Goal: Task Accomplishment & Management: Manage account settings

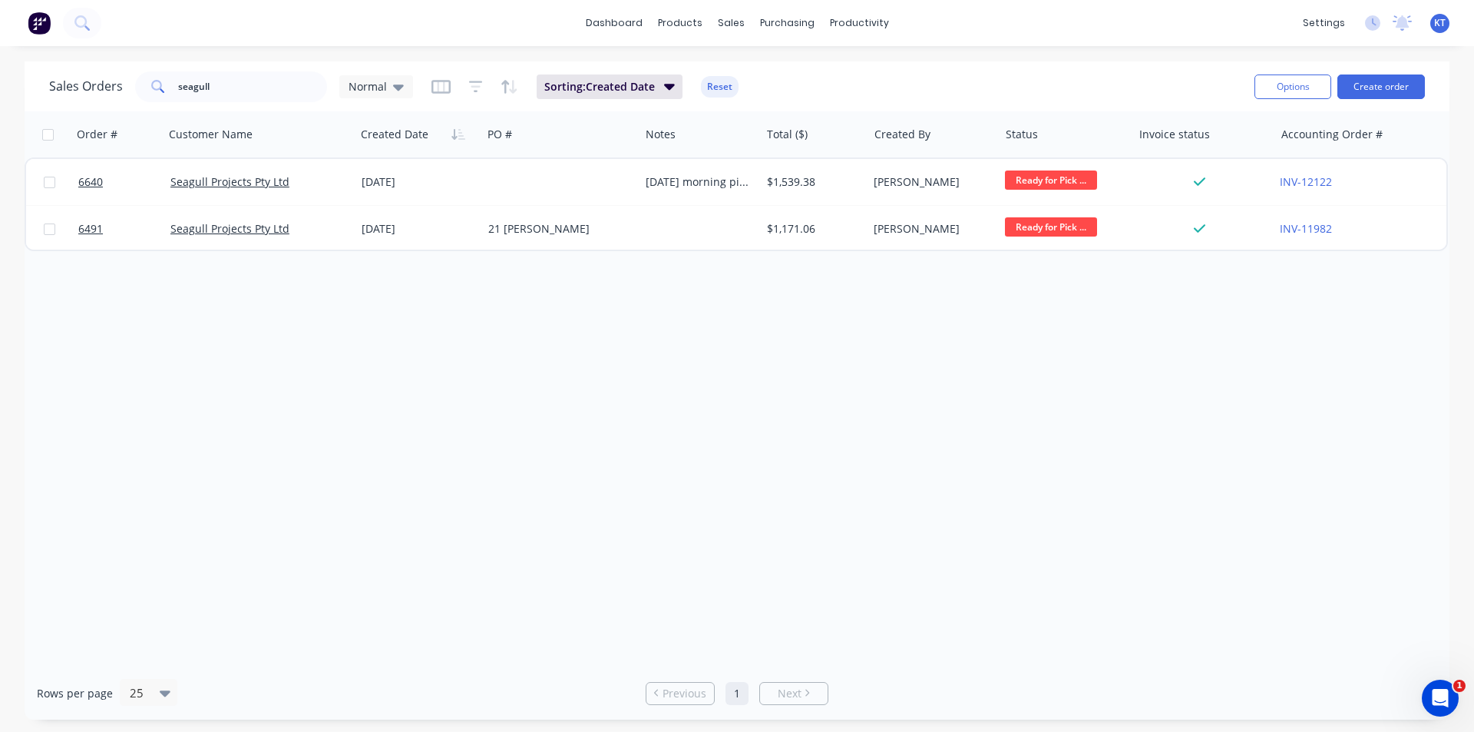
click at [327, 407] on div "Order # Customer Name Created Date PO # Notes Total ($) Created By Status Invoi…" at bounding box center [737, 388] width 1425 height 555
click at [234, 85] on input "seagull" at bounding box center [253, 86] width 150 height 31
type input "reflex"
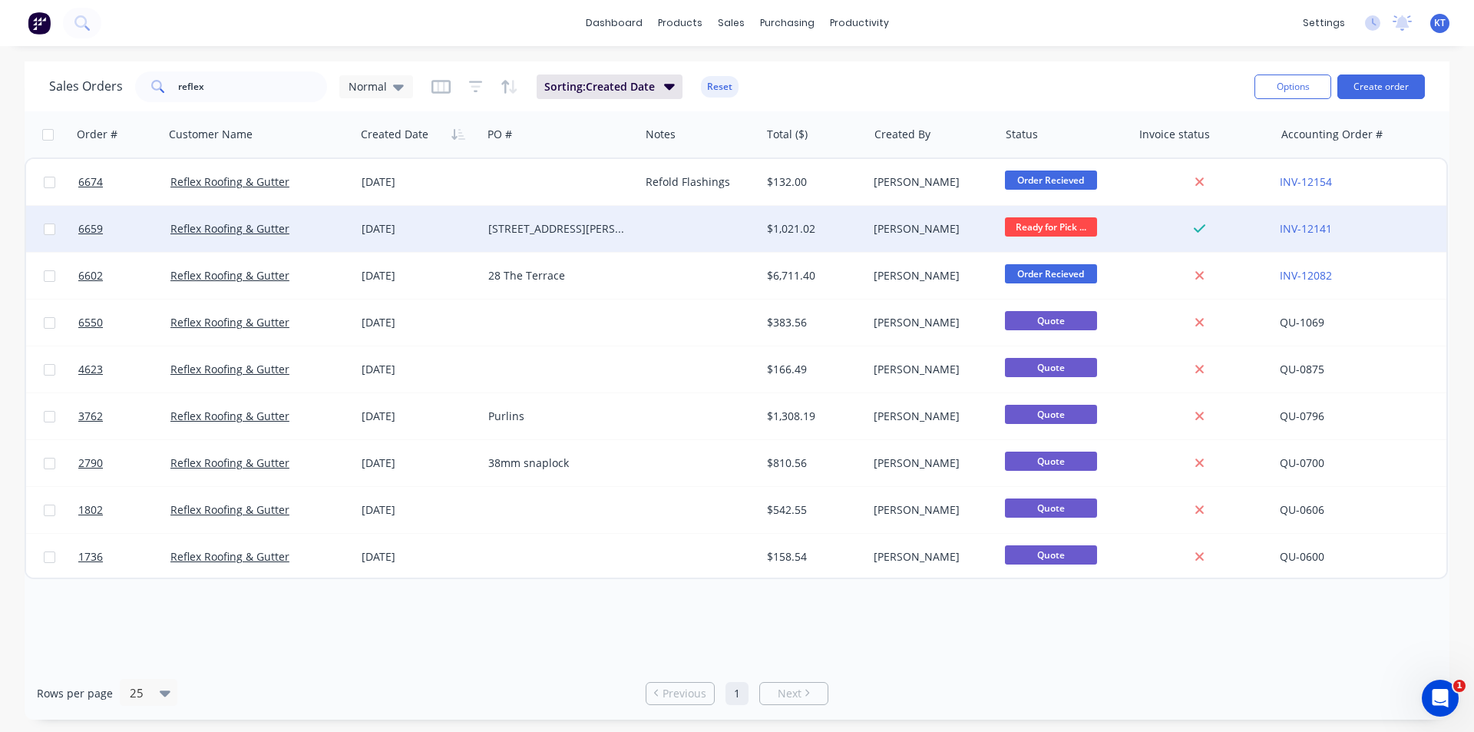
click at [444, 244] on div "[DATE]" at bounding box center [418, 229] width 127 height 46
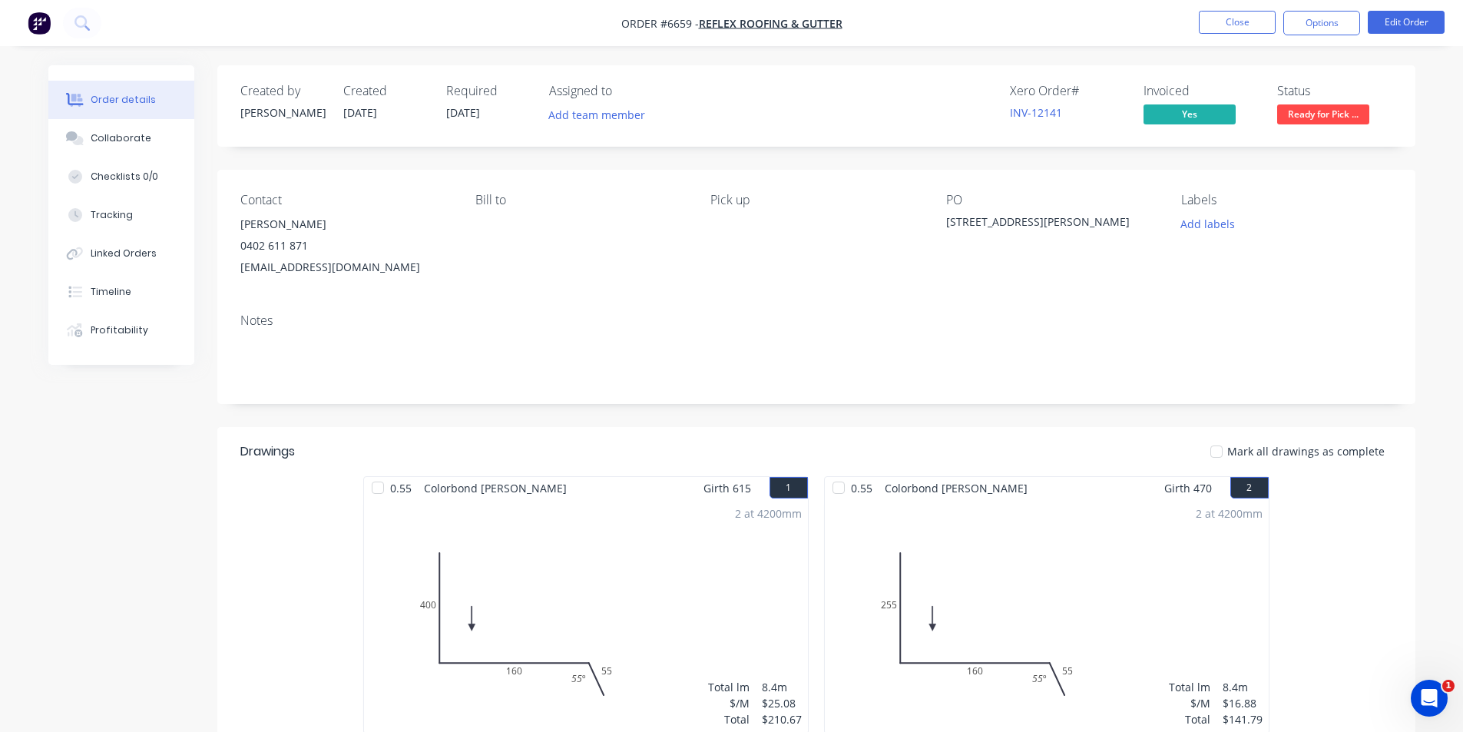
click at [1303, 112] on span "Ready for Pick ..." at bounding box center [1323, 113] width 92 height 19
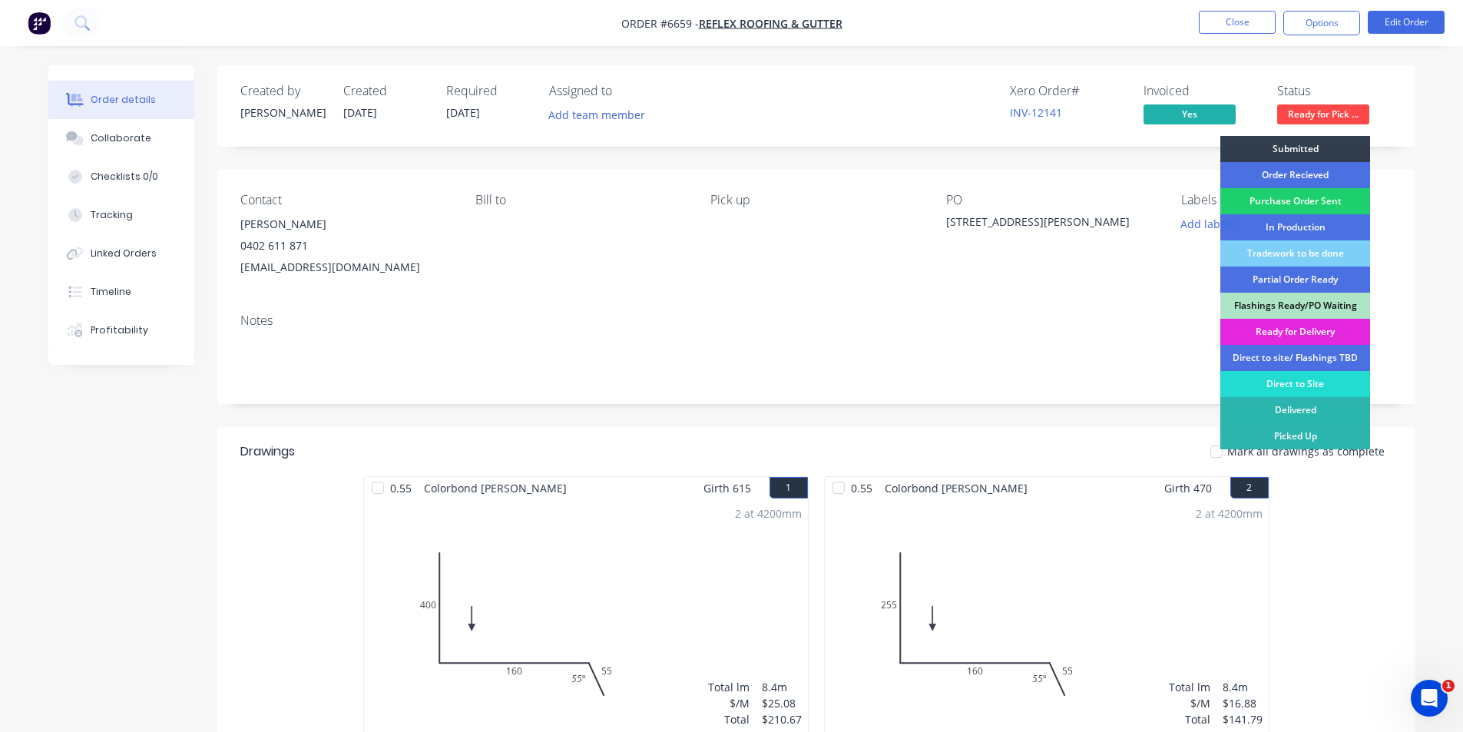
drag, startPoint x: 1308, startPoint y: 429, endPoint x: 1209, endPoint y: 453, distance: 101.1
click at [1308, 428] on div "Picked Up" at bounding box center [1295, 436] width 150 height 26
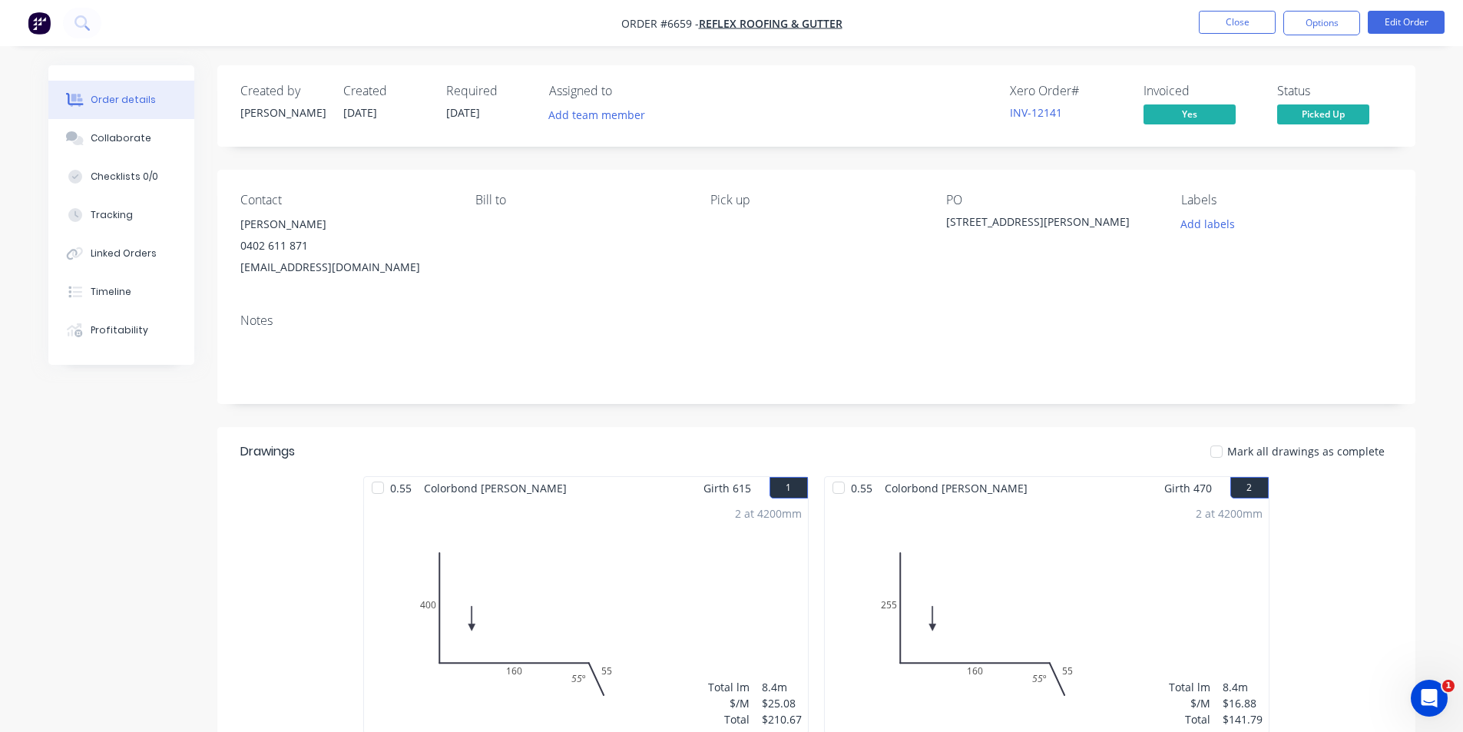
click at [1227, 452] on div at bounding box center [1216, 451] width 31 height 31
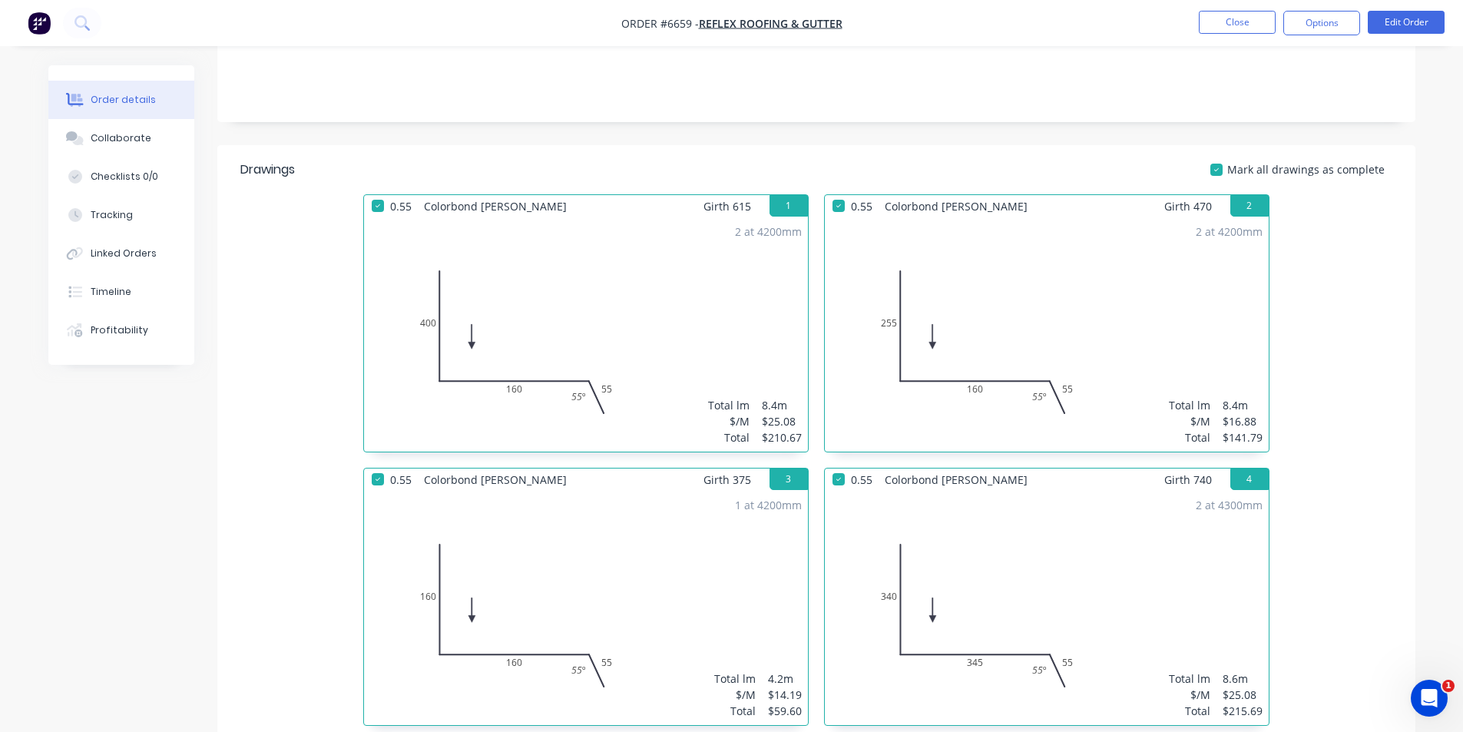
scroll to position [154, 0]
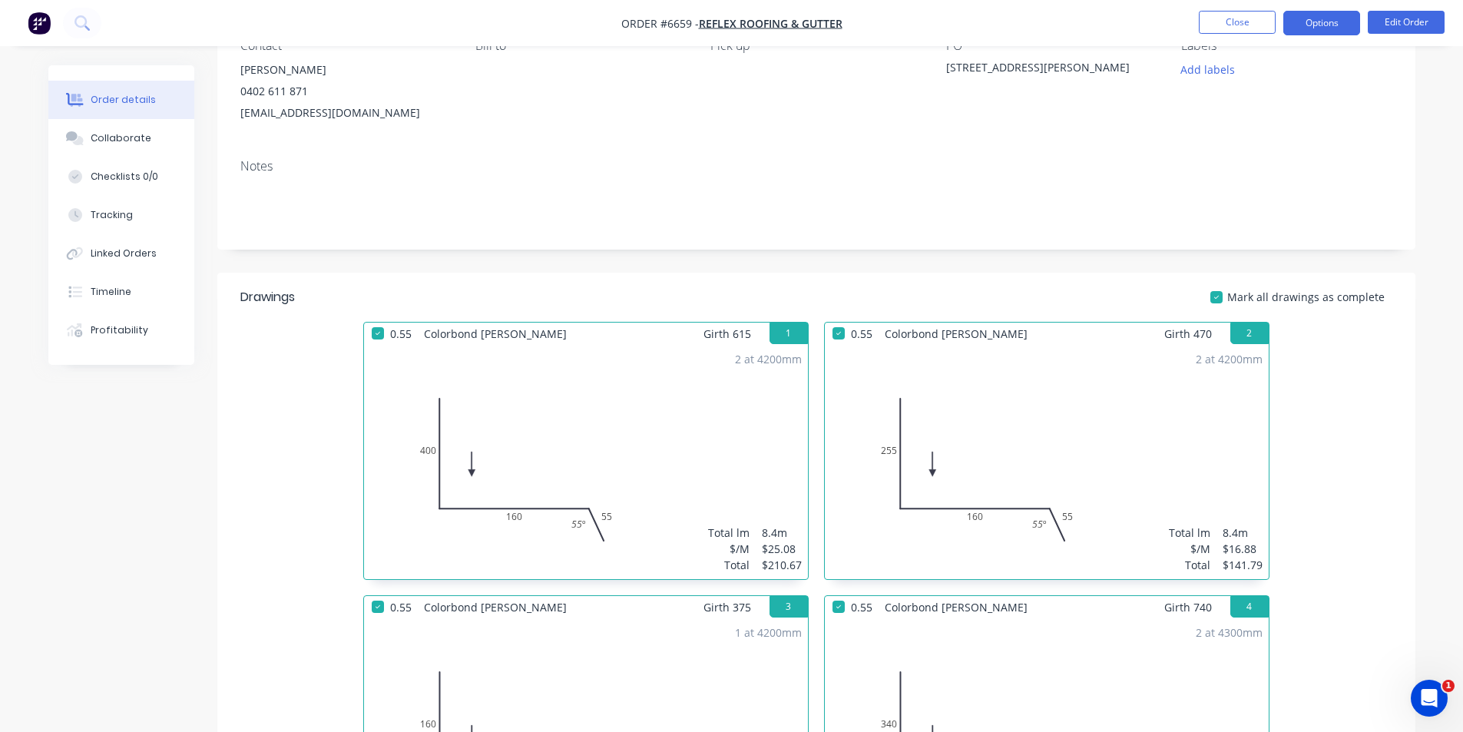
click at [1292, 27] on button "Options" at bounding box center [1321, 23] width 77 height 25
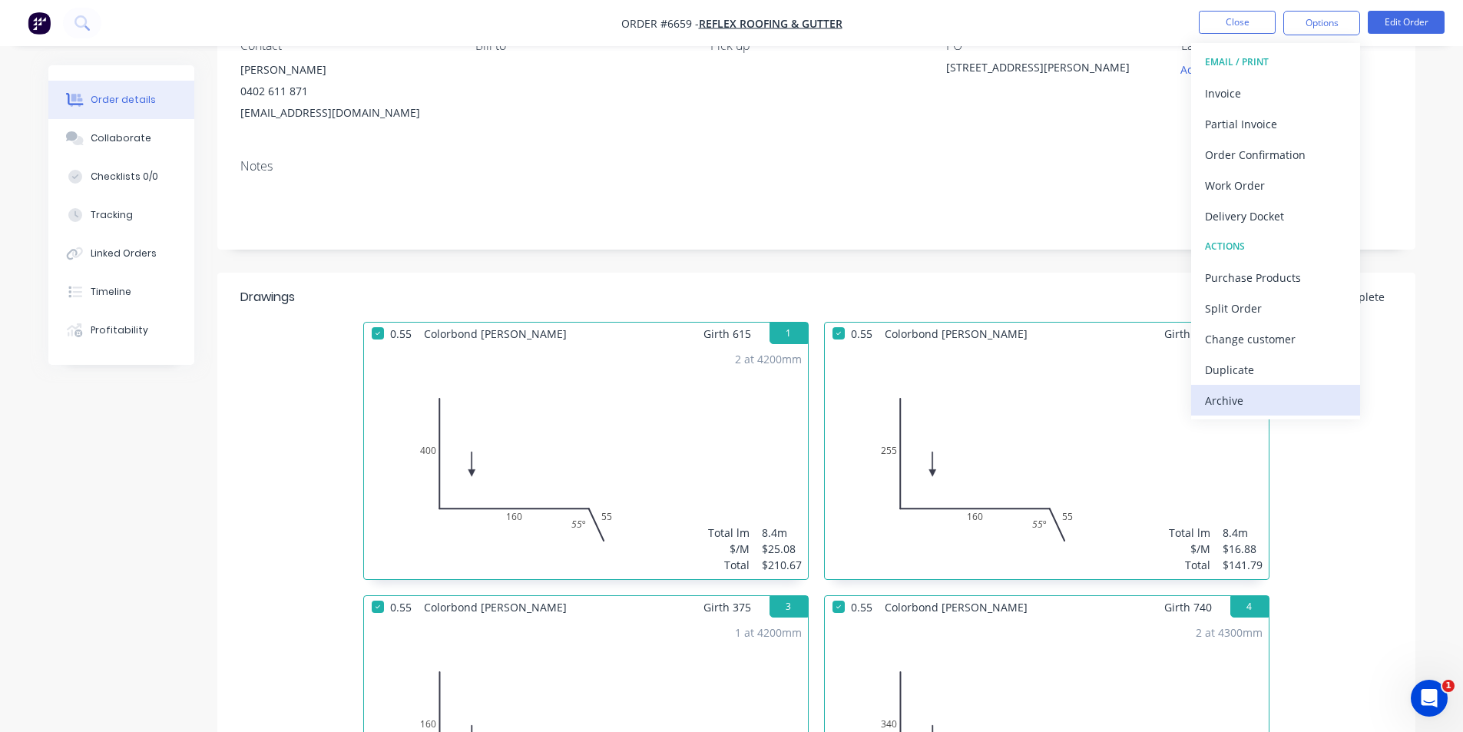
click at [1251, 397] on div "Archive" at bounding box center [1275, 400] width 141 height 22
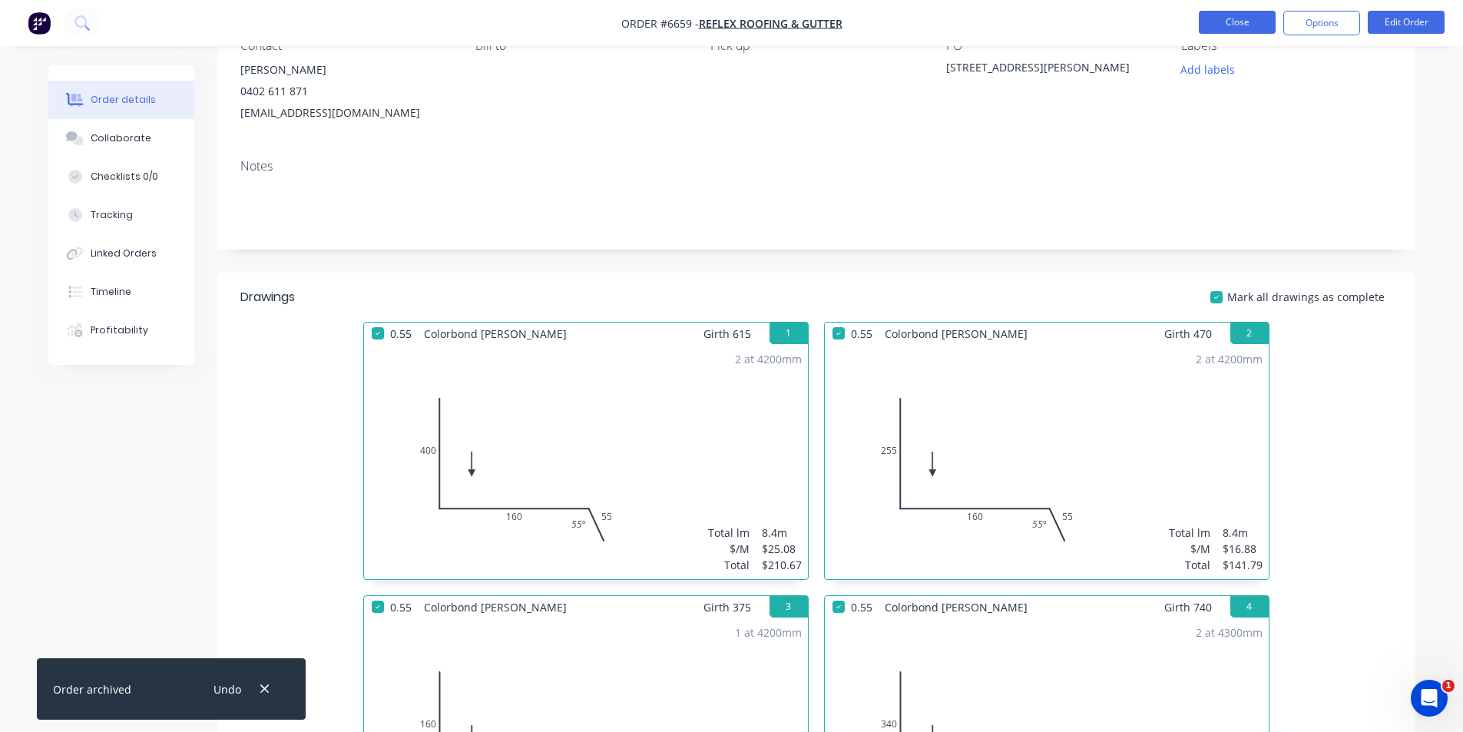
click at [1233, 21] on button "Close" at bounding box center [1237, 22] width 77 height 23
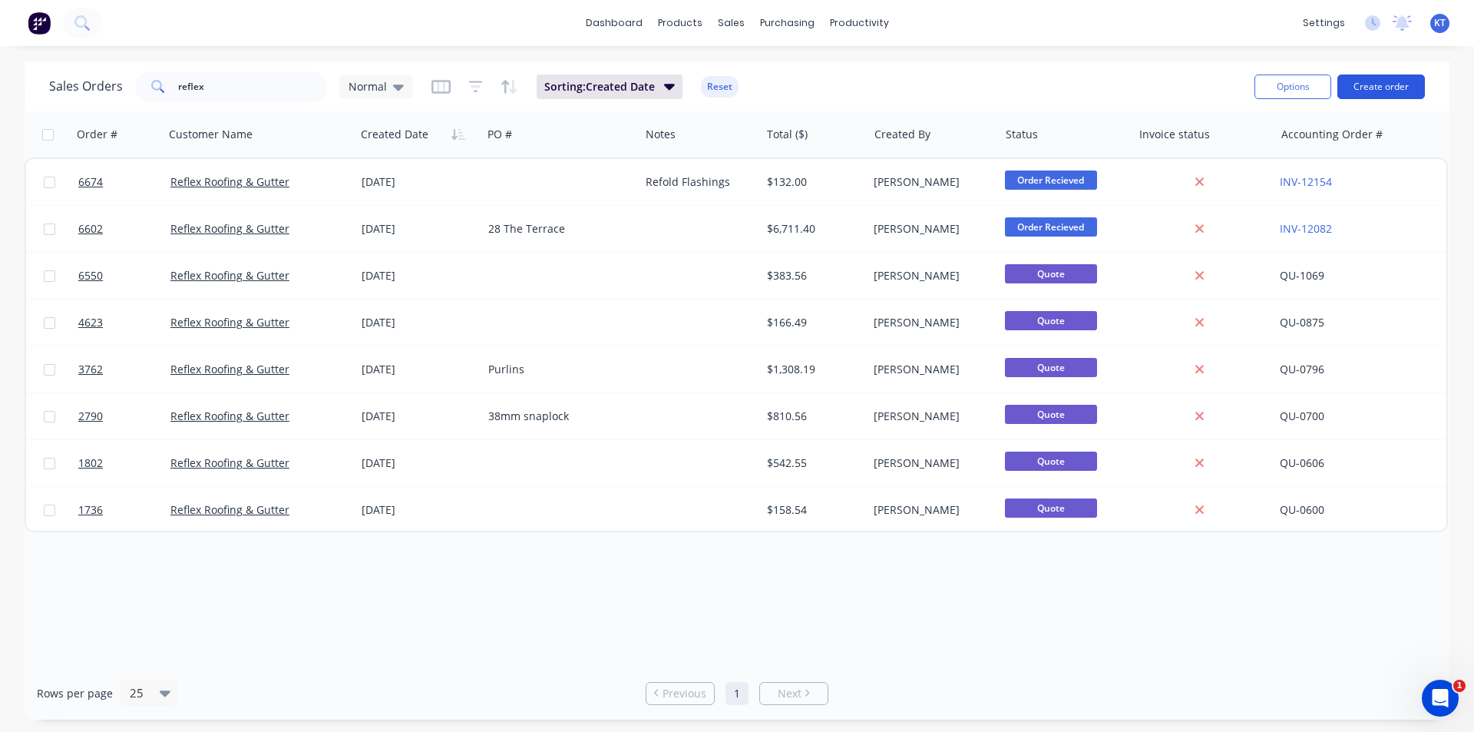
click at [1405, 86] on button "Create order" at bounding box center [1381, 86] width 88 height 25
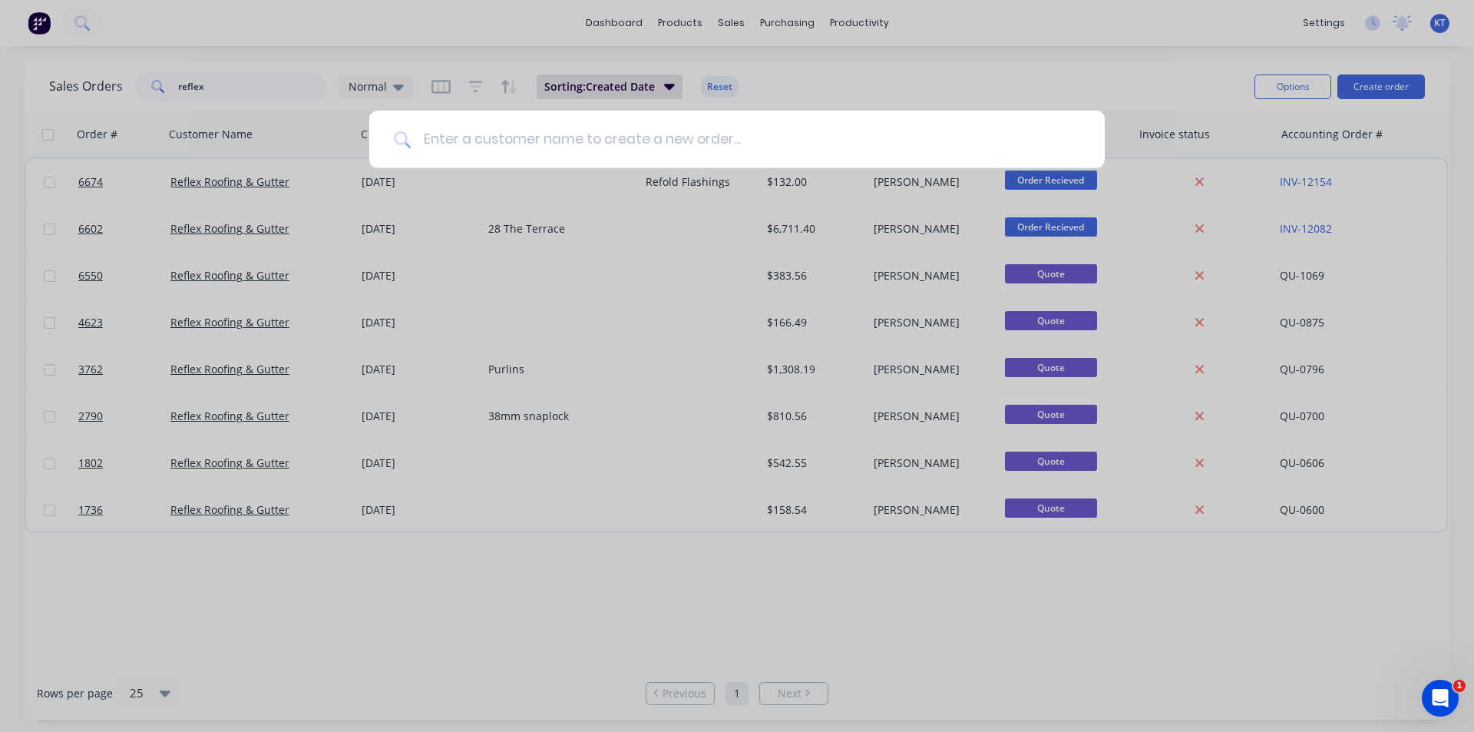
click at [509, 149] on input at bounding box center [746, 140] width 670 height 58
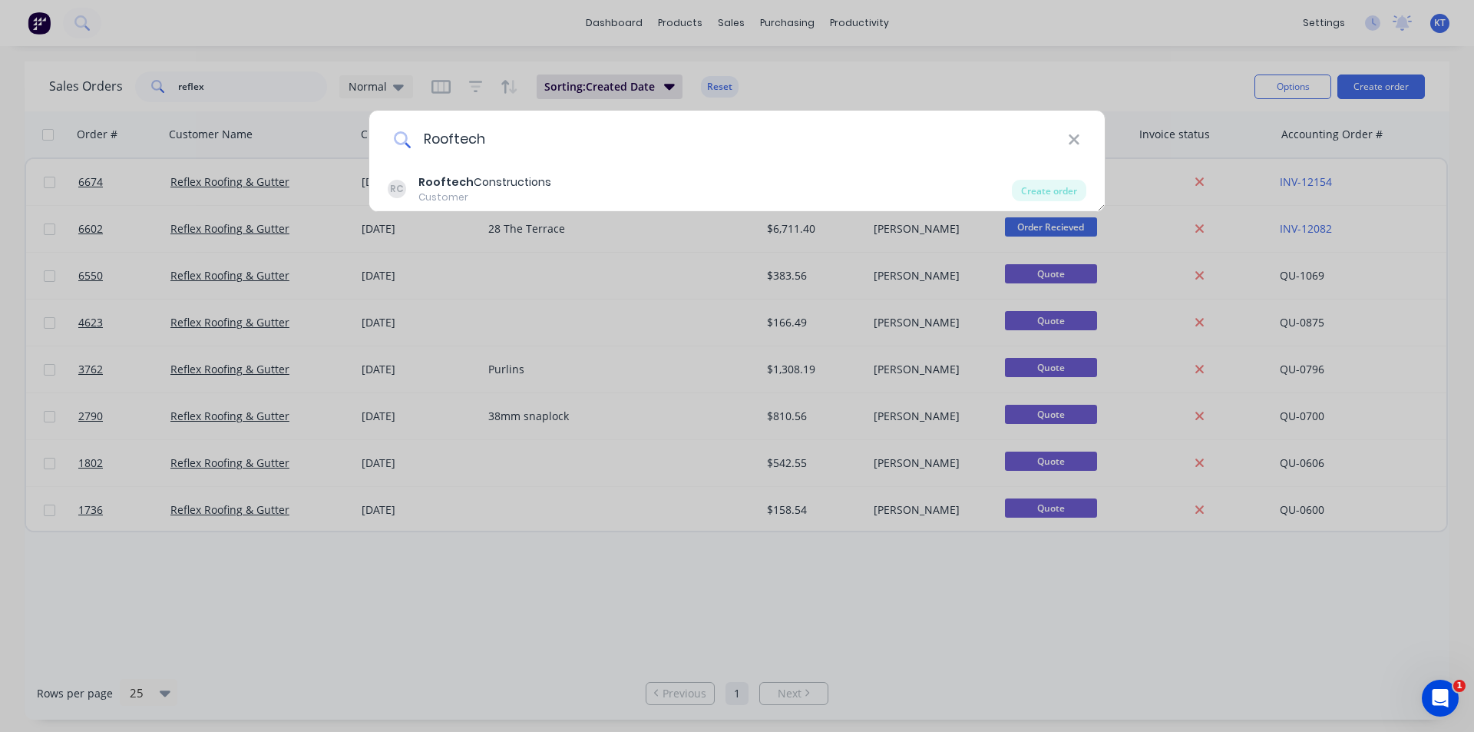
type input "Rooftech"
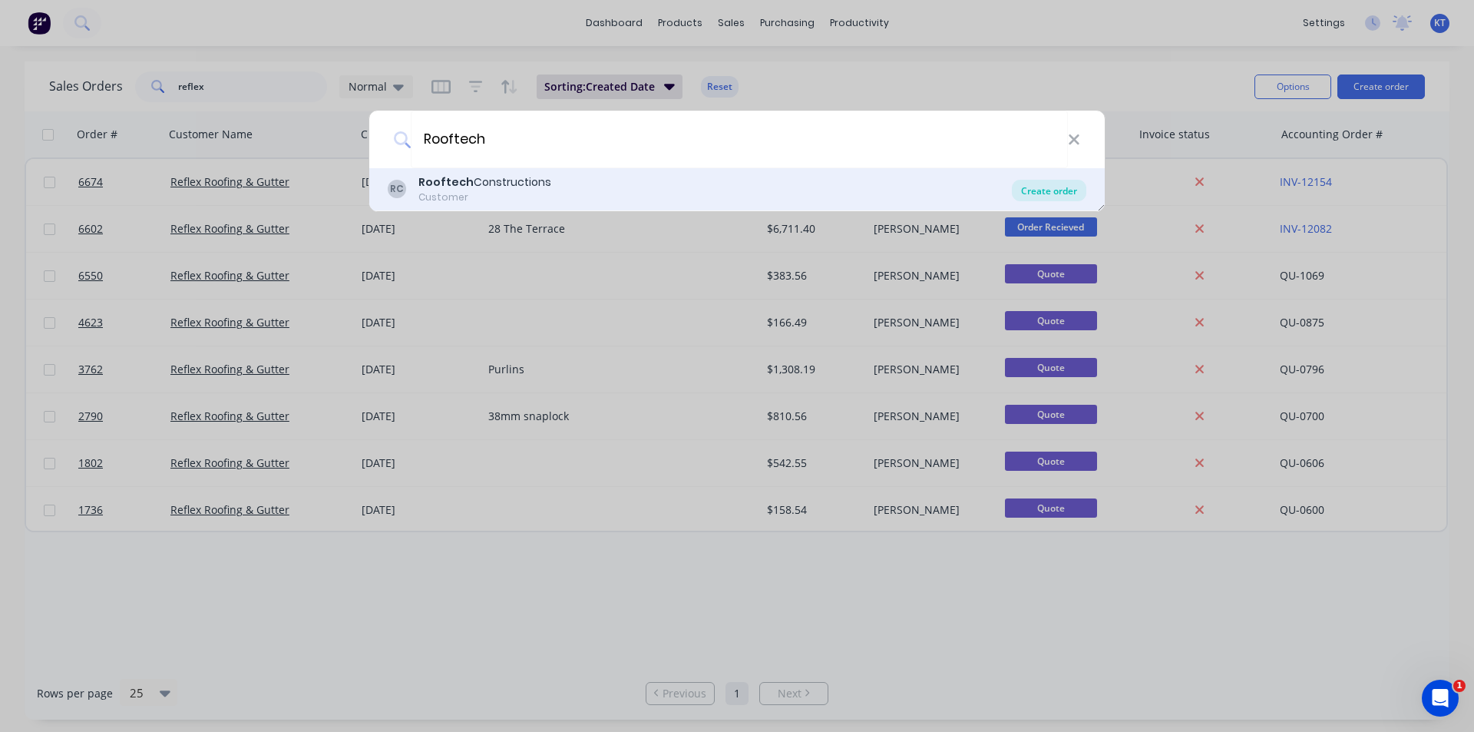
click at [1060, 199] on div "RC Rooftech Constructions Customer Create order" at bounding box center [737, 189] width 736 height 43
drag, startPoint x: 1058, startPoint y: 183, endPoint x: 1055, endPoint y: 194, distance: 11.9
click at [1058, 183] on div "Create order" at bounding box center [1049, 190] width 74 height 21
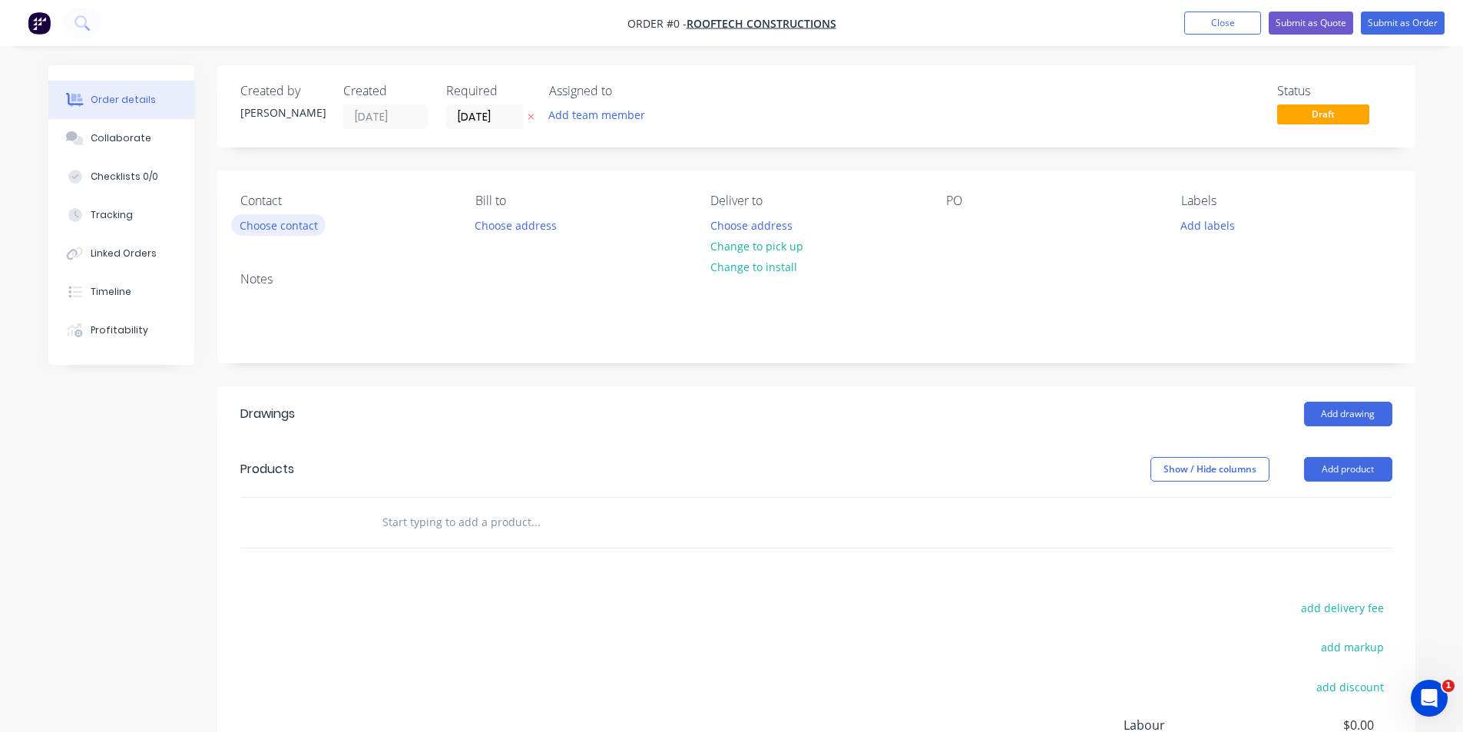
click at [250, 224] on button "Choose contact" at bounding box center [278, 224] width 94 height 21
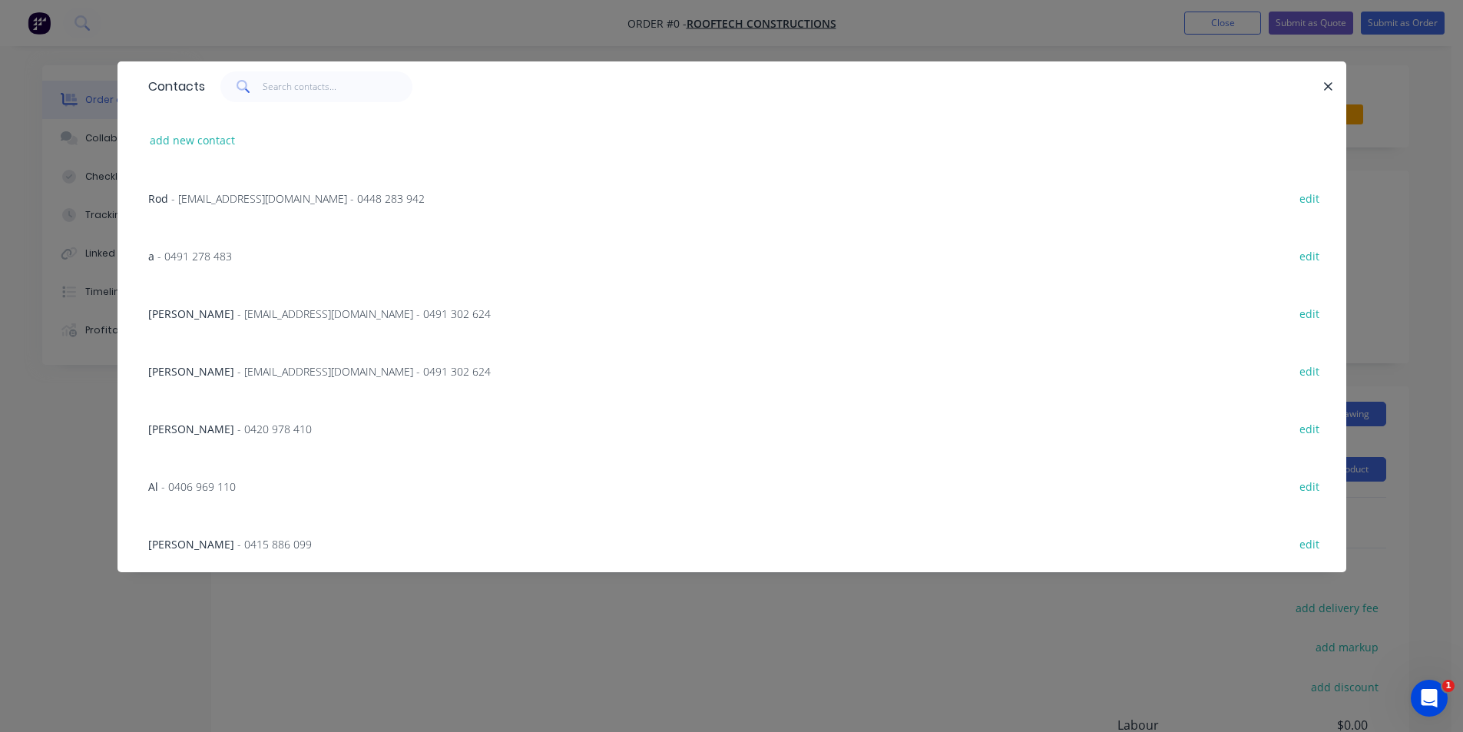
click at [332, 321] on div "Richard Chilcott - rooftechconstructions@gmail.com - 0491 302 624" at bounding box center [319, 314] width 342 height 16
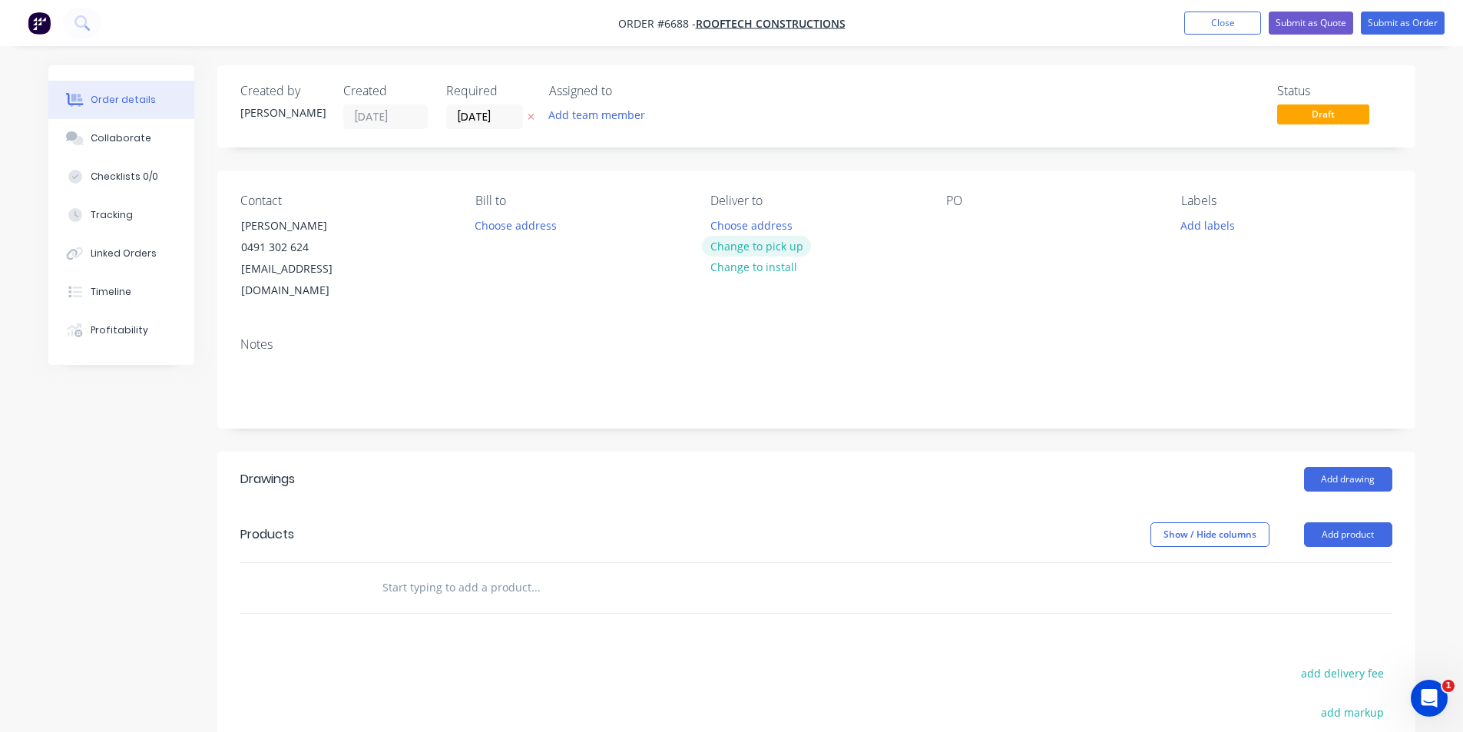
click at [796, 243] on button "Change to pick up" at bounding box center [756, 246] width 109 height 21
click at [964, 217] on div at bounding box center [958, 225] width 25 height 22
click at [1340, 467] on button "Add drawing" at bounding box center [1348, 479] width 88 height 25
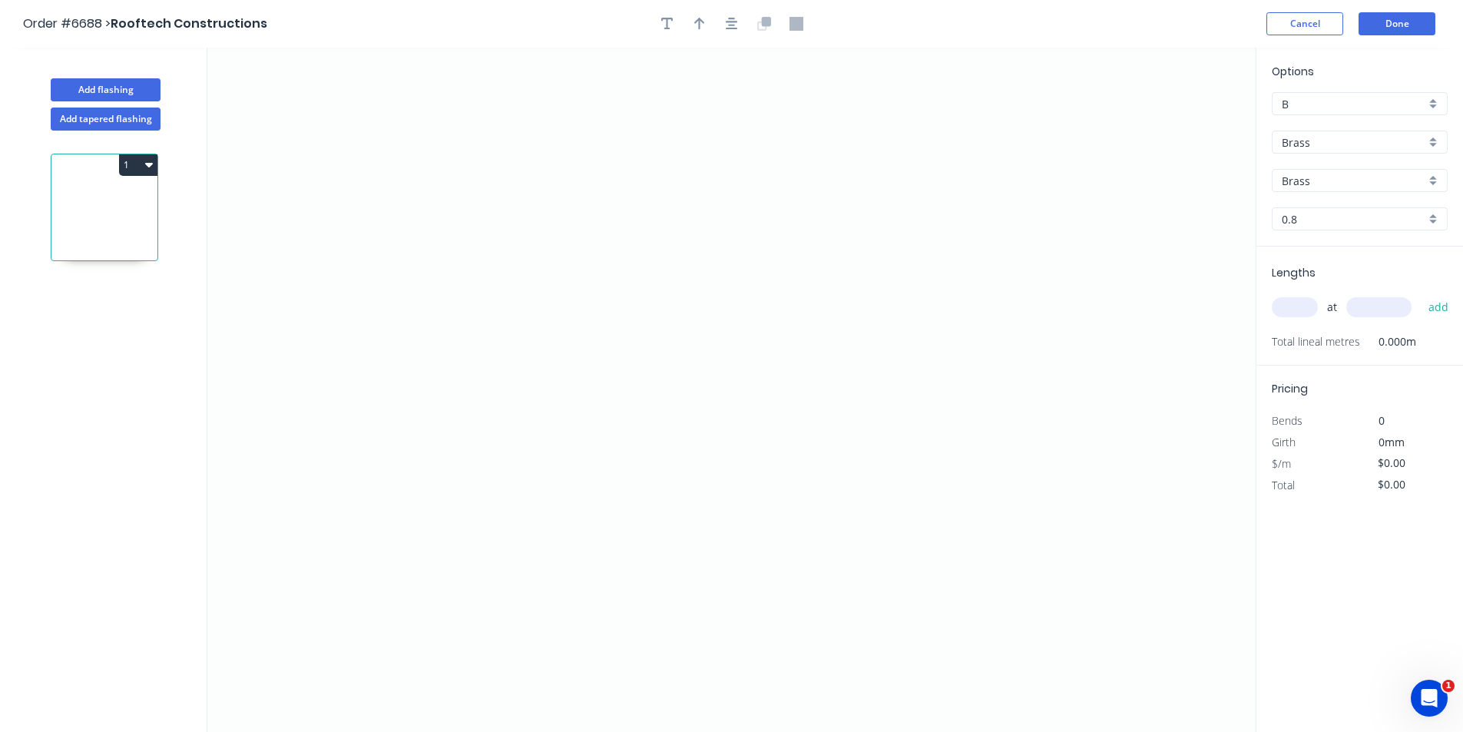
click at [1370, 147] on input "Brass" at bounding box center [1353, 142] width 144 height 16
click at [1372, 207] on div "Colorbond" at bounding box center [1359, 198] width 174 height 27
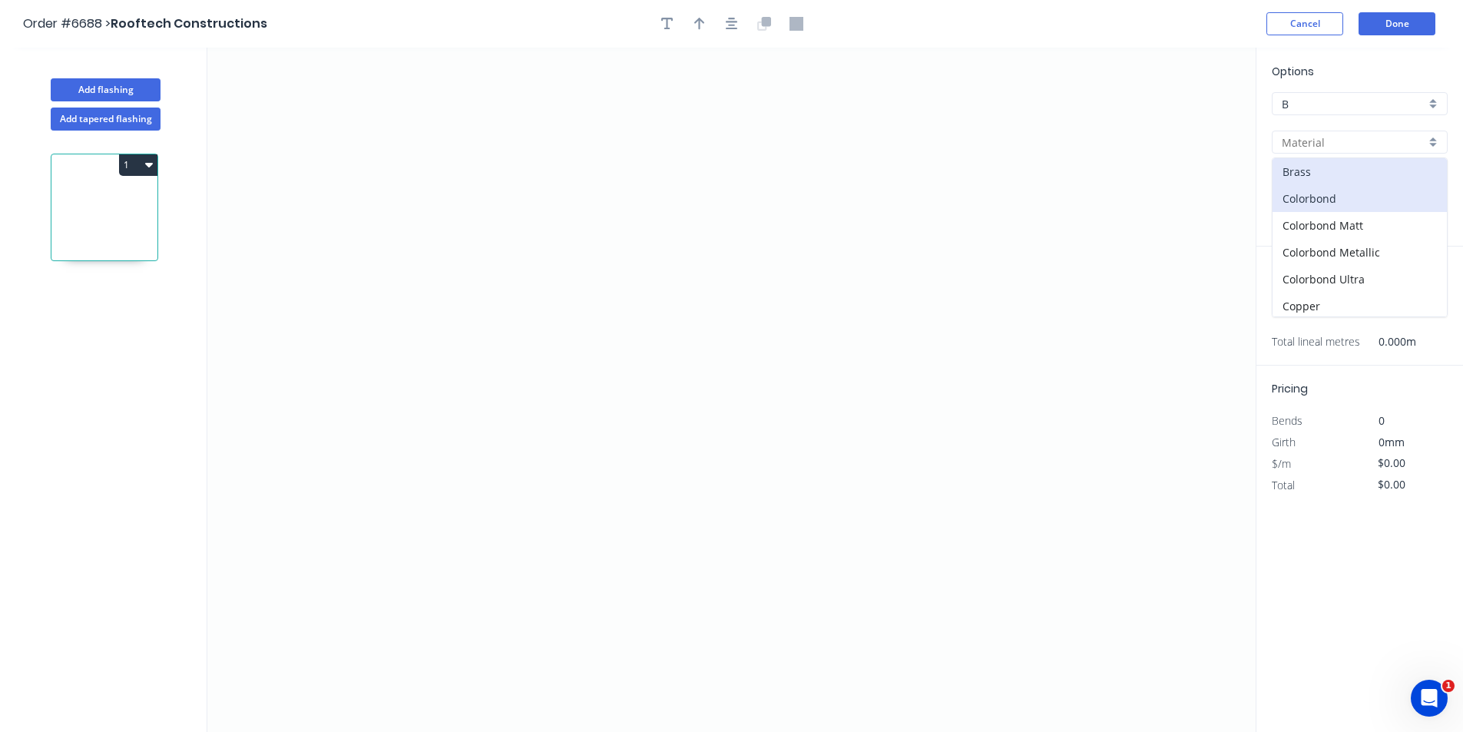
type input "Colorbond"
type input "Basalt"
type input "0.55"
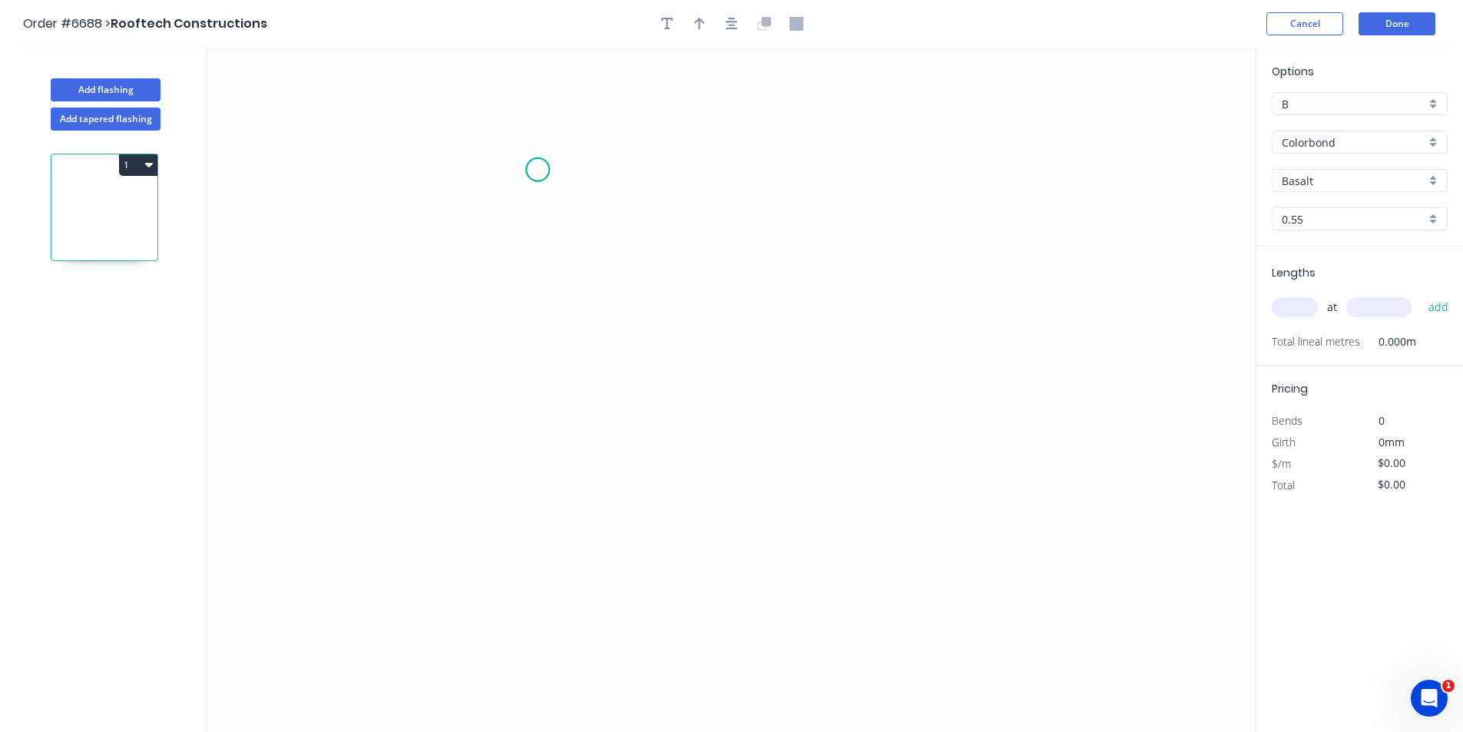
click at [537, 170] on icon "0" at bounding box center [731, 390] width 1048 height 684
click at [550, 371] on icon "0" at bounding box center [731, 390] width 1048 height 684
click at [819, 385] on icon "0 ?" at bounding box center [731, 390] width 1048 height 684
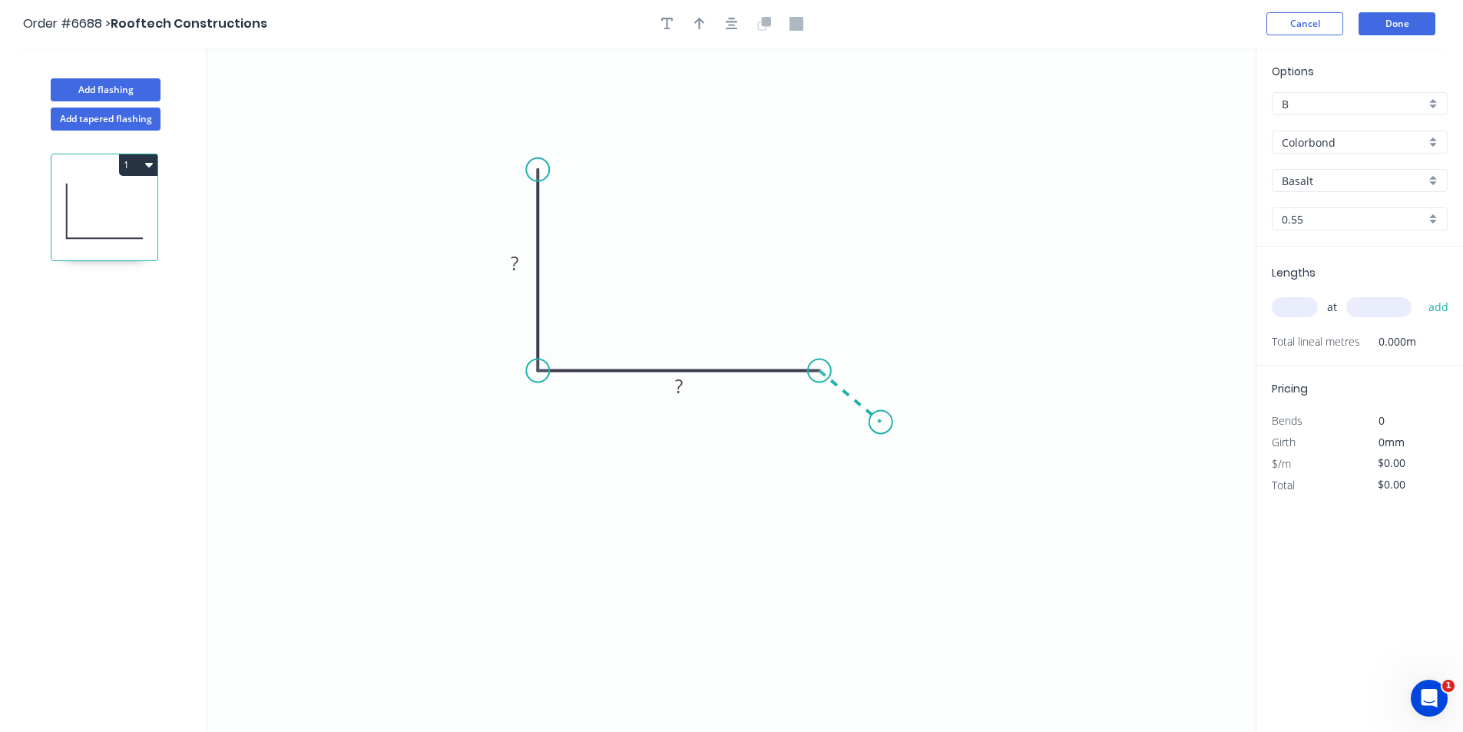
click at [881, 422] on icon "0 ? ?" at bounding box center [731, 390] width 1048 height 684
click at [1420, 177] on input "Basalt" at bounding box center [1353, 181] width 144 height 16
click at [1331, 213] on div "[PERSON_NAME]" at bounding box center [1359, 206] width 174 height 27
type input "[PERSON_NAME]"
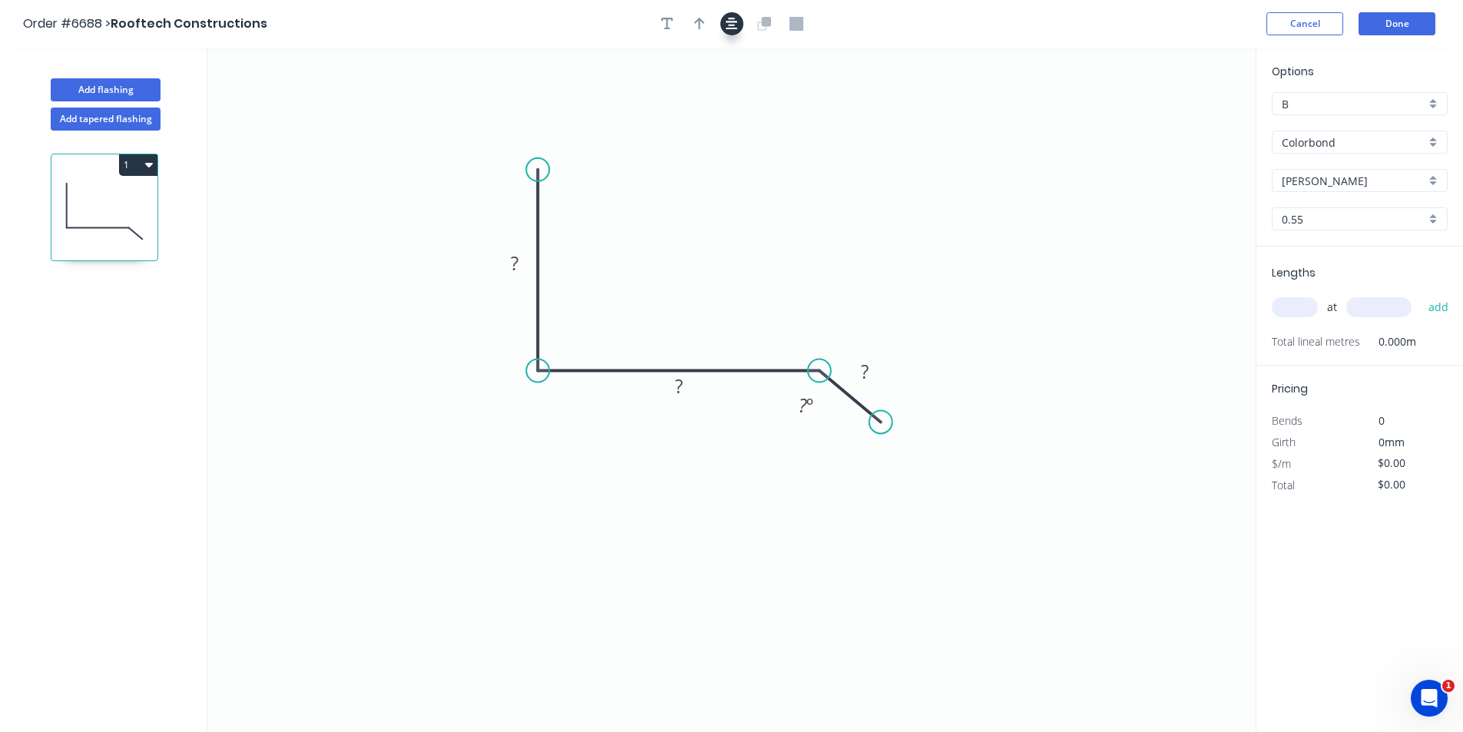
click at [730, 24] on icon "button" at bounding box center [732, 24] width 12 height 14
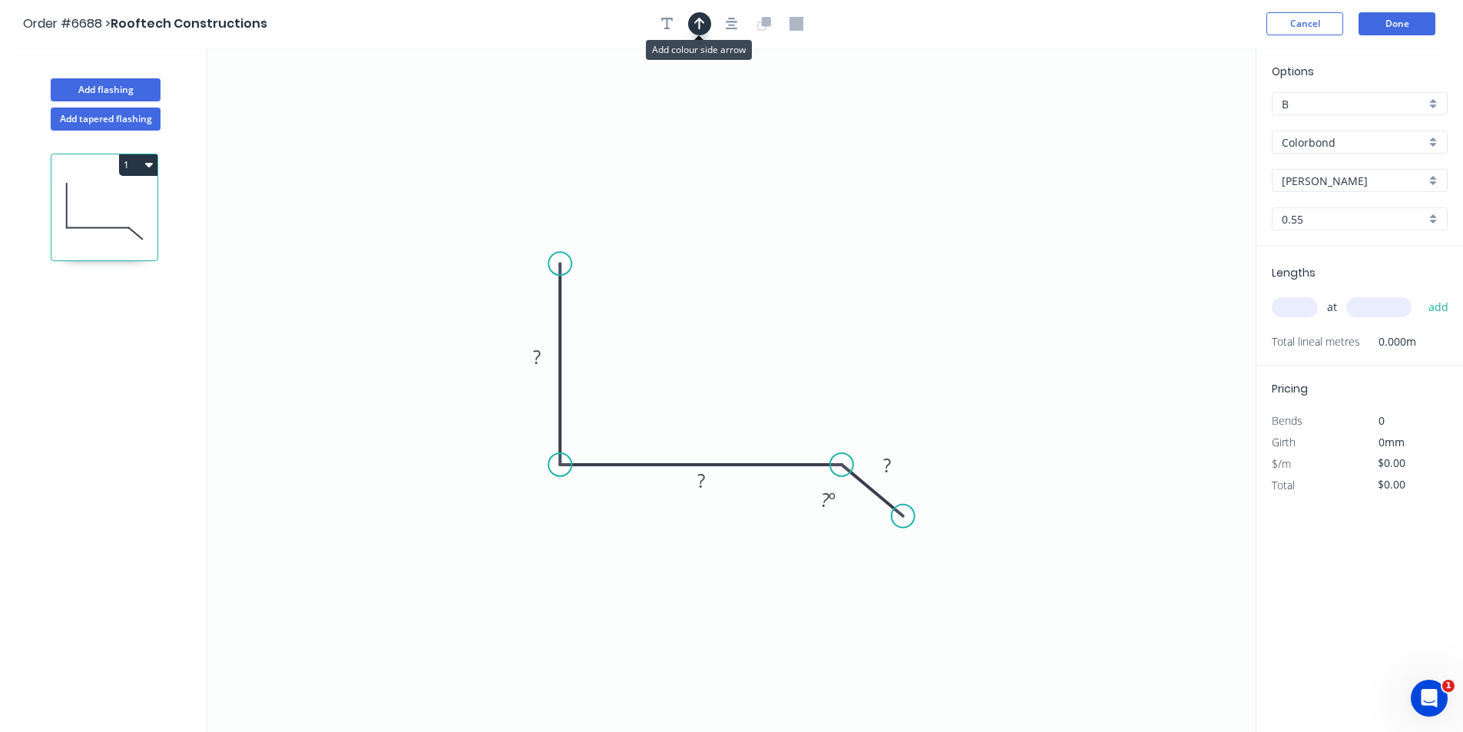
click at [694, 28] on icon "button" at bounding box center [699, 24] width 11 height 14
drag, startPoint x: 1181, startPoint y: 120, endPoint x: 638, endPoint y: 360, distance: 593.6
click at [638, 360] on icon at bounding box center [637, 342] width 14 height 49
drag, startPoint x: 532, startPoint y: 337, endPoint x: 542, endPoint y: 343, distance: 11.7
click at [542, 343] on icon "0 ? ? ? ? º" at bounding box center [731, 390] width 1048 height 684
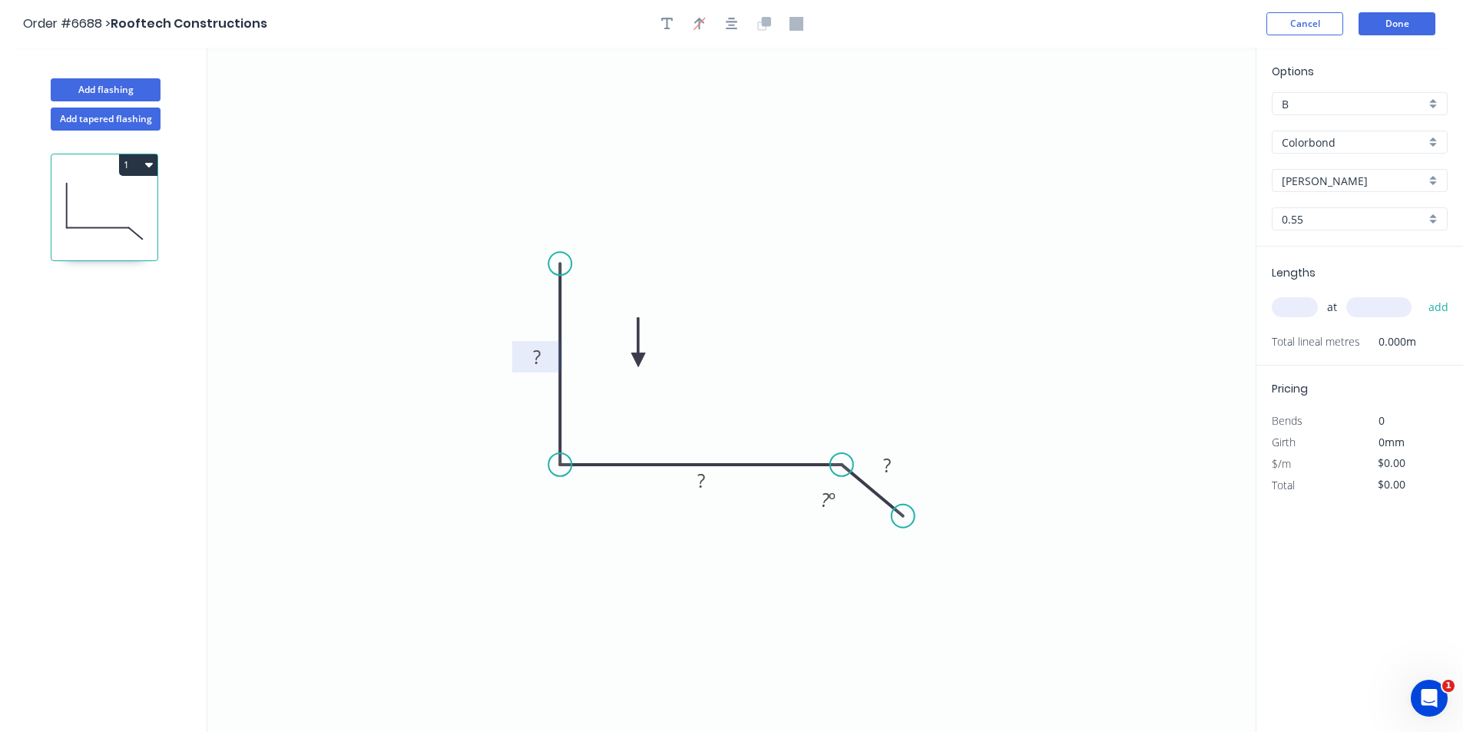
drag, startPoint x: 542, startPoint y: 343, endPoint x: 547, endPoint y: 352, distance: 10.0
click at [542, 344] on rect at bounding box center [537, 356] width 50 height 31
click at [550, 355] on rect at bounding box center [536, 358] width 31 height 21
drag, startPoint x: 564, startPoint y: 263, endPoint x: 516, endPoint y: 265, distance: 47.6
click at [516, 265] on circle at bounding box center [515, 264] width 23 height 23
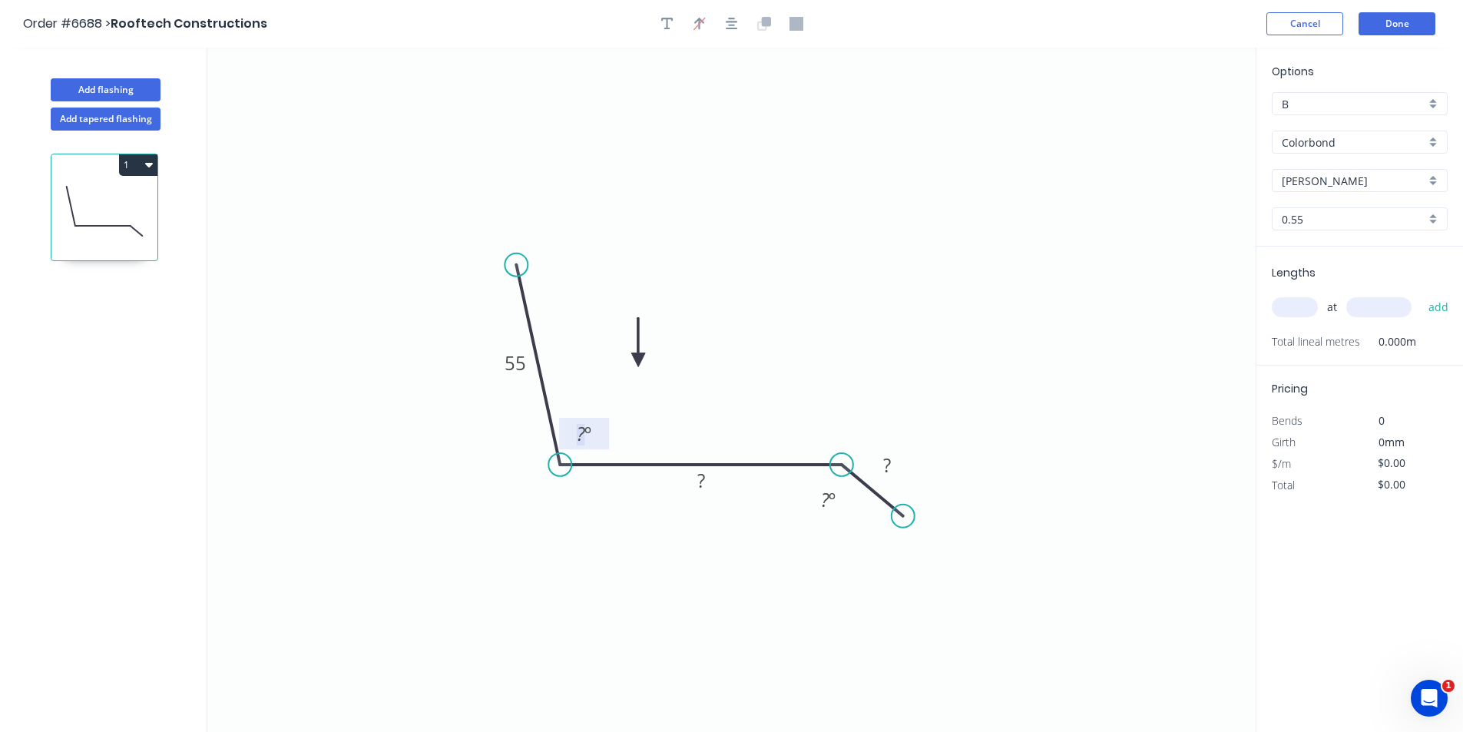
click at [584, 432] on tspan "?" at bounding box center [581, 433] width 8 height 25
type input "$15.89"
click at [1285, 307] on input "text" at bounding box center [1294, 307] width 46 height 20
type input "1"
type input "1800"
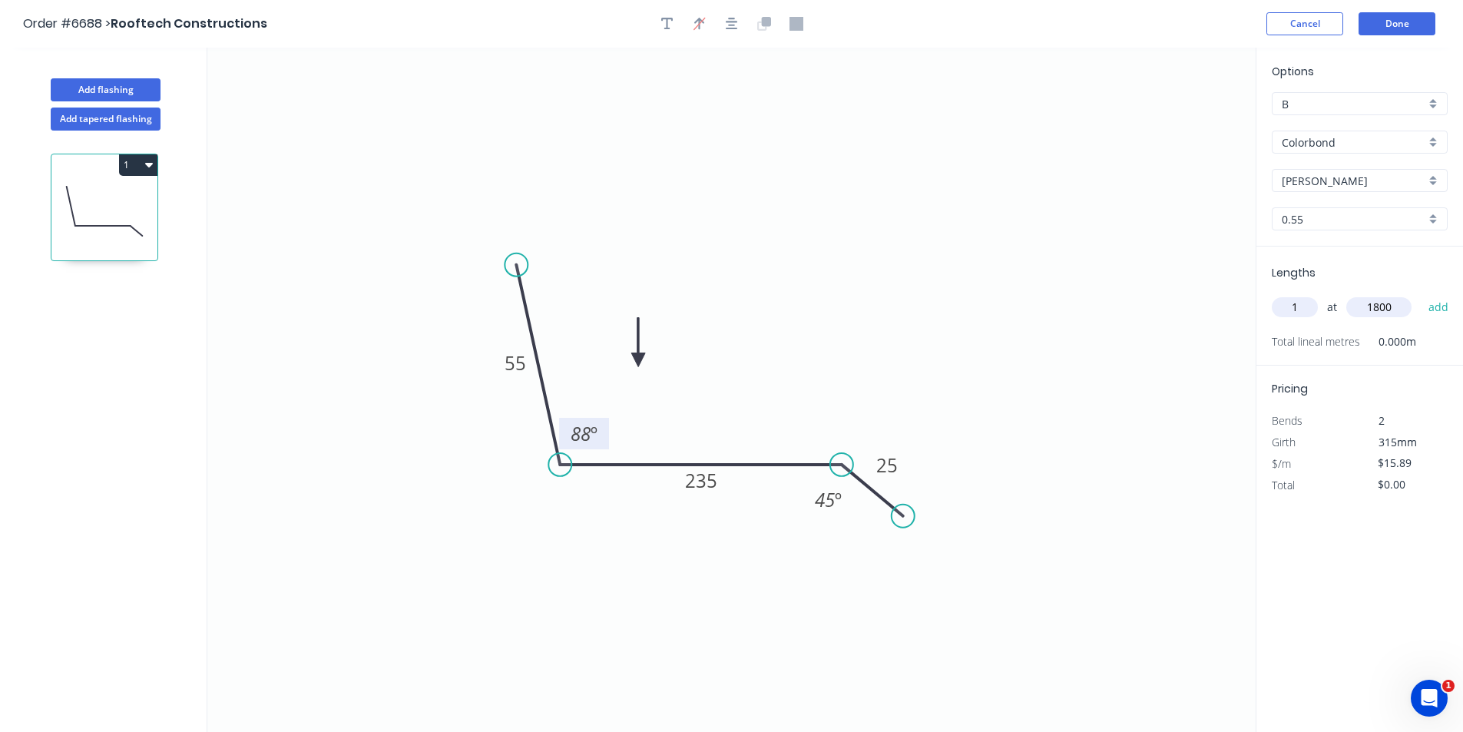
click at [1420, 294] on button "add" at bounding box center [1438, 307] width 36 height 26
click at [142, 164] on button "1" at bounding box center [138, 164] width 38 height 21
click at [143, 207] on div "Duplicate" at bounding box center [84, 203] width 118 height 22
type input "$0.00"
click at [699, 481] on tspan "235" at bounding box center [701, 480] width 32 height 25
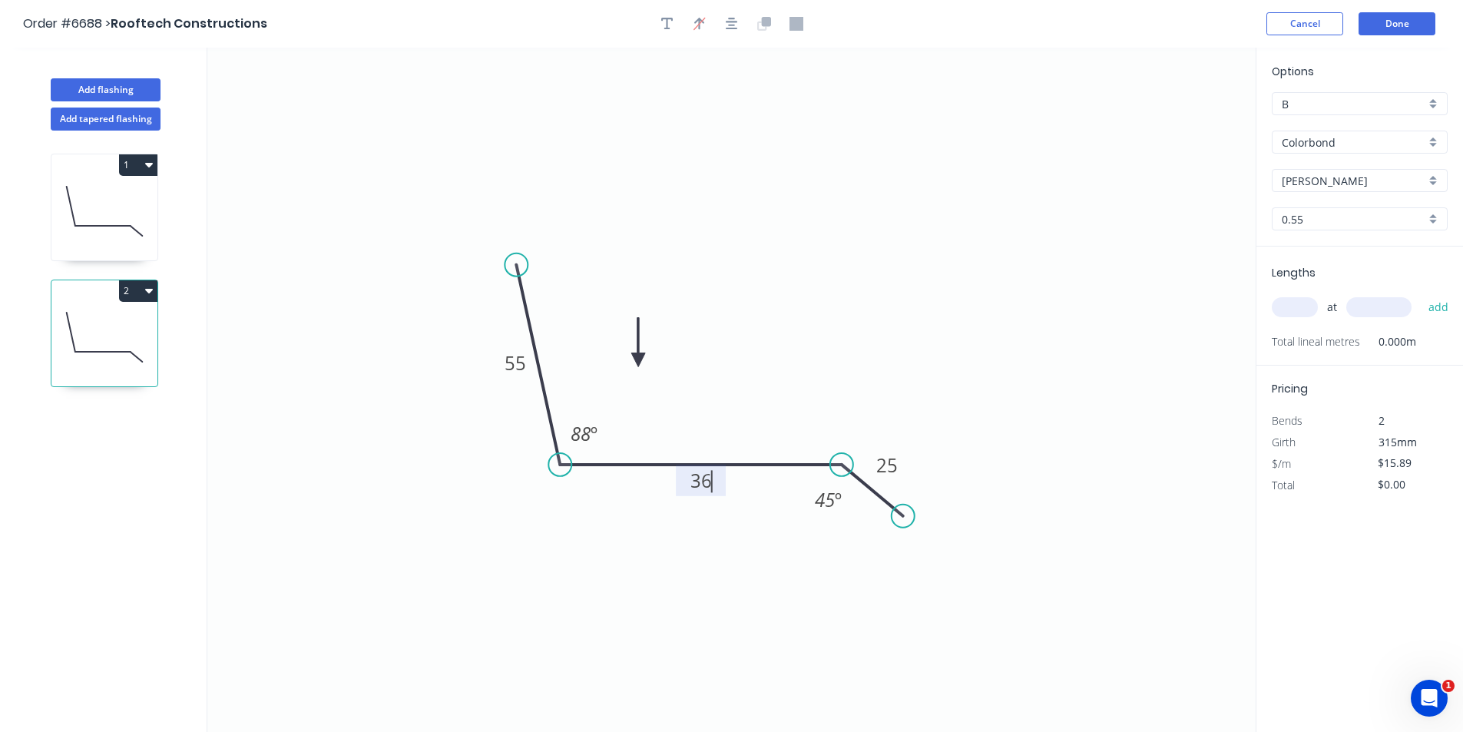
type input "$18.91"
click at [1302, 311] on input "text" at bounding box center [1294, 307] width 46 height 20
type input "1"
type input "1800"
click at [1420, 294] on button "add" at bounding box center [1438, 307] width 36 height 26
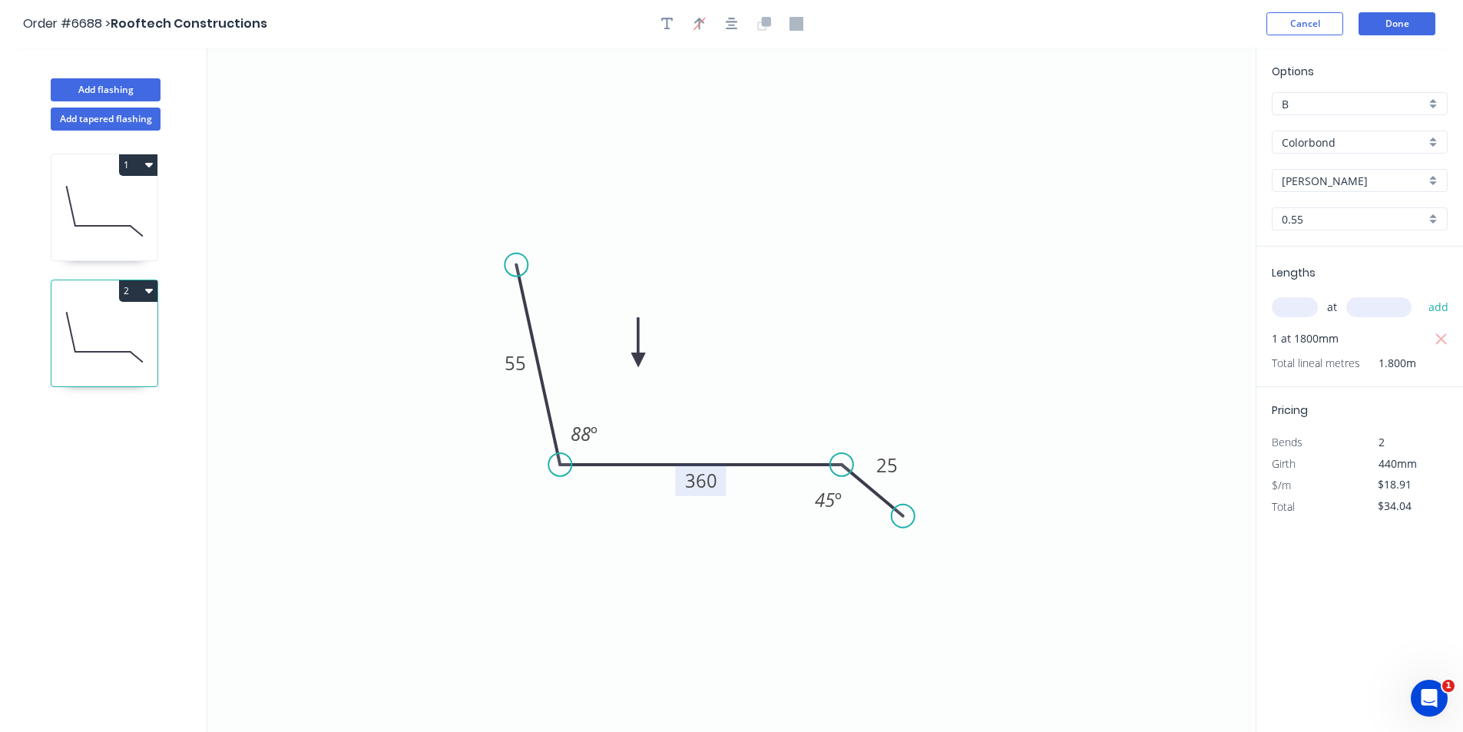
click at [138, 297] on button "2" at bounding box center [138, 290] width 38 height 21
click at [145, 339] on button "Duplicate" at bounding box center [85, 328] width 146 height 31
type input "$0.00"
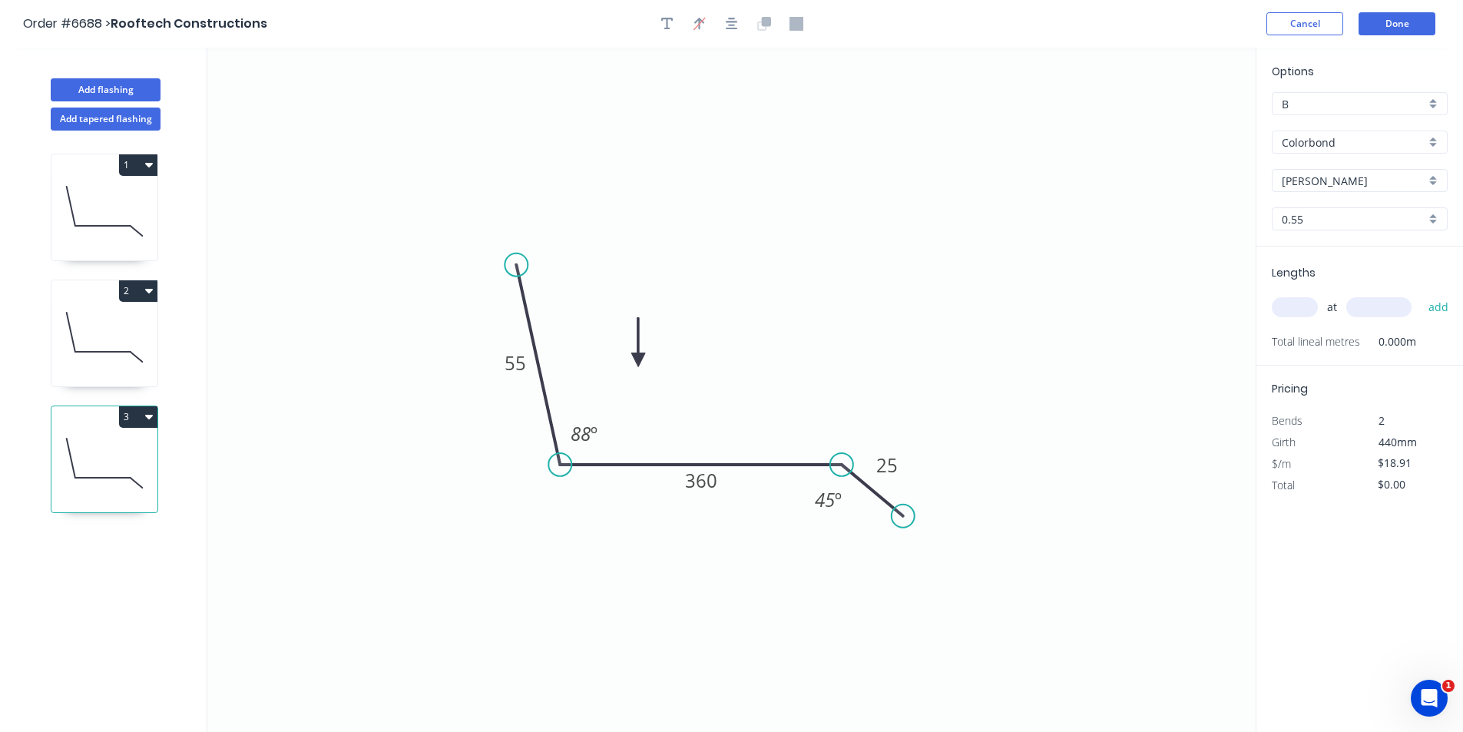
click at [687, 498] on icon "0 55 360 25 88 º 45 º" at bounding box center [731, 390] width 1048 height 684
click at [702, 487] on tspan "360" at bounding box center [701, 480] width 32 height 25
type input "$12.82"
click at [896, 456] on tspan "25" at bounding box center [886, 464] width 21 height 25
click at [1286, 309] on input "text" at bounding box center [1294, 307] width 46 height 20
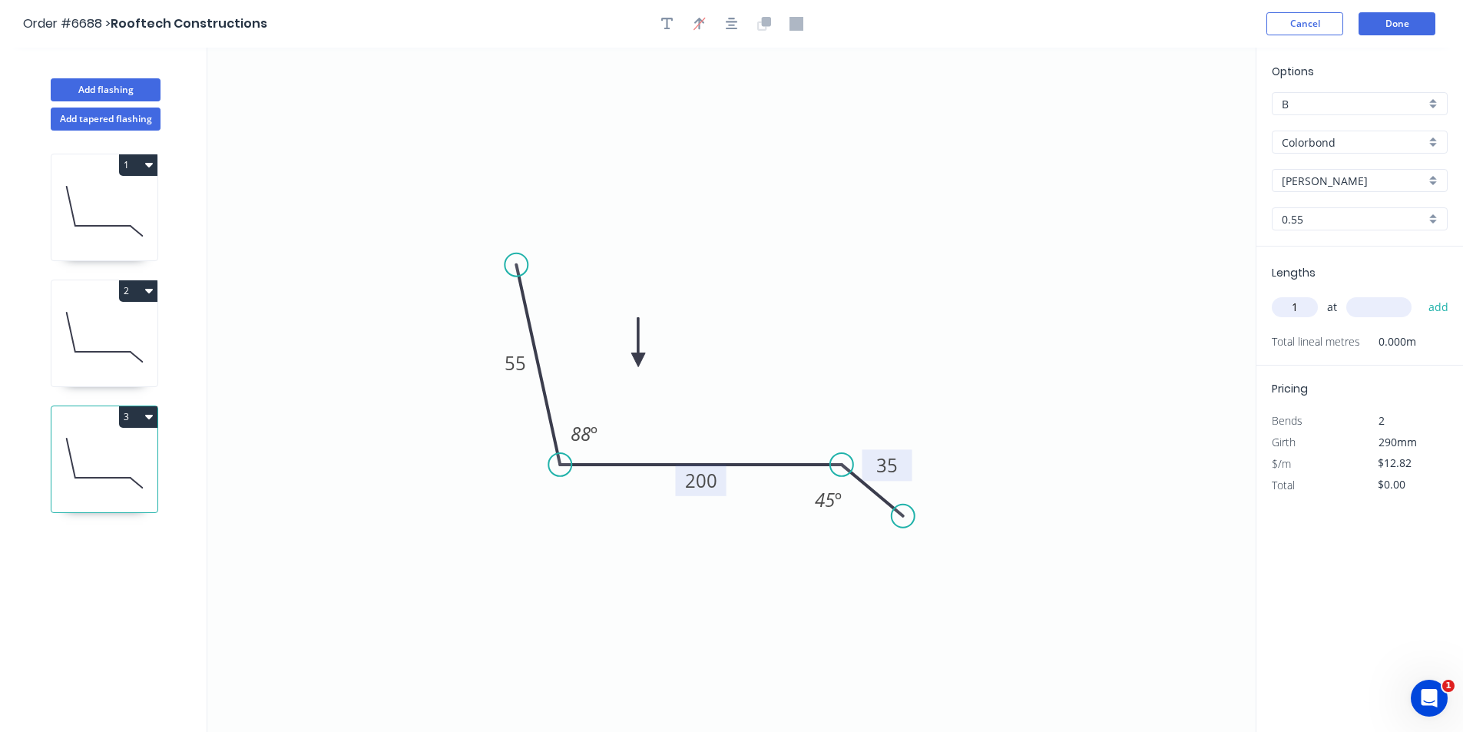
type input "1"
type input "1500"
click at [1420, 294] on button "add" at bounding box center [1438, 307] width 36 height 26
type input "$19.23"
click at [134, 284] on button "2" at bounding box center [138, 290] width 38 height 21
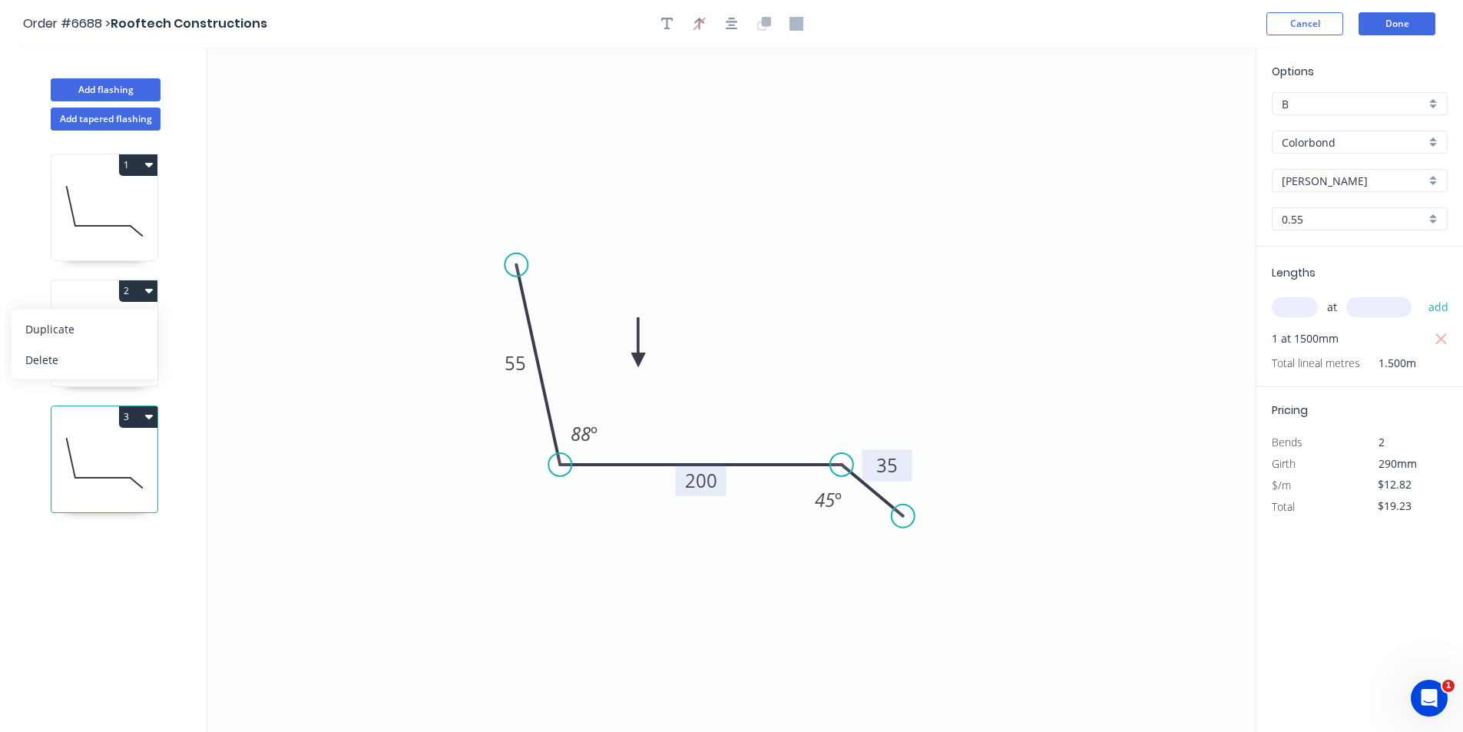
click at [143, 335] on div "Duplicate" at bounding box center [84, 329] width 118 height 22
type input "$18.91"
type input "$0.00"
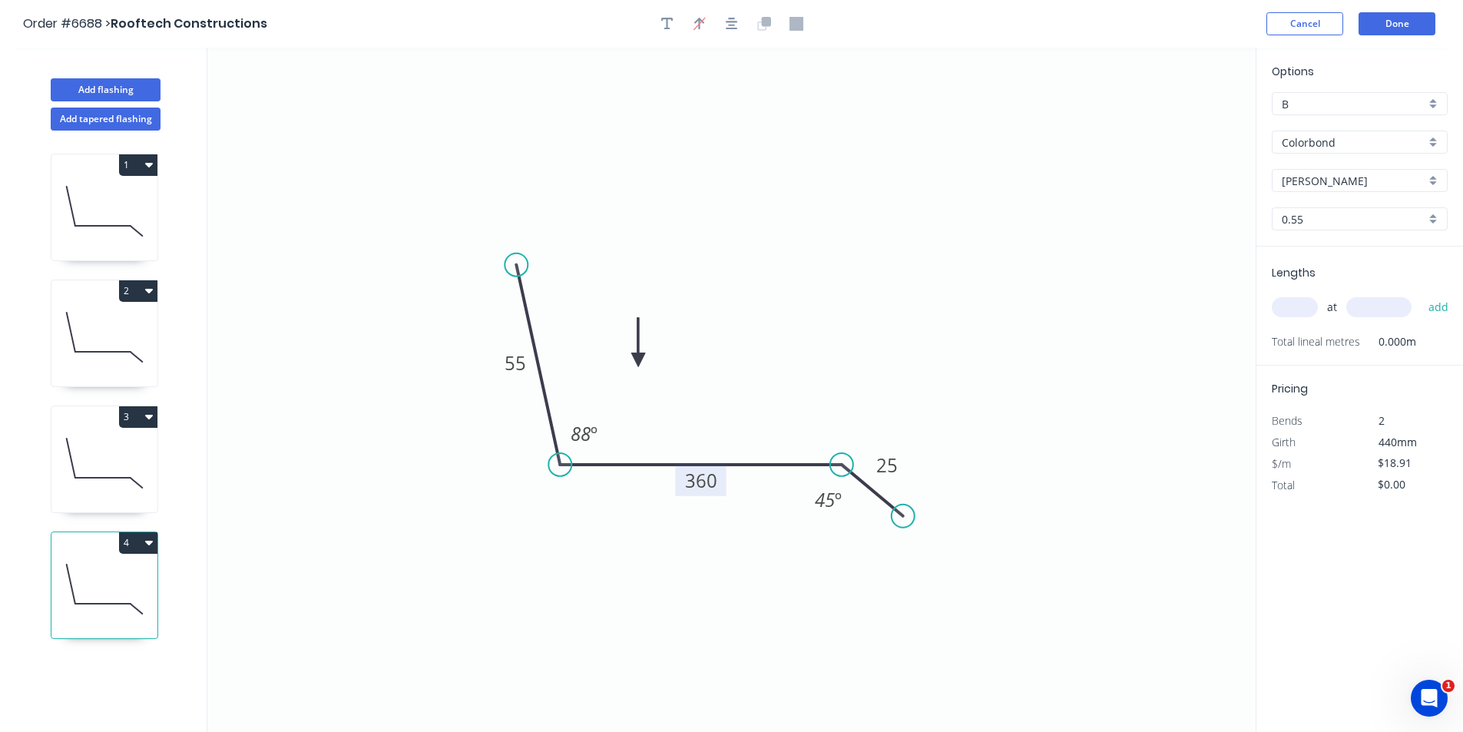
click at [699, 483] on tspan "360" at bounding box center [701, 480] width 32 height 25
click at [1295, 317] on input "text" at bounding box center [1294, 307] width 46 height 20
click at [1295, 314] on input "text" at bounding box center [1294, 307] width 46 height 20
type input "1"
type input "1800"
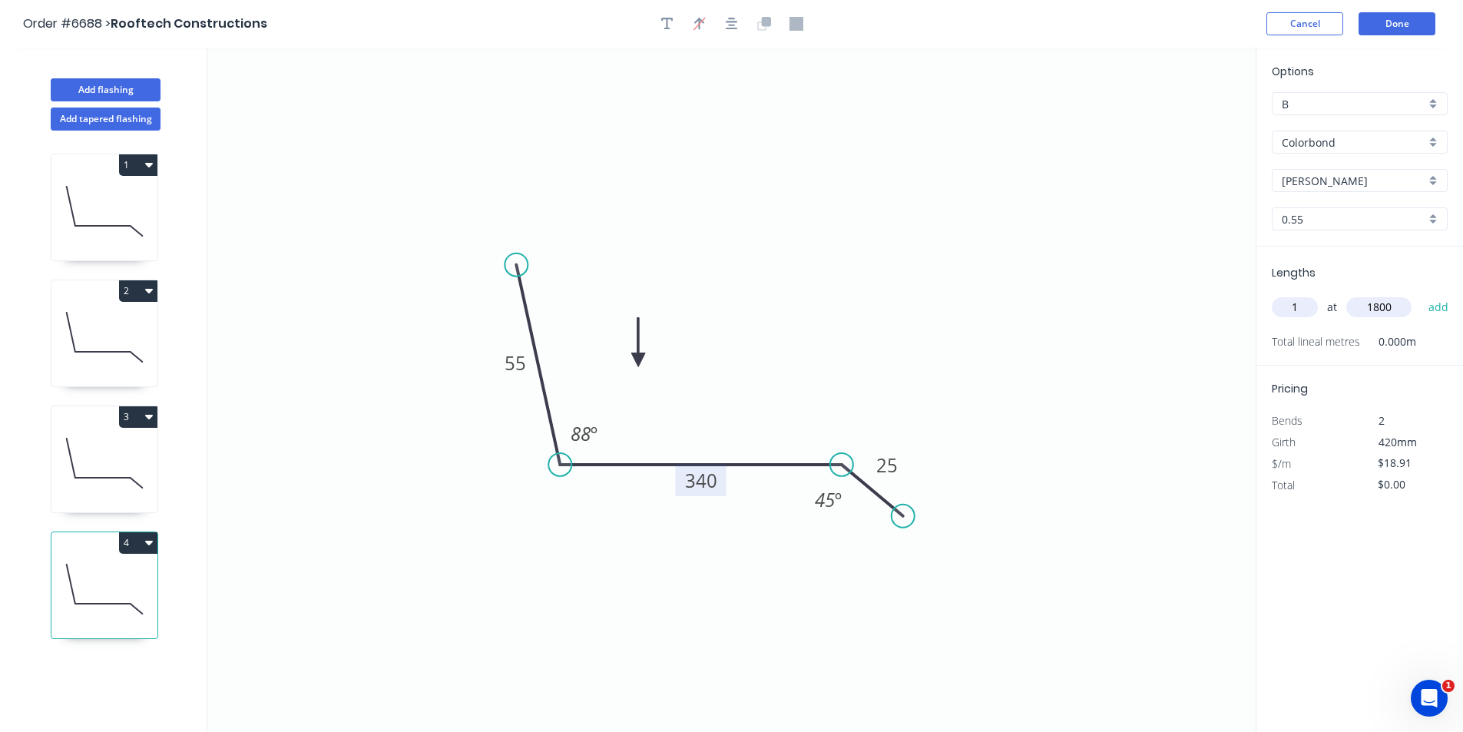
click at [1420, 294] on button "add" at bounding box center [1438, 307] width 36 height 26
click at [141, 551] on button "4" at bounding box center [138, 542] width 38 height 21
click at [84, 587] on div "Duplicate" at bounding box center [84, 581] width 118 height 22
type input "$0.00"
click at [707, 487] on tspan "340" at bounding box center [701, 480] width 32 height 25
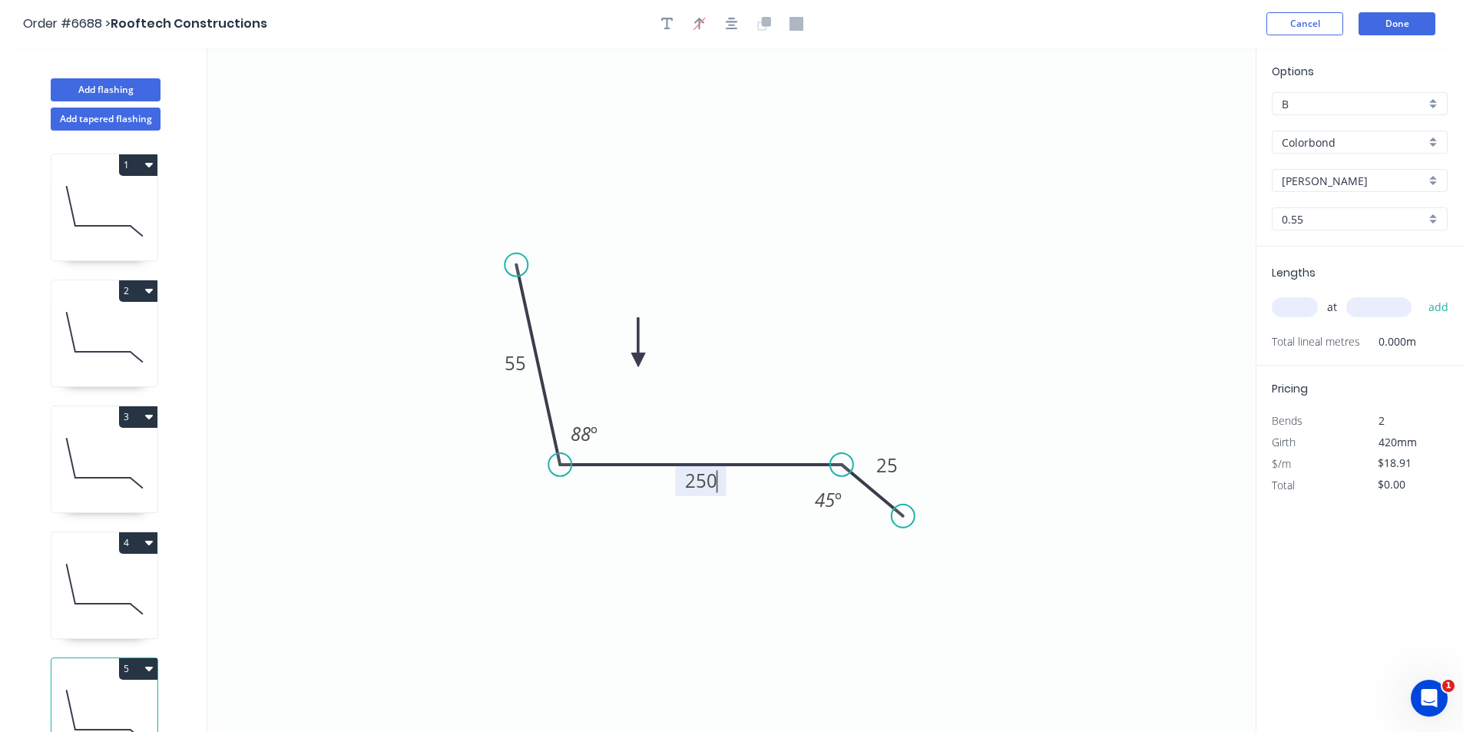
type input "$15.89"
click at [1286, 313] on input "text" at bounding box center [1294, 307] width 46 height 20
type input "1"
type input "1800"
click at [1420, 294] on button "add" at bounding box center [1438, 307] width 36 height 26
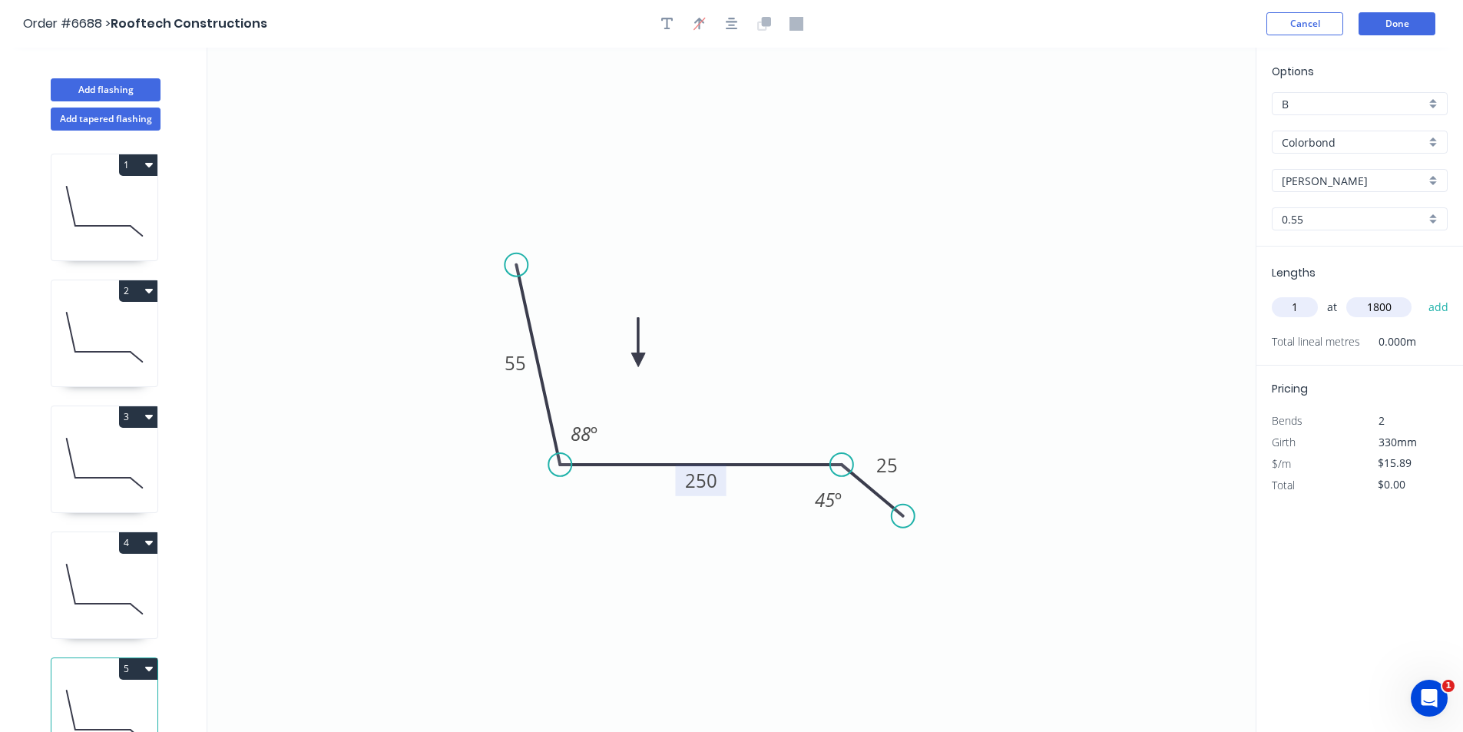
type input "$28.60"
click at [137, 419] on button "3" at bounding box center [138, 416] width 38 height 21
click at [114, 458] on div "Duplicate" at bounding box center [84, 455] width 118 height 22
type input "$12.82"
type input "$0.00"
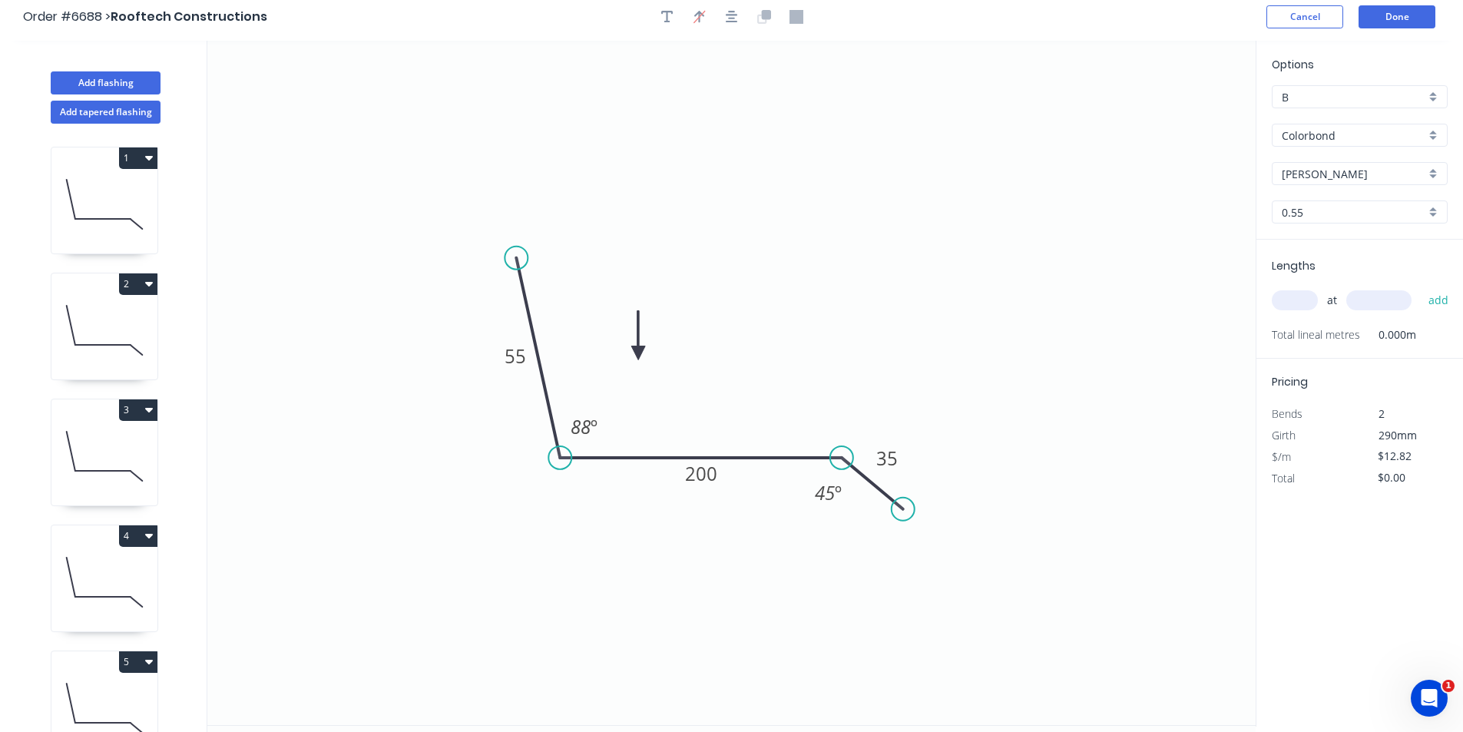
scroll to position [28, 0]
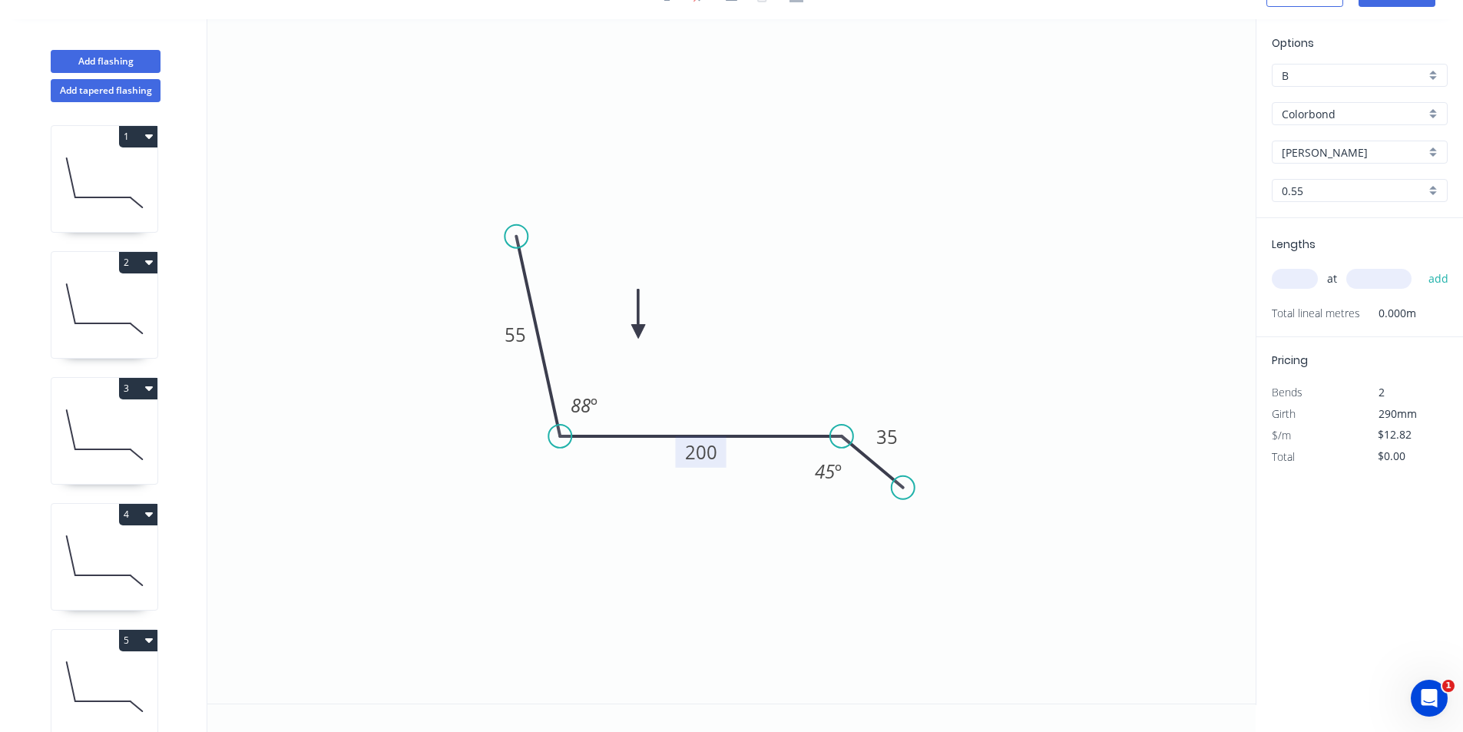
click at [701, 449] on tspan "200" at bounding box center [701, 451] width 32 height 25
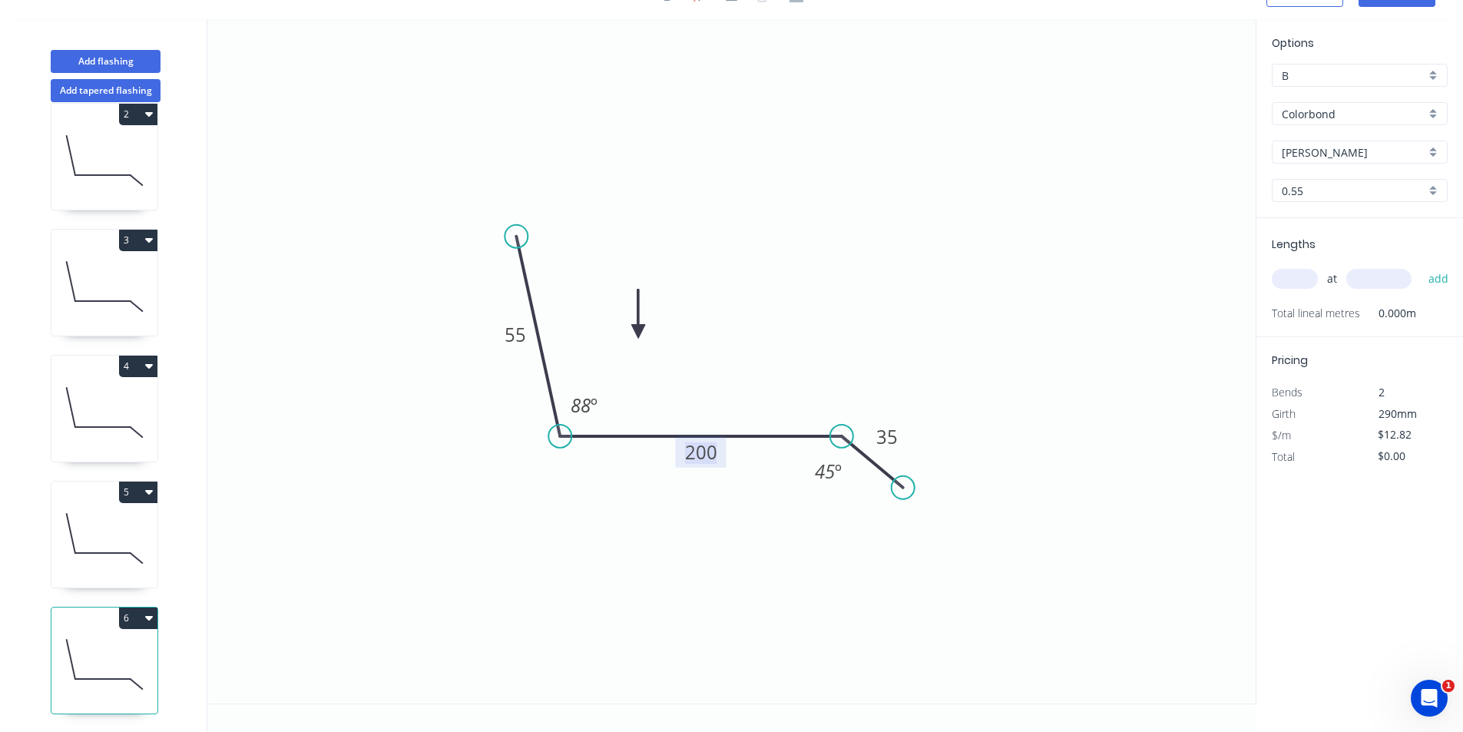
scroll to position [160, 0]
click at [137, 607] on button "6" at bounding box center [138, 617] width 38 height 21
click at [119, 675] on div "Delete" at bounding box center [84, 686] width 118 height 22
type input "$15.89"
type input "$28.60"
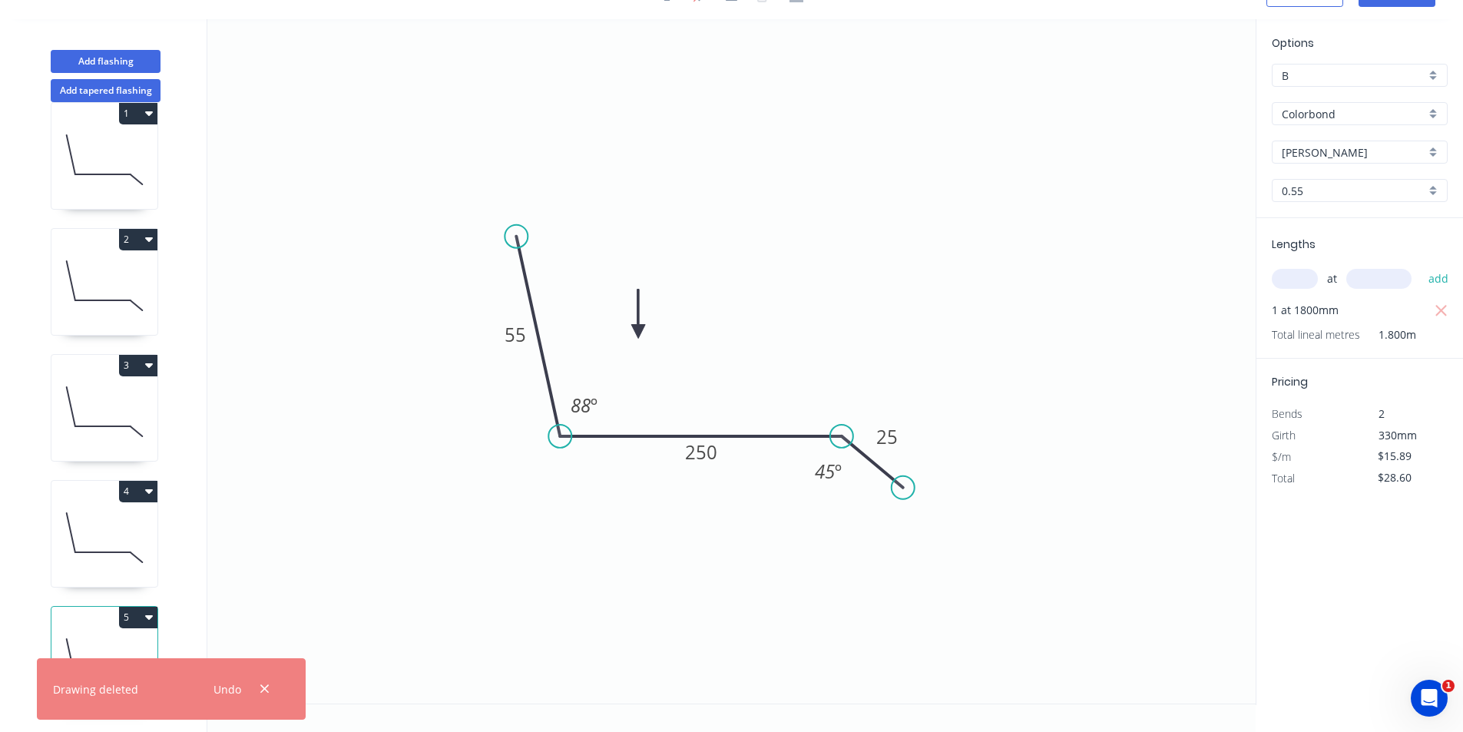
scroll to position [0, 0]
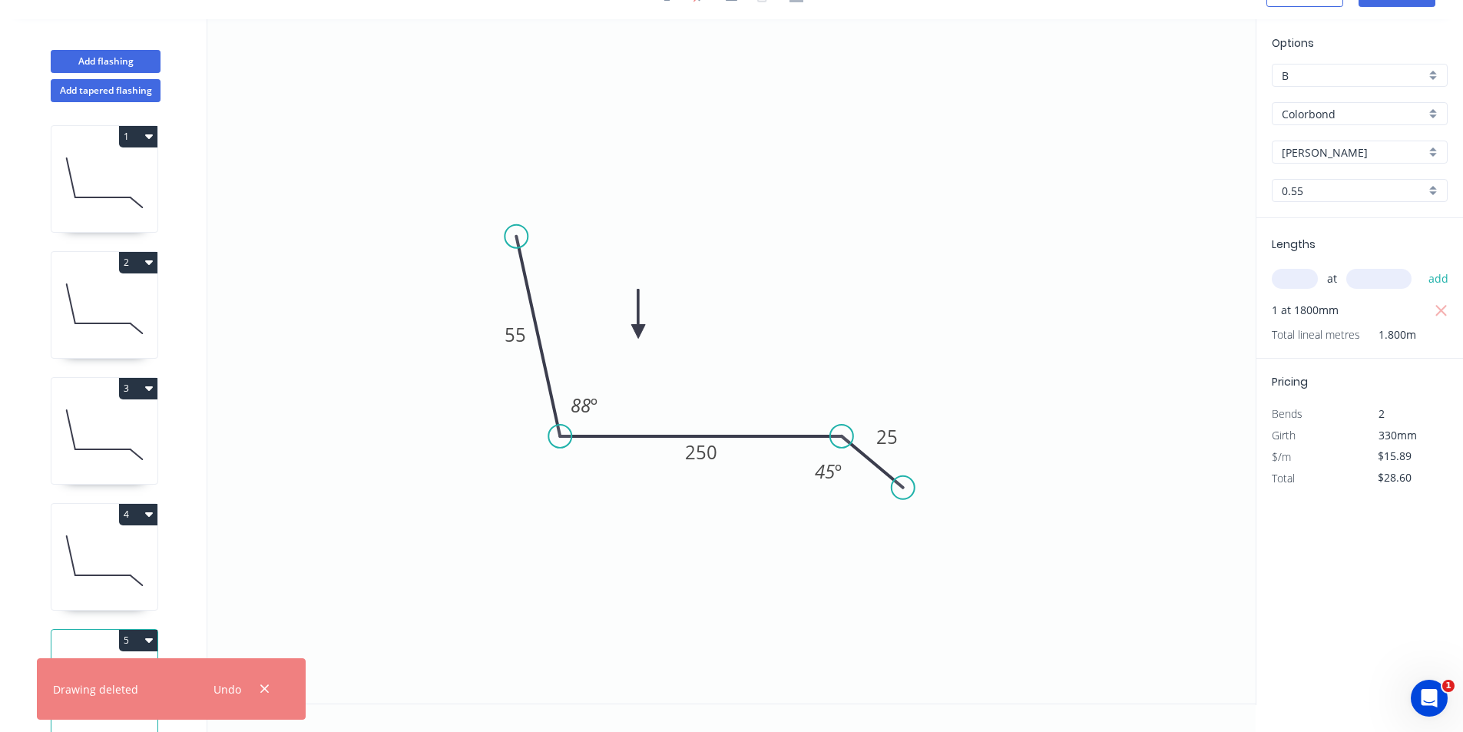
click at [127, 449] on icon at bounding box center [102, 449] width 55 height 0
type input "$12.82"
click at [1441, 316] on icon "button" at bounding box center [1441, 311] width 14 height 18
type input "$0.00"
click at [1328, 283] on span "at" at bounding box center [1332, 278] width 10 height 21
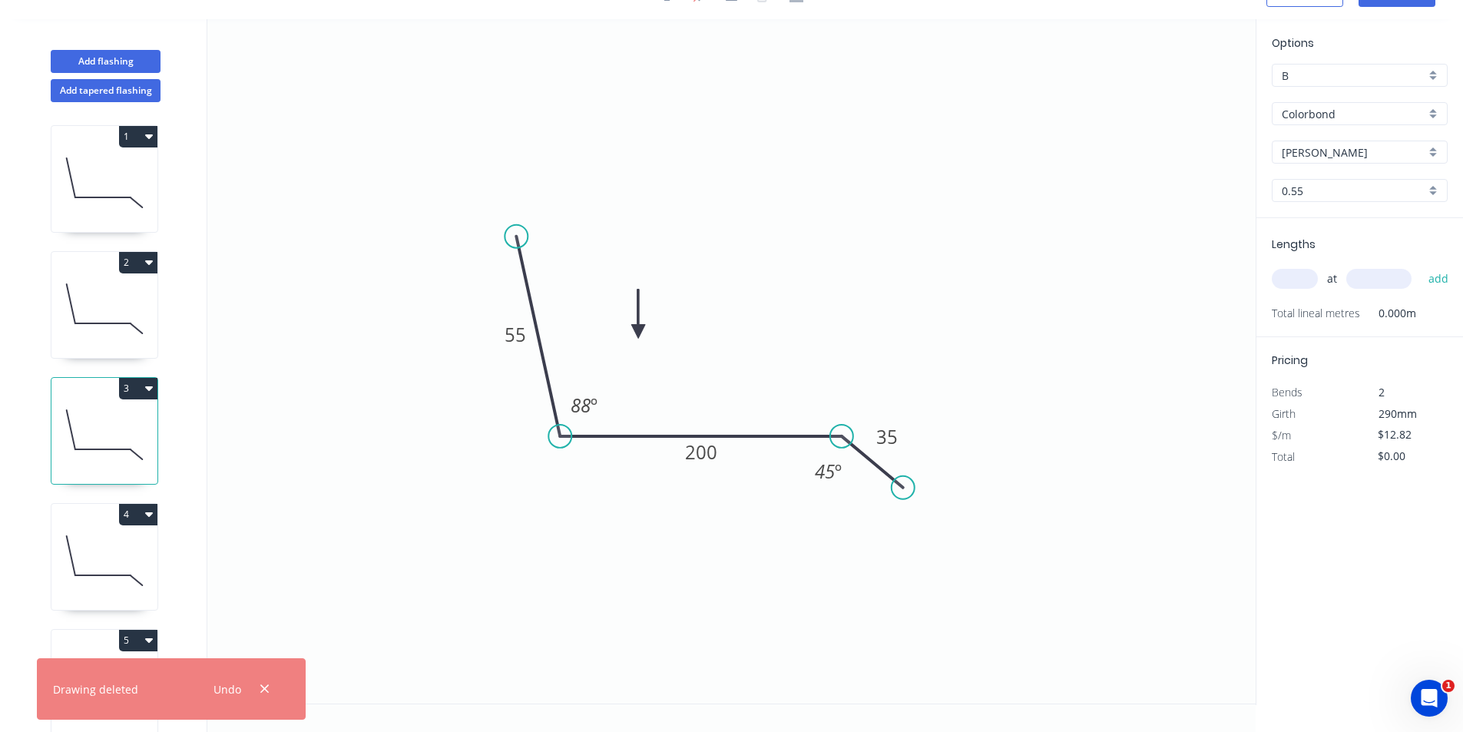
click at [1306, 283] on input "text" at bounding box center [1294, 279] width 46 height 20
type input "2"
type input "1500"
click at [1420, 266] on button "add" at bounding box center [1438, 279] width 36 height 26
type input "$38.46"
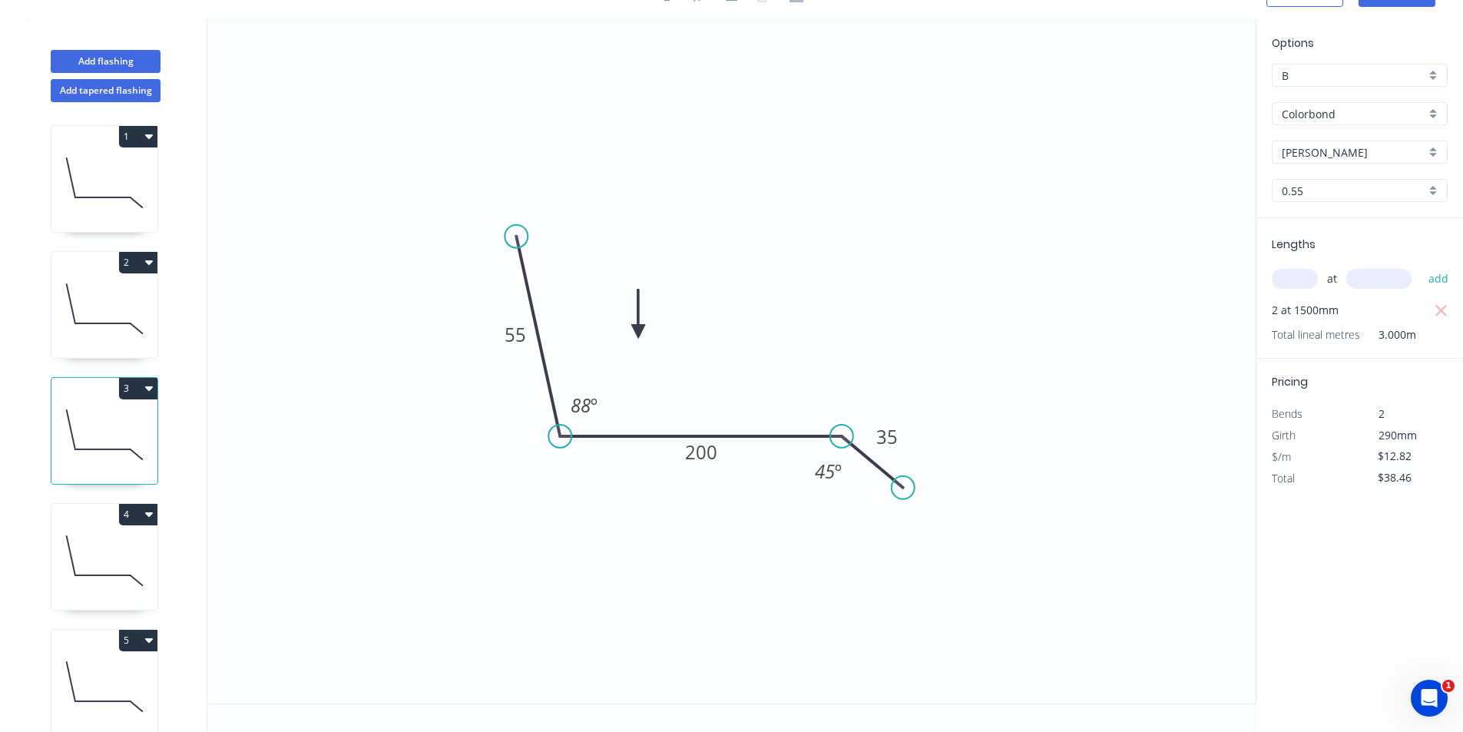
click at [135, 49] on div "Add flashing" at bounding box center [106, 50] width 202 height 46
click at [143, 58] on button "Add flashing" at bounding box center [106, 61] width 110 height 23
type input "$0.00"
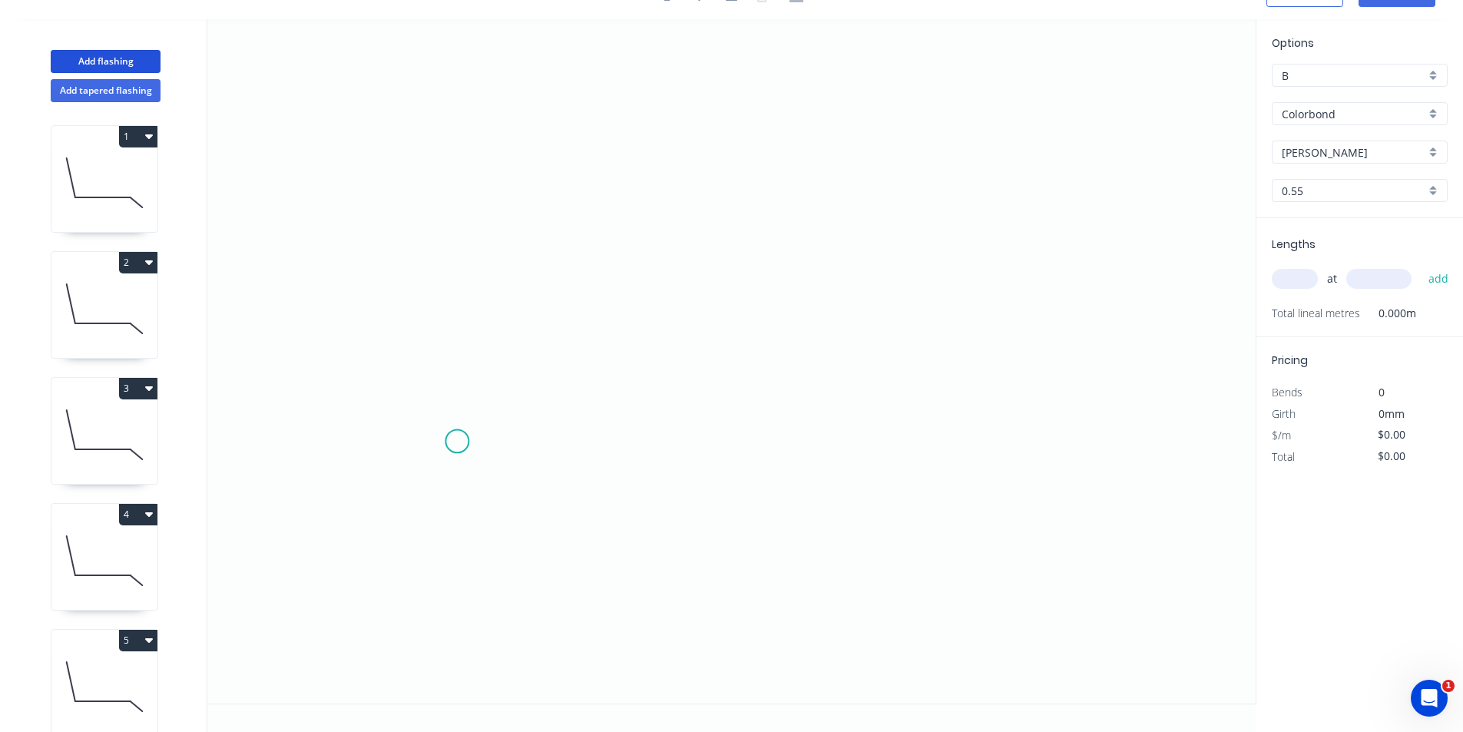
click at [457, 441] on icon "0" at bounding box center [731, 361] width 1048 height 684
click at [481, 393] on icon "0" at bounding box center [731, 361] width 1048 height 684
click at [815, 405] on icon "0 ?" at bounding box center [731, 361] width 1048 height 684
click at [839, 444] on icon "0 ? ? ? º" at bounding box center [731, 361] width 1048 height 684
click at [451, 390] on tspan "?" at bounding box center [449, 398] width 8 height 25
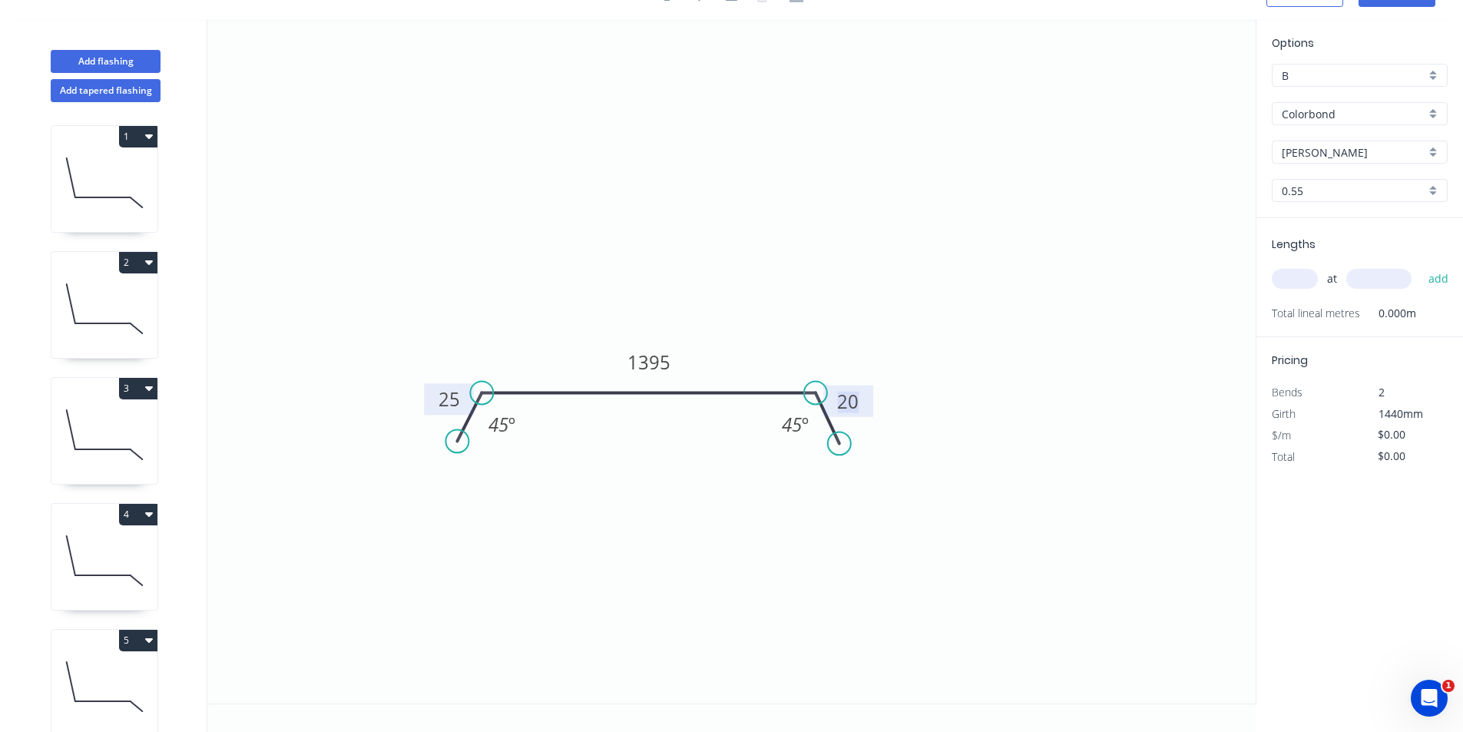
click at [851, 406] on tspan "20" at bounding box center [847, 401] width 21 height 25
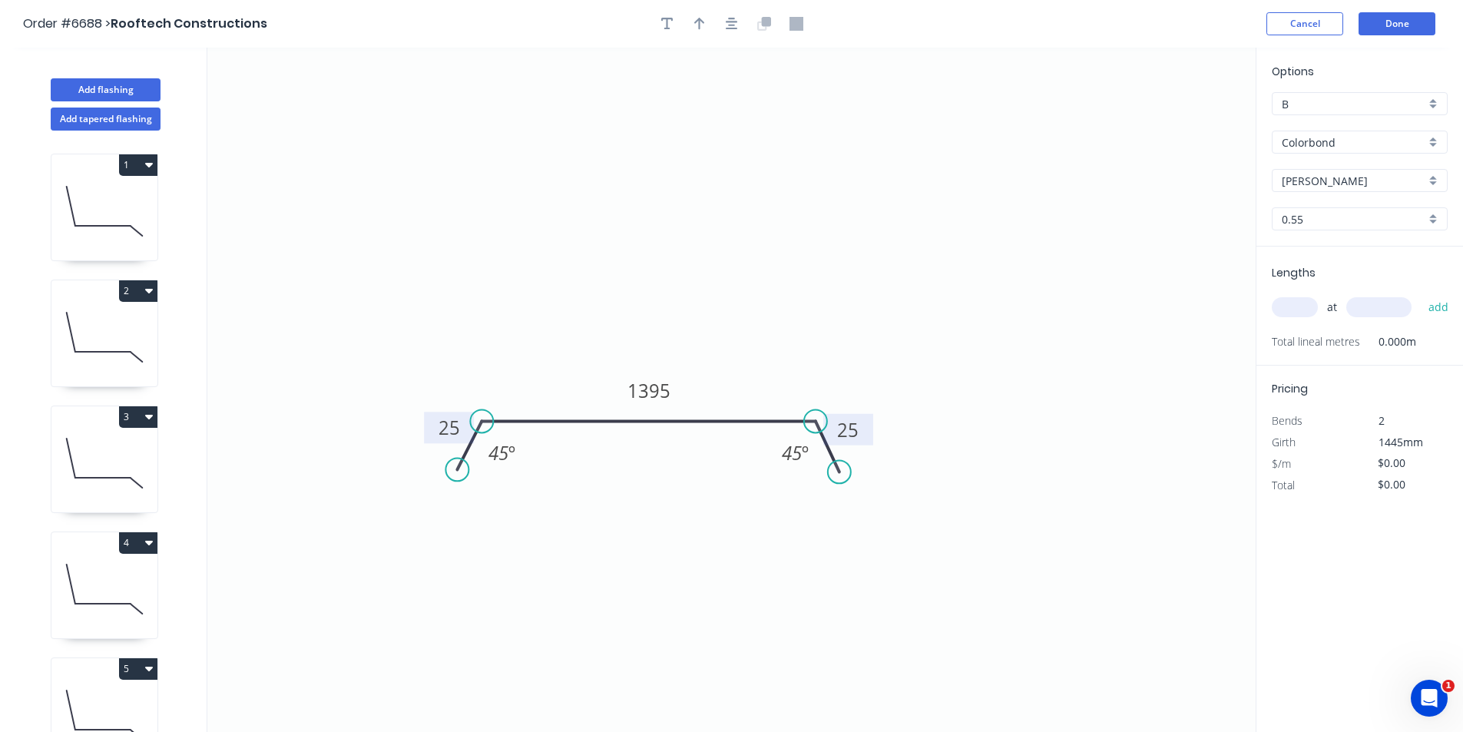
click at [714, 27] on div at bounding box center [731, 23] width 161 height 23
click at [726, 25] on icon "button" at bounding box center [732, 24] width 12 height 14
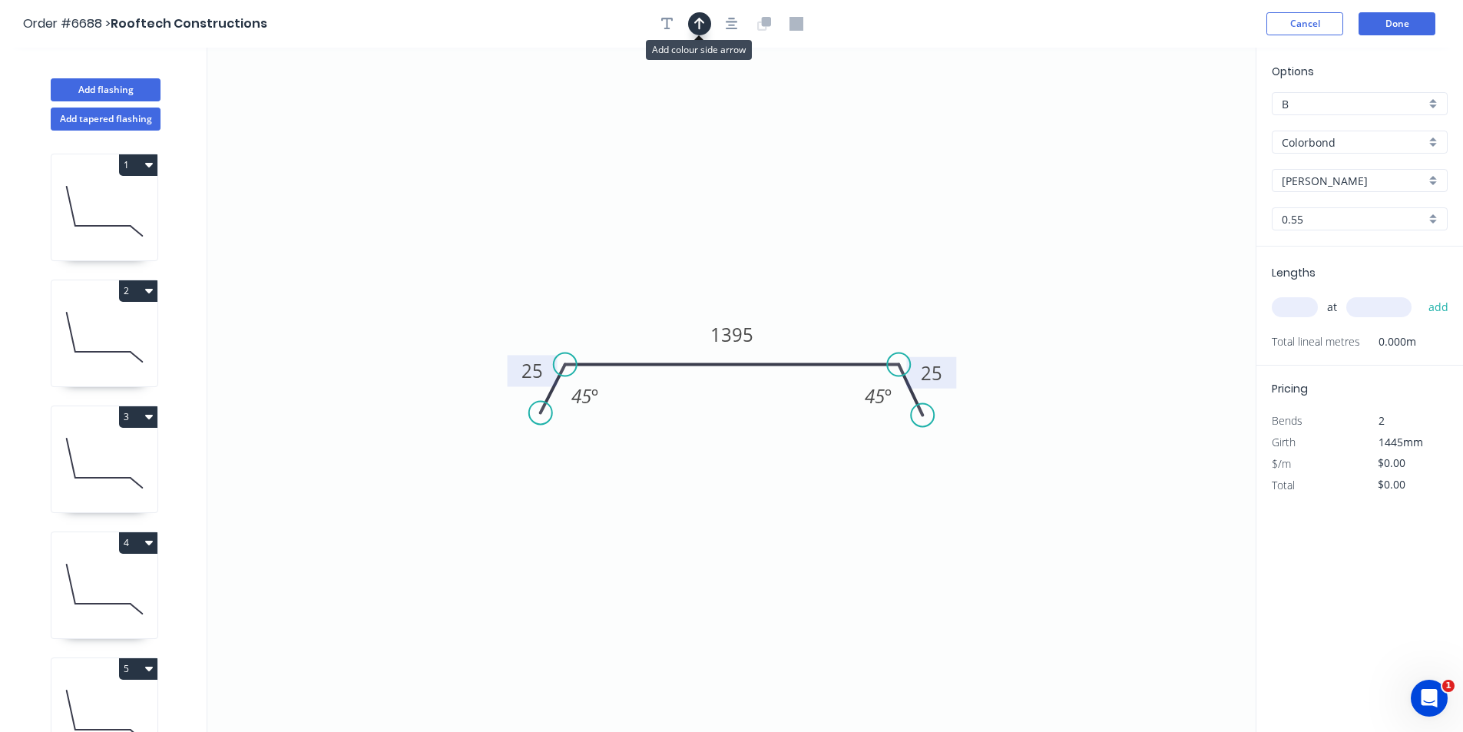
click at [699, 25] on icon "button" at bounding box center [699, 24] width 11 height 12
drag, startPoint x: 719, startPoint y: 240, endPoint x: 695, endPoint y: 297, distance: 61.9
click at [695, 297] on icon at bounding box center [695, 279] width 14 height 49
click at [1270, 306] on div "Lengths at add Total lineal metres 0.000m" at bounding box center [1359, 305] width 207 height 119
click at [1282, 319] on div "at add" at bounding box center [1360, 307] width 179 height 26
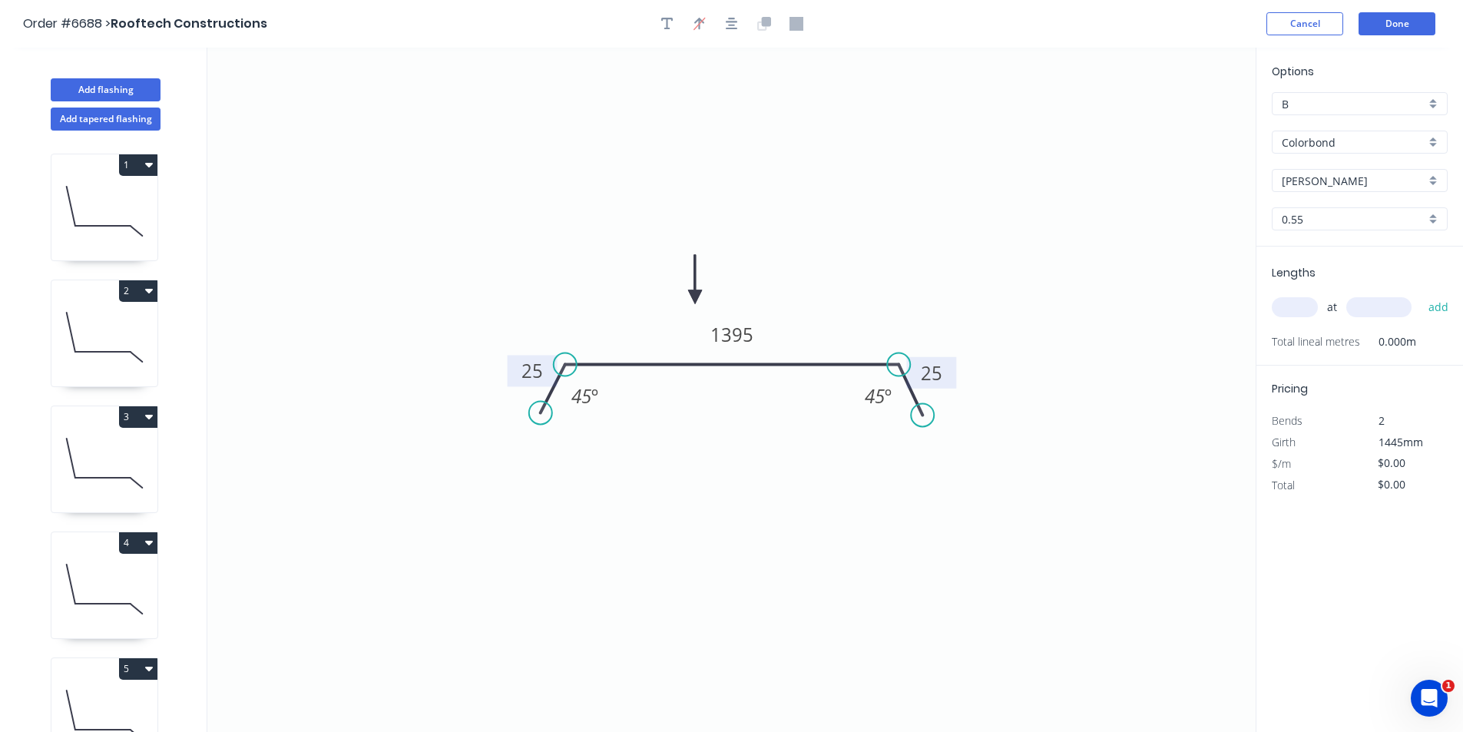
drag, startPoint x: 1287, startPoint y: 312, endPoint x: 1414, endPoint y: 342, distance: 130.4
click at [1288, 311] on input "text" at bounding box center [1294, 307] width 46 height 20
type input "6"
type input "1200"
click at [1420, 294] on button "add" at bounding box center [1438, 307] width 36 height 26
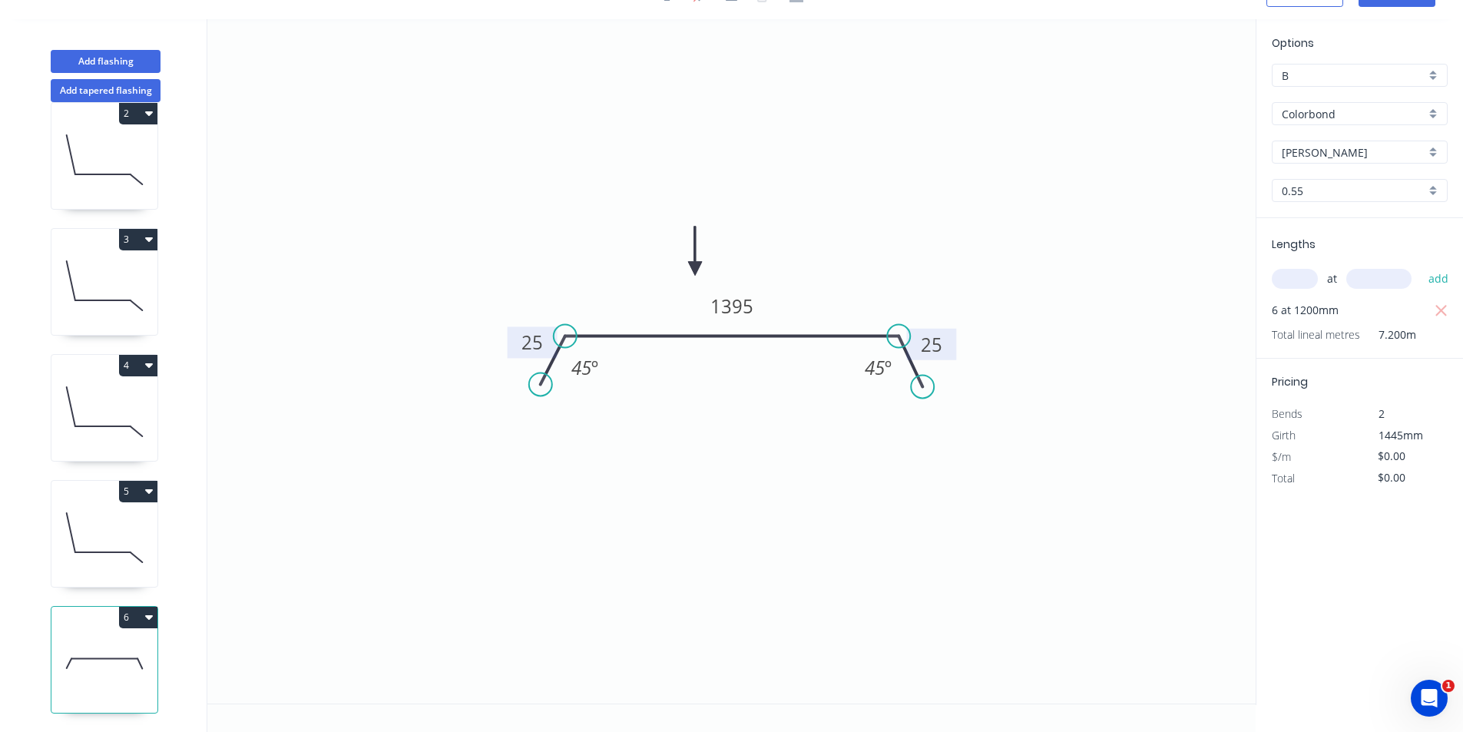
scroll to position [160, 0]
click at [127, 607] on button "6" at bounding box center [138, 617] width 38 height 21
click at [114, 644] on div "Duplicate" at bounding box center [84, 655] width 118 height 22
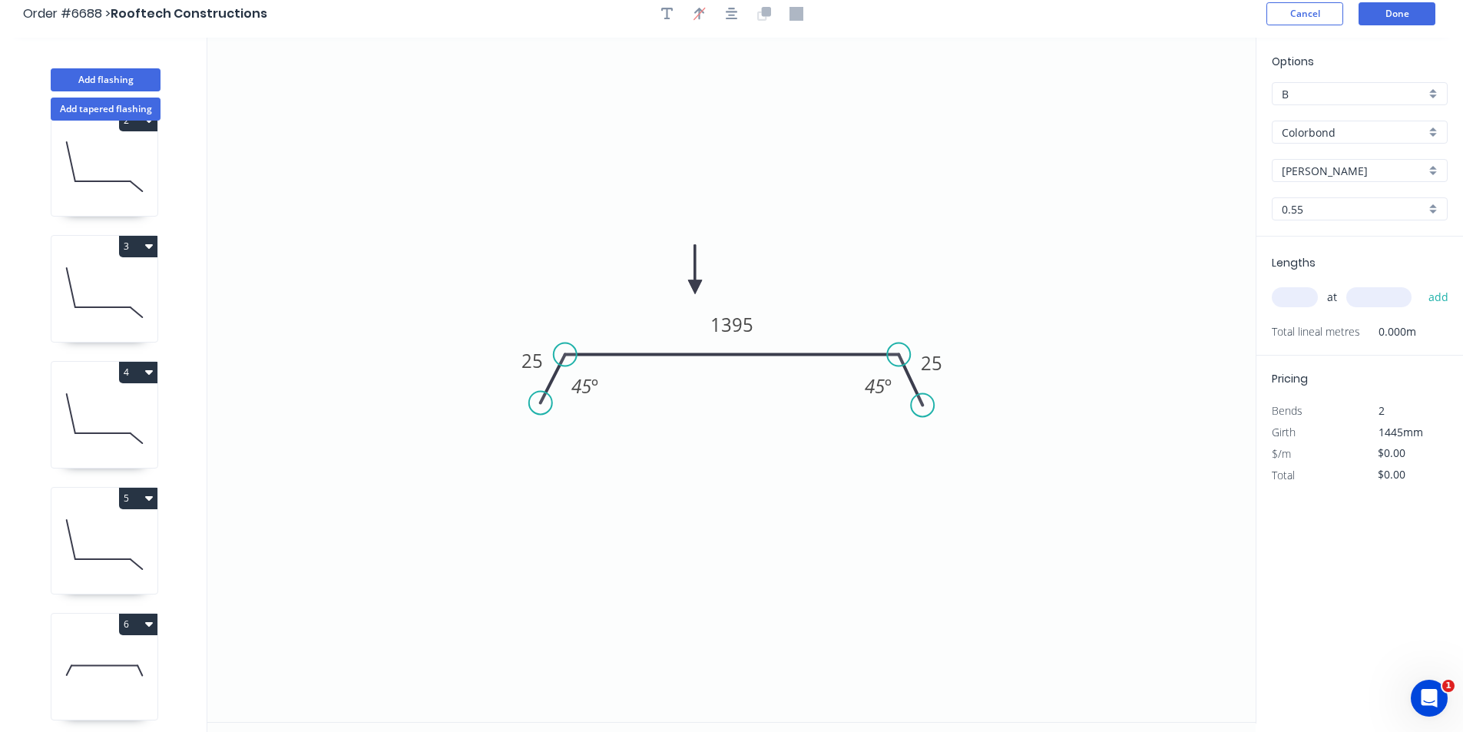
scroll to position [0, 0]
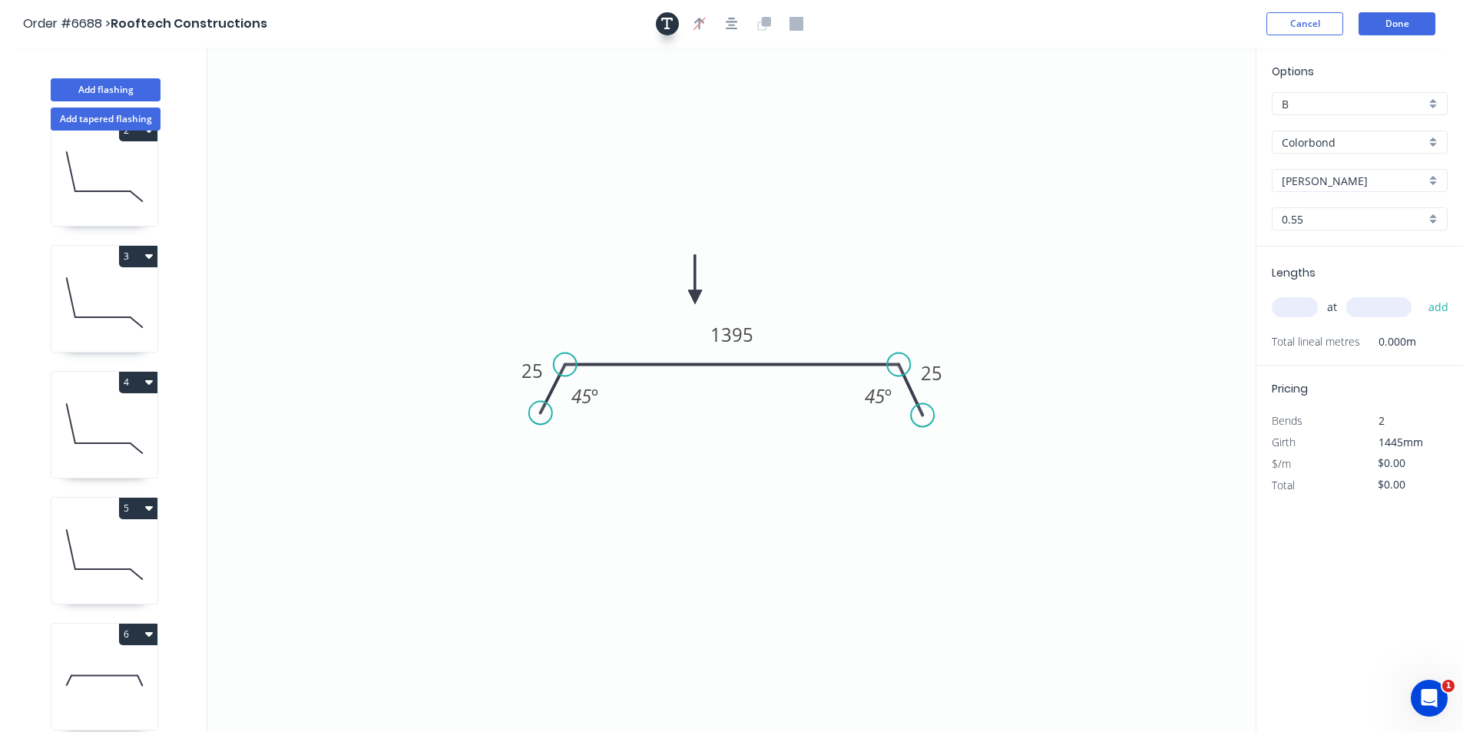
click at [666, 28] on icon "button" at bounding box center [667, 24] width 12 height 12
drag, startPoint x: 296, startPoint y: 106, endPoint x: 772, endPoint y: 269, distance: 503.3
click at [772, 269] on textarea at bounding box center [782, 271] width 124 height 57
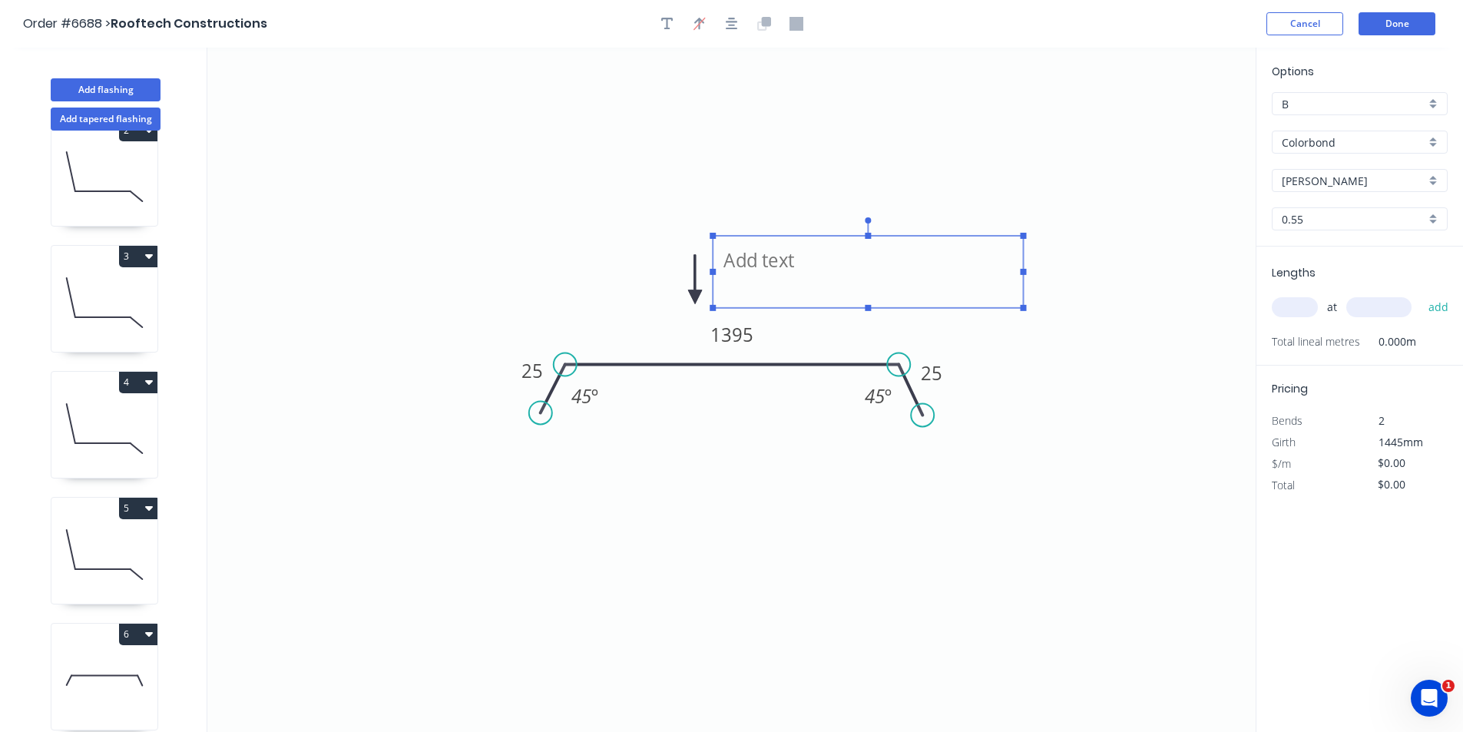
drag, startPoint x: 855, startPoint y: 272, endPoint x: 1025, endPoint y: 272, distance: 170.5
click at [1025, 272] on rect at bounding box center [1023, 272] width 6 height 6
click at [792, 266] on textarea at bounding box center [867, 271] width 295 height 57
type textarea "1"
type textarea "70 MM Upstand See Drawing"
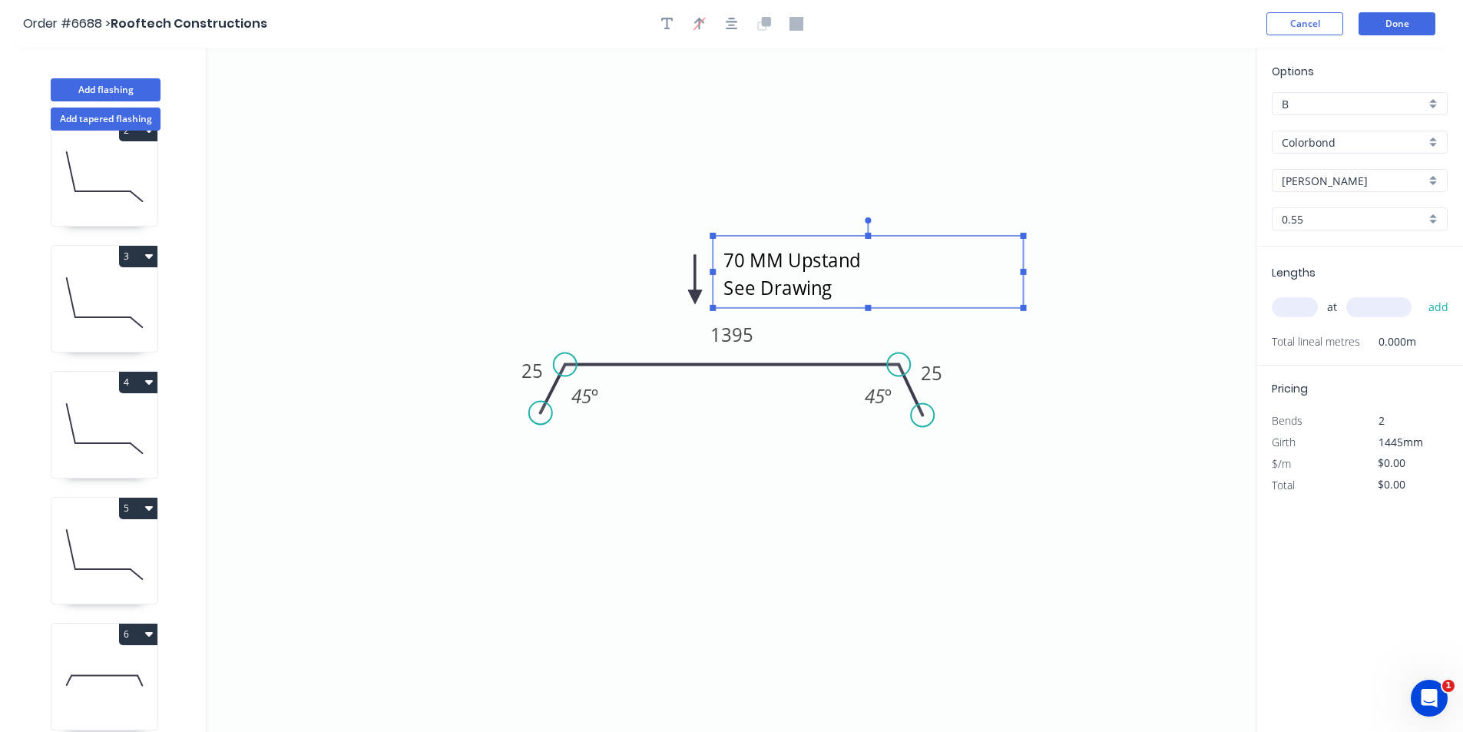
click at [1278, 308] on input "text" at bounding box center [1294, 307] width 46 height 20
type input "2"
type input "1170"
click at [1420, 294] on button "add" at bounding box center [1438, 307] width 36 height 26
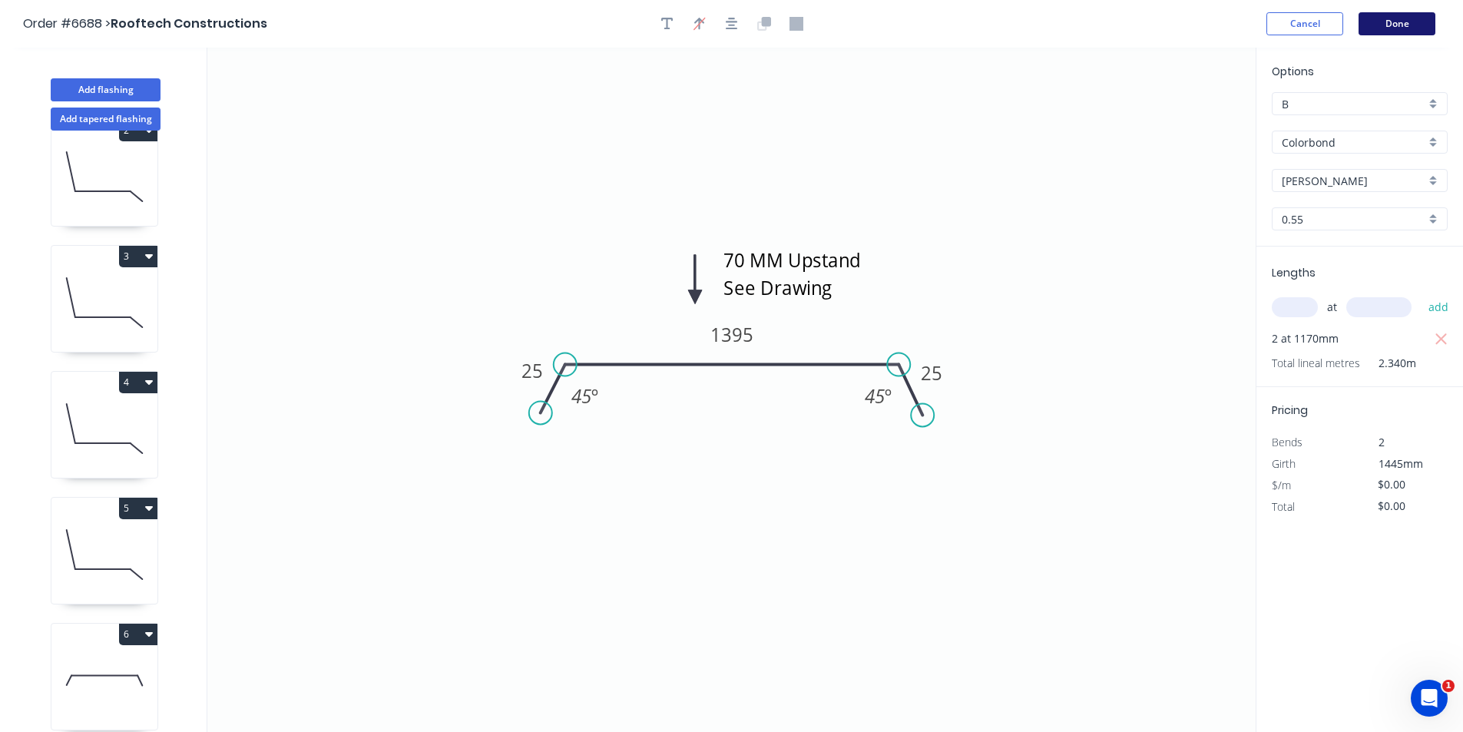
click at [1403, 14] on button "Done" at bounding box center [1396, 23] width 77 height 23
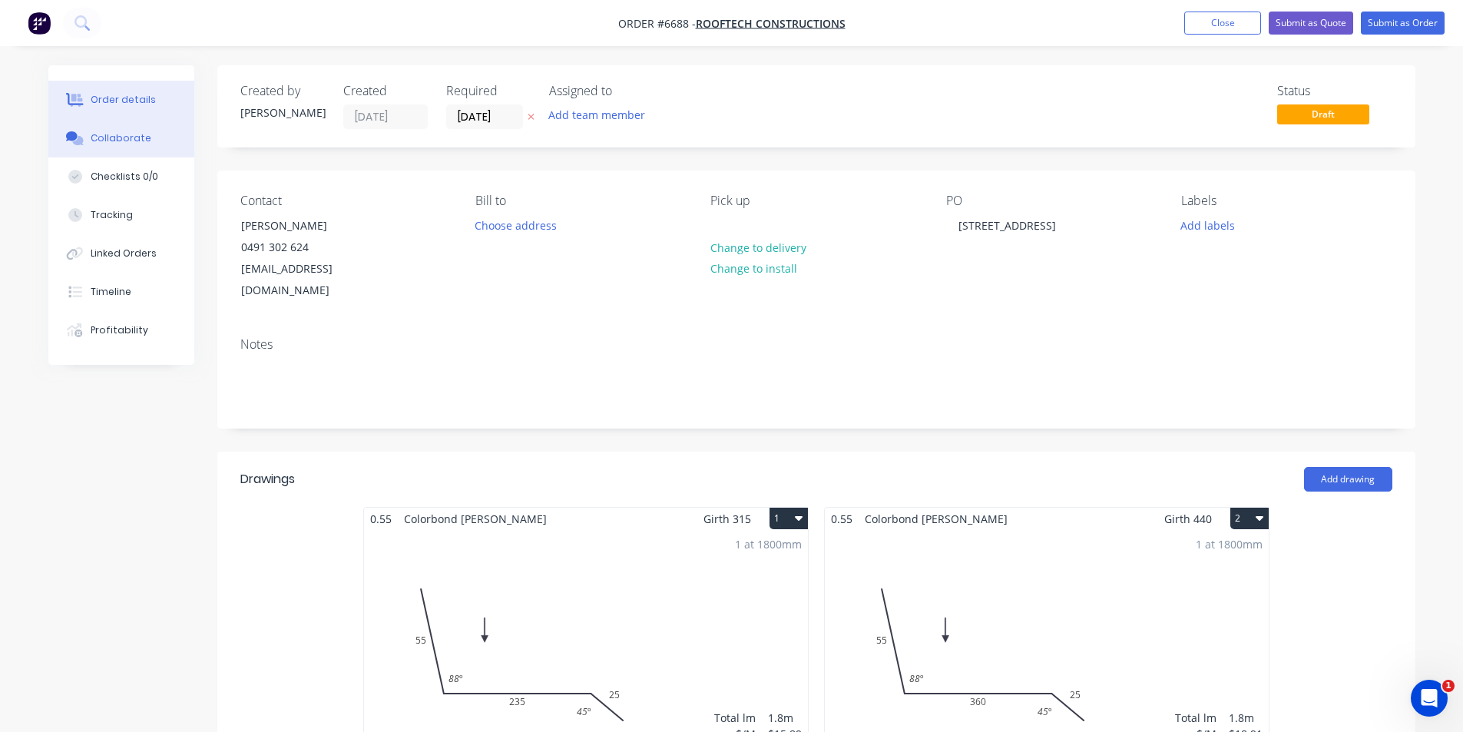
click at [116, 147] on button "Collaborate" at bounding box center [121, 138] width 146 height 38
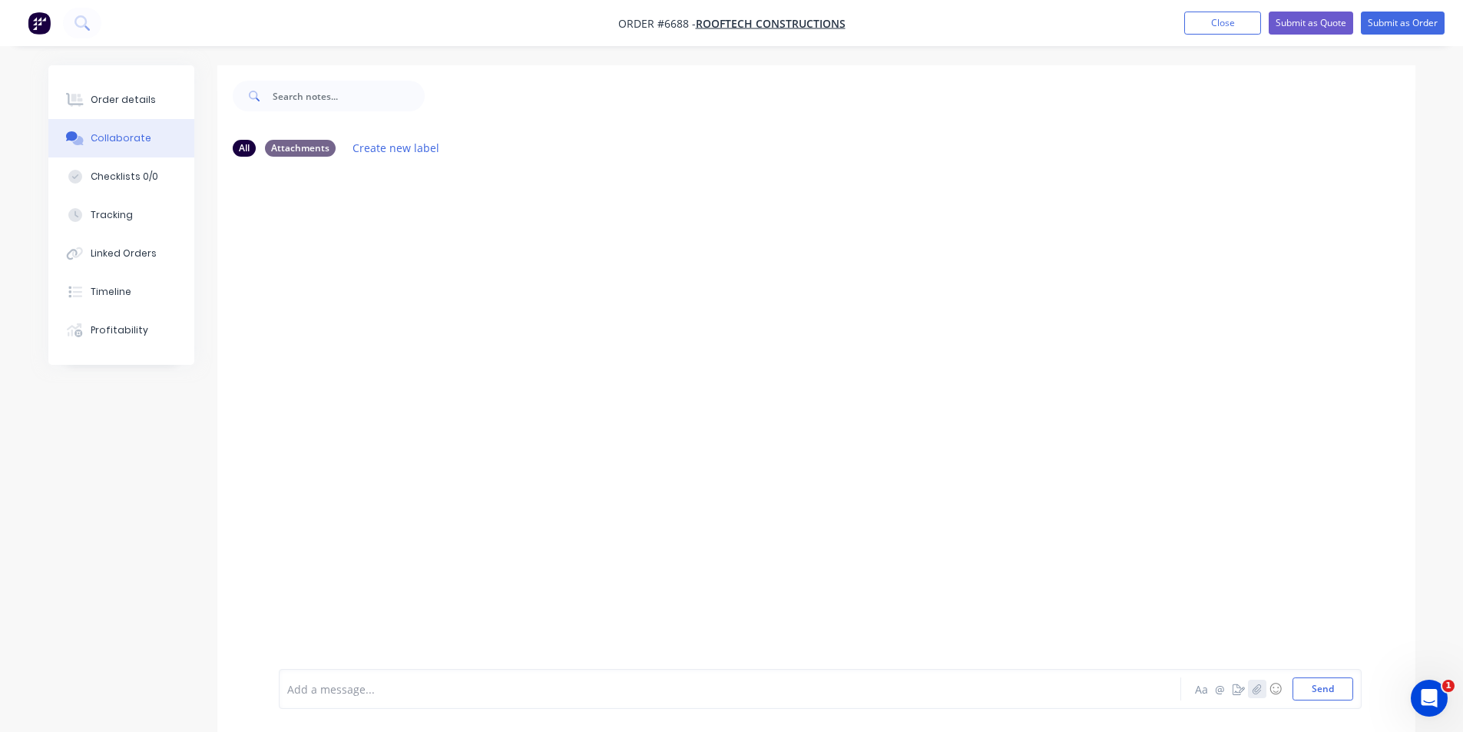
click at [1260, 686] on icon "button" at bounding box center [1256, 688] width 9 height 11
click at [1329, 696] on button "Send" at bounding box center [1322, 688] width 61 height 23
click at [152, 91] on button "Order details" at bounding box center [121, 100] width 146 height 38
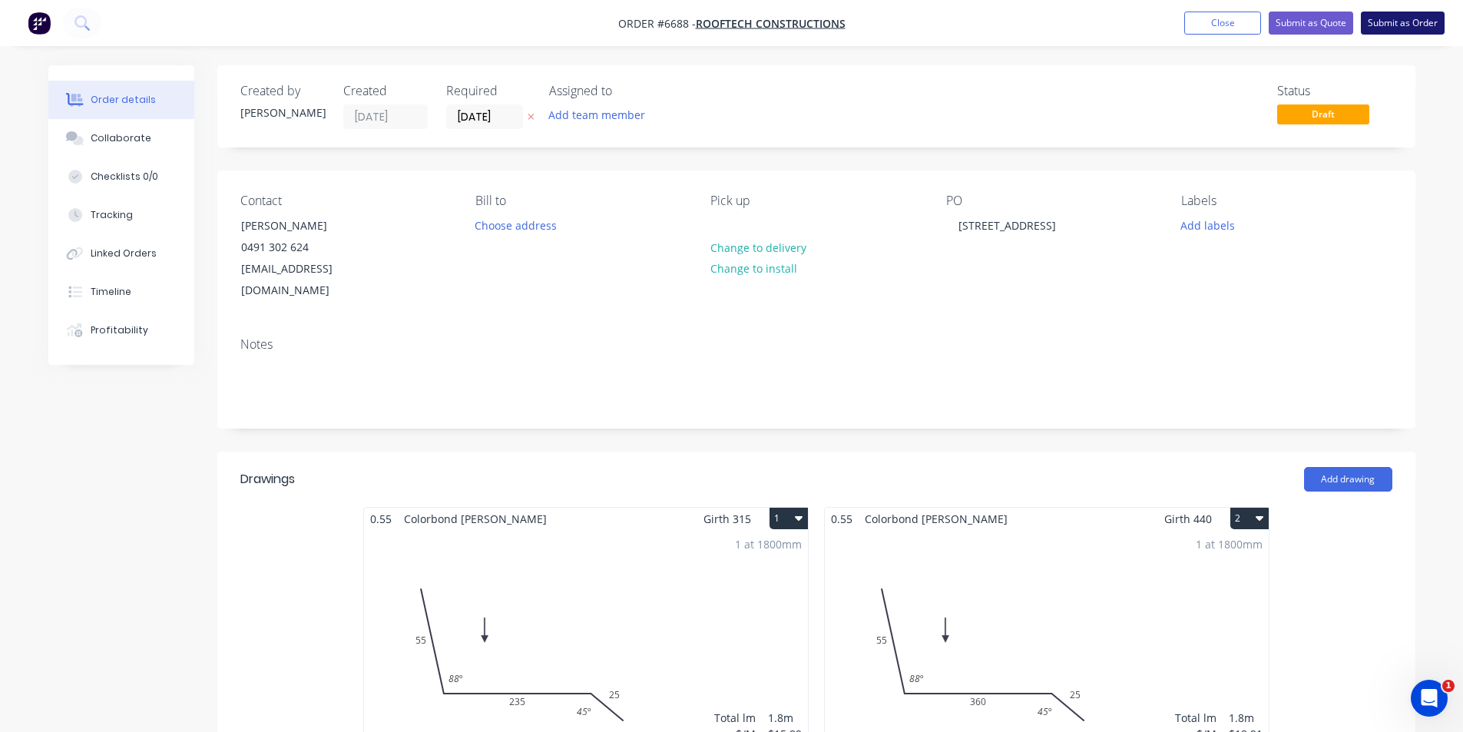
click at [1414, 29] on button "Submit as Order" at bounding box center [1403, 23] width 84 height 23
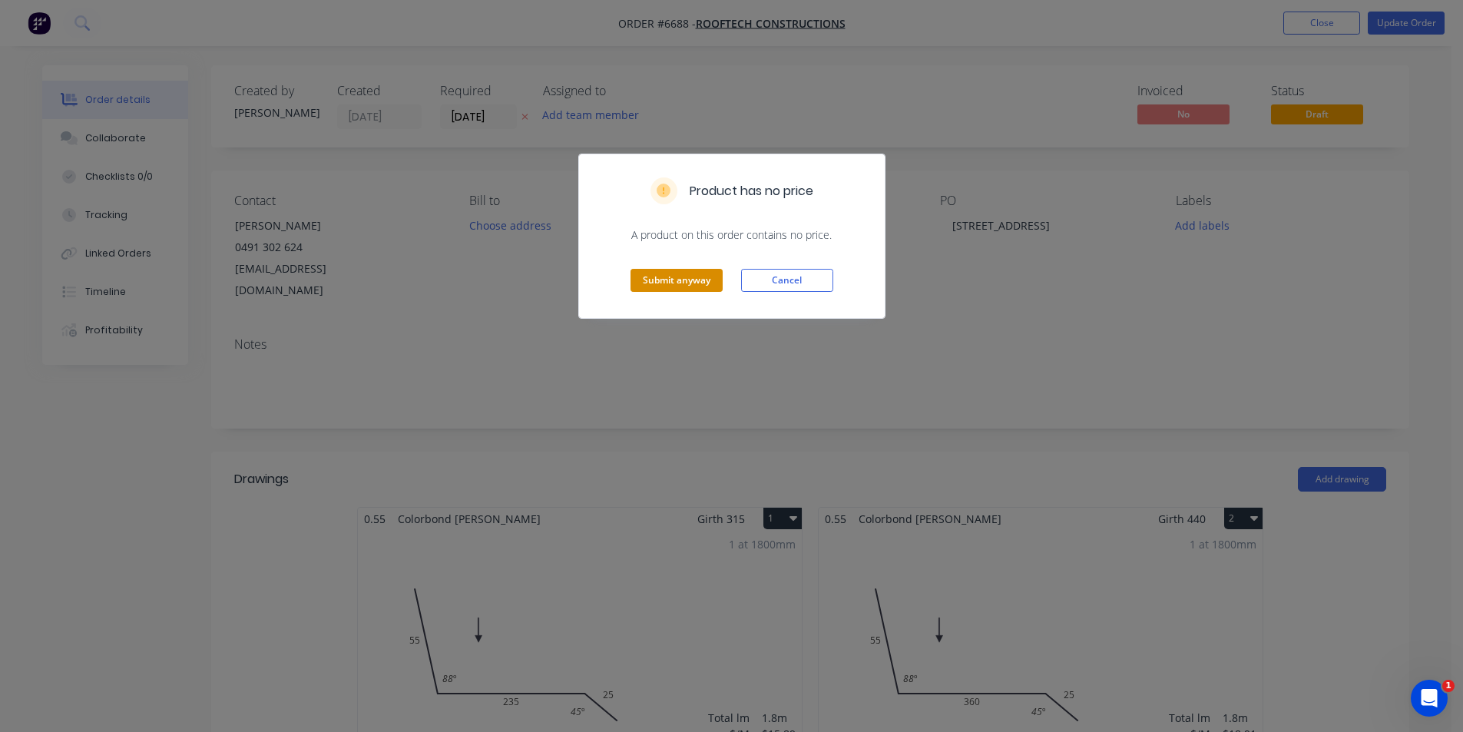
click at [661, 281] on button "Submit anyway" at bounding box center [676, 280] width 92 height 23
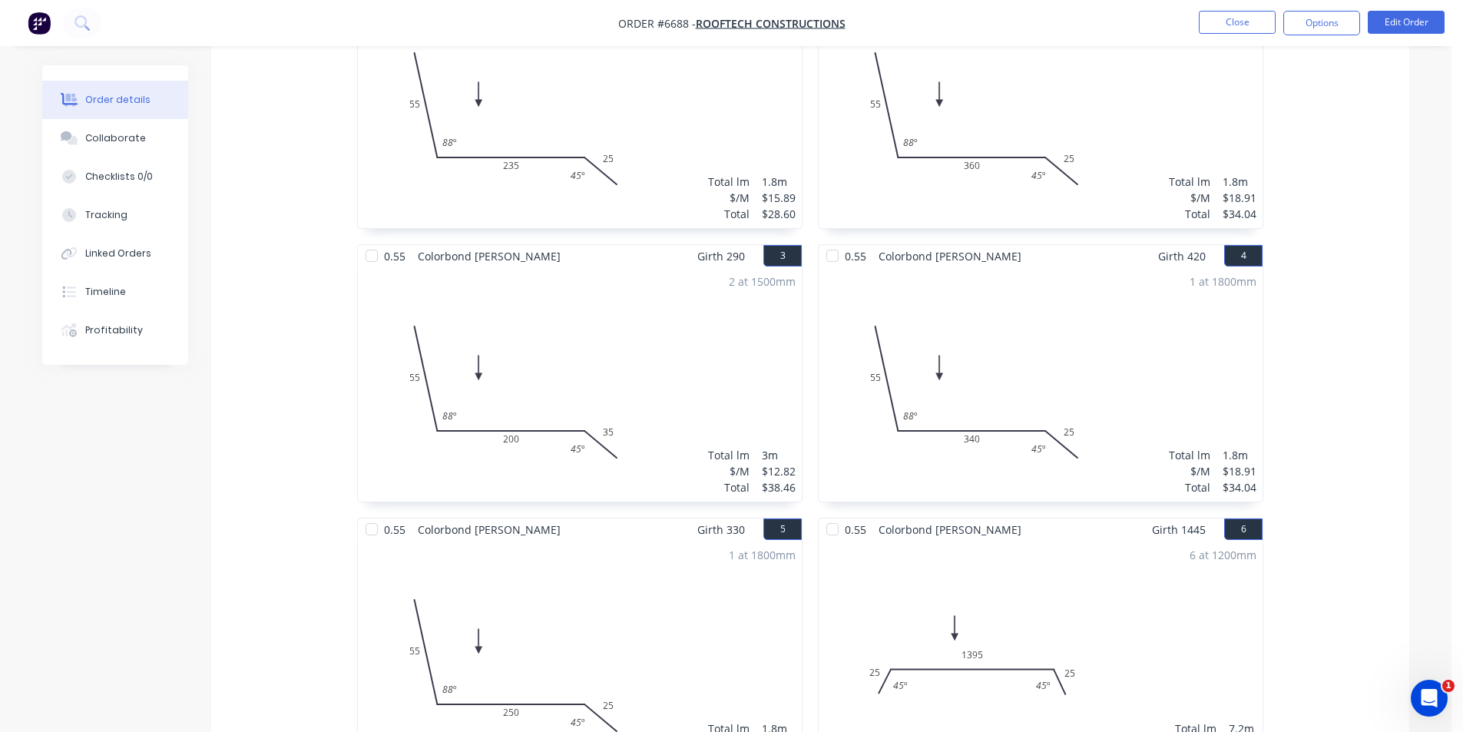
scroll to position [537, 0]
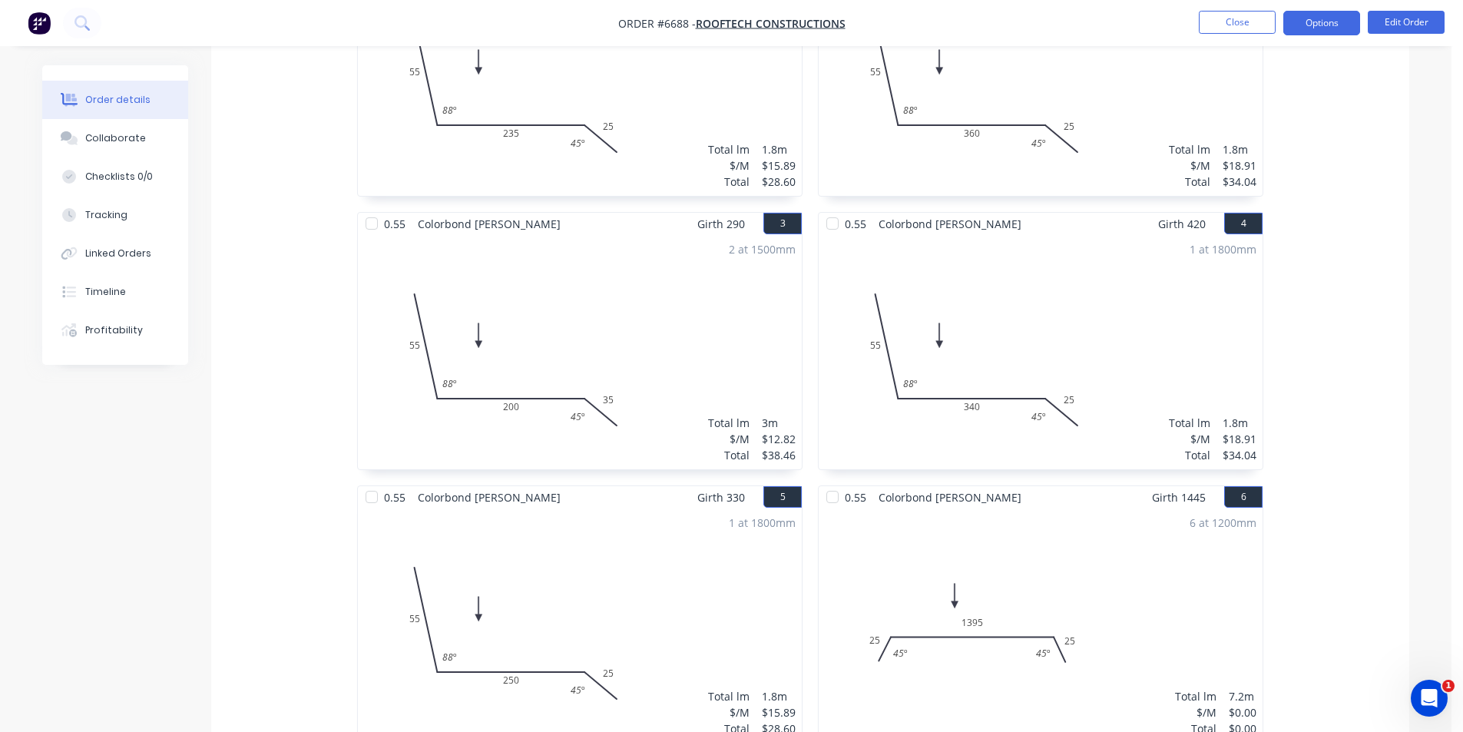
click at [1331, 21] on button "Options" at bounding box center [1321, 23] width 77 height 25
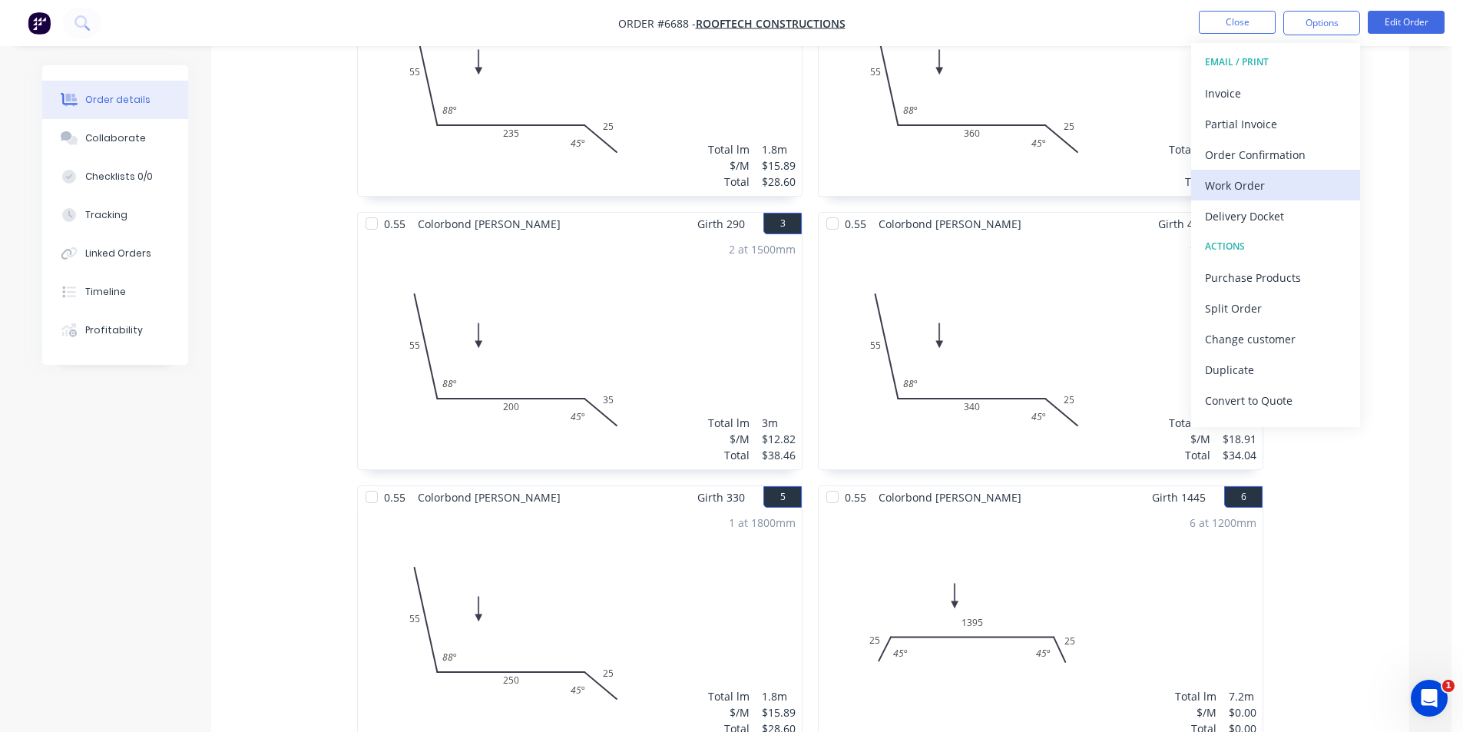
click at [1234, 187] on div "Work Order" at bounding box center [1275, 185] width 141 height 22
click at [1249, 187] on div "Custom" at bounding box center [1275, 185] width 141 height 22
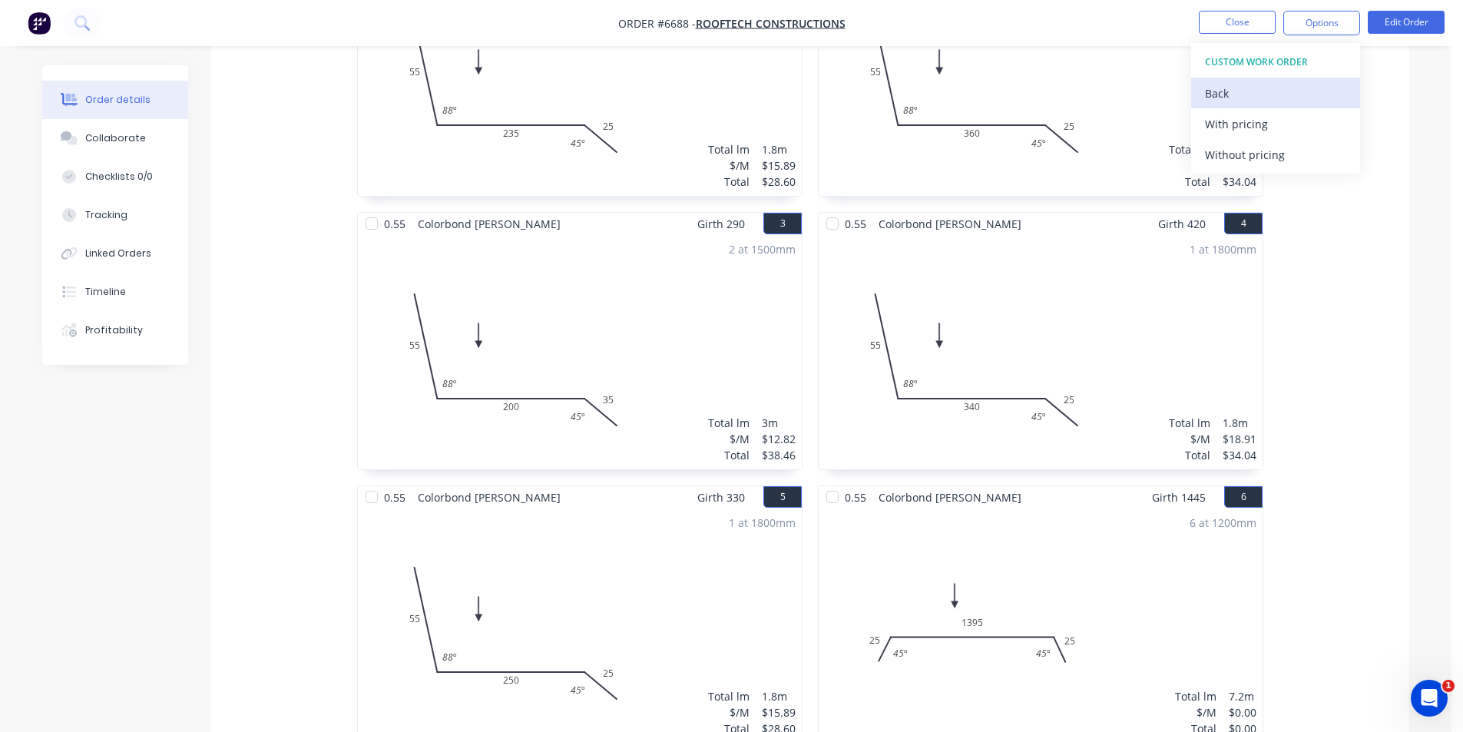
click at [1235, 88] on div "Back" at bounding box center [1275, 93] width 141 height 22
click at [1238, 148] on div "Without pricing" at bounding box center [1275, 155] width 141 height 22
click at [1440, 193] on div "Order details Collaborate Checklists 0/0 Tracking Linked Orders Timeline Profit…" at bounding box center [725, 384] width 1451 height 1843
click at [1232, 24] on button "Close" at bounding box center [1237, 22] width 77 height 23
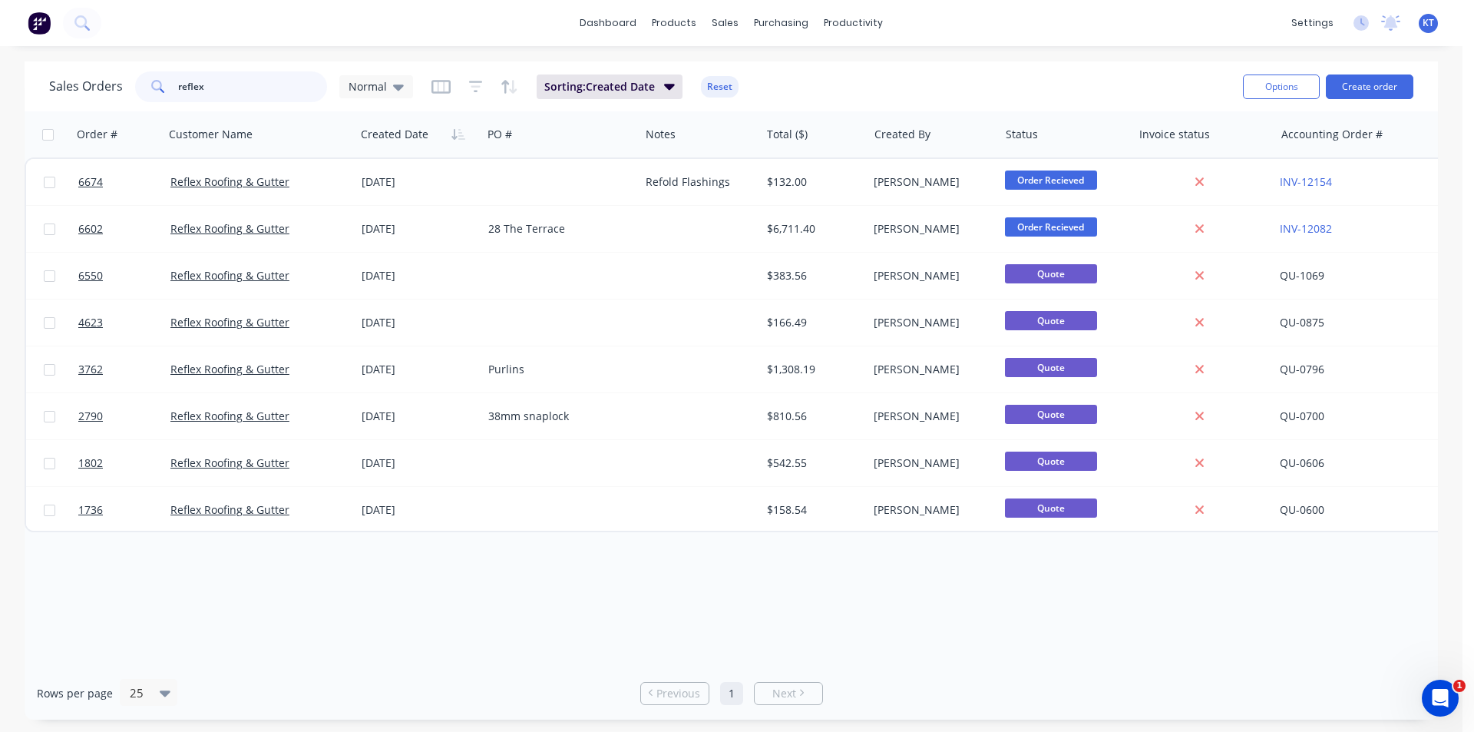
click at [302, 88] on input "reflex" at bounding box center [253, 86] width 150 height 31
type input "2059"
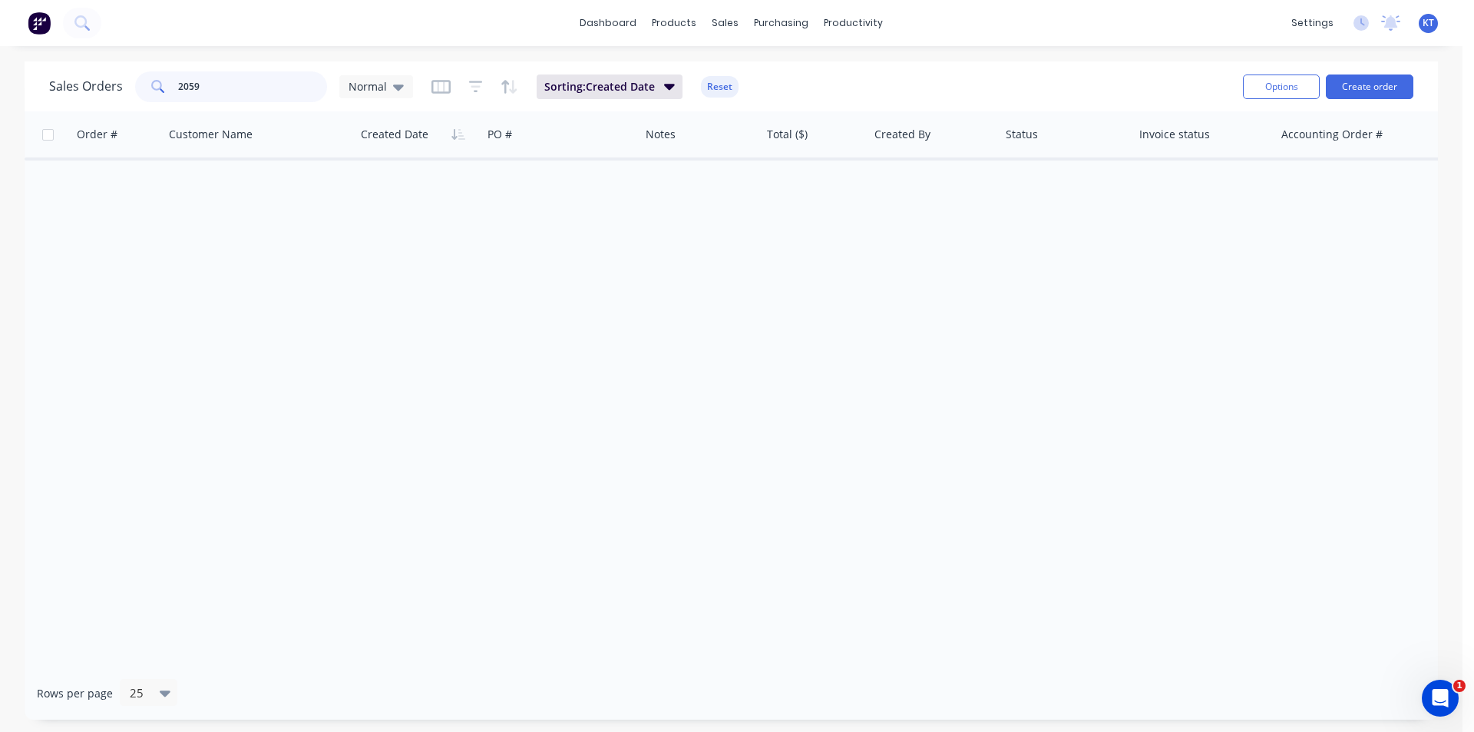
drag, startPoint x: 281, startPoint y: 91, endPoint x: 26, endPoint y: 115, distance: 256.1
click at [26, 115] on div "Sales Orders 2059 Normal Sorting: Created Date Reset Options Create order Order…" at bounding box center [732, 390] width 1414 height 658
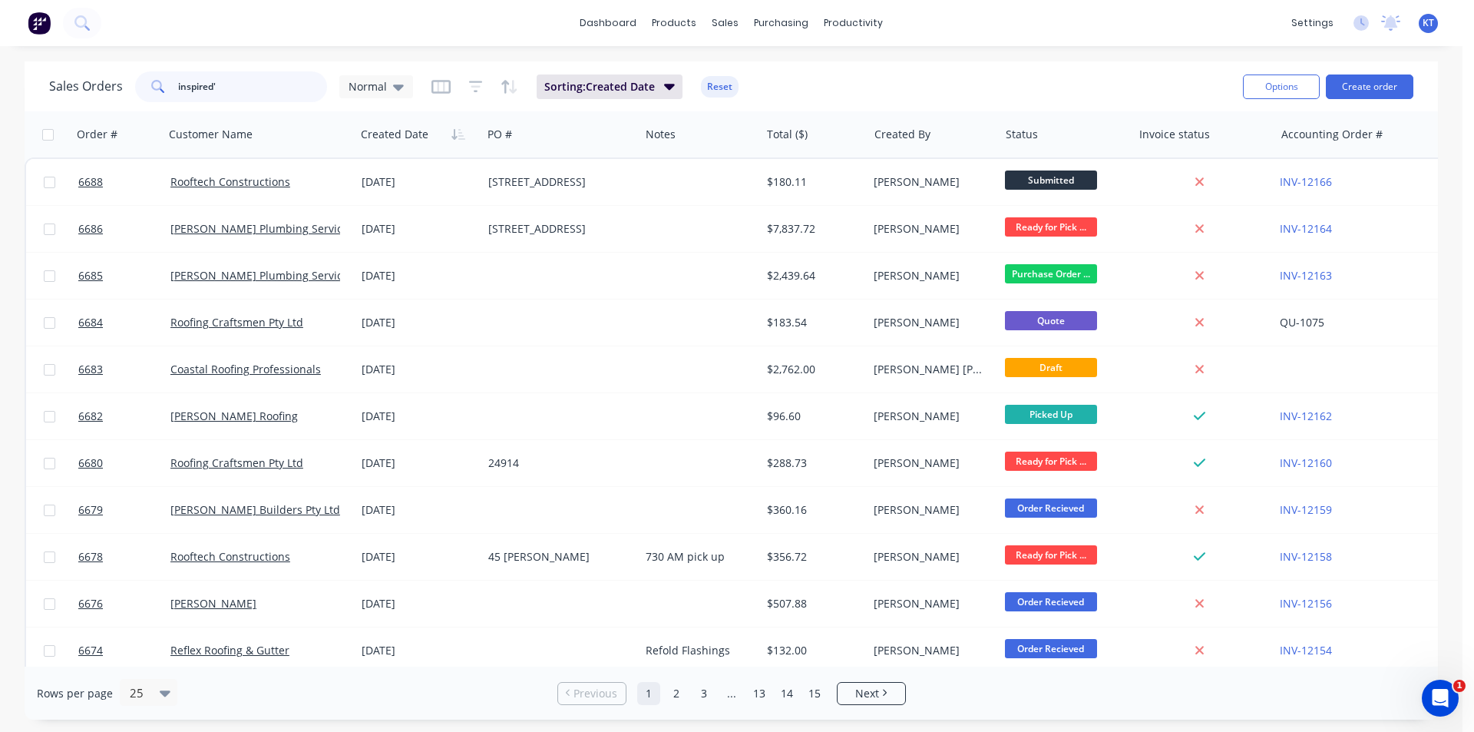
type input "inspired'"
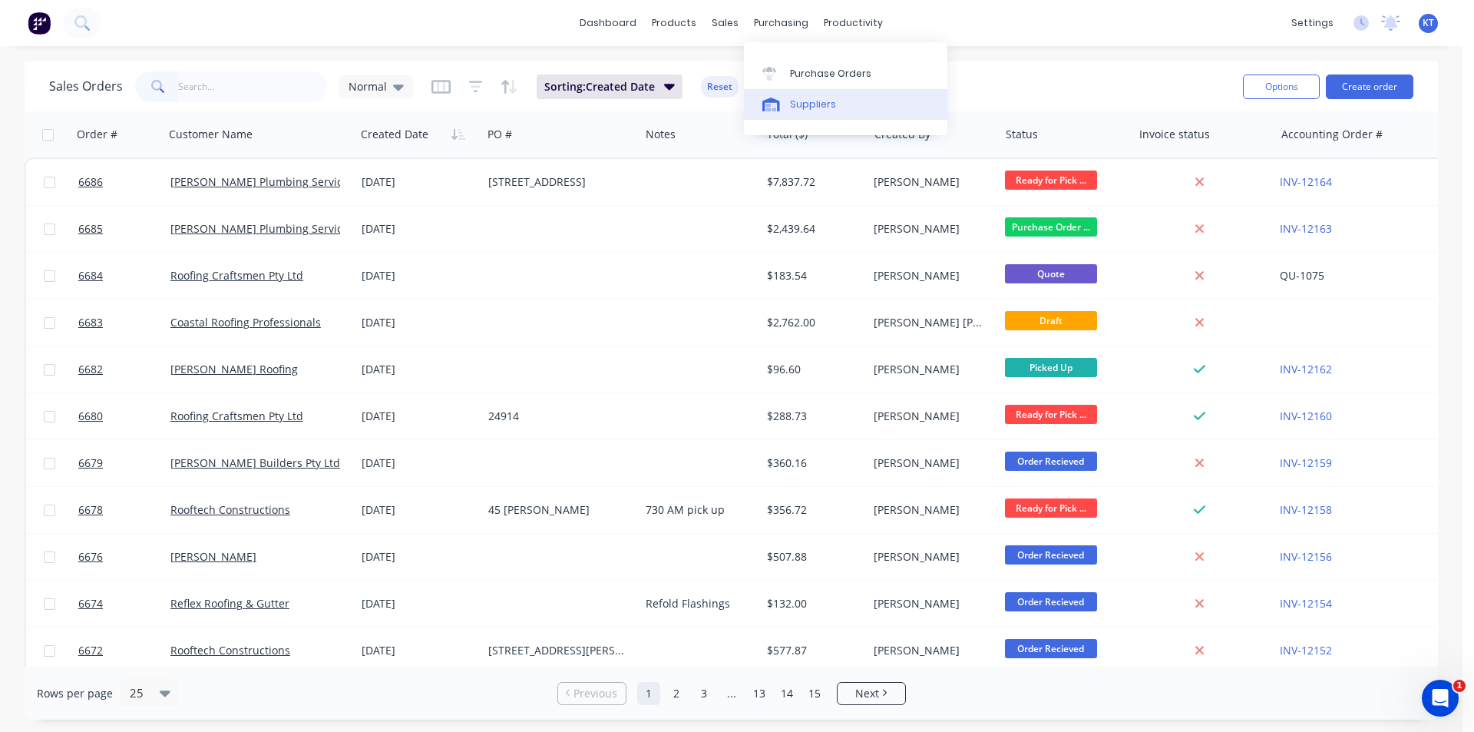
click at [804, 92] on link "Suppliers" at bounding box center [845, 104] width 203 height 31
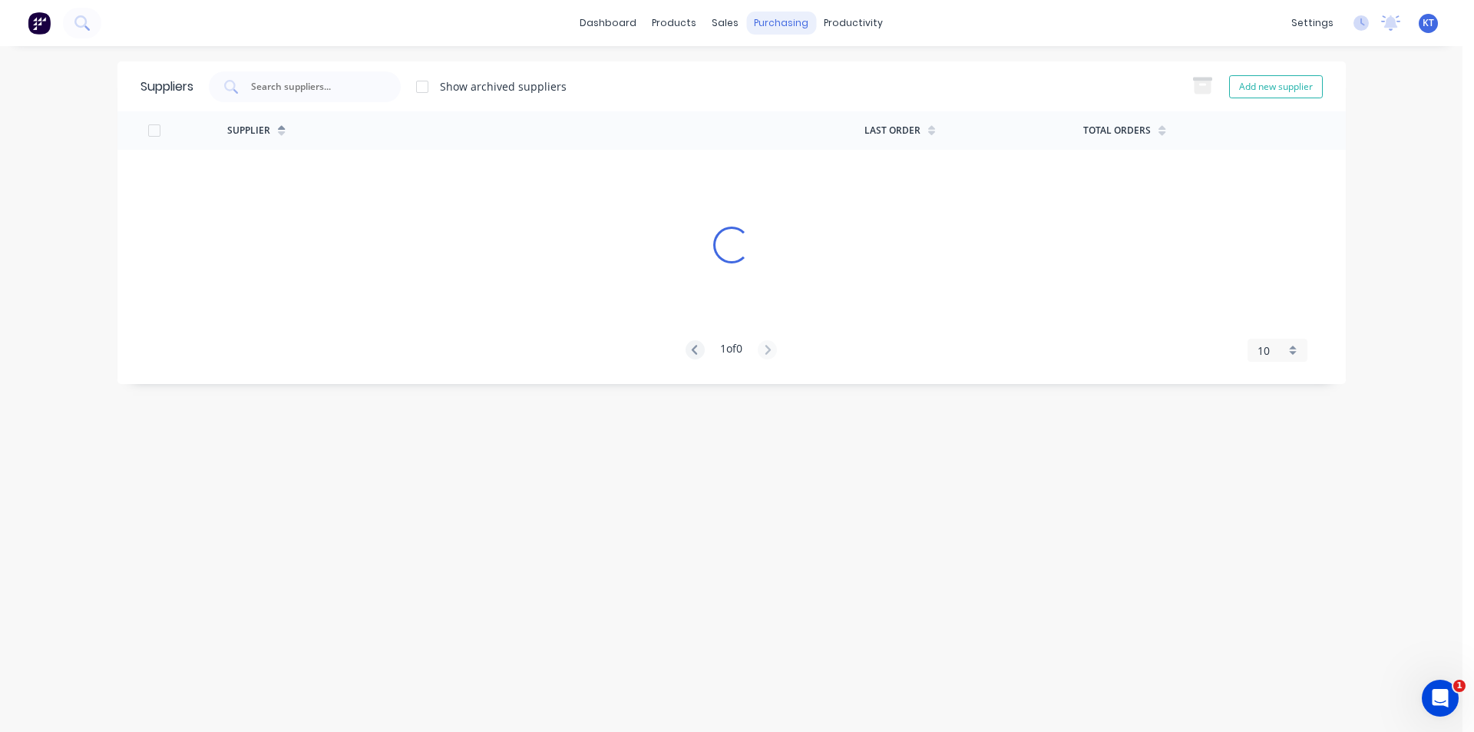
click at [799, 70] on div "Suppliers Show archived suppliers Add new supplier" at bounding box center [731, 86] width 1228 height 50
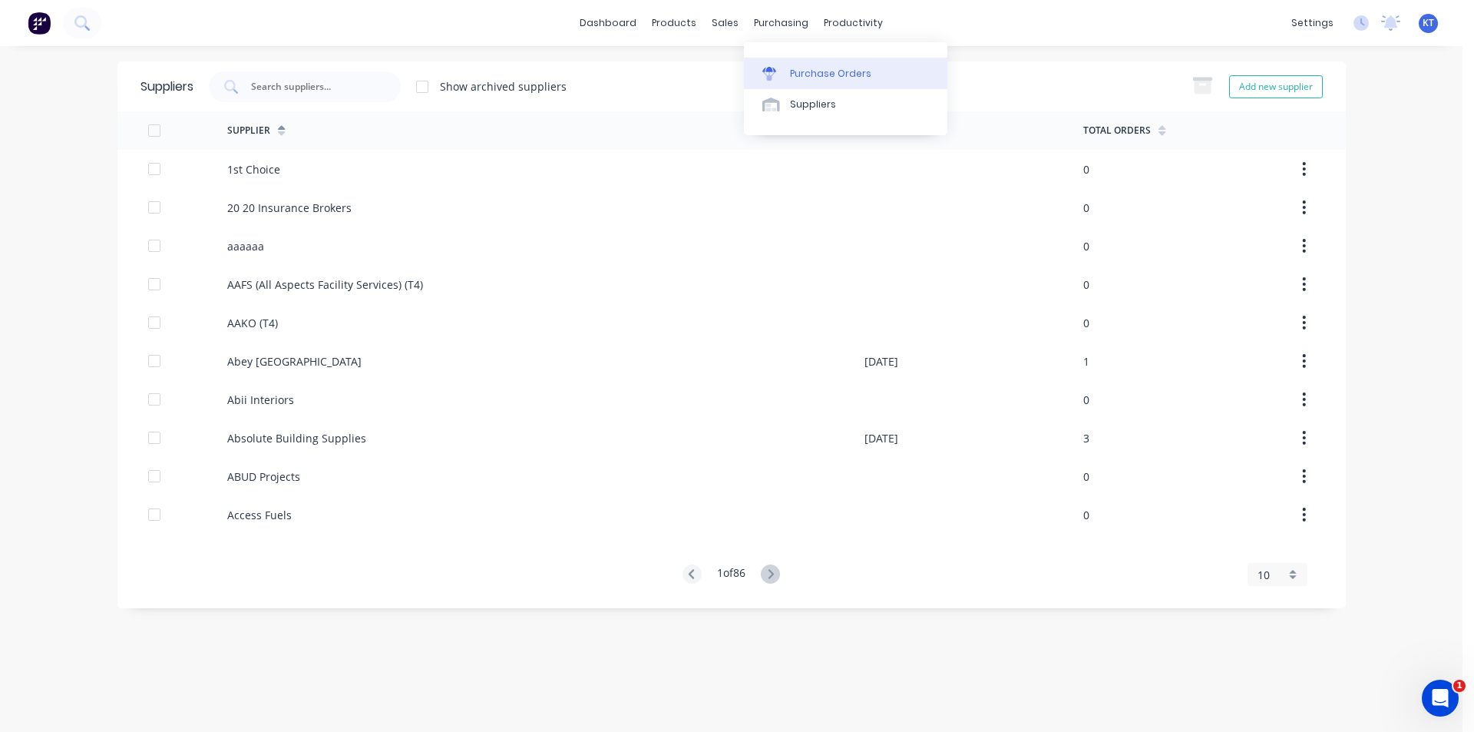
click at [793, 63] on link "Purchase Orders" at bounding box center [845, 73] width 203 height 31
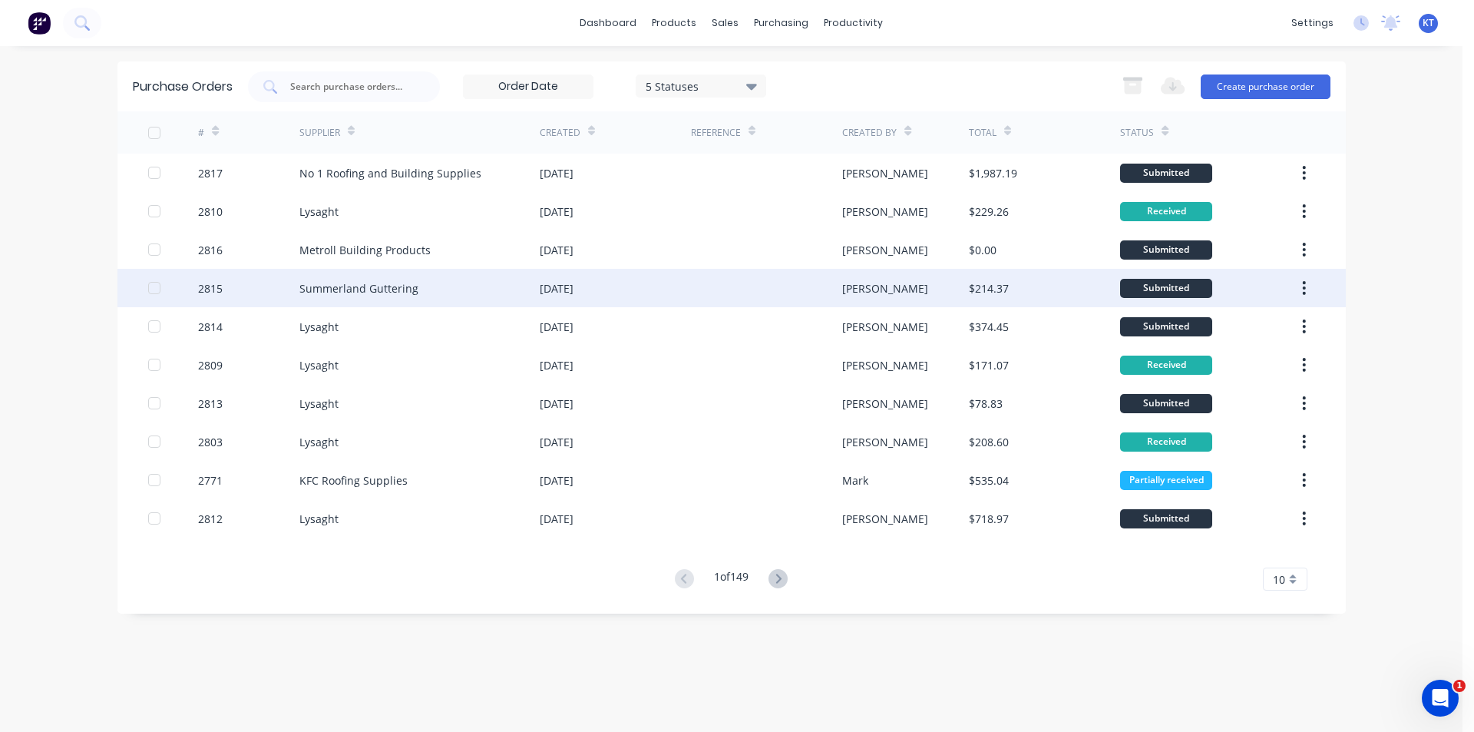
click at [354, 281] on div "Summerland Guttering" at bounding box center [358, 288] width 119 height 16
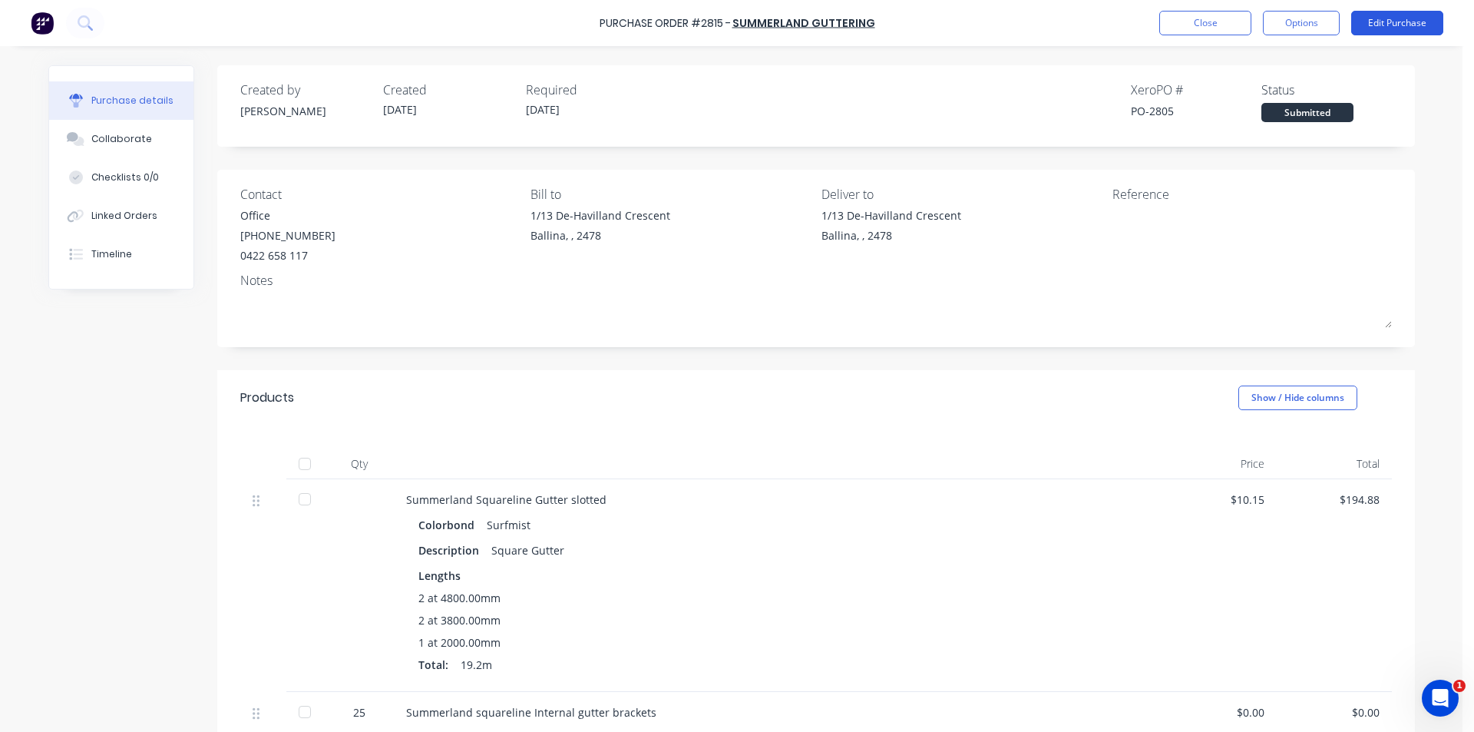
click at [1384, 21] on button "Edit Purchase" at bounding box center [1397, 23] width 92 height 25
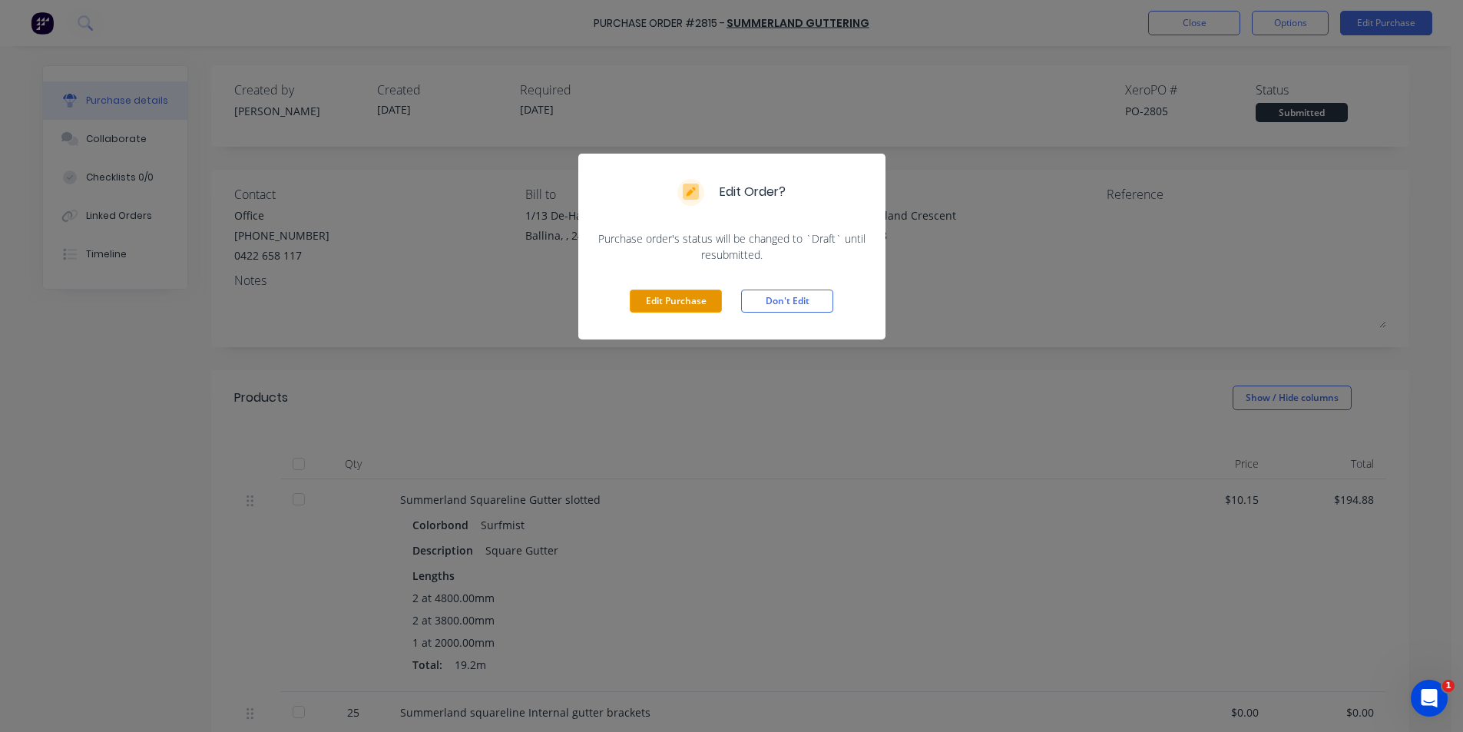
click at [709, 299] on button "Edit Purchase" at bounding box center [676, 300] width 92 height 23
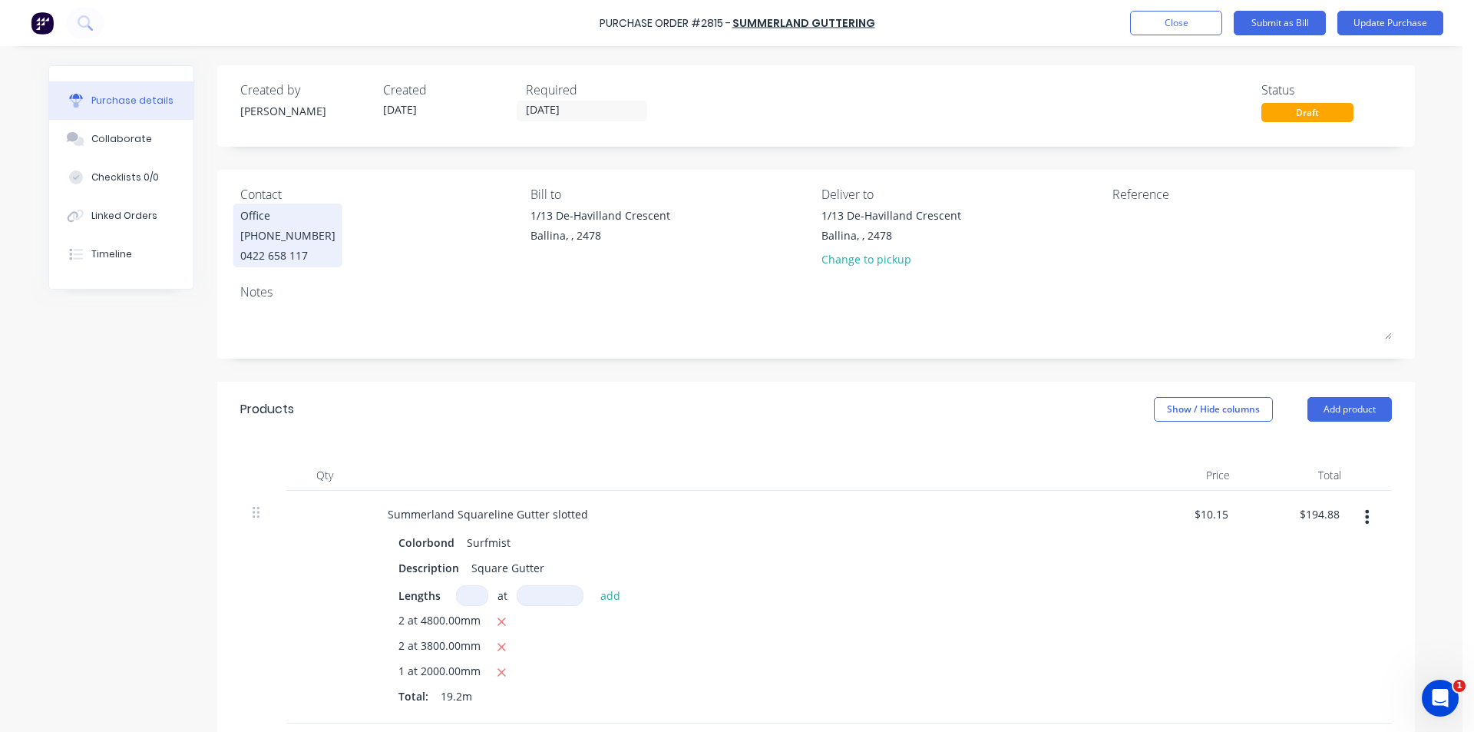
click at [281, 226] on div "Office [PHONE_NUMBER]" at bounding box center [287, 235] width 95 height 56
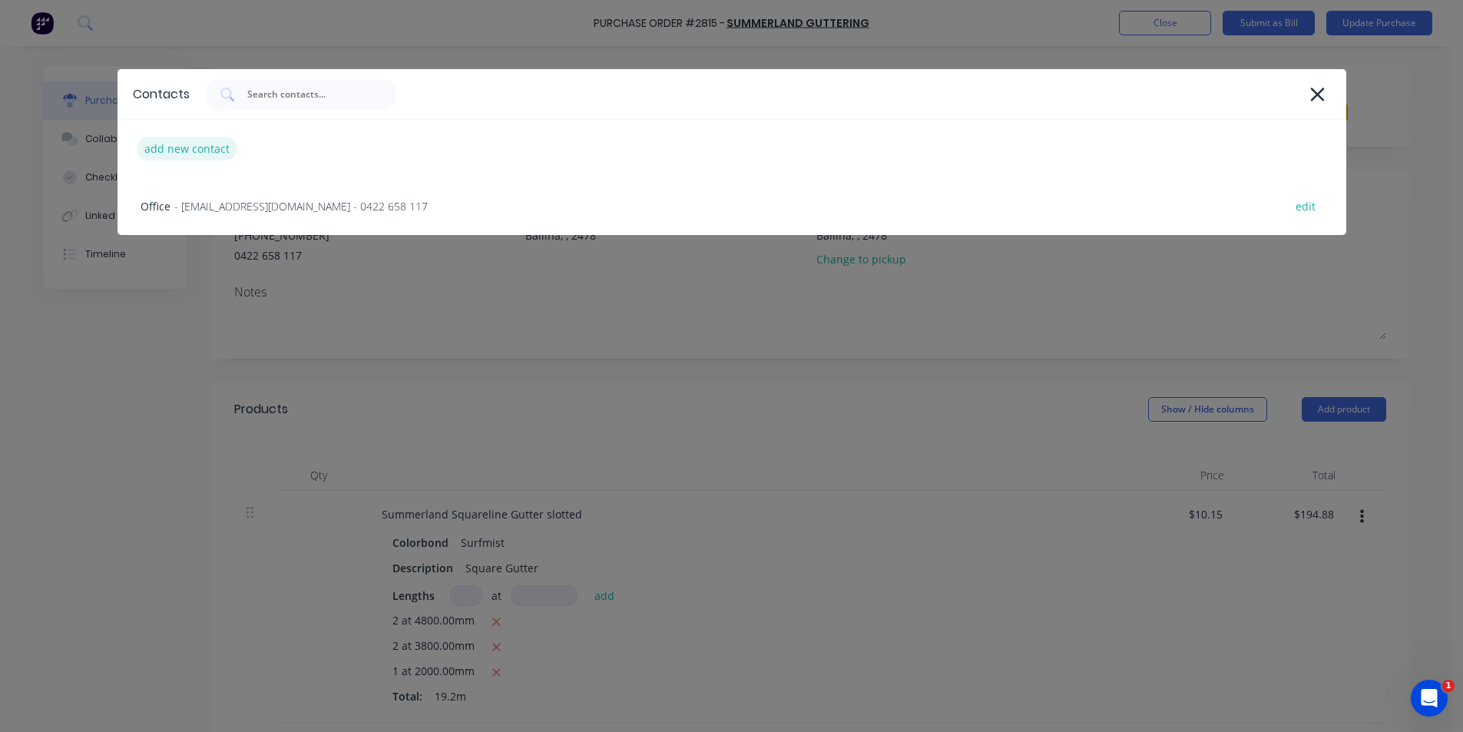
click at [210, 144] on div "add new contact" at bounding box center [187, 149] width 101 height 24
select select "AU"
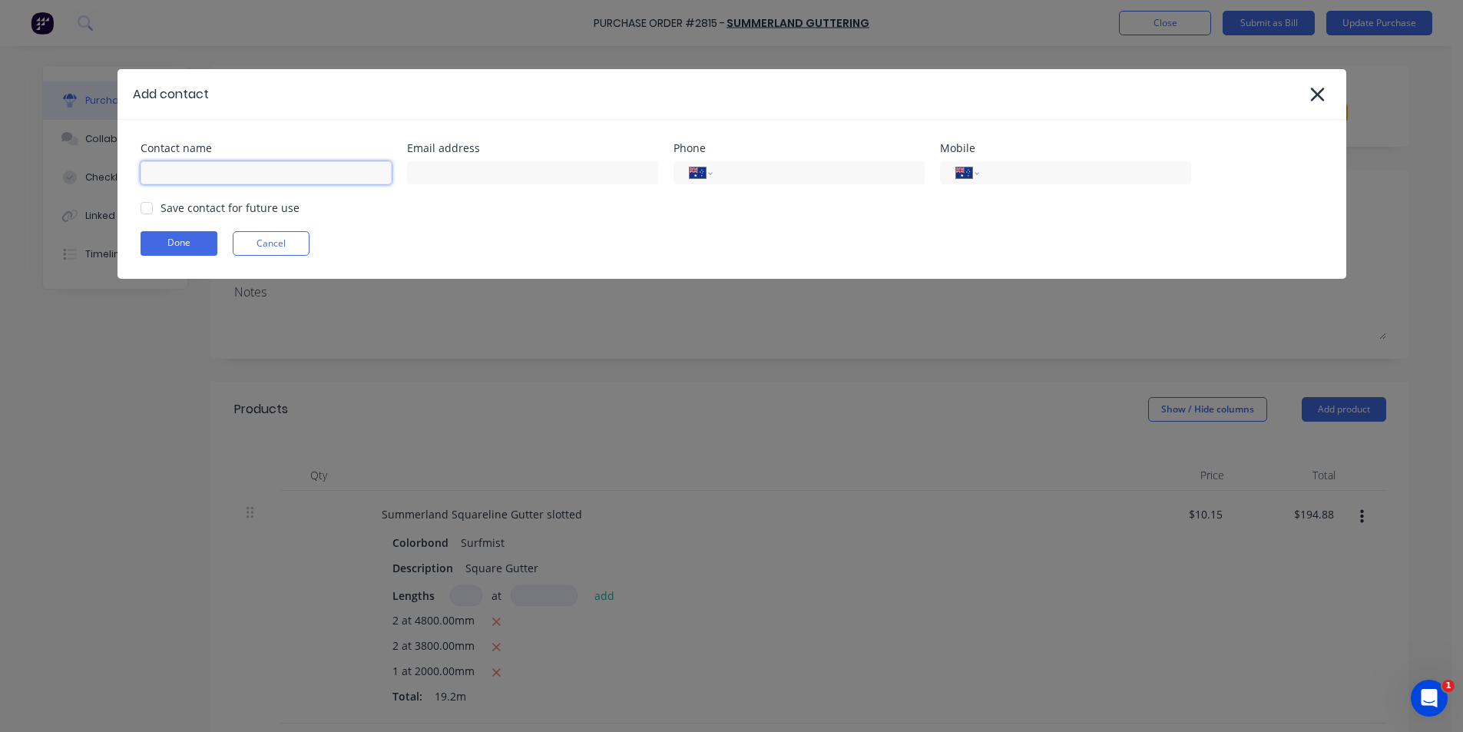
drag, startPoint x: 238, startPoint y: 175, endPoint x: 269, endPoint y: 183, distance: 32.4
click at [238, 175] on input at bounding box center [266, 172] width 251 height 23
type input "Office"
click at [625, 173] on input at bounding box center [532, 172] width 251 height 23
click at [140, 208] on div at bounding box center [146, 208] width 31 height 31
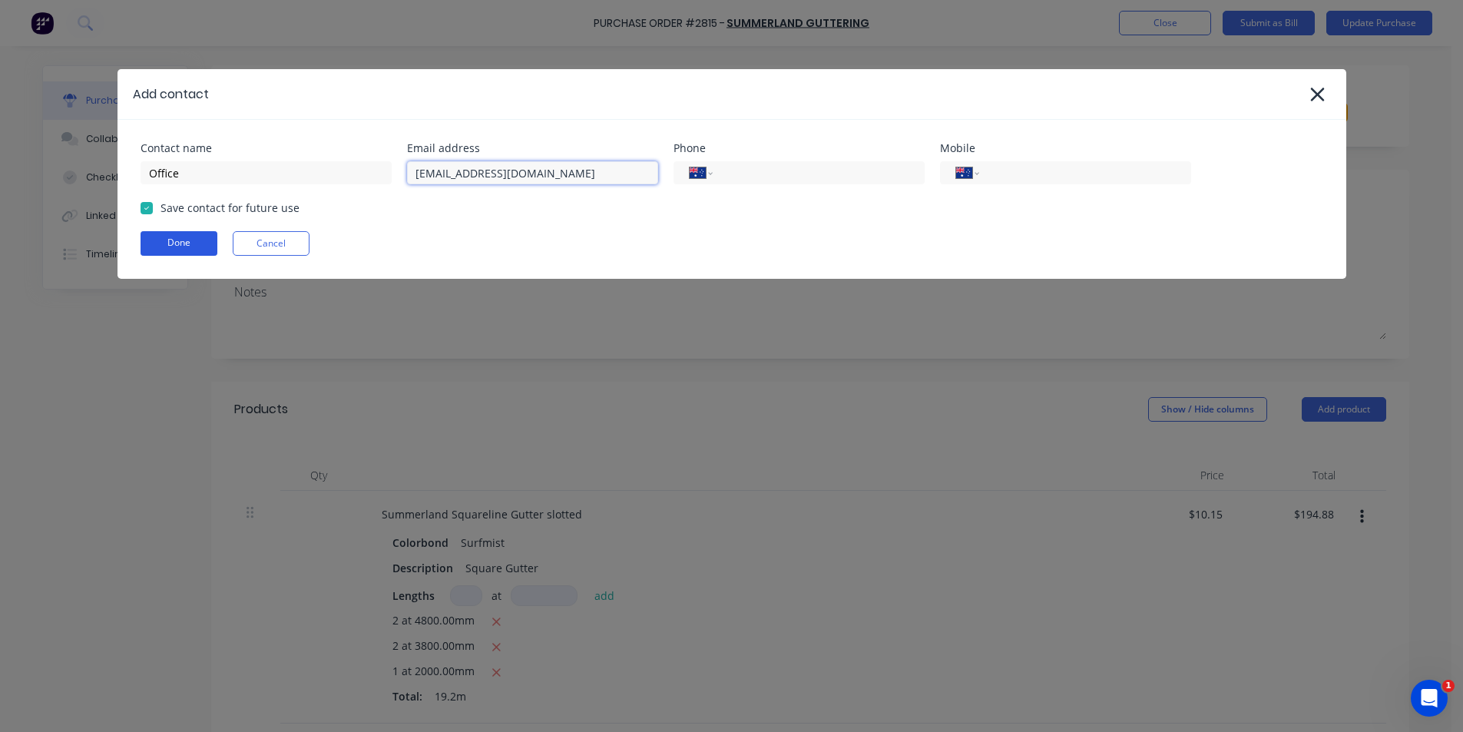
type input "[EMAIL_ADDRESS][DOMAIN_NAME]"
click at [157, 238] on button "Done" at bounding box center [179, 243] width 77 height 25
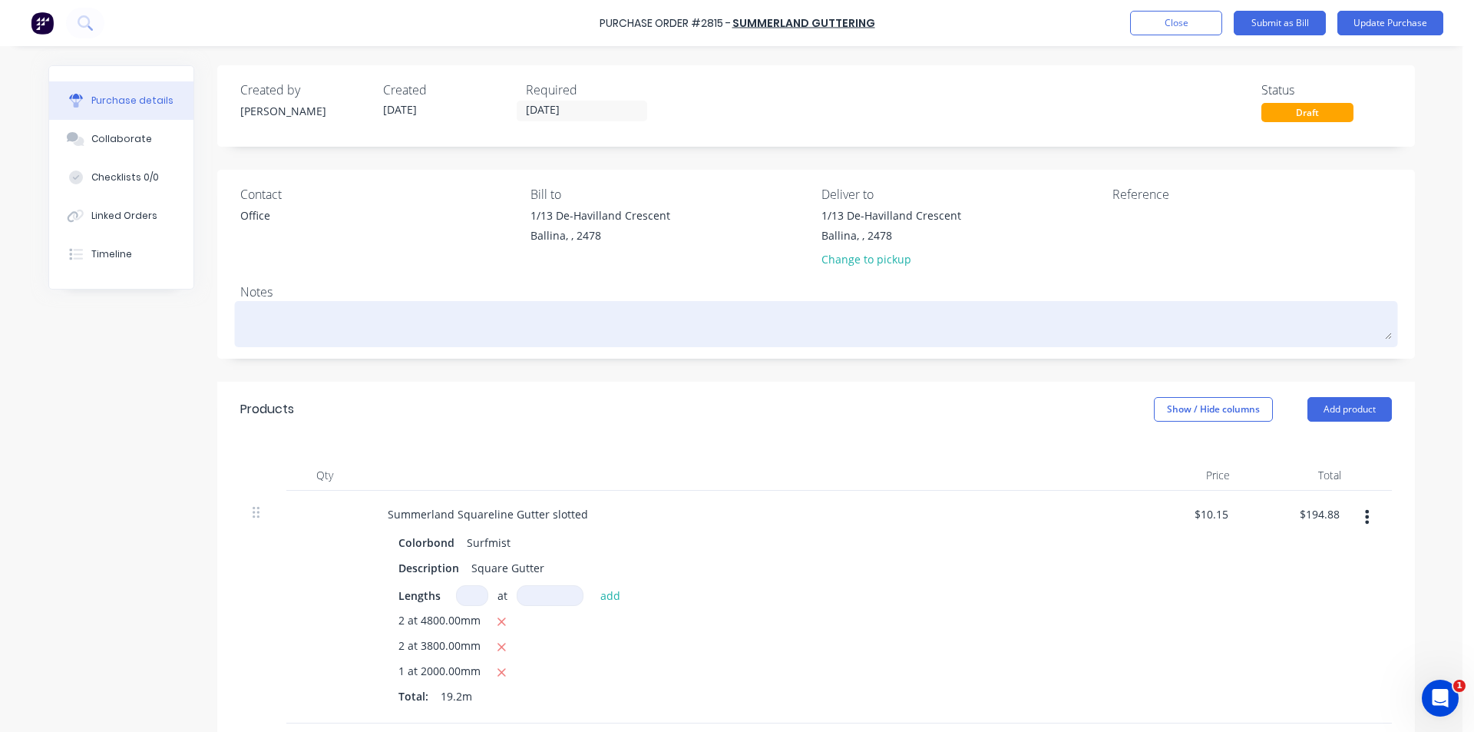
click at [263, 319] on textarea at bounding box center [816, 322] width 1152 height 35
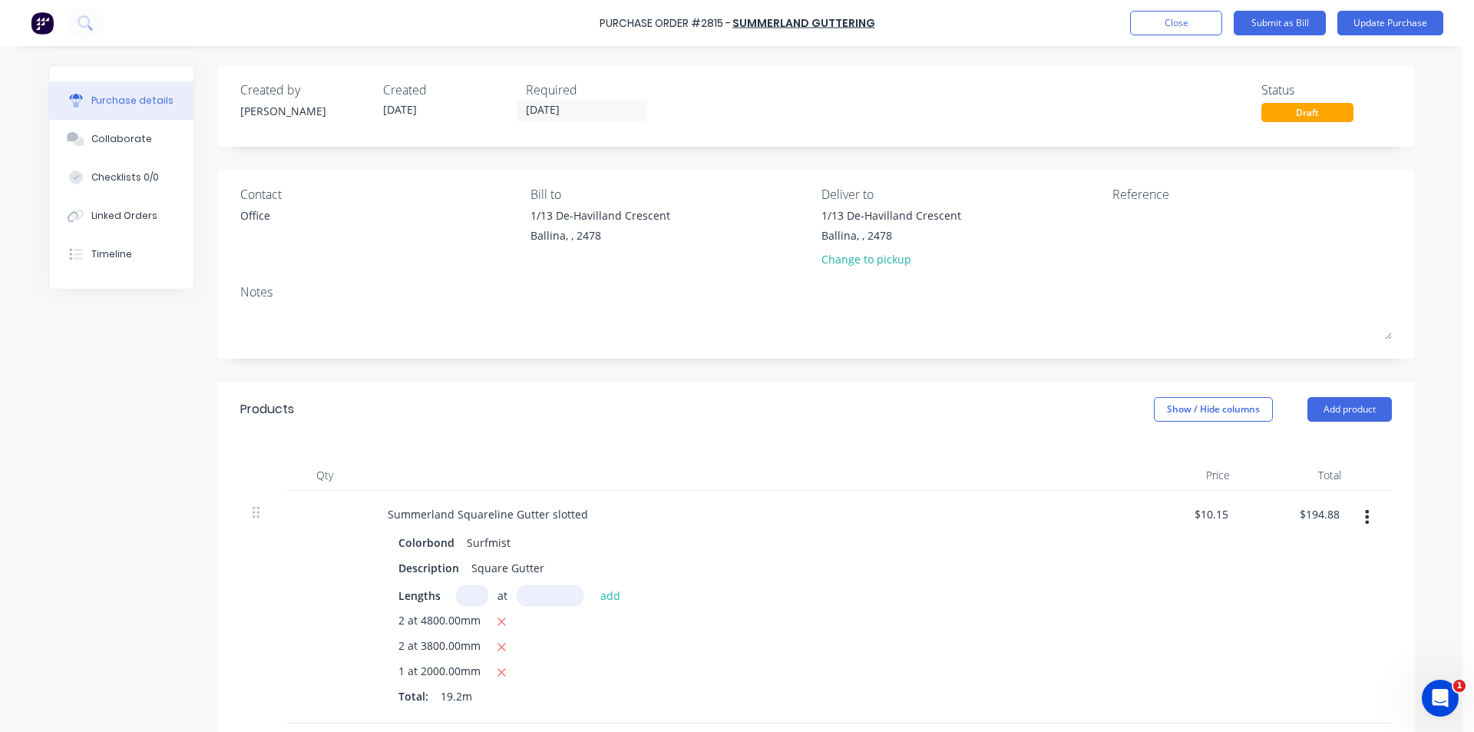
type textarea "x"
type textarea "H"
type textarea "x"
type textarea "He"
type textarea "x"
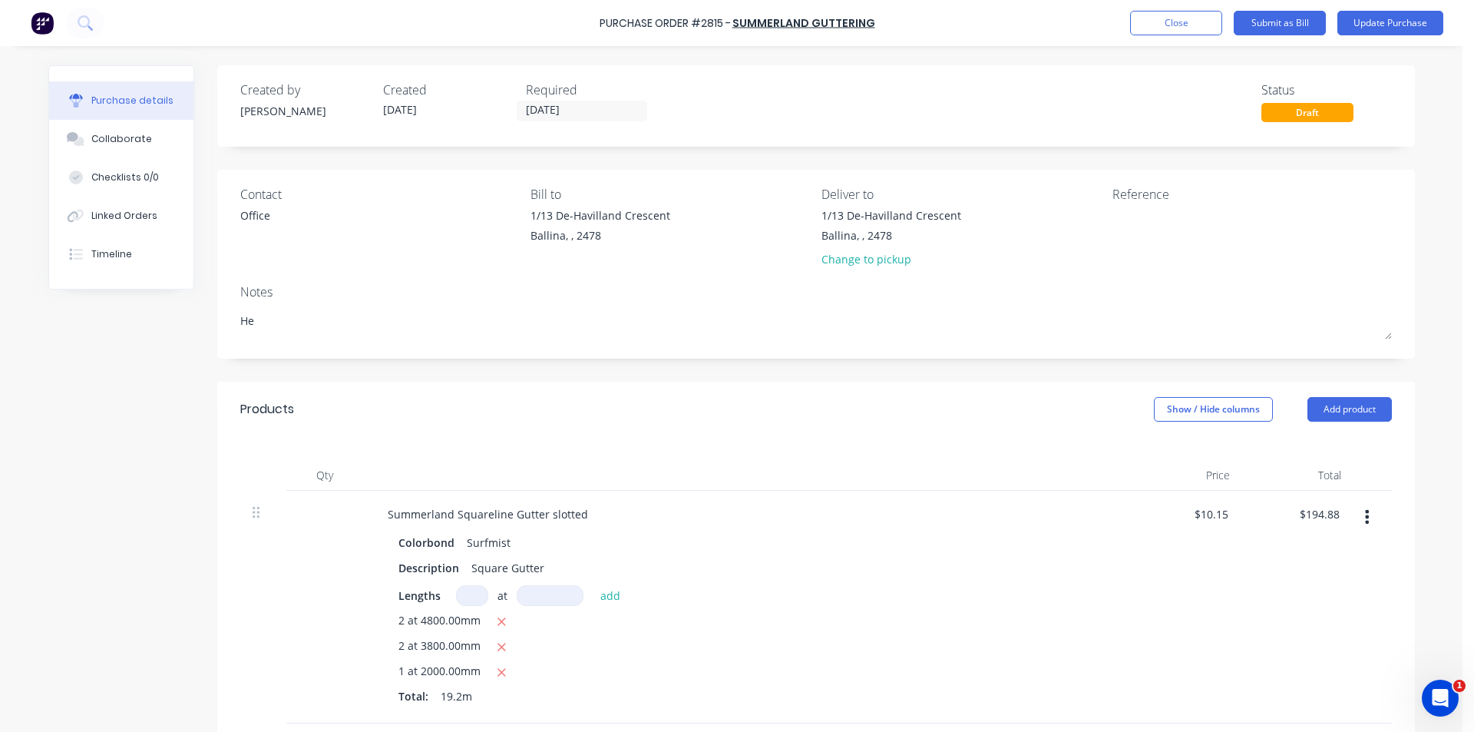
type textarea "Hel"
type textarea "x"
type textarea "Hell"
type textarea "x"
type textarea "Hello"
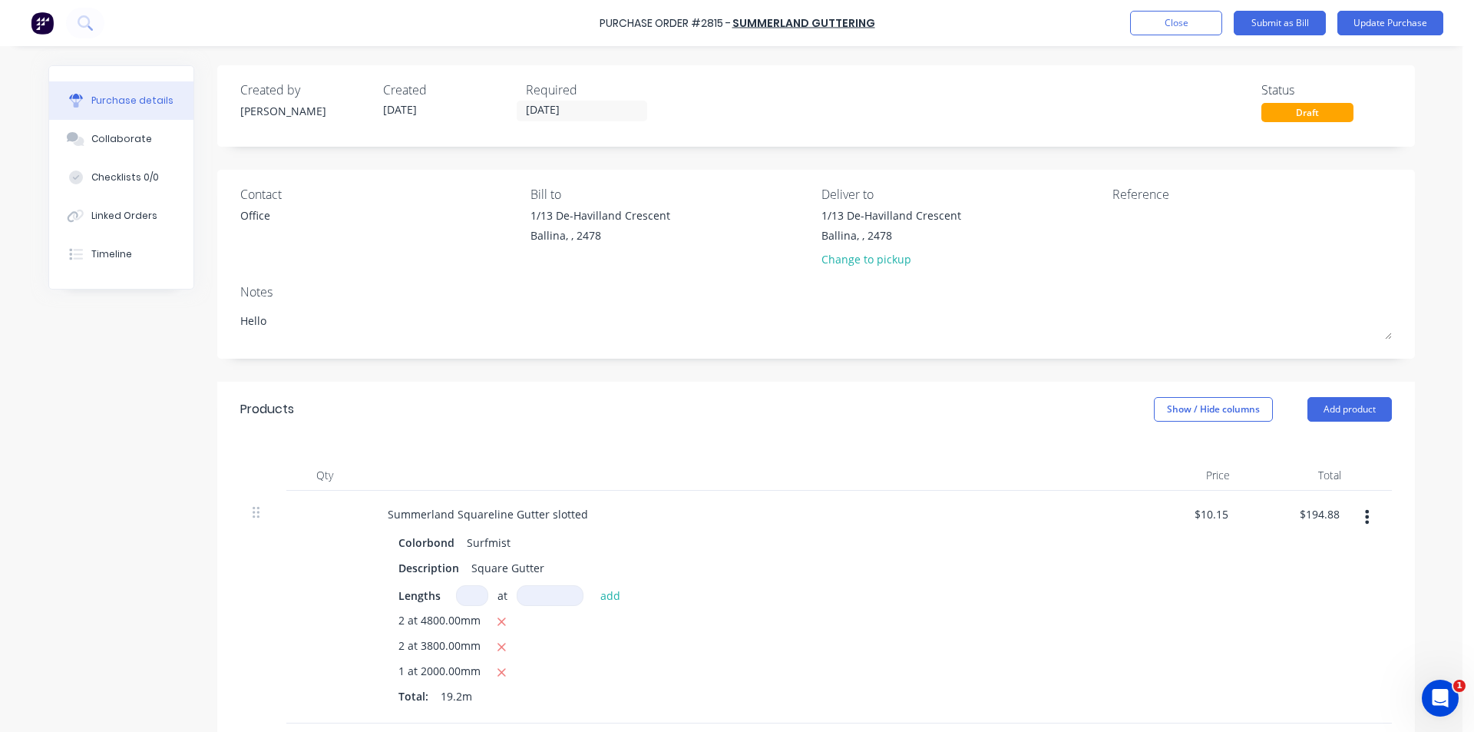
type textarea "x"
type textarea "Hello,"
type textarea "x"
type textarea "Hello, N"
type textarea "x"
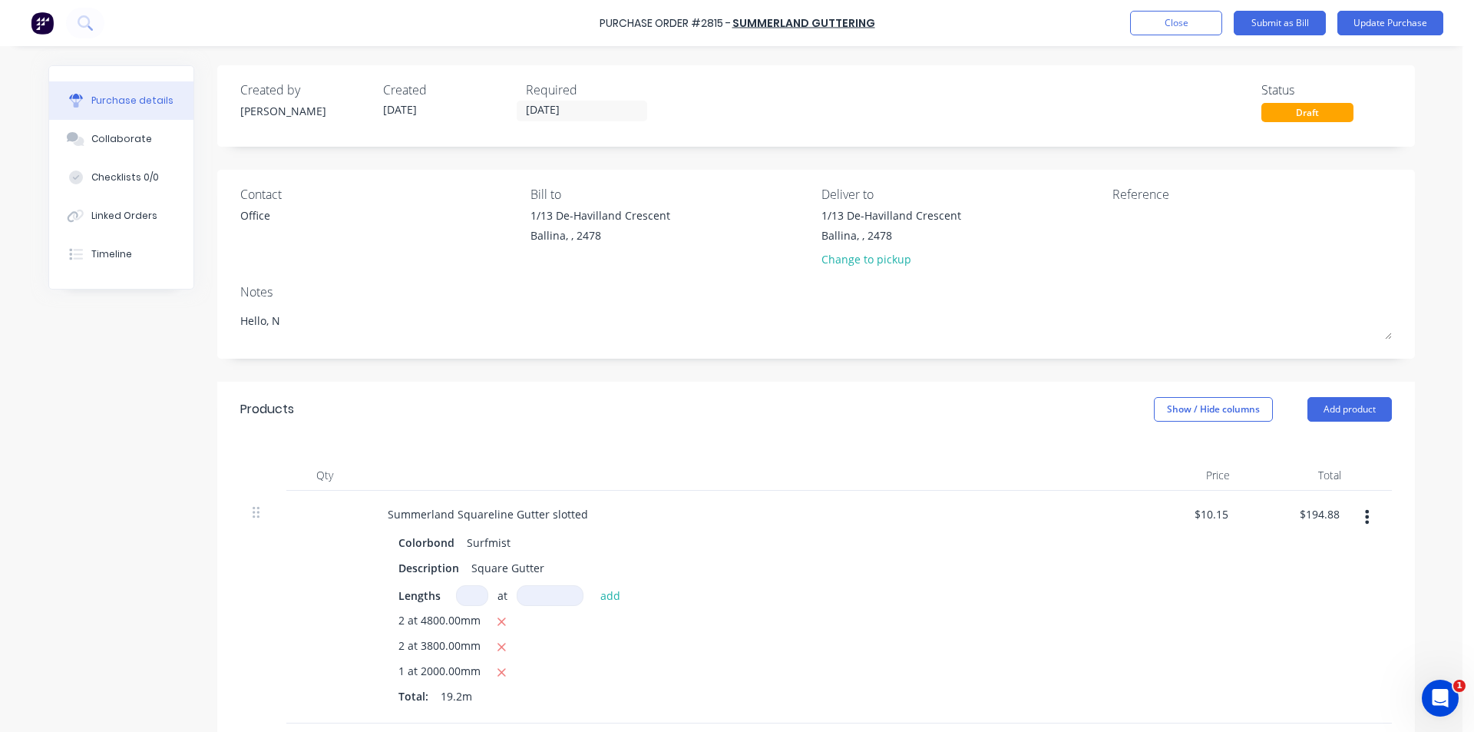
type textarea "Hello, No"
type textarea "x"
type textarea "Hello, Not"
type textarea "x"
type textarea "Hello, Not"
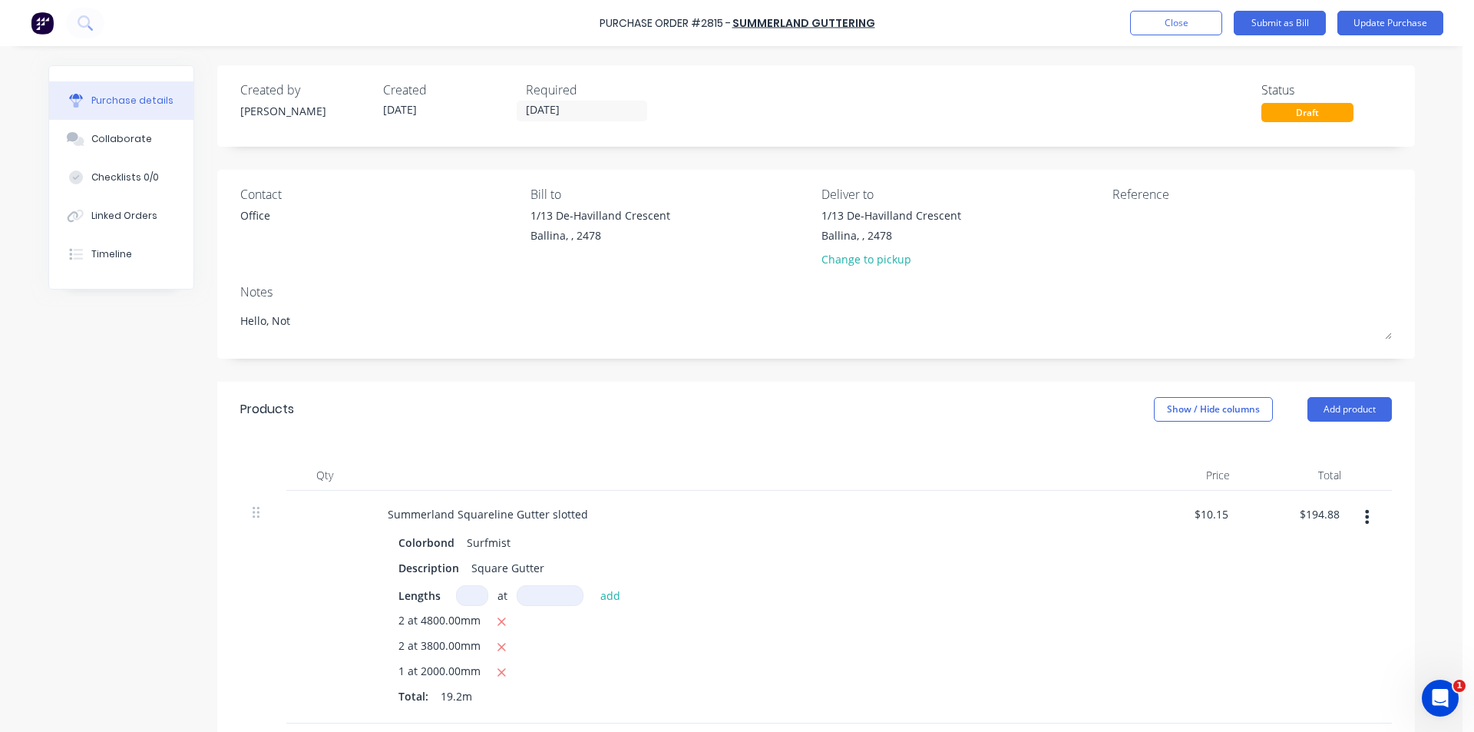
type textarea "x"
type textarea "Hello, Not s"
type textarea "x"
type textarea "Hello, Not su"
type textarea "x"
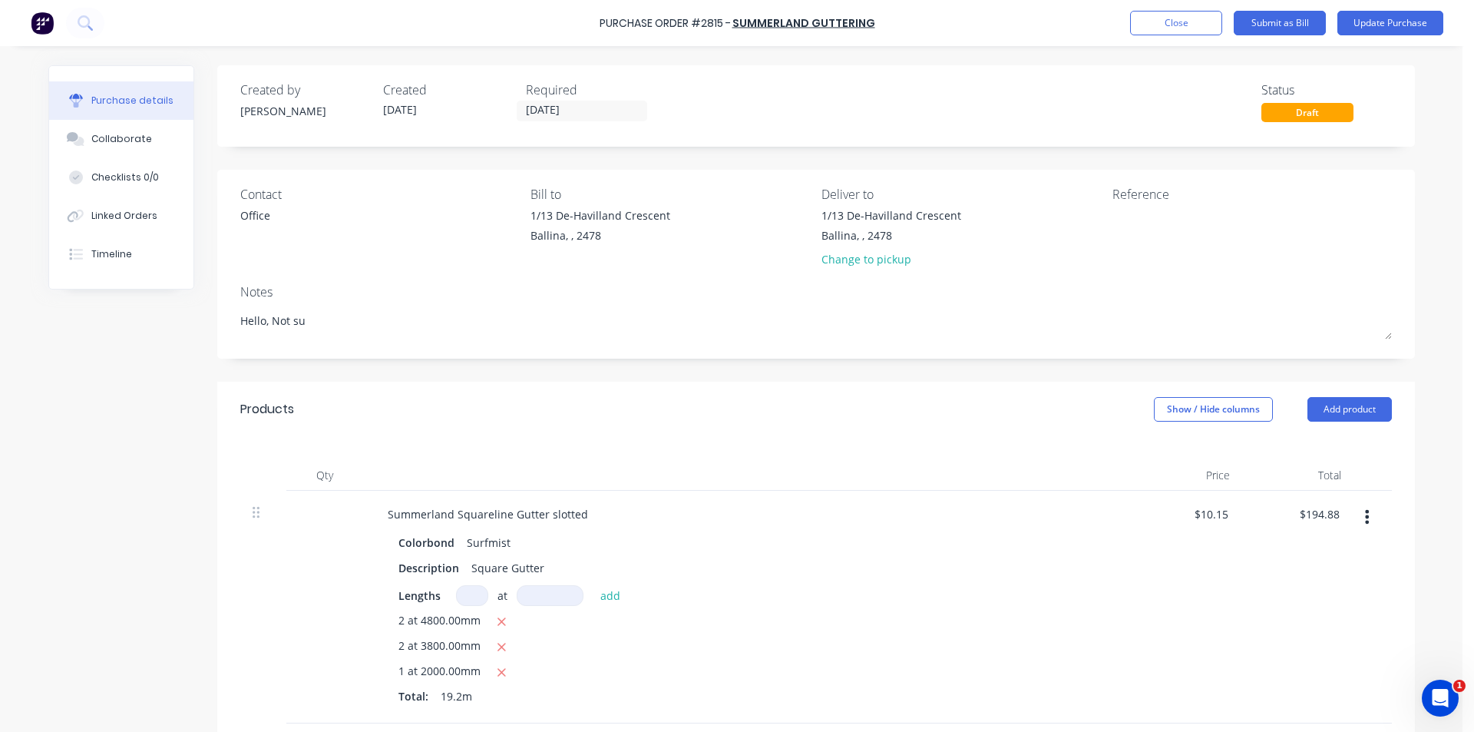
type textarea "Hello, Not sur"
type textarea "x"
type textarea "Hello, Not sure"
type textarea "x"
type textarea "Hello, Not sure"
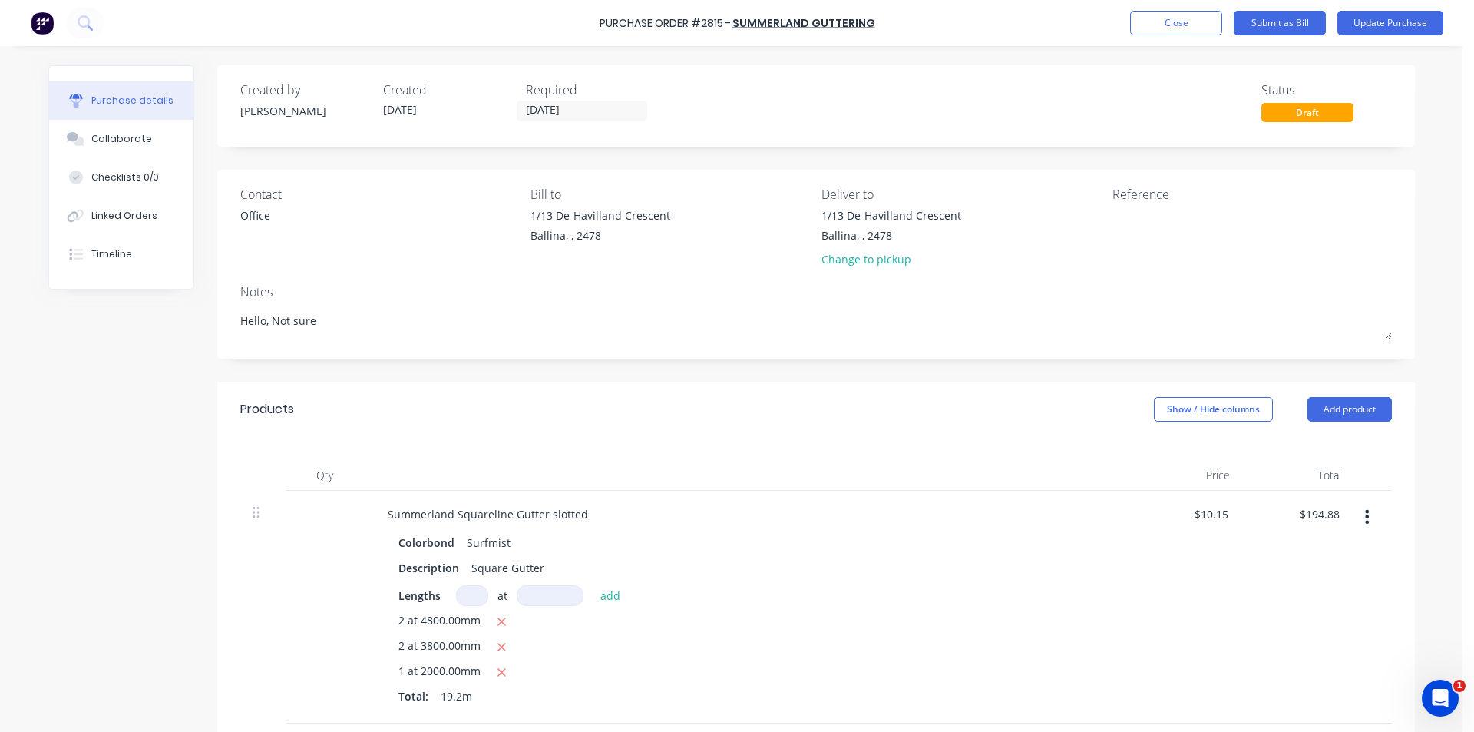
type textarea "x"
type textarea "Hello, Not sure y"
type textarea "x"
type textarea "Hello, Not sure"
type textarea "x"
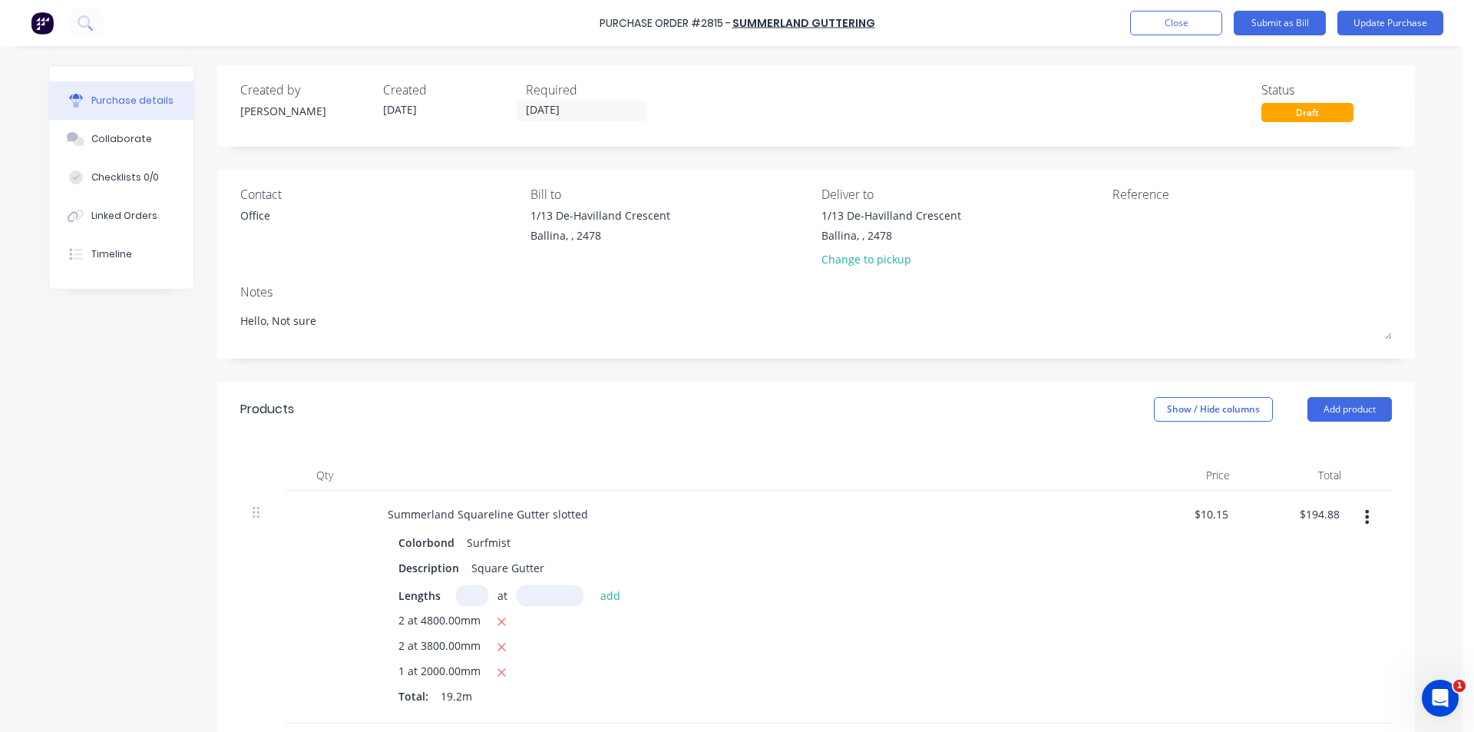
type textarea "Hello, Not sure i"
type textarea "x"
type textarea "Hello, Not sure if"
type textarea "x"
type textarea "Hello, Not sure if"
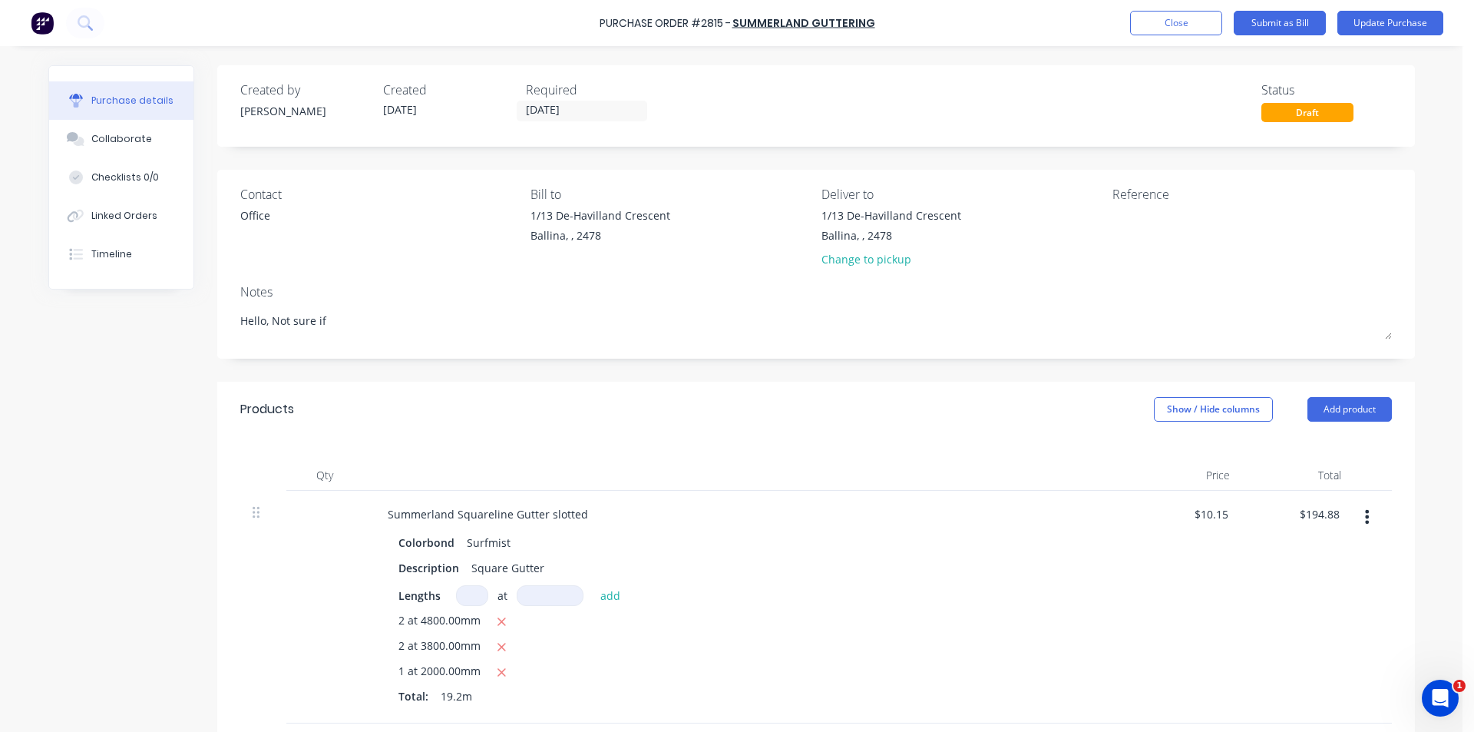
type textarea "x"
type textarea "Hello, Not sure if y"
type textarea "x"
type textarea "Hello, Not sure if yo"
type textarea "x"
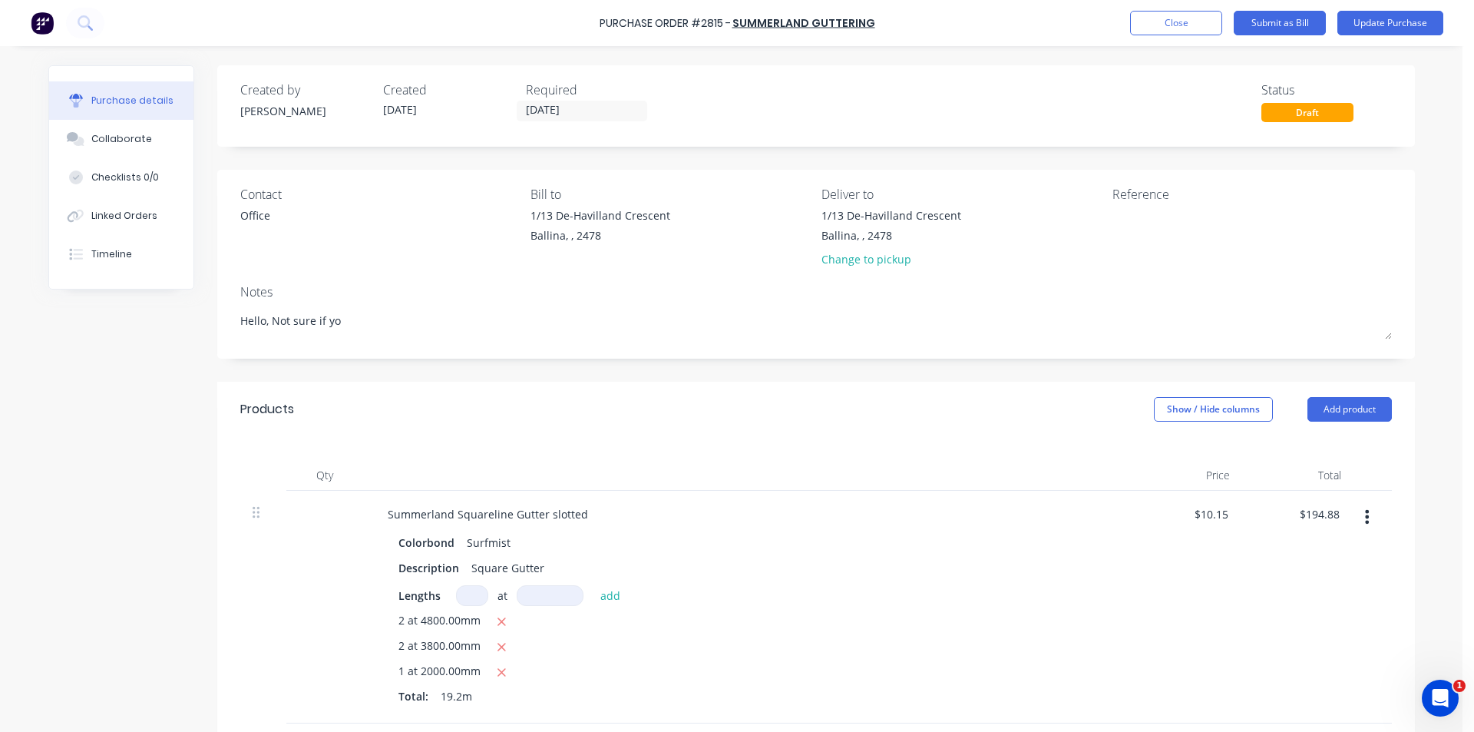
type textarea "Hello, Not sure if you"
type textarea "x"
type textarea "Hello, Not sure if you"
type textarea "x"
type textarea "Hello, Not sure if you g"
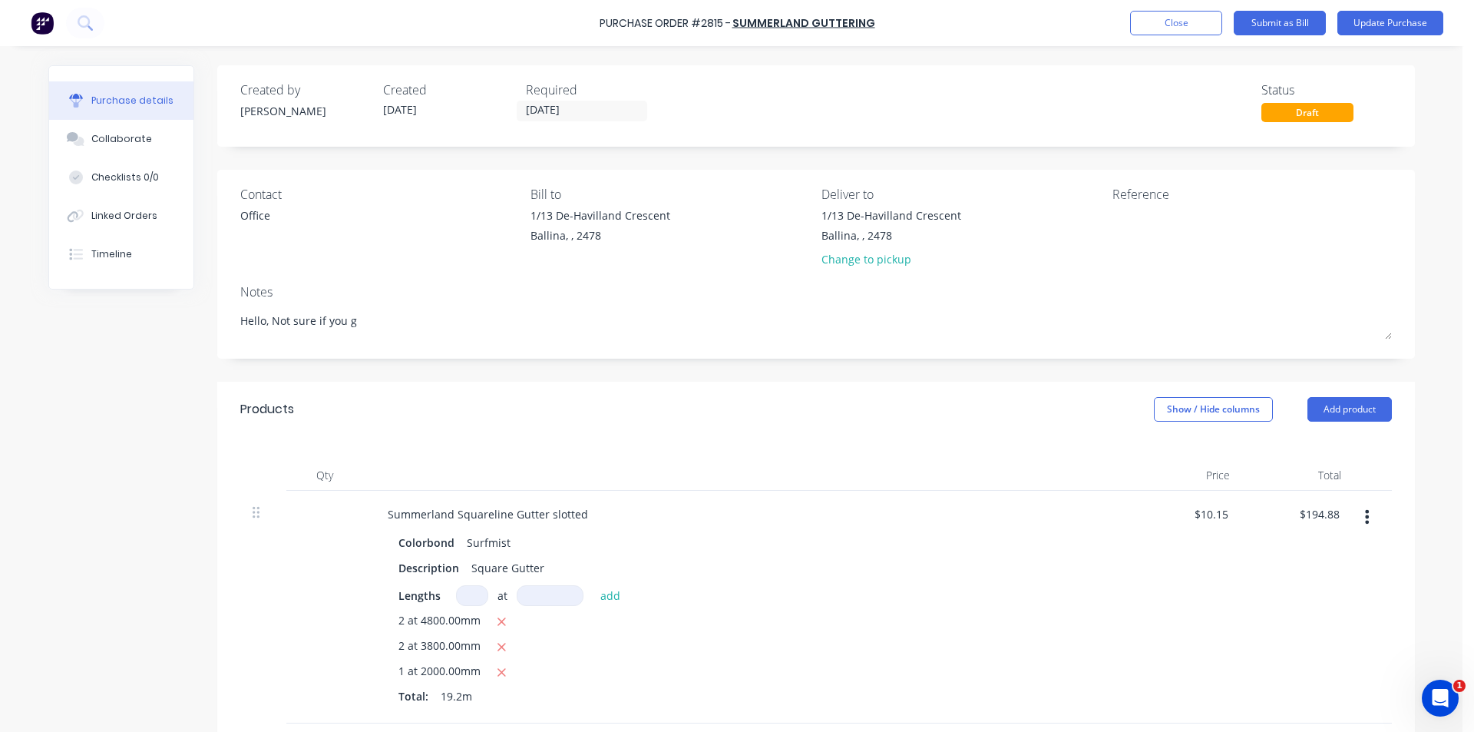
type textarea "x"
type textarea "Hello, Not sure if you gu"
type textarea "x"
type textarea "Hello, Not sure if you guy"
type textarea "x"
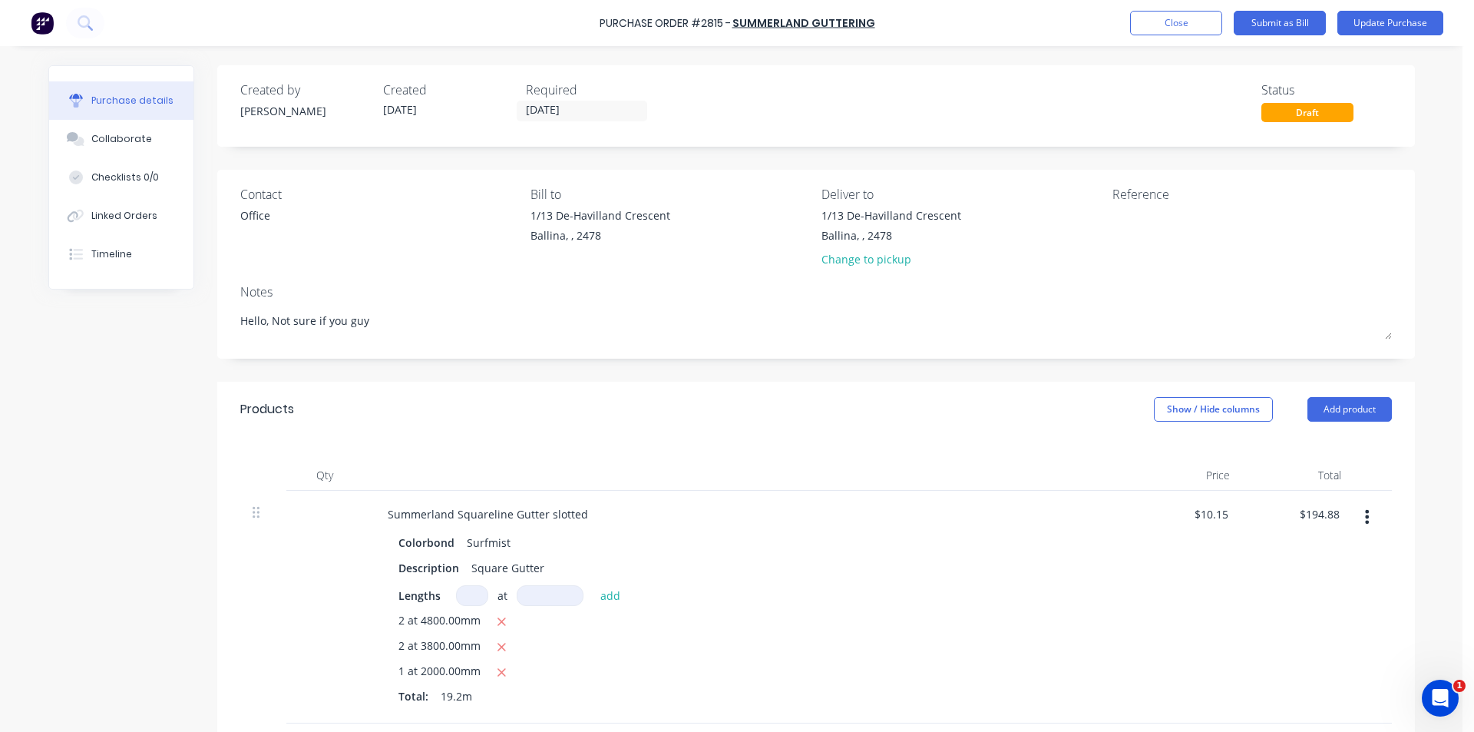
type textarea "Hello, Not sure if you guyd"
type textarea "x"
type textarea "Hello, Not sure if you guy"
type textarea "x"
type textarea "Hello, Not sure if you guys"
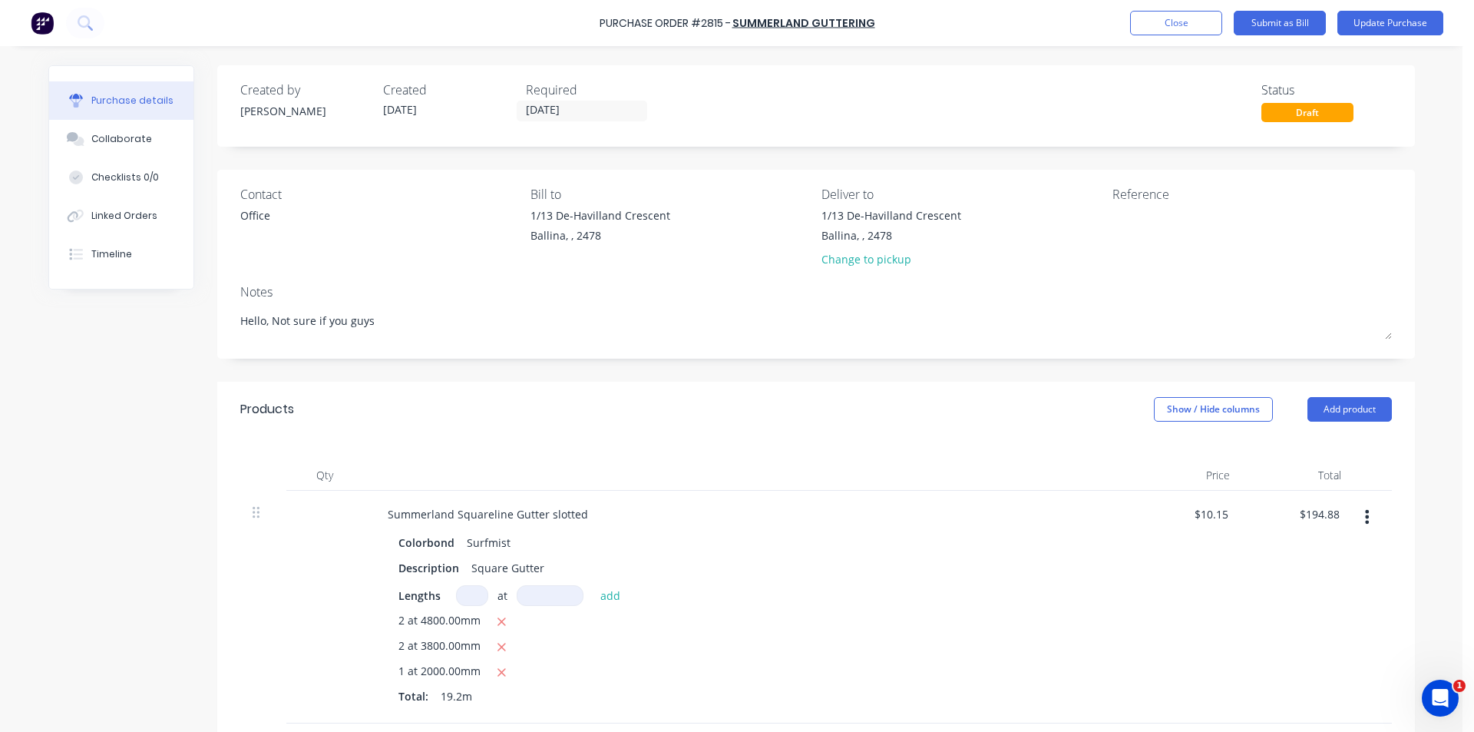
type textarea "x"
type textarea "Hello, Not sure if you guys"
type textarea "x"
type textarea "Hello, Not sure if you guys r"
type textarea "x"
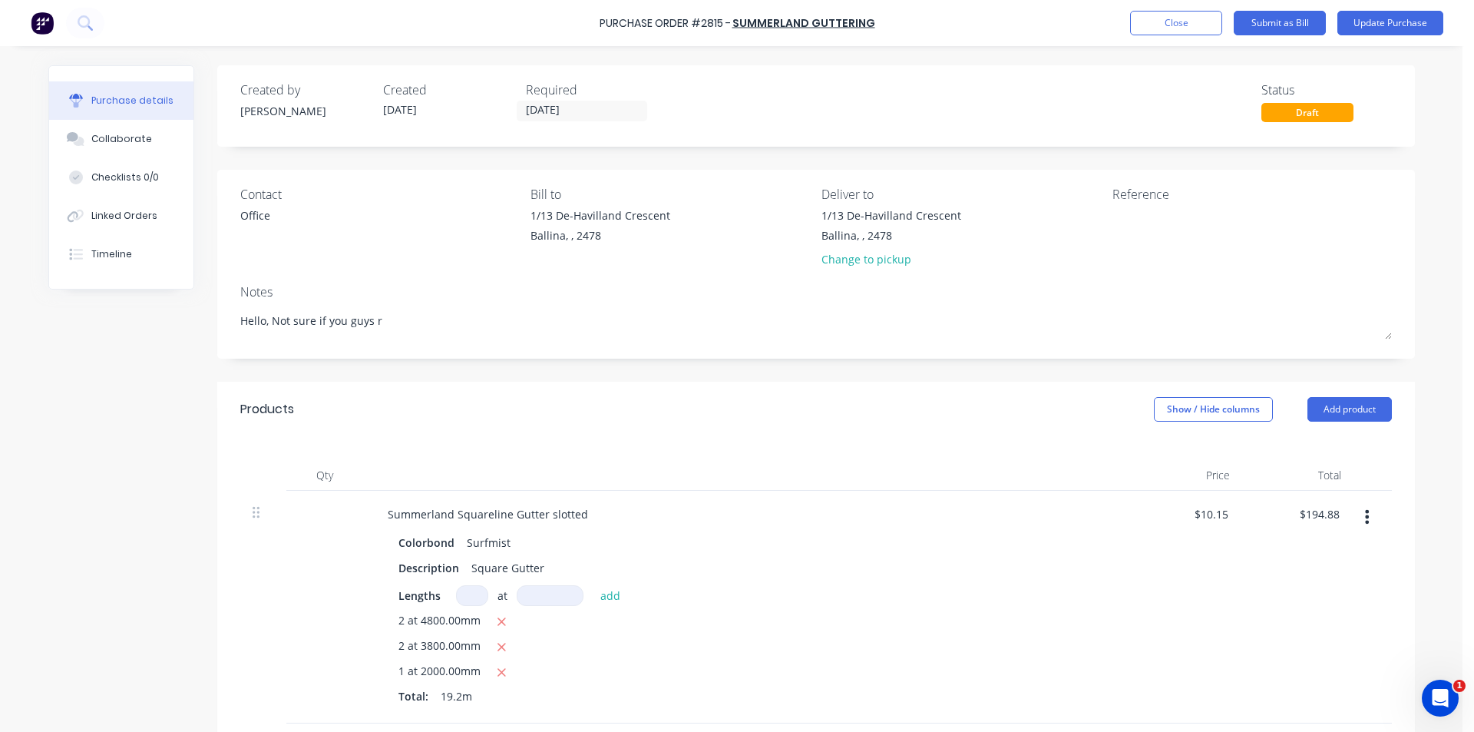
type textarea "Hello, Not sure if you guys re"
type textarea "x"
type textarea "Hello, Not sure if you guys rec"
type textarea "x"
type textarea "Hello, Not sure if you guys reci"
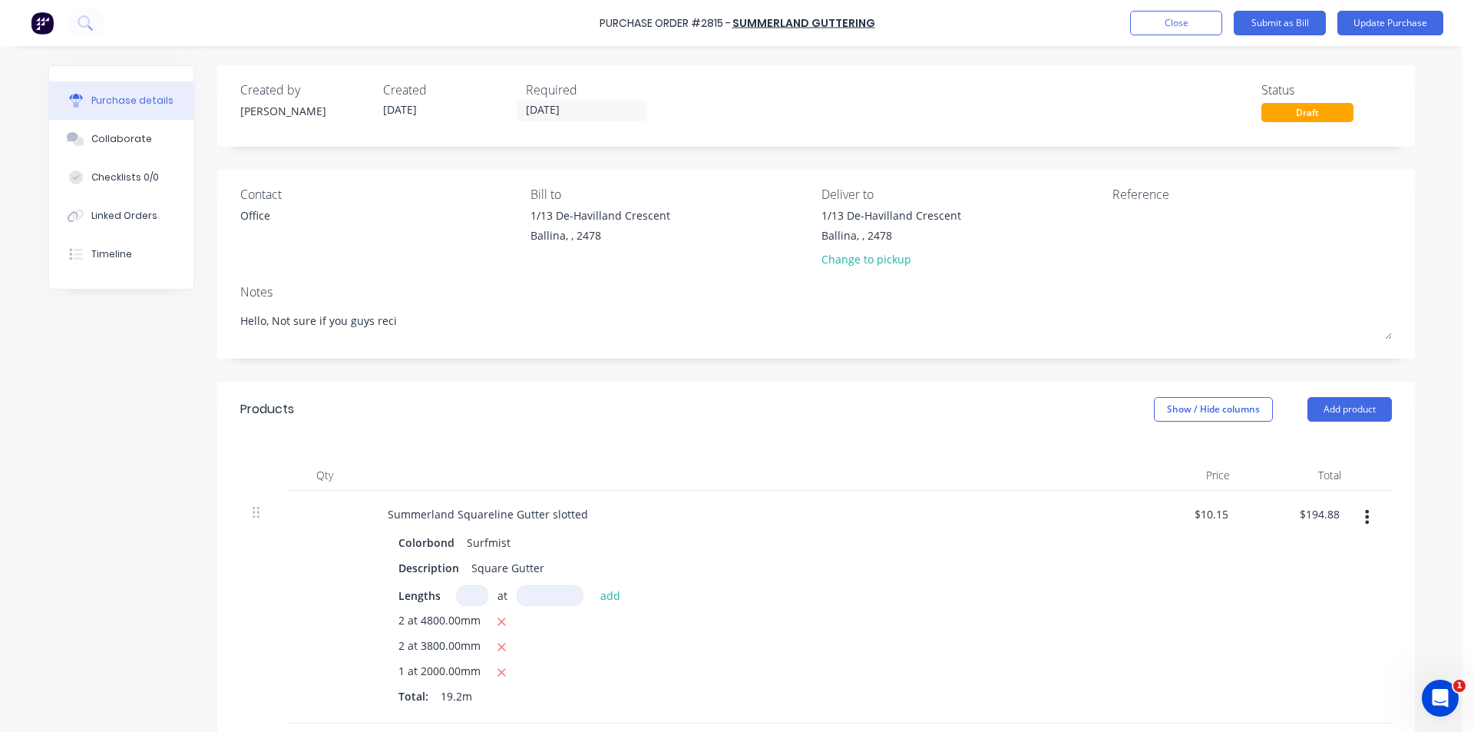
type textarea "x"
type textarea "Hello, Not sure if you guys [PERSON_NAME]"
type textarea "x"
type textarea "Hello, Not sure if you guys reciee"
type textarea "x"
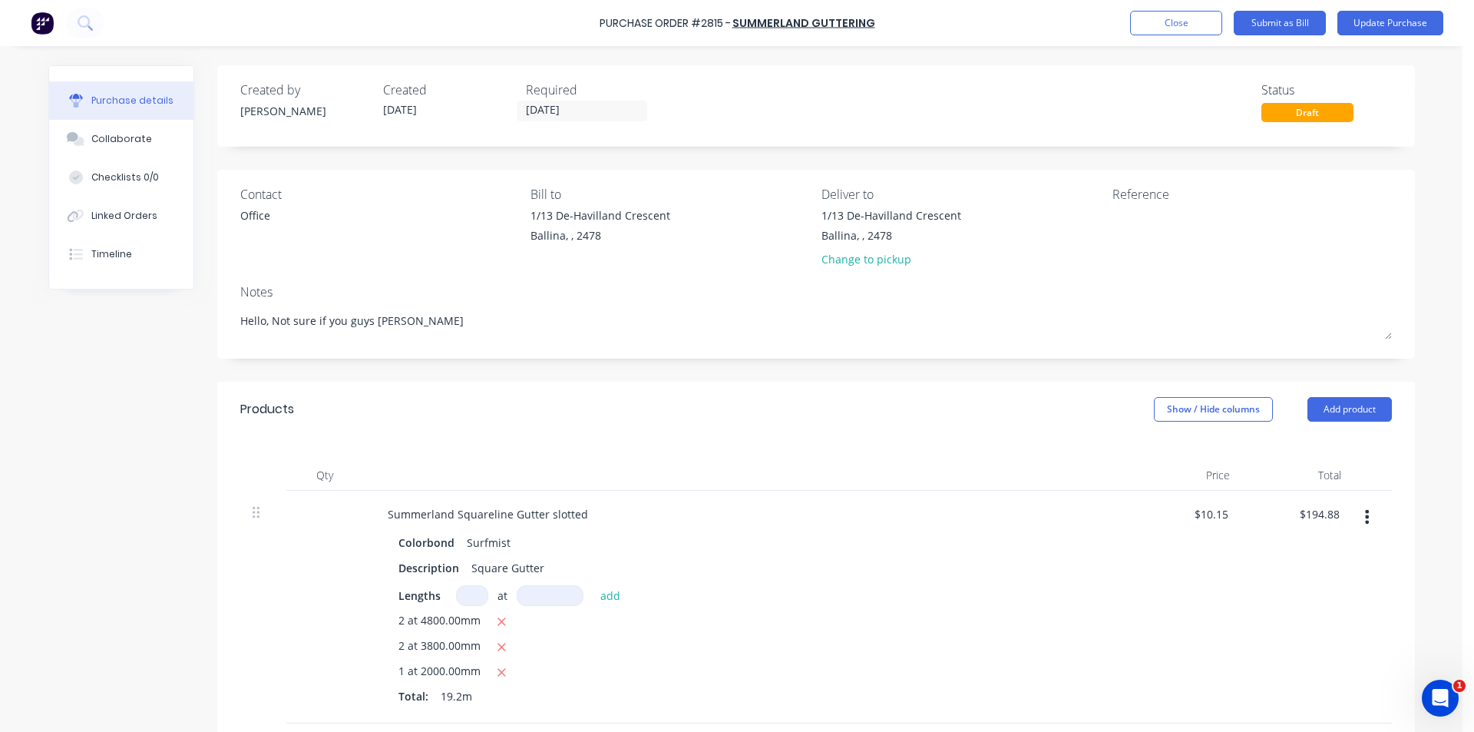
type textarea "Hello, Not sure if you guys reciev"
type textarea "x"
type textarea "Hello, Not sure if you guys recieve"
type textarea "x"
type textarea "Hello, Not sure if you guys recieved"
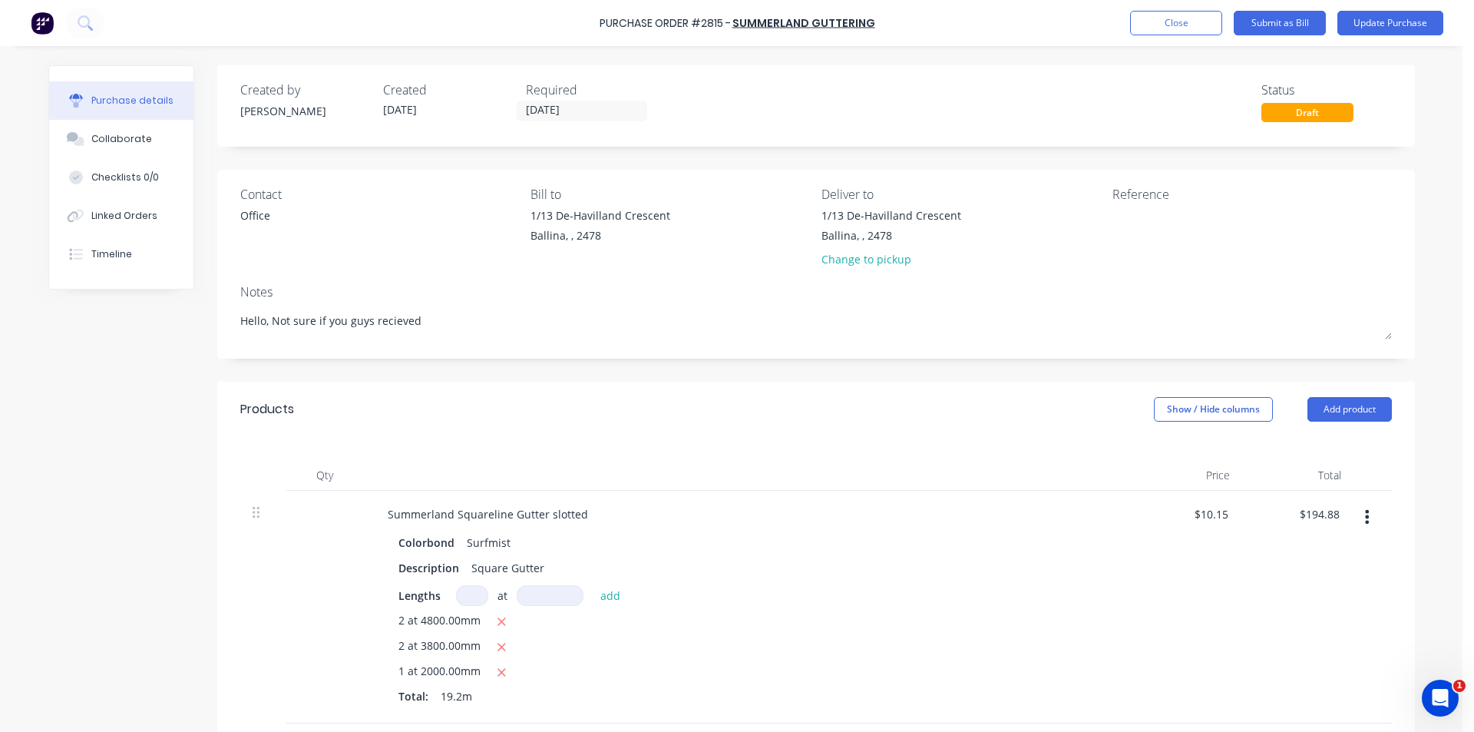
type textarea "x"
type textarea "Hello, Not sure if you guys recieved"
type textarea "x"
type textarea "Hello, Not sure if you guys recieved t"
type textarea "x"
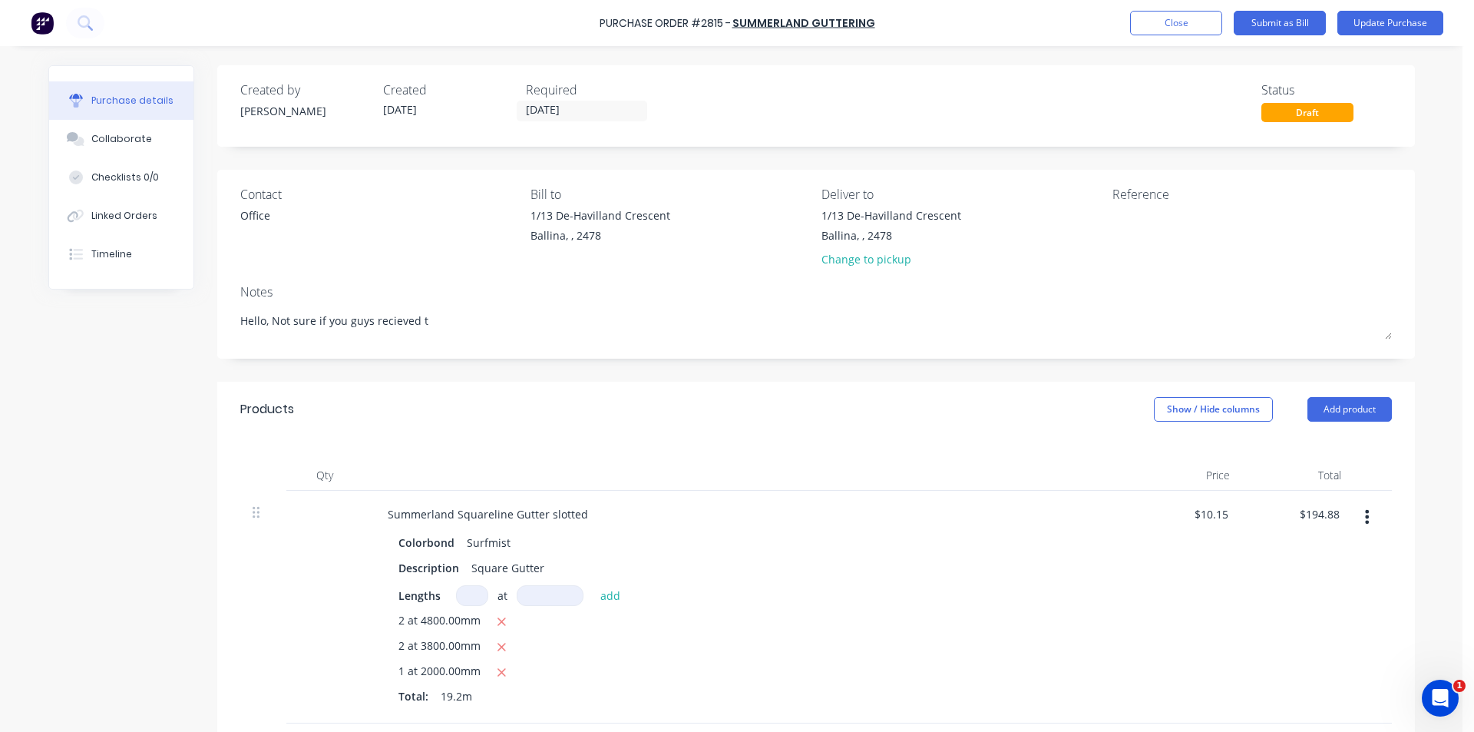
type textarea "Hello, Not sure if you guys recieved th"
type textarea "x"
type textarea "Hello, Not sure if you guys recieved t"
type textarea "x"
type textarea "Hello, Not sure if you guys recieved"
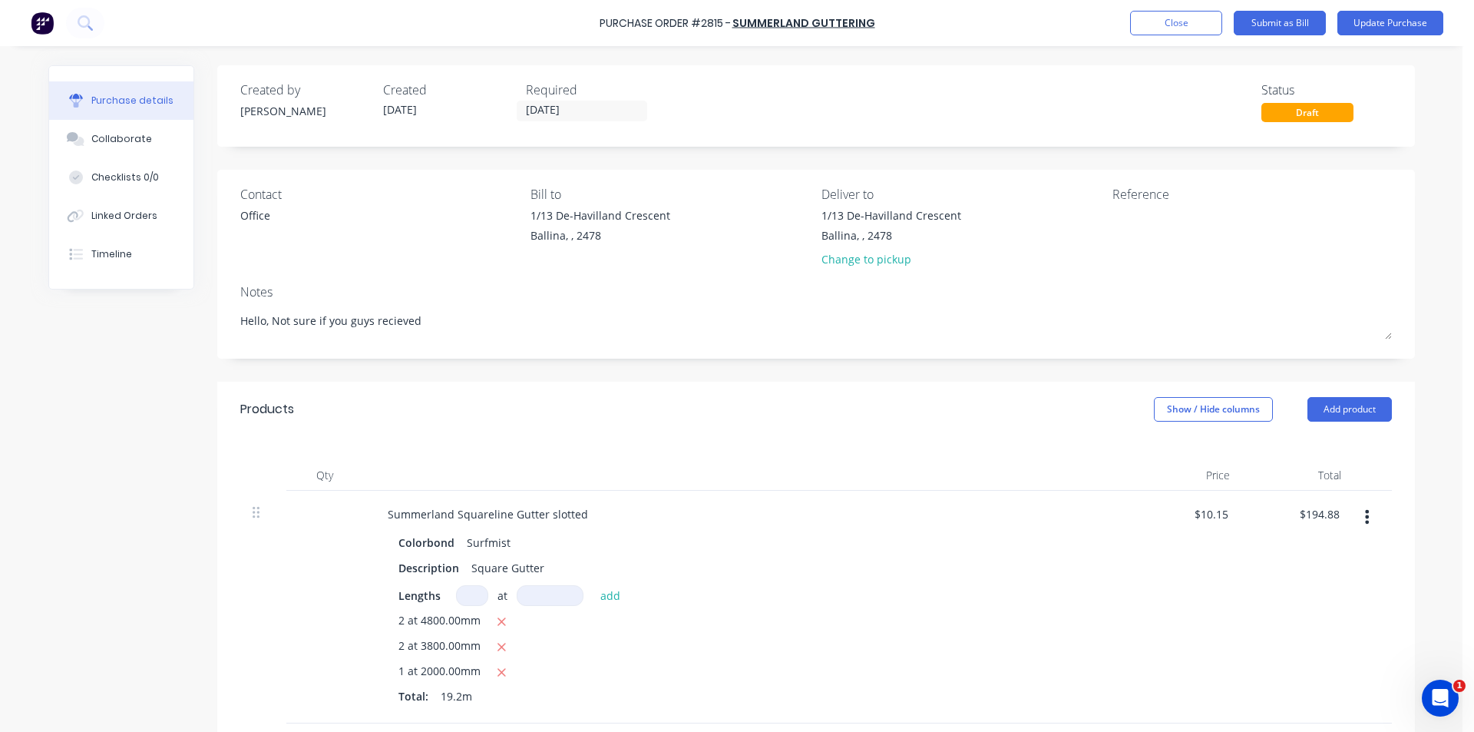
type textarea "x"
type textarea "Hello, Not sure if you guys recieved"
type textarea "x"
type textarea "Hello, Not sure if you guys recieve"
type textarea "x"
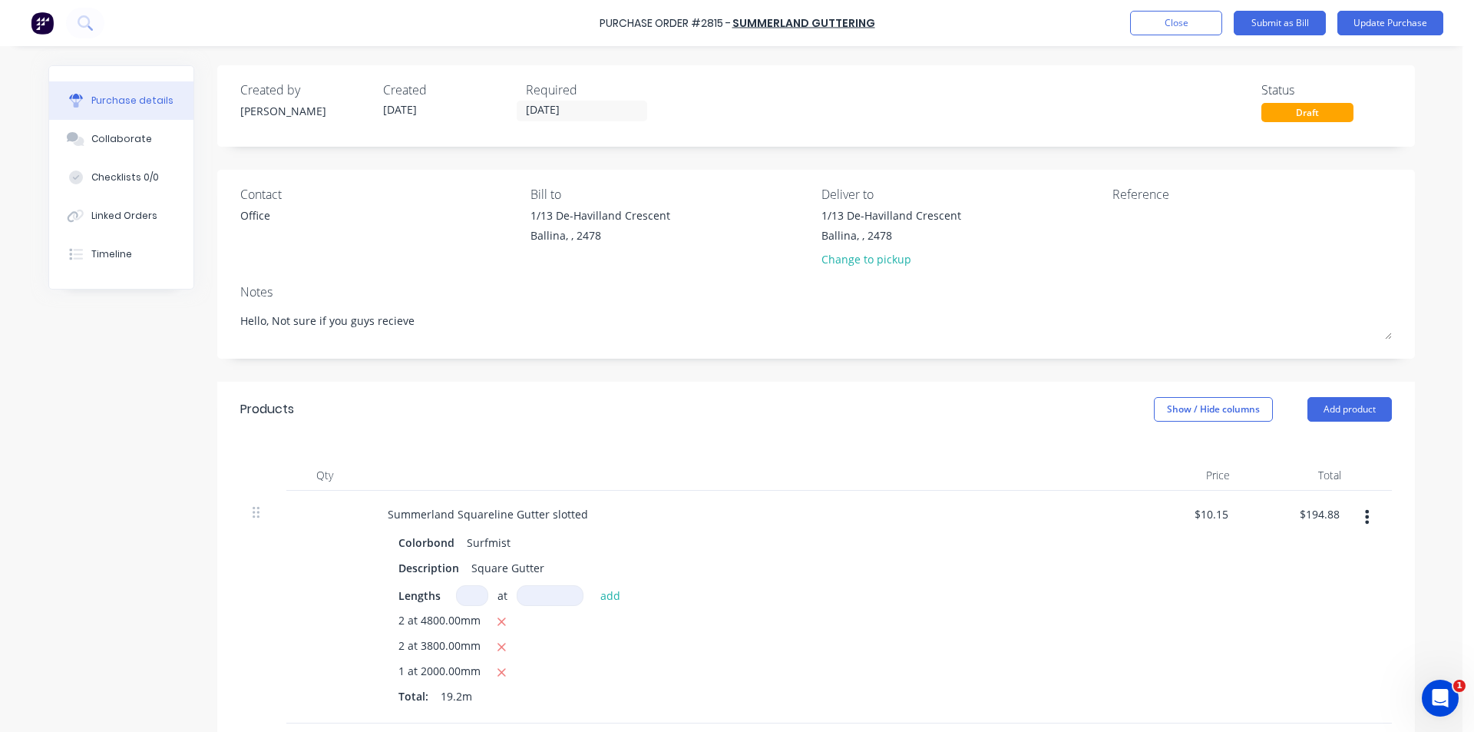
type textarea "Hello, Not sure if you guys reciev"
type textarea "x"
type textarea "Hello, Not sure if you guys [PERSON_NAME]"
type textarea "x"
type textarea "Hello, Not sure if you guys reci"
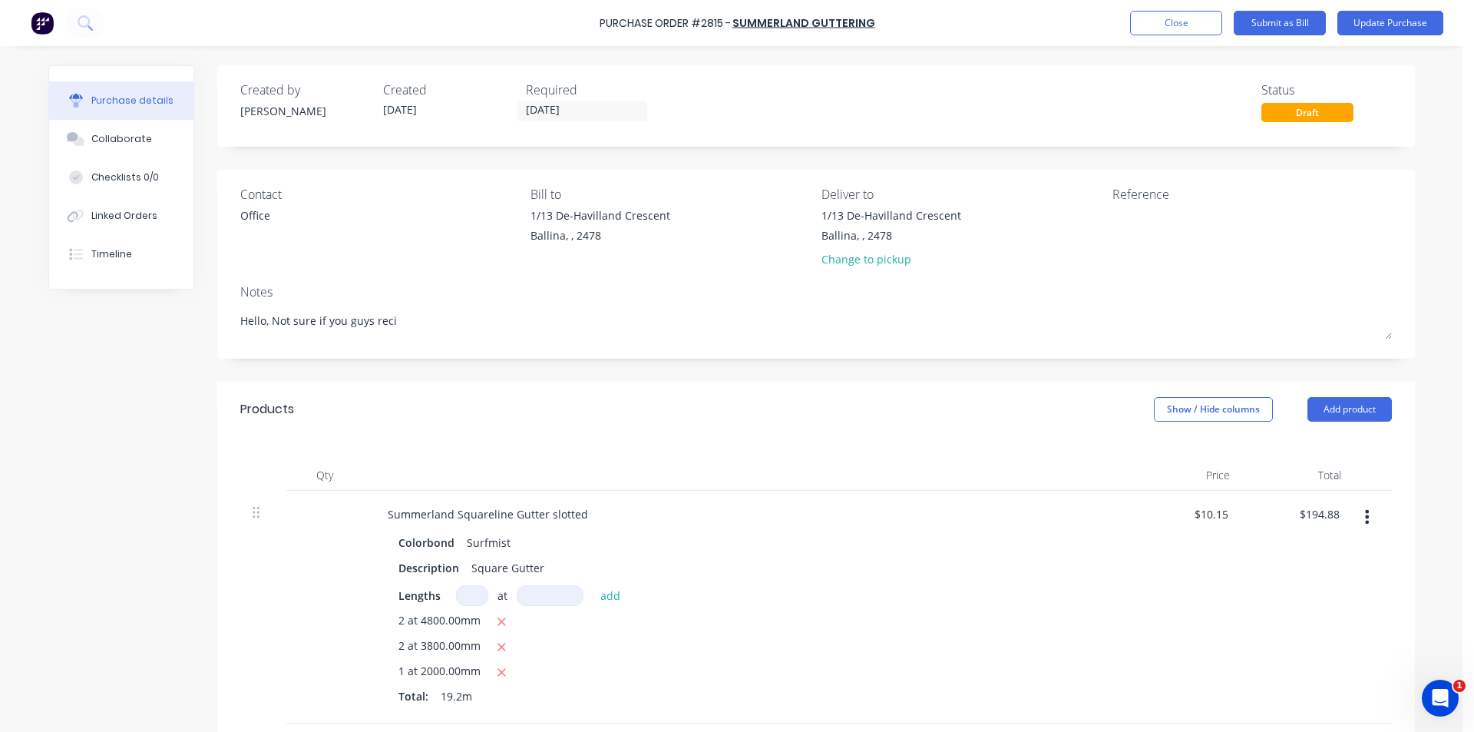
type textarea "x"
type textarea "Hello, Not sure if you guys rec"
type textarea "x"
type textarea "Hello, Not sure if you guys rece"
type textarea "x"
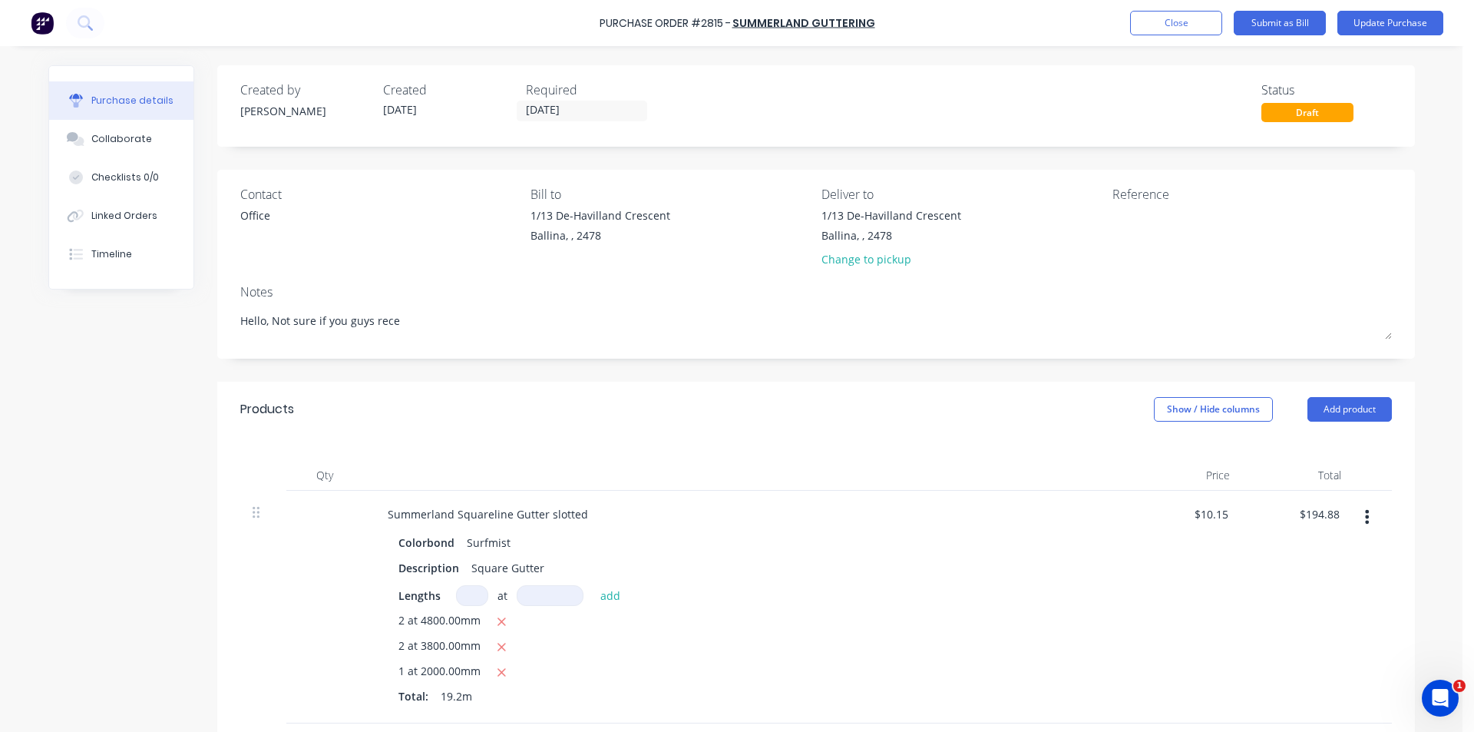
type textarea "Hello, Not sure if you guys recei"
type textarea "x"
type textarea "Hello, Not sure if you guys receiv"
type textarea "x"
type textarea "Hello, Not sure if you guys receive"
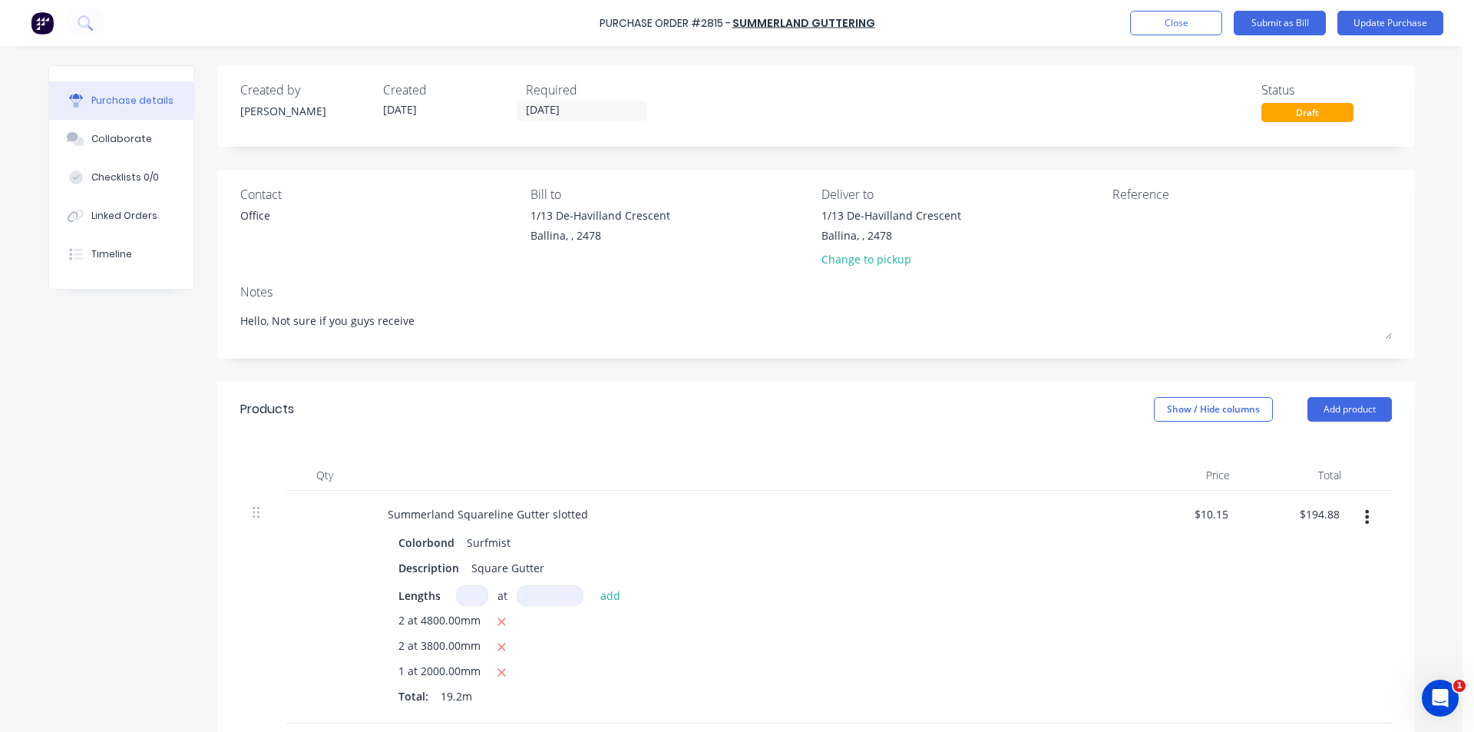
type textarea "x"
type textarea "Hello, Not sure if you guys received"
type textarea "x"
type textarea "Hello, Not sure if you guys received"
type textarea "x"
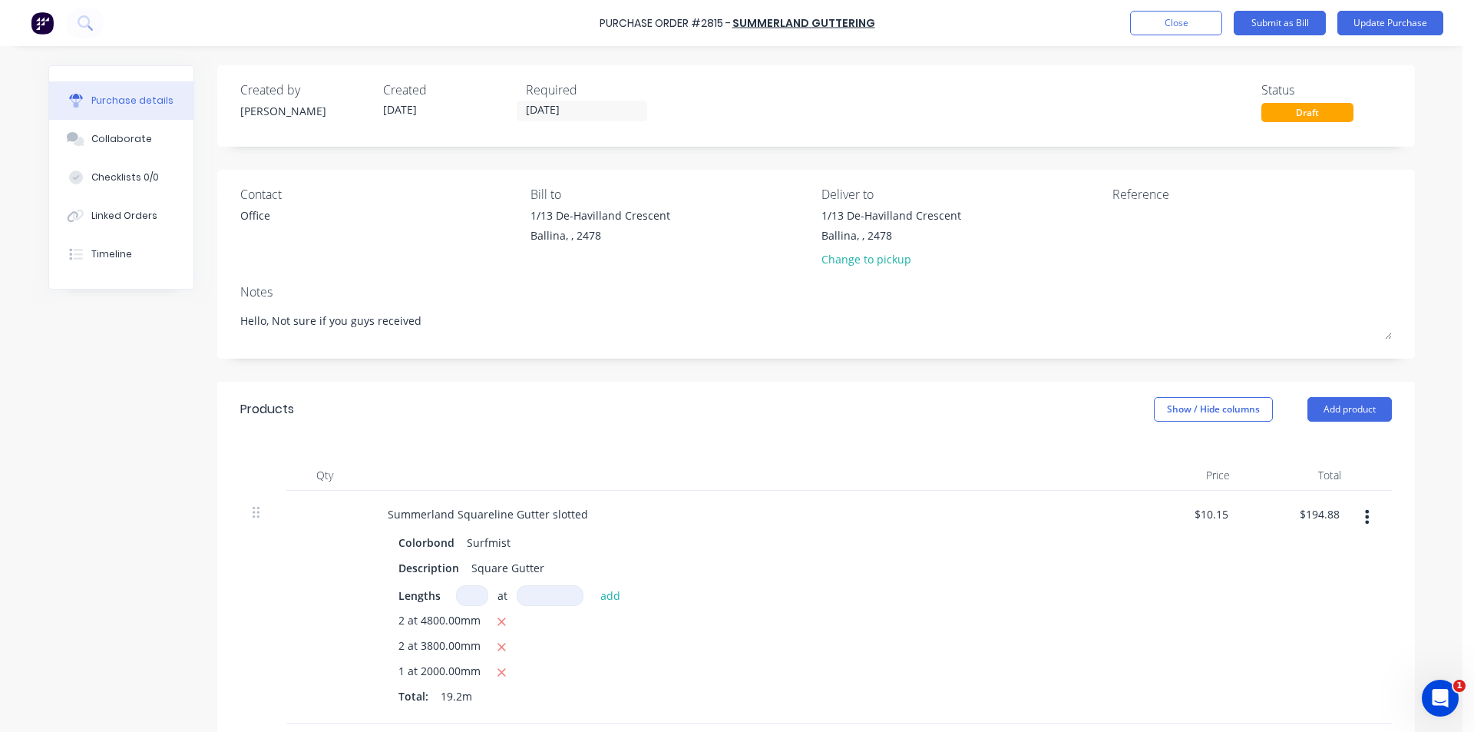
type textarea "Hello, Not sure if you guys received m"
type textarea "x"
type textarea "Hello, Not sure if you guys received my"
type textarea "x"
type textarea "Hello, Not sure if you guys received my"
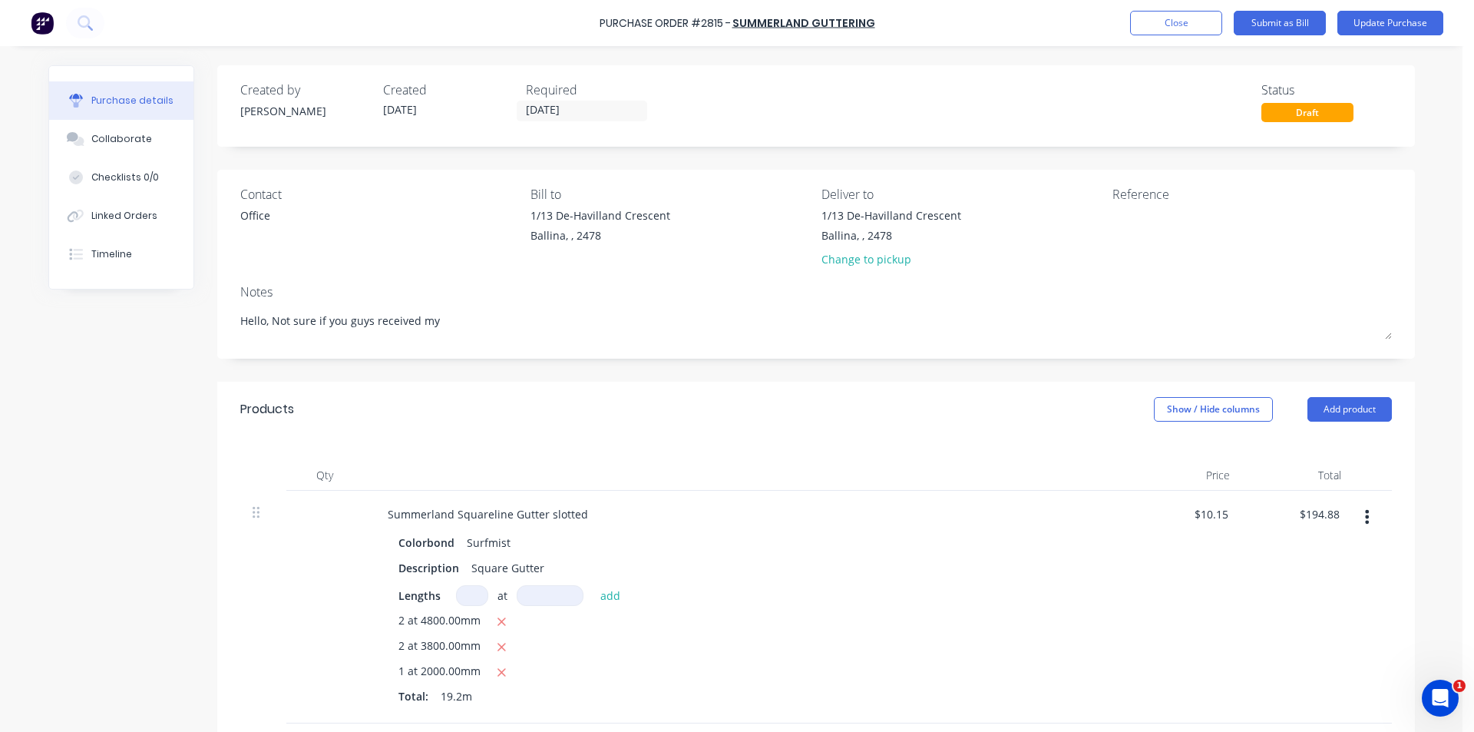
type textarea "x"
type textarea "Hello, Not sure if you guys received my"
type textarea "x"
type textarea "Hello, Not sure if you guys received m"
type textarea "x"
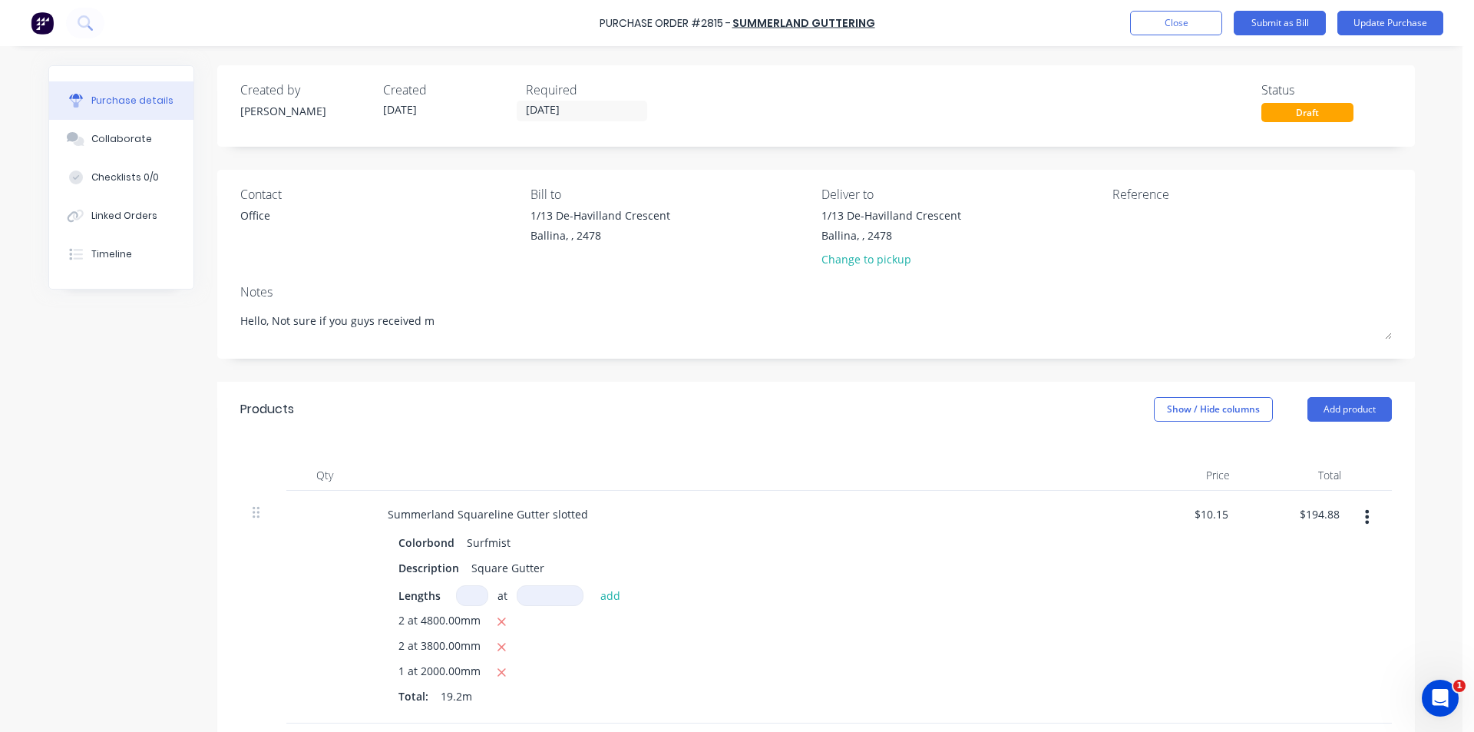
type textarea "Hello, Not sure if you guys received"
type textarea "x"
type textarea "Hello, Not sure if you guys received t"
type textarea "x"
type textarea "Hello, Not sure if you guys received th"
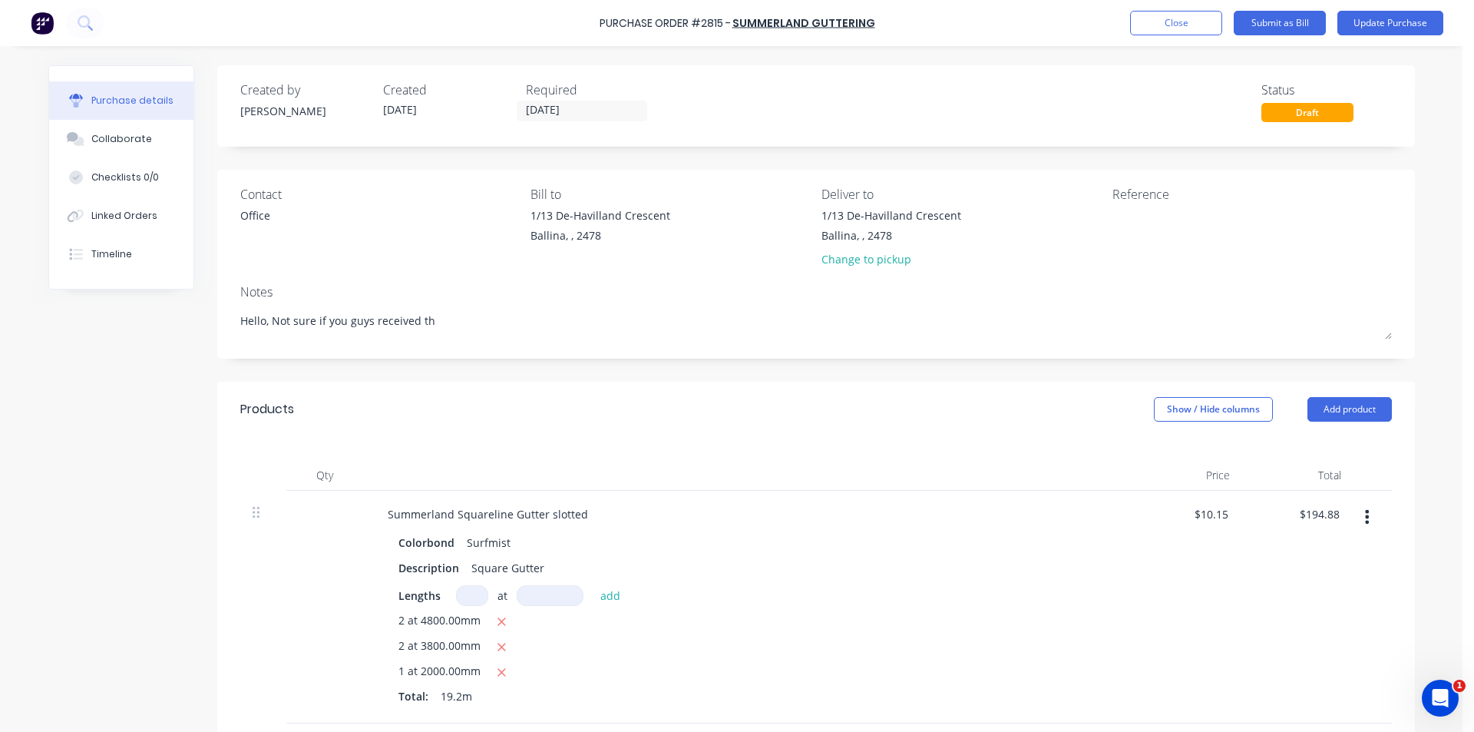
type textarea "x"
type textarea "Hello, Not sure if you guys received thi"
type textarea "x"
type textarea "Hello, Not sure if you guys received this"
type textarea "x"
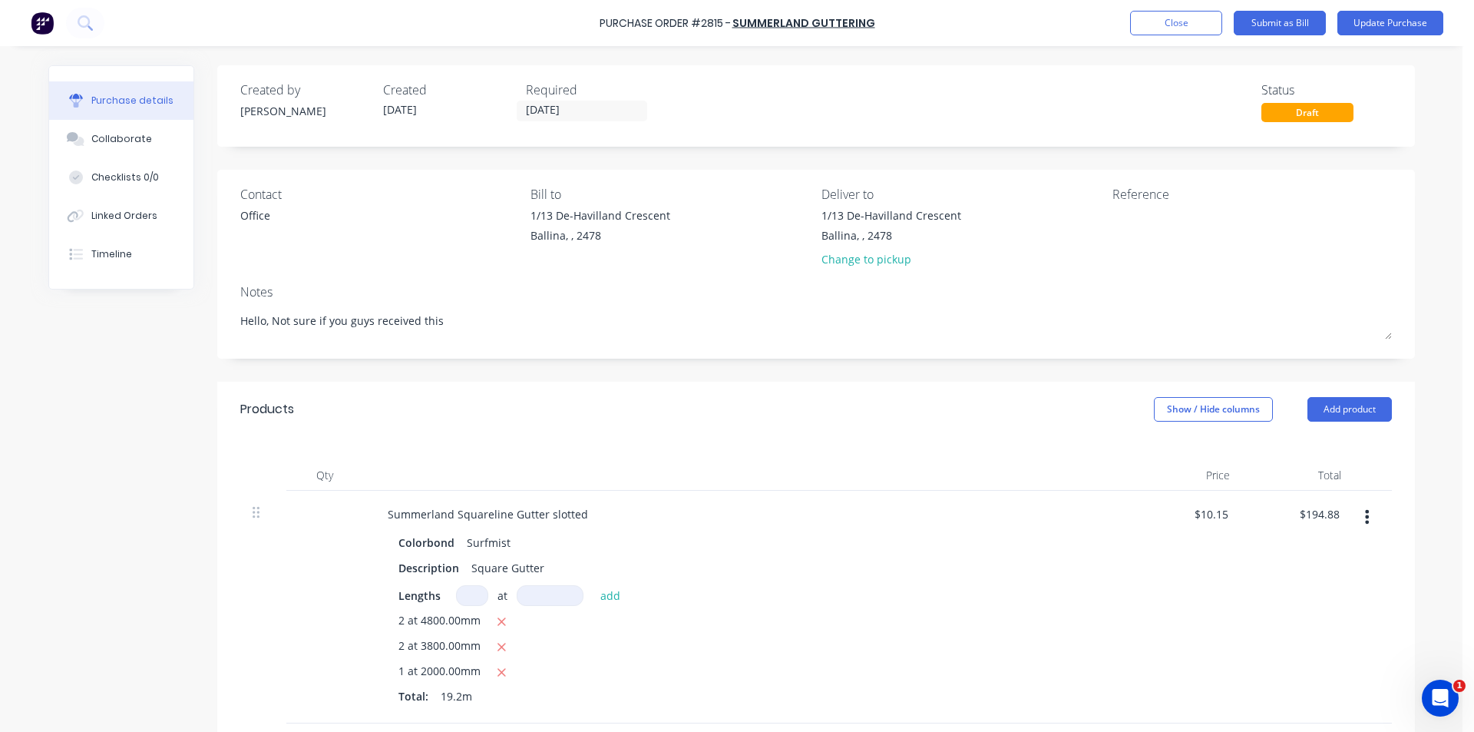
type textarea "Hello, Not sure if you guys received this"
type textarea "x"
type textarea "Hello, Not sure if you guys received this o"
type textarea "x"
type textarea "Hello, Not sure if you guys received this or"
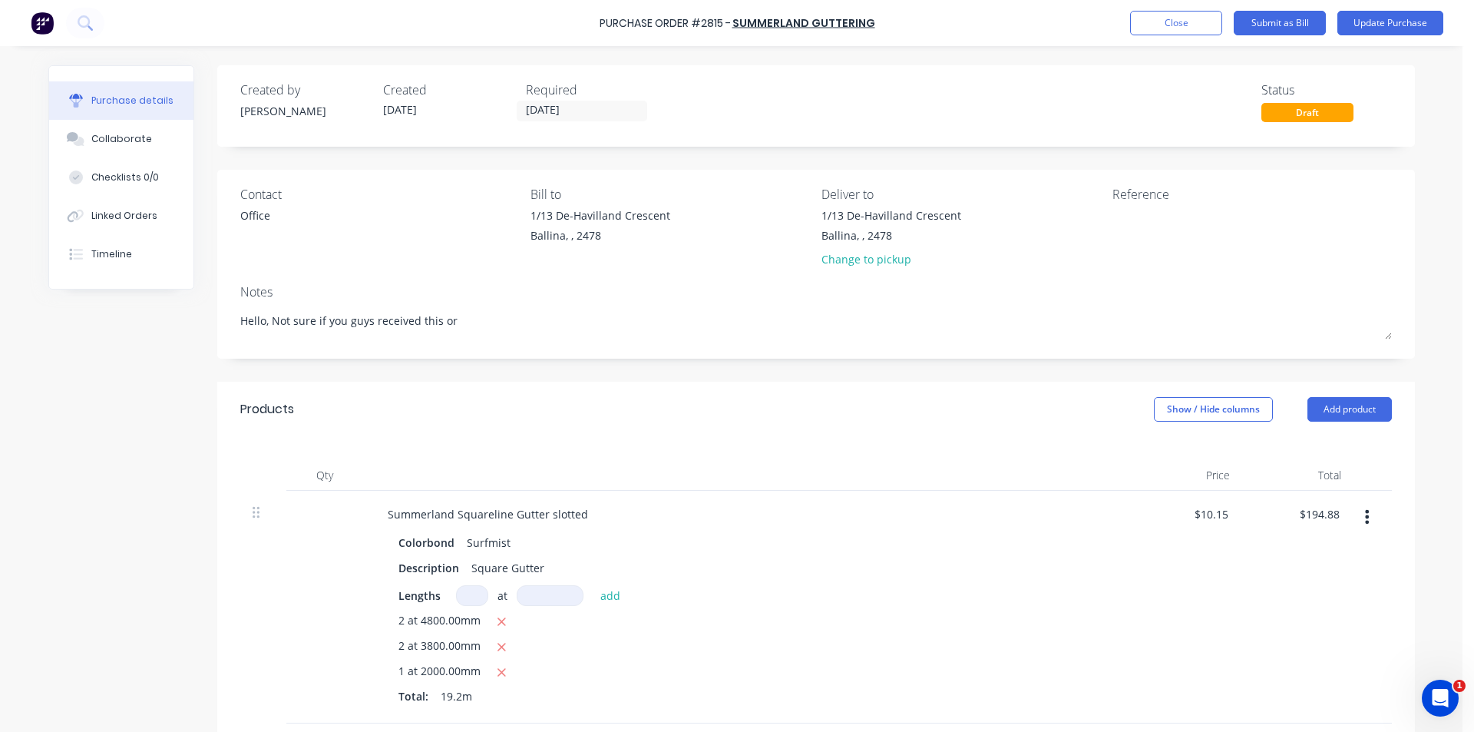
type textarea "x"
type textarea "Hello, Not sure if you guys received this ord"
type textarea "x"
type textarea "Hello, Not sure if you guys received this orde"
type textarea "x"
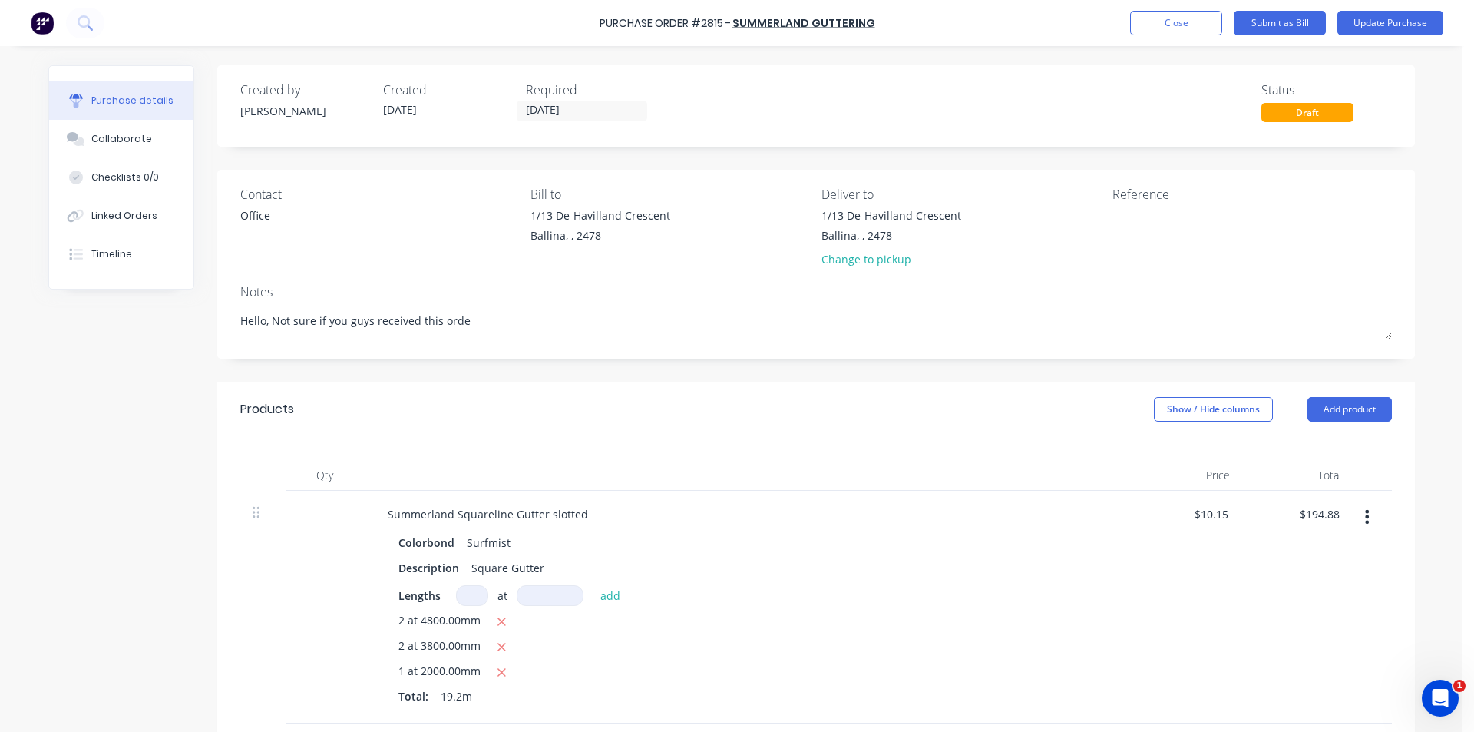
type textarea "Hello, Not sure if you guys received this order"
type textarea "x"
type textarea "Hello, Not sure if you guys received this order"
type textarea "x"
type textarea "Hello, Not sure if you guys received this order y"
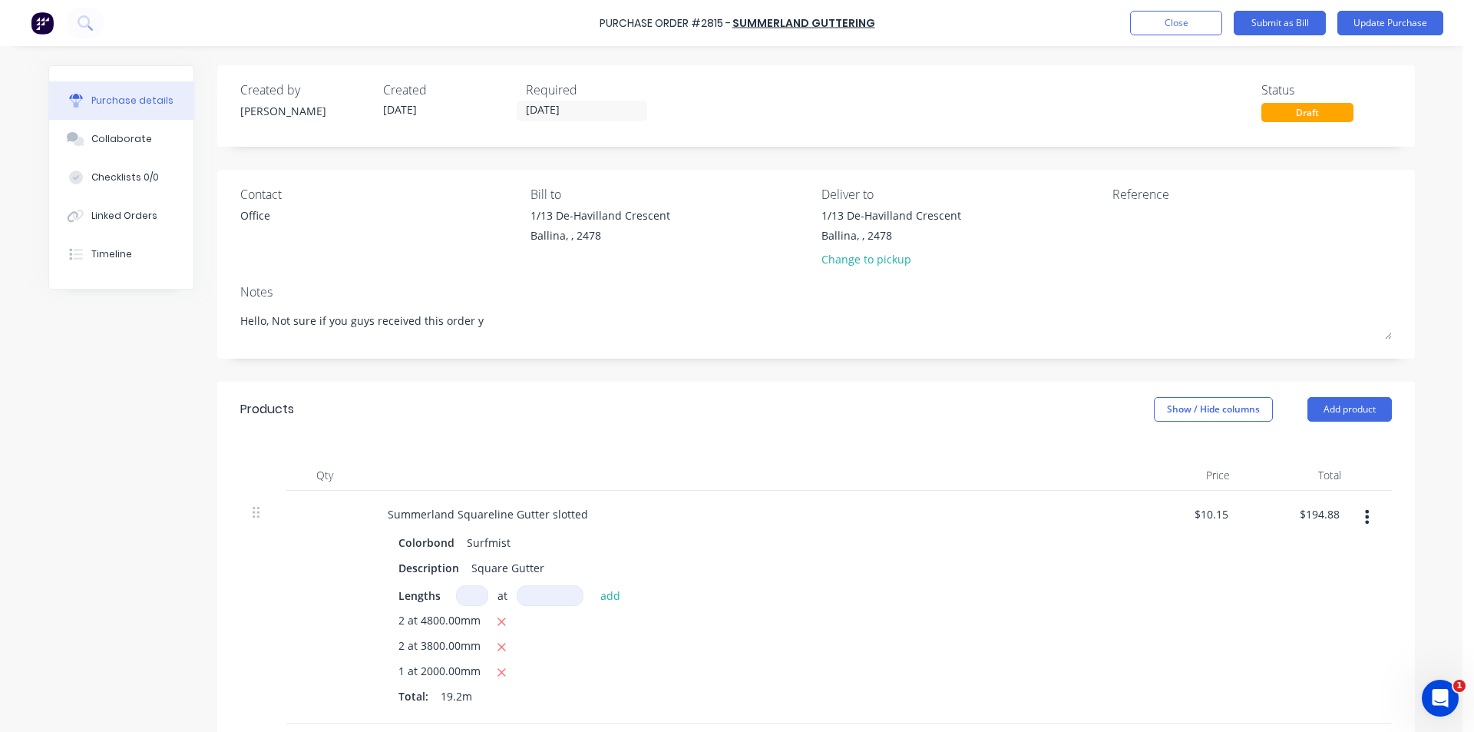
type textarea "x"
type textarea "Hello, Not sure if you guys received this order ye"
type textarea "x"
type textarea "Hello, Not sure if you guys received this order yes"
type textarea "x"
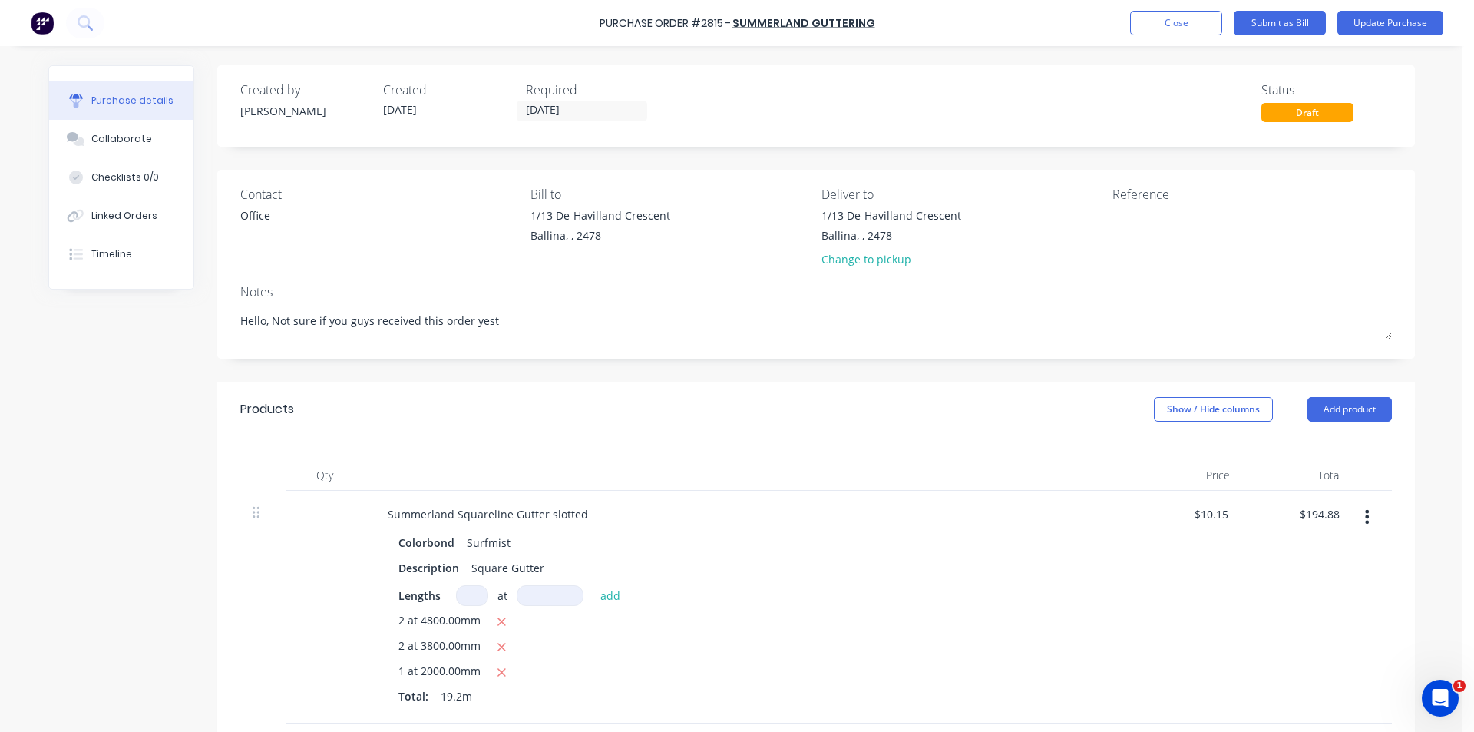
type textarea "Hello, Not sure if you guys received this order yeste"
type textarea "x"
type textarea "Hello, Not sure if you guys received this order yester"
type textarea "x"
type textarea "Hello, Not sure if you guys received this order yesterd"
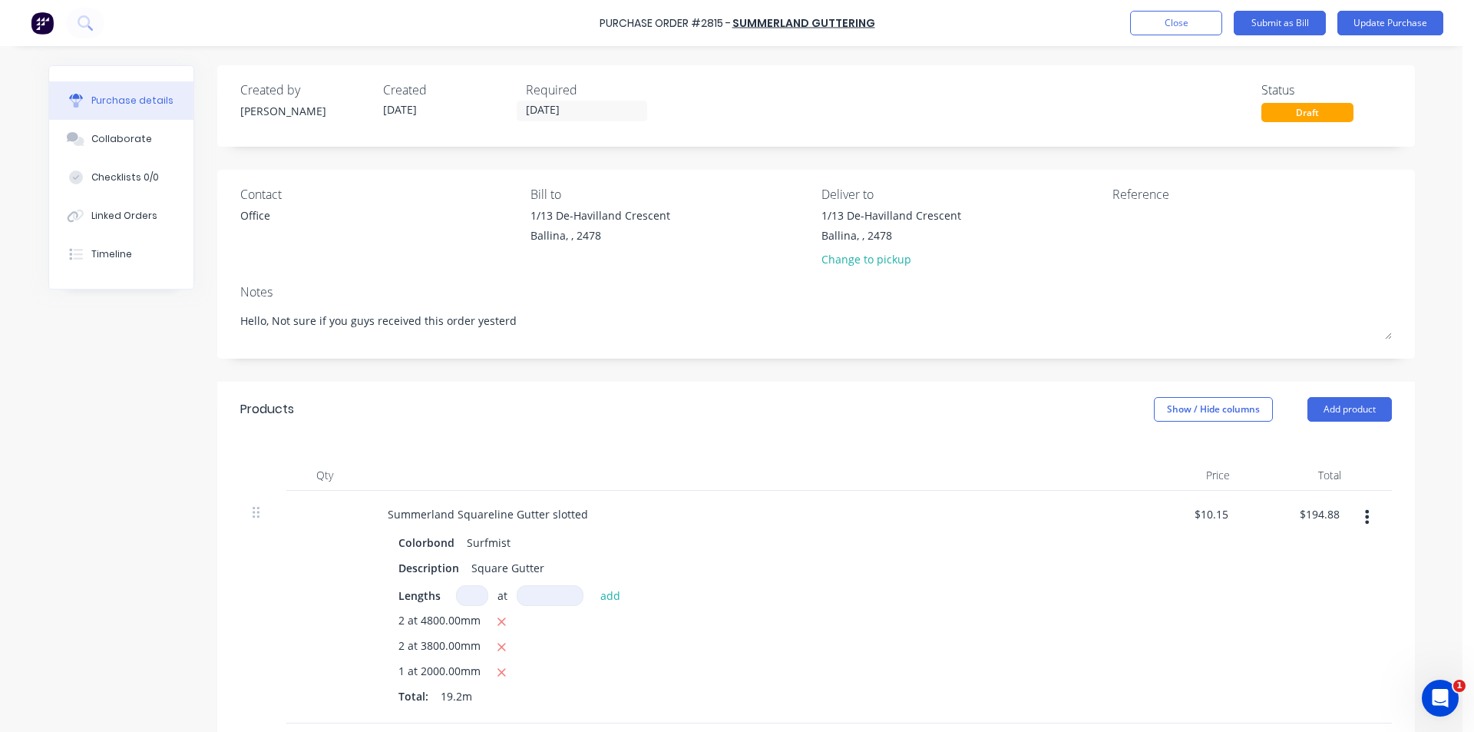
type textarea "x"
type textarea "Hello, Not sure if you guys received this order yesterda"
type textarea "x"
type textarea "Hello, Not sure if you guys received this order [DATE]"
type textarea "x"
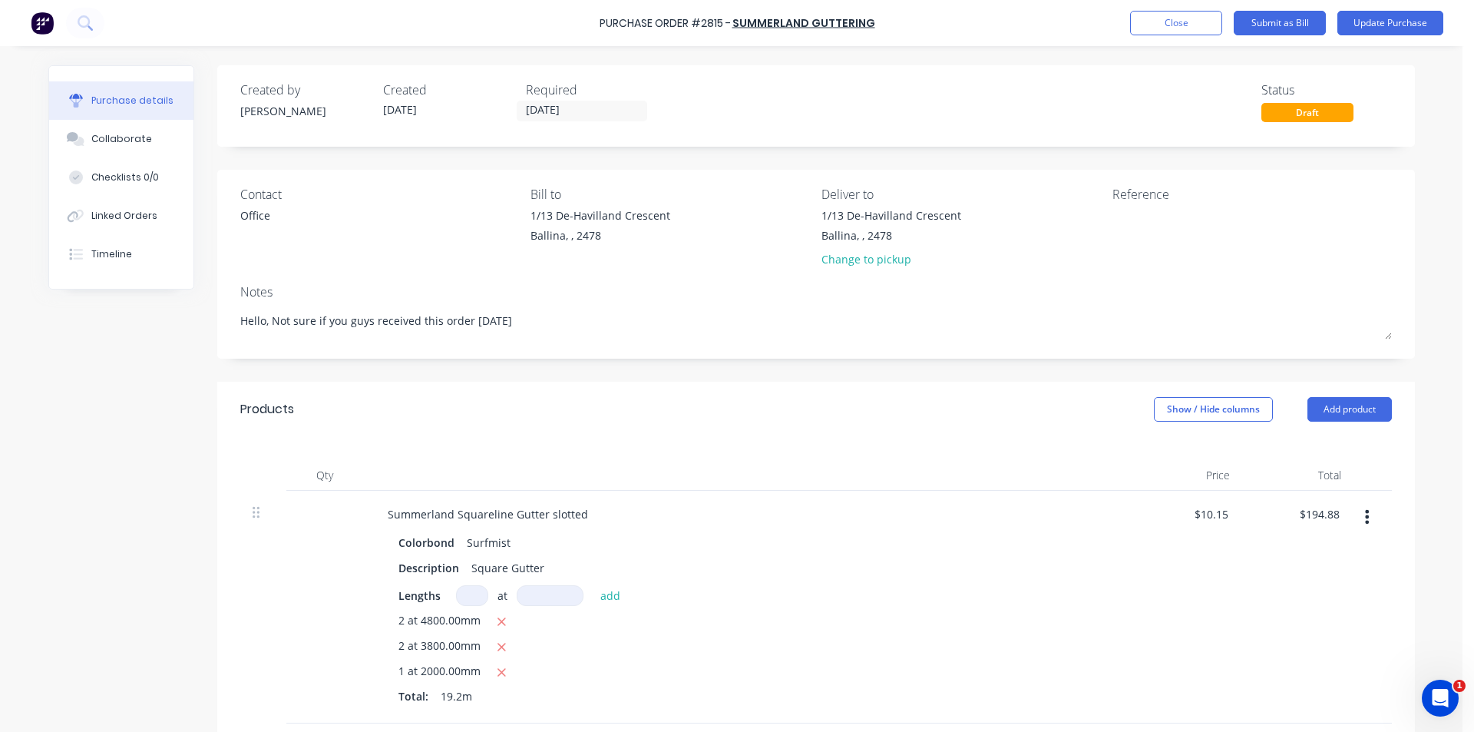
type textarea "Hello, Not sure if you guys received this order [DATE]"
type textarea "x"
type textarea "Hello, Not sure if you guys received this order [DATE]"
type textarea "x"
type textarea "Hello, Not sure if you guys received this order [DATE]."
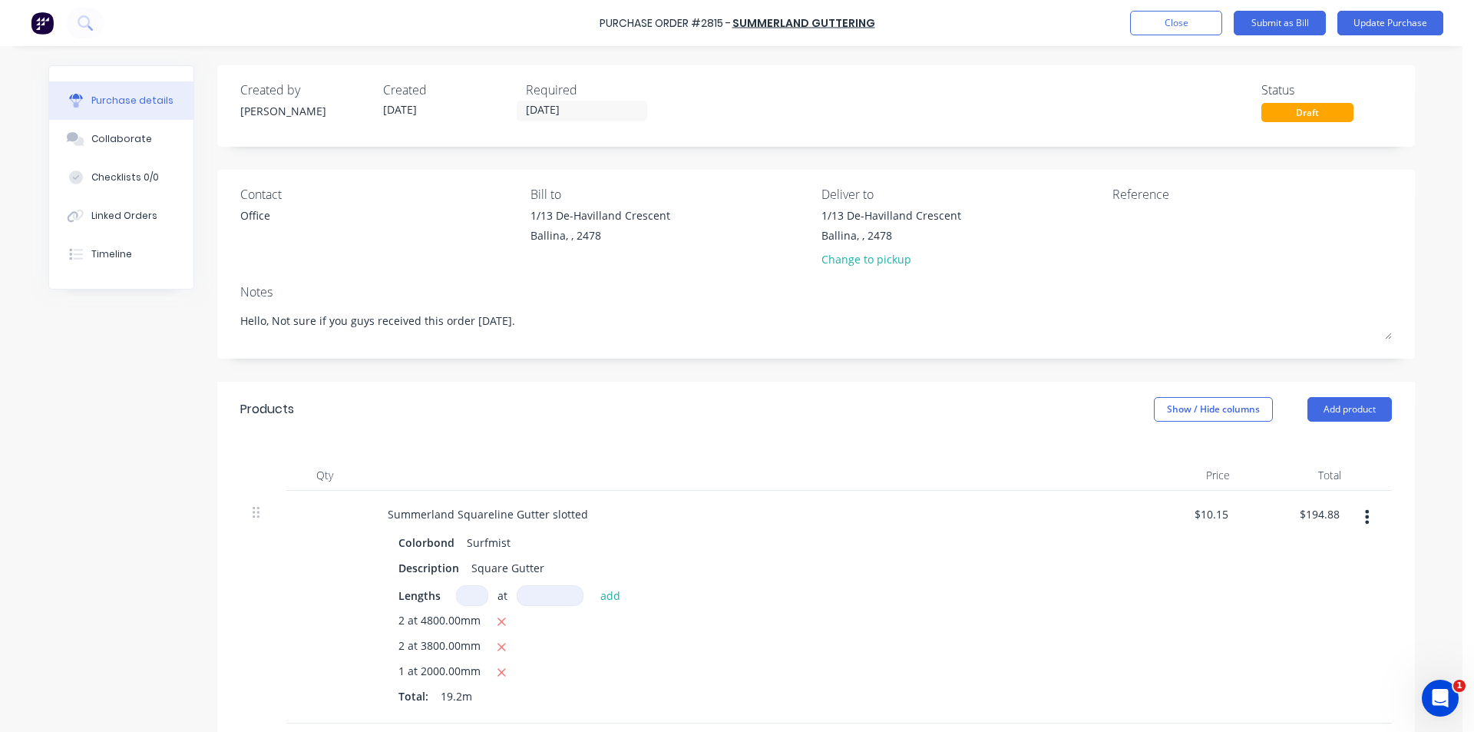
type textarea "x"
type textarea "Hello, Not sure if you guys received this order [DATE]."
type textarea "x"
type textarea "Hello, Not sure if you guys received this order [DATE]. I"
type textarea "x"
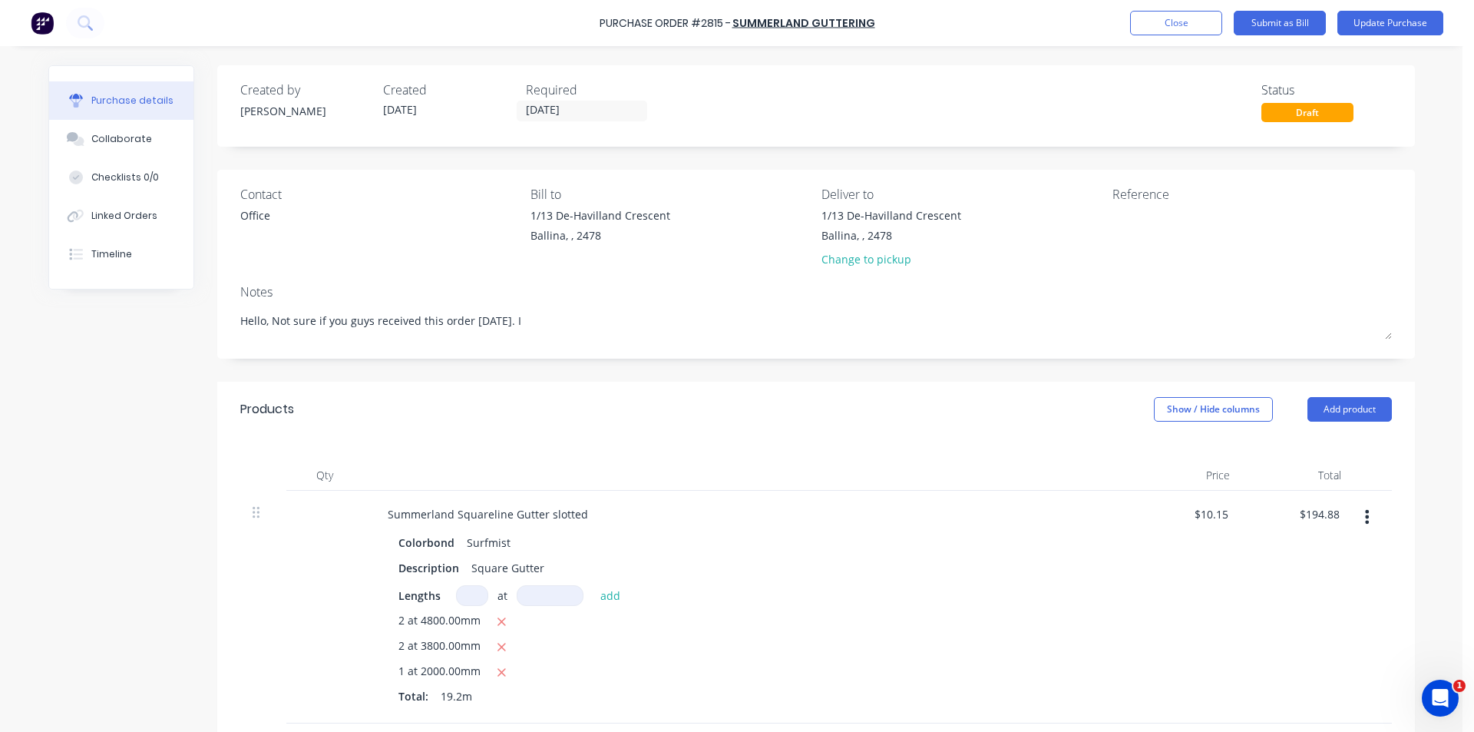
type textarea "Hello, Not sure if you guys received this order [DATE]. I"
type textarea "x"
type textarea "Hello, Not sure if you guys received this order [DATE]. I s"
type textarea "x"
type textarea "Hello, Not sure if you guys received this order [DATE]. I se"
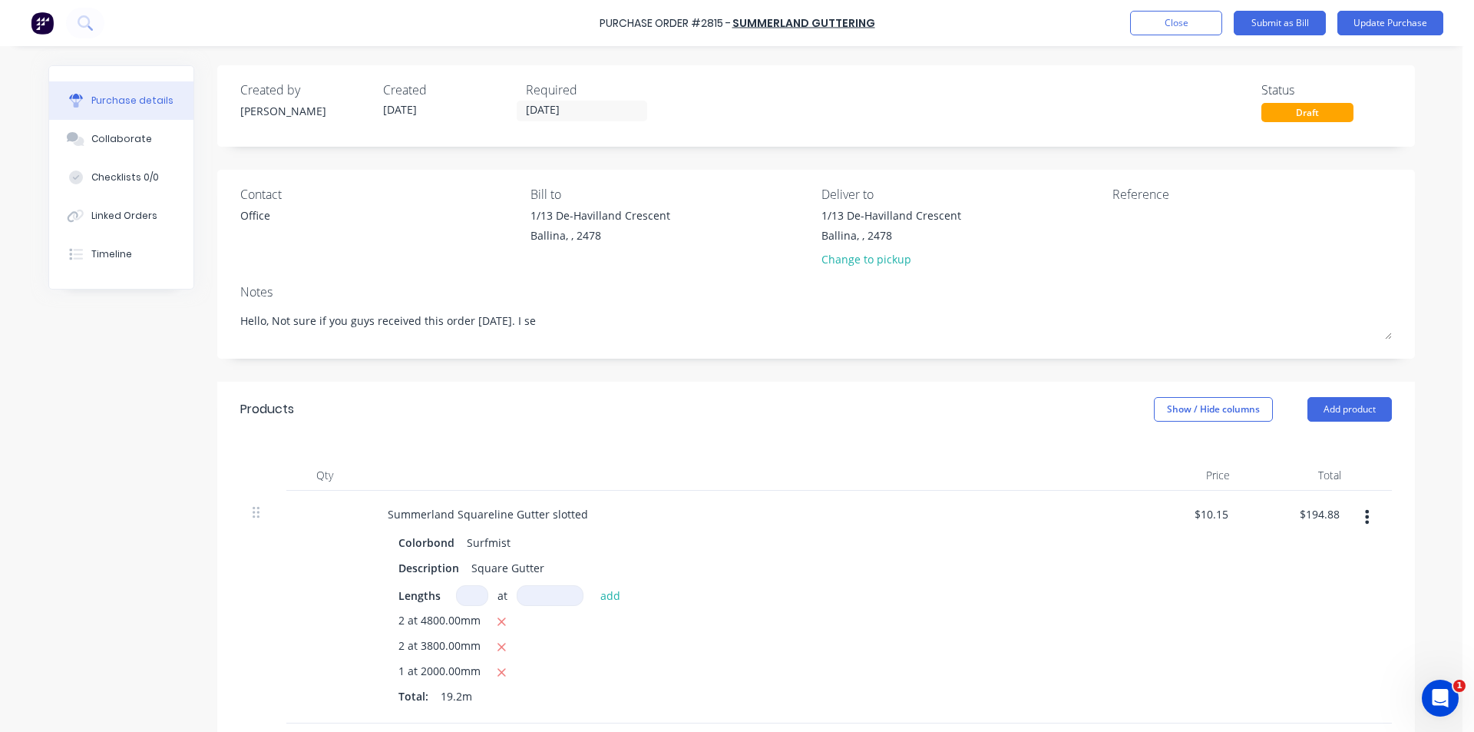
type textarea "x"
type textarea "Hello, Not sure if you guys received this order [DATE]. I sen"
type textarea "x"
type textarea "Hello, Not sure if you guys received this order [DATE]. I sent"
type textarea "x"
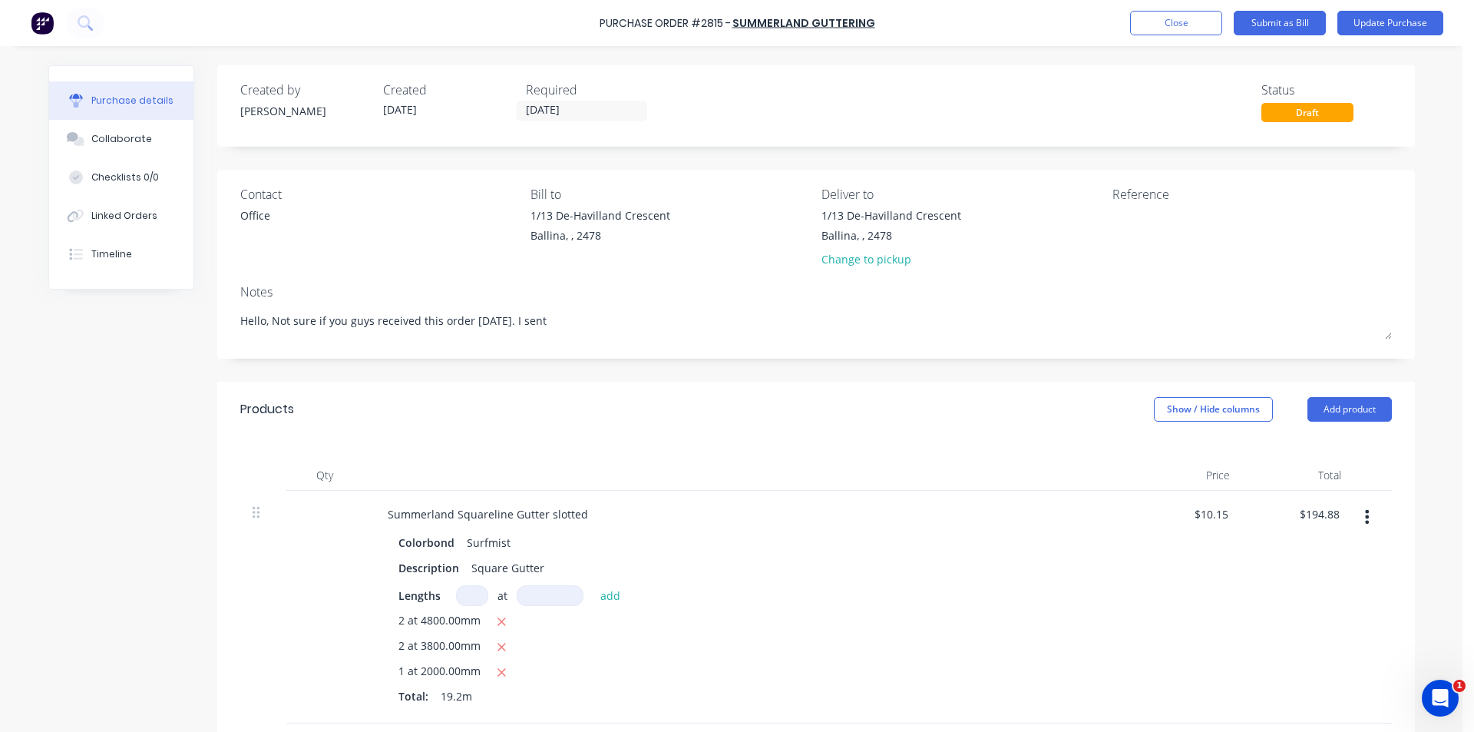
type textarea "Hello, Not sure if you guys received this order [DATE]. I sent"
type textarea "x"
type textarea "Hello, Not sure if you guys received this order [DATE]. I sent i"
type textarea "x"
type textarea "Hello, Not sure if you guys received this order [DATE]. I sent it"
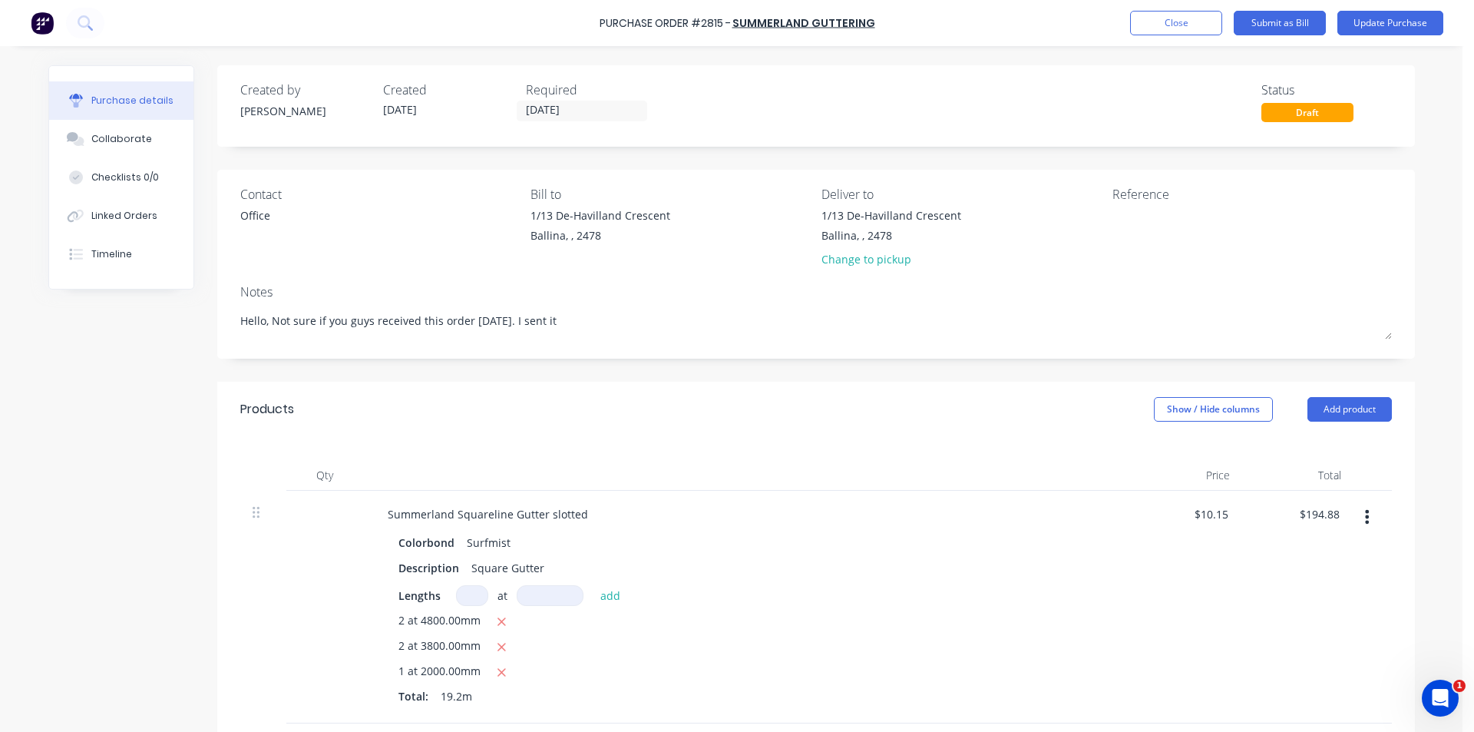
type textarea "x"
type textarea "Hello, Not sure if you guys received this order [DATE]. I sent it to"
type textarea "x"
type textarea "Hello, Not sure if you guys received this order [DATE]. I sent it to"
type textarea "x"
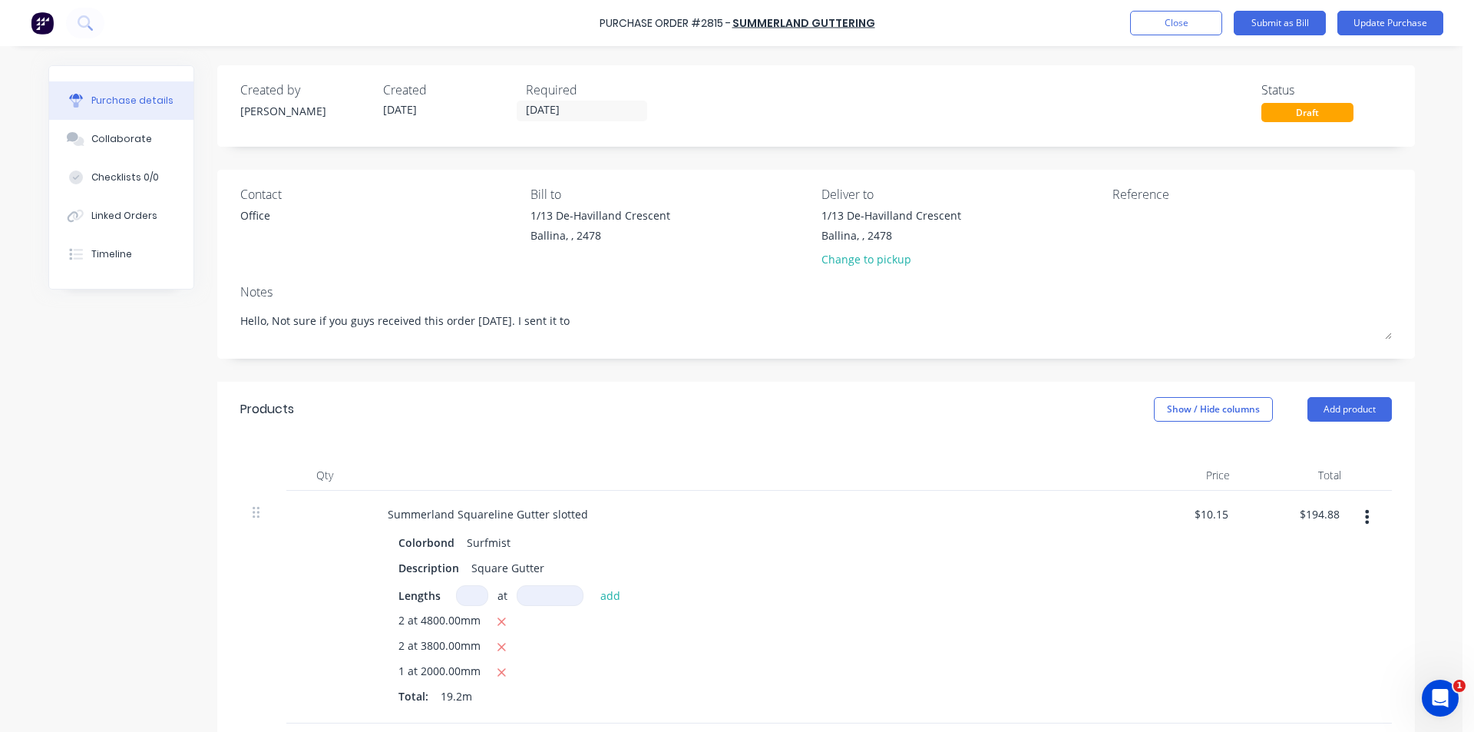
type textarea "Hello, Not sure if you guys received this order [DATE]. I sent it to y"
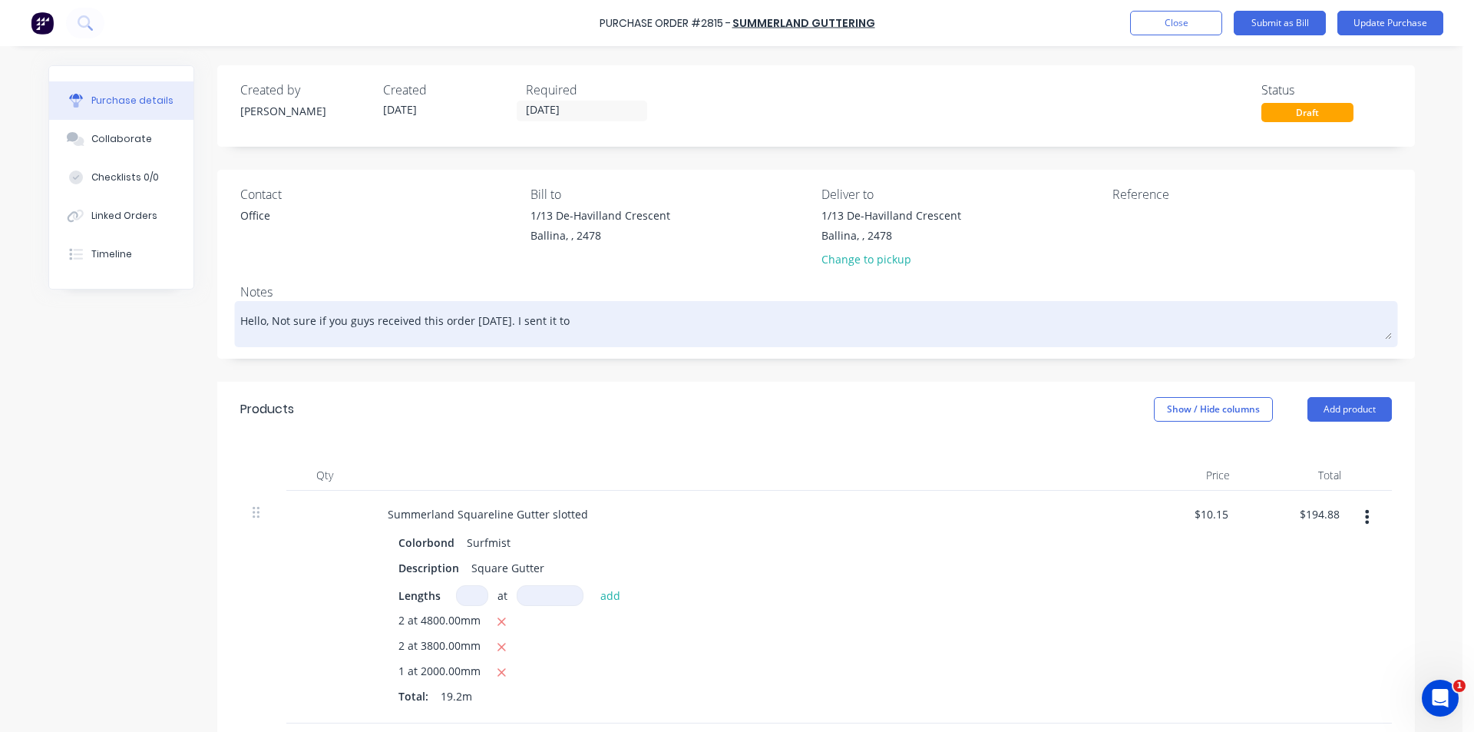
click at [619, 328] on textarea "Hello, Not sure if you guys received this order [DATE]. I sent it to" at bounding box center [816, 322] width 1152 height 35
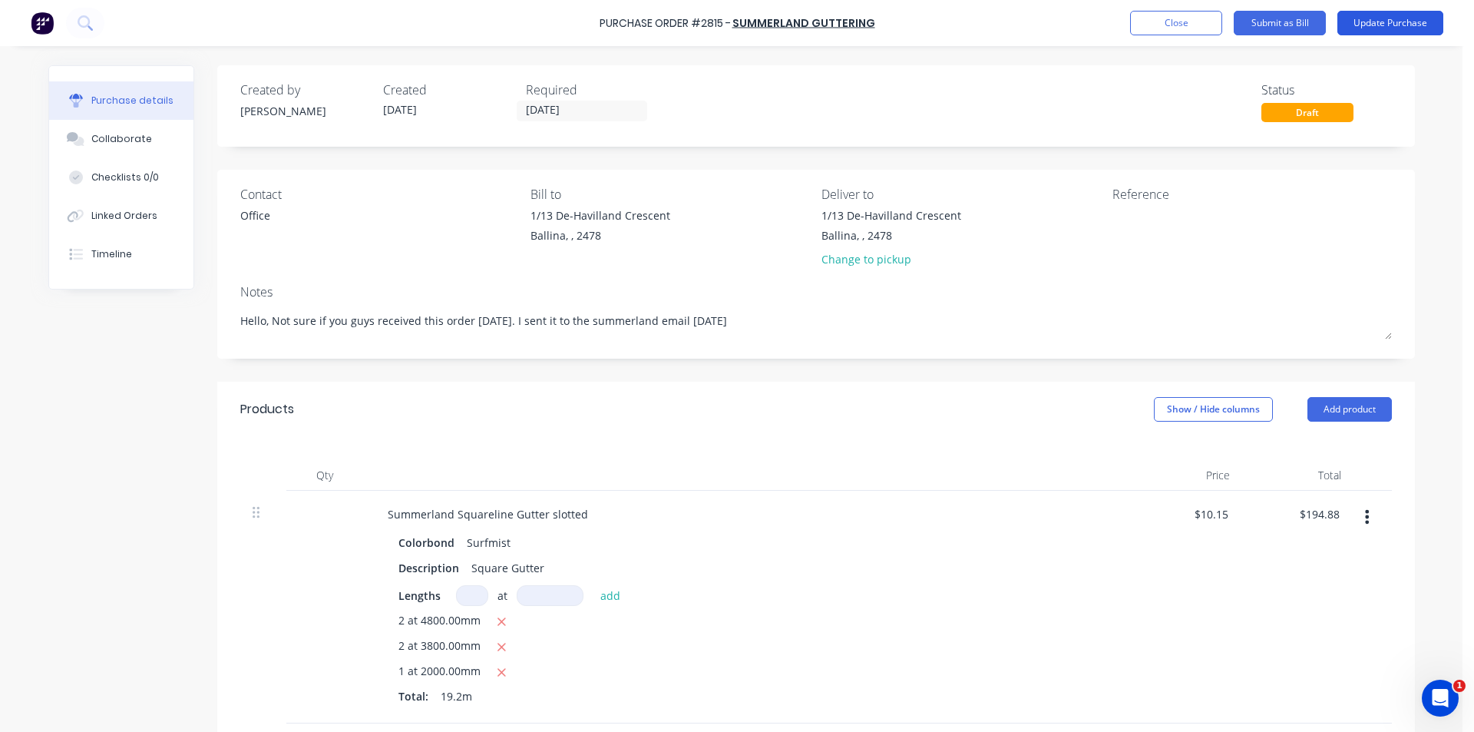
click at [1409, 19] on button "Update Purchase" at bounding box center [1390, 23] width 106 height 25
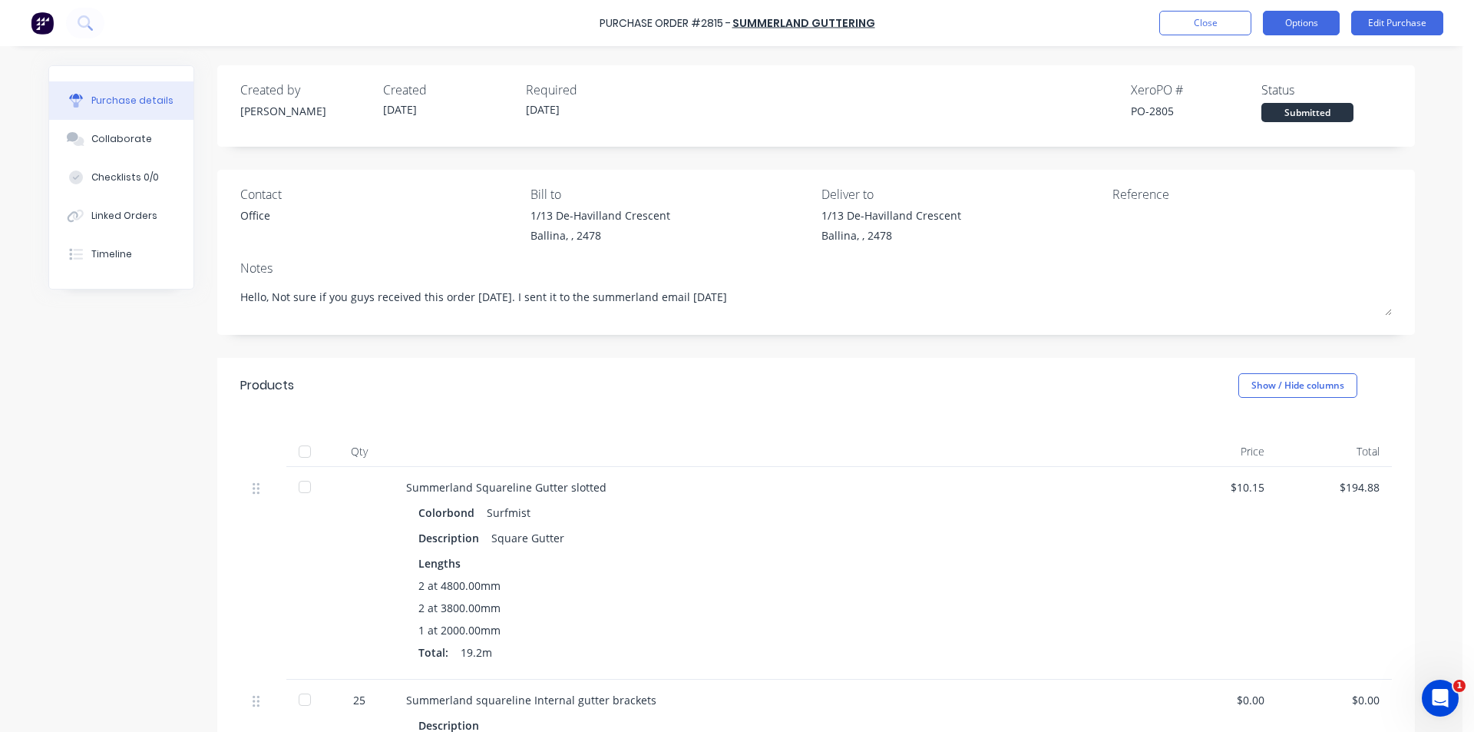
click at [1298, 24] on button "Options" at bounding box center [1301, 23] width 77 height 25
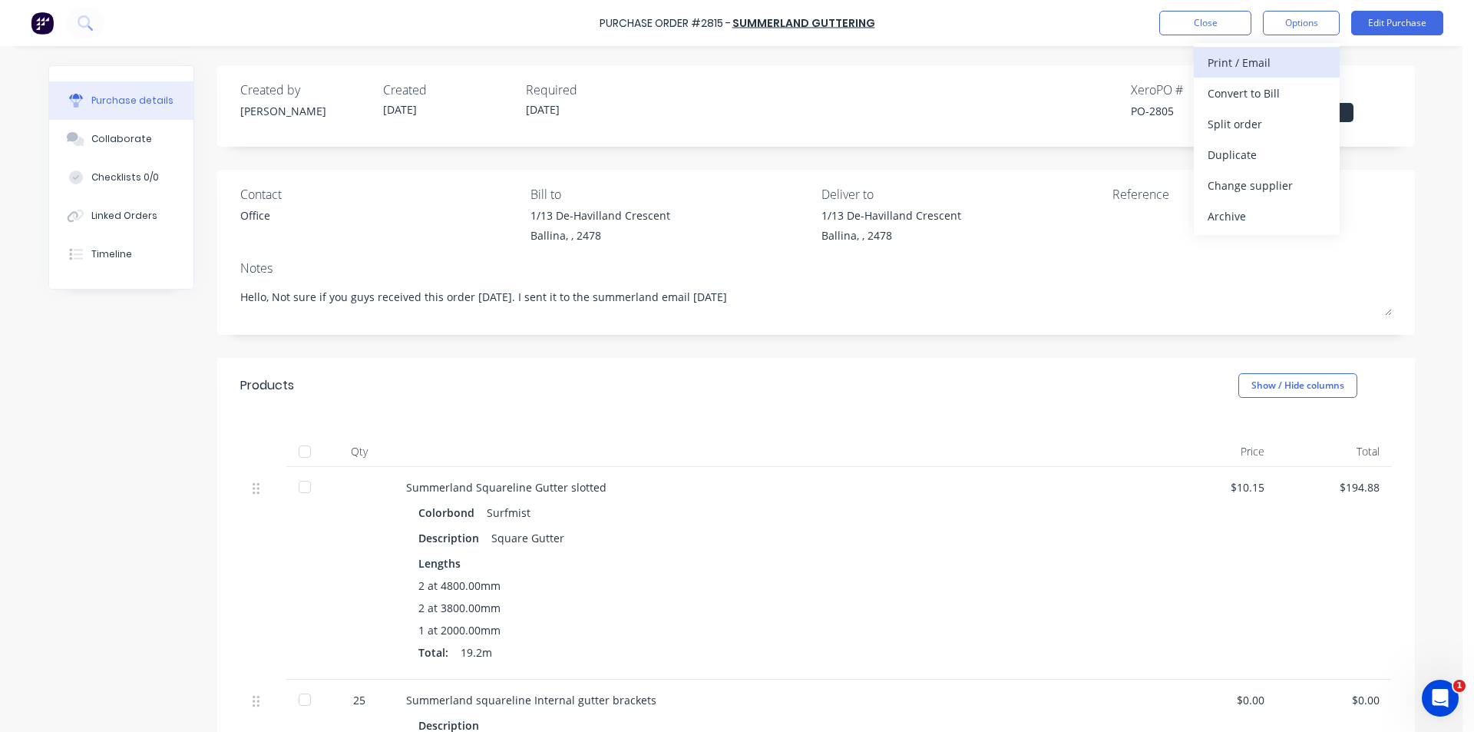
click at [1279, 64] on div "Print / Email" at bounding box center [1267, 62] width 118 height 22
click at [1264, 120] on div "Without pricing" at bounding box center [1267, 124] width 118 height 22
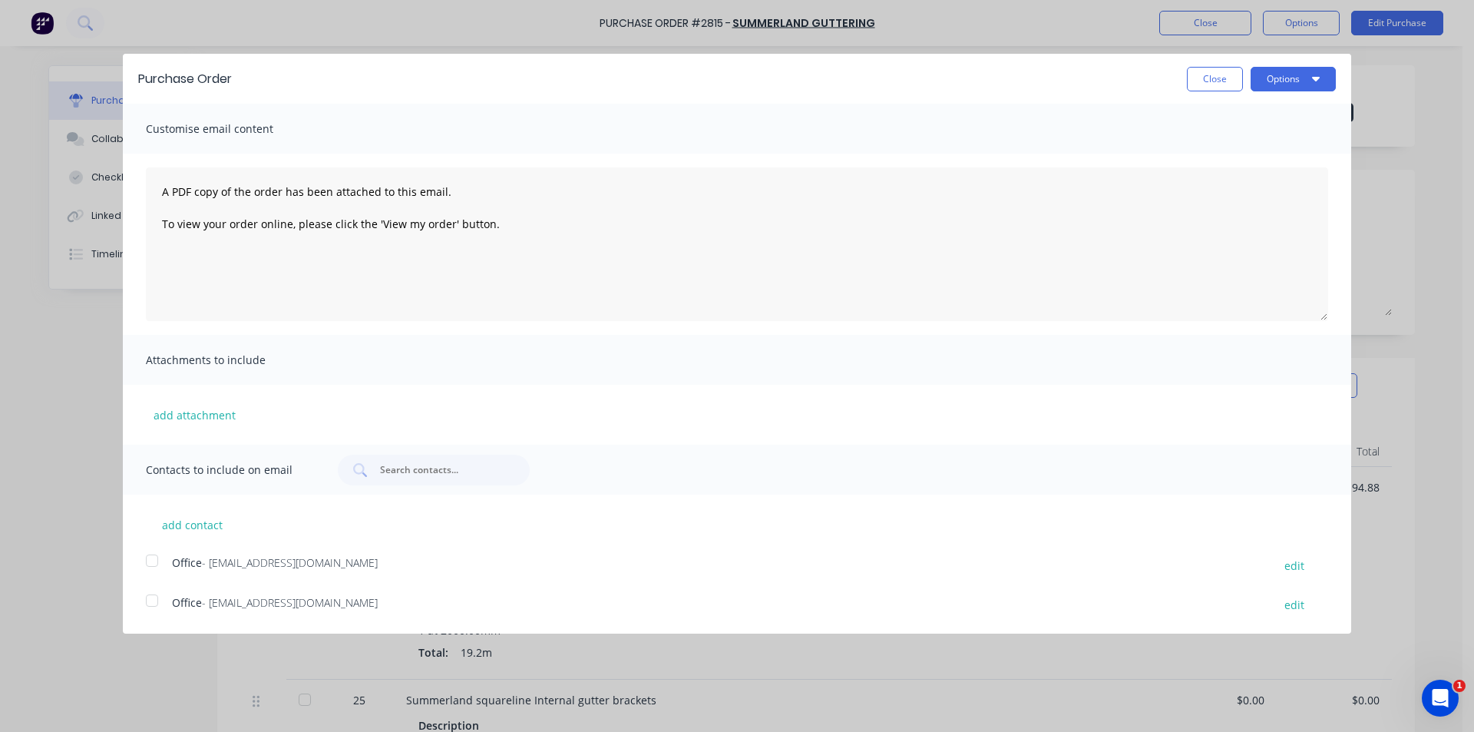
click at [156, 559] on div at bounding box center [152, 560] width 31 height 31
click at [156, 603] on div at bounding box center [152, 600] width 31 height 31
click at [160, 561] on div at bounding box center [152, 560] width 31 height 31
click at [1317, 84] on button "Options" at bounding box center [1293, 79] width 85 height 25
click at [1242, 154] on div "Email" at bounding box center [1263, 148] width 118 height 22
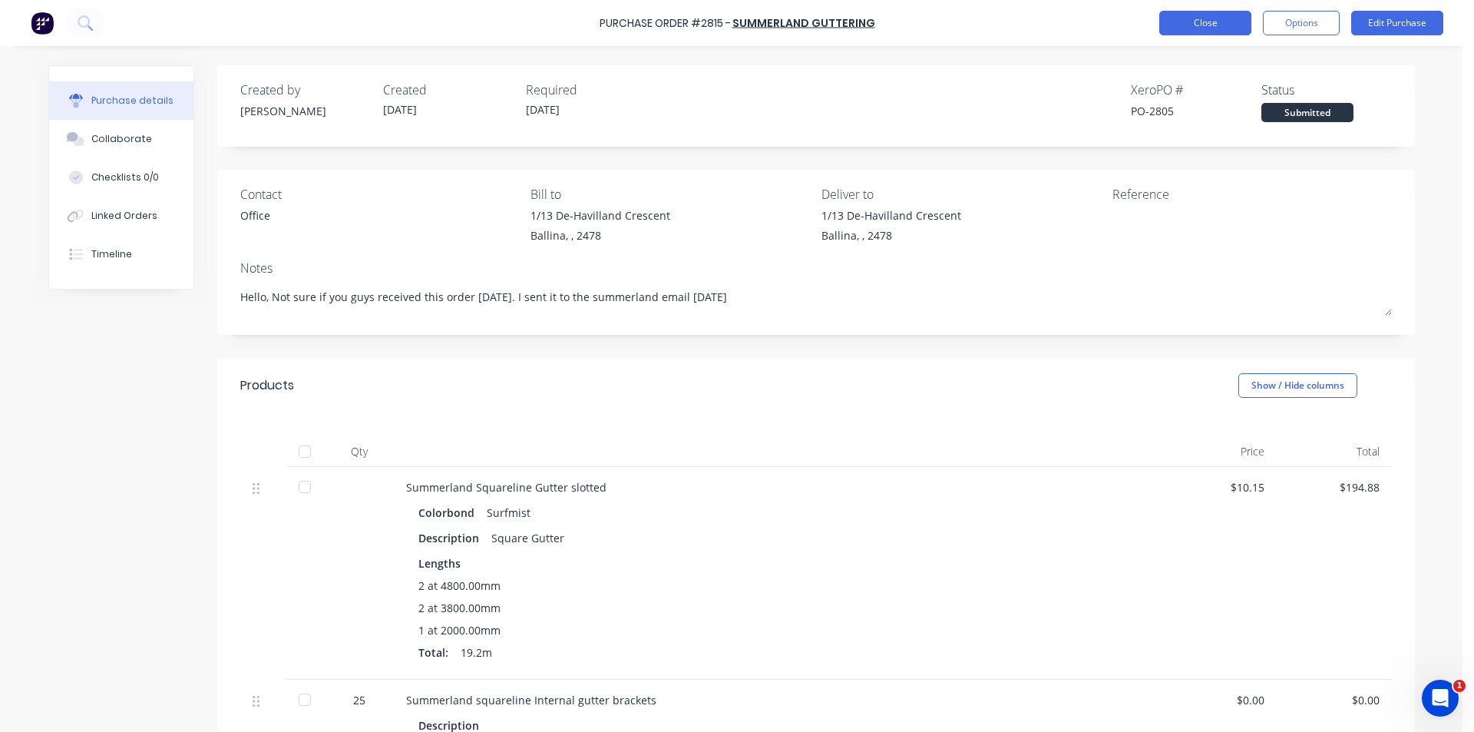
click at [1212, 12] on button "Close" at bounding box center [1205, 23] width 92 height 25
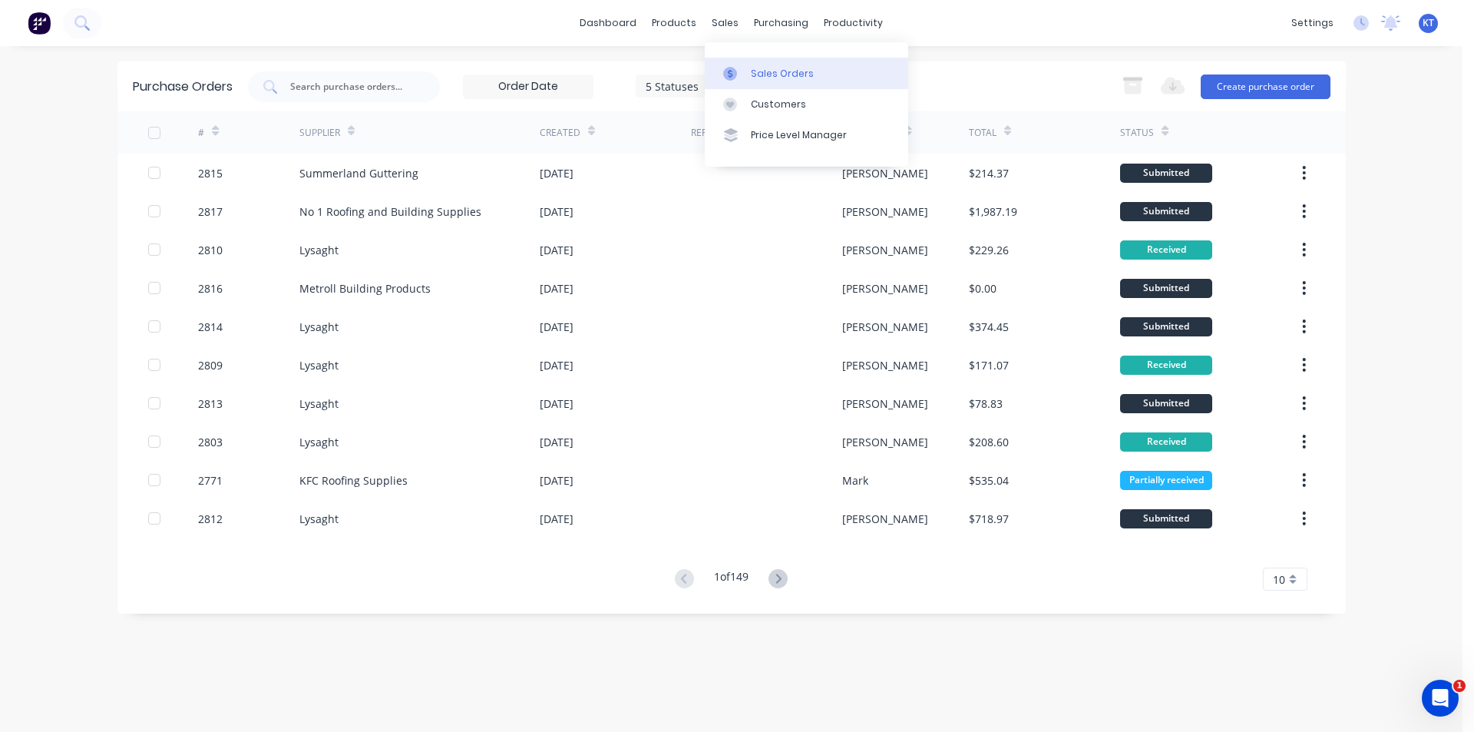
click at [769, 77] on div "Sales Orders" at bounding box center [782, 74] width 63 height 14
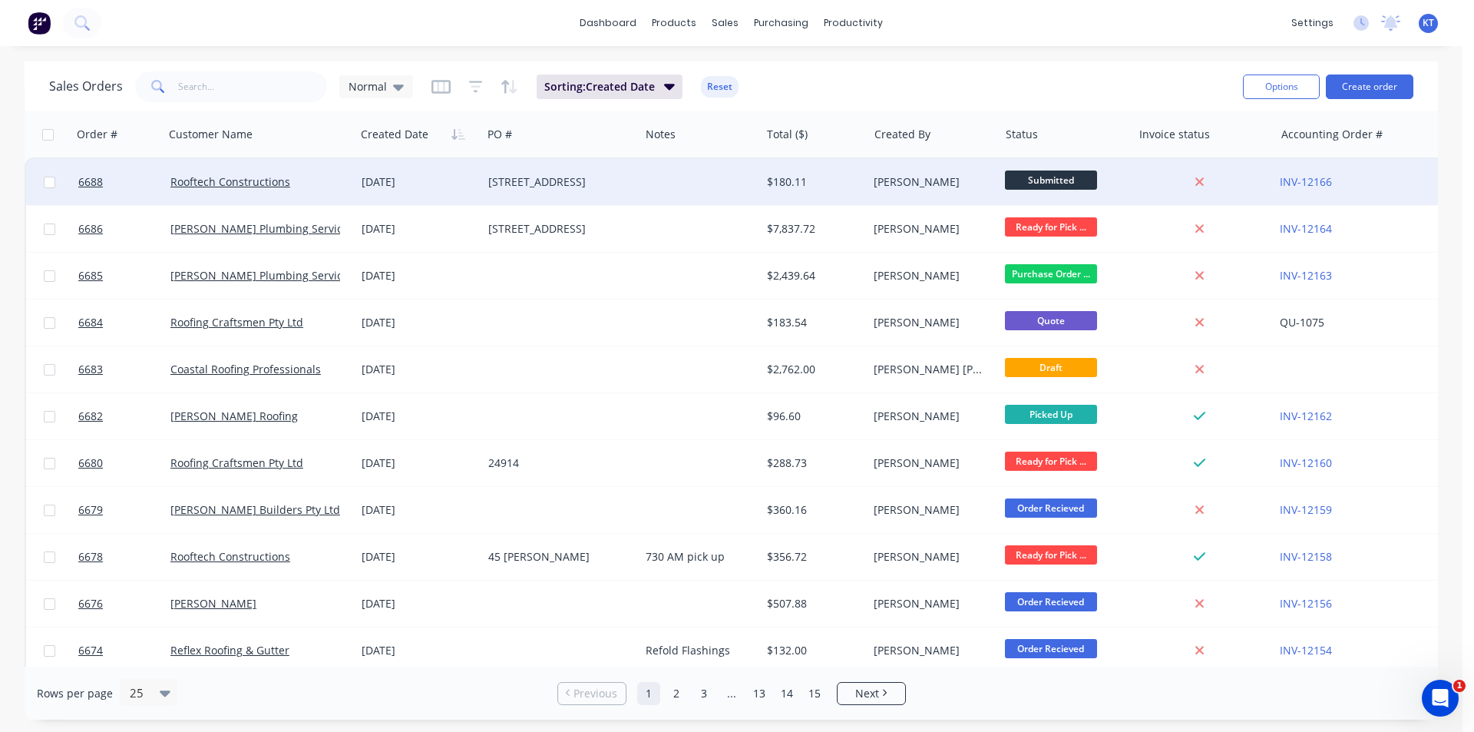
click at [859, 199] on div "$180.11" at bounding box center [814, 182] width 107 height 46
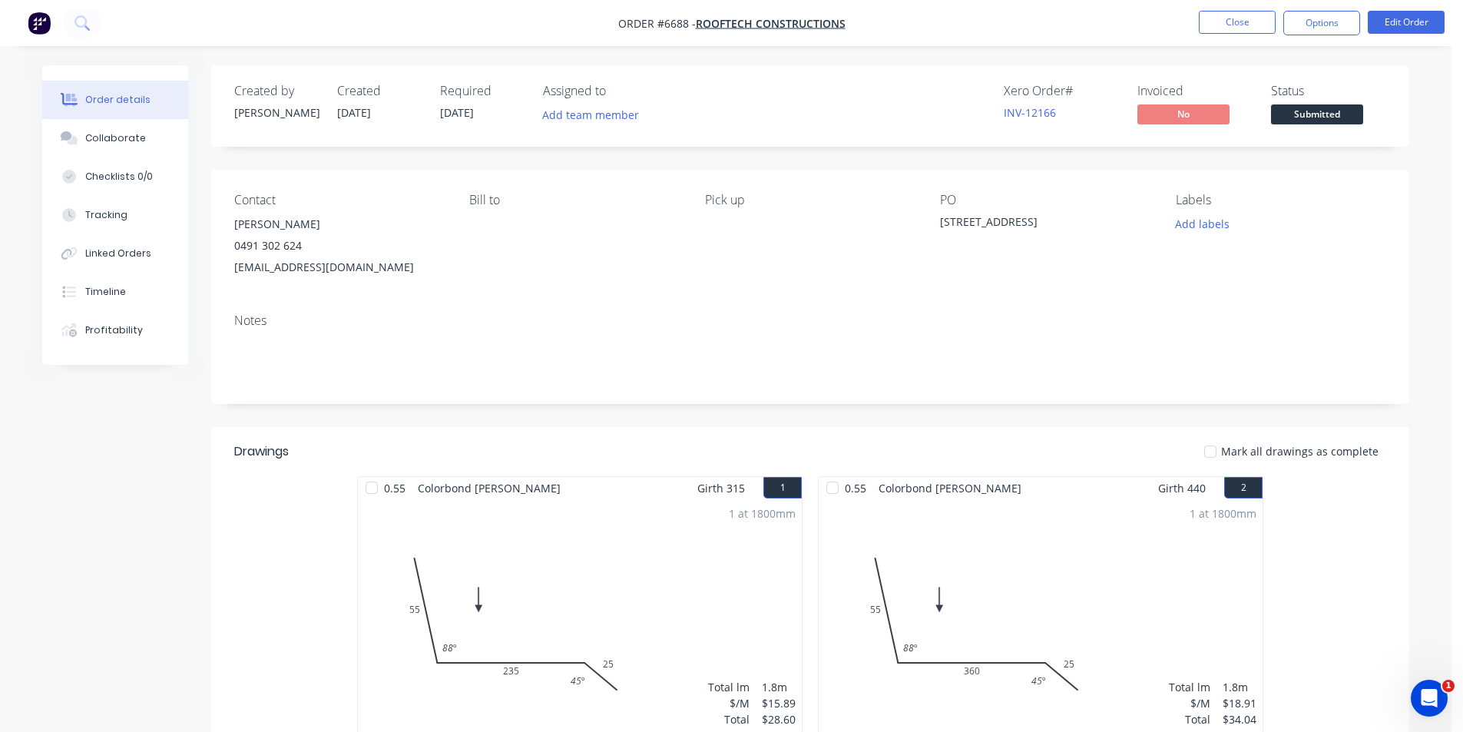
click at [1356, 115] on span "Submitted" at bounding box center [1317, 113] width 92 height 19
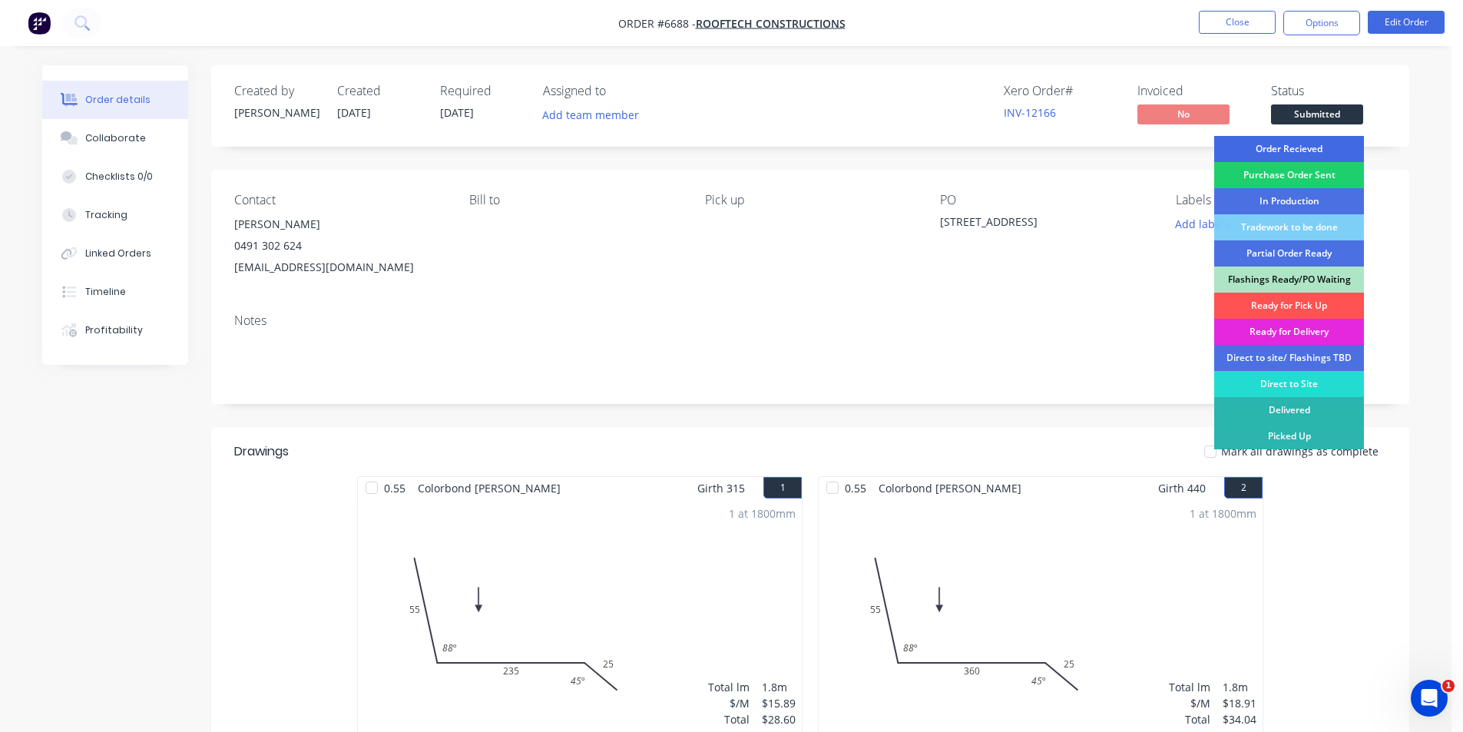
click at [1344, 141] on div "Order Recieved" at bounding box center [1289, 149] width 150 height 26
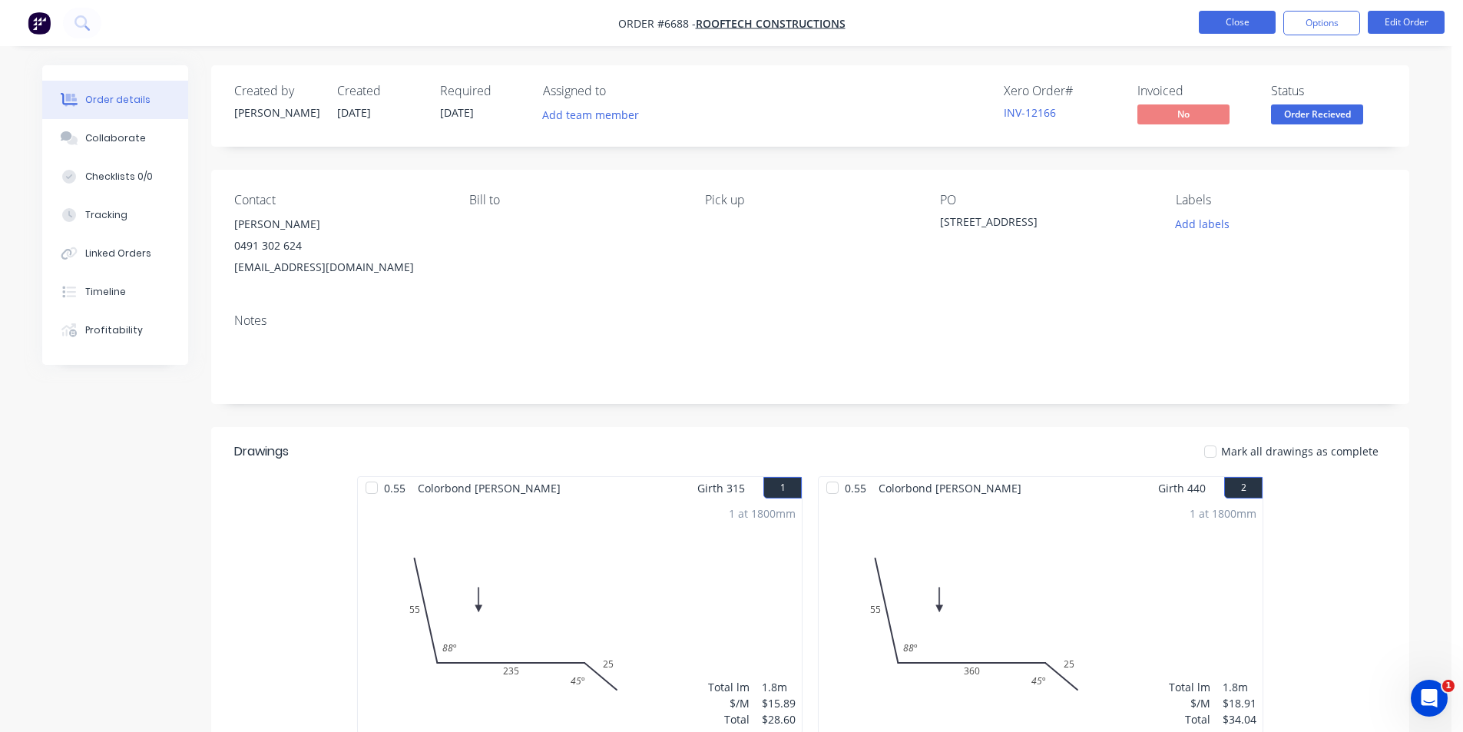
click at [1266, 25] on button "Close" at bounding box center [1237, 22] width 77 height 23
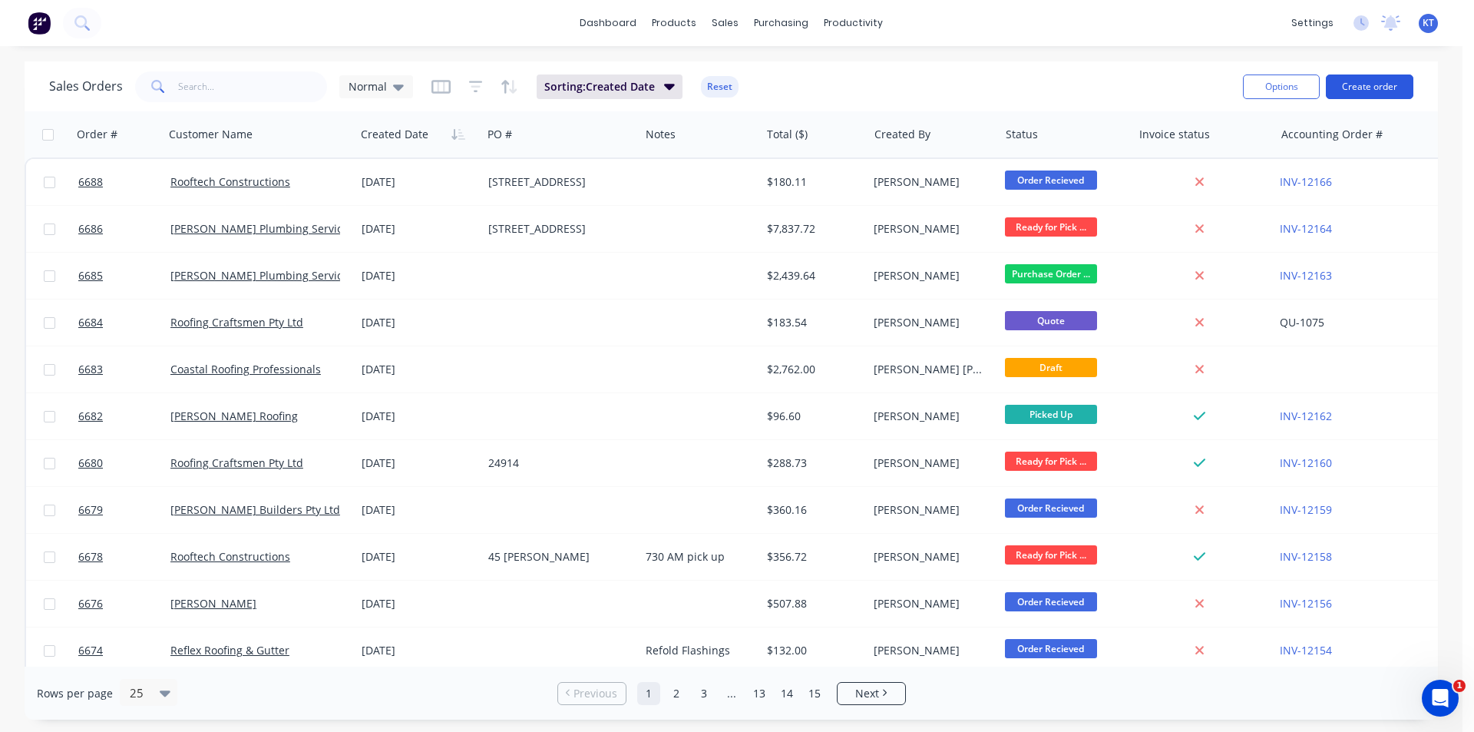
click at [1378, 85] on button "Create order" at bounding box center [1370, 86] width 88 height 25
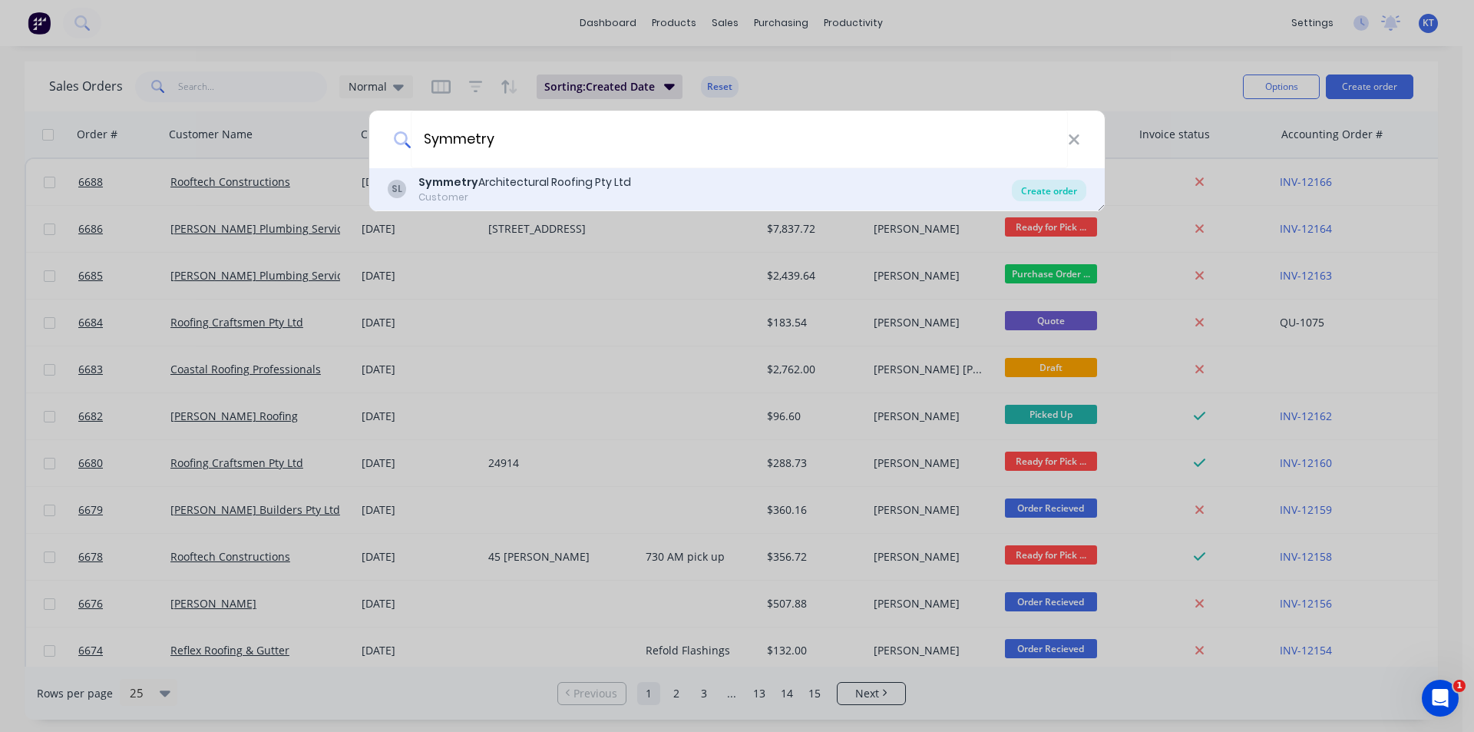
click at [1056, 196] on div "Create order" at bounding box center [1049, 190] width 74 height 21
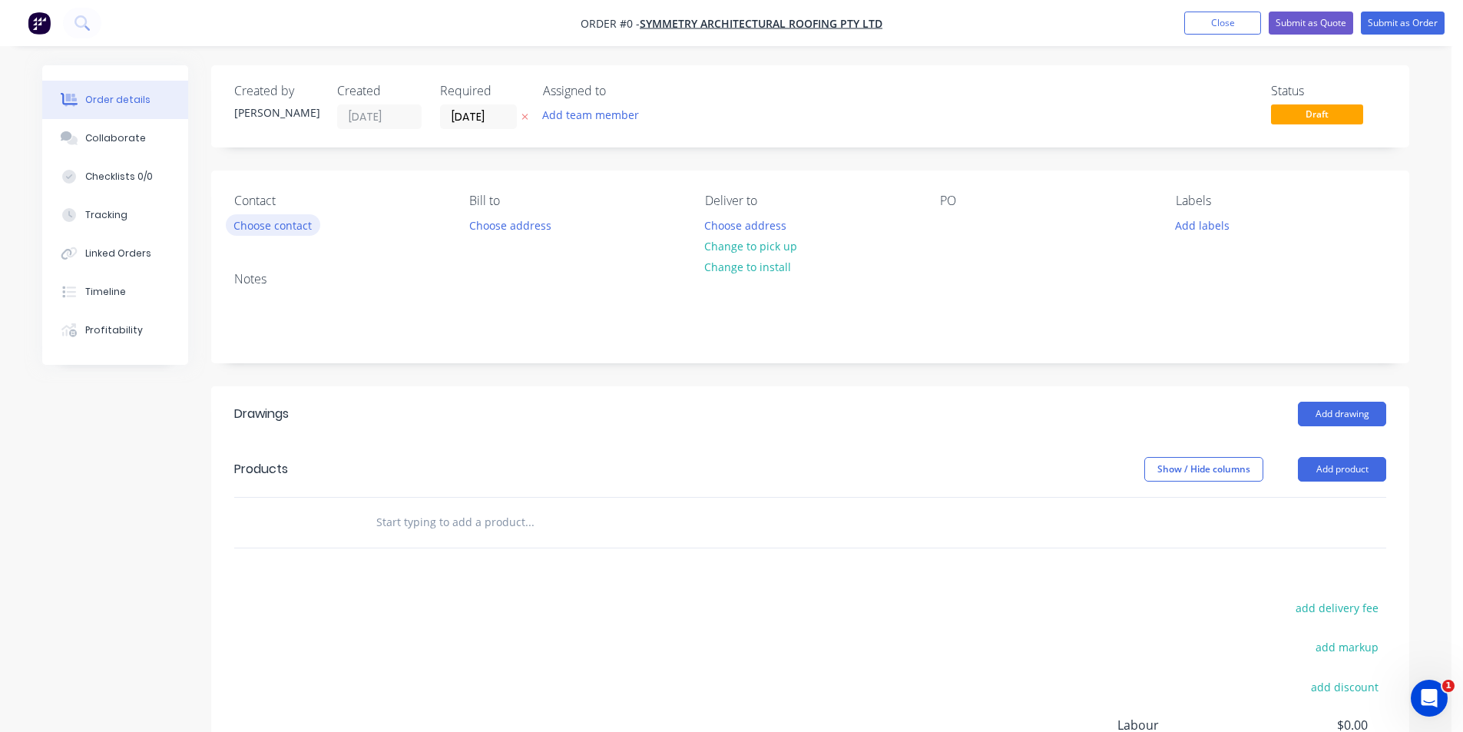
click at [274, 232] on button "Choose contact" at bounding box center [273, 224] width 94 height 21
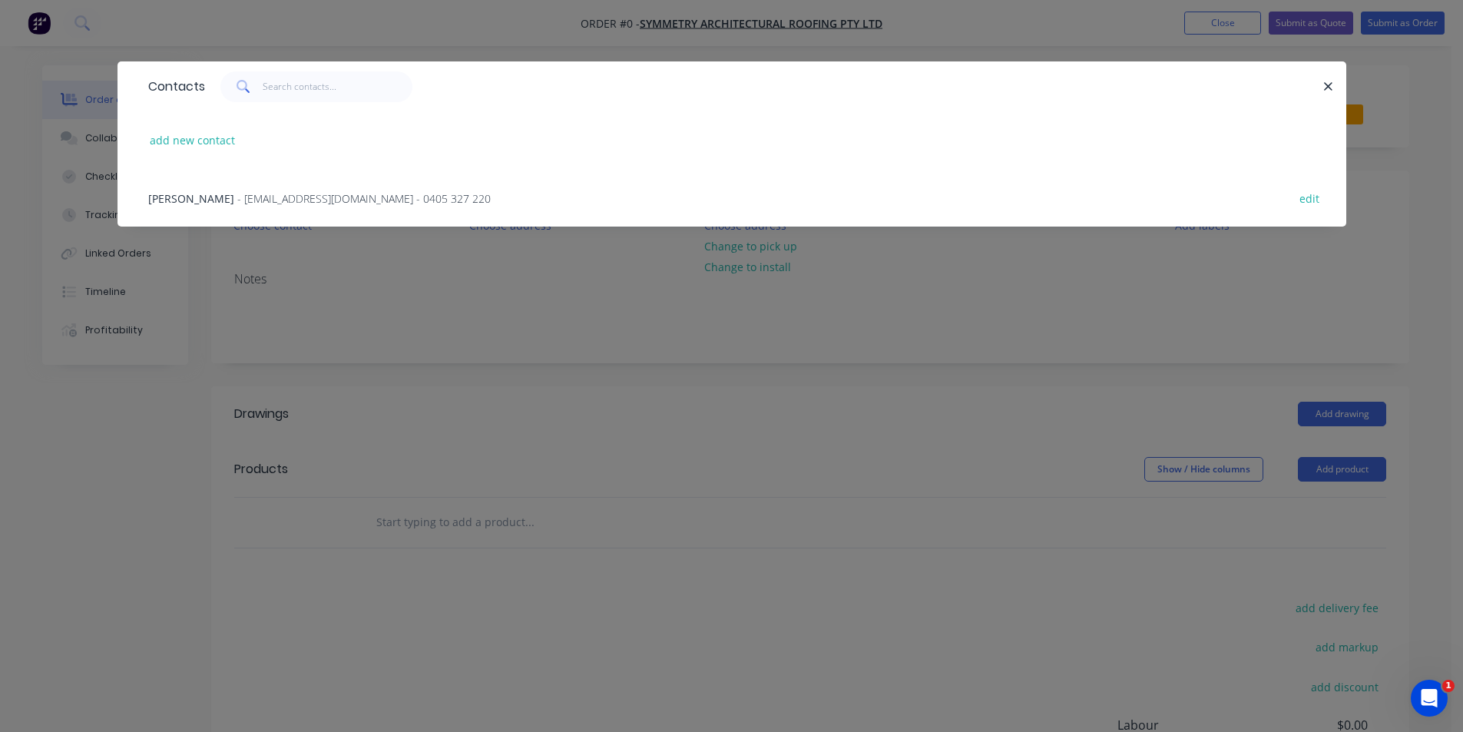
click at [276, 200] on span "- [EMAIL_ADDRESS][DOMAIN_NAME] - 0405 327 220" at bounding box center [363, 198] width 253 height 15
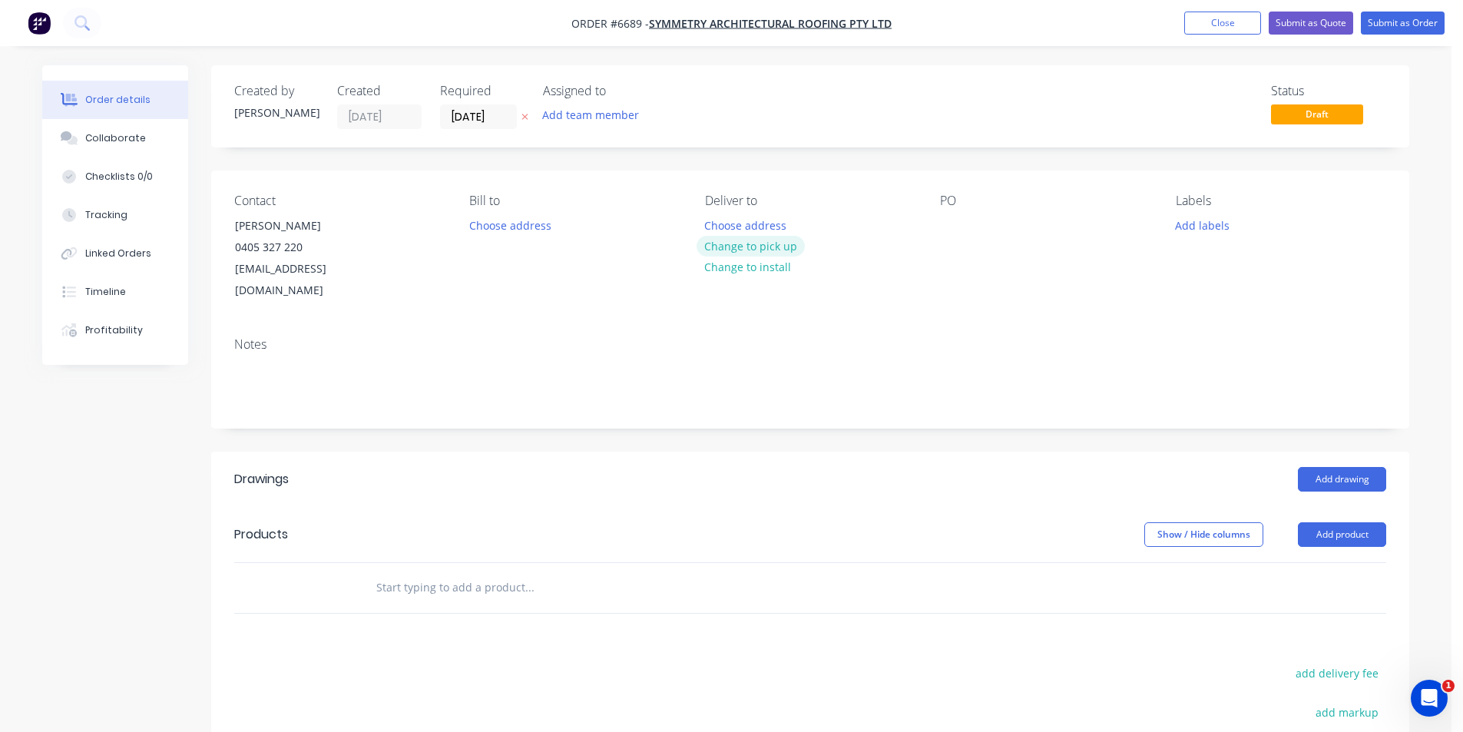
click at [783, 242] on button "Change to pick up" at bounding box center [750, 246] width 109 height 21
drag, startPoint x: 1366, startPoint y: 447, endPoint x: 1365, endPoint y: 455, distance: 8.5
click at [1365, 467] on button "Add drawing" at bounding box center [1342, 479] width 88 height 25
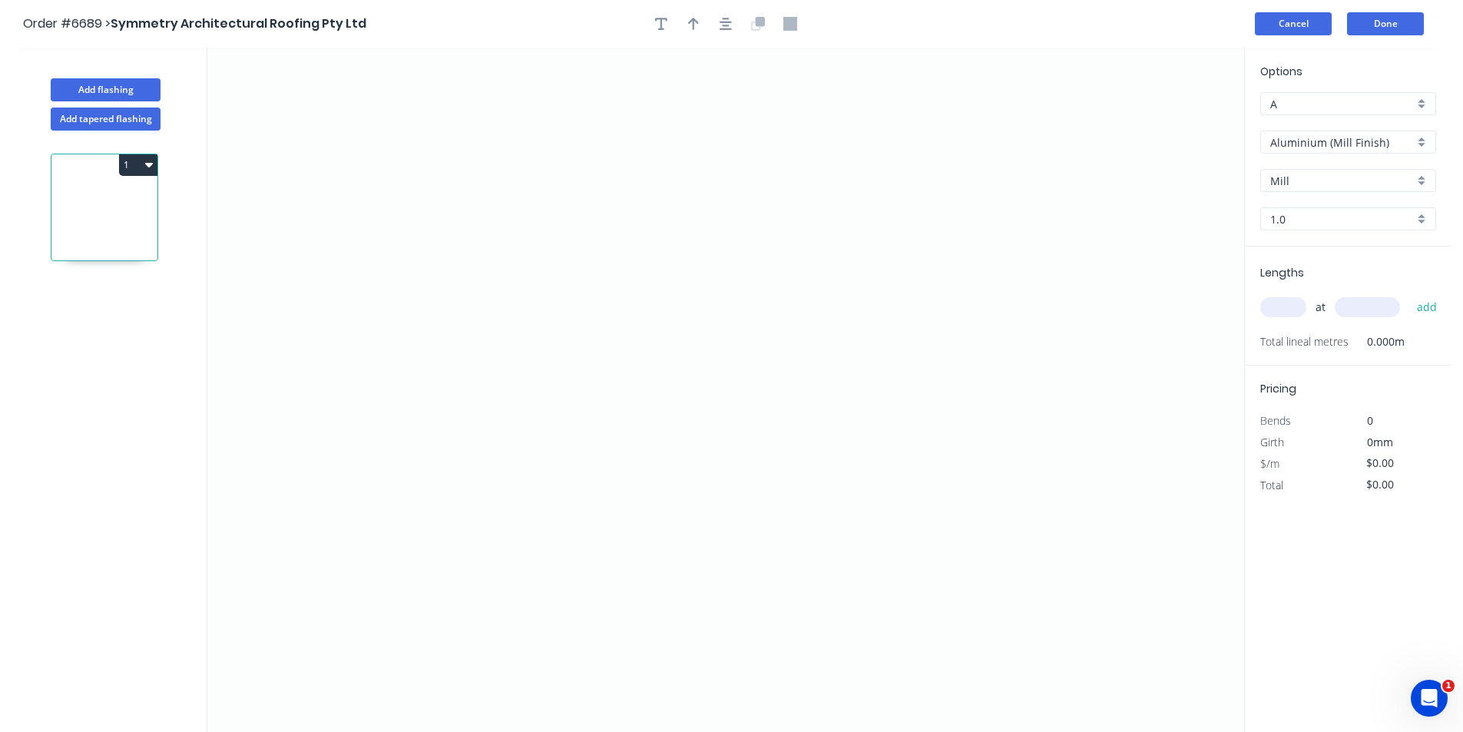
click at [1314, 28] on button "Cancel" at bounding box center [1293, 23] width 77 height 23
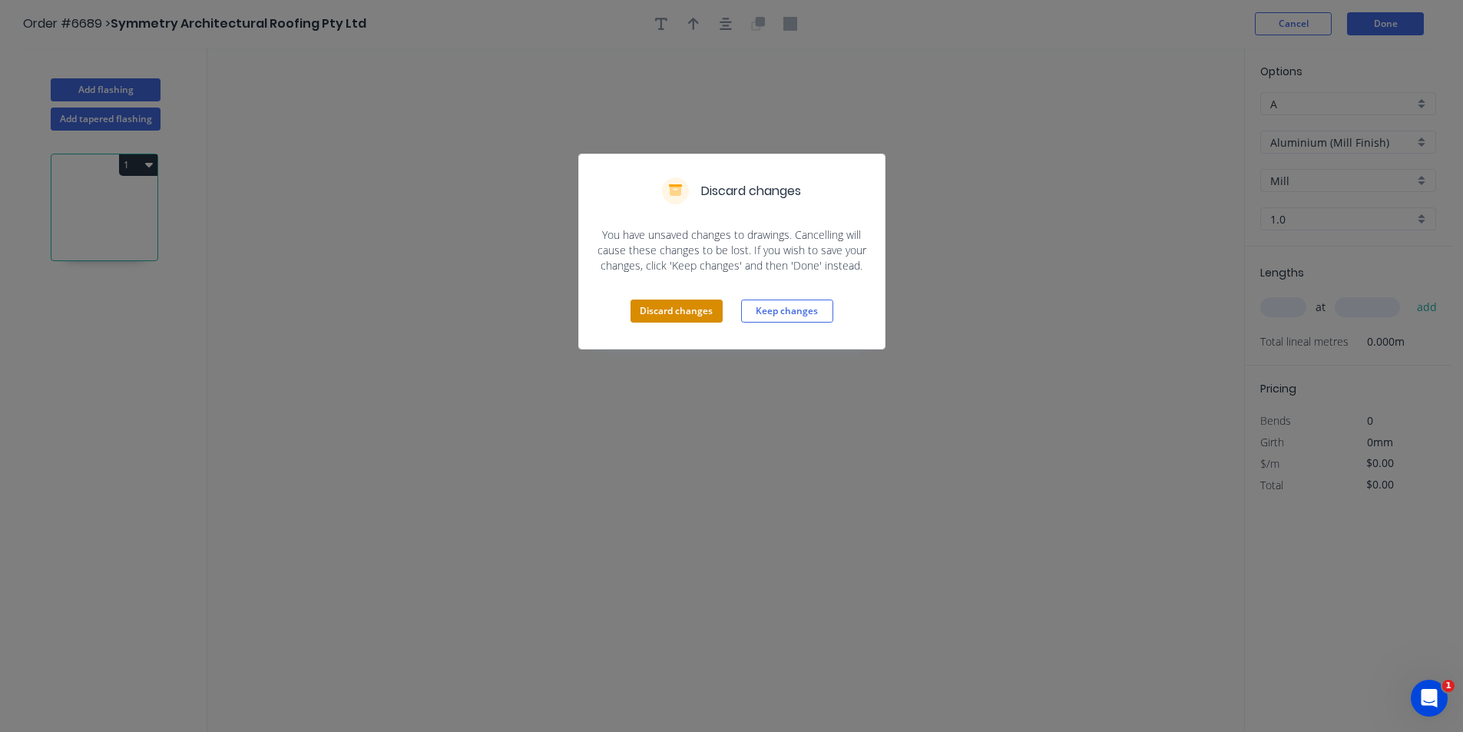
click at [702, 306] on button "Discard changes" at bounding box center [676, 310] width 92 height 23
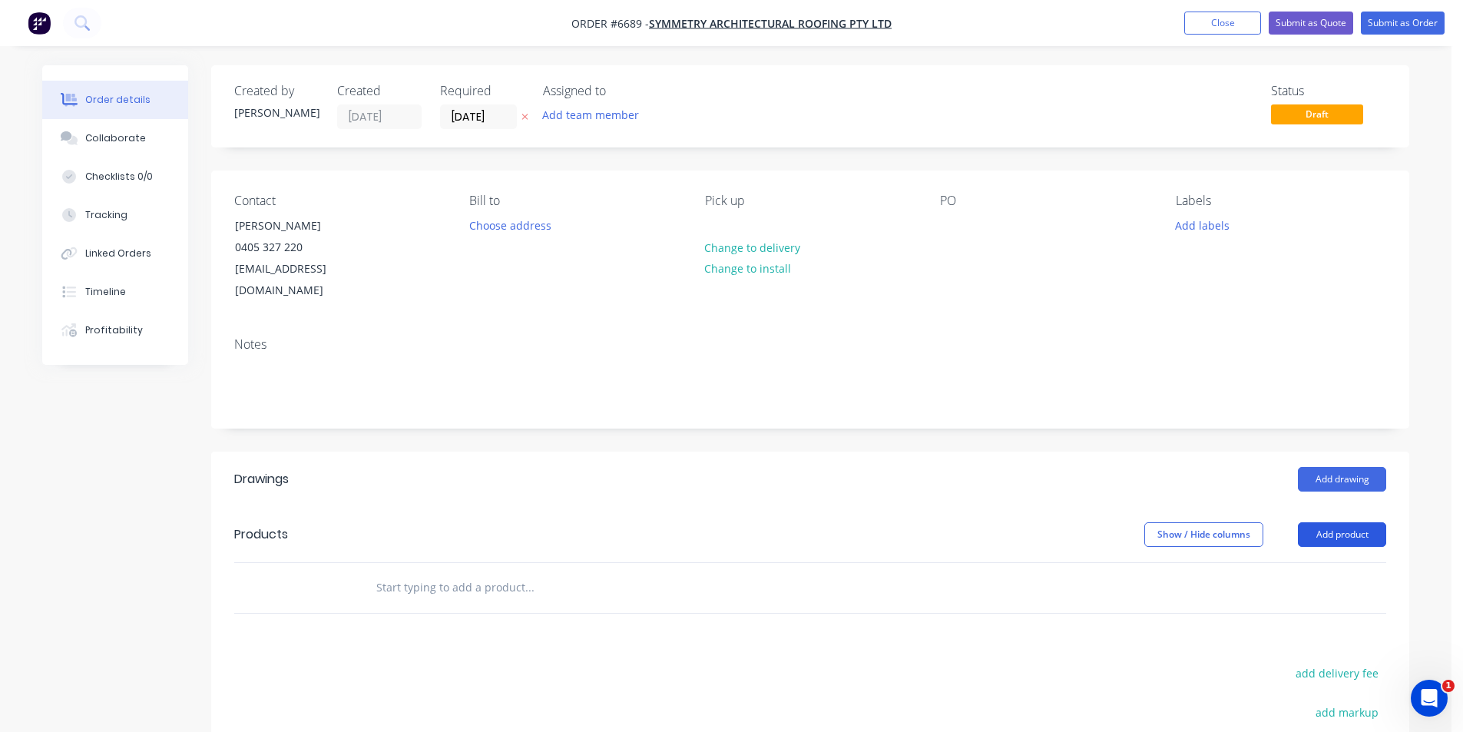
click at [1358, 522] on button "Add product" at bounding box center [1342, 534] width 88 height 25
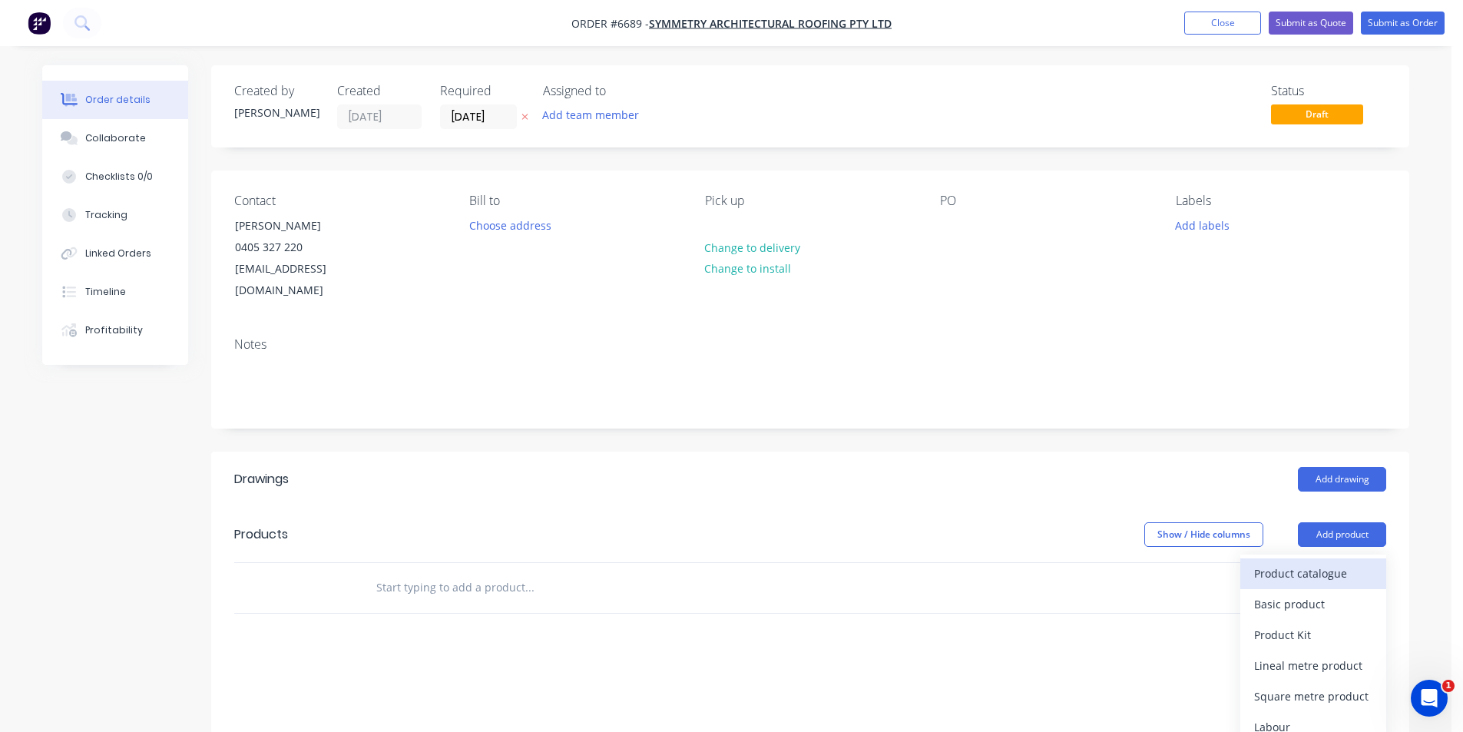
click at [1297, 562] on div "Product catalogue" at bounding box center [1313, 573] width 118 height 22
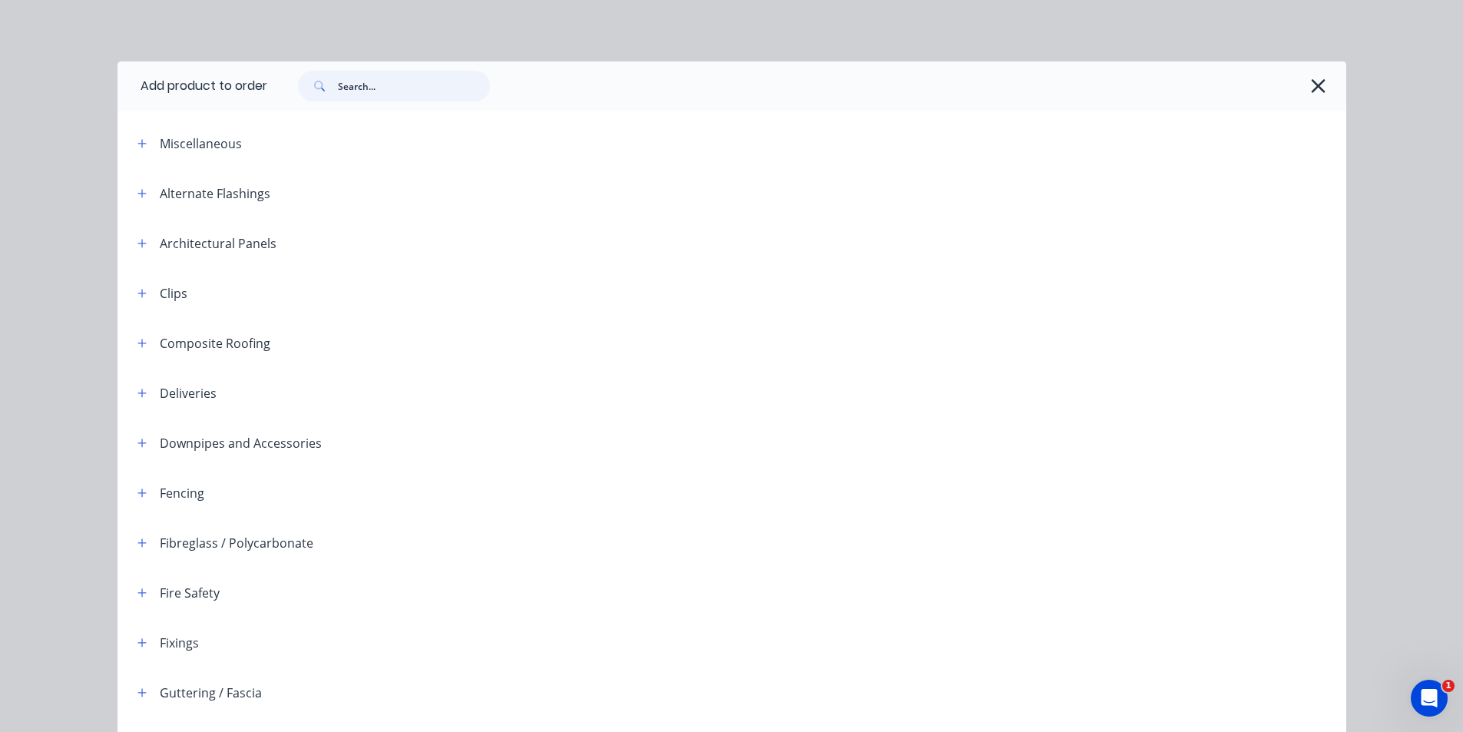
click at [349, 81] on input "text" at bounding box center [414, 86] width 152 height 31
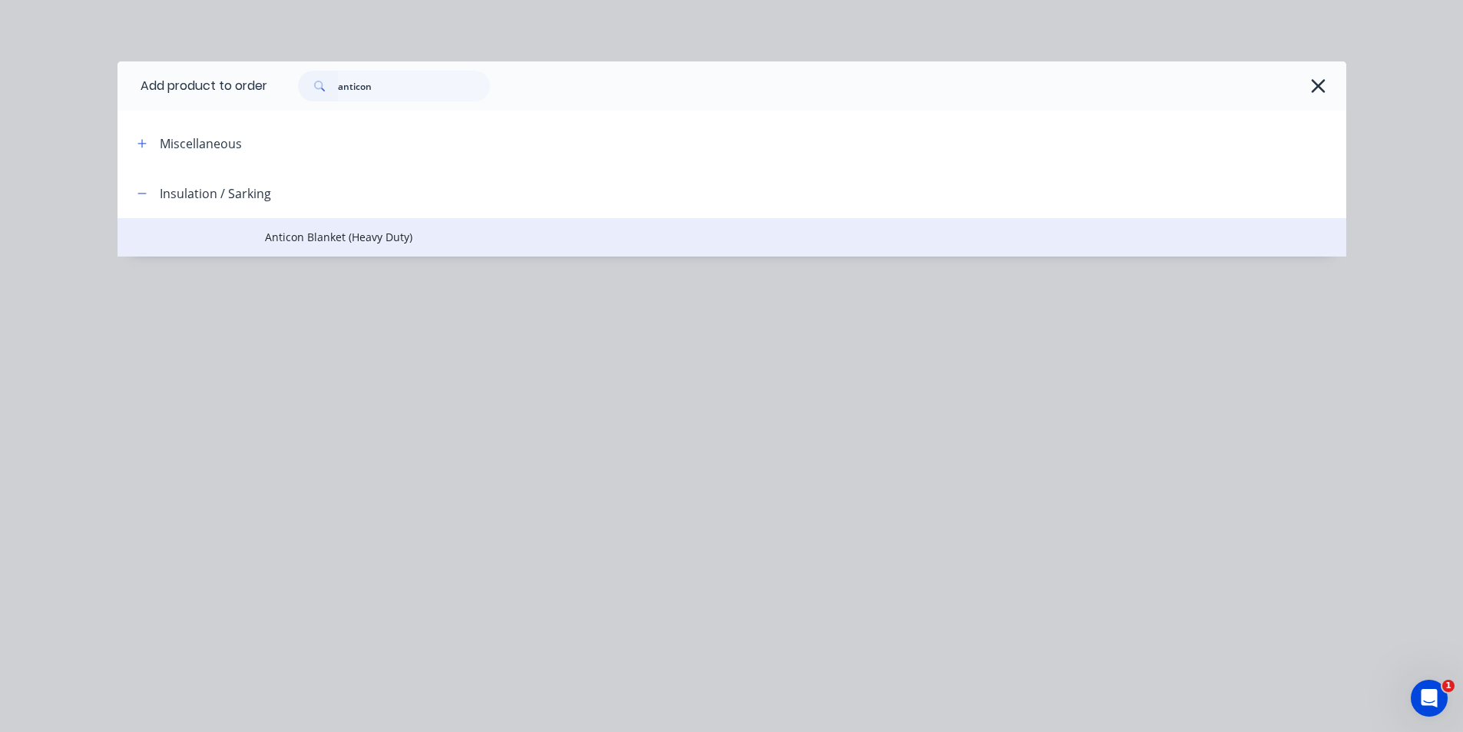
click at [385, 228] on td "Anticon Blanket (Heavy Duty)" at bounding box center [805, 237] width 1081 height 38
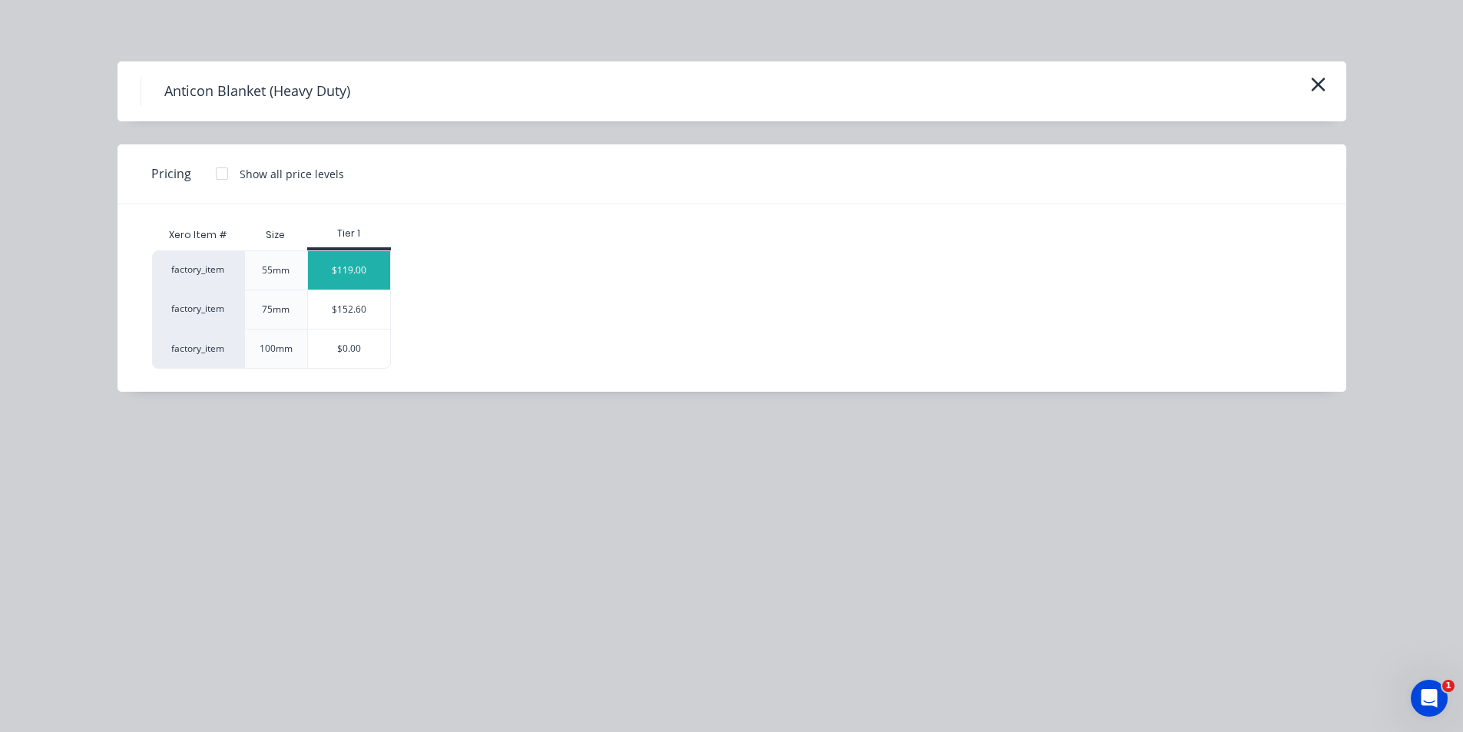
click at [356, 270] on div "$119.00" at bounding box center [349, 270] width 82 height 38
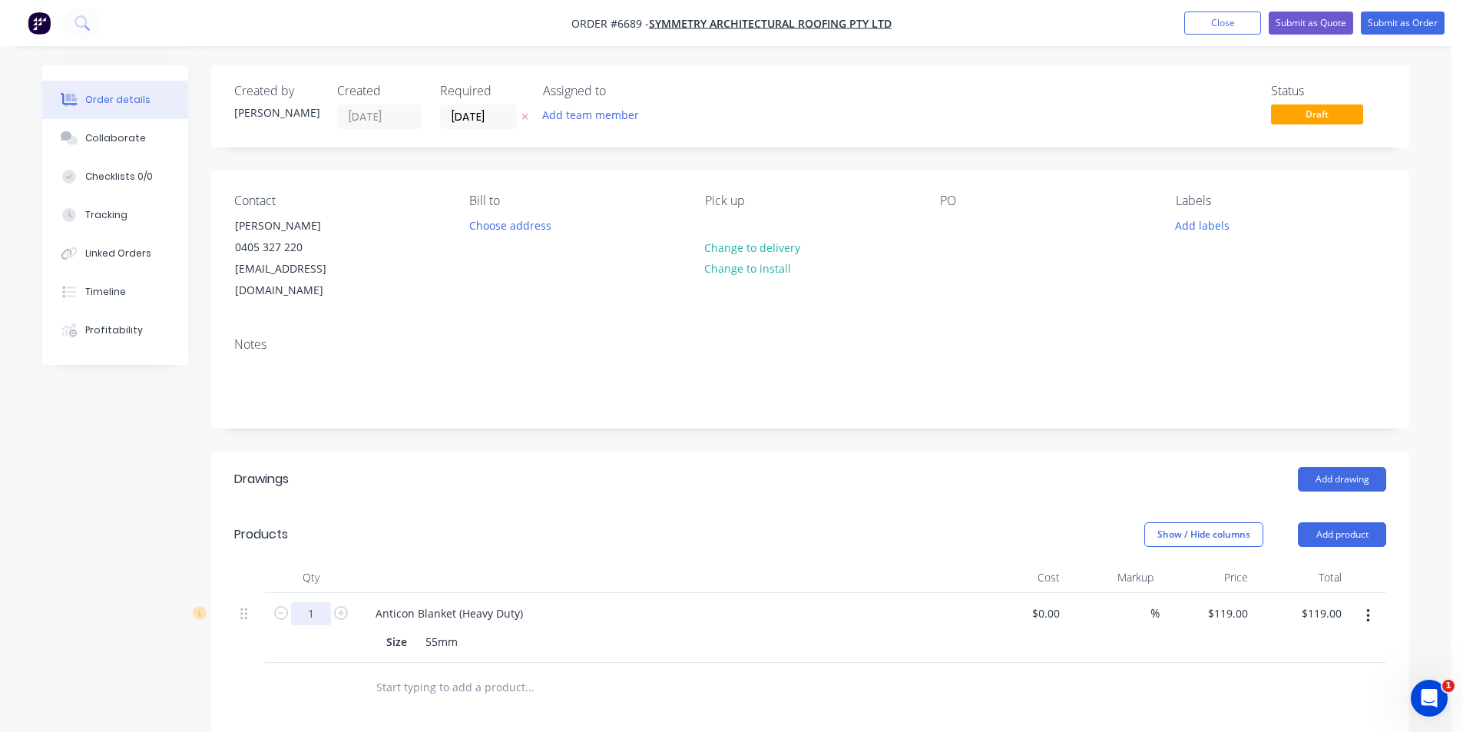
click at [322, 602] on input "1" at bounding box center [311, 613] width 40 height 23
click at [1100, 625] on div "%" at bounding box center [1113, 628] width 94 height 70
click at [1396, 22] on button "Submit as Order" at bounding box center [1403, 23] width 84 height 23
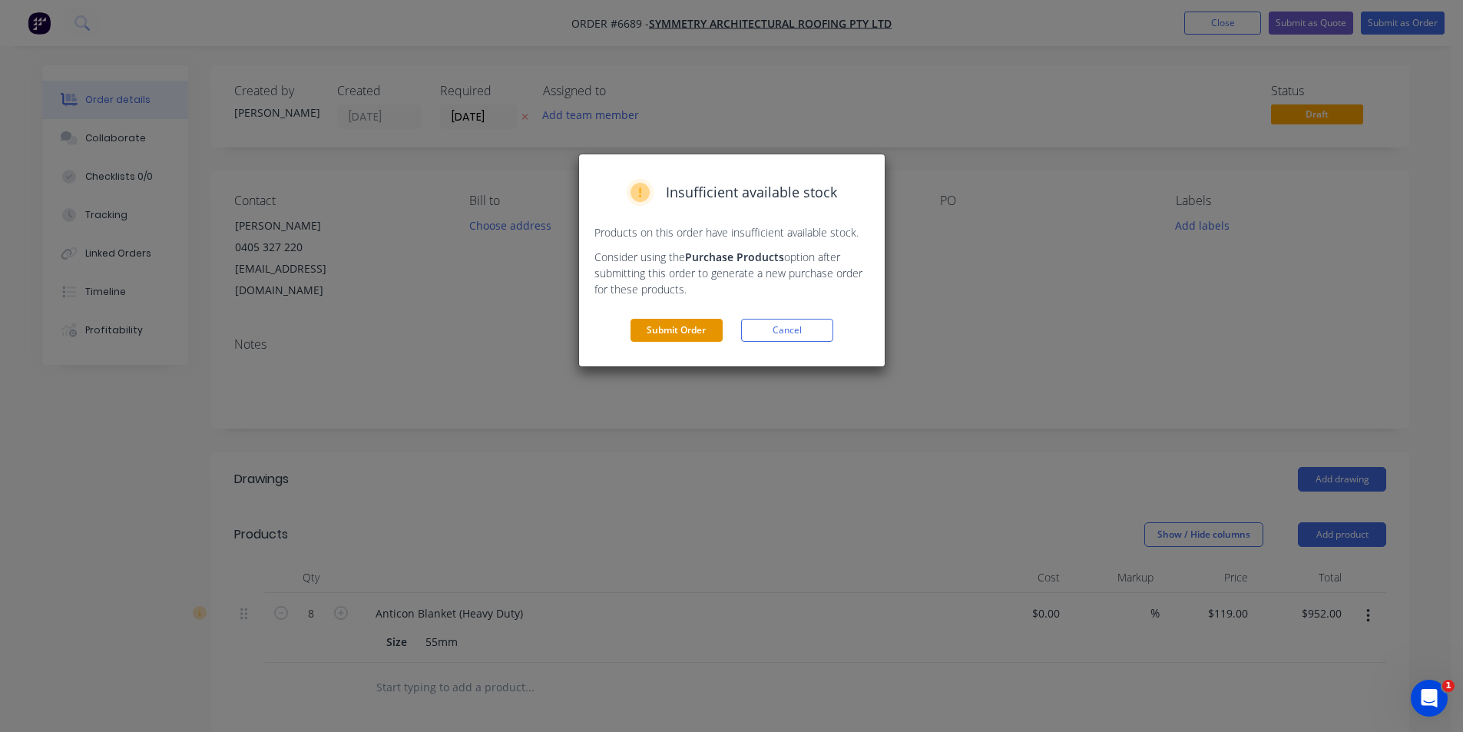
click at [704, 333] on button "Submit Order" at bounding box center [676, 330] width 92 height 23
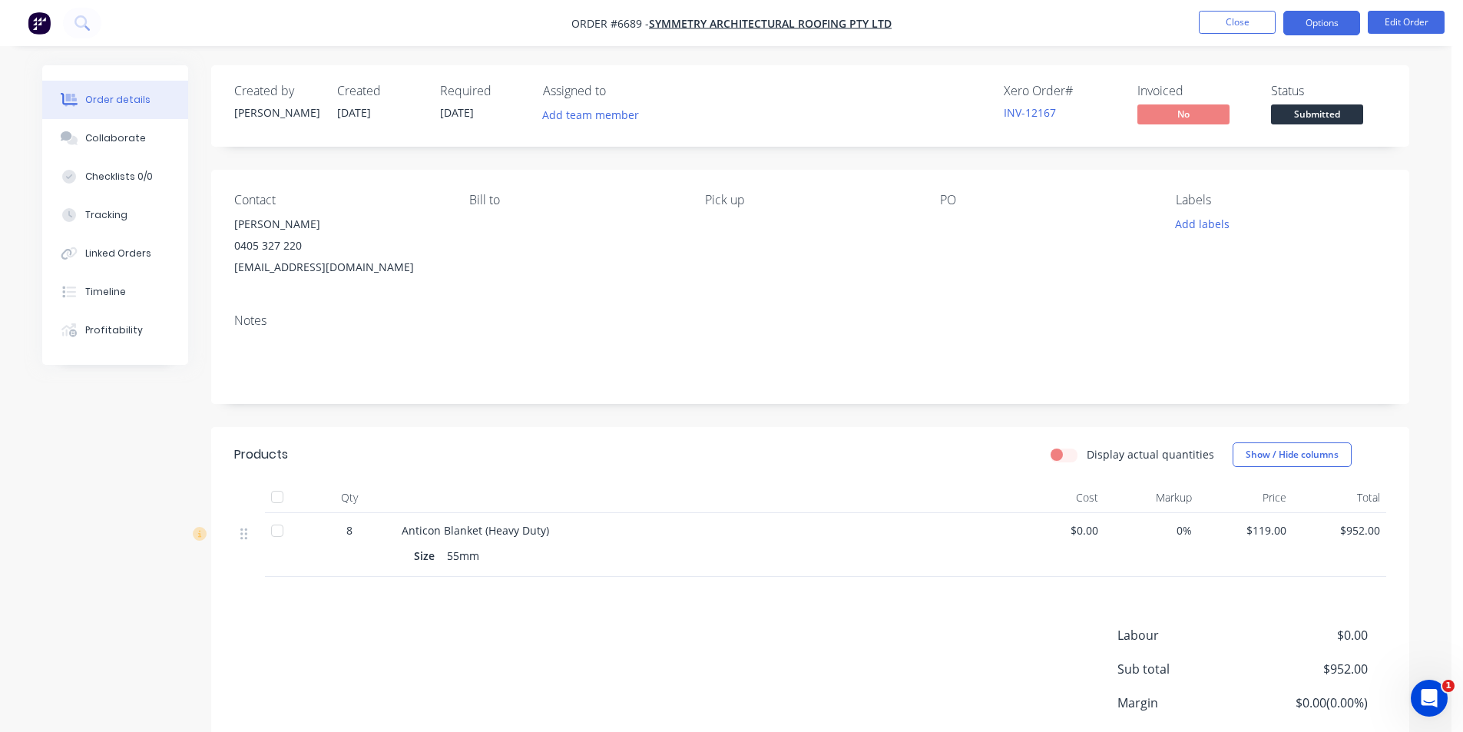
click at [1315, 30] on button "Options" at bounding box center [1321, 23] width 77 height 25
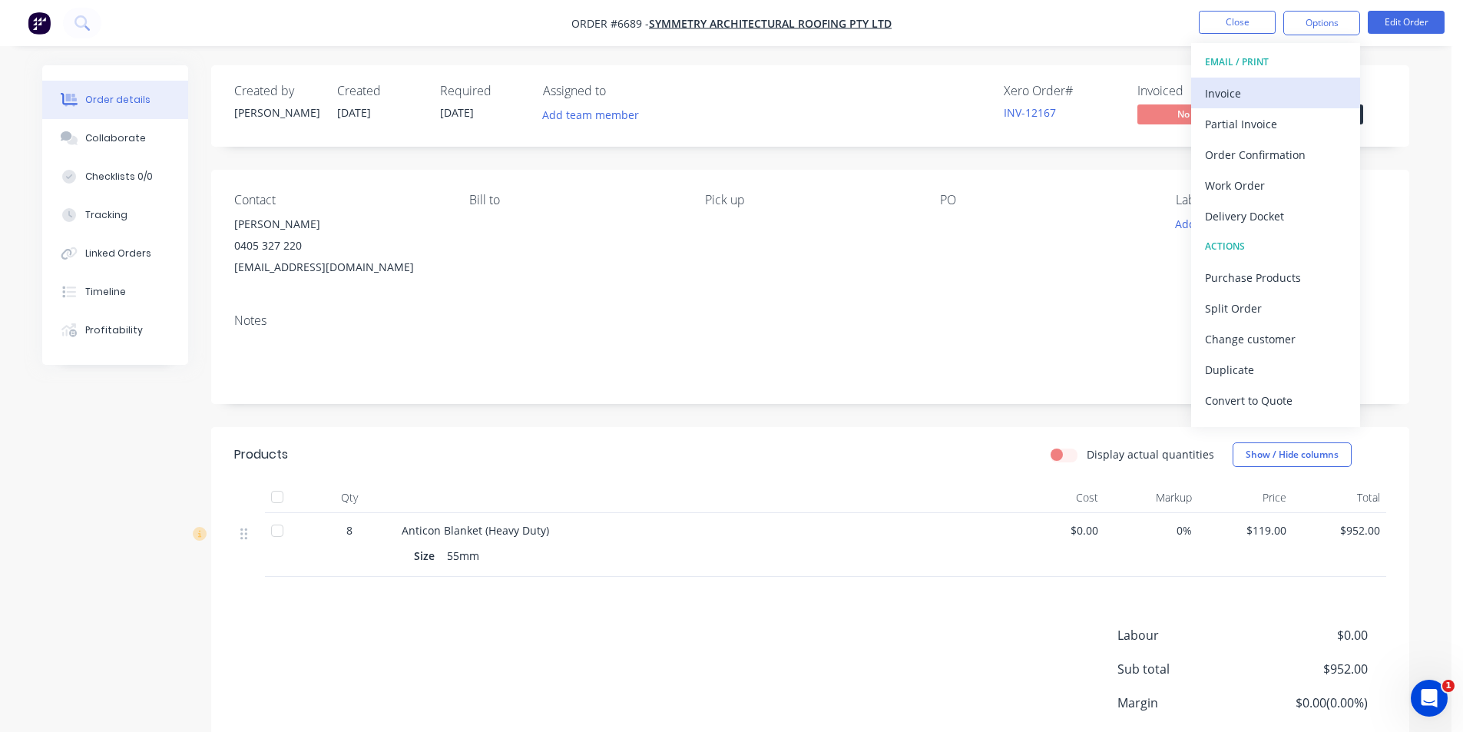
click at [1223, 88] on div "Invoice" at bounding box center [1275, 93] width 141 height 22
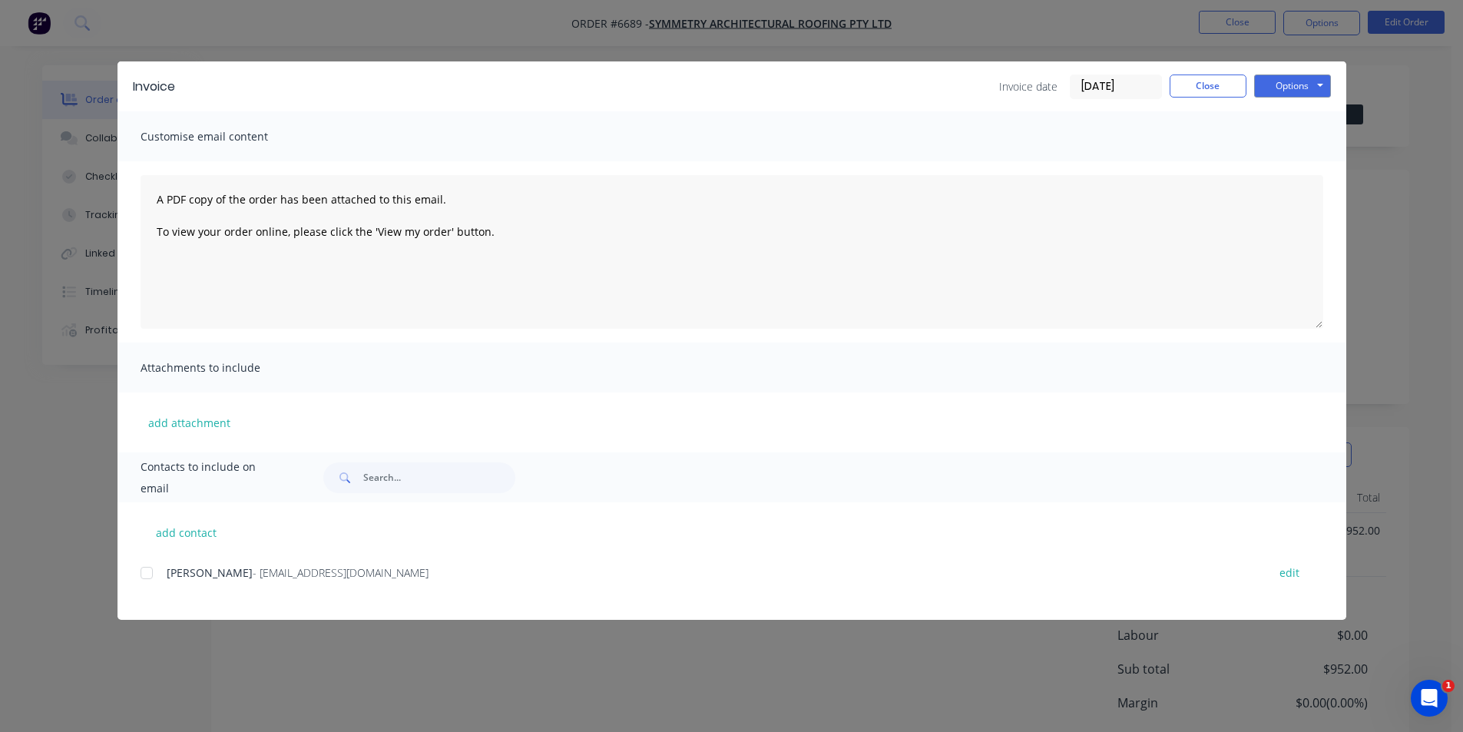
click at [152, 573] on div at bounding box center [146, 572] width 31 height 31
click at [1314, 81] on button "Options" at bounding box center [1292, 85] width 77 height 23
drag, startPoint x: 1296, startPoint y: 167, endPoint x: 1234, endPoint y: 127, distance: 73.5
click at [1295, 167] on button "Email" at bounding box center [1303, 163] width 98 height 25
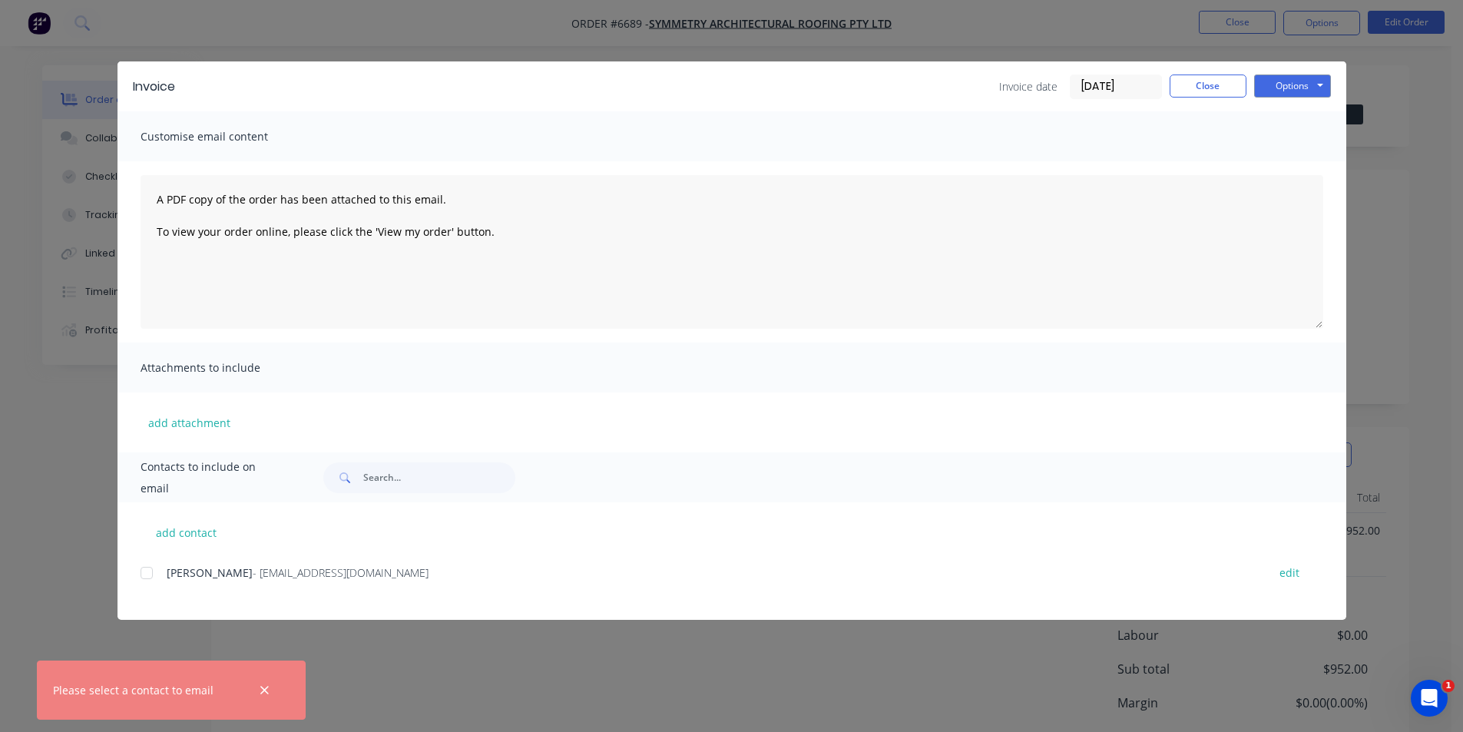
click at [154, 570] on div at bounding box center [146, 572] width 31 height 31
drag, startPoint x: 144, startPoint y: 573, endPoint x: 338, endPoint y: 573, distance: 193.5
click at [144, 572] on div at bounding box center [146, 572] width 31 height 31
click at [1331, 86] on div "Invoice Invoice date [DATE] Close Options Preview Print Email" at bounding box center [731, 86] width 1228 height 50
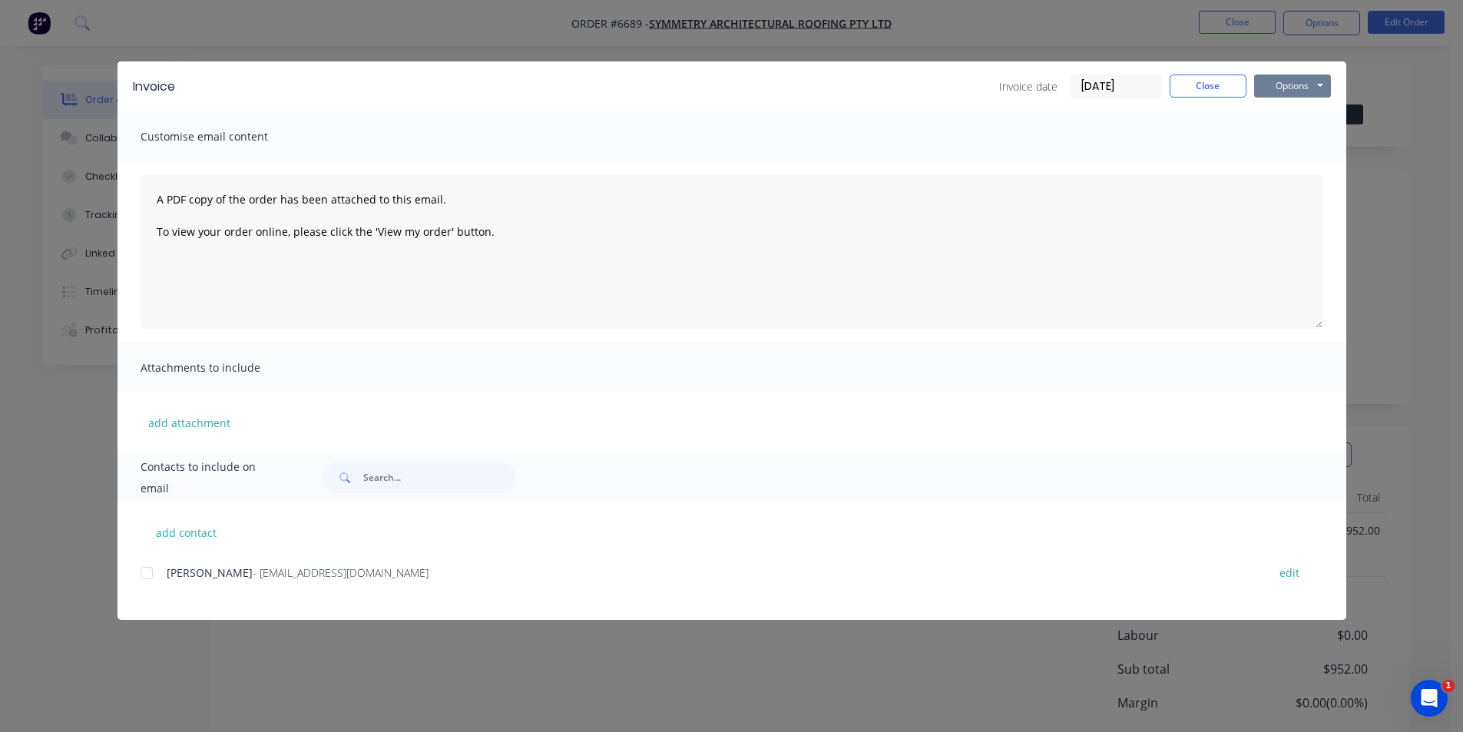
click at [1321, 87] on button "Options" at bounding box center [1292, 85] width 77 height 23
click at [1301, 164] on button "Email" at bounding box center [1303, 163] width 98 height 25
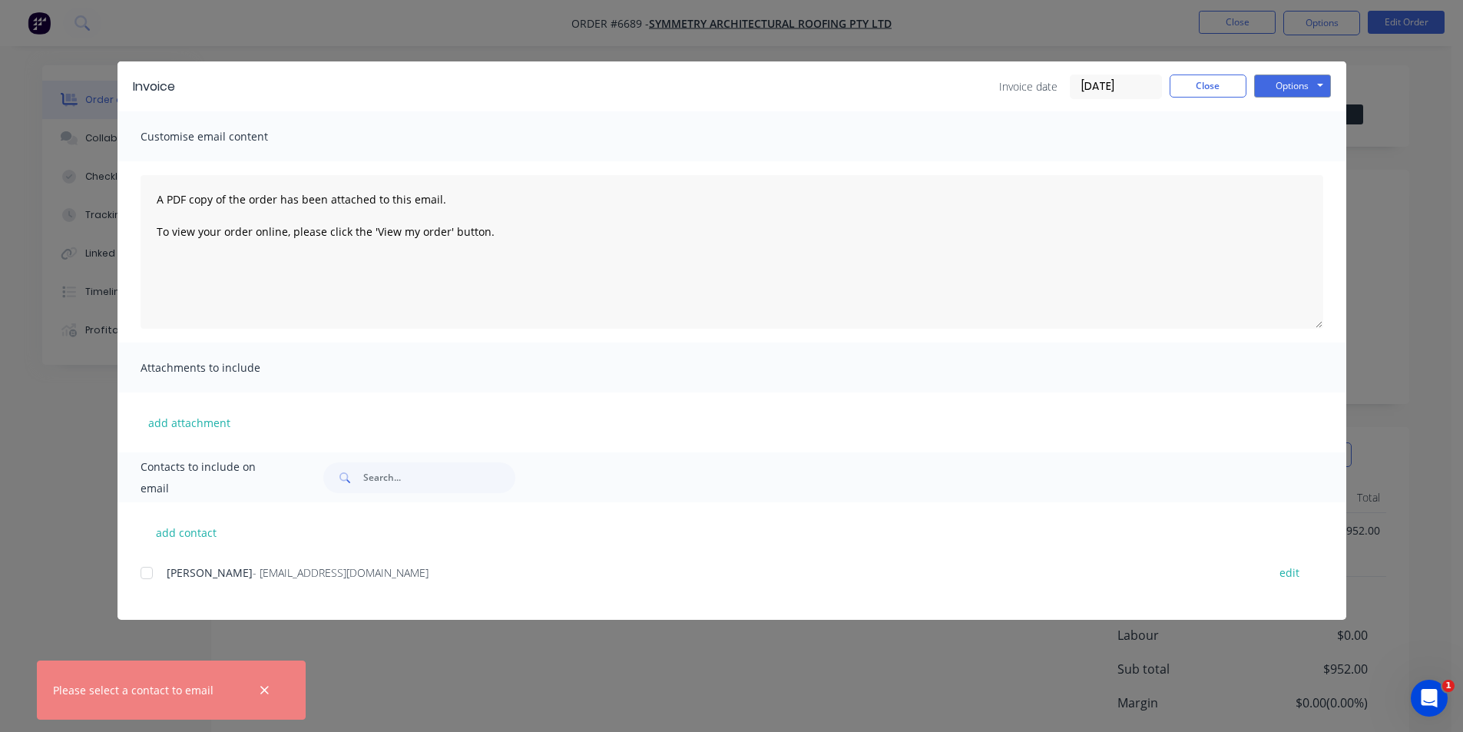
drag, startPoint x: 149, startPoint y: 574, endPoint x: 201, endPoint y: 567, distance: 52.6
click at [150, 573] on div at bounding box center [146, 572] width 31 height 31
click at [1310, 90] on button "Options" at bounding box center [1292, 85] width 77 height 23
click at [1291, 170] on button "Email" at bounding box center [1303, 163] width 98 height 25
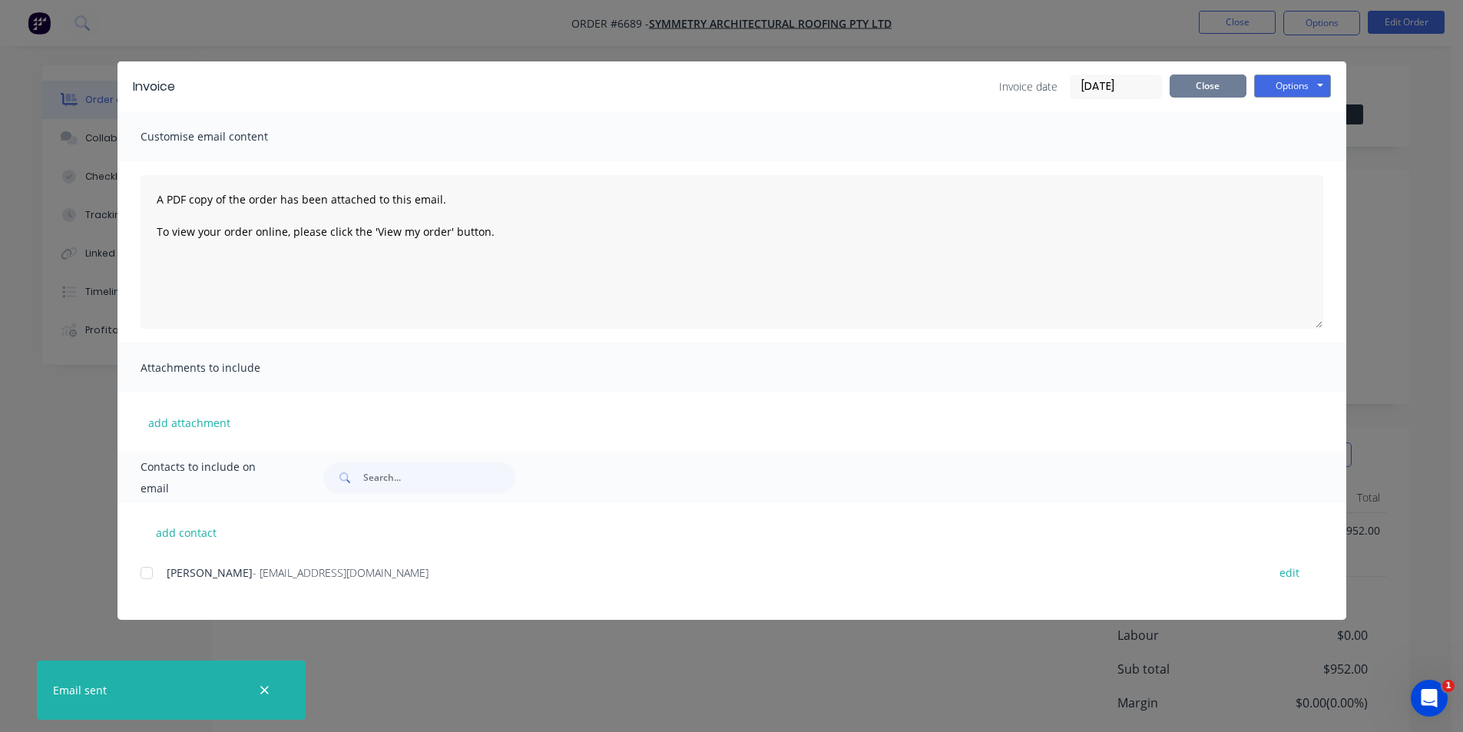
click at [1192, 92] on button "Close" at bounding box center [1207, 85] width 77 height 23
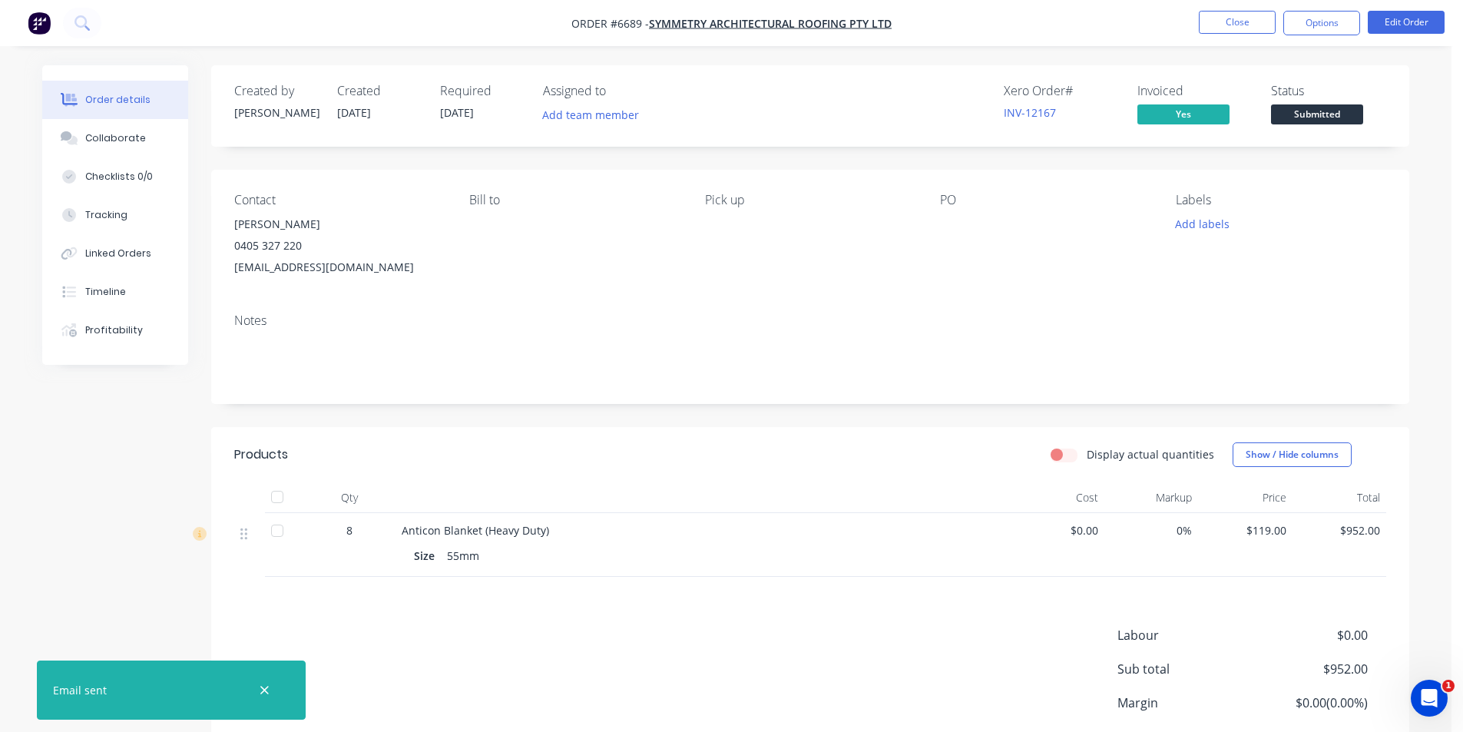
click at [1292, 112] on span "Submitted" at bounding box center [1317, 113] width 92 height 19
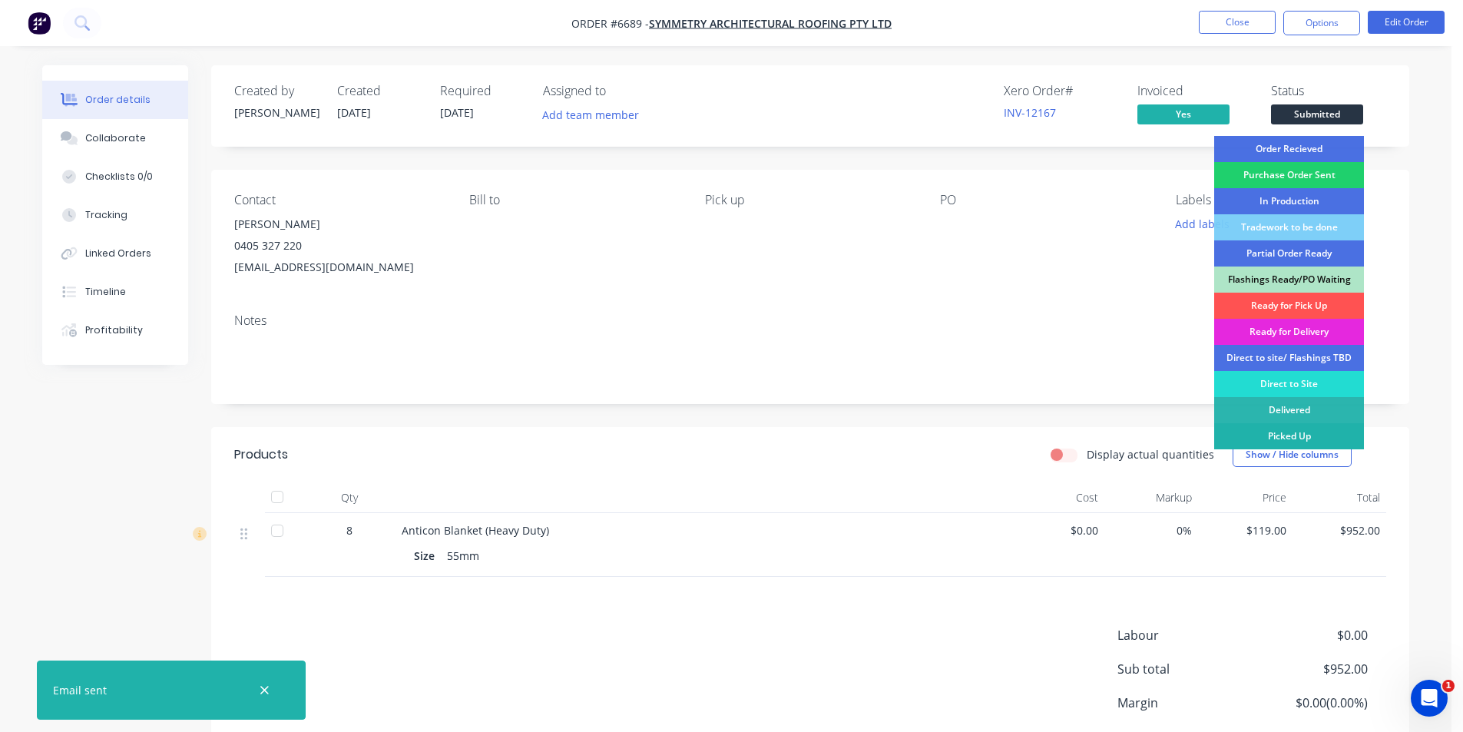
click at [1314, 429] on div "Picked Up" at bounding box center [1289, 436] width 150 height 26
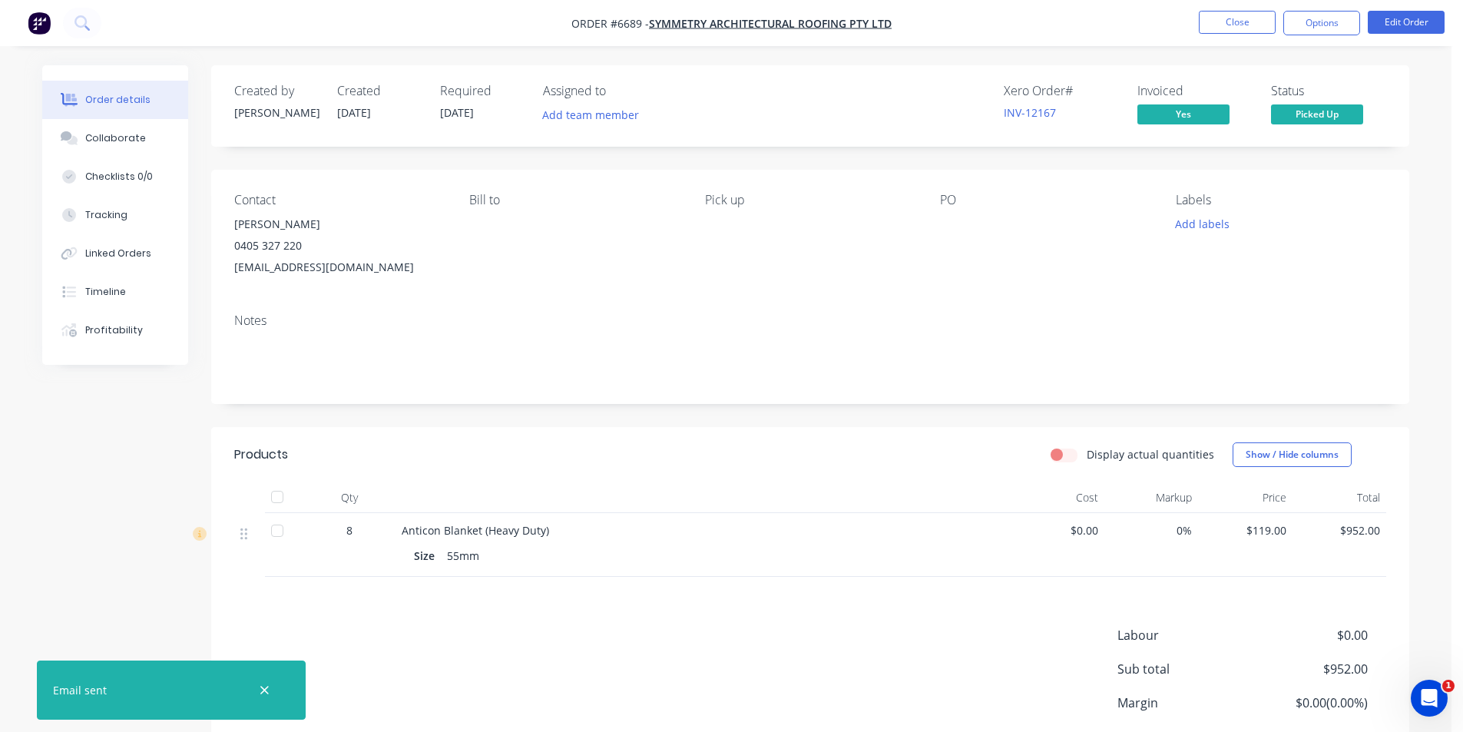
drag, startPoint x: 276, startPoint y: 496, endPoint x: 663, endPoint y: 310, distance: 429.3
click at [279, 495] on div at bounding box center [277, 496] width 31 height 31
click at [1301, 27] on button "Options" at bounding box center [1321, 23] width 77 height 25
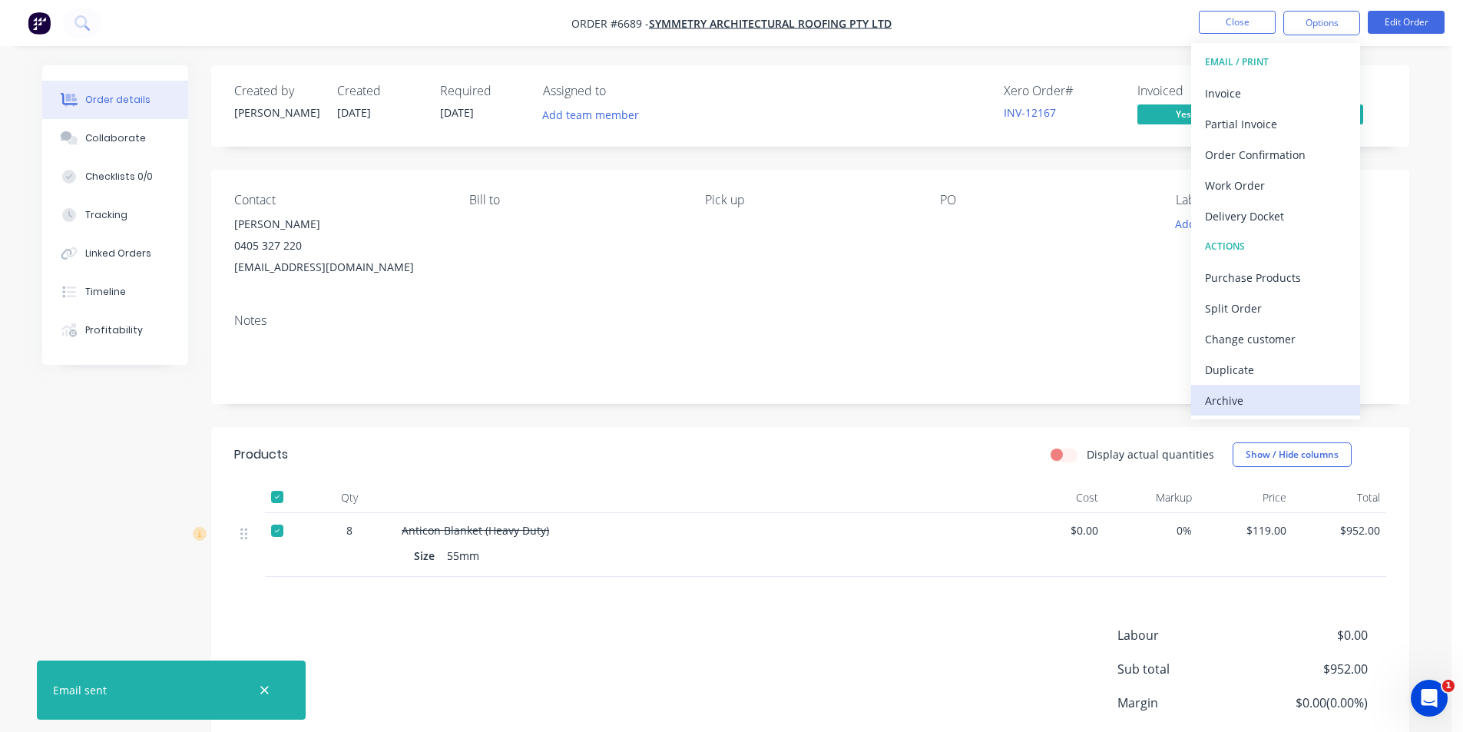
click at [1245, 397] on div "Archive" at bounding box center [1275, 400] width 141 height 22
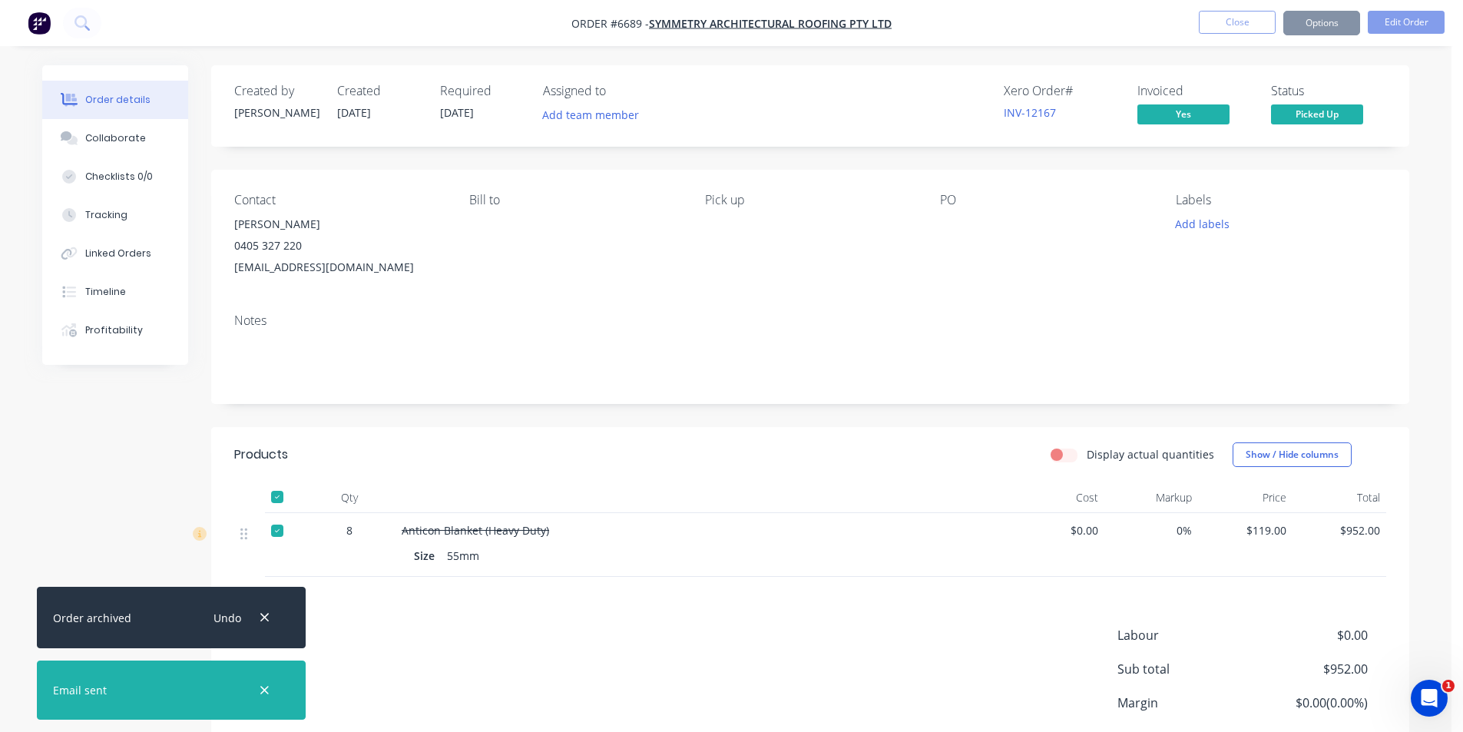
click at [1226, 11] on button "Close" at bounding box center [1237, 22] width 77 height 23
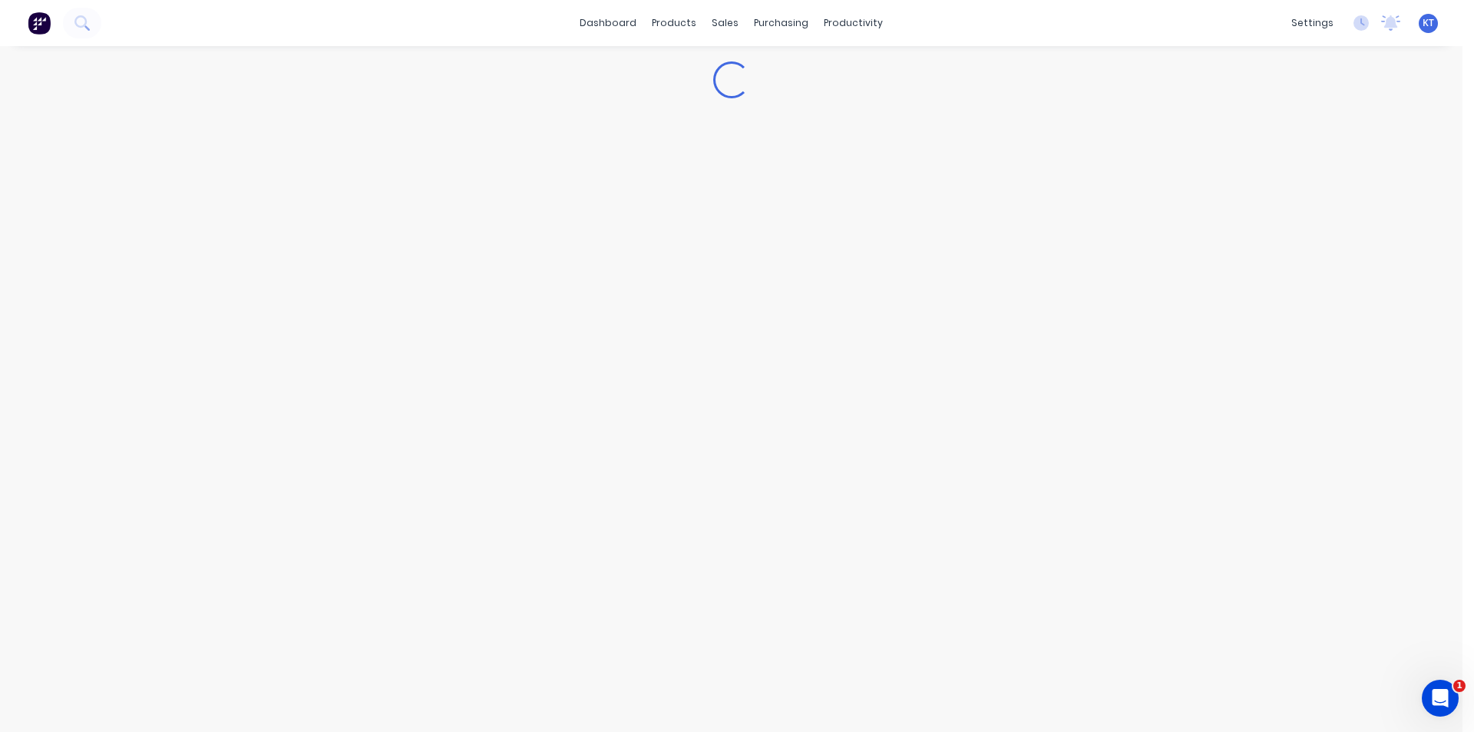
click at [1226, 22] on div "dashboard products sales purchasing productivity dashboard products Product Cat…" at bounding box center [731, 23] width 1463 height 46
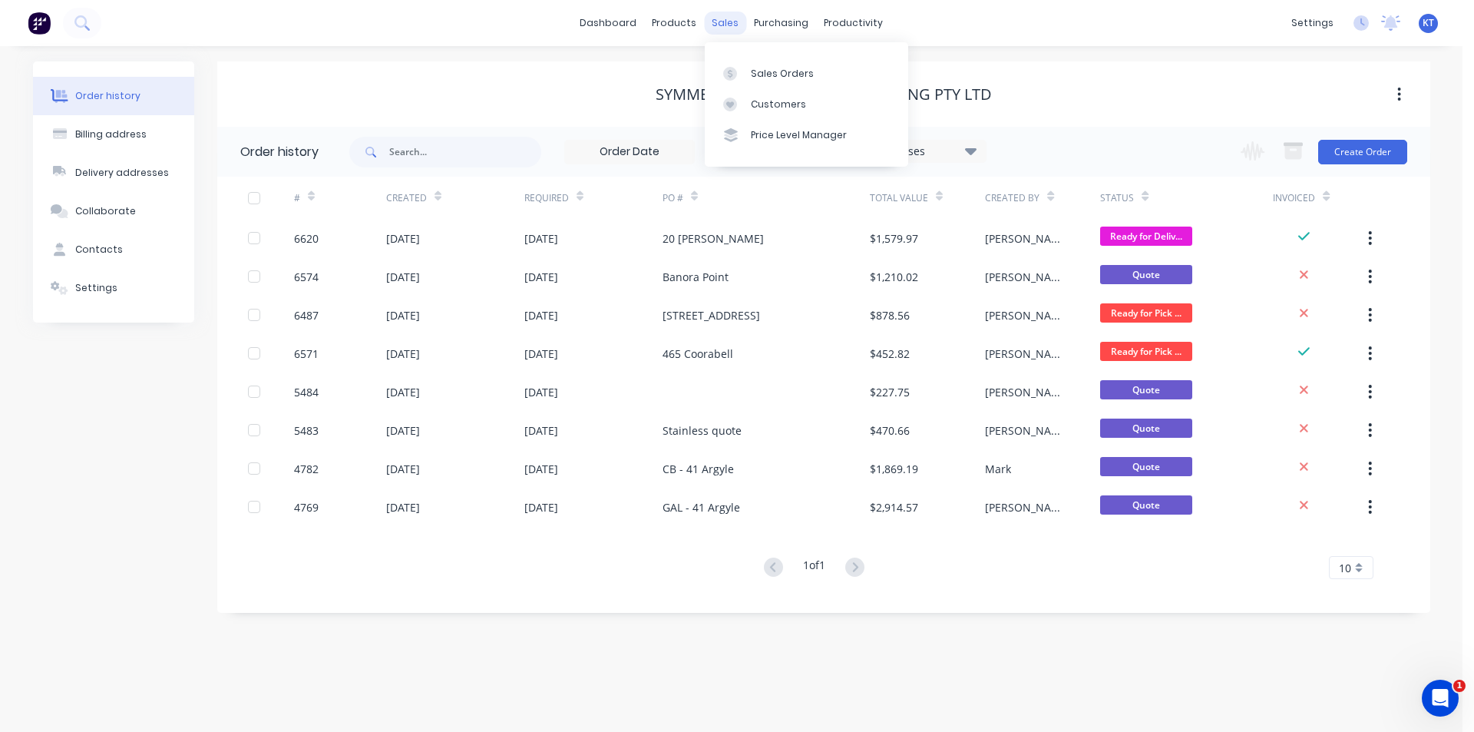
click at [730, 22] on div "sales" at bounding box center [725, 23] width 42 height 23
click at [759, 73] on div "Sales Orders" at bounding box center [782, 74] width 63 height 14
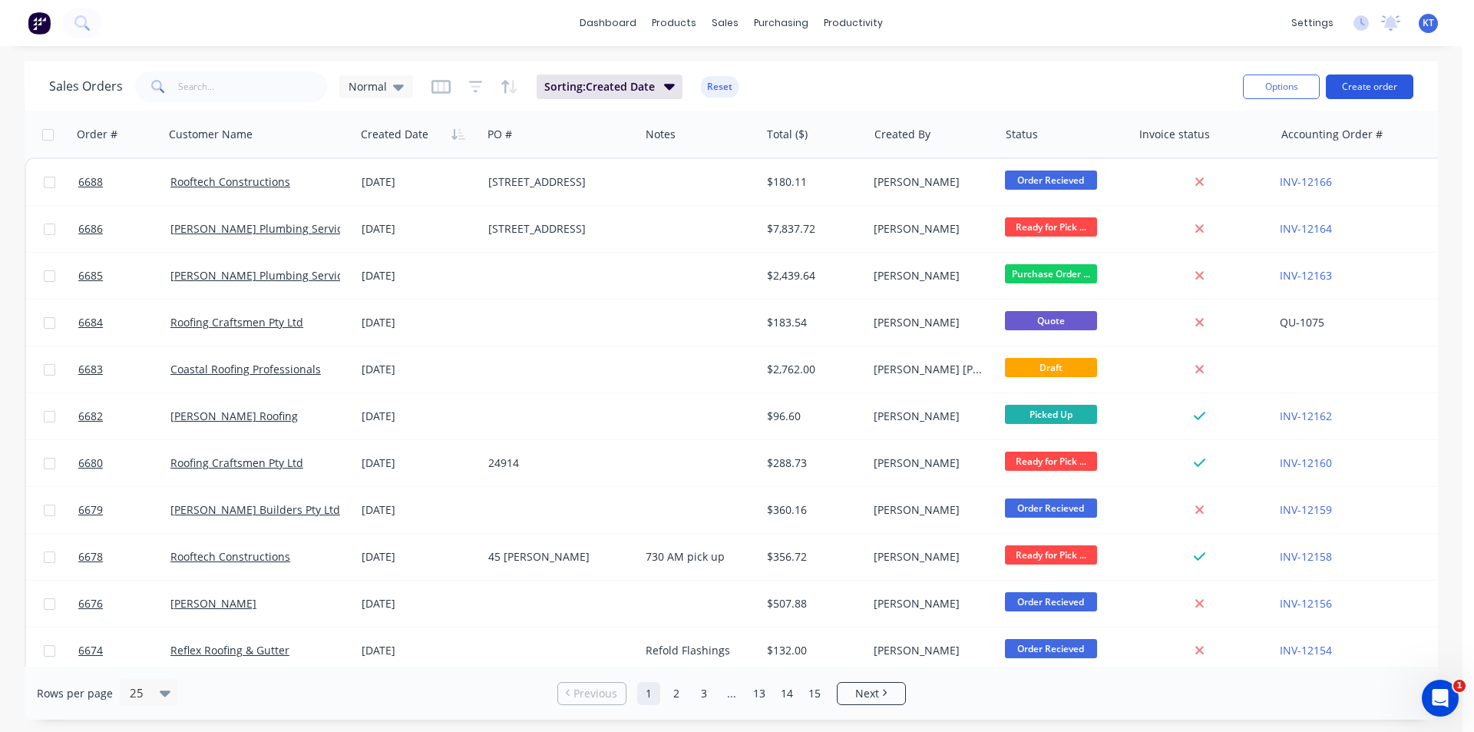
click at [1329, 84] on button "Create order" at bounding box center [1370, 86] width 88 height 25
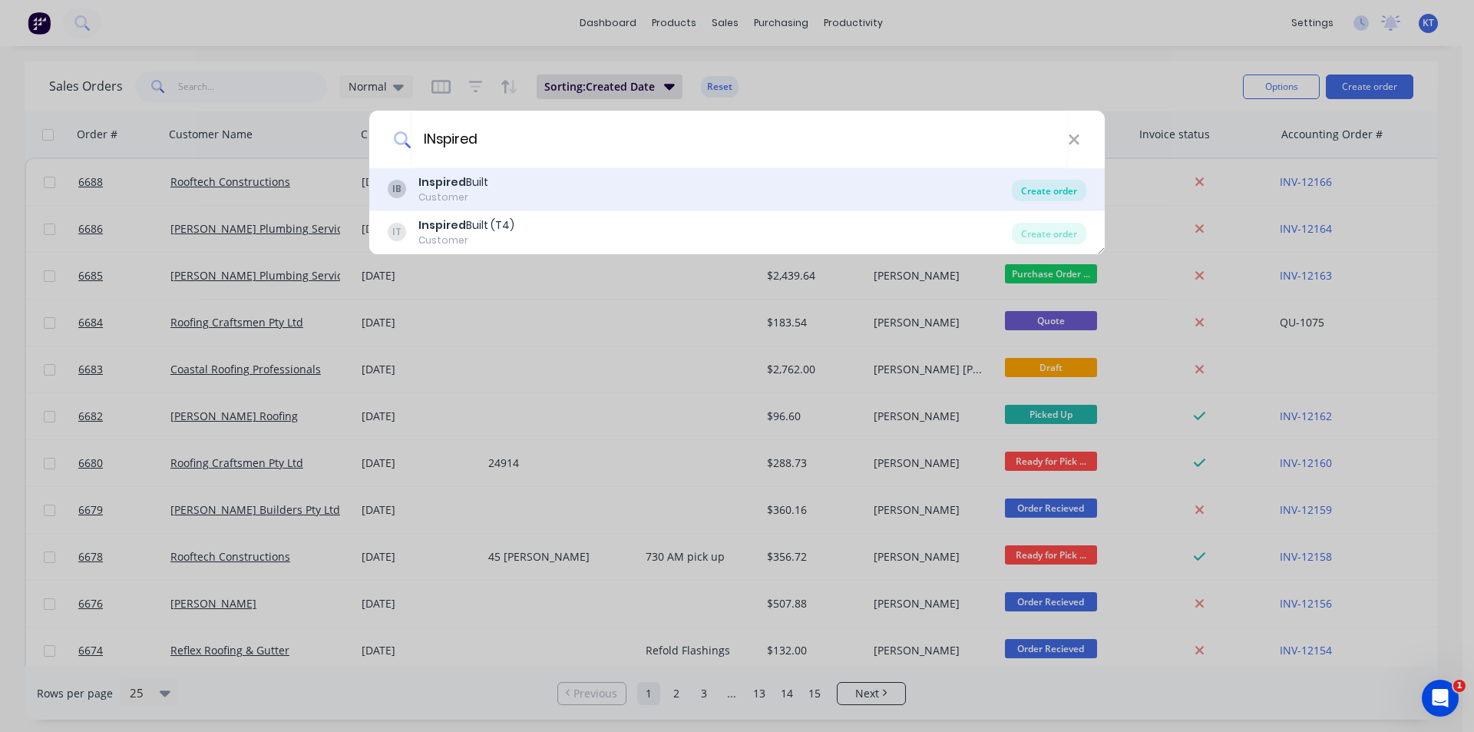
click at [1063, 194] on div "Create order" at bounding box center [1049, 190] width 74 height 21
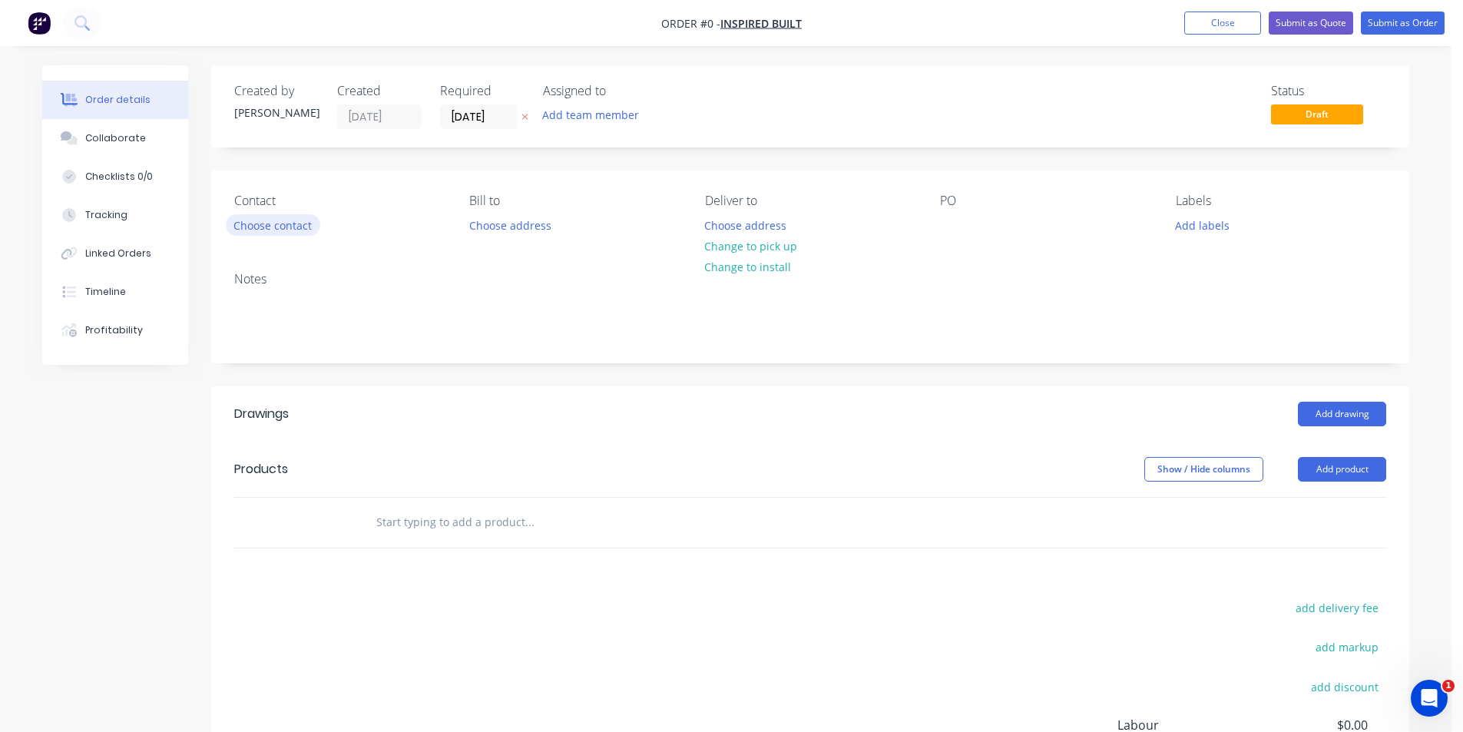
click at [269, 229] on button "Choose contact" at bounding box center [273, 224] width 94 height 21
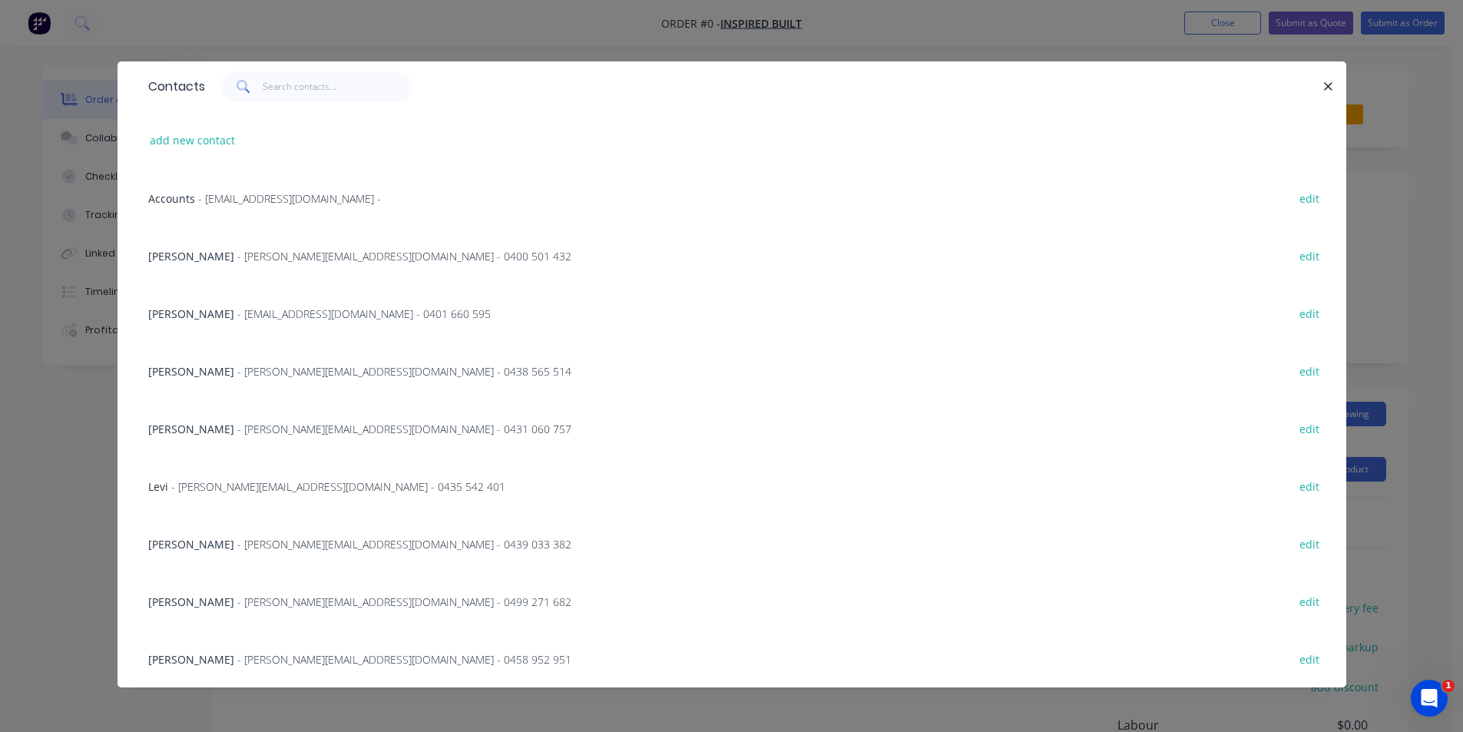
click at [247, 544] on span "- [PERSON_NAME][EMAIL_ADDRESS][DOMAIN_NAME] - 0439 033 382" at bounding box center [404, 544] width 334 height 15
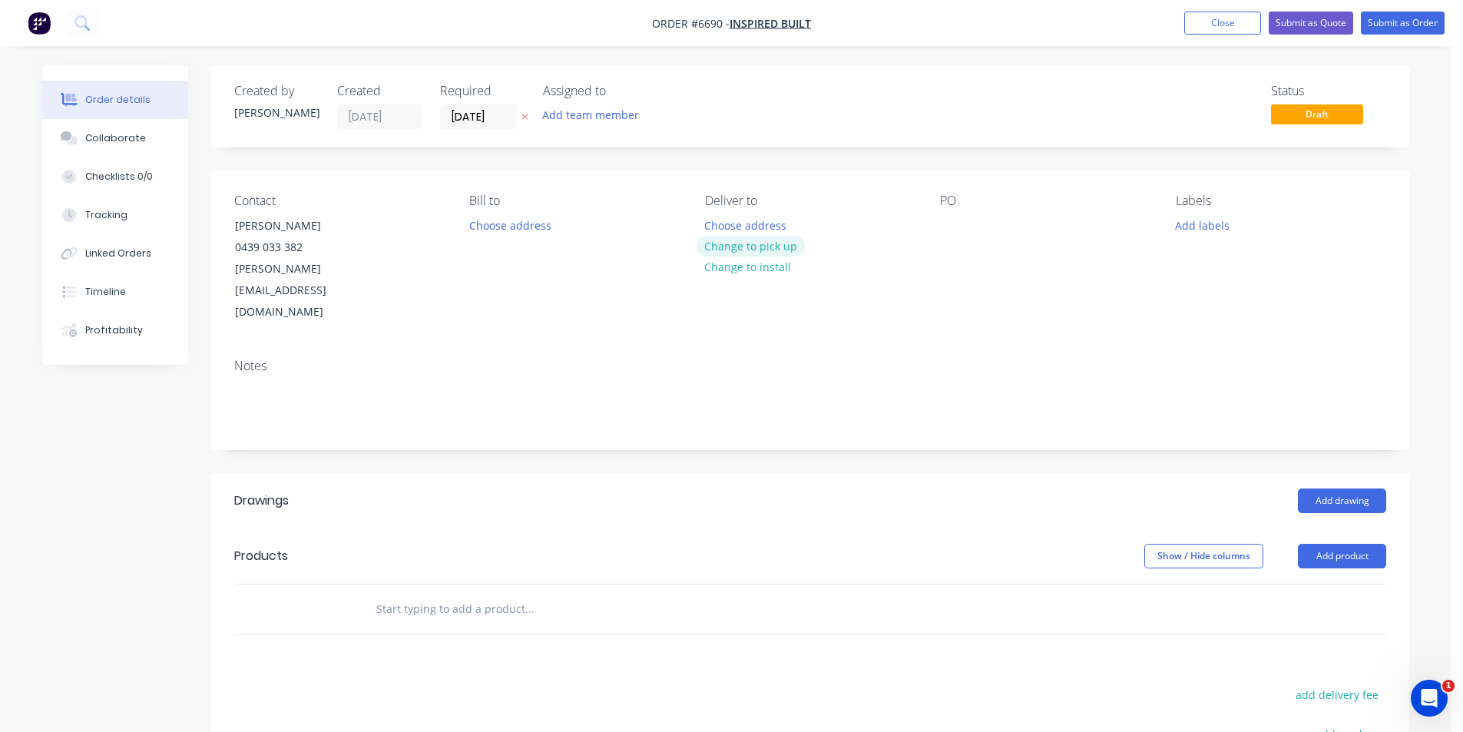
click at [779, 249] on button "Change to pick up" at bounding box center [750, 246] width 109 height 21
click at [953, 213] on div "PO" at bounding box center [1045, 258] width 210 height 130
click at [954, 225] on div at bounding box center [952, 225] width 25 height 22
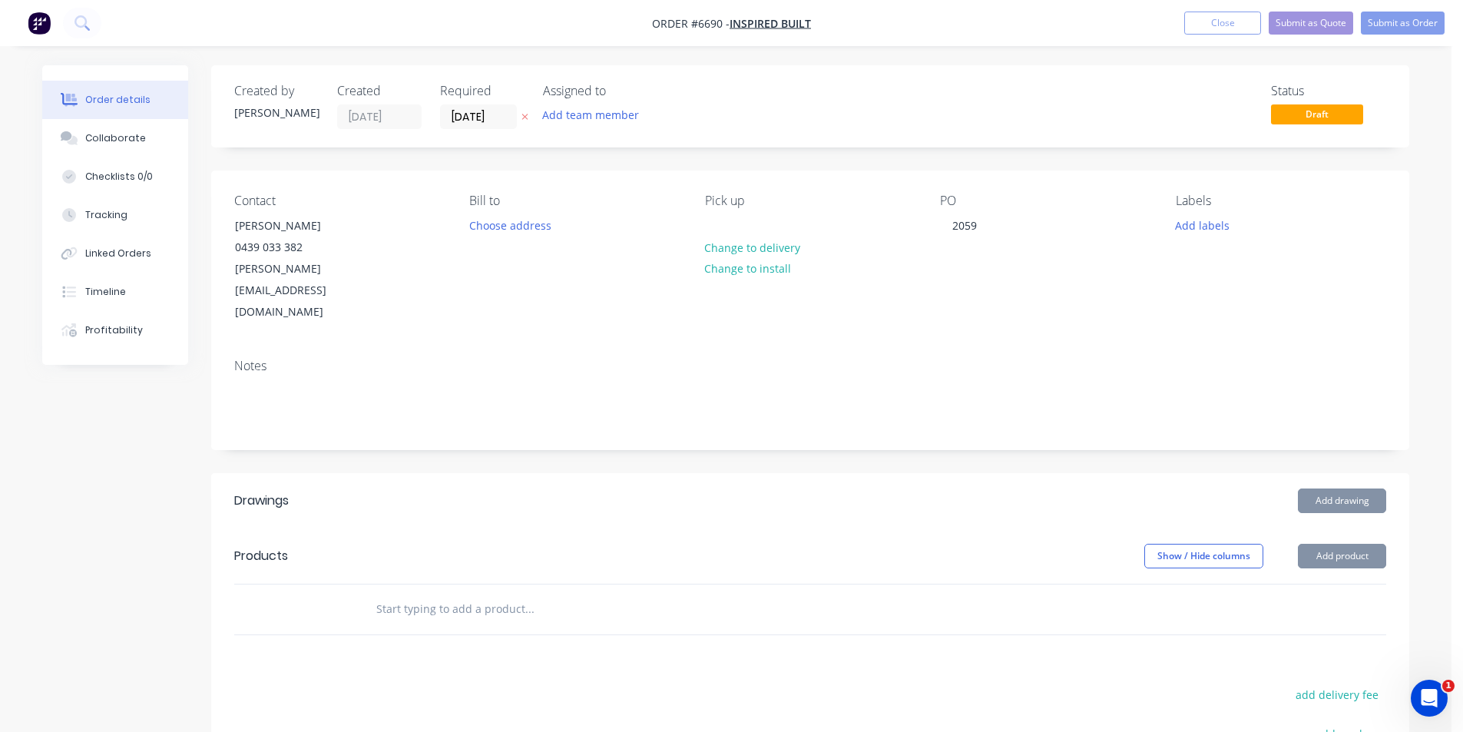
click at [921, 488] on div "Add drawing" at bounding box center [932, 500] width 907 height 25
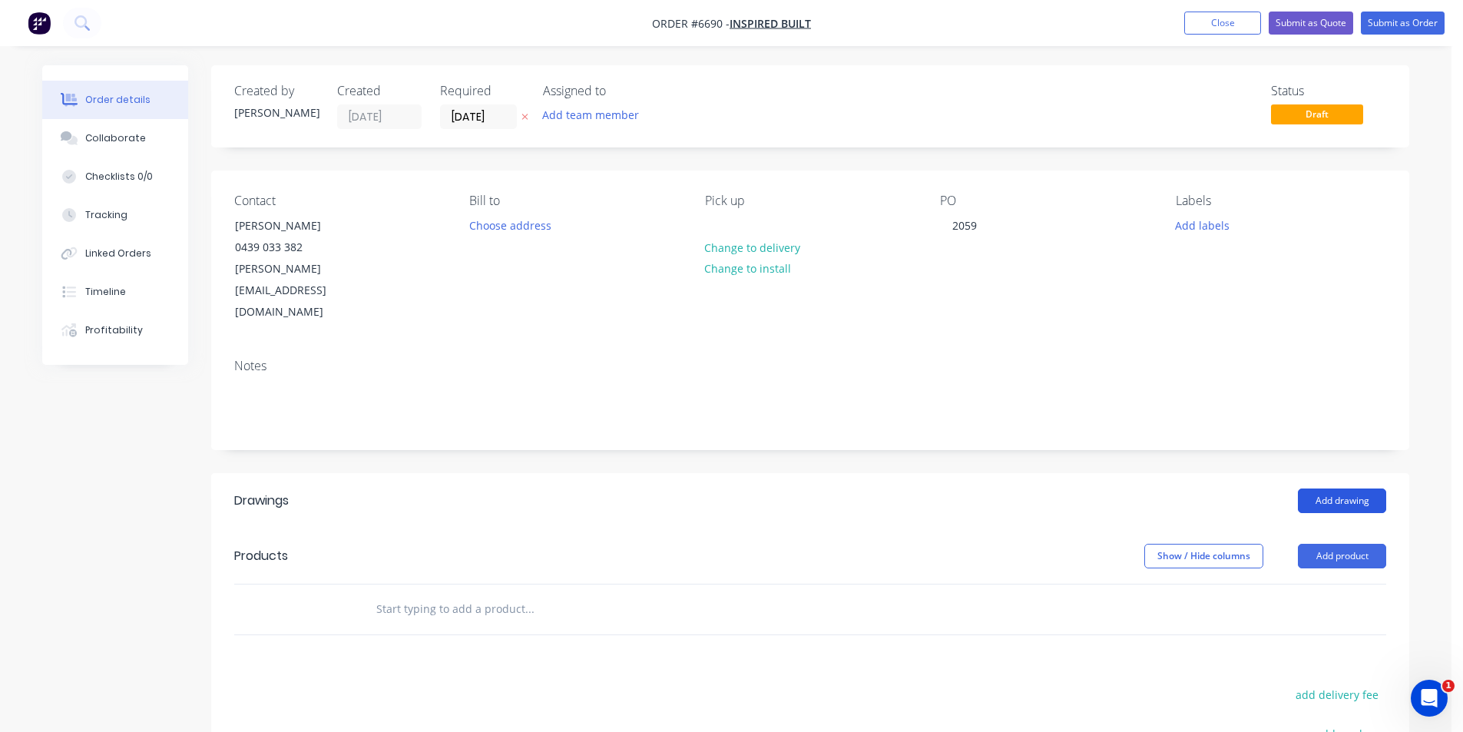
click at [1372, 488] on button "Add drawing" at bounding box center [1342, 500] width 88 height 25
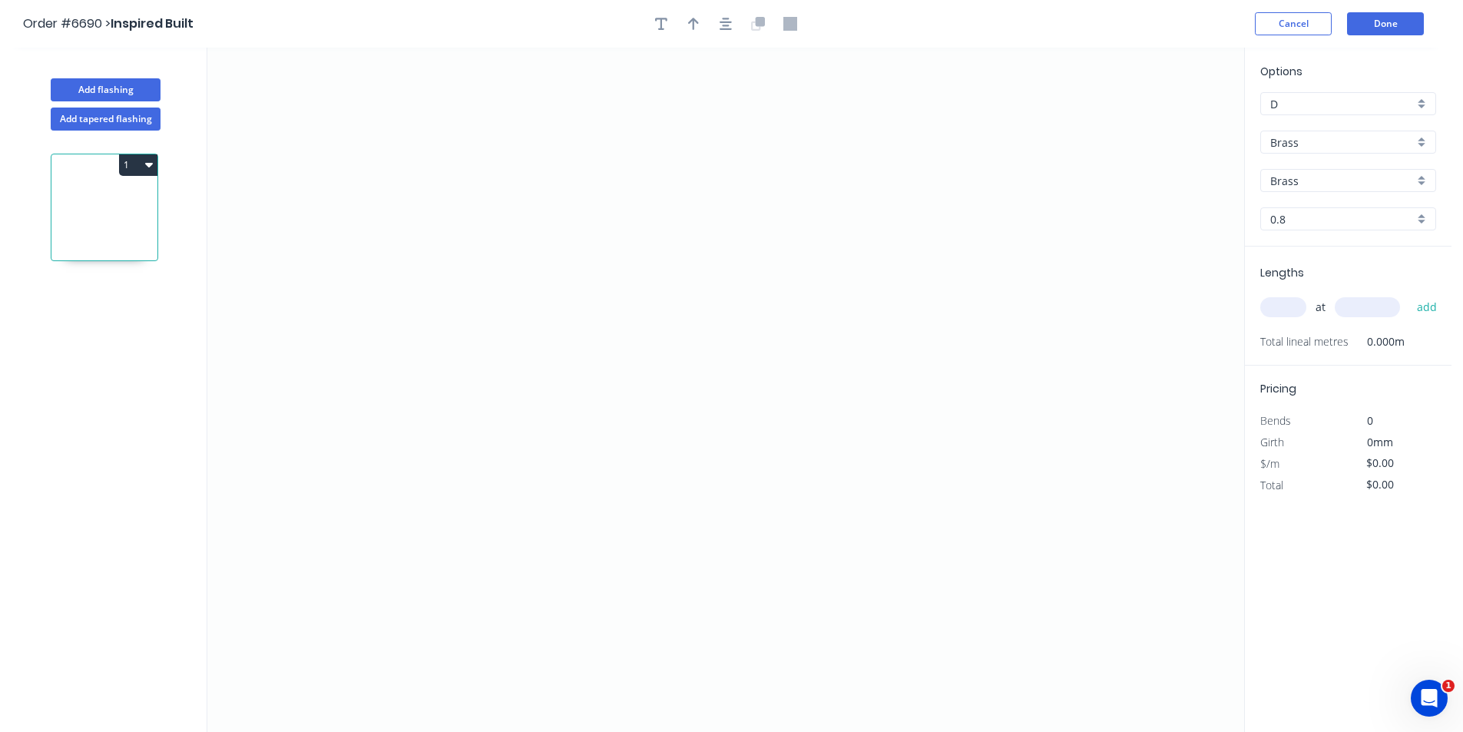
click at [1328, 137] on input "Brass" at bounding box center [1342, 142] width 144 height 16
click at [1328, 202] on div "Colorbond" at bounding box center [1348, 198] width 174 height 27
click at [1407, 185] on input "Basalt" at bounding box center [1342, 181] width 144 height 16
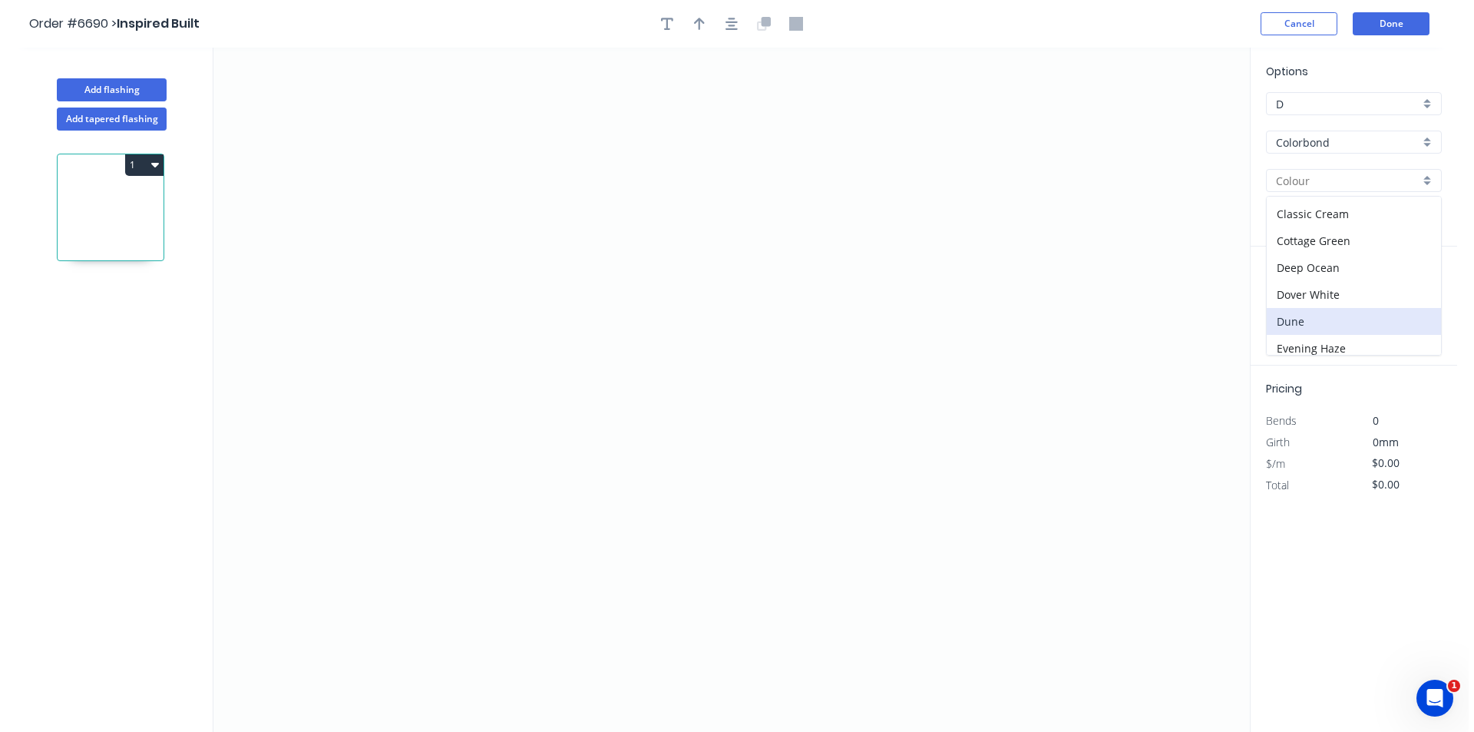
scroll to position [77, 0]
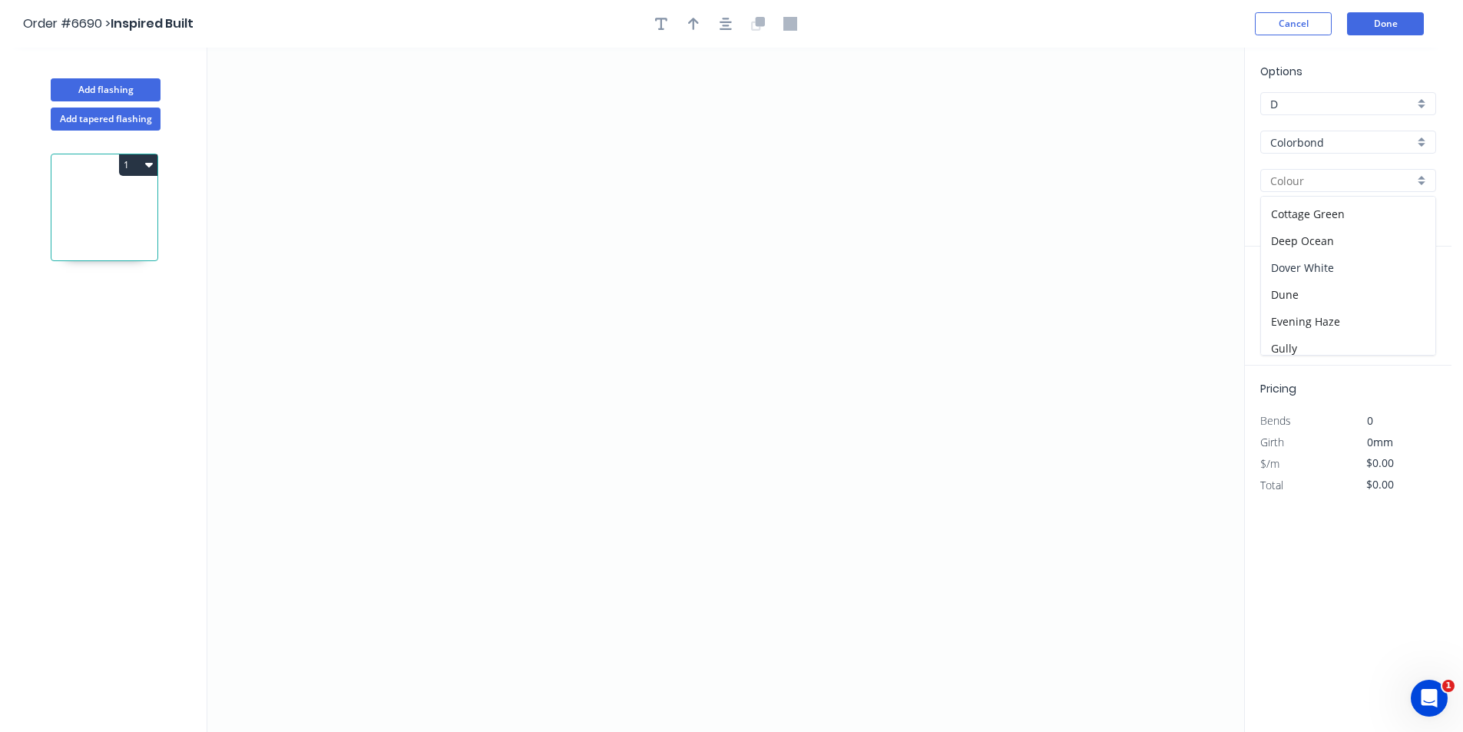
click at [1318, 268] on div "Dover White" at bounding box center [1348, 267] width 174 height 27
click at [582, 313] on icon "0" at bounding box center [725, 390] width 1037 height 684
click at [580, 381] on icon "0" at bounding box center [725, 390] width 1037 height 684
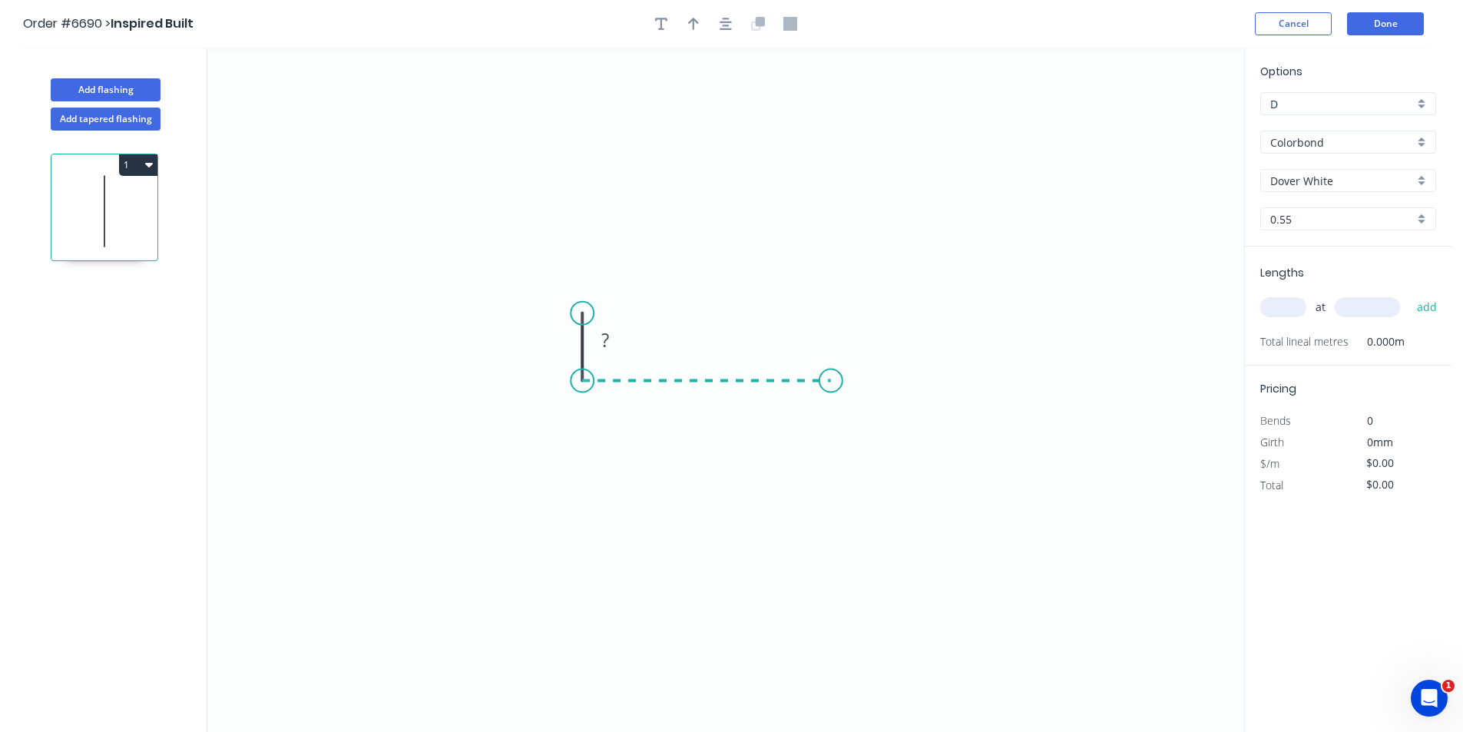
click at [831, 382] on icon "0 ?" at bounding box center [725, 390] width 1037 height 684
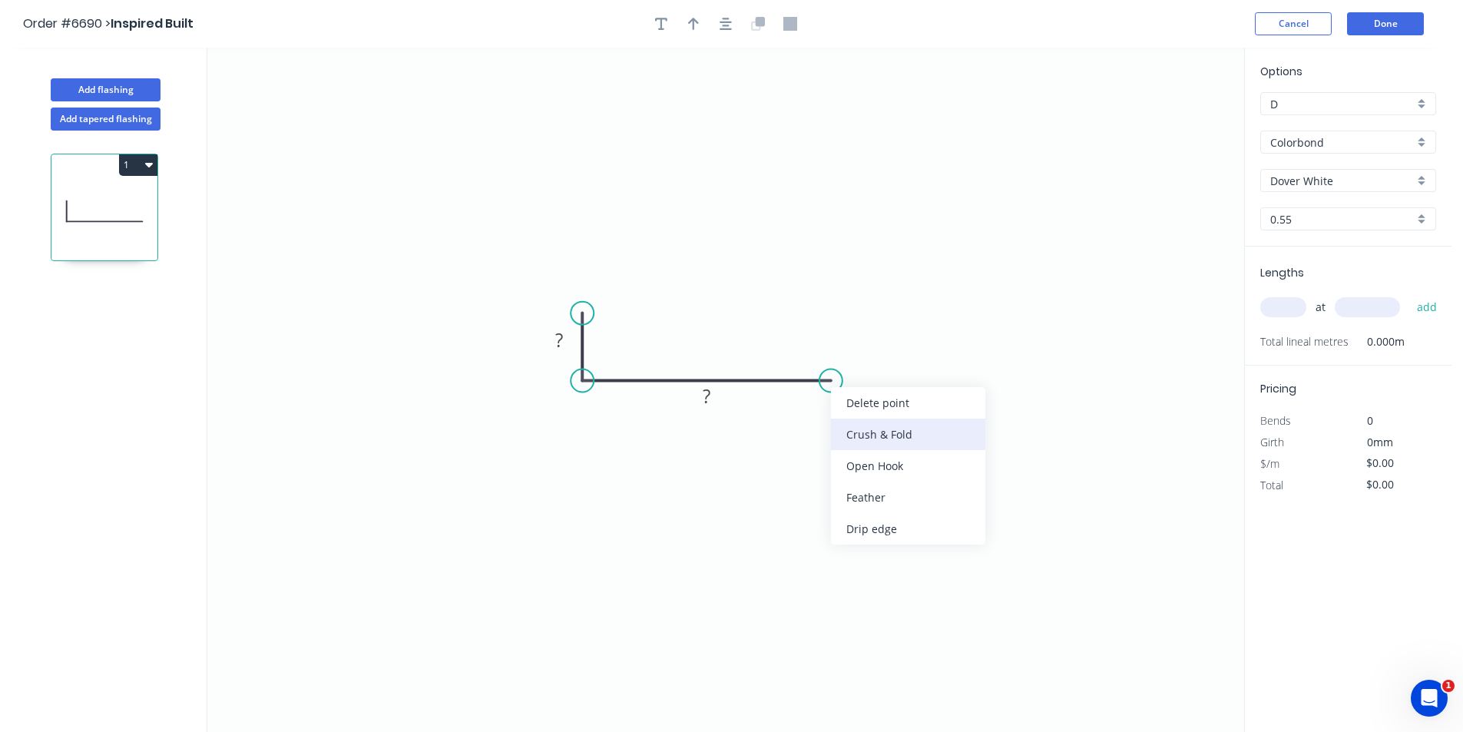
click at [880, 447] on div "Crush & Fold" at bounding box center [908, 433] width 154 height 31
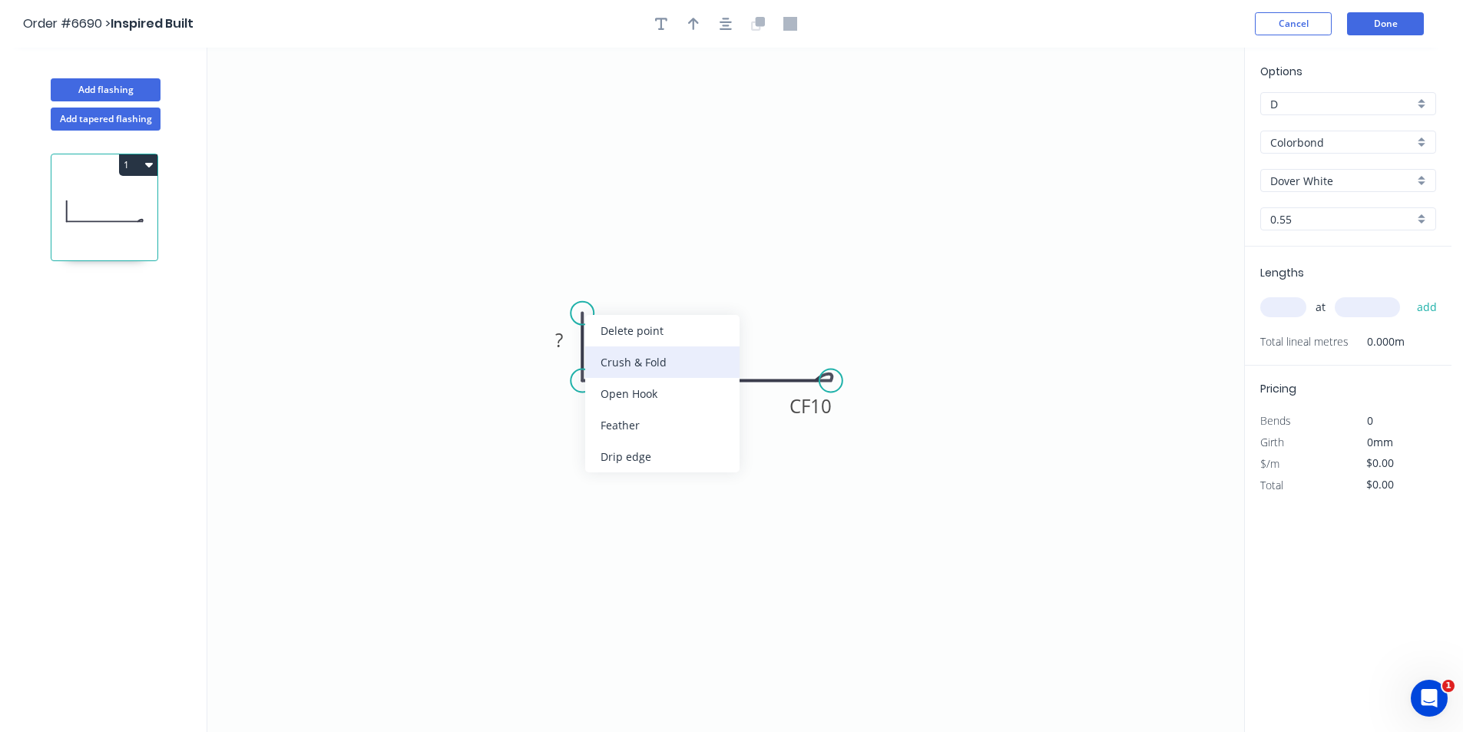
click at [660, 360] on div "Crush & Fold" at bounding box center [662, 361] width 154 height 31
drag, startPoint x: 838, startPoint y: 372, endPoint x: 826, endPoint y: 376, distance: 12.1
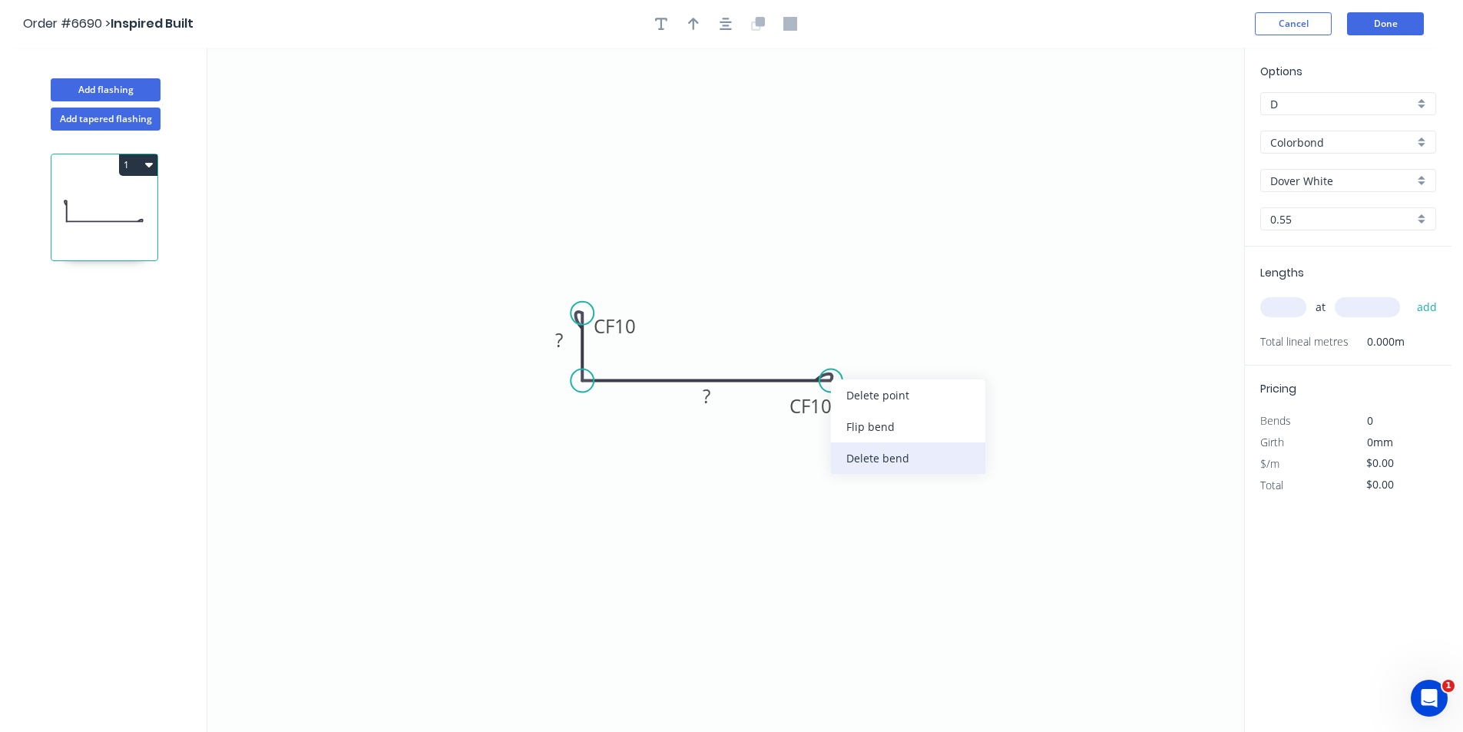
click at [882, 455] on div "Delete bend" at bounding box center [908, 457] width 154 height 31
click at [882, 435] on div "Crush & Fold" at bounding box center [901, 432] width 154 height 31
click at [865, 441] on div "Flip bend" at bounding box center [907, 434] width 154 height 31
click at [720, 408] on rect at bounding box center [706, 397] width 31 height 21
click at [720, 396] on rect at bounding box center [706, 397] width 31 height 21
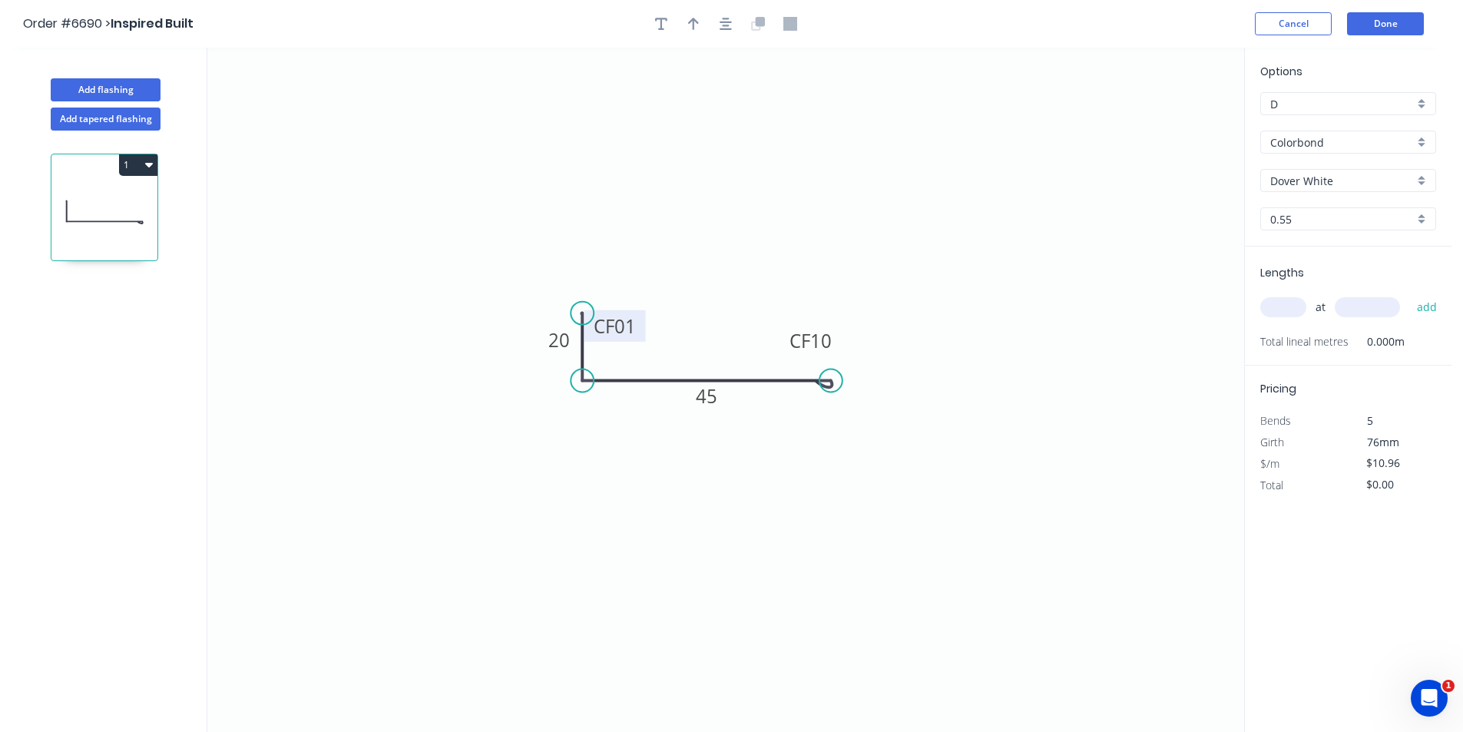
click at [630, 324] on tspan "01" at bounding box center [624, 325] width 21 height 25
click at [719, 21] on icon "button" at bounding box center [725, 24] width 12 height 14
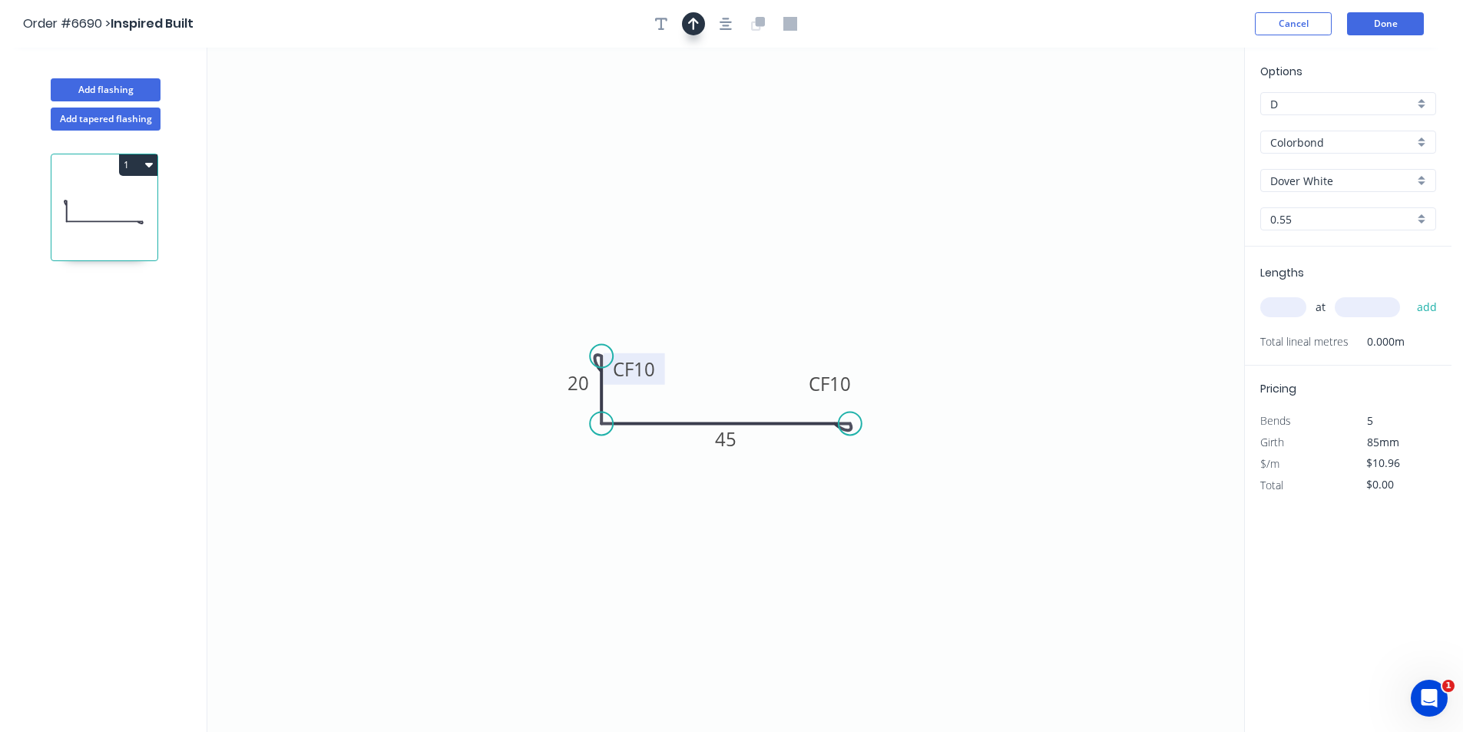
click at [696, 22] on icon "button" at bounding box center [693, 24] width 11 height 12
drag, startPoint x: 1169, startPoint y: 121, endPoint x: 707, endPoint y: 391, distance: 534.4
click at [707, 391] on icon at bounding box center [707, 373] width 14 height 49
click at [1278, 305] on input "text" at bounding box center [1283, 307] width 46 height 20
click at [1409, 294] on button "add" at bounding box center [1427, 307] width 36 height 26
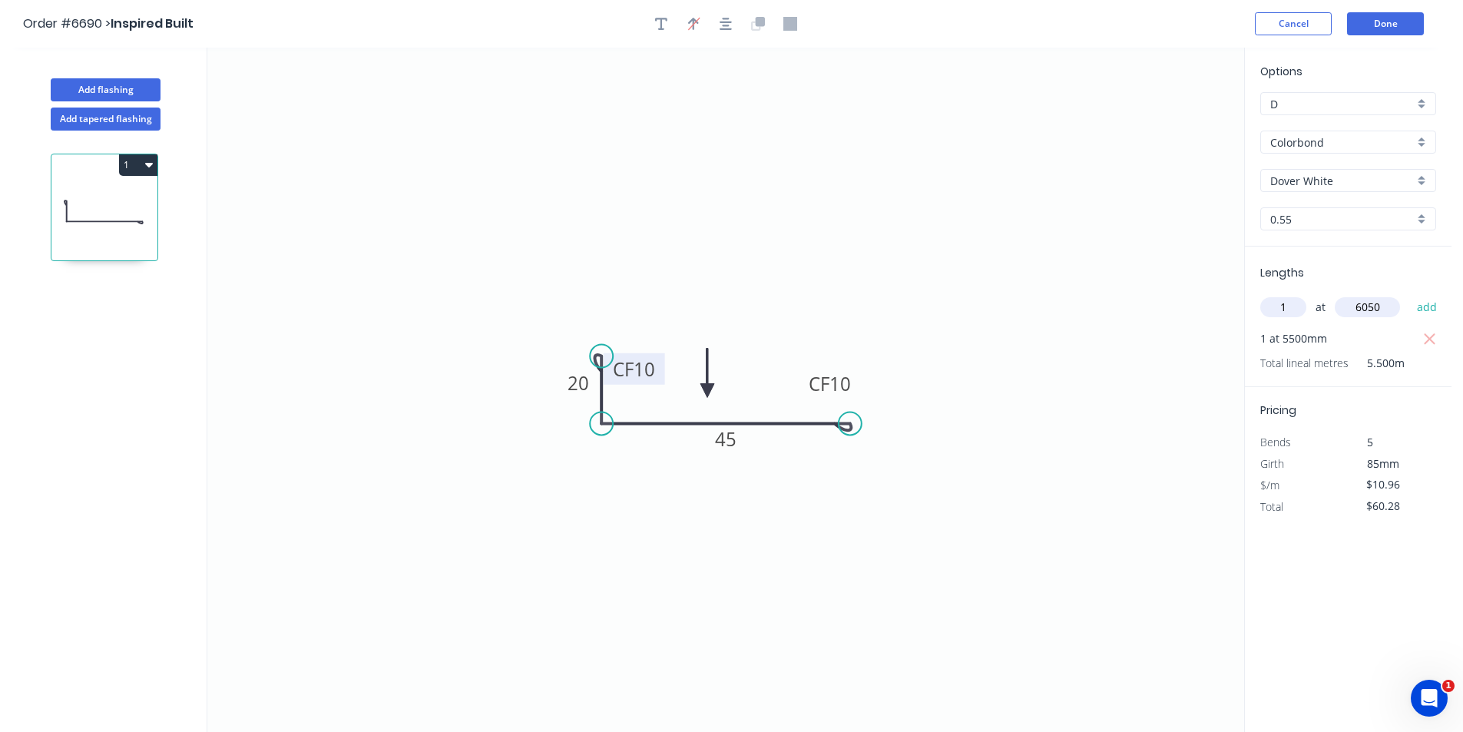
click at [1409, 294] on button "add" at bounding box center [1427, 307] width 36 height 26
click at [107, 94] on button "Add flashing" at bounding box center [106, 89] width 110 height 23
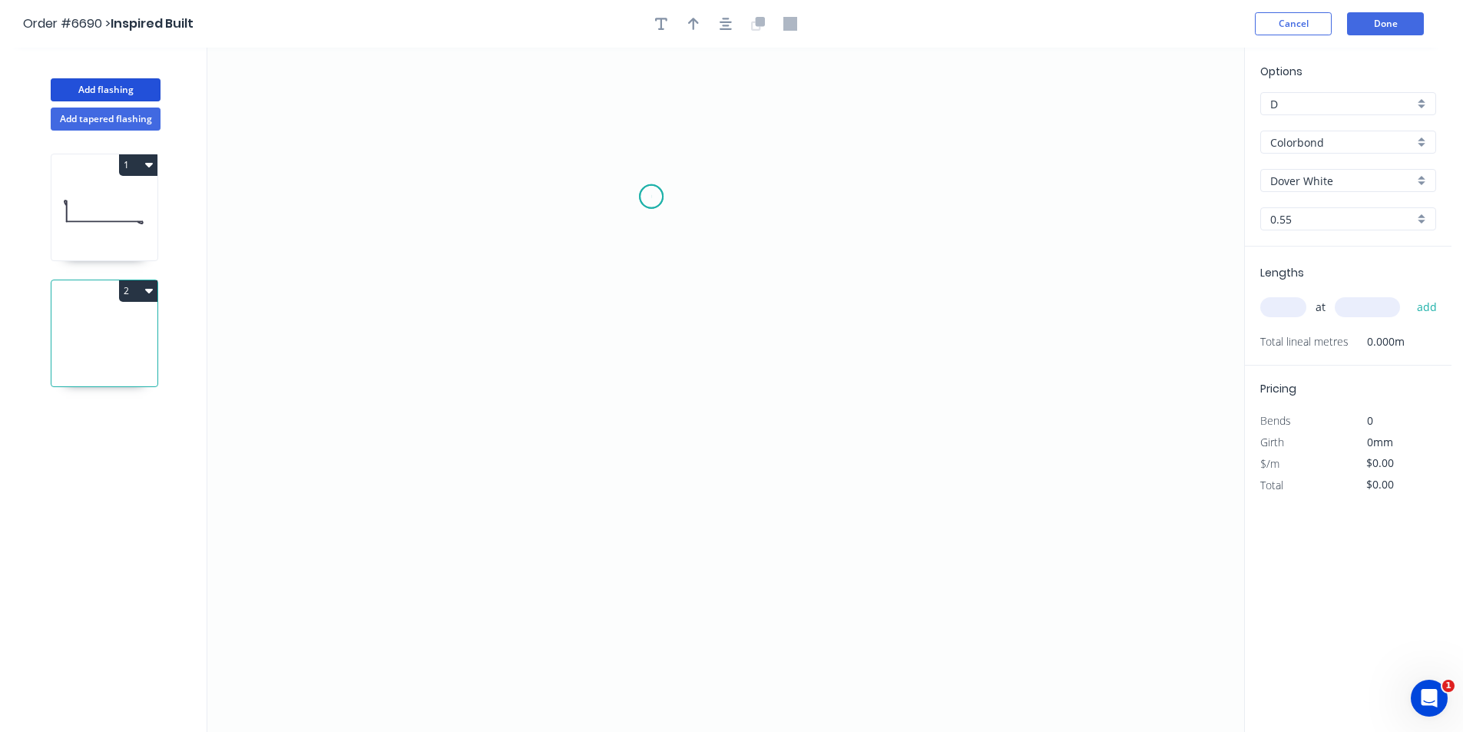
click at [651, 197] on icon "0" at bounding box center [725, 390] width 1037 height 684
click at [660, 395] on icon "0" at bounding box center [725, 390] width 1037 height 684
click at [804, 416] on icon "0 ?" at bounding box center [725, 390] width 1037 height 684
click at [805, 465] on icon "0 ? ? ? º" at bounding box center [725, 390] width 1037 height 684
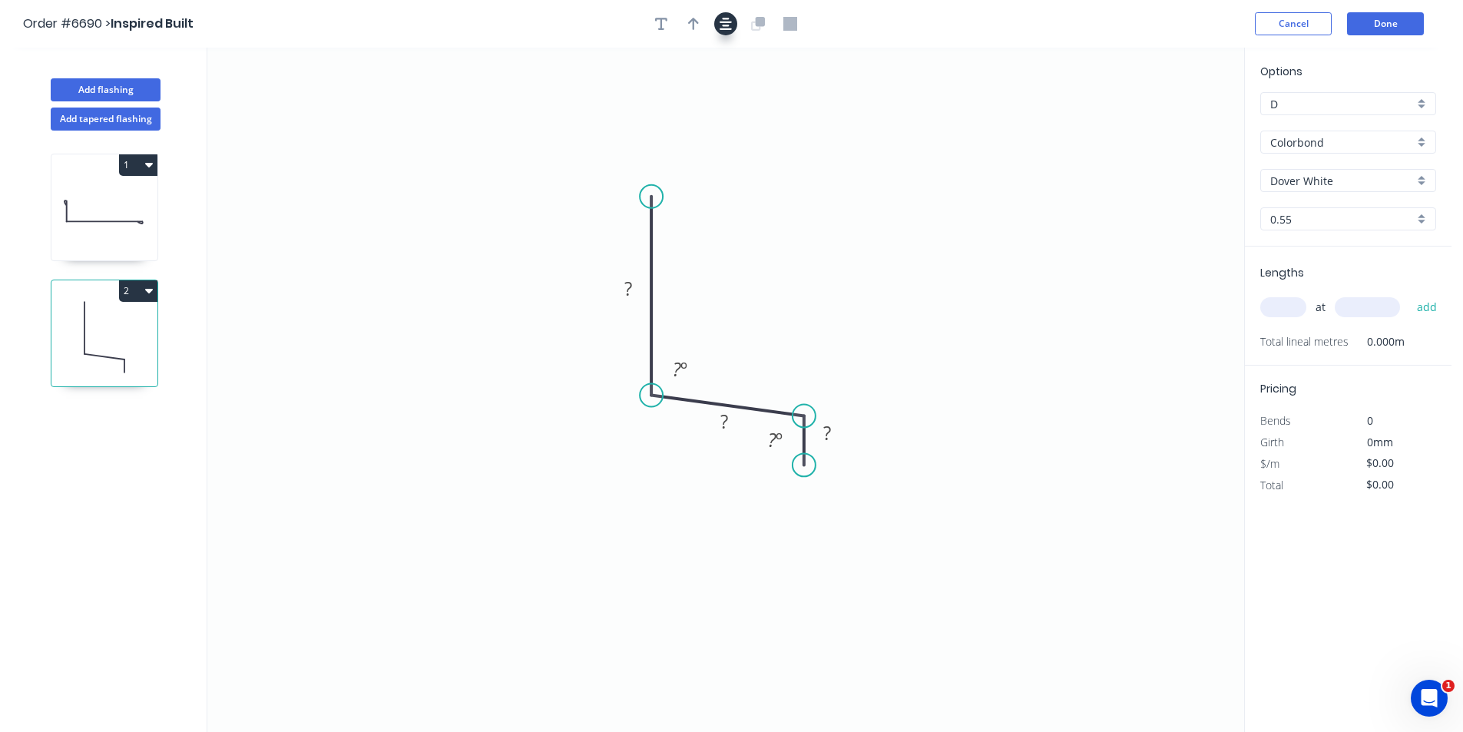
click at [725, 21] on icon "button" at bounding box center [725, 24] width 12 height 12
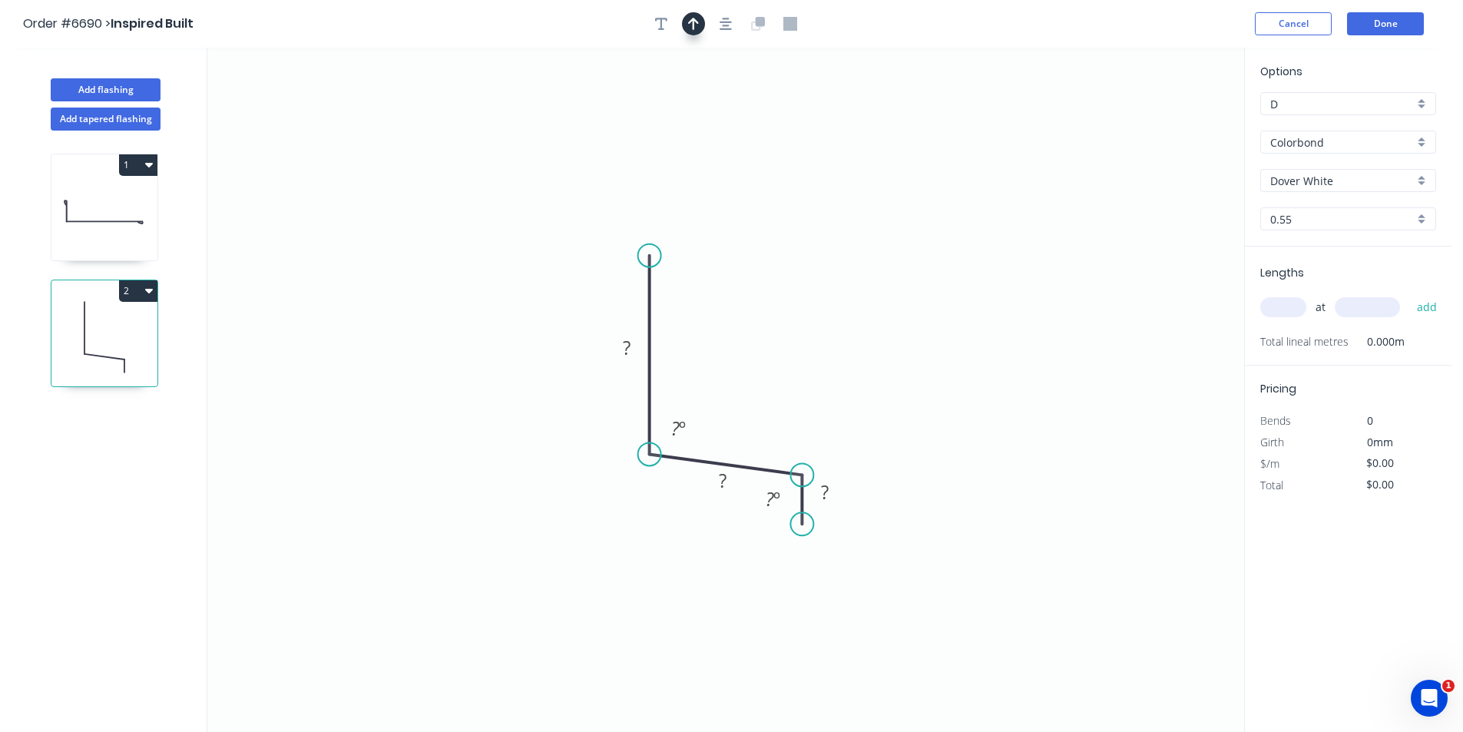
click at [693, 27] on icon "button" at bounding box center [693, 24] width 11 height 12
click at [1167, 113] on icon at bounding box center [1166, 106] width 14 height 49
drag, startPoint x: 1168, startPoint y: 124, endPoint x: 690, endPoint y: 376, distance: 540.3
click at [688, 383] on icon at bounding box center [701, 370] width 45 height 45
click at [633, 346] on rect at bounding box center [626, 348] width 31 height 21
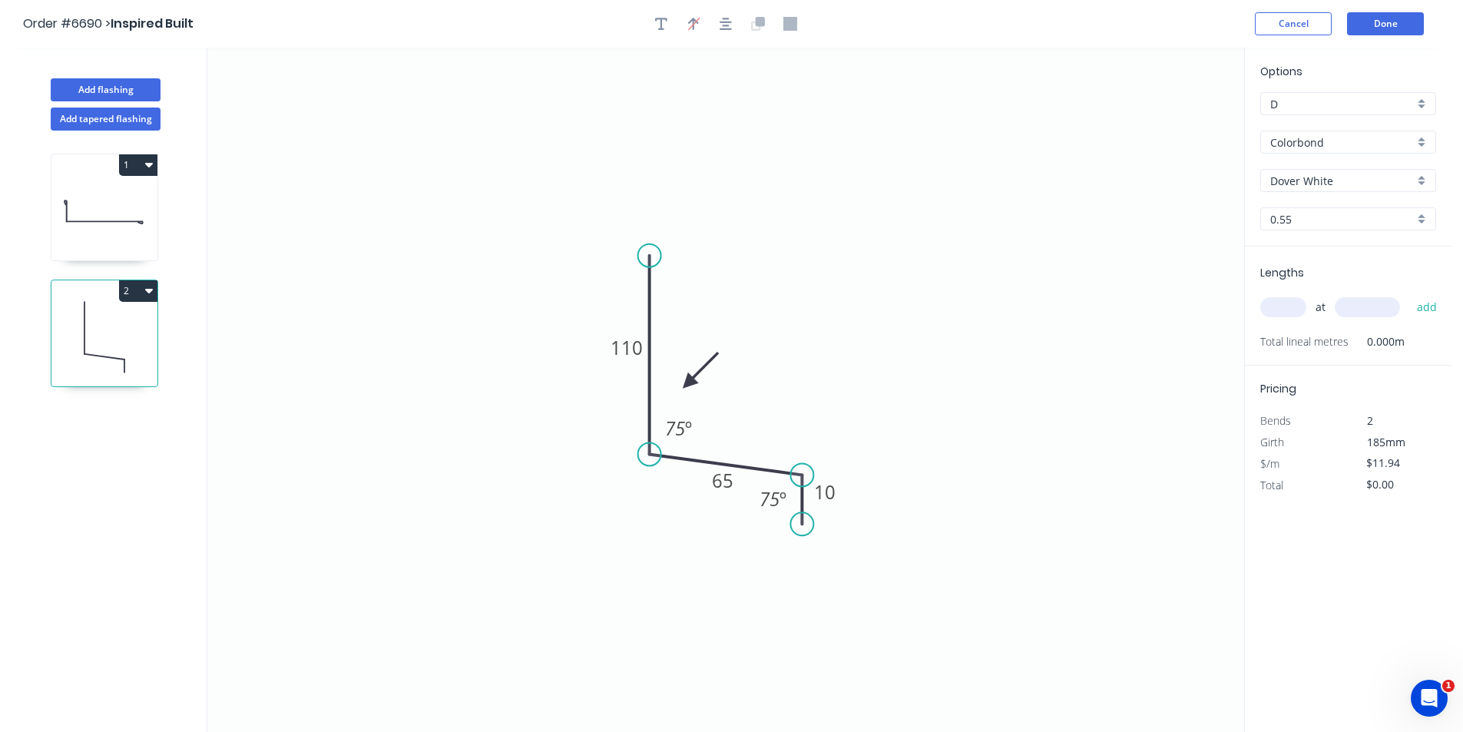
click at [1279, 302] on input "text" at bounding box center [1283, 307] width 46 height 20
click at [1409, 294] on button "add" at bounding box center [1427, 307] width 36 height 26
click at [1405, 22] on button "Done" at bounding box center [1385, 23] width 77 height 23
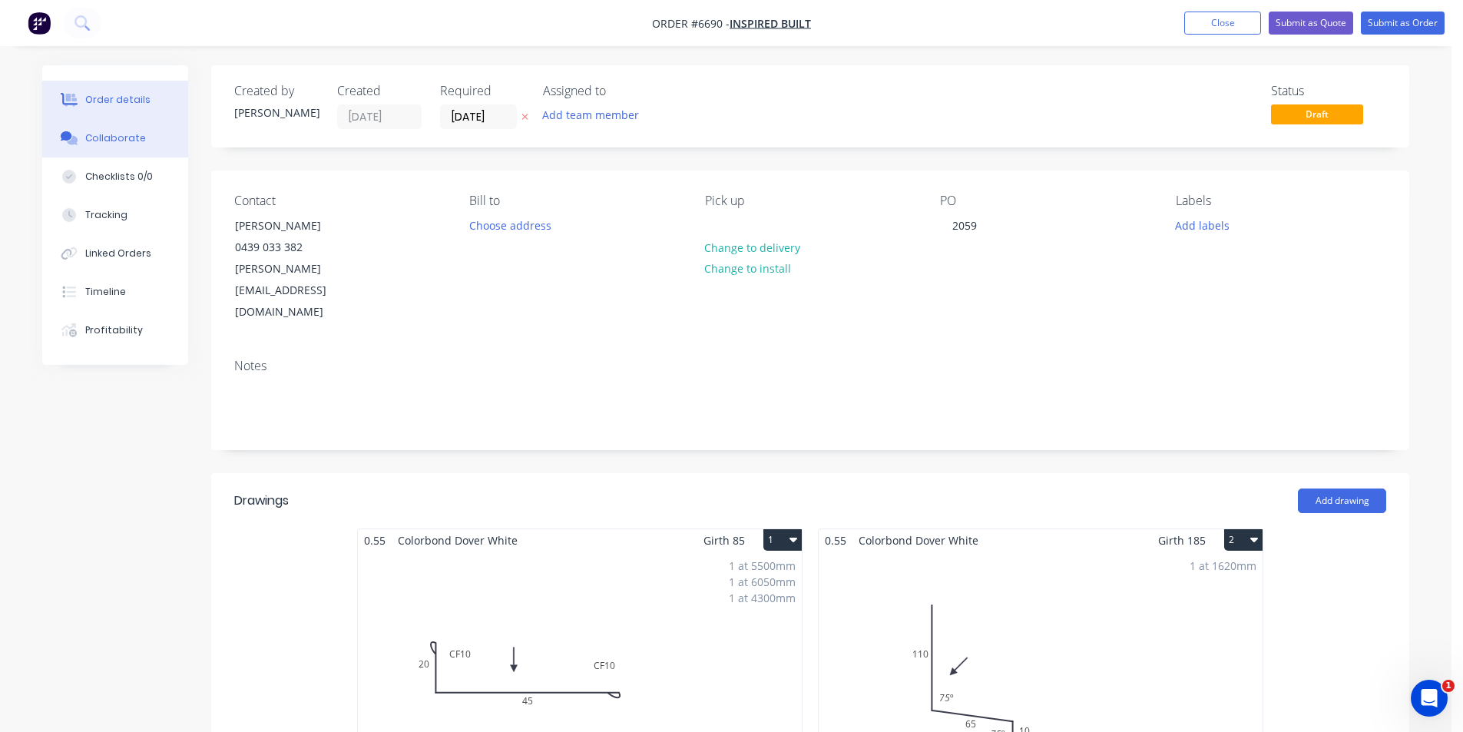
click at [70, 136] on icon at bounding box center [67, 135] width 12 height 9
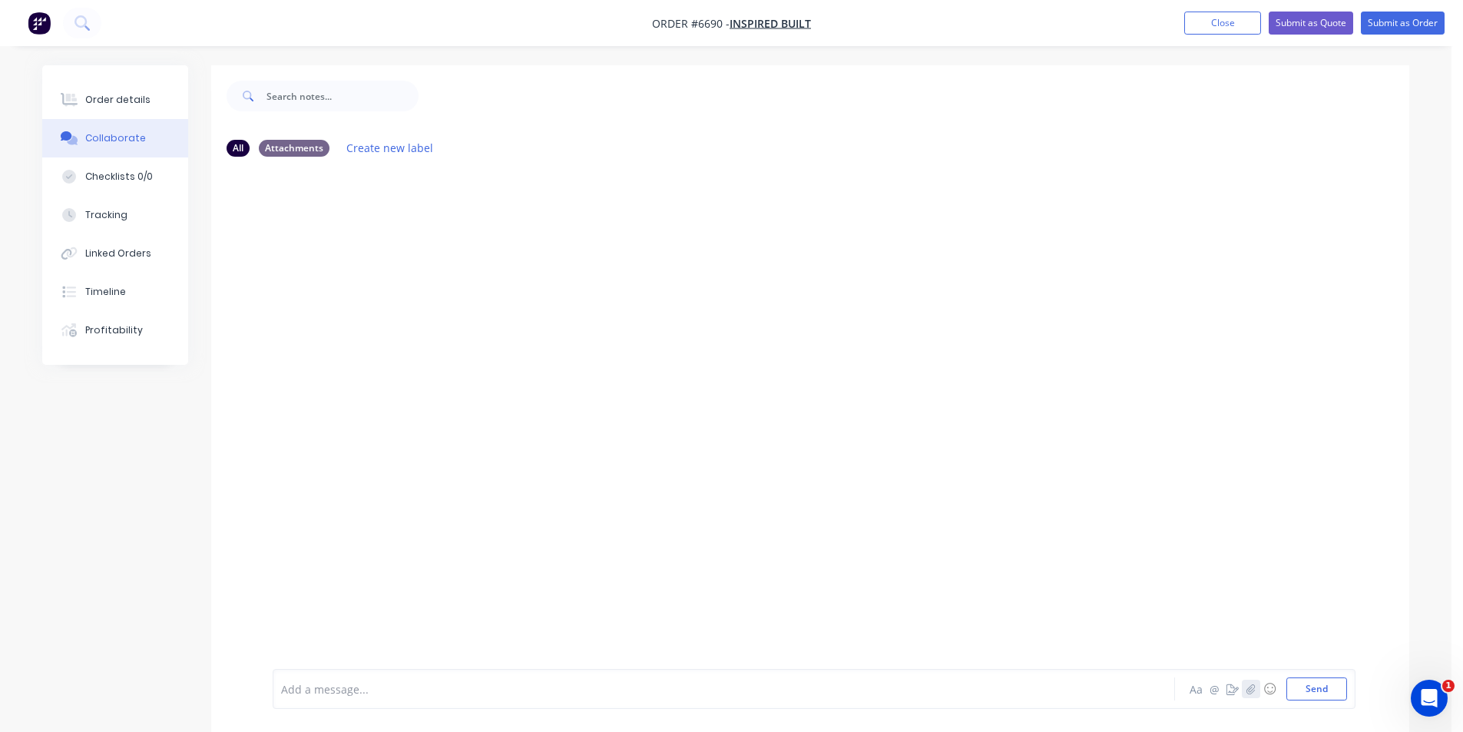
click at [1251, 683] on icon "button" at bounding box center [1250, 688] width 9 height 11
click at [1324, 689] on button "Send" at bounding box center [1316, 688] width 61 height 23
click at [1256, 688] on button "button" at bounding box center [1251, 688] width 18 height 18
click at [1331, 692] on button "Send" at bounding box center [1316, 688] width 61 height 23
click at [169, 94] on button "Order details" at bounding box center [115, 100] width 146 height 38
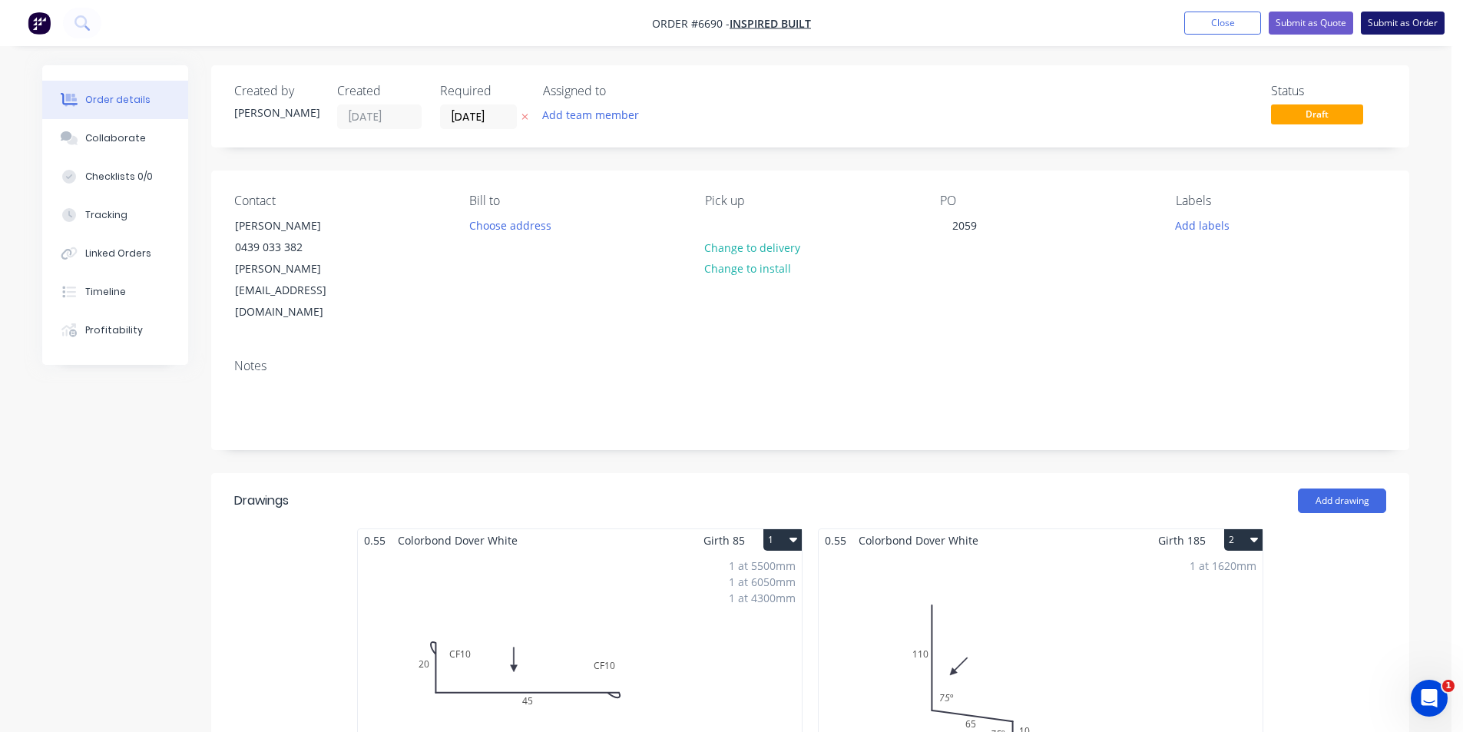
click at [1420, 15] on button "Submit as Order" at bounding box center [1403, 23] width 84 height 23
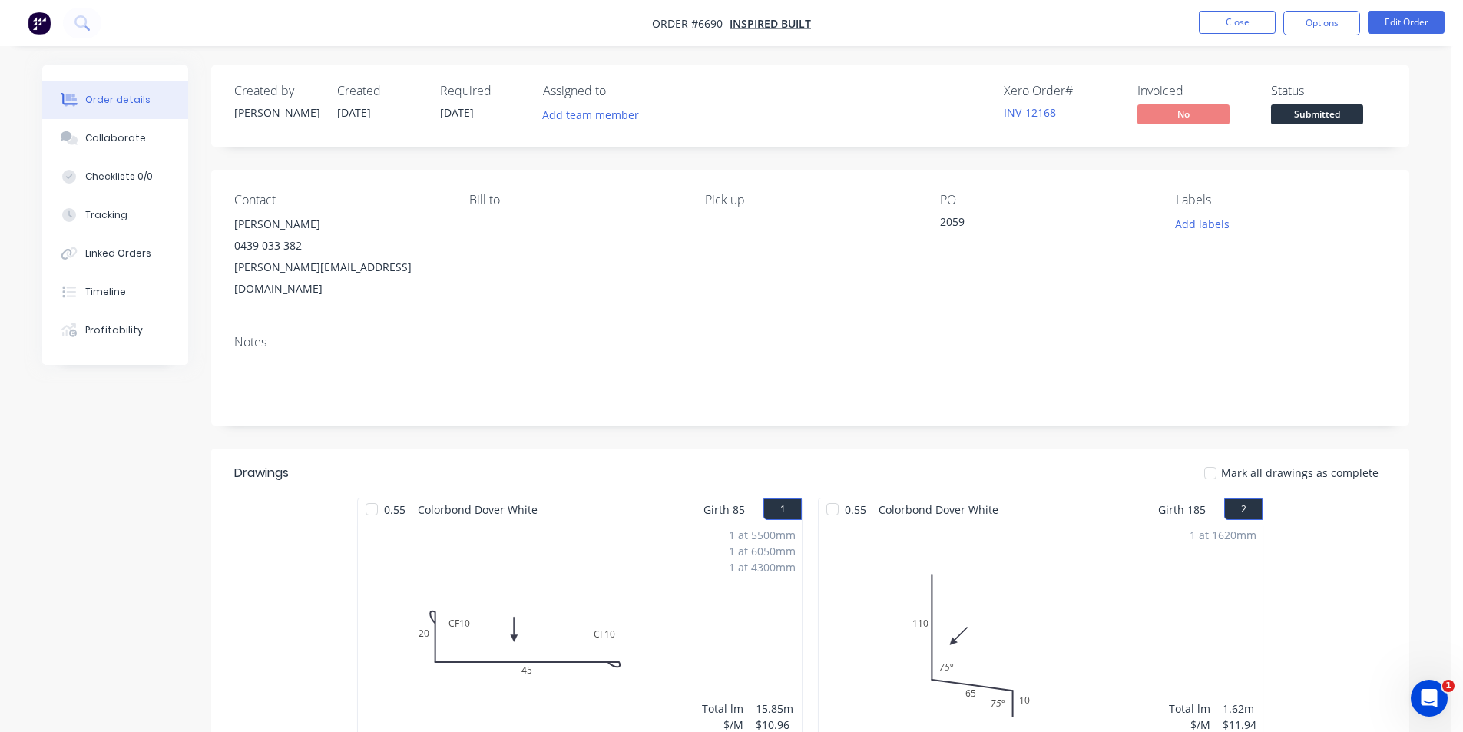
click at [1318, 109] on span "Submitted" at bounding box center [1317, 113] width 92 height 19
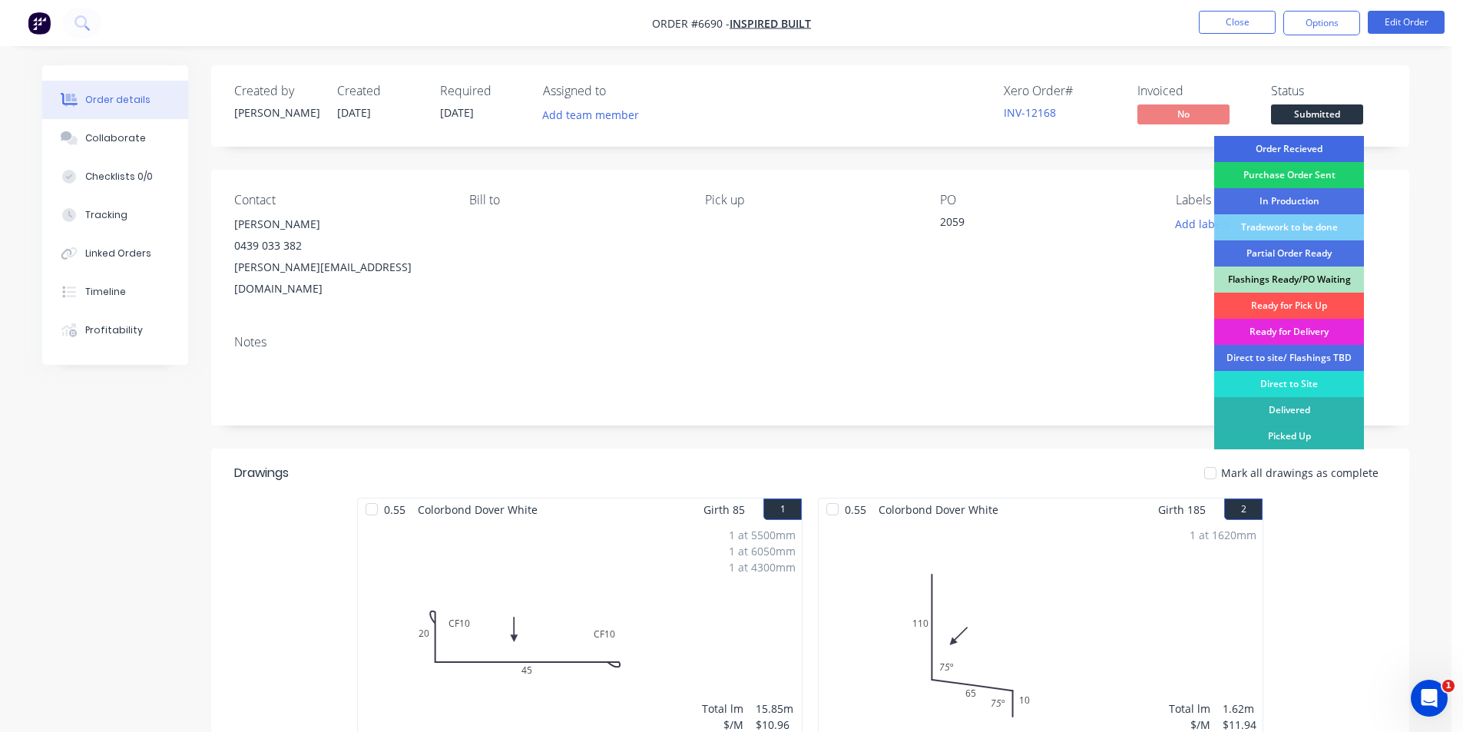
click at [1311, 148] on div "Order Recieved" at bounding box center [1289, 149] width 150 height 26
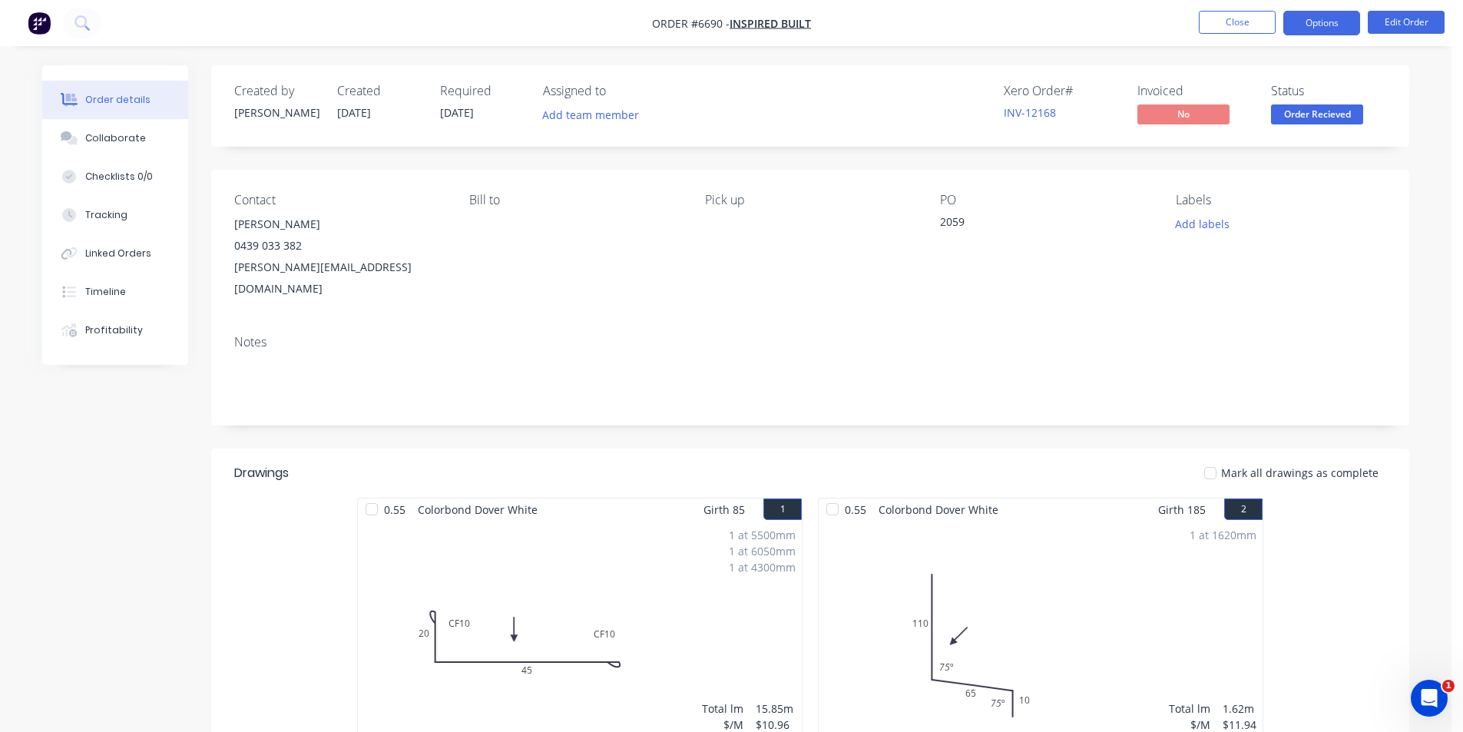
click at [1321, 26] on button "Options" at bounding box center [1321, 23] width 77 height 25
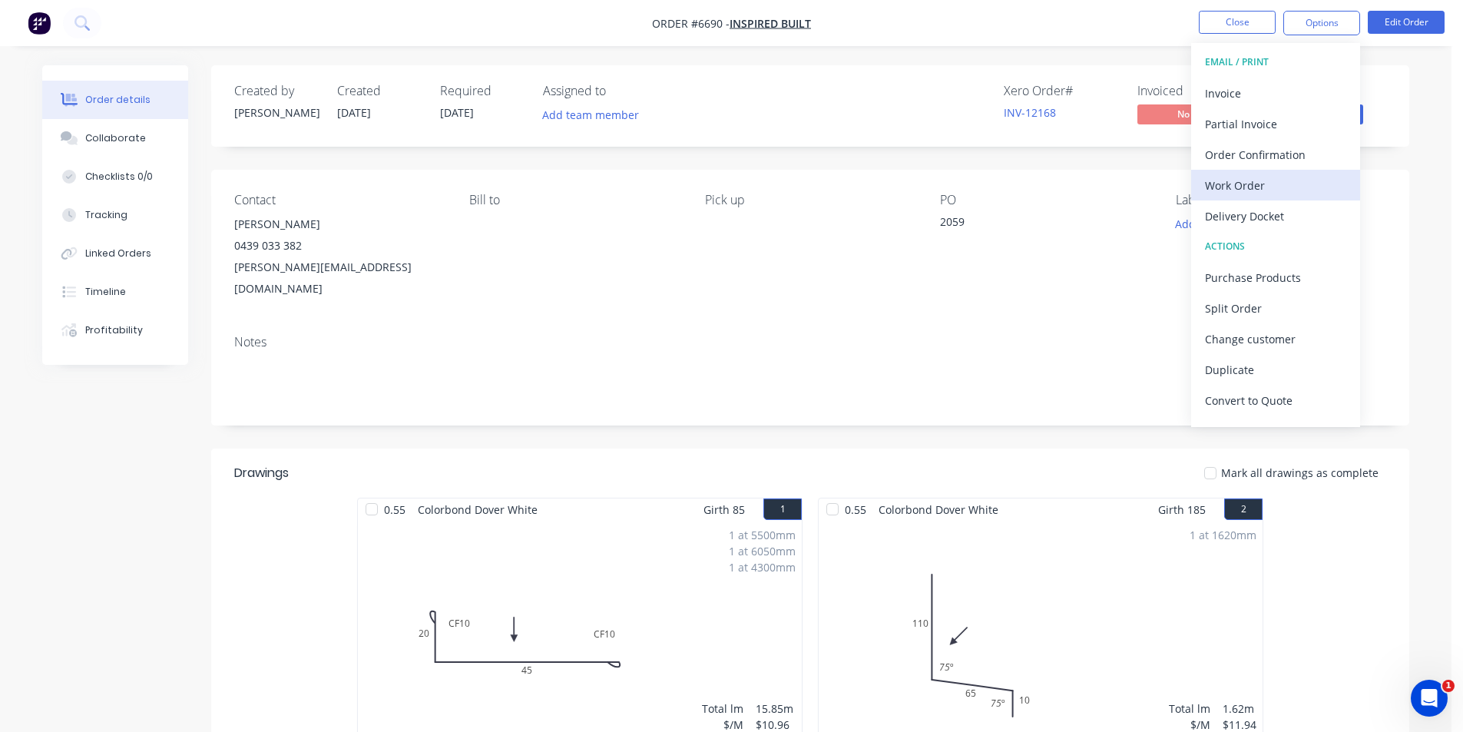
click at [1270, 176] on div "Work Order" at bounding box center [1275, 185] width 141 height 22
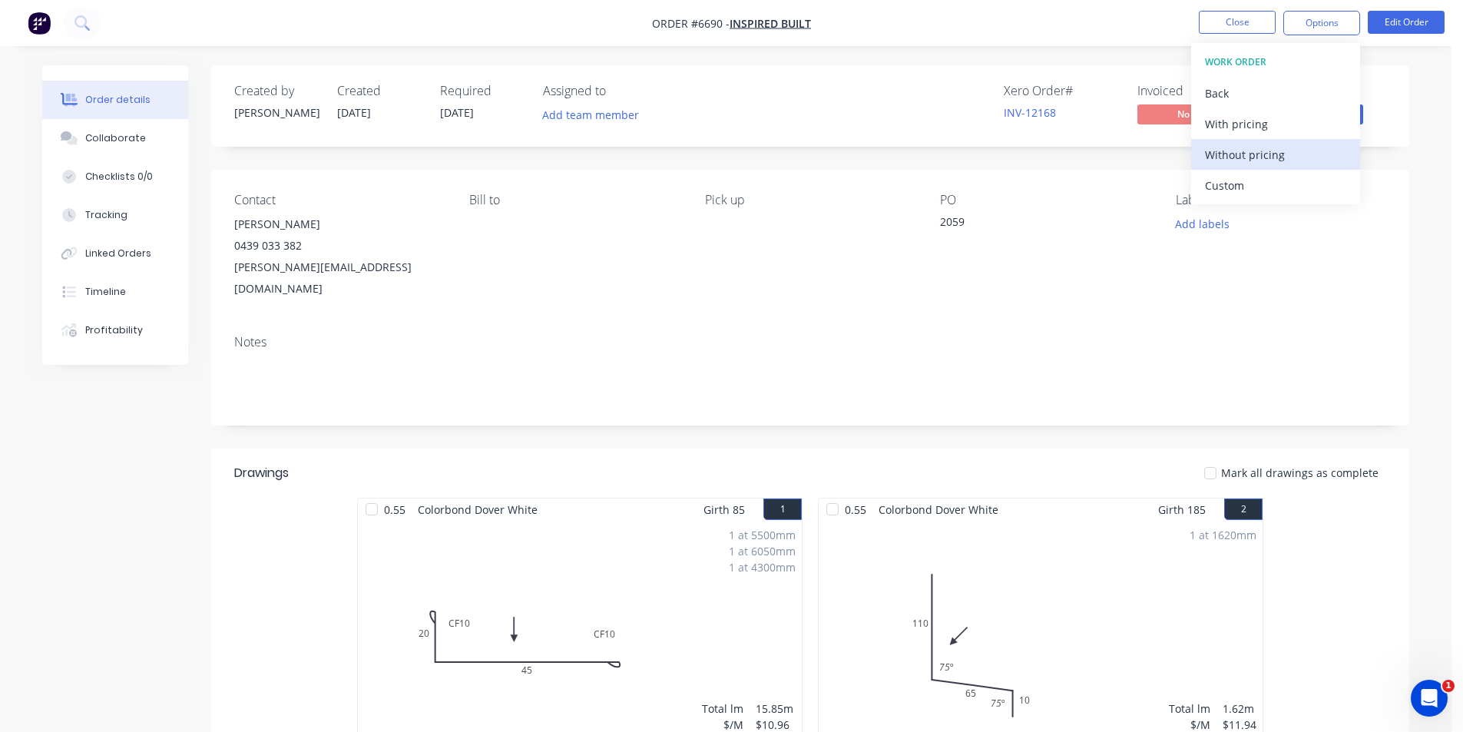
click at [1268, 164] on div "Without pricing" at bounding box center [1275, 155] width 141 height 22
drag, startPoint x: 1389, startPoint y: 222, endPoint x: 1388, endPoint y: 213, distance: 8.5
click at [1389, 222] on div "Contact [PERSON_NAME] [PHONE_NUMBER] [PERSON_NAME][EMAIL_ADDRESS][DOMAIN_NAME] …" at bounding box center [810, 246] width 1198 height 153
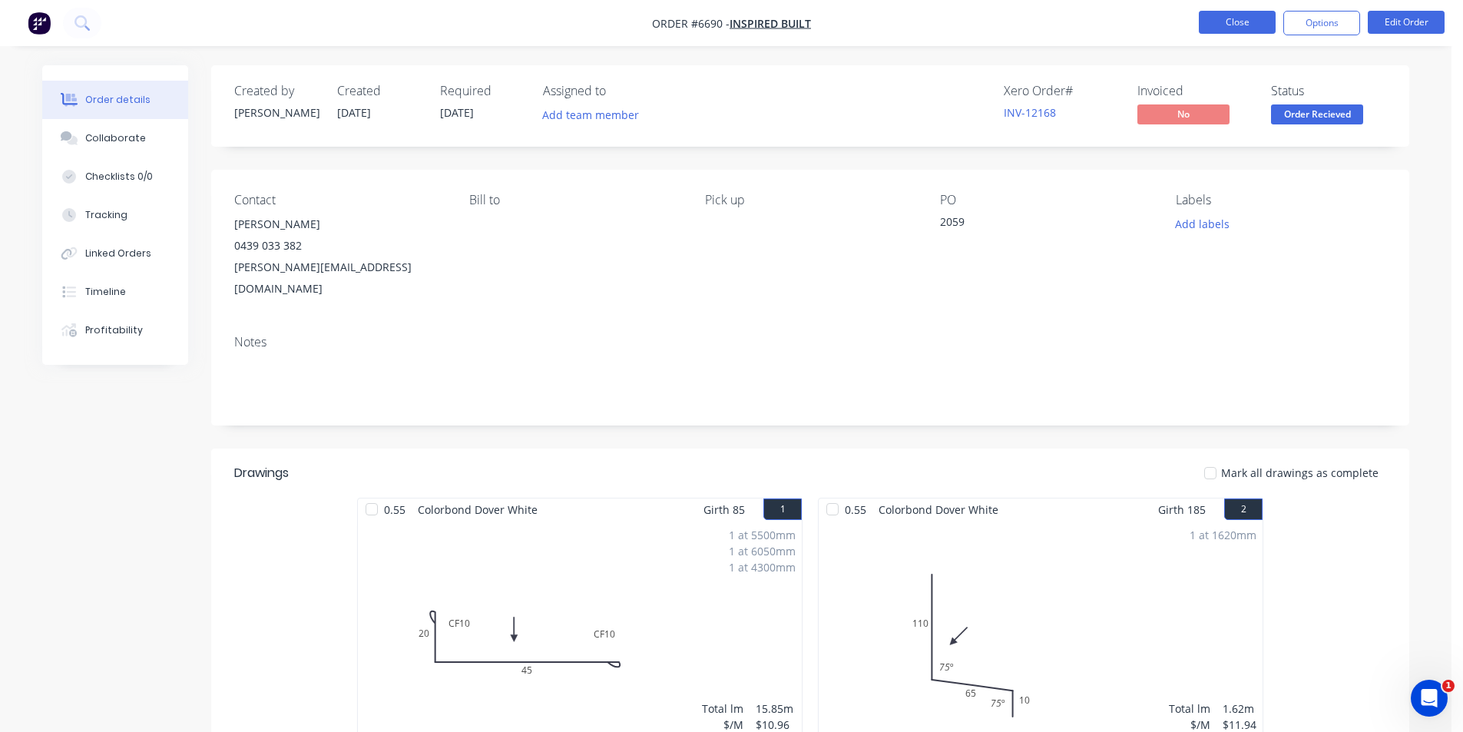
click at [1242, 18] on button "Close" at bounding box center [1237, 22] width 77 height 23
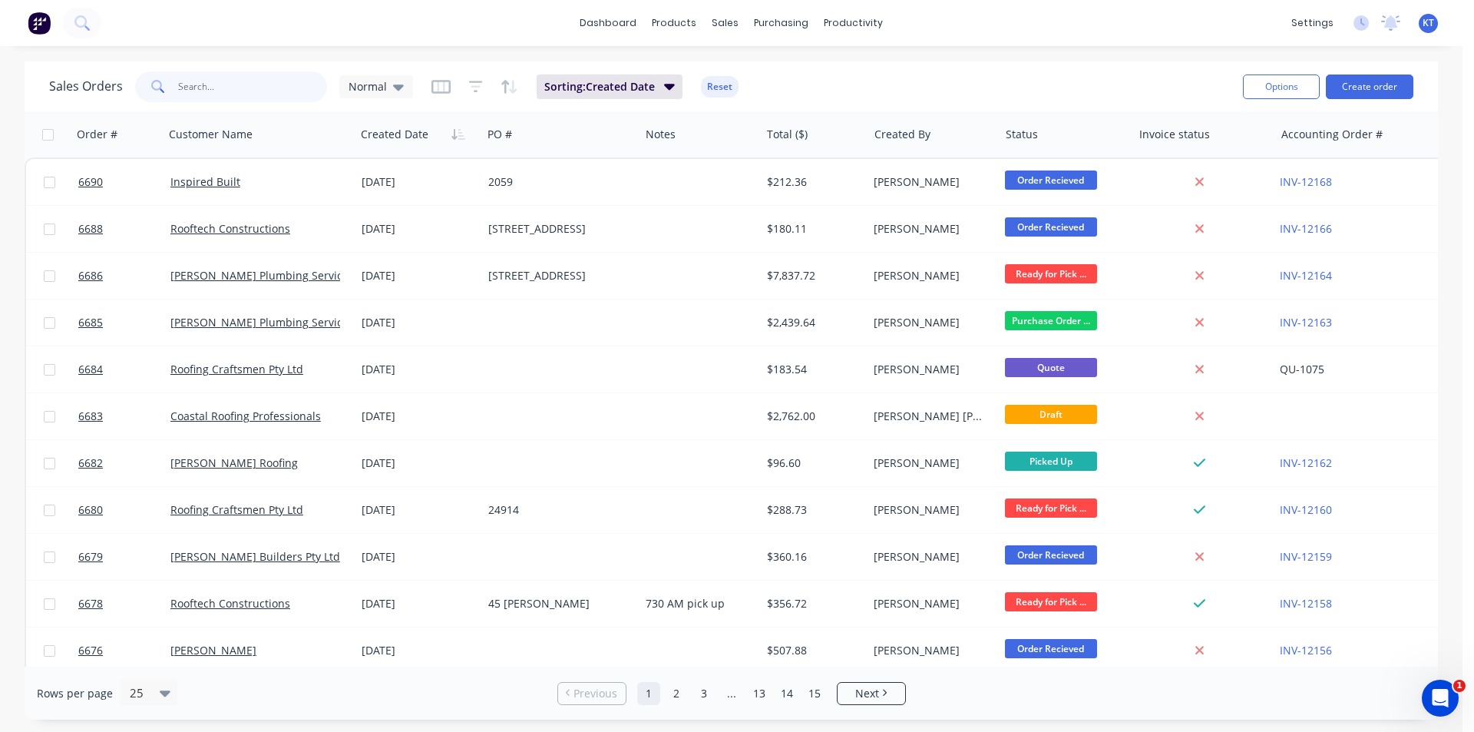
click at [270, 76] on input "text" at bounding box center [253, 86] width 150 height 31
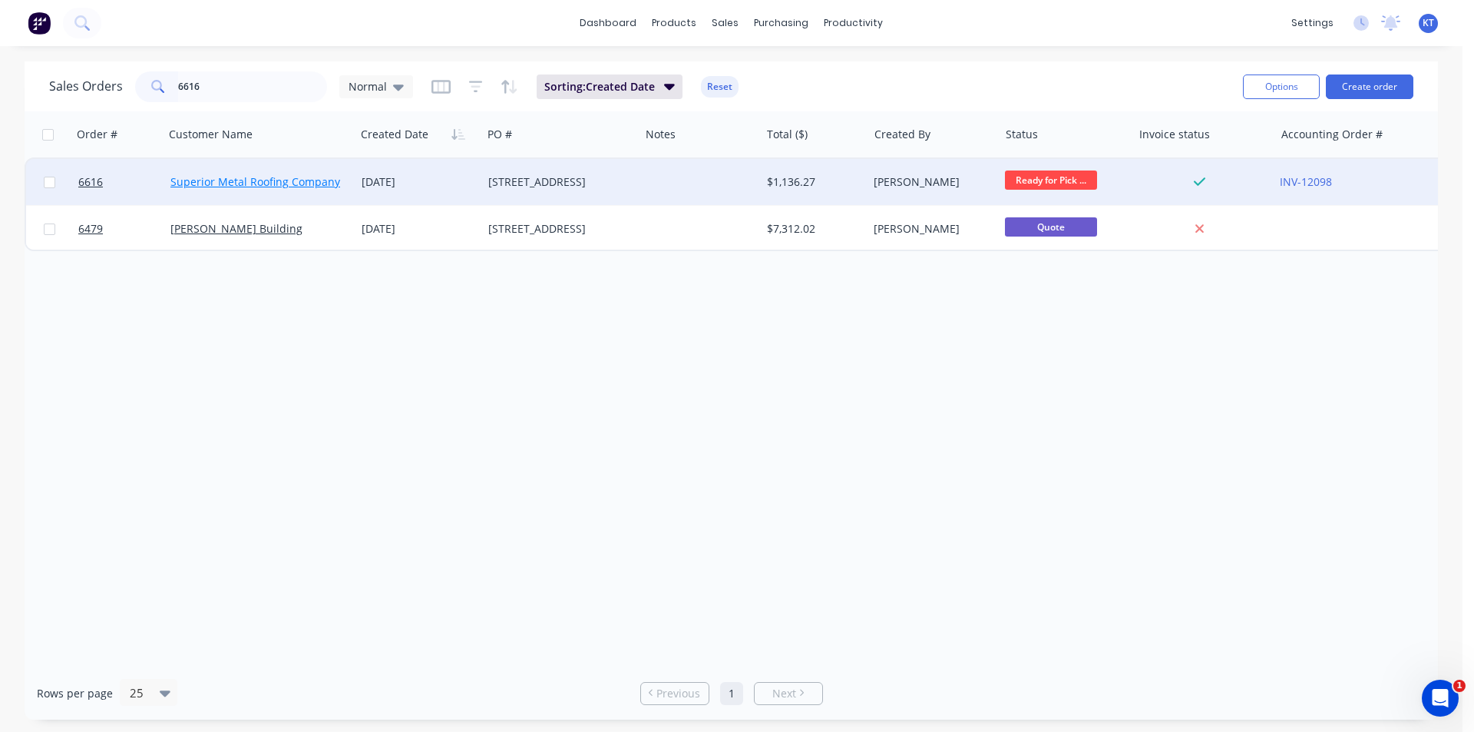
click at [301, 184] on link "Superior Metal Roofing Company Pty Ltd" at bounding box center [273, 181] width 207 height 15
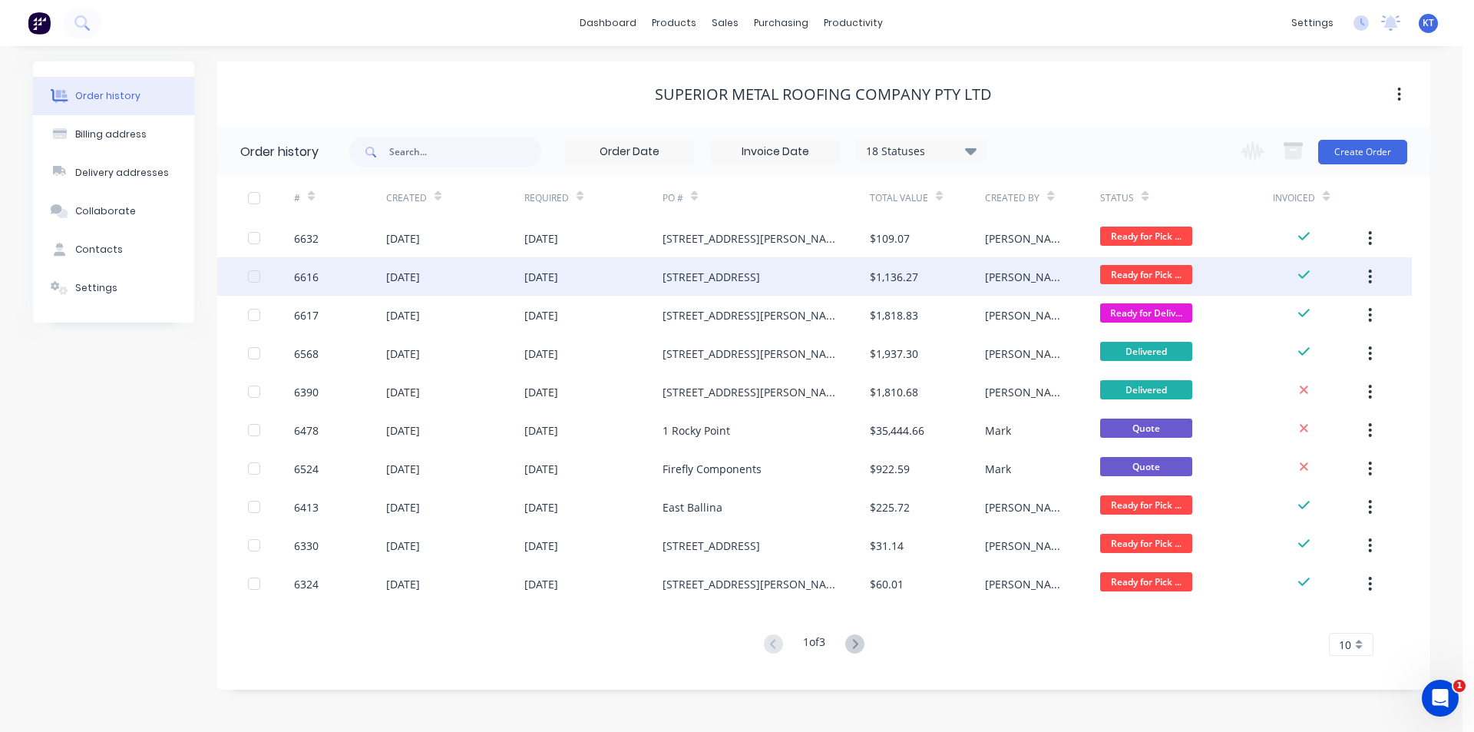
click at [504, 269] on div "[DATE]" at bounding box center [455, 276] width 138 height 38
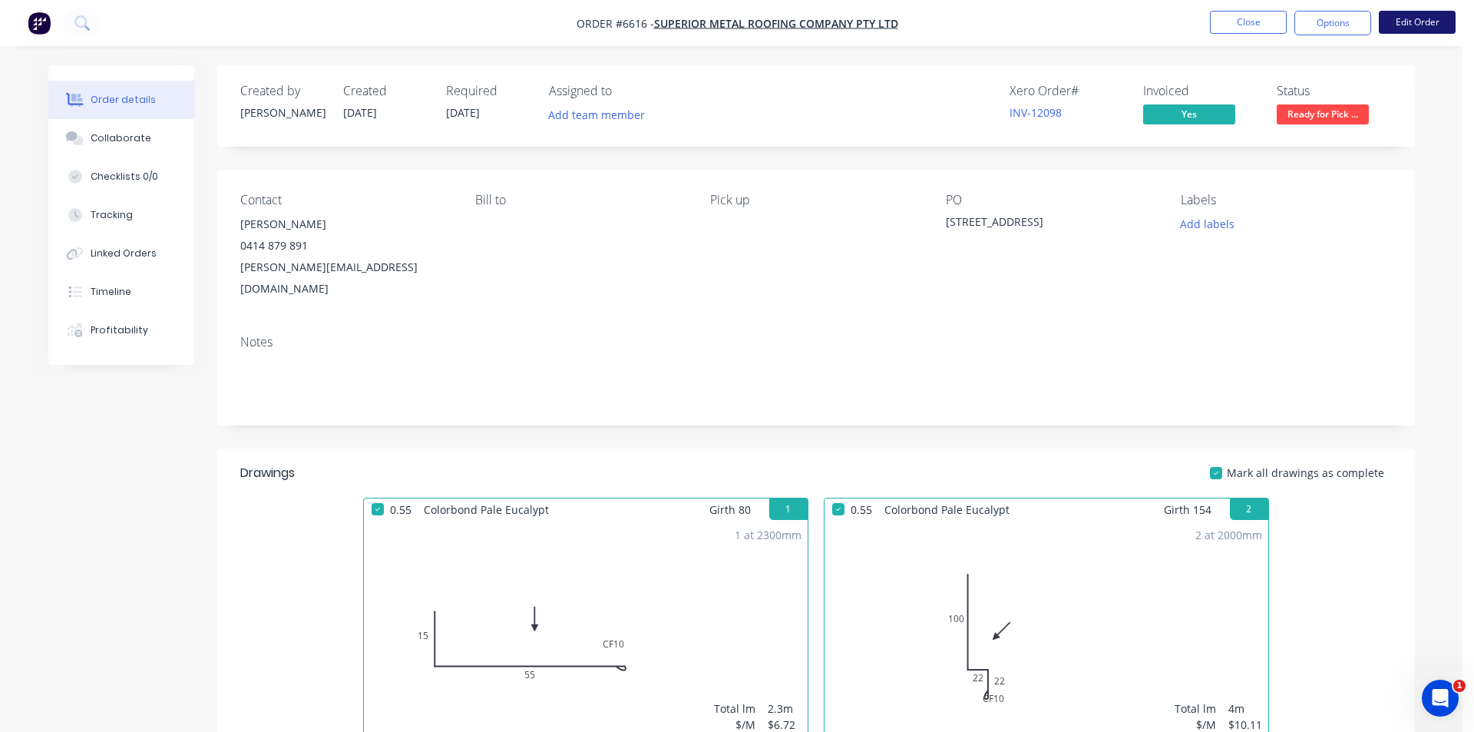
click at [1390, 23] on button "Edit Order" at bounding box center [1417, 22] width 77 height 23
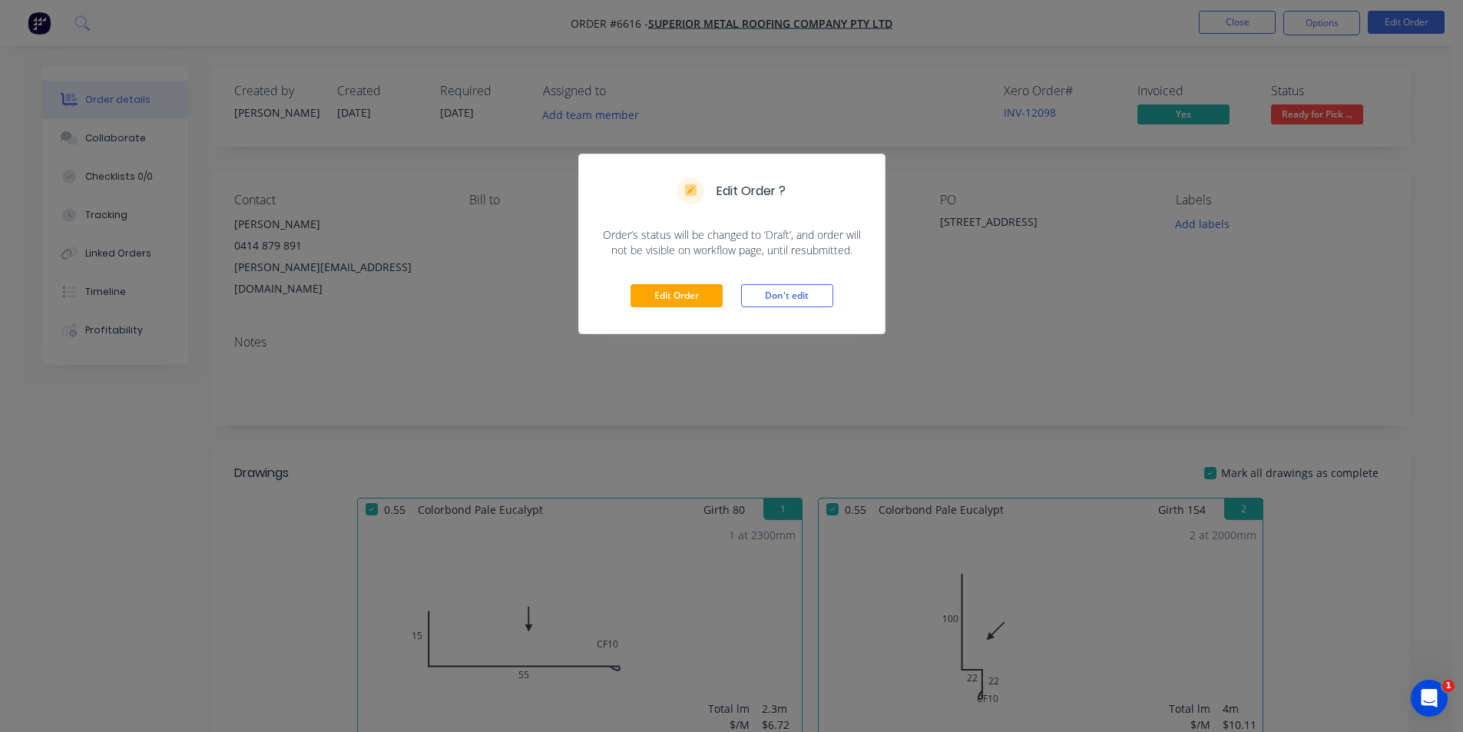
drag, startPoint x: 659, startPoint y: 312, endPoint x: 683, endPoint y: 301, distance: 26.1
click at [662, 309] on div "Edit Order Don't edit" at bounding box center [732, 295] width 306 height 75
click at [683, 301] on button "Edit Order" at bounding box center [676, 295] width 92 height 23
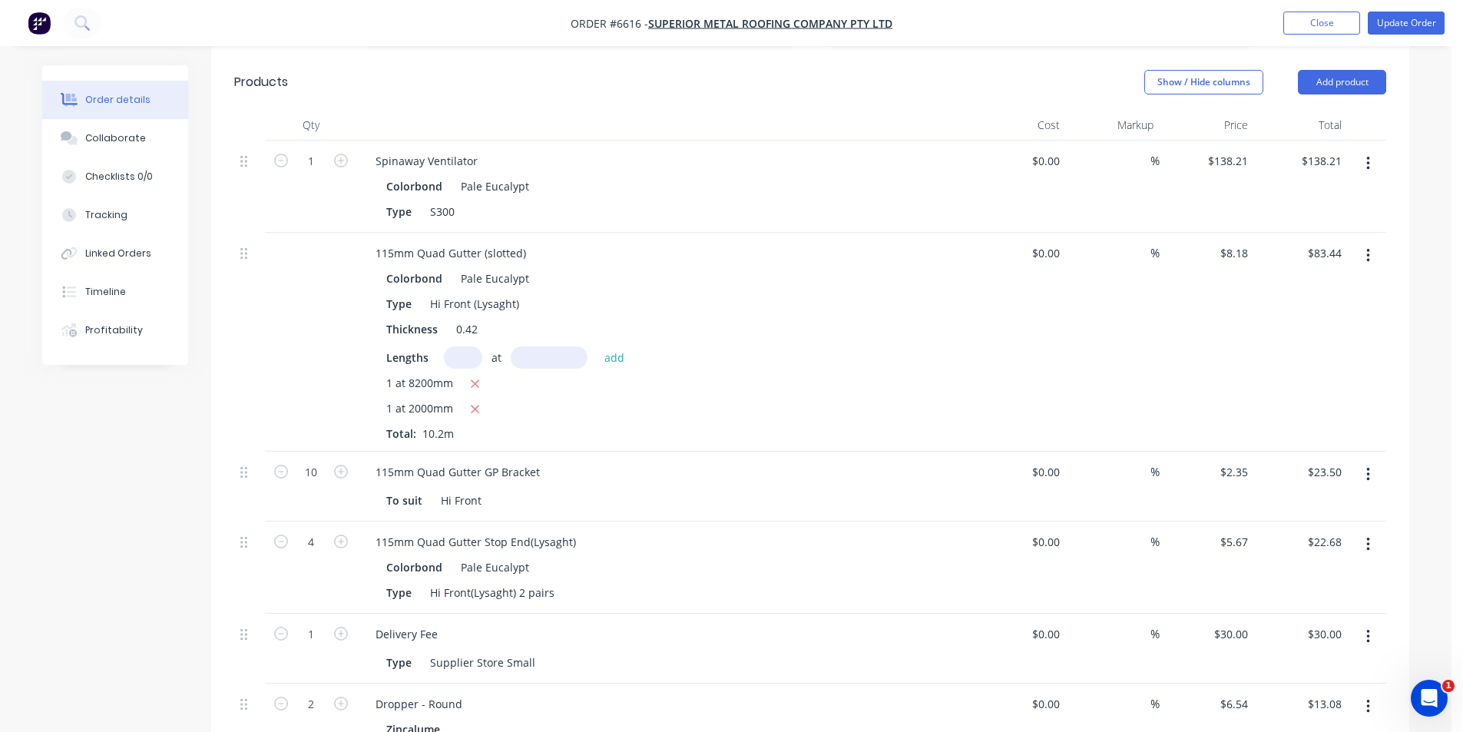
scroll to position [1996, 0]
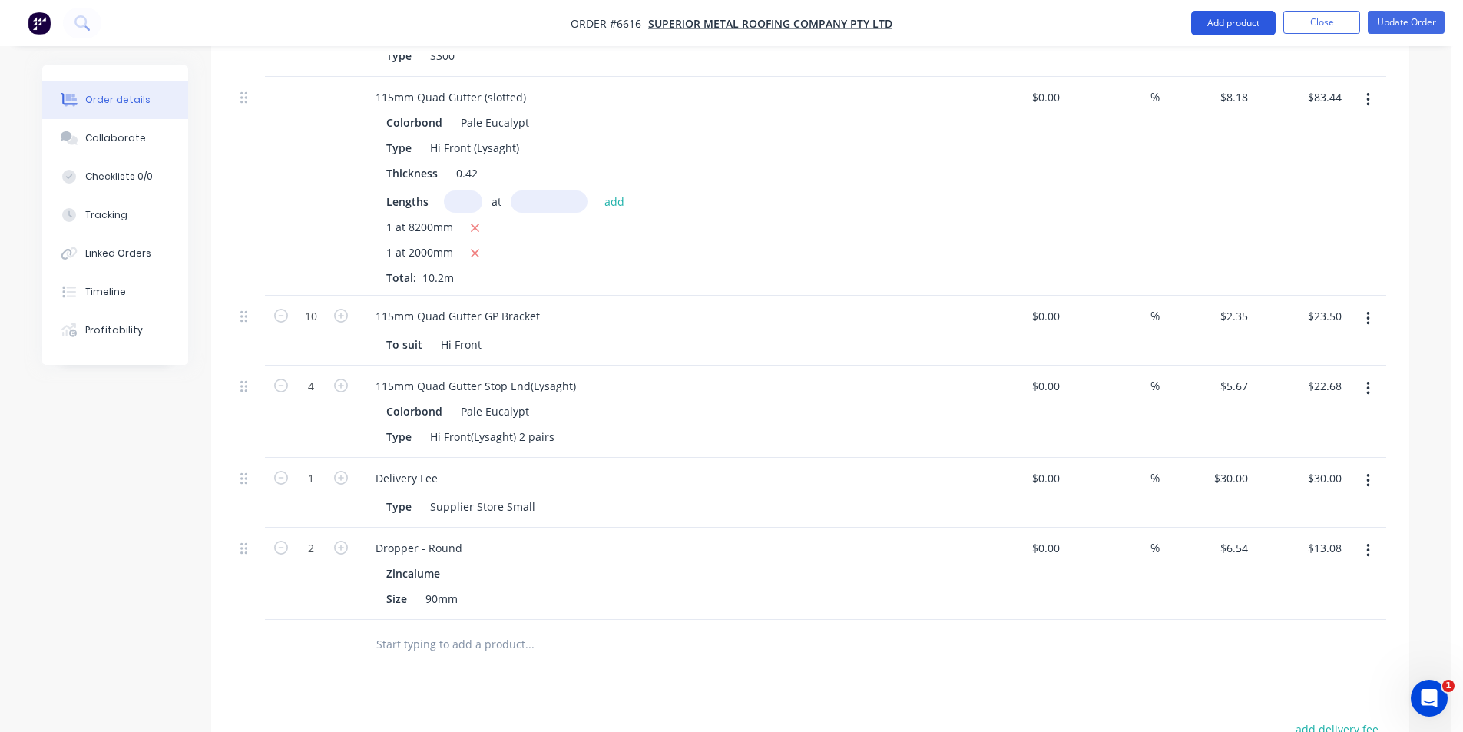
click at [1211, 15] on button "Add product" at bounding box center [1233, 23] width 84 height 25
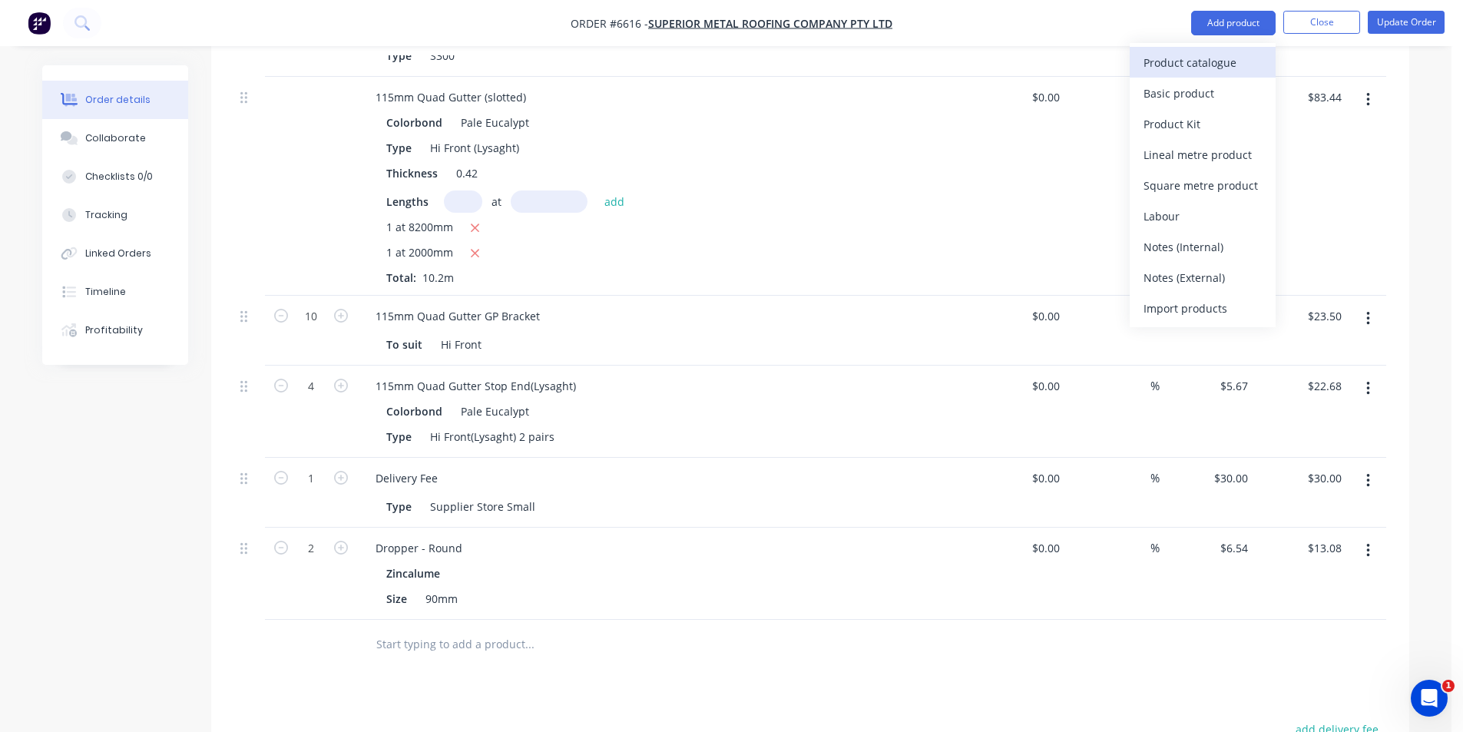
click at [1190, 62] on div "Product catalogue" at bounding box center [1202, 62] width 118 height 22
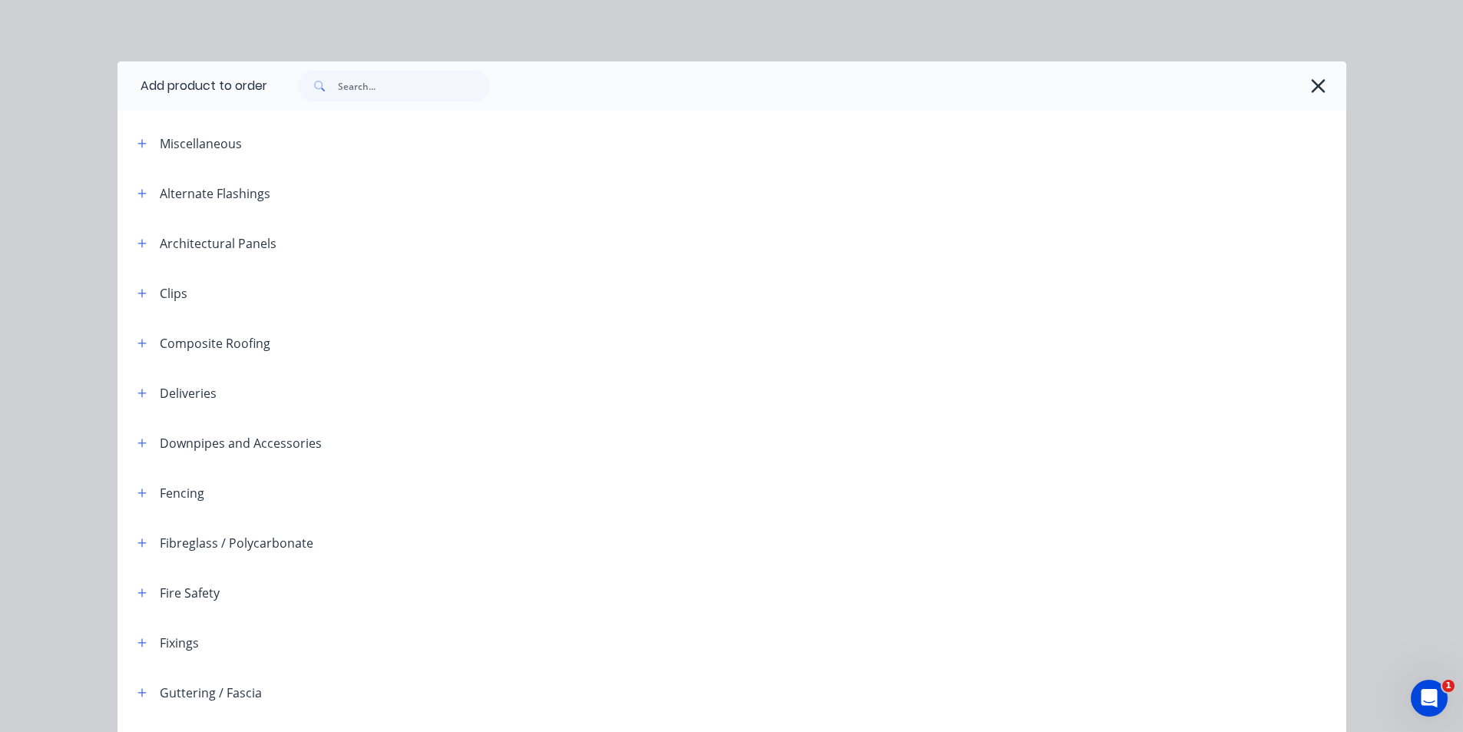
click at [379, 58] on div "Add product to order Miscellaneous Alternate Flashings Architectural Panels Cli…" at bounding box center [731, 366] width 1463 height 732
click at [368, 83] on input "text" at bounding box center [414, 86] width 152 height 31
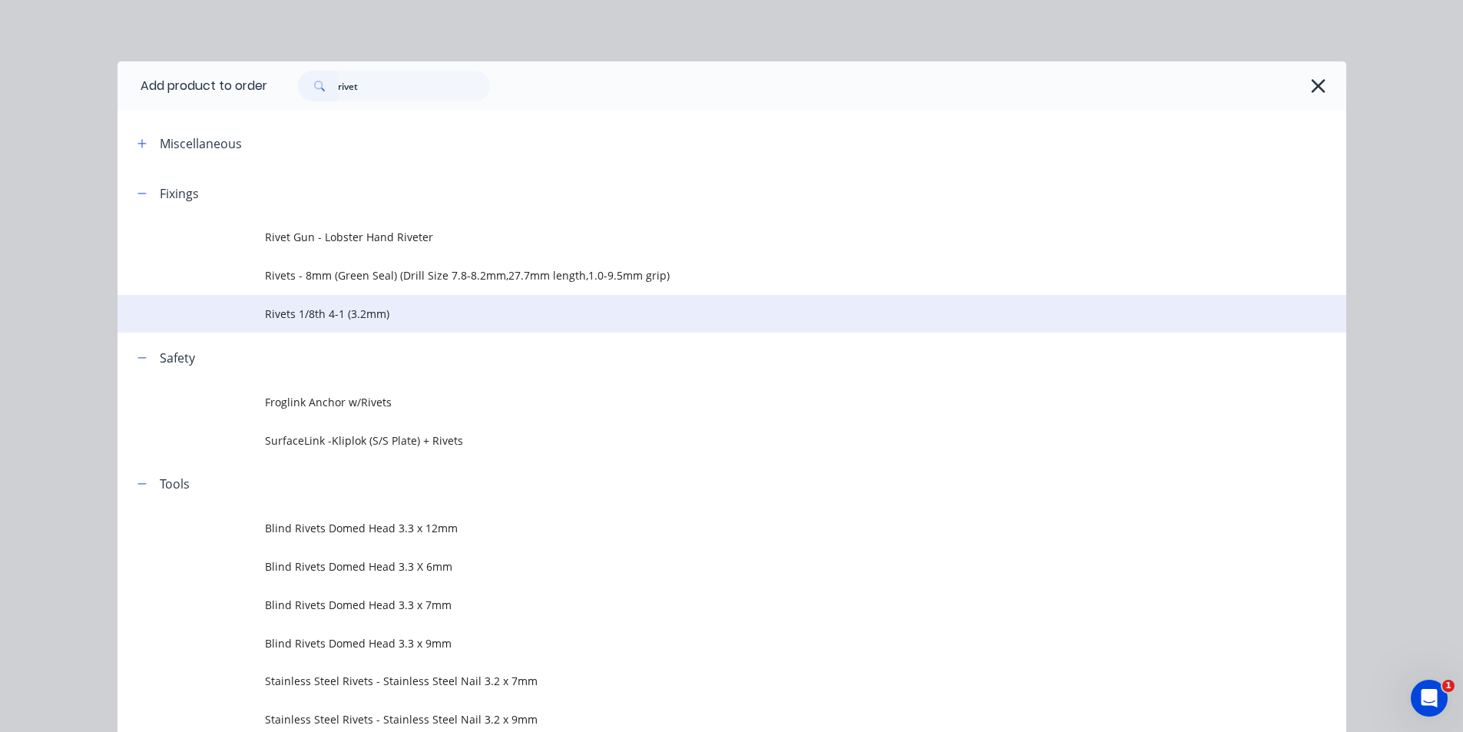
click at [305, 315] on span "Rivets 1/8th 4-1 (3.2mm)" at bounding box center [697, 314] width 865 height 16
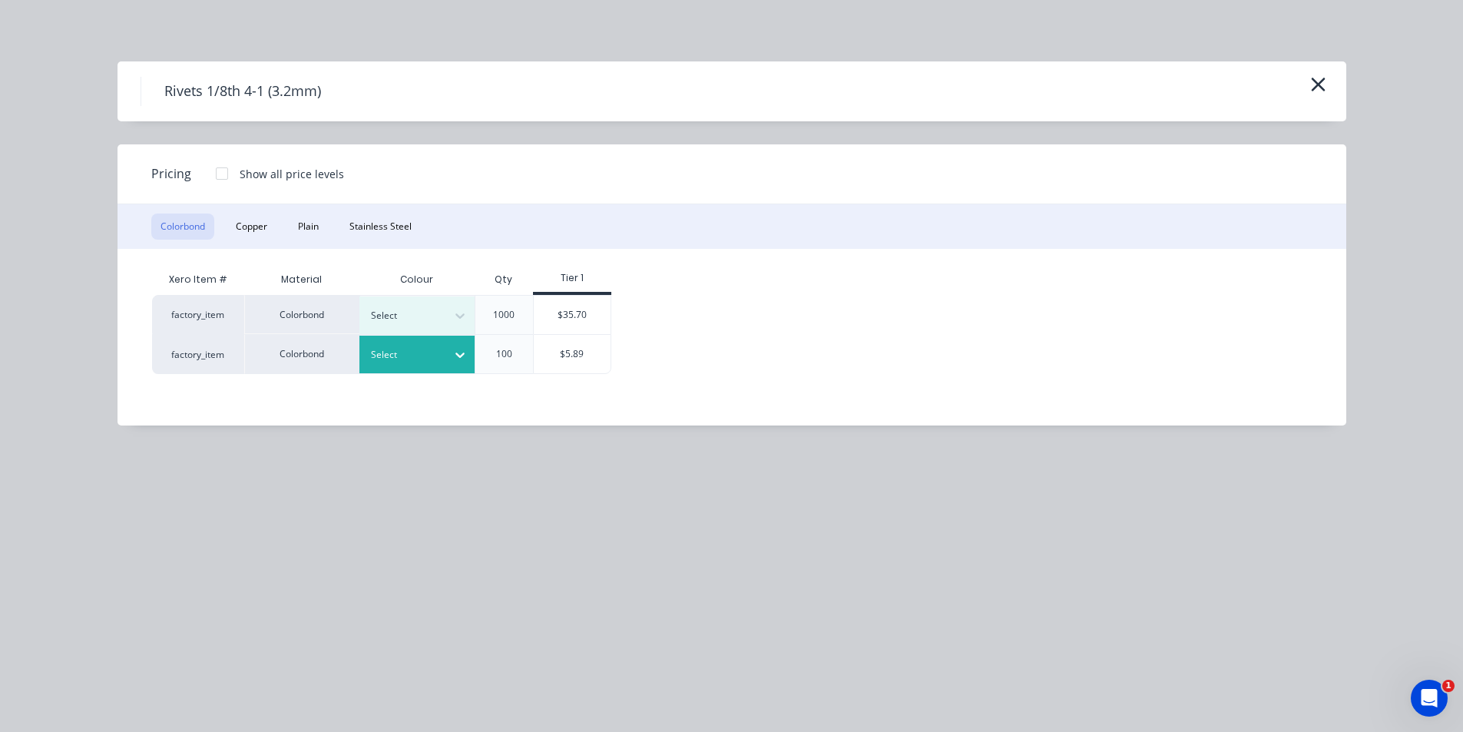
click at [426, 347] on div at bounding box center [405, 354] width 69 height 17
click at [579, 373] on div "$5.89" at bounding box center [572, 354] width 78 height 40
click at [579, 355] on div "$5.89" at bounding box center [572, 354] width 77 height 38
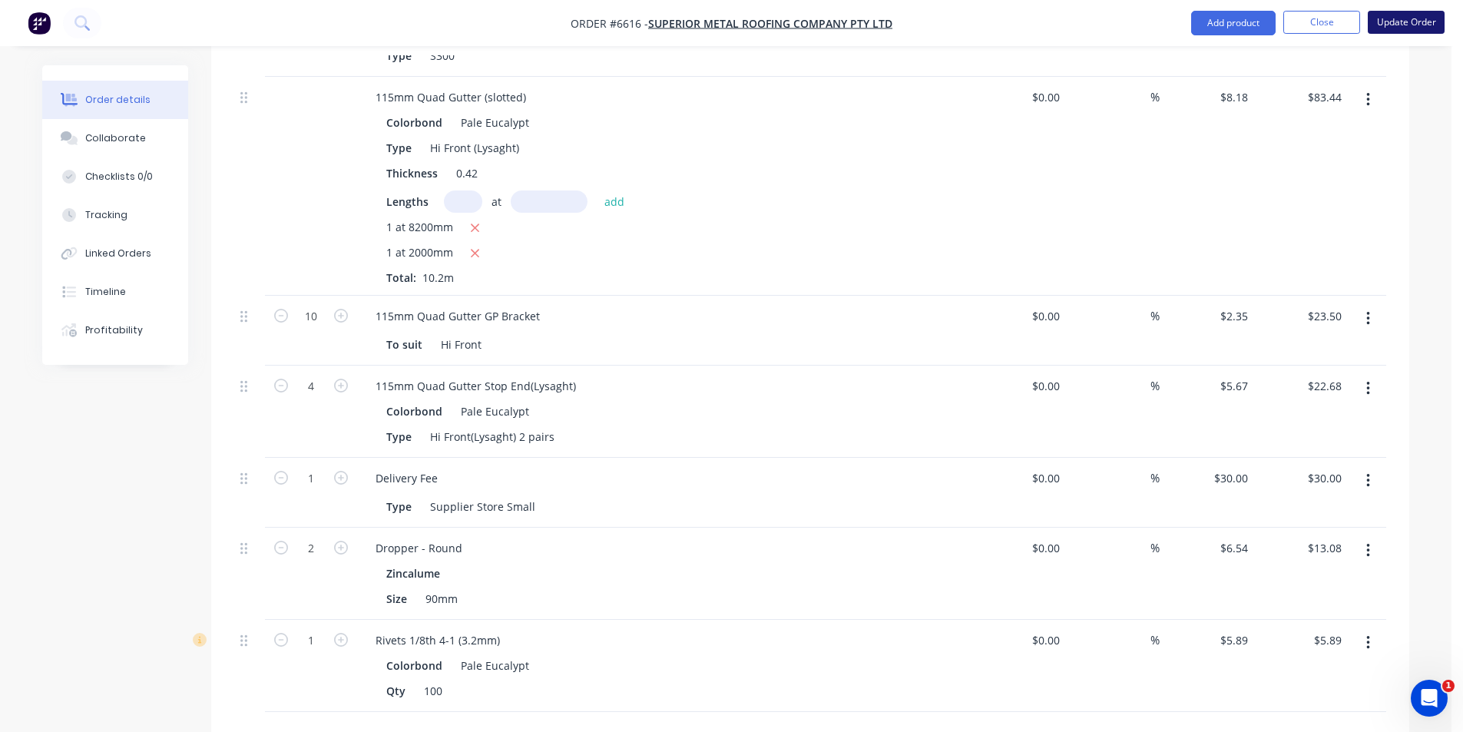
click at [1430, 18] on button "Update Order" at bounding box center [1405, 22] width 77 height 23
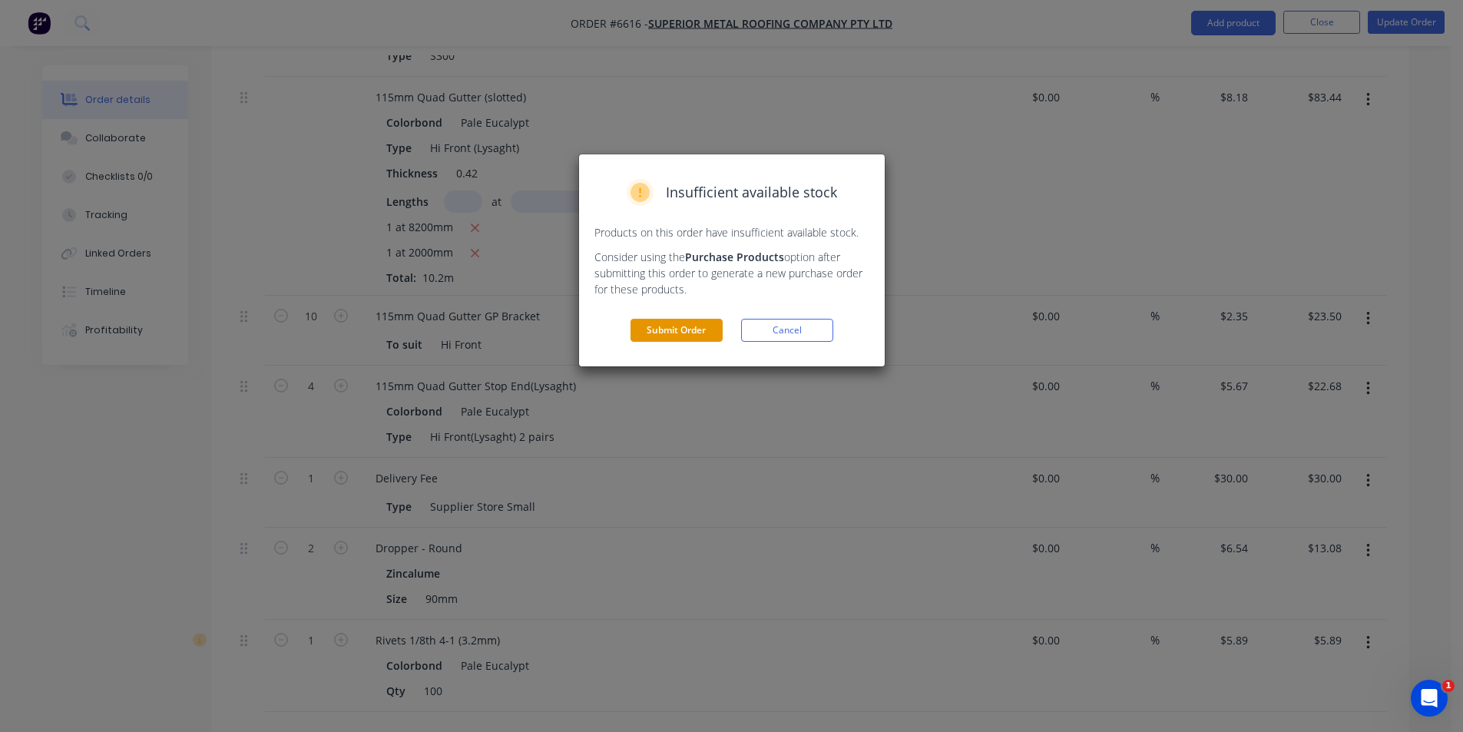
click at [703, 329] on button "Submit Order" at bounding box center [676, 330] width 92 height 23
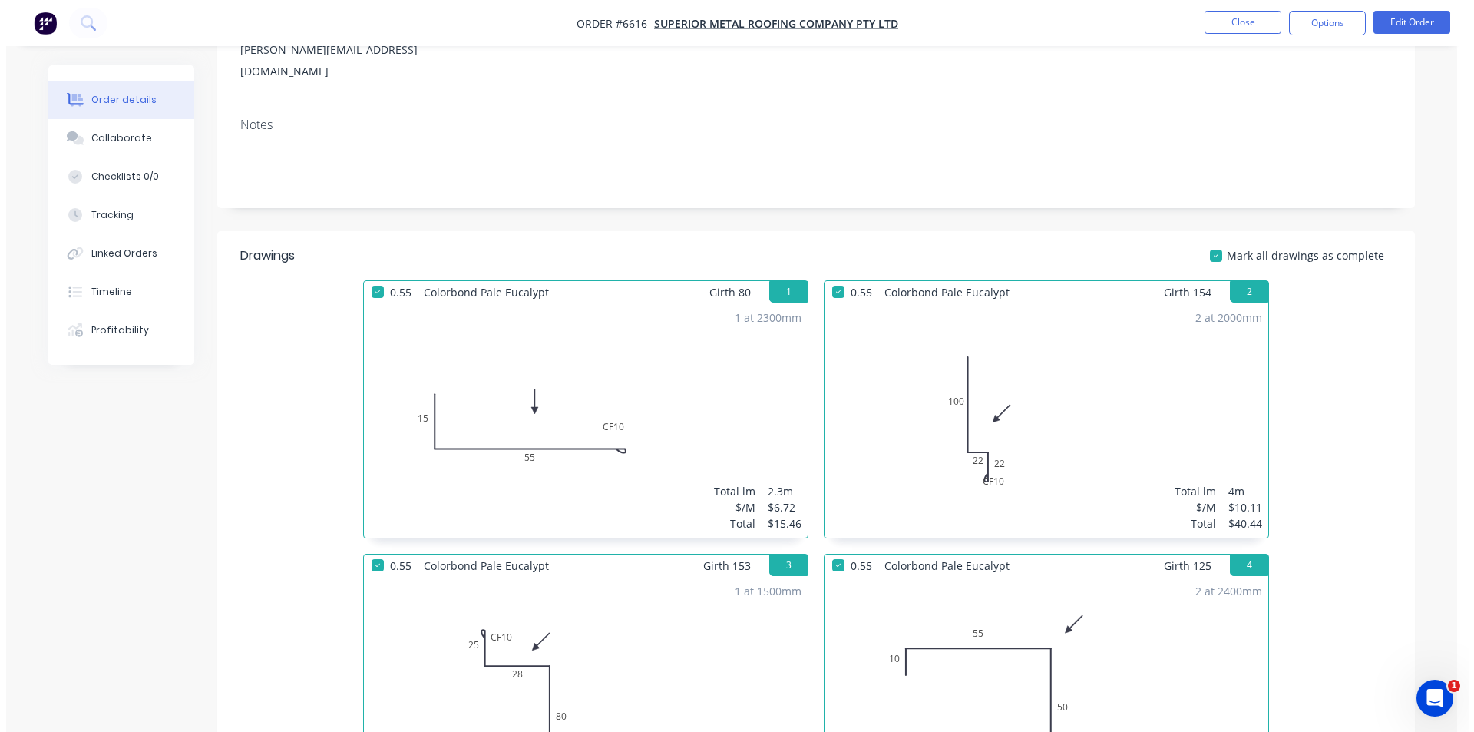
scroll to position [0, 0]
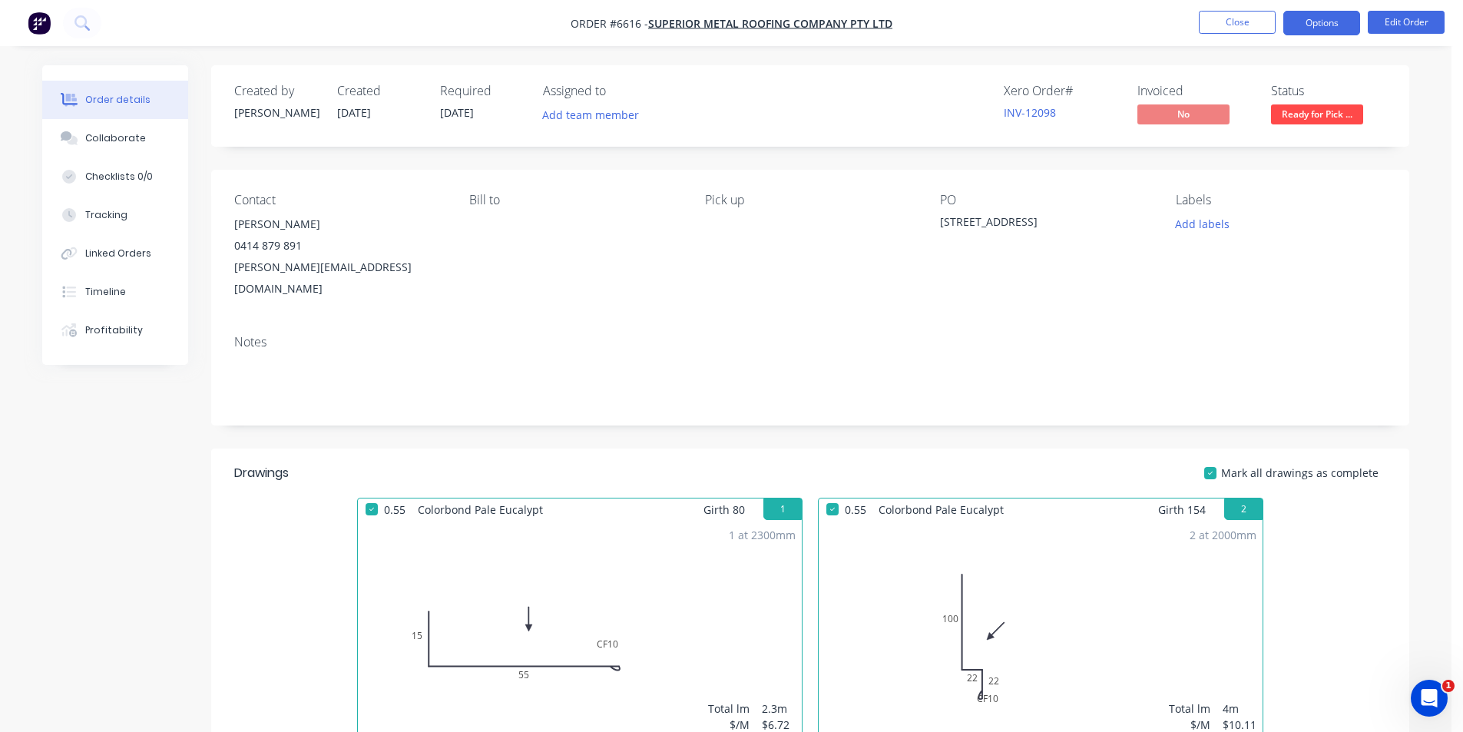
drag, startPoint x: 1319, startPoint y: 17, endPoint x: 1330, endPoint y: 22, distance: 12.0
click at [1320, 18] on button "Options" at bounding box center [1321, 23] width 77 height 25
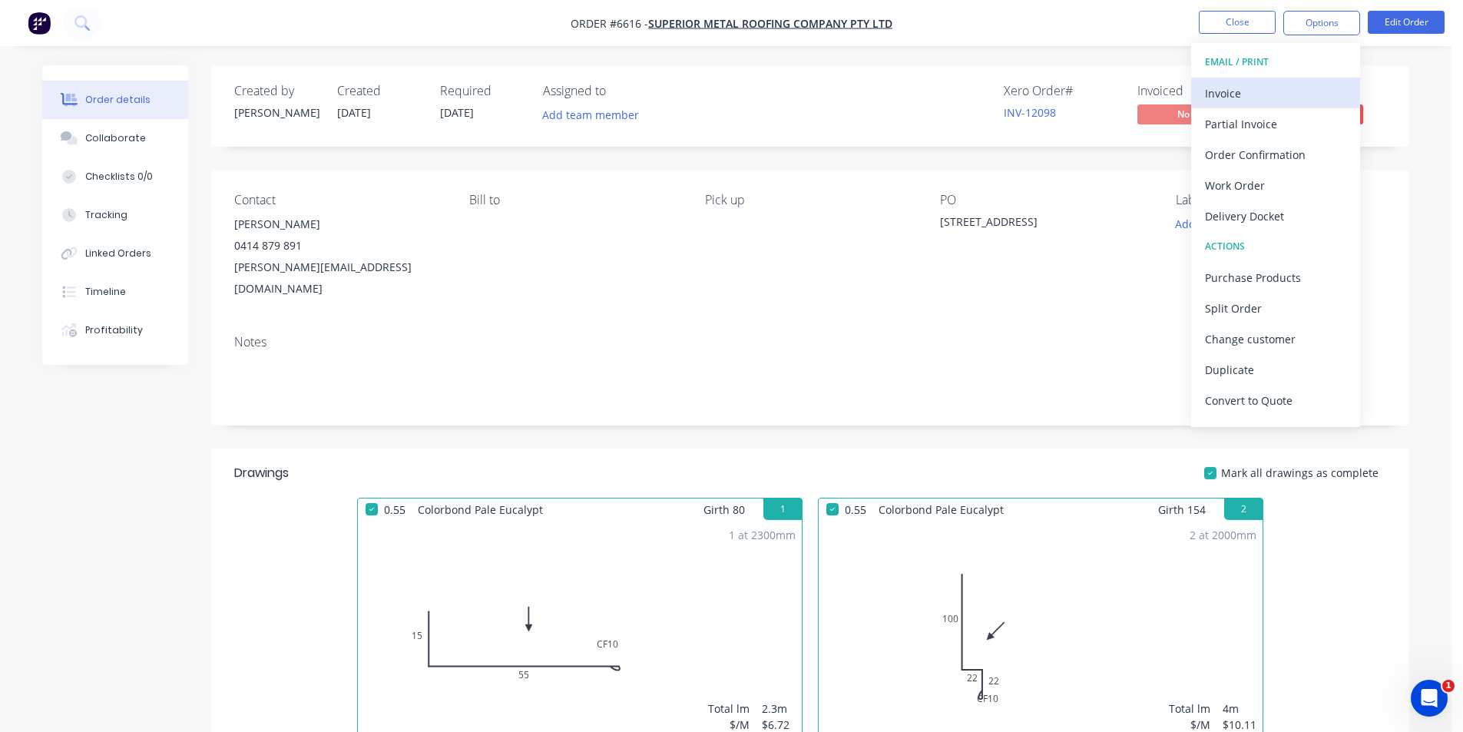
click at [1282, 78] on button "Invoice" at bounding box center [1275, 93] width 169 height 31
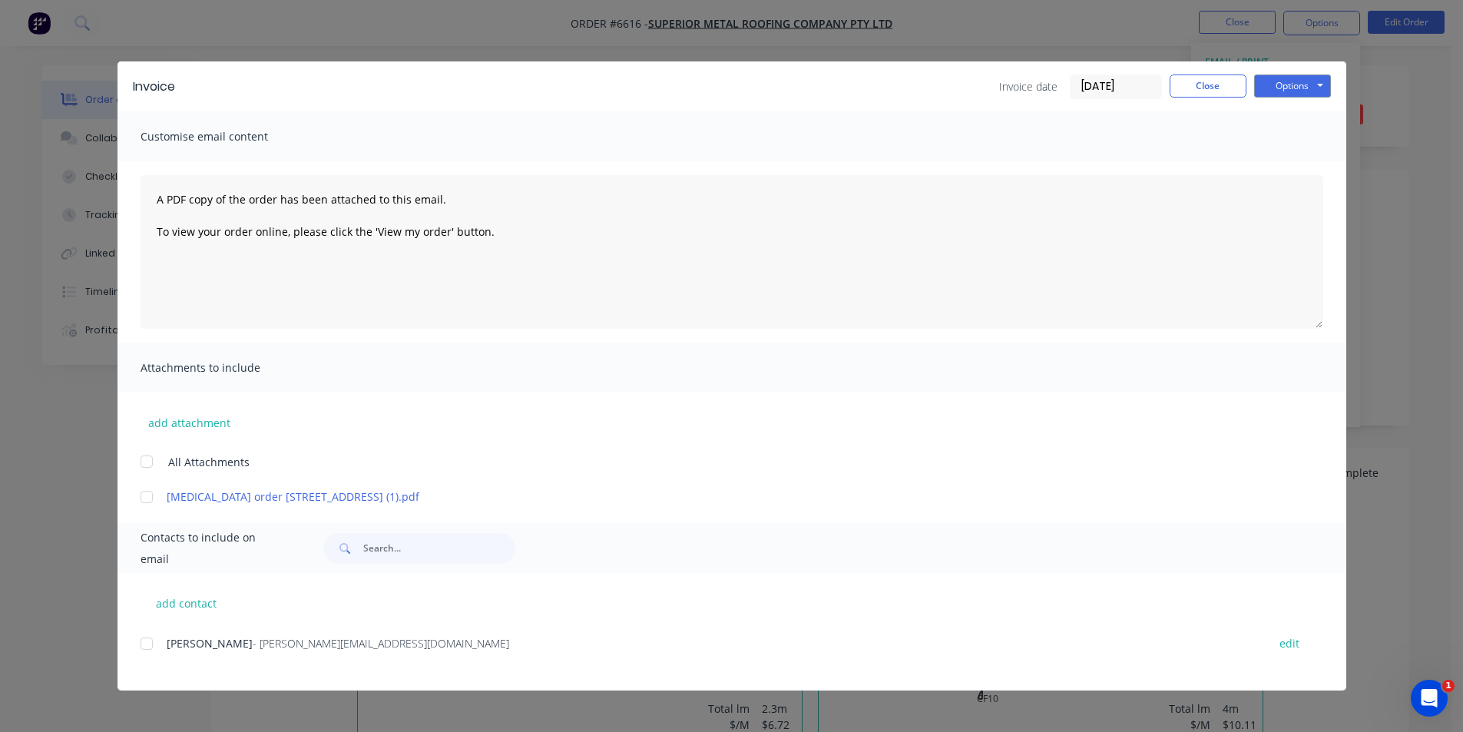
click at [134, 655] on div "add contact Mitchell Gyde - [EMAIL_ADDRESS][DOMAIN_NAME] edit" at bounding box center [731, 631] width 1228 height 117
drag, startPoint x: 150, startPoint y: 643, endPoint x: 544, endPoint y: 503, distance: 417.2
click at [150, 642] on div at bounding box center [146, 643] width 31 height 31
click at [1286, 91] on button "Options" at bounding box center [1292, 85] width 77 height 23
click at [1267, 154] on button "Email" at bounding box center [1303, 163] width 98 height 25
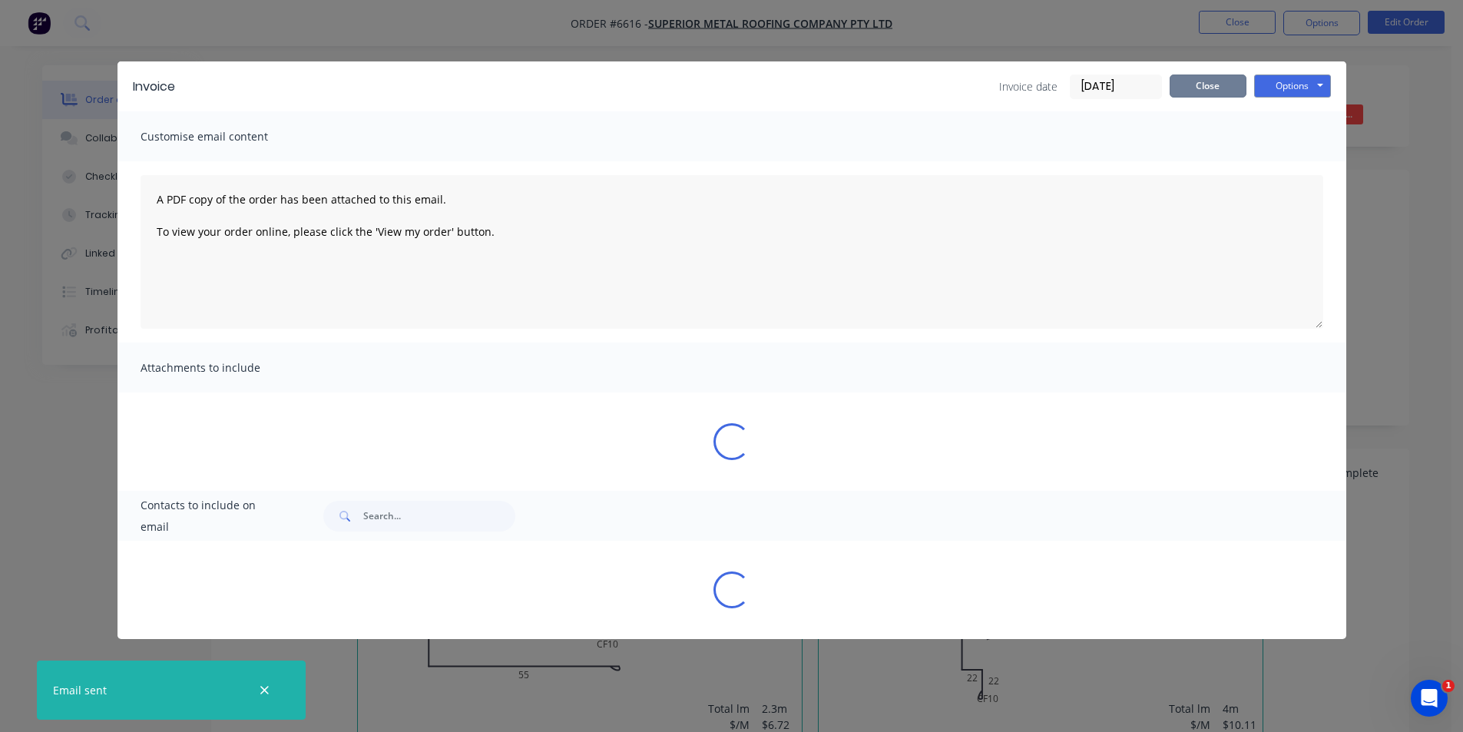
click at [1223, 90] on button "Close" at bounding box center [1207, 85] width 77 height 23
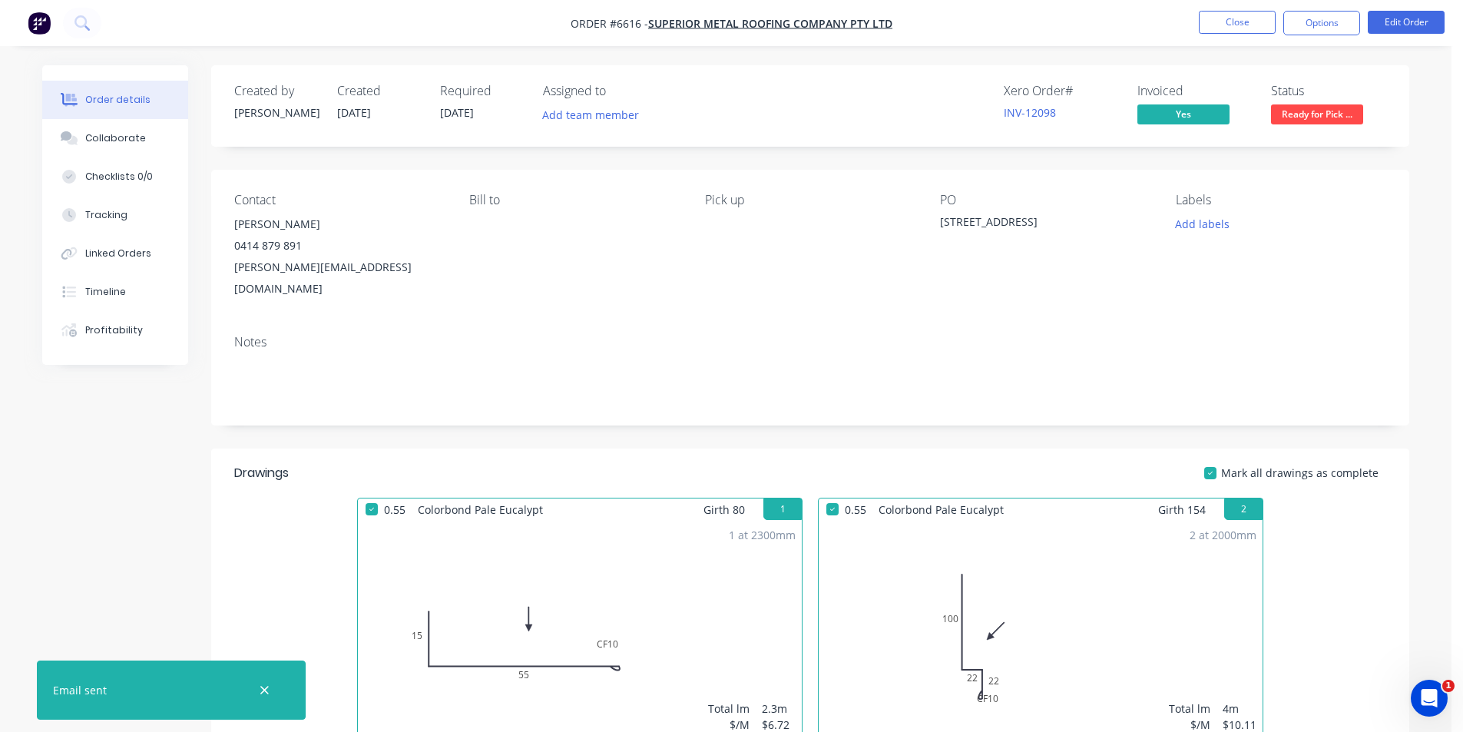
drag, startPoint x: 1271, startPoint y: 110, endPoint x: 1308, endPoint y: 120, distance: 37.4
click at [1288, 118] on span "Ready for Pick ..." at bounding box center [1317, 113] width 92 height 19
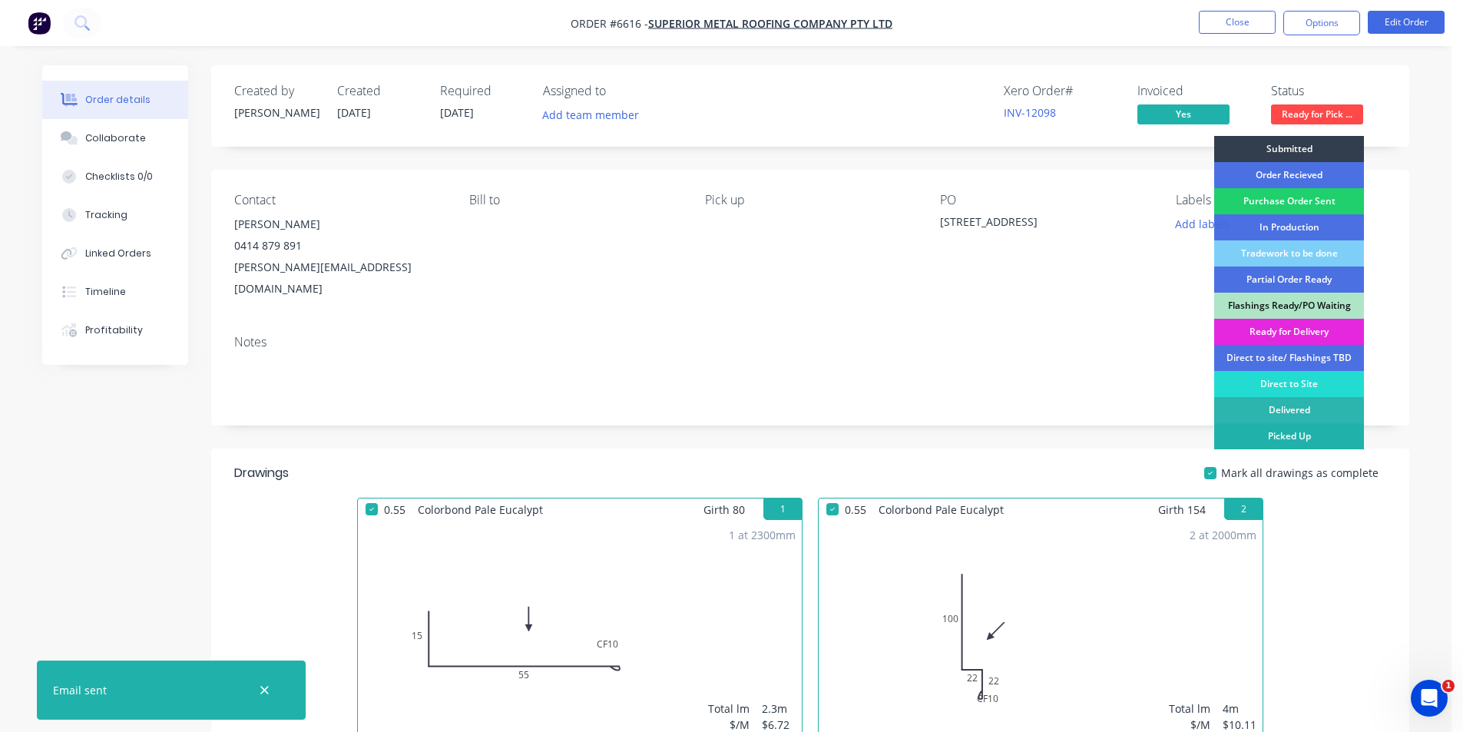
click at [1308, 442] on div "Picked Up" at bounding box center [1289, 436] width 150 height 26
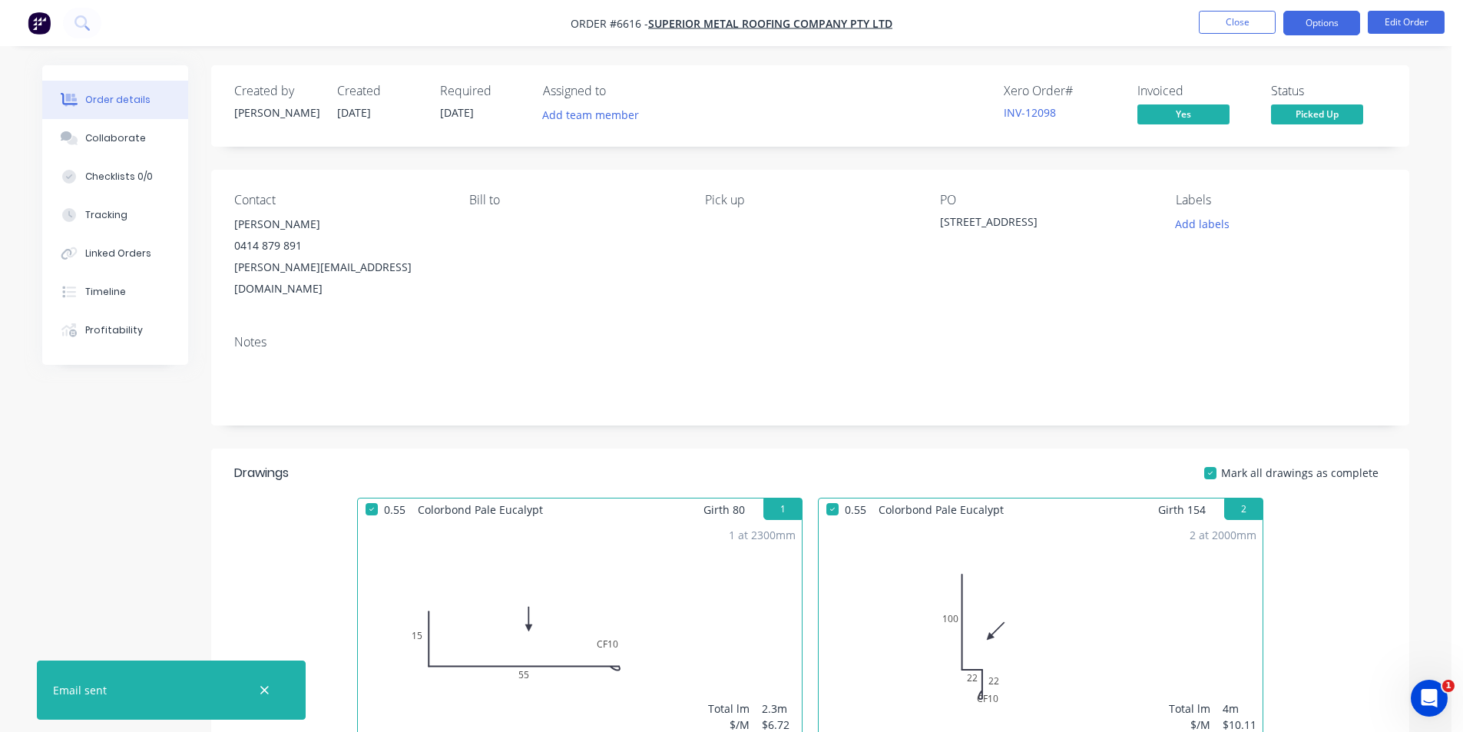
click at [1327, 27] on button "Options" at bounding box center [1321, 23] width 77 height 25
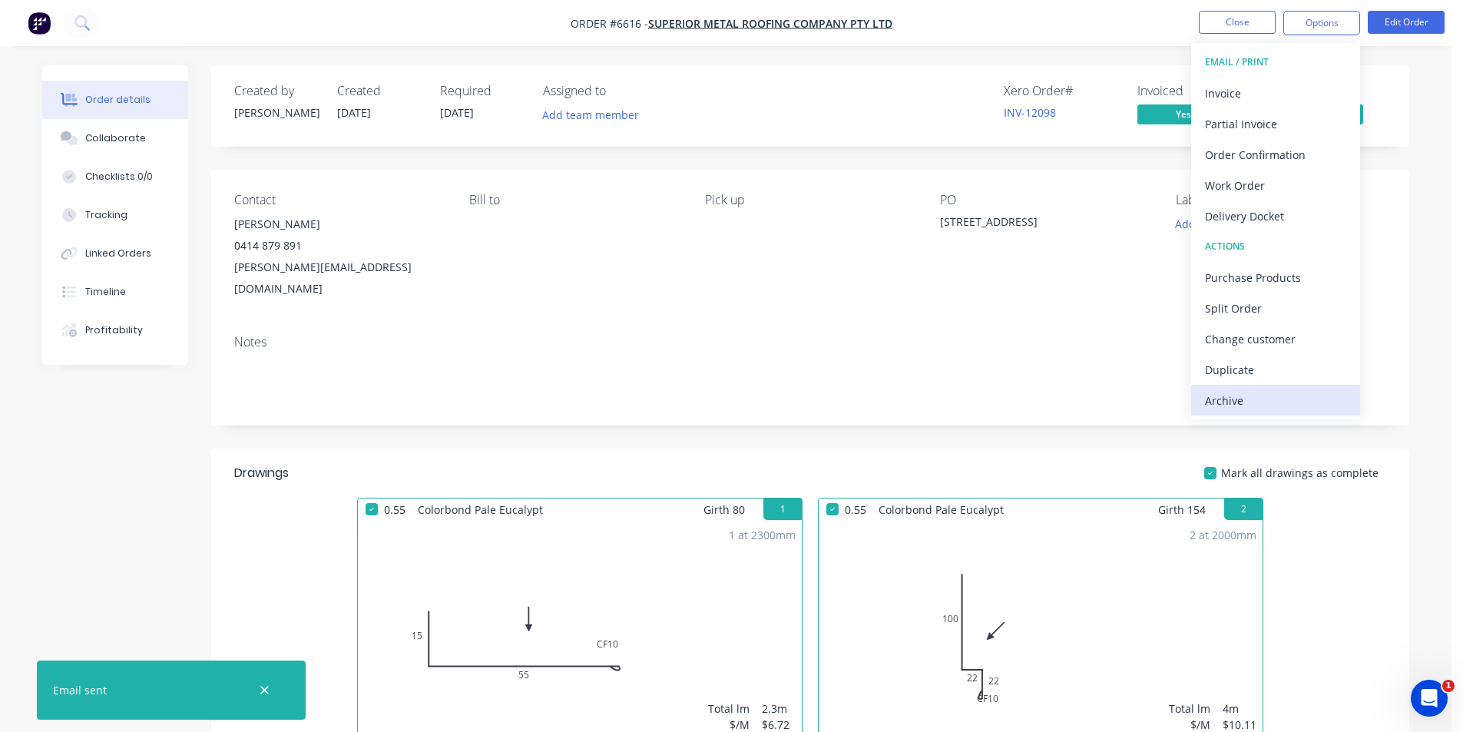
click at [1288, 402] on div "Archive" at bounding box center [1275, 400] width 141 height 22
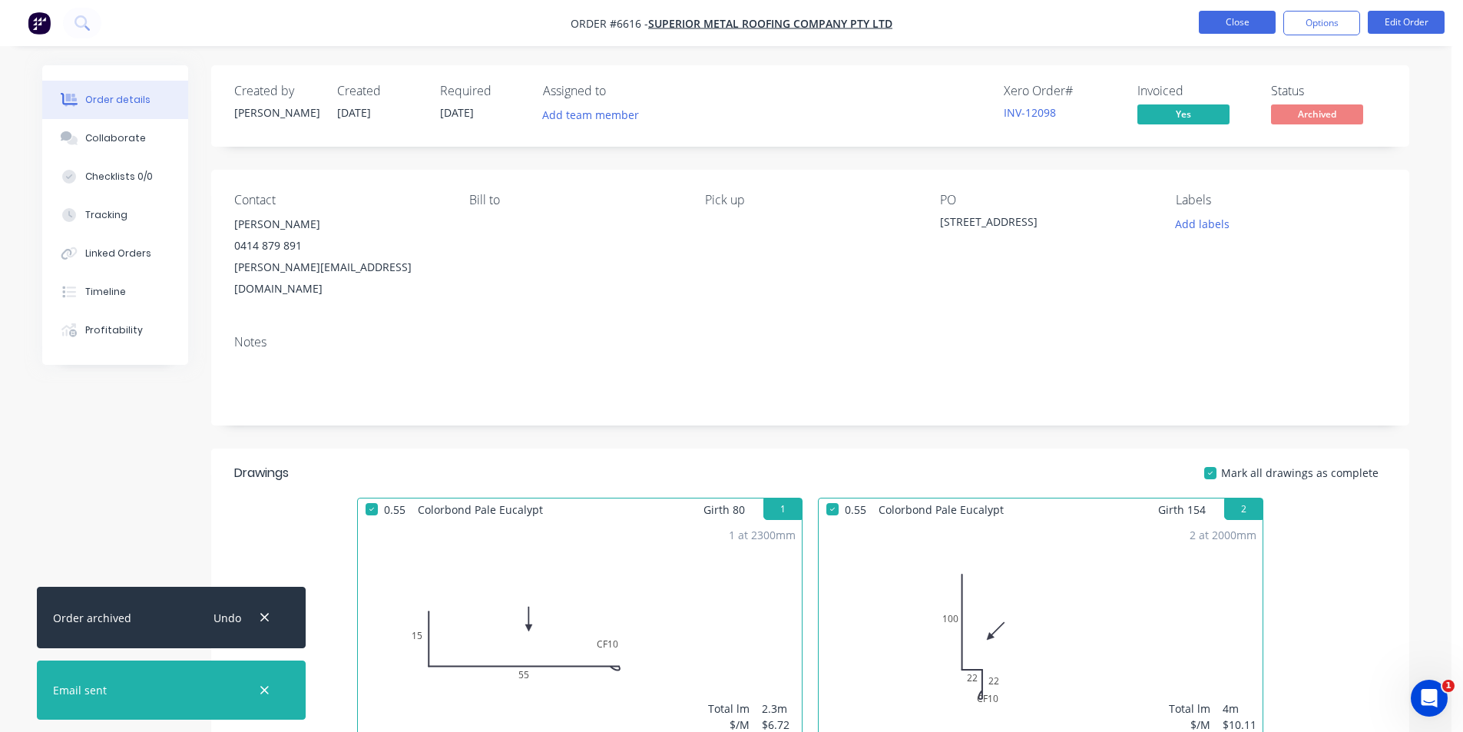
click at [1228, 25] on button "Close" at bounding box center [1237, 22] width 77 height 23
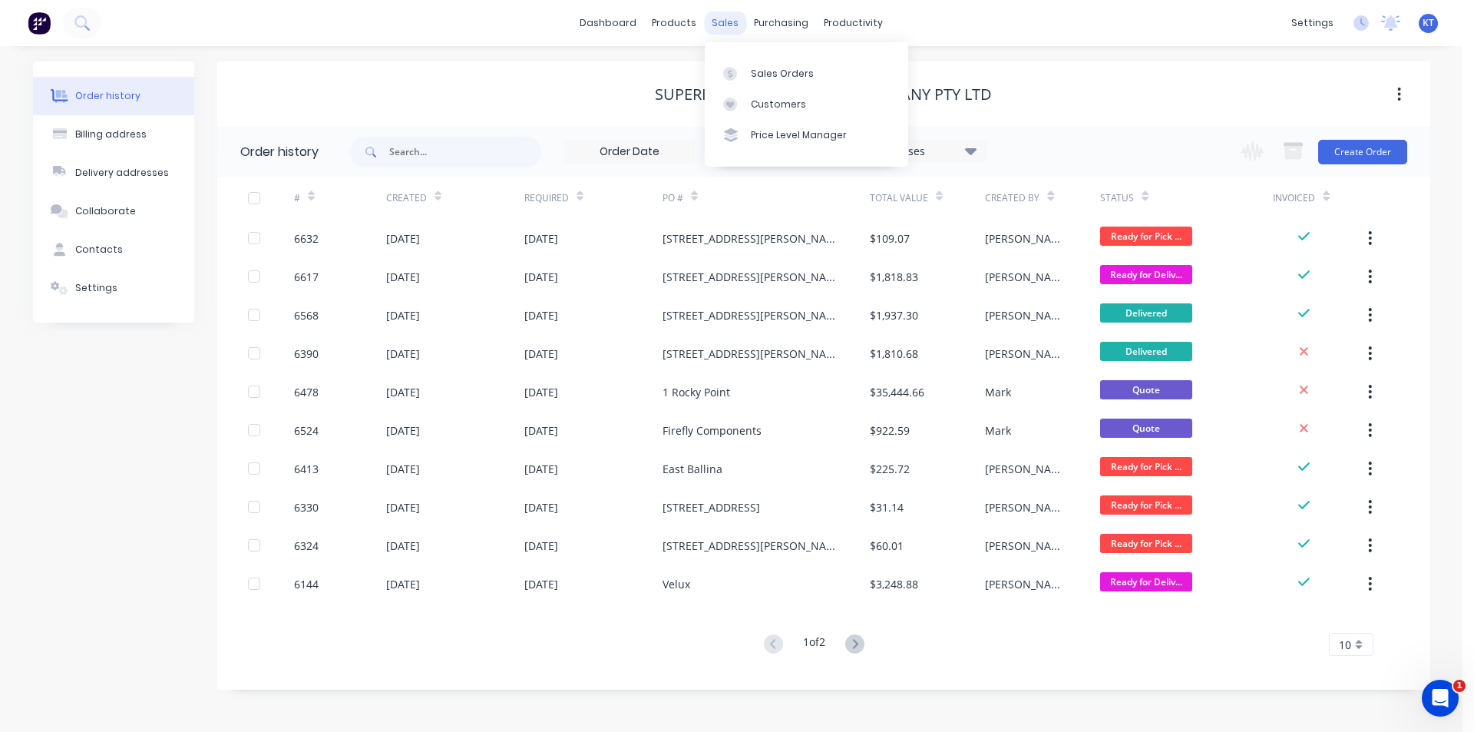
click at [729, 23] on div "sales" at bounding box center [725, 23] width 42 height 23
click at [771, 65] on link "Sales Orders" at bounding box center [806, 73] width 203 height 31
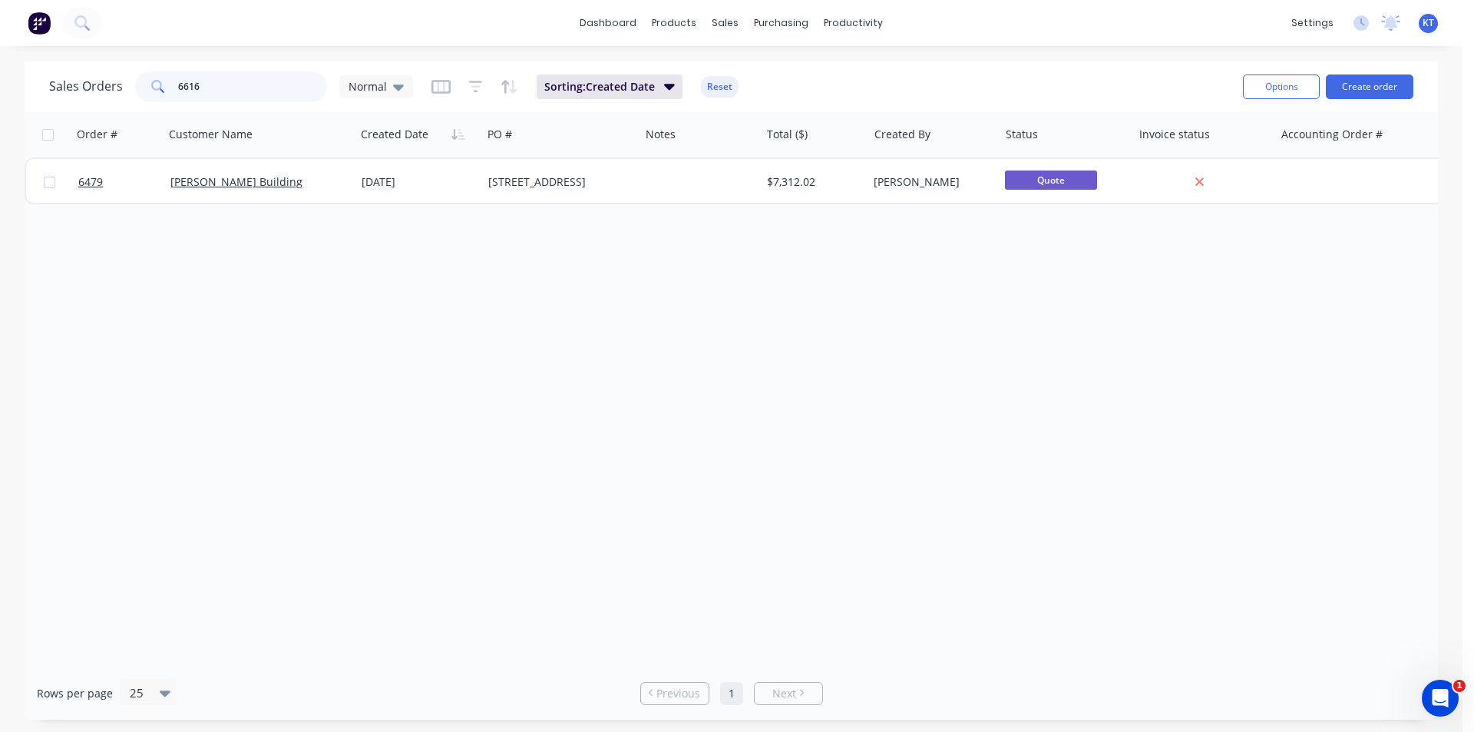
click at [255, 91] on input "6616" at bounding box center [253, 86] width 150 height 31
click at [745, 71] on div at bounding box center [734, 74] width 23 height 14
click at [745, 78] on div at bounding box center [734, 74] width 23 height 14
click at [1387, 93] on button "Create order" at bounding box center [1370, 86] width 88 height 25
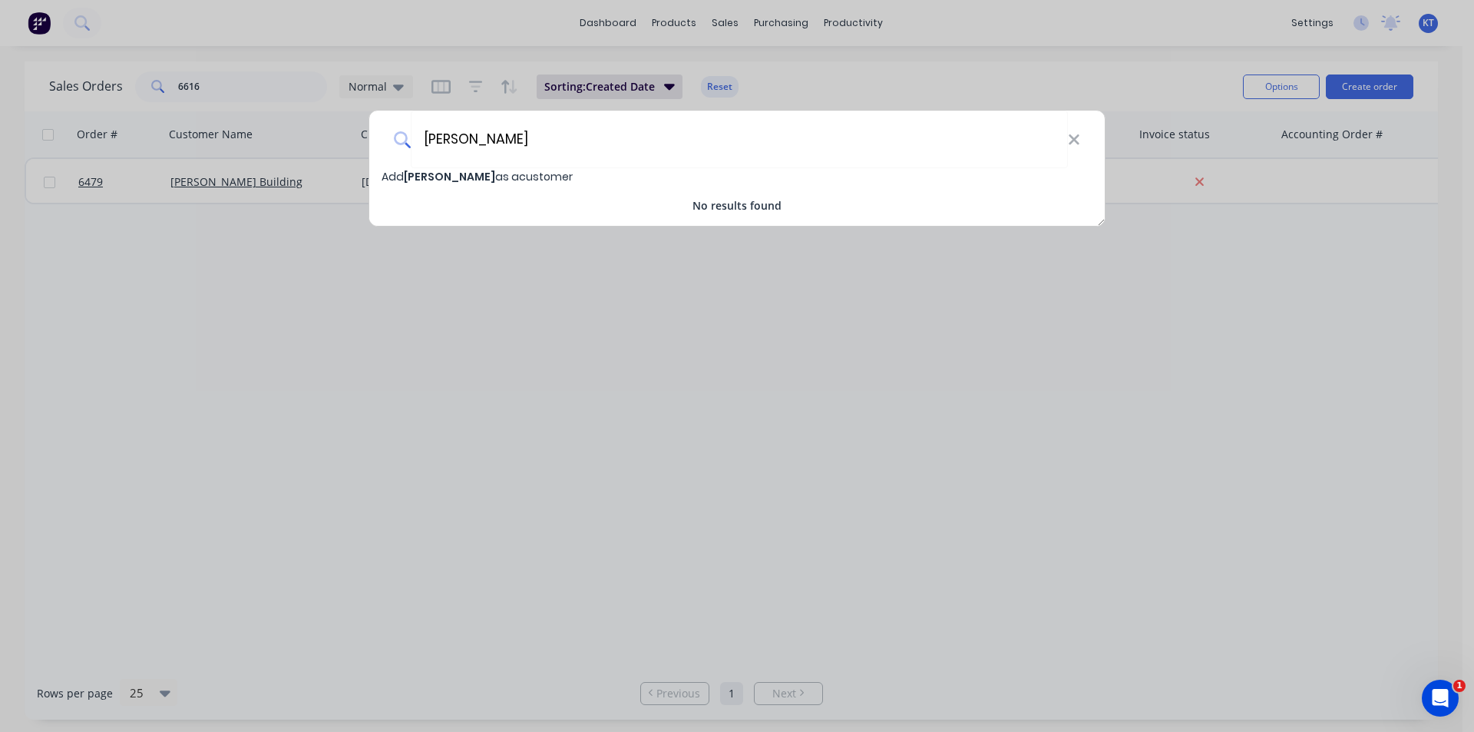
click at [448, 184] on div "Add [PERSON_NAME] as a customer" at bounding box center [737, 176] width 736 height 17
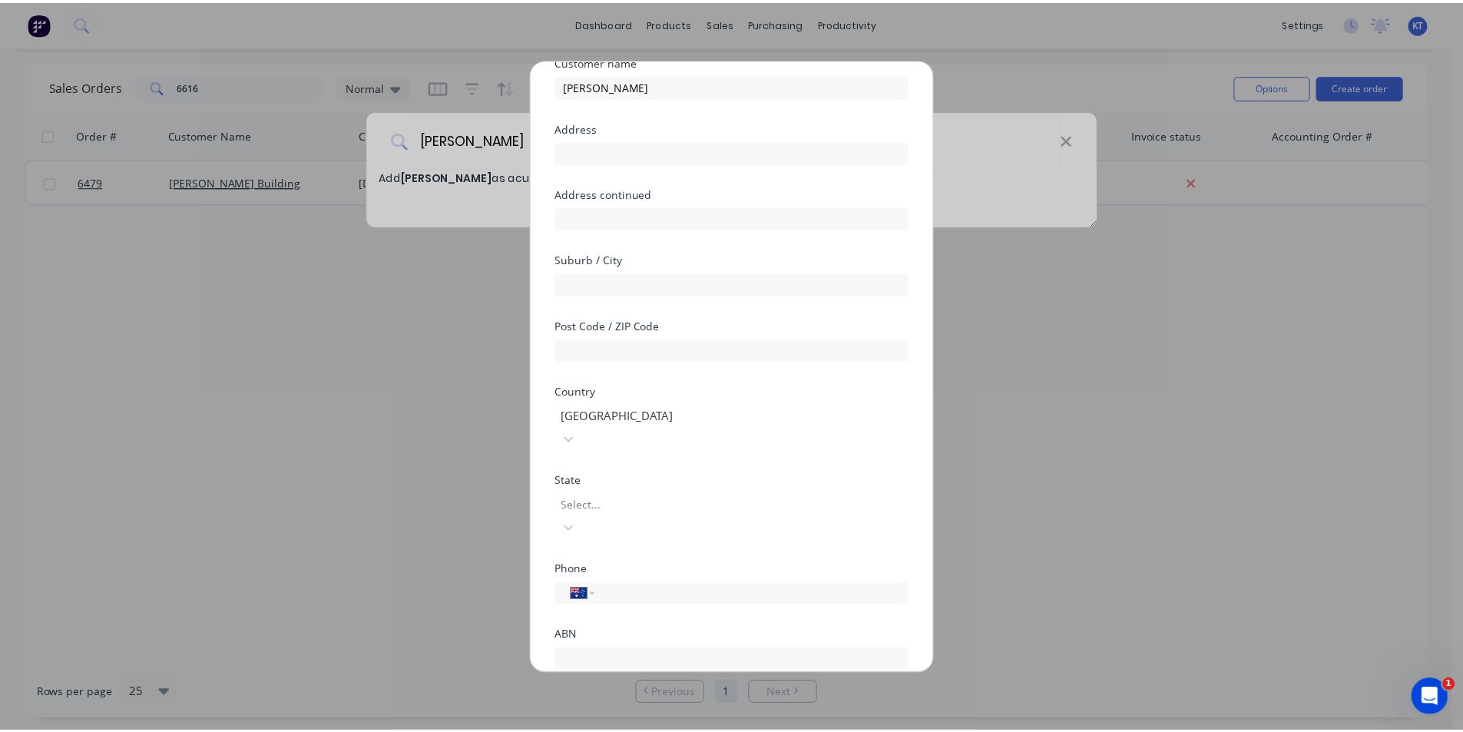
scroll to position [135, 0]
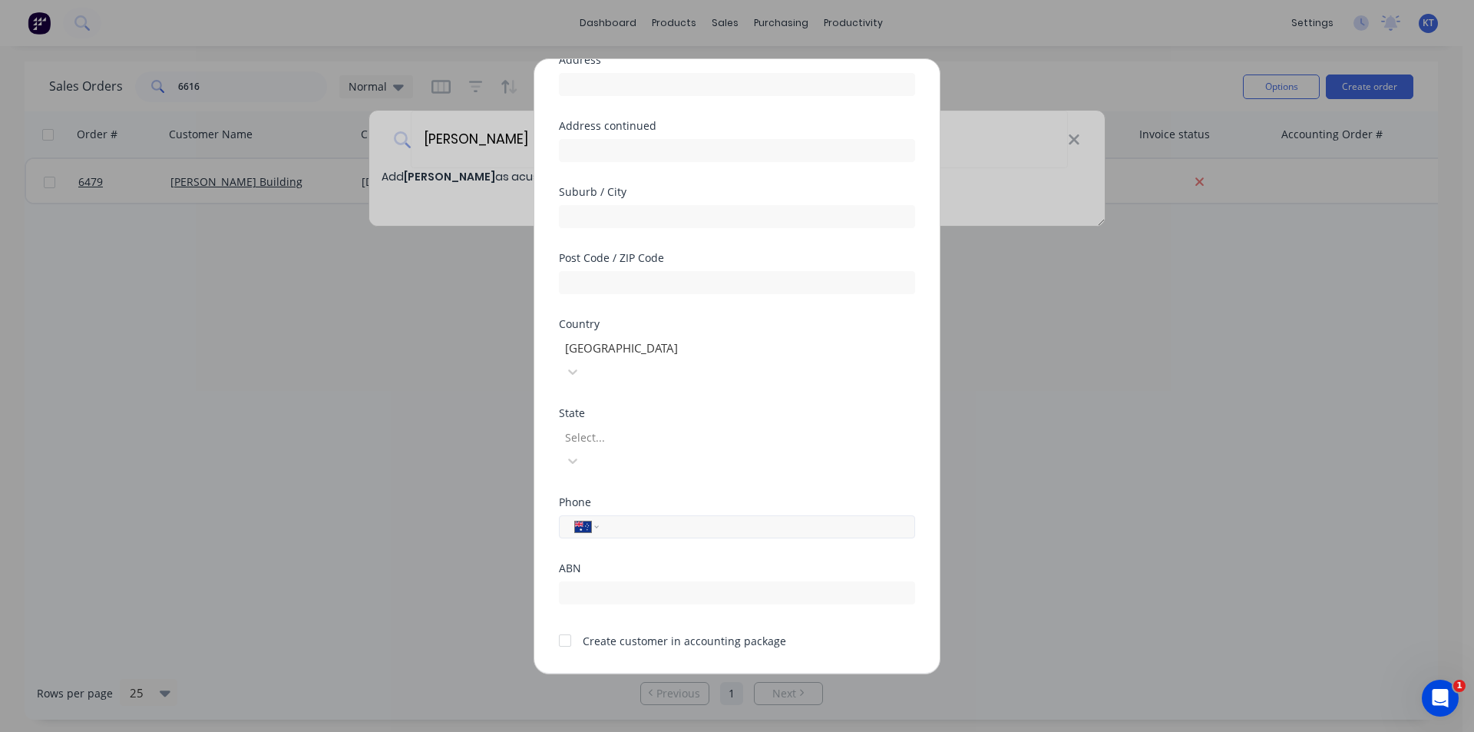
click at [701, 517] on input "tel" at bounding box center [754, 526] width 289 height 18
click at [567, 625] on div at bounding box center [565, 640] width 31 height 31
click at [708, 673] on button "Save" at bounding box center [688, 685] width 84 height 25
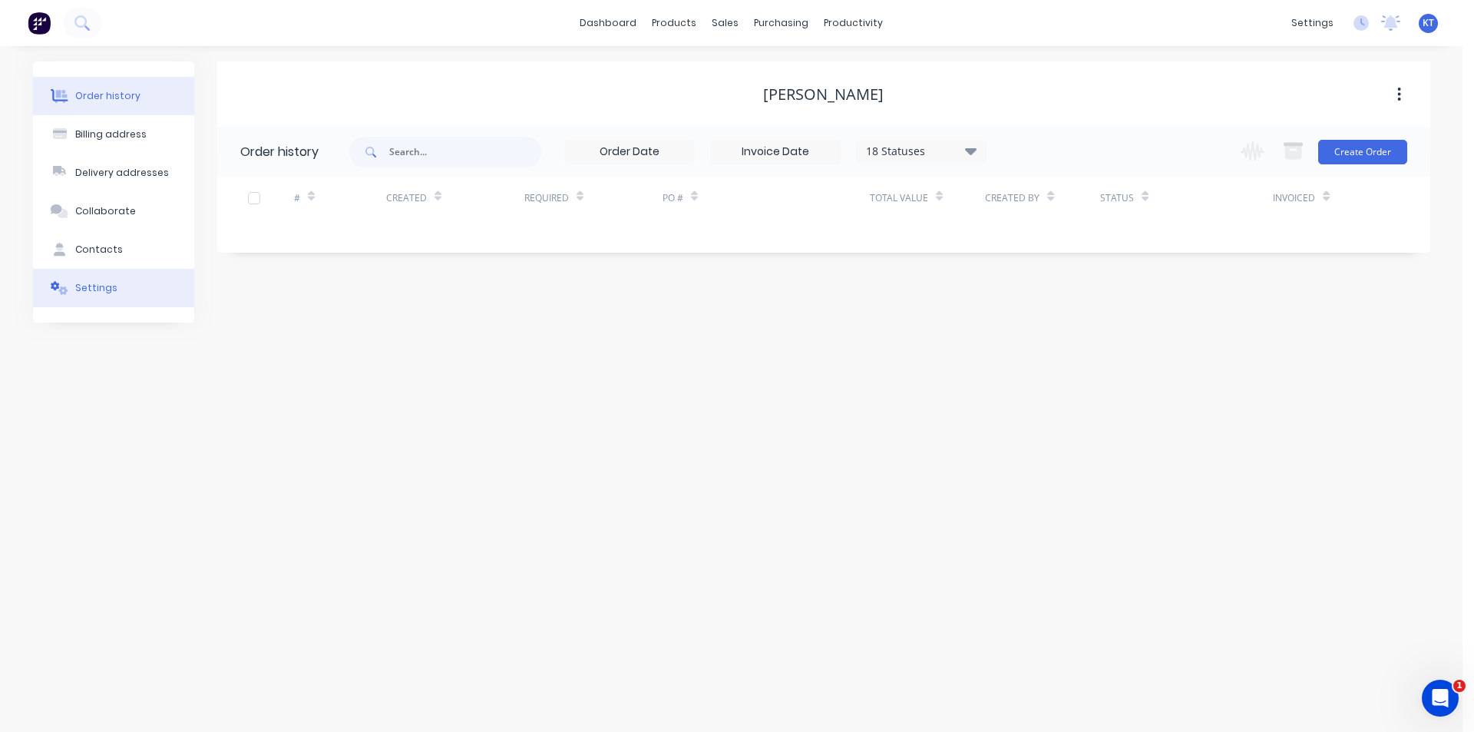
click at [147, 289] on button "Settings" at bounding box center [113, 288] width 161 height 38
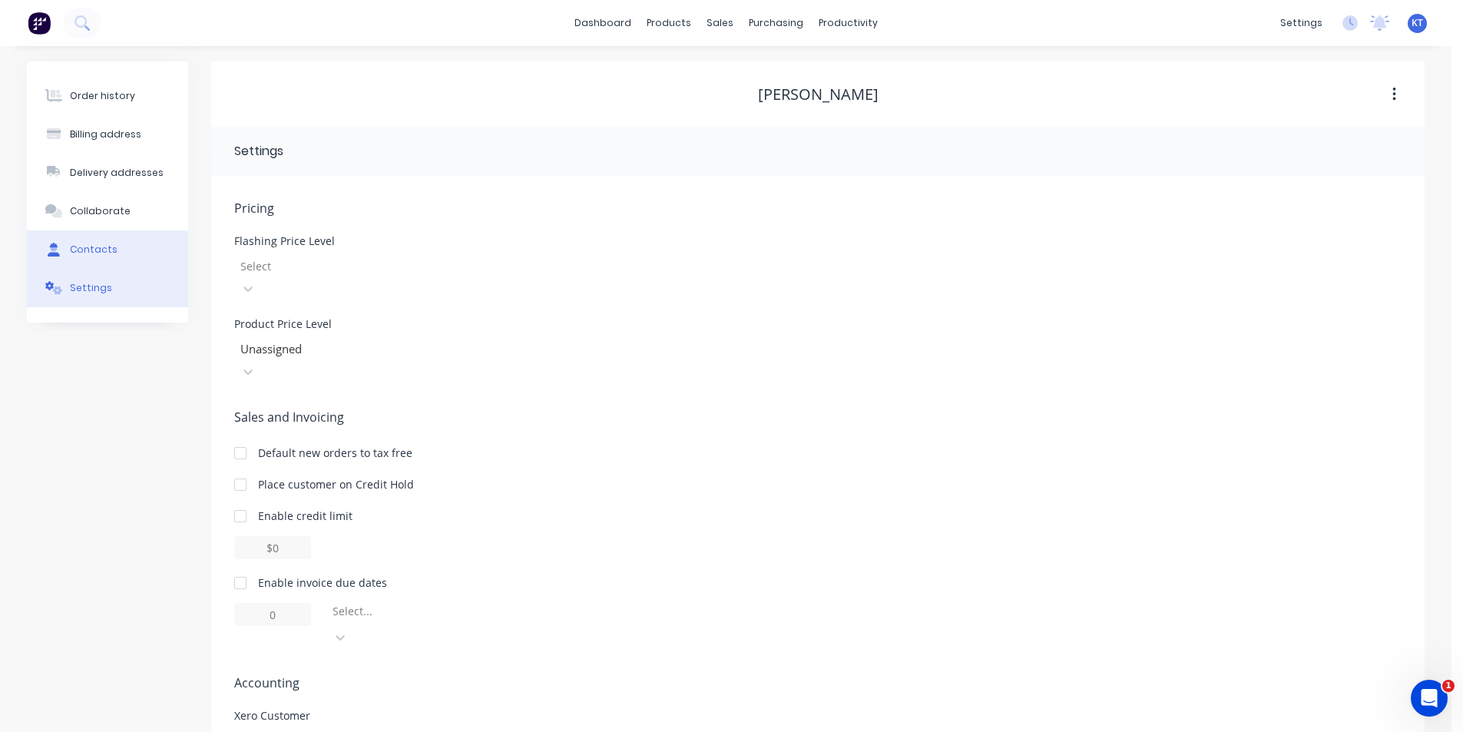
click at [127, 253] on button "Contacts" at bounding box center [107, 249] width 161 height 38
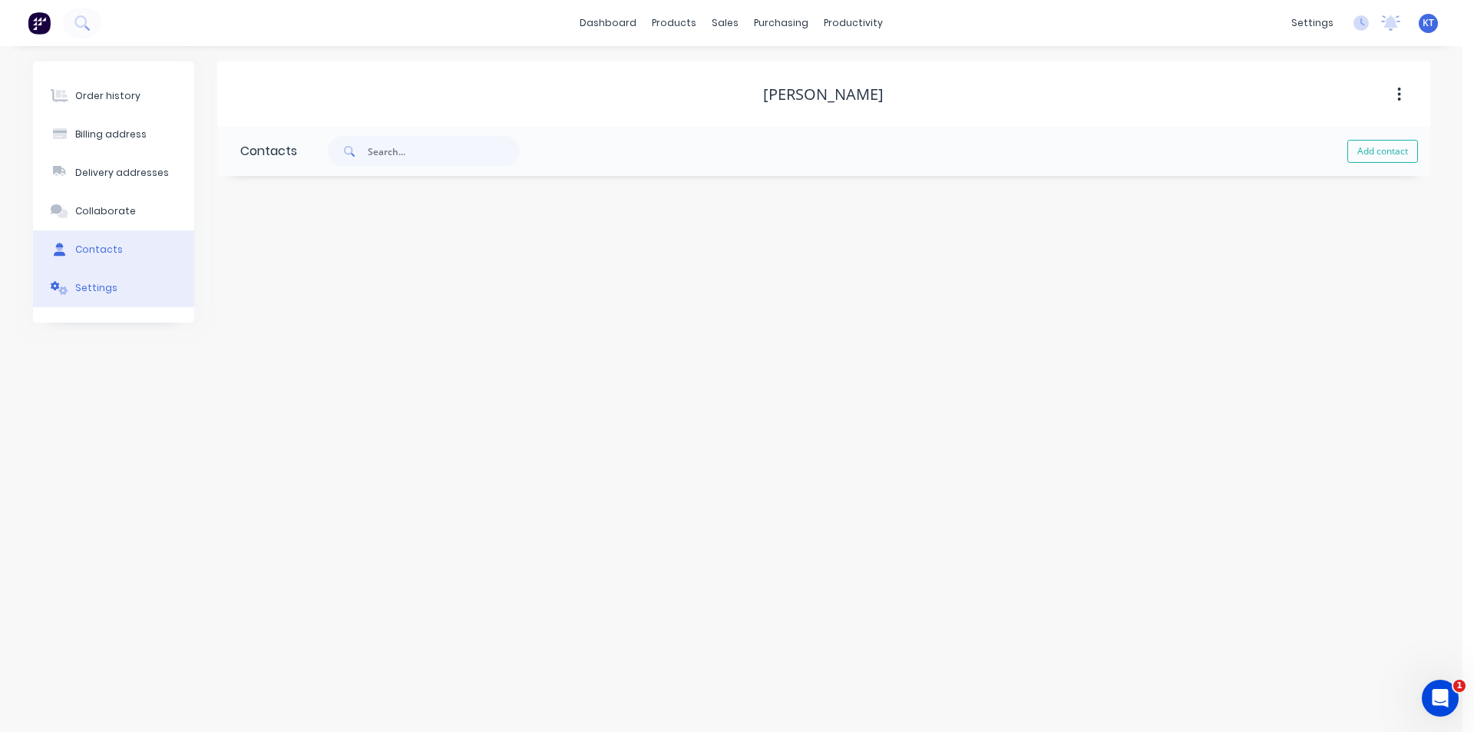
click at [124, 286] on button "Settings" at bounding box center [113, 288] width 161 height 38
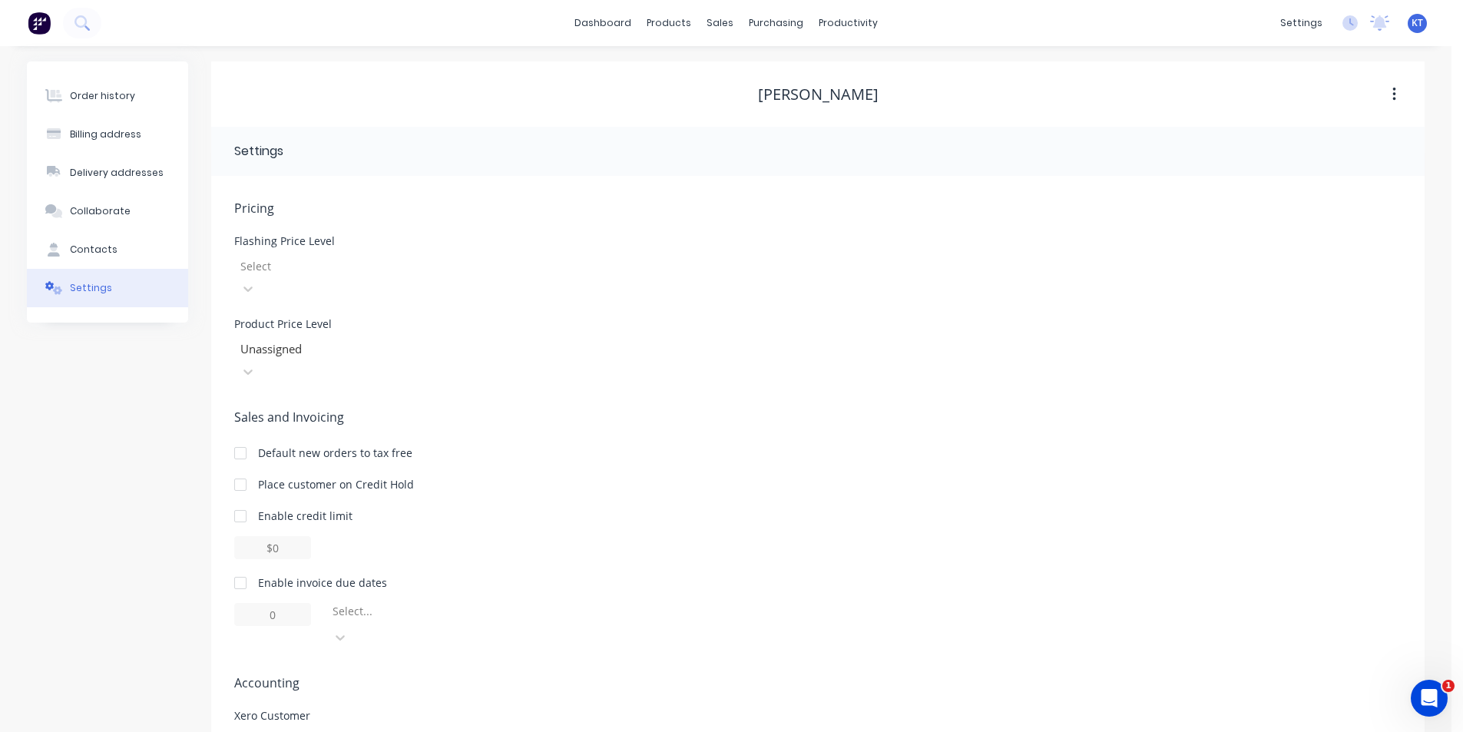
click at [385, 262] on div at bounding box center [349, 265] width 221 height 19
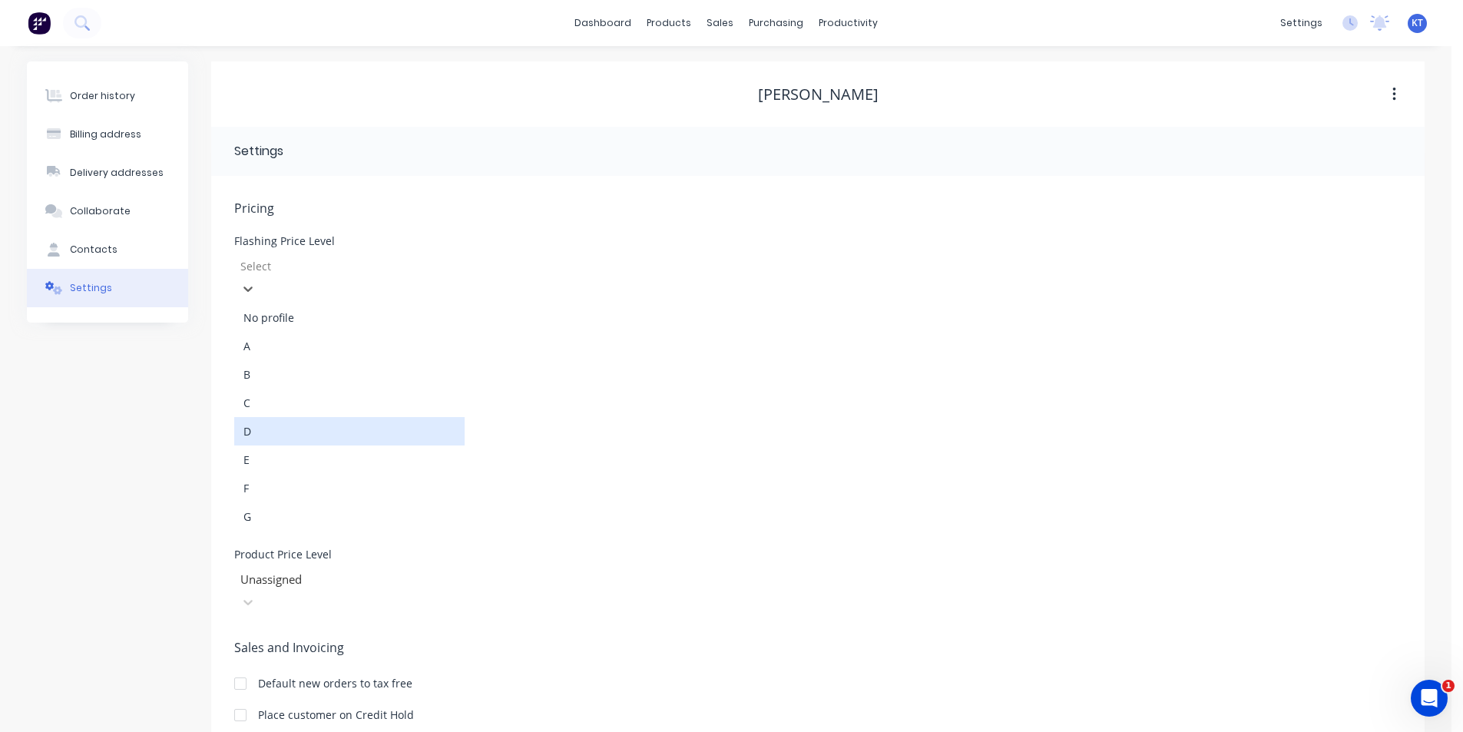
click at [310, 417] on div "D" at bounding box center [349, 431] width 230 height 28
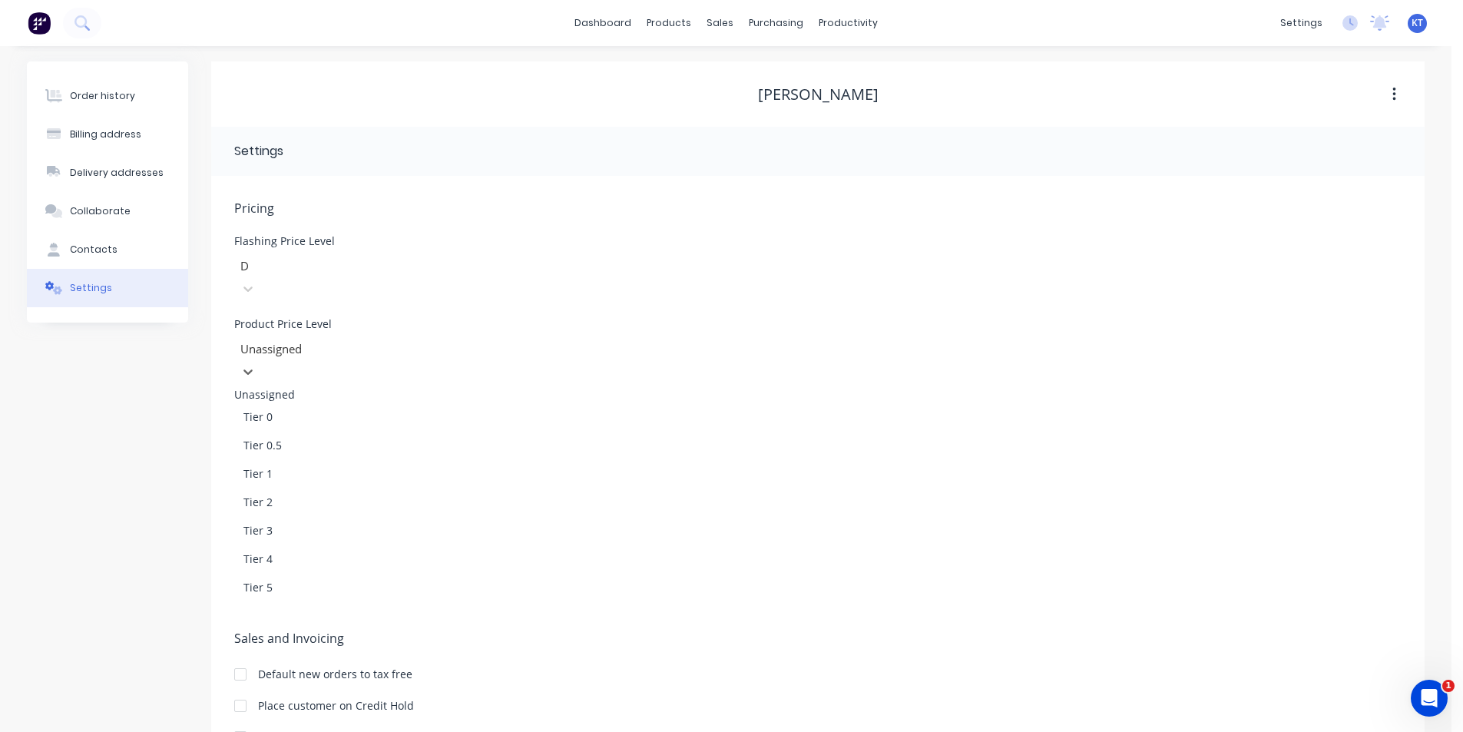
click at [322, 339] on div at bounding box center [349, 348] width 221 height 19
click at [273, 544] on div "Tier 4" at bounding box center [349, 558] width 230 height 28
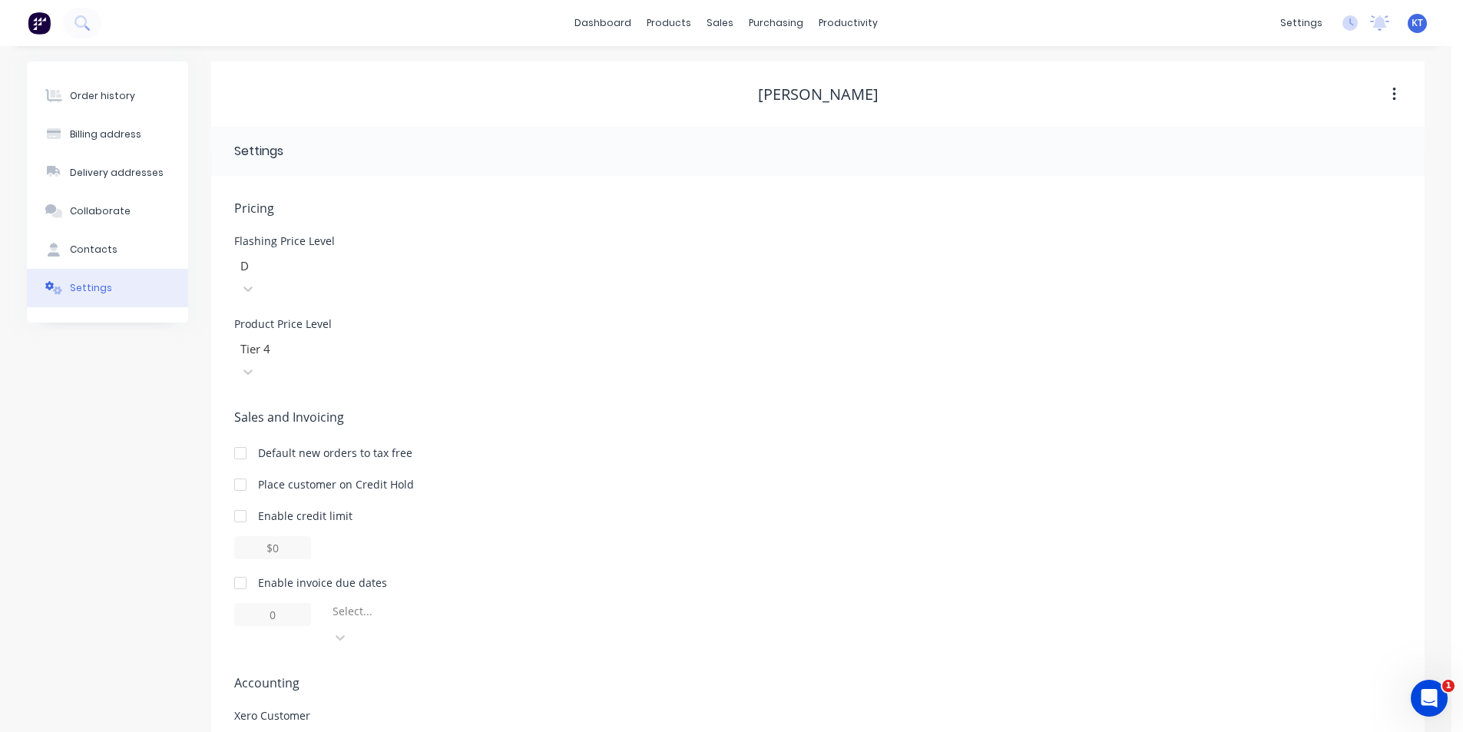
click at [256, 574] on div "Enable invoice due dates" at bounding box center [817, 582] width 1167 height 16
drag, startPoint x: 241, startPoint y: 537, endPoint x: 296, endPoint y: 566, distance: 61.5
click at [241, 567] on div at bounding box center [240, 582] width 31 height 31
click at [296, 603] on input "1" at bounding box center [272, 614] width 77 height 23
click at [470, 605] on div at bounding box center [441, 614] width 221 height 19
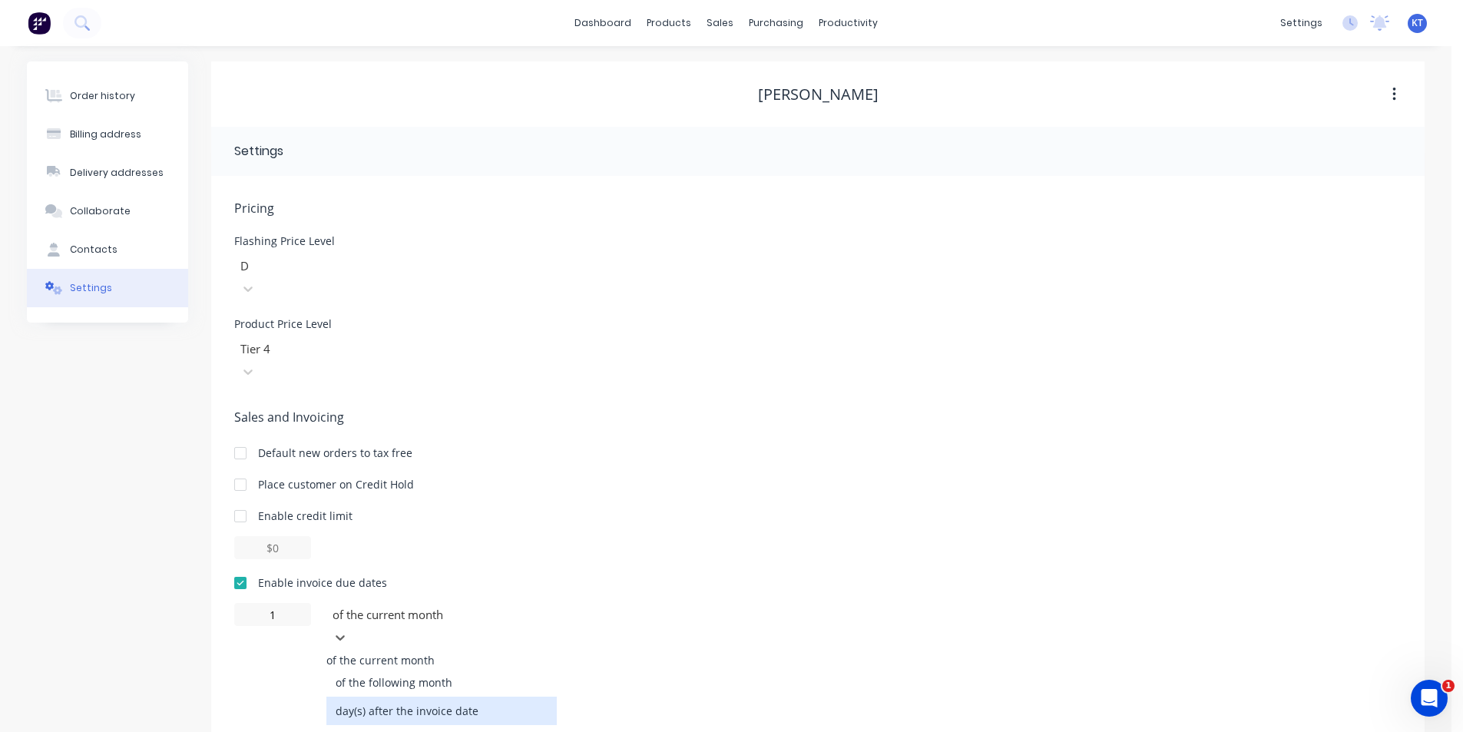
click at [491, 696] on div "day(s) after the invoice date" at bounding box center [441, 710] width 230 height 28
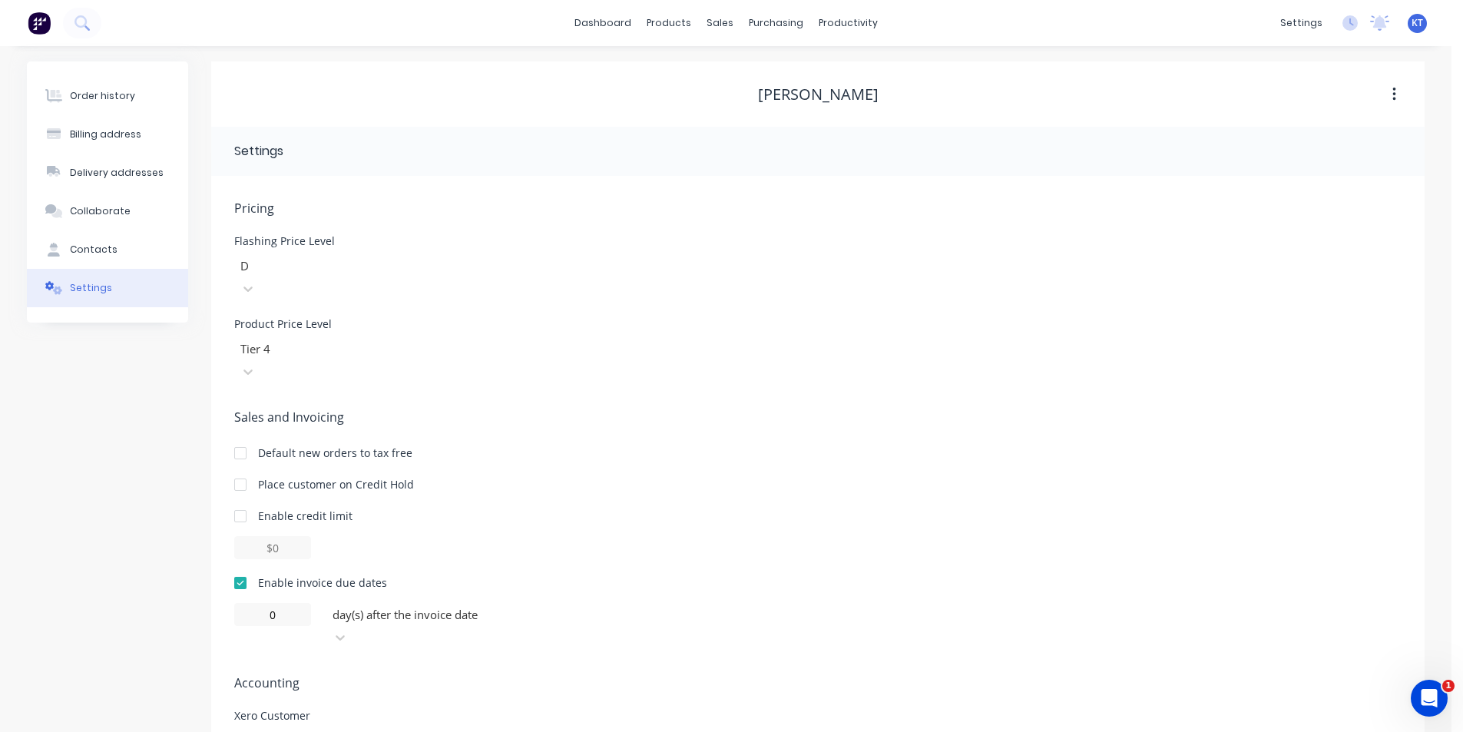
click at [89, 90] on div "Order history" at bounding box center [102, 96] width 65 height 14
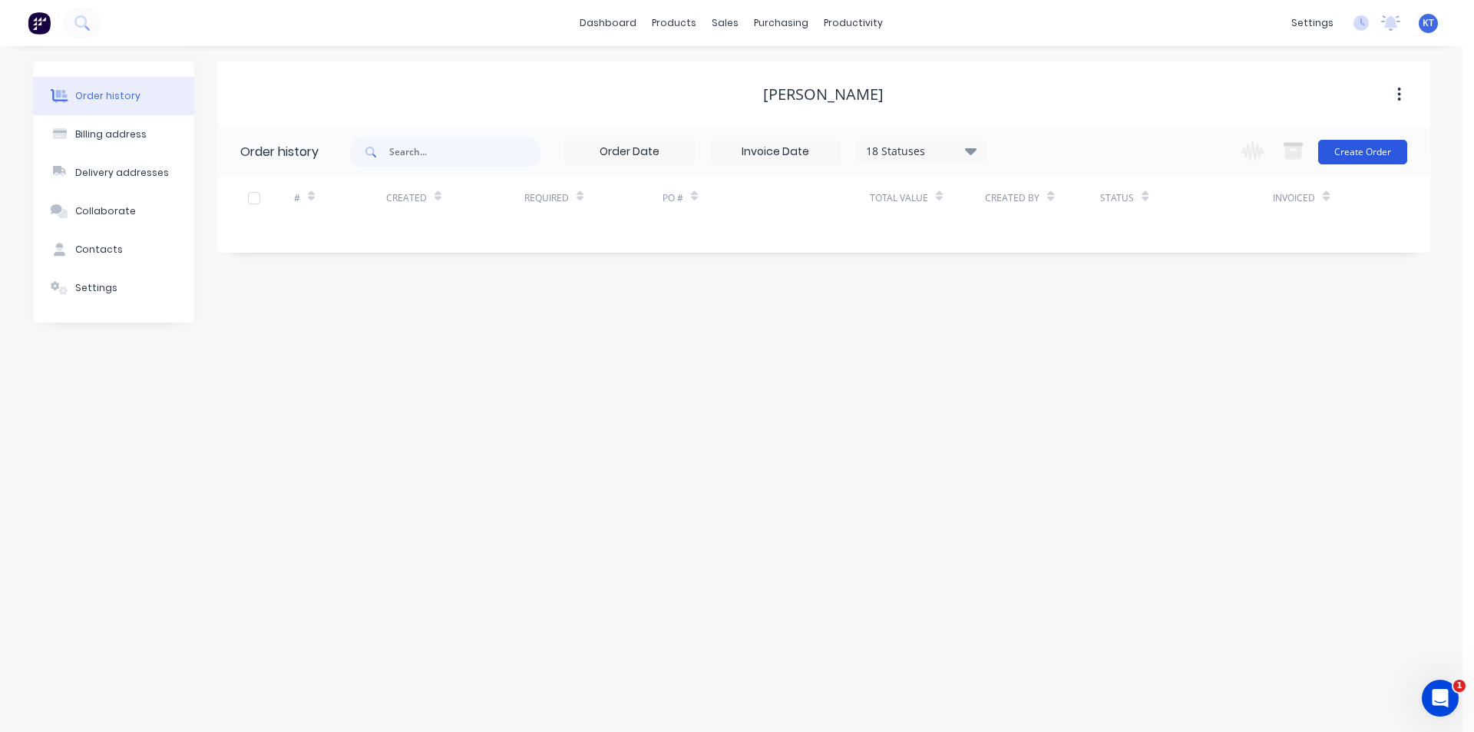
click at [1370, 147] on button "Create Order" at bounding box center [1362, 152] width 89 height 25
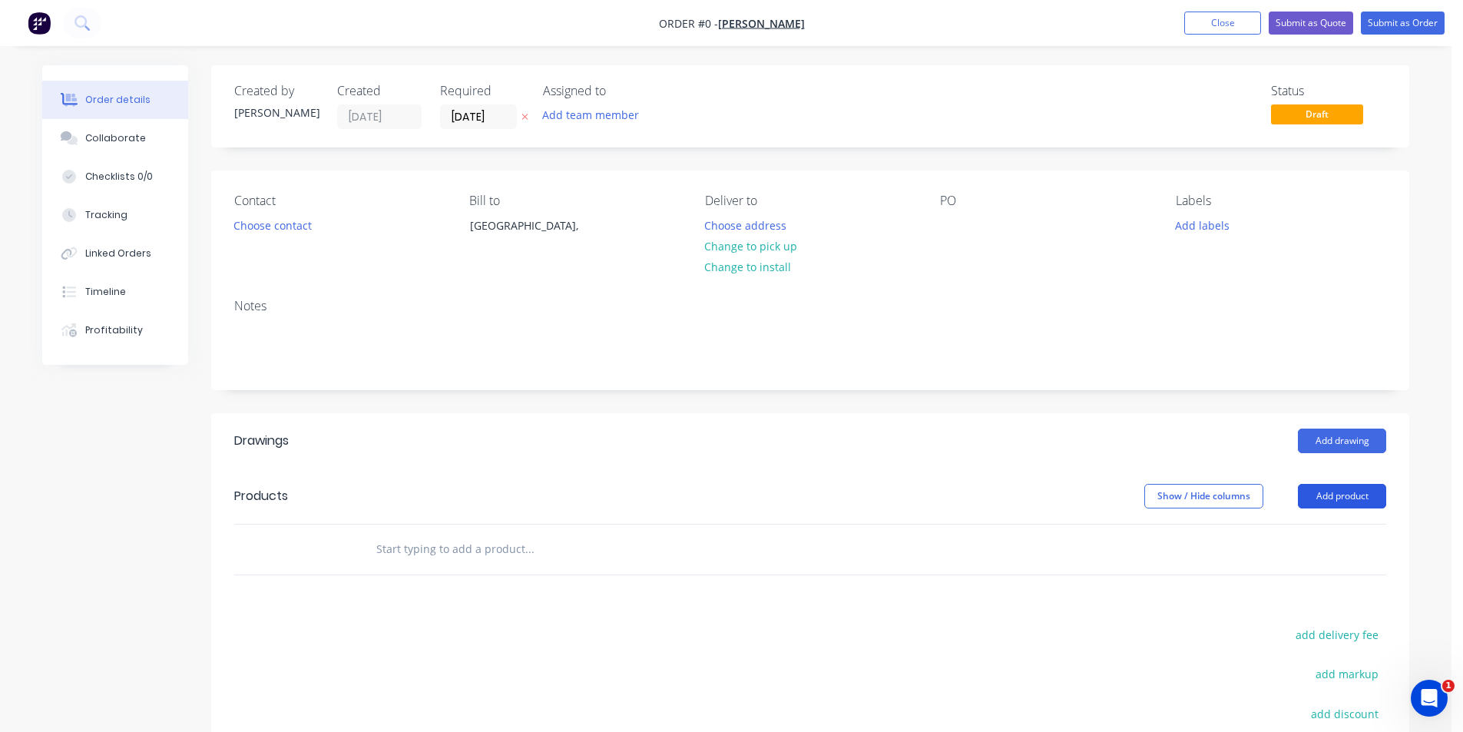
click at [1357, 499] on button "Add product" at bounding box center [1342, 496] width 88 height 25
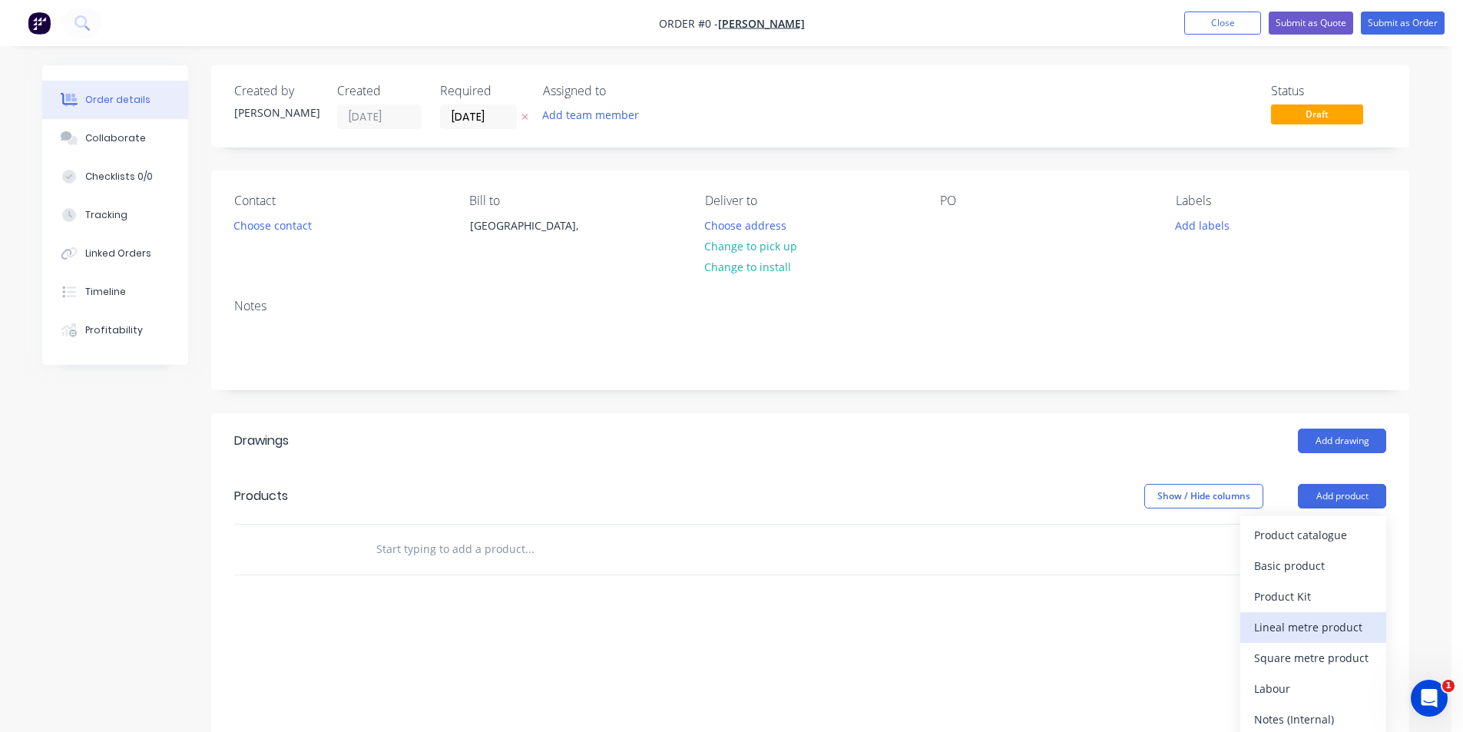
click at [1323, 623] on div "Lineal metre product" at bounding box center [1313, 627] width 118 height 22
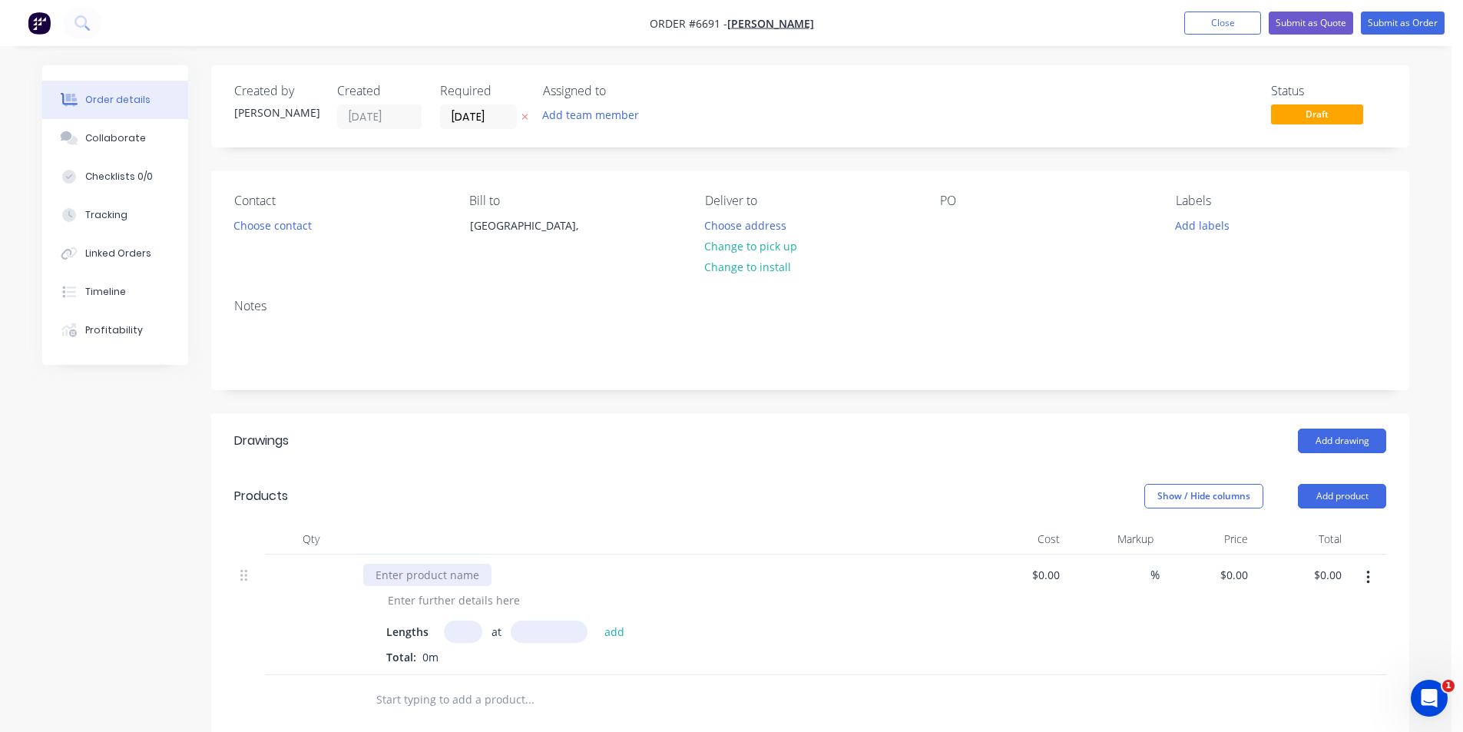
click at [474, 580] on div at bounding box center [427, 575] width 128 height 22
click at [460, 597] on div at bounding box center [453, 600] width 157 height 22
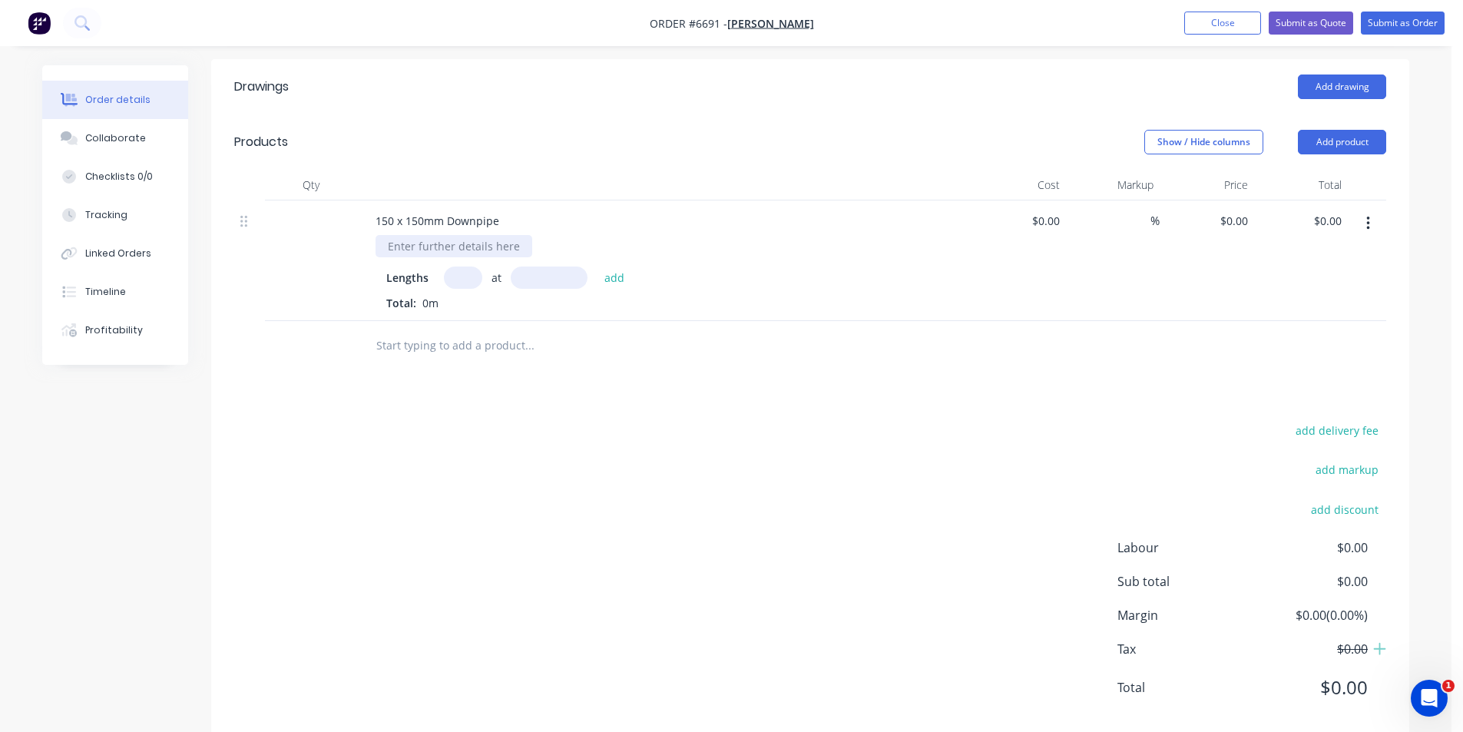
scroll to position [385, 0]
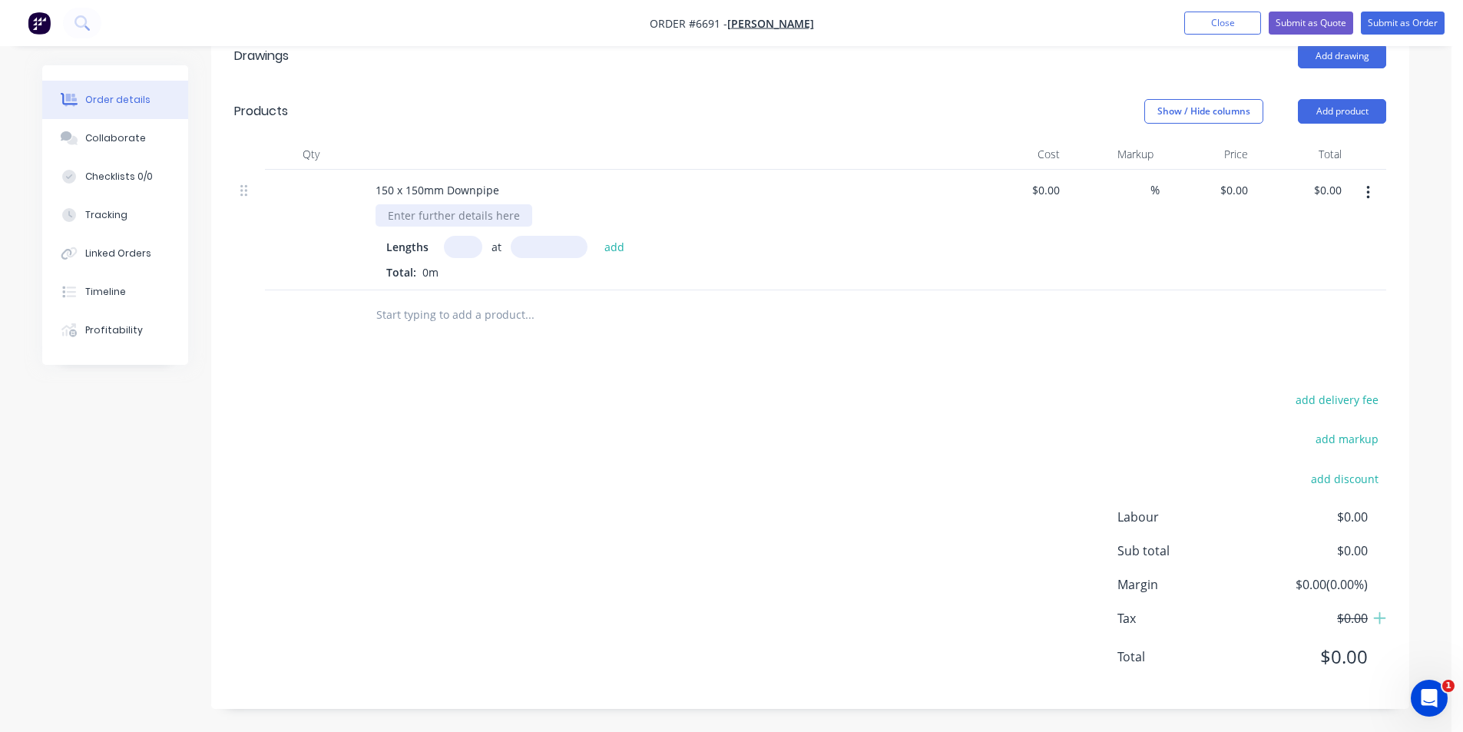
click at [498, 221] on div at bounding box center [453, 215] width 157 height 22
click at [470, 263] on div "Lengths at add Total: 0m" at bounding box center [664, 258] width 556 height 45
click at [467, 251] on input "text" at bounding box center [463, 247] width 38 height 22
click at [597, 236] on button "add" at bounding box center [615, 246] width 36 height 21
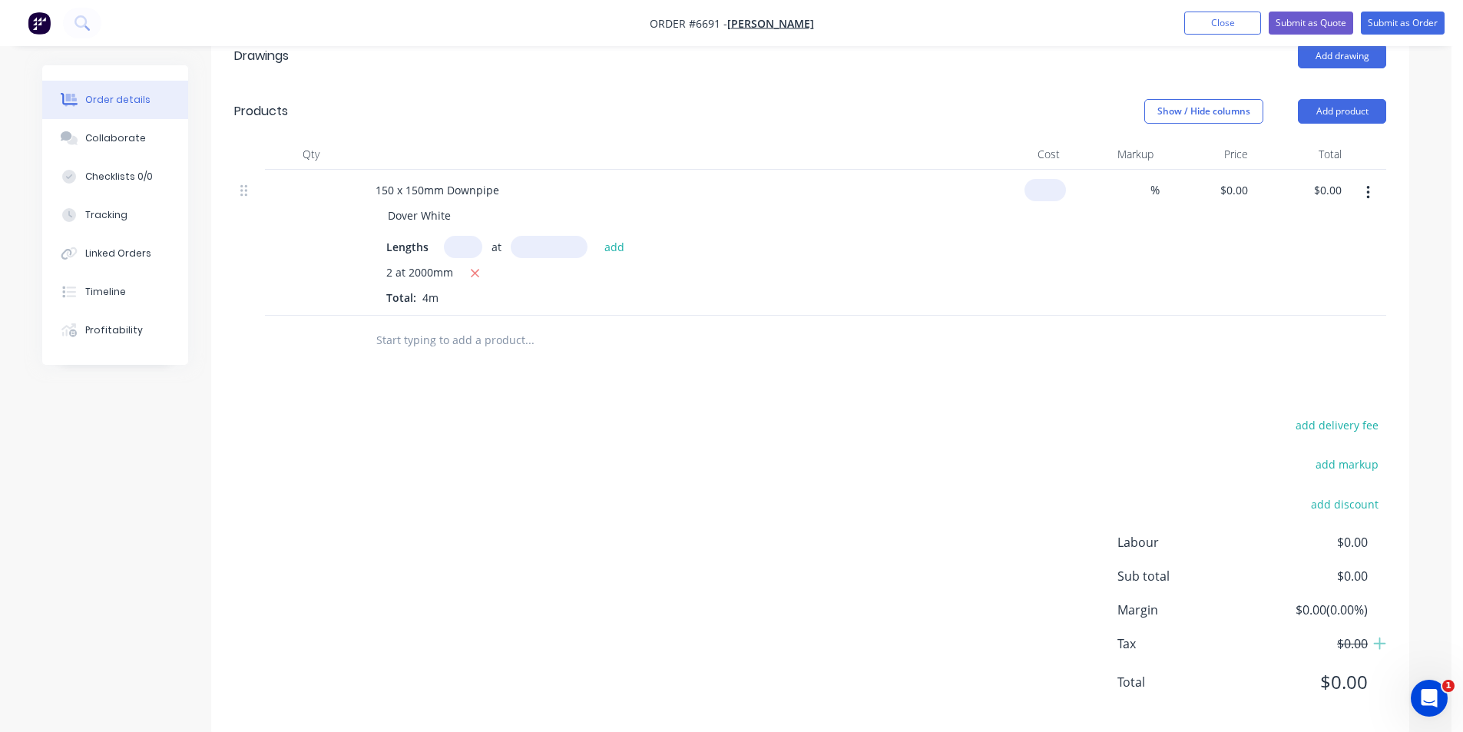
click at [1053, 187] on input at bounding box center [1047, 190] width 35 height 22
click at [1117, 188] on div "%" at bounding box center [1113, 243] width 94 height 146
click at [1150, 192] on span "%" at bounding box center [1154, 190] width 9 height 18
click at [1268, 279] on div "$205.49 $205.49" at bounding box center [1301, 243] width 94 height 146
click at [1145, 193] on input "20" at bounding box center [1140, 190] width 20 height 22
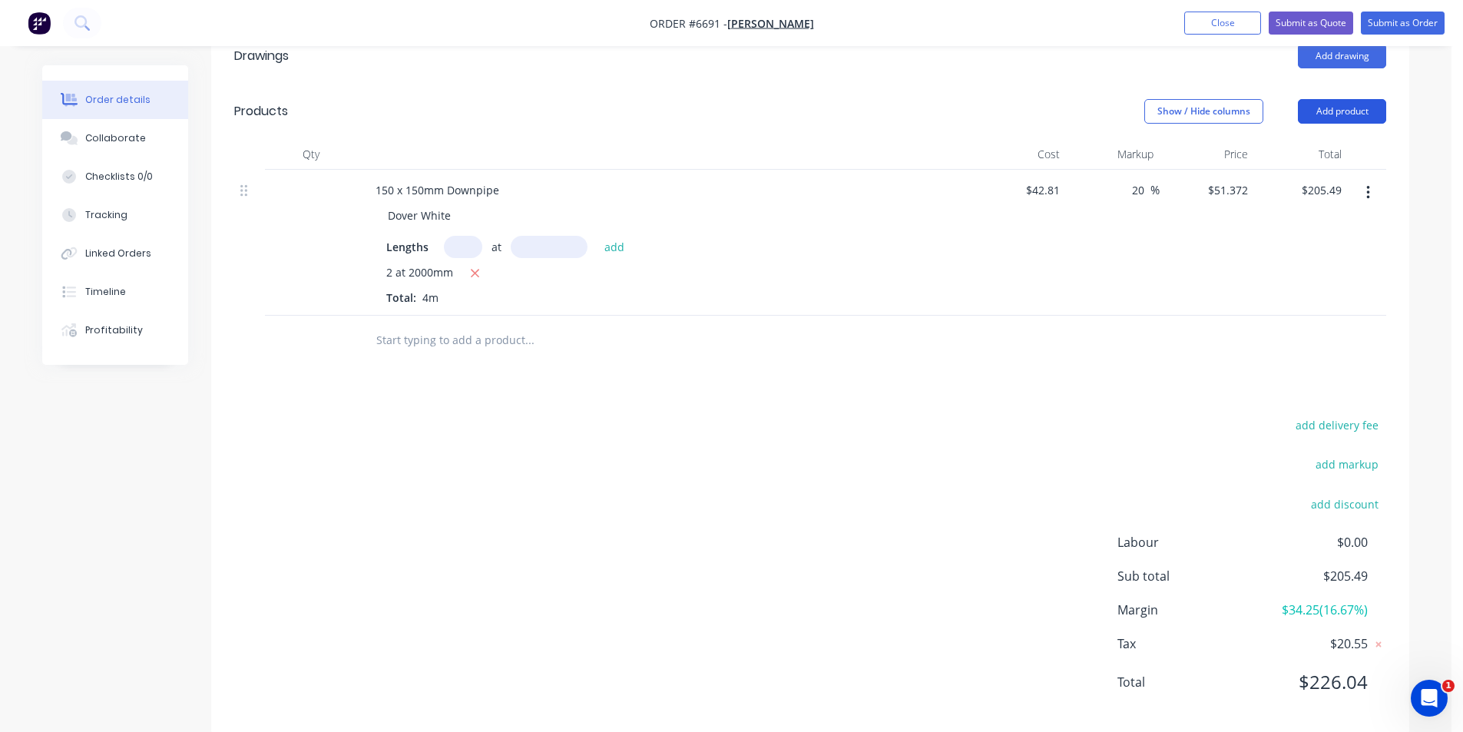
click at [1341, 122] on button "Add product" at bounding box center [1342, 111] width 88 height 25
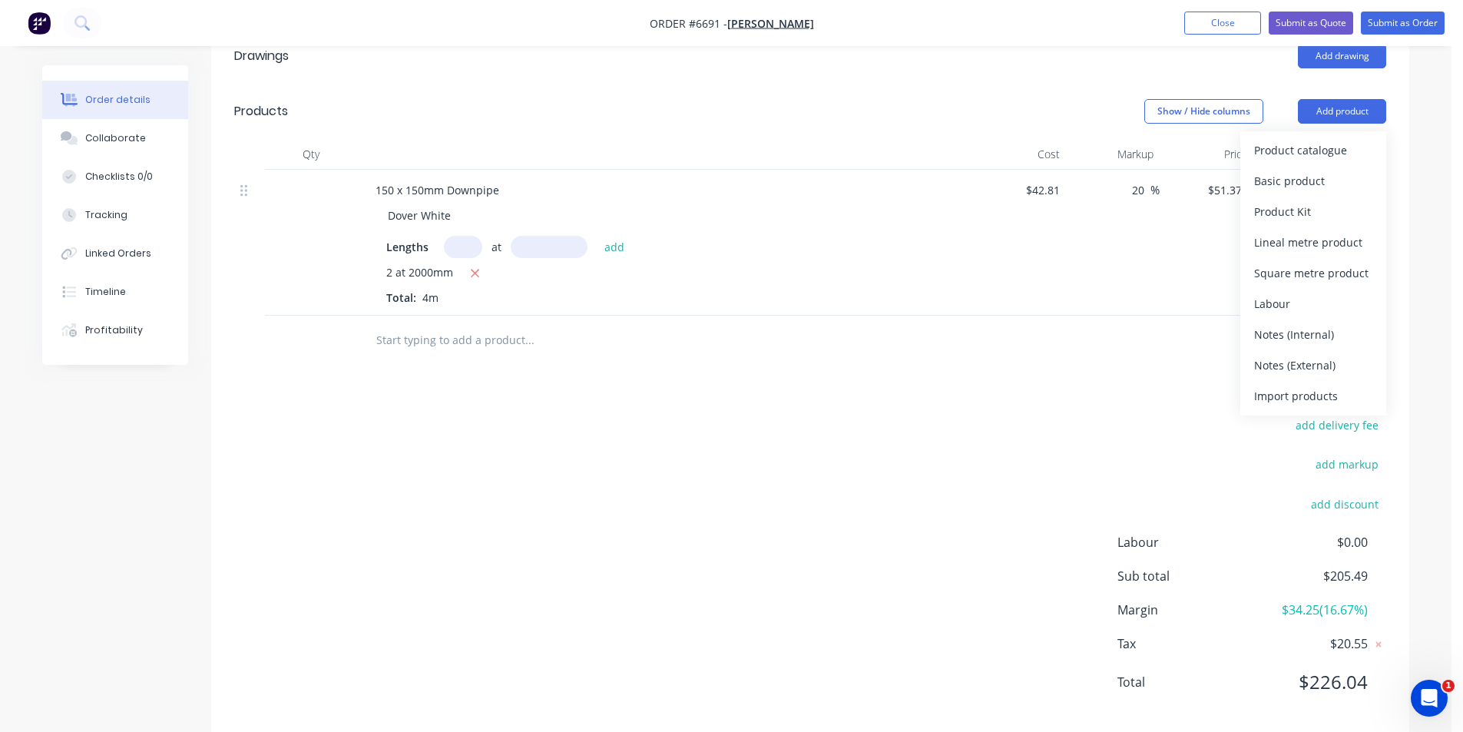
drag, startPoint x: 1326, startPoint y: 167, endPoint x: 1320, endPoint y: 160, distance: 8.7
click at [1325, 167] on button "Basic product" at bounding box center [1313, 181] width 146 height 31
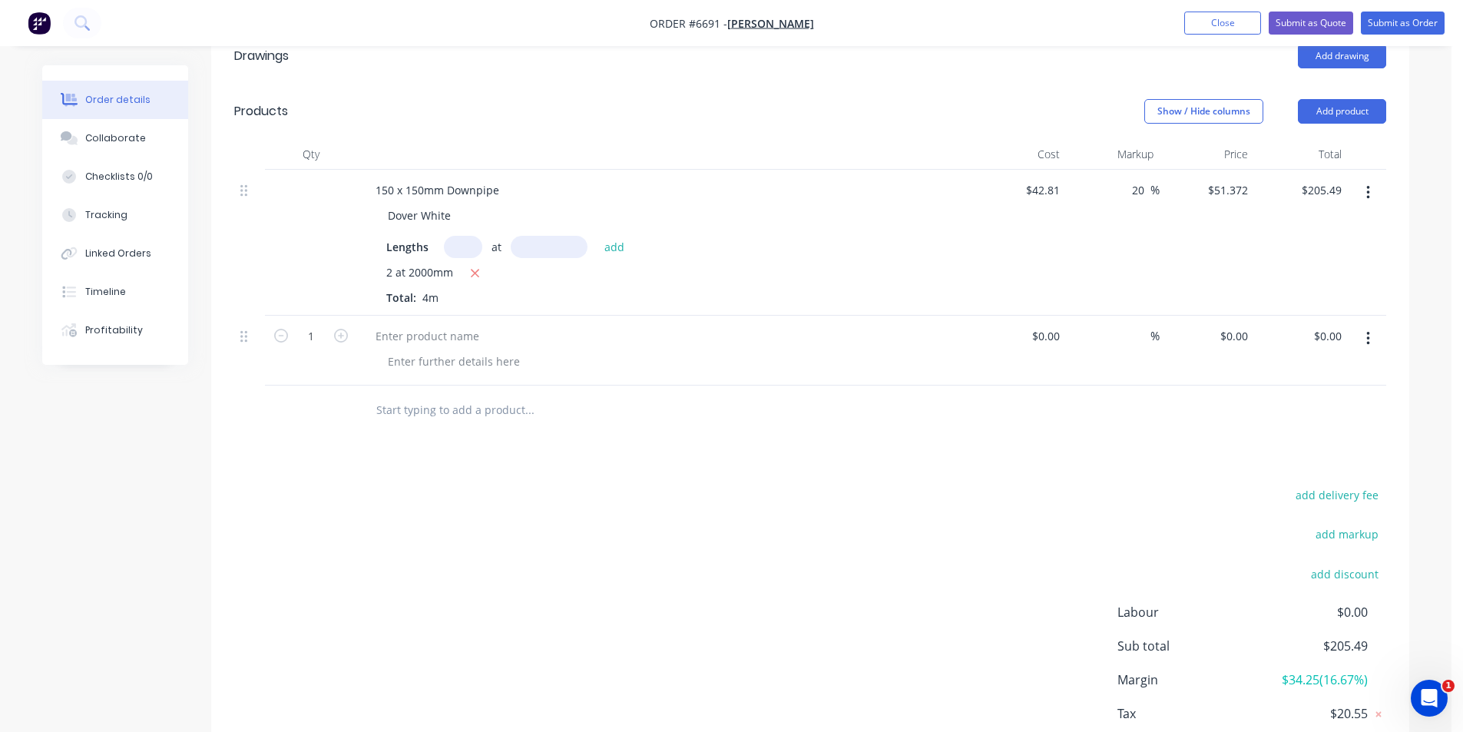
click at [1367, 336] on icon "button" at bounding box center [1368, 338] width 4 height 17
click at [1327, 480] on div "Delete" at bounding box center [1313, 471] width 118 height 22
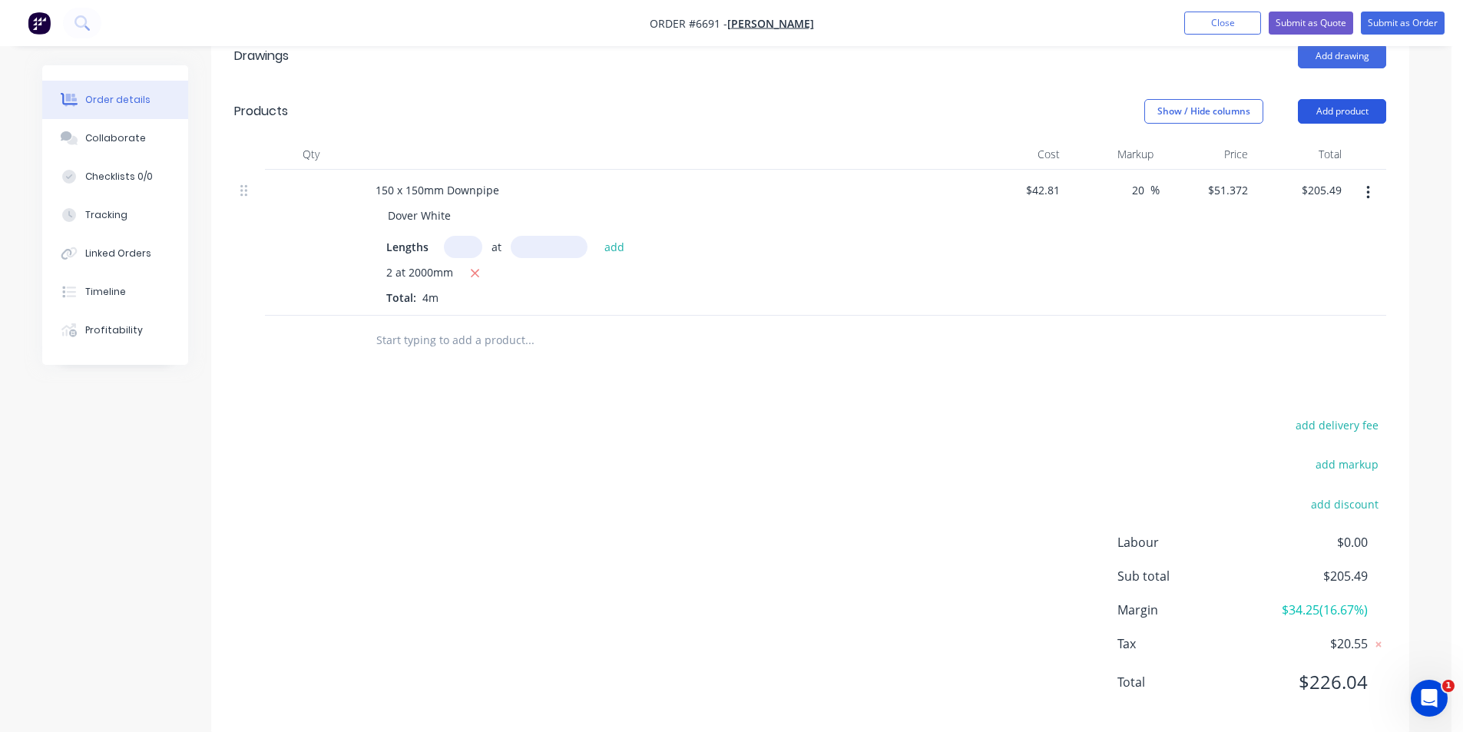
click at [1342, 108] on button "Add product" at bounding box center [1342, 111] width 88 height 25
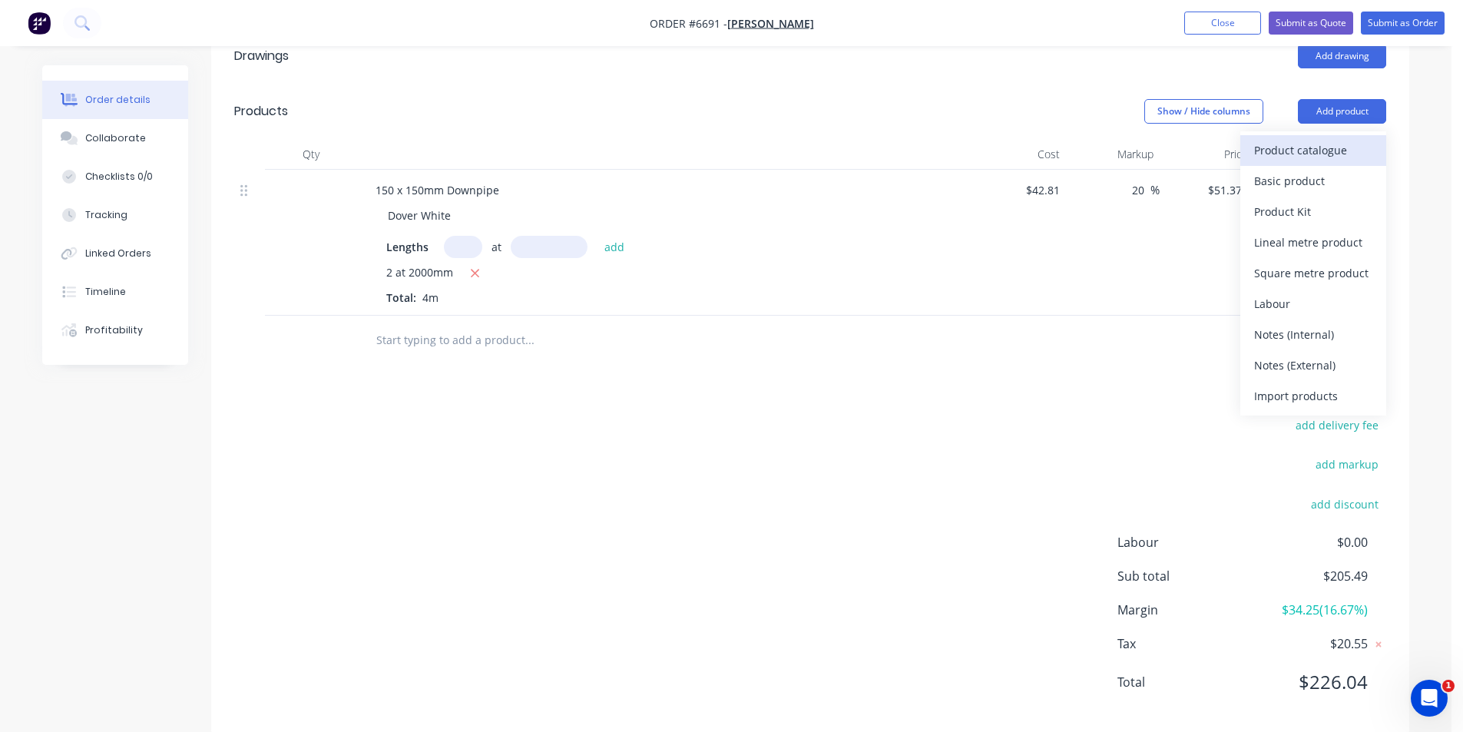
click at [1314, 151] on div "Product catalogue" at bounding box center [1313, 150] width 118 height 22
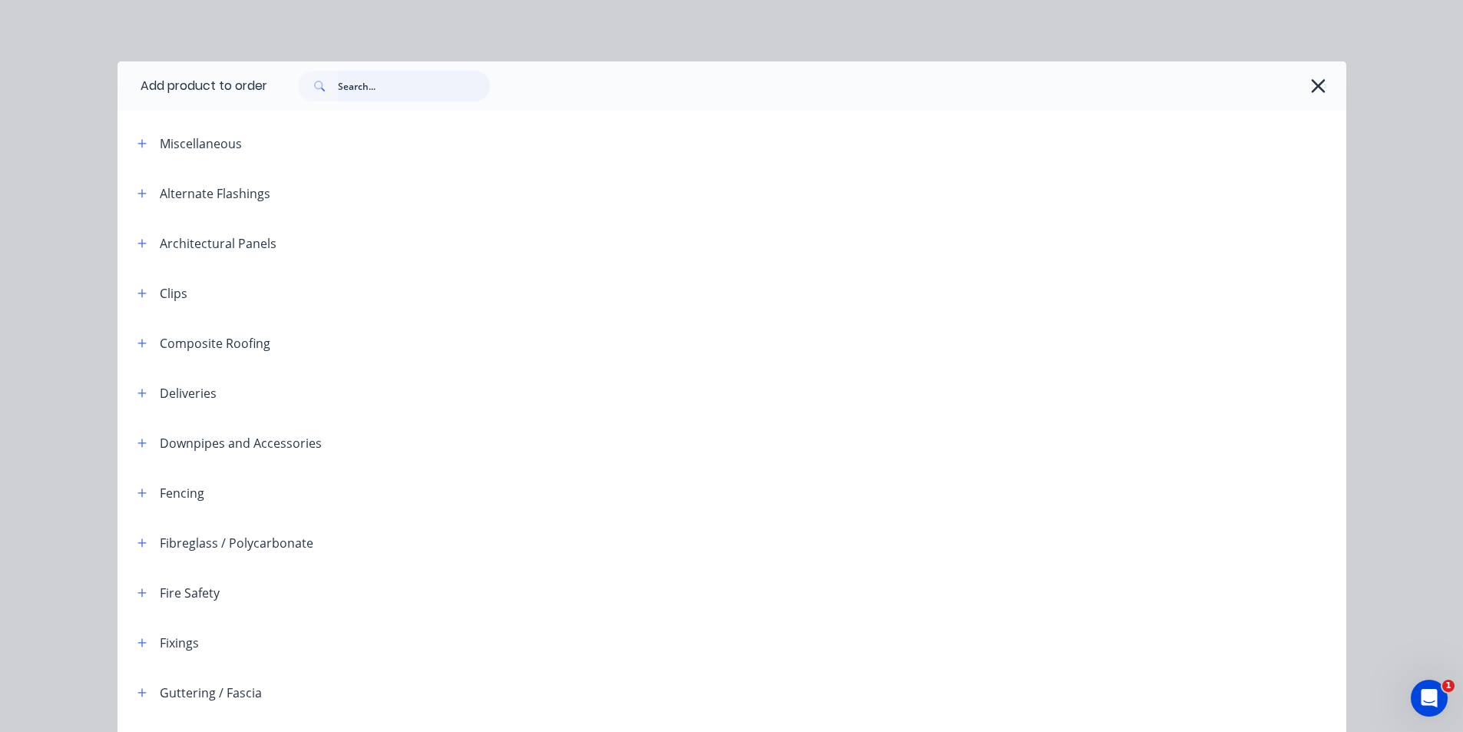
click at [342, 88] on input "text" at bounding box center [414, 86] width 152 height 31
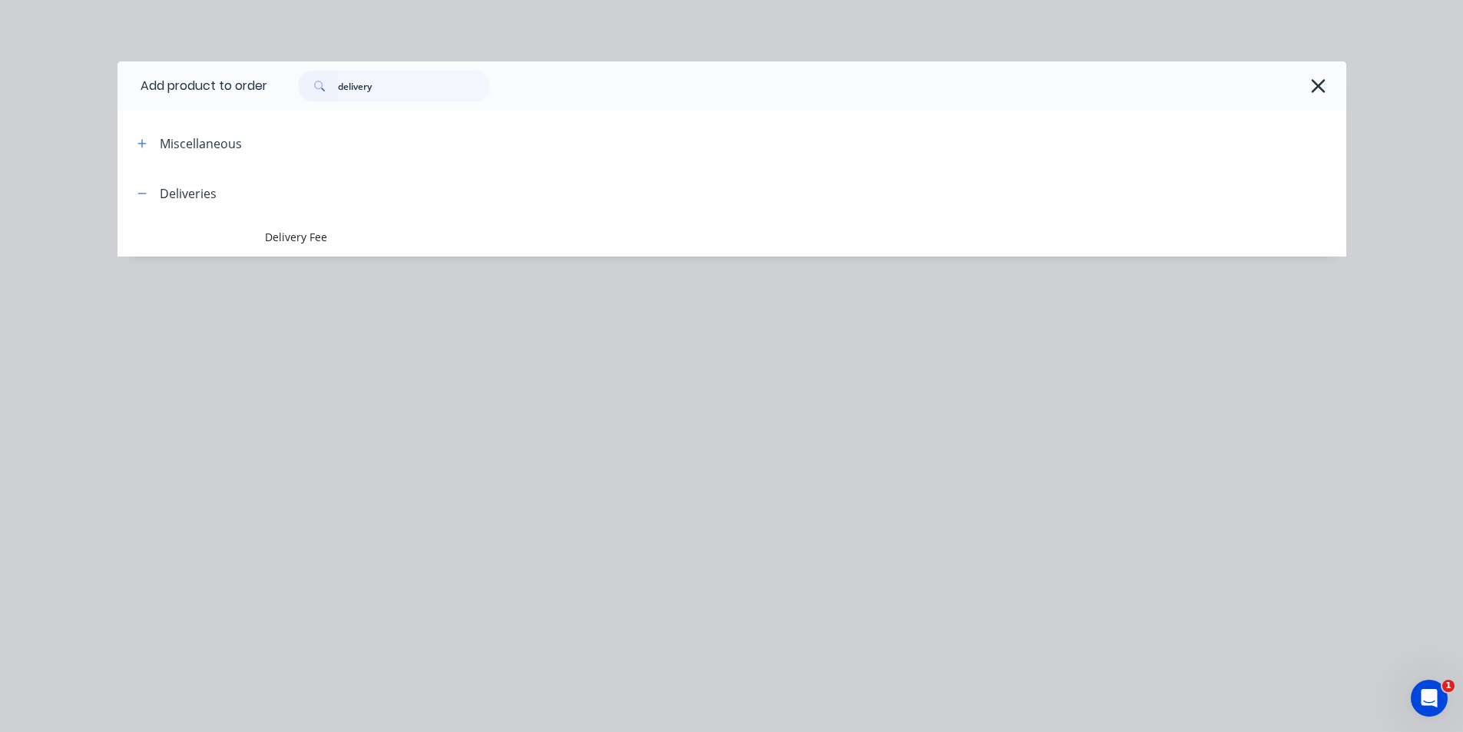
click at [325, 244] on span "Delivery Fee" at bounding box center [697, 237] width 865 height 16
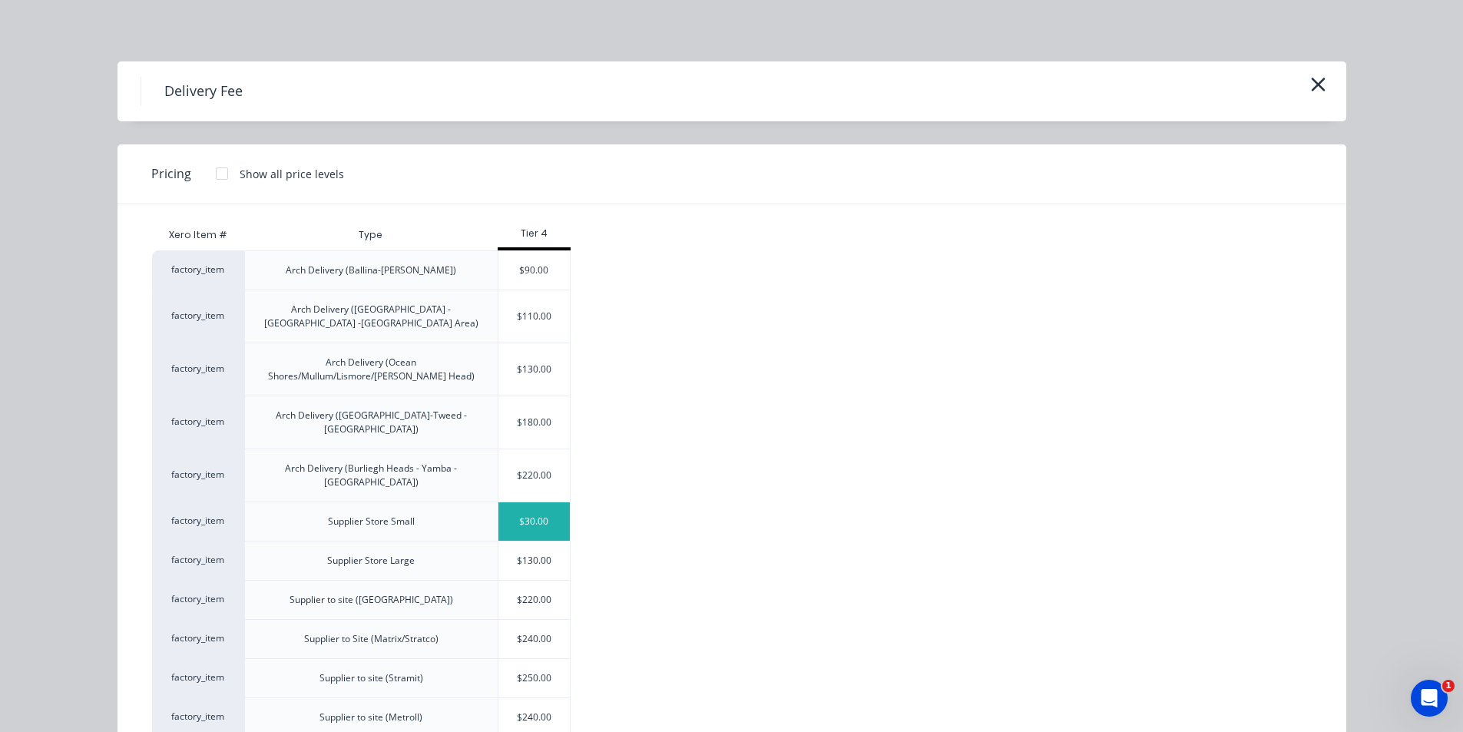
click at [546, 502] on div "$30.00" at bounding box center [534, 521] width 72 height 38
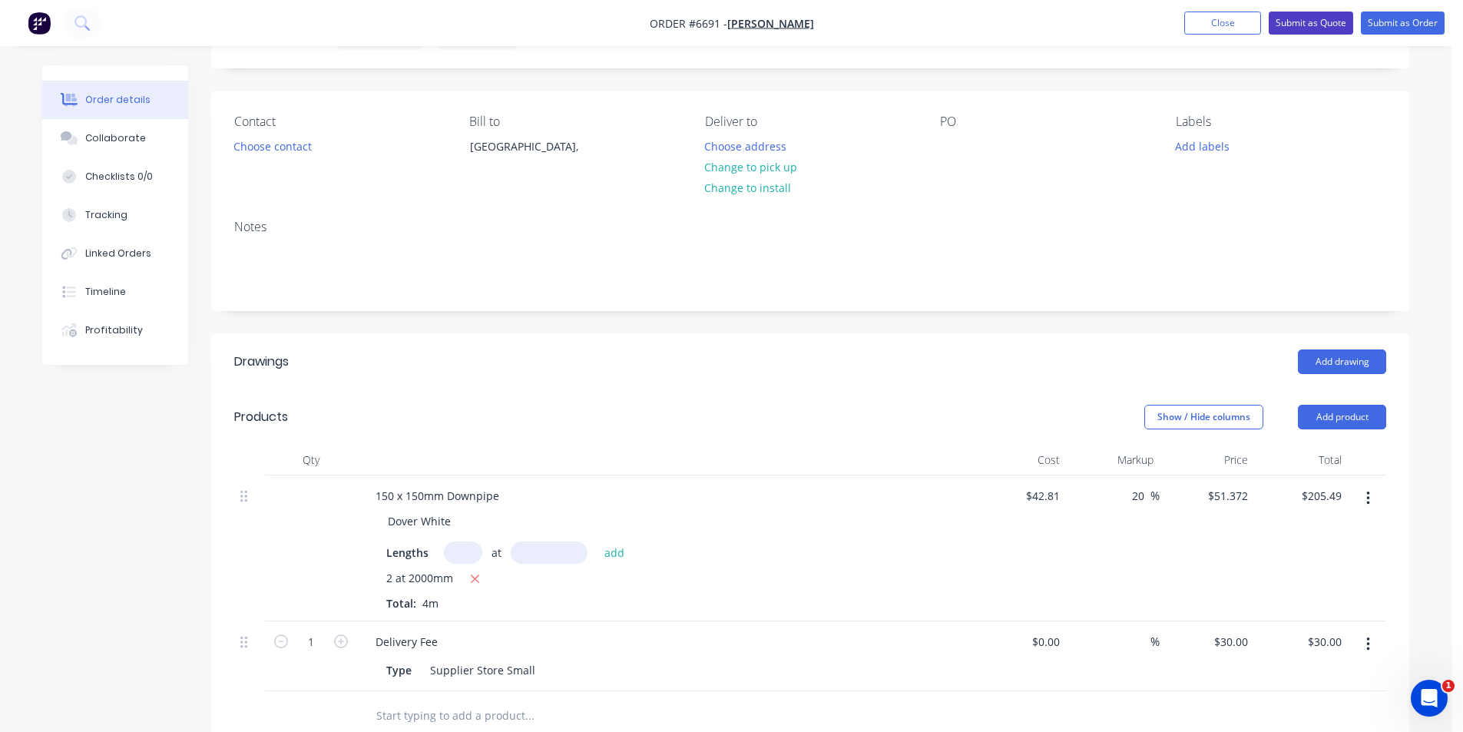
scroll to position [78, 0]
click at [250, 153] on button "Choose contact" at bounding box center [273, 147] width 94 height 21
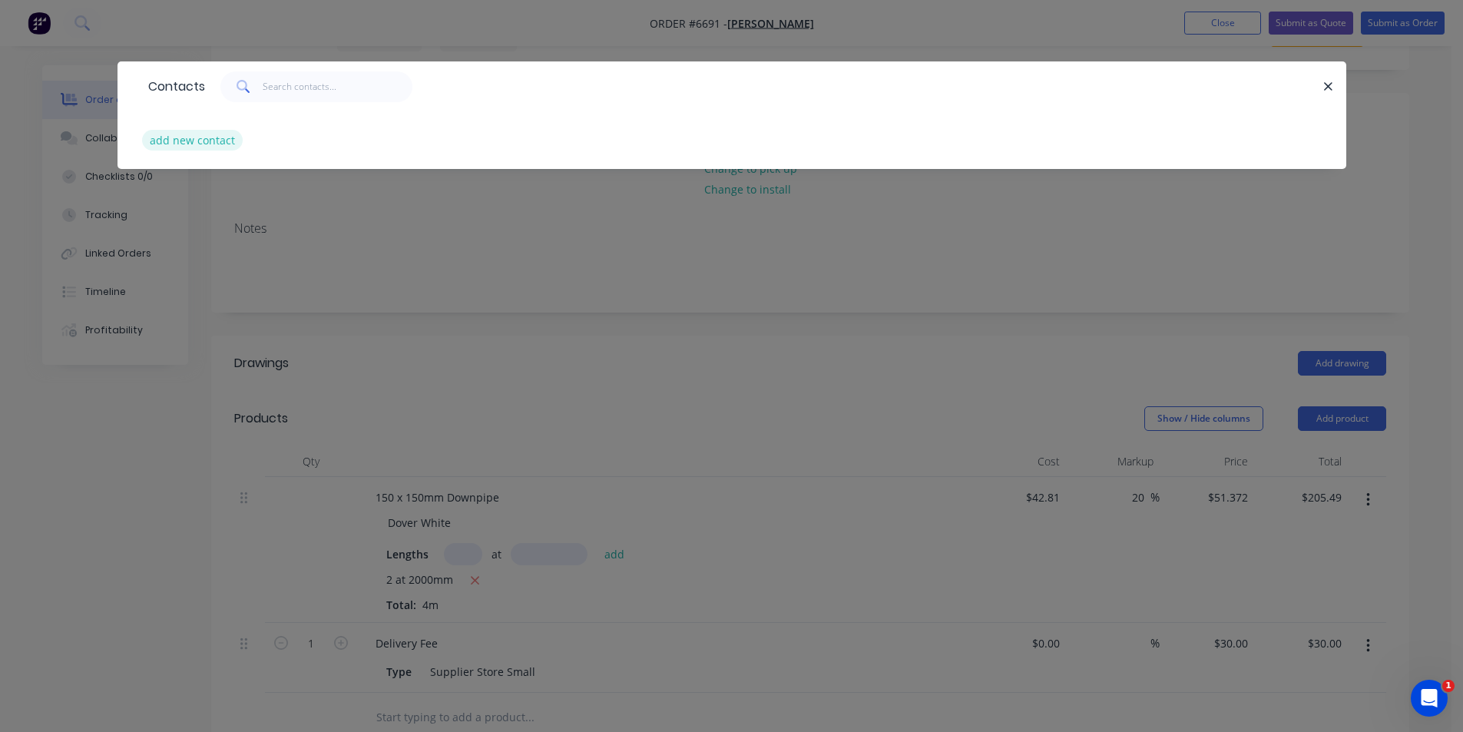
click at [207, 132] on button "add new contact" at bounding box center [192, 140] width 101 height 21
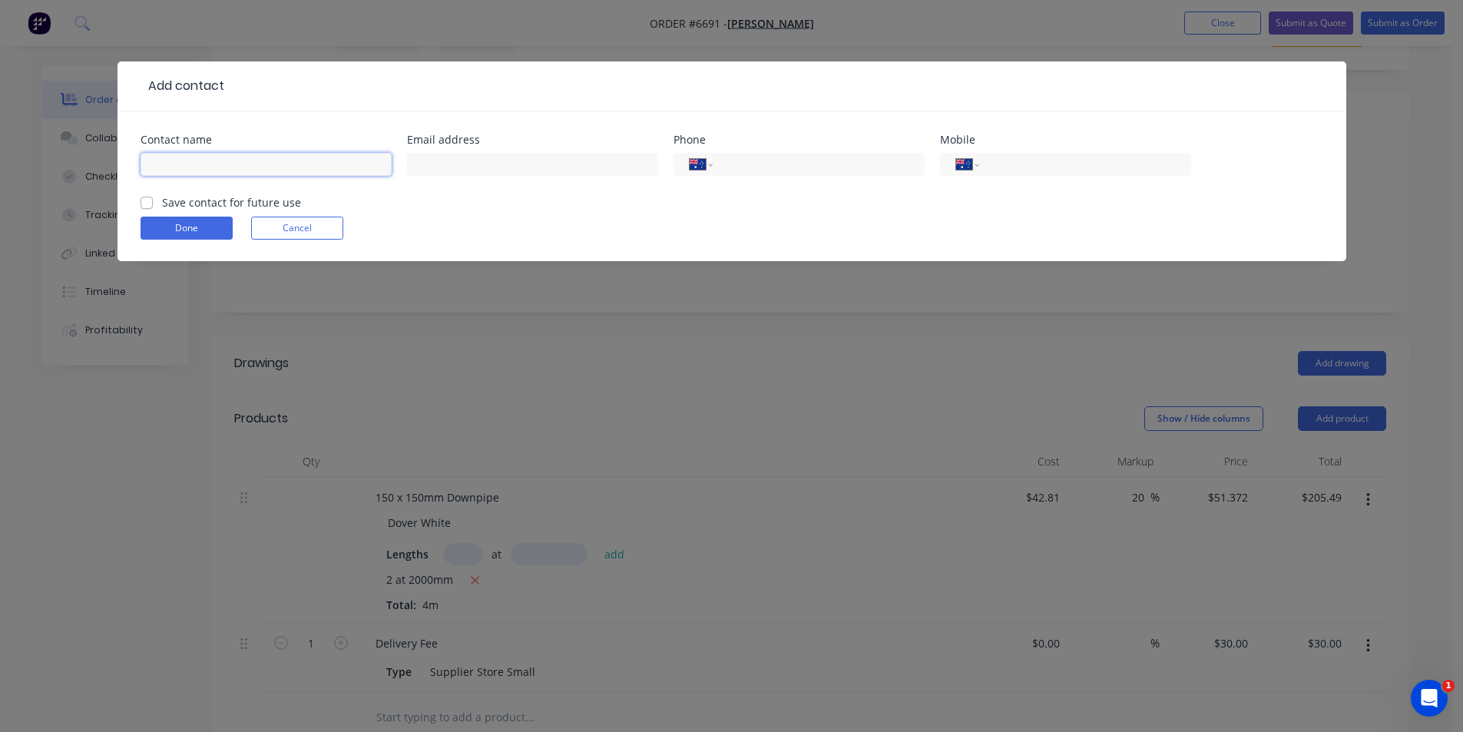
click at [290, 162] on input "text" at bounding box center [266, 164] width 251 height 23
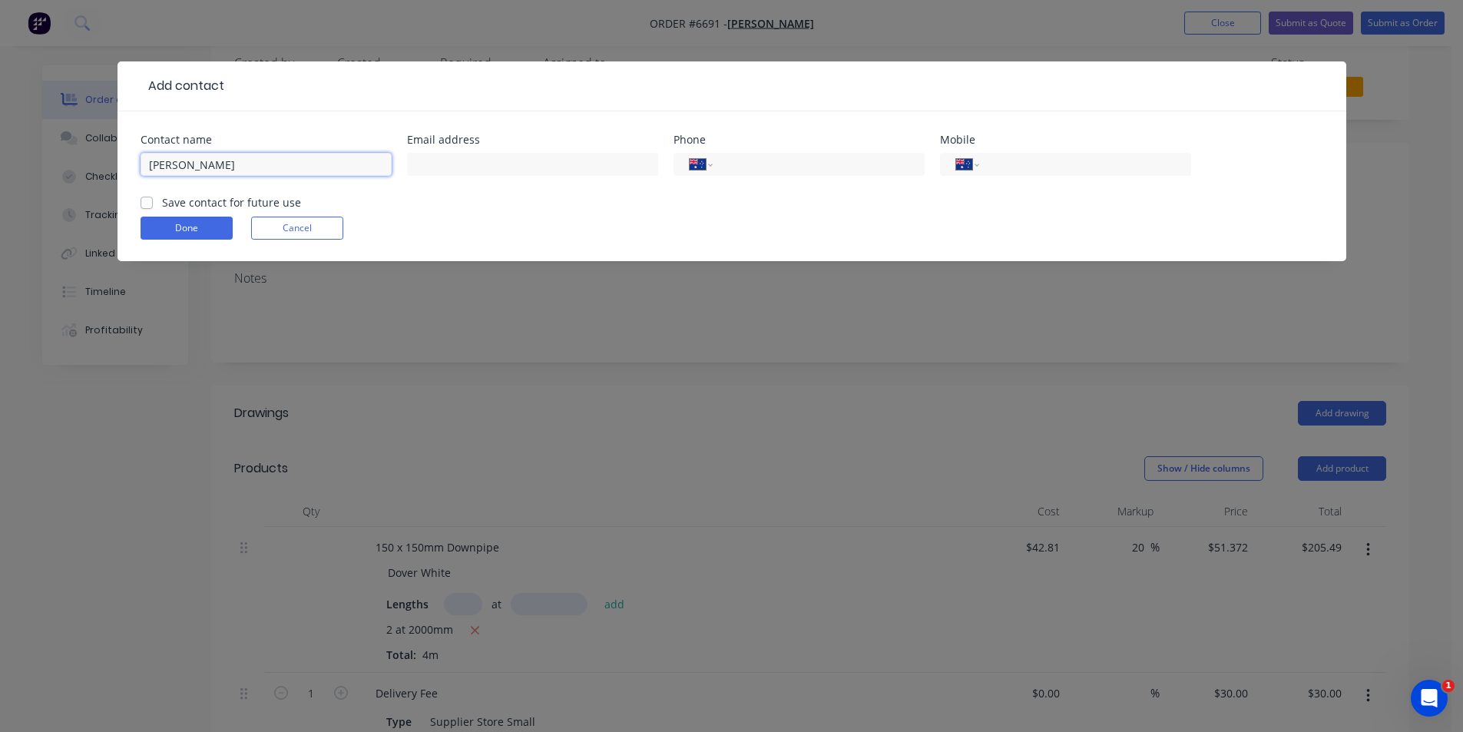
scroll to position [1, 0]
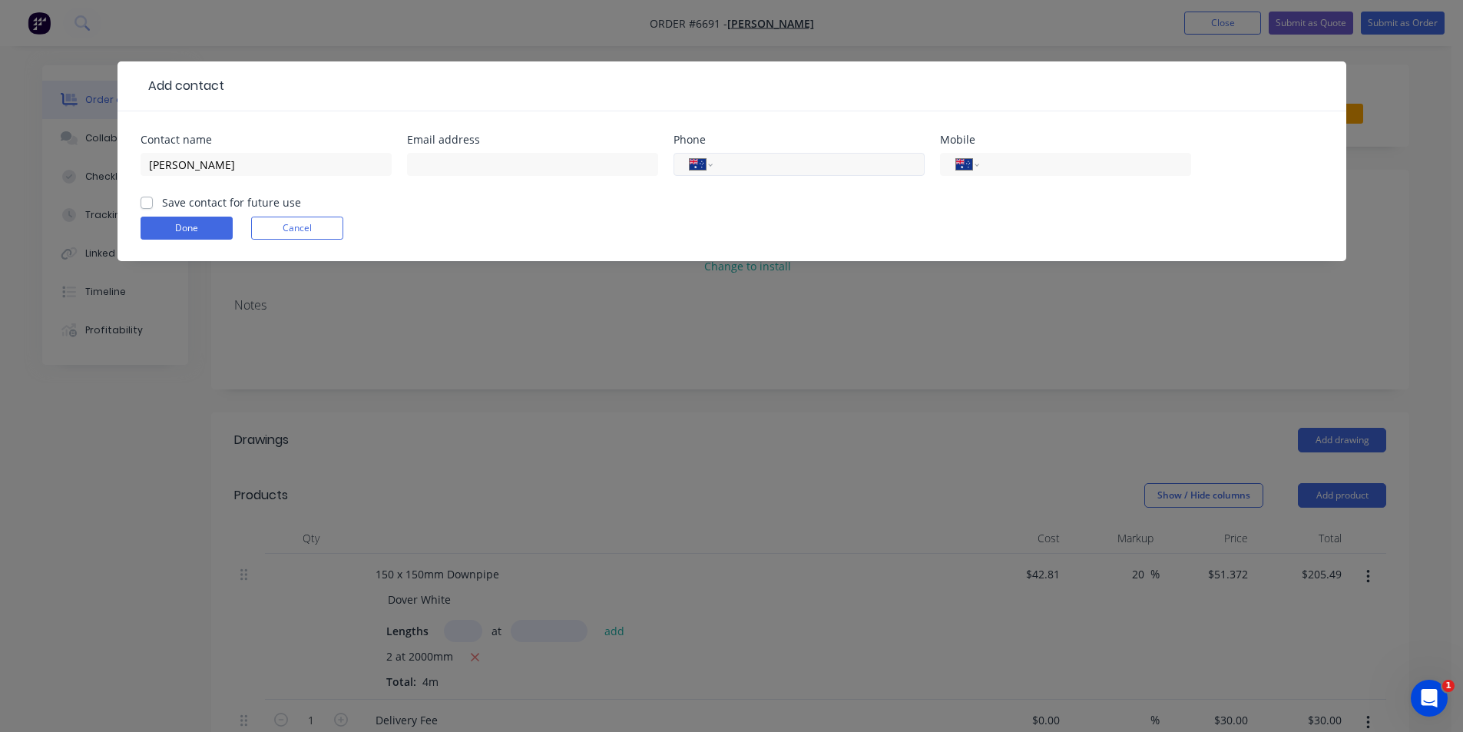
click at [770, 163] on input "tel" at bounding box center [815, 165] width 184 height 18
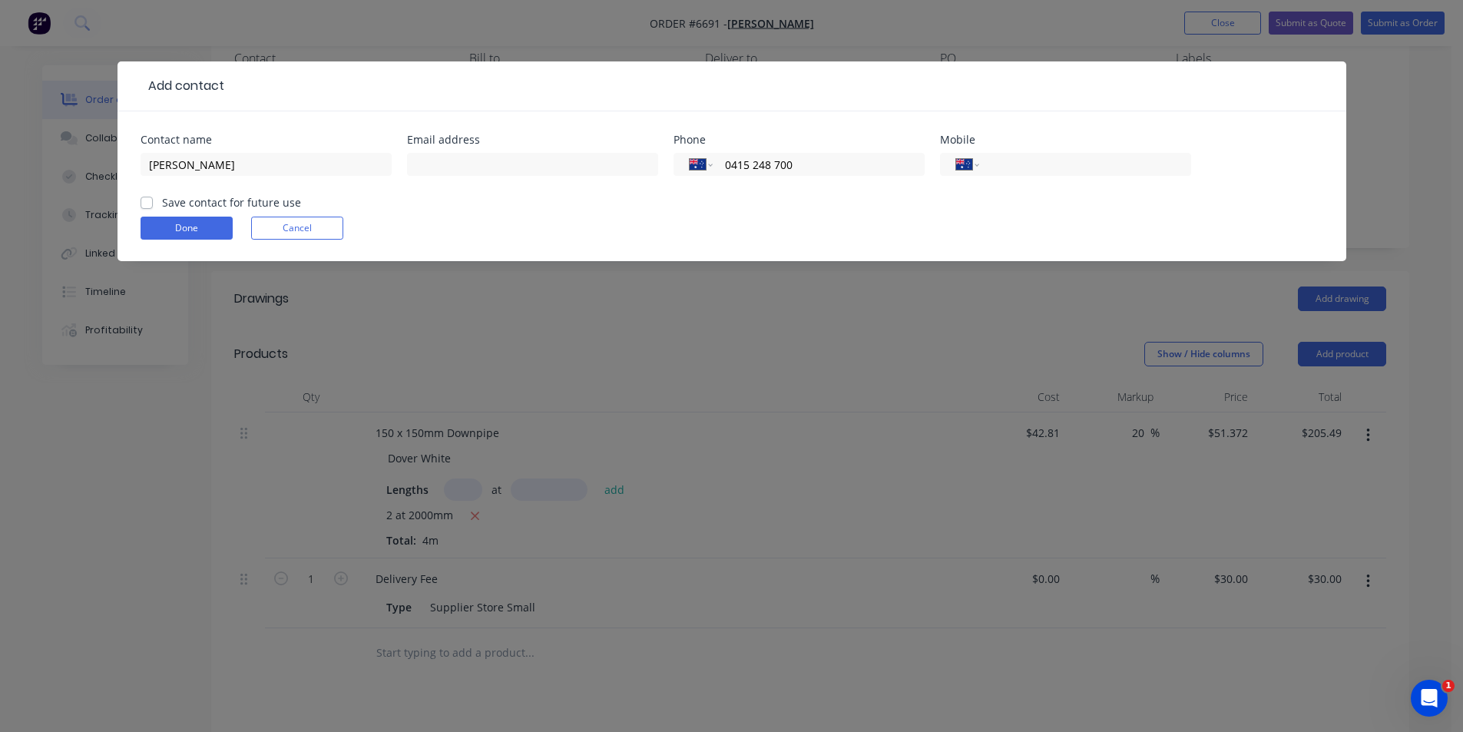
scroll to position [96, 0]
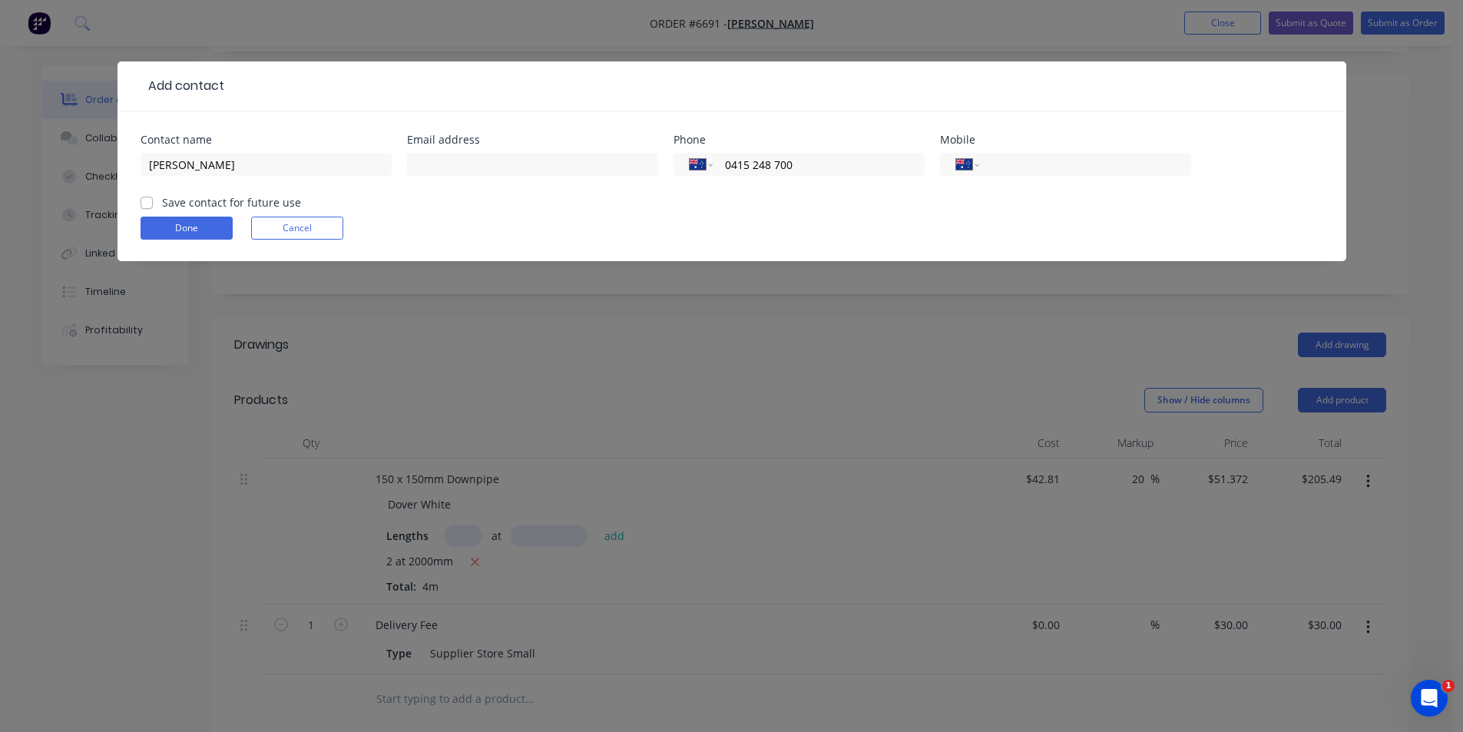
click at [448, 151] on div at bounding box center [532, 171] width 251 height 45
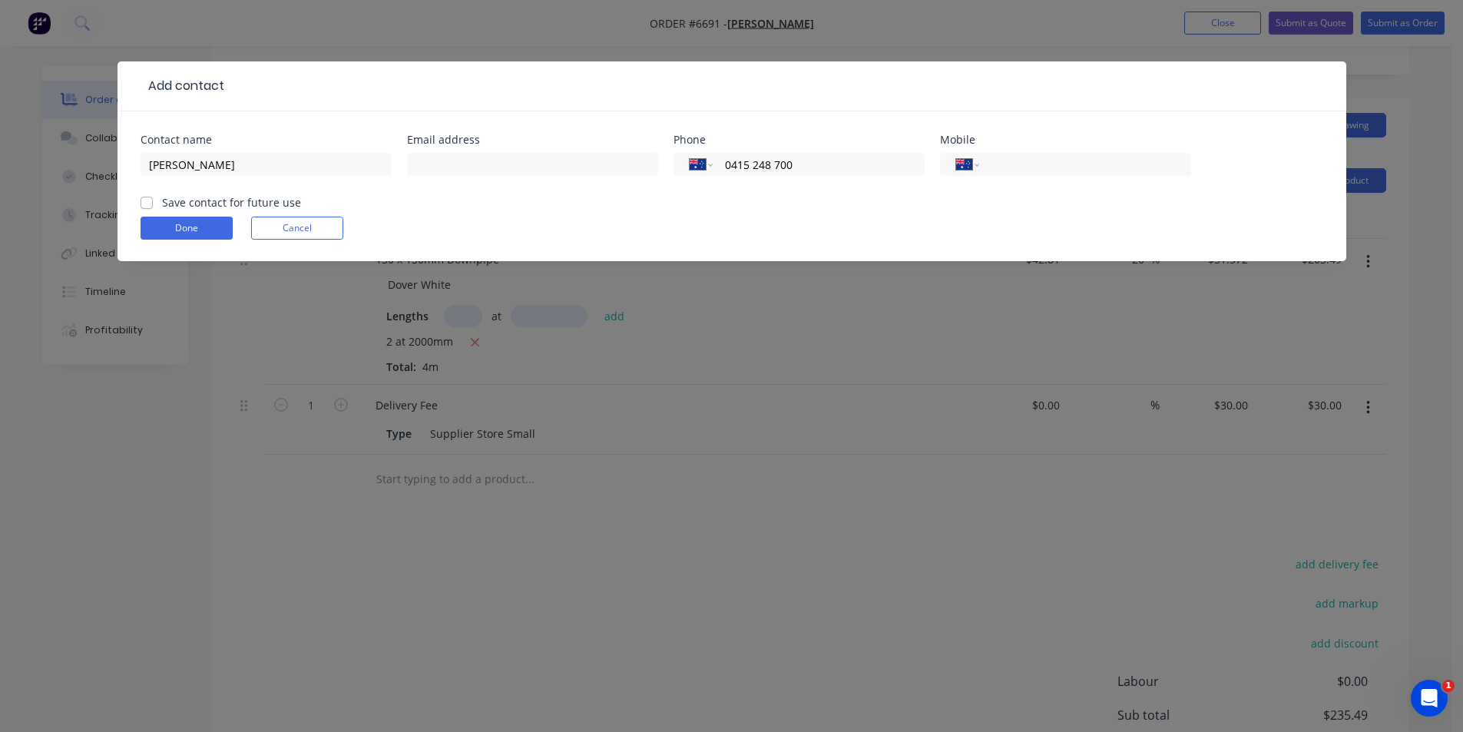
scroll to position [480, 0]
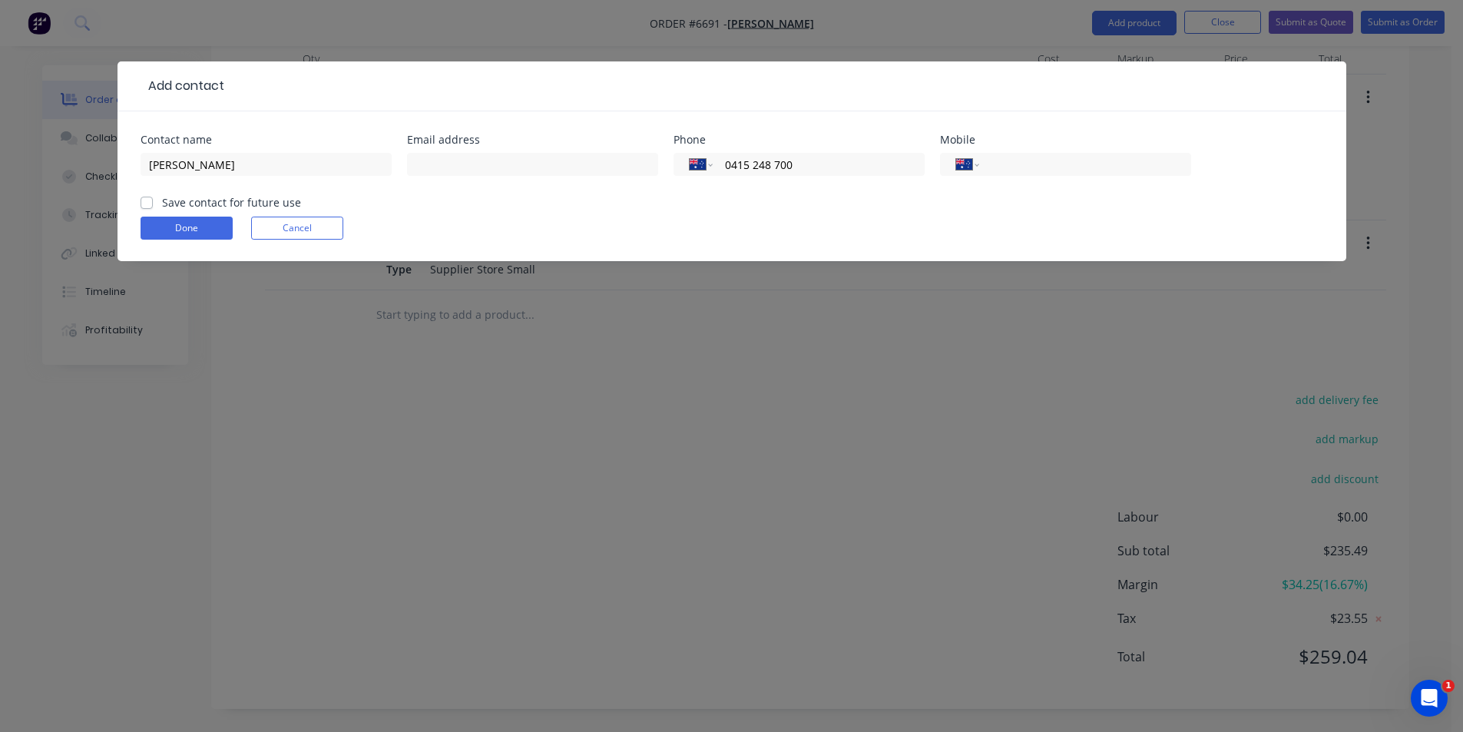
click at [162, 206] on label "Save contact for future use" at bounding box center [231, 202] width 139 height 16
click at [147, 206] on input "Save contact for future use" at bounding box center [147, 201] width 12 height 15
click at [180, 235] on button "Done" at bounding box center [187, 228] width 92 height 23
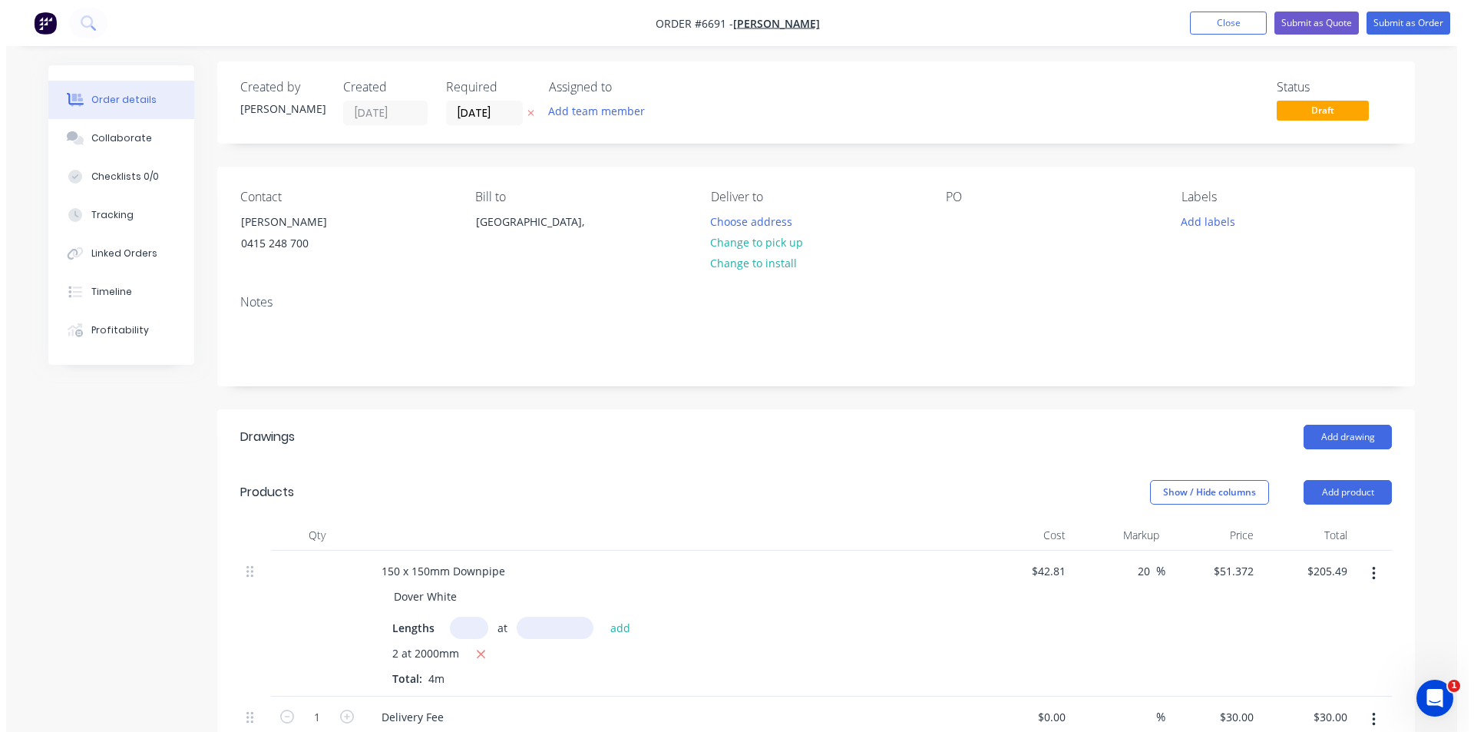
scroll to position [0, 0]
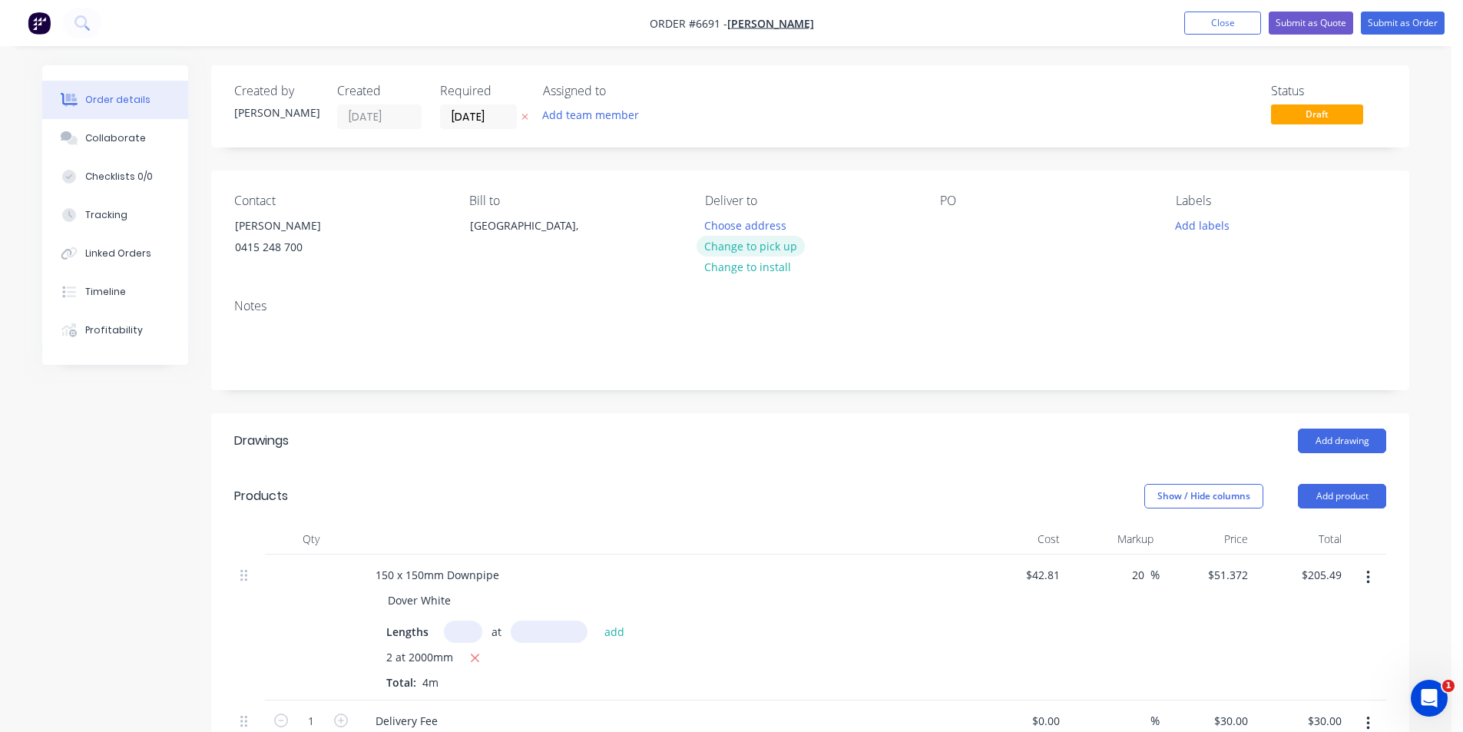
click at [769, 247] on button "Change to pick up" at bounding box center [750, 246] width 109 height 21
click at [1401, 28] on button "Submit as Order" at bounding box center [1403, 23] width 84 height 23
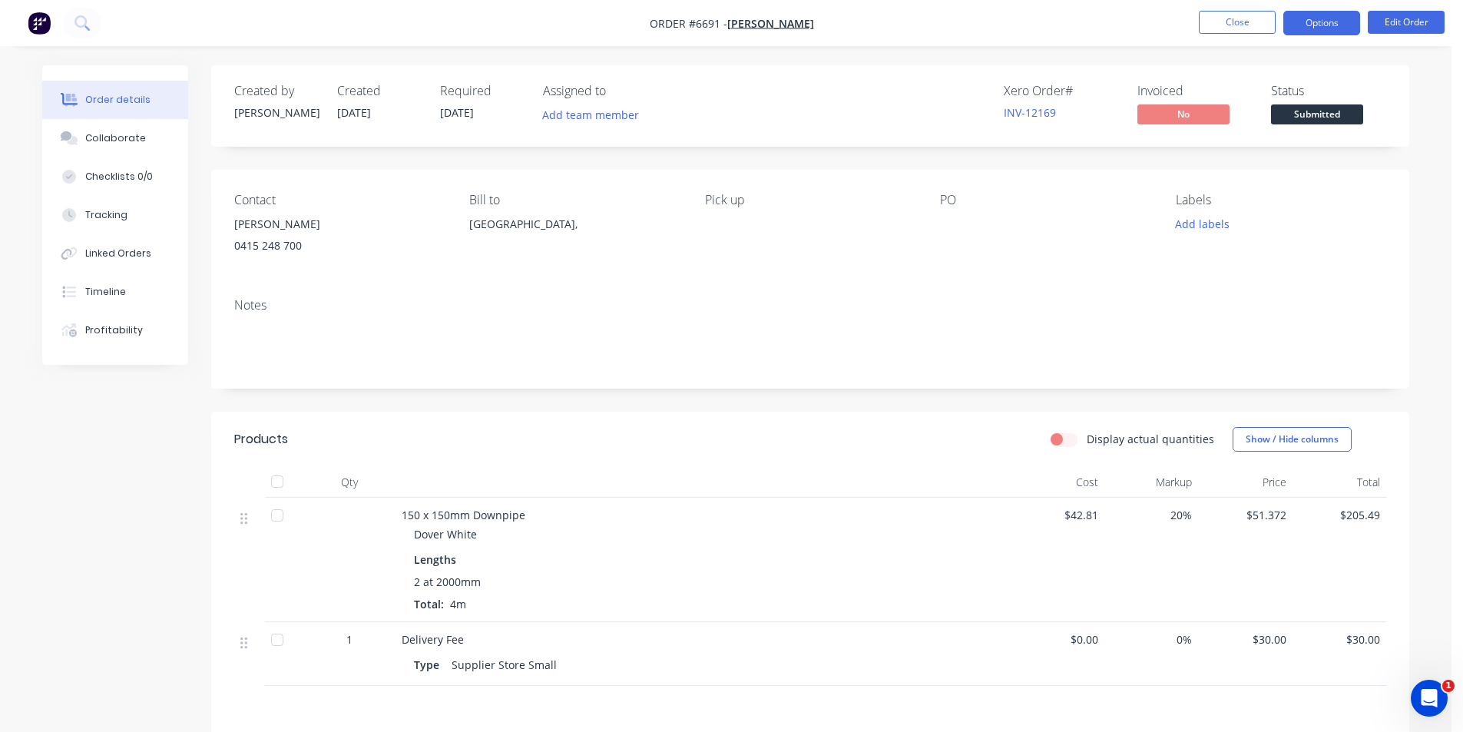
click at [1310, 28] on button "Options" at bounding box center [1321, 23] width 77 height 25
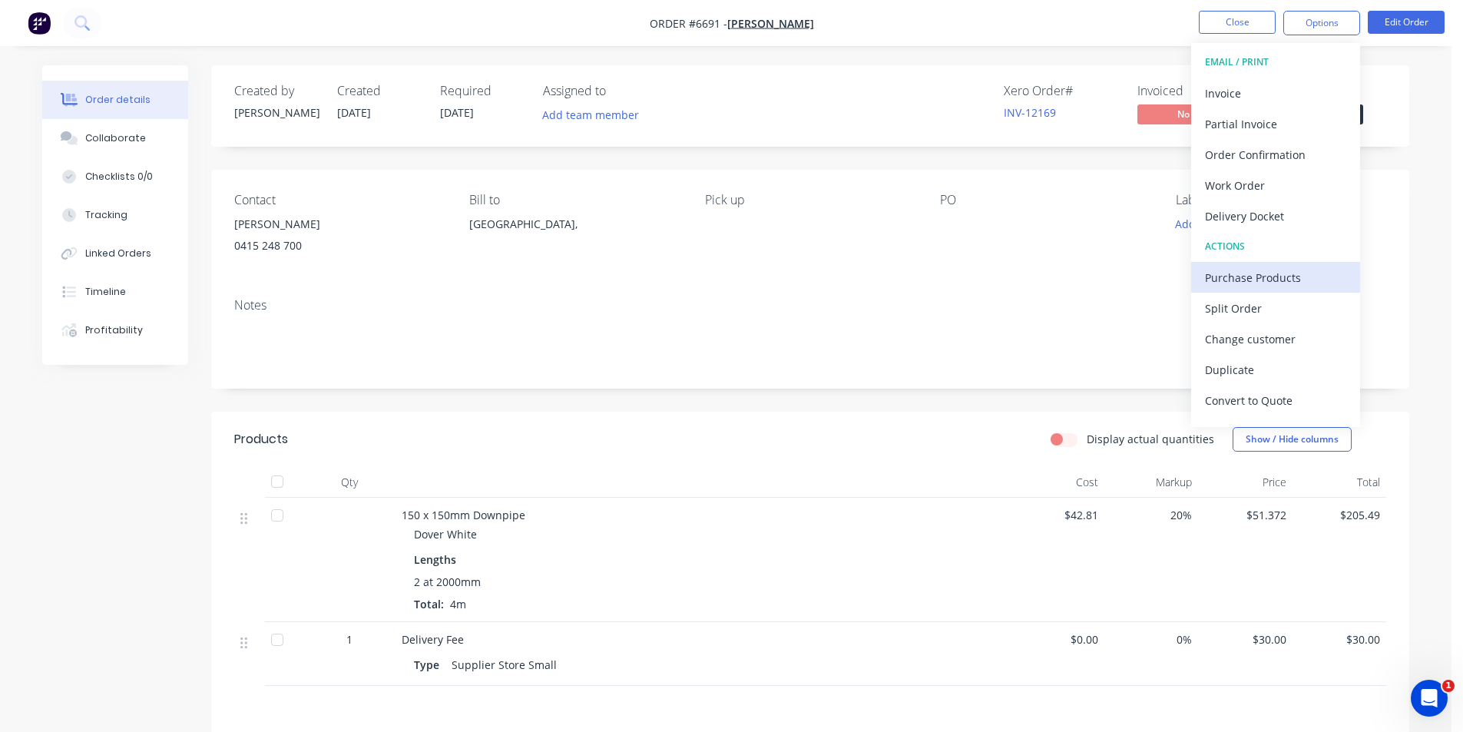
click at [1252, 283] on div "Purchase Products" at bounding box center [1275, 277] width 141 height 22
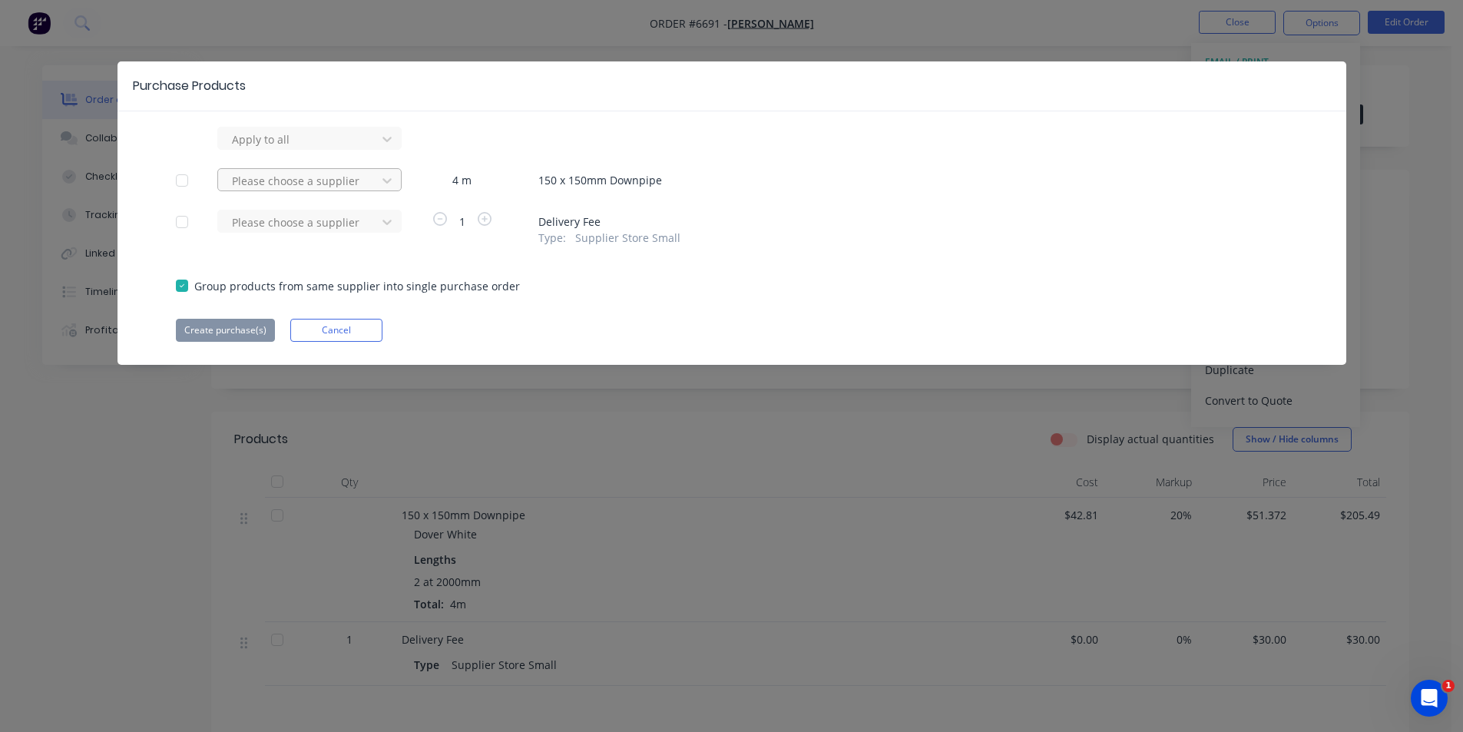
click at [359, 149] on div at bounding box center [299, 139] width 138 height 19
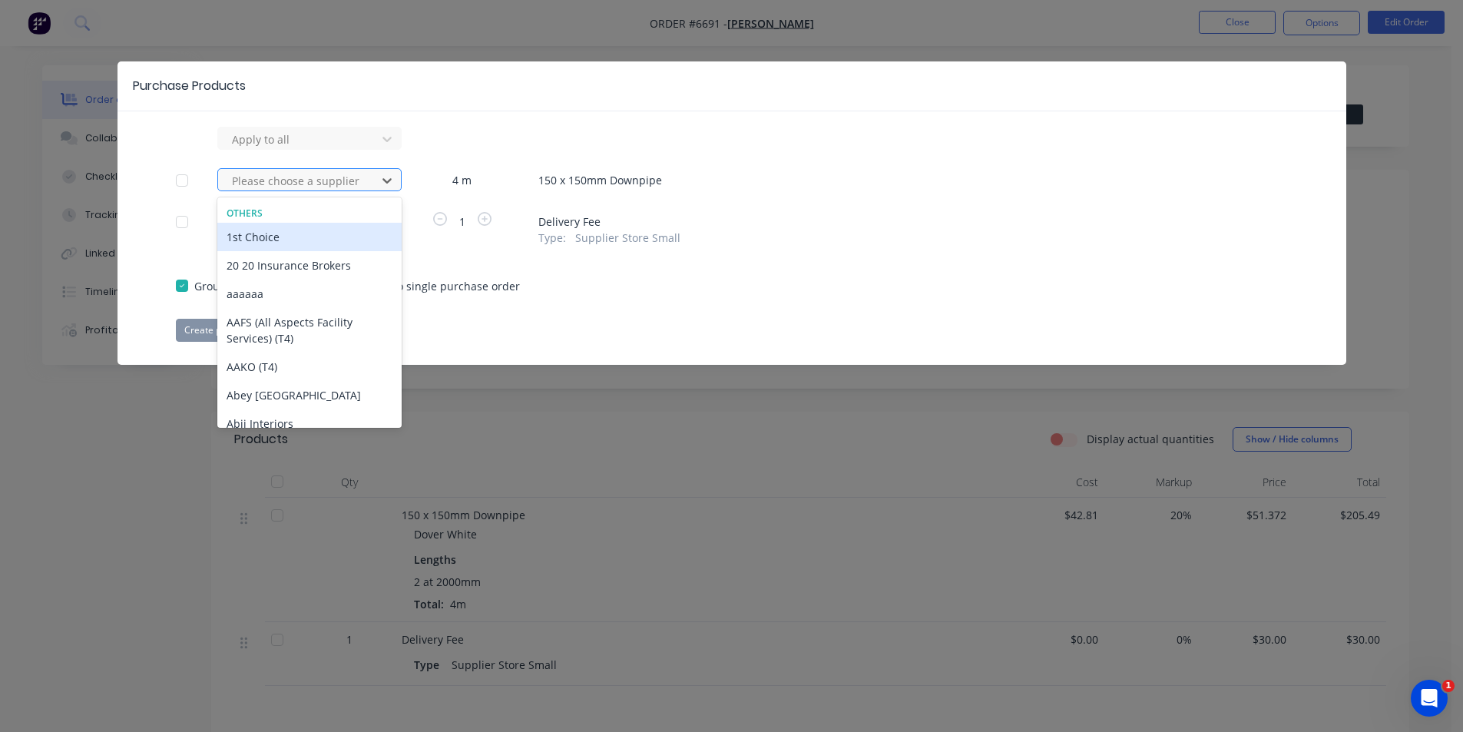
click at [320, 186] on div at bounding box center [299, 180] width 138 height 19
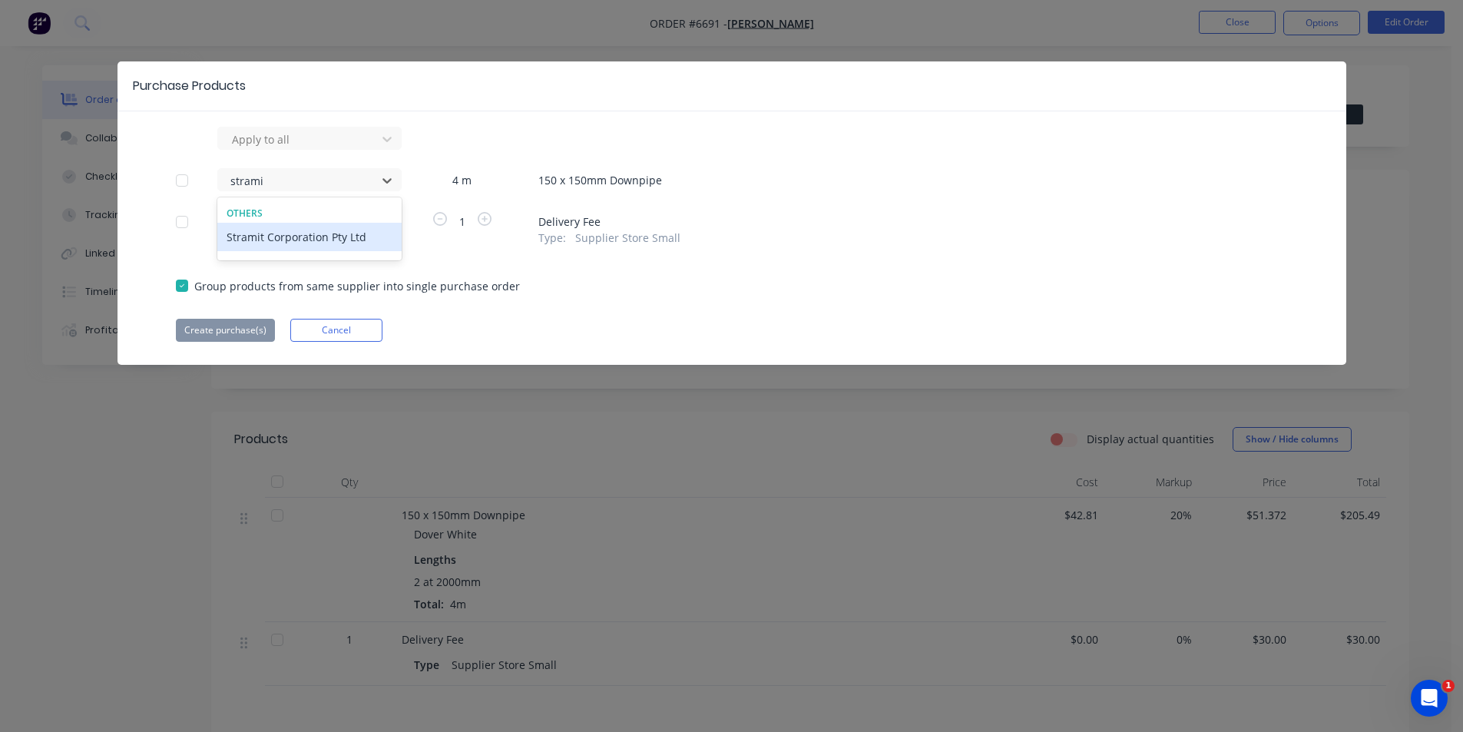
click at [372, 230] on div "Stramit Corporation Pty Ltd" at bounding box center [309, 237] width 184 height 28
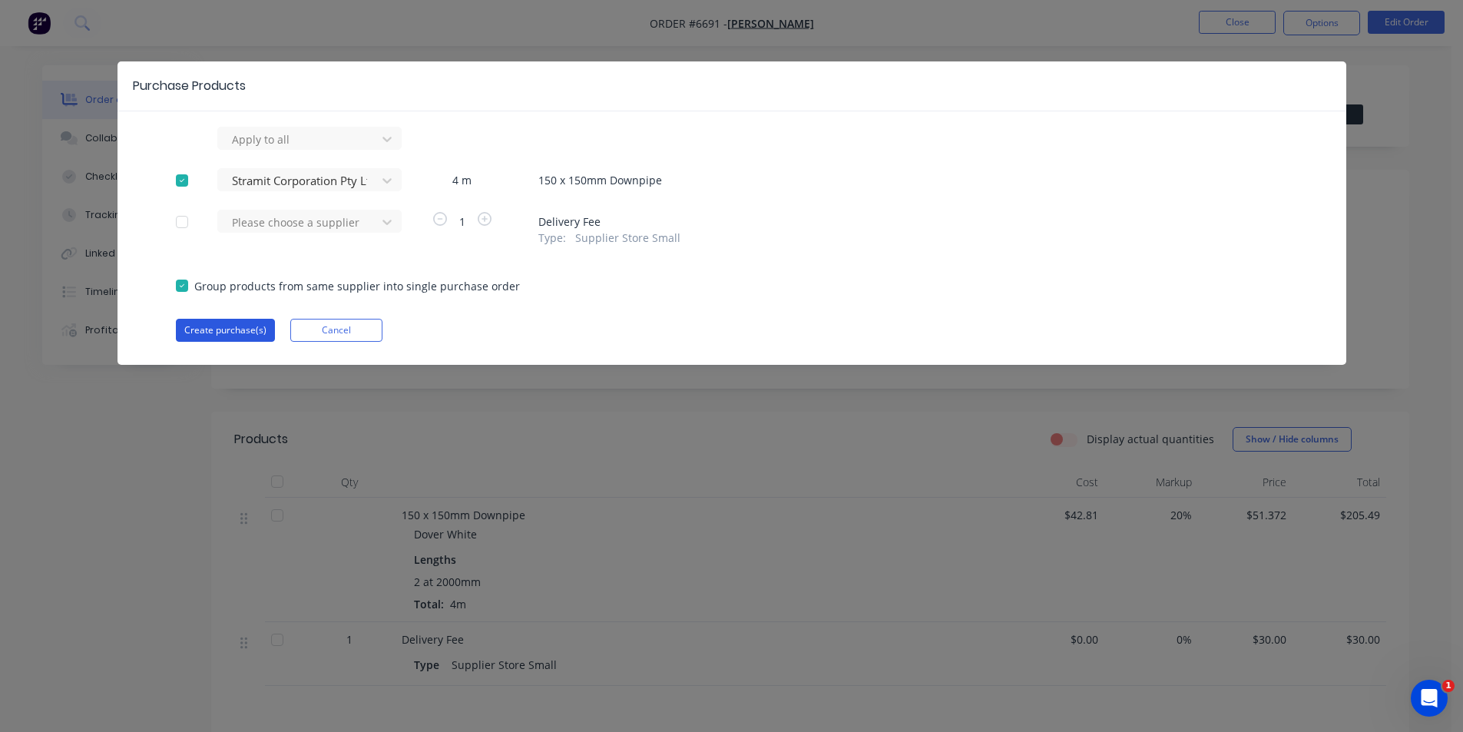
click at [269, 331] on button "Create purchase(s)" at bounding box center [225, 330] width 99 height 23
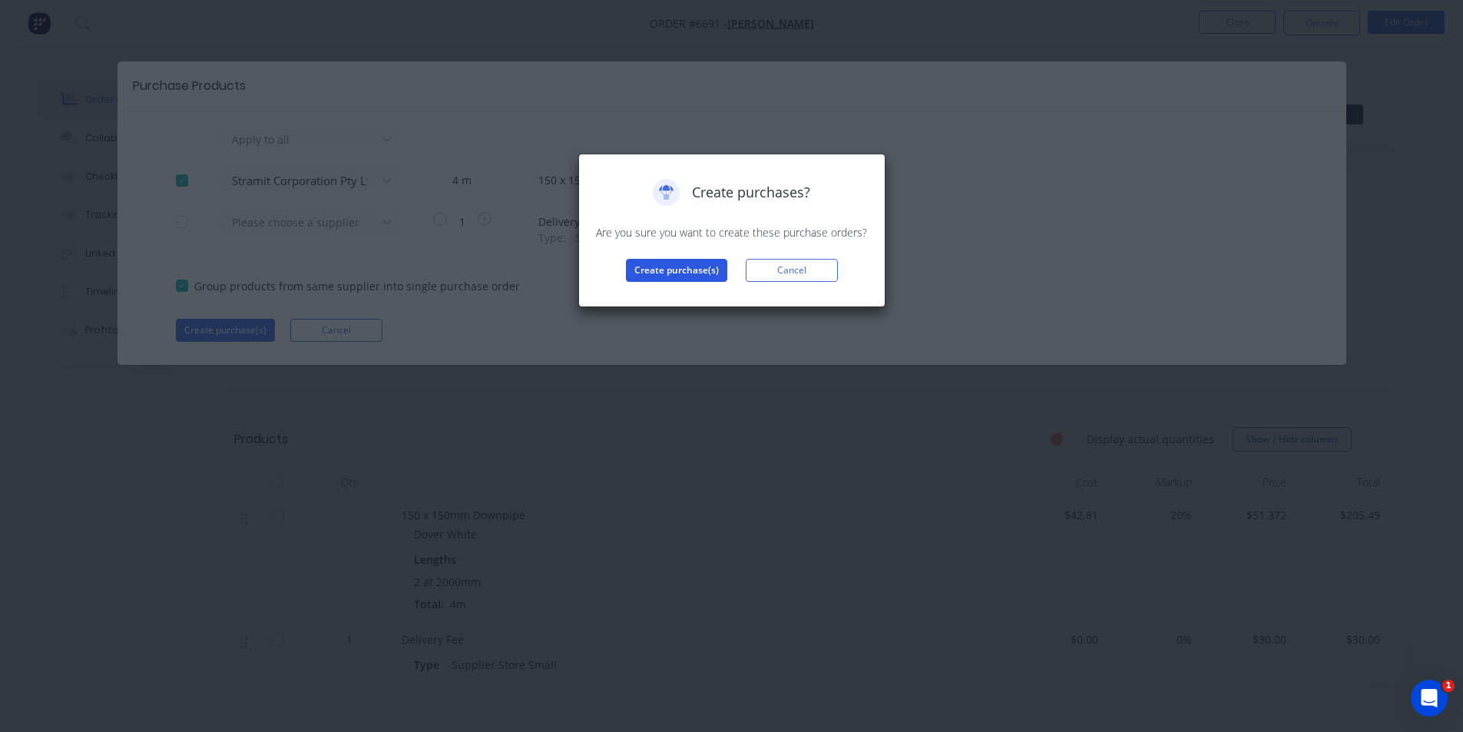
click at [681, 276] on button "Create purchase(s)" at bounding box center [676, 270] width 101 height 23
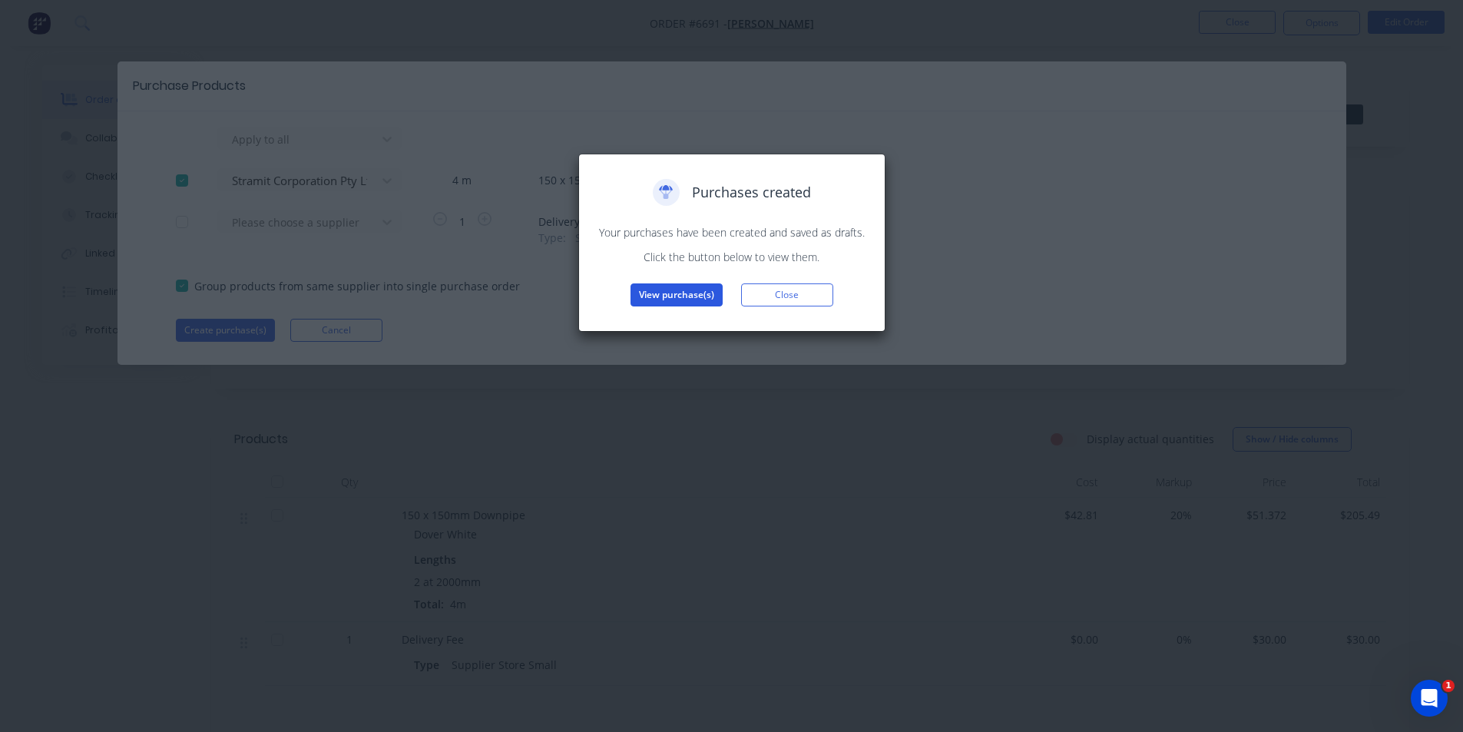
click at [673, 289] on button "View purchase(s)" at bounding box center [676, 294] width 92 height 23
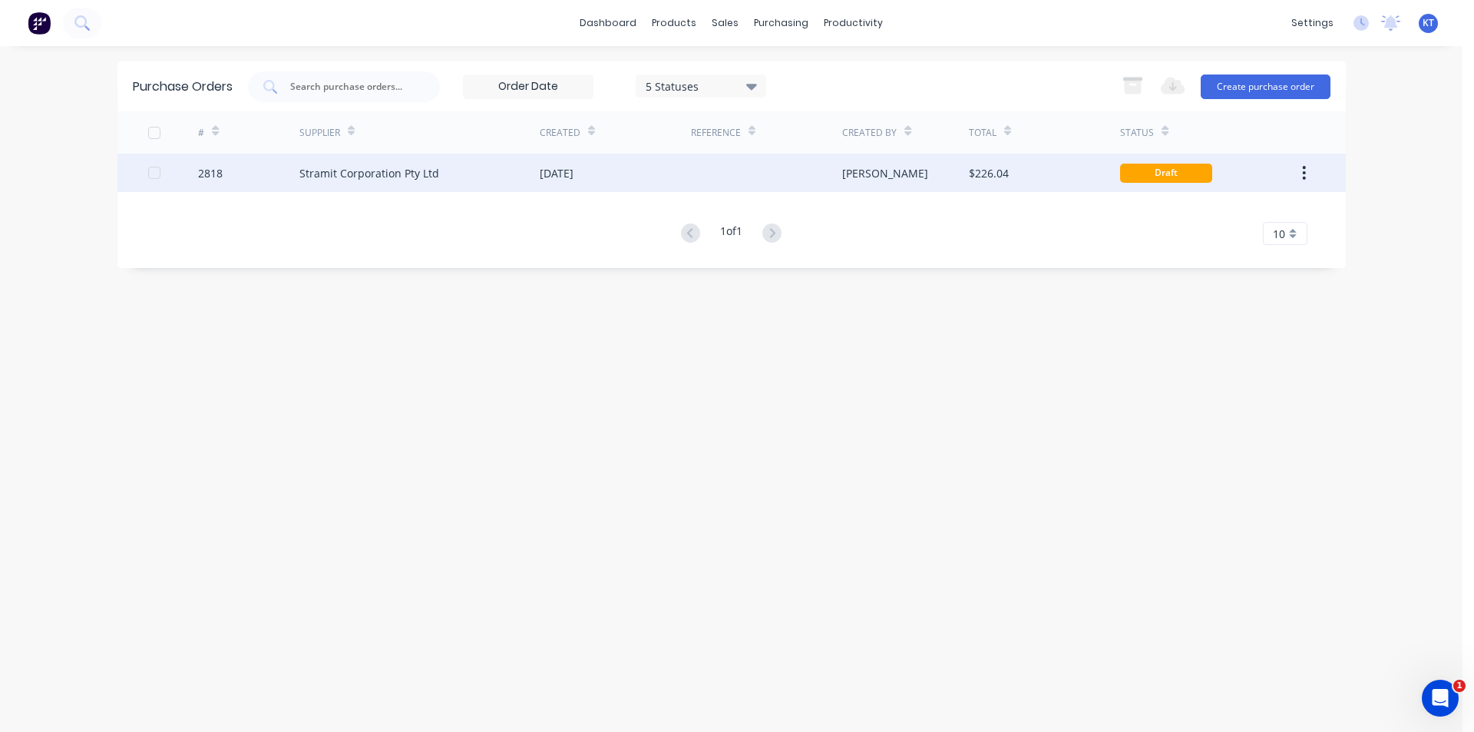
click at [772, 165] on div at bounding box center [766, 173] width 151 height 38
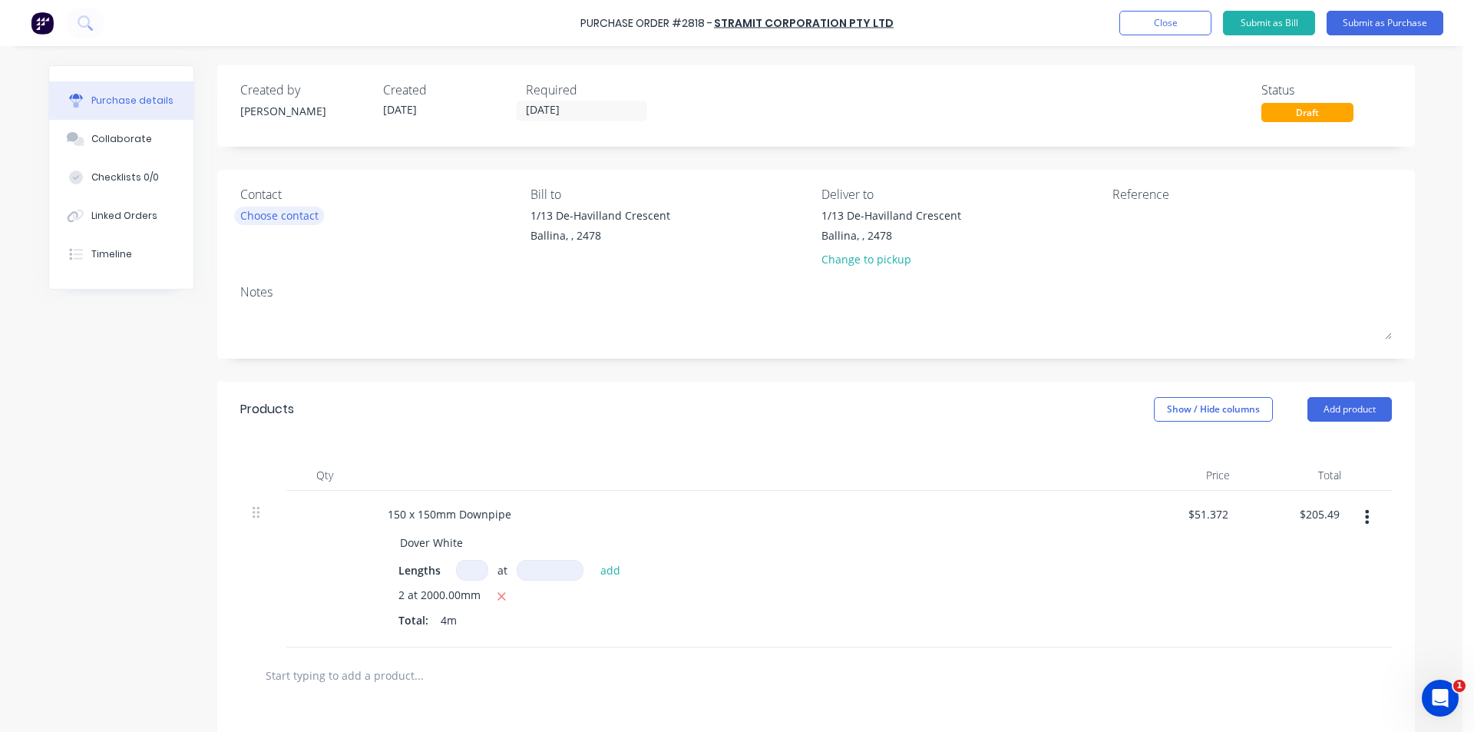
click at [240, 220] on div "Choose contact" at bounding box center [279, 215] width 78 height 16
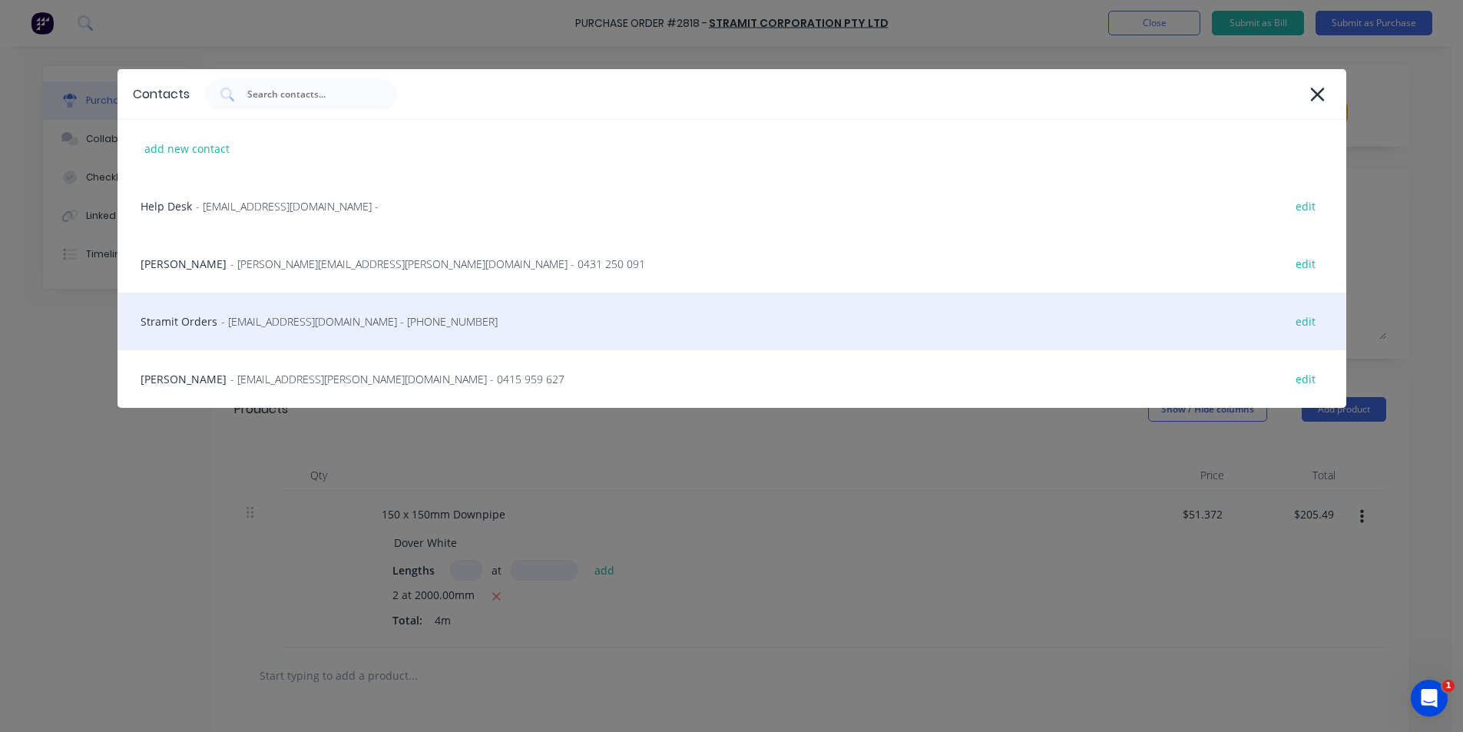
click at [283, 326] on span "- [EMAIL_ADDRESS][DOMAIN_NAME] - [PHONE_NUMBER]" at bounding box center [359, 321] width 276 height 16
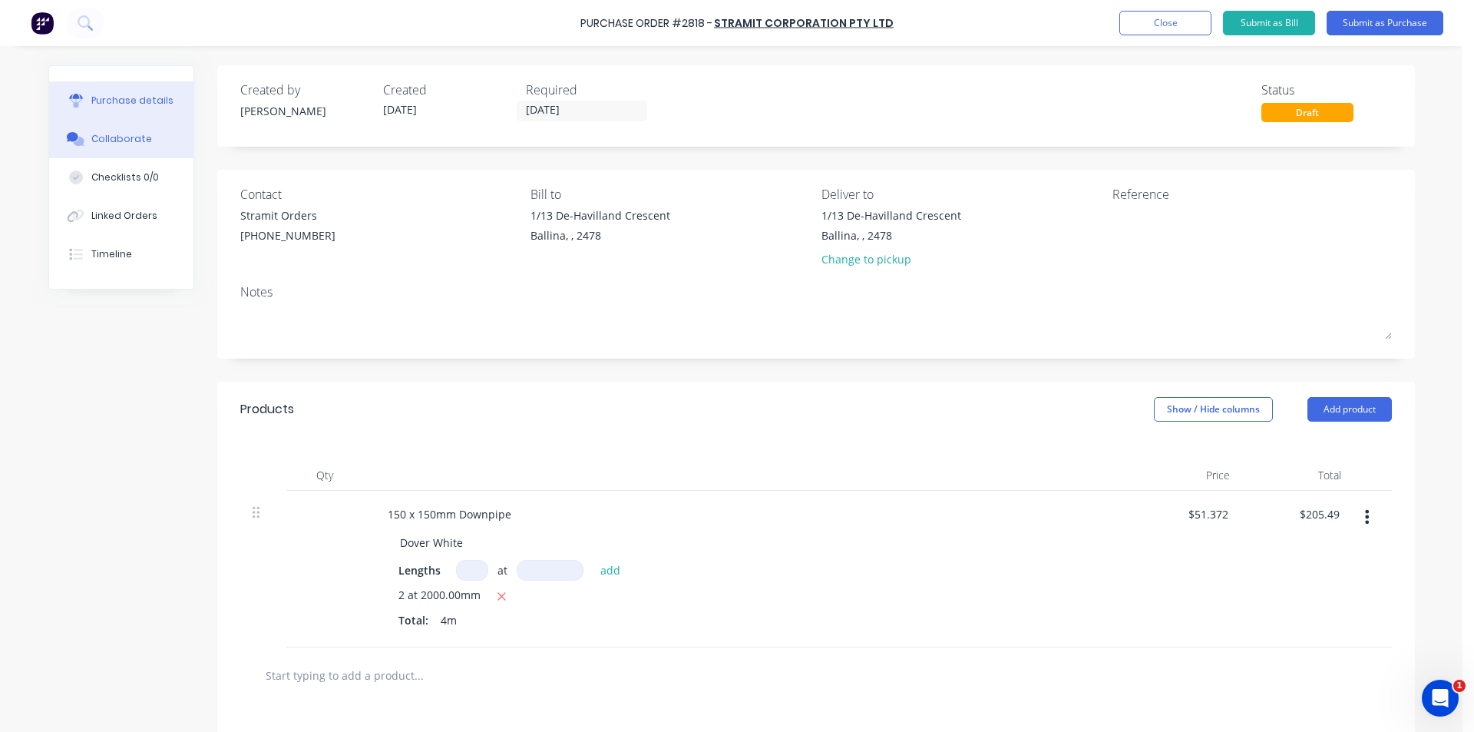
click at [130, 134] on div "Collaborate" at bounding box center [121, 139] width 61 height 14
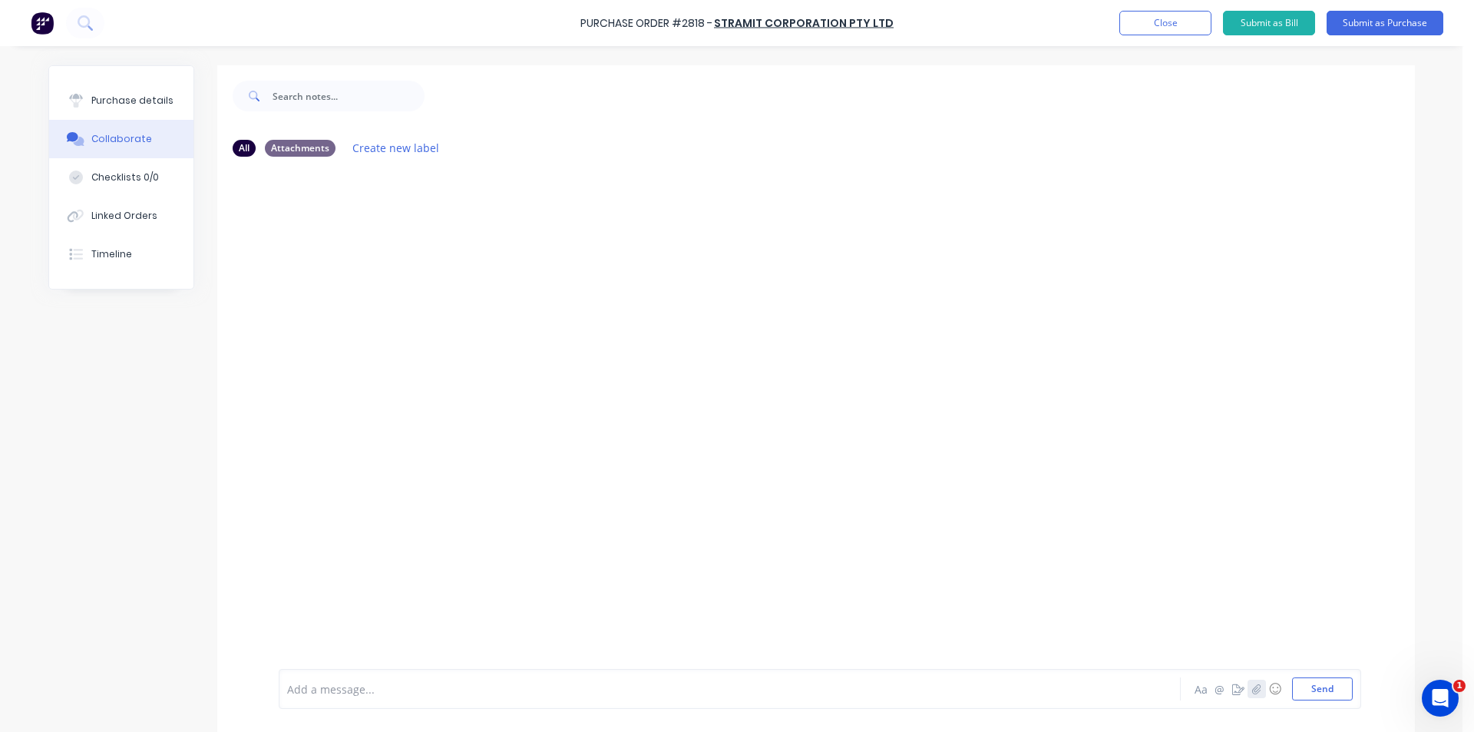
click at [1252, 693] on icon "button" at bounding box center [1256, 688] width 8 height 10
click at [1321, 685] on button "Send" at bounding box center [1322, 688] width 61 height 23
click at [149, 107] on div "Purchase details" at bounding box center [132, 101] width 82 height 14
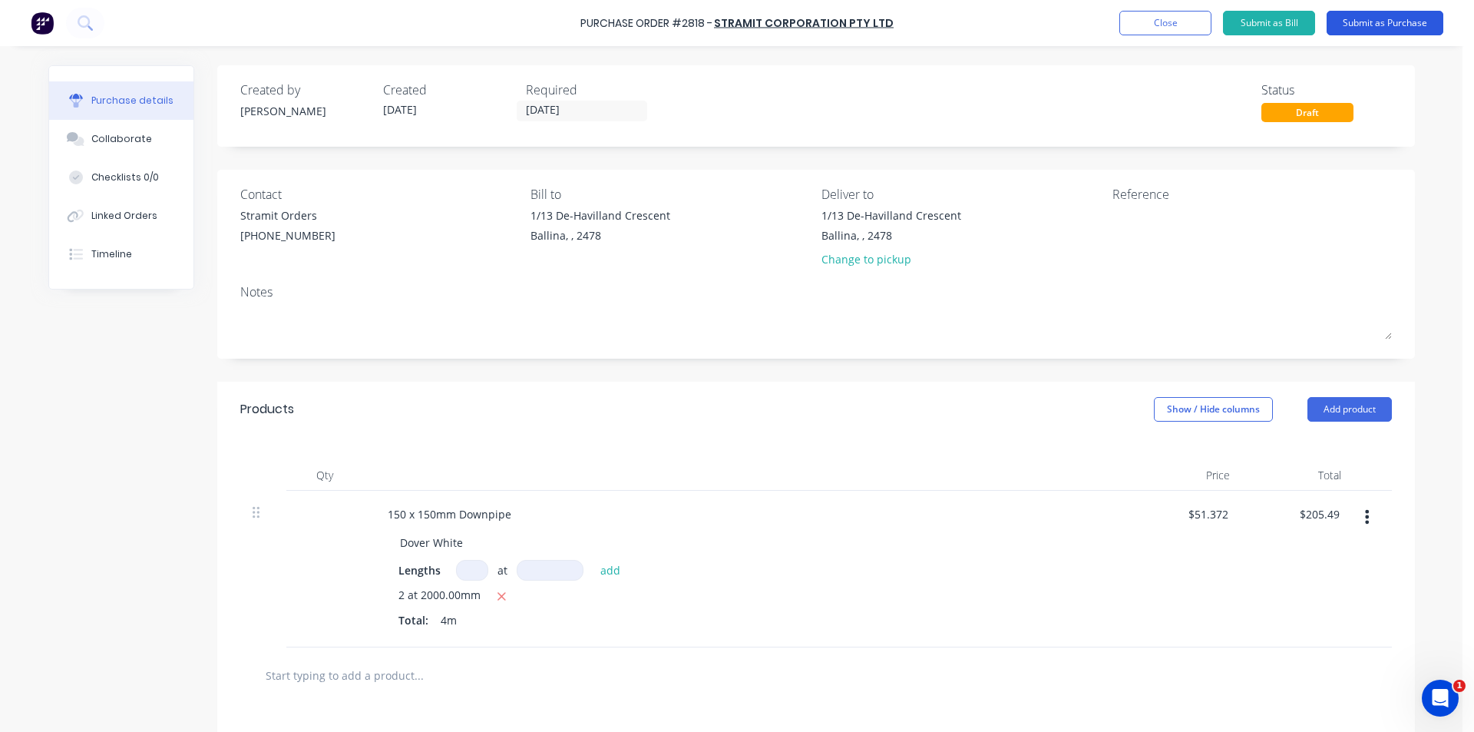
click at [1423, 23] on button "Submit as Purchase" at bounding box center [1385, 23] width 117 height 25
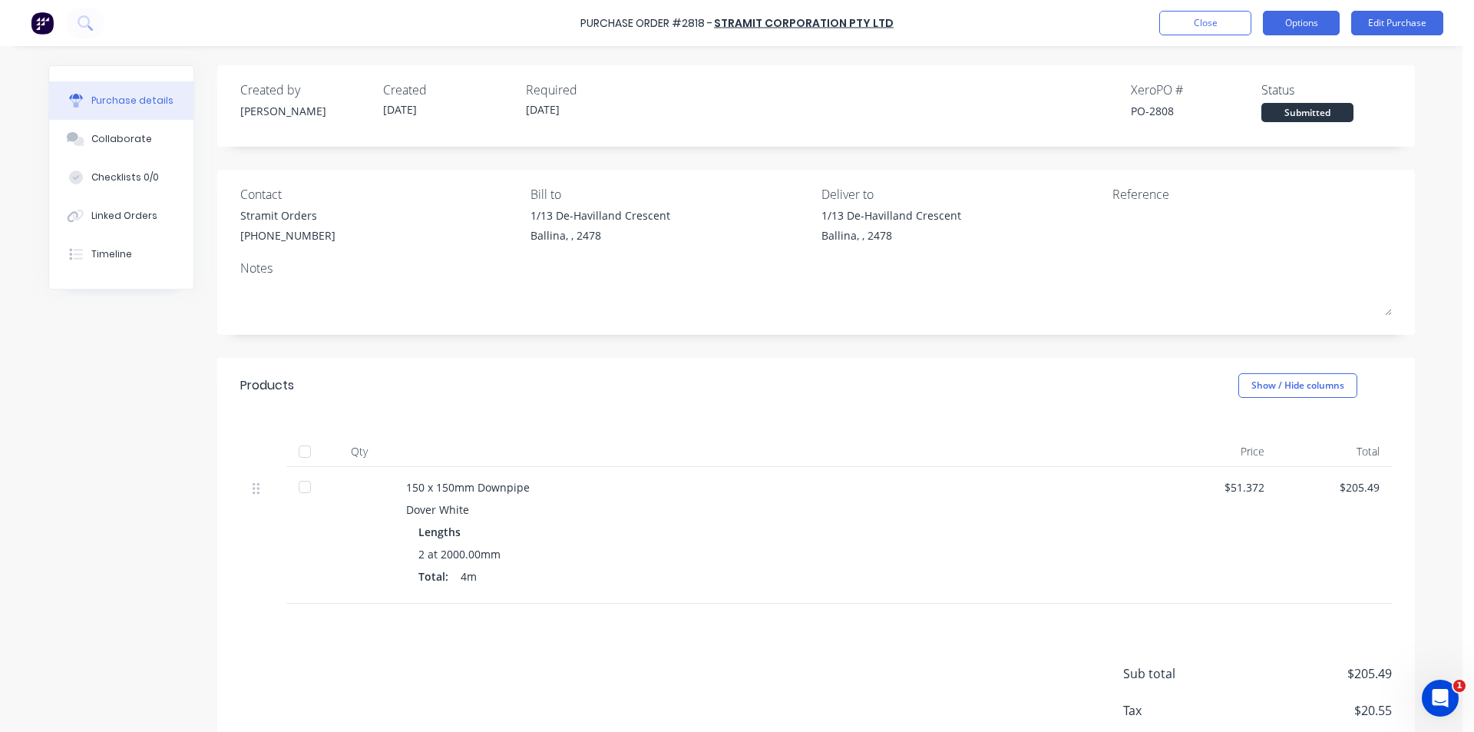
click at [1274, 24] on button "Options" at bounding box center [1301, 23] width 77 height 25
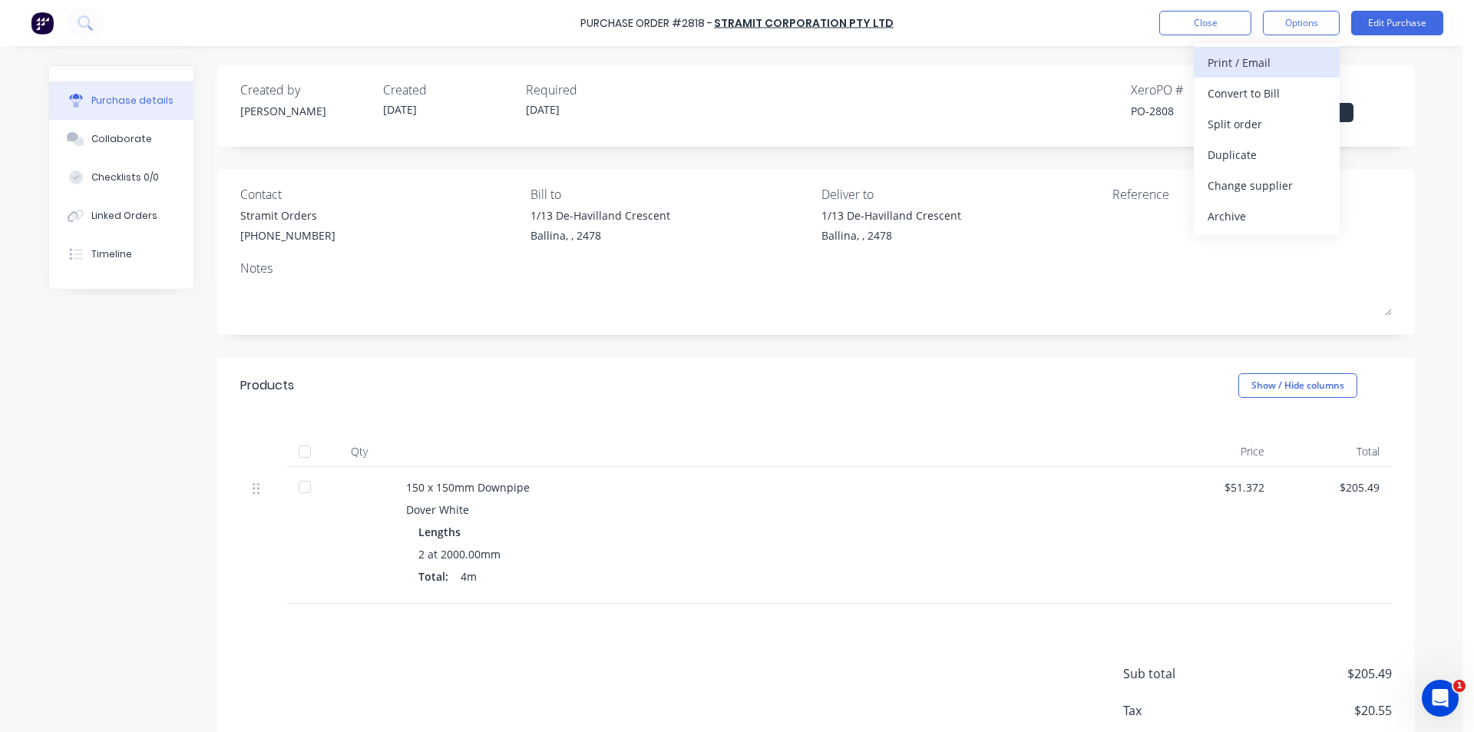
click at [1269, 67] on div "Print / Email" at bounding box center [1267, 62] width 118 height 22
click at [1275, 125] on div "Without pricing" at bounding box center [1267, 124] width 118 height 22
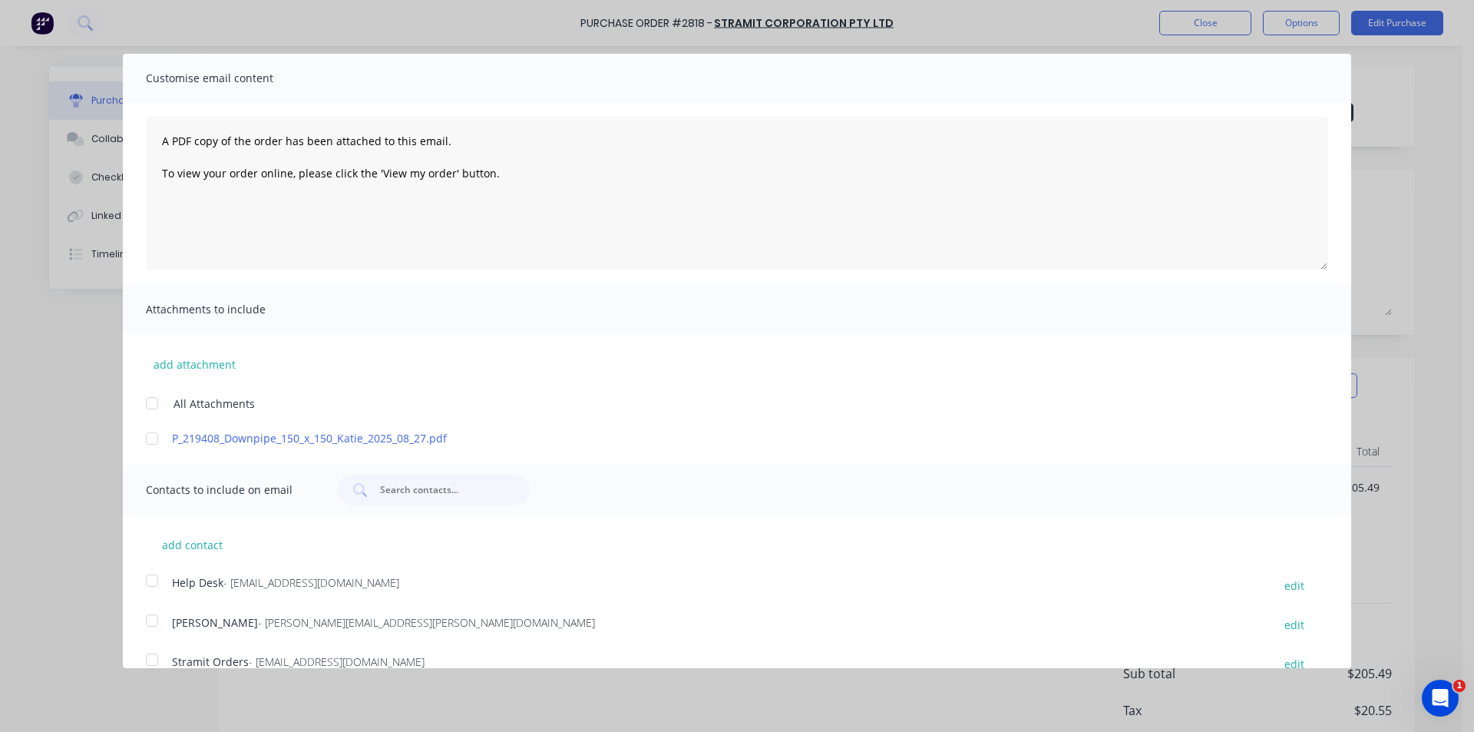
scroll to position [115, 0]
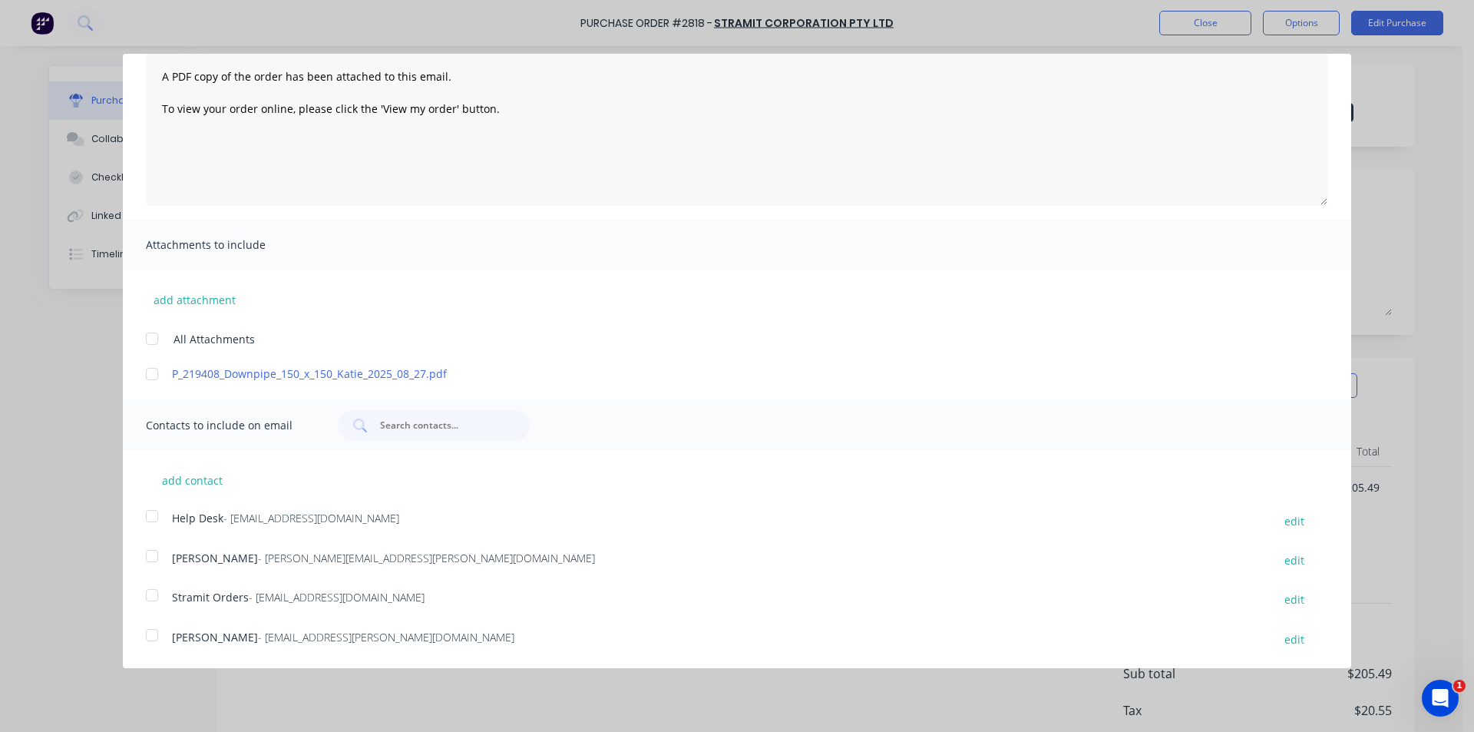
click at [154, 595] on div at bounding box center [152, 595] width 31 height 31
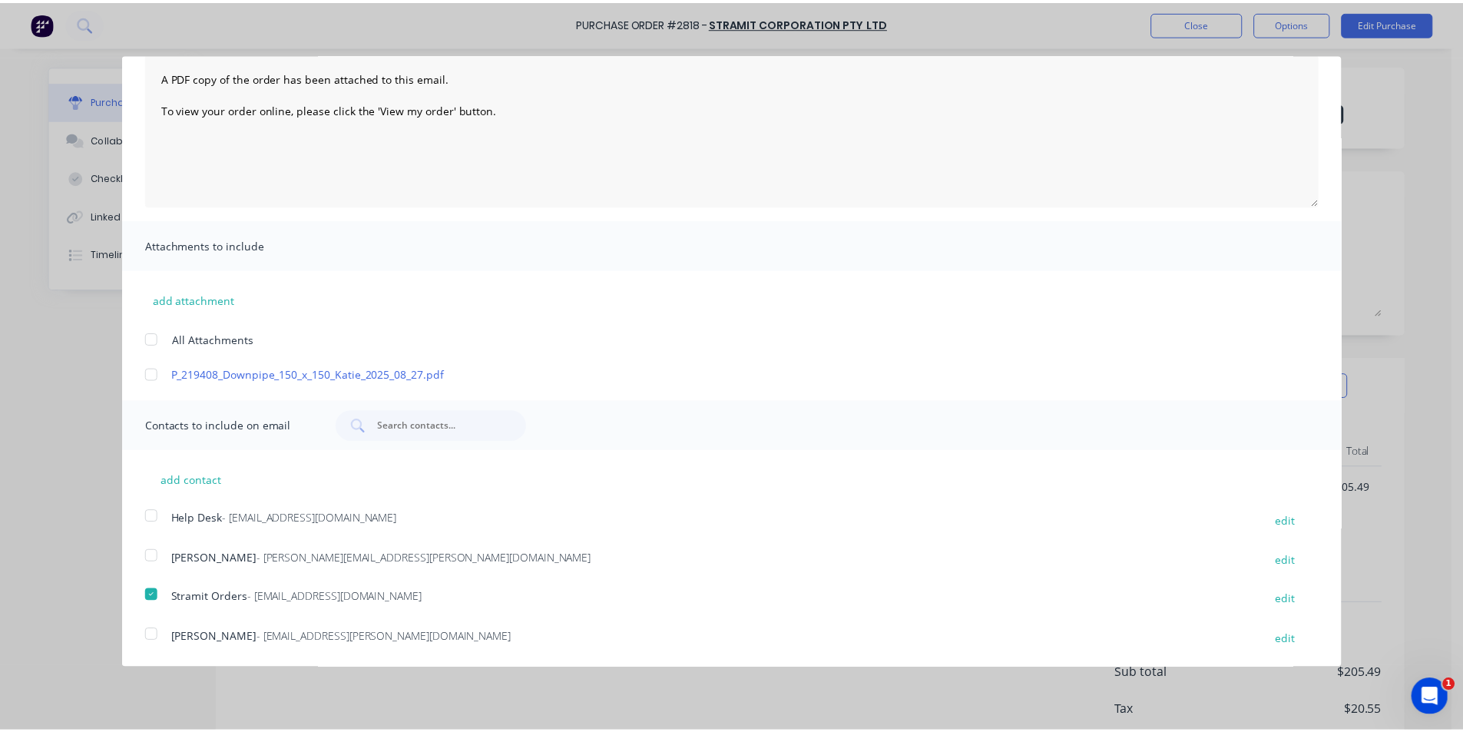
scroll to position [0, 0]
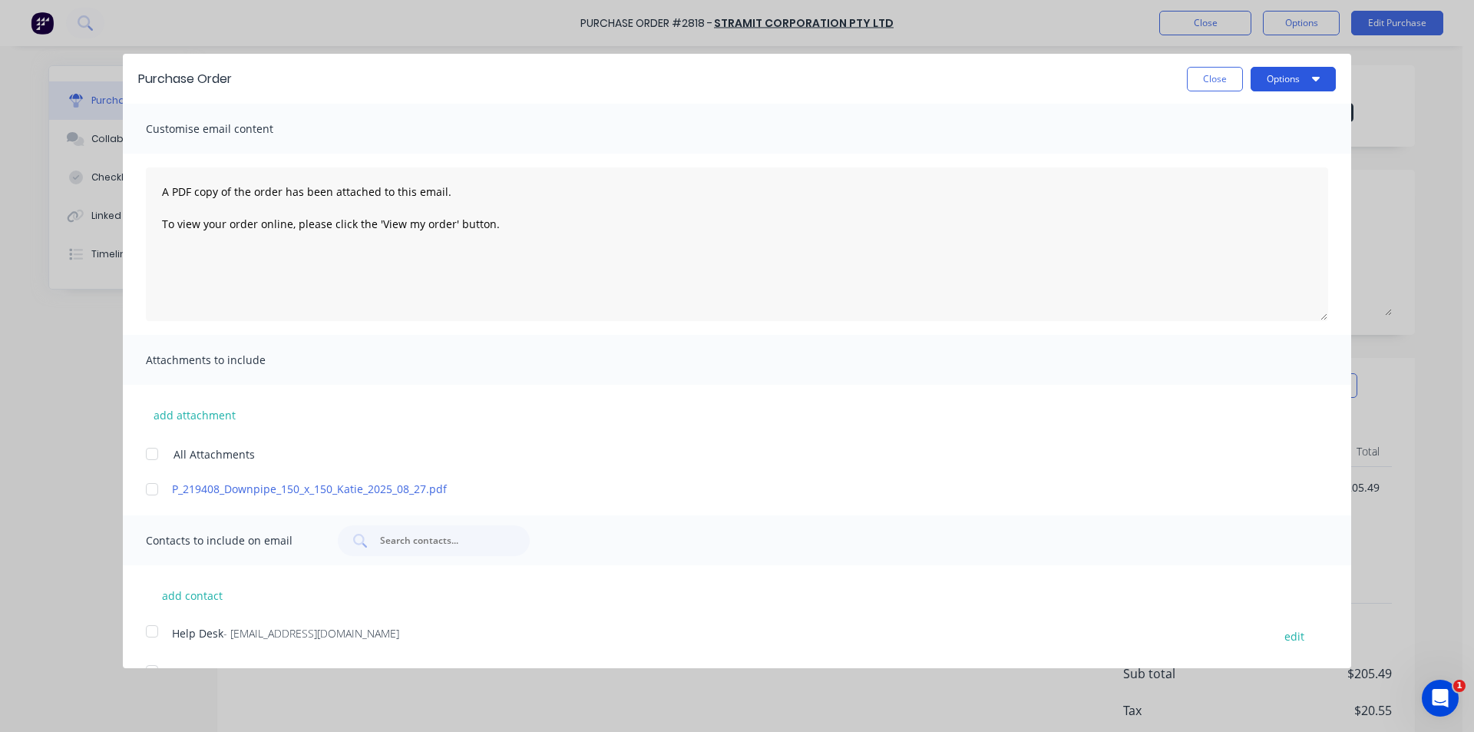
click at [1312, 81] on icon "button" at bounding box center [1316, 78] width 8 height 12
click at [1311, 154] on button "Email" at bounding box center [1263, 149] width 146 height 31
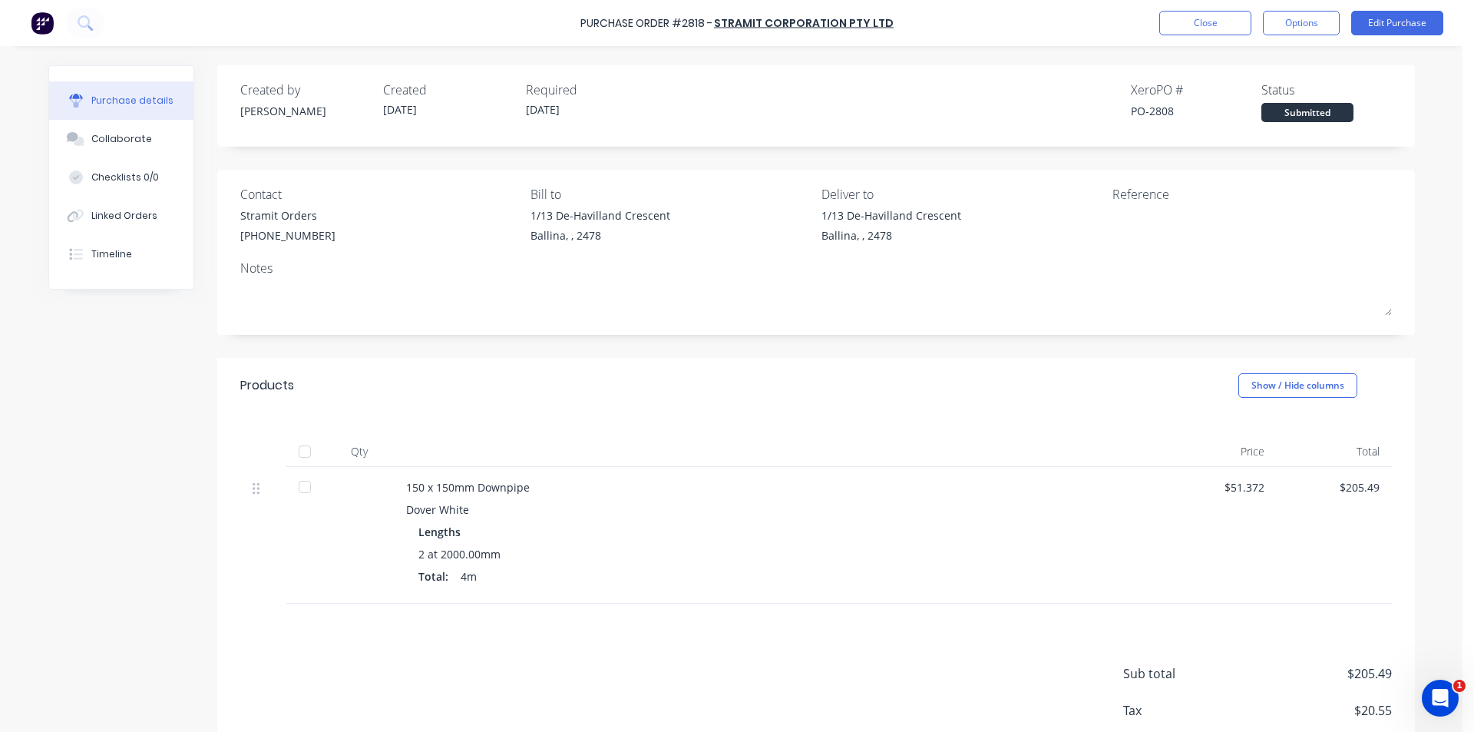
click at [878, 260] on div "Notes" at bounding box center [816, 268] width 1152 height 18
click at [128, 210] on div "Linked Orders" at bounding box center [124, 216] width 66 height 14
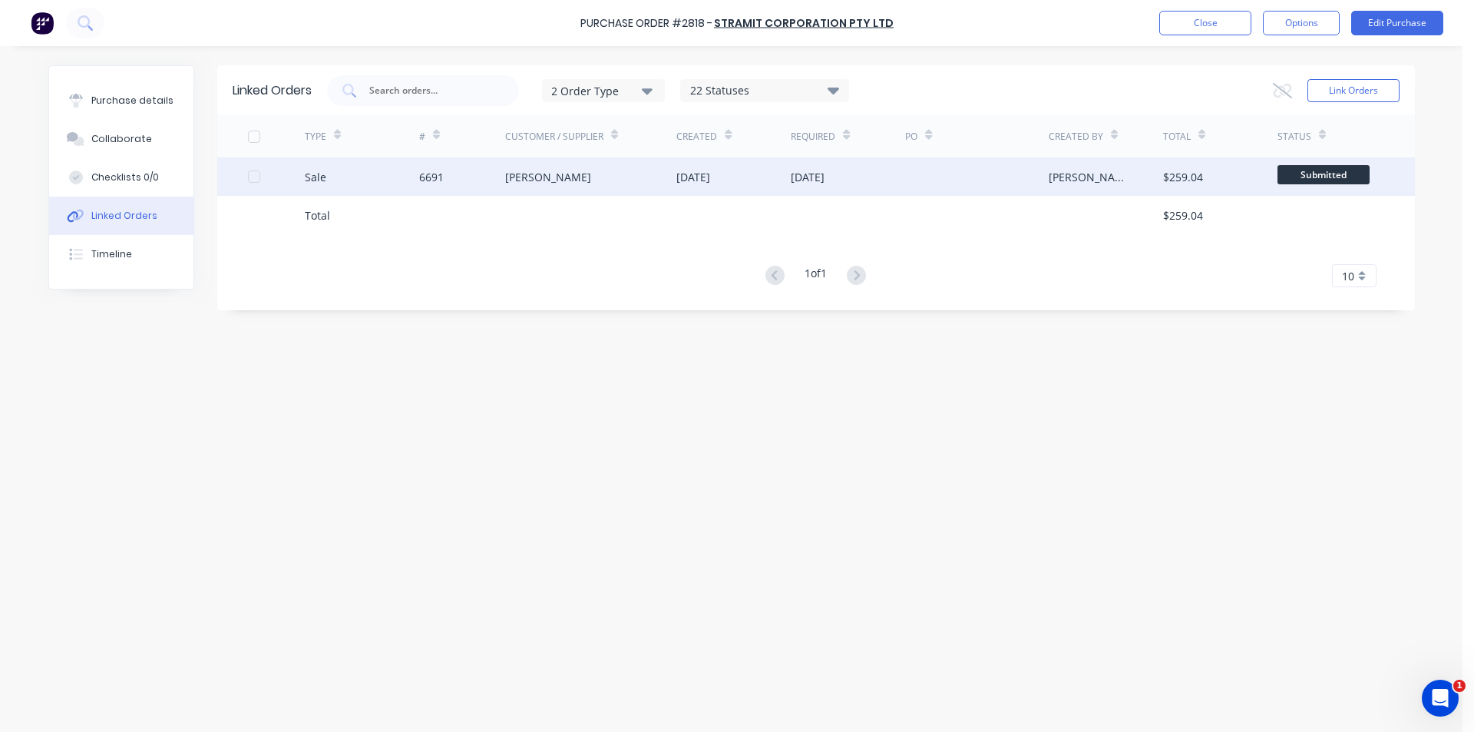
click at [693, 179] on div "[DATE]" at bounding box center [693, 177] width 34 height 16
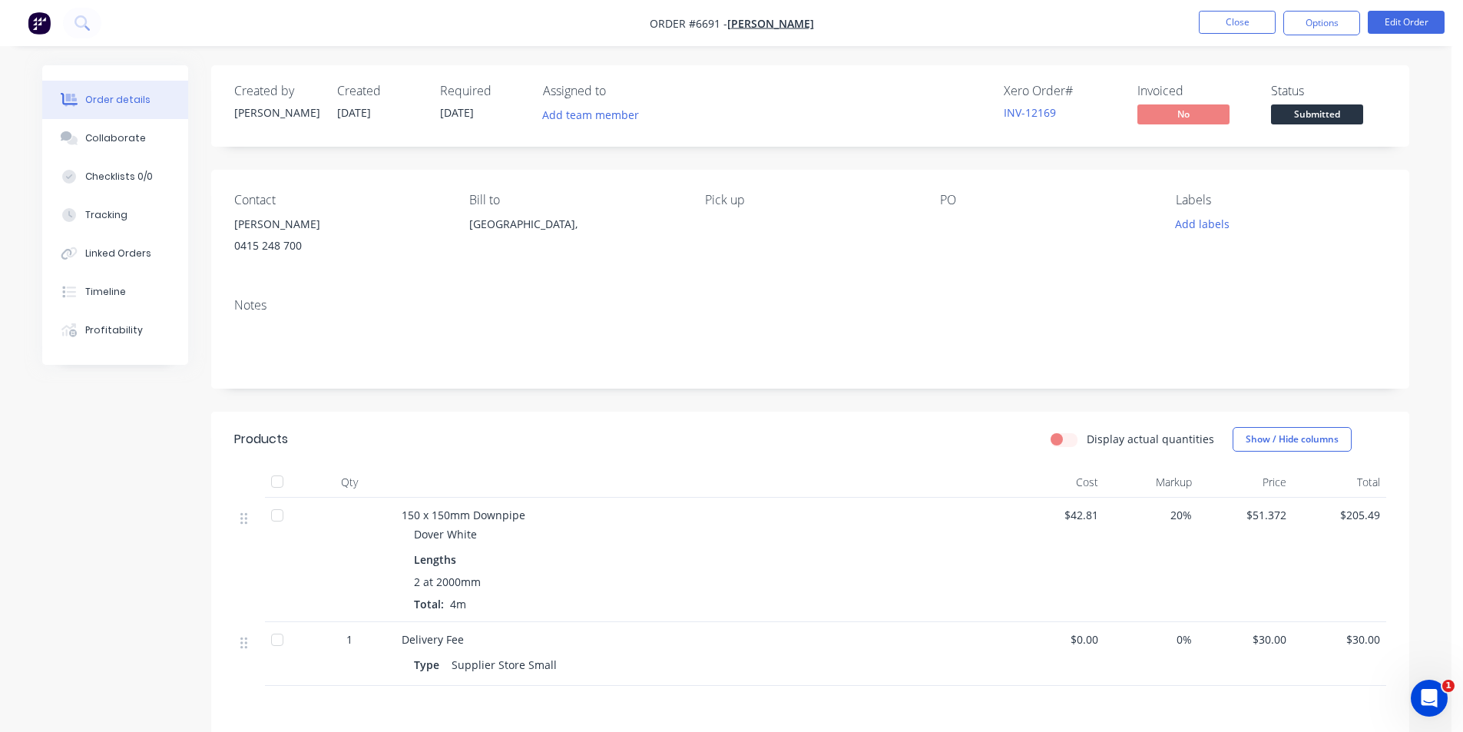
click at [1326, 117] on div "Order details Collaborate Checklists 0/0 Tracking Linked Orders Timeline Profit…" at bounding box center [725, 479] width 1451 height 959
click at [1334, 112] on span "Submitted" at bounding box center [1317, 113] width 92 height 19
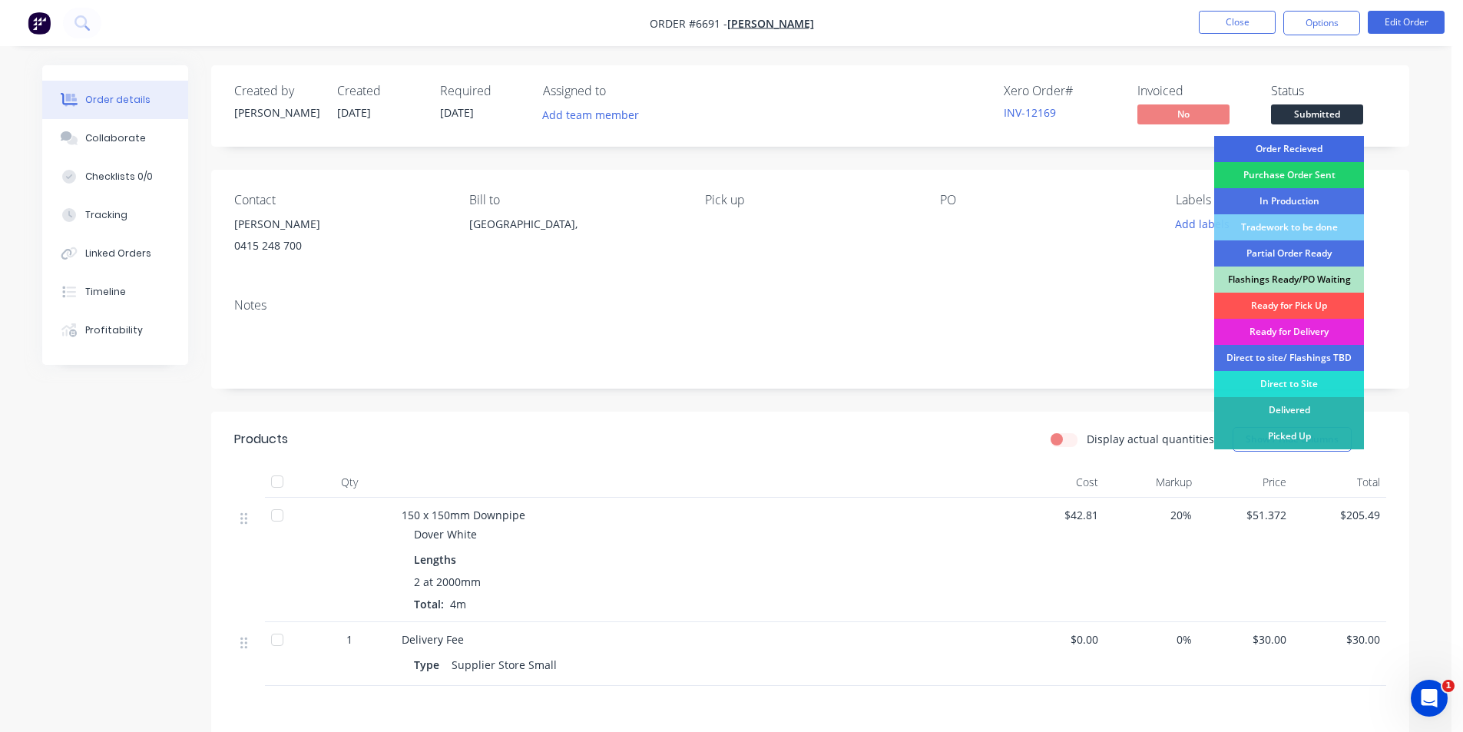
click at [1348, 144] on div "Order Recieved" at bounding box center [1289, 149] width 150 height 26
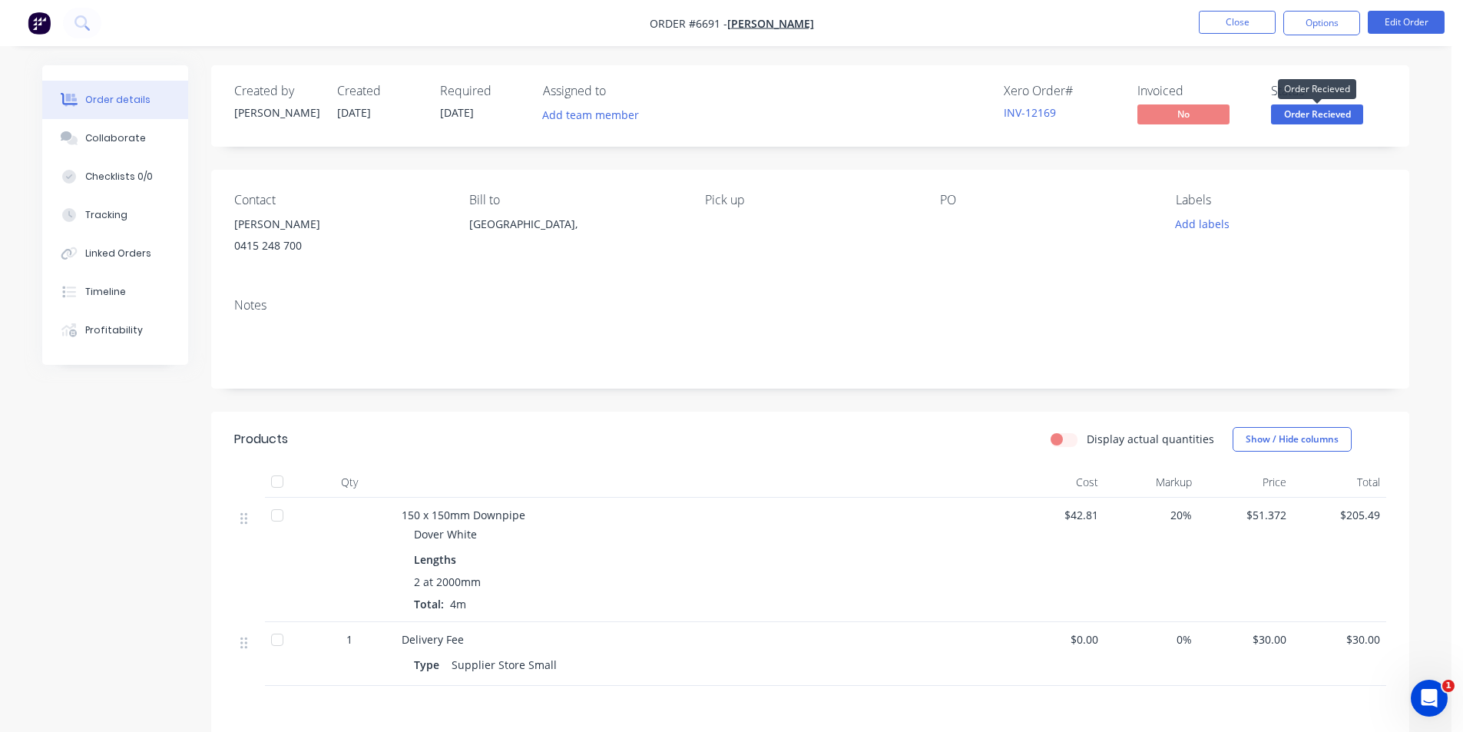
click at [1329, 116] on span "Order Recieved" at bounding box center [1317, 113] width 92 height 19
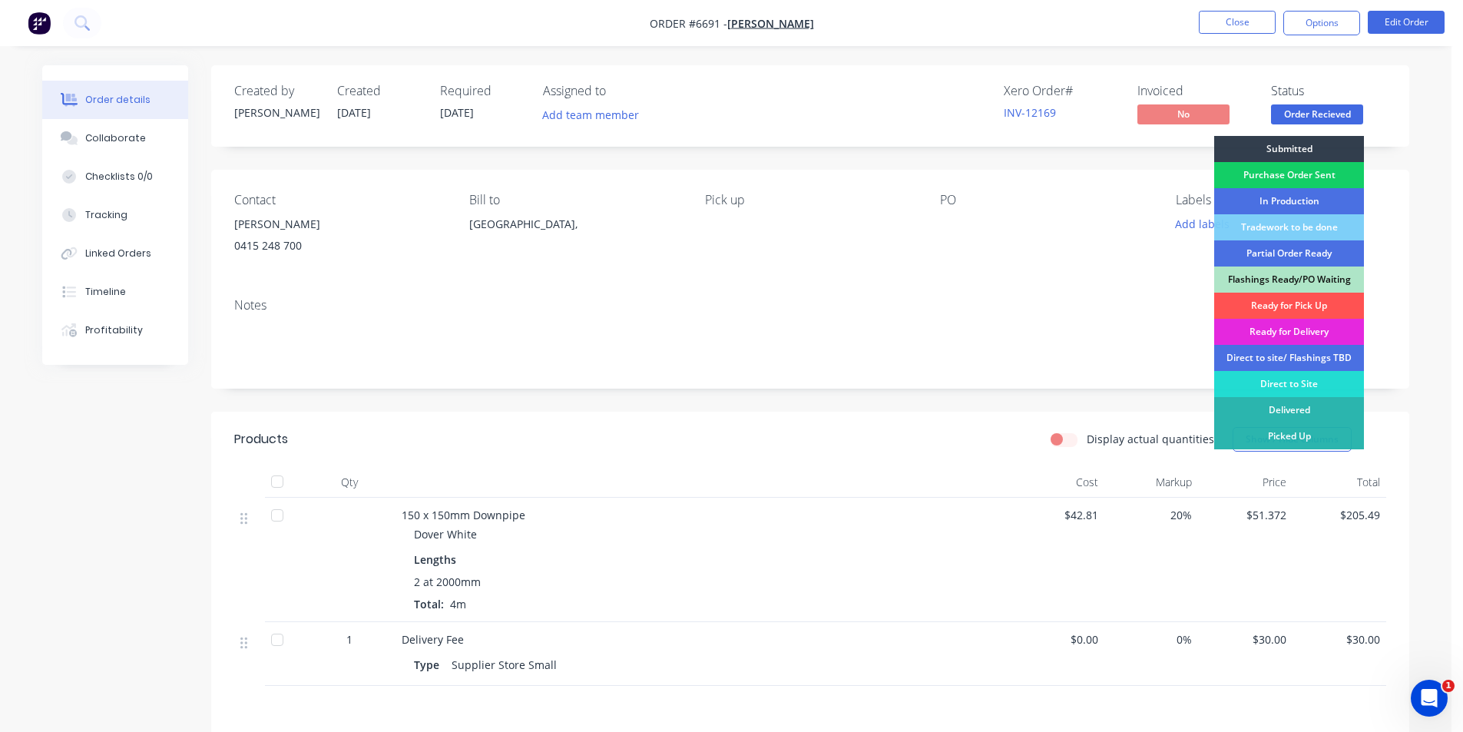
click at [1347, 170] on div "Purchase Order Sent" at bounding box center [1289, 175] width 150 height 26
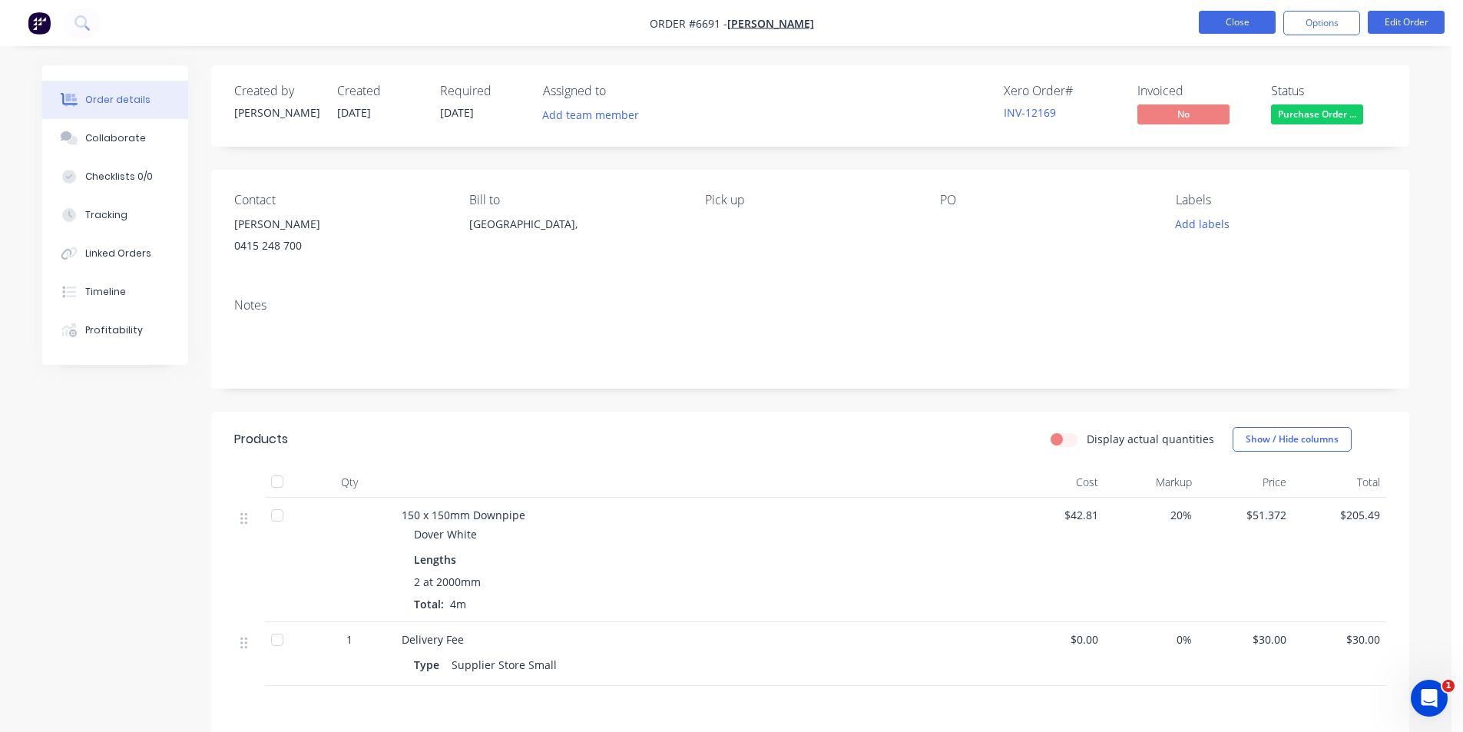
click at [1243, 19] on button "Close" at bounding box center [1237, 22] width 77 height 23
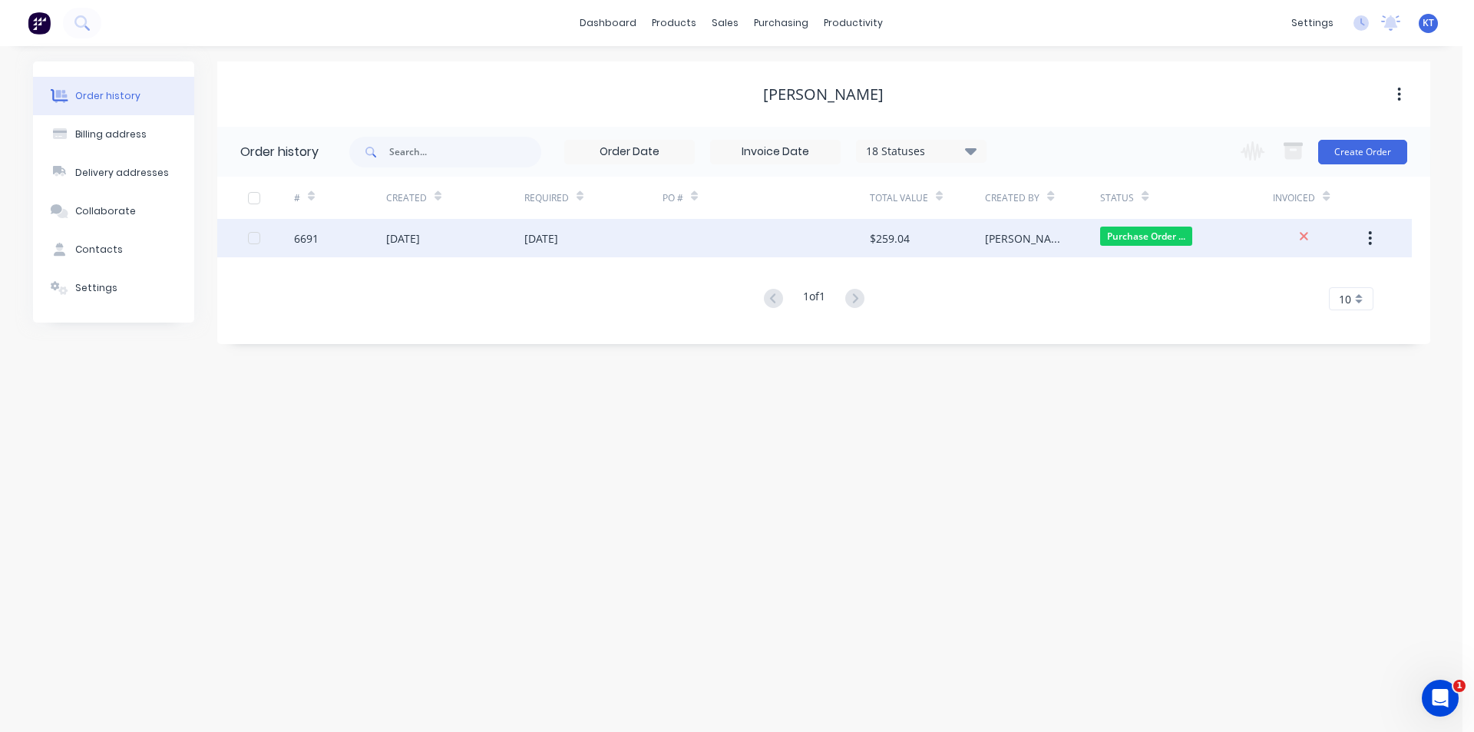
click at [875, 250] on div "$259.04" at bounding box center [927, 238] width 115 height 38
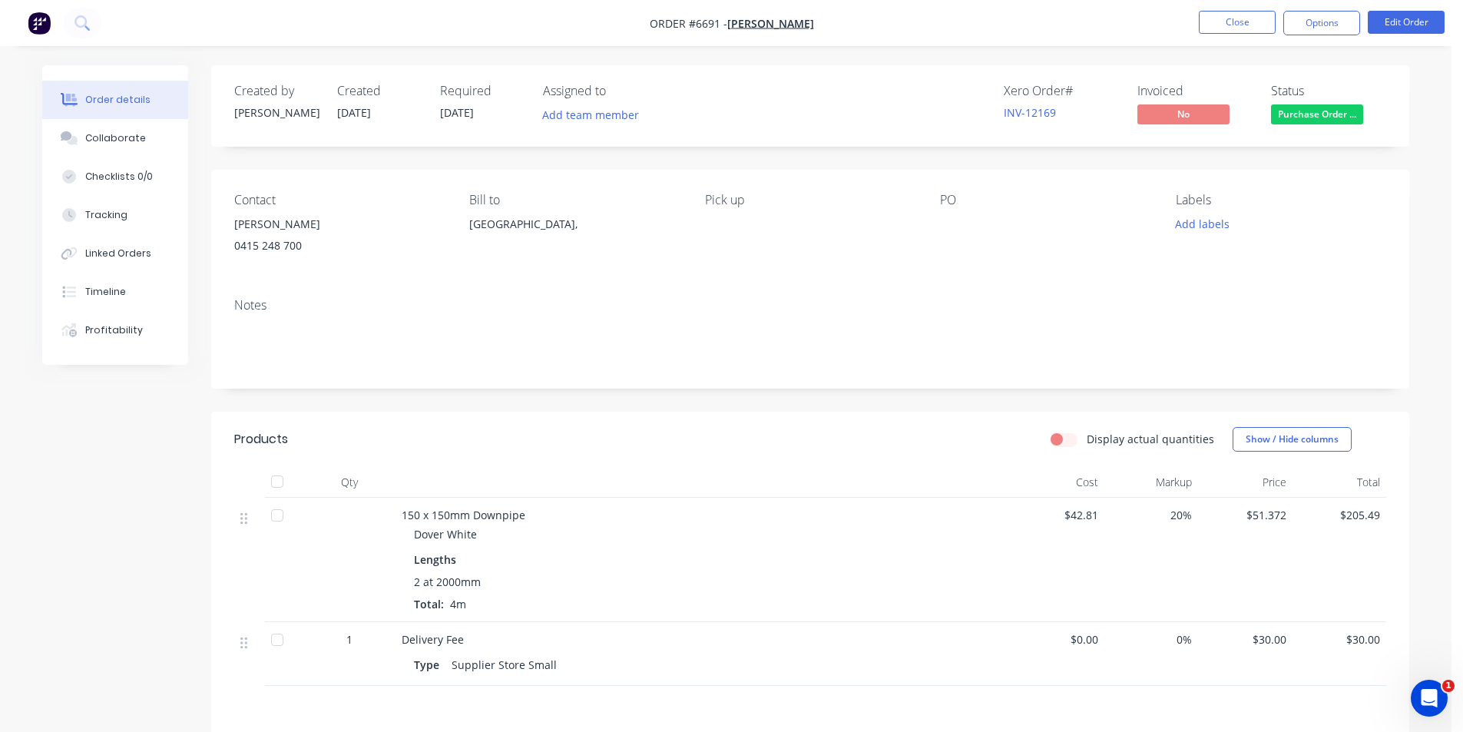
click at [1174, 292] on div "Notes" at bounding box center [810, 337] width 1198 height 103
click at [95, 136] on div "Collaborate" at bounding box center [115, 138] width 61 height 14
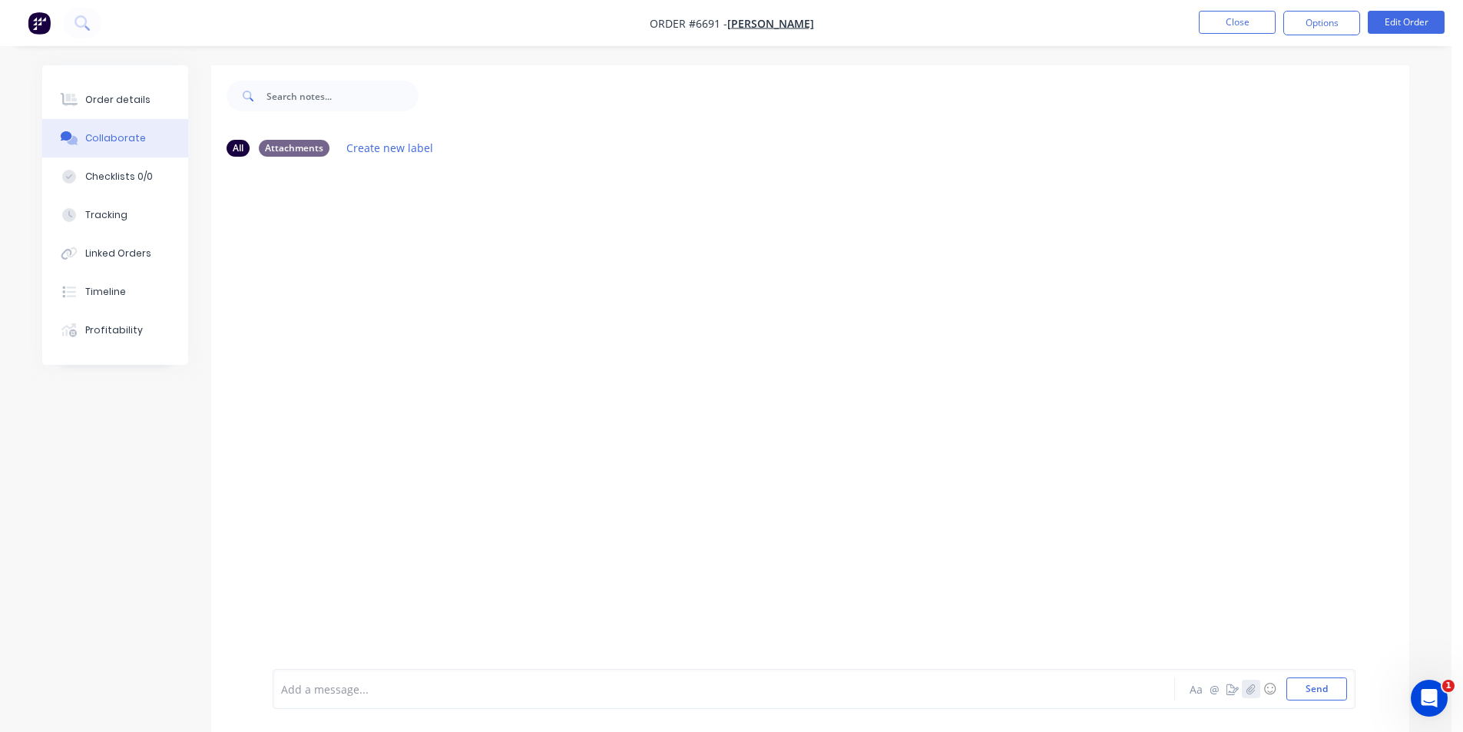
click at [1256, 689] on button "button" at bounding box center [1251, 688] width 18 height 18
click at [1301, 686] on button "Send" at bounding box center [1316, 688] width 61 height 23
click at [1258, 16] on button "Close" at bounding box center [1237, 22] width 77 height 23
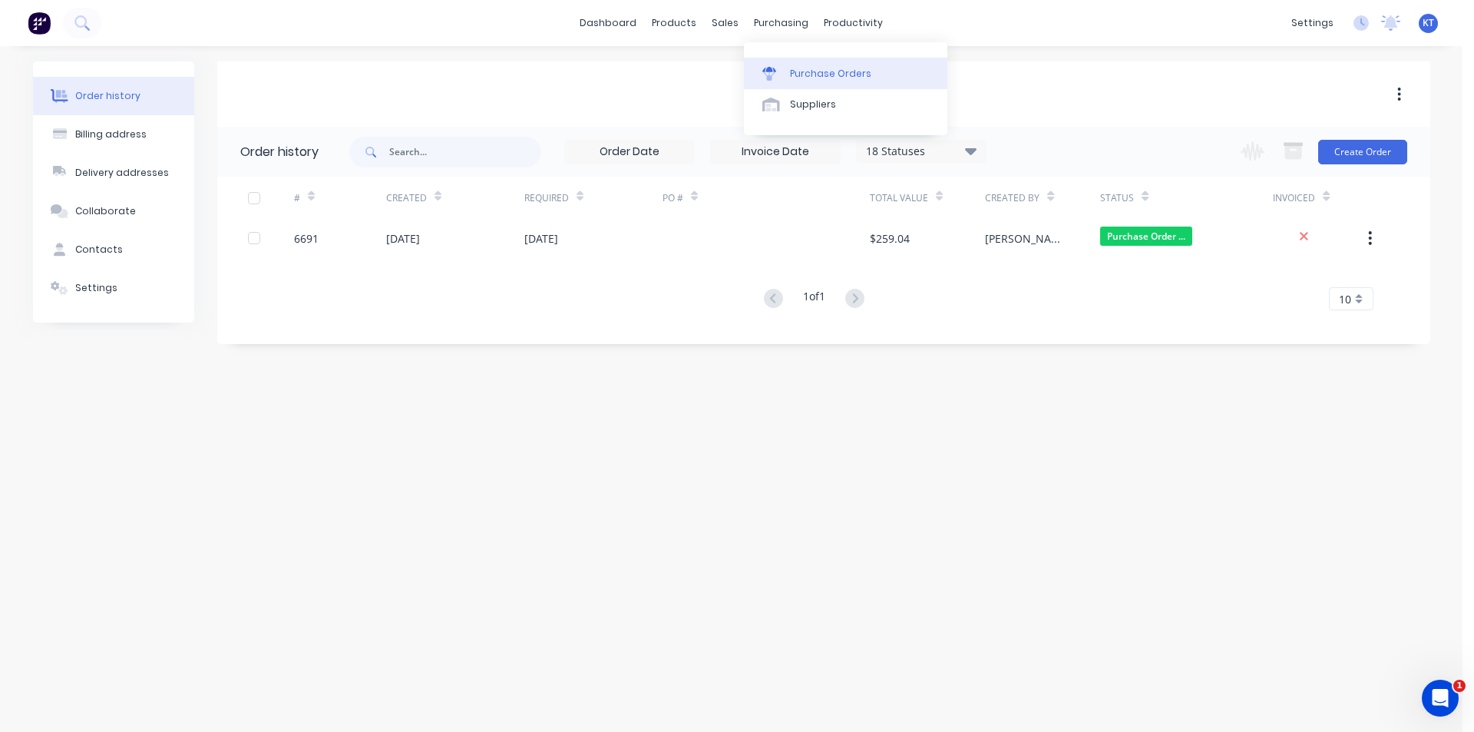
click at [784, 74] on link "Purchase Orders" at bounding box center [845, 73] width 203 height 31
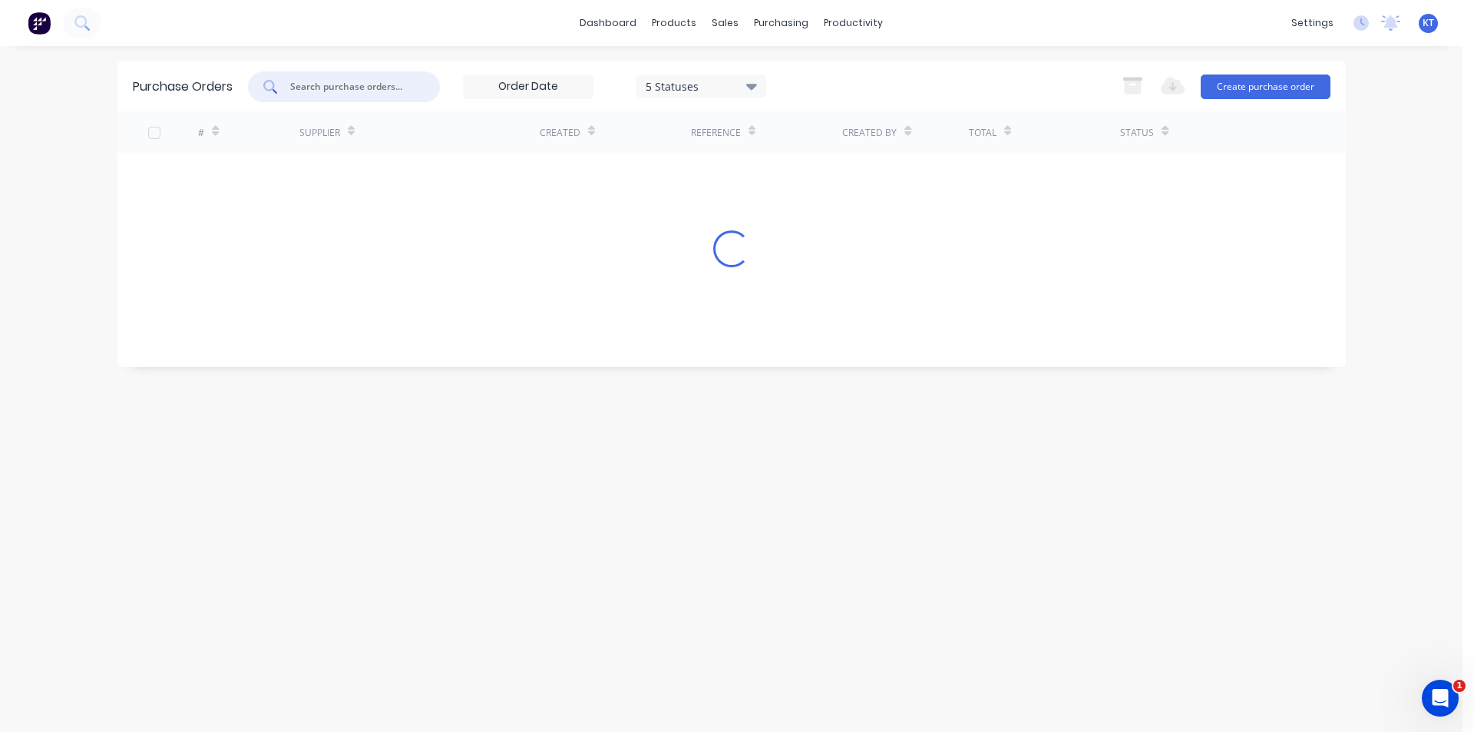
click at [369, 89] on input "text" at bounding box center [352, 86] width 127 height 15
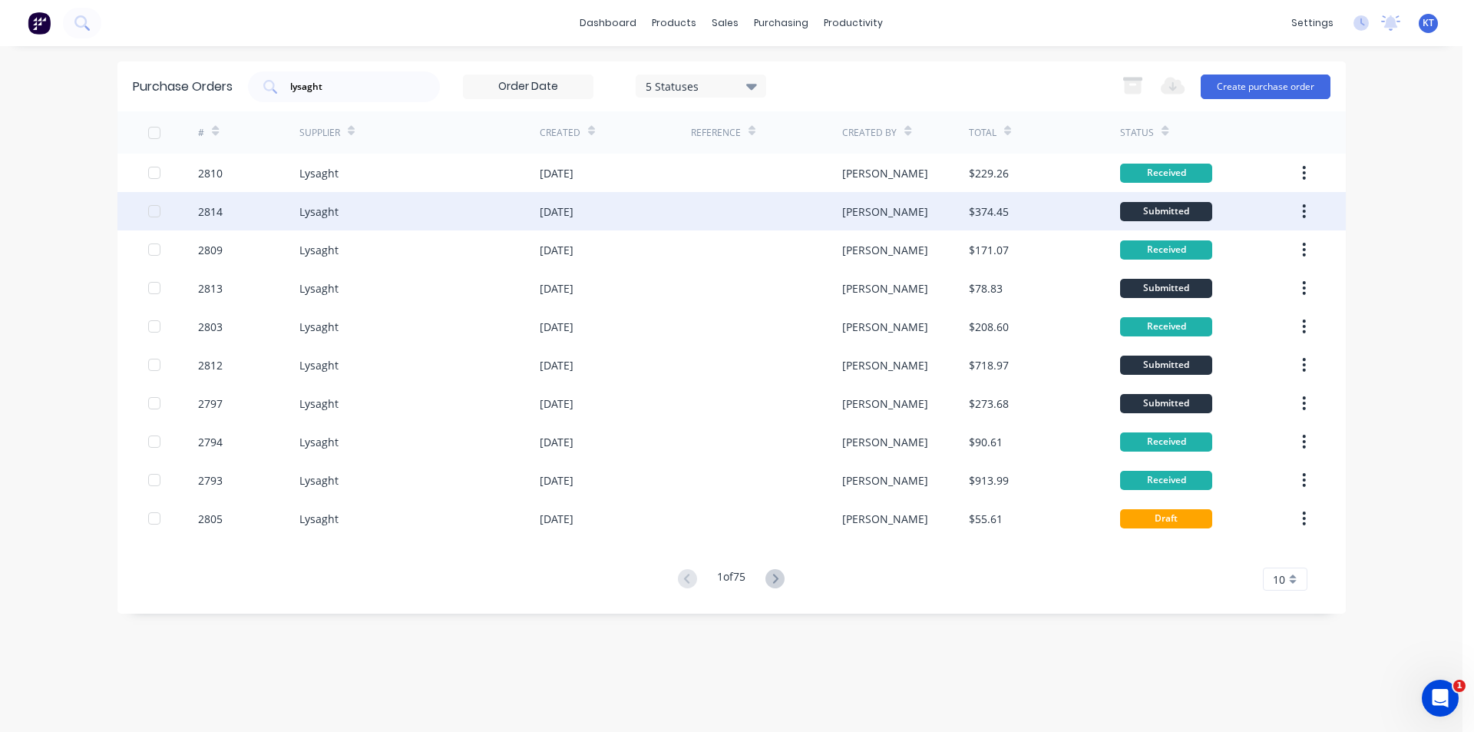
click at [738, 210] on div at bounding box center [766, 211] width 151 height 38
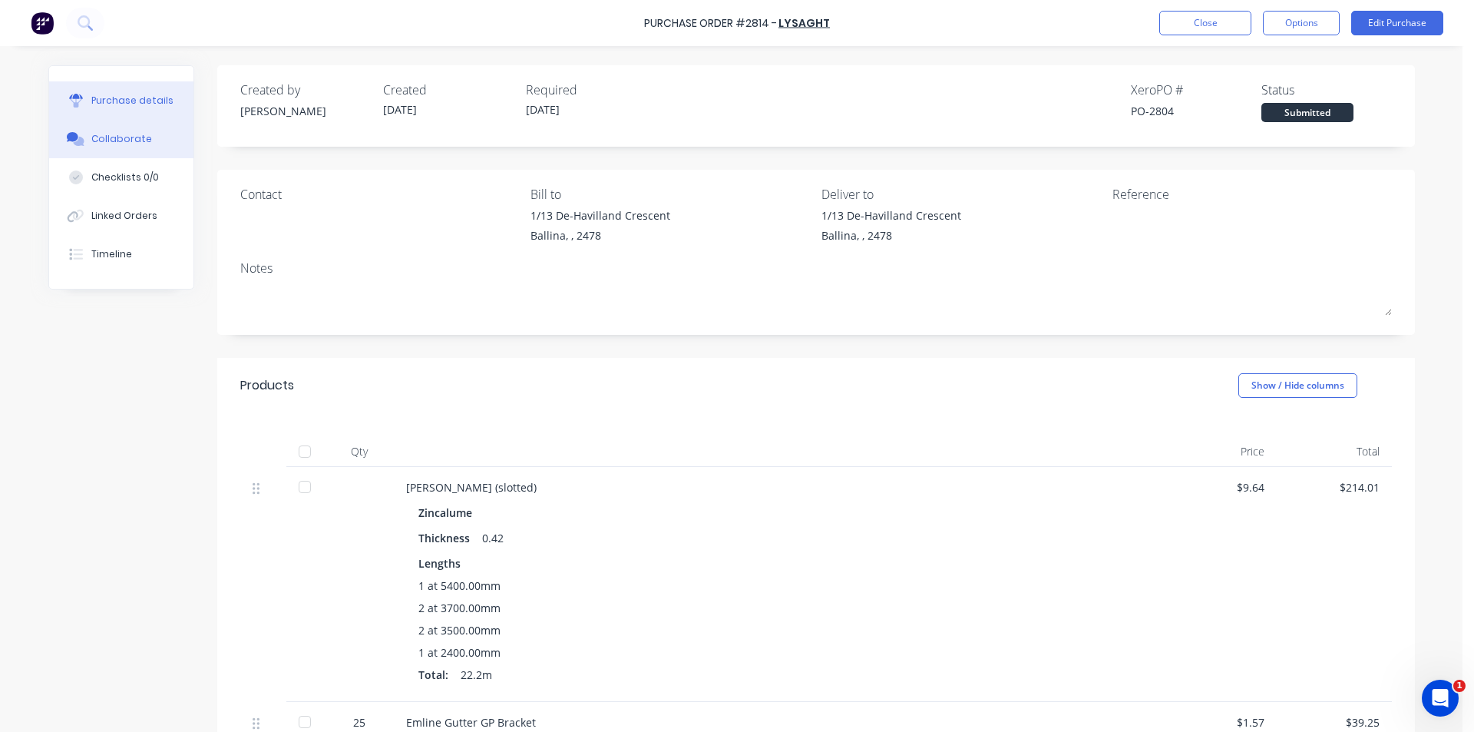
click at [104, 152] on button "Collaborate" at bounding box center [121, 139] width 144 height 38
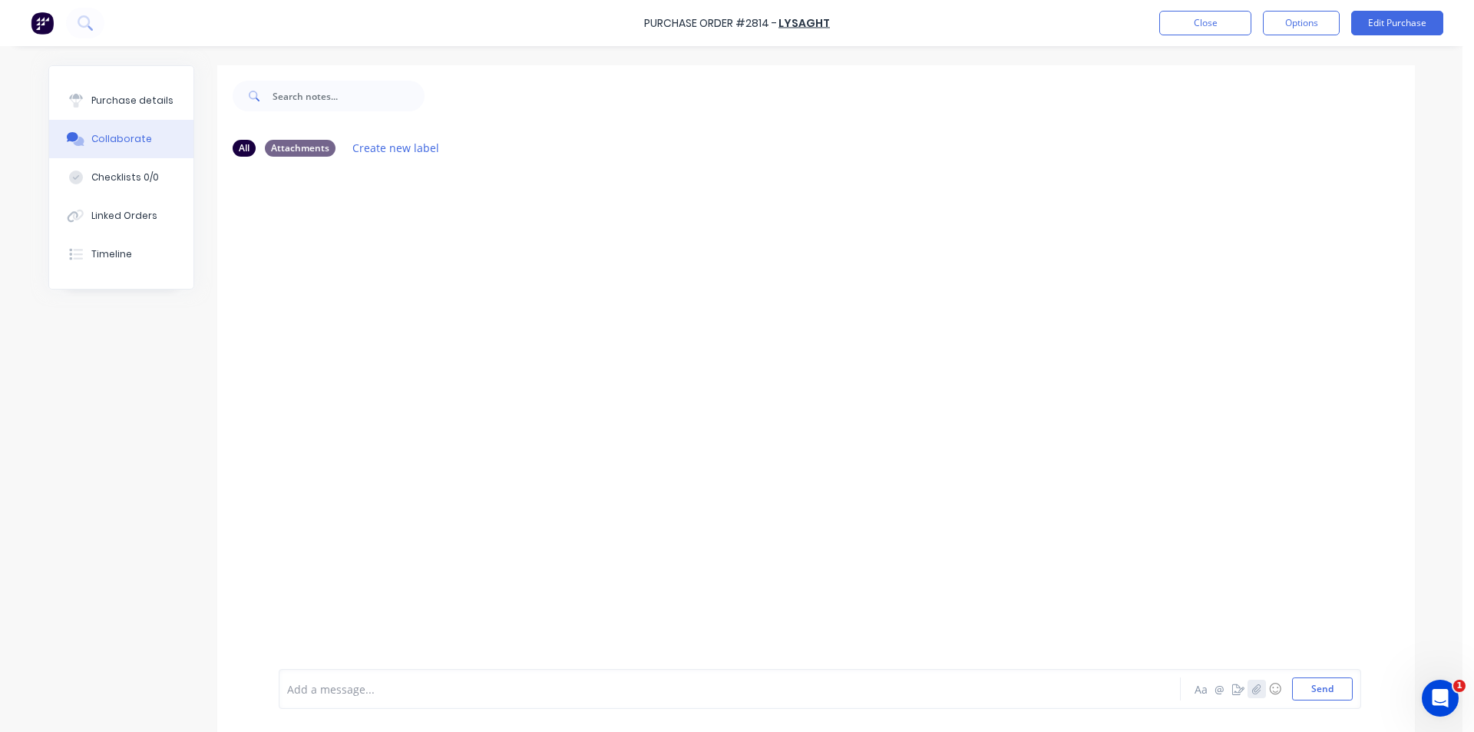
click at [1252, 687] on icon "button" at bounding box center [1256, 688] width 9 height 11
click at [1308, 686] on button "Send" at bounding box center [1322, 688] width 61 height 23
click at [1189, 26] on button "Close" at bounding box center [1205, 23] width 92 height 25
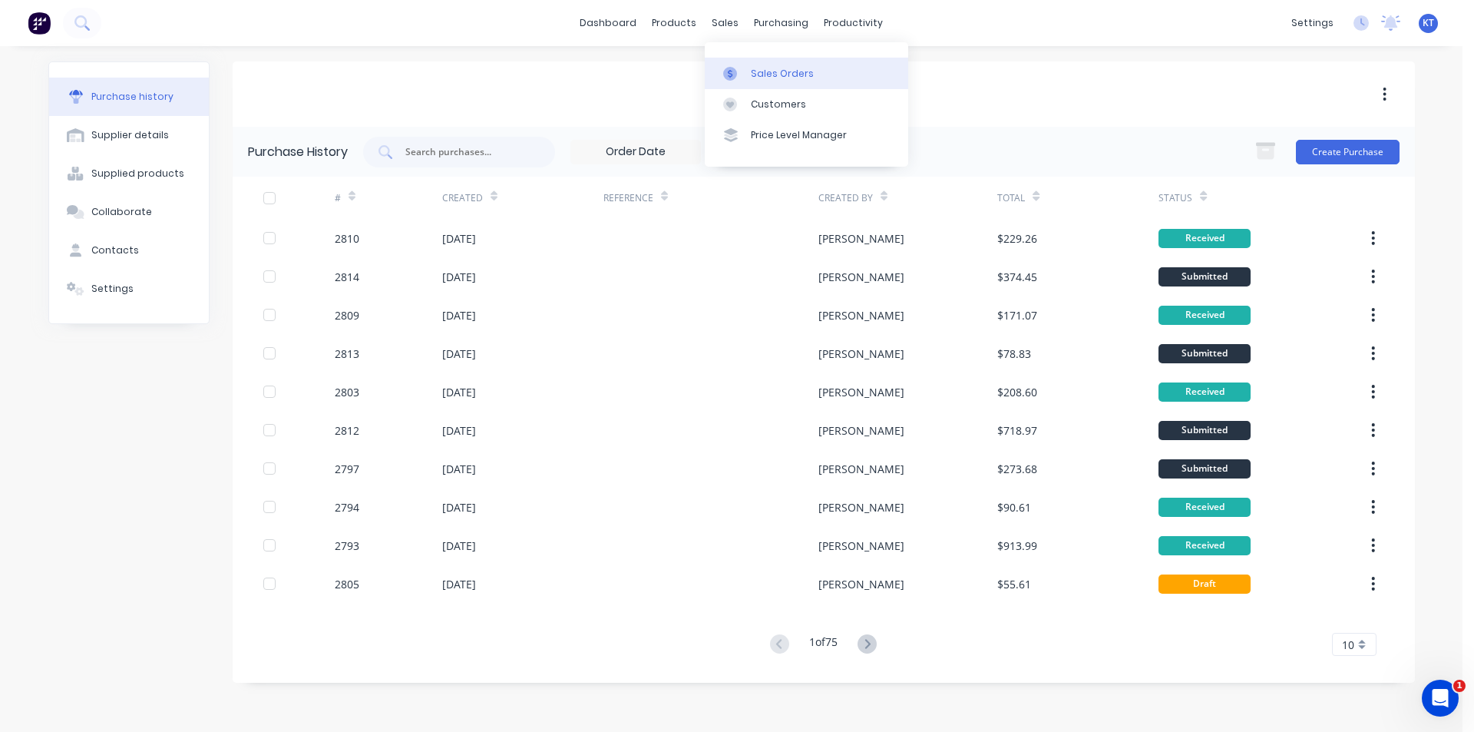
click at [740, 65] on link "Sales Orders" at bounding box center [806, 73] width 203 height 31
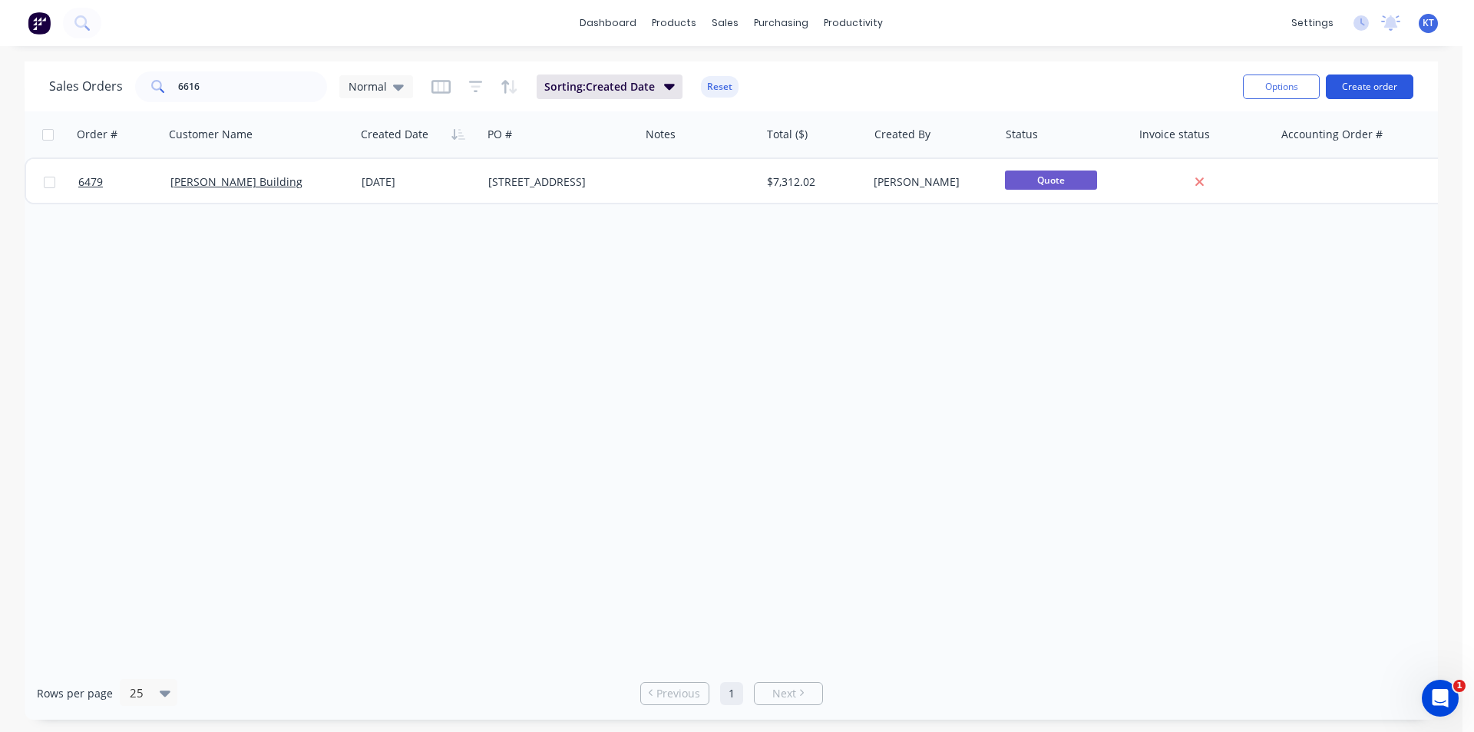
click at [1380, 81] on button "Create order" at bounding box center [1370, 86] width 88 height 25
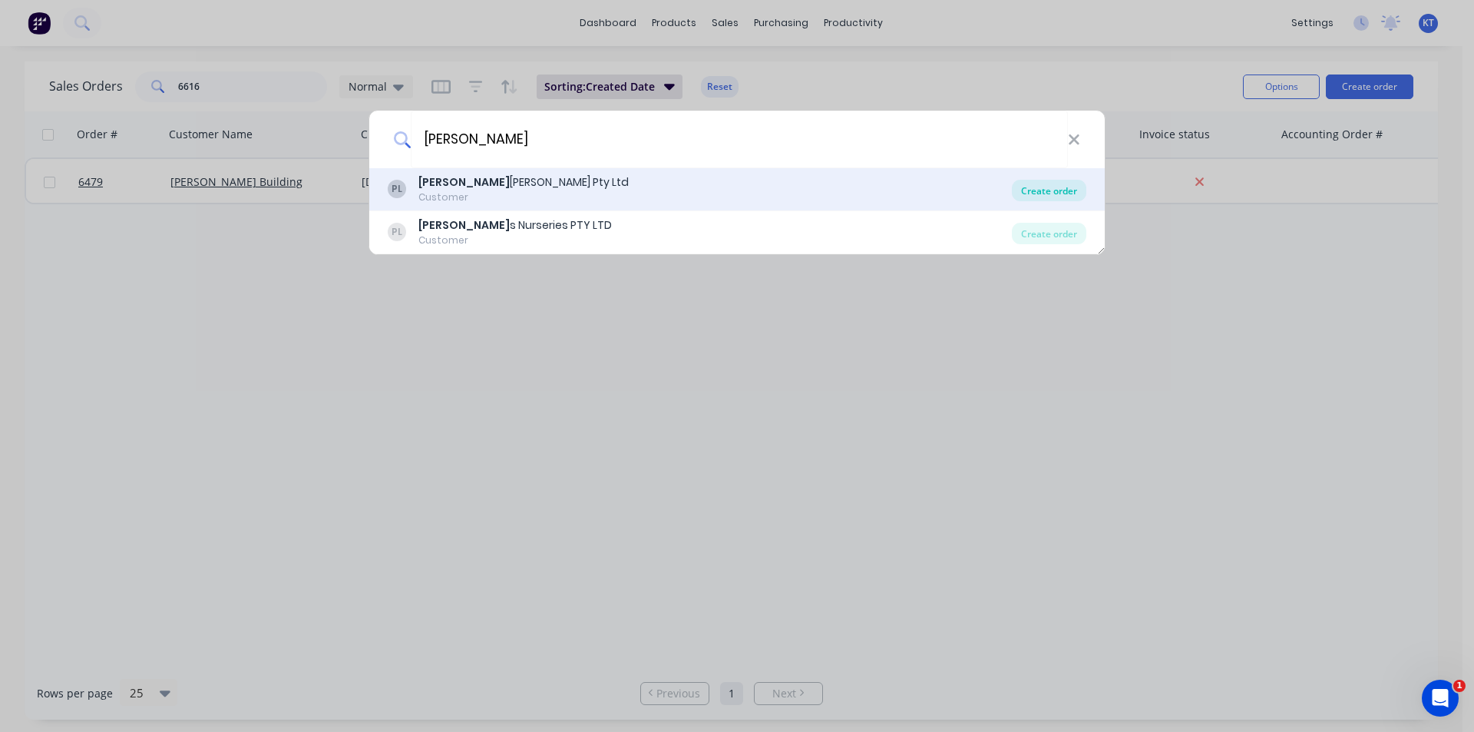
click at [1055, 192] on div "Create order" at bounding box center [1049, 190] width 74 height 21
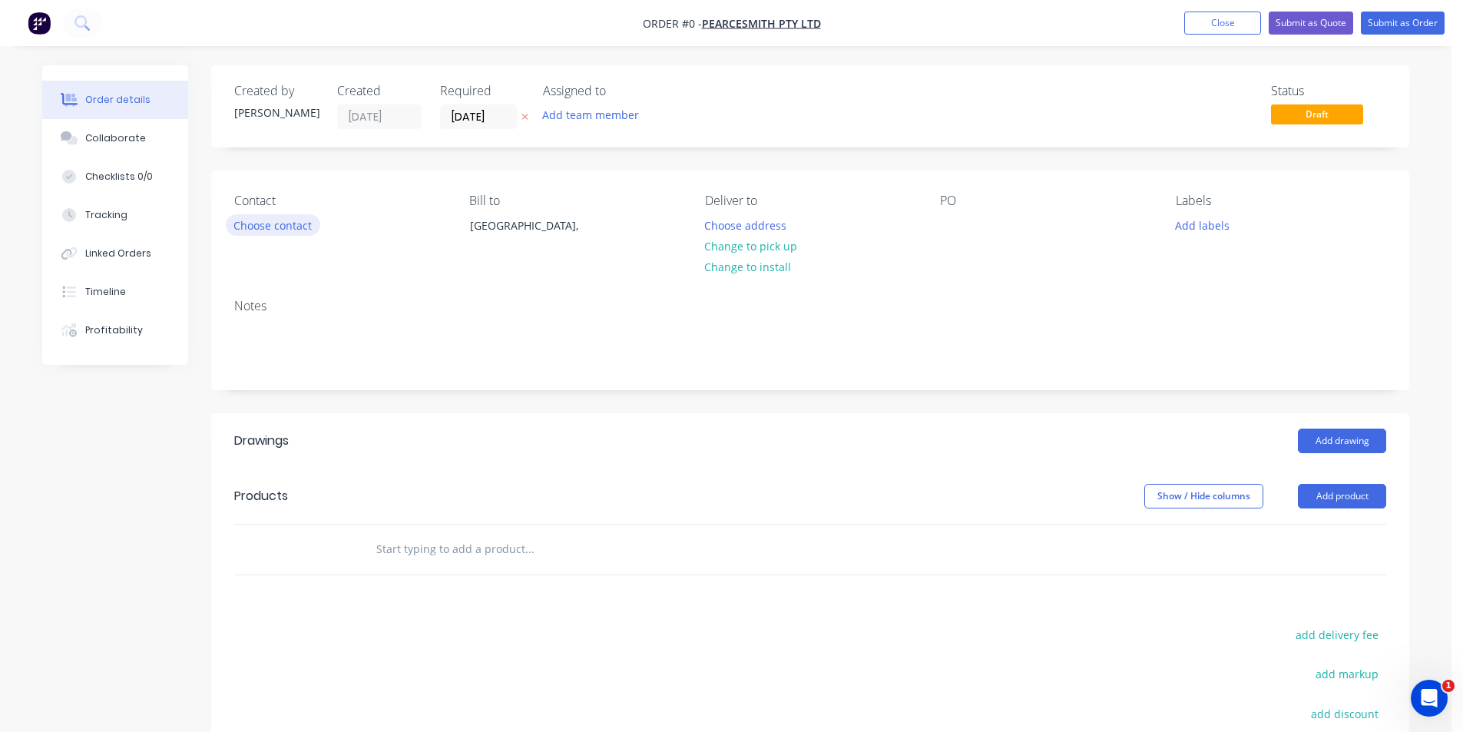
click at [259, 225] on button "Choose contact" at bounding box center [273, 224] width 94 height 21
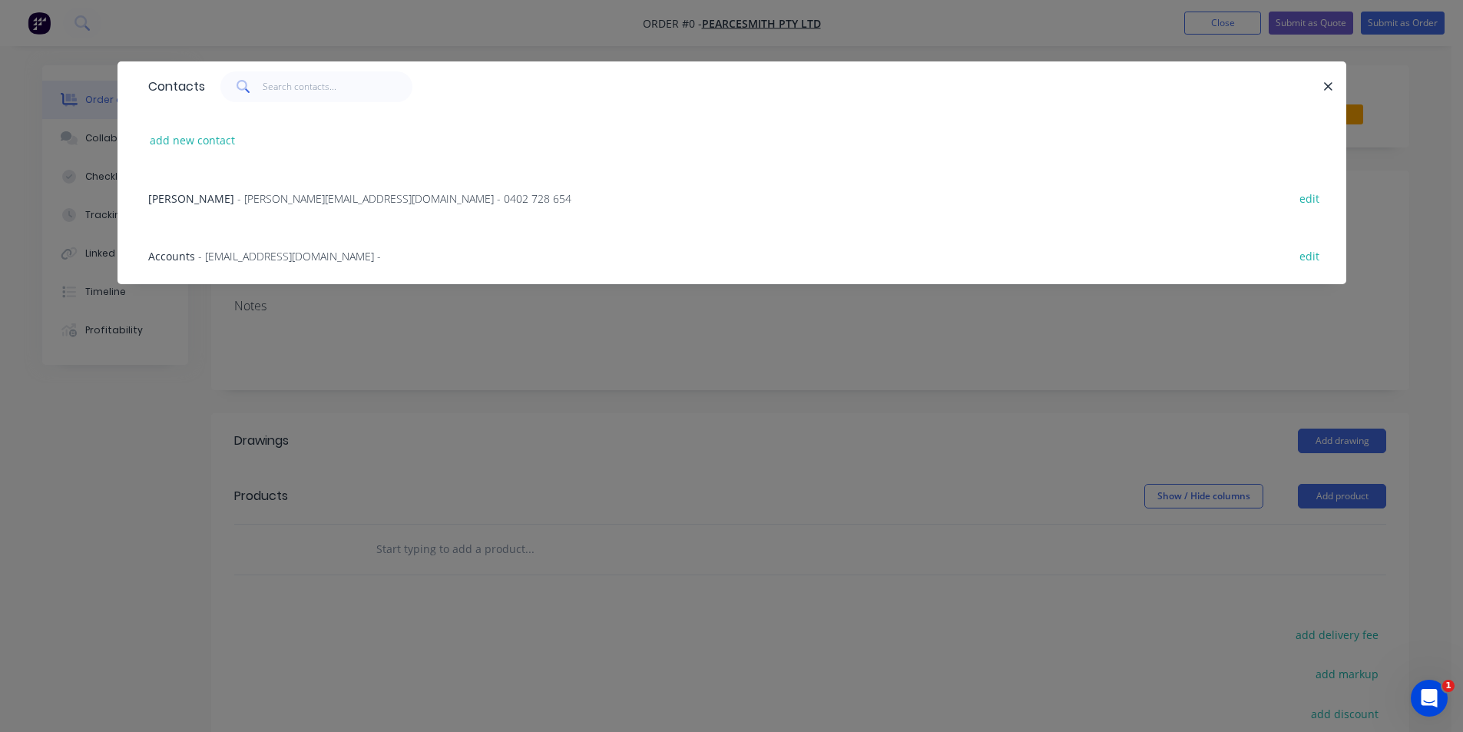
click at [304, 203] on span "- [PERSON_NAME][EMAIL_ADDRESS][DOMAIN_NAME] - 0402 728 654" at bounding box center [404, 198] width 334 height 15
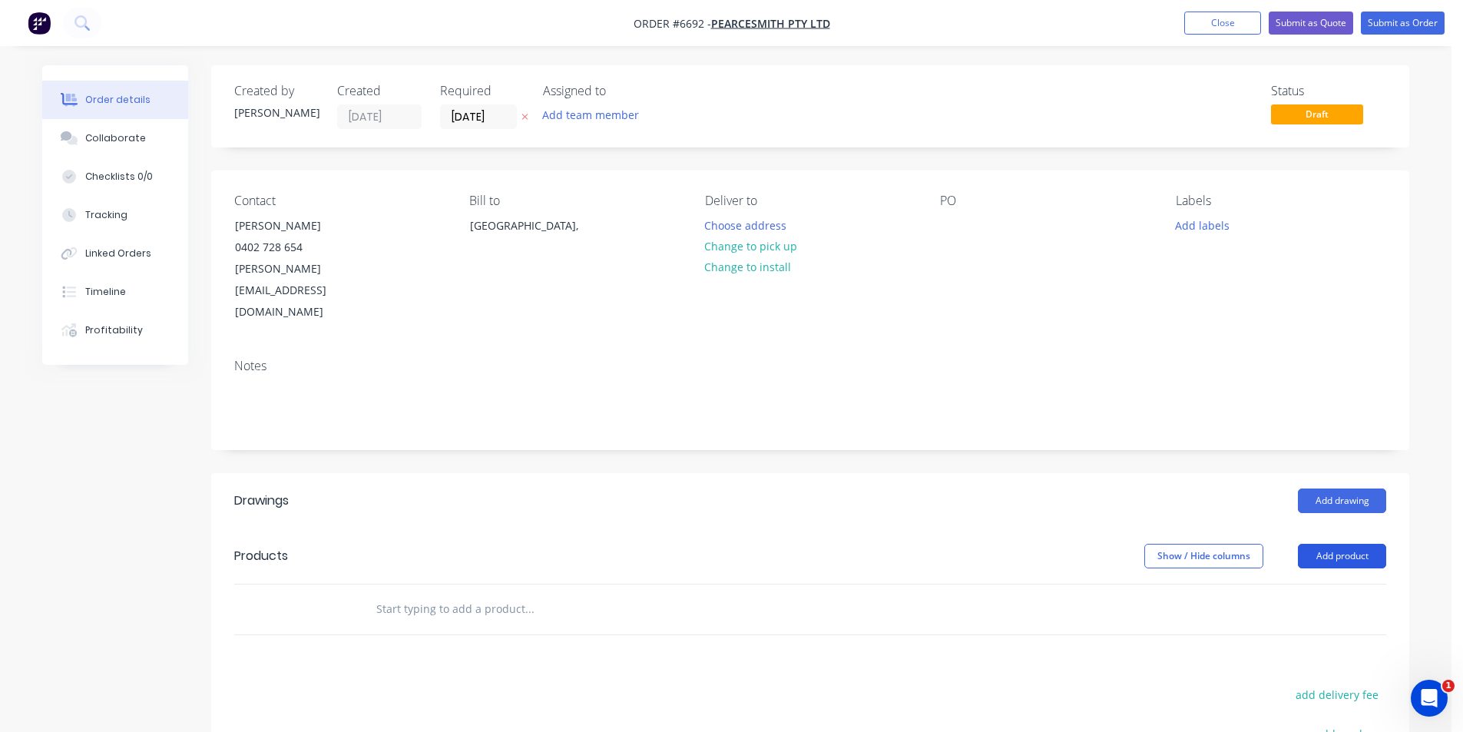
click at [1351, 544] on button "Add product" at bounding box center [1342, 556] width 88 height 25
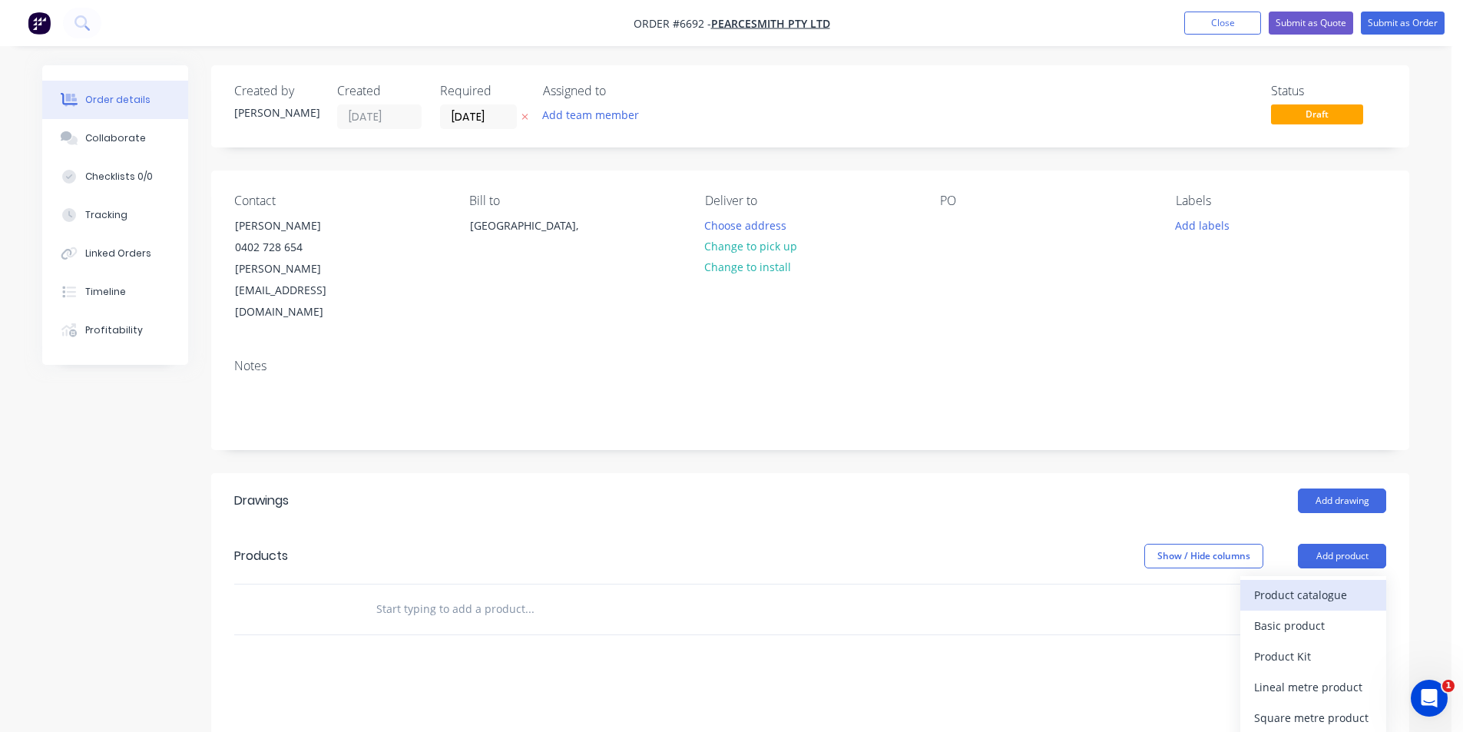
click at [1345, 584] on div "Product catalogue" at bounding box center [1313, 595] width 118 height 22
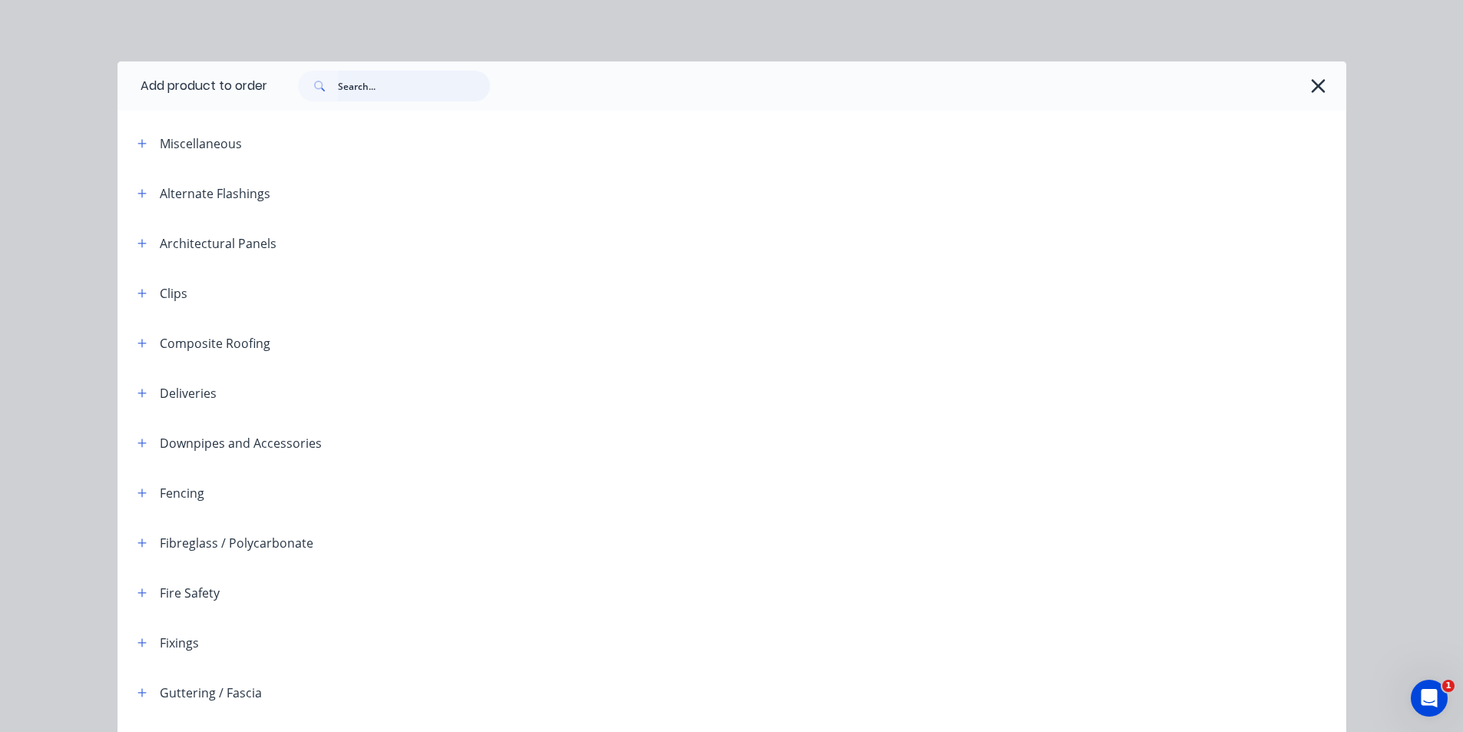
click at [387, 93] on input "text" at bounding box center [414, 86] width 152 height 31
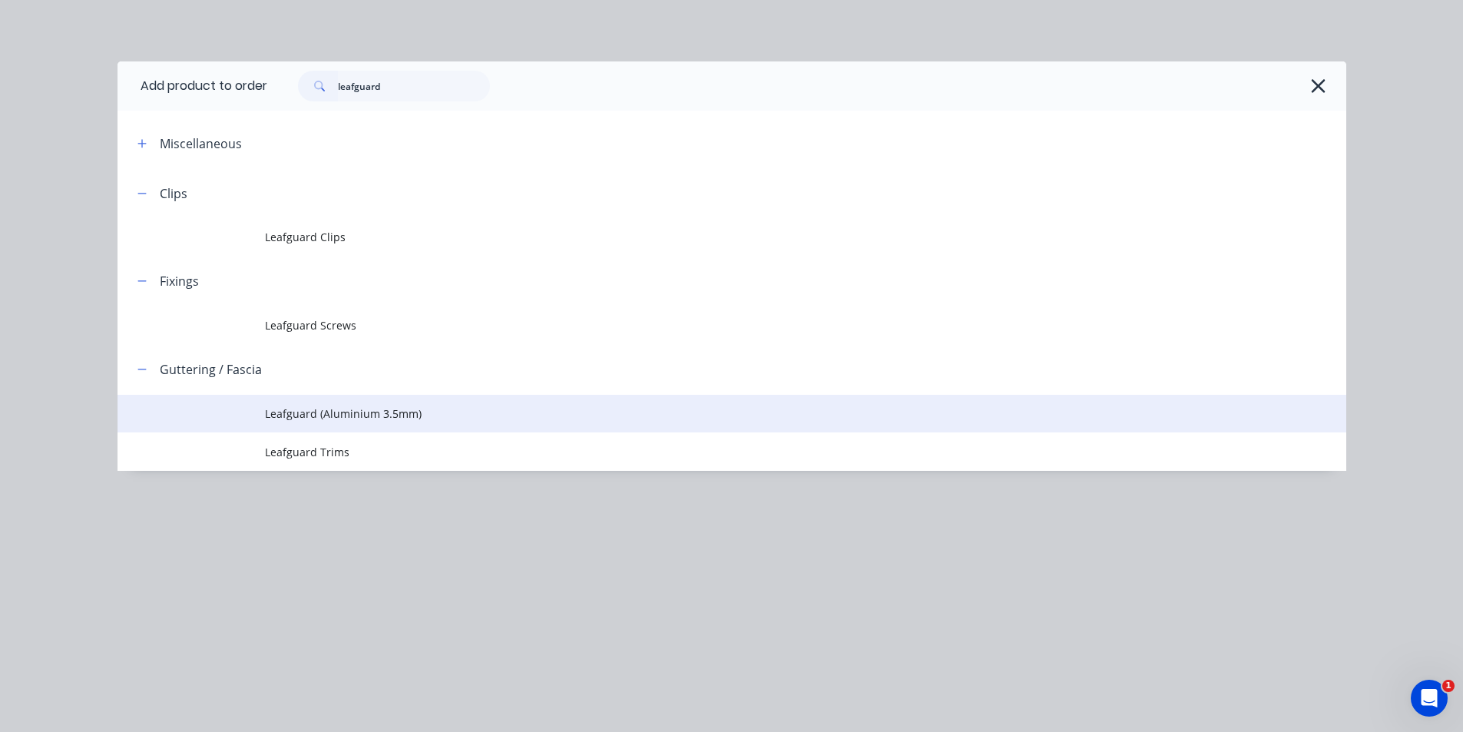
click at [344, 424] on td "Leafguard (Aluminium 3.5mm)" at bounding box center [805, 414] width 1081 height 38
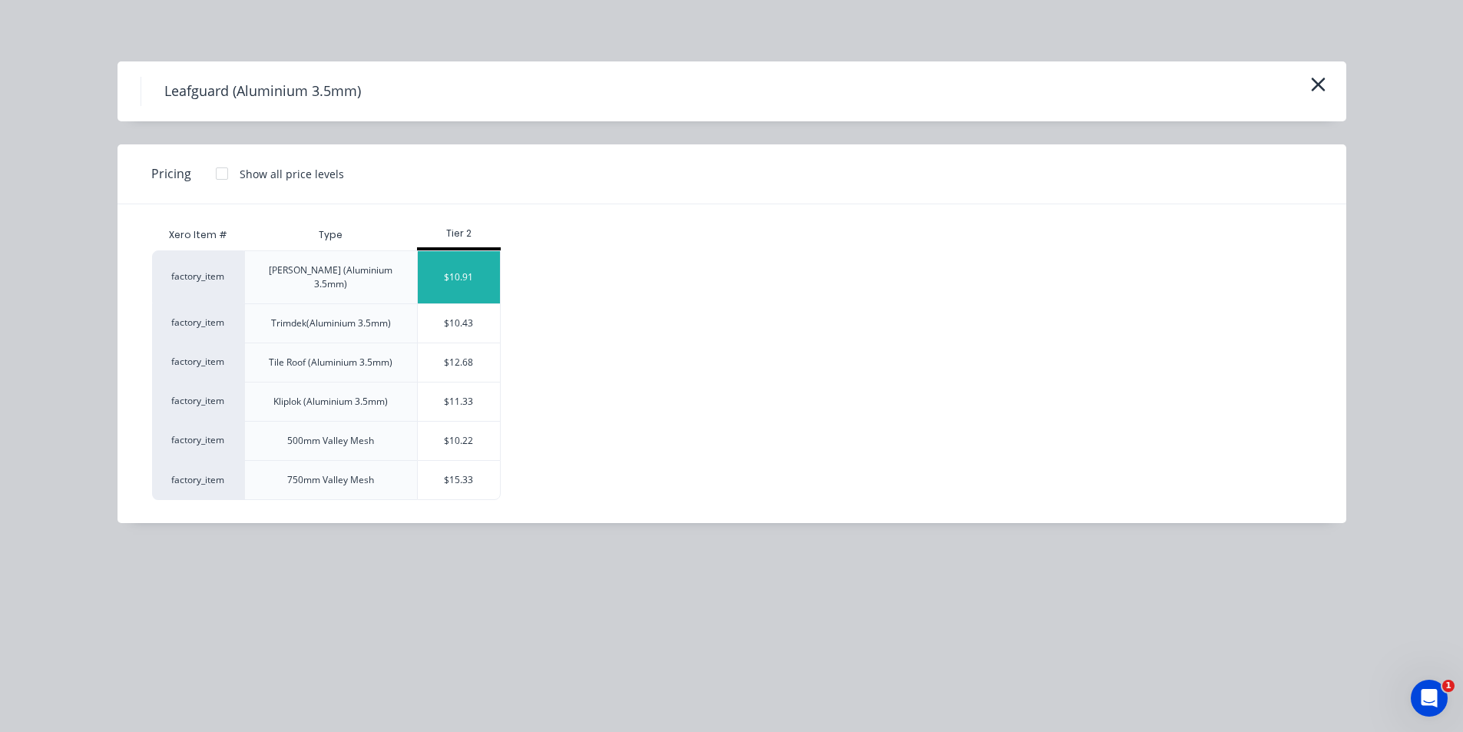
click at [467, 269] on div "$10.91" at bounding box center [459, 277] width 82 height 52
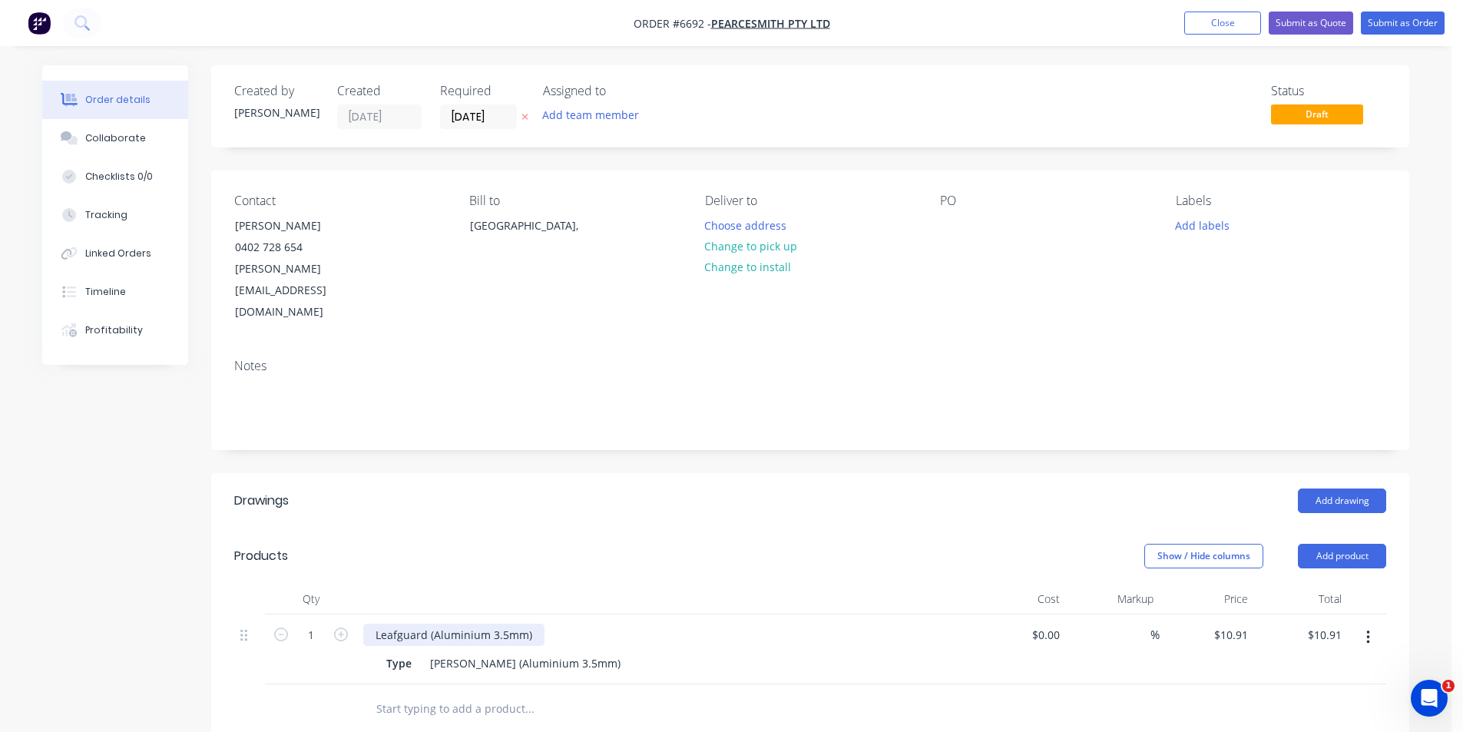
click at [537, 623] on div "Leafguard (Aluminium 3.5mm)" at bounding box center [453, 634] width 181 height 22
click at [315, 623] on input "1" at bounding box center [311, 634] width 40 height 23
click at [1013, 617] on div "$0.00 $0.00" at bounding box center [1018, 649] width 94 height 70
click at [1369, 630] on icon "button" at bounding box center [1367, 637] width 3 height 14
click at [1023, 473] on header "Drawings Add drawing" at bounding box center [810, 500] width 1198 height 55
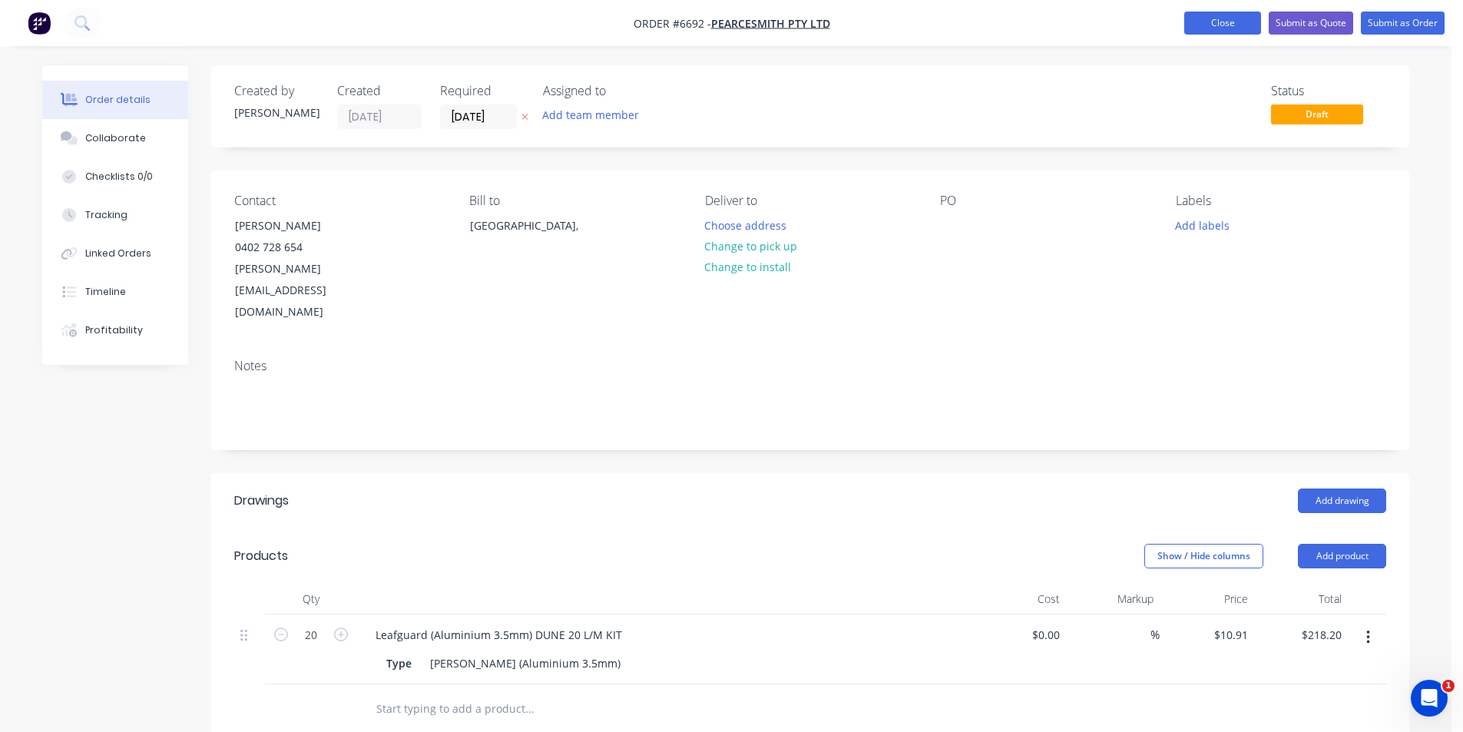
click at [1208, 18] on button "Close" at bounding box center [1222, 23] width 77 height 23
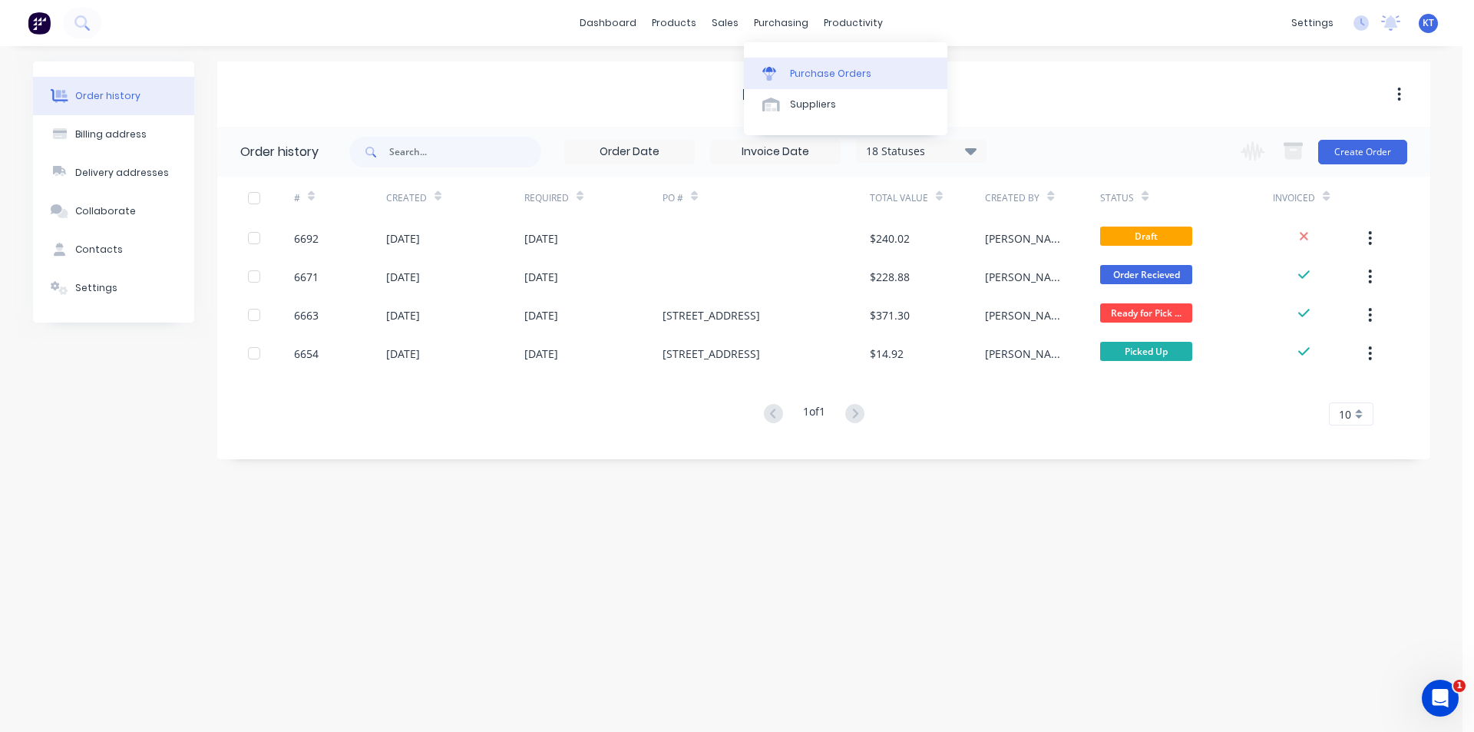
click at [775, 71] on icon at bounding box center [769, 69] width 14 height 5
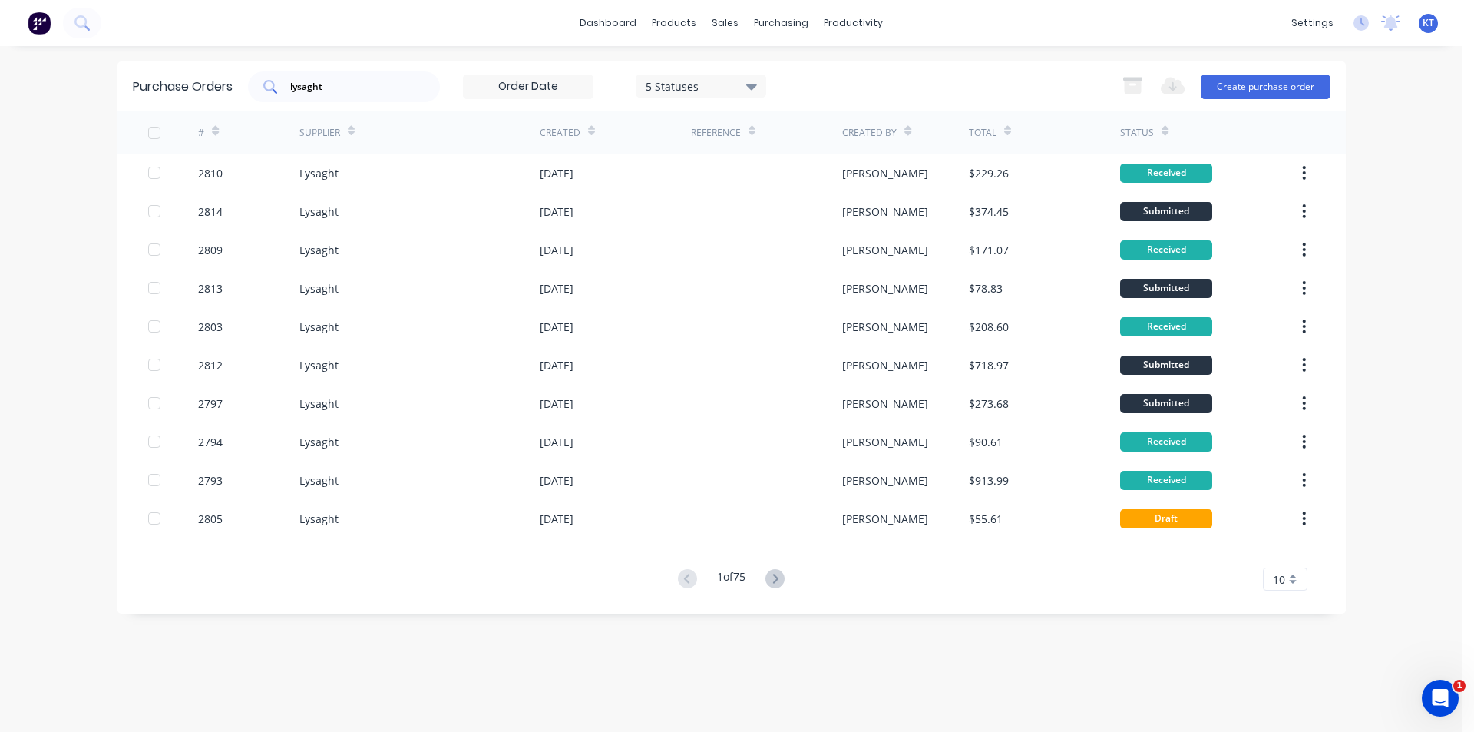
click at [345, 84] on input "lysaght" at bounding box center [352, 86] width 127 height 15
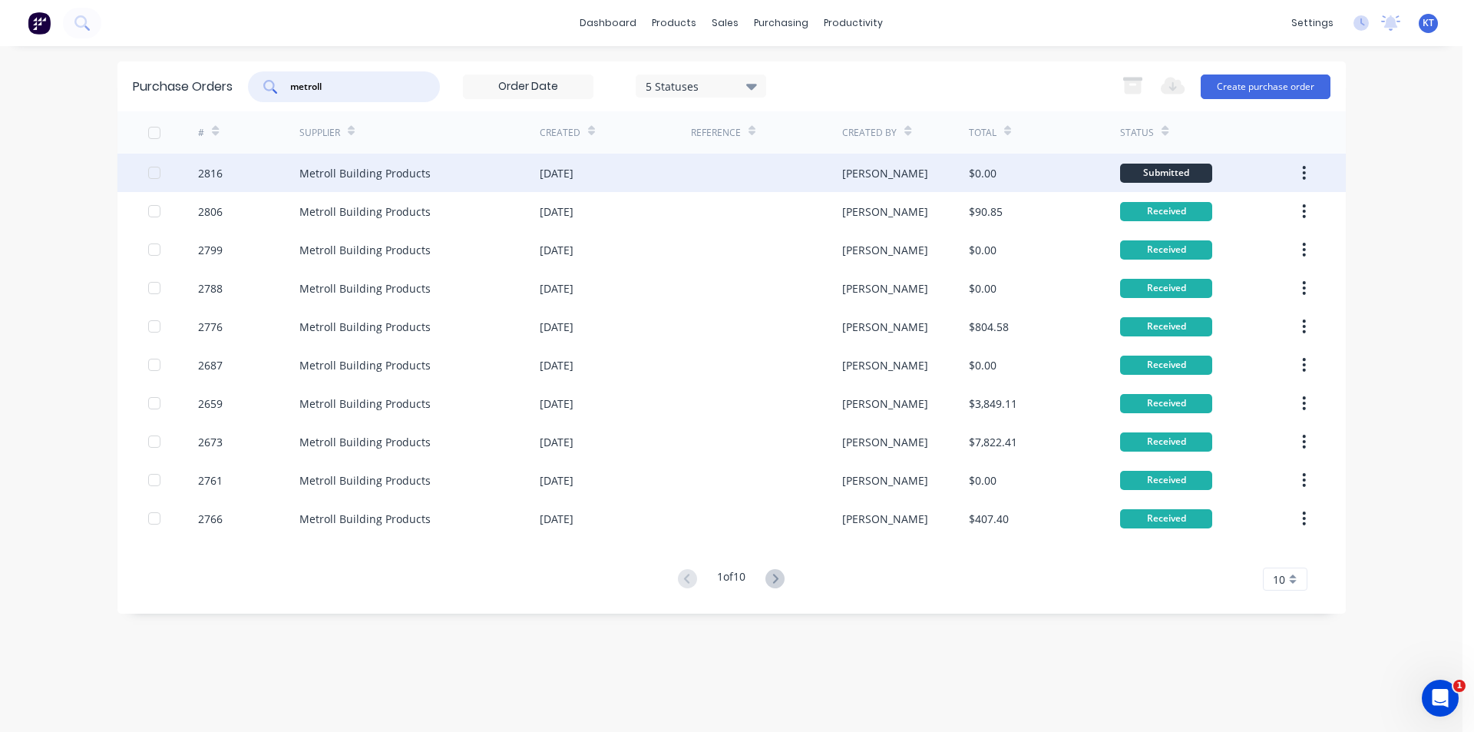
click at [482, 176] on div "Metroll Building Products" at bounding box center [419, 173] width 240 height 38
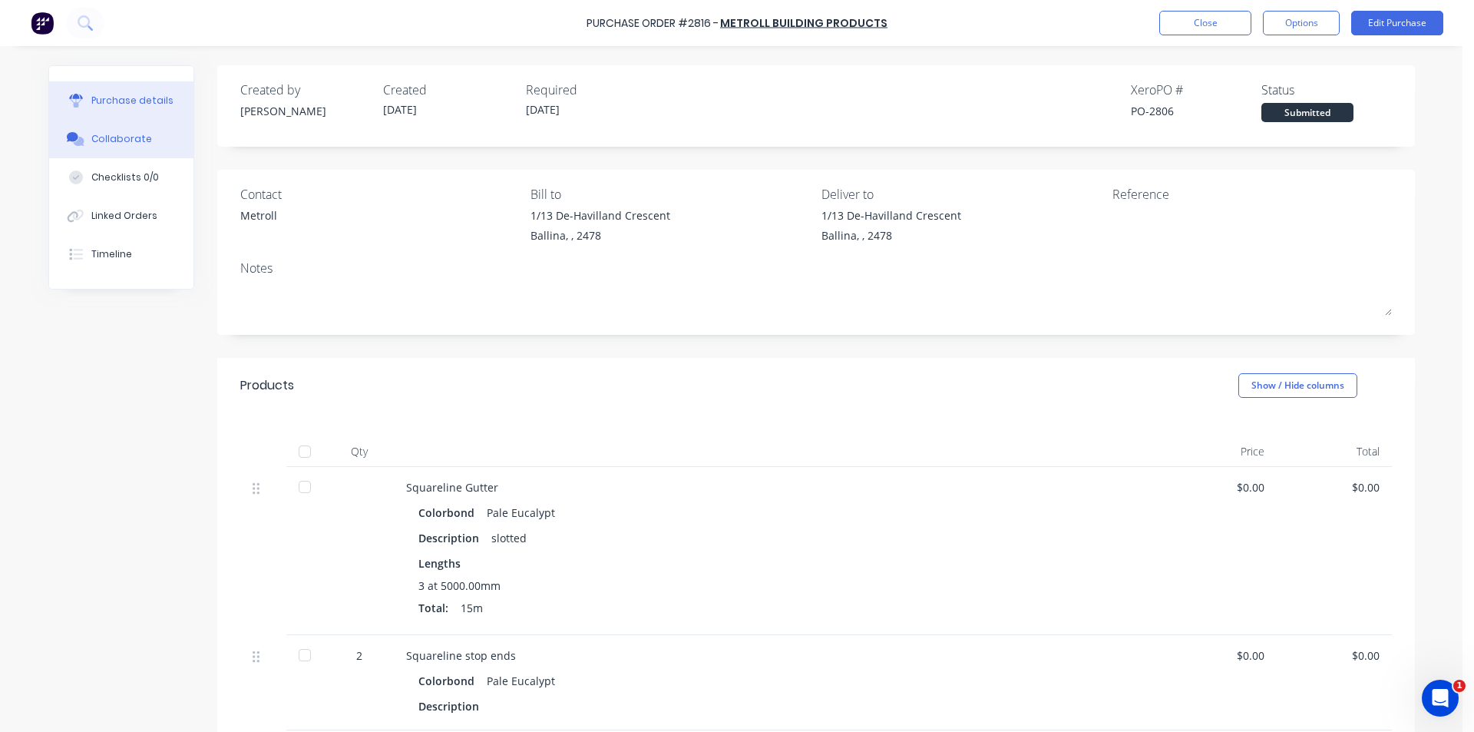
click at [141, 124] on button "Collaborate" at bounding box center [121, 139] width 144 height 38
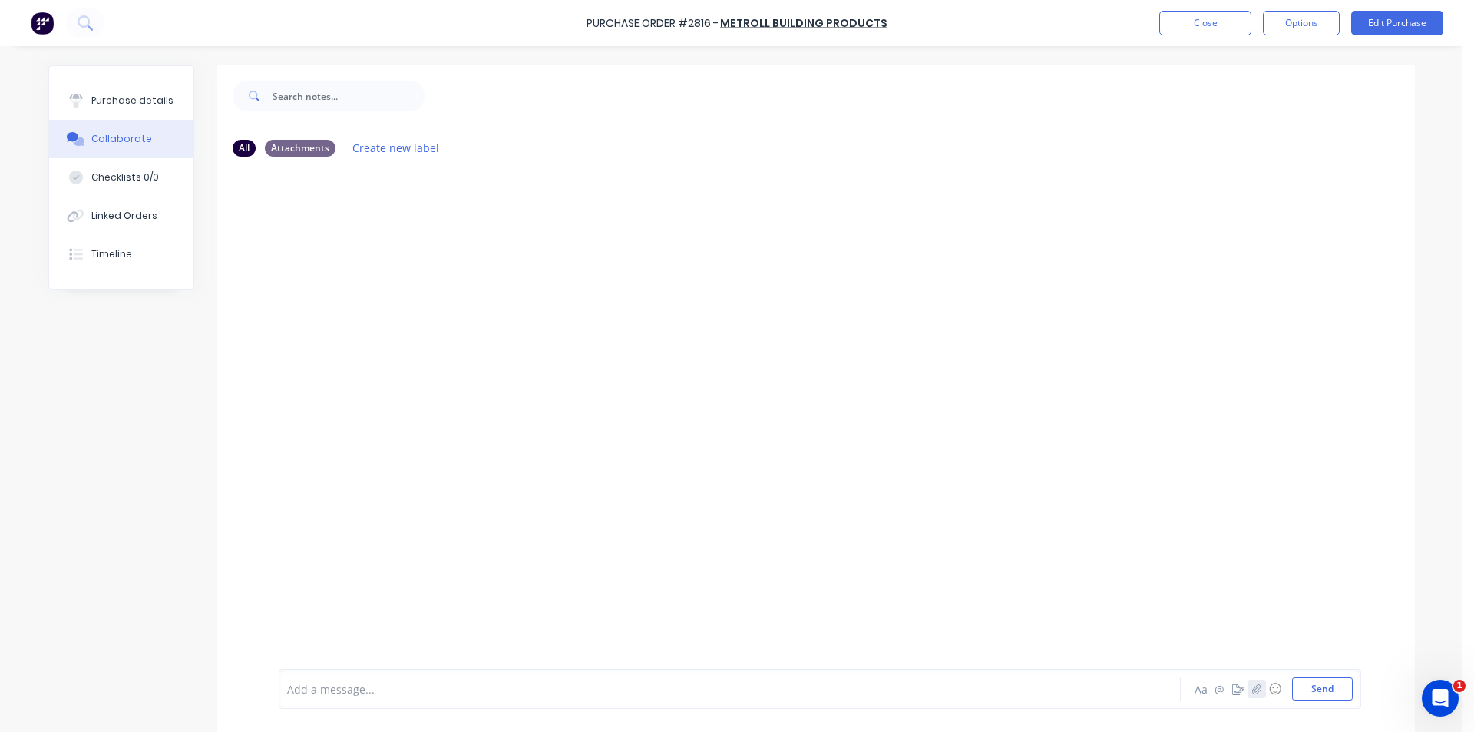
click at [1248, 696] on button "button" at bounding box center [1257, 688] width 18 height 18
click at [1320, 693] on button "Send" at bounding box center [1322, 688] width 61 height 23
click at [1228, 25] on button "Close" at bounding box center [1205, 23] width 92 height 25
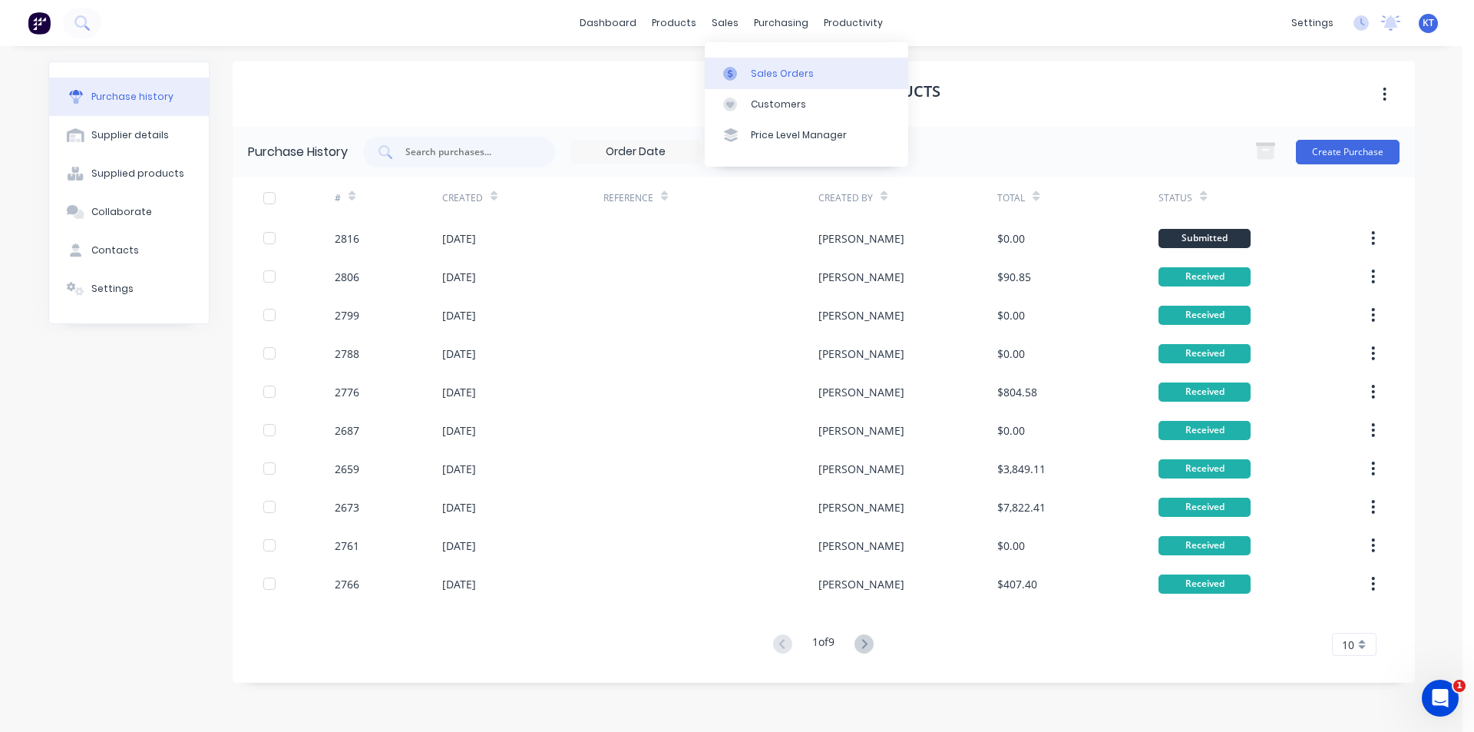
click at [744, 81] on link "Sales Orders" at bounding box center [806, 73] width 203 height 31
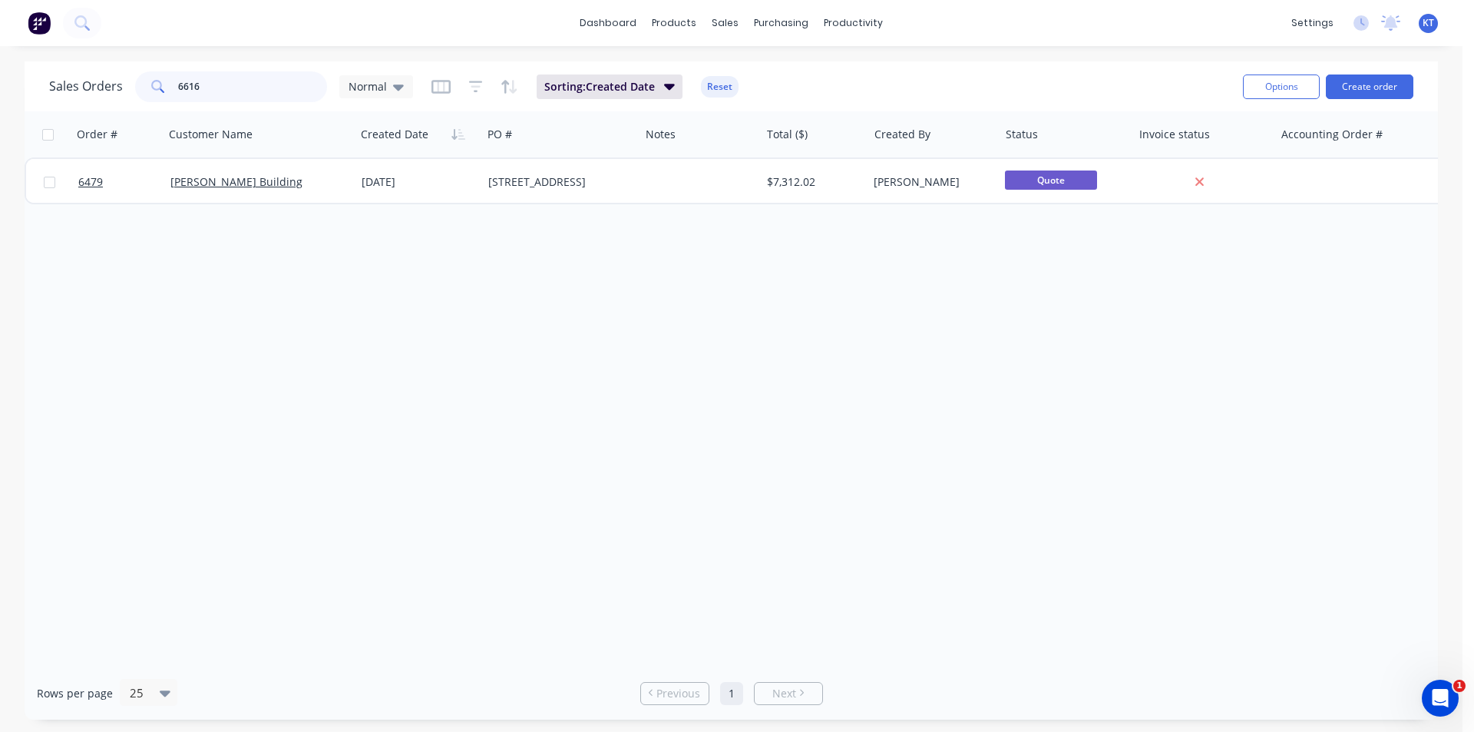
click at [225, 80] on input "6616" at bounding box center [253, 86] width 150 height 31
click at [236, 88] on input "6474" at bounding box center [253, 86] width 150 height 31
drag, startPoint x: 238, startPoint y: 87, endPoint x: 116, endPoint y: 85, distance: 122.1
click at [116, 85] on div "Sales Orders 6474 Normal" at bounding box center [231, 86] width 364 height 31
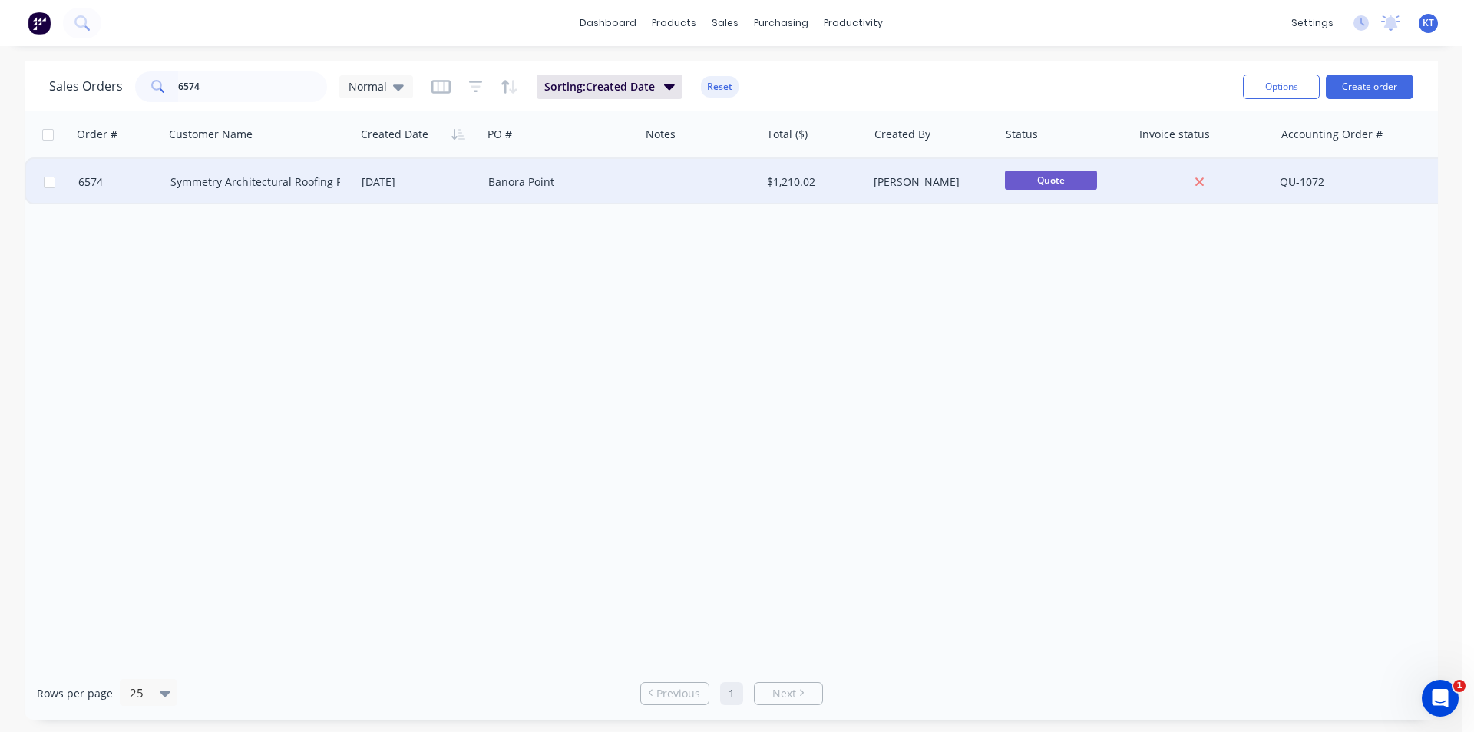
click at [267, 195] on div "Symmetry Architectural Roofing Pty Ltd" at bounding box center [259, 182] width 191 height 46
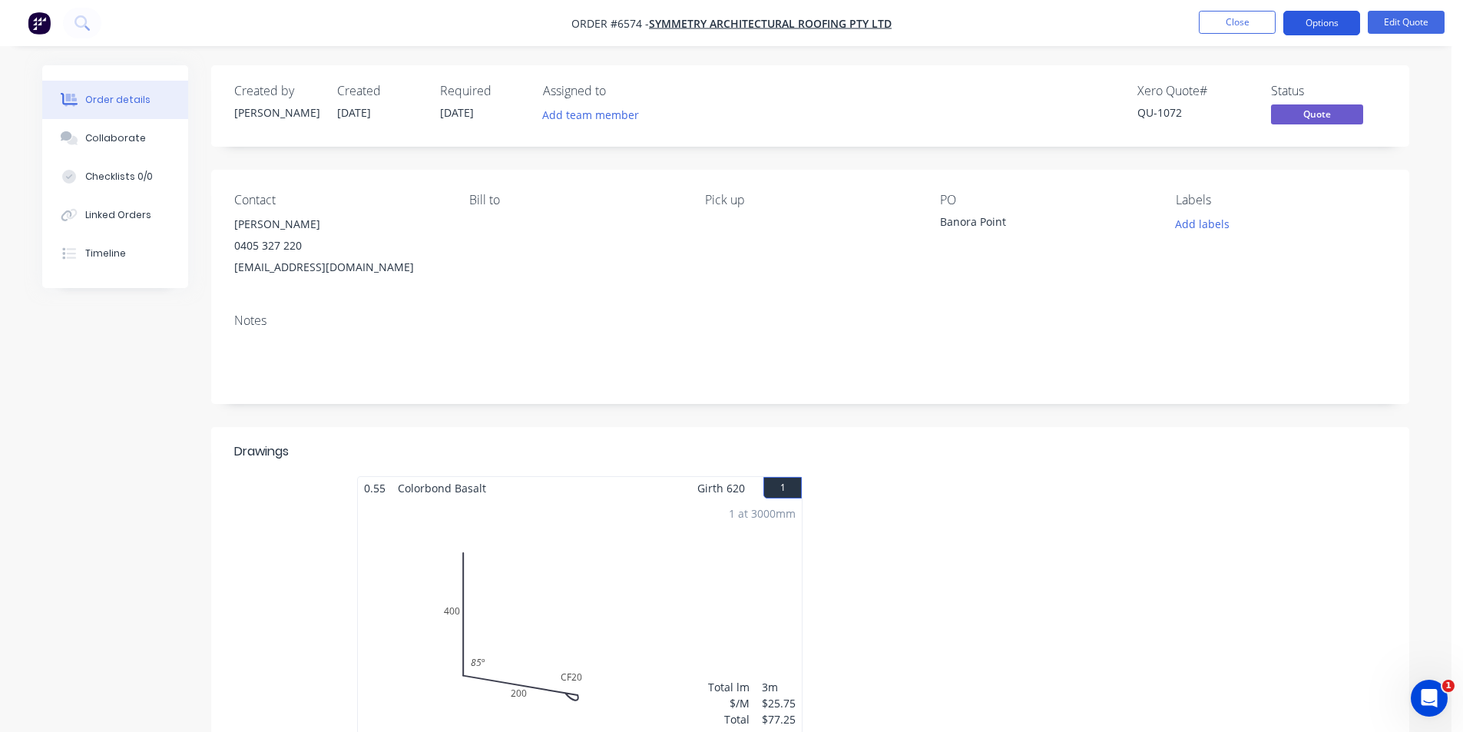
click at [1331, 15] on button "Options" at bounding box center [1321, 23] width 77 height 25
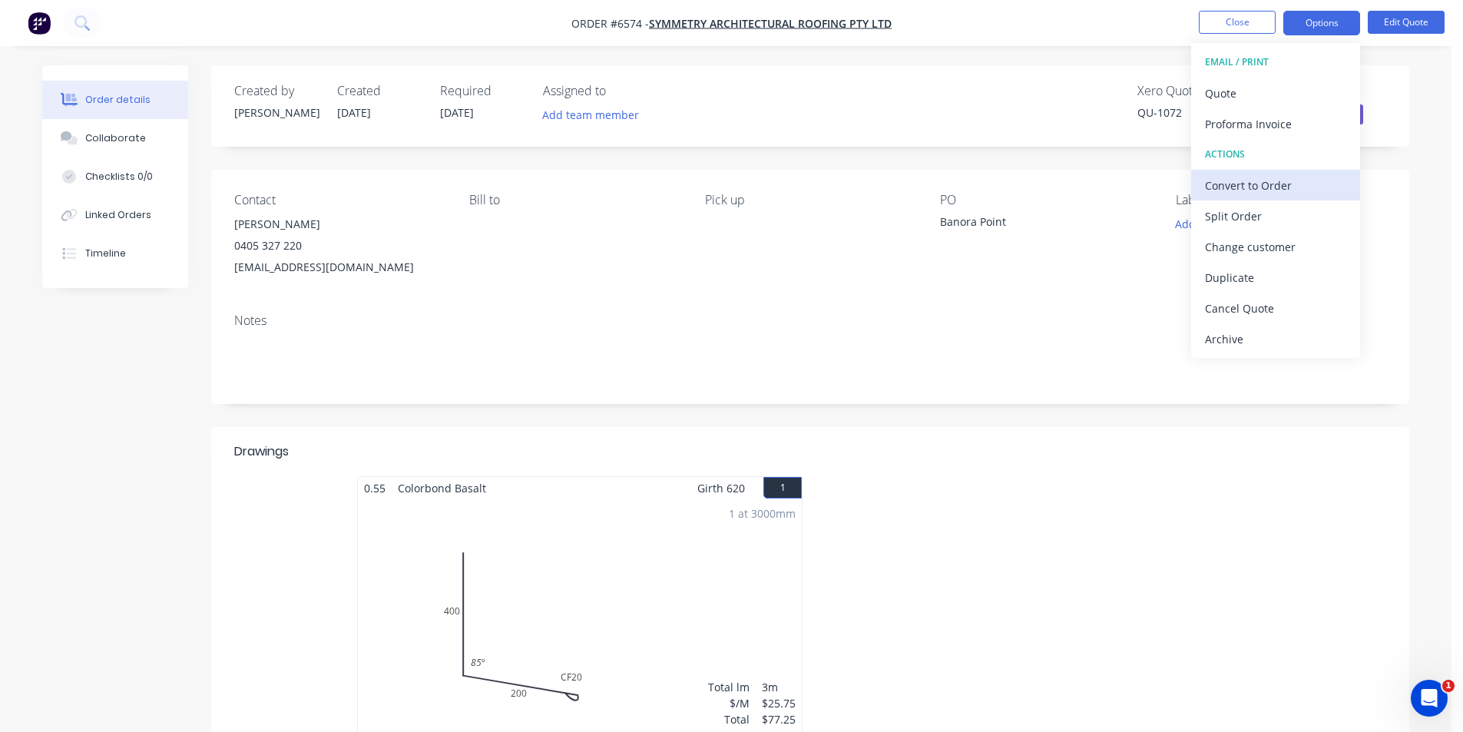
click at [1266, 185] on div "Convert to Order" at bounding box center [1275, 185] width 141 height 22
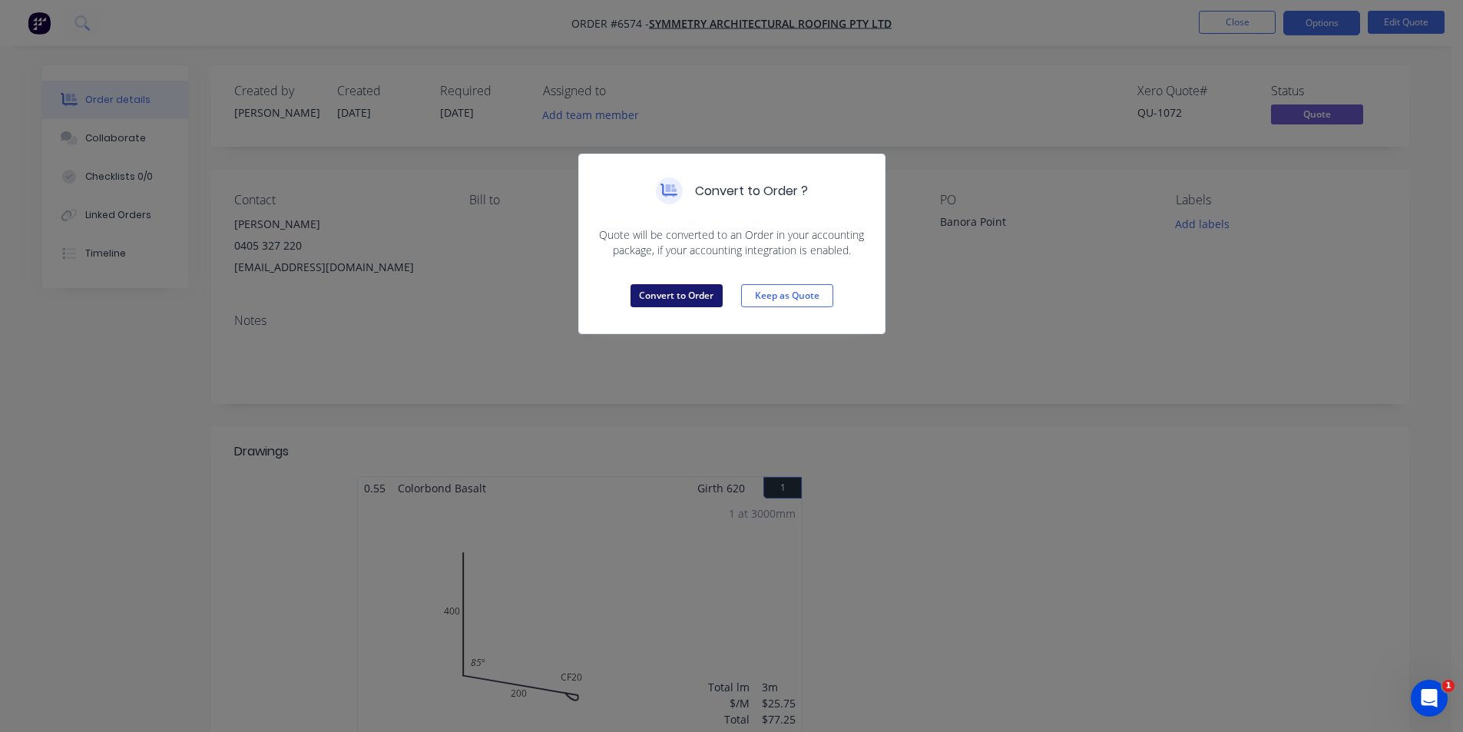
drag, startPoint x: 685, startPoint y: 271, endPoint x: 686, endPoint y: 289, distance: 17.7
click at [686, 271] on div "Convert to Order Keep as Quote" at bounding box center [732, 295] width 306 height 75
click at [689, 295] on button "Convert to Order" at bounding box center [676, 295] width 92 height 23
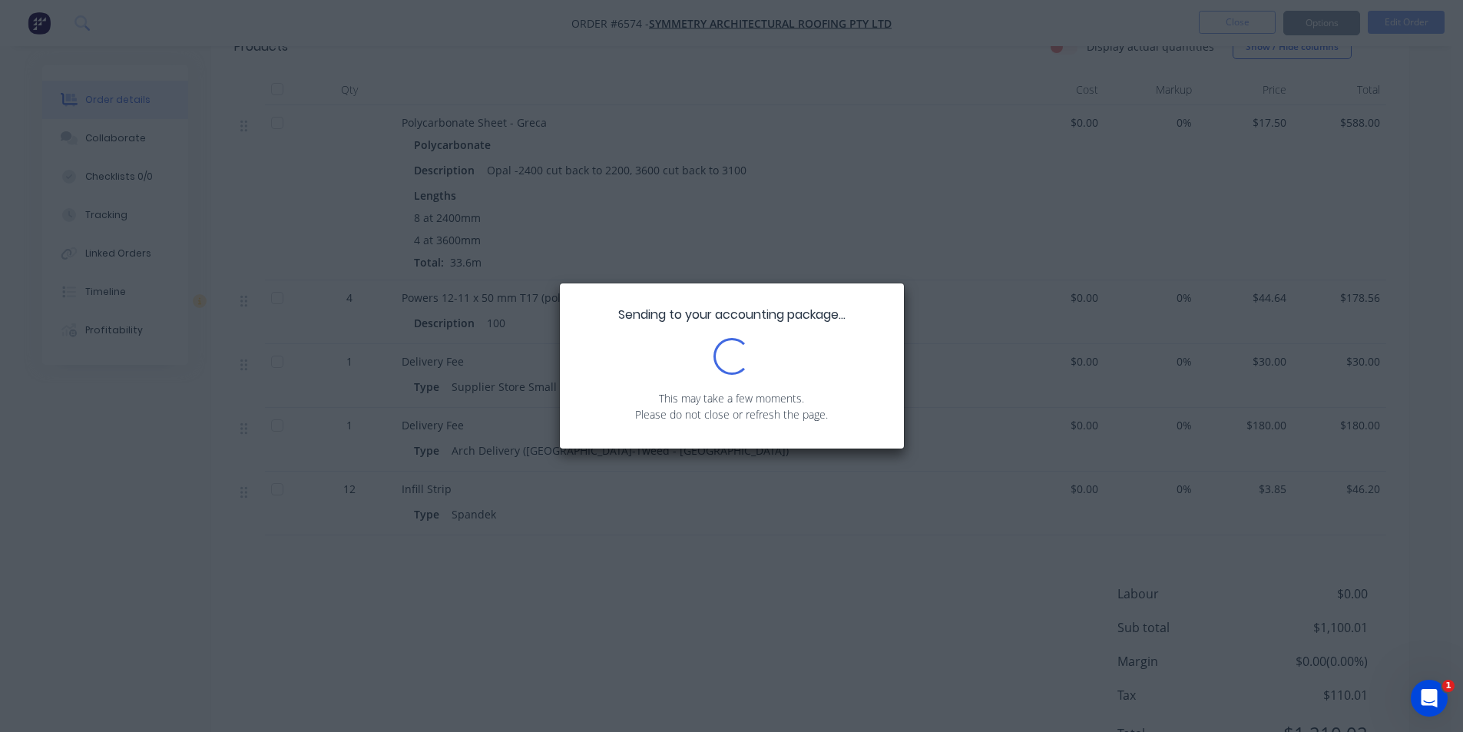
scroll to position [653, 0]
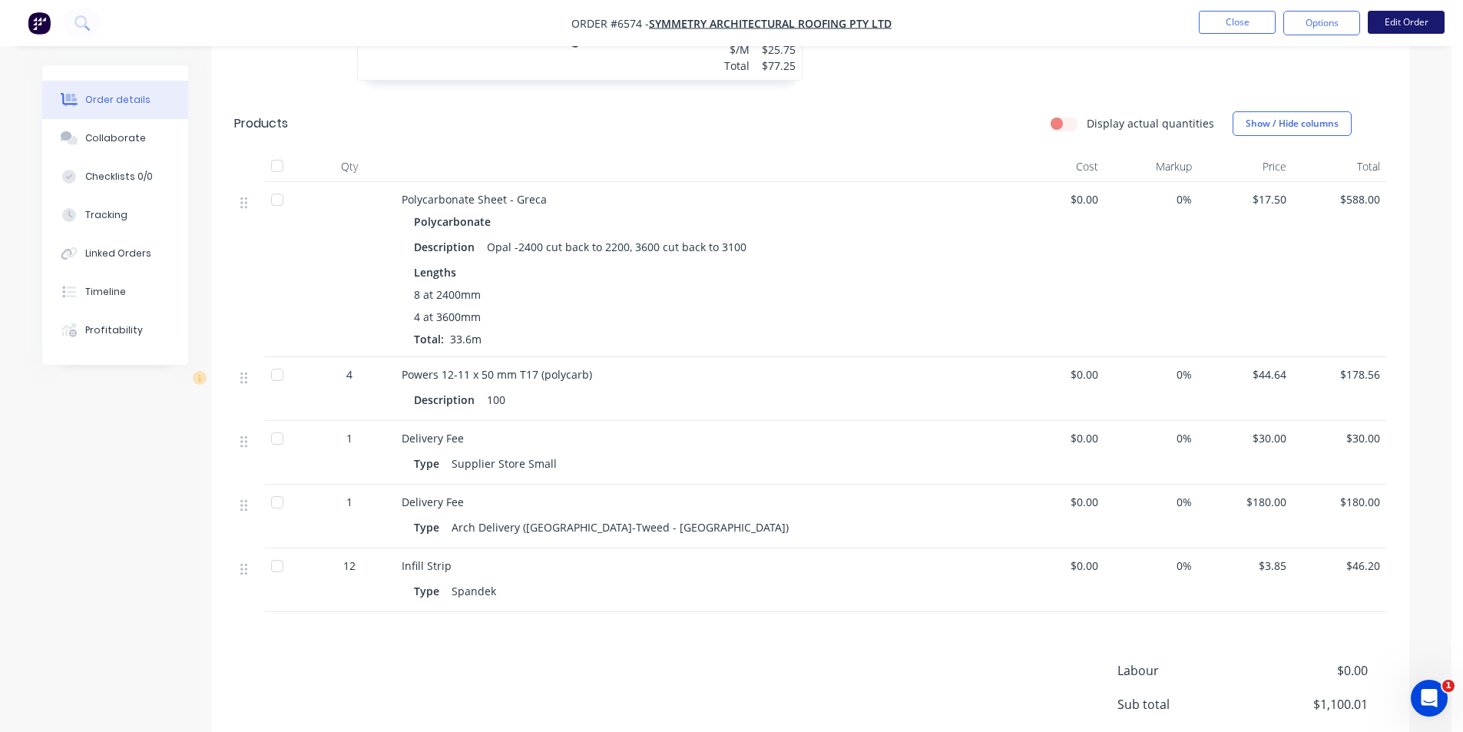
click at [1423, 14] on button "Edit Order" at bounding box center [1405, 22] width 77 height 23
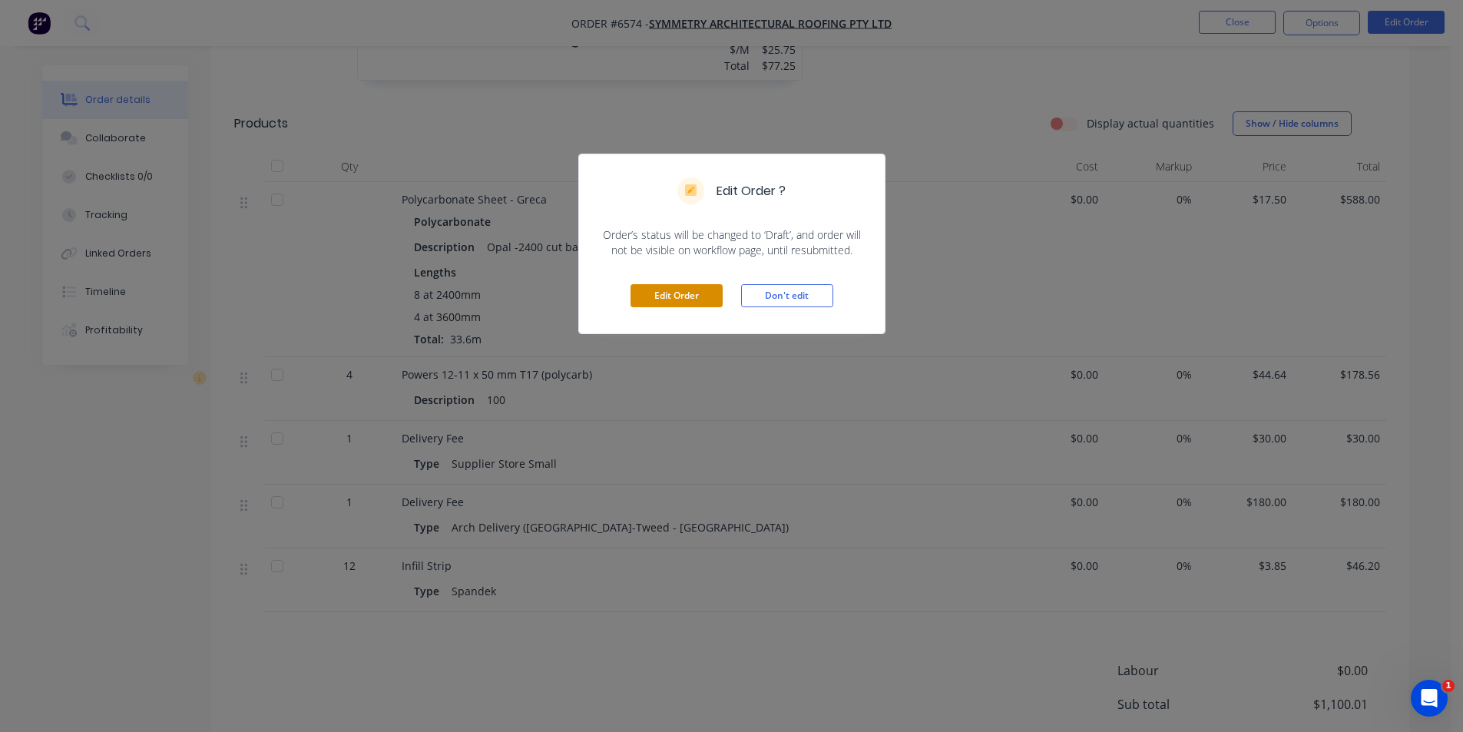
click at [687, 304] on button "Edit Order" at bounding box center [676, 295] width 92 height 23
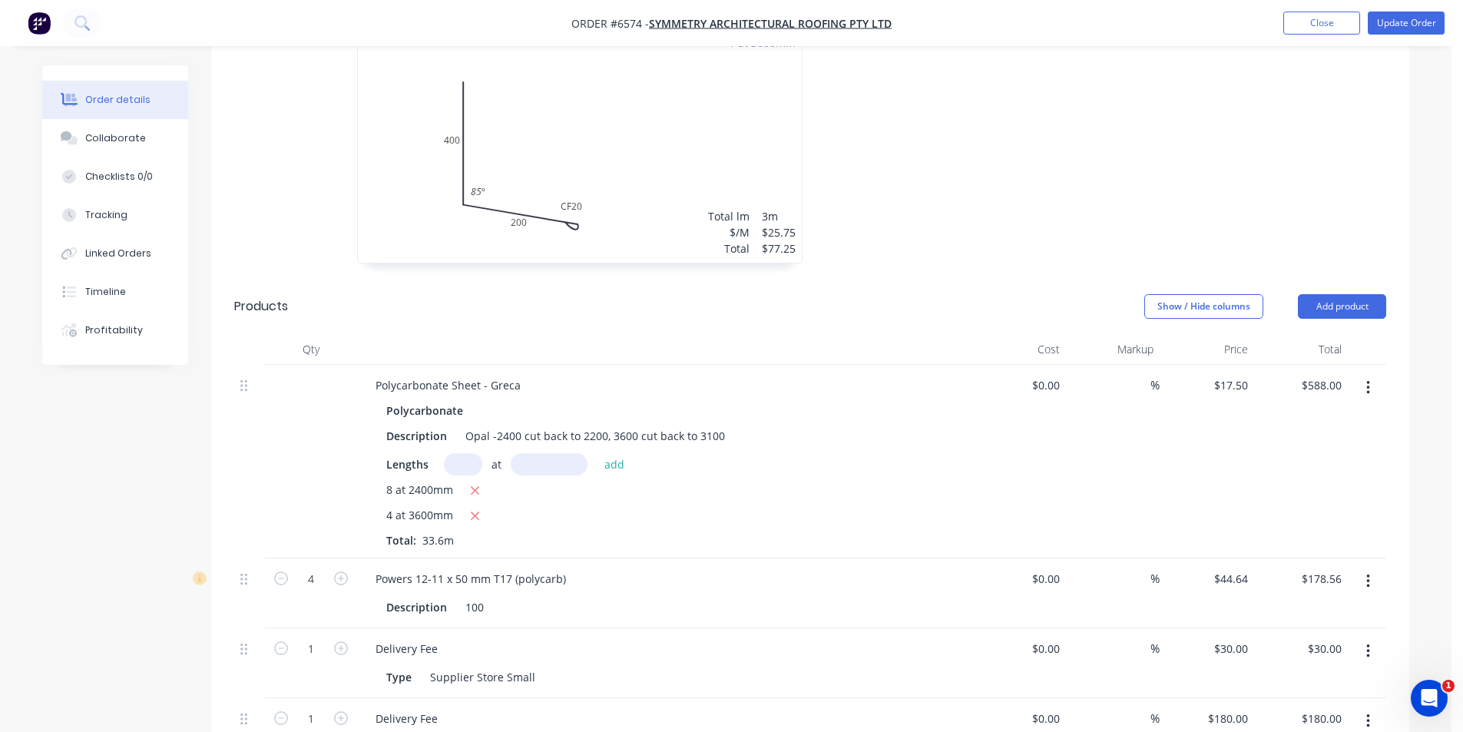
scroll to position [691, 0]
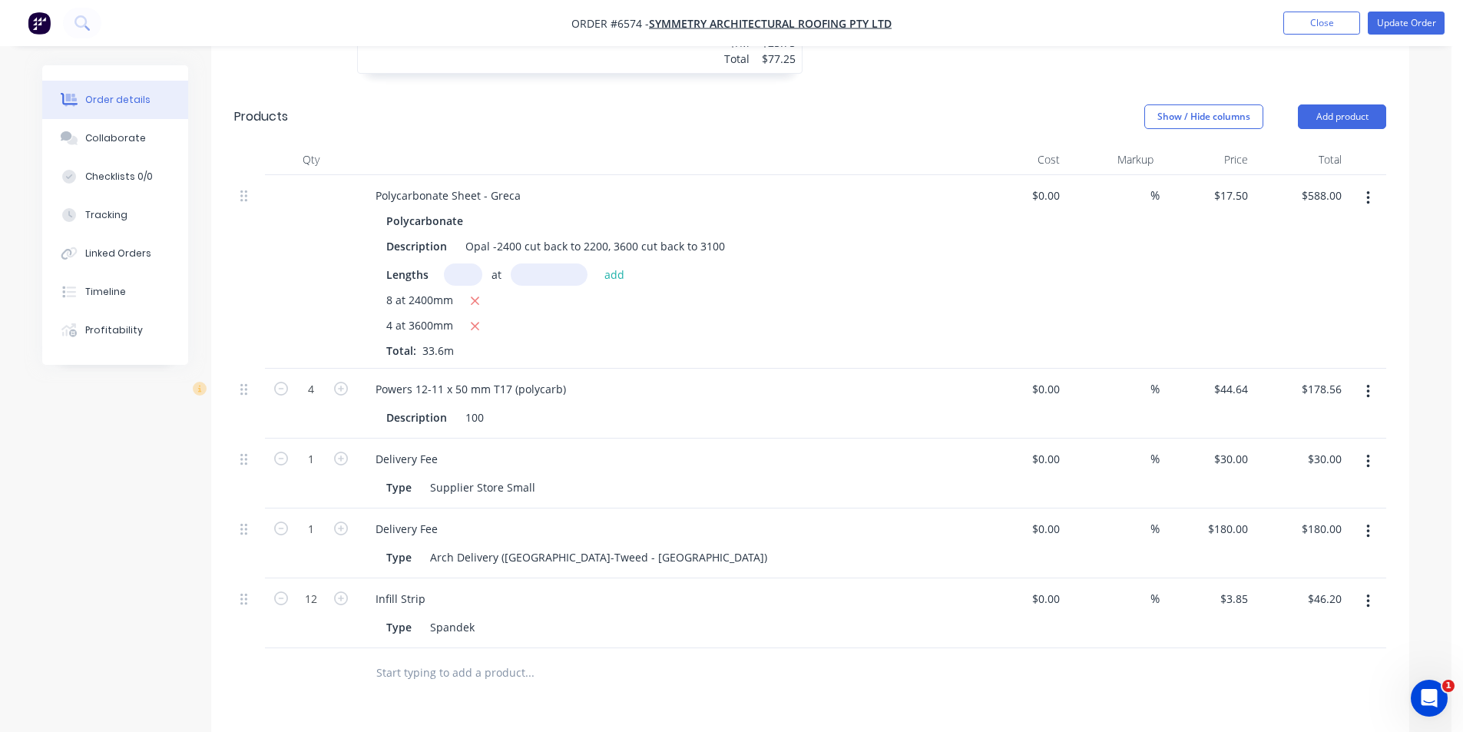
click at [464, 263] on input "text" at bounding box center [463, 274] width 38 height 22
click at [597, 263] on button "add" at bounding box center [615, 273] width 36 height 21
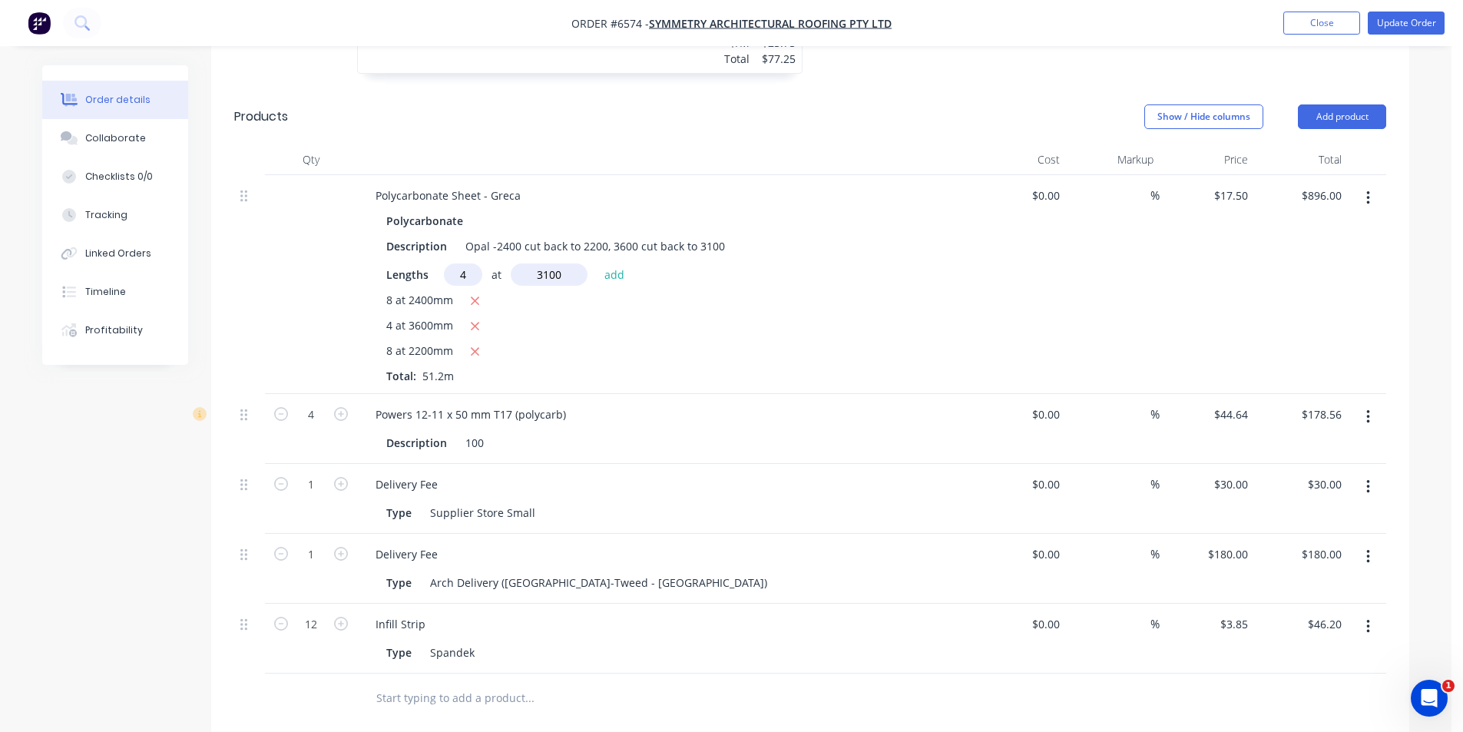
click at [597, 263] on button "add" at bounding box center [615, 273] width 36 height 21
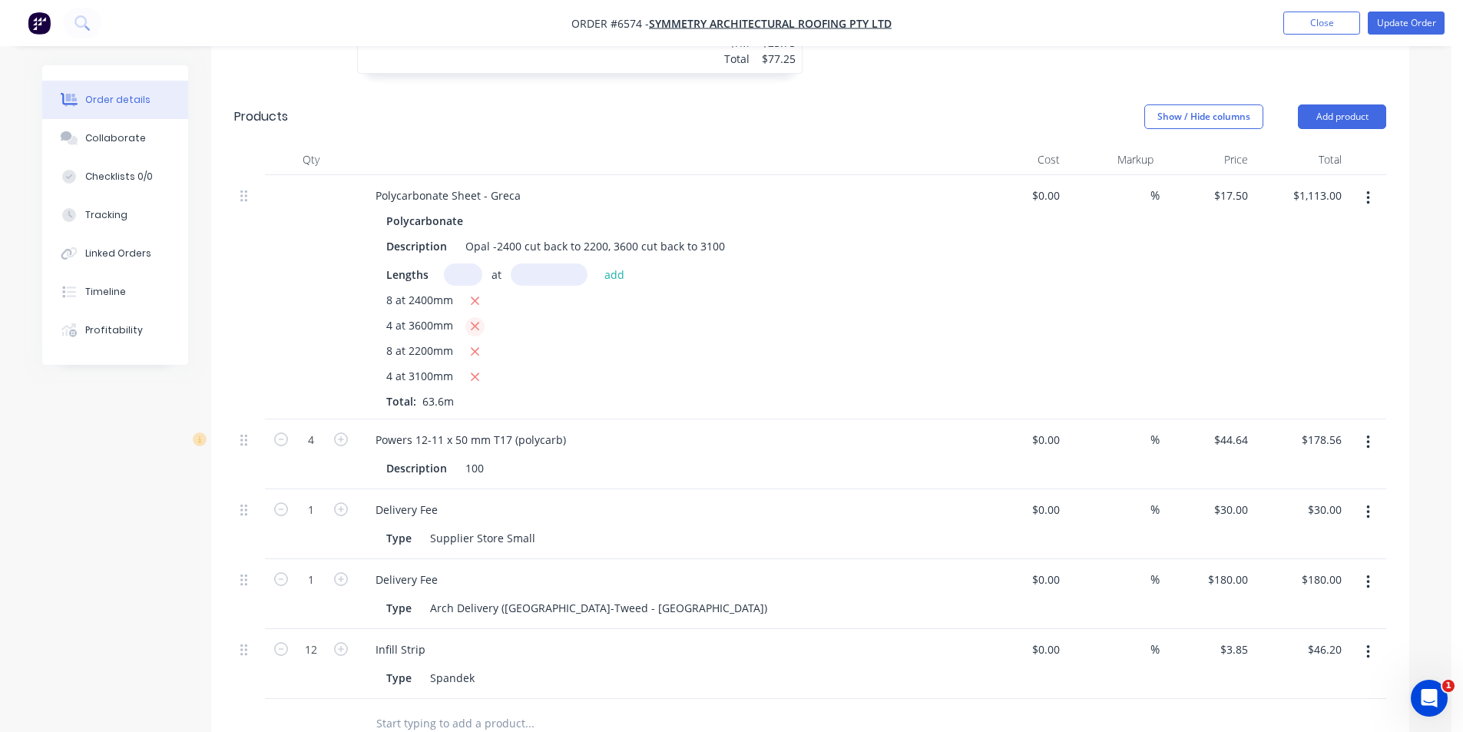
click at [471, 322] on icon "button" at bounding box center [475, 326] width 8 height 8
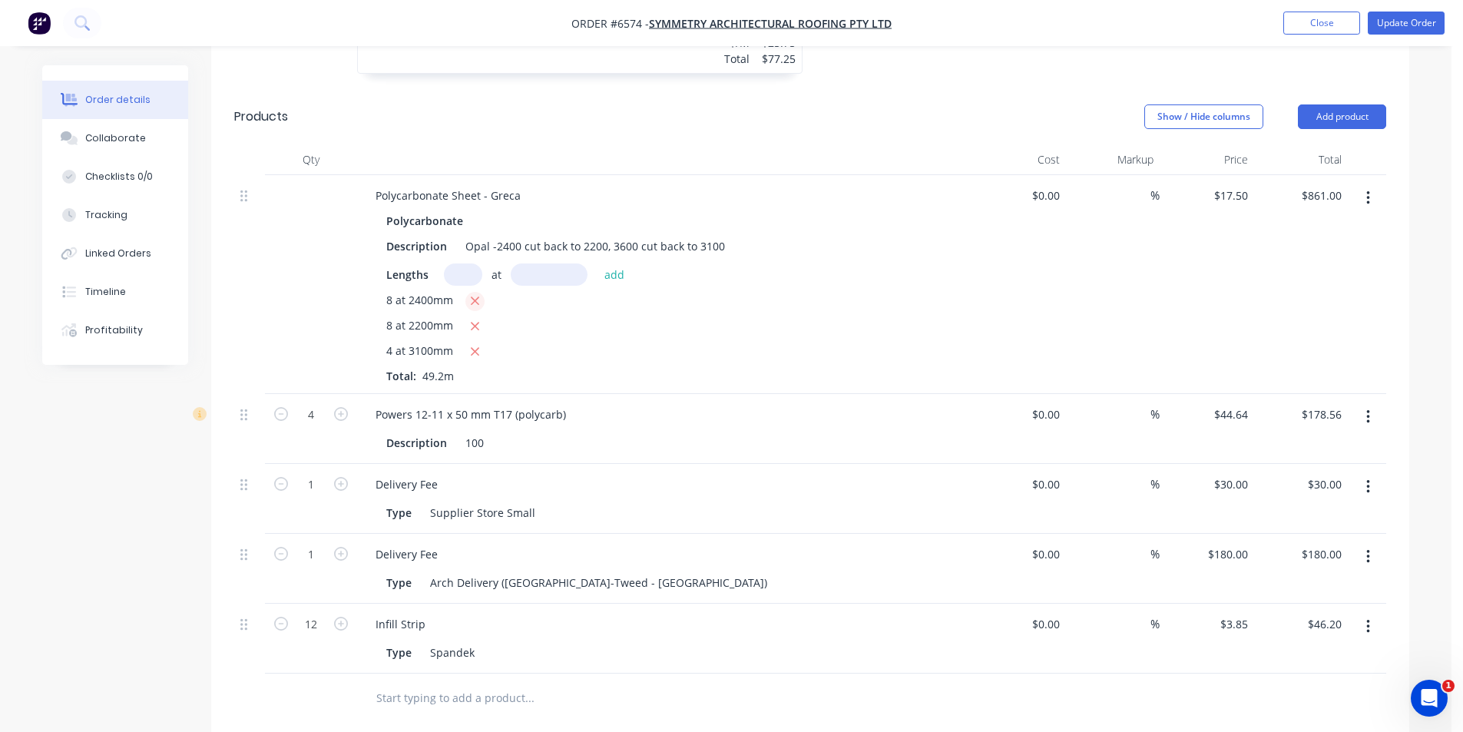
click at [470, 294] on icon "button" at bounding box center [475, 301] width 10 height 14
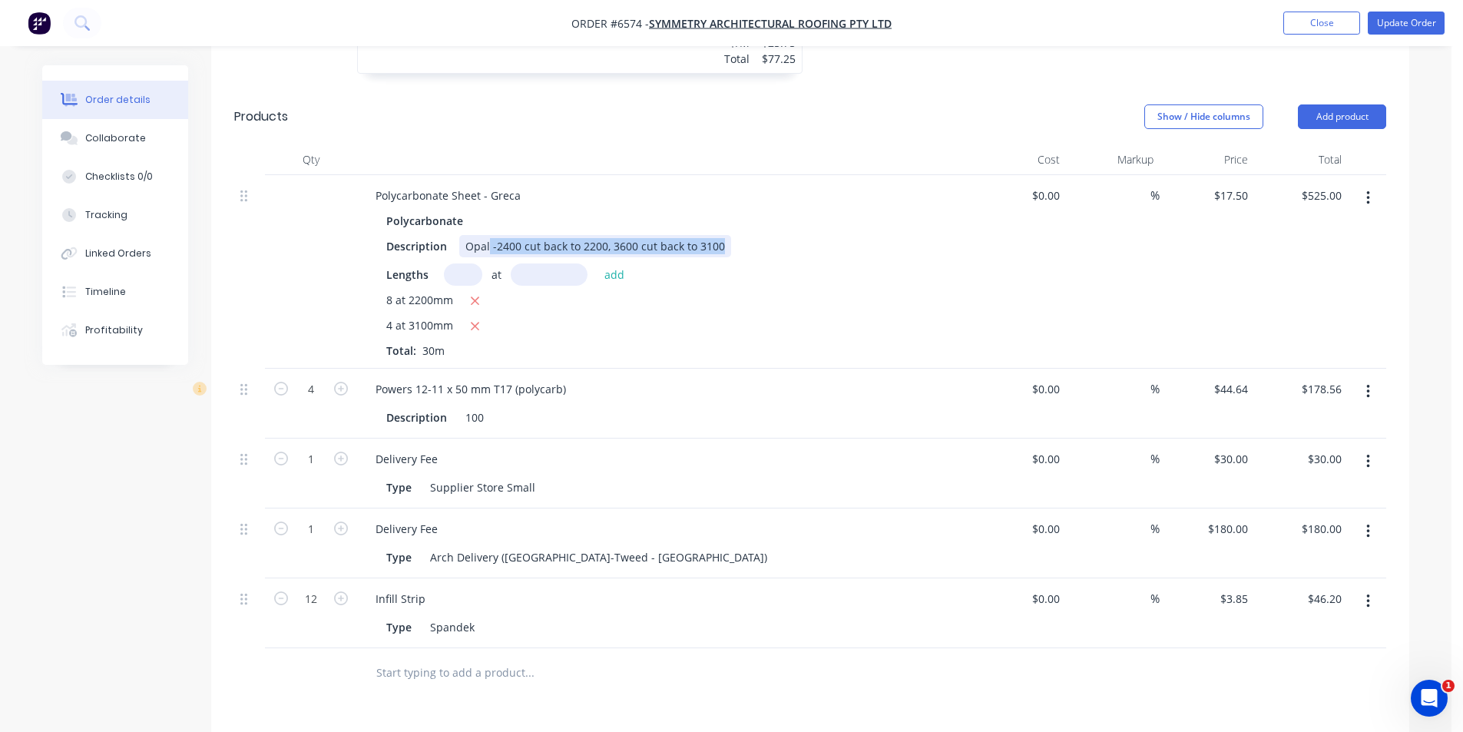
drag, startPoint x: 726, startPoint y: 222, endPoint x: 489, endPoint y: 225, distance: 236.5
click at [489, 235] on div "Description Opal -2400 cut back to 2200, 3600 cut back to 3100" at bounding box center [661, 246] width 562 height 22
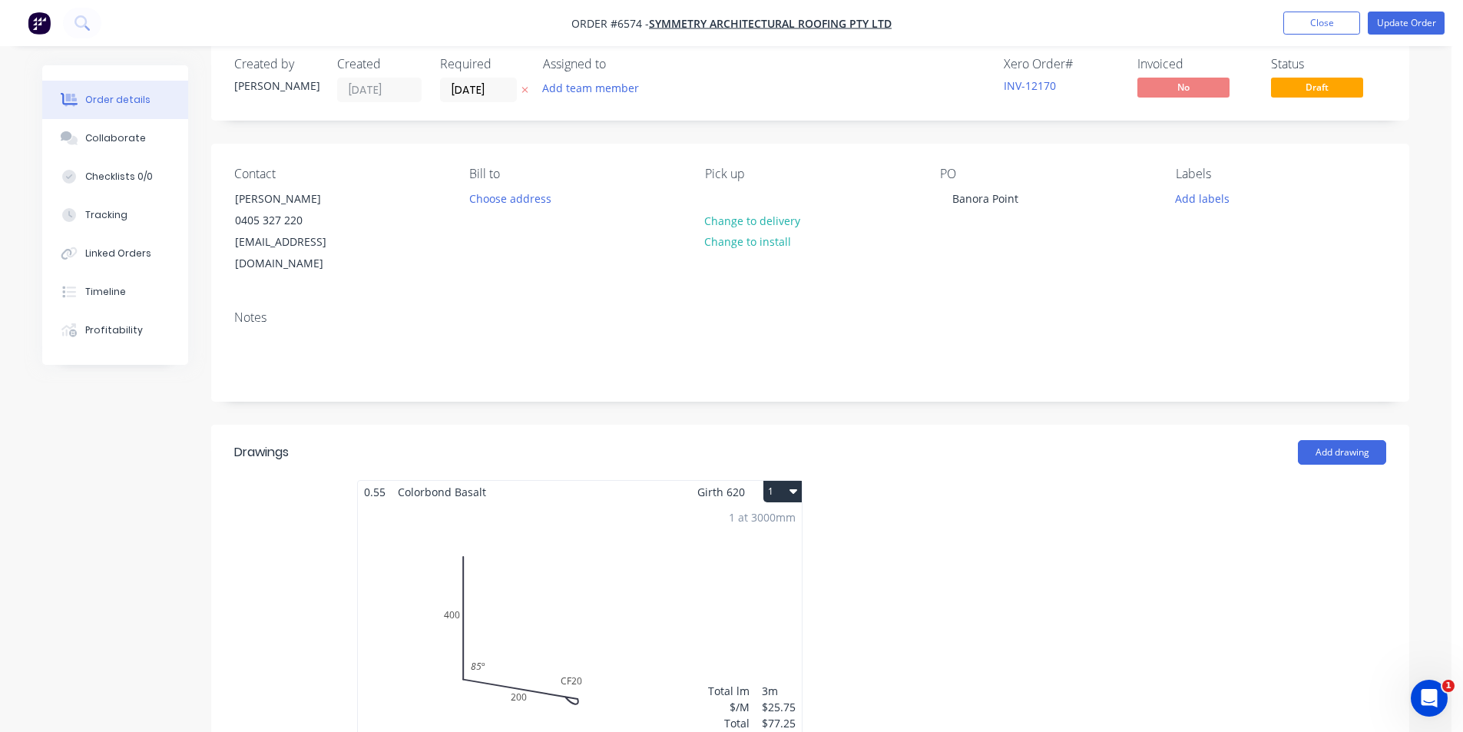
scroll to position [0, 0]
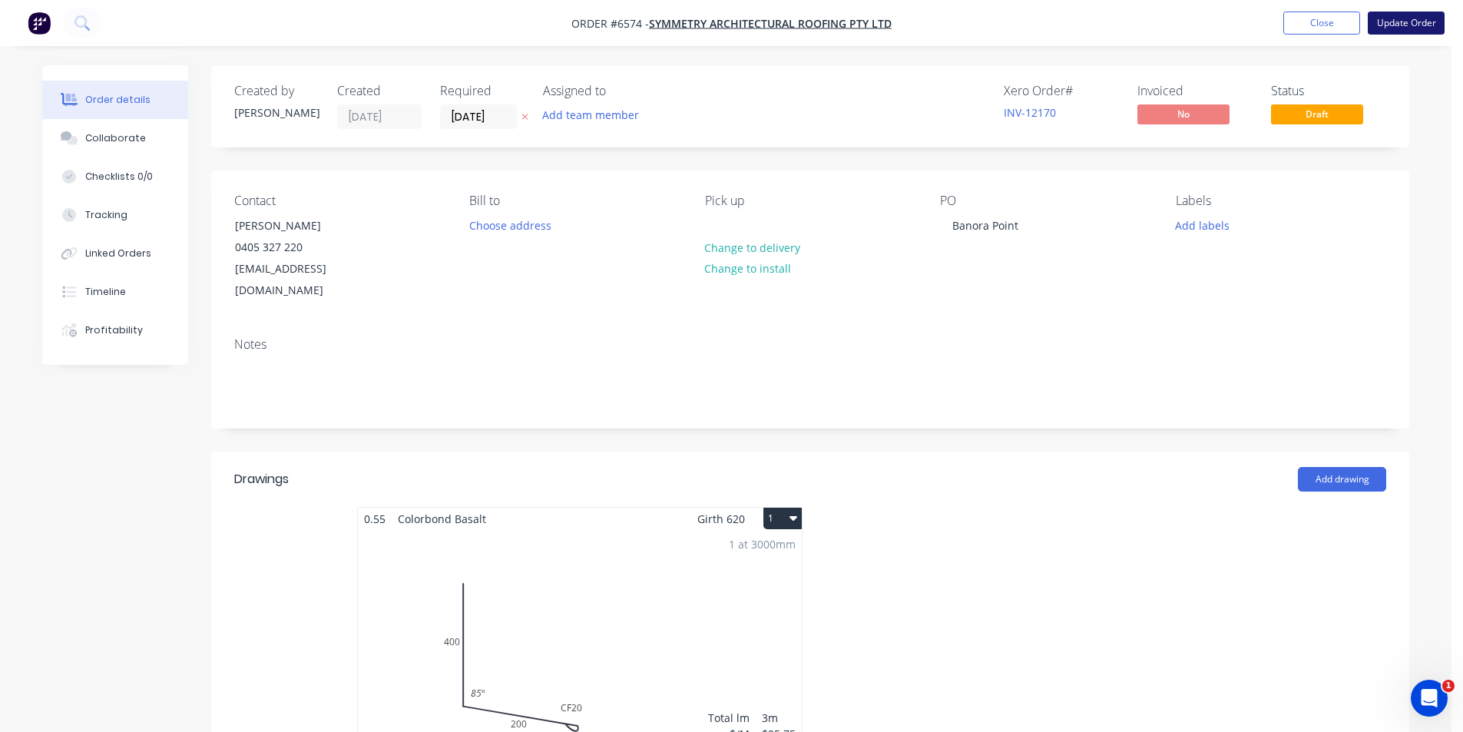
click at [1431, 31] on button "Update Order" at bounding box center [1405, 23] width 77 height 23
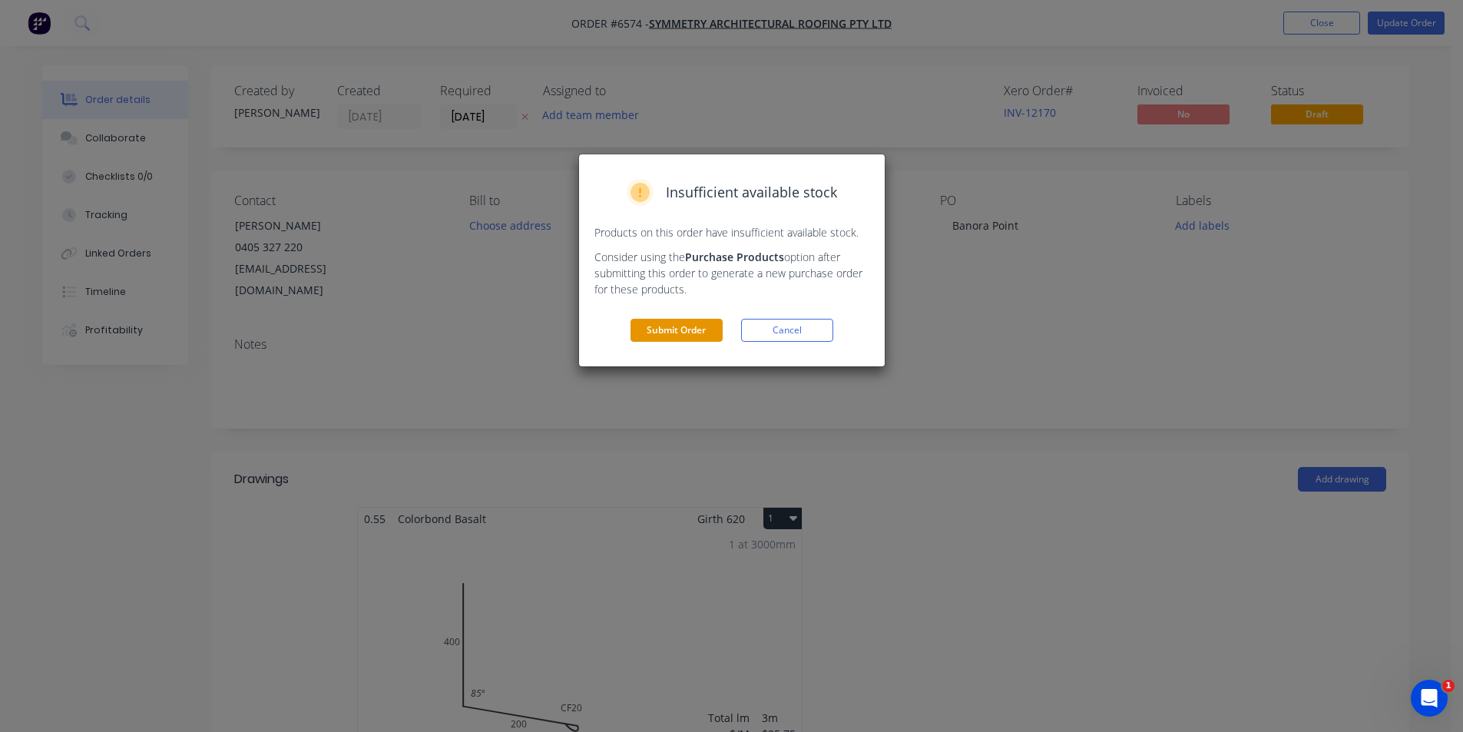
click at [686, 336] on button "Submit Order" at bounding box center [676, 330] width 92 height 23
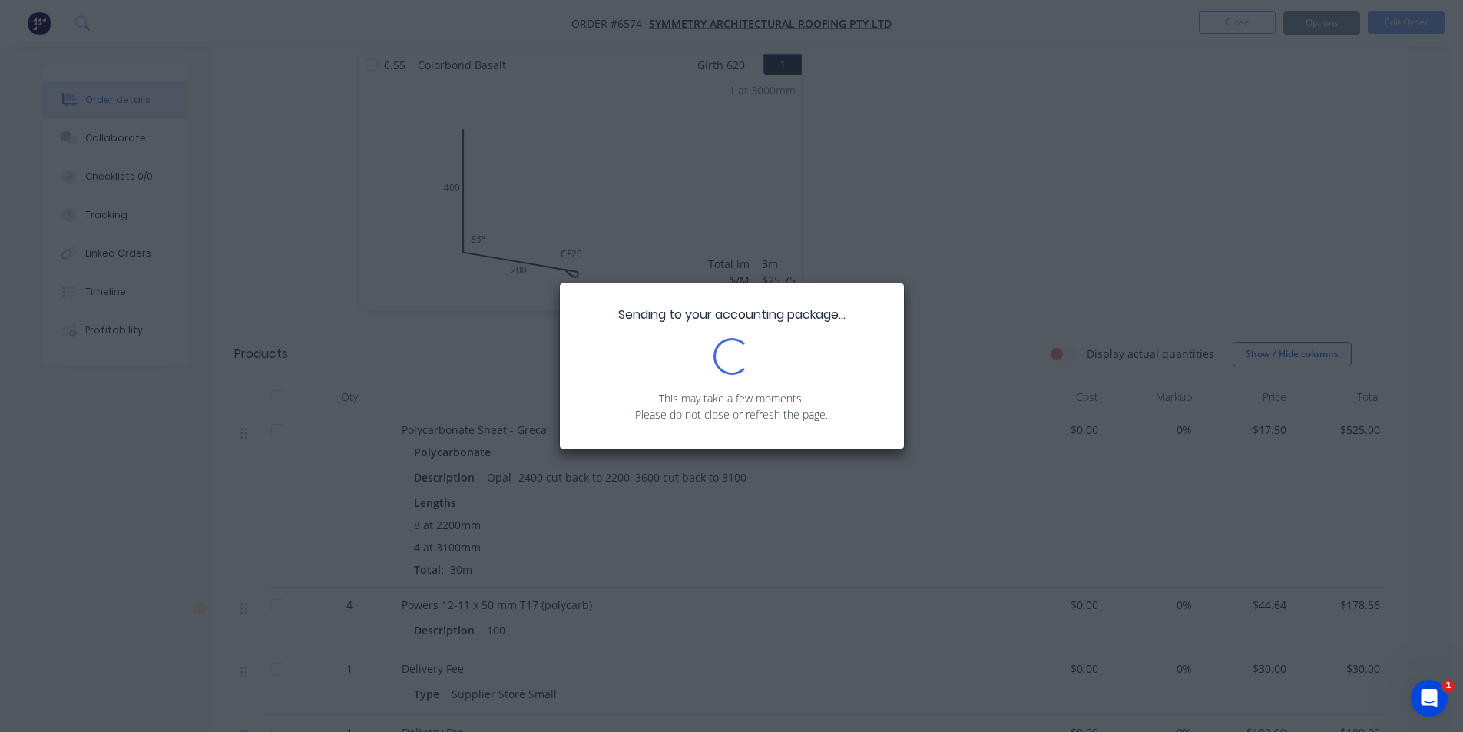
scroll to position [807, 0]
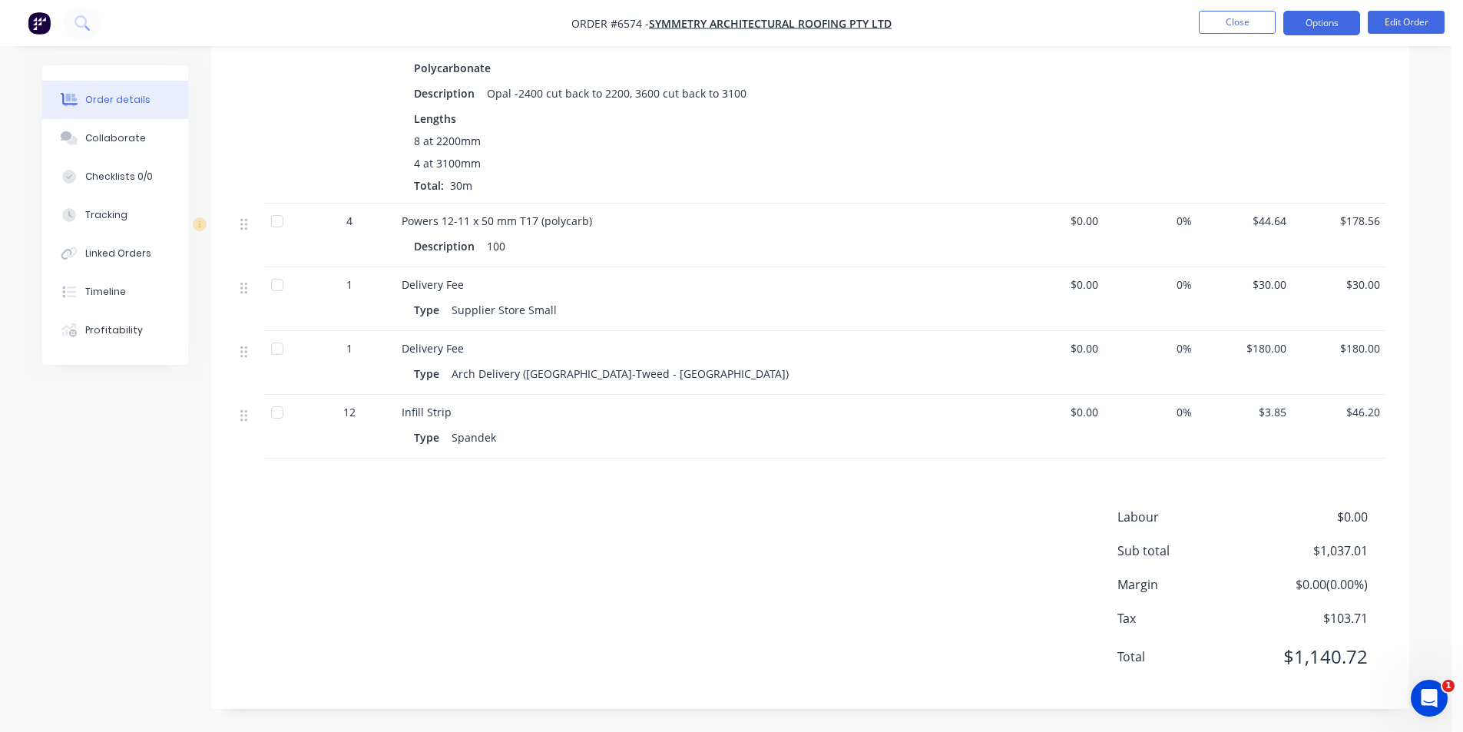
click at [1347, 24] on button "Options" at bounding box center [1321, 23] width 77 height 25
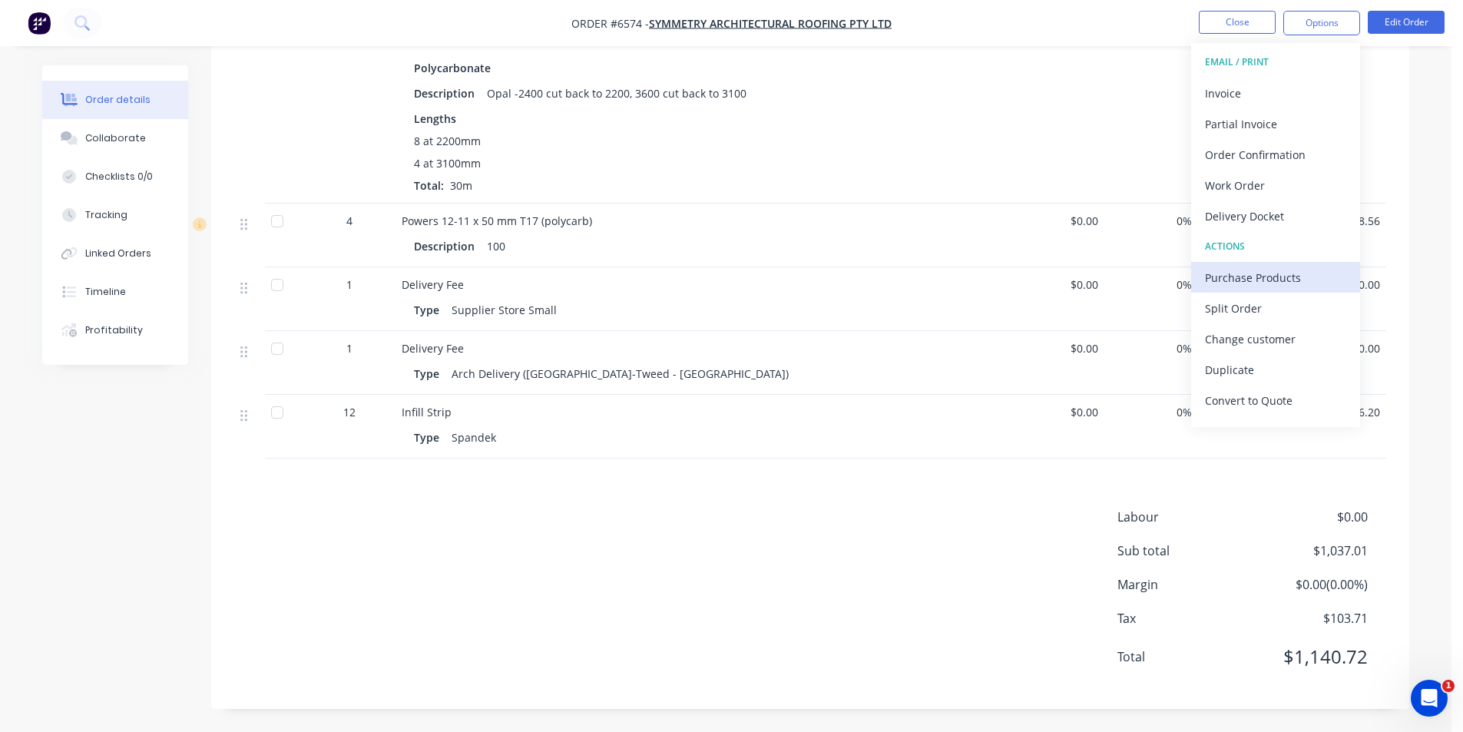
click at [1280, 274] on div "Purchase Products" at bounding box center [1275, 277] width 141 height 22
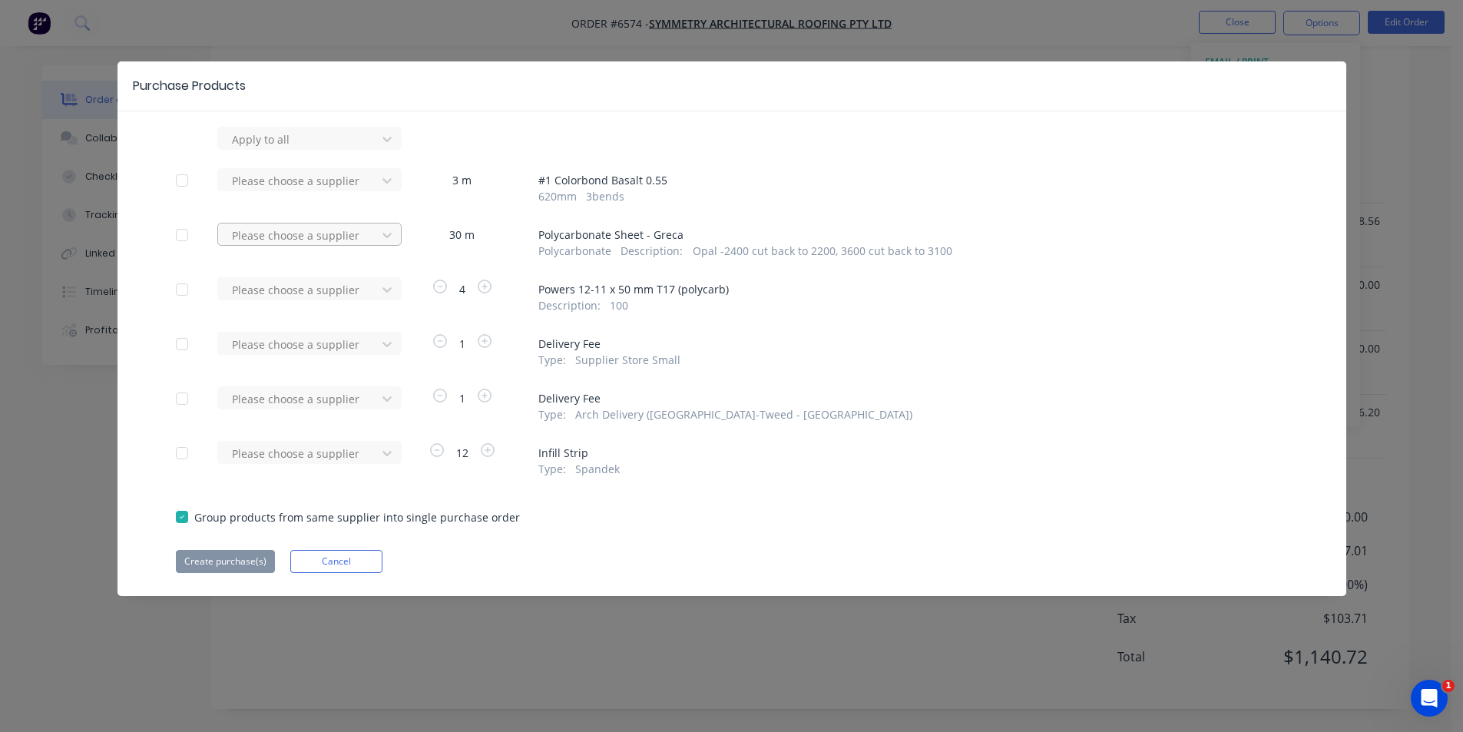
click at [353, 149] on div at bounding box center [299, 139] width 138 height 19
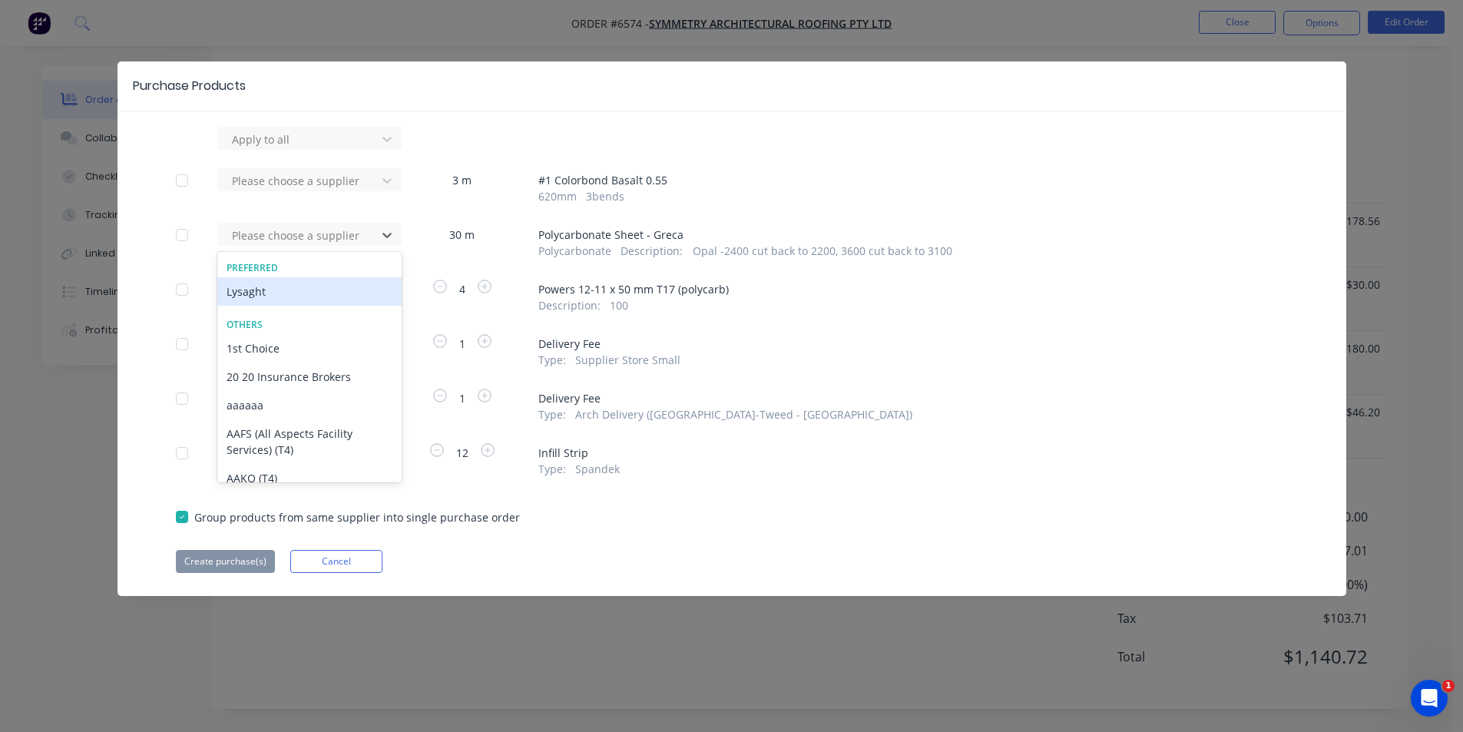
click at [306, 295] on div "Lysaght" at bounding box center [309, 291] width 184 height 28
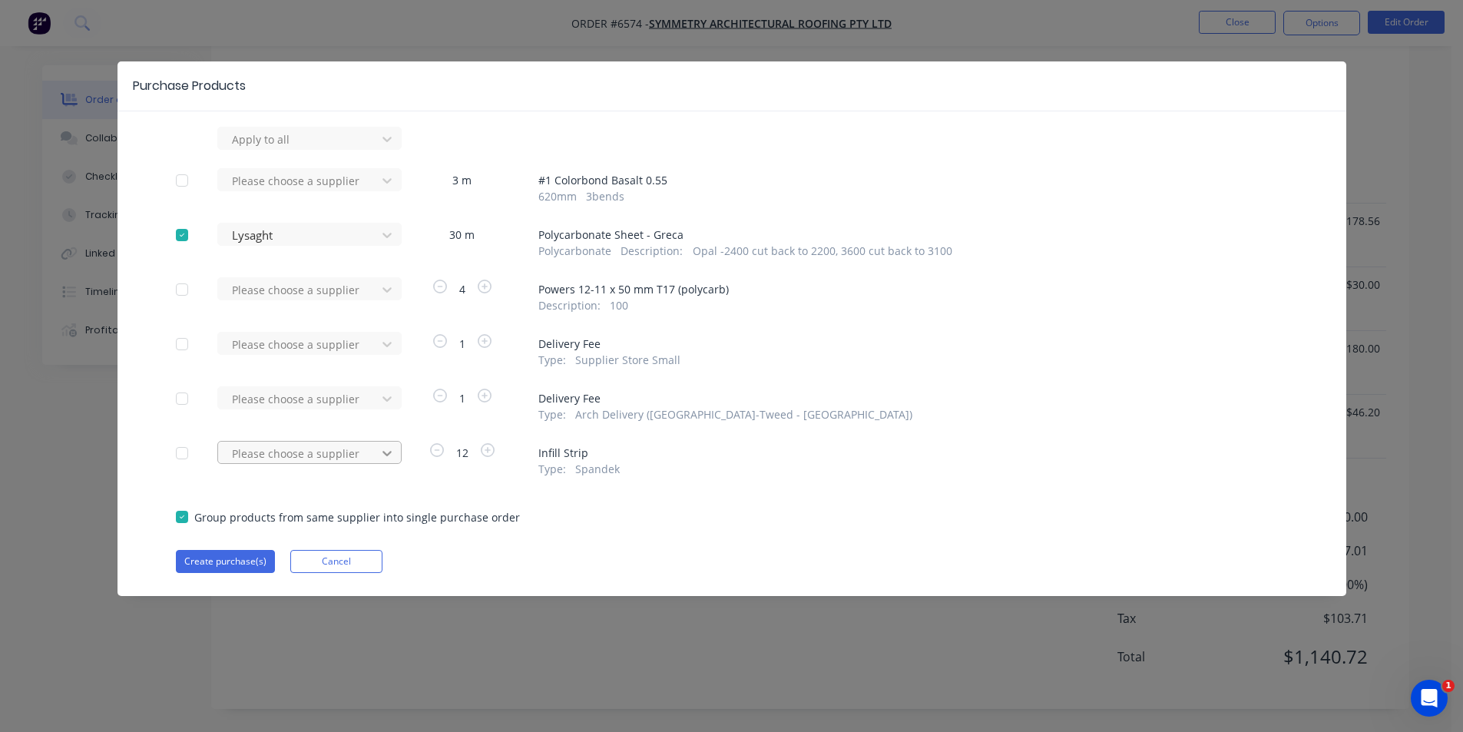
drag, startPoint x: 402, startPoint y: 446, endPoint x: 387, endPoint y: 451, distance: 15.3
click at [401, 447] on div "Please choose a supplier 12 Infill Strip Type : Spandek" at bounding box center [732, 459] width 1112 height 36
click at [385, 147] on icon at bounding box center [386, 138] width 15 height 15
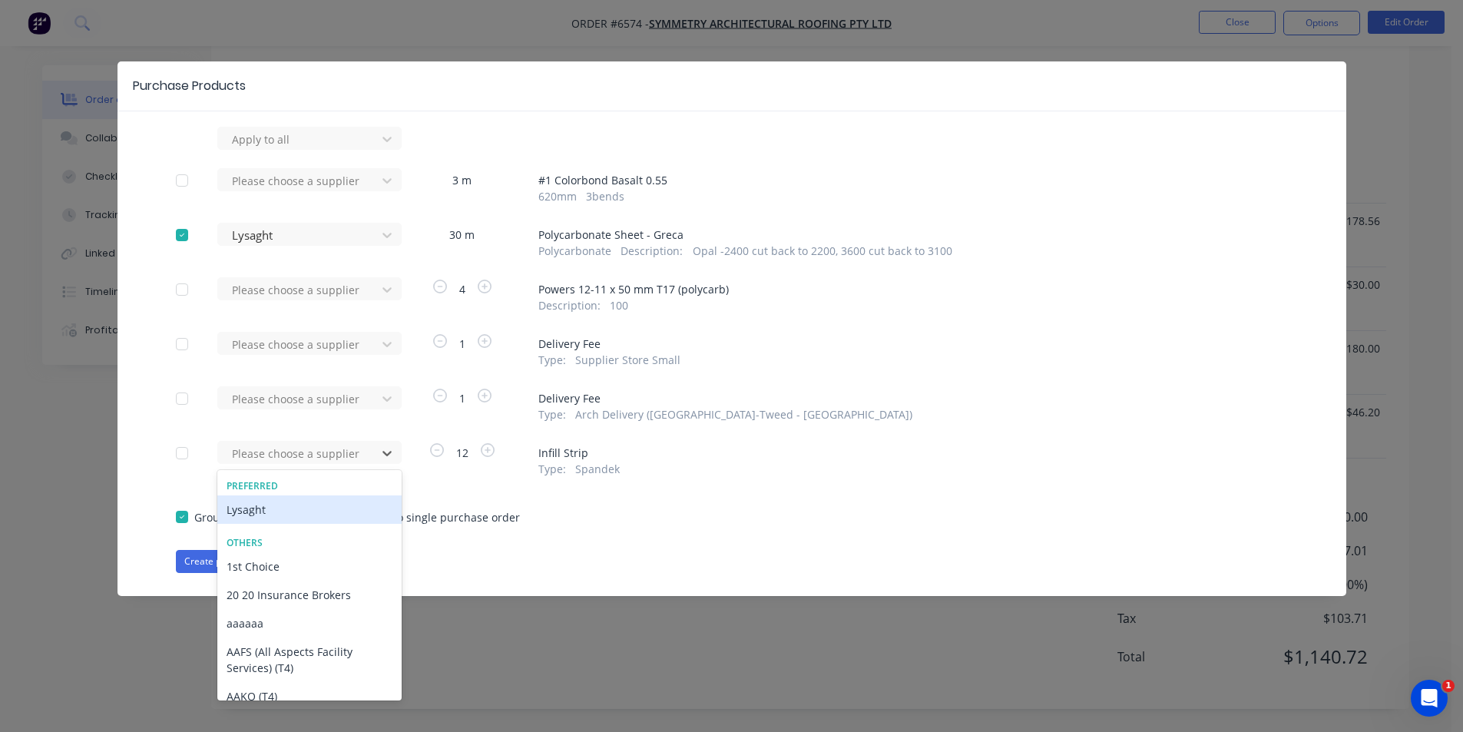
click at [306, 509] on div "Lysaght" at bounding box center [309, 509] width 184 height 28
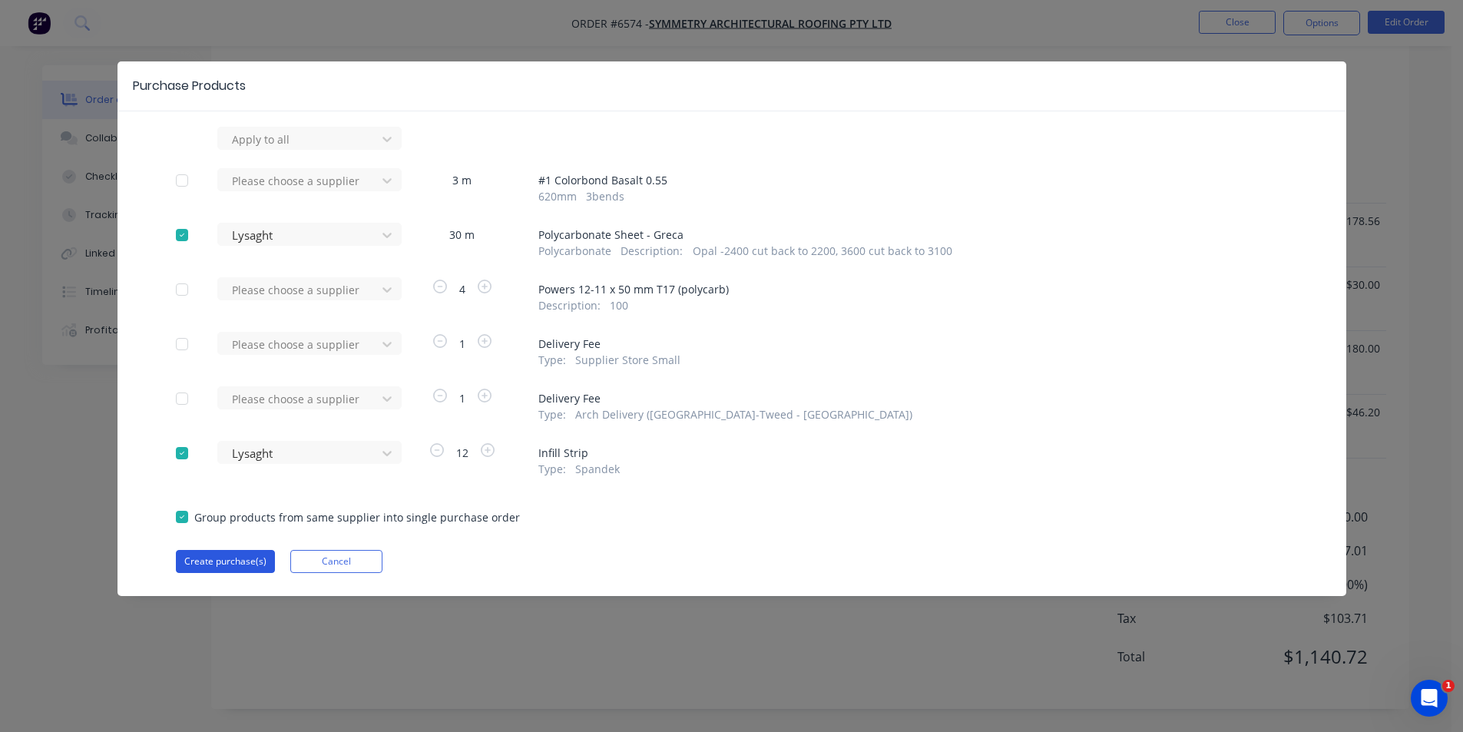
click at [215, 570] on button "Create purchase(s)" at bounding box center [225, 561] width 99 height 23
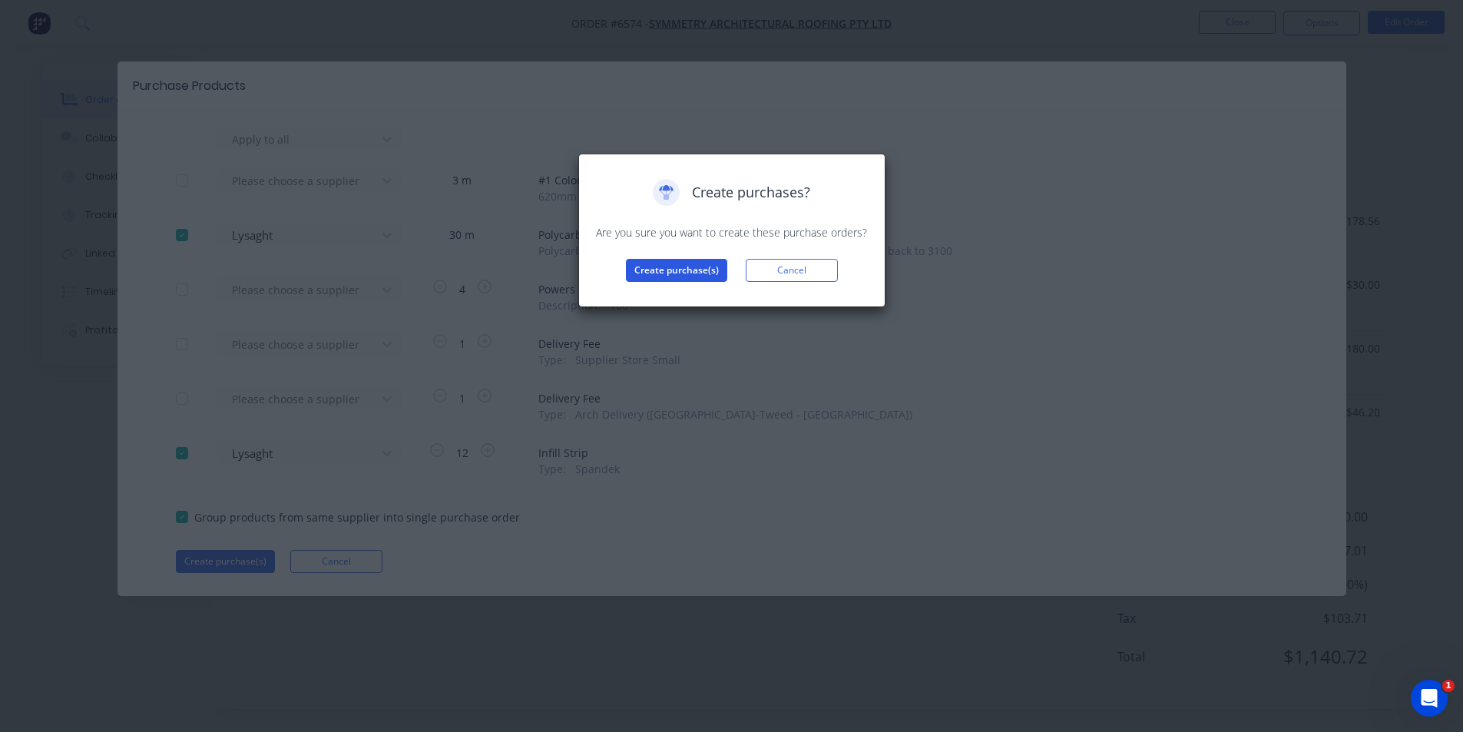
click at [709, 266] on button "Create purchase(s)" at bounding box center [676, 270] width 101 height 23
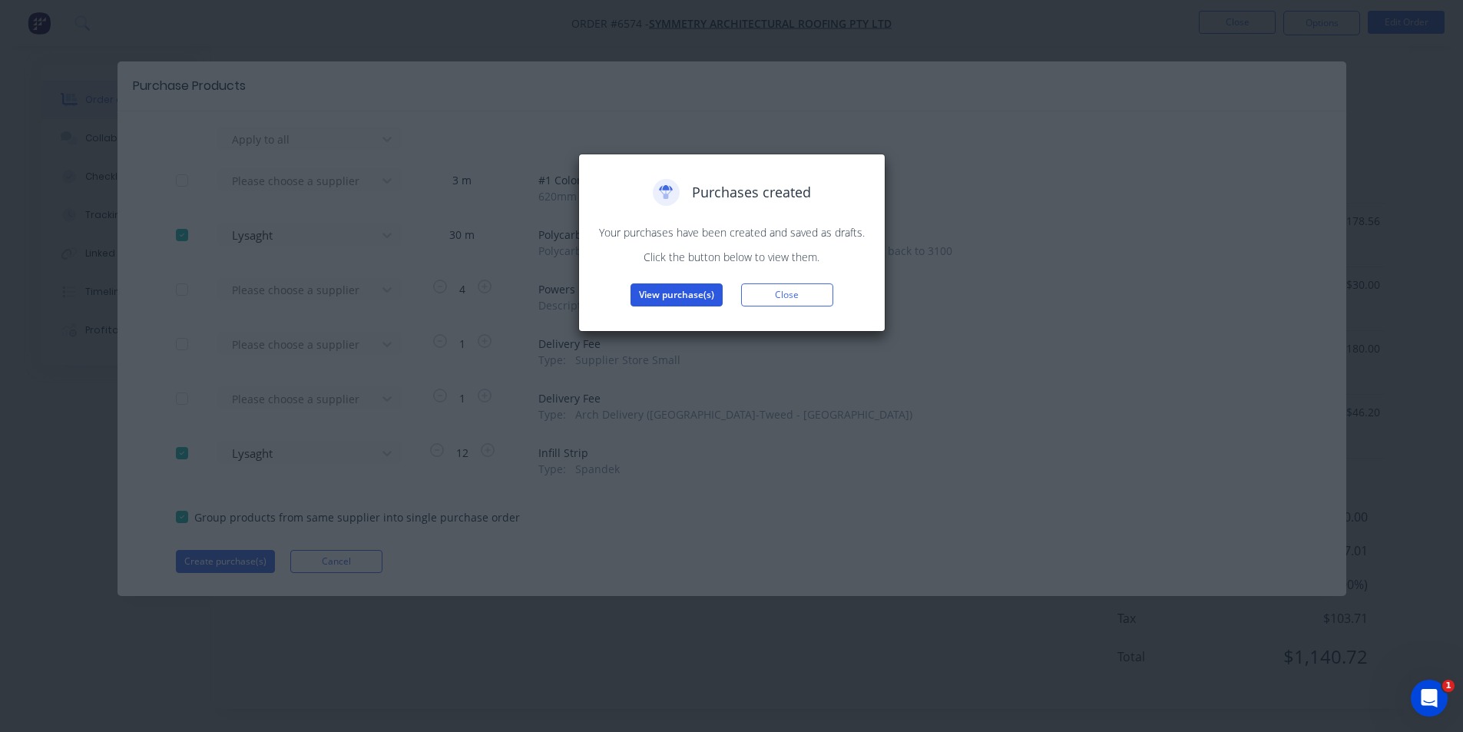
click at [676, 295] on button "View purchase(s)" at bounding box center [676, 294] width 92 height 23
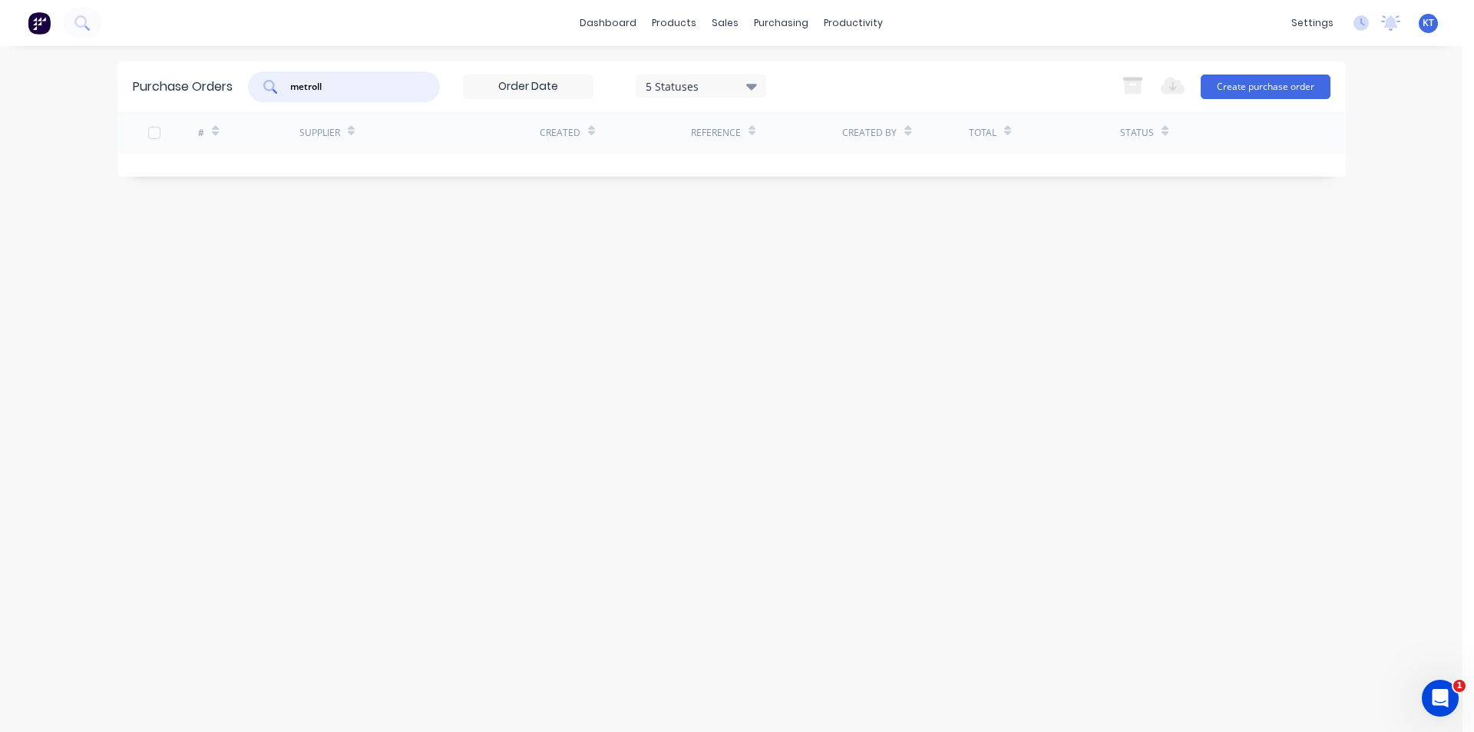
click at [391, 93] on input "metroll" at bounding box center [352, 86] width 127 height 15
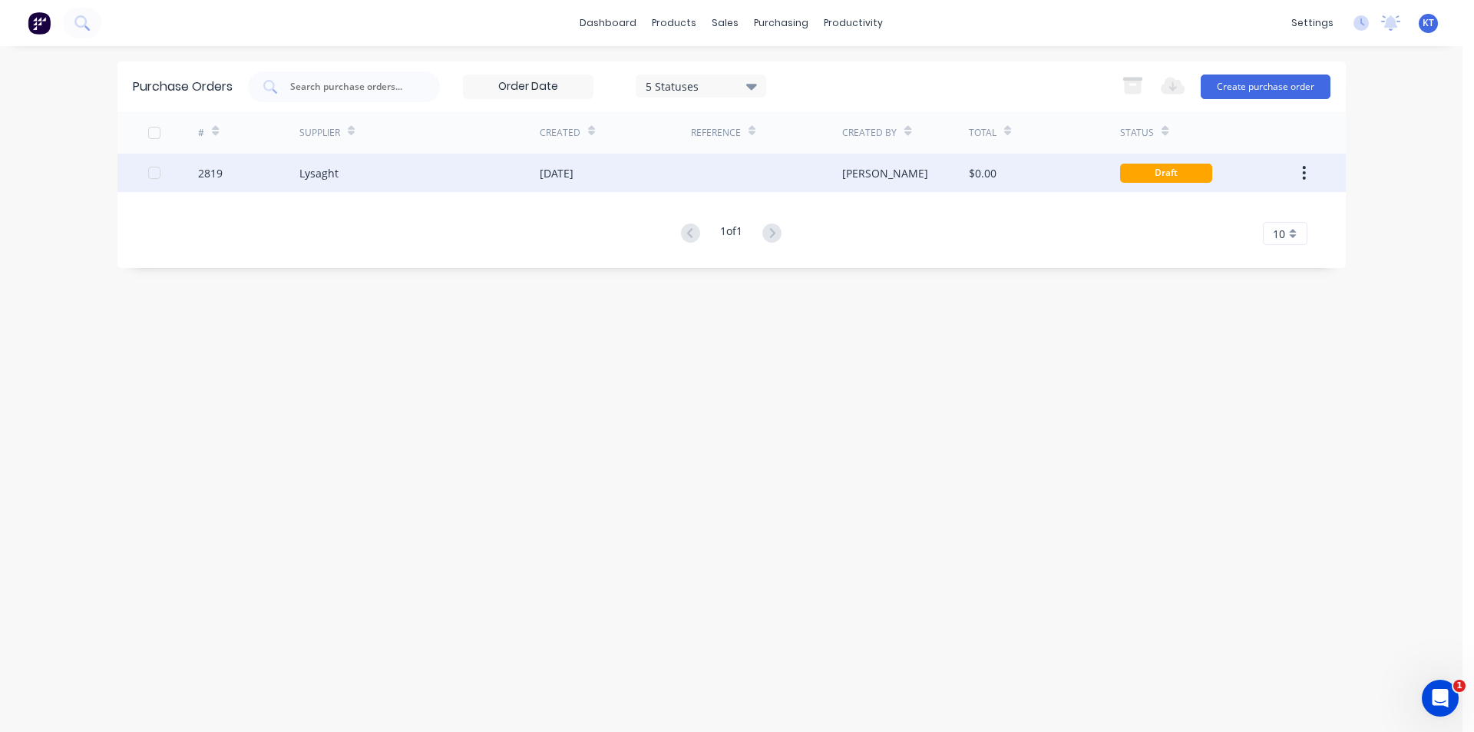
click at [345, 176] on div "Lysaght" at bounding box center [419, 173] width 240 height 38
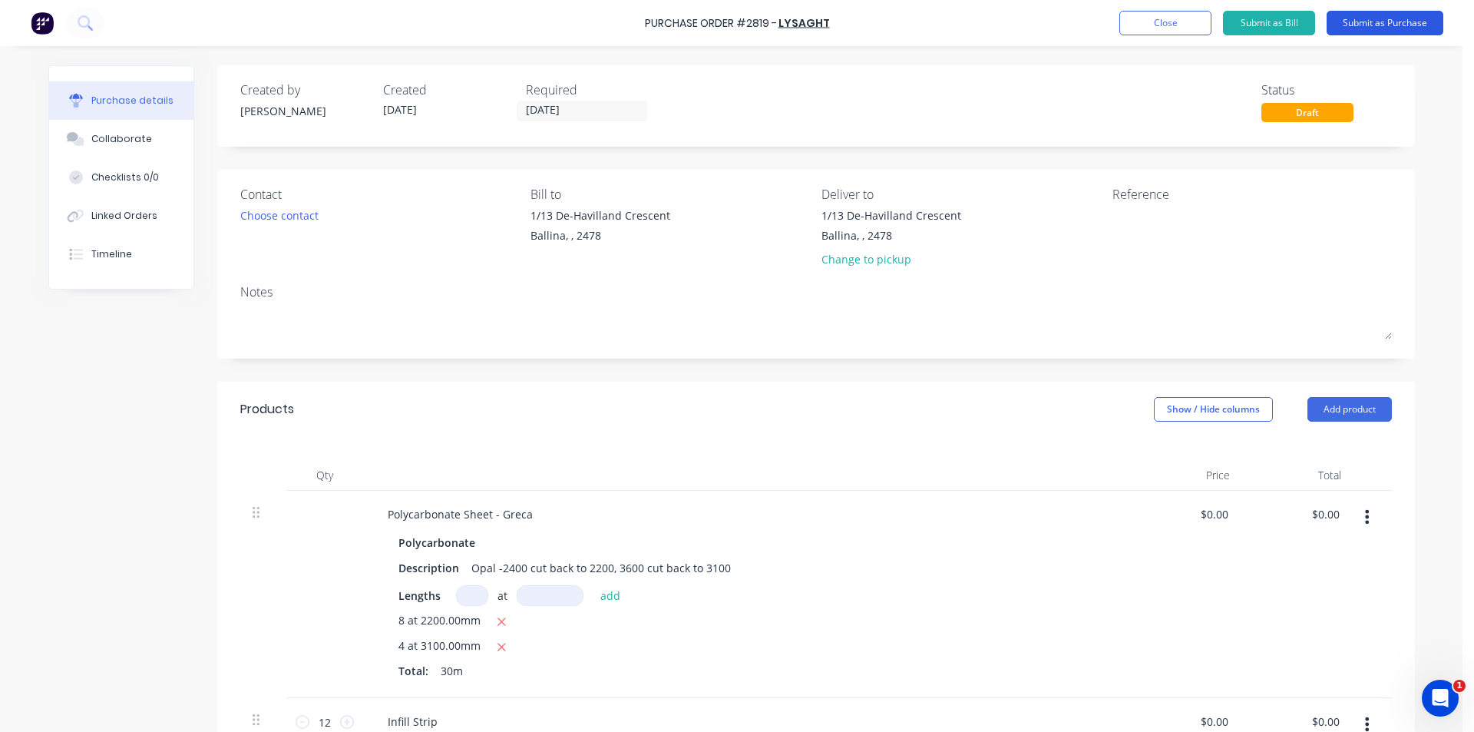
click at [1388, 25] on button "Submit as Purchase" at bounding box center [1385, 23] width 117 height 25
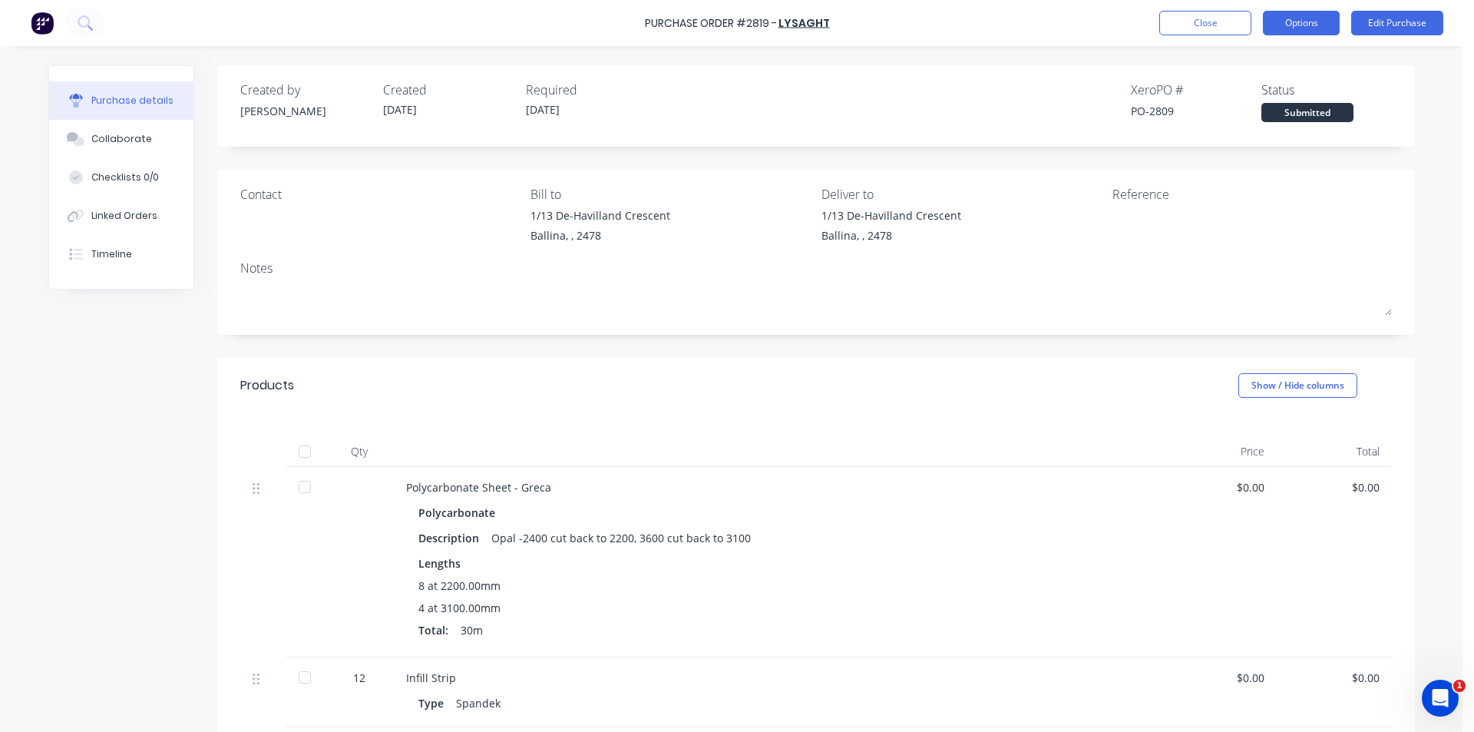
click at [1300, 24] on button "Options" at bounding box center [1301, 23] width 77 height 25
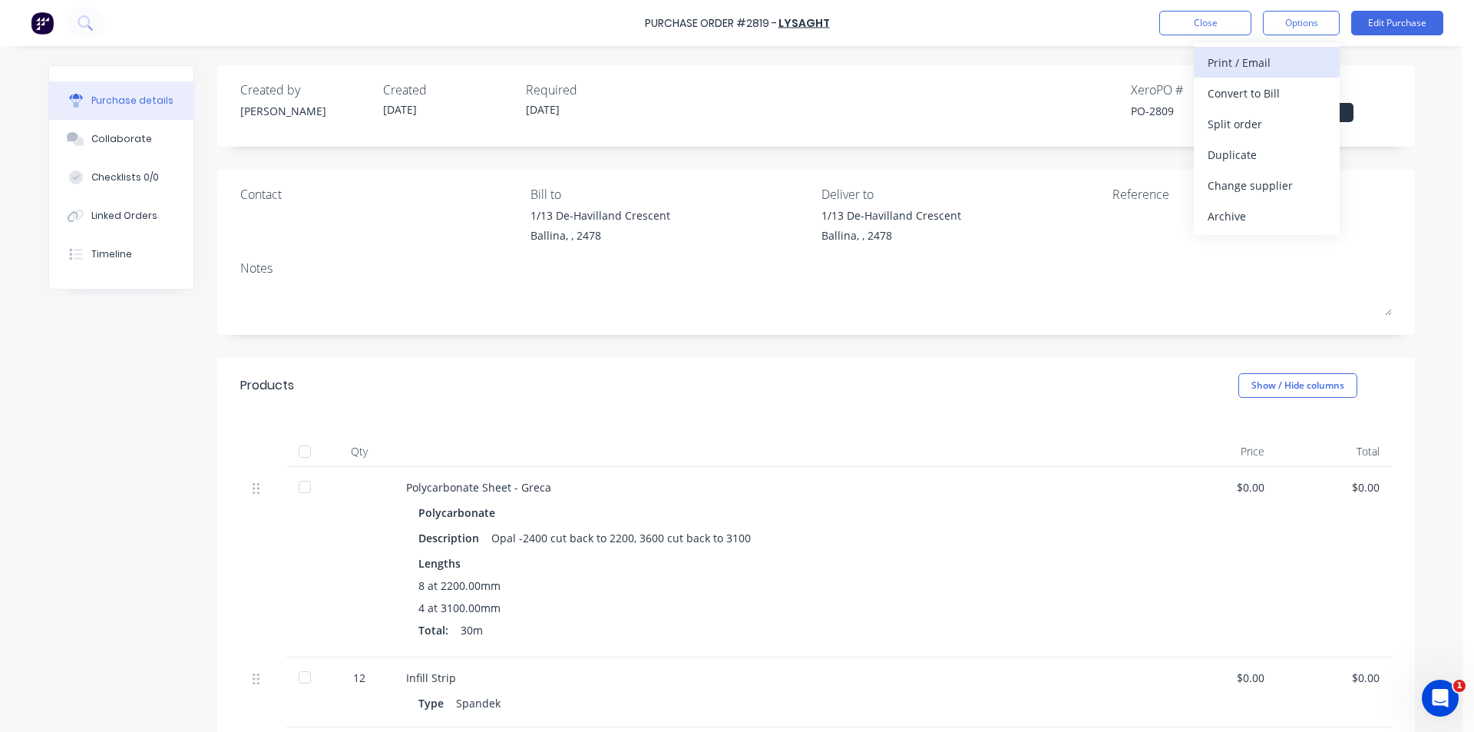
click at [1281, 62] on div "Print / Email" at bounding box center [1267, 62] width 118 height 22
click at [1275, 131] on div "Without pricing" at bounding box center [1267, 124] width 118 height 22
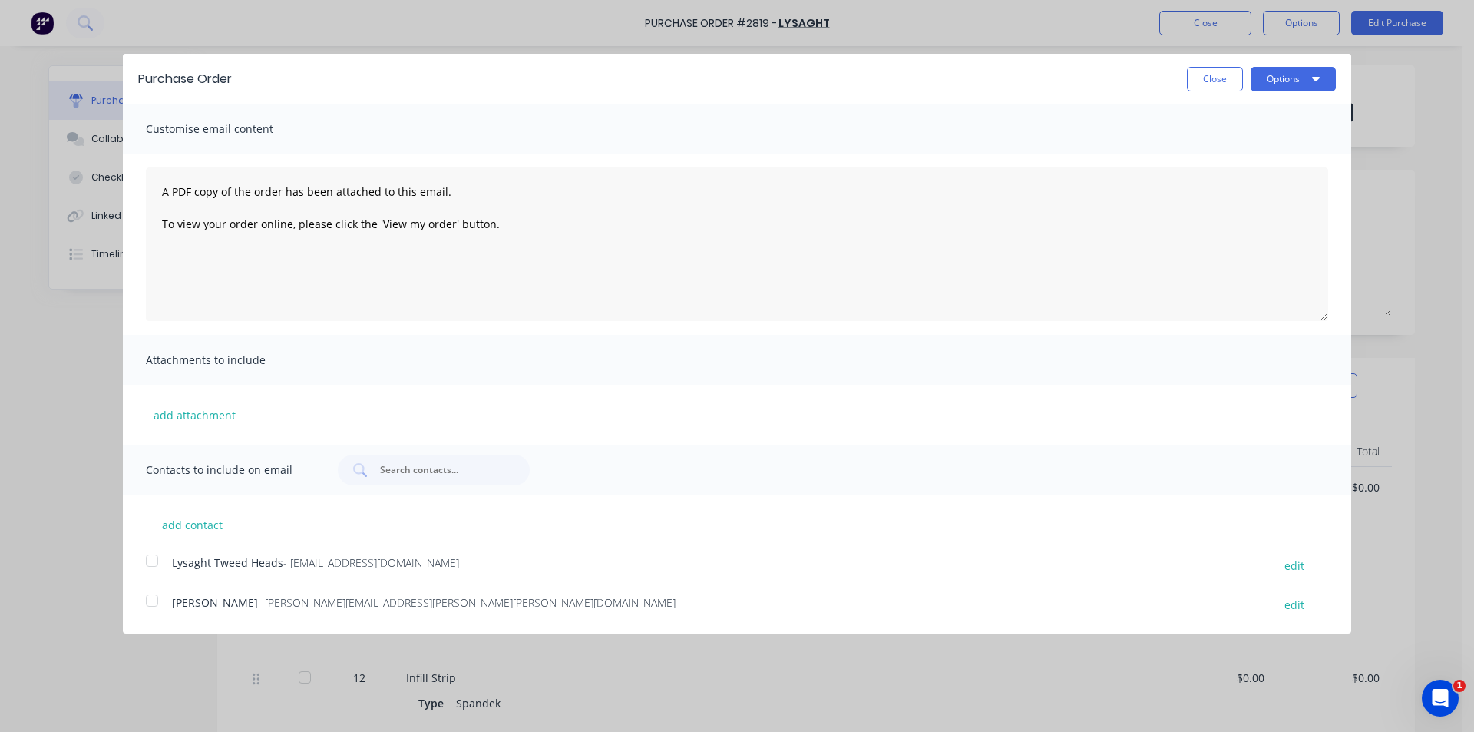
click at [135, 554] on div "add contact Lysaght Tweed Heads - [EMAIL_ADDRESS][DOMAIN_NAME] edit Steve - [EM…" at bounding box center [737, 554] width 1228 height 121
click at [145, 563] on div at bounding box center [152, 560] width 31 height 31
click at [1290, 70] on button "Options" at bounding box center [1293, 79] width 85 height 25
click at [1279, 158] on div "Email" at bounding box center [1263, 148] width 118 height 22
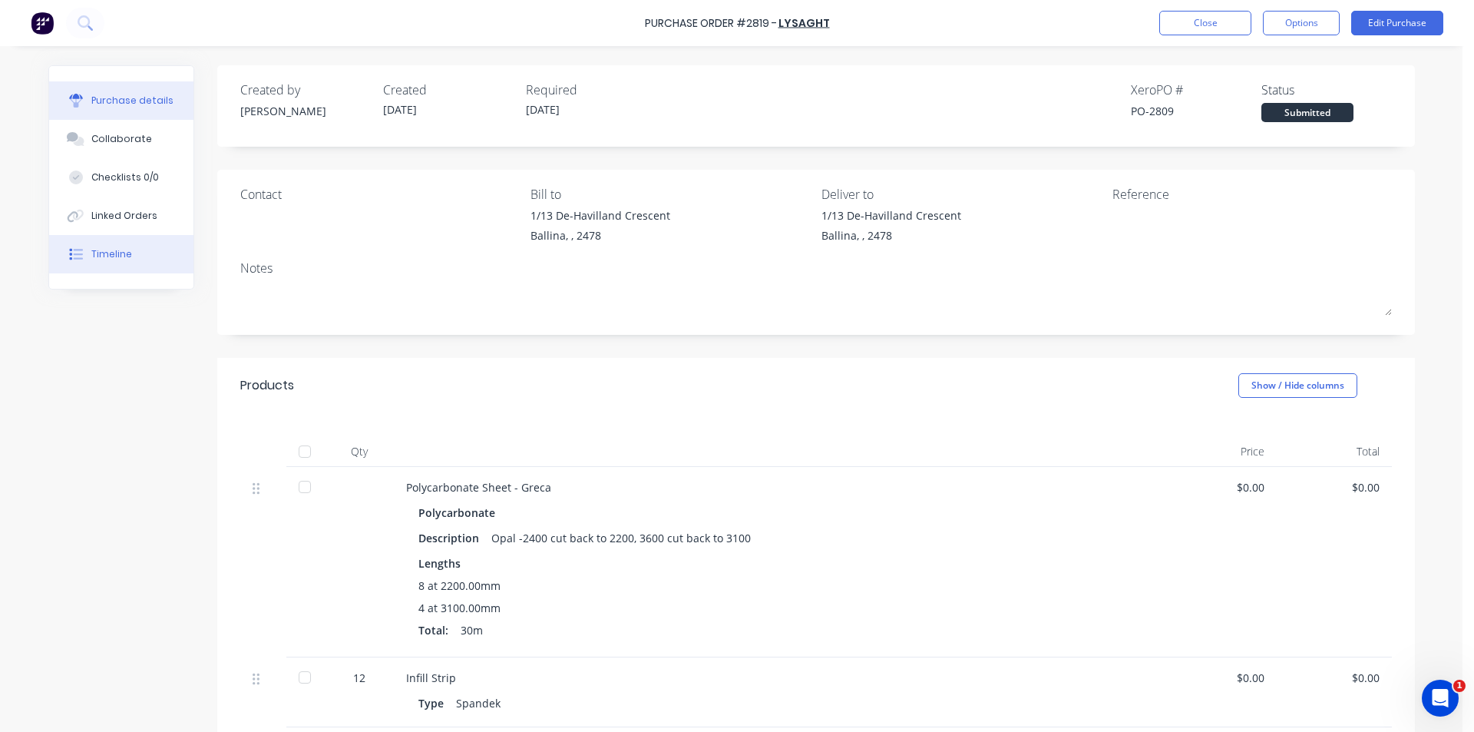
click at [124, 253] on div "Timeline" at bounding box center [111, 254] width 41 height 14
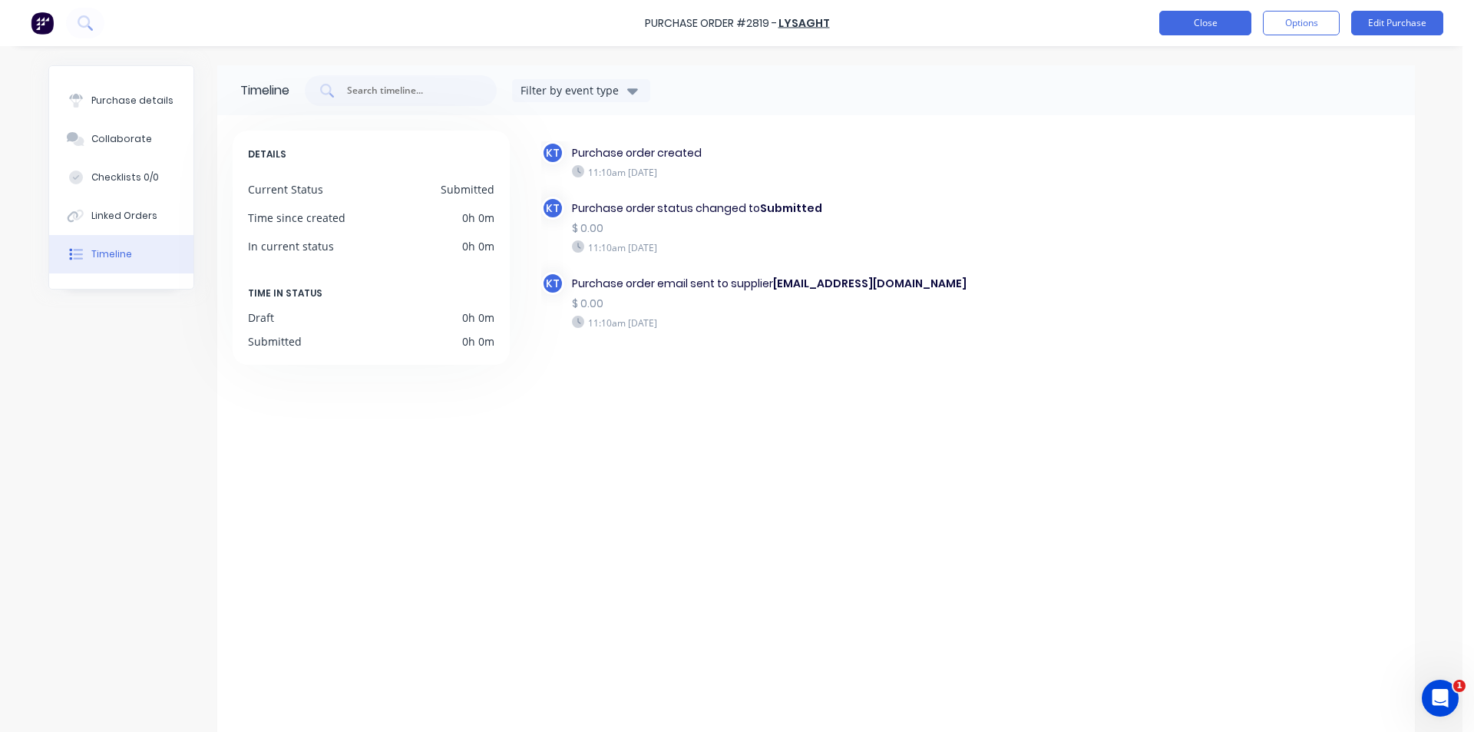
click at [1205, 28] on button "Close" at bounding box center [1205, 23] width 92 height 25
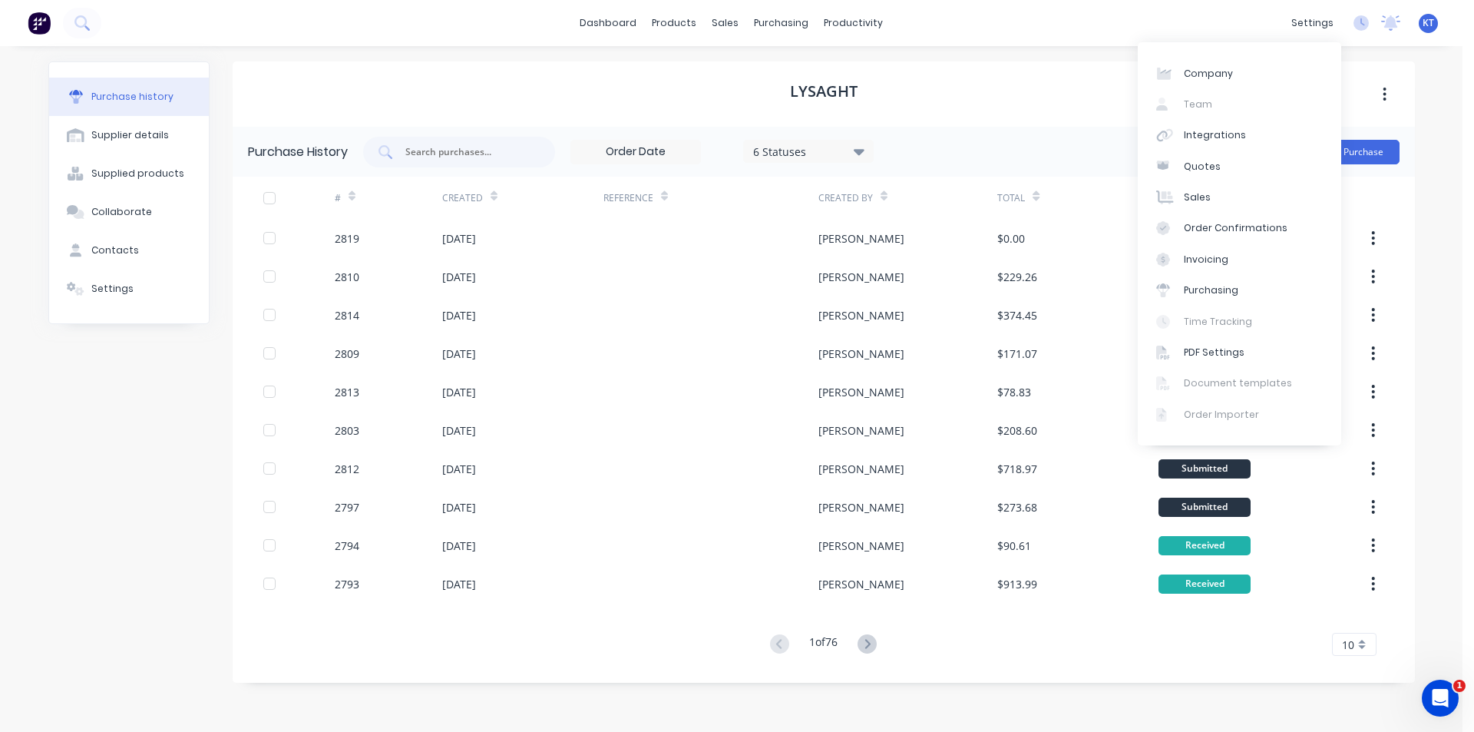
click at [1444, 23] on div "settings No new notifications [PERSON_NAME] all as read You have no notificatio…" at bounding box center [1373, 23] width 179 height 23
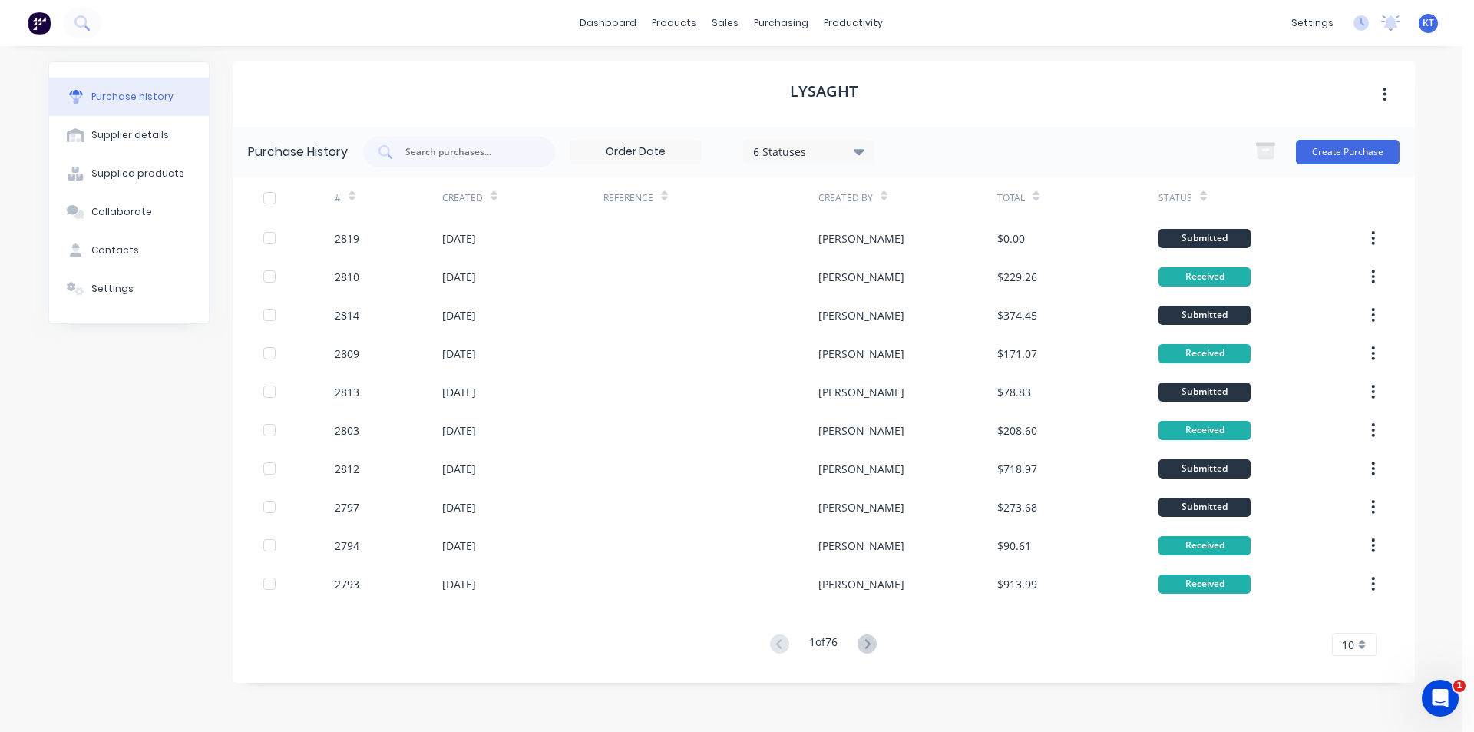
click at [1425, 25] on span "KT" at bounding box center [1429, 23] width 12 height 14
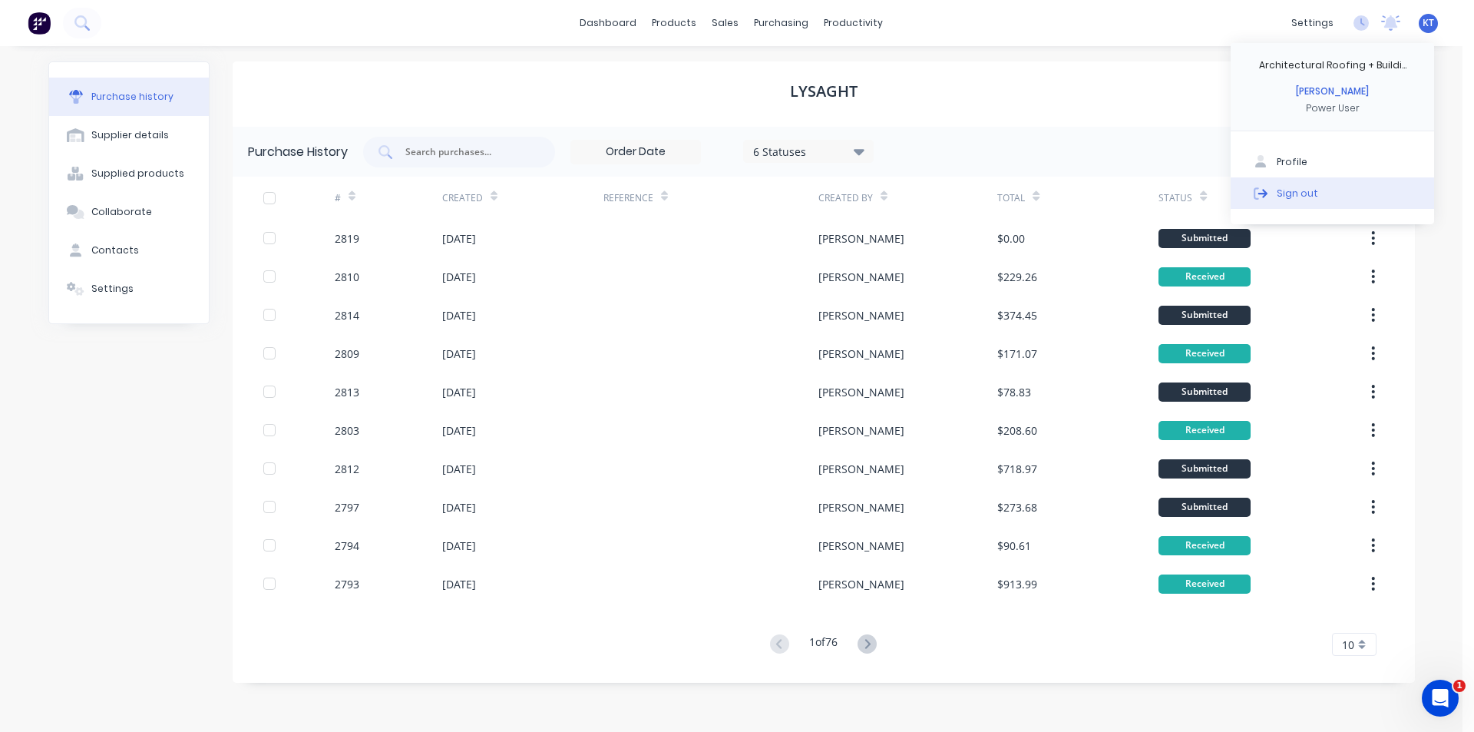
click at [1342, 200] on button "Sign out" at bounding box center [1332, 192] width 203 height 31
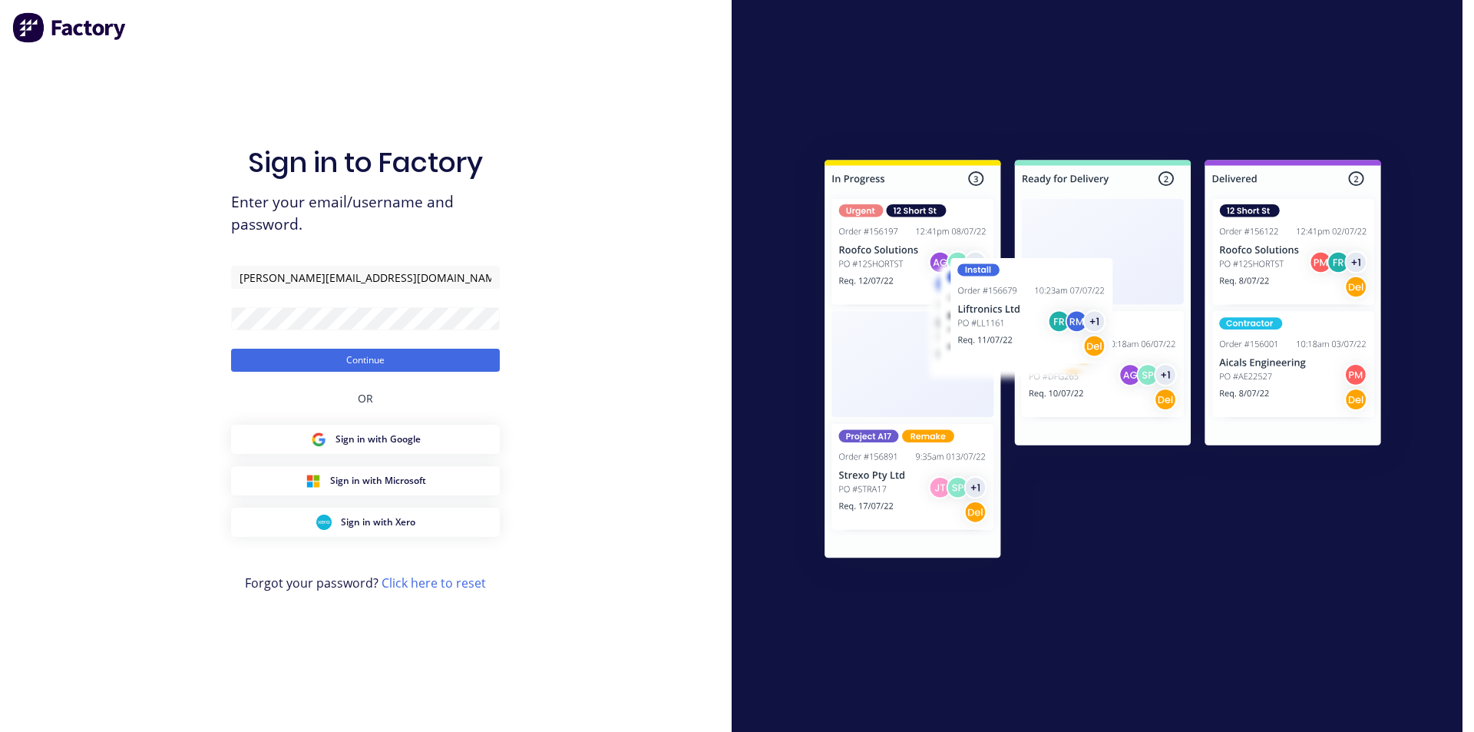
drag, startPoint x: 390, startPoint y: 358, endPoint x: 397, endPoint y: 332, distance: 27.0
click at [390, 359] on button "Continue" at bounding box center [365, 360] width 269 height 23
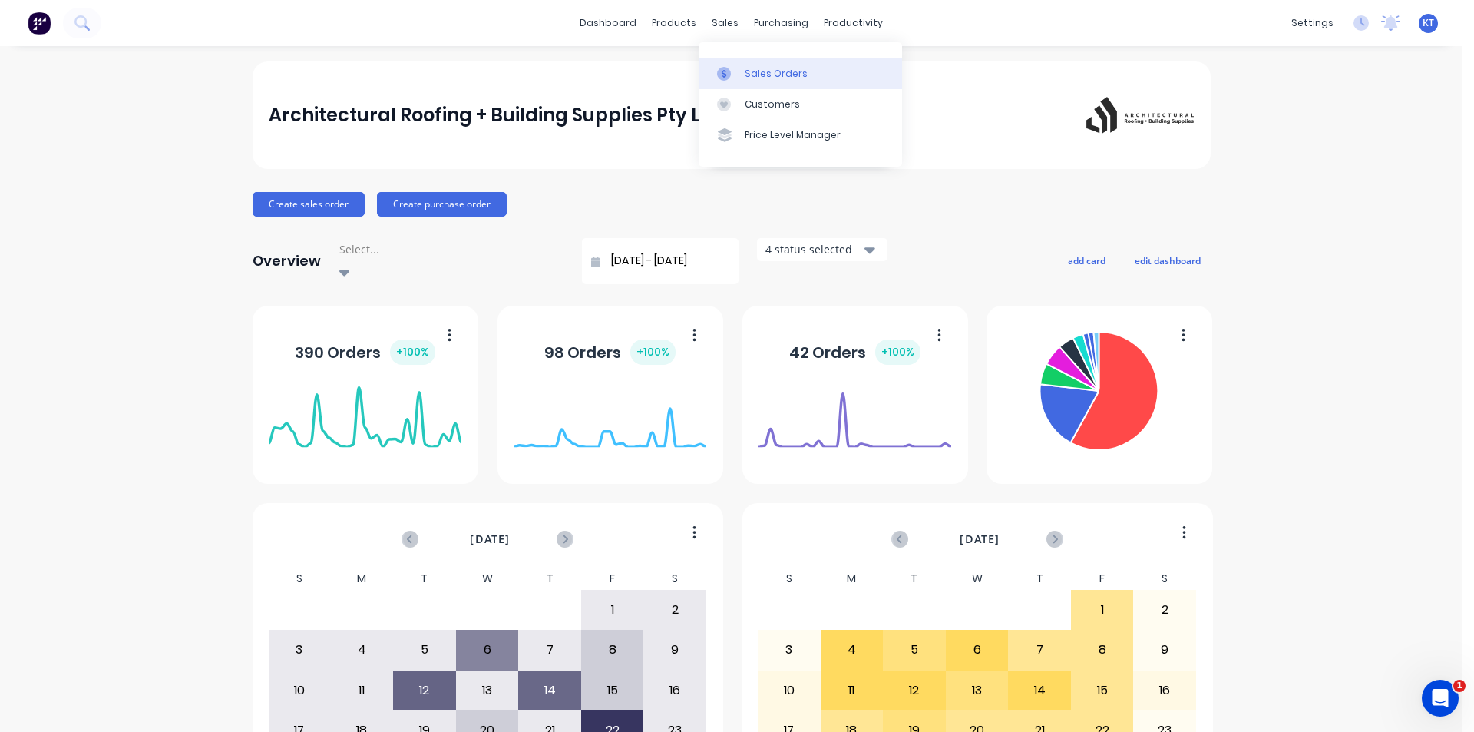
click at [756, 78] on div "Sales Orders" at bounding box center [776, 74] width 63 height 14
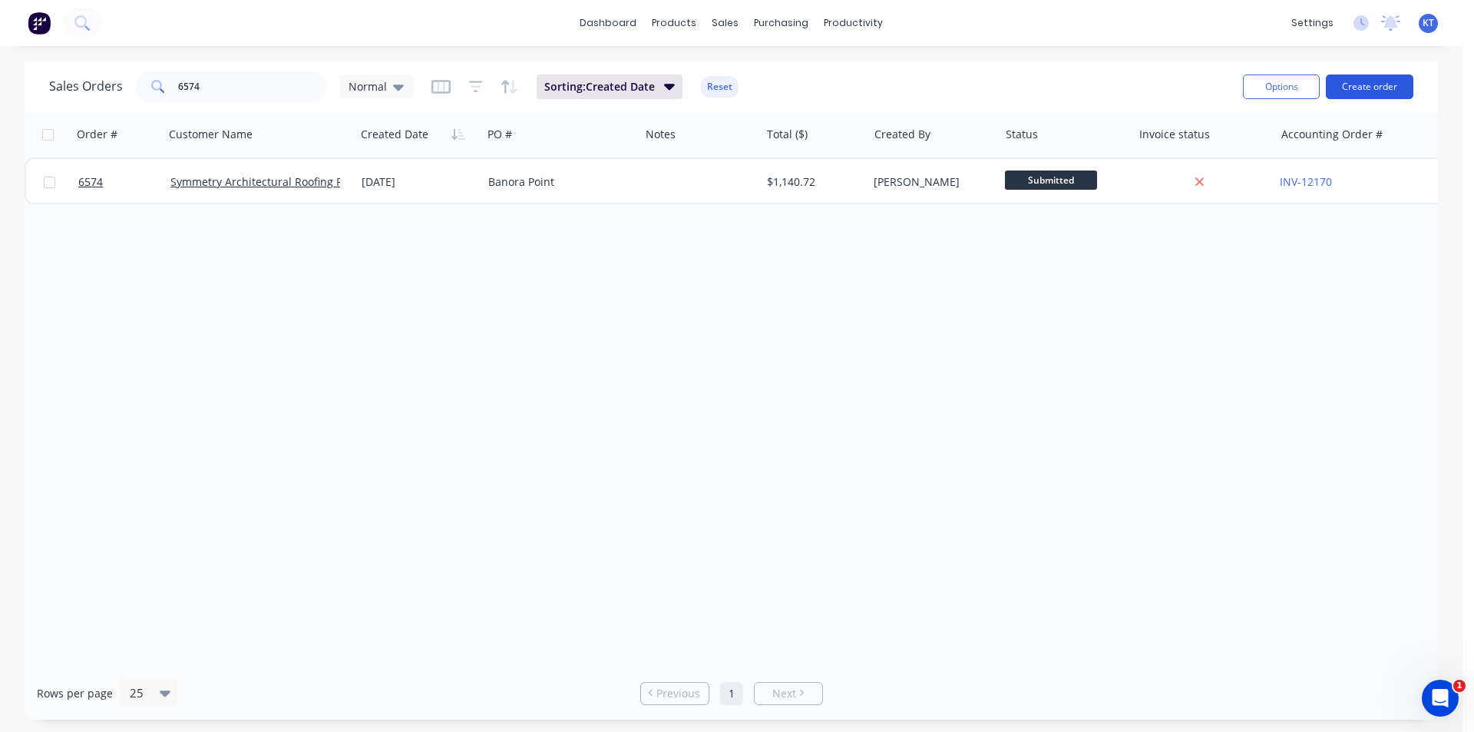
click at [1387, 92] on button "Create order" at bounding box center [1370, 86] width 88 height 25
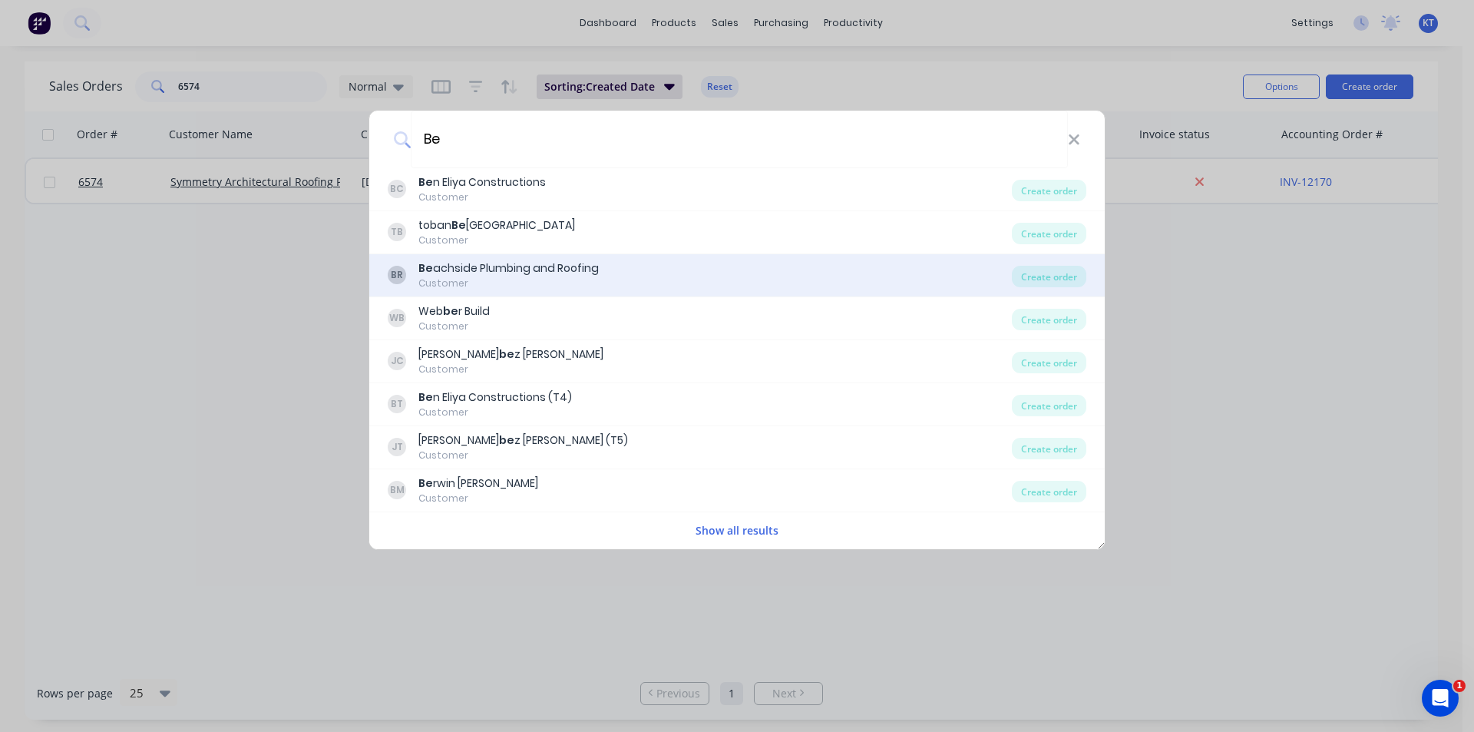
click at [567, 286] on div "Customer" at bounding box center [508, 283] width 180 height 14
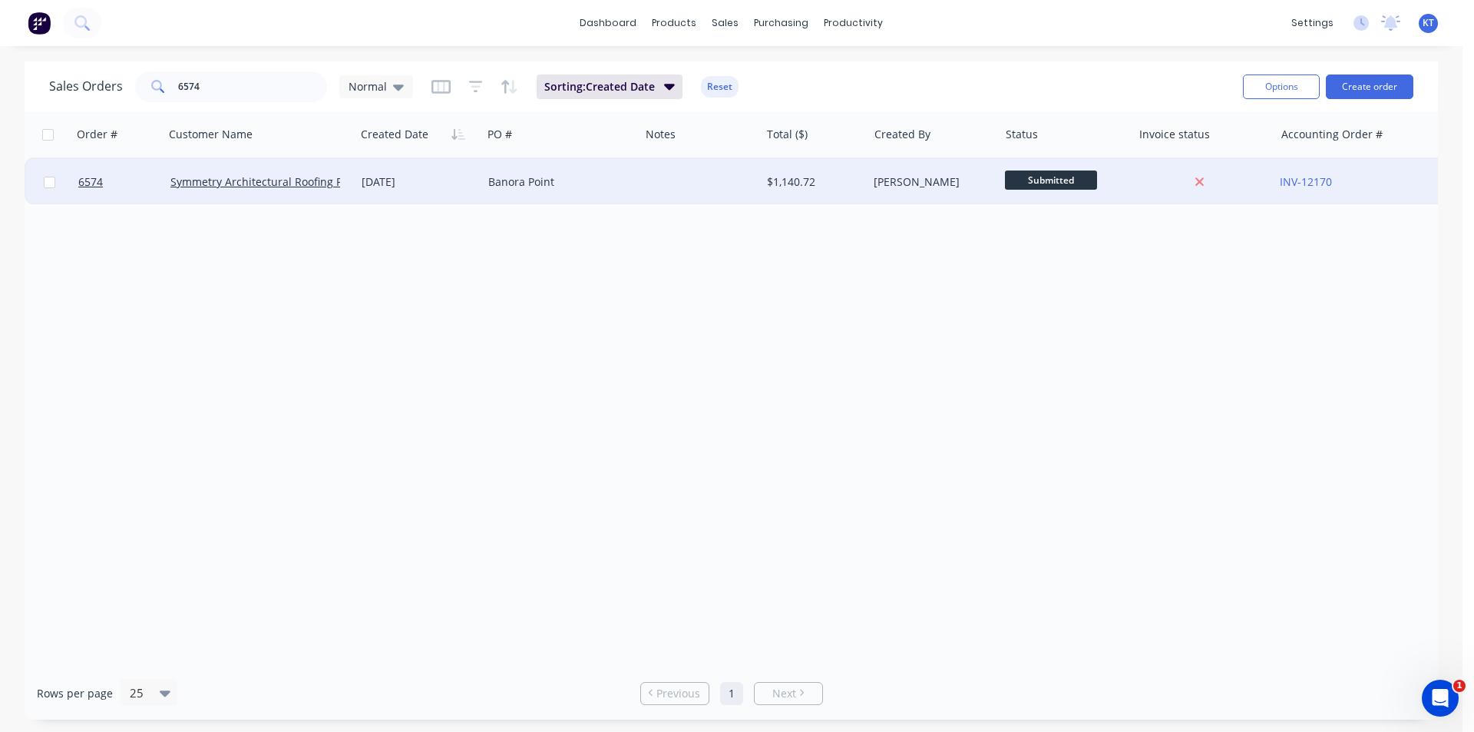
click at [1013, 174] on span "Submitted" at bounding box center [1051, 179] width 92 height 19
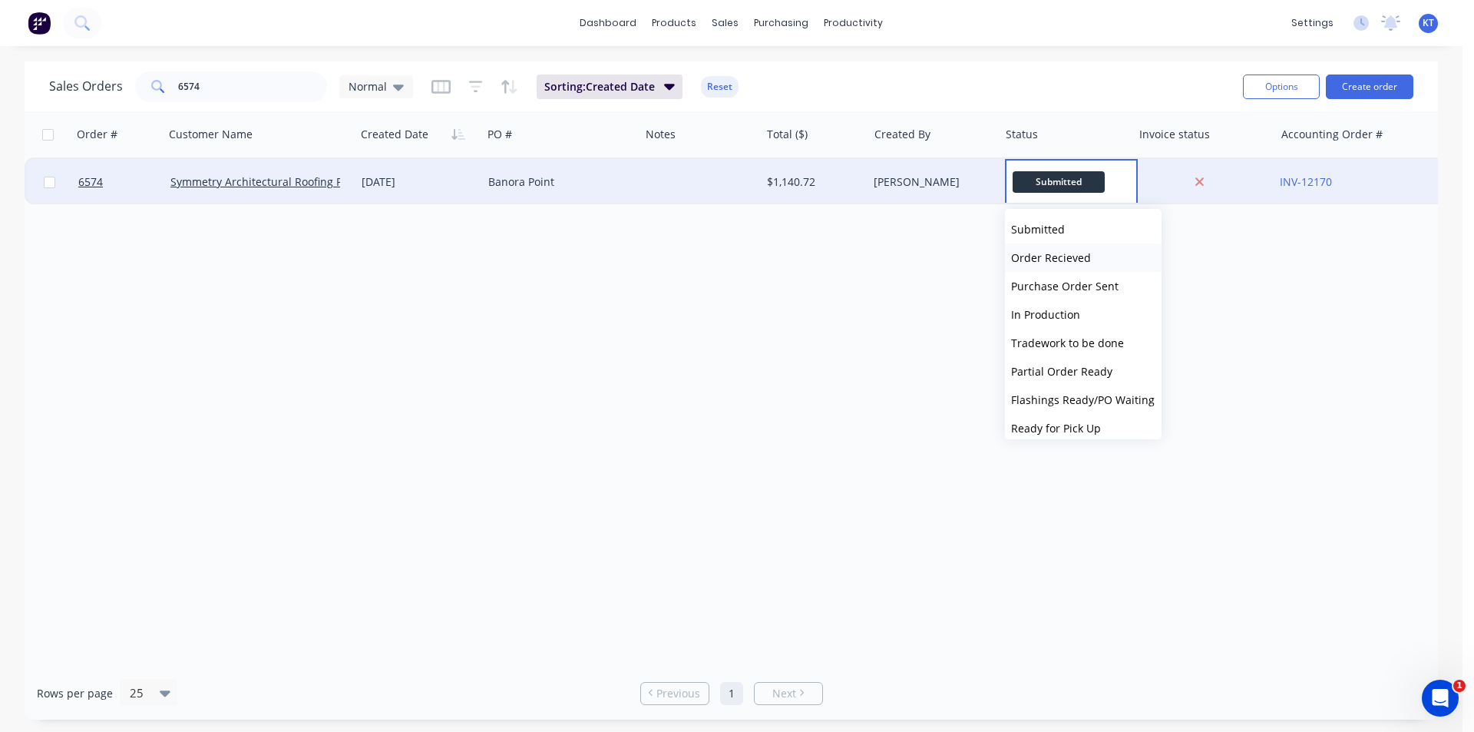
click at [1082, 259] on span "Order Recieved" at bounding box center [1051, 257] width 80 height 15
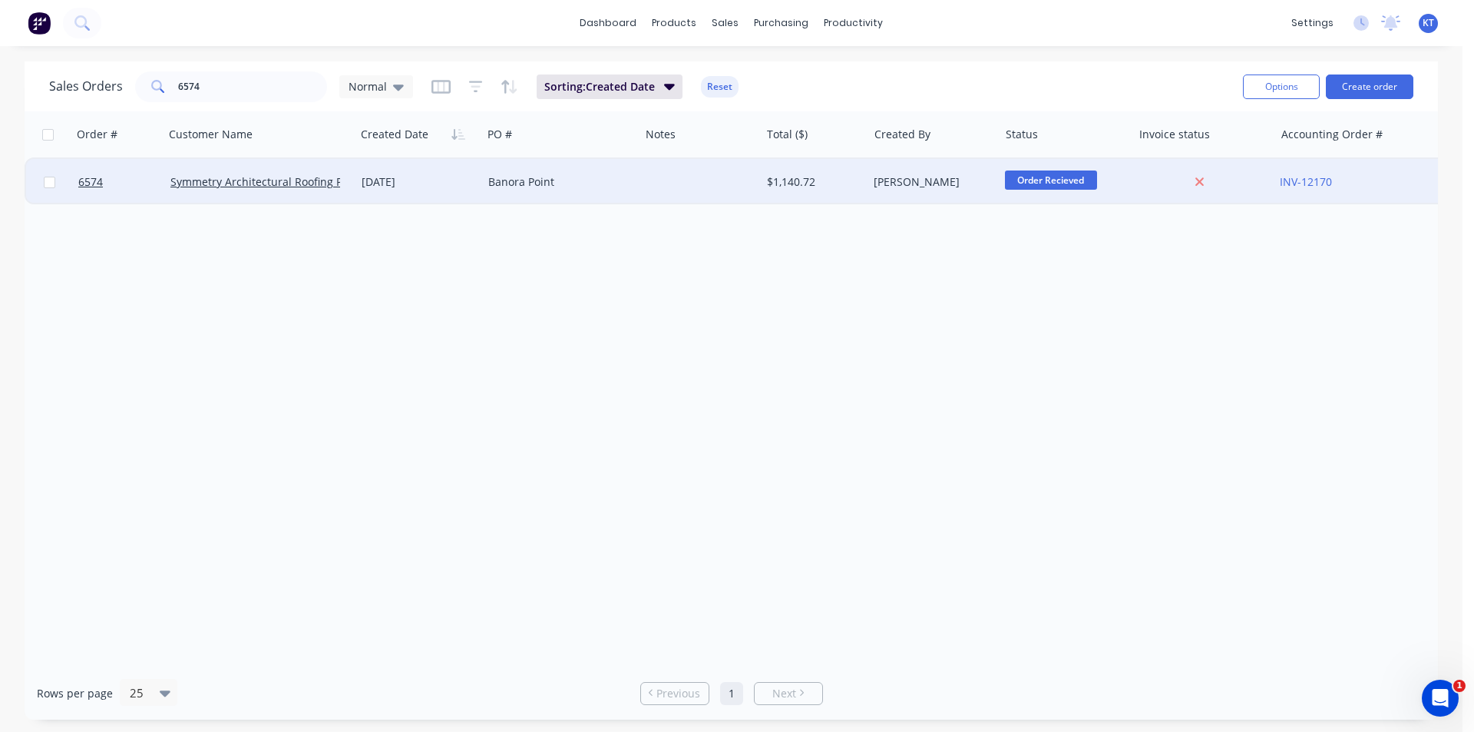
click at [1067, 187] on span "Order Recieved" at bounding box center [1051, 179] width 92 height 19
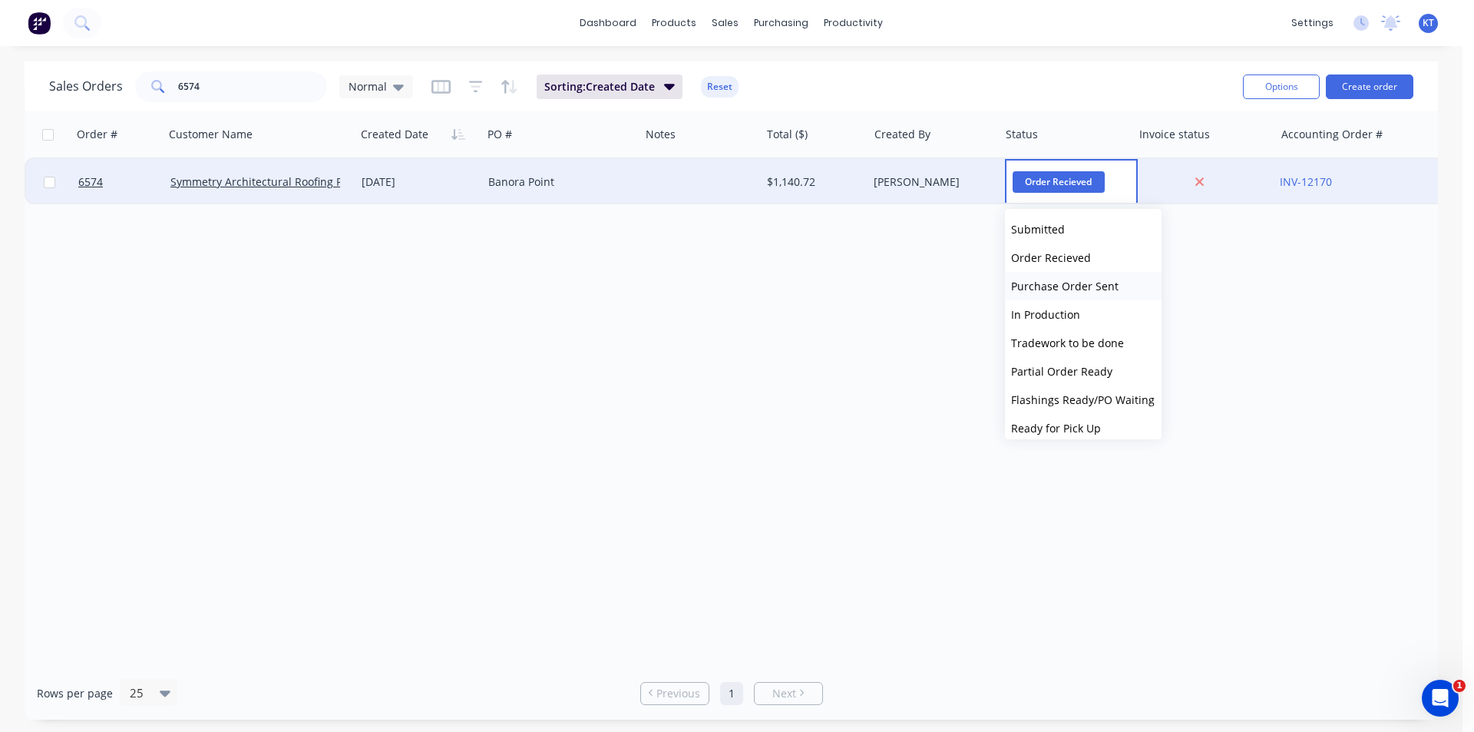
click at [1094, 289] on span "Purchase Order Sent" at bounding box center [1064, 286] width 107 height 15
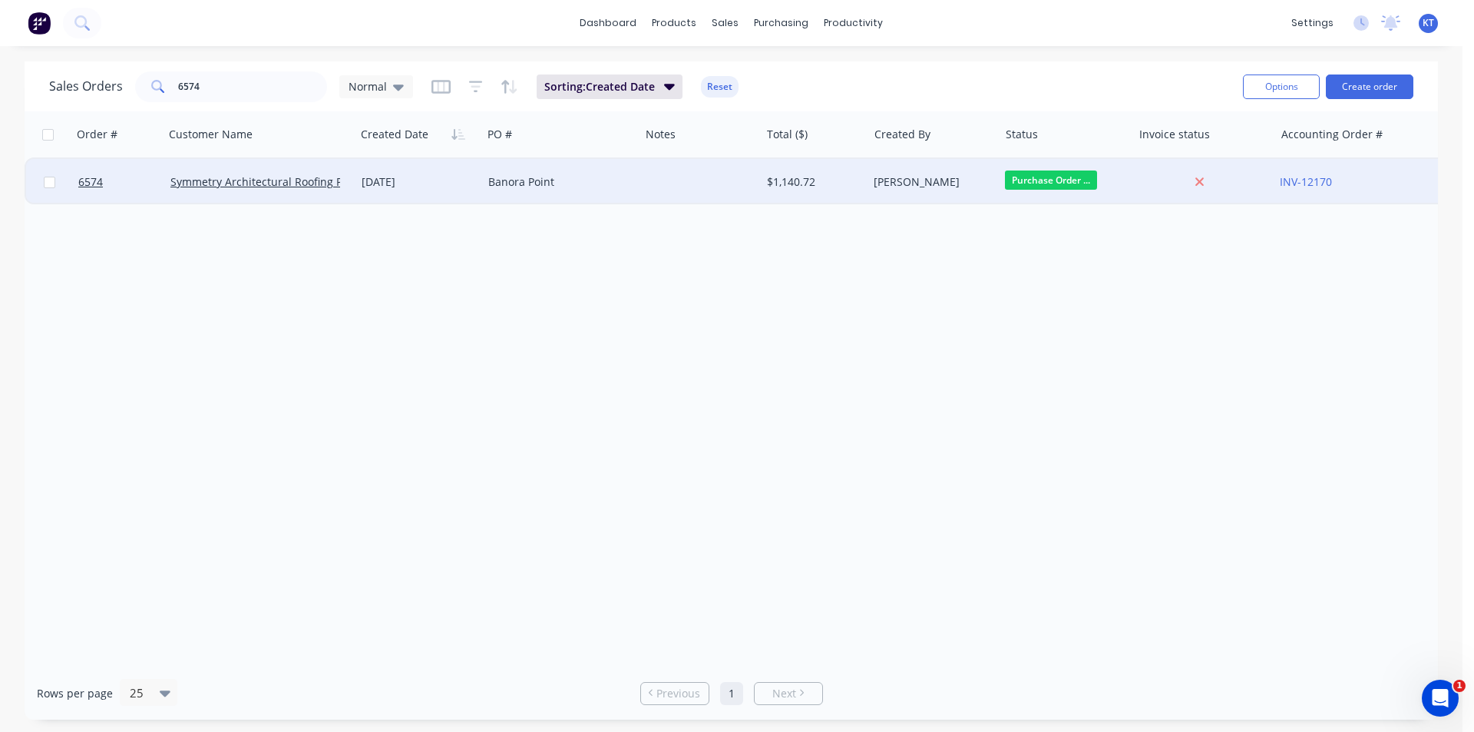
click at [1050, 182] on span "Purchase Order ..." at bounding box center [1051, 179] width 92 height 19
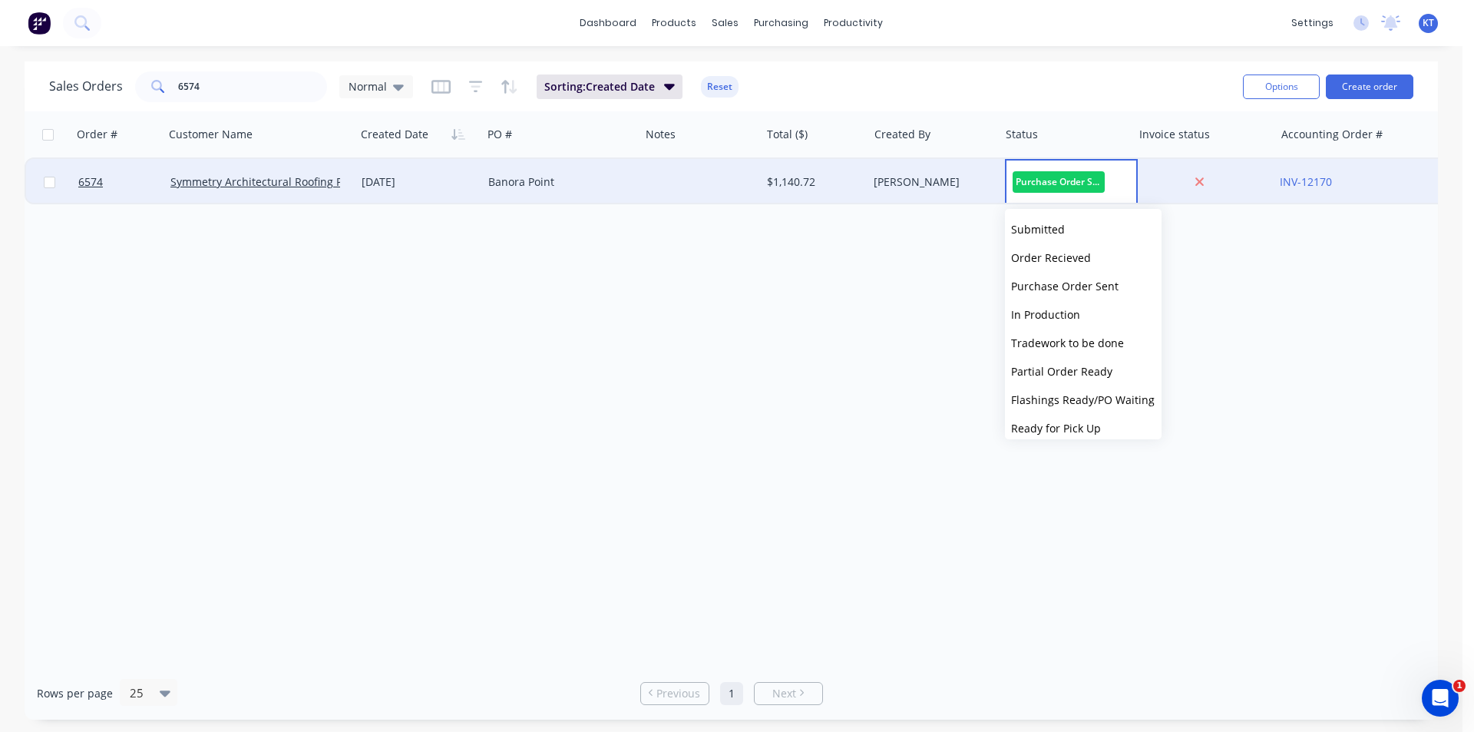
click at [1050, 182] on span "Purchase Order Sent" at bounding box center [1059, 181] width 92 height 21
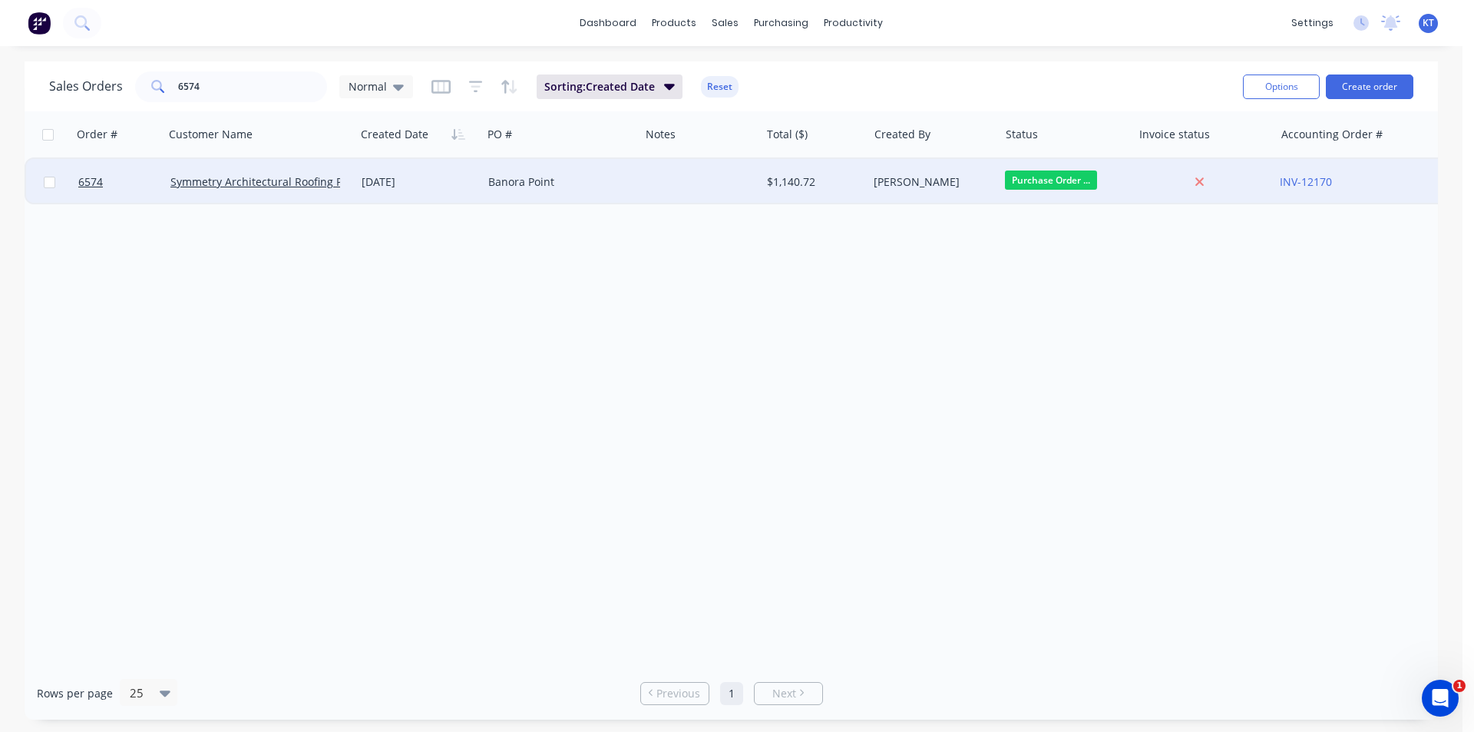
click at [997, 83] on div "Sales Orders 6574 Normal Sorting: Created Date Reset" at bounding box center [640, 87] width 1182 height 38
click at [747, 71] on link "Sales Orders" at bounding box center [806, 73] width 203 height 31
click at [1371, 86] on button "Create order" at bounding box center [1370, 86] width 88 height 25
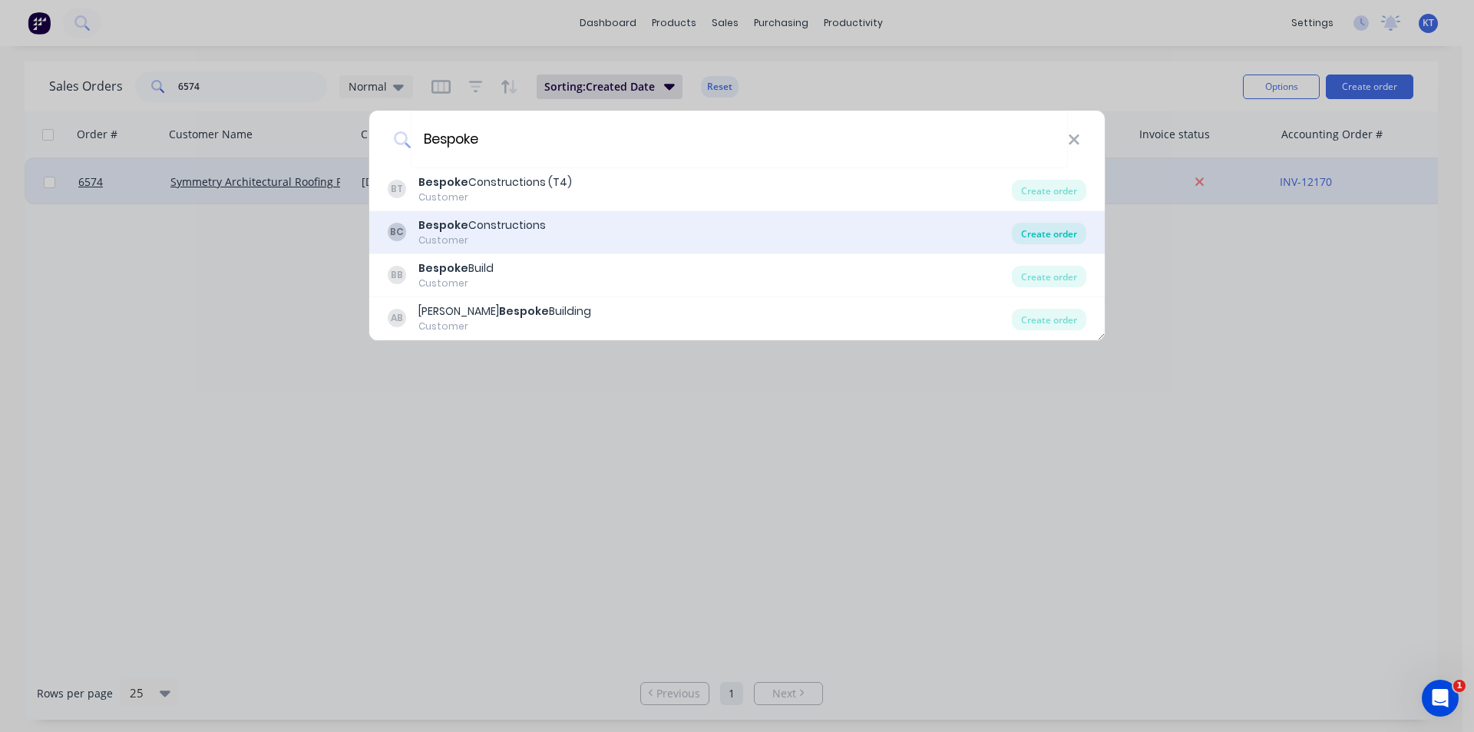
drag, startPoint x: 1074, startPoint y: 244, endPoint x: 1069, endPoint y: 235, distance: 10.7
click at [1074, 243] on div "BC Bespoke Constructions Customer Create order" at bounding box center [737, 232] width 736 height 43
click at [1068, 235] on div "Create order" at bounding box center [1049, 233] width 74 height 21
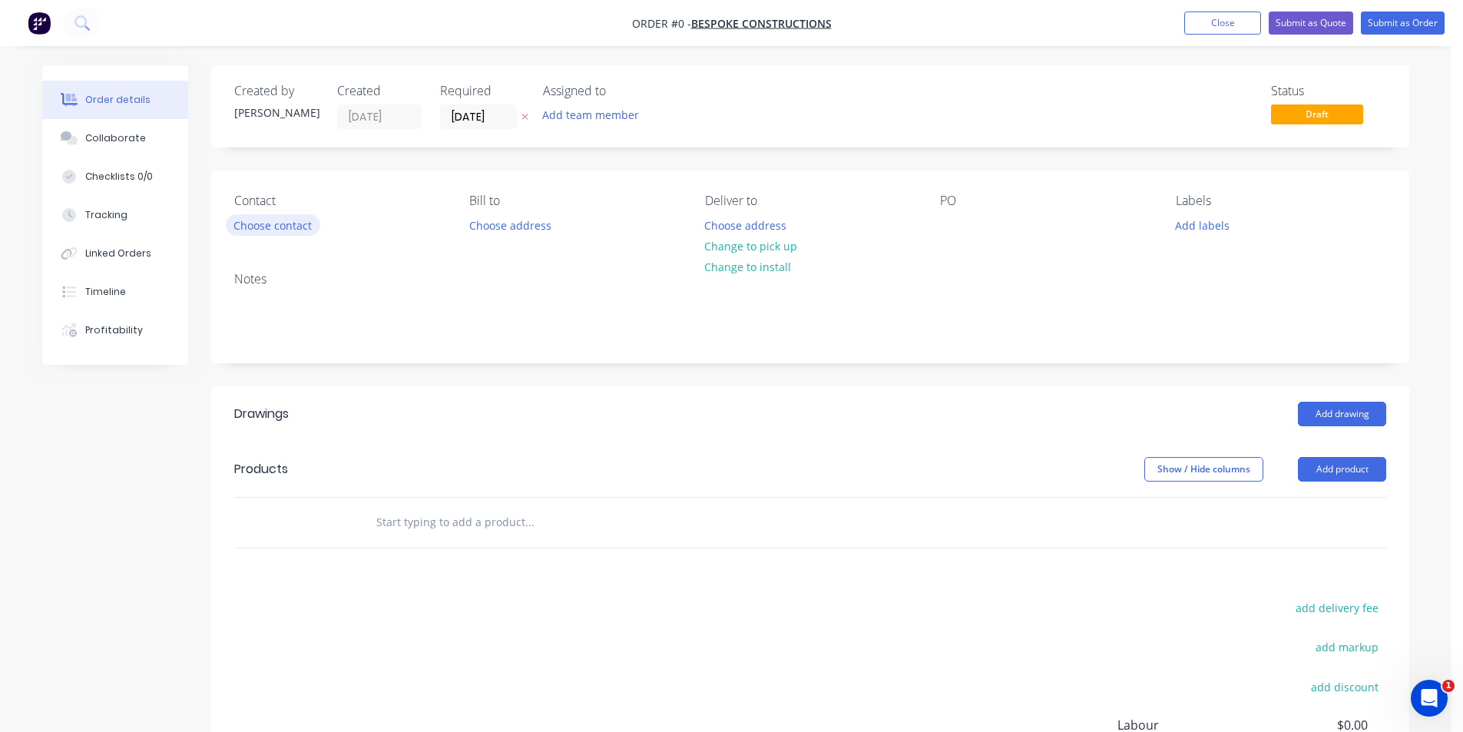
click at [275, 221] on button "Choose contact" at bounding box center [273, 224] width 94 height 21
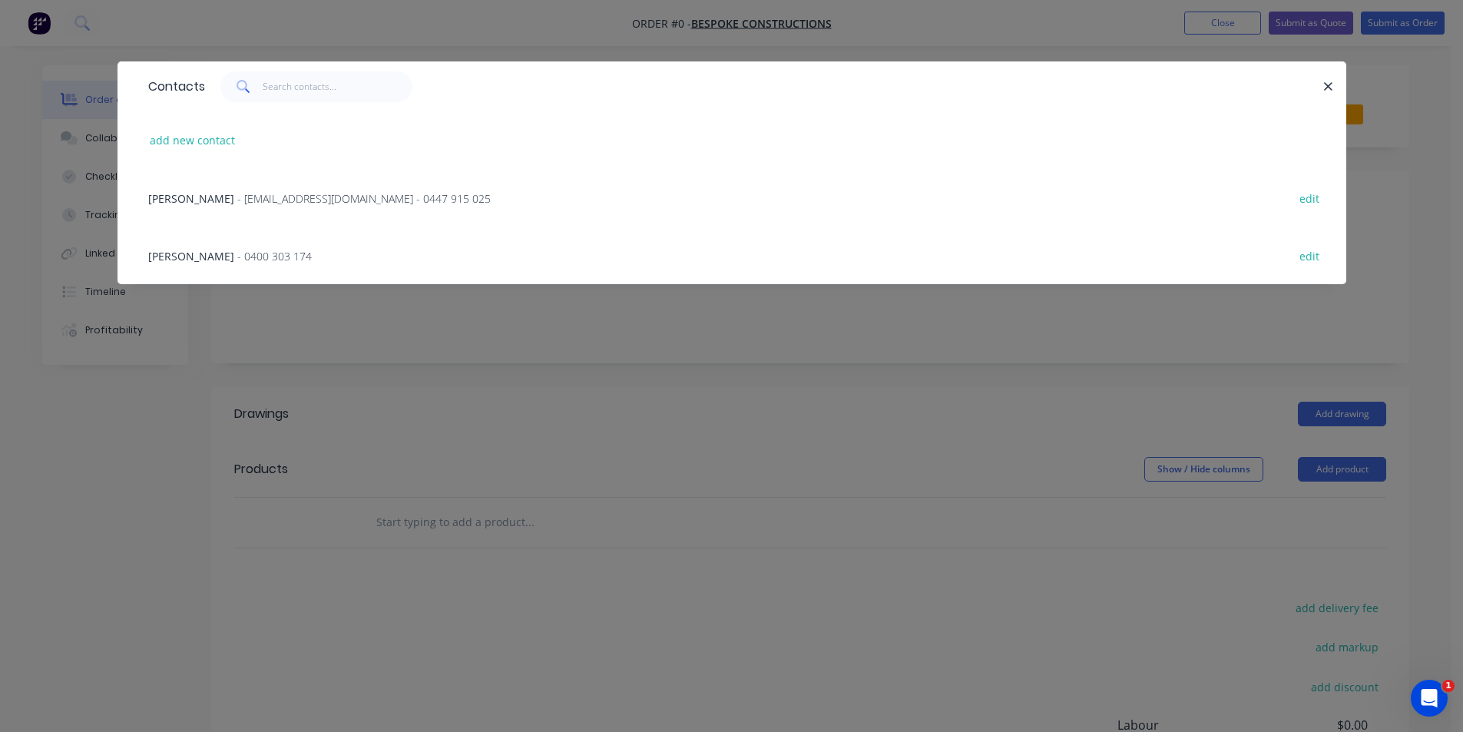
click at [237, 262] on span "- 0400 303 174" at bounding box center [274, 256] width 74 height 15
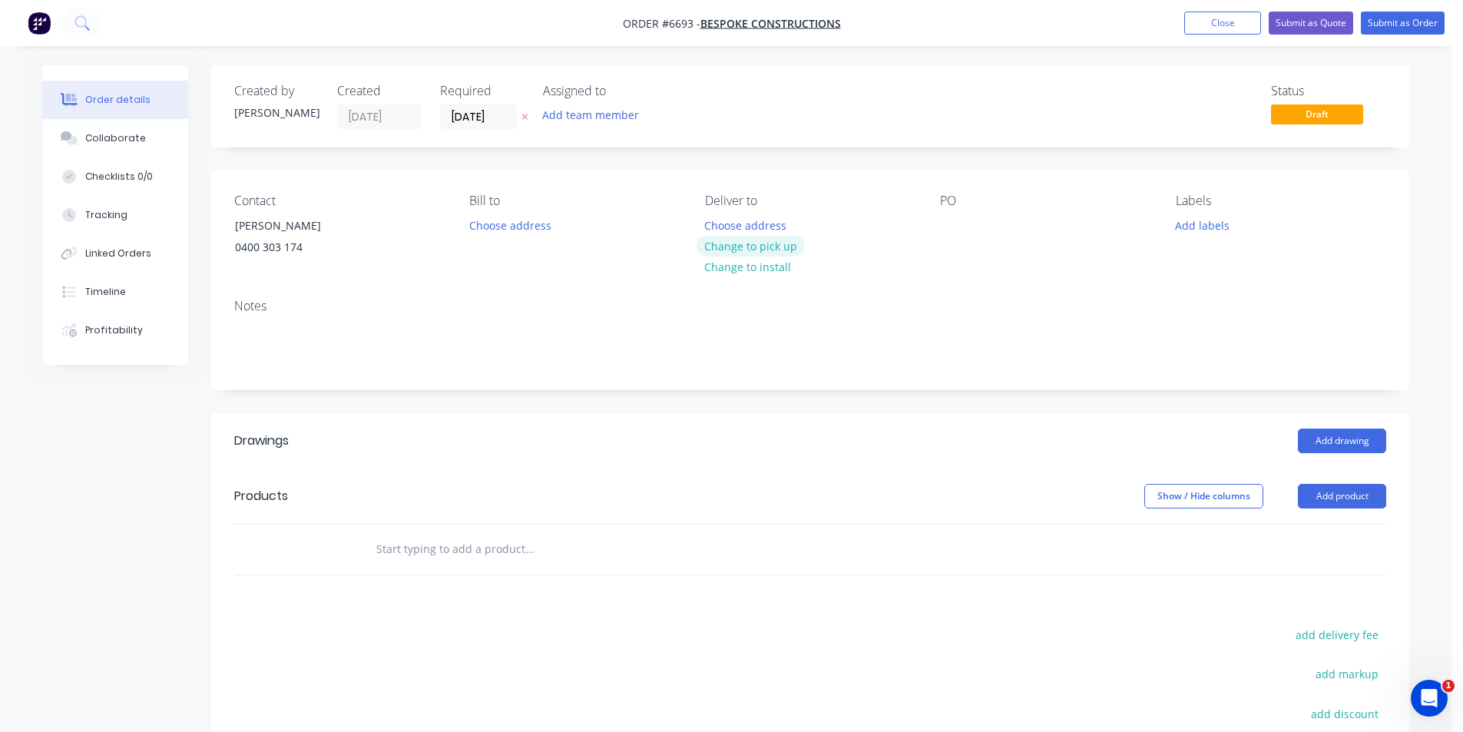
click at [762, 243] on button "Change to pick up" at bounding box center [750, 246] width 109 height 21
click at [954, 223] on div at bounding box center [952, 225] width 25 height 22
click at [1322, 445] on button "Add drawing" at bounding box center [1342, 440] width 88 height 25
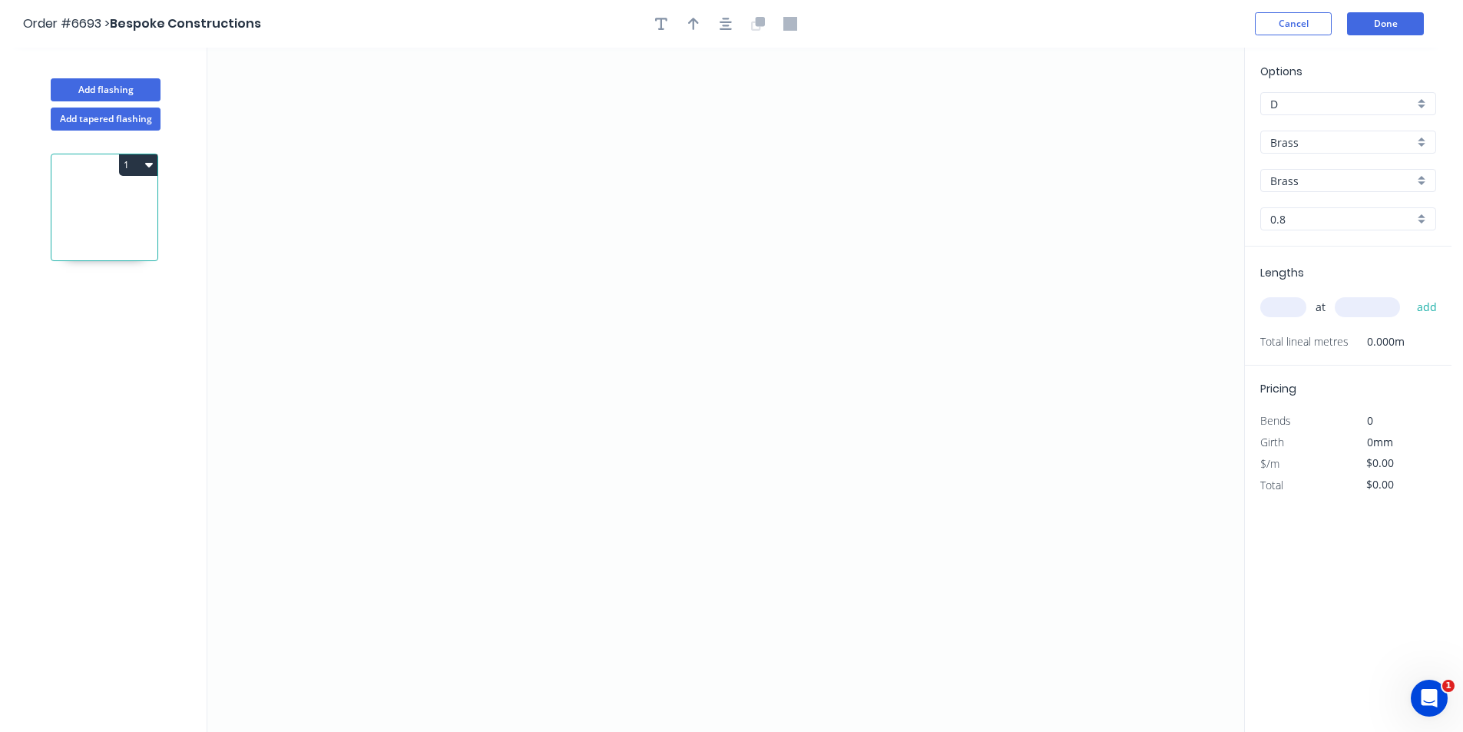
click at [1354, 148] on input "Brass" at bounding box center [1342, 142] width 144 height 16
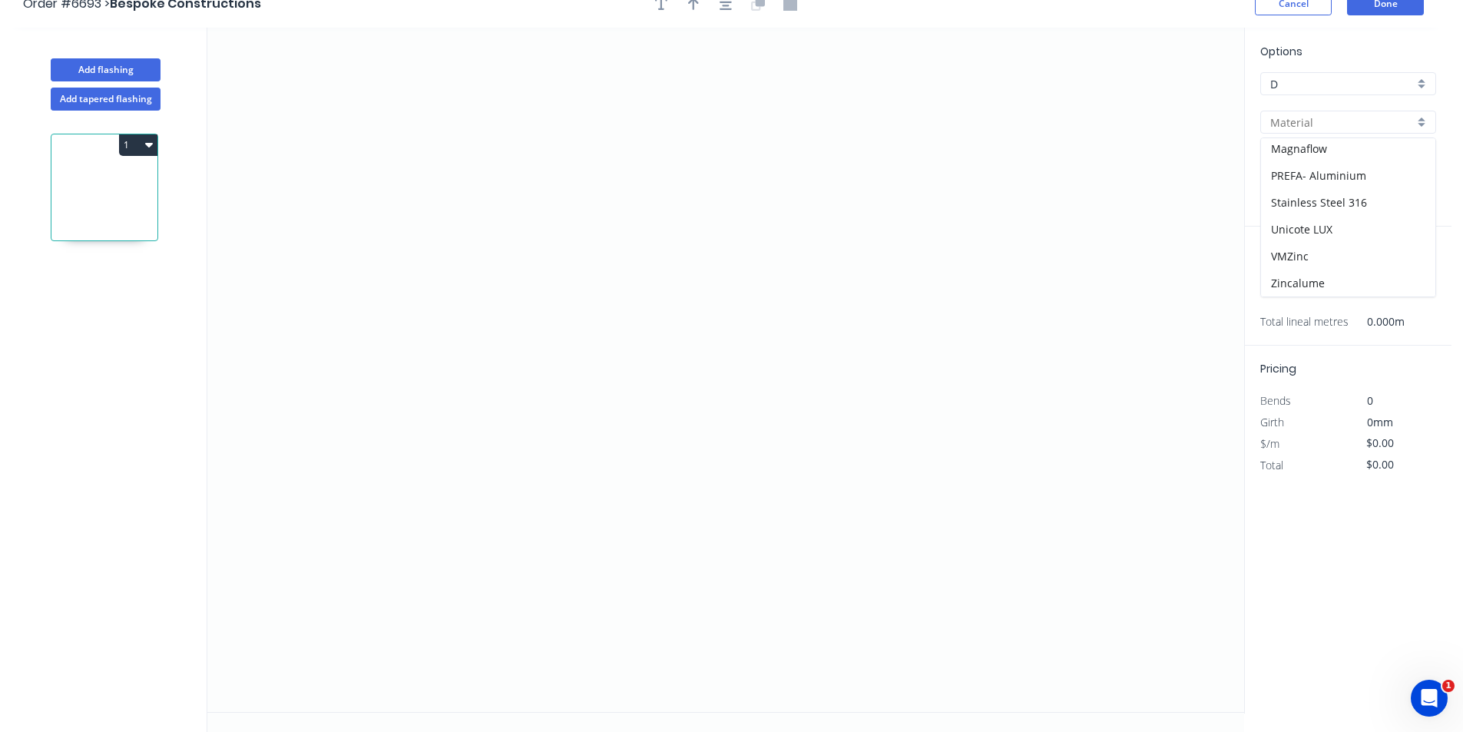
scroll to position [28, 0]
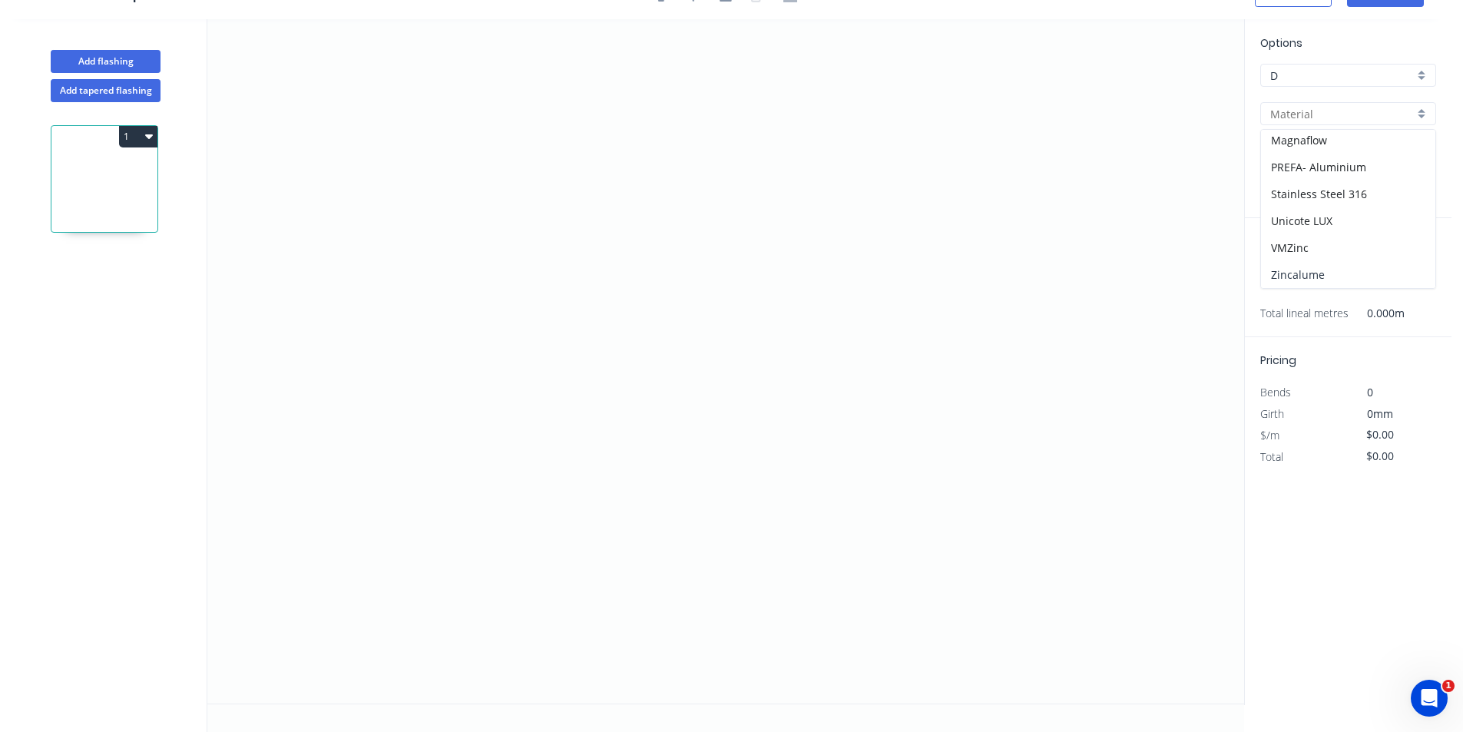
click at [1295, 273] on div "Zincalume" at bounding box center [1348, 274] width 174 height 27
click at [574, 167] on icon "0" at bounding box center [725, 361] width 1037 height 684
click at [570, 339] on icon "0" at bounding box center [725, 361] width 1037 height 684
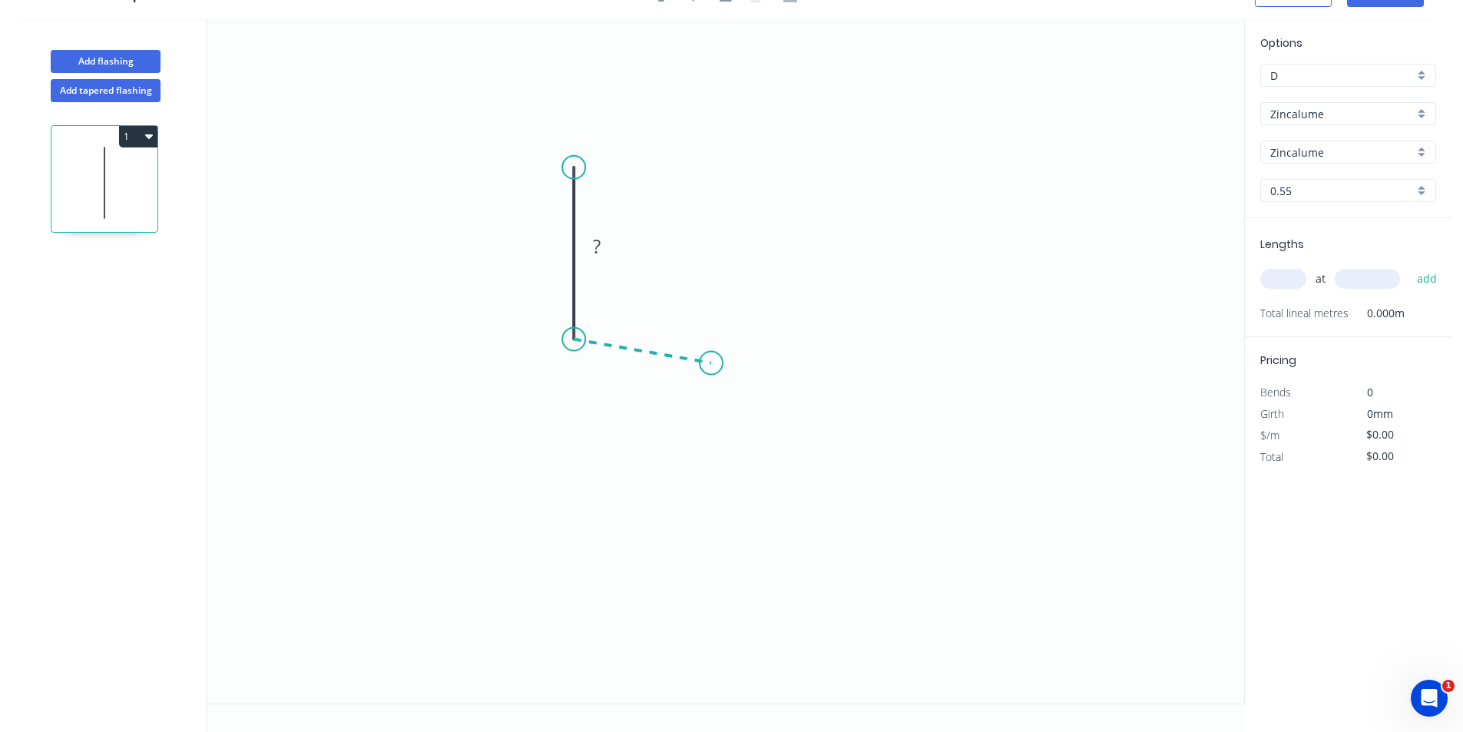
click at [711, 363] on icon "0 ?" at bounding box center [725, 361] width 1037 height 684
click at [710, 476] on icon "0 ? ? ? º" at bounding box center [725, 361] width 1037 height 684
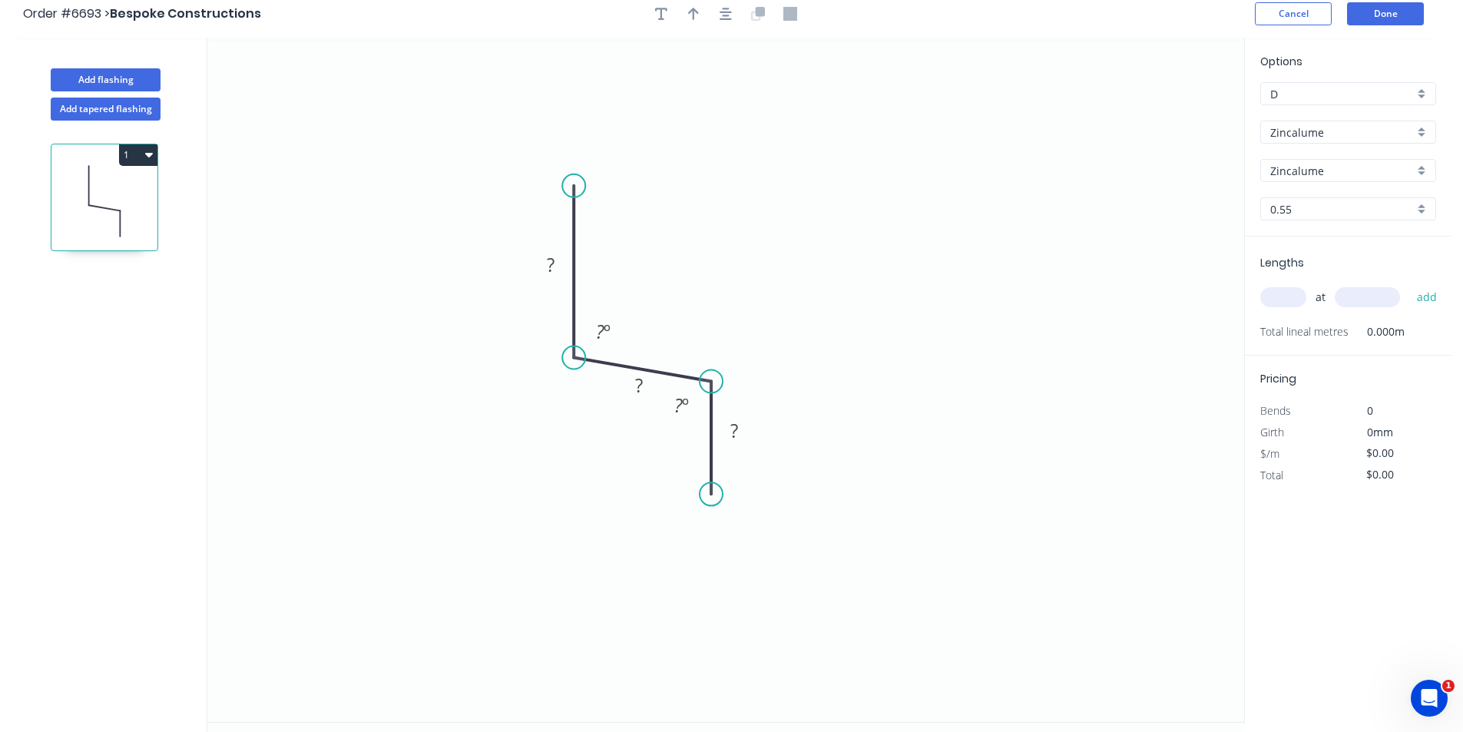
scroll to position [0, 0]
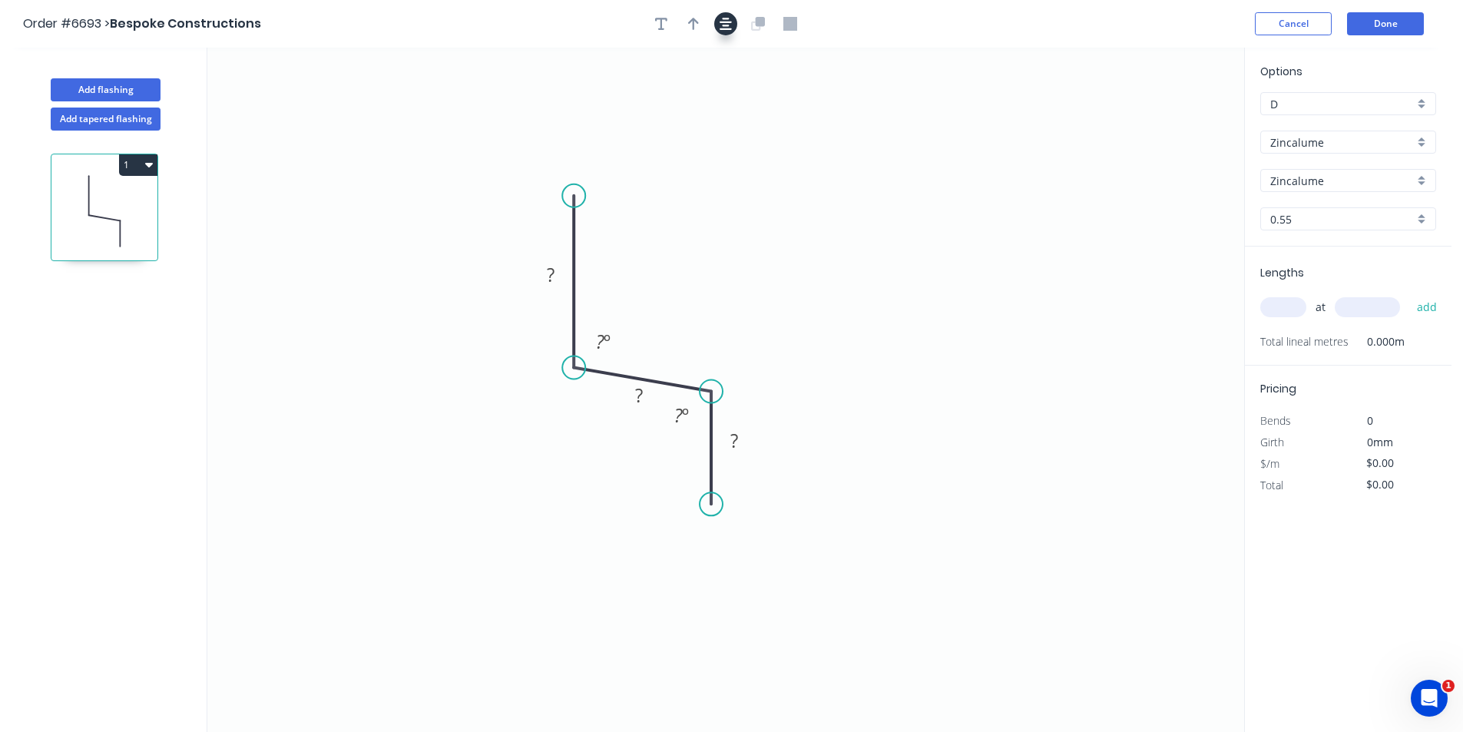
click at [716, 24] on button "button" at bounding box center [725, 23] width 23 height 23
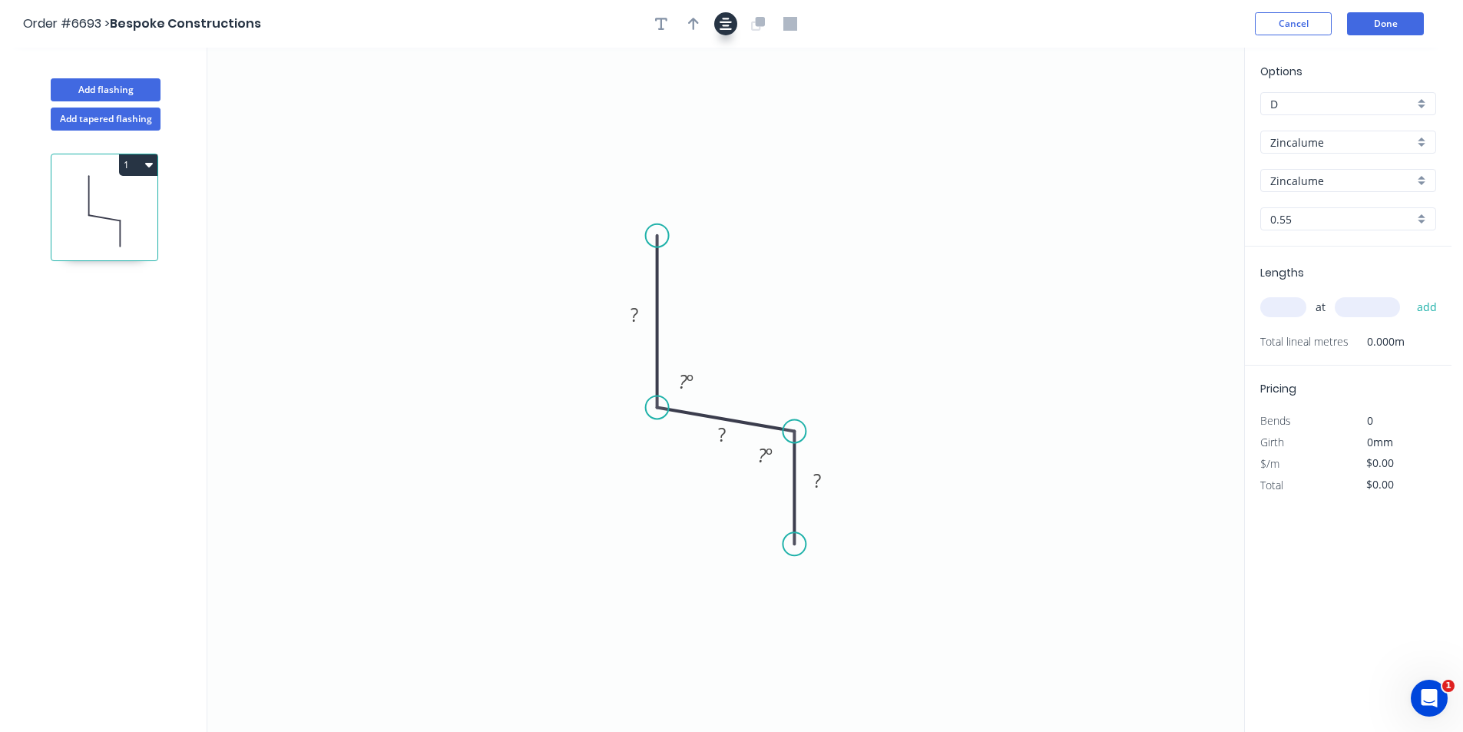
click at [709, 28] on div at bounding box center [725, 23] width 161 height 23
drag, startPoint x: 690, startPoint y: 21, endPoint x: 1099, endPoint y: 136, distance: 424.2
click at [691, 21] on icon "button" at bounding box center [693, 24] width 11 height 12
click at [1164, 117] on icon at bounding box center [1166, 106] width 14 height 49
drag, startPoint x: 1166, startPoint y: 118, endPoint x: 730, endPoint y: 339, distance: 487.9
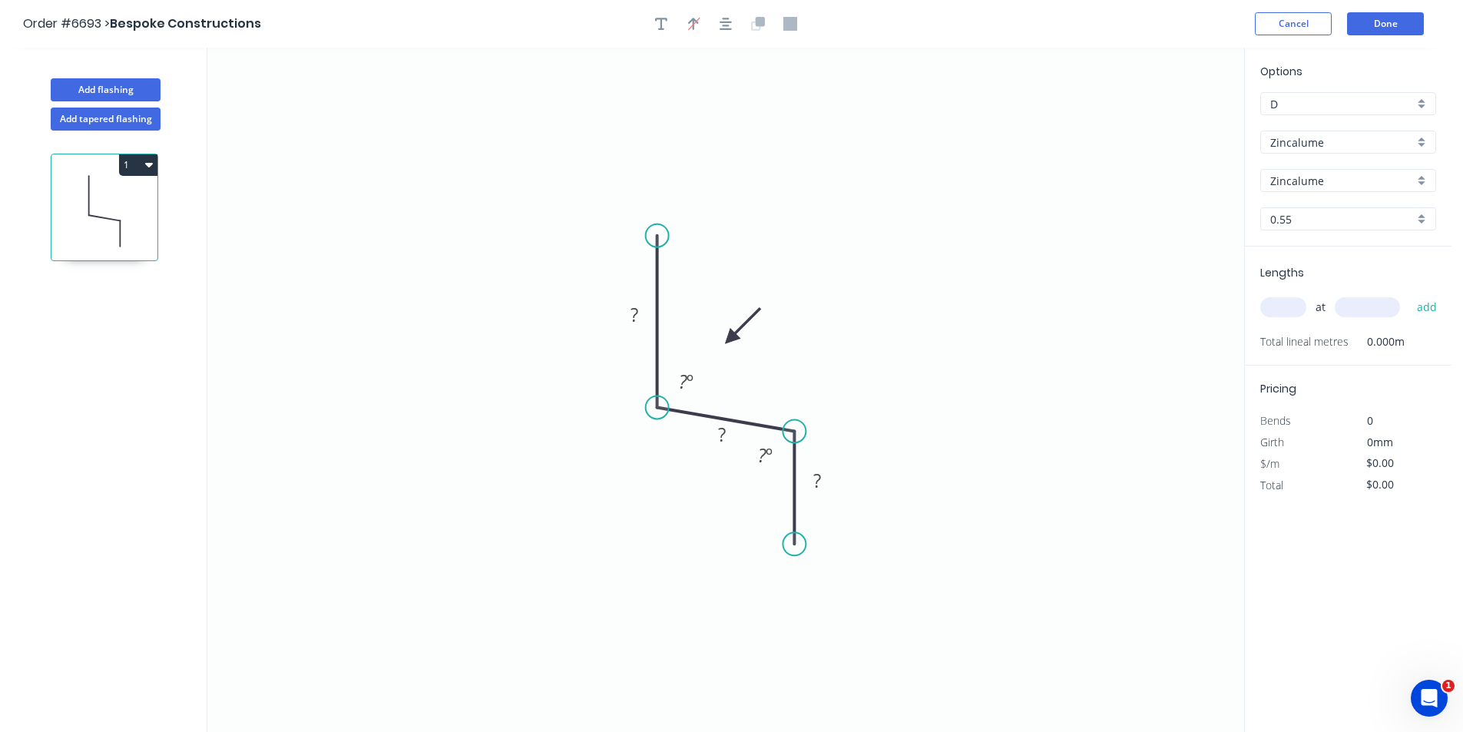
click at [730, 339] on icon at bounding box center [742, 325] width 45 height 45
click at [642, 309] on rect at bounding box center [634, 315] width 31 height 21
click at [853, 602] on div "Crush & Fold" at bounding box center [872, 592] width 154 height 31
drag, startPoint x: 806, startPoint y: 537, endPoint x: 799, endPoint y: 541, distance: 9.0
click at [880, 602] on div "Flip bend" at bounding box center [867, 596] width 154 height 31
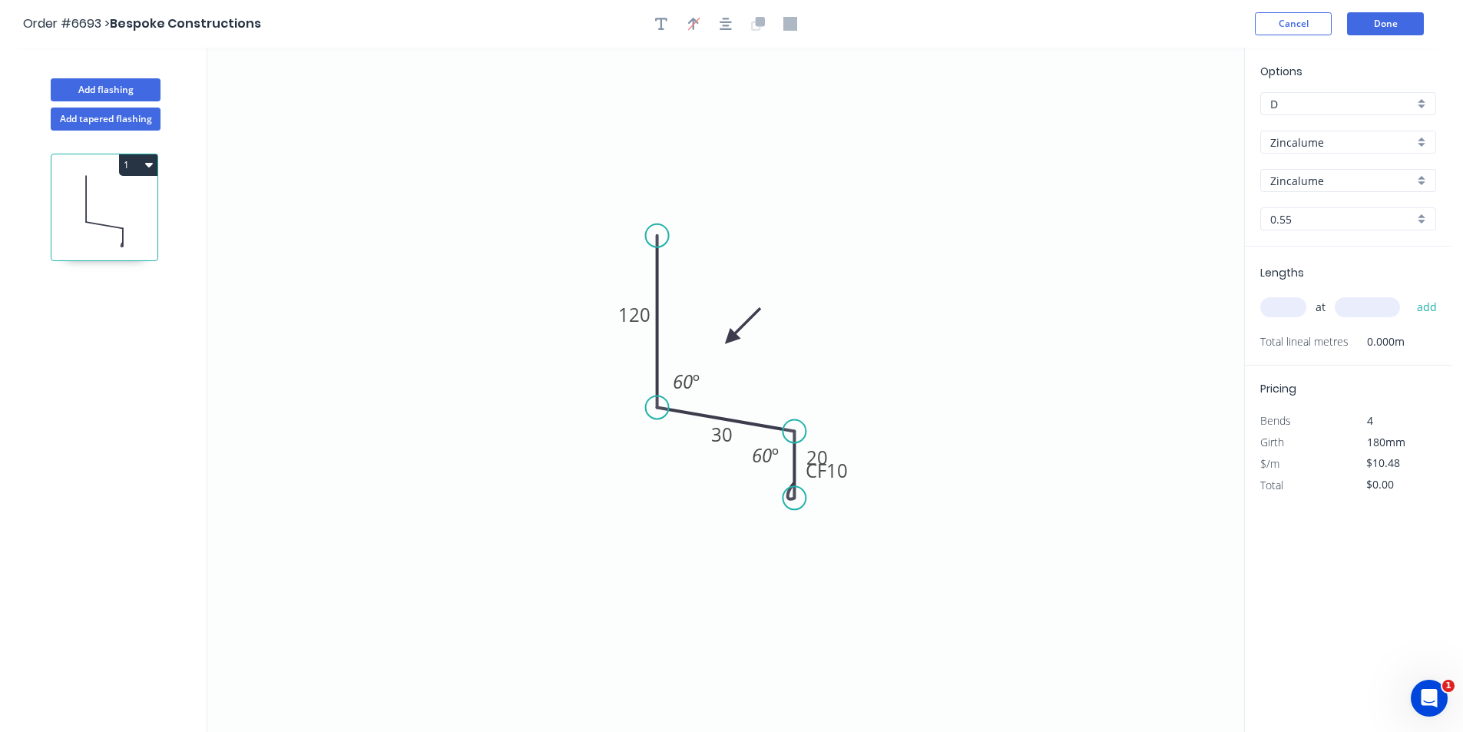
drag, startPoint x: 795, startPoint y: 544, endPoint x: 793, endPoint y: 498, distance: 46.1
click at [793, 498] on circle at bounding box center [793, 497] width 23 height 23
drag, startPoint x: 852, startPoint y: 478, endPoint x: 820, endPoint y: 537, distance: 68.0
click at [818, 540] on rect at bounding box center [798, 532] width 61 height 31
click at [1294, 304] on input "text" at bounding box center [1283, 307] width 46 height 20
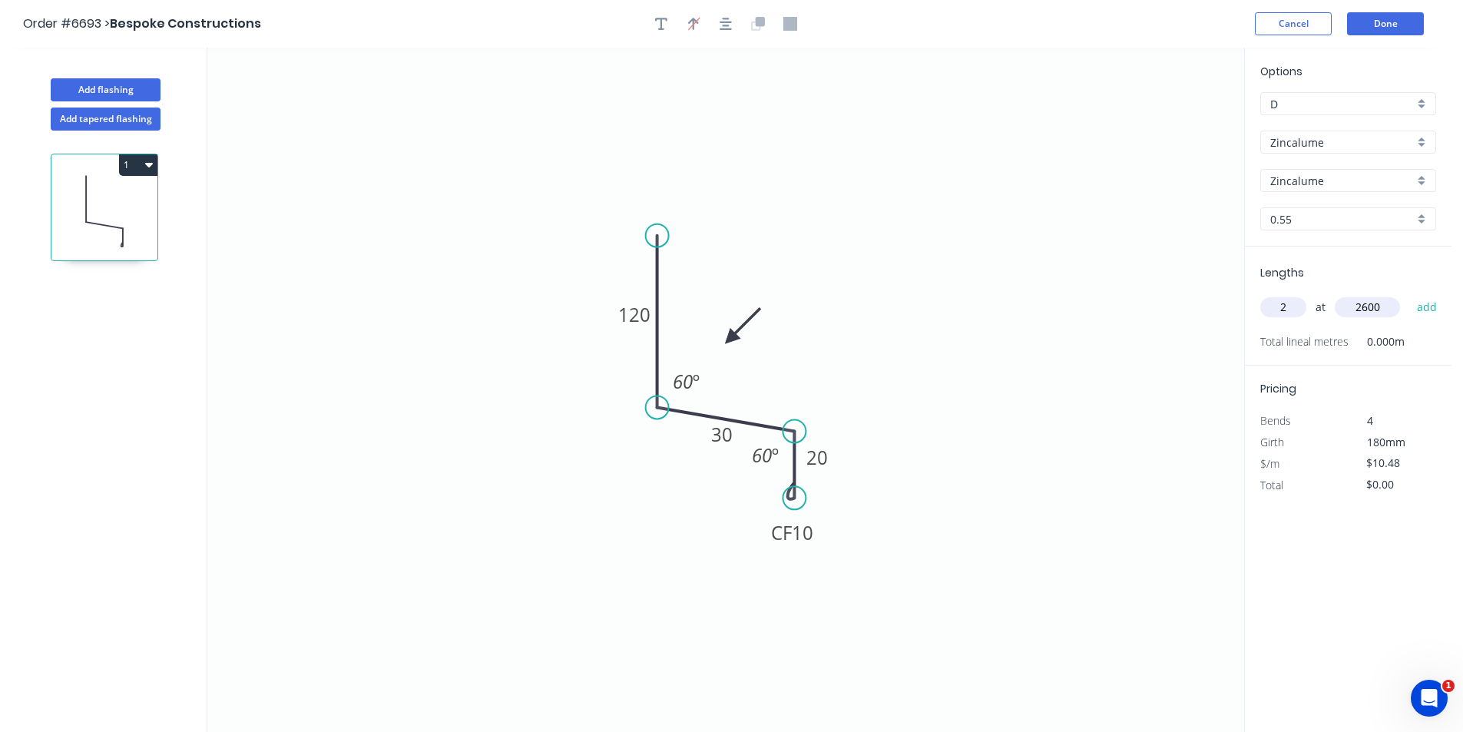
click at [1409, 294] on button "add" at bounding box center [1427, 307] width 36 height 26
click at [1375, 24] on button "Done" at bounding box center [1385, 23] width 77 height 23
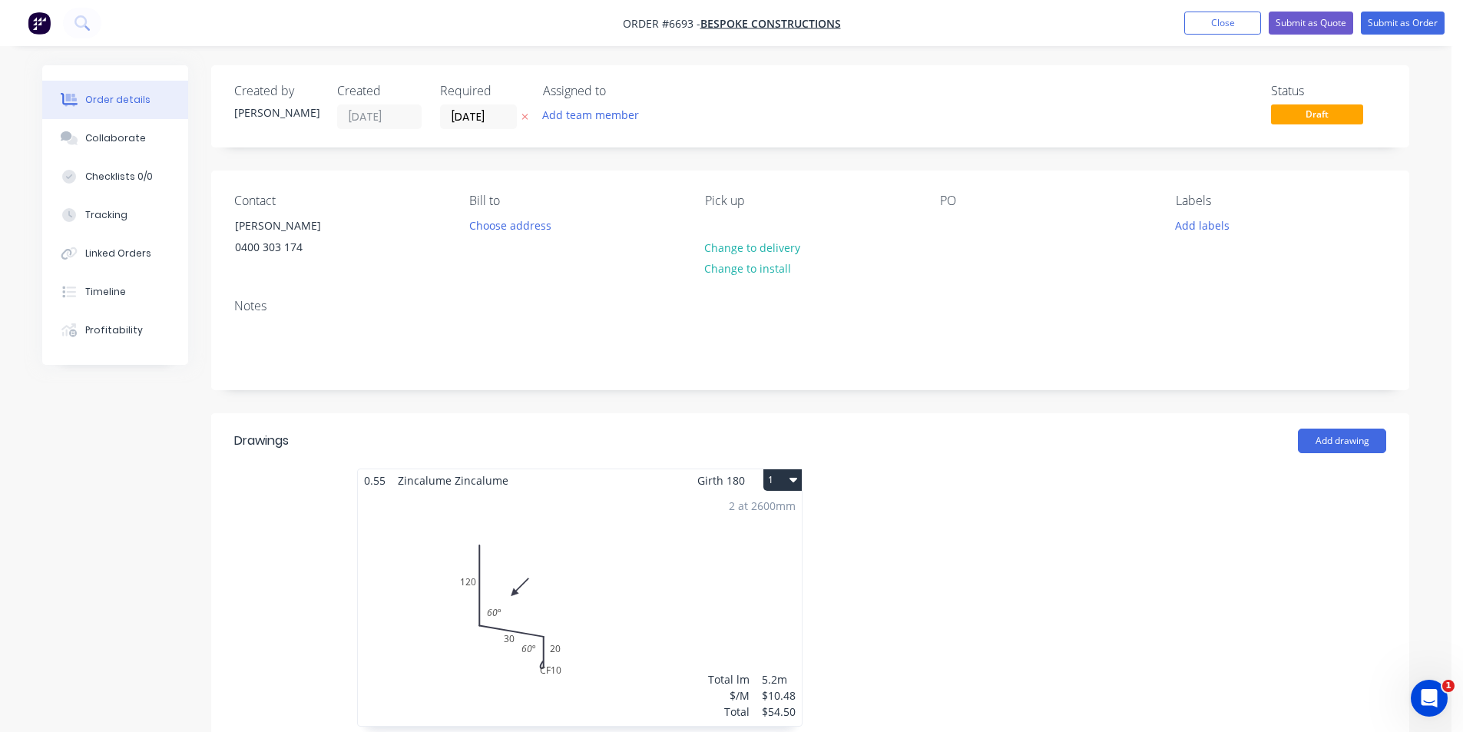
click at [898, 413] on header "Drawings Add drawing" at bounding box center [810, 440] width 1198 height 55
click at [104, 139] on div "Collaborate" at bounding box center [115, 138] width 61 height 14
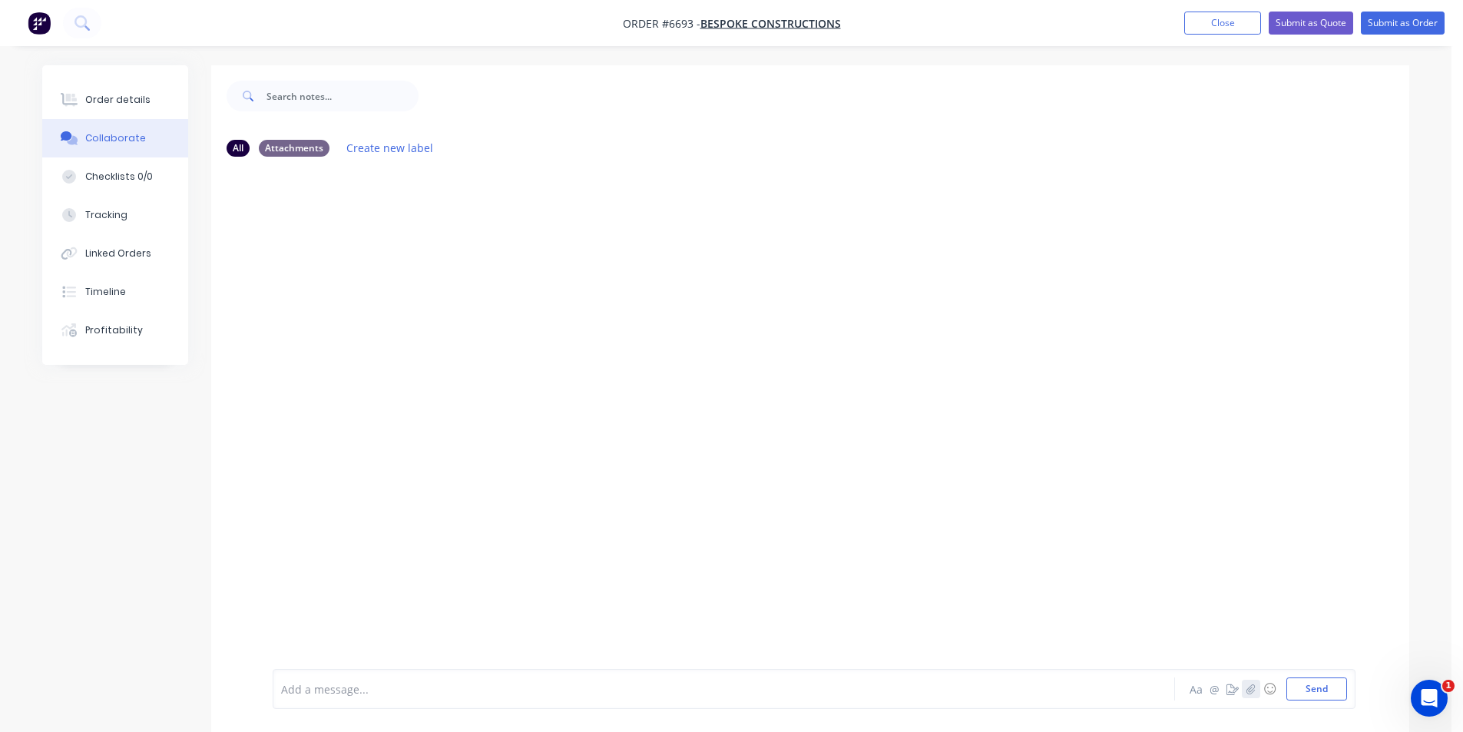
click at [1255, 686] on icon "button" at bounding box center [1250, 688] width 9 height 11
click at [1324, 696] on button "Send" at bounding box center [1316, 688] width 61 height 23
click at [1386, 22] on button "Submit as Order" at bounding box center [1403, 23] width 84 height 23
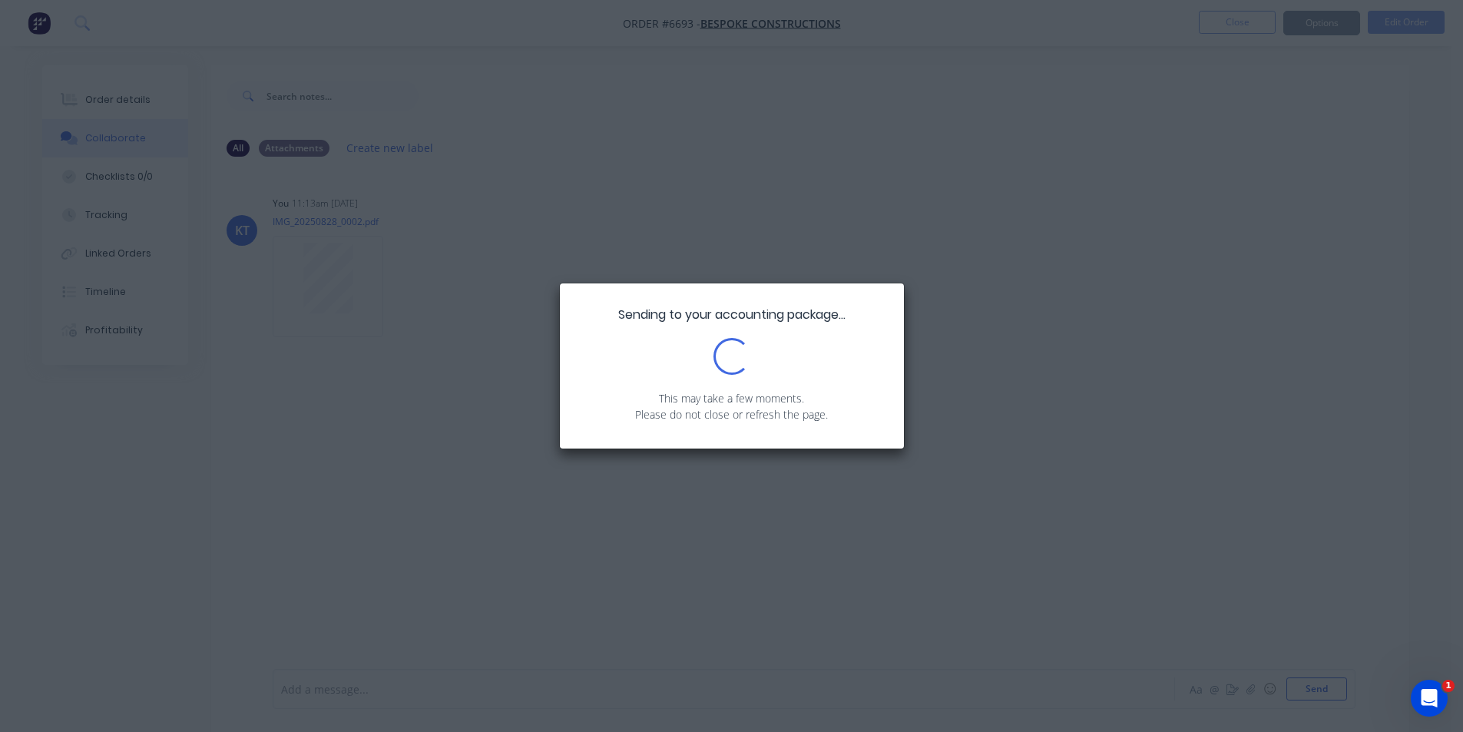
click at [128, 109] on div "Sending to your accounting package... Loading... This may take a few moments. P…" at bounding box center [731, 366] width 1463 height 732
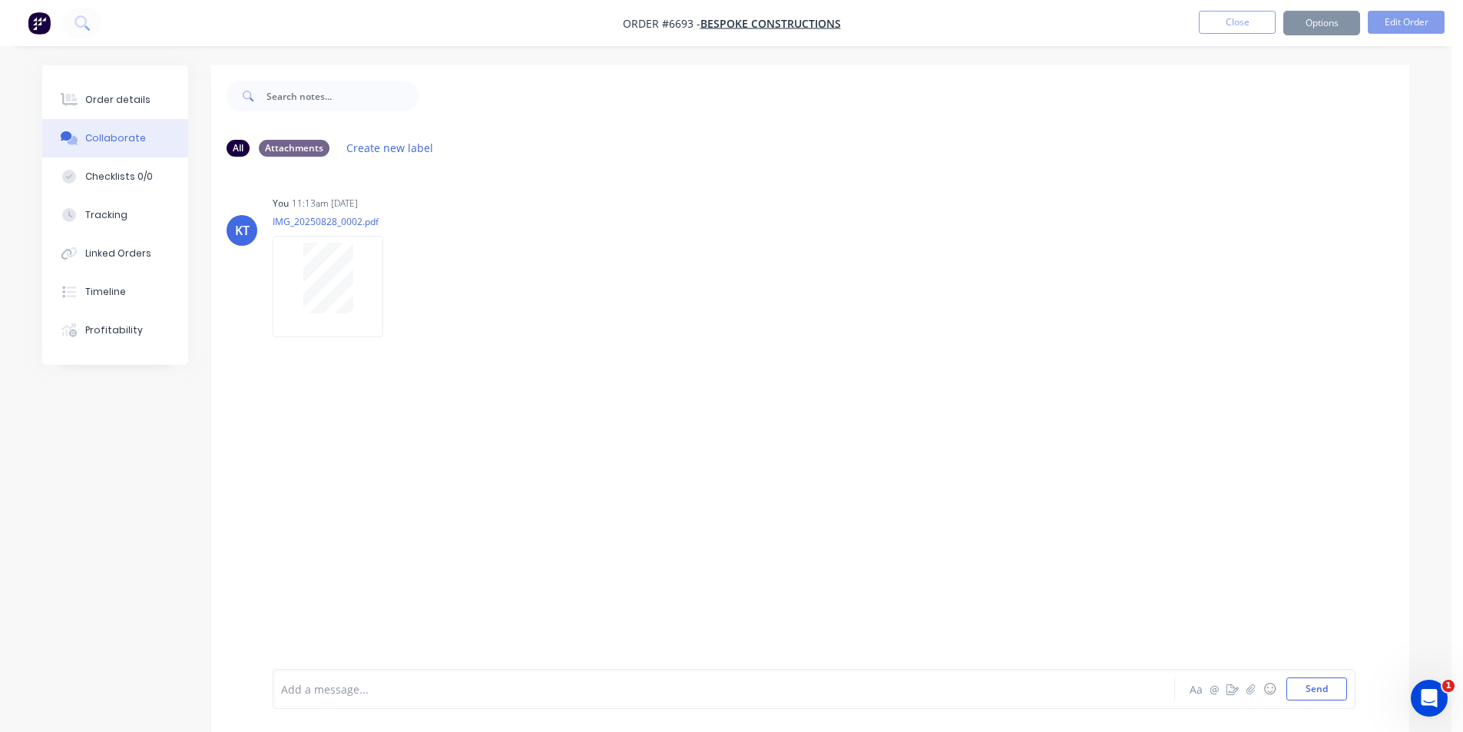
click at [151, 98] on button "Order details" at bounding box center [115, 100] width 146 height 38
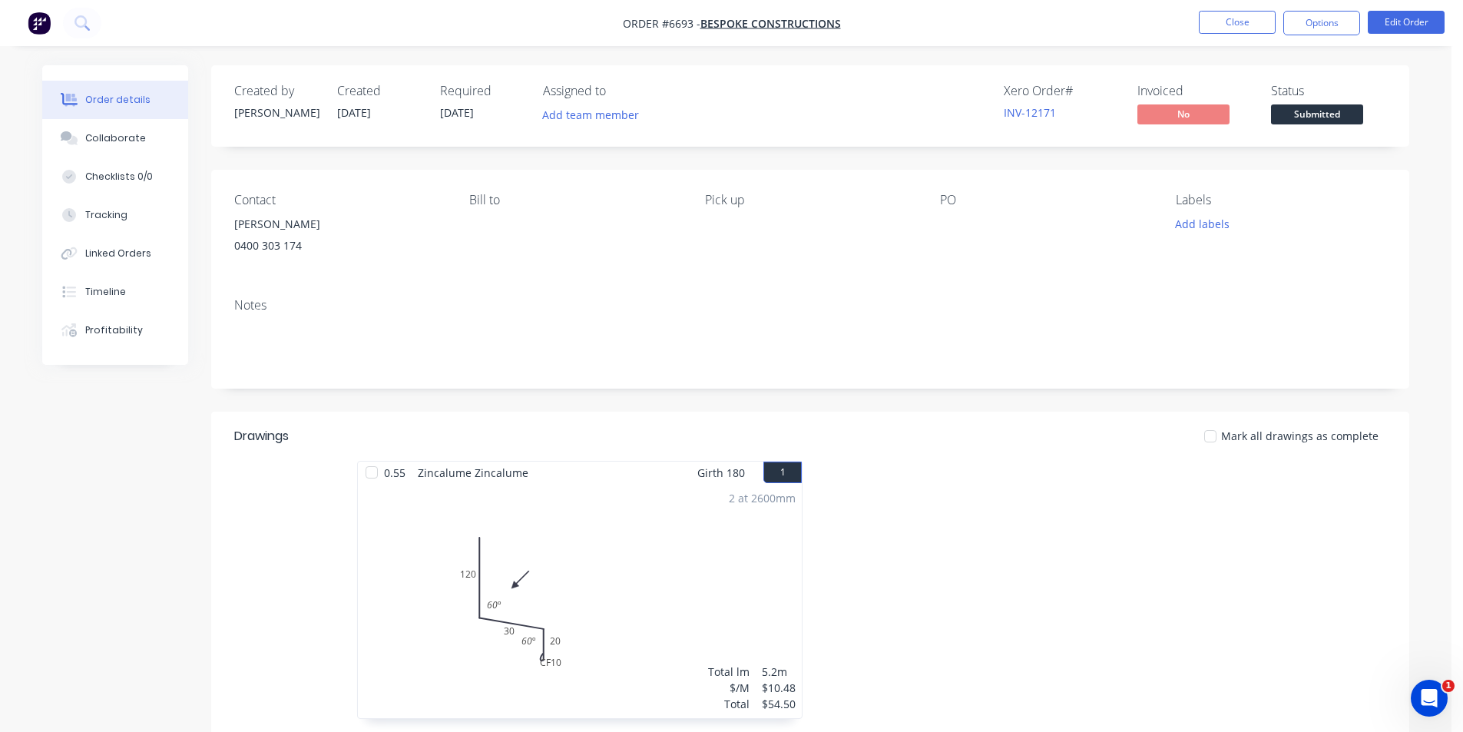
click at [1332, 124] on span "Submitted" at bounding box center [1317, 113] width 92 height 19
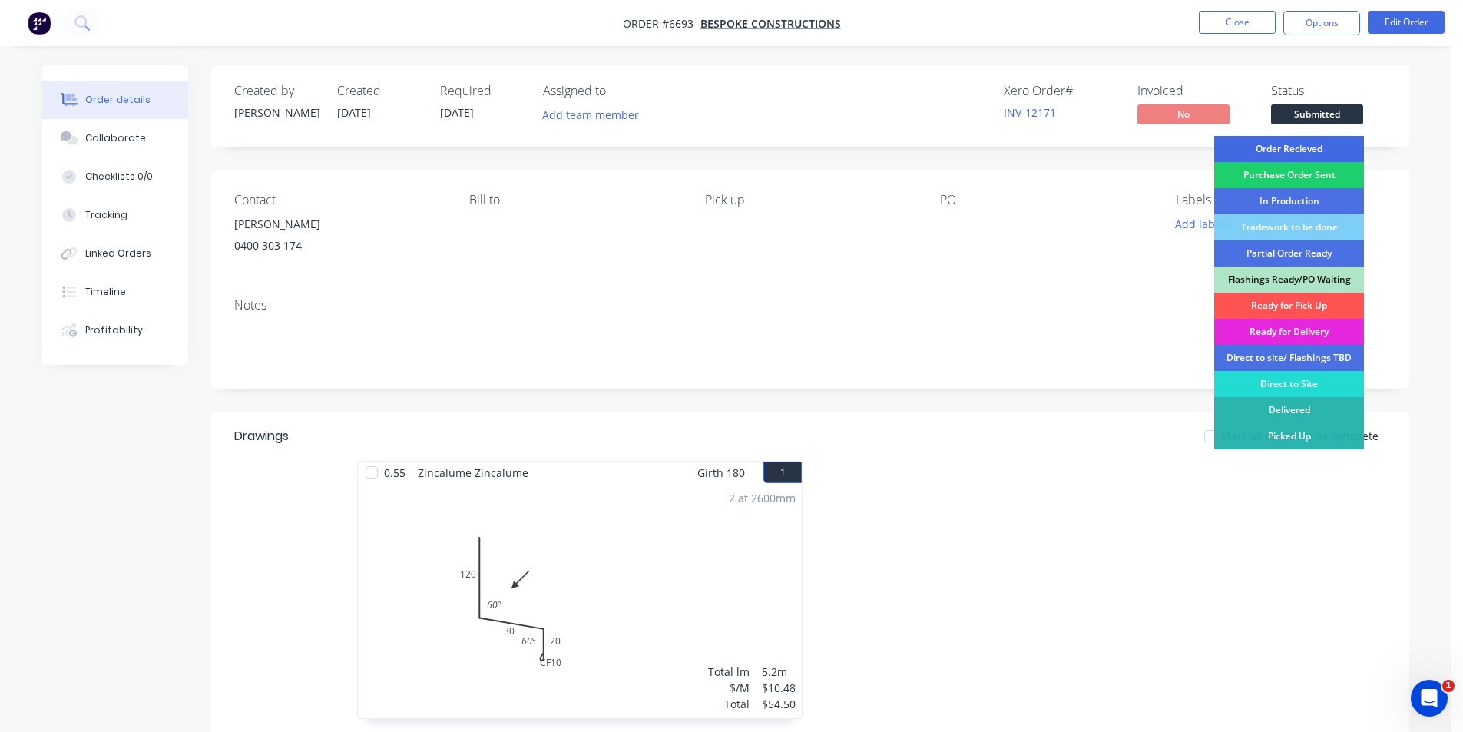
click at [1331, 140] on div "Order Recieved" at bounding box center [1289, 149] width 150 height 26
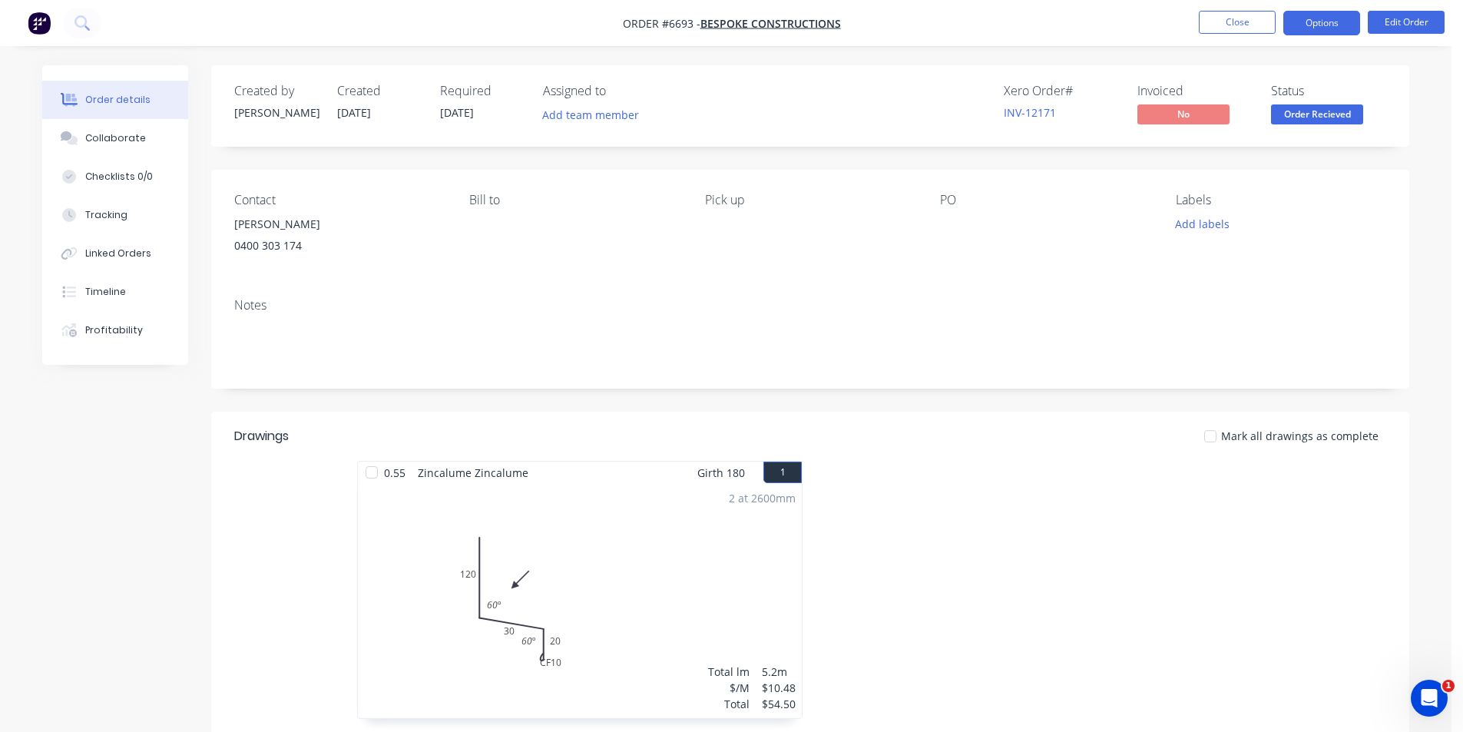
drag, startPoint x: 1339, startPoint y: 18, endPoint x: 1339, endPoint y: 27, distance: 9.2
click at [1339, 22] on button "Options" at bounding box center [1321, 23] width 77 height 25
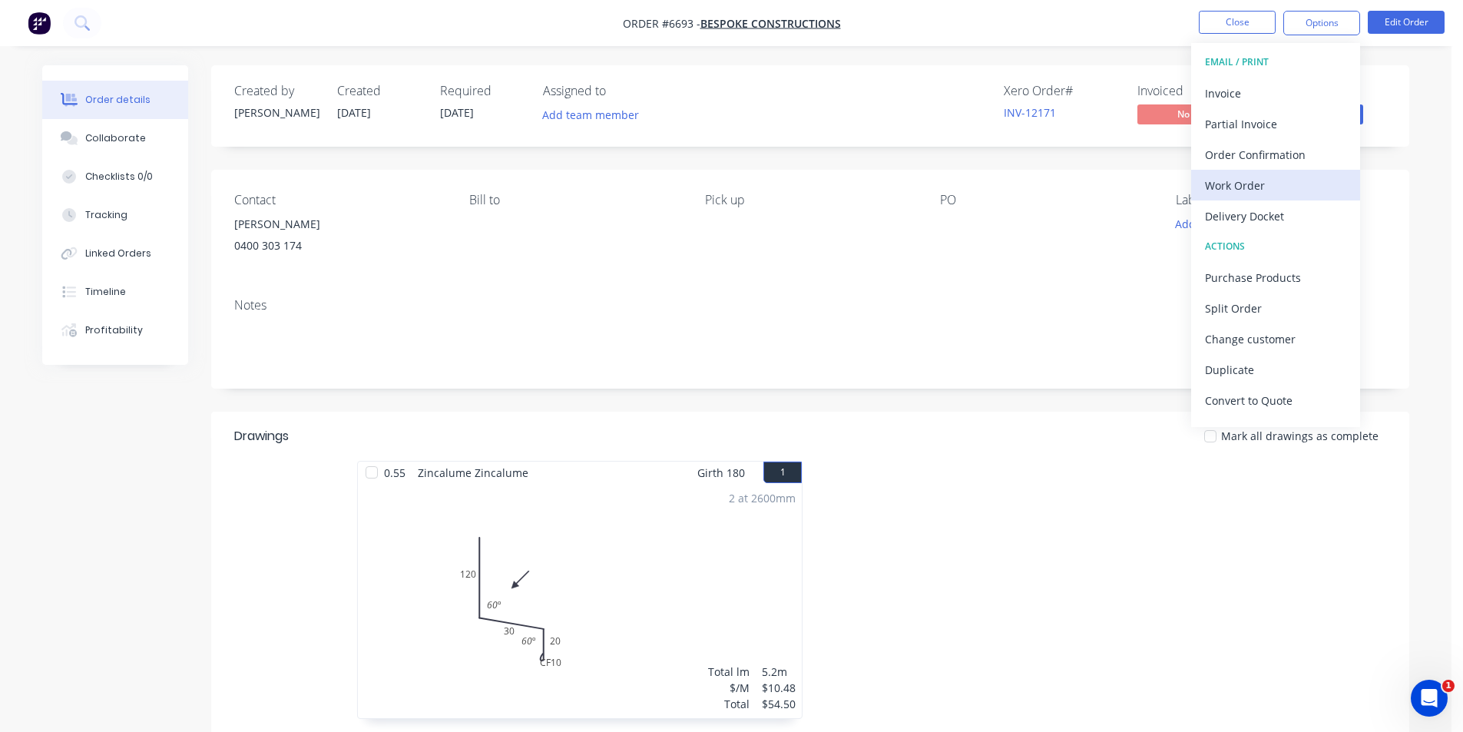
click at [1248, 196] on div "Work Order" at bounding box center [1275, 185] width 141 height 22
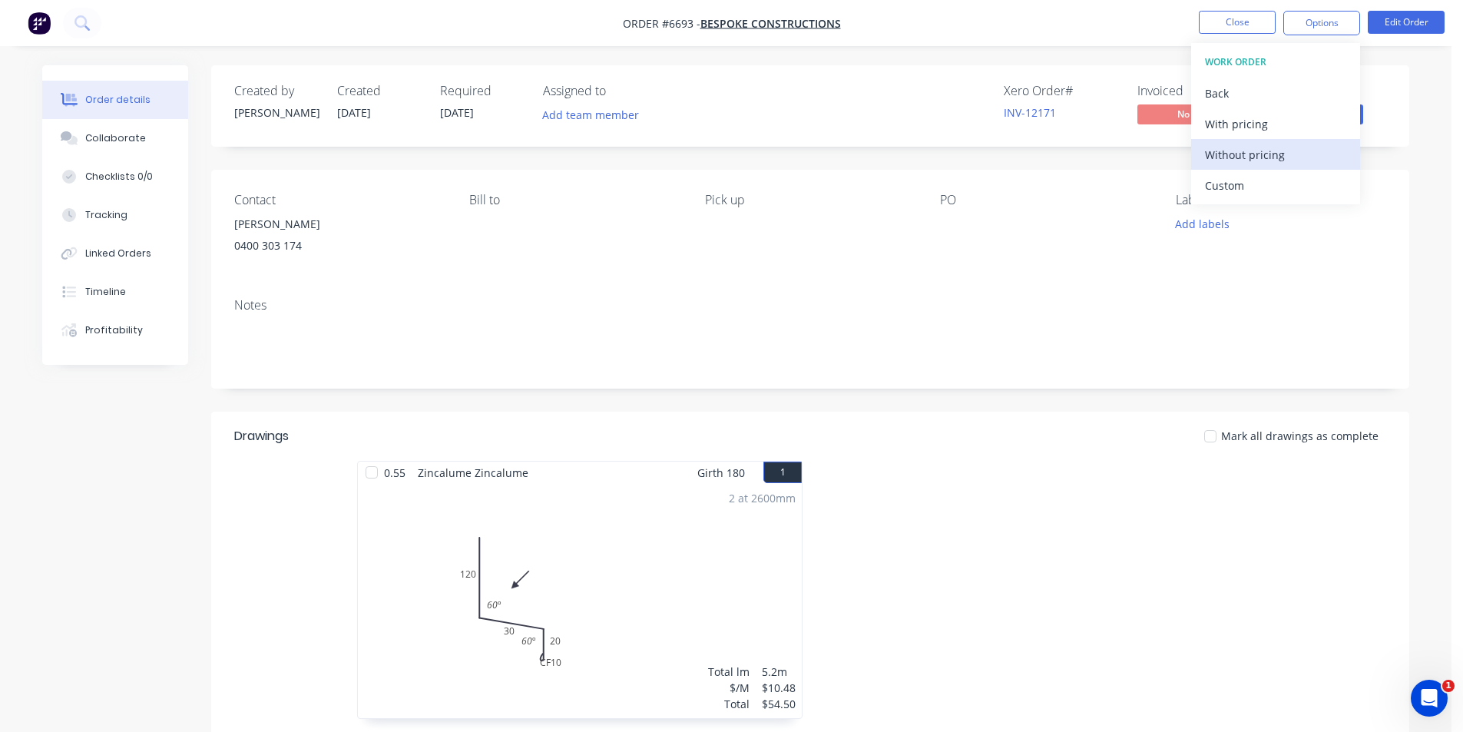
click at [1253, 156] on div "Without pricing" at bounding box center [1275, 155] width 141 height 22
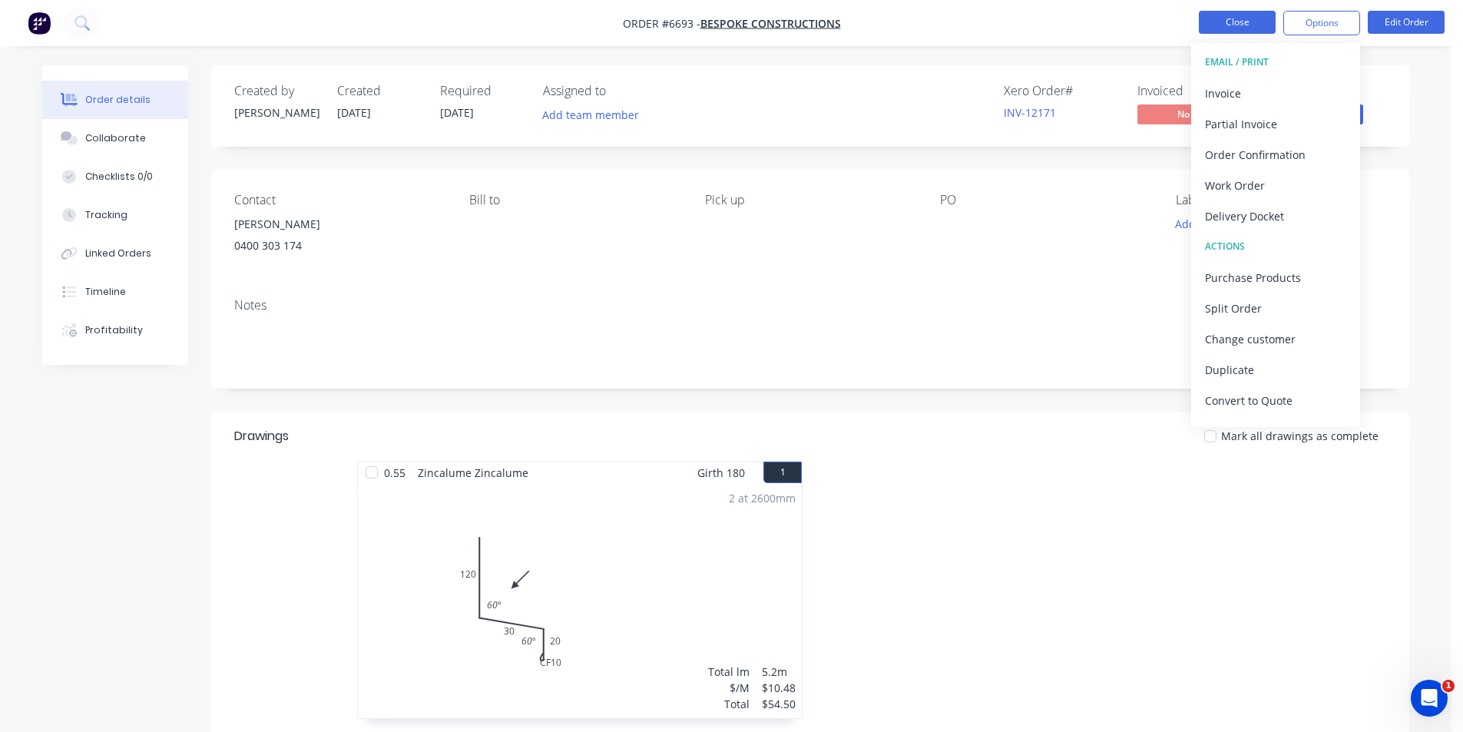
click at [1218, 24] on button "Close" at bounding box center [1237, 22] width 77 height 23
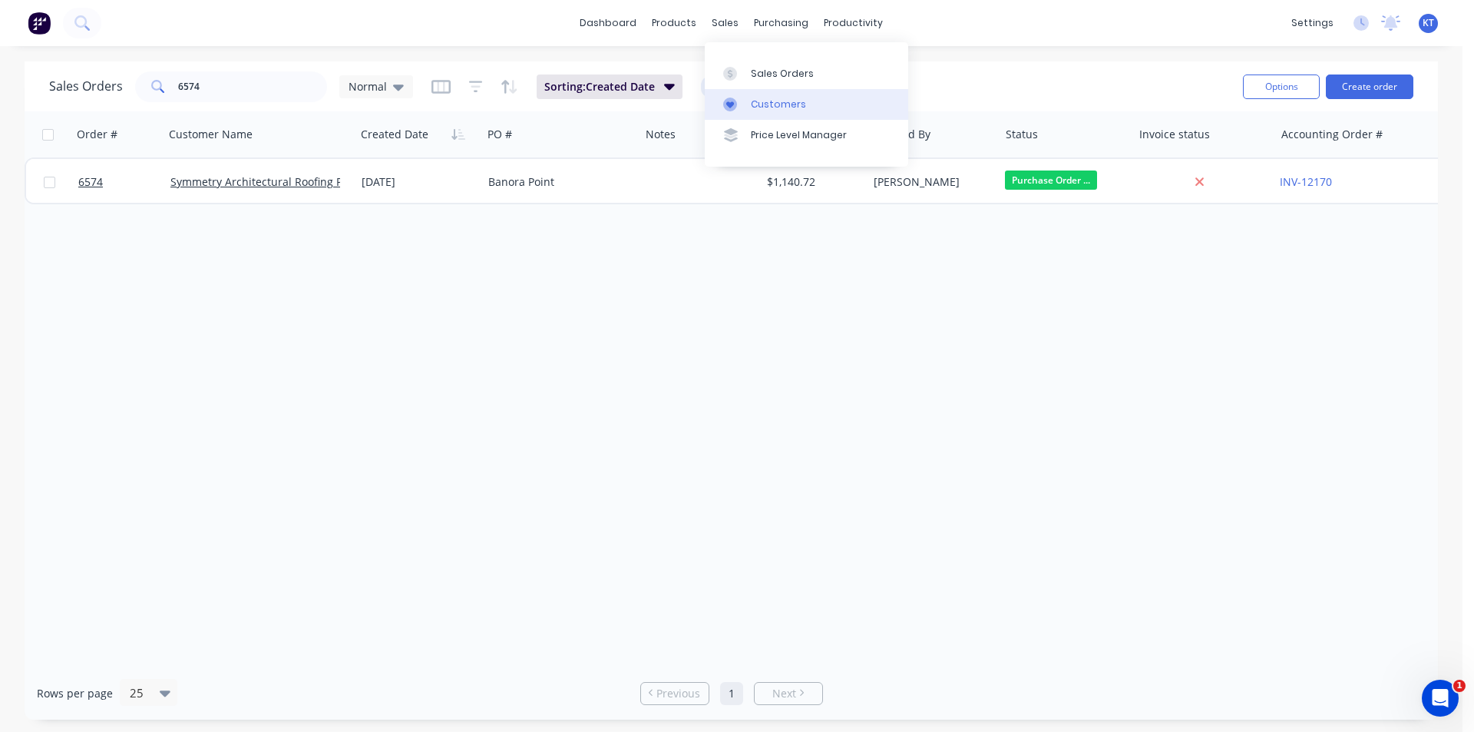
drag, startPoint x: 753, startPoint y: 73, endPoint x: 867, endPoint y: 92, distance: 115.2
click at [754, 73] on div "Sales Orders" at bounding box center [782, 74] width 63 height 14
click at [1392, 83] on button "Create order" at bounding box center [1370, 86] width 88 height 25
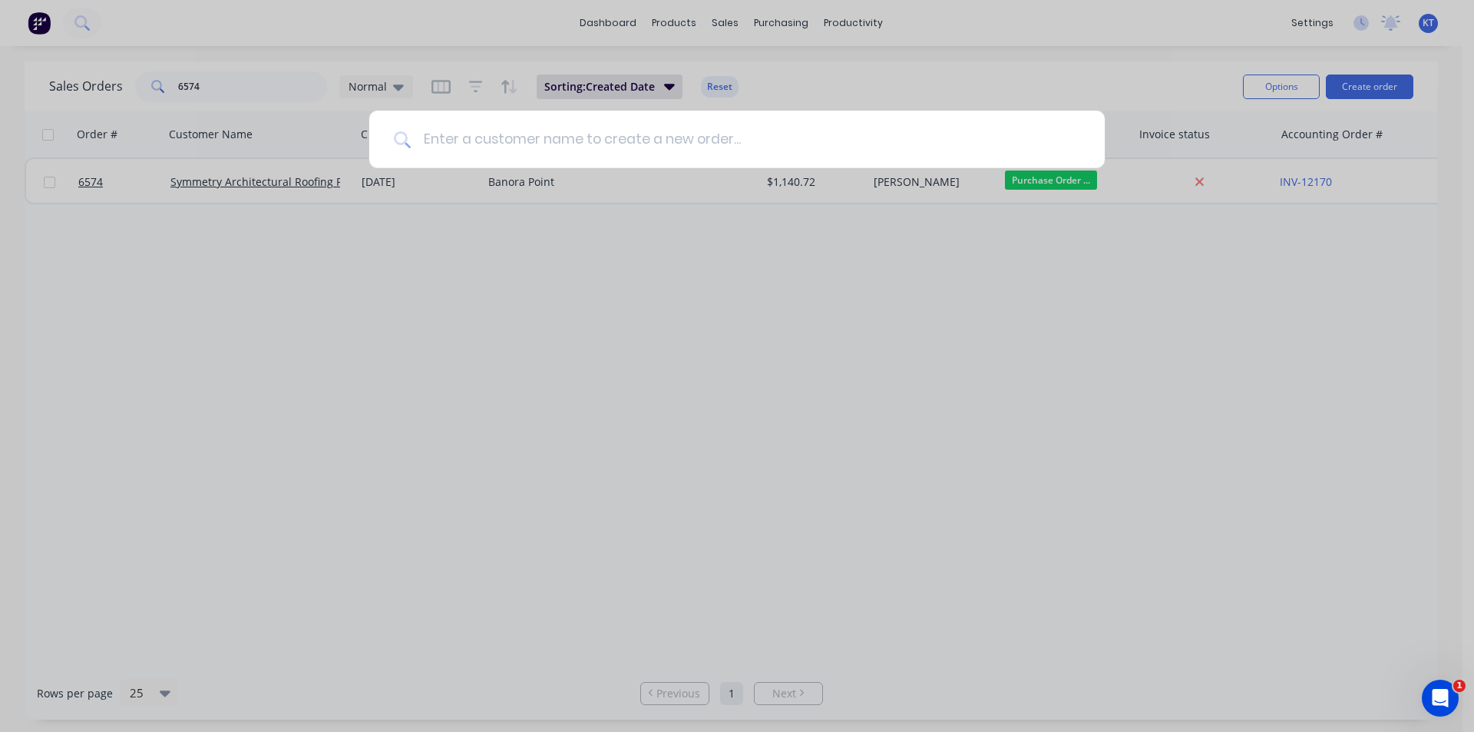
click at [595, 149] on input at bounding box center [746, 140] width 670 height 58
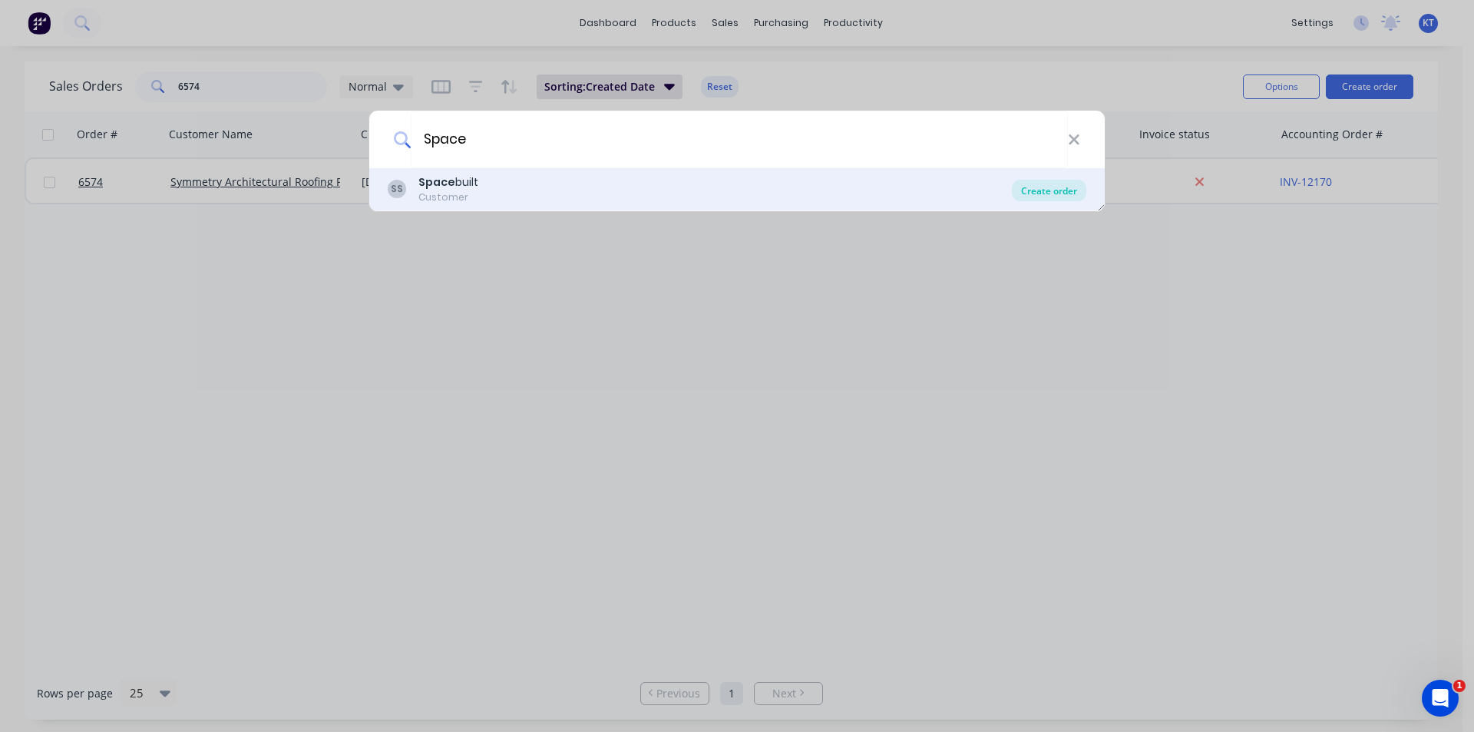
click at [1056, 193] on div "Create order" at bounding box center [1049, 190] width 74 height 21
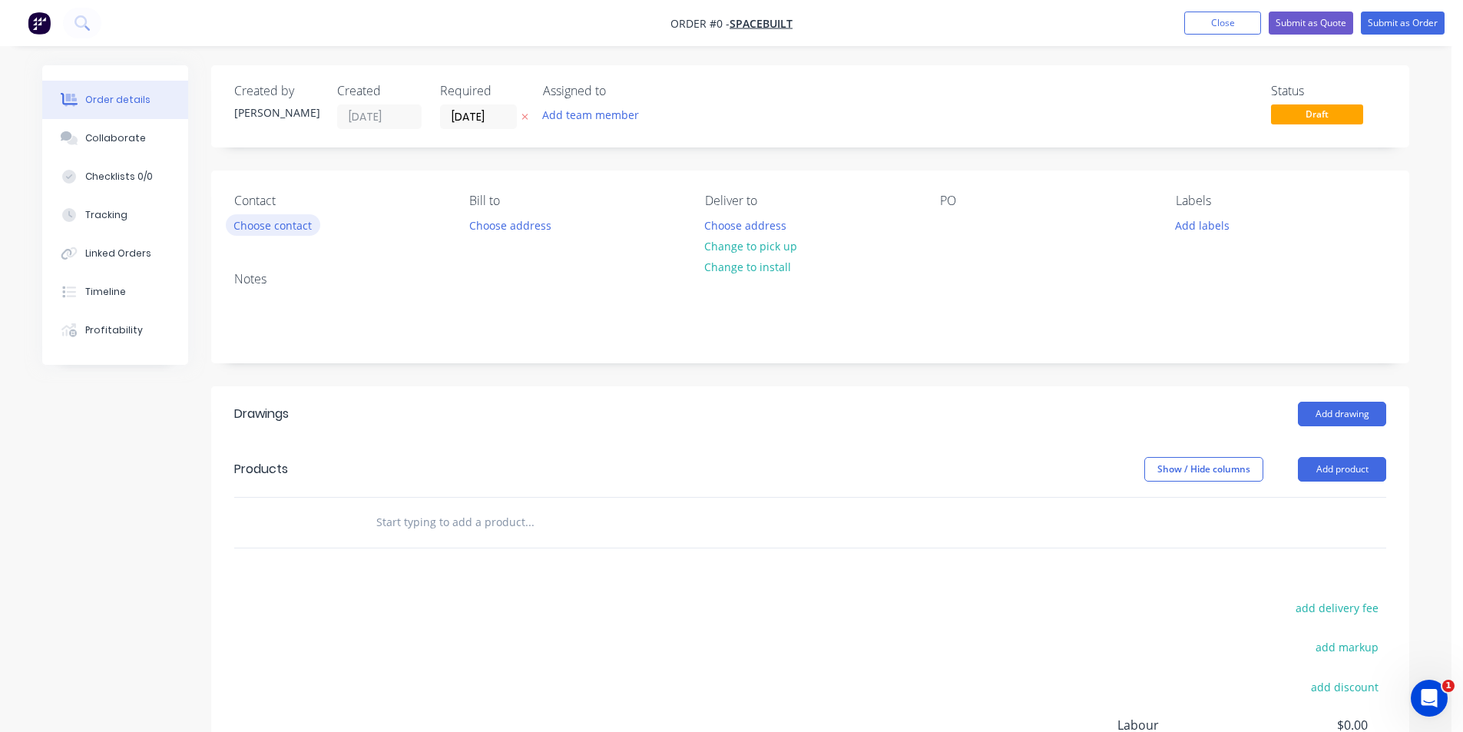
click at [255, 230] on button "Choose contact" at bounding box center [273, 224] width 94 height 21
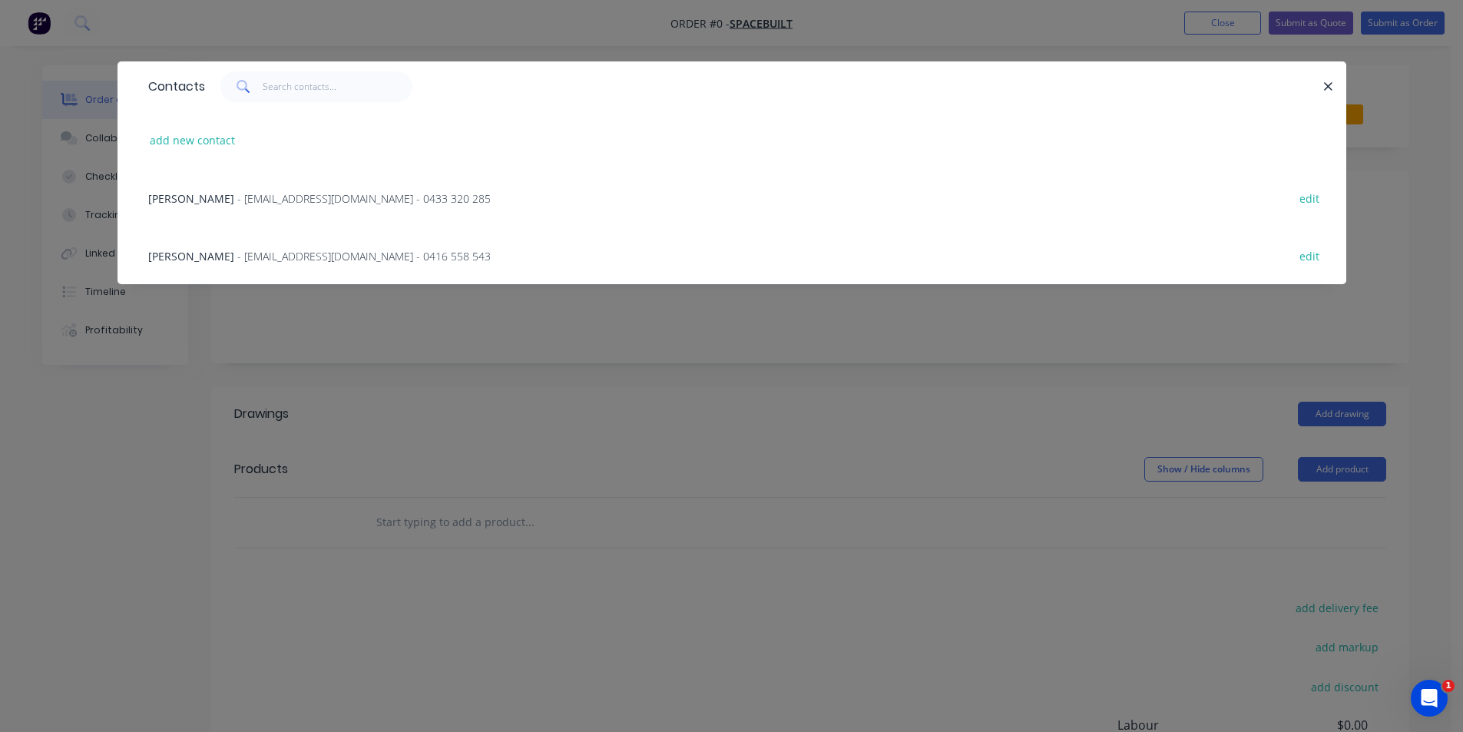
click at [253, 243] on div "[PERSON_NAME] - [EMAIL_ADDRESS][DOMAIN_NAME] - 0416 558 543 edit" at bounding box center [732, 255] width 1182 height 58
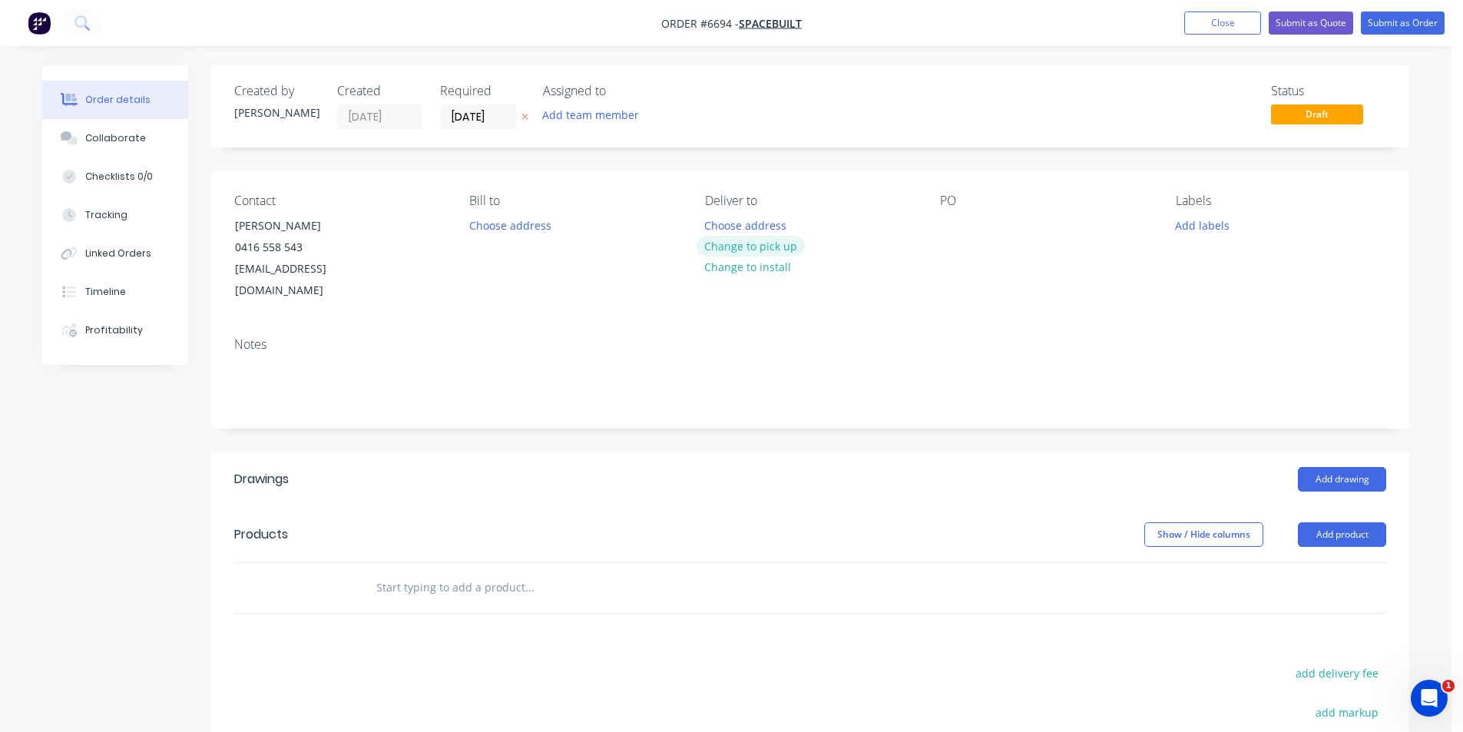
click at [740, 251] on button "Change to pick up" at bounding box center [750, 246] width 109 height 21
click at [937, 216] on div "Contact [PERSON_NAME] [PHONE_NUMBER] [EMAIL_ADDRESS][DOMAIN_NAME] [PERSON_NAME]…" at bounding box center [810, 247] width 1198 height 154
click at [939, 216] on div "Contact [PERSON_NAME] [PHONE_NUMBER] [EMAIL_ADDRESS][DOMAIN_NAME] [PERSON_NAME]…" at bounding box center [810, 247] width 1198 height 154
click at [958, 226] on div at bounding box center [952, 225] width 25 height 22
click at [1368, 487] on button "Add drawing" at bounding box center [1342, 479] width 88 height 25
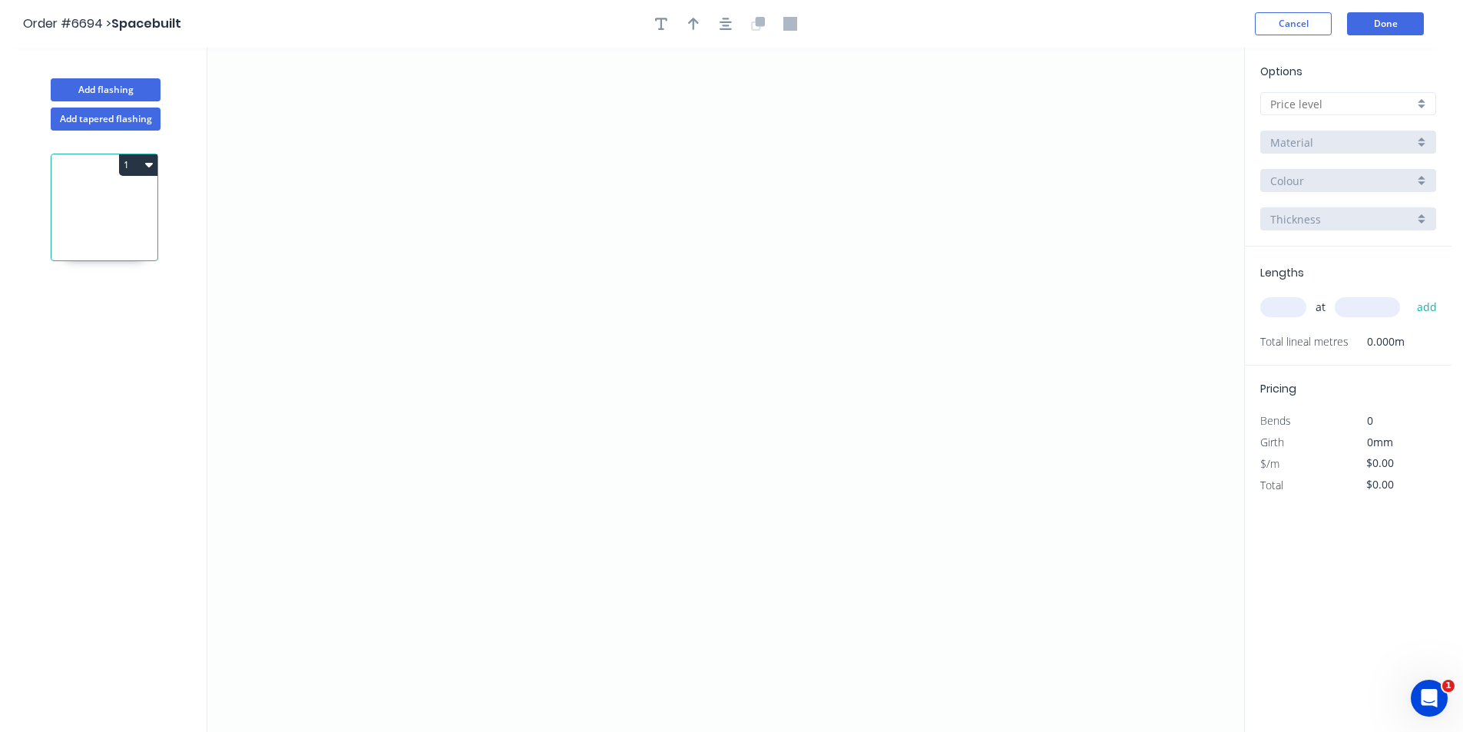
drag, startPoint x: 1345, startPoint y: 124, endPoint x: 1347, endPoint y: 104, distance: 20.1
click at [1345, 122] on div "Options A B C D E Material Colour Thickness" at bounding box center [1348, 155] width 207 height 184
click at [1347, 104] on input "text" at bounding box center [1342, 104] width 144 height 16
click at [1318, 221] on div "D" at bounding box center [1348, 213] width 174 height 27
click at [1302, 146] on input "Brass" at bounding box center [1342, 142] width 144 height 16
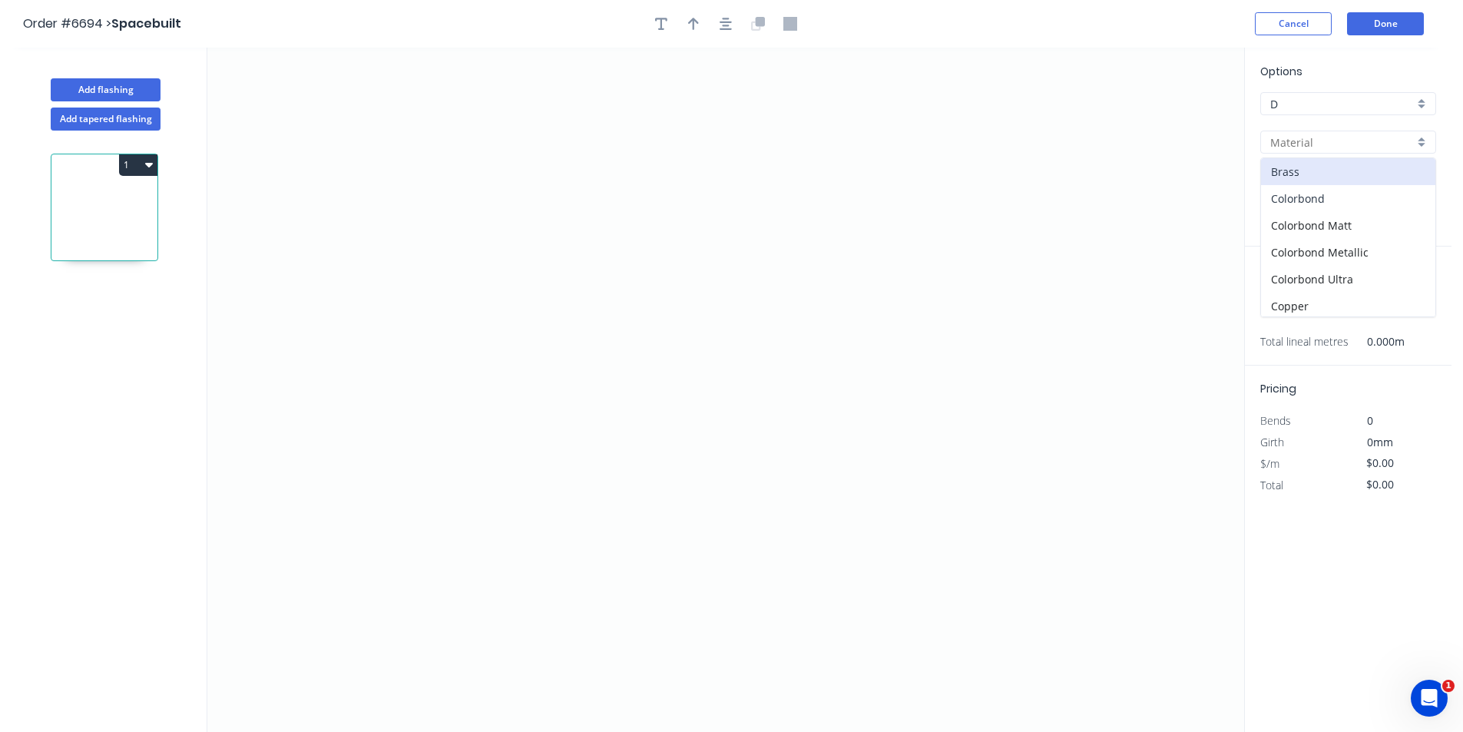
click at [1307, 193] on div "Colorbond" at bounding box center [1348, 198] width 174 height 27
click at [1306, 193] on div "Options D D Colorbond Colorbond Colorbond Matt Colorbond Metallic Colorbond Ult…" at bounding box center [1348, 155] width 207 height 184
click at [1307, 184] on input "Basalt" at bounding box center [1342, 181] width 144 height 16
click at [1336, 336] on div "Monument" at bounding box center [1348, 329] width 174 height 27
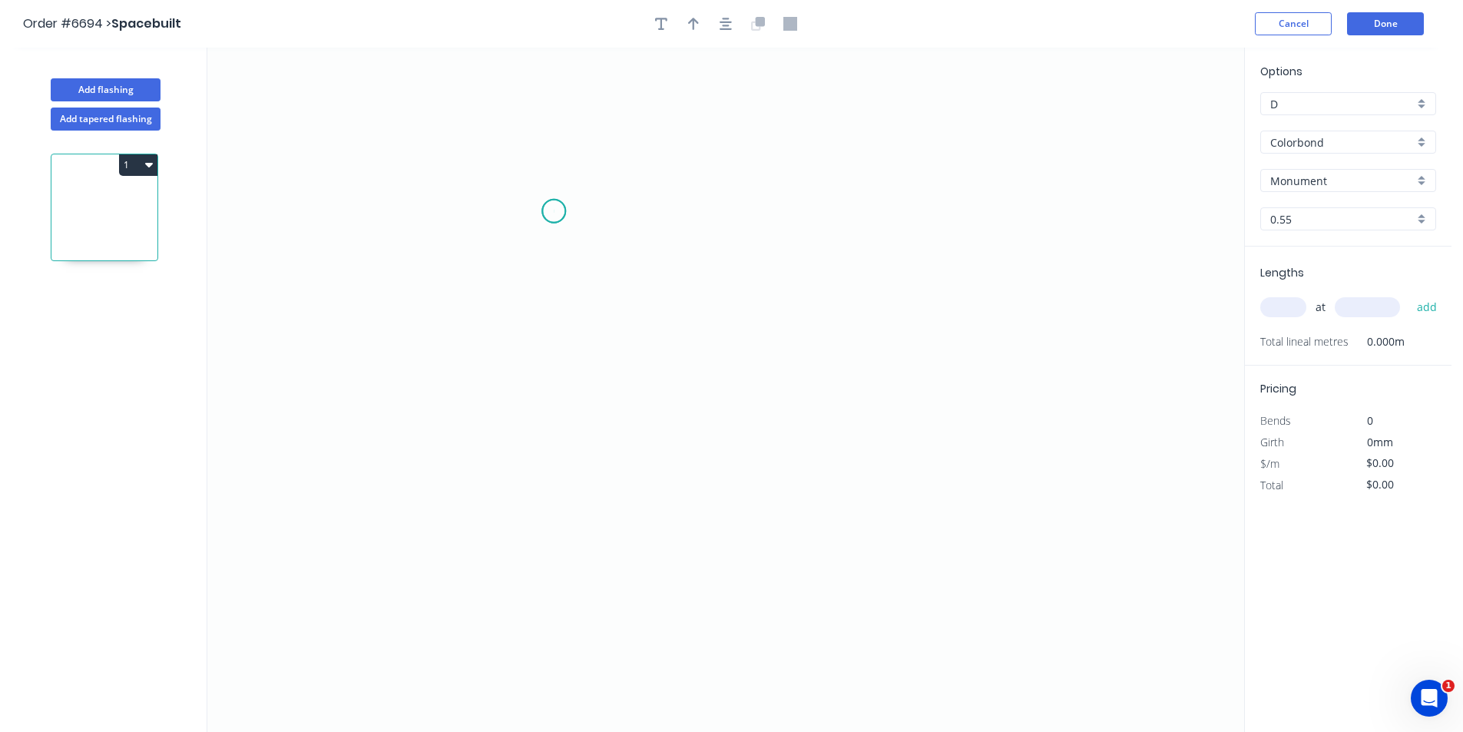
click at [554, 211] on icon "0" at bounding box center [725, 390] width 1037 height 684
click at [561, 414] on icon "0" at bounding box center [725, 390] width 1037 height 684
click at [717, 442] on icon "0 ?" at bounding box center [725, 390] width 1037 height 684
click at [722, 494] on icon "0 ? ? ? º" at bounding box center [725, 390] width 1037 height 684
drag, startPoint x: 719, startPoint y: 494, endPoint x: 708, endPoint y: 496, distance: 11.7
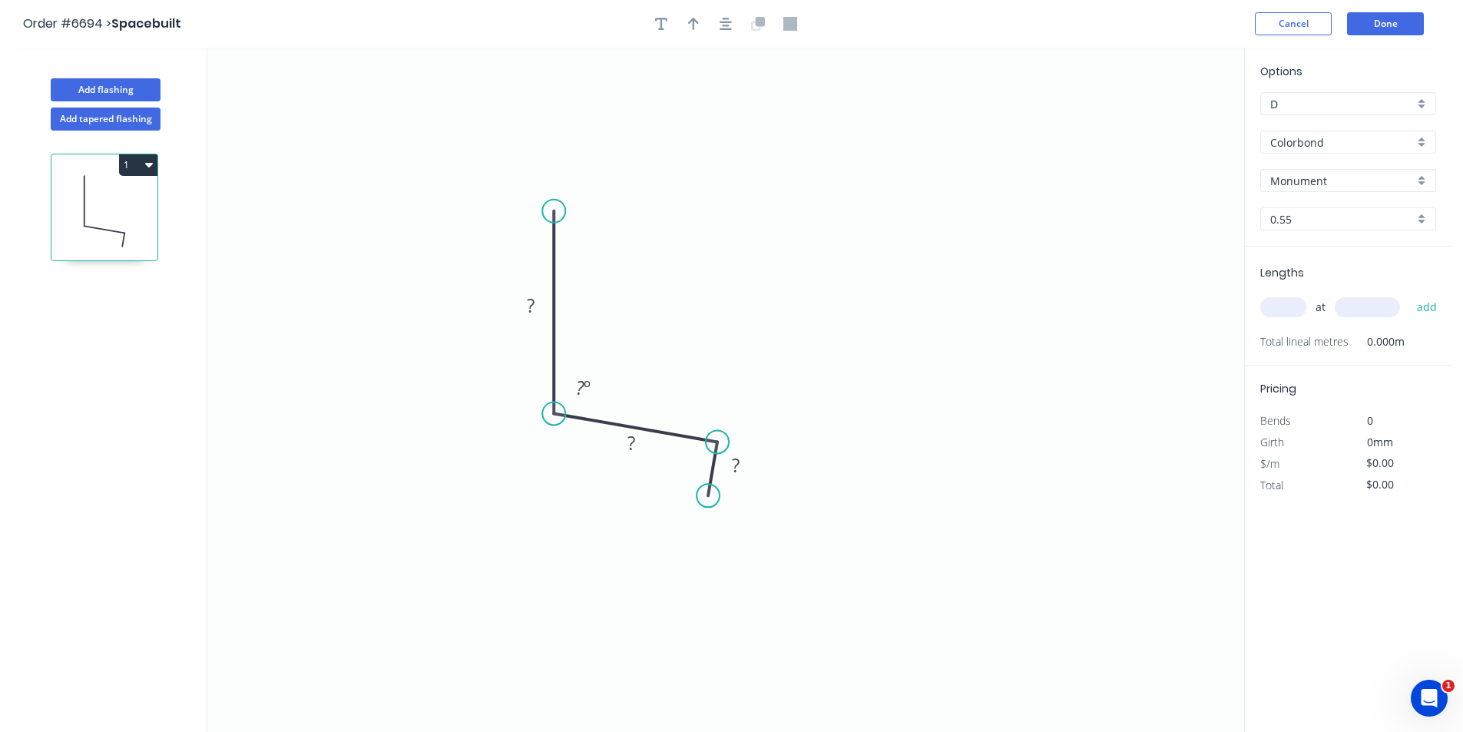
click at [708, 496] on circle at bounding box center [707, 495] width 23 height 23
click at [765, 545] on div "Crush & Fold" at bounding box center [785, 547] width 154 height 31
drag, startPoint x: 782, startPoint y: 546, endPoint x: 769, endPoint y: 507, distance: 41.0
click at [781, 546] on div "Flip bend" at bounding box center [780, 552] width 154 height 31
drag, startPoint x: 769, startPoint y: 484, endPoint x: 719, endPoint y: 548, distance: 82.0
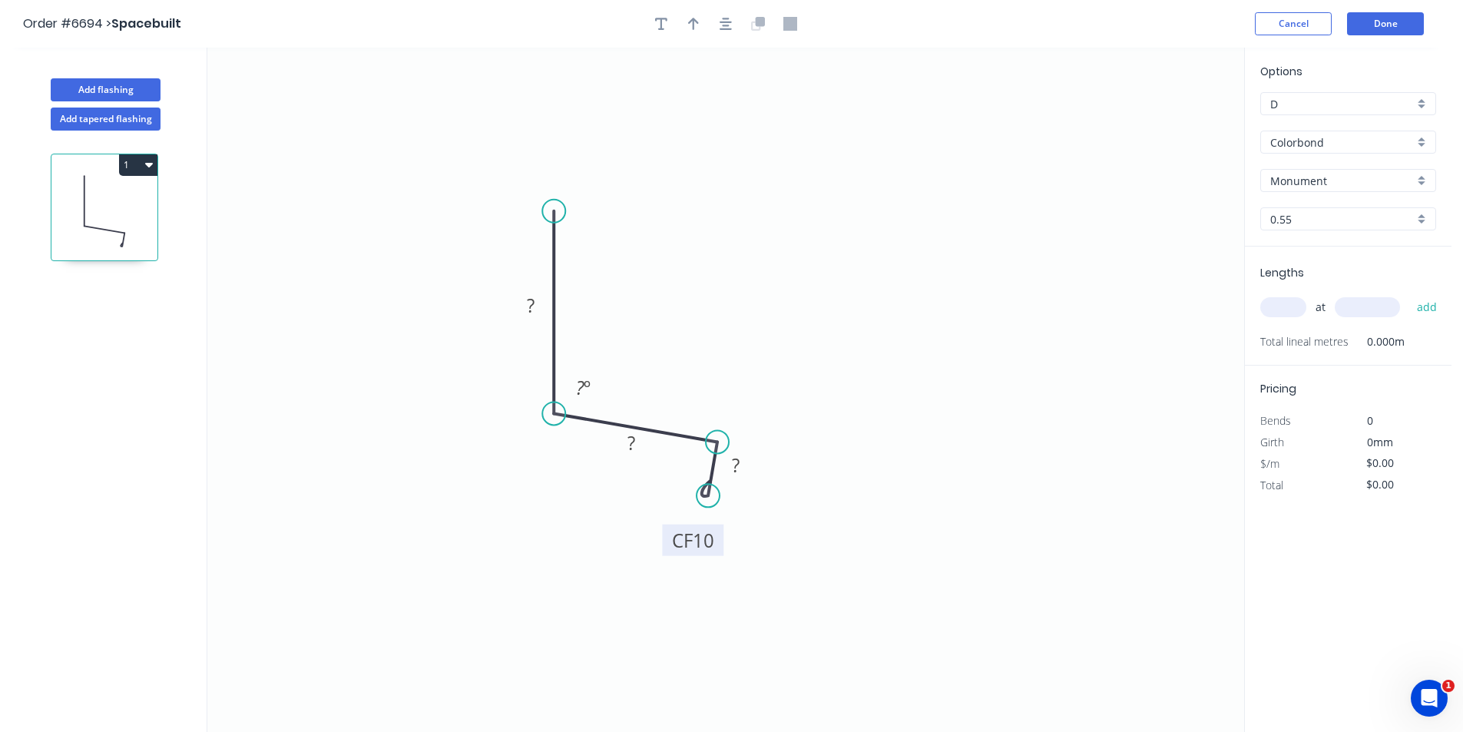
click at [719, 548] on rect at bounding box center [692, 539] width 61 height 31
click at [749, 466] on rect at bounding box center [735, 465] width 31 height 21
click at [888, 200] on icon "0 80 57 CF 10 15 87 º" at bounding box center [725, 390] width 1037 height 684
click at [727, 25] on icon "button" at bounding box center [725, 24] width 12 height 12
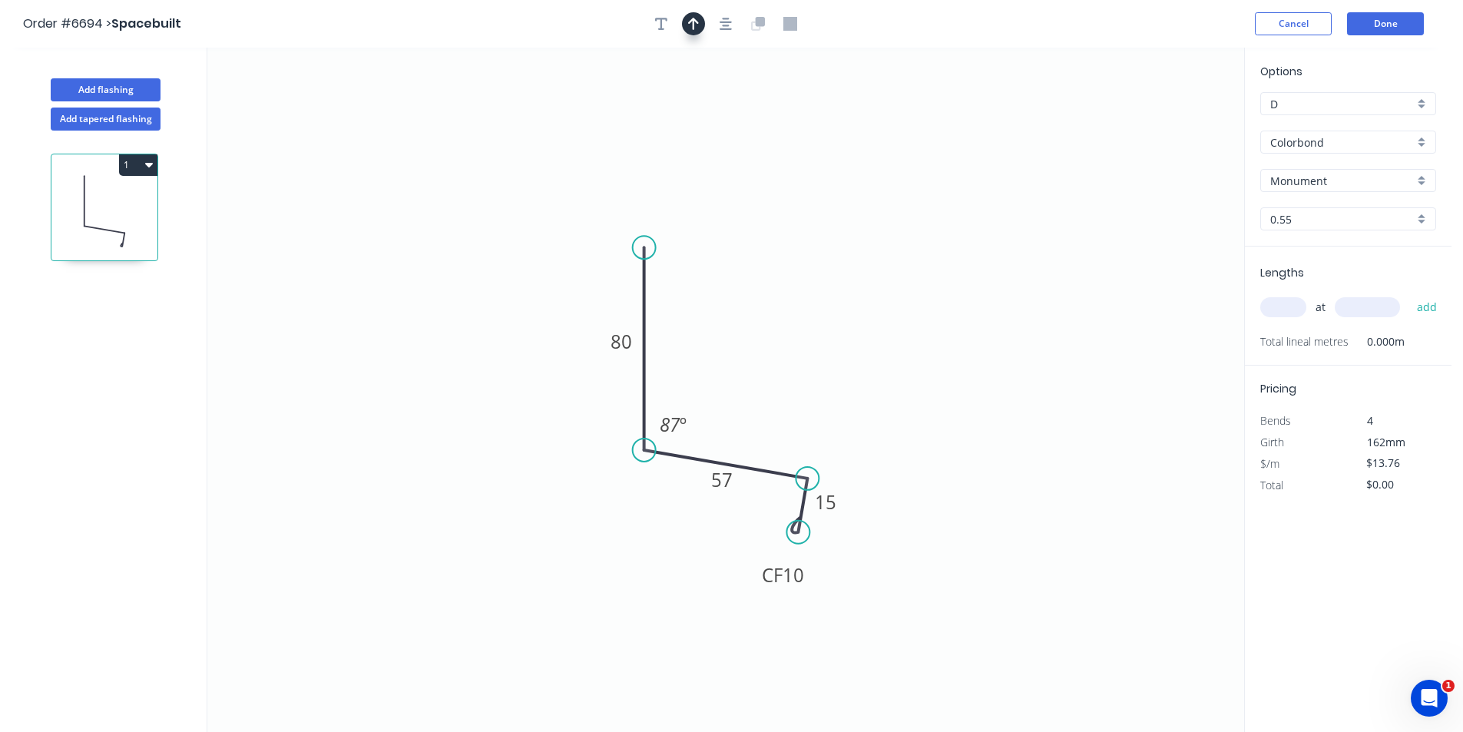
click at [696, 21] on icon "button" at bounding box center [693, 24] width 11 height 12
click at [1163, 121] on icon at bounding box center [1166, 106] width 14 height 49
drag, startPoint x: 1168, startPoint y: 123, endPoint x: 725, endPoint y: 388, distance: 516.2
click at [725, 388] on icon at bounding box center [737, 374] width 45 height 45
click at [1271, 290] on div "at add" at bounding box center [1349, 306] width 179 height 41
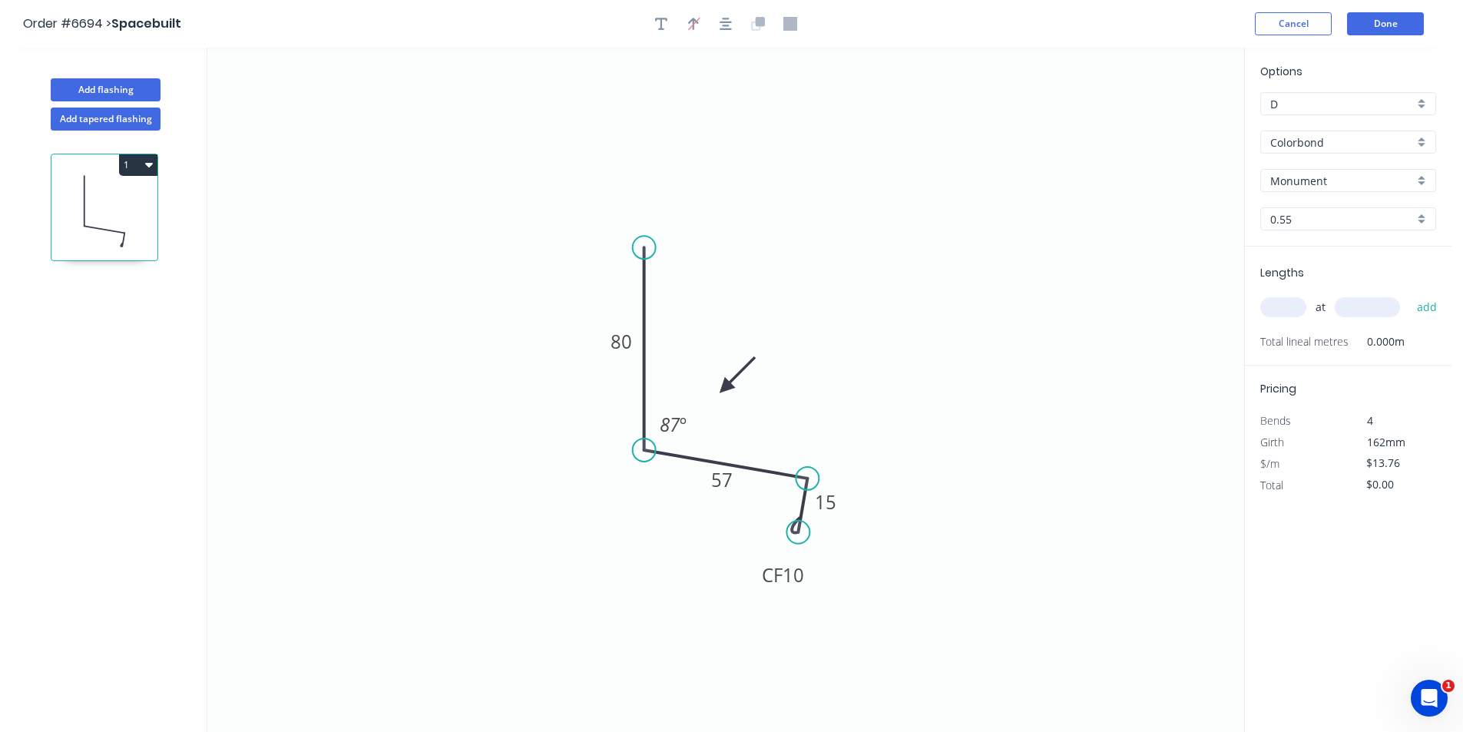
click at [1273, 311] on input "text" at bounding box center [1283, 307] width 46 height 20
click at [1409, 294] on button "add" at bounding box center [1427, 307] width 36 height 26
click at [1372, 29] on button "Done" at bounding box center [1385, 23] width 77 height 23
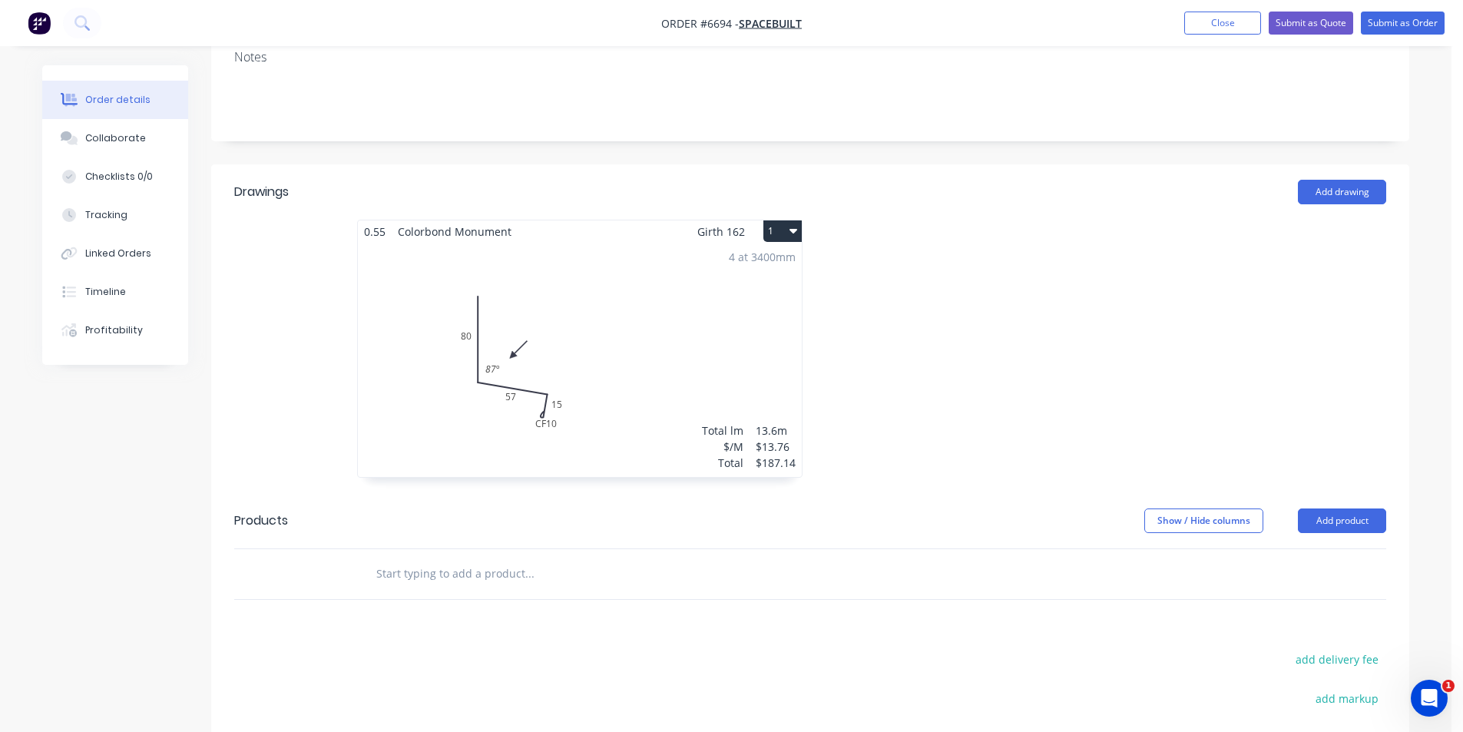
scroll to position [307, 0]
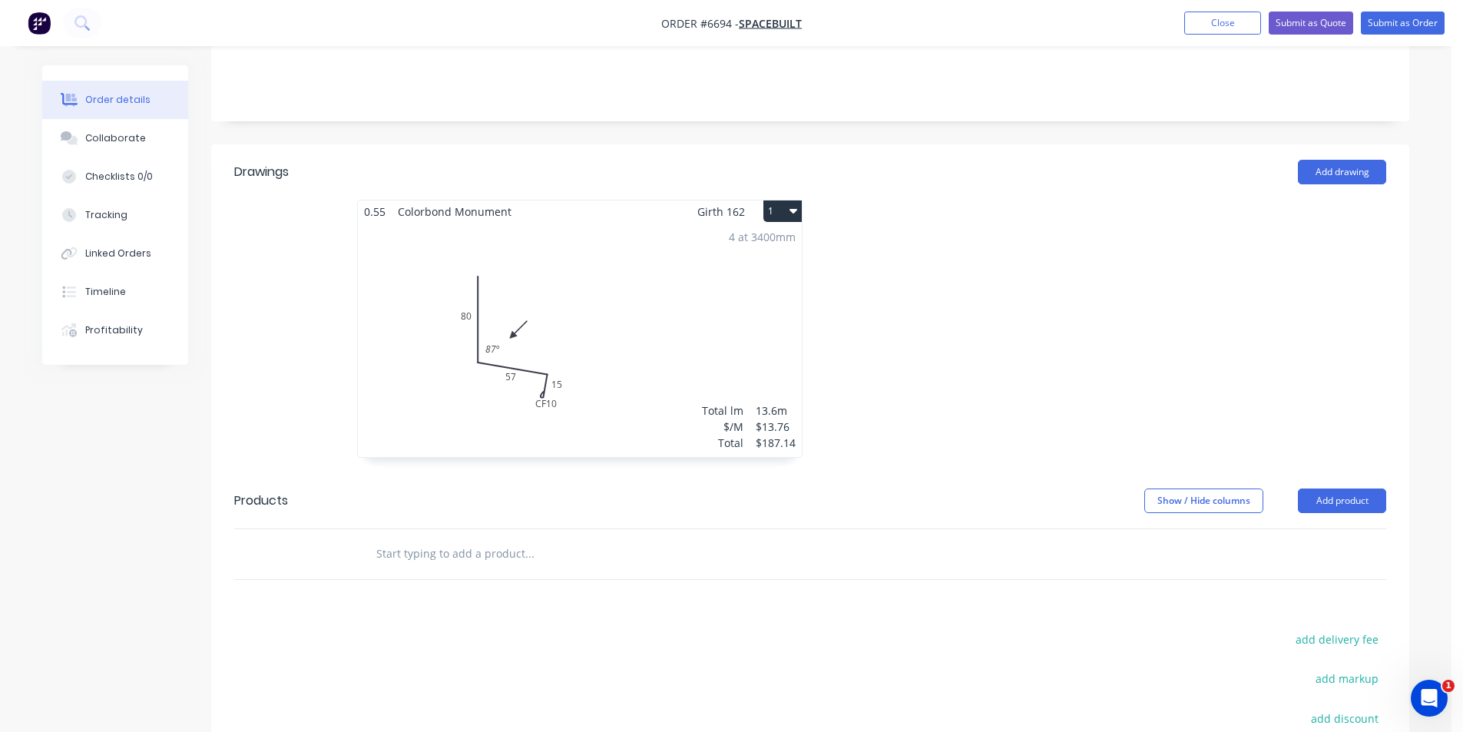
click at [791, 219] on button "1" at bounding box center [782, 210] width 38 height 21
click at [759, 279] on div "Duplicate" at bounding box center [729, 279] width 118 height 22
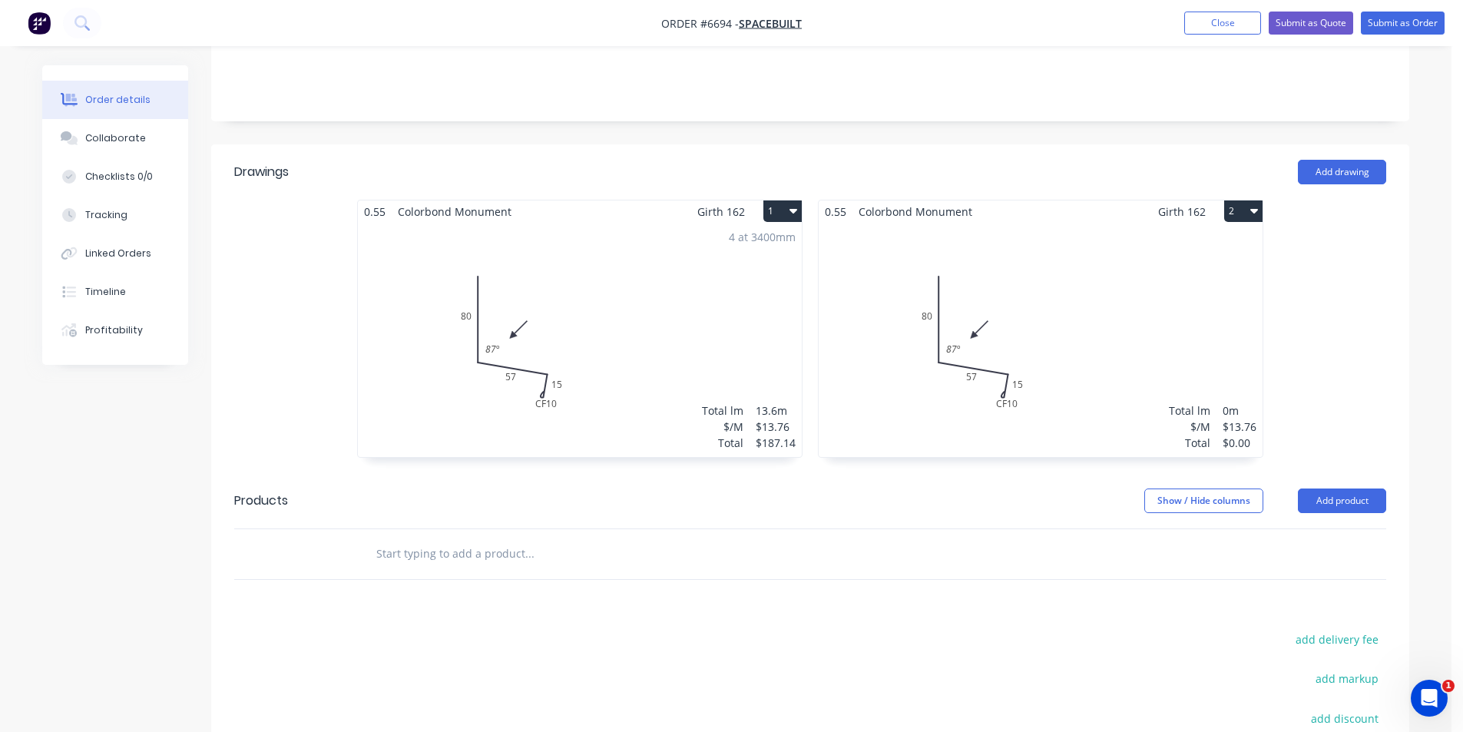
click at [1150, 323] on div "Total lm $/M Total 0m $13.76 $0.00" at bounding box center [1040, 340] width 444 height 234
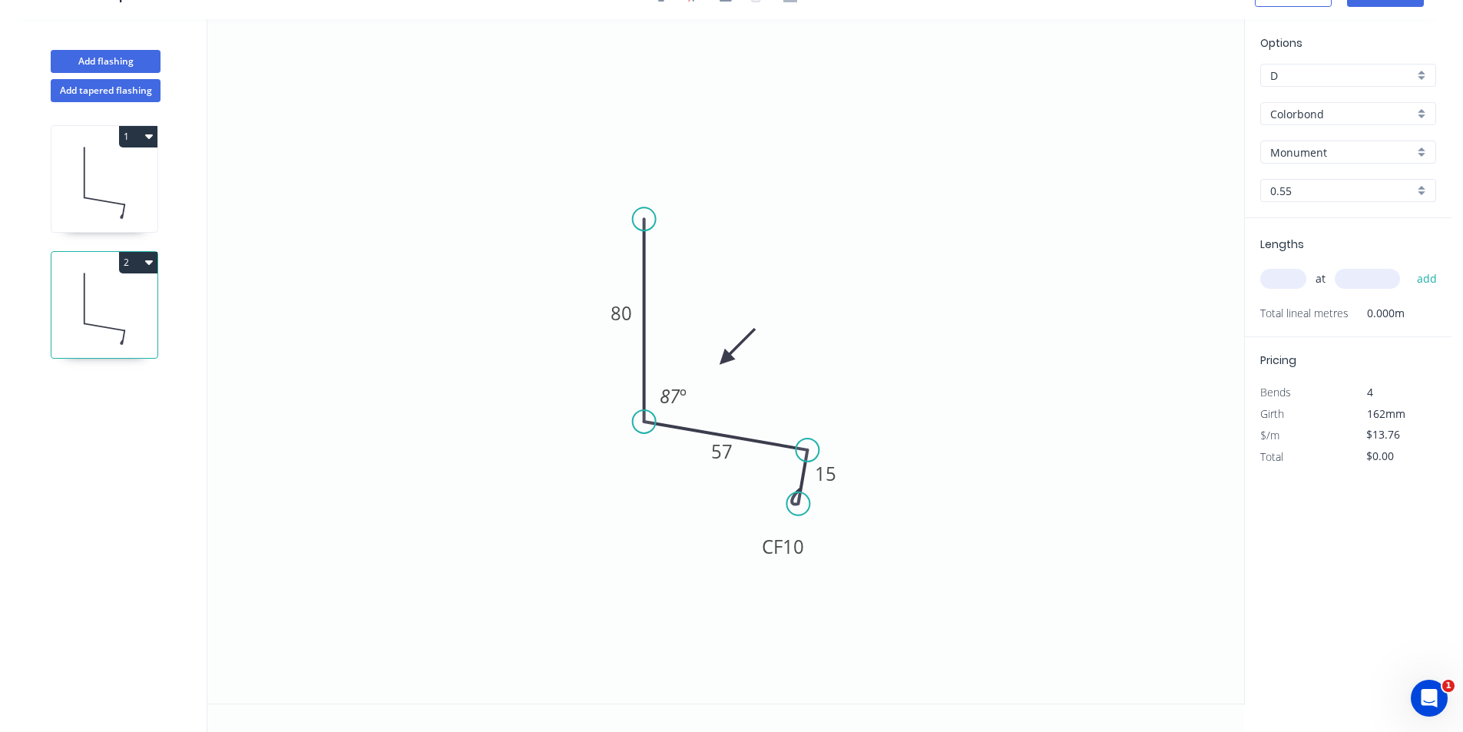
scroll to position [28, 0]
click at [728, 448] on tspan "57" at bounding box center [721, 450] width 21 height 25
click at [1304, 281] on input "text" at bounding box center [1283, 279] width 46 height 20
click at [1409, 266] on button "add" at bounding box center [1427, 279] width 36 height 26
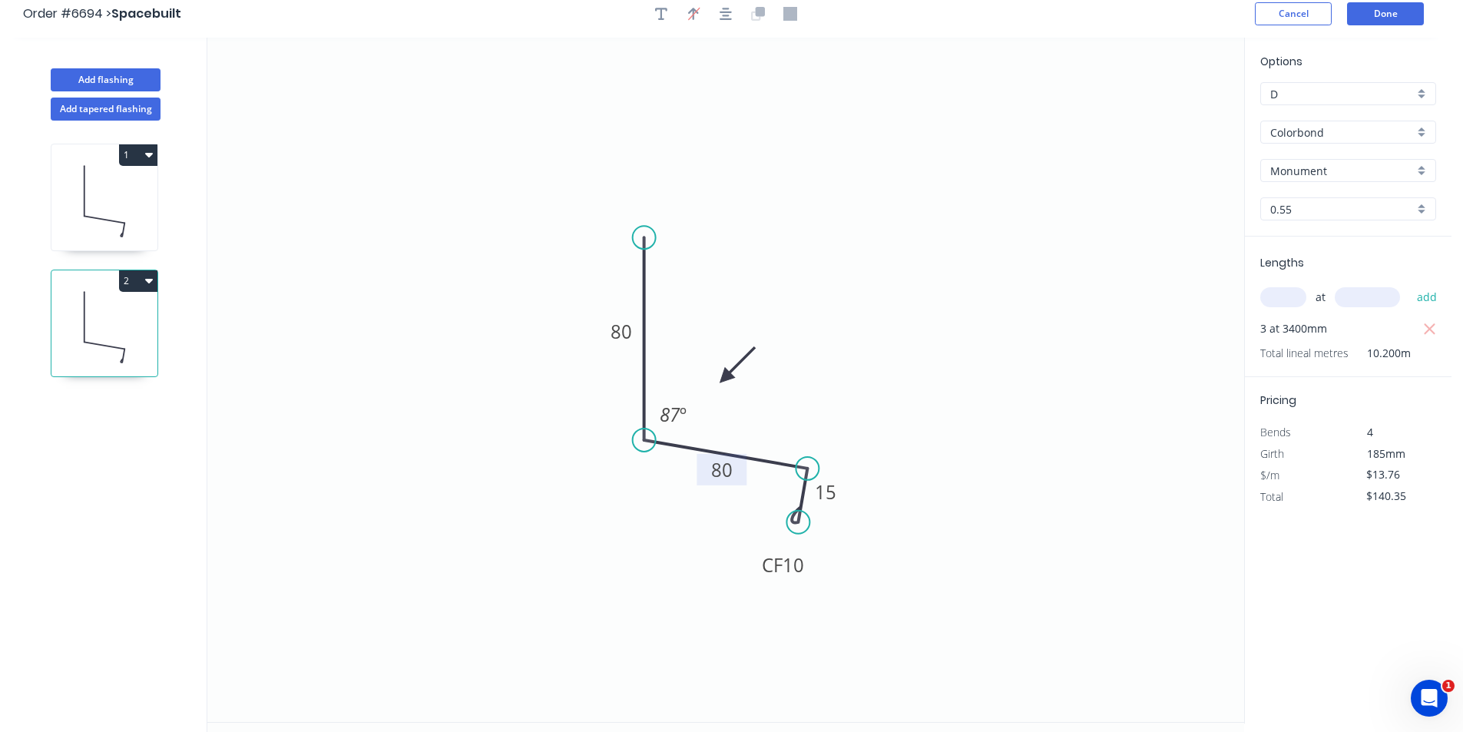
scroll to position [0, 0]
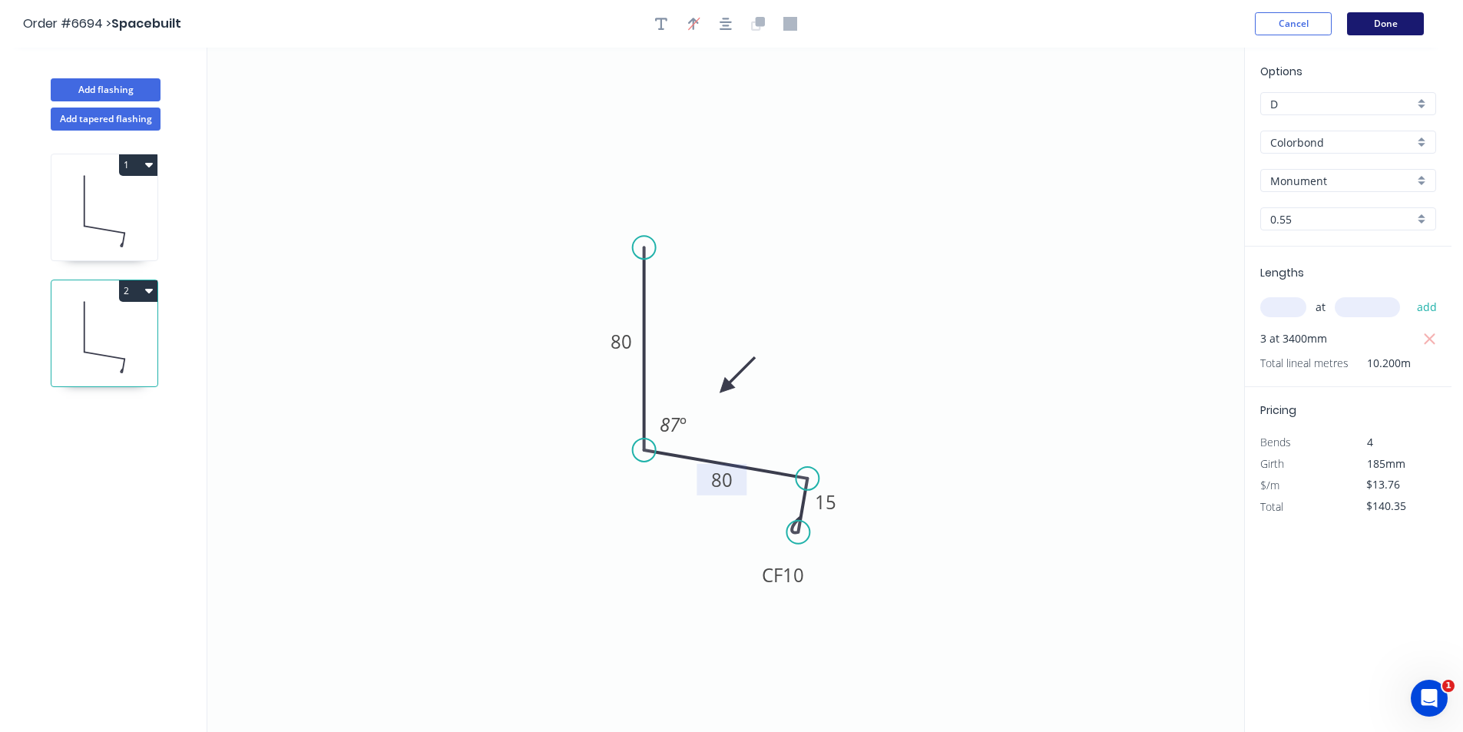
click at [1413, 27] on button "Done" at bounding box center [1385, 23] width 77 height 23
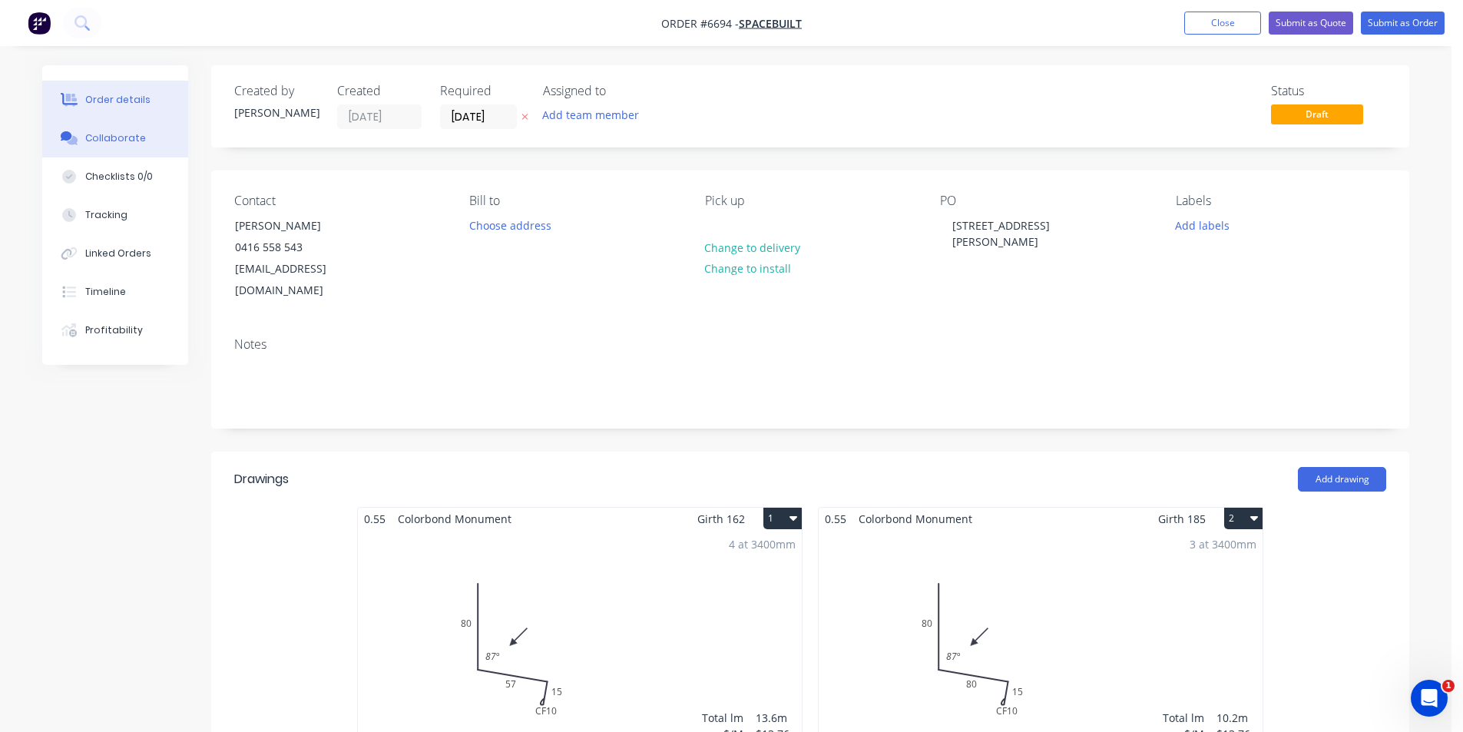
click at [114, 133] on div "Collaborate" at bounding box center [115, 138] width 61 height 14
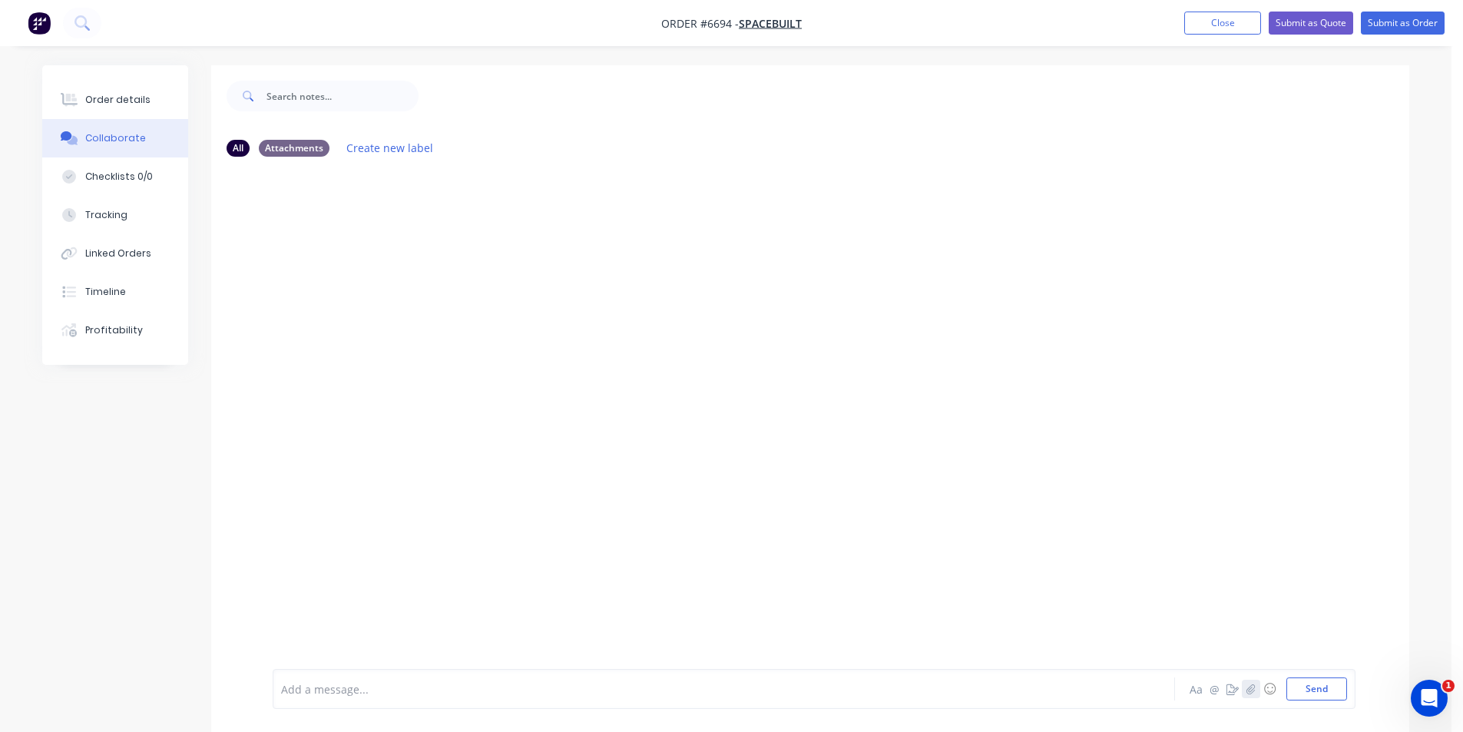
click at [1257, 691] on button "button" at bounding box center [1251, 688] width 18 height 18
click at [1316, 688] on button "Send" at bounding box center [1316, 688] width 61 height 23
click at [143, 105] on div "Order details" at bounding box center [117, 100] width 65 height 14
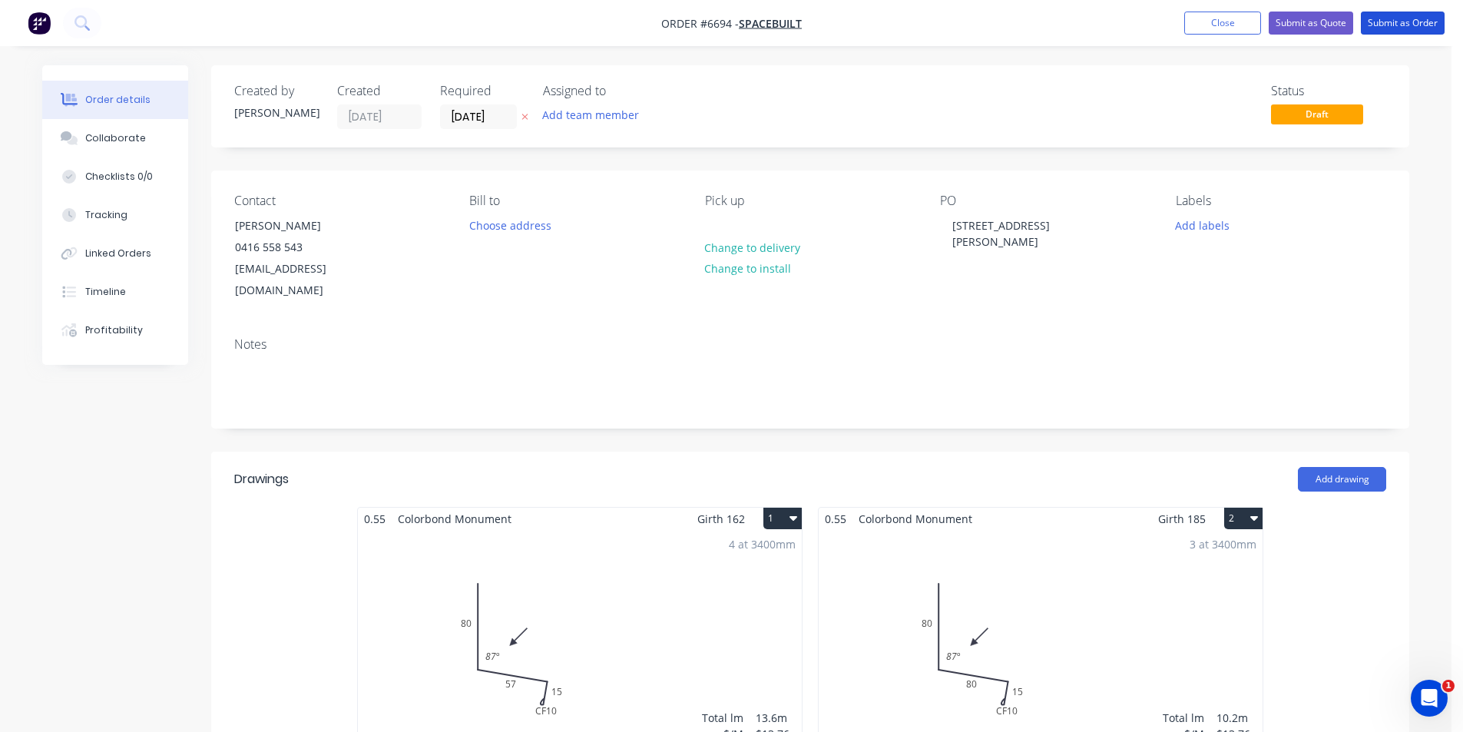
drag, startPoint x: 1384, startPoint y: 28, endPoint x: 1414, endPoint y: 37, distance: 32.1
click at [1384, 27] on button "Submit as Order" at bounding box center [1403, 23] width 84 height 23
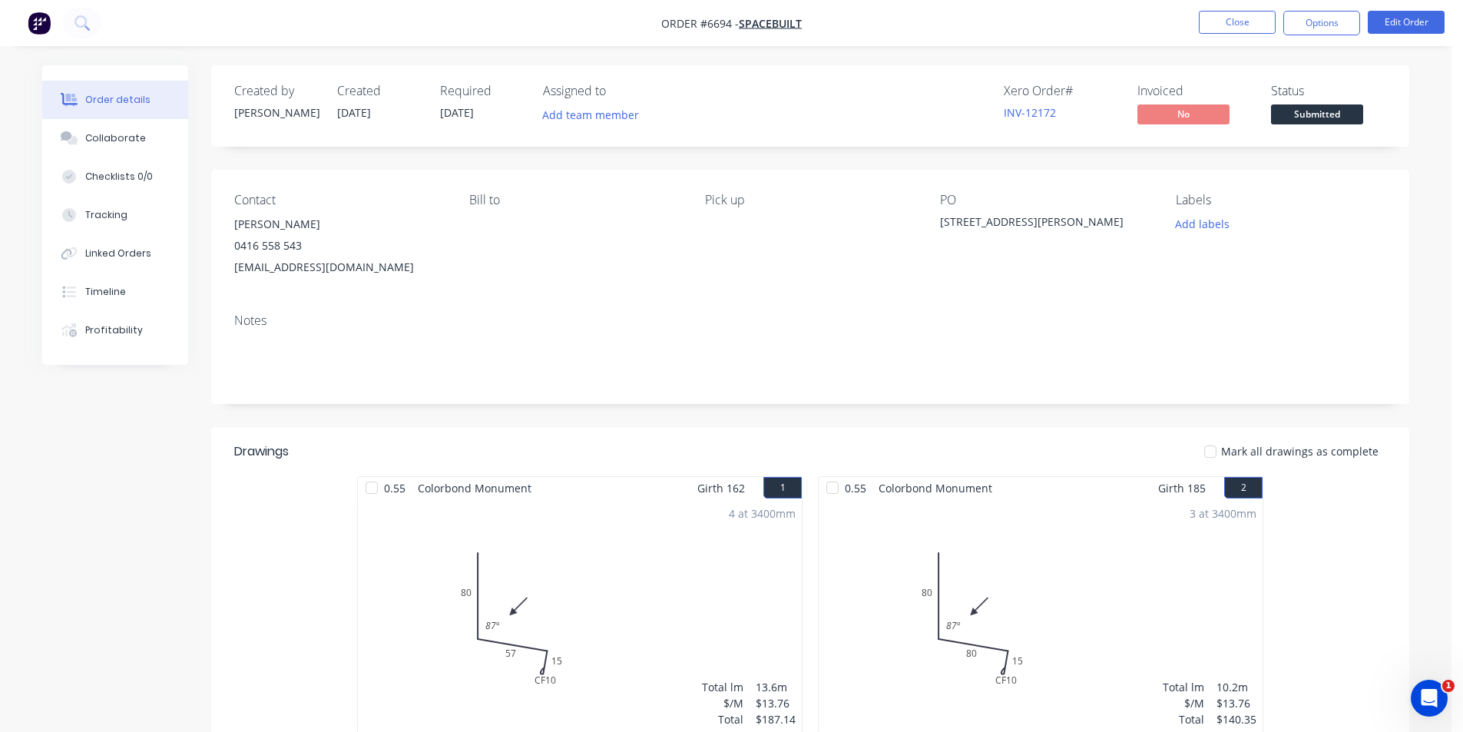
click at [1352, 114] on span "Submitted" at bounding box center [1317, 113] width 92 height 19
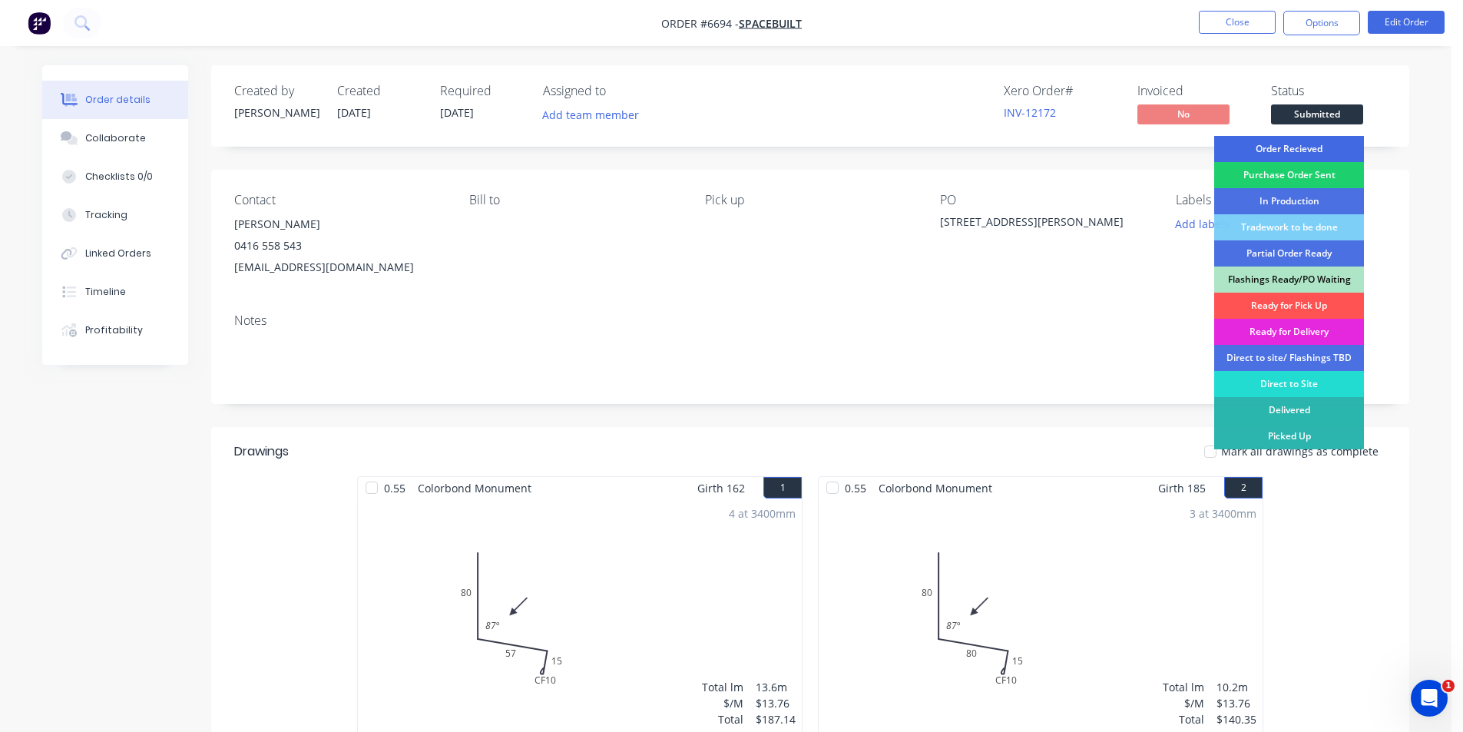
click at [1314, 141] on div "Order Recieved" at bounding box center [1289, 149] width 150 height 26
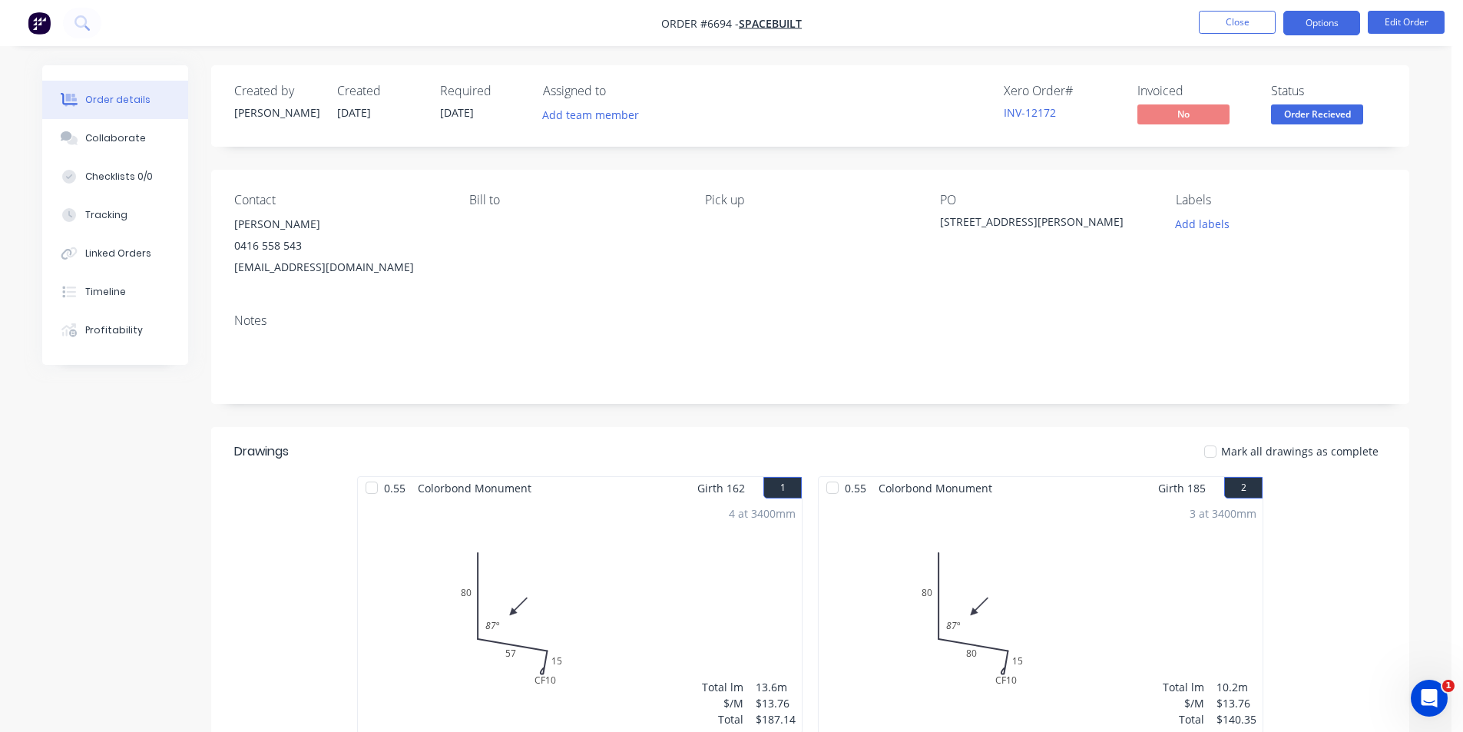
click at [1323, 24] on button "Options" at bounding box center [1321, 23] width 77 height 25
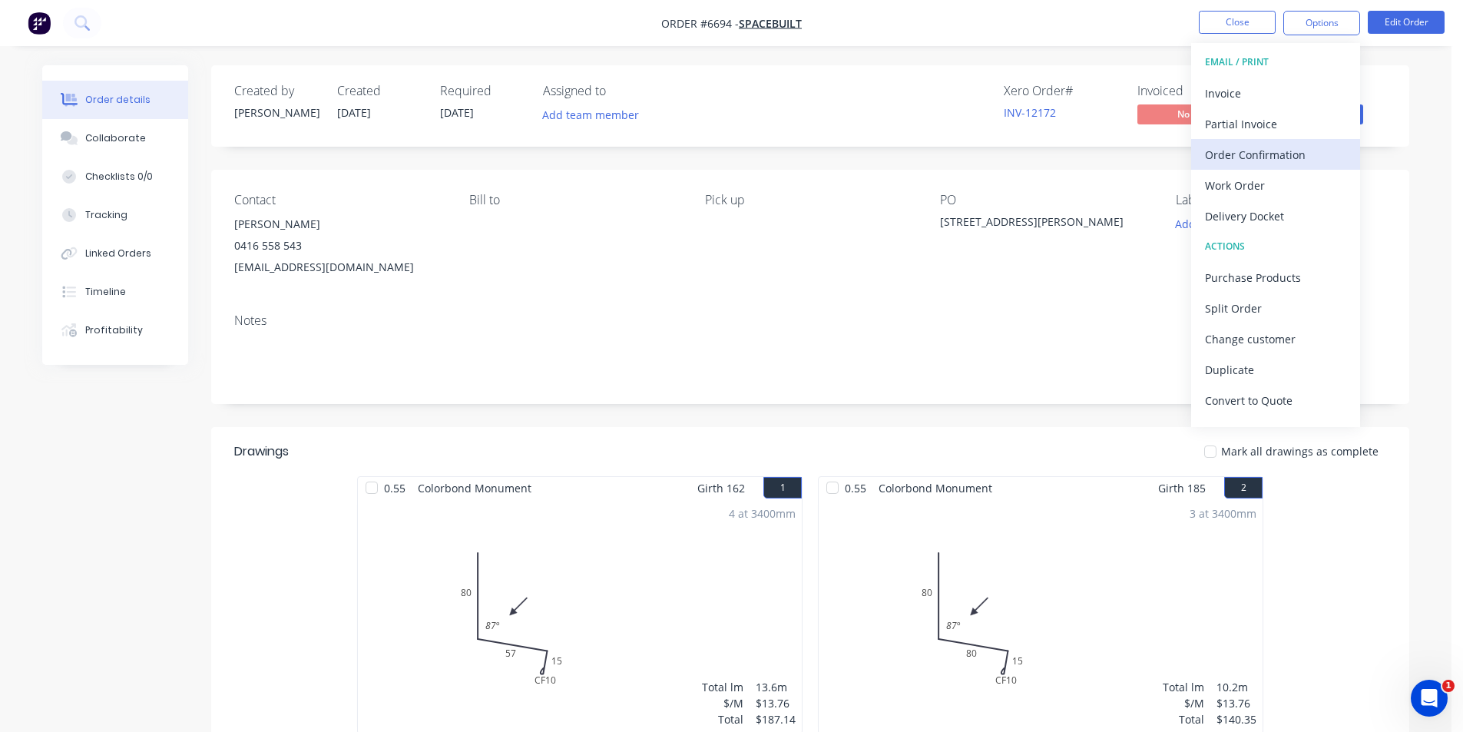
click at [1252, 167] on button "Order Confirmation" at bounding box center [1275, 154] width 169 height 31
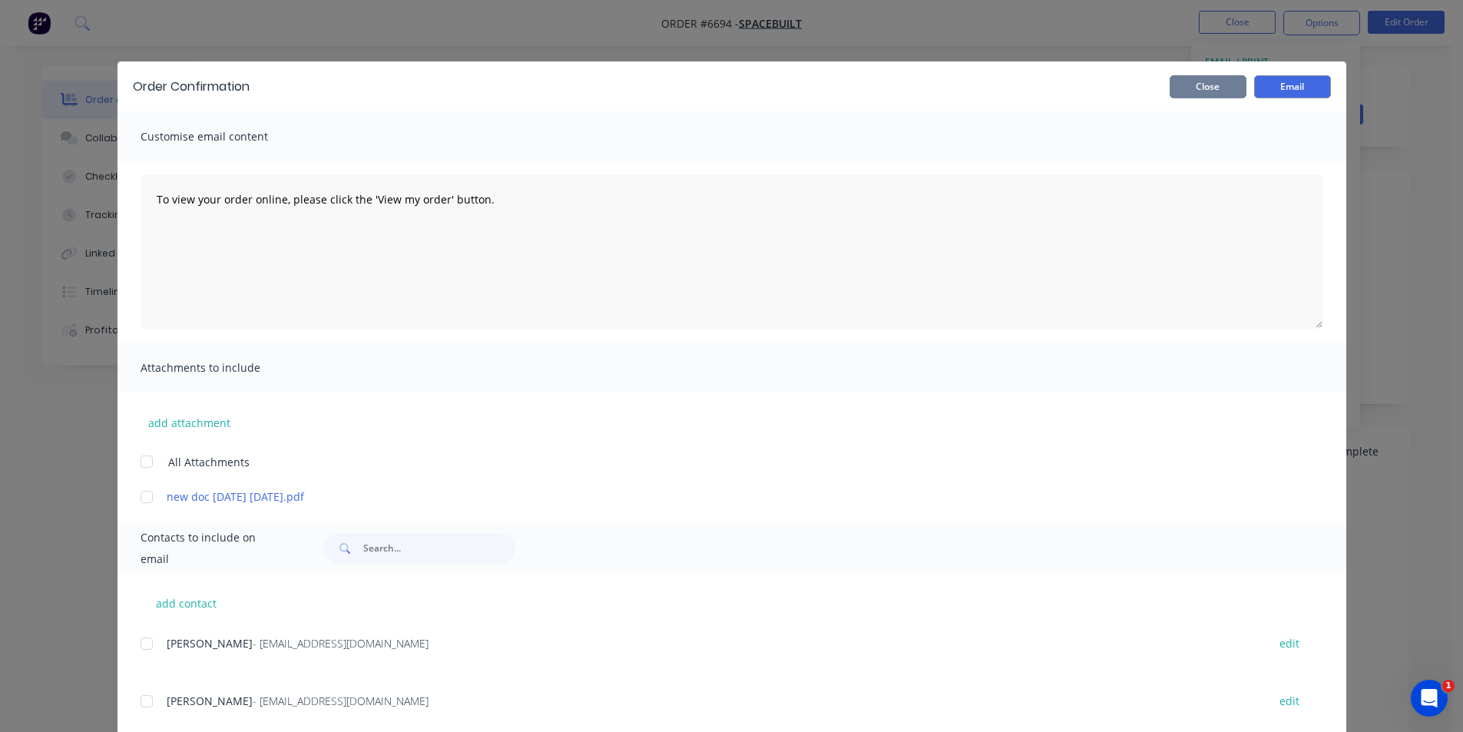
click at [1192, 77] on button "Close" at bounding box center [1207, 86] width 77 height 23
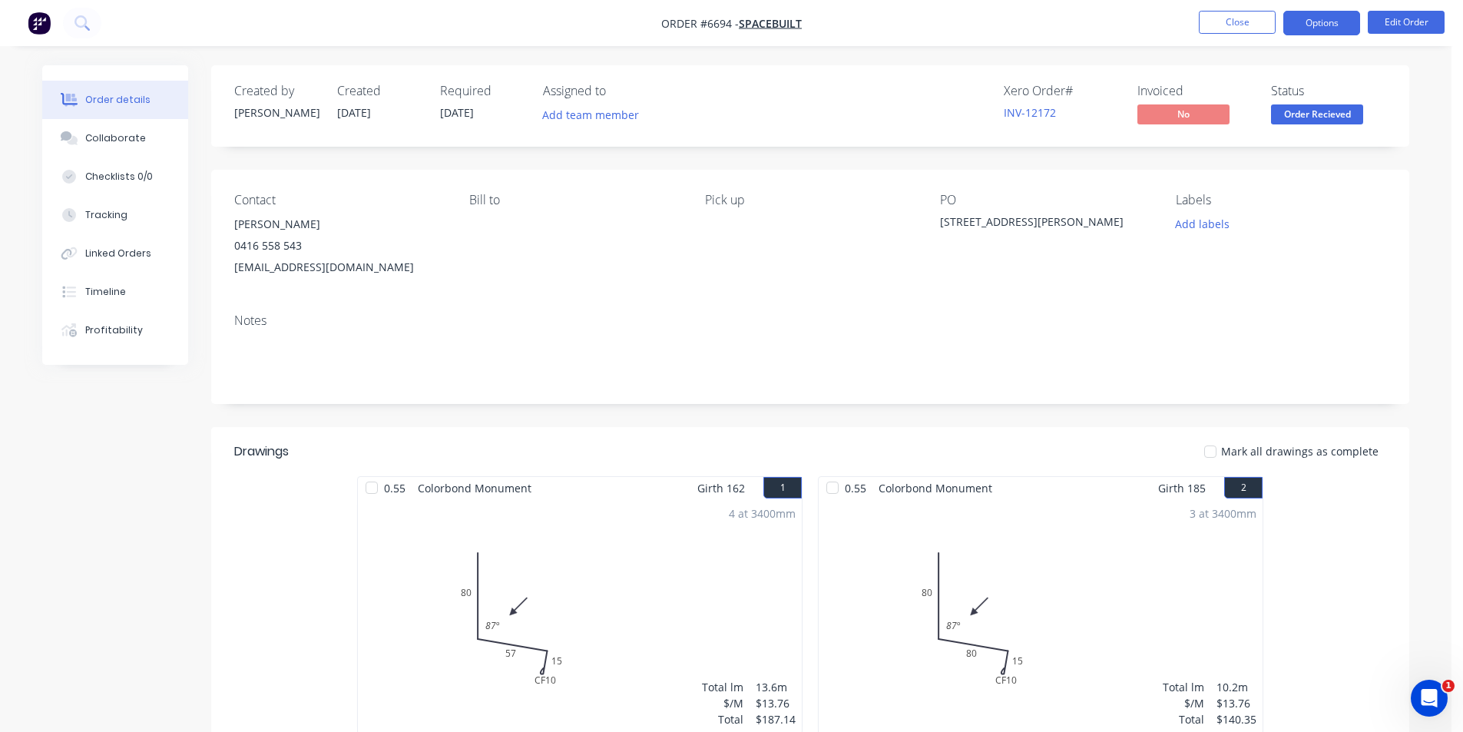
click at [1320, 29] on button "Options" at bounding box center [1321, 23] width 77 height 25
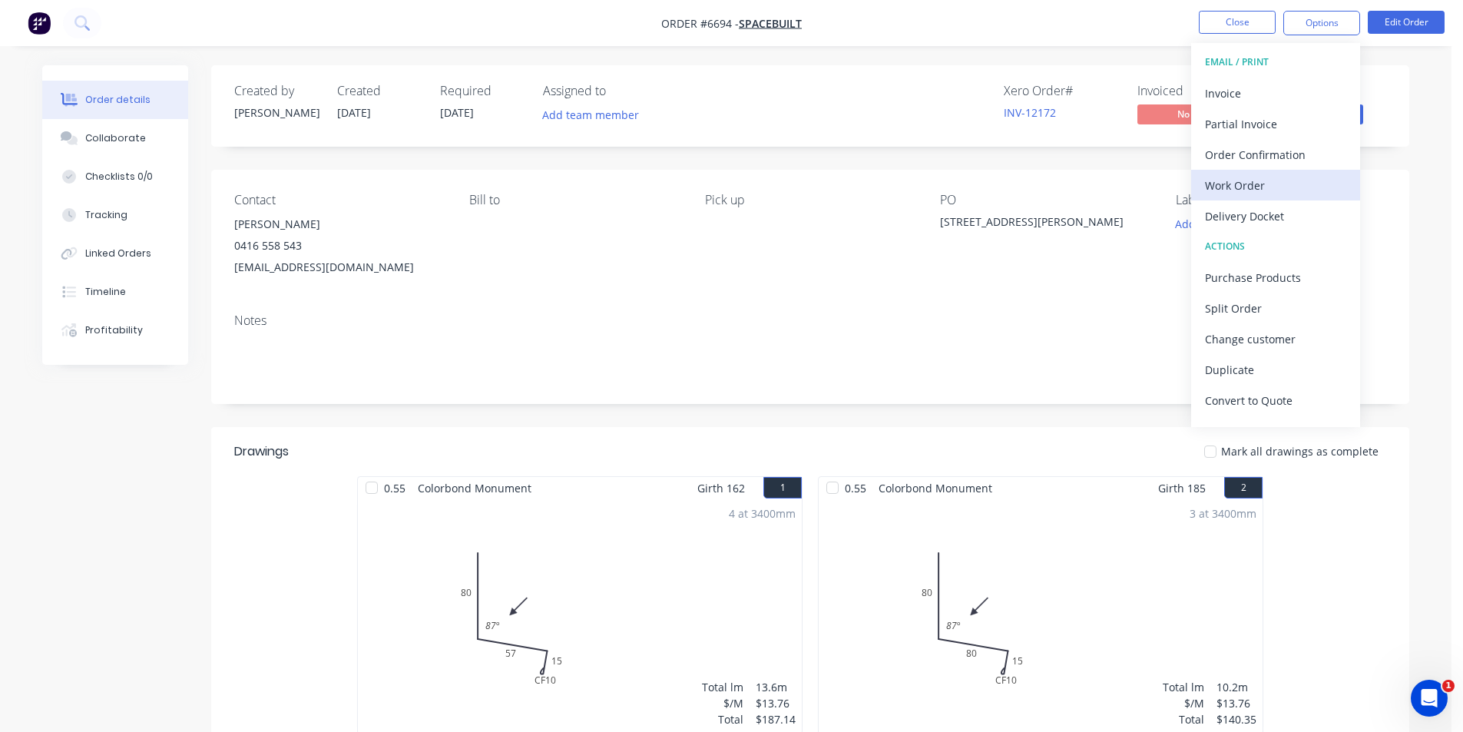
click at [1280, 193] on div "Work Order" at bounding box center [1275, 185] width 141 height 22
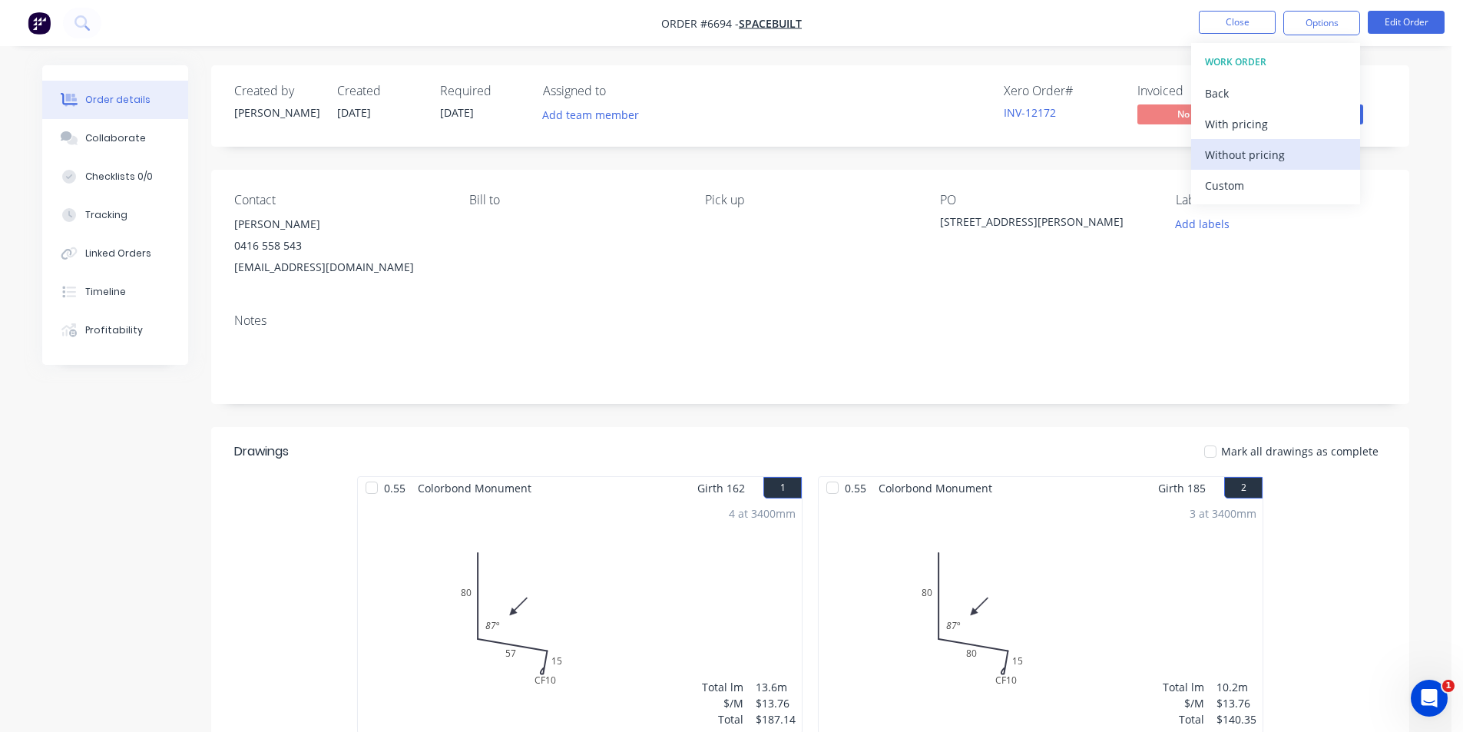
click at [1274, 154] on div "Without pricing" at bounding box center [1275, 155] width 141 height 22
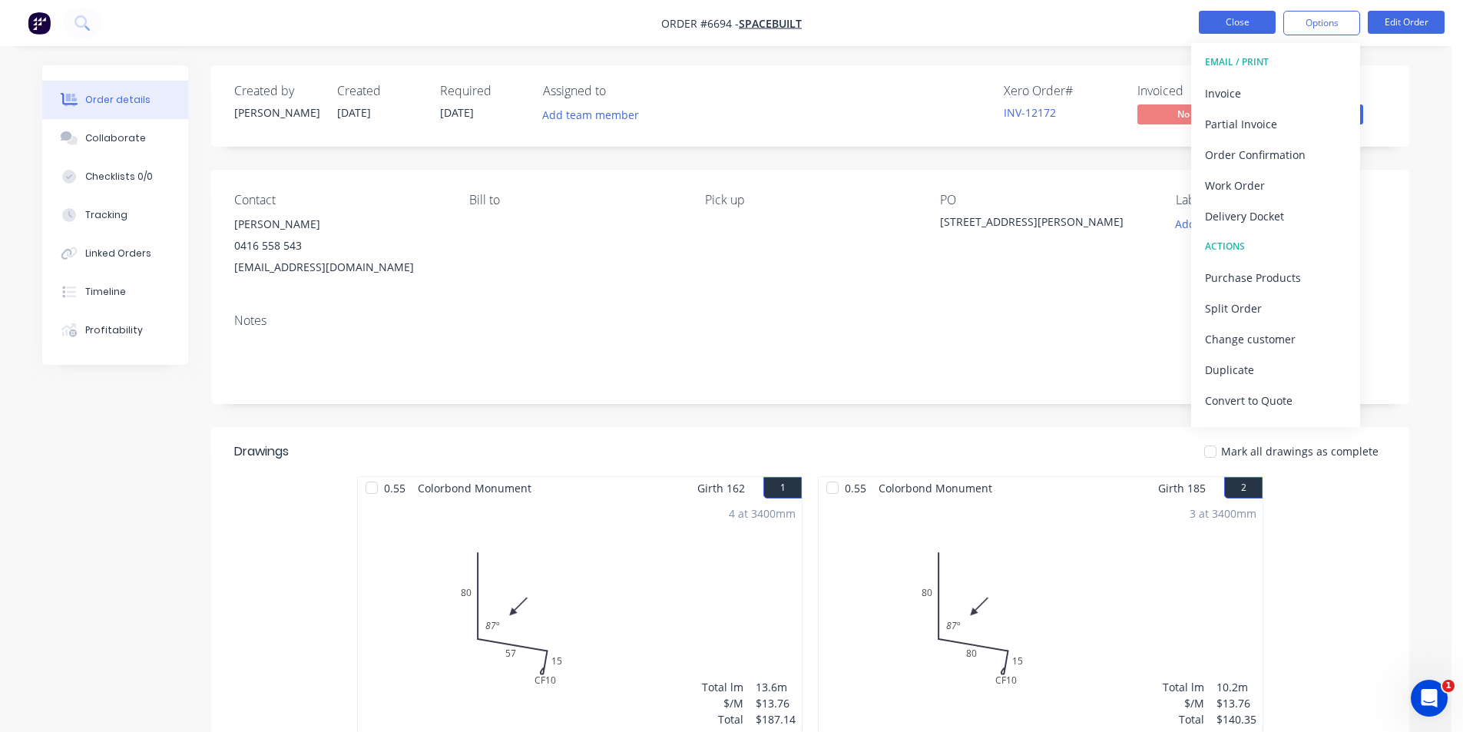
click at [1246, 25] on button "Close" at bounding box center [1237, 22] width 77 height 23
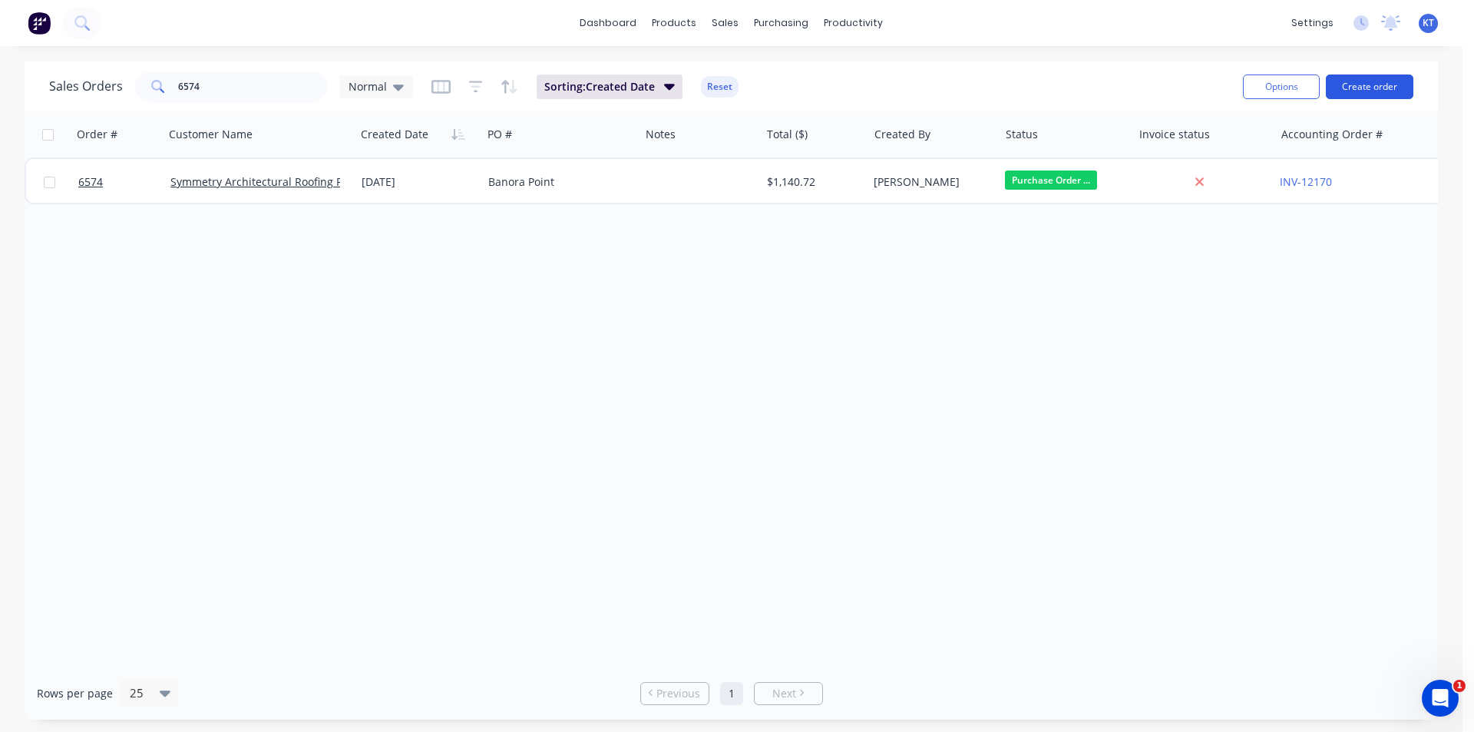
click at [1356, 94] on button "Create order" at bounding box center [1370, 86] width 88 height 25
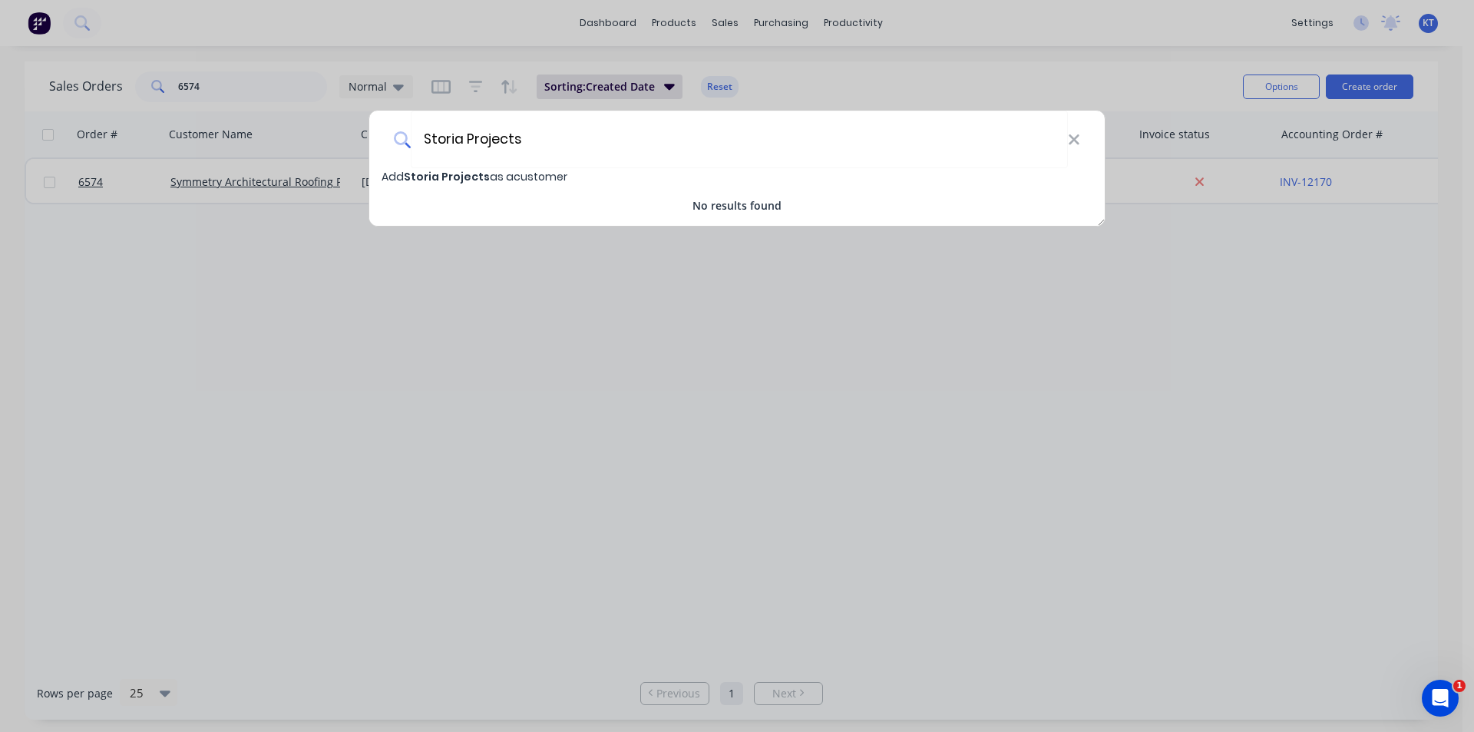
click at [445, 179] on span "Storia Projects" at bounding box center [447, 176] width 86 height 15
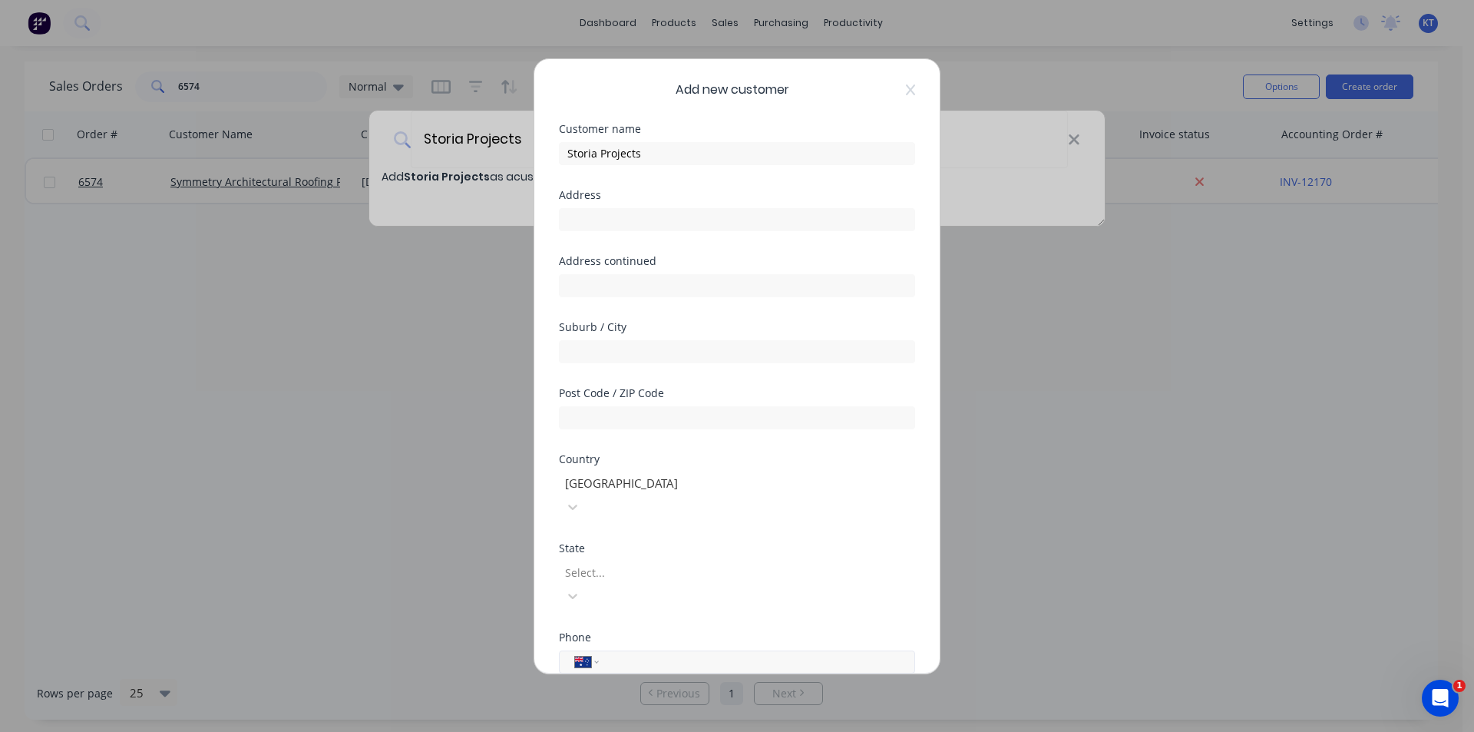
drag, startPoint x: 671, startPoint y: 616, endPoint x: 680, endPoint y: 615, distance: 9.2
click at [671, 653] on input "tel" at bounding box center [754, 662] width 289 height 18
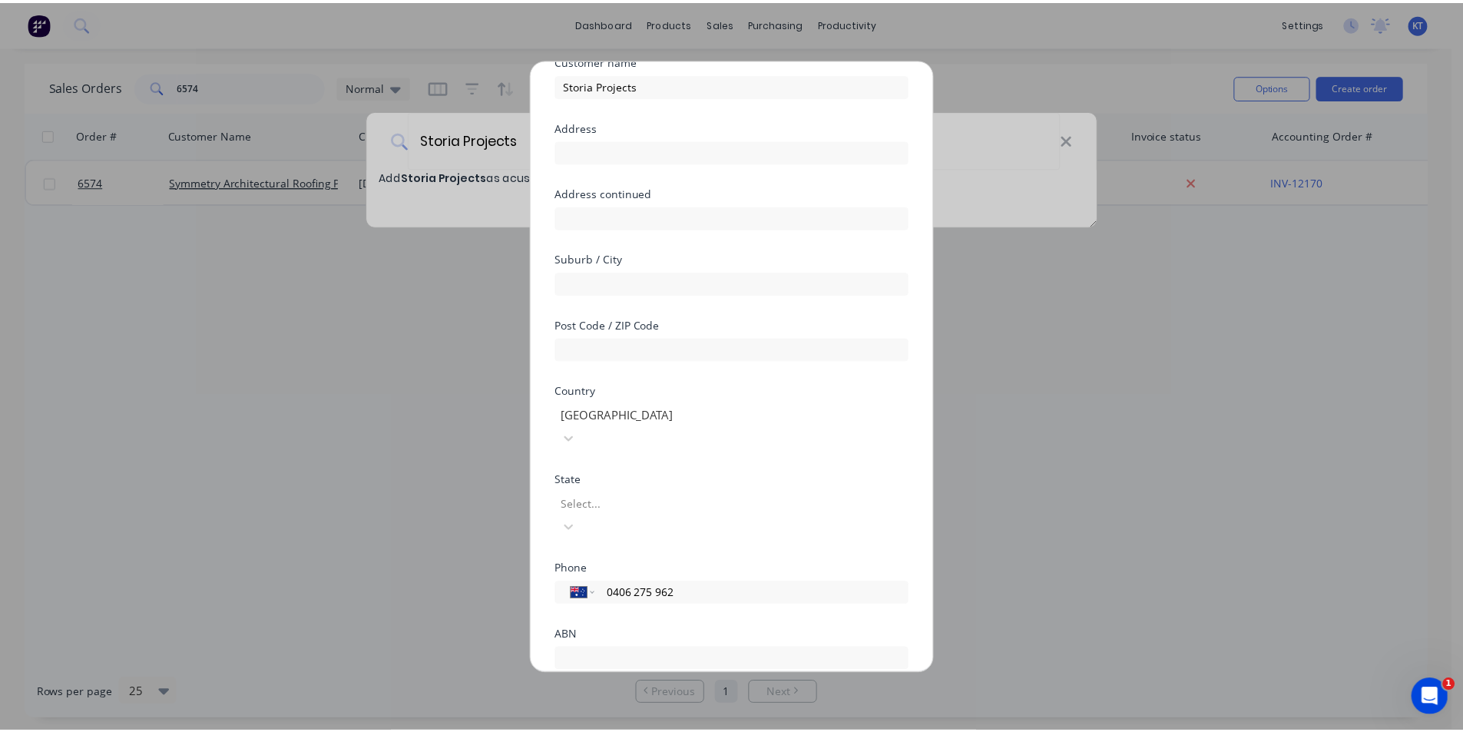
scroll to position [135, 0]
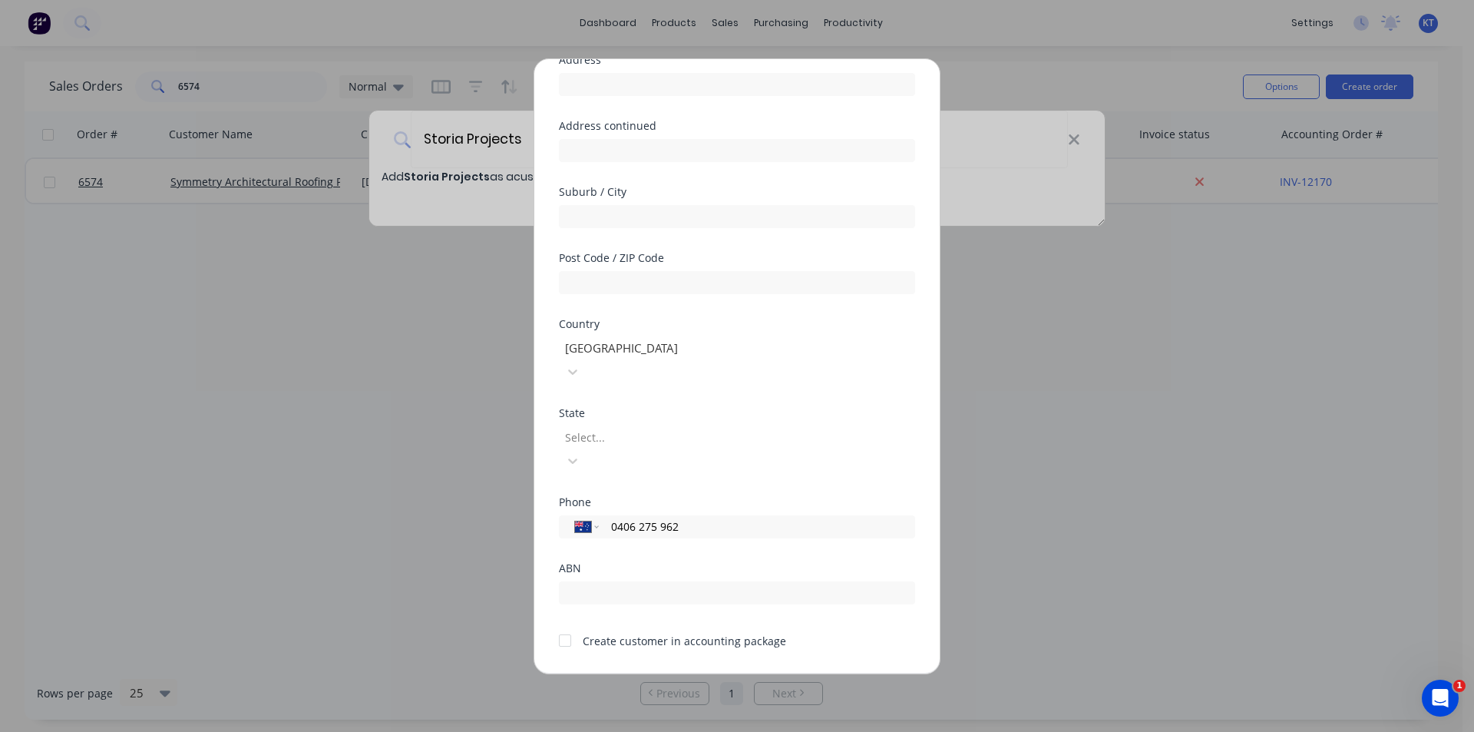
click at [570, 625] on div at bounding box center [565, 640] width 31 height 31
click at [693, 673] on button "Save" at bounding box center [688, 685] width 84 height 25
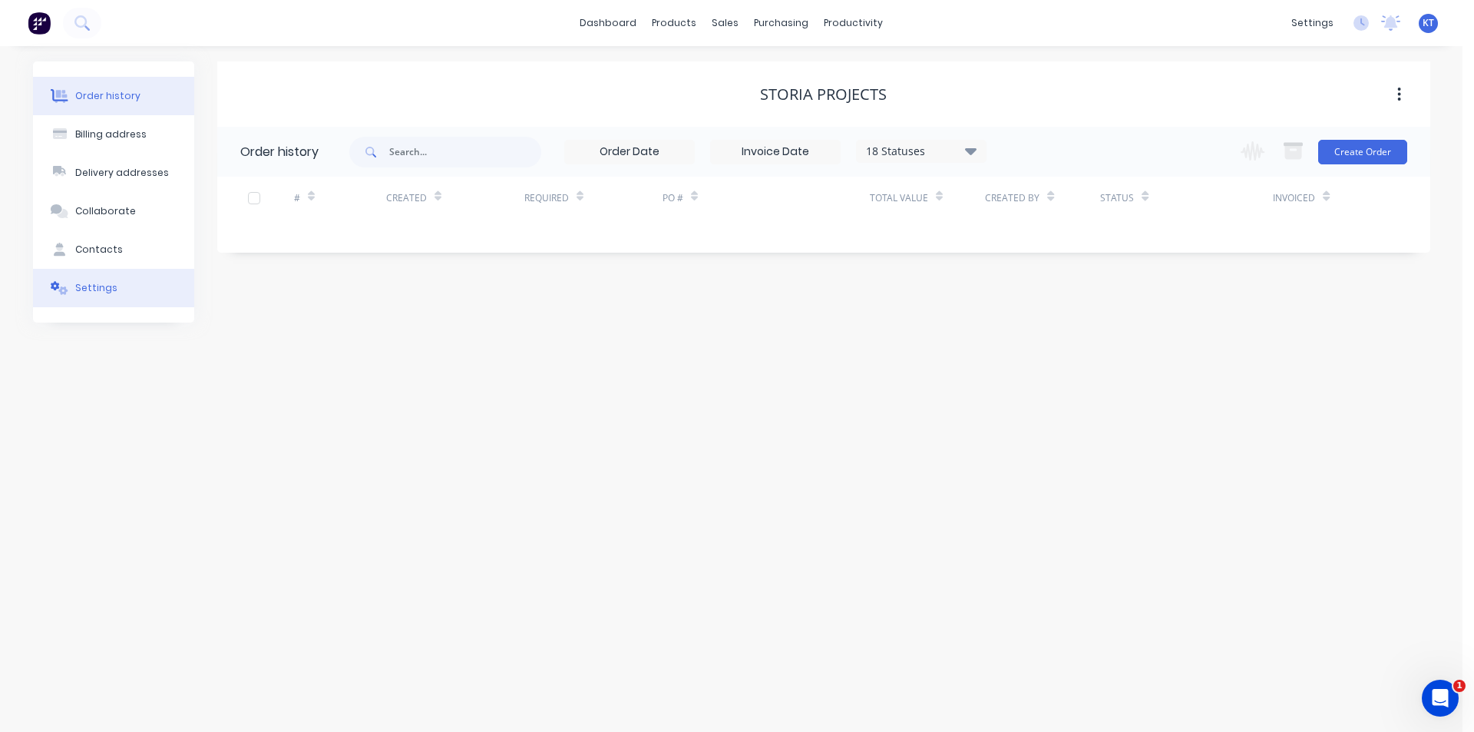
click at [104, 301] on button "Settings" at bounding box center [113, 288] width 161 height 38
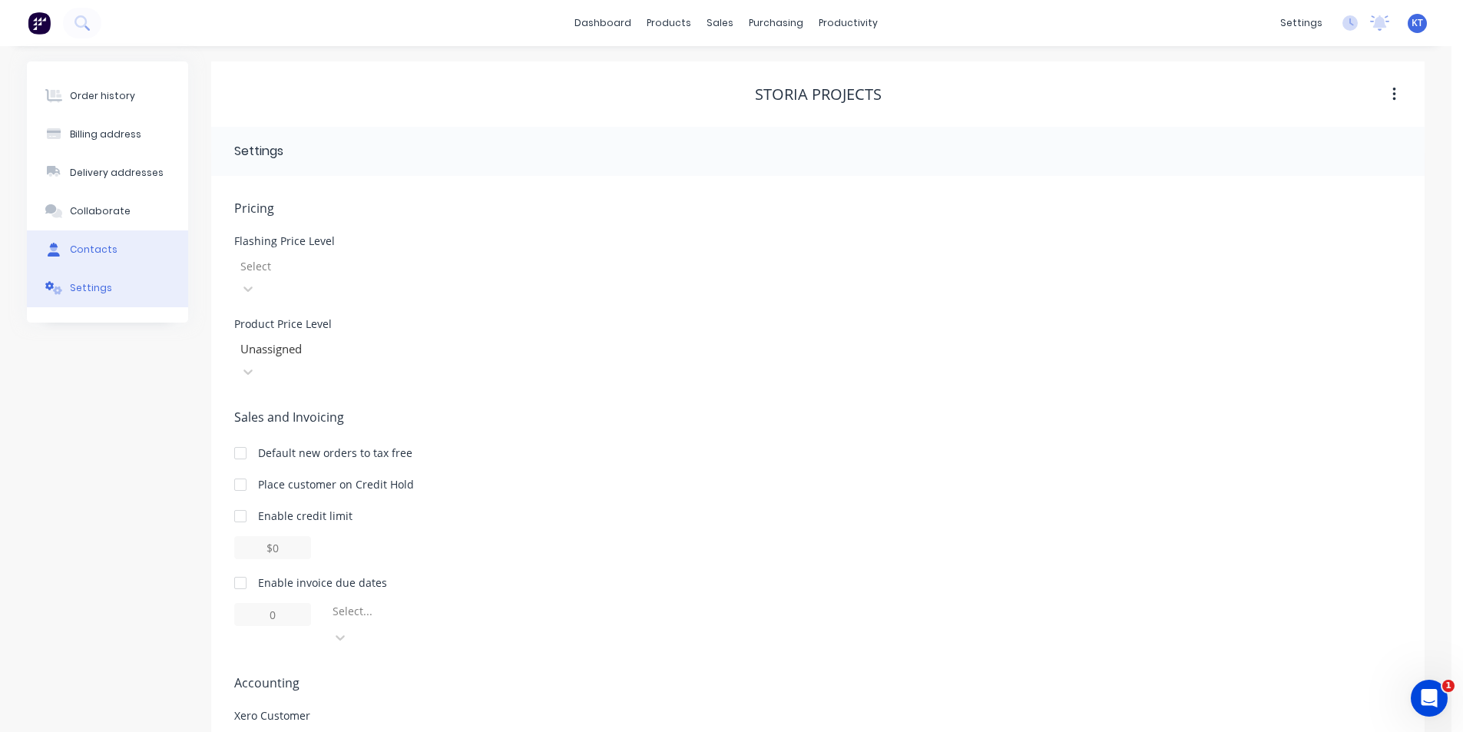
click at [111, 266] on button "Contacts" at bounding box center [107, 249] width 161 height 38
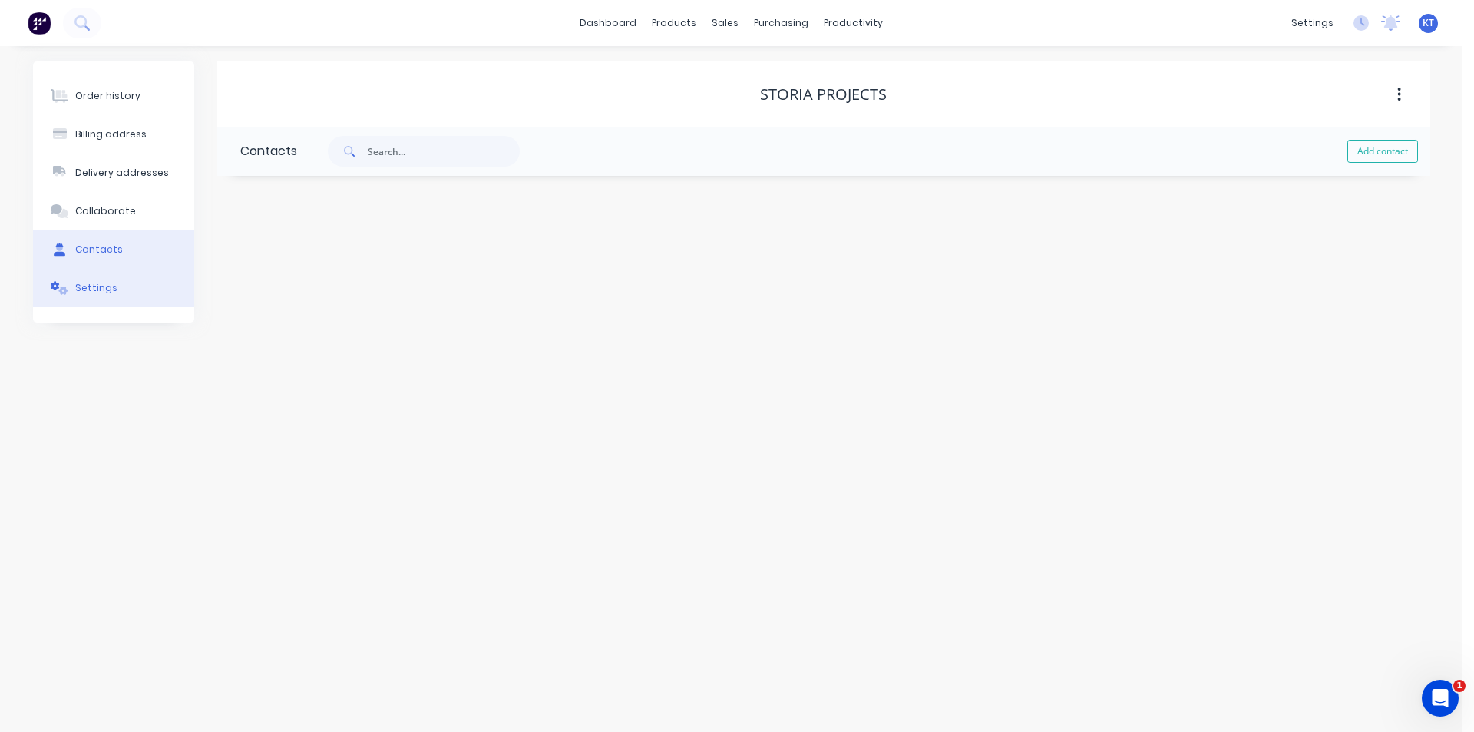
drag, startPoint x: 46, startPoint y: 300, endPoint x: 60, endPoint y: 298, distance: 14.0
click at [47, 300] on button "Settings" at bounding box center [113, 288] width 161 height 38
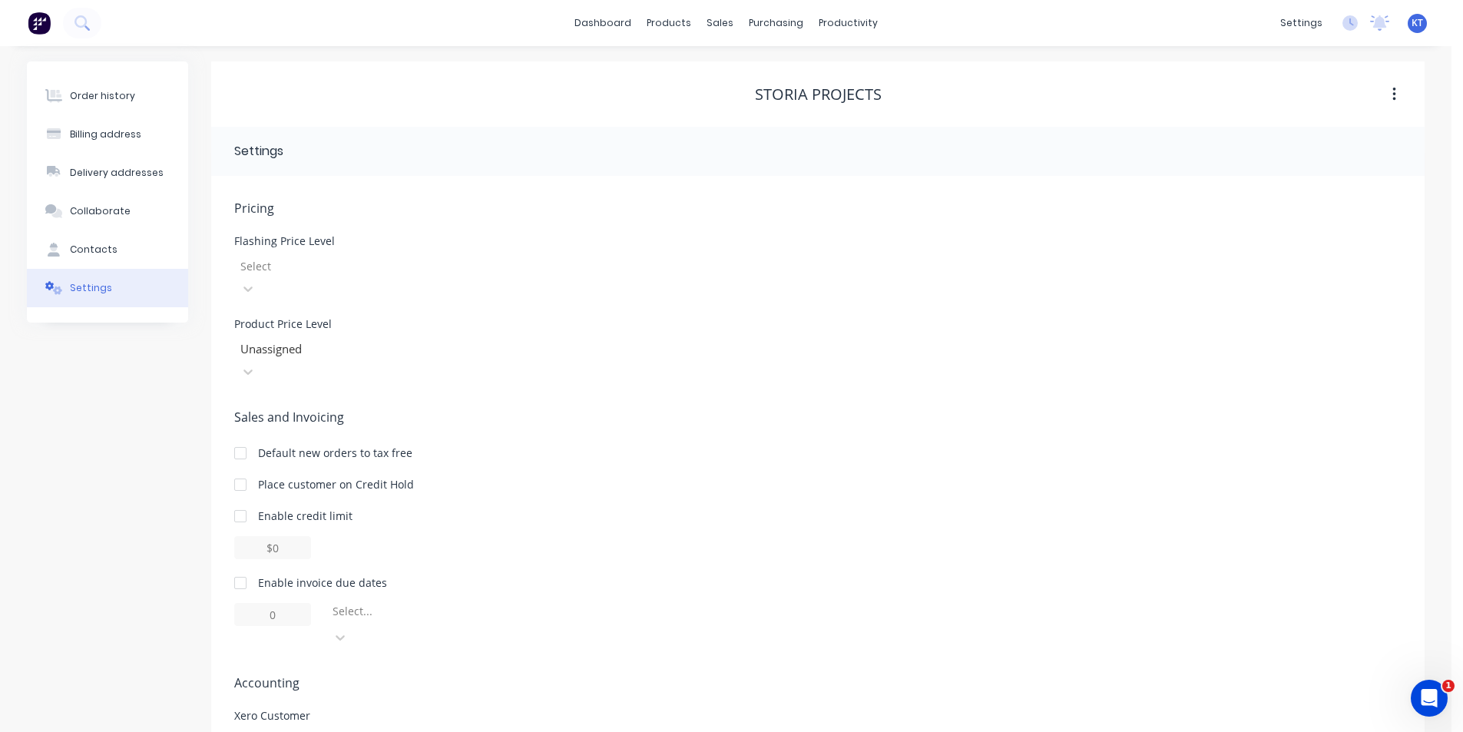
click at [292, 257] on div at bounding box center [349, 265] width 221 height 19
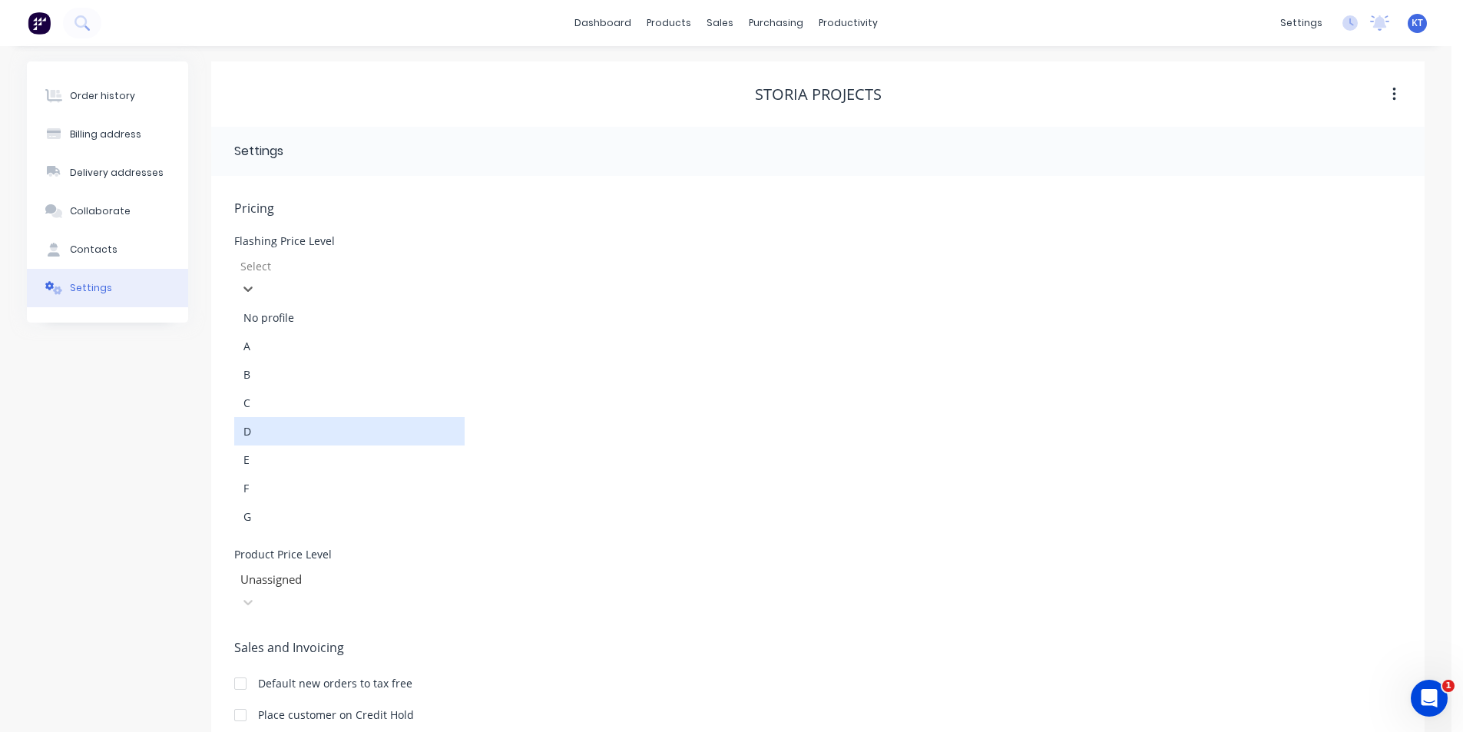
click at [279, 421] on div "D" at bounding box center [349, 431] width 230 height 28
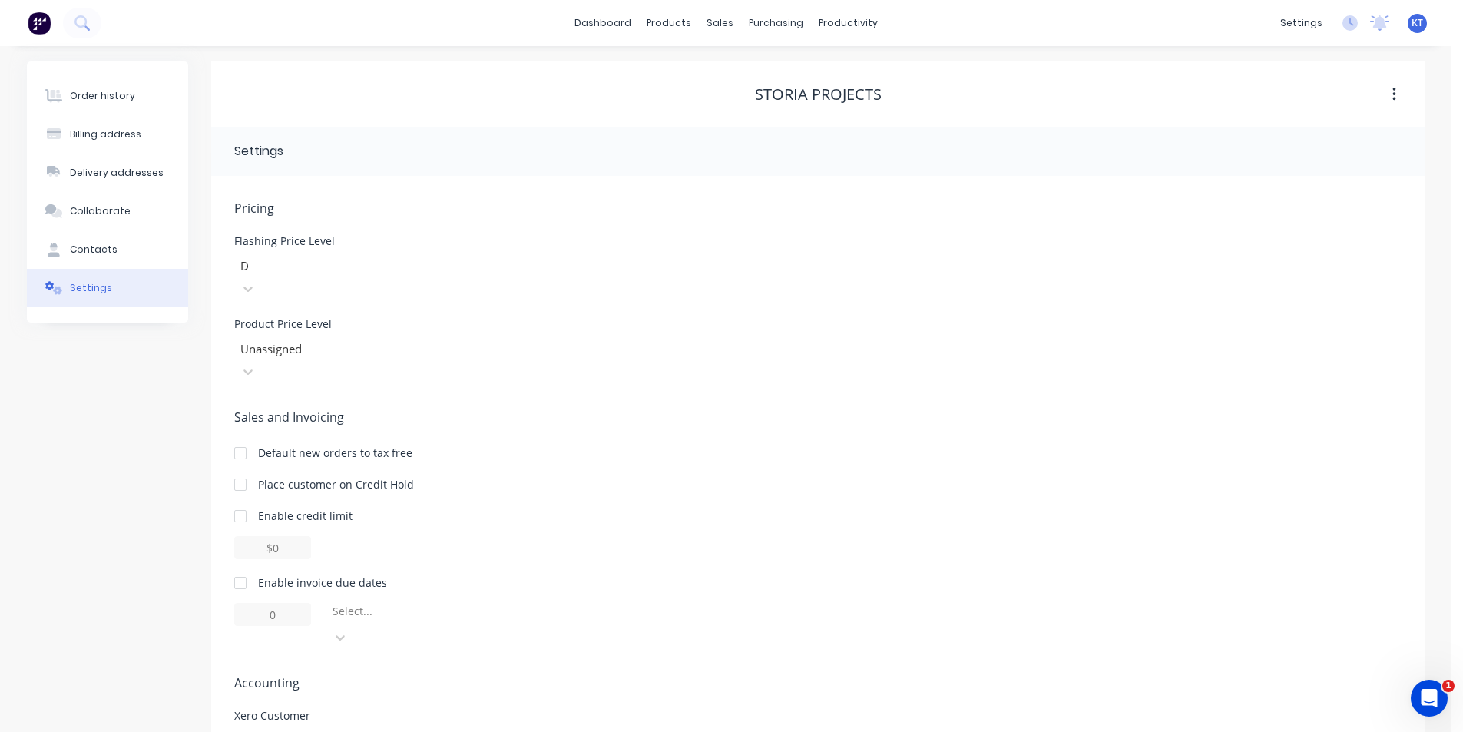
click at [290, 339] on div at bounding box center [349, 348] width 221 height 19
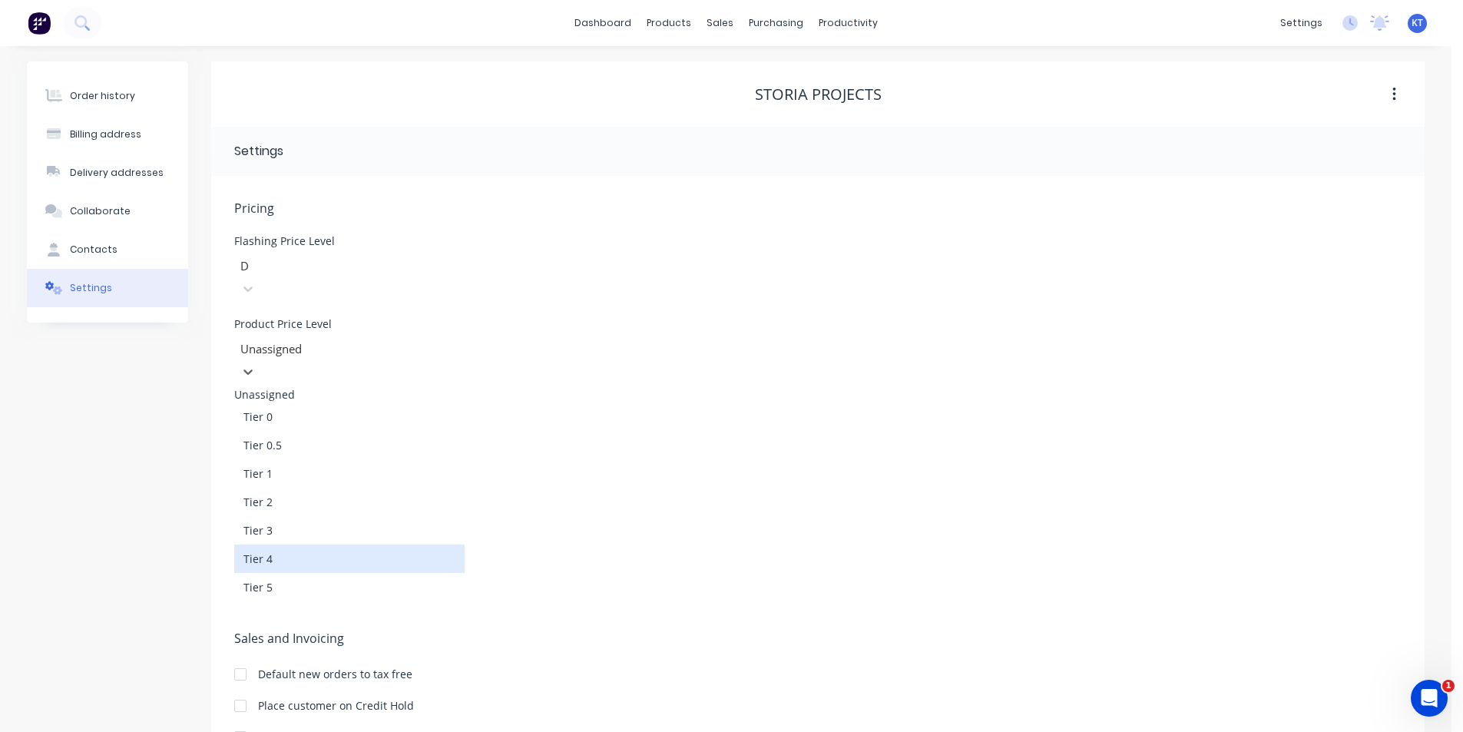
click at [277, 544] on div "Tier 4" at bounding box center [349, 558] width 230 height 28
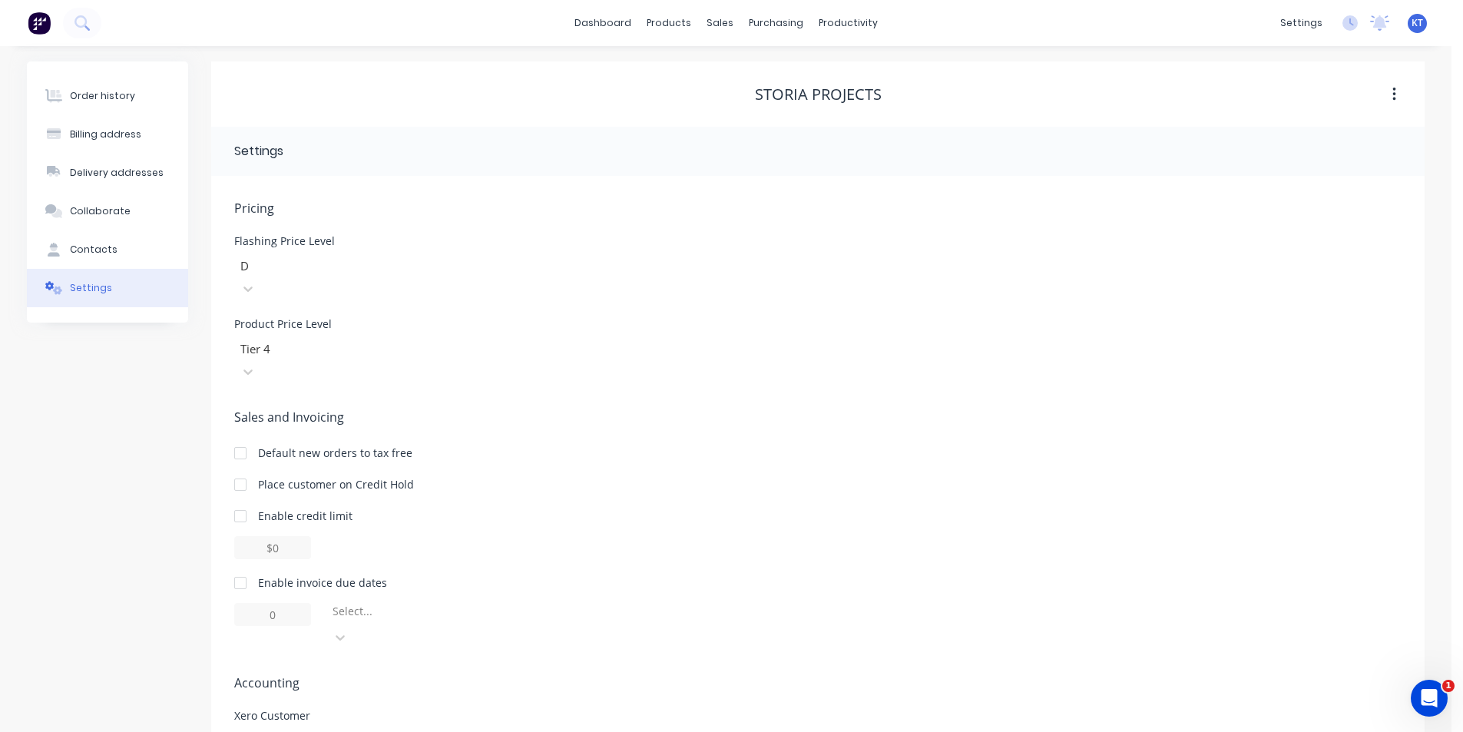
click at [240, 567] on div at bounding box center [240, 582] width 31 height 31
click at [424, 605] on div at bounding box center [441, 614] width 221 height 19
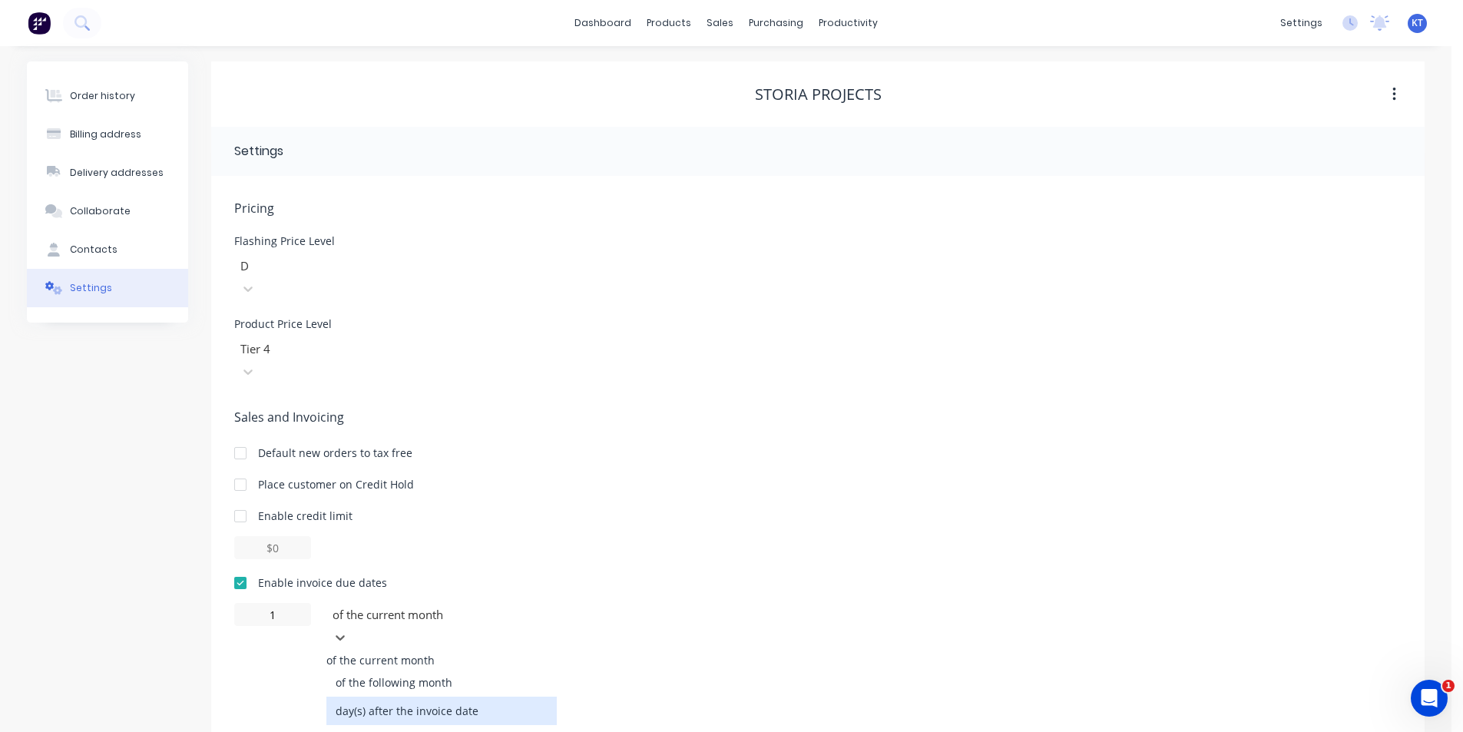
click at [451, 696] on div "day(s) after the invoice date" at bounding box center [441, 710] width 230 height 28
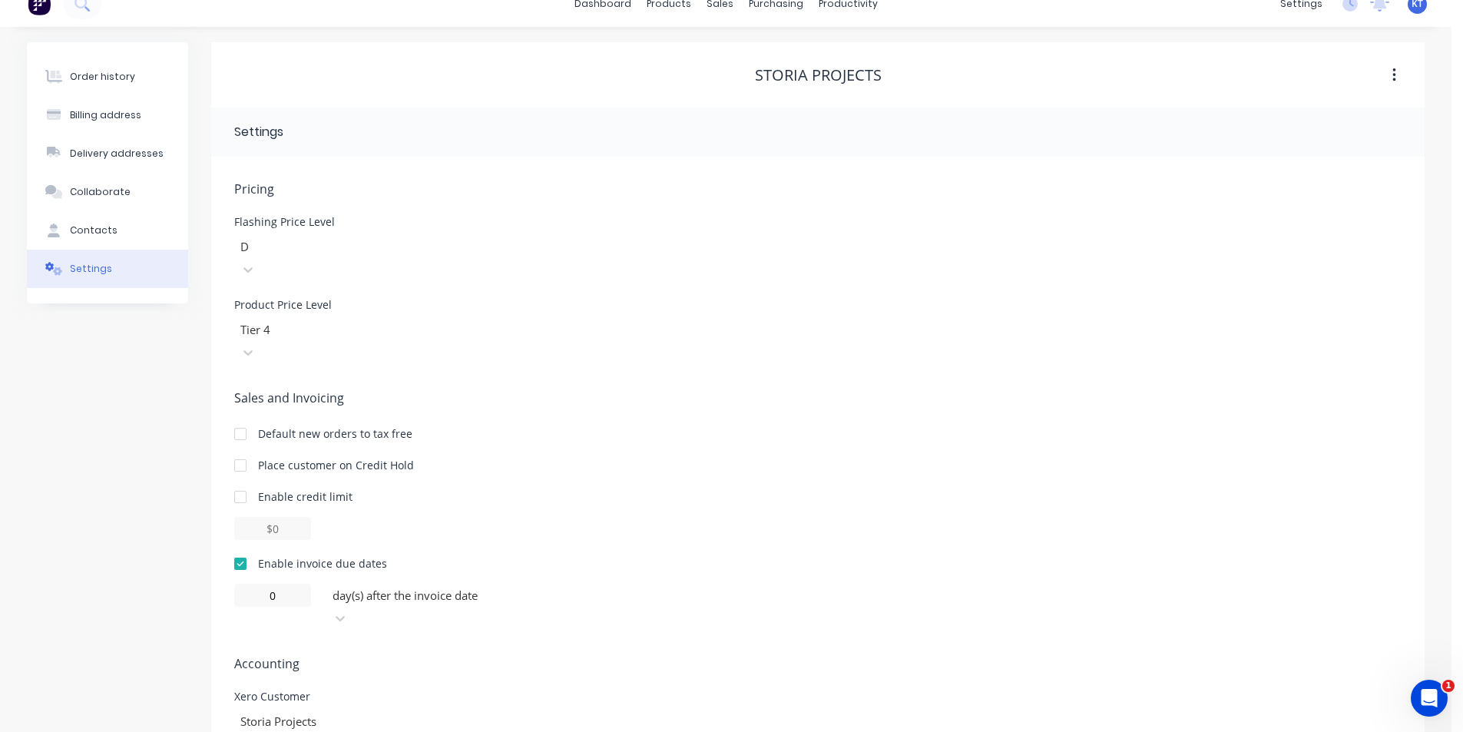
scroll to position [29, 0]
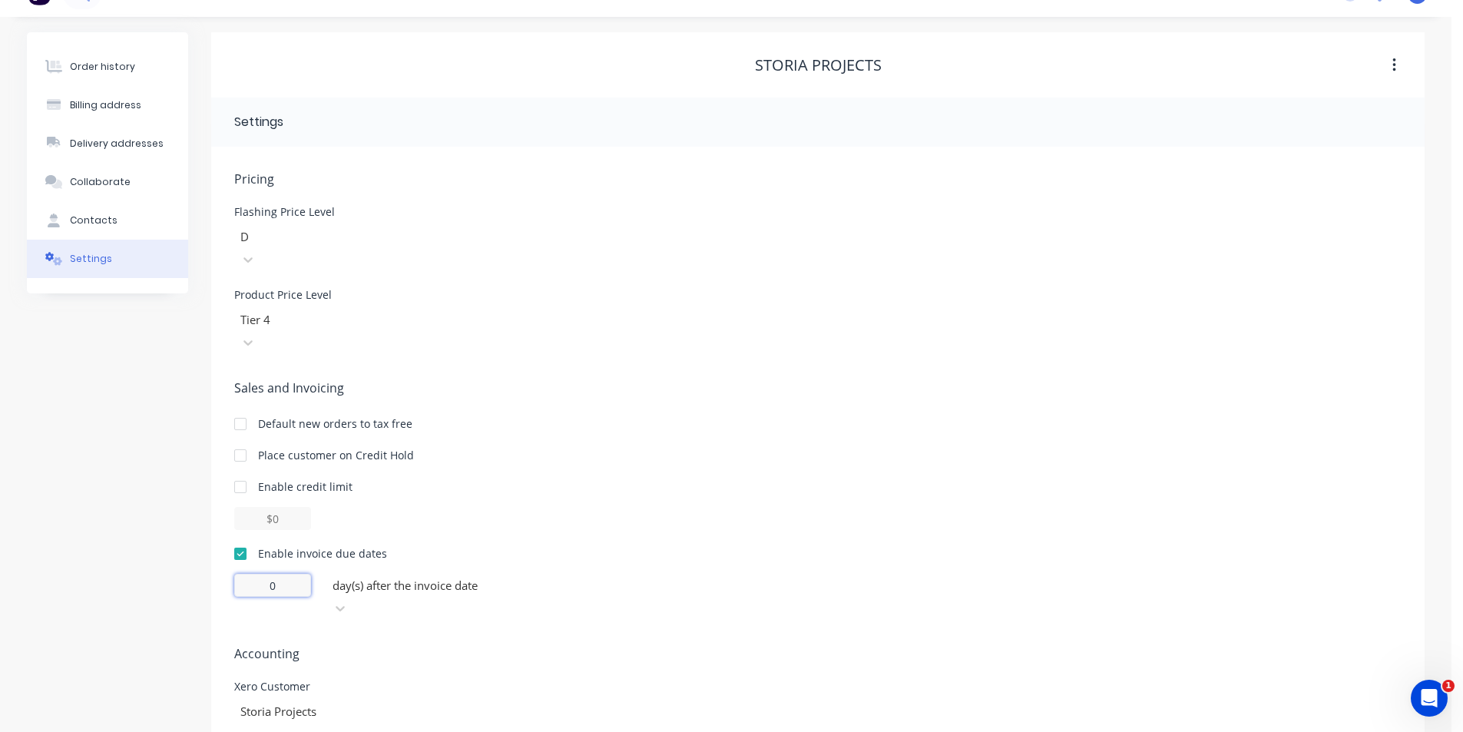
click at [271, 574] on input "0" at bounding box center [272, 585] width 77 height 23
click at [286, 574] on input "0" at bounding box center [272, 585] width 77 height 23
click at [853, 545] on div "Enable invoice due dates" at bounding box center [817, 553] width 1167 height 16
click at [111, 68] on div "Order history" at bounding box center [102, 67] width 65 height 14
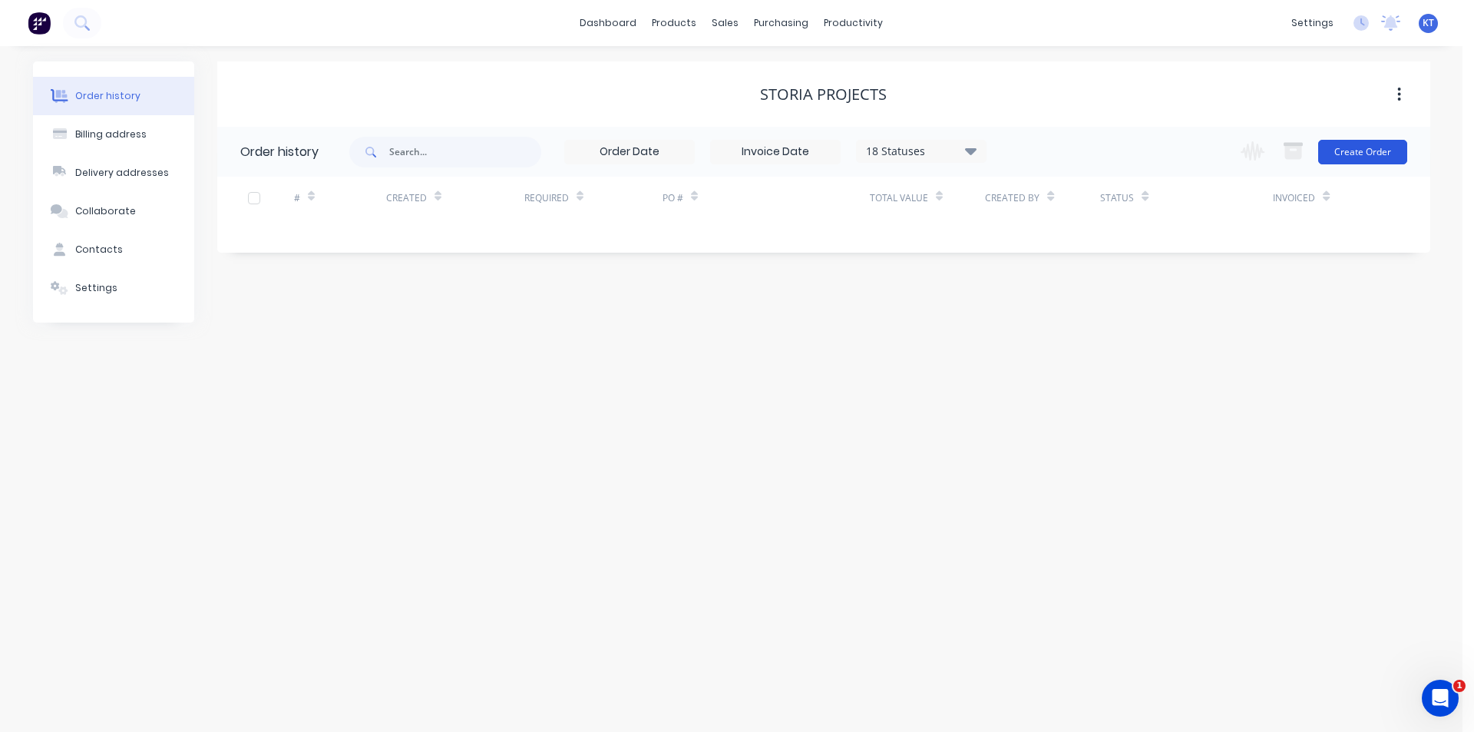
click at [1390, 150] on button "Create Order" at bounding box center [1362, 152] width 89 height 25
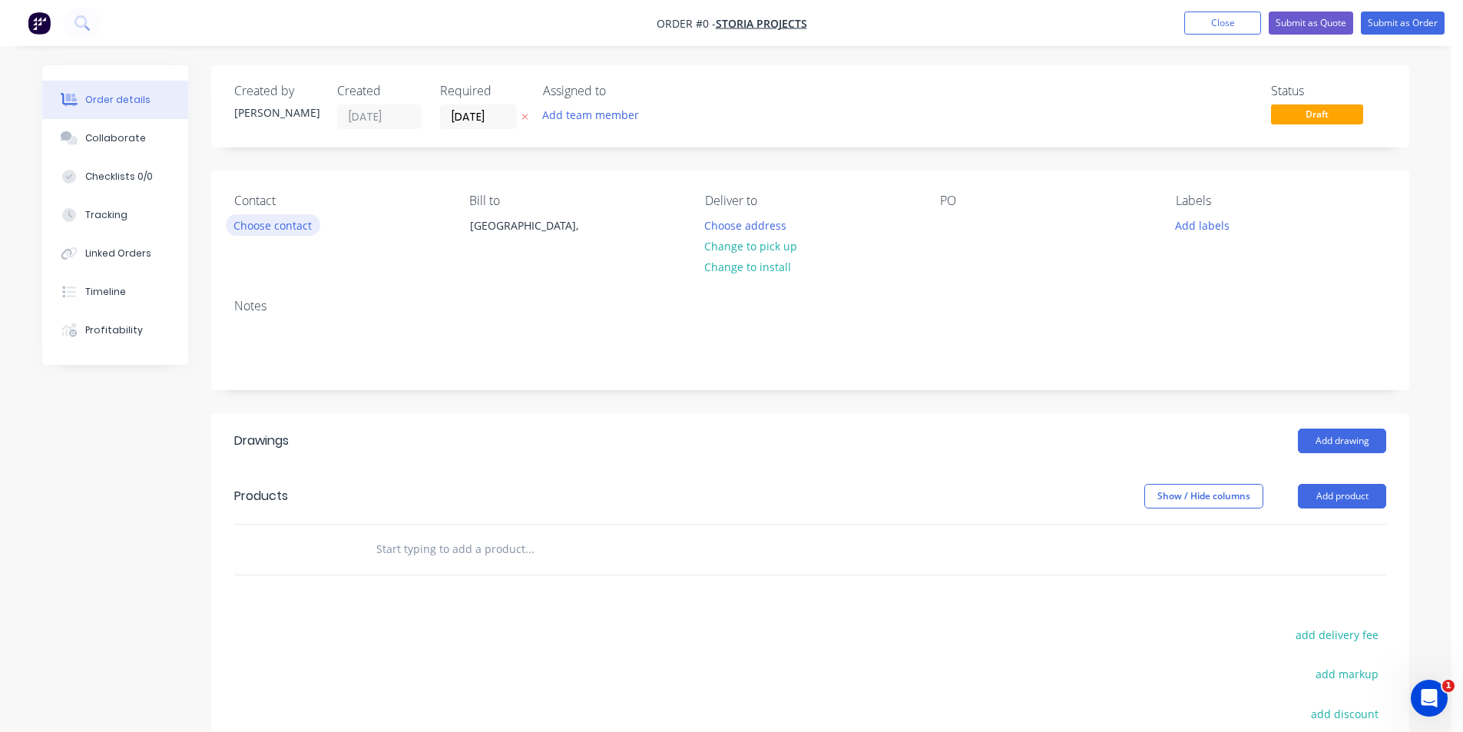
click at [269, 233] on button "Choose contact" at bounding box center [273, 224] width 94 height 21
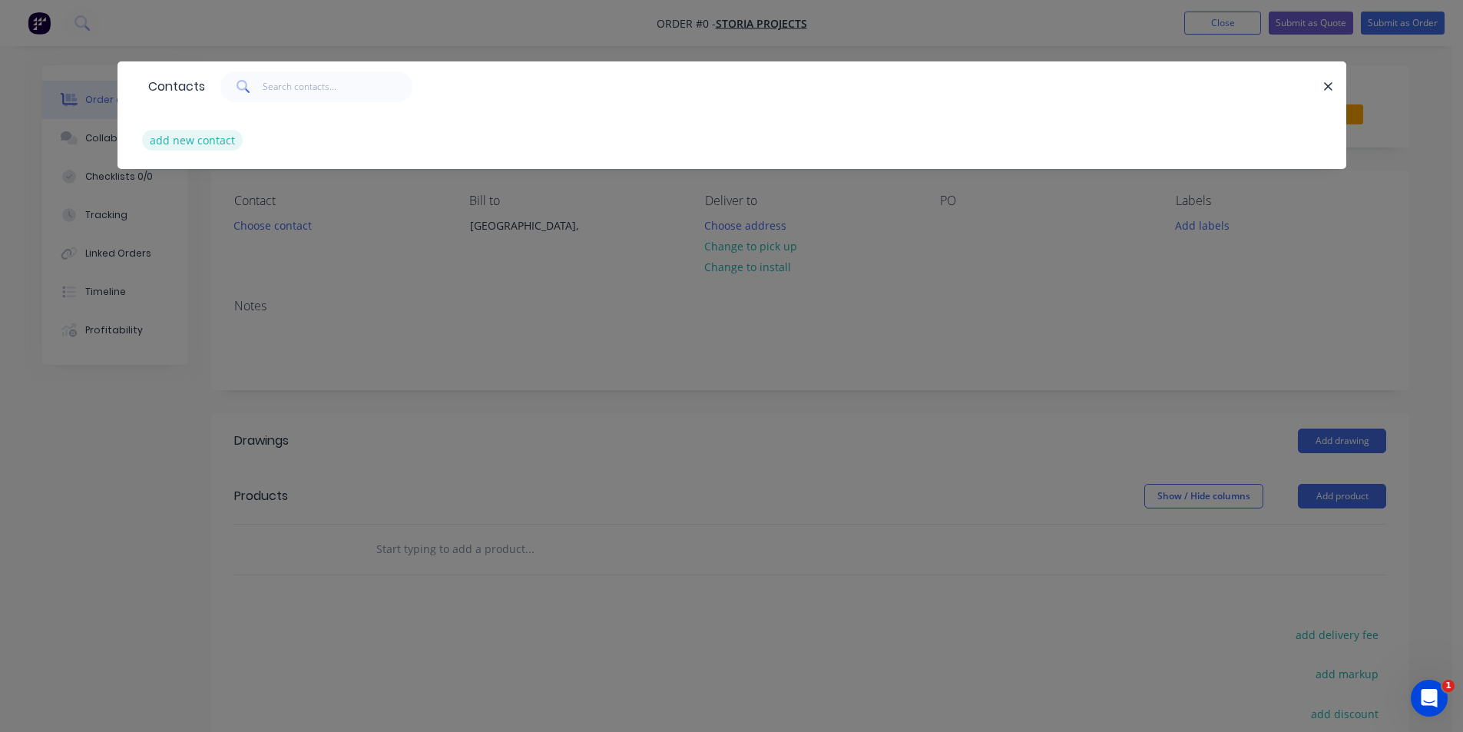
click at [230, 141] on button "add new contact" at bounding box center [192, 140] width 101 height 21
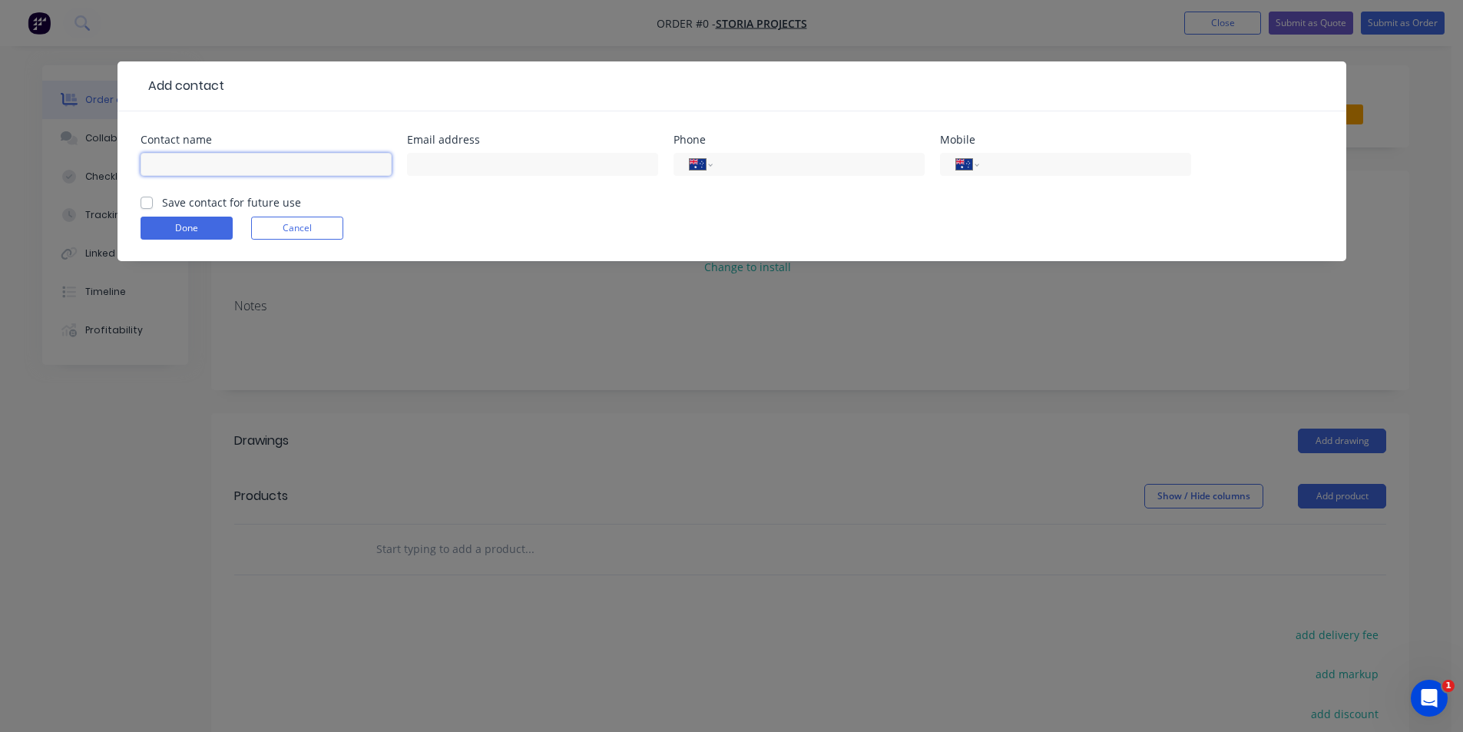
click at [220, 164] on input "text" at bounding box center [266, 164] width 251 height 23
click at [564, 161] on input "text" at bounding box center [532, 164] width 251 height 23
click at [527, 160] on input "text" at bounding box center [532, 164] width 251 height 23
paste input "[EMAIL_ADDRESS][DOMAIN_NAME]"
click at [1107, 156] on input "tel" at bounding box center [1082, 165] width 184 height 18
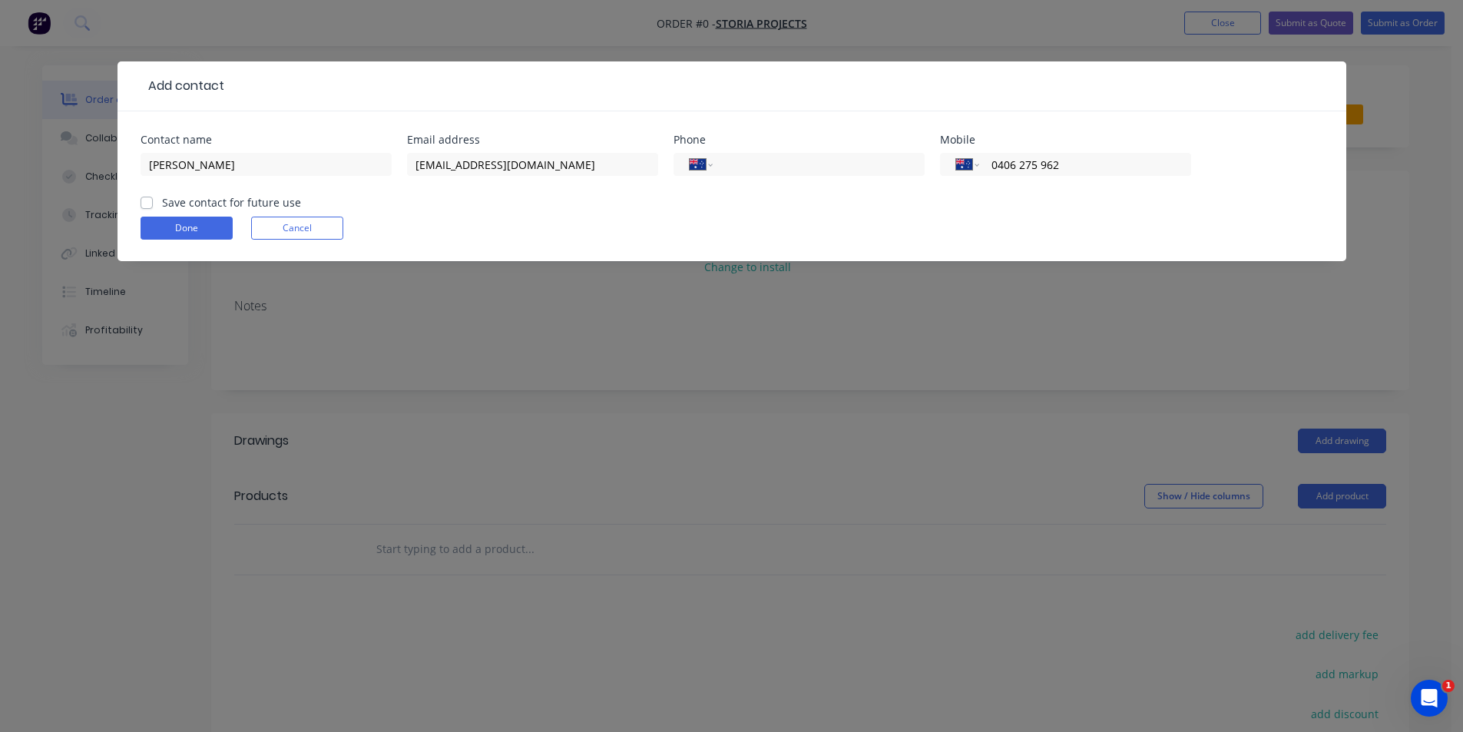
click at [162, 203] on label "Save contact for future use" at bounding box center [231, 202] width 139 height 16
click at [152, 203] on input "Save contact for future use" at bounding box center [147, 201] width 12 height 15
click at [186, 218] on button "Done" at bounding box center [187, 228] width 92 height 23
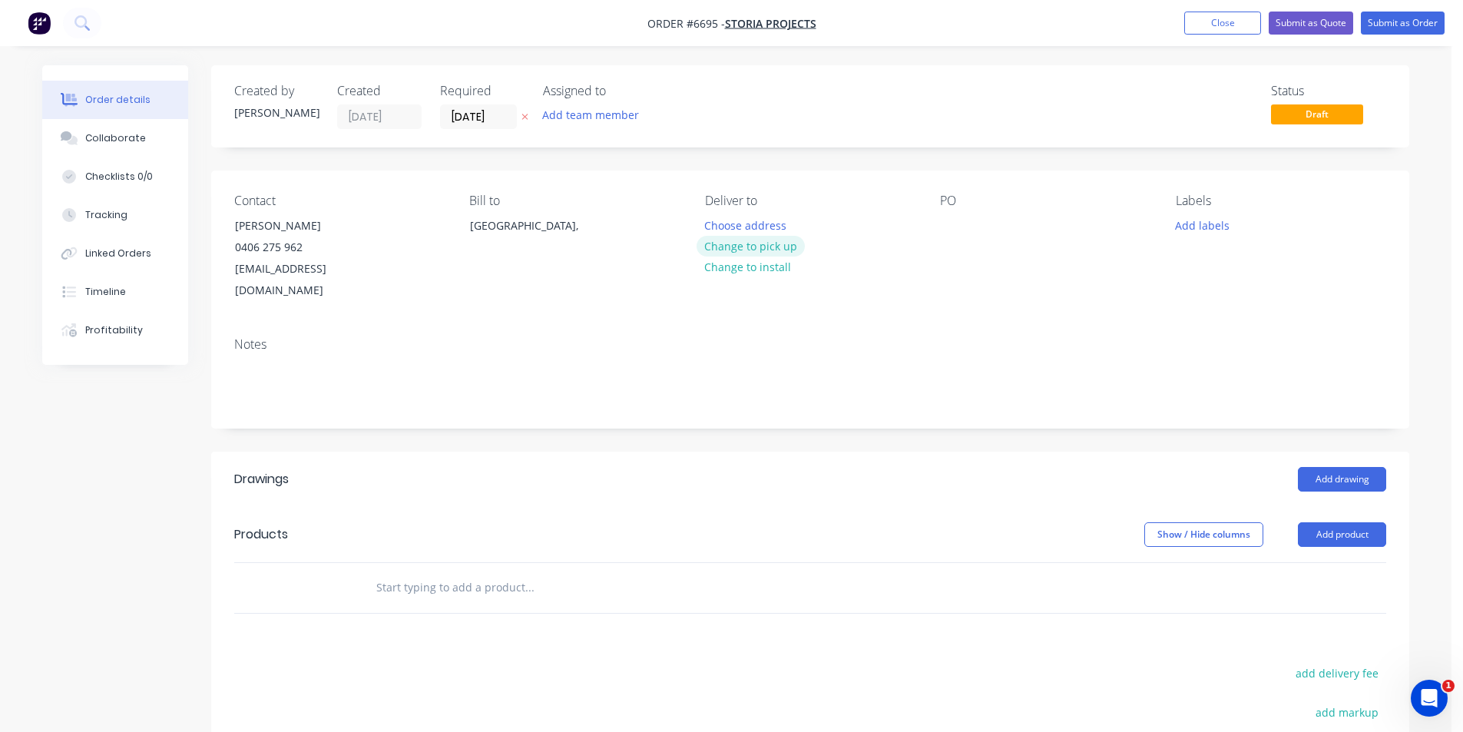
click at [728, 240] on button "Change to pick up" at bounding box center [750, 246] width 109 height 21
click at [934, 225] on div "Contact [PERSON_NAME] [PHONE_NUMBER] [EMAIL_ADDRESS][DOMAIN_NAME] Bill to [GEOG…" at bounding box center [810, 247] width 1198 height 154
click at [960, 220] on div at bounding box center [952, 225] width 25 height 22
click at [1342, 467] on button "Add drawing" at bounding box center [1342, 479] width 88 height 25
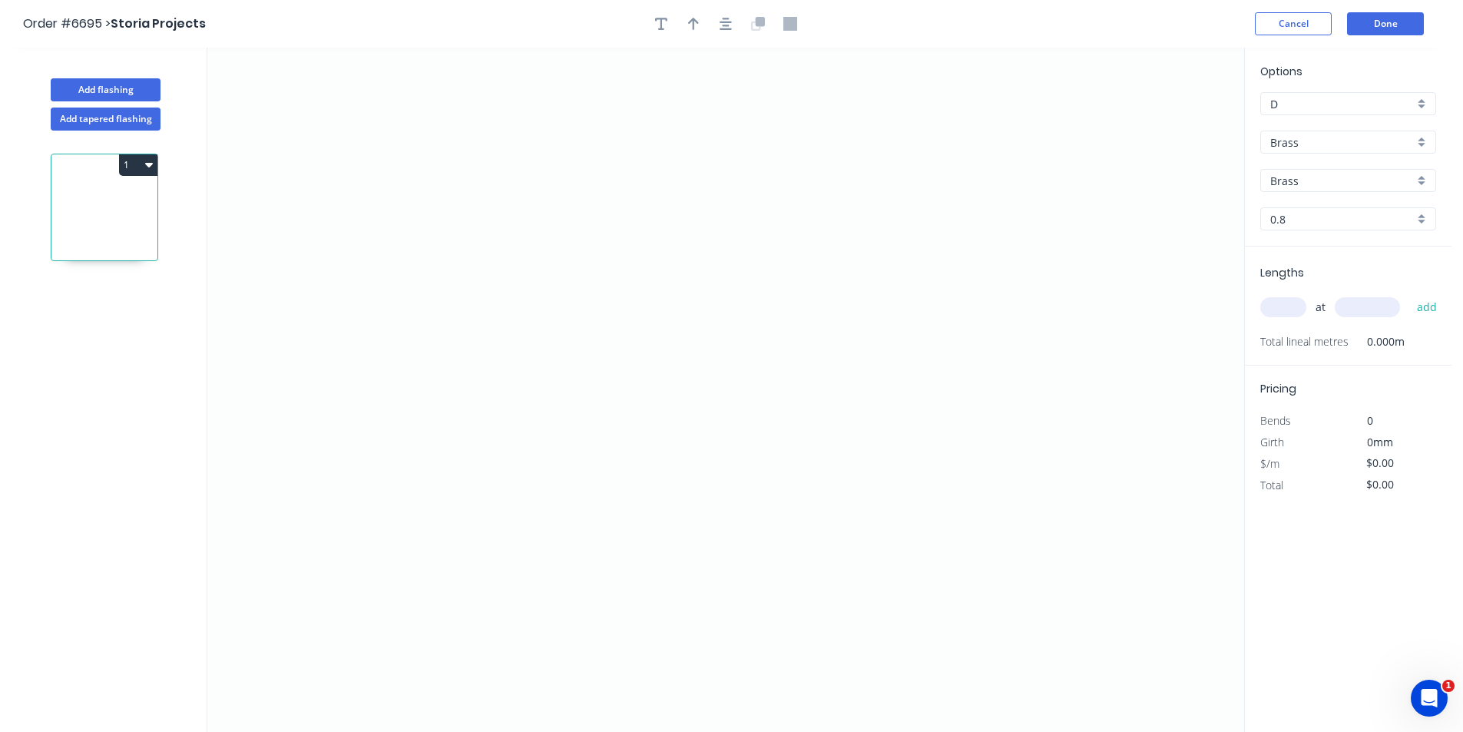
click at [1373, 139] on input "Brass" at bounding box center [1342, 142] width 144 height 16
click at [1311, 189] on div "Colorbond" at bounding box center [1348, 198] width 174 height 27
click at [1380, 177] on input "Basalt" at bounding box center [1342, 181] width 144 height 16
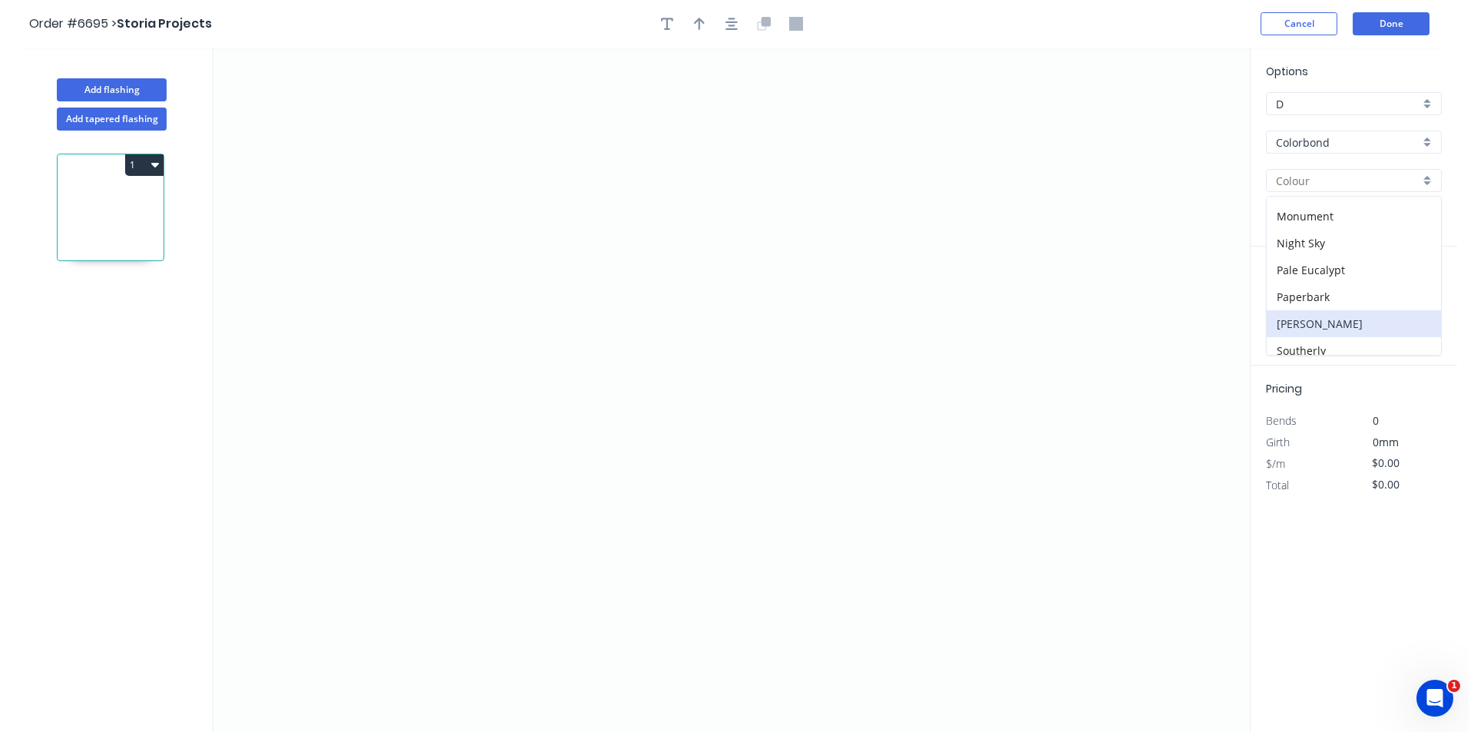
scroll to position [279, 0]
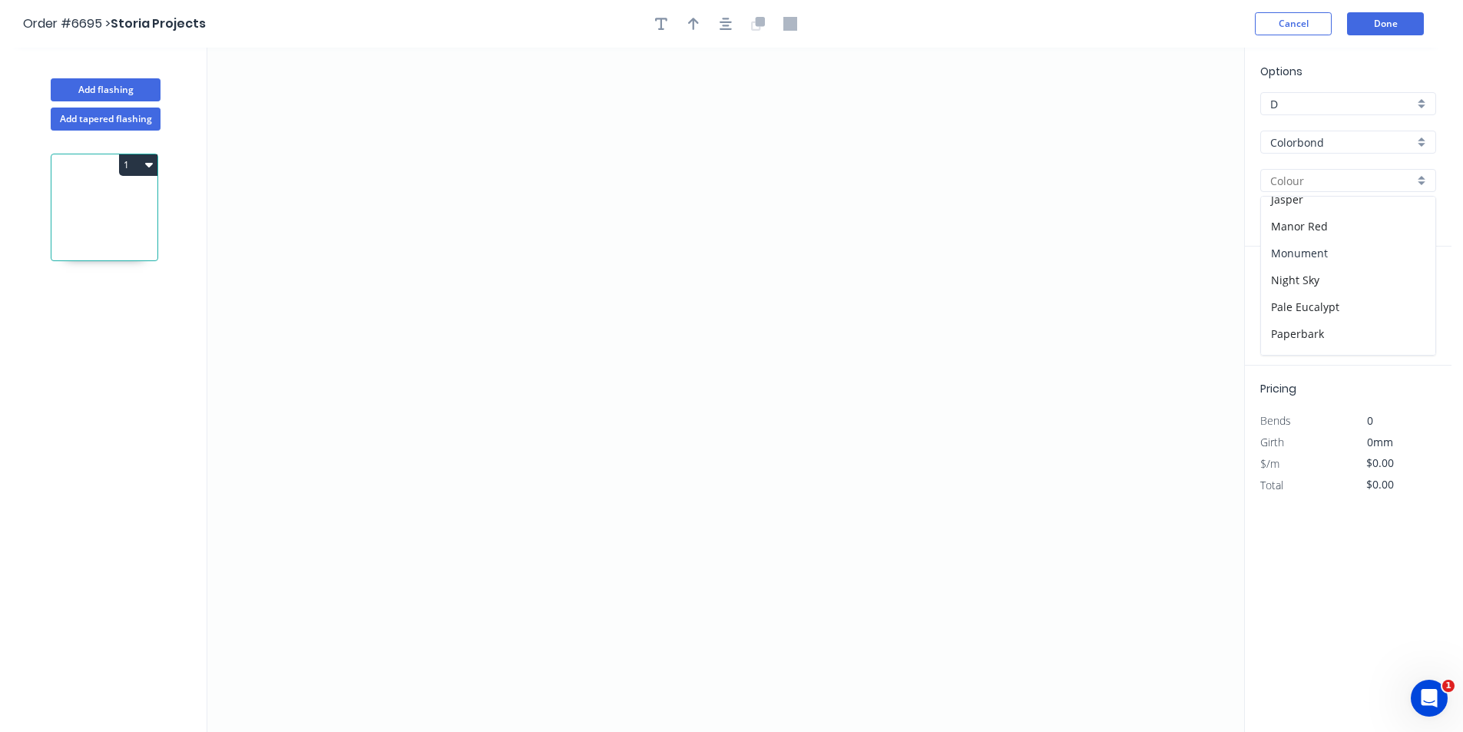
click at [1323, 253] on div "Monument" at bounding box center [1348, 253] width 174 height 27
click at [547, 256] on icon "0" at bounding box center [725, 390] width 1037 height 684
click at [570, 233] on icon "0" at bounding box center [725, 390] width 1037 height 684
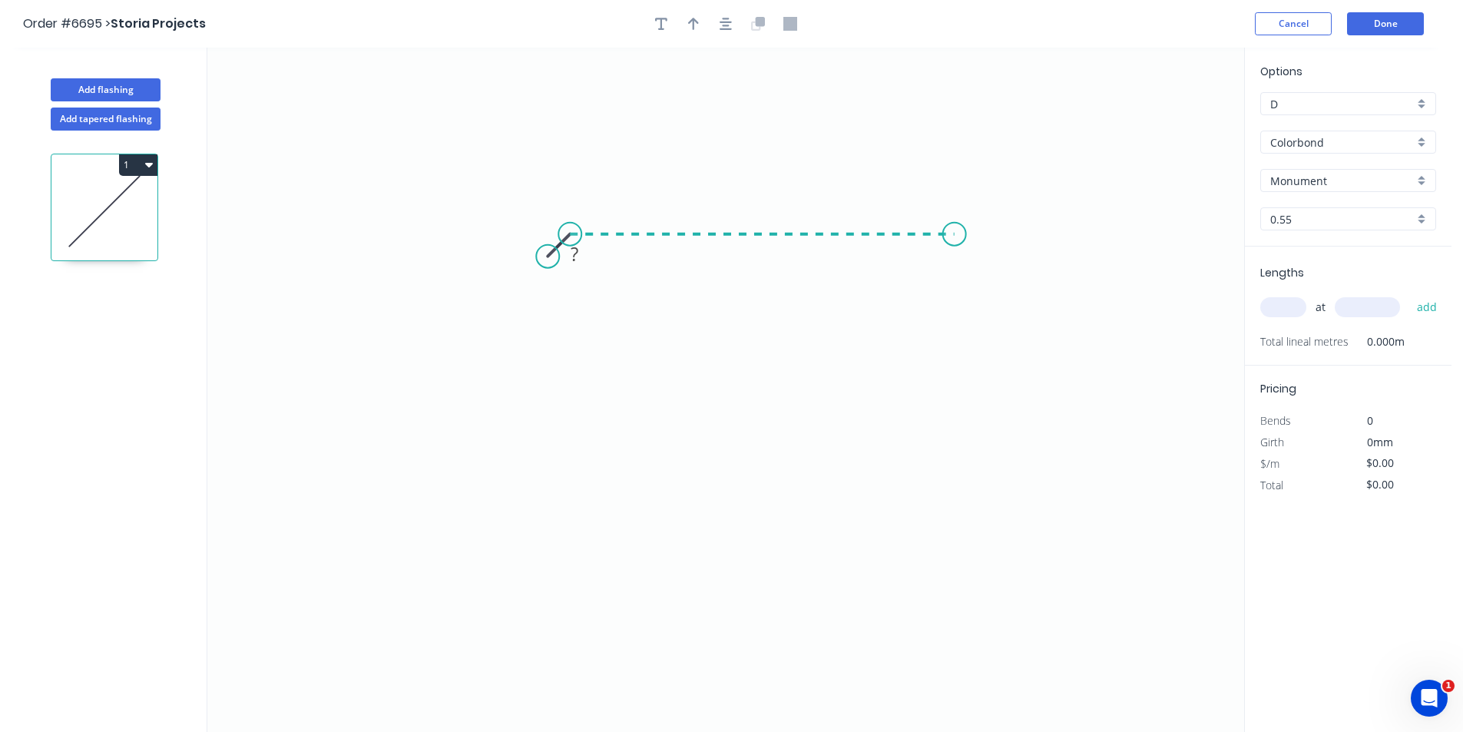
click at [954, 233] on icon "0 ?" at bounding box center [725, 390] width 1037 height 684
click at [964, 435] on icon "0 ? ?" at bounding box center [725, 390] width 1037 height 684
click at [938, 465] on icon "0 ? ? ?" at bounding box center [725, 390] width 1037 height 684
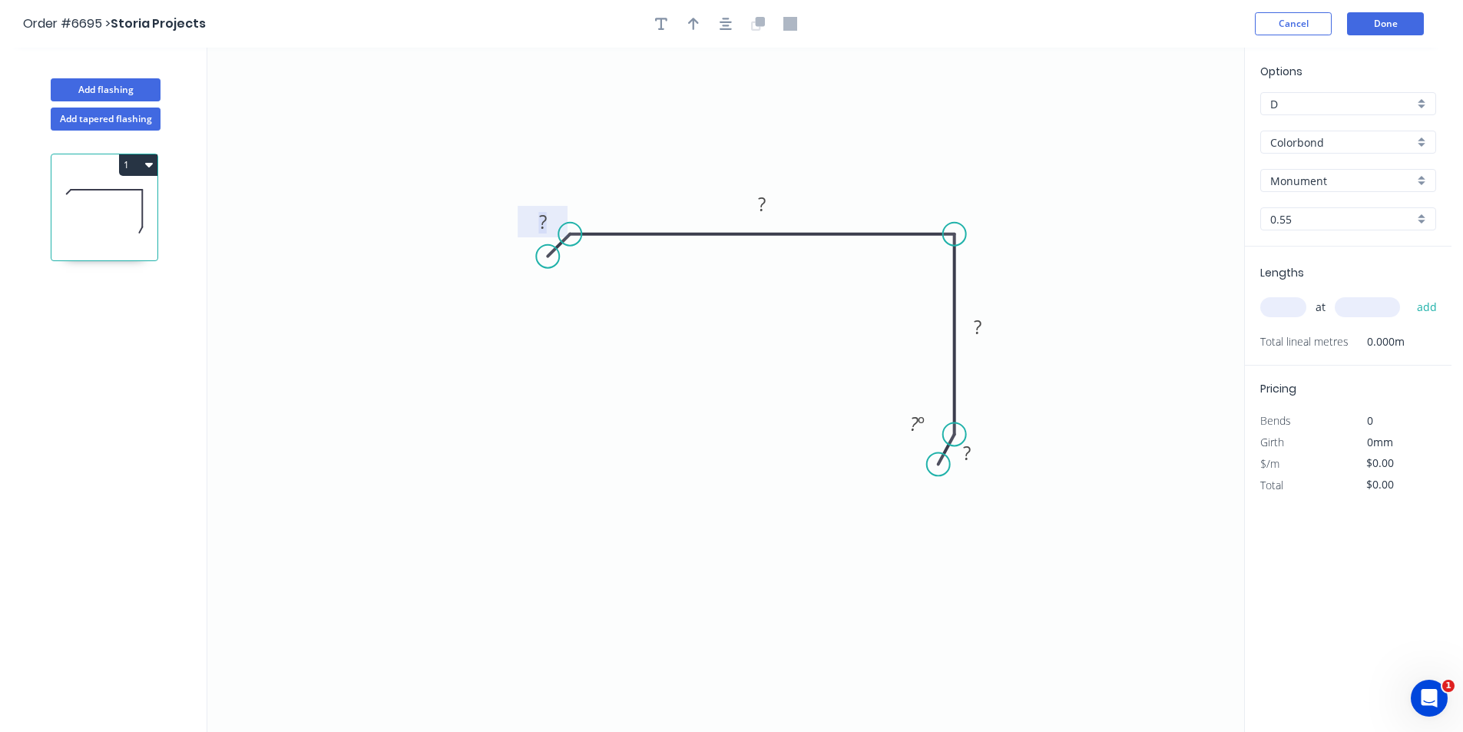
click at [551, 225] on rect at bounding box center [542, 222] width 31 height 21
click at [1293, 309] on input "text" at bounding box center [1283, 307] width 46 height 20
click at [1409, 294] on button "add" at bounding box center [1427, 307] width 36 height 26
click at [720, 21] on icon "button" at bounding box center [725, 24] width 12 height 14
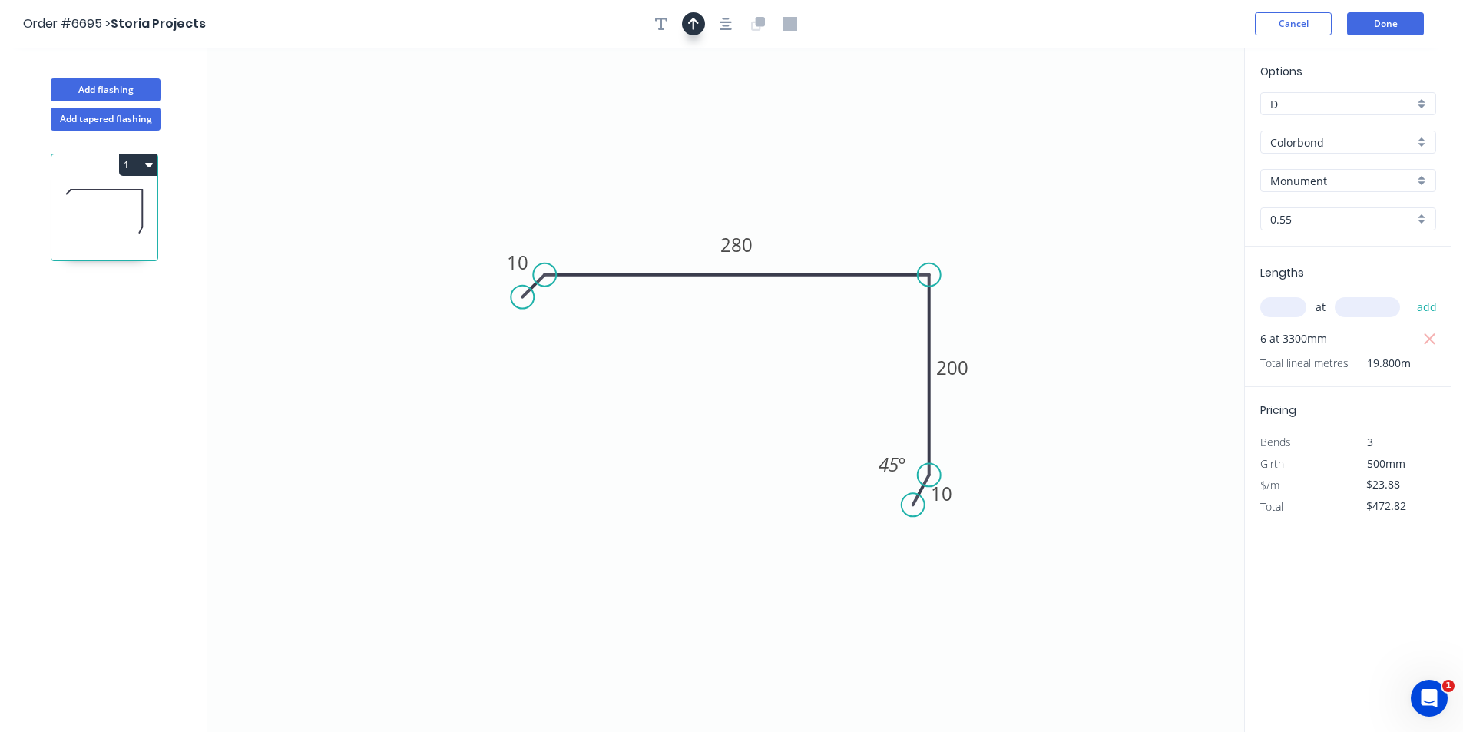
click at [695, 22] on icon "button" at bounding box center [693, 24] width 11 height 14
click at [1164, 116] on icon "0 10 280 200 10 45 º" at bounding box center [725, 390] width 1037 height 684
click at [1168, 117] on icon at bounding box center [1166, 106] width 14 height 49
click at [1170, 125] on icon at bounding box center [1166, 106] width 14 height 49
drag, startPoint x: 1168, startPoint y: 124, endPoint x: 855, endPoint y: 240, distance: 334.0
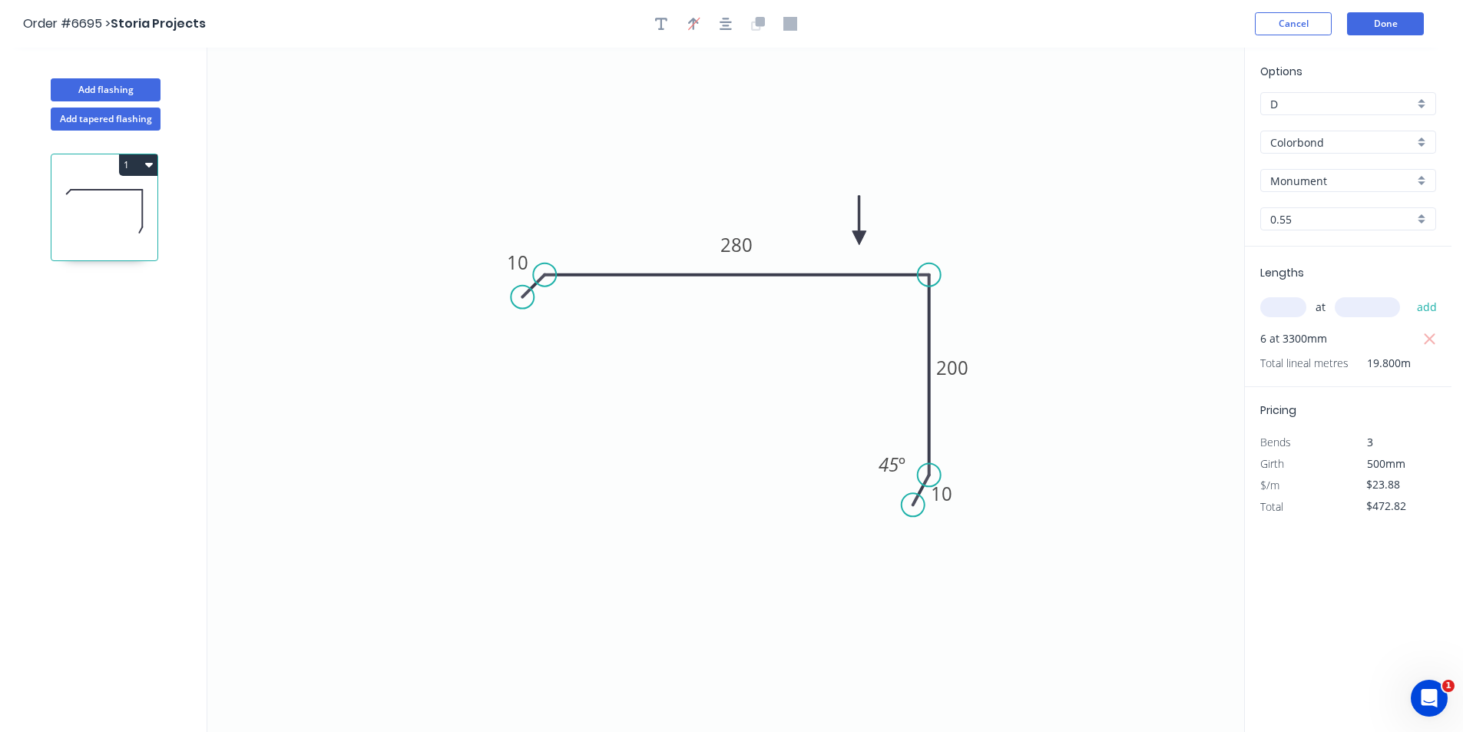
click at [858, 240] on icon at bounding box center [859, 220] width 14 height 49
click at [147, 163] on icon "button" at bounding box center [149, 165] width 8 height 5
click at [143, 197] on div "Duplicate" at bounding box center [84, 203] width 118 height 22
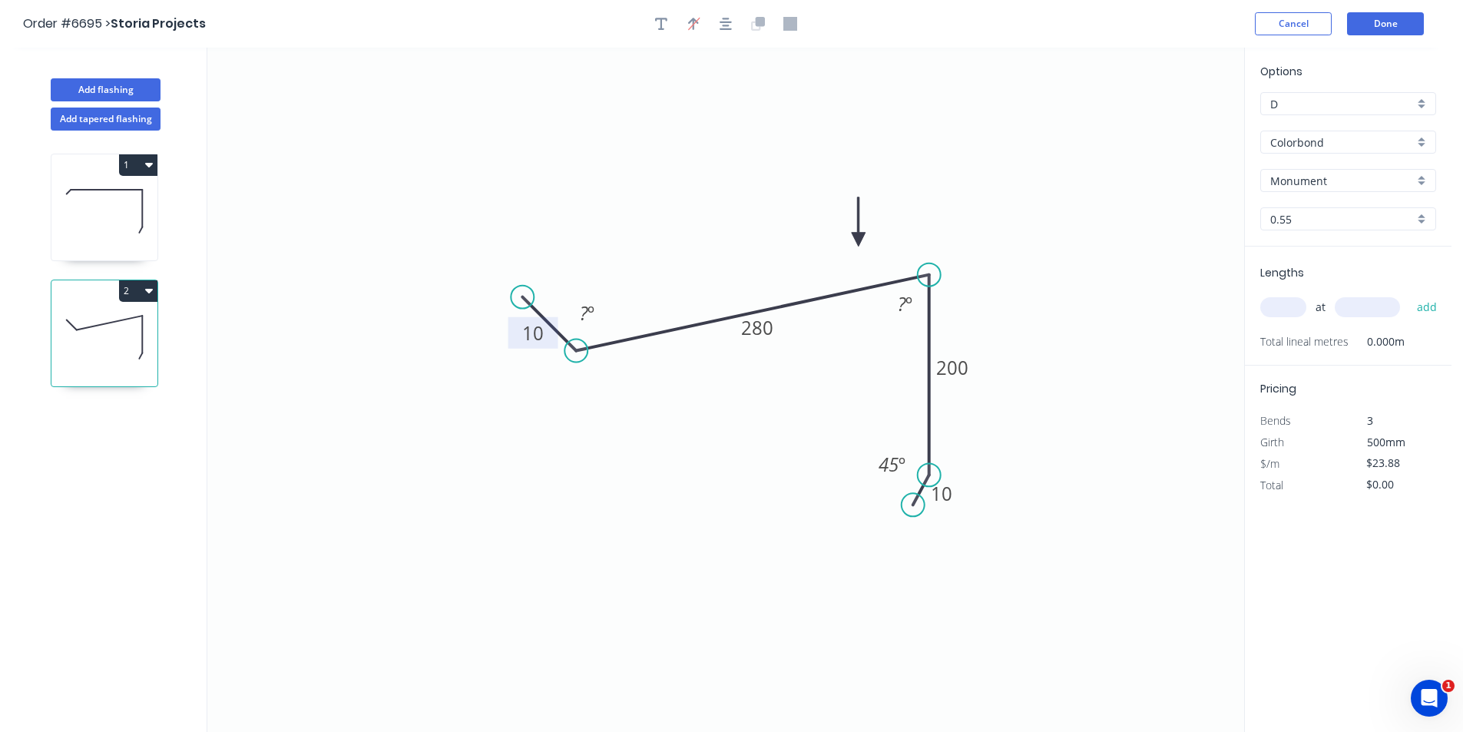
drag, startPoint x: 562, startPoint y: 316, endPoint x: 552, endPoint y: 335, distance: 21.6
click at [576, 355] on circle at bounding box center [575, 350] width 23 height 23
drag, startPoint x: 519, startPoint y: 302, endPoint x: 556, endPoint y: 379, distance: 85.9
click at [556, 379] on circle at bounding box center [555, 379] width 23 height 23
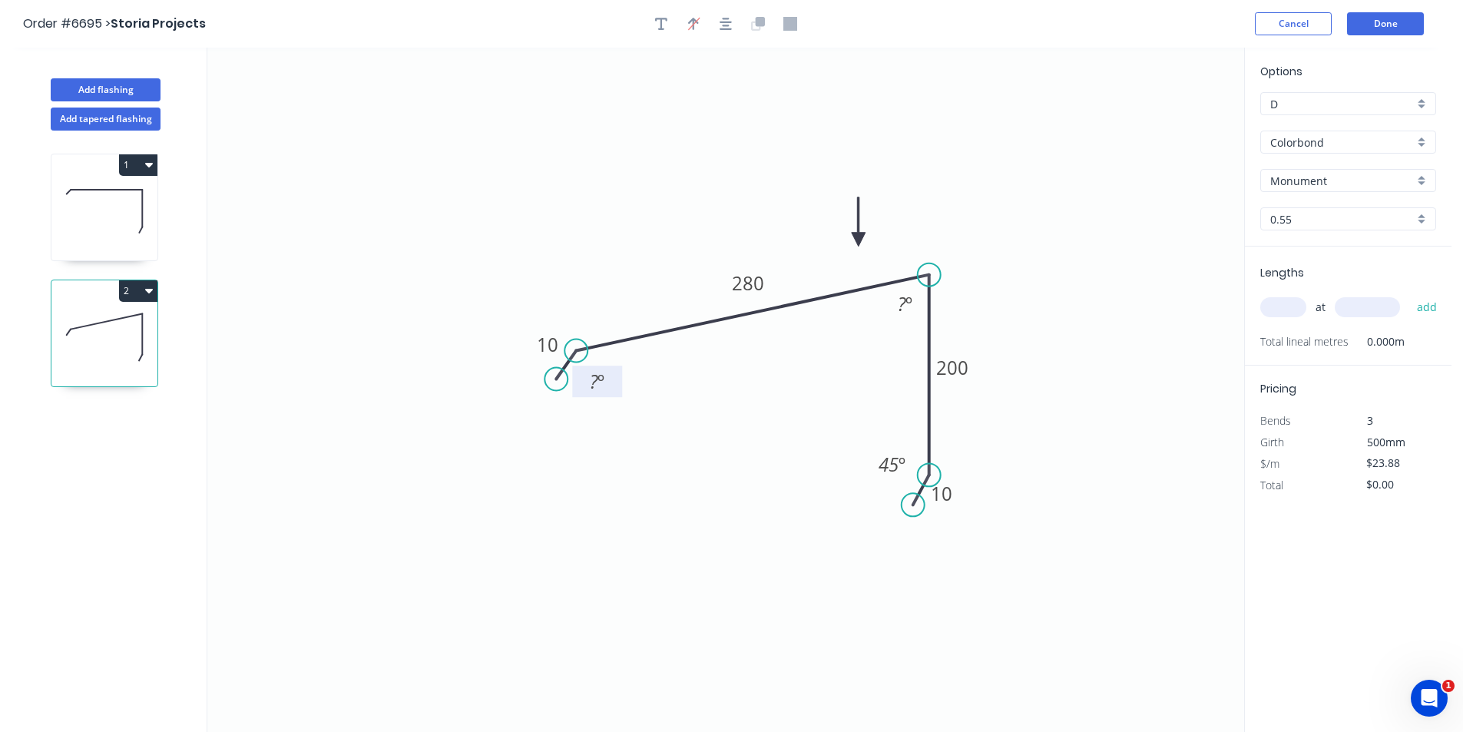
click at [603, 385] on tspan "º" at bounding box center [600, 381] width 7 height 25
click at [896, 306] on tspan "60" at bounding box center [901, 303] width 20 height 25
click at [1292, 305] on input "text" at bounding box center [1283, 307] width 46 height 20
click at [1409, 294] on button "add" at bounding box center [1427, 307] width 36 height 26
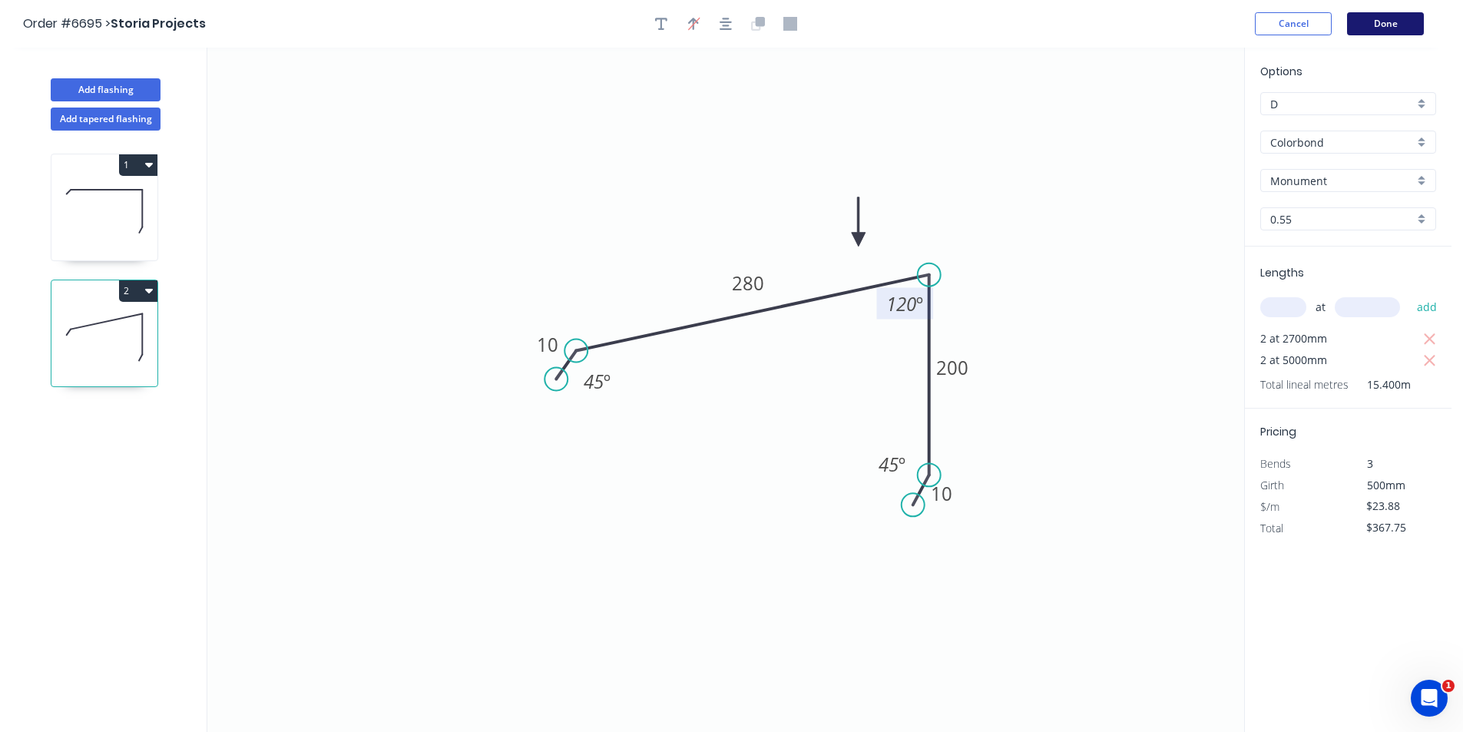
click at [1391, 27] on button "Done" at bounding box center [1385, 23] width 77 height 23
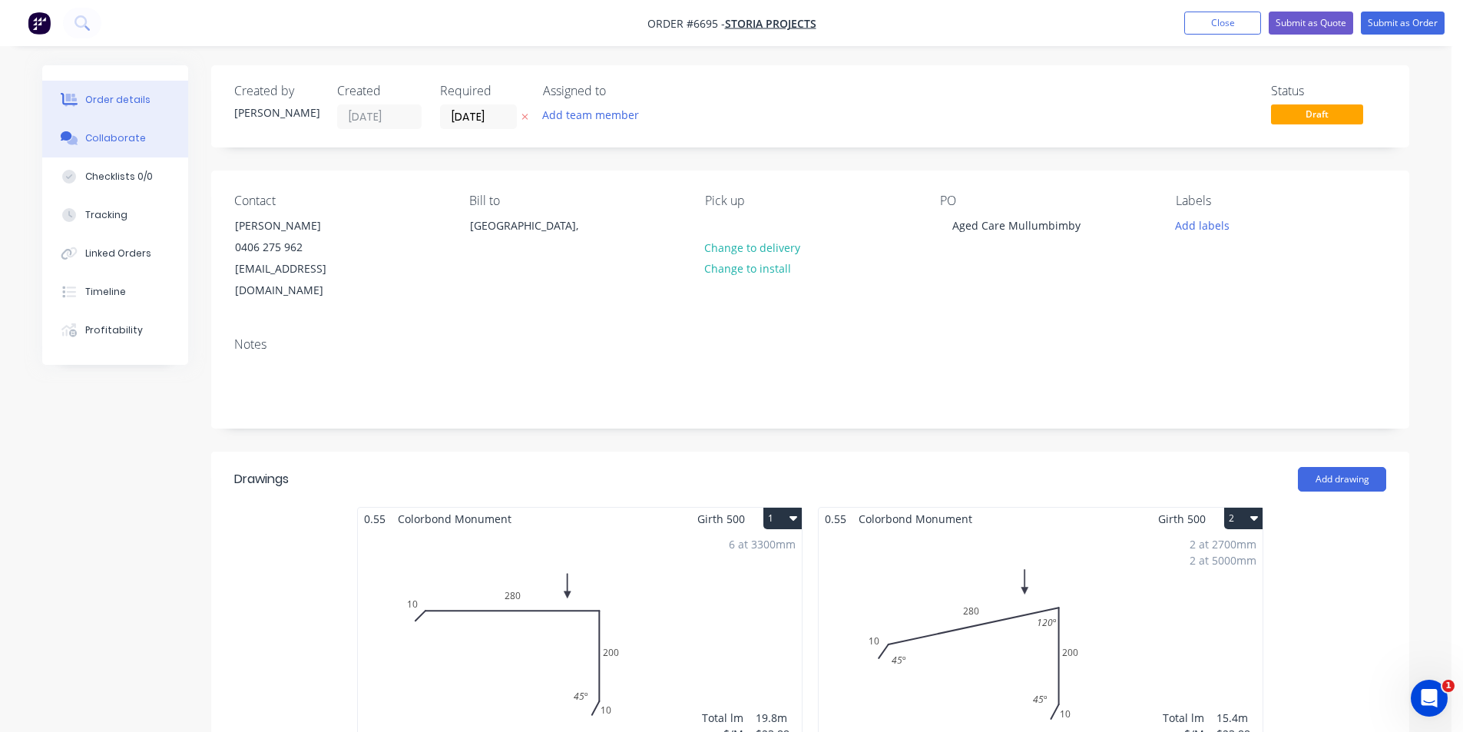
click at [107, 135] on div "Collaborate" at bounding box center [115, 138] width 61 height 14
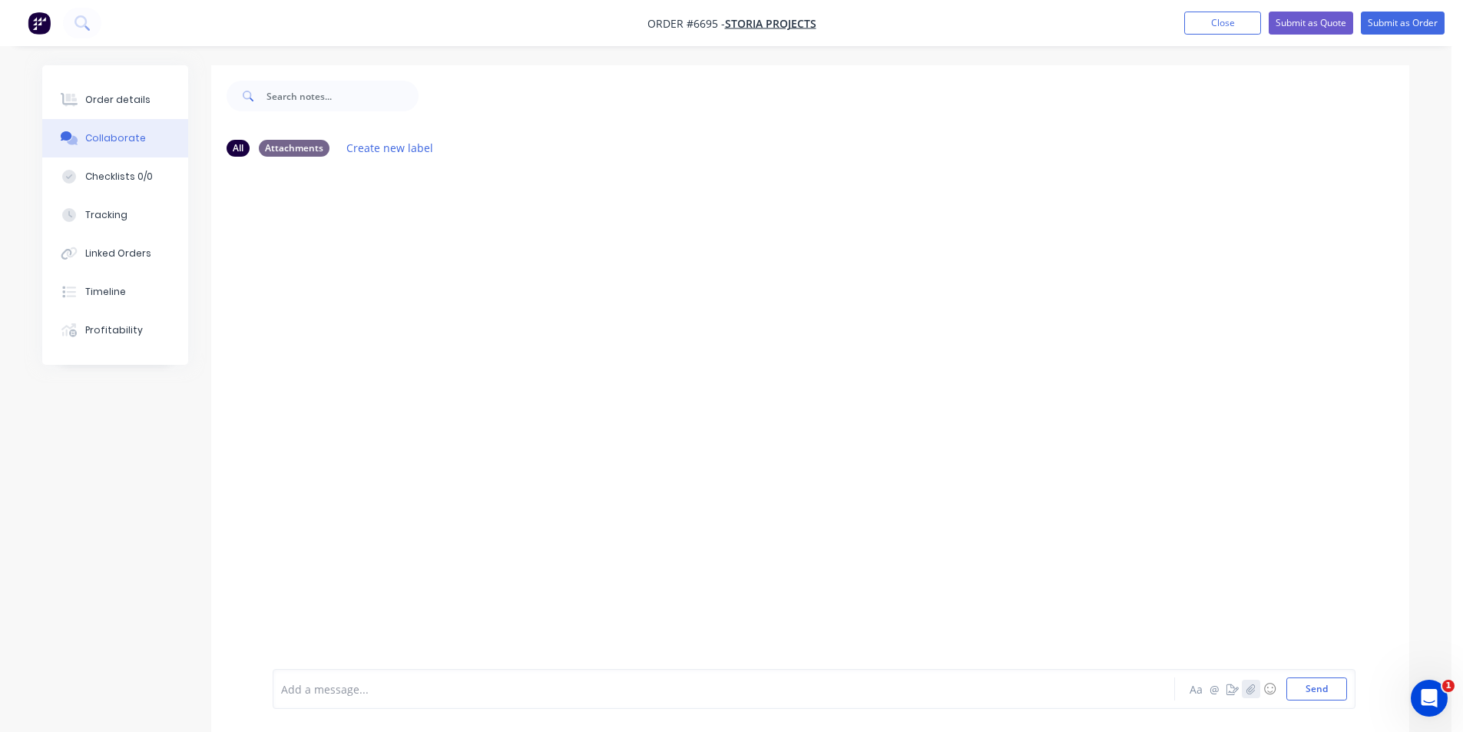
click at [1258, 689] on button "button" at bounding box center [1251, 688] width 18 height 18
click at [1334, 694] on button "Send" at bounding box center [1316, 688] width 61 height 23
click at [137, 76] on div "Order details Collaborate Checklists 0/0 Tracking Linked Orders Timeline Profit…" at bounding box center [115, 214] width 146 height 299
click at [135, 91] on button "Order details" at bounding box center [115, 100] width 146 height 38
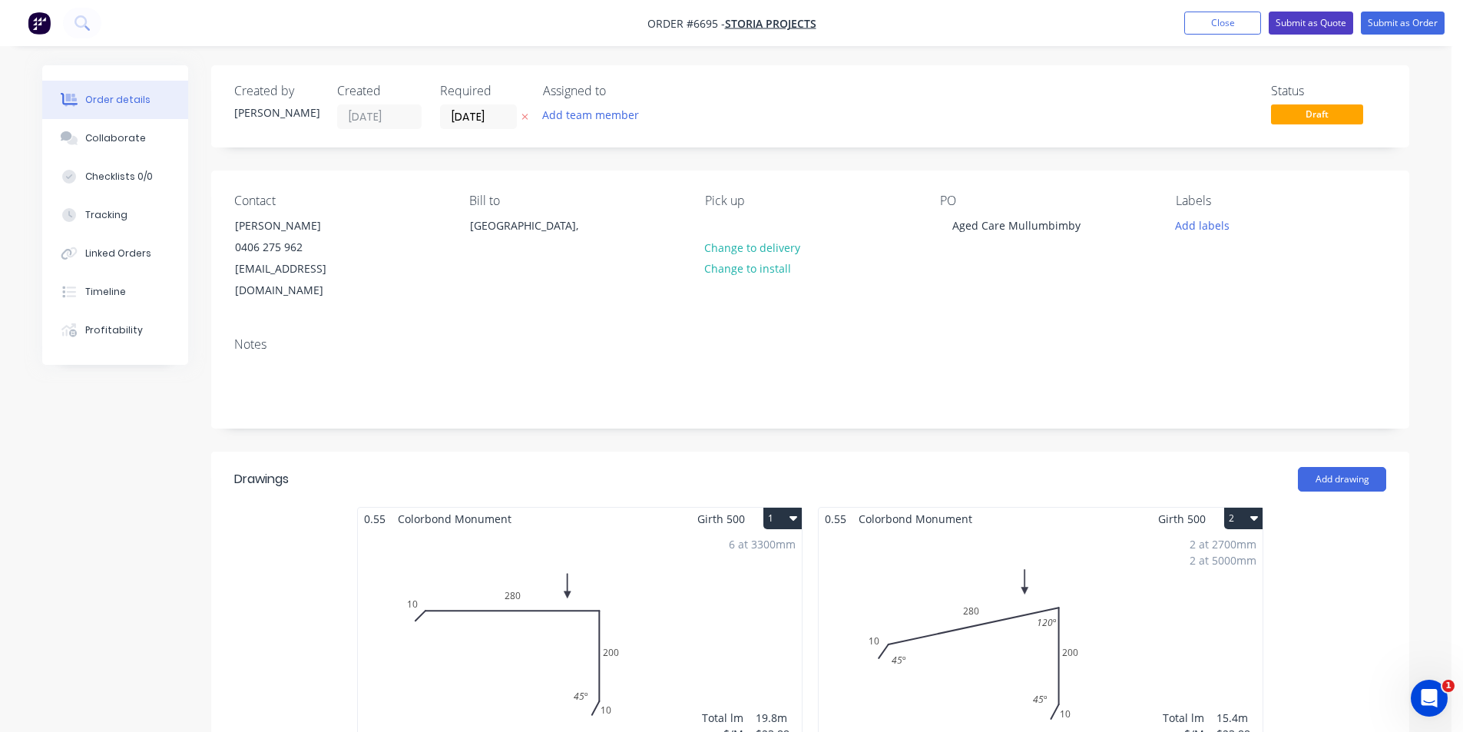
click at [1307, 25] on button "Submit as Quote" at bounding box center [1310, 23] width 84 height 23
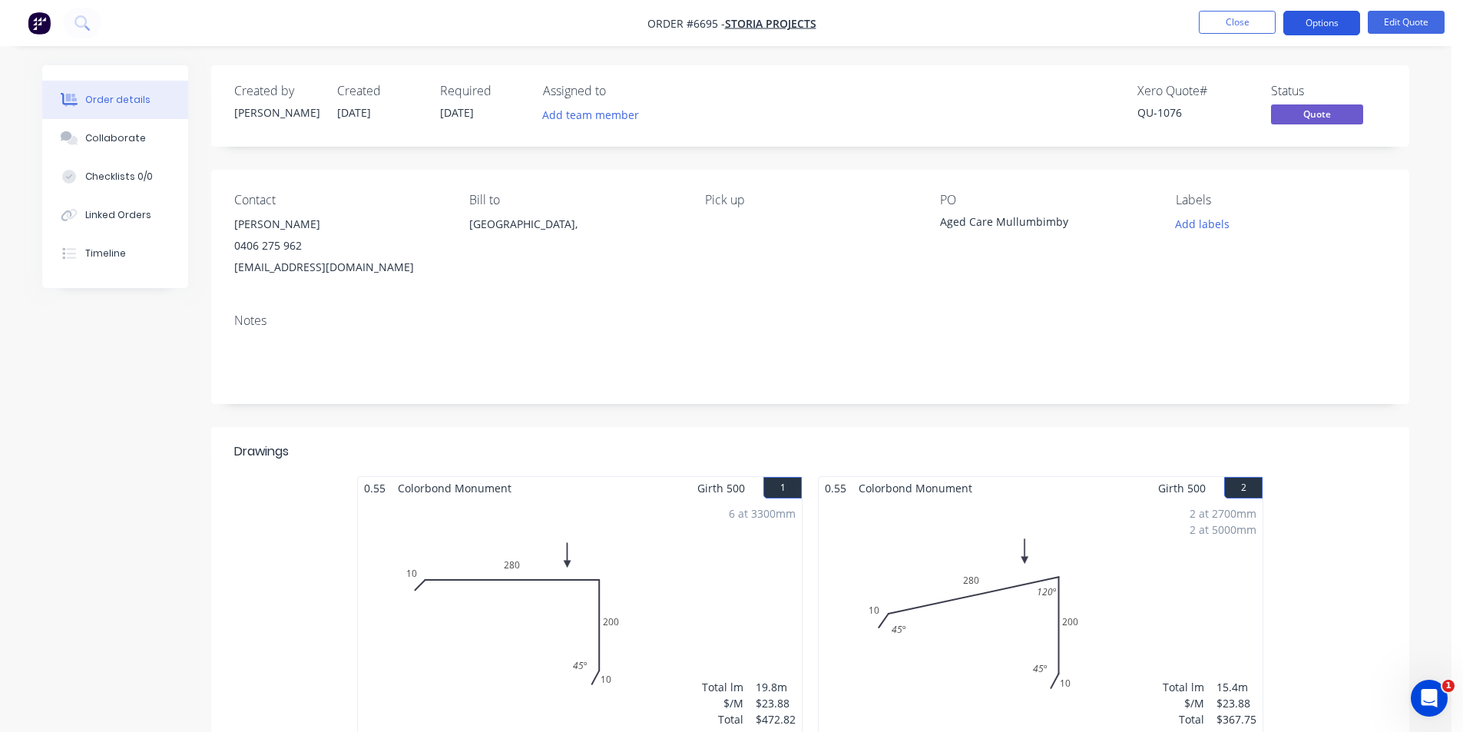
click at [1328, 15] on button "Options" at bounding box center [1321, 23] width 77 height 25
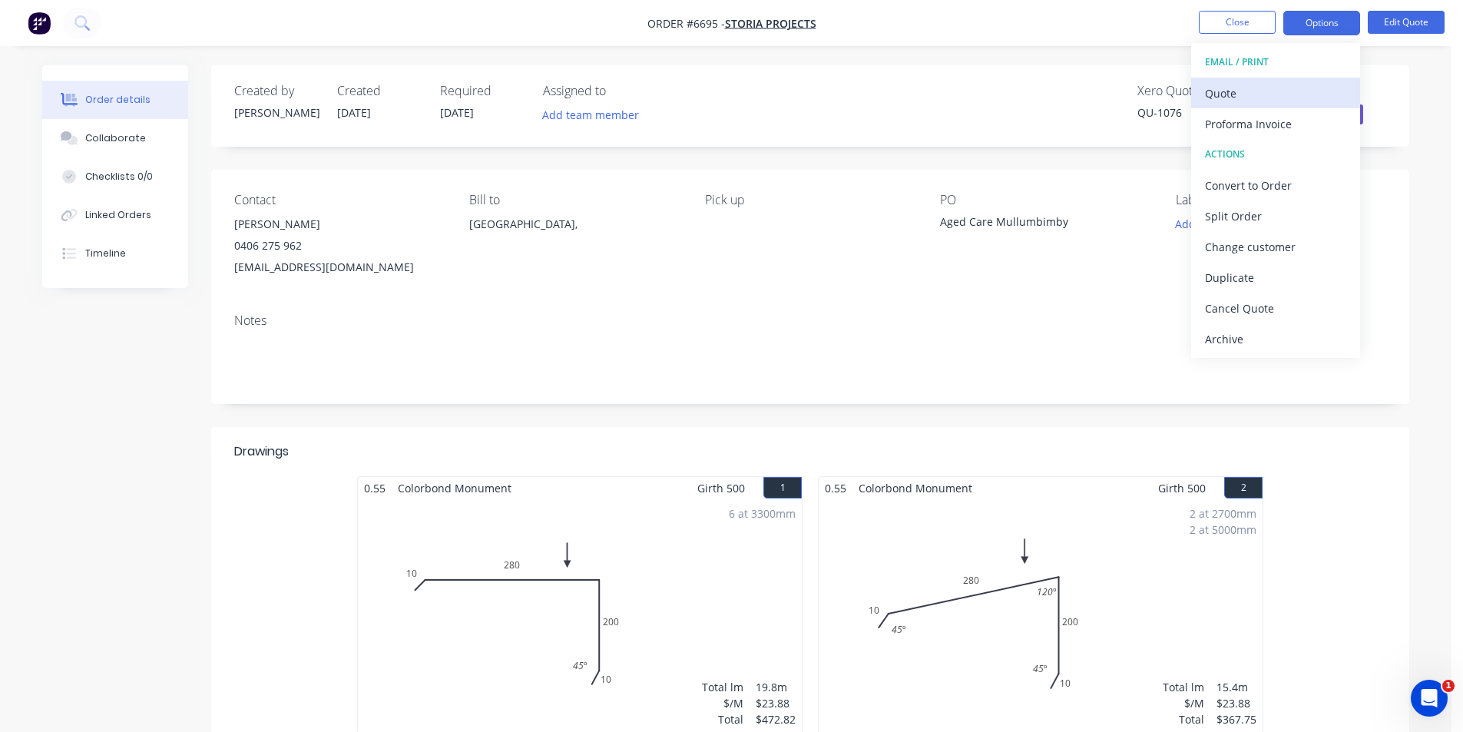
click at [1314, 84] on div "Quote" at bounding box center [1275, 93] width 141 height 22
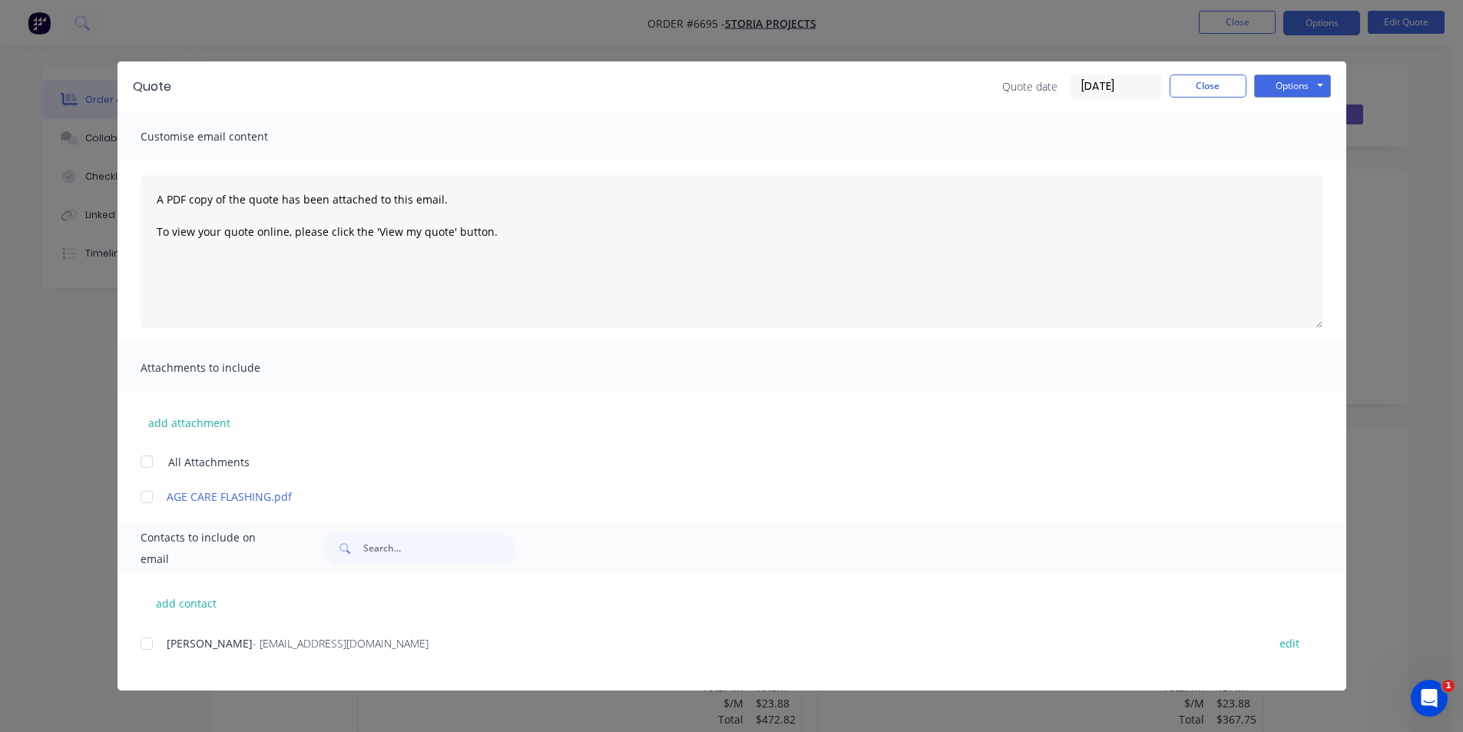
drag, startPoint x: 151, startPoint y: 645, endPoint x: 708, endPoint y: 476, distance: 581.7
click at [152, 645] on div at bounding box center [146, 643] width 31 height 31
drag, startPoint x: 1274, startPoint y: 86, endPoint x: 1276, endPoint y: 98, distance: 11.7
click at [1275, 86] on button "Options" at bounding box center [1292, 85] width 77 height 23
click at [1290, 162] on button "Email" at bounding box center [1303, 163] width 98 height 25
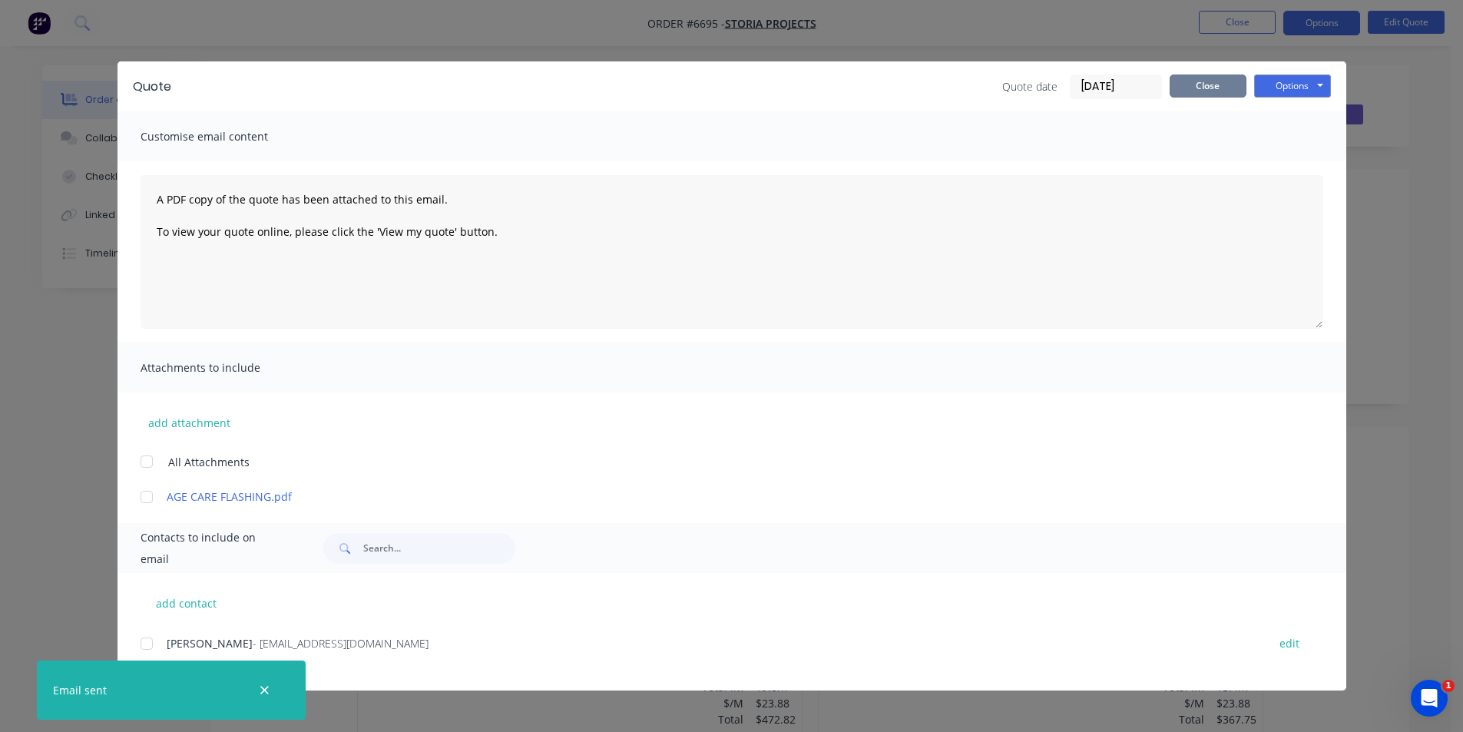
click at [1235, 89] on button "Close" at bounding box center [1207, 85] width 77 height 23
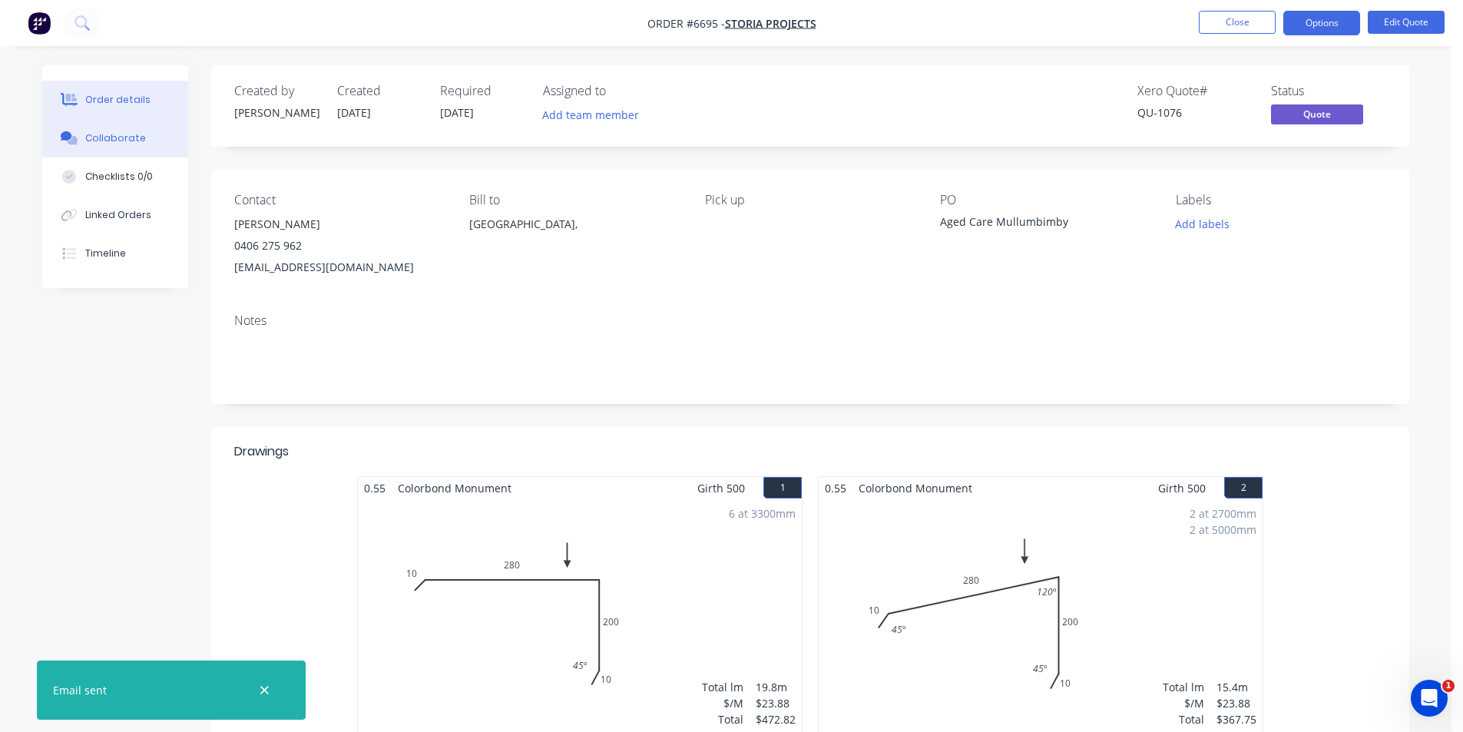
click at [113, 144] on div "Collaborate" at bounding box center [115, 138] width 61 height 14
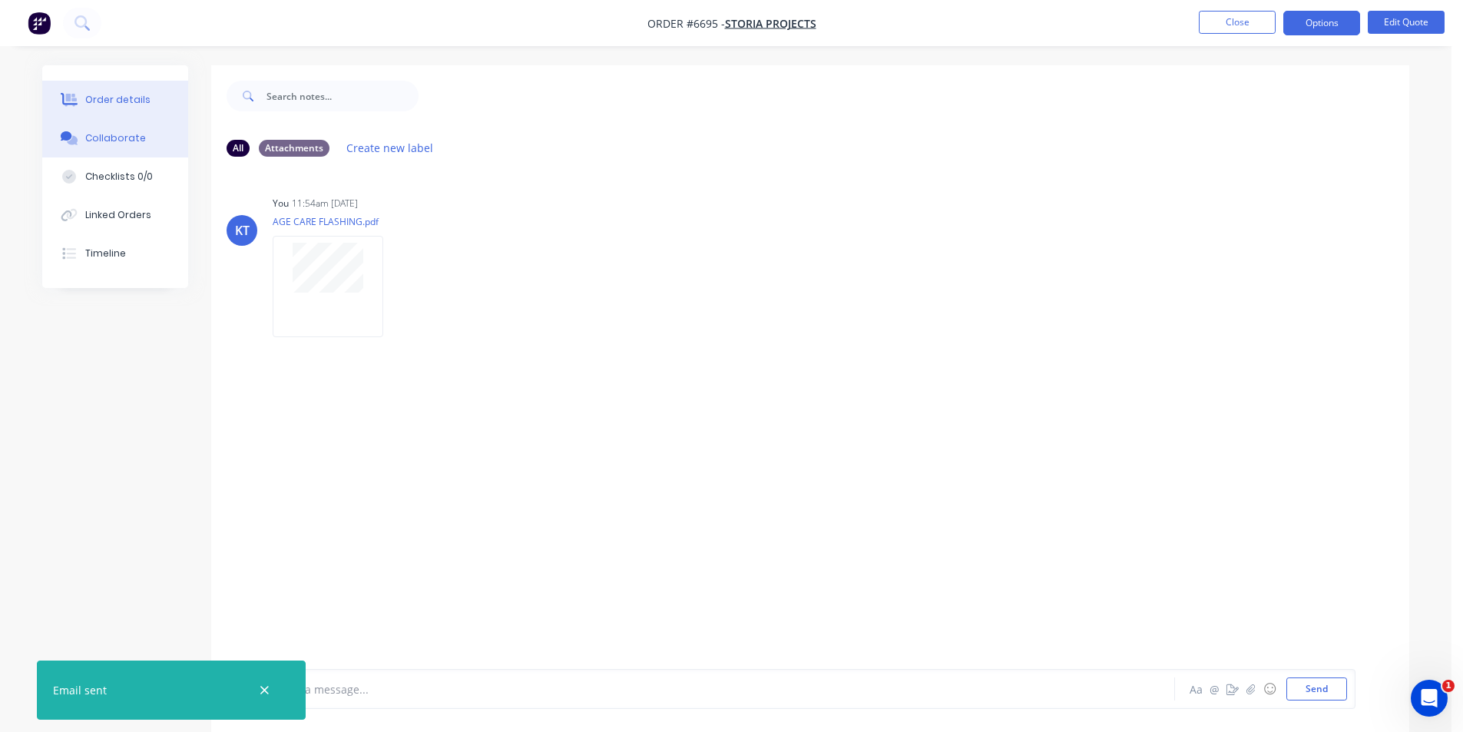
click at [81, 88] on button "Order details" at bounding box center [115, 100] width 146 height 38
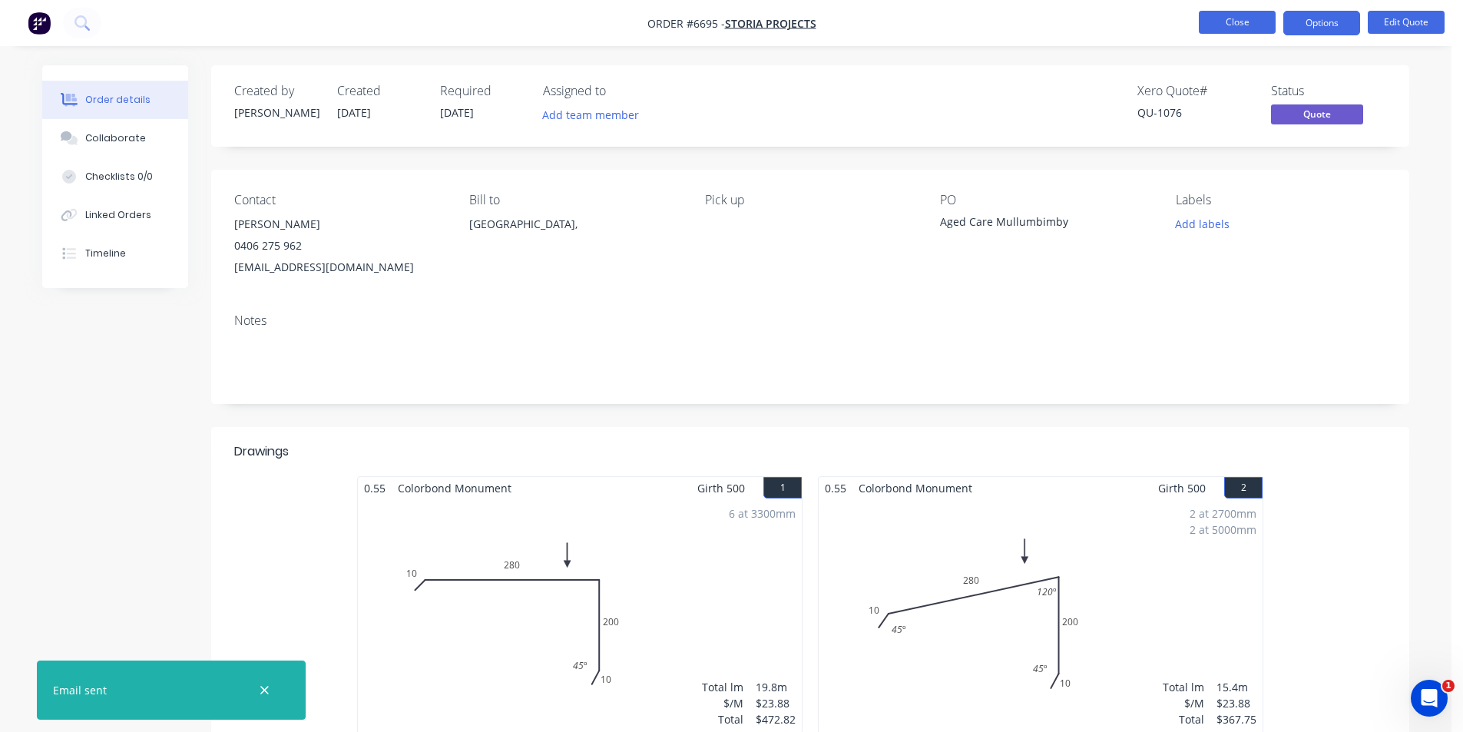
click at [1205, 8] on nav "Order #6695 - Storia Projects Close Options Edit Quote" at bounding box center [731, 23] width 1463 height 46
click at [1214, 21] on button "Close" at bounding box center [1237, 22] width 77 height 23
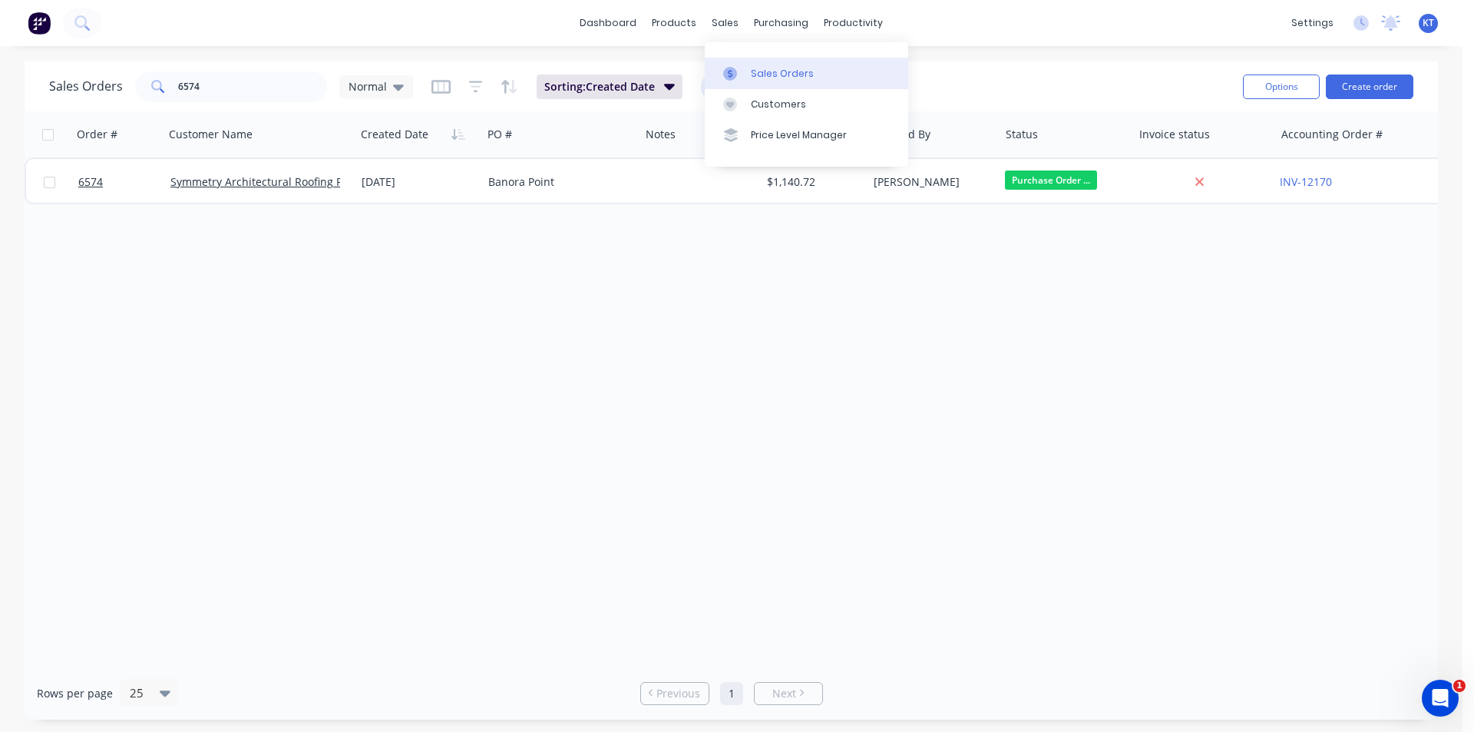
click at [764, 71] on div "Sales Orders" at bounding box center [782, 74] width 63 height 14
click at [776, 16] on div "purchasing" at bounding box center [781, 23] width 70 height 23
click at [848, 78] on div "Purchase Orders" at bounding box center [830, 74] width 81 height 14
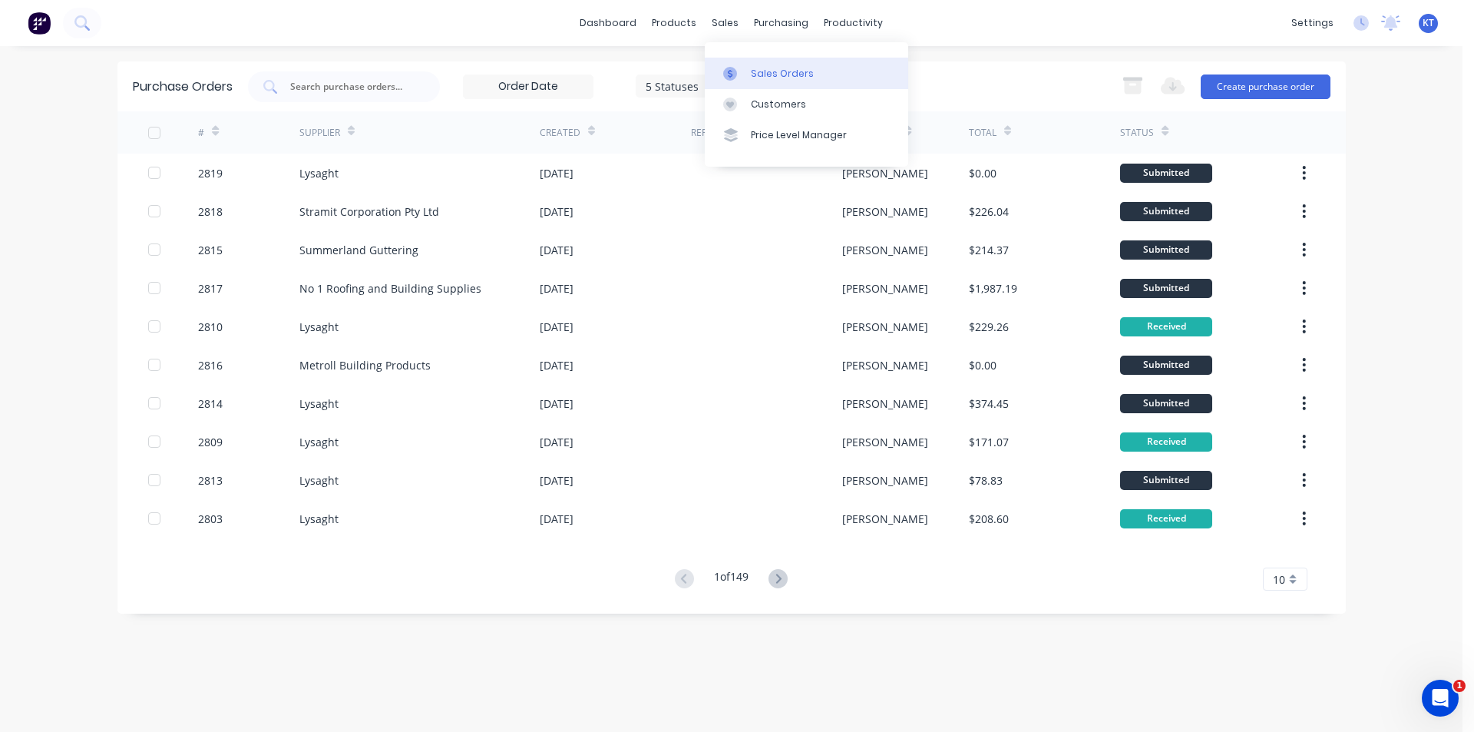
click at [744, 74] on div at bounding box center [734, 74] width 23 height 14
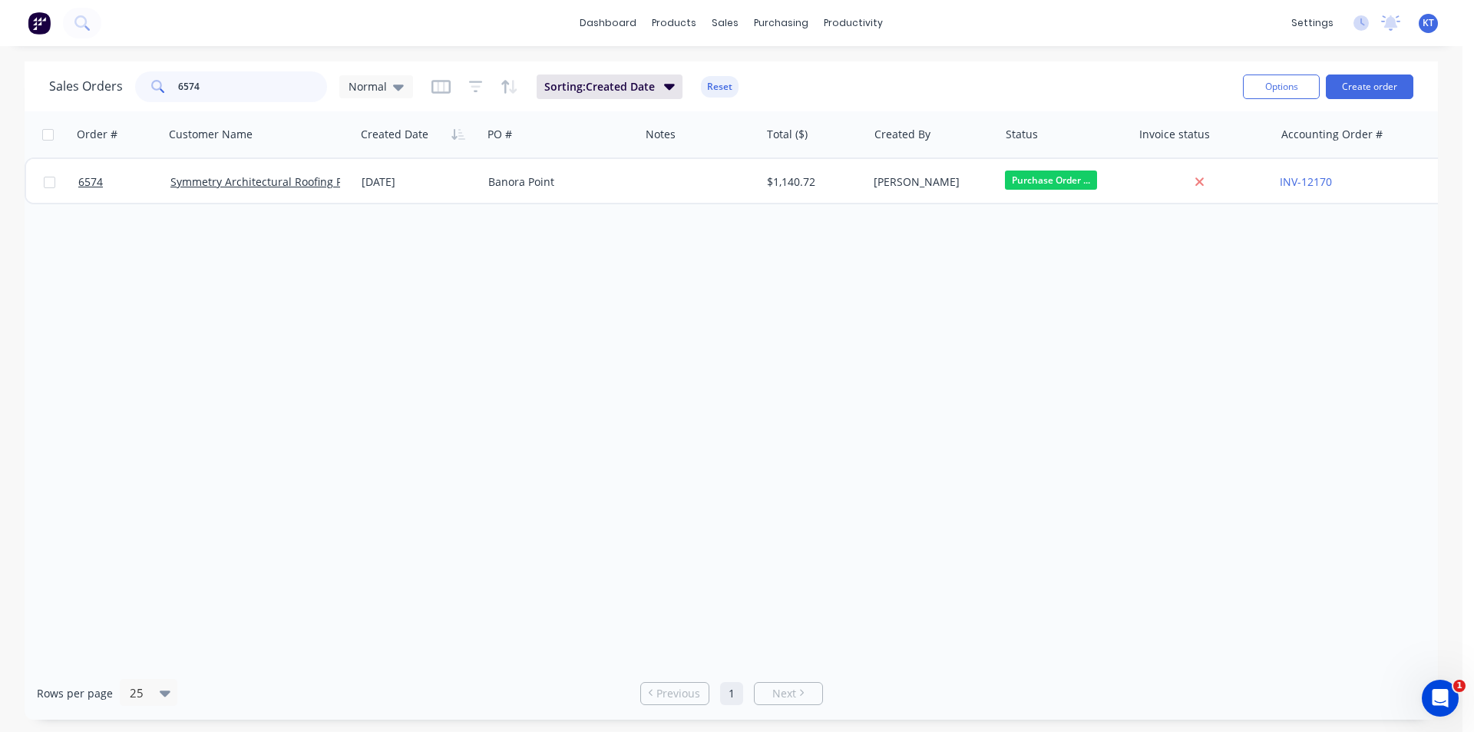
drag, startPoint x: 267, startPoint y: 90, endPoint x: 18, endPoint y: 91, distance: 248.8
click at [18, 91] on div "Sales Orders 6574 Normal Sorting: Created Date Reset Options Create order Order…" at bounding box center [731, 390] width 1463 height 658
drag, startPoint x: 282, startPoint y: 88, endPoint x: 46, endPoint y: 102, distance: 236.1
click at [49, 101] on div "Sales Orders 6574 Normal" at bounding box center [231, 86] width 364 height 31
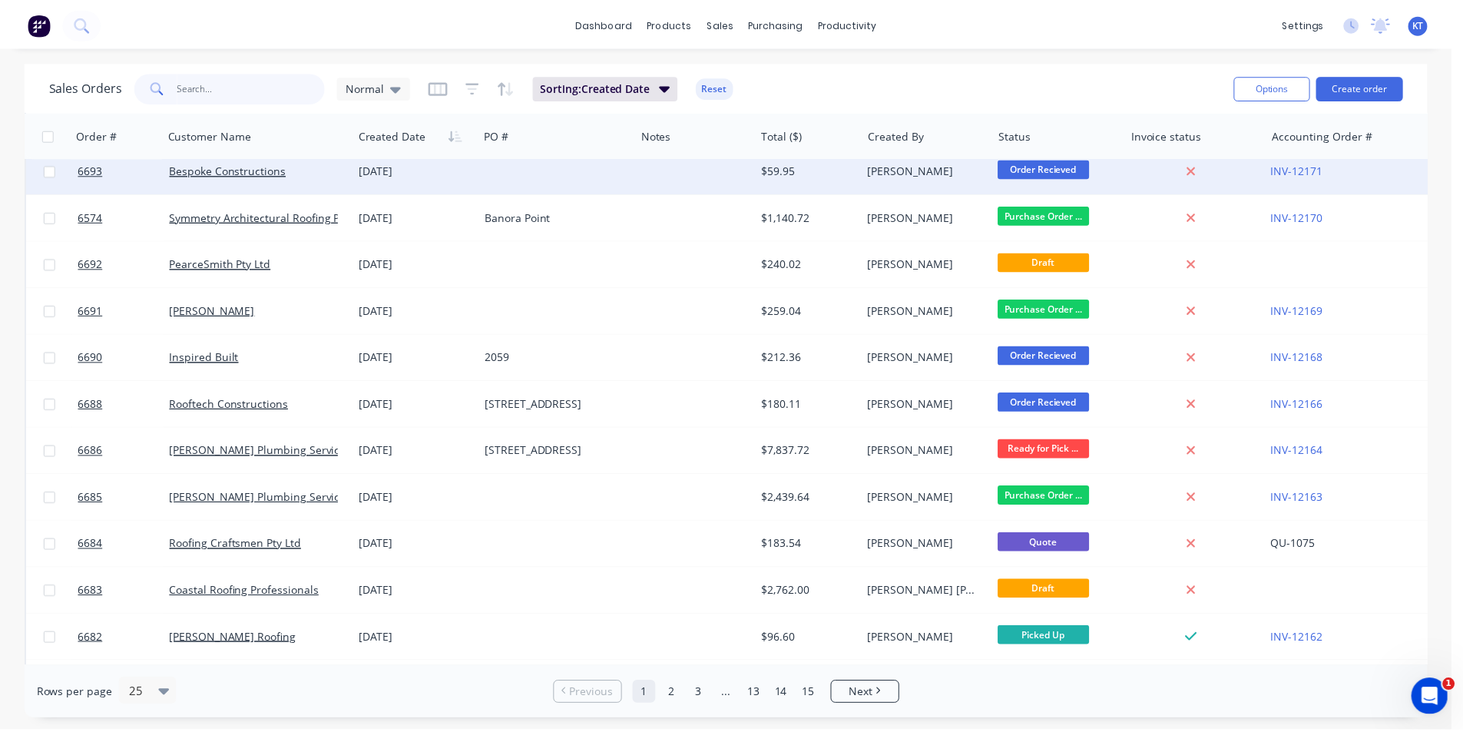
scroll to position [230, 0]
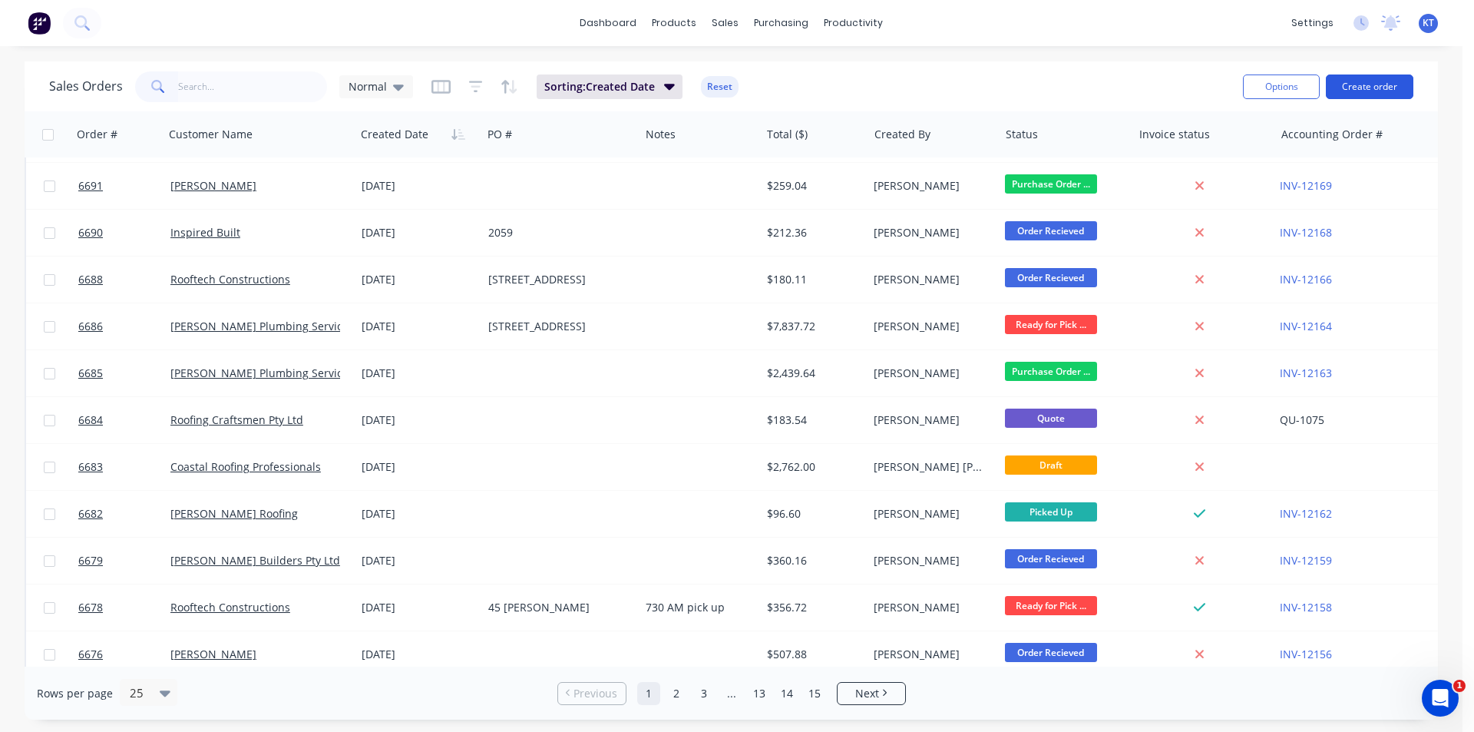
click at [1354, 89] on button "Create order" at bounding box center [1370, 86] width 88 height 25
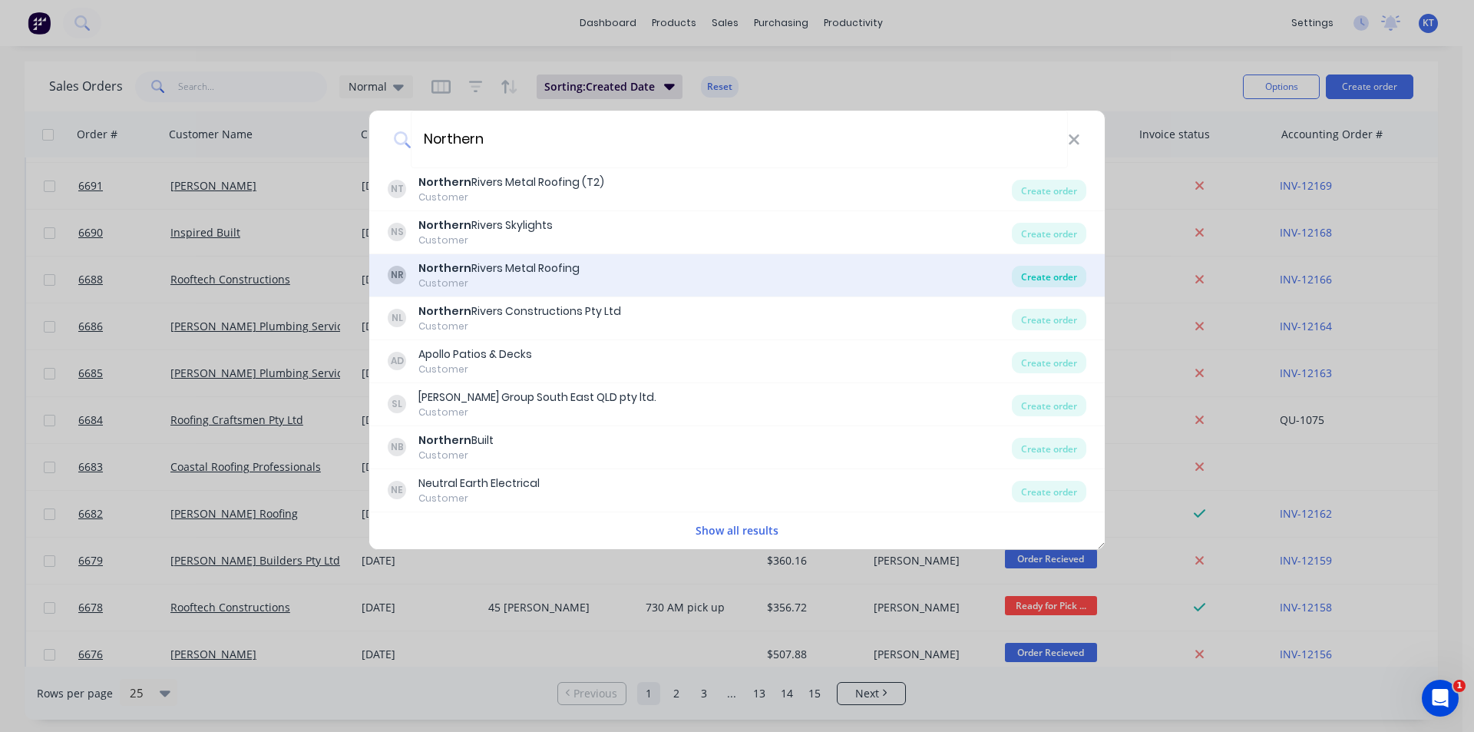
click at [1040, 270] on div "Create order" at bounding box center [1049, 276] width 74 height 21
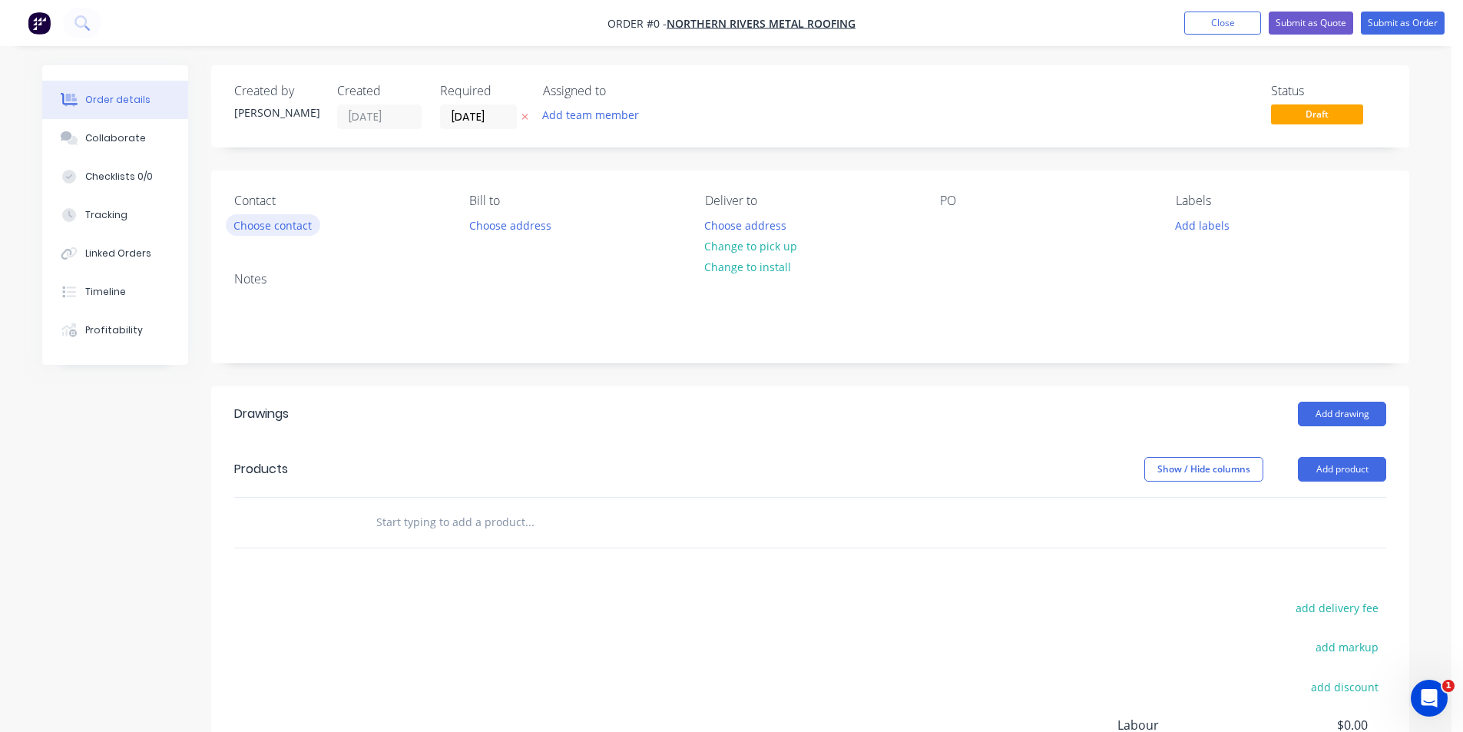
click at [316, 226] on button "Choose contact" at bounding box center [273, 224] width 94 height 21
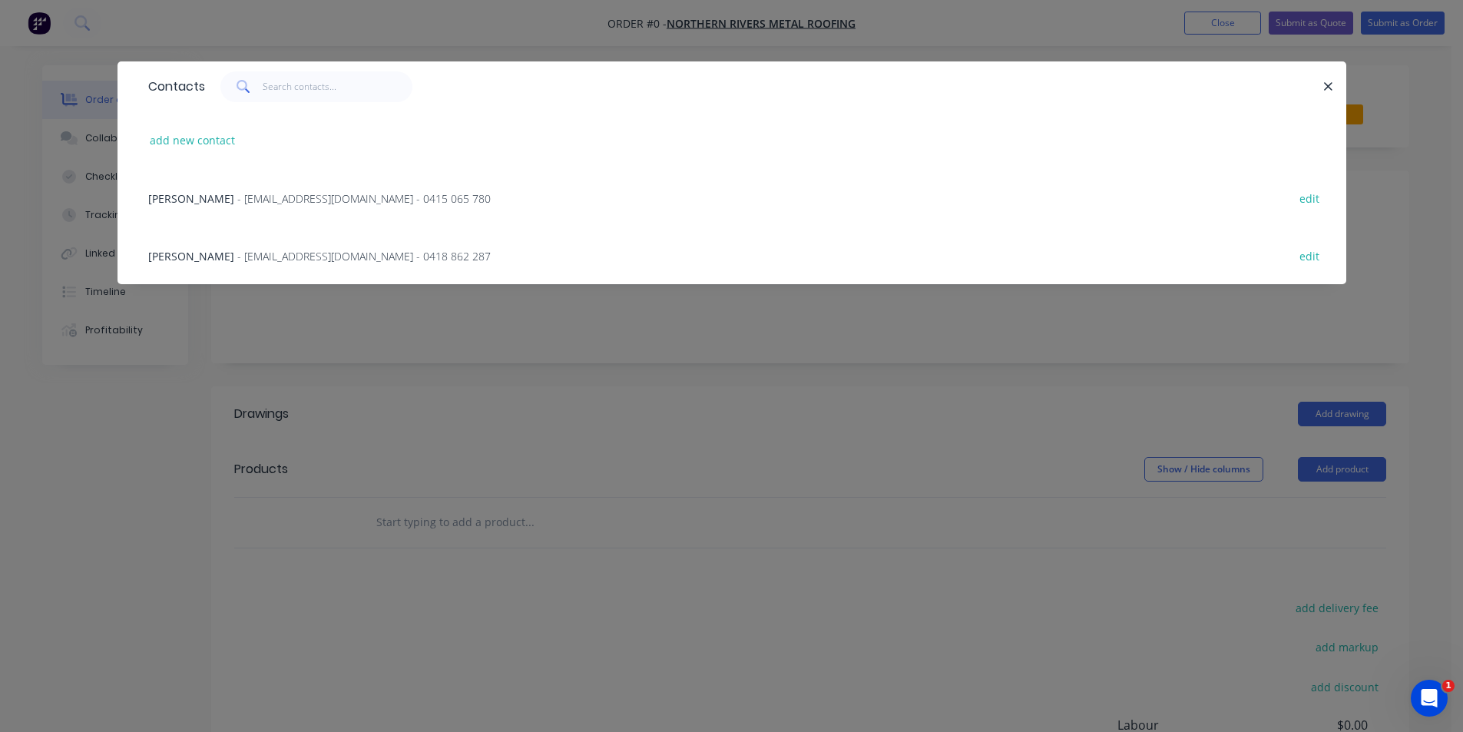
click at [405, 186] on div "[PERSON_NAME] - [EMAIL_ADDRESS][DOMAIN_NAME] - 0415 065 780 edit" at bounding box center [732, 198] width 1182 height 58
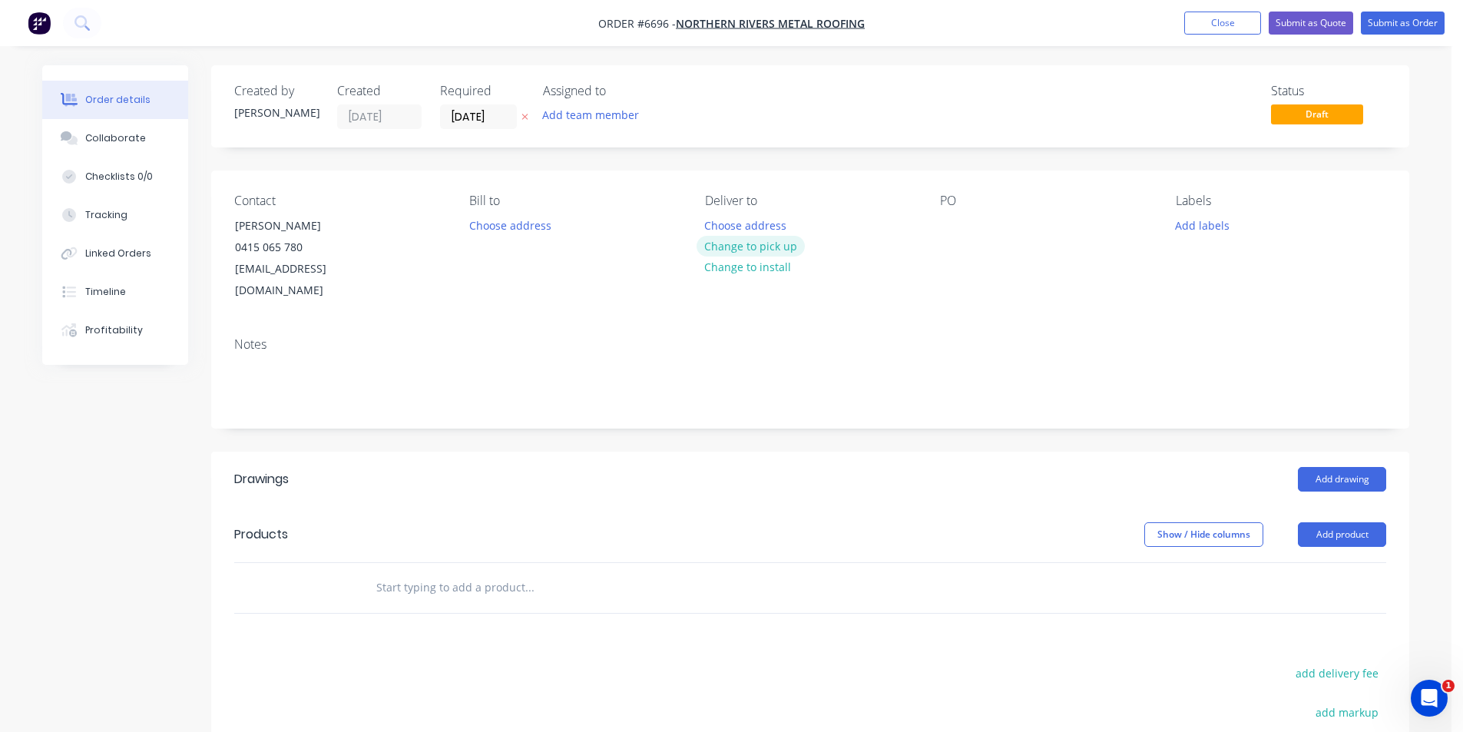
click at [729, 246] on button "Change to pick up" at bounding box center [750, 246] width 109 height 21
click at [957, 226] on div at bounding box center [952, 225] width 25 height 22
click at [1360, 467] on button "Add drawing" at bounding box center [1342, 479] width 88 height 25
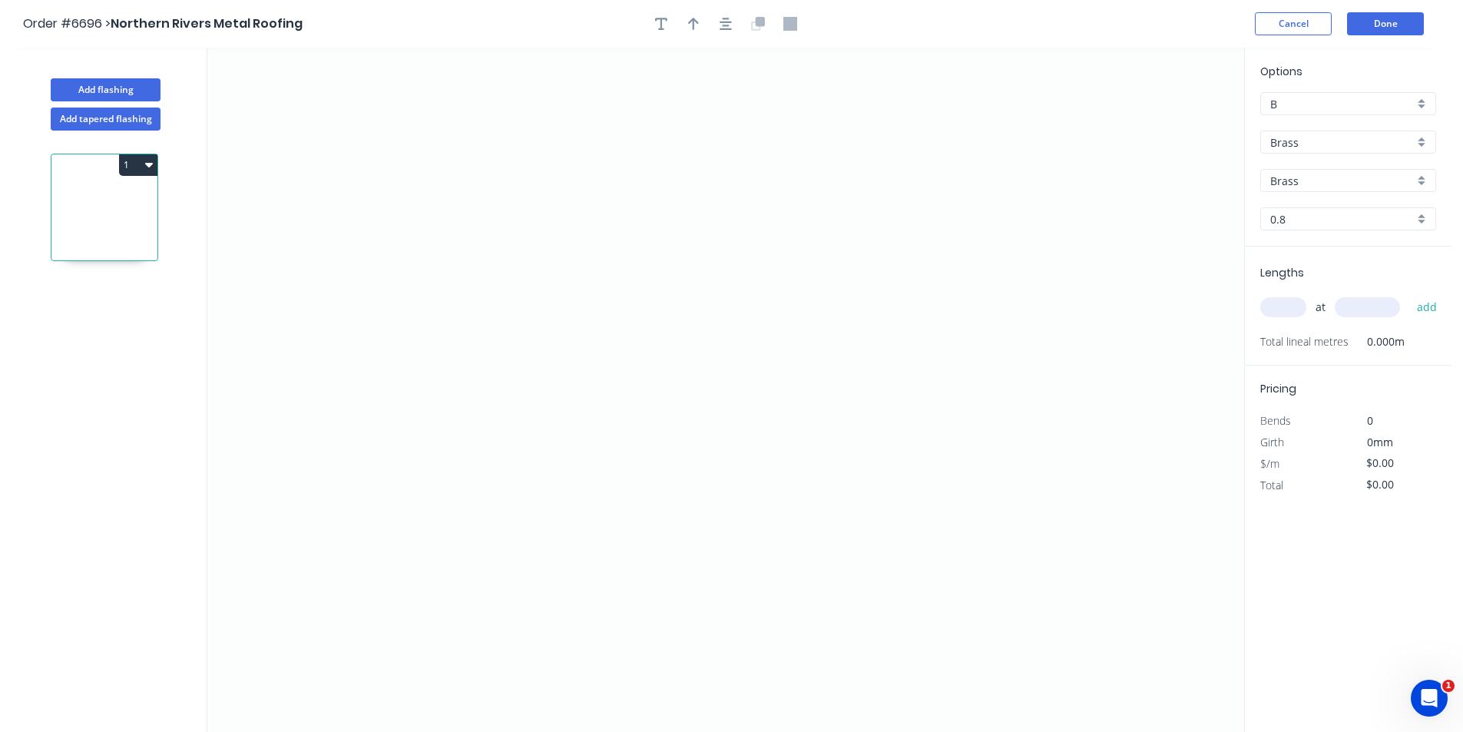
click at [1332, 144] on input "Brass" at bounding box center [1342, 142] width 144 height 16
click at [1324, 201] on div "Colorbond" at bounding box center [1348, 198] width 174 height 27
click at [1324, 187] on input "Basalt" at bounding box center [1342, 181] width 144 height 16
click at [1292, 228] on div "Dune" at bounding box center [1348, 217] width 174 height 27
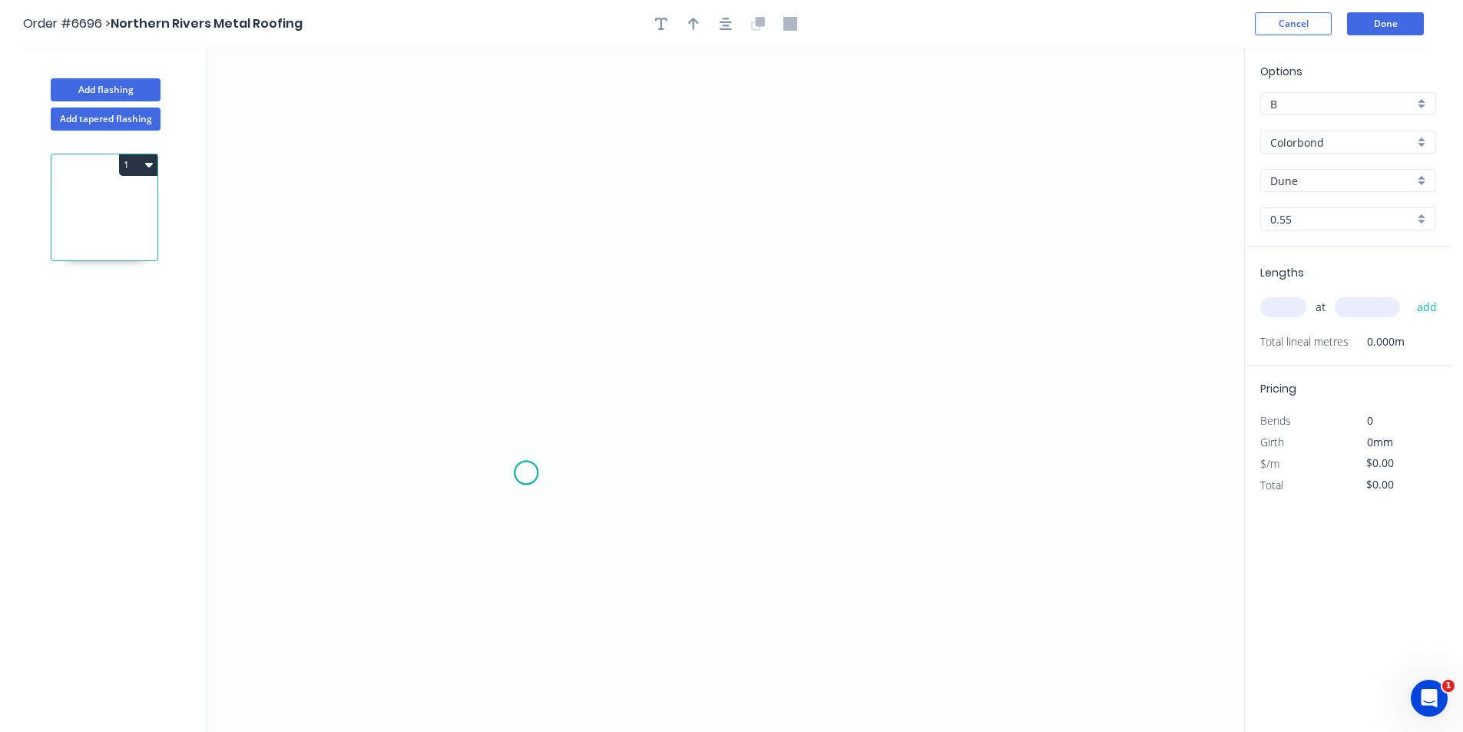
click at [526, 473] on icon "0" at bounding box center [725, 390] width 1037 height 684
click at [511, 428] on icon at bounding box center [518, 450] width 15 height 45
click at [716, 330] on icon "0 ?" at bounding box center [725, 390] width 1037 height 684
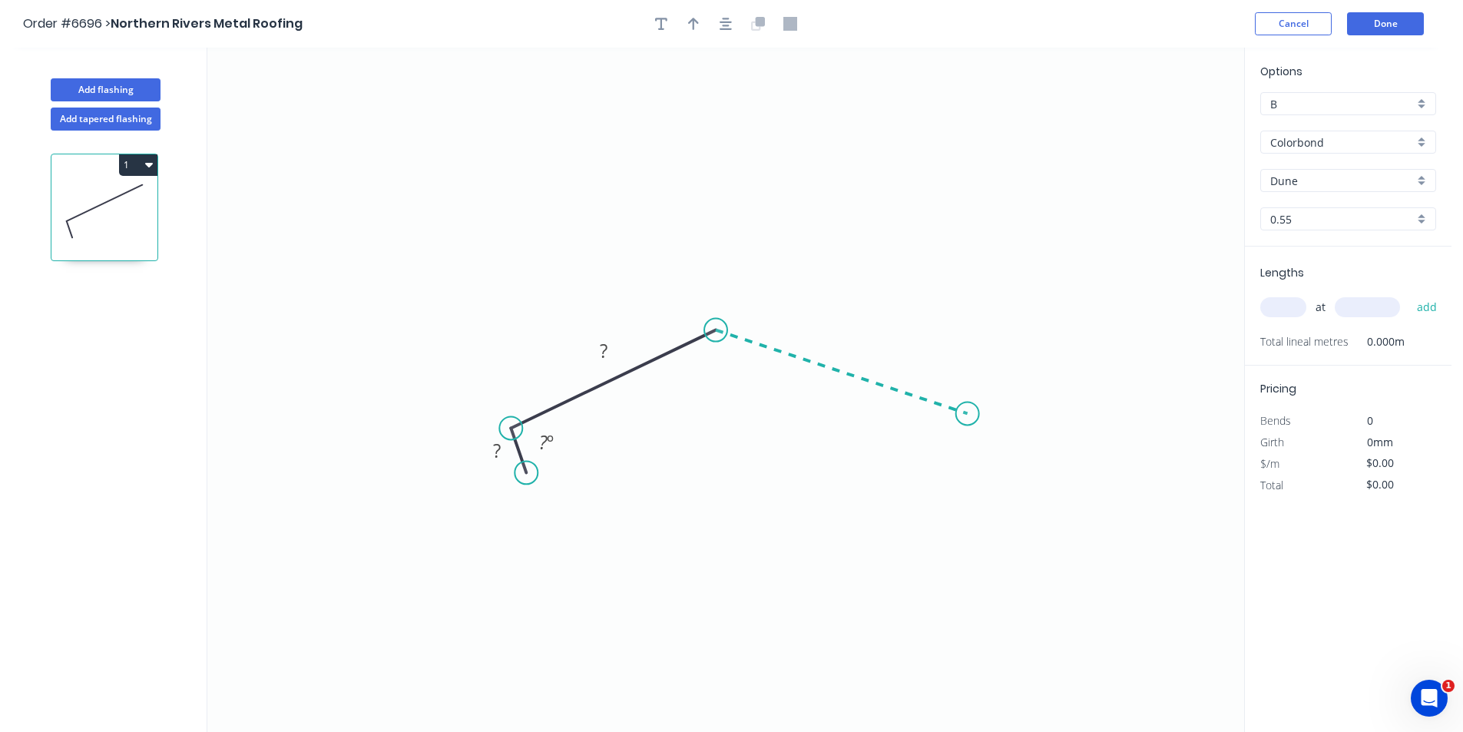
click at [967, 414] on icon "0 ? ? ? º" at bounding box center [725, 390] width 1037 height 684
click at [947, 459] on icon "0 ? ? ? ? º ? º" at bounding box center [725, 390] width 1037 height 684
drag, startPoint x: 714, startPoint y: 332, endPoint x: 736, endPoint y: 333, distance: 22.3
click at [736, 333] on circle at bounding box center [736, 333] width 23 height 23
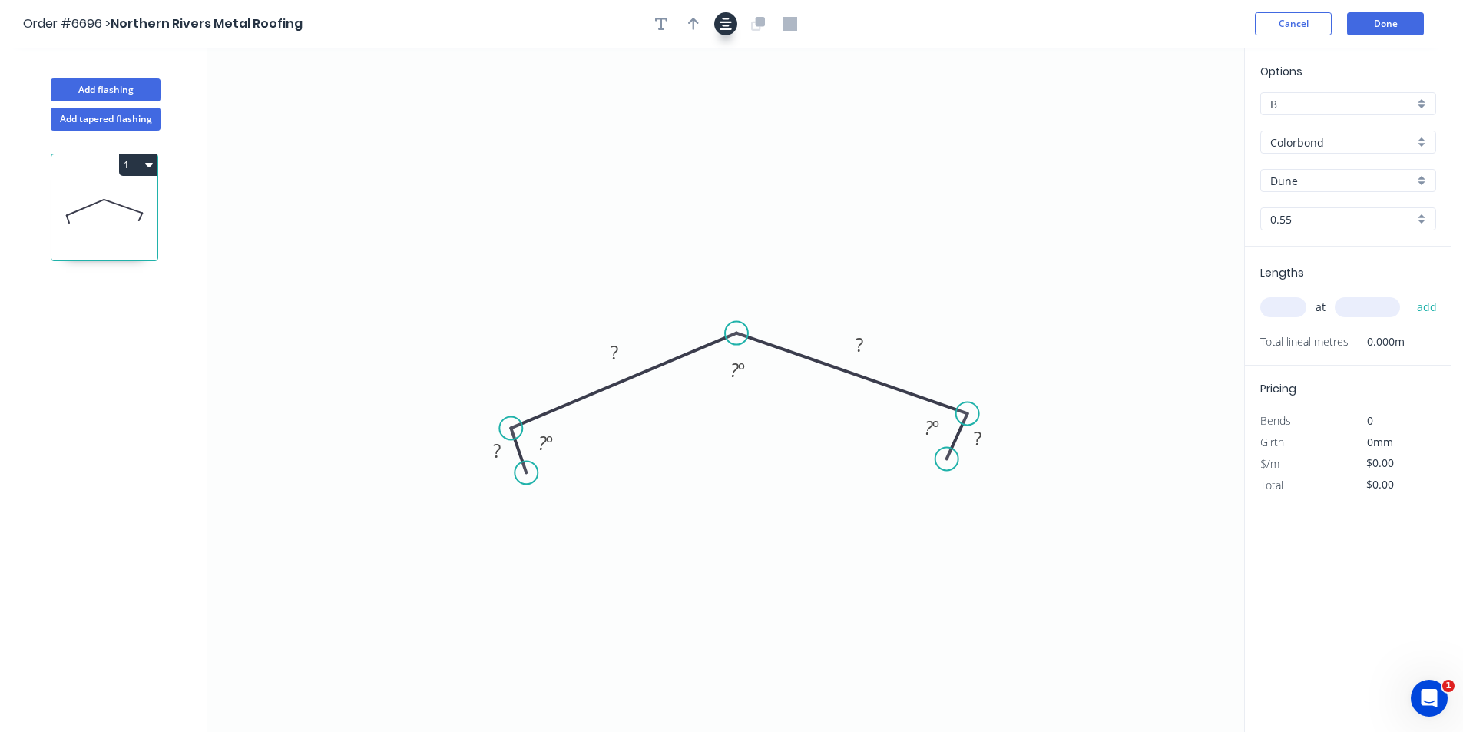
click at [721, 32] on button "button" at bounding box center [725, 23] width 23 height 23
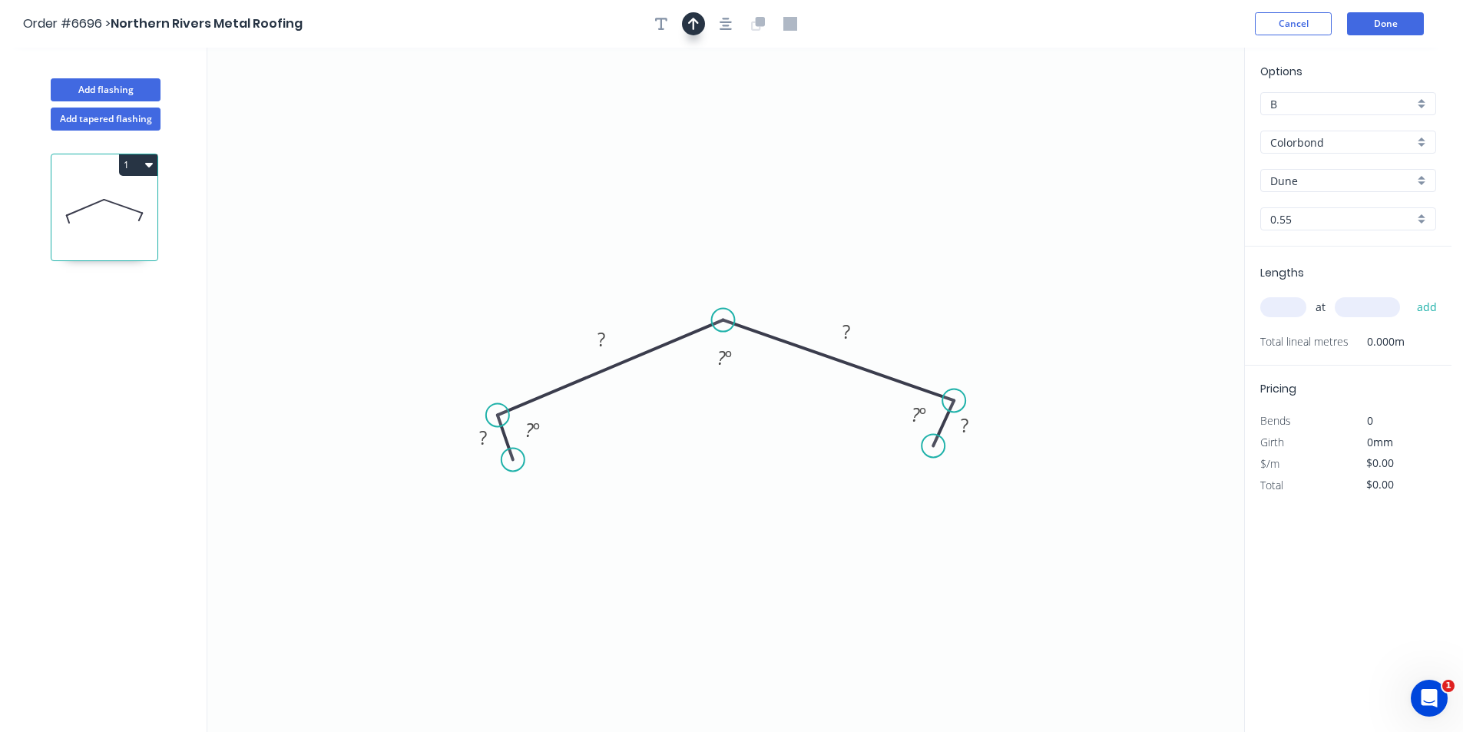
click at [688, 25] on icon "button" at bounding box center [693, 24] width 11 height 14
drag, startPoint x: 1169, startPoint y: 119, endPoint x: 728, endPoint y: 262, distance: 463.3
click at [728, 262] on icon at bounding box center [728, 244] width 14 height 49
click at [494, 444] on rect at bounding box center [483, 438] width 31 height 21
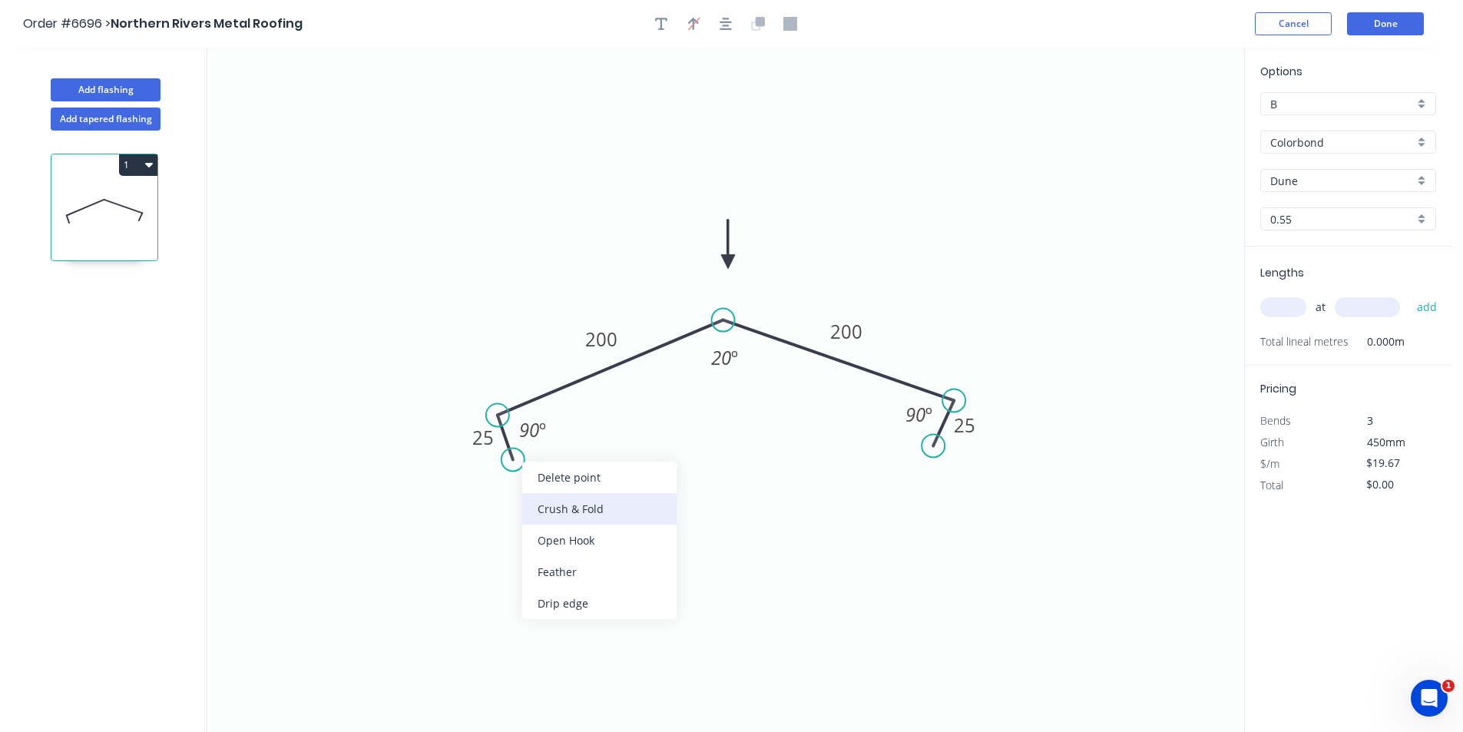
click at [553, 506] on div "Crush & Fold" at bounding box center [599, 508] width 154 height 31
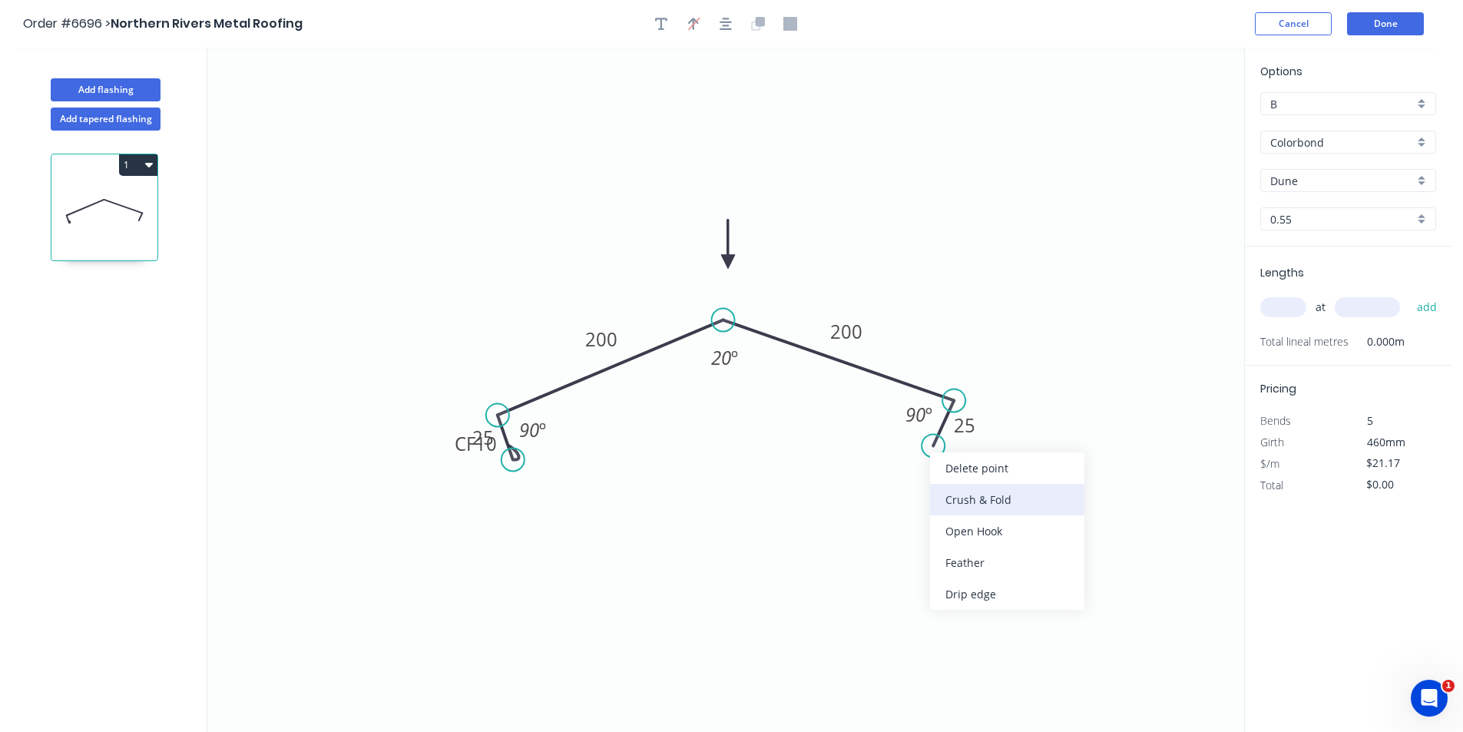
click at [941, 501] on div "Crush & Fold" at bounding box center [1007, 499] width 154 height 31
click at [970, 494] on div "Flip bend" at bounding box center [1010, 490] width 154 height 31
click at [990, 446] on tspan "10" at bounding box center [980, 433] width 21 height 25
drag, startPoint x: 997, startPoint y: 446, endPoint x: 934, endPoint y: 489, distance: 76.2
click at [934, 489] on rect at bounding box center [908, 476] width 61 height 31
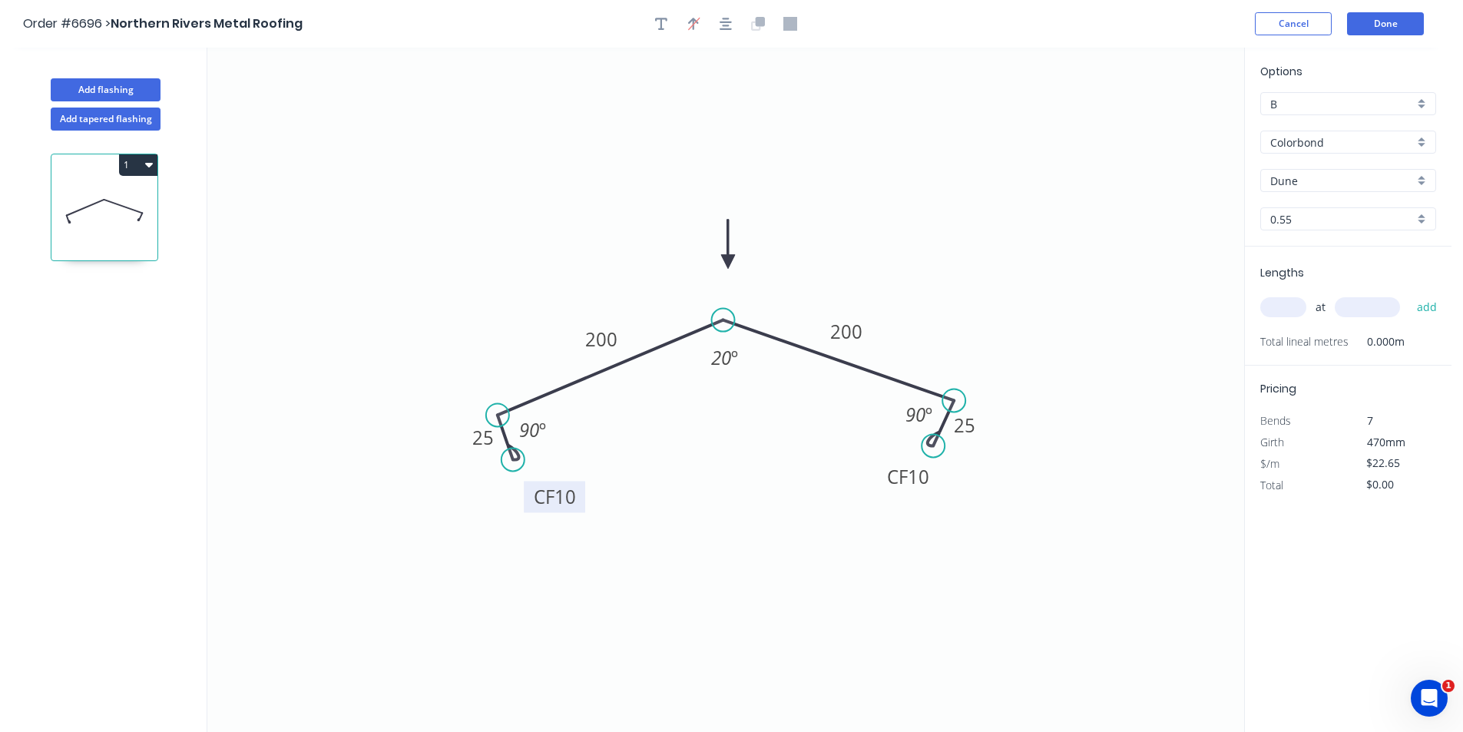
drag, startPoint x: 448, startPoint y: 451, endPoint x: 527, endPoint y: 504, distance: 95.2
click at [527, 504] on rect at bounding box center [554, 496] width 61 height 31
click at [1275, 315] on input "text" at bounding box center [1283, 307] width 46 height 20
click at [1317, 315] on span "at" at bounding box center [1320, 306] width 10 height 21
click at [1302, 310] on input "text" at bounding box center [1283, 307] width 46 height 20
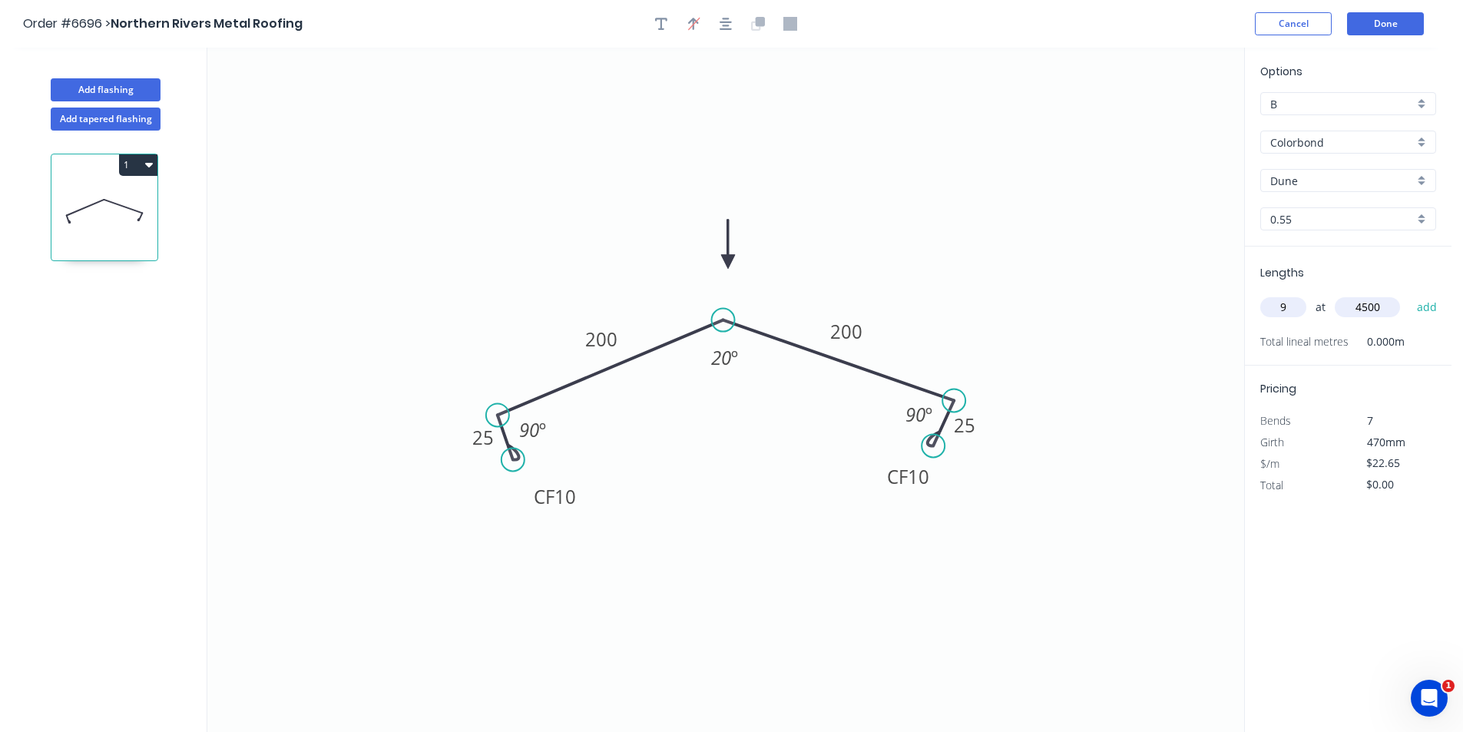
click at [1409, 294] on button "add" at bounding box center [1427, 307] width 36 height 26
click at [1399, 28] on button "Done" at bounding box center [1385, 23] width 77 height 23
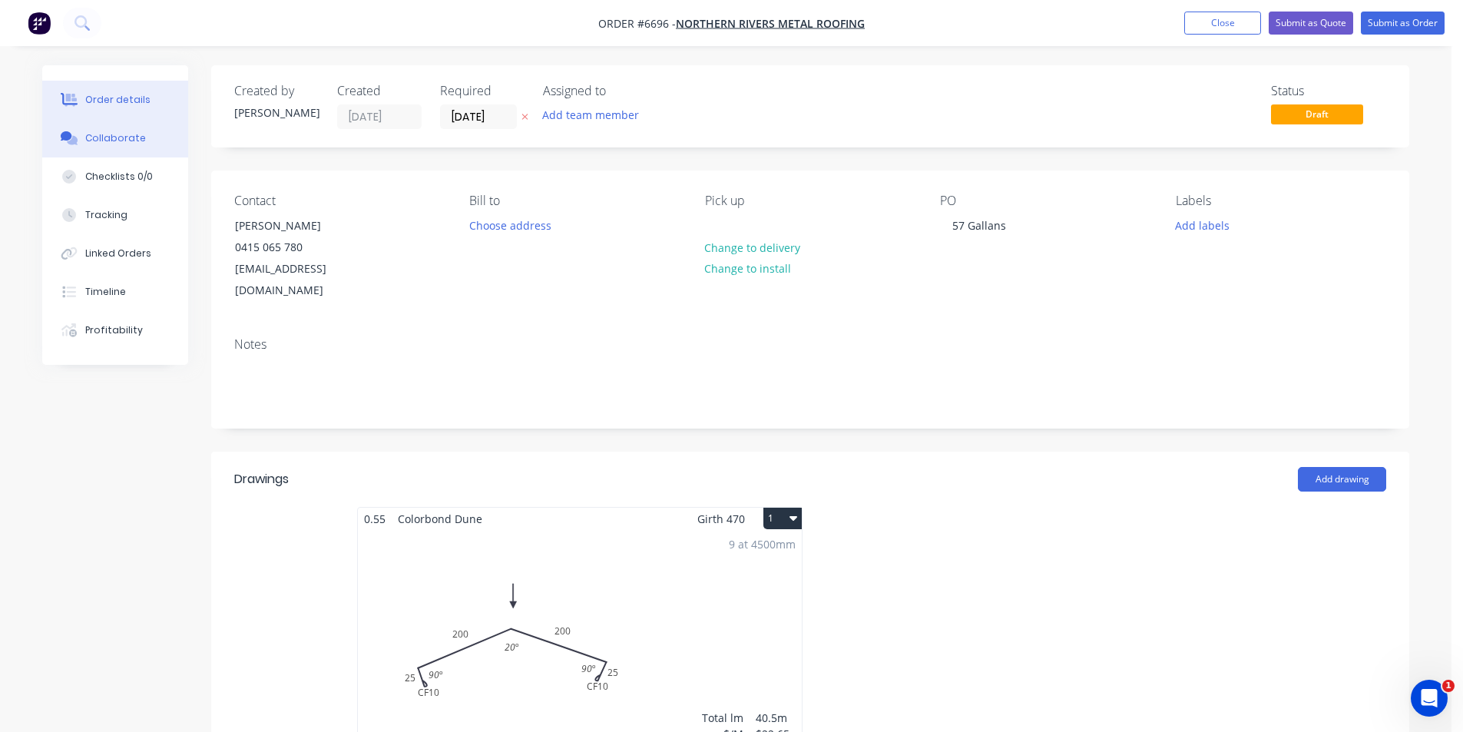
click at [163, 140] on button "Collaborate" at bounding box center [115, 138] width 146 height 38
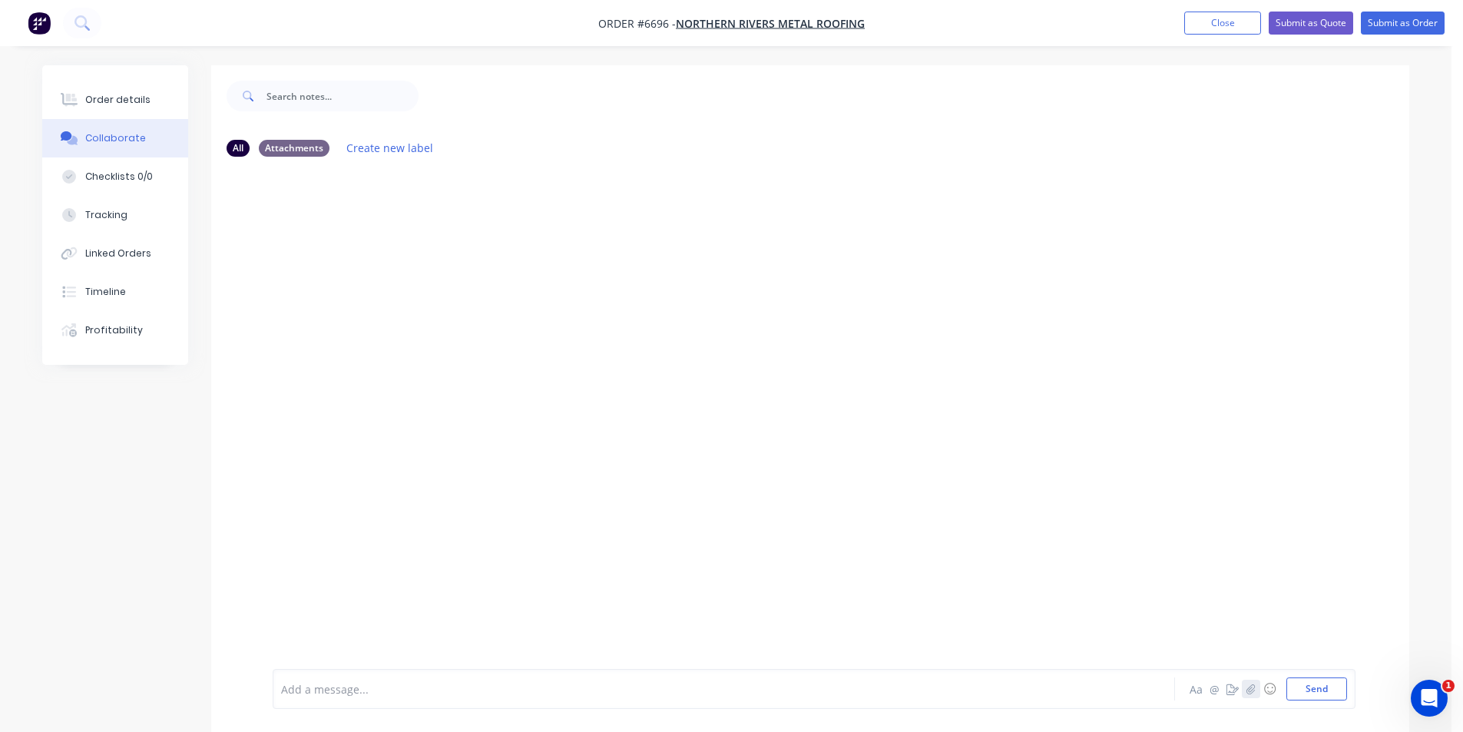
click at [1245, 693] on button "button" at bounding box center [1251, 688] width 18 height 18
click at [1322, 701] on div "Add a message... Aa @ ☺ Send" at bounding box center [814, 649] width 1083 height 118
click at [1316, 687] on button "Send" at bounding box center [1316, 688] width 61 height 23
click at [83, 94] on button "Order details" at bounding box center [115, 100] width 146 height 38
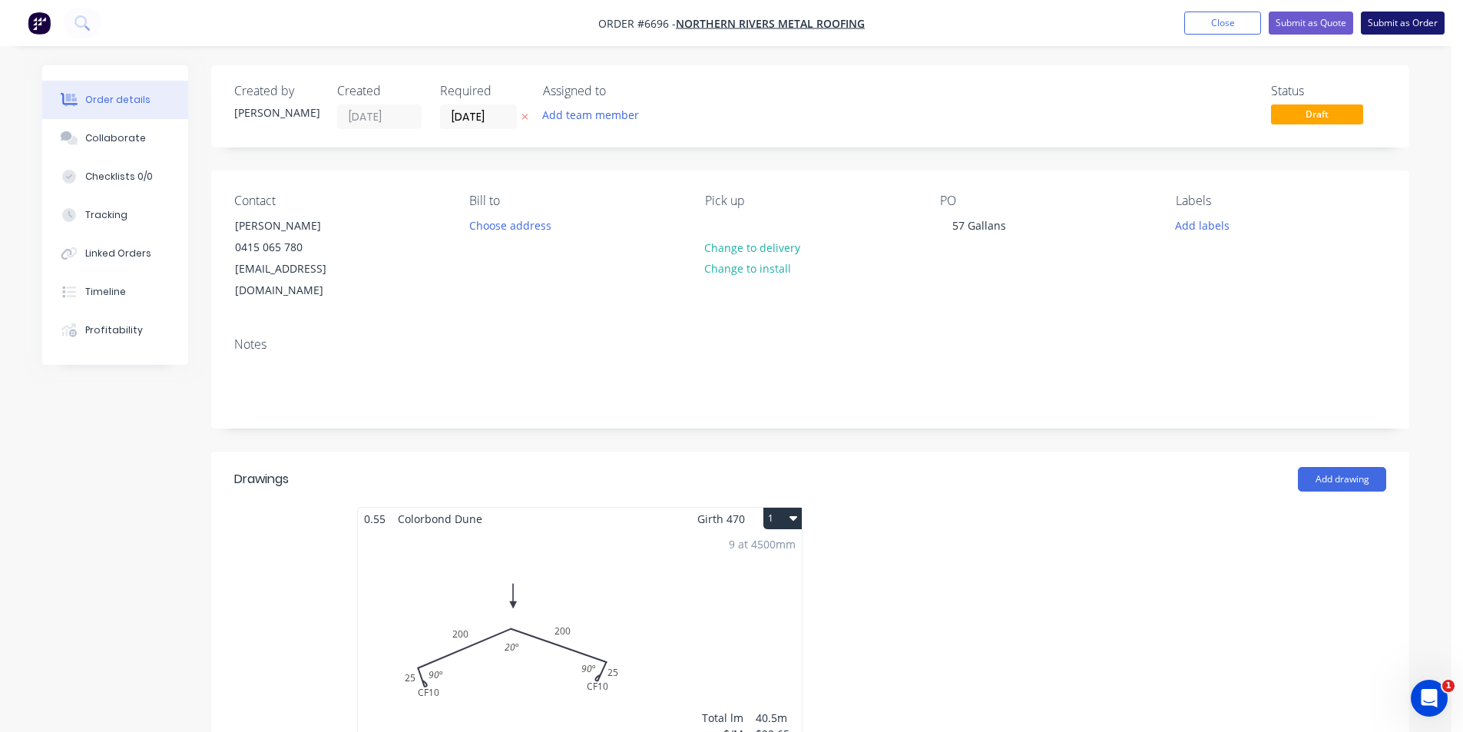
click at [1429, 25] on button "Submit as Order" at bounding box center [1403, 23] width 84 height 23
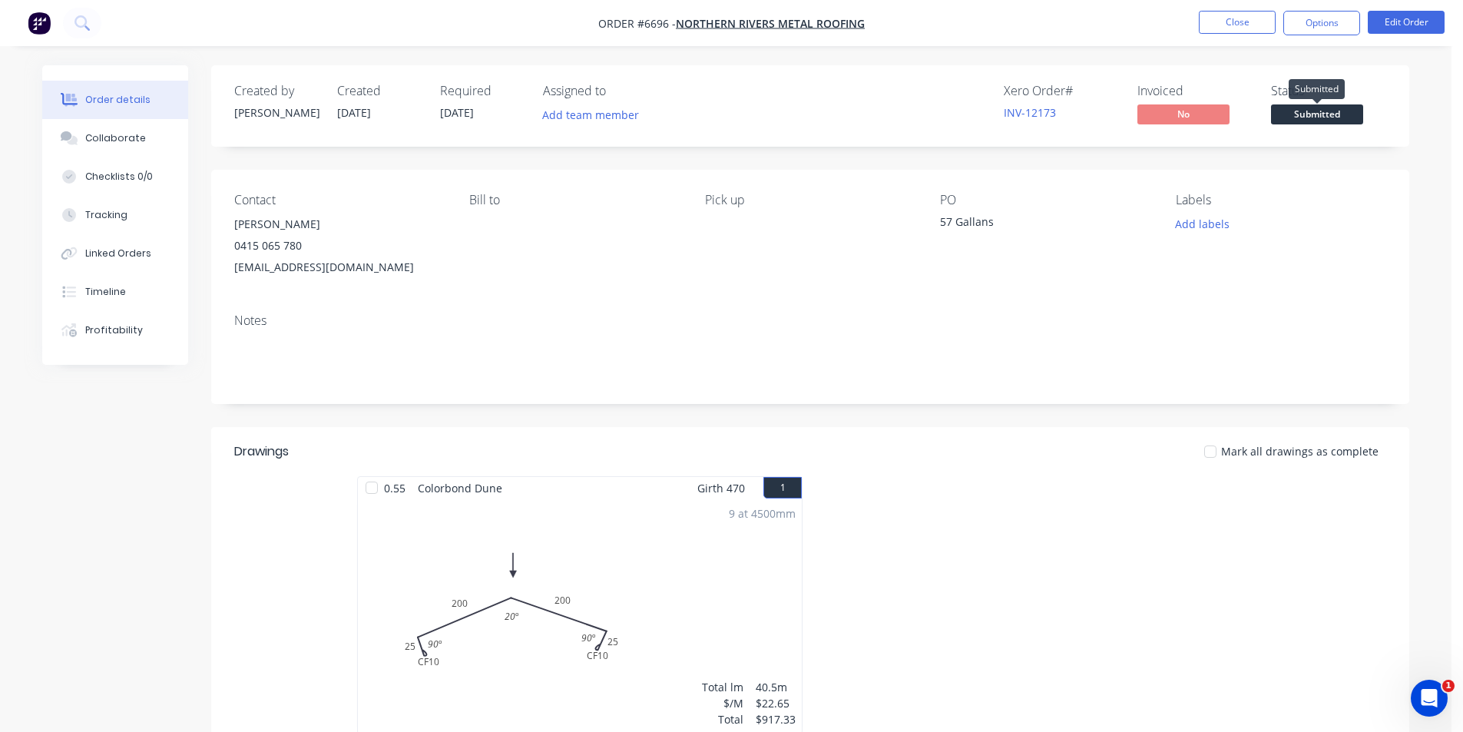
click at [1315, 121] on span "Submitted" at bounding box center [1317, 113] width 92 height 19
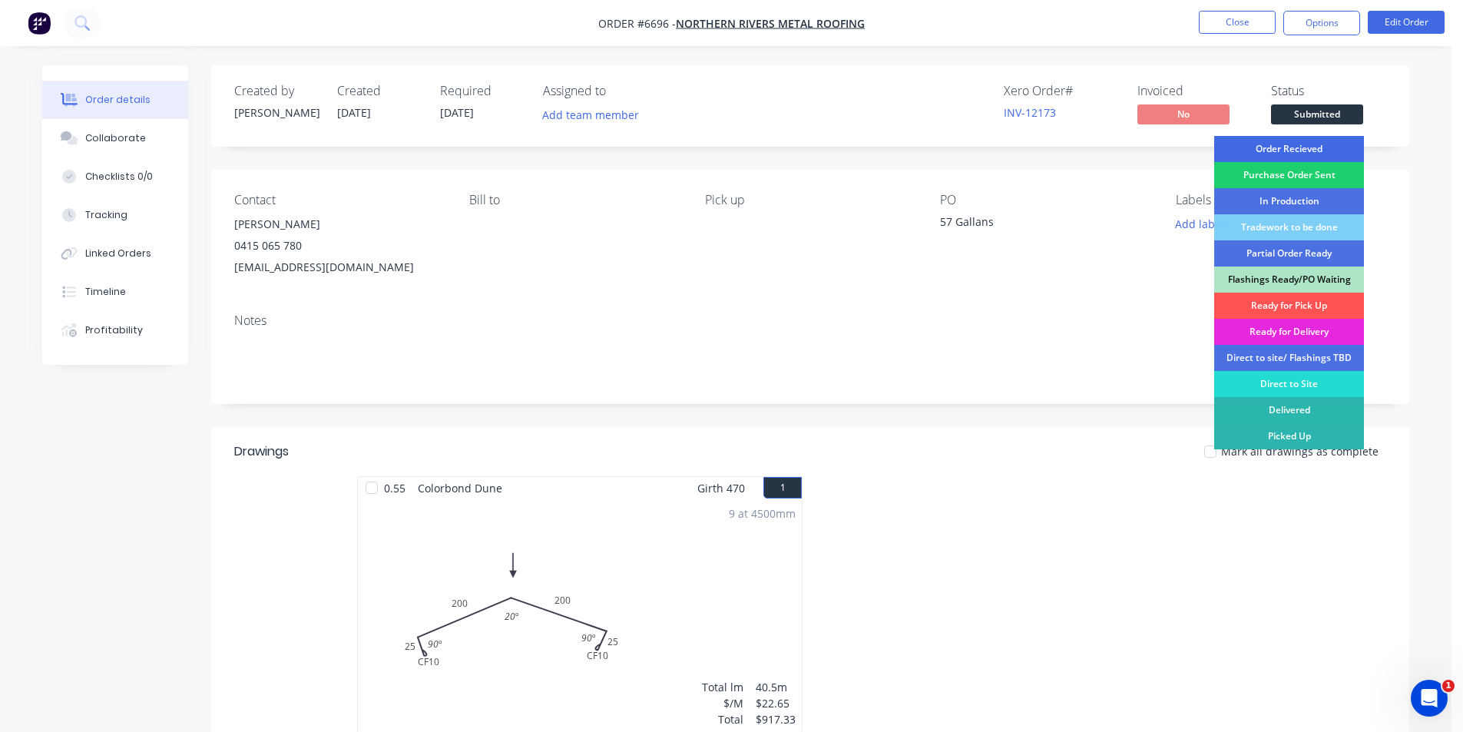
click at [1314, 151] on div "Order Recieved" at bounding box center [1289, 149] width 150 height 26
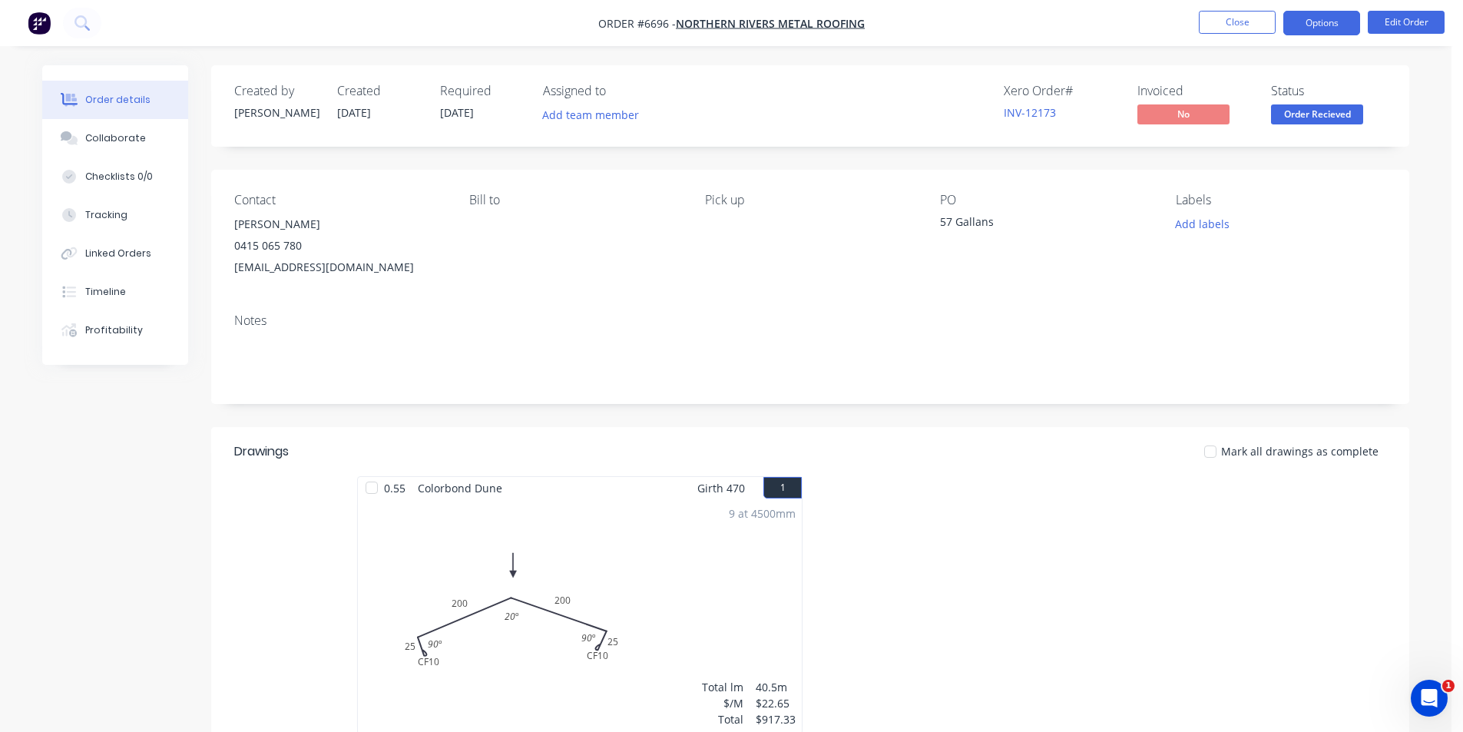
click at [1330, 21] on button "Options" at bounding box center [1321, 23] width 77 height 25
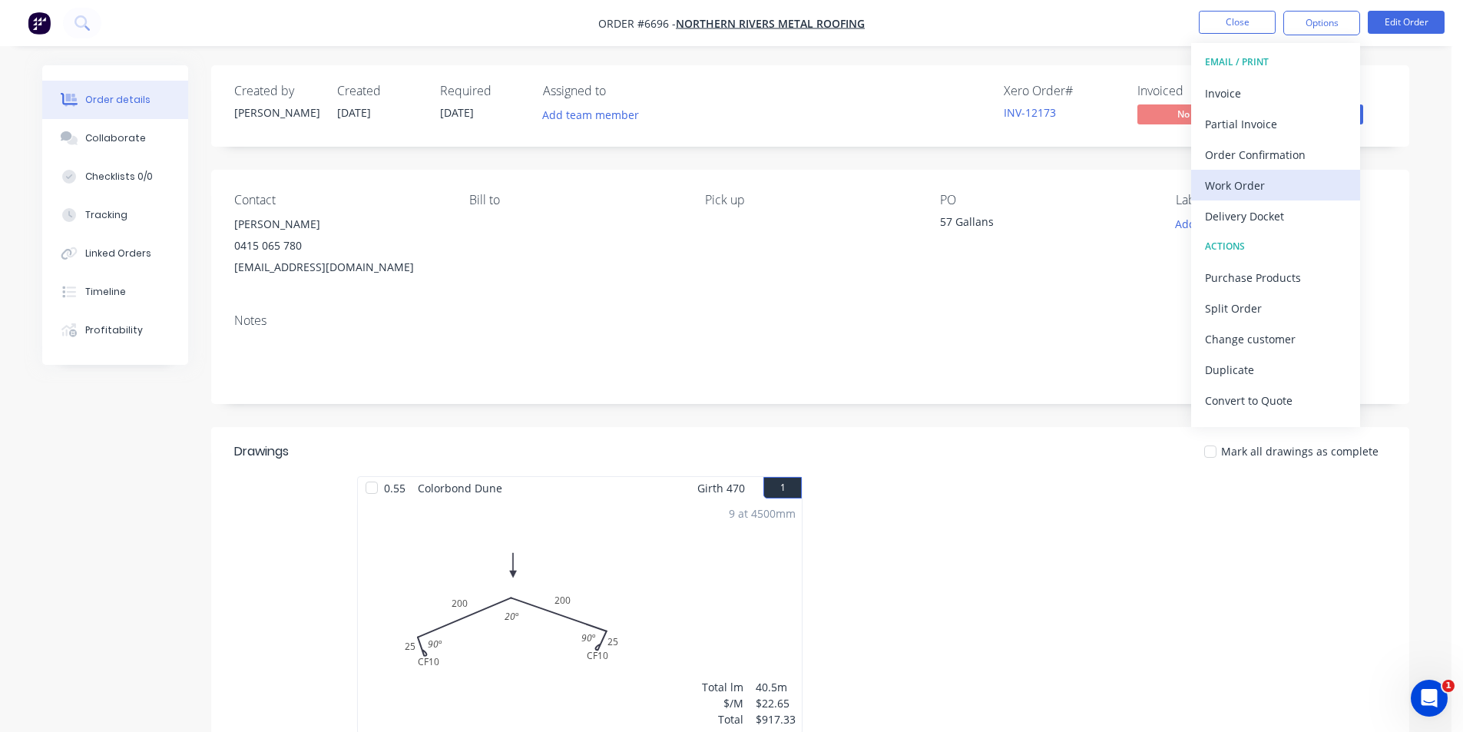
click at [1295, 184] on div "Work Order" at bounding box center [1275, 185] width 141 height 22
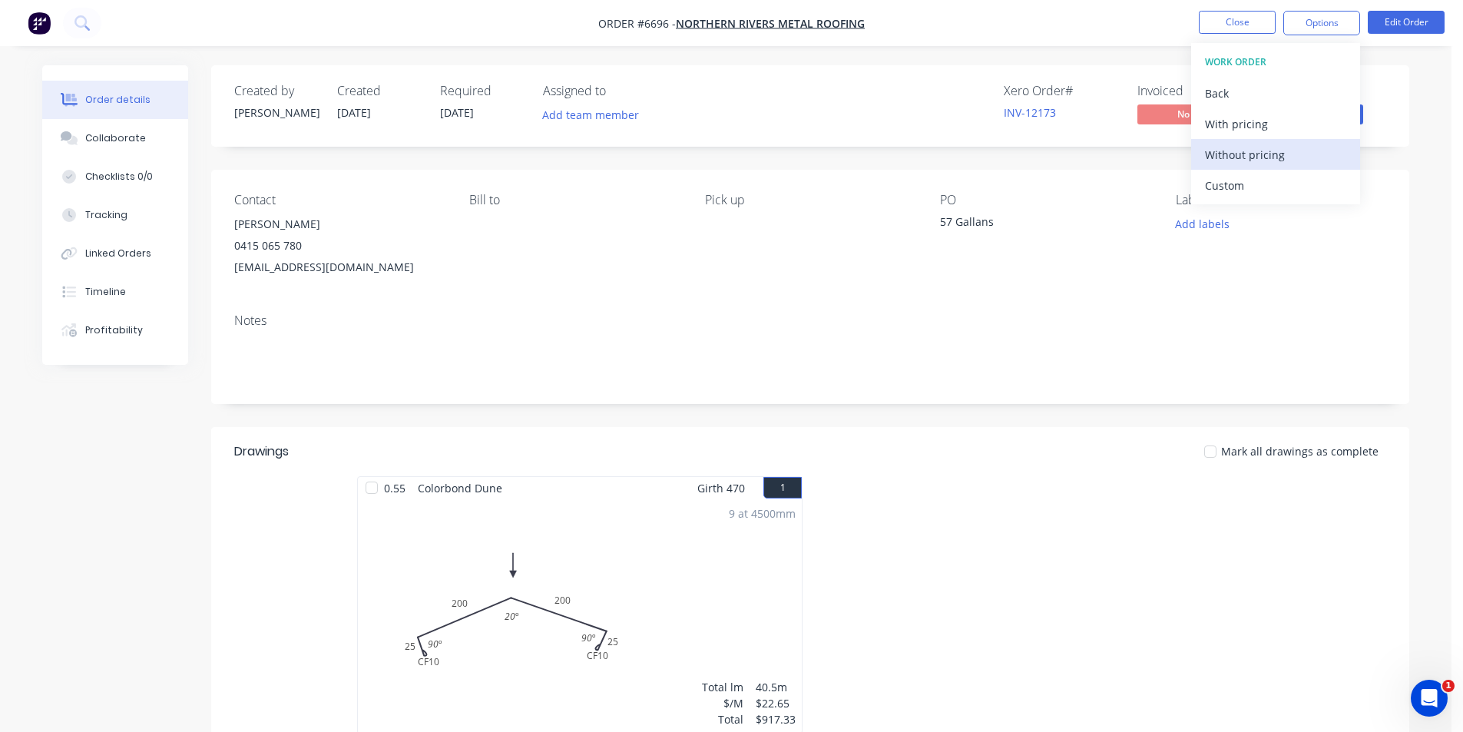
click at [1282, 154] on div "Without pricing" at bounding box center [1275, 155] width 141 height 22
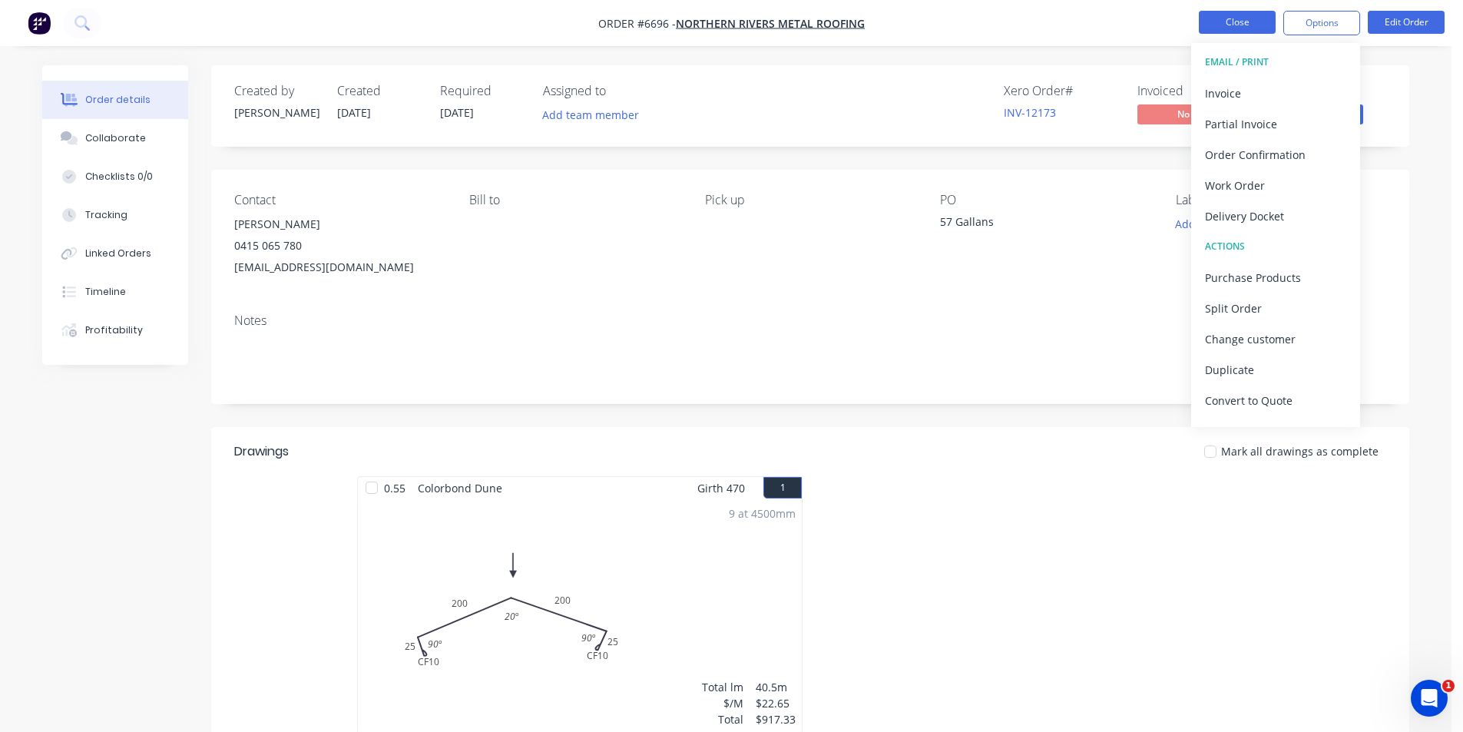
click at [1253, 14] on button "Close" at bounding box center [1237, 22] width 77 height 23
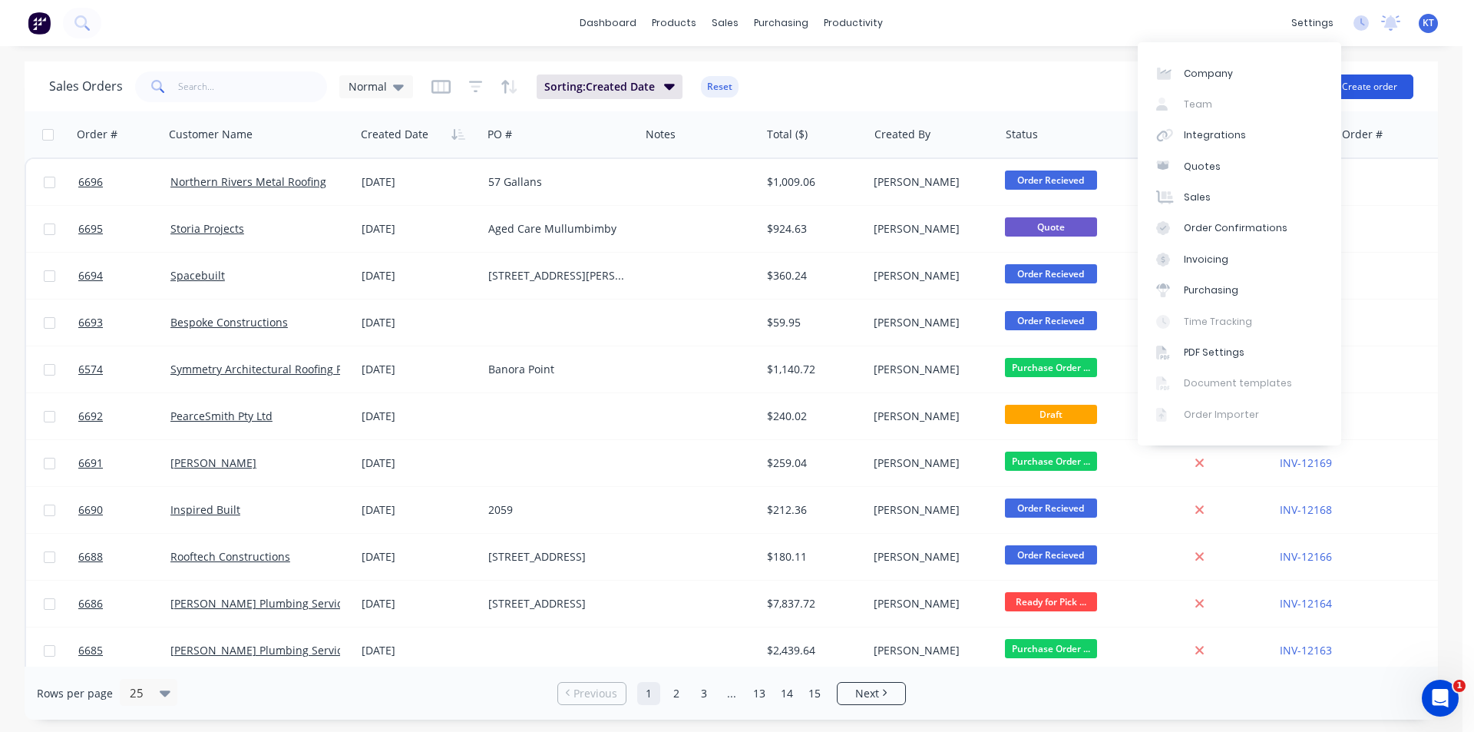
click at [1410, 89] on button "Create order" at bounding box center [1370, 86] width 88 height 25
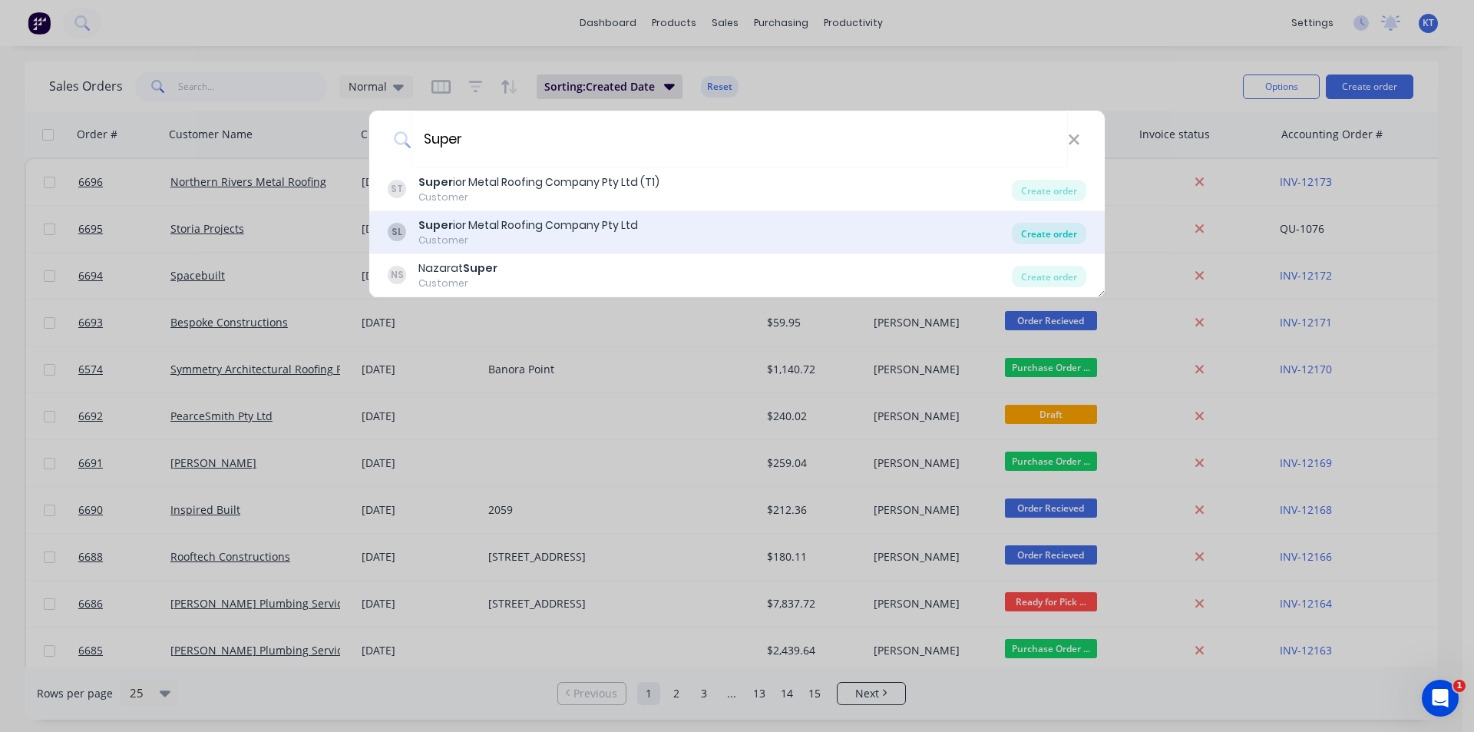
click at [1070, 233] on div "Create order" at bounding box center [1049, 233] width 74 height 21
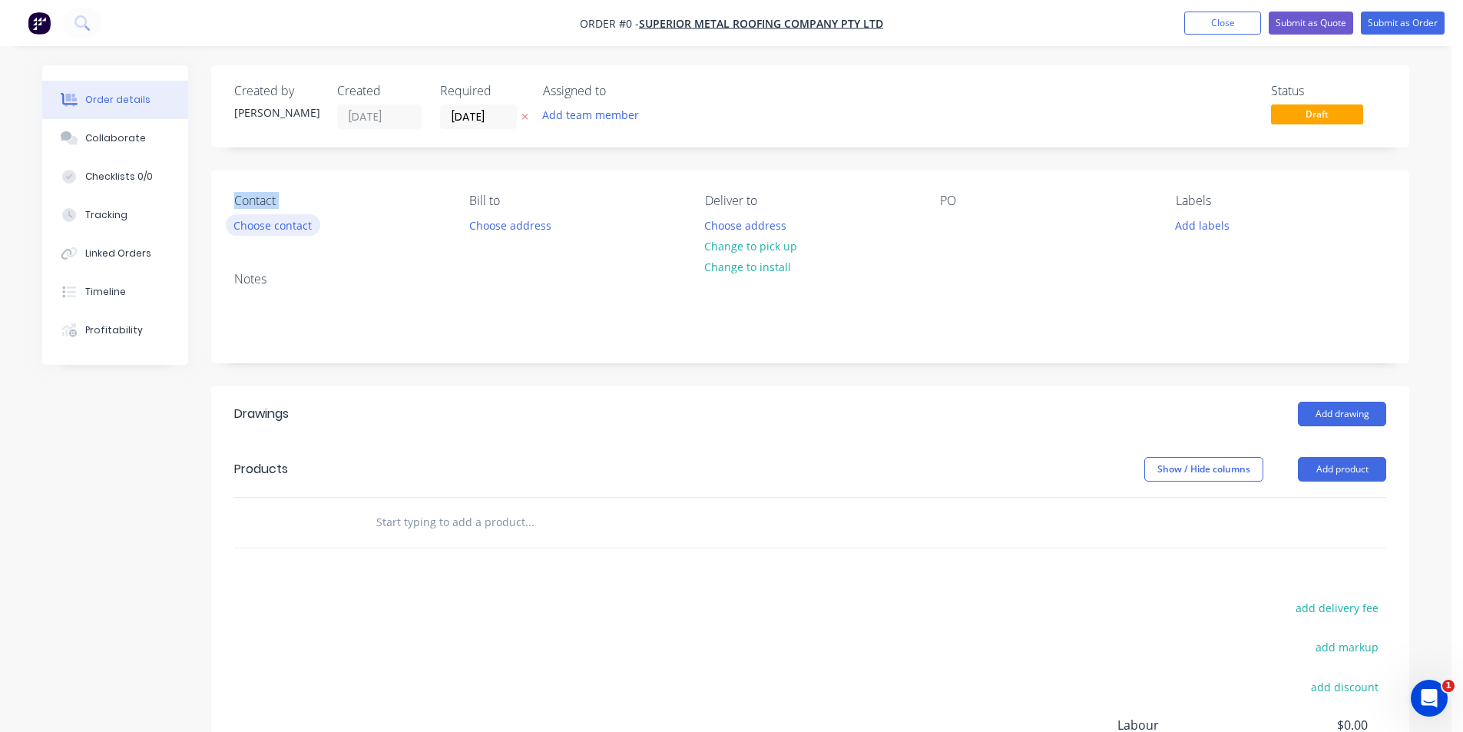
click at [227, 222] on div "Contact Choose contact [PERSON_NAME] to Choose address Deliver to Choose addres…" at bounding box center [810, 214] width 1198 height 89
click at [269, 225] on button "Choose contact" at bounding box center [273, 224] width 94 height 21
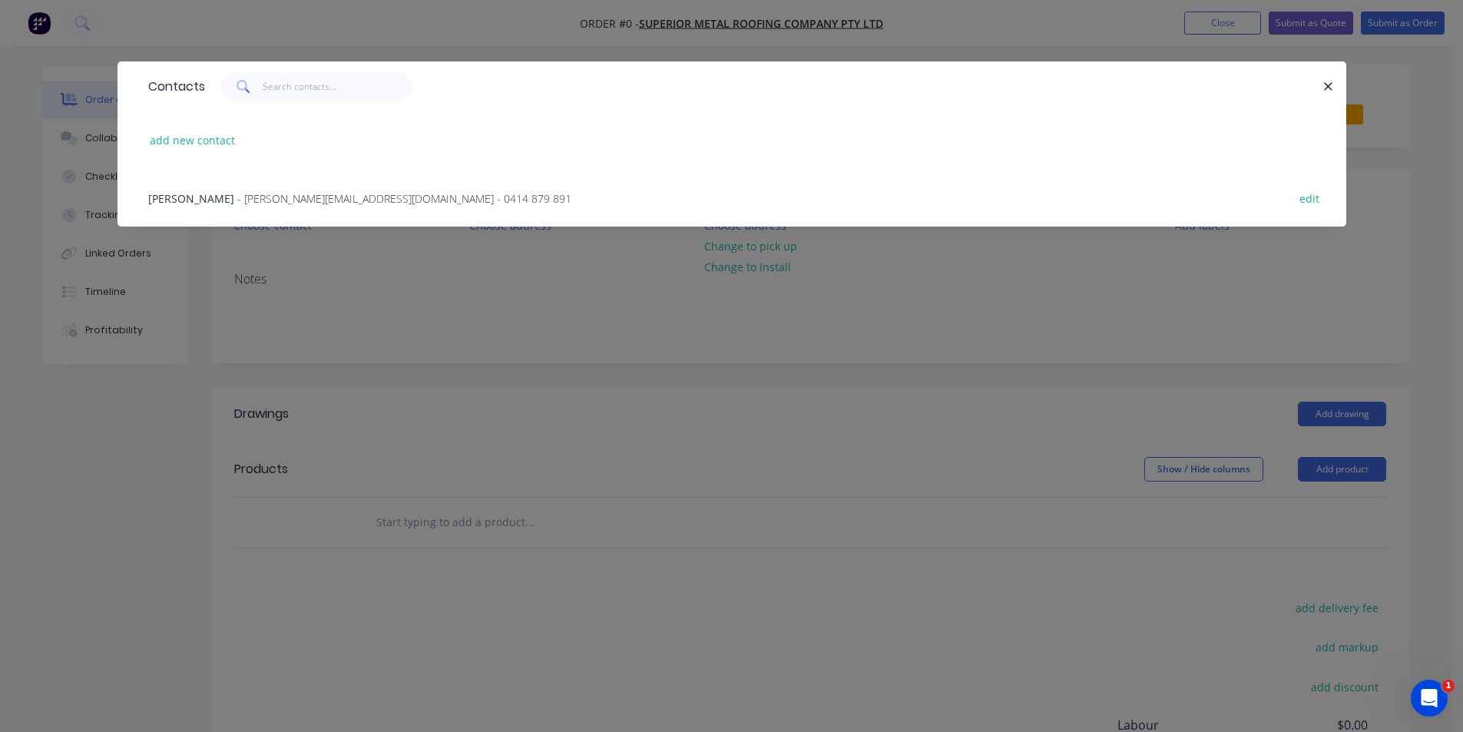
click at [253, 193] on span "- [PERSON_NAME][EMAIL_ADDRESS][DOMAIN_NAME] - 0414 879 891" at bounding box center [404, 198] width 334 height 15
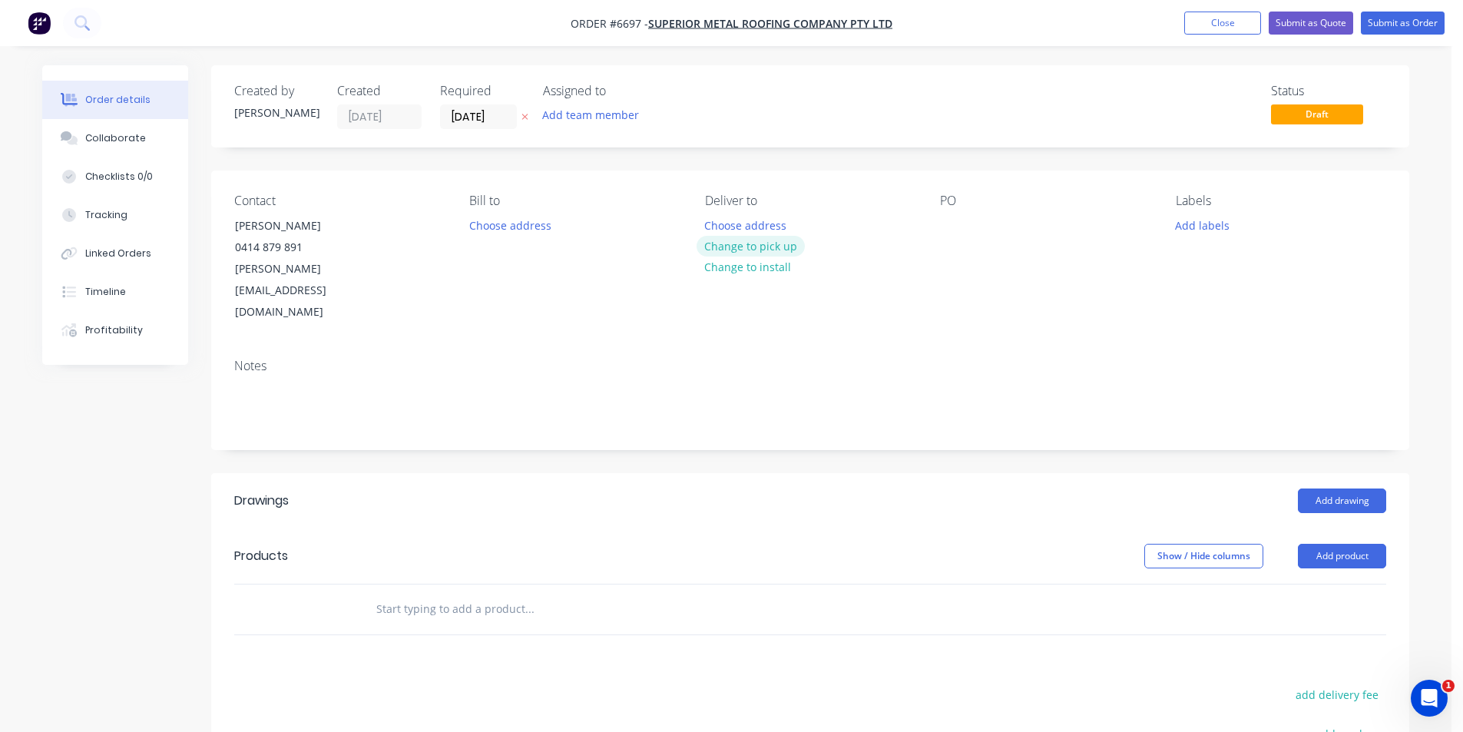
click at [752, 246] on button "Change to pick up" at bounding box center [750, 246] width 109 height 21
click at [779, 239] on button "Change to delivery" at bounding box center [752, 246] width 112 height 21
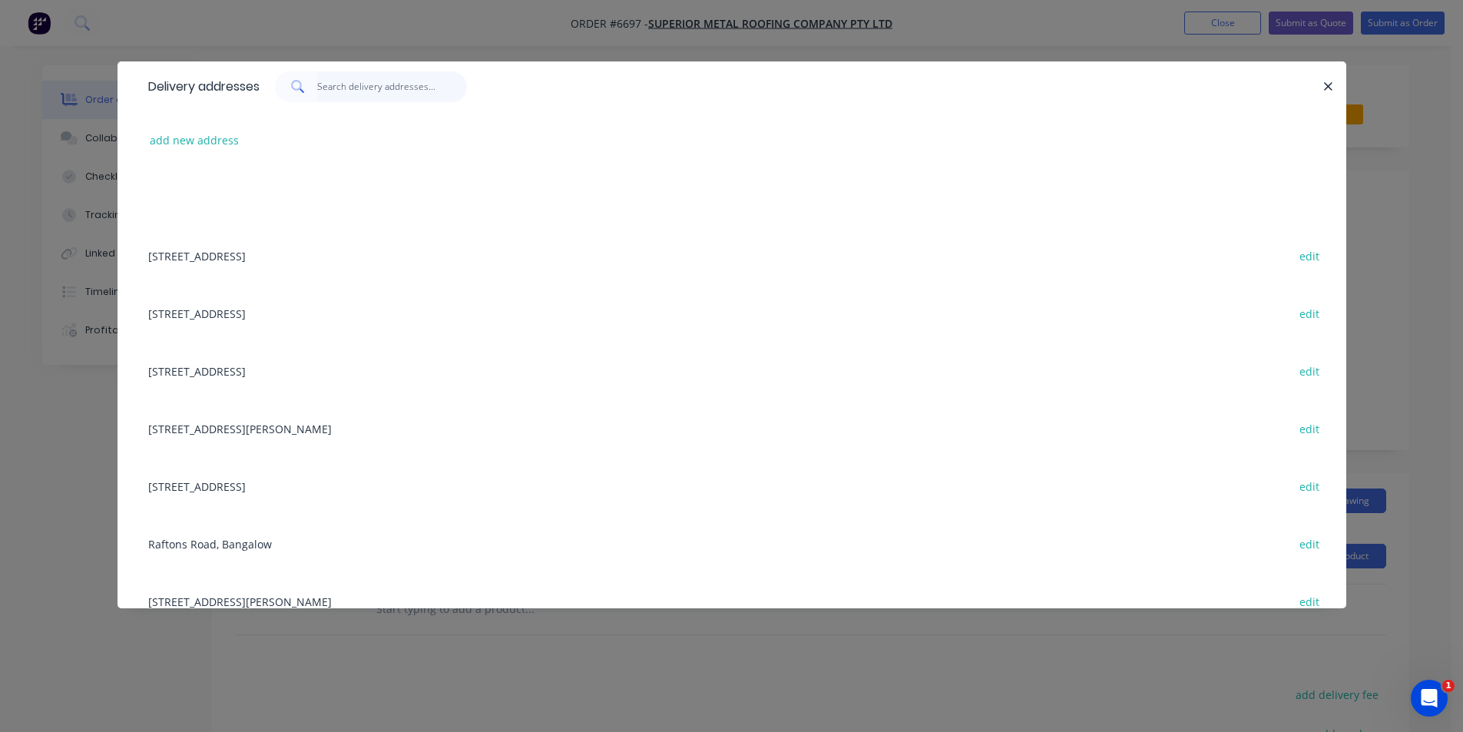
click at [336, 99] on input "text" at bounding box center [392, 86] width 150 height 31
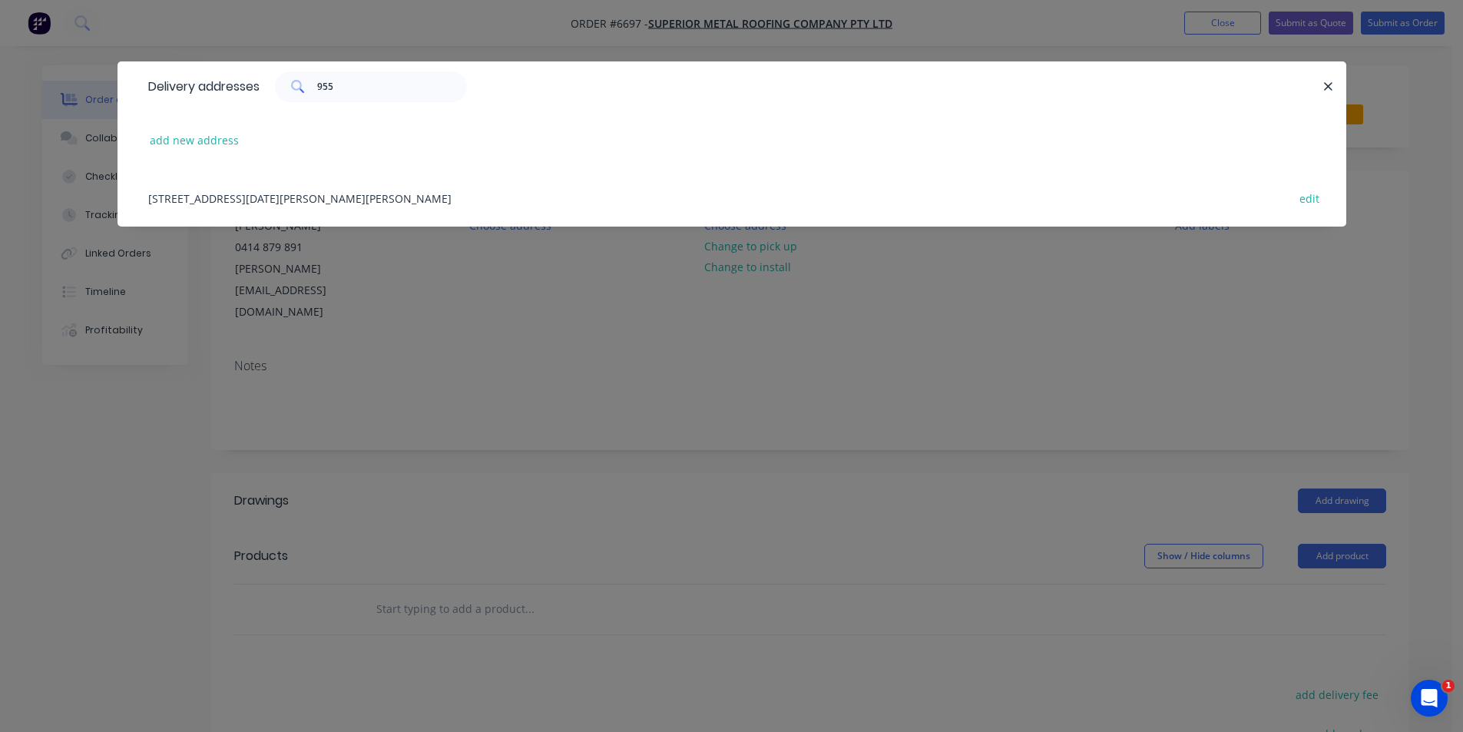
click at [280, 201] on div "[STREET_ADDRESS][DATE][PERSON_NAME][PERSON_NAME] edit" at bounding box center [732, 198] width 1182 height 58
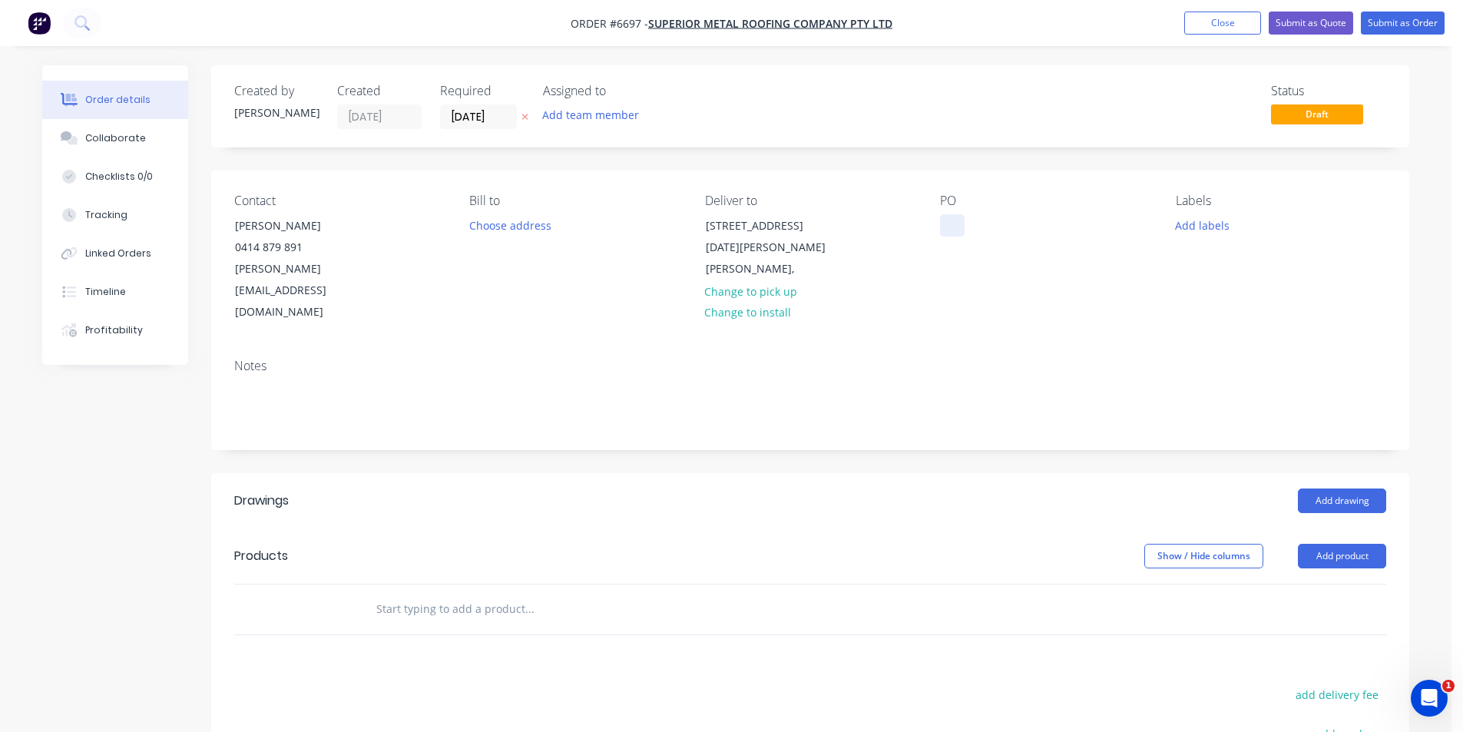
click at [955, 223] on div at bounding box center [952, 225] width 25 height 22
click at [1330, 528] on header "Products Show / Hide columns Add product" at bounding box center [810, 555] width 1198 height 55
click at [1337, 544] on button "Add product" at bounding box center [1342, 556] width 88 height 25
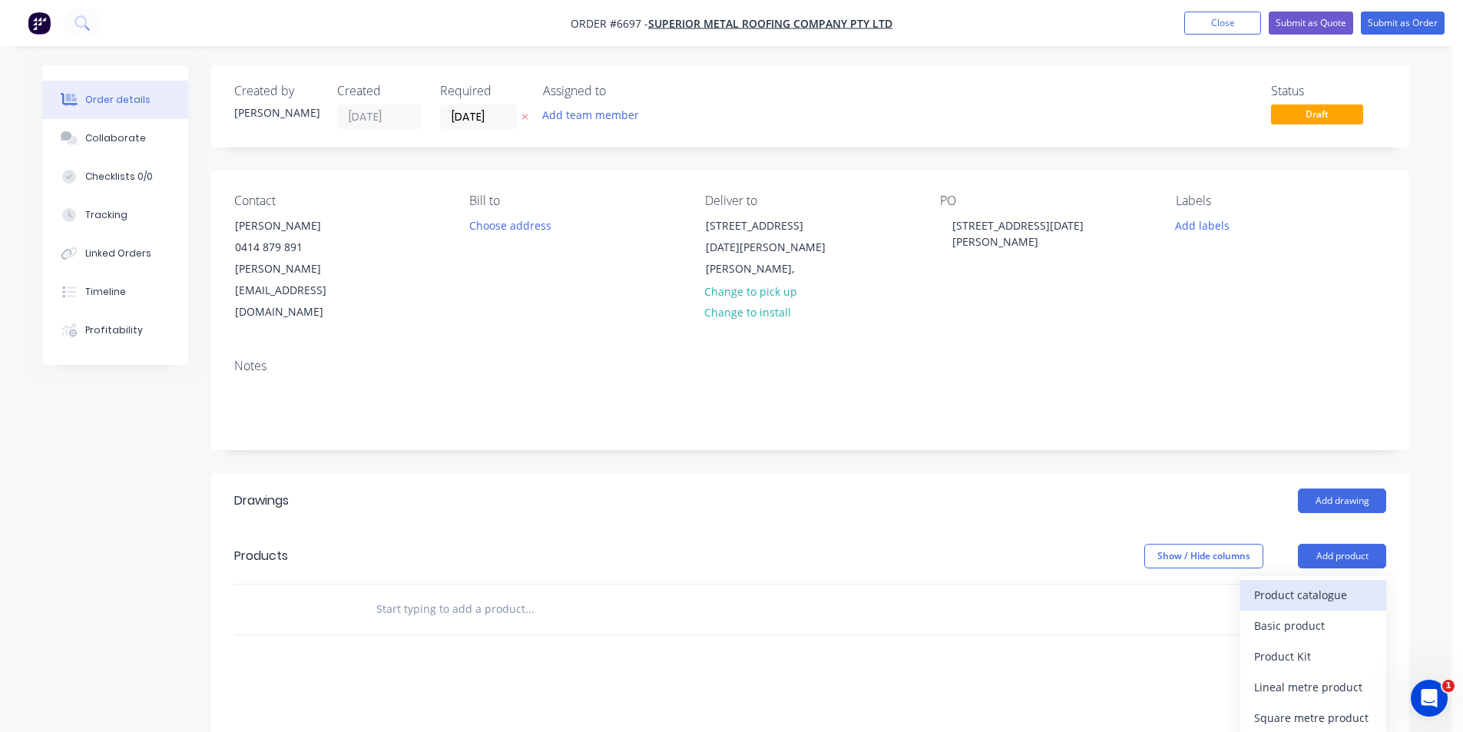
click at [1316, 584] on div "Product catalogue" at bounding box center [1313, 595] width 118 height 22
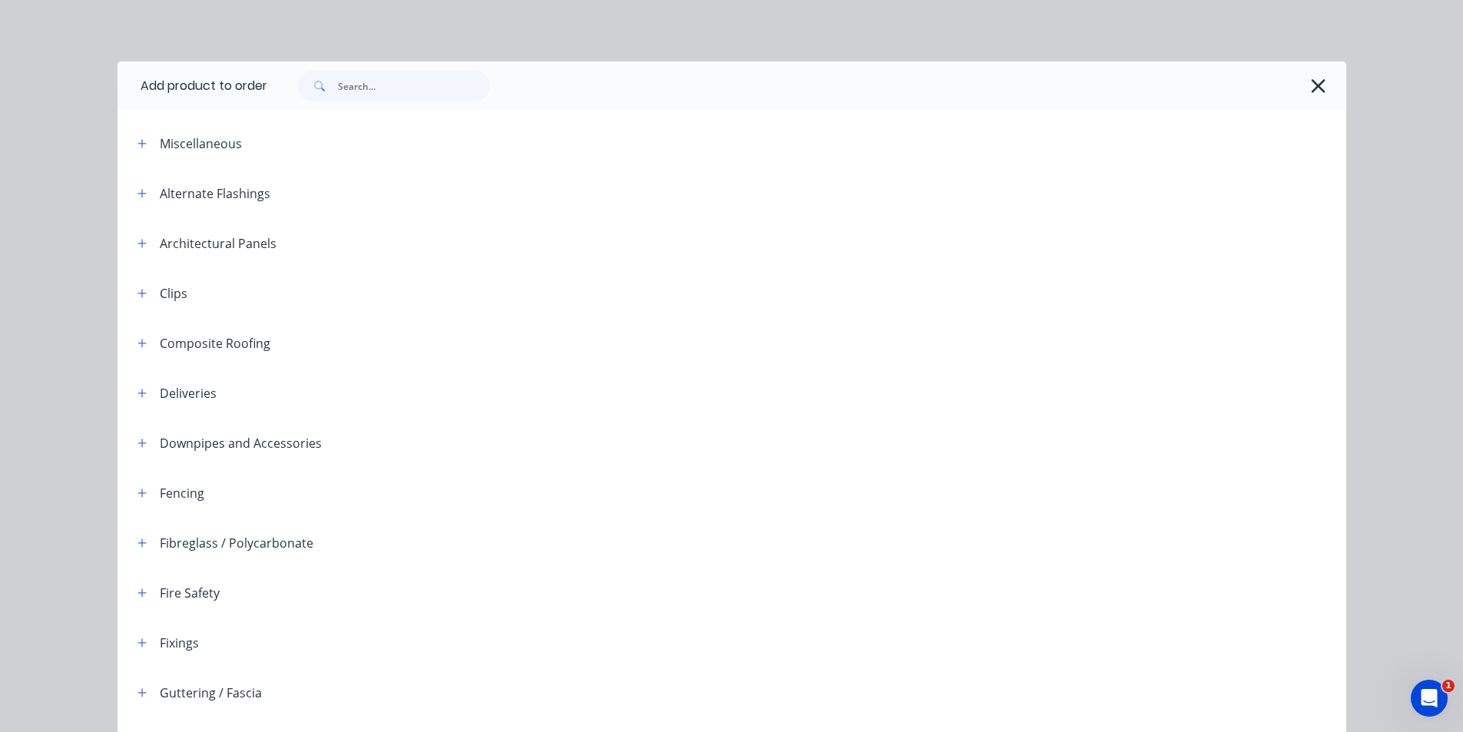
click at [338, 101] on div at bounding box center [806, 85] width 1079 height 49
click at [385, 100] on input "text" at bounding box center [414, 86] width 152 height 31
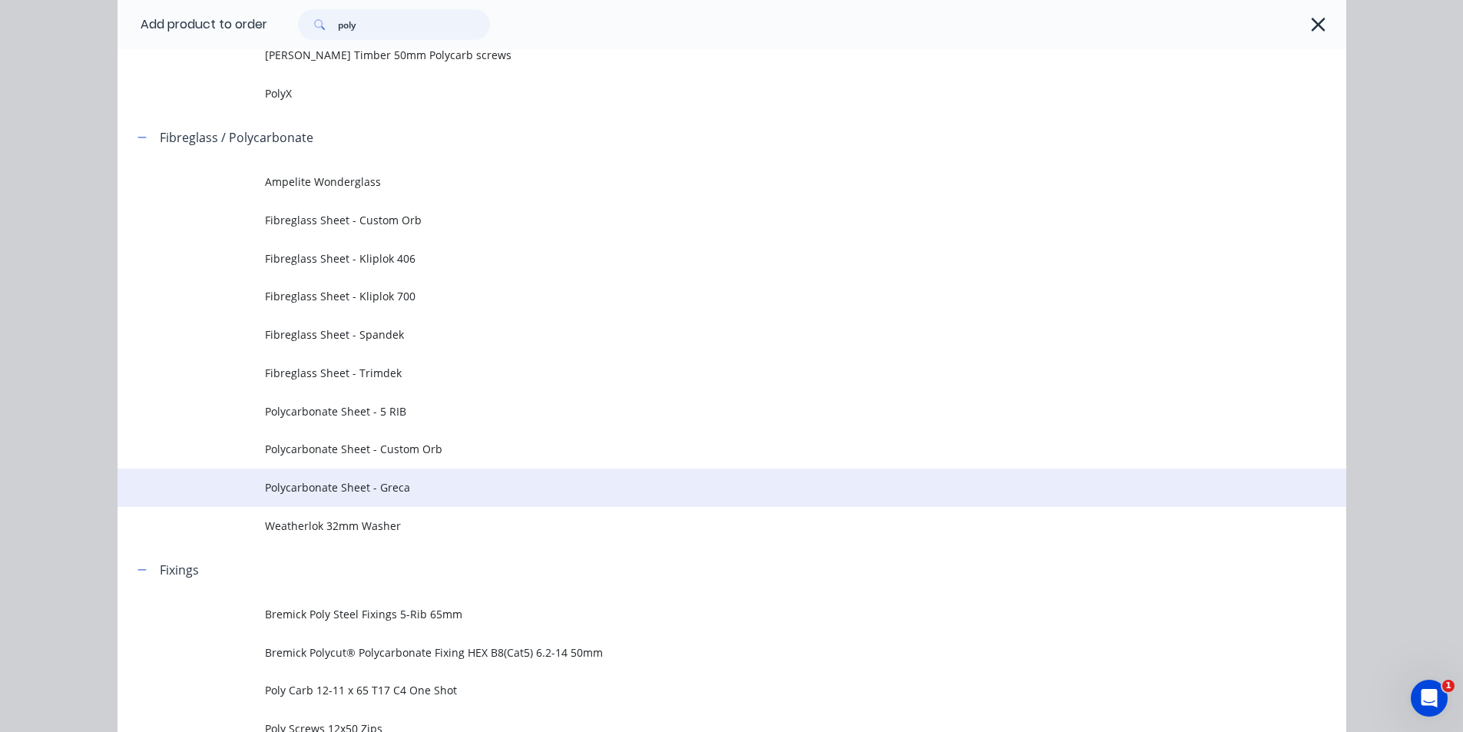
scroll to position [230, 0]
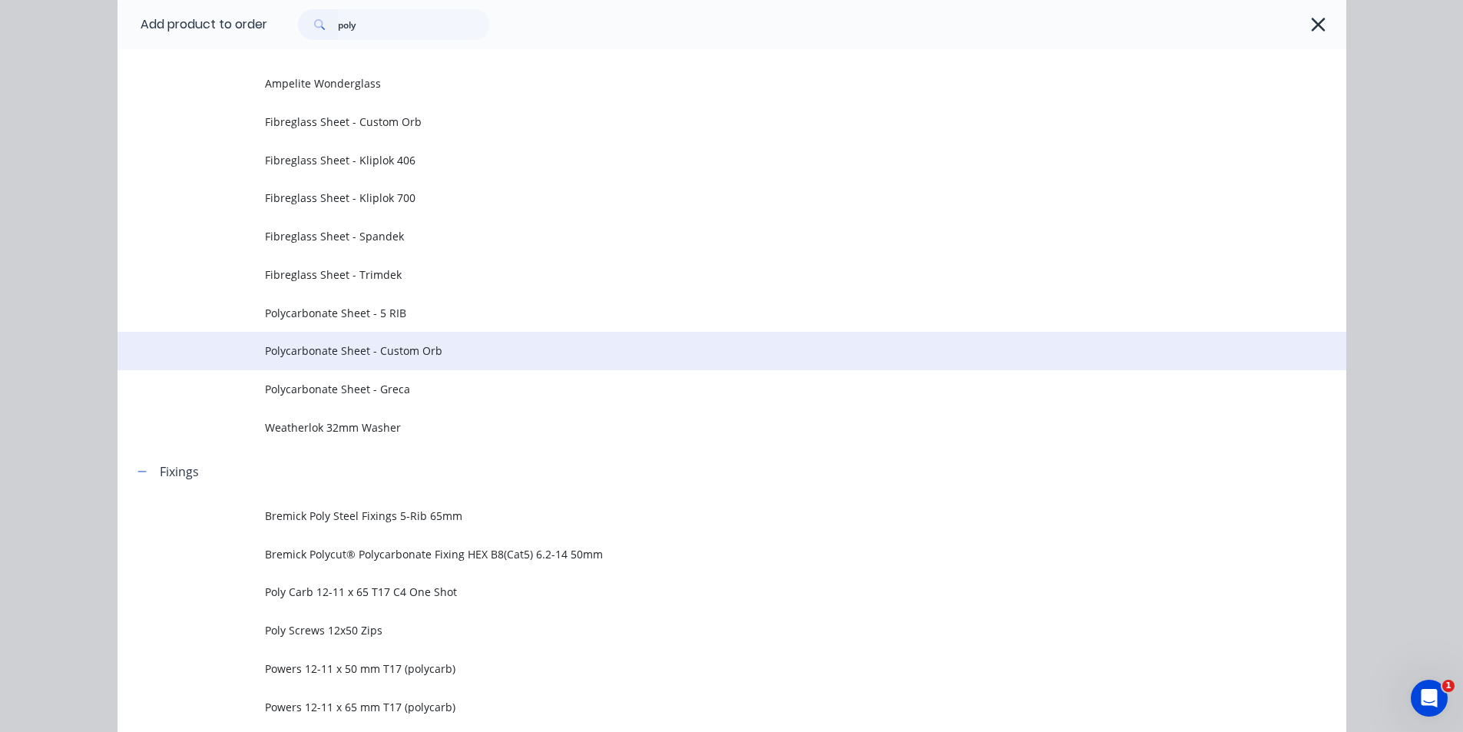
click at [394, 357] on span "Polycarbonate Sheet - Custom Orb" at bounding box center [697, 350] width 865 height 16
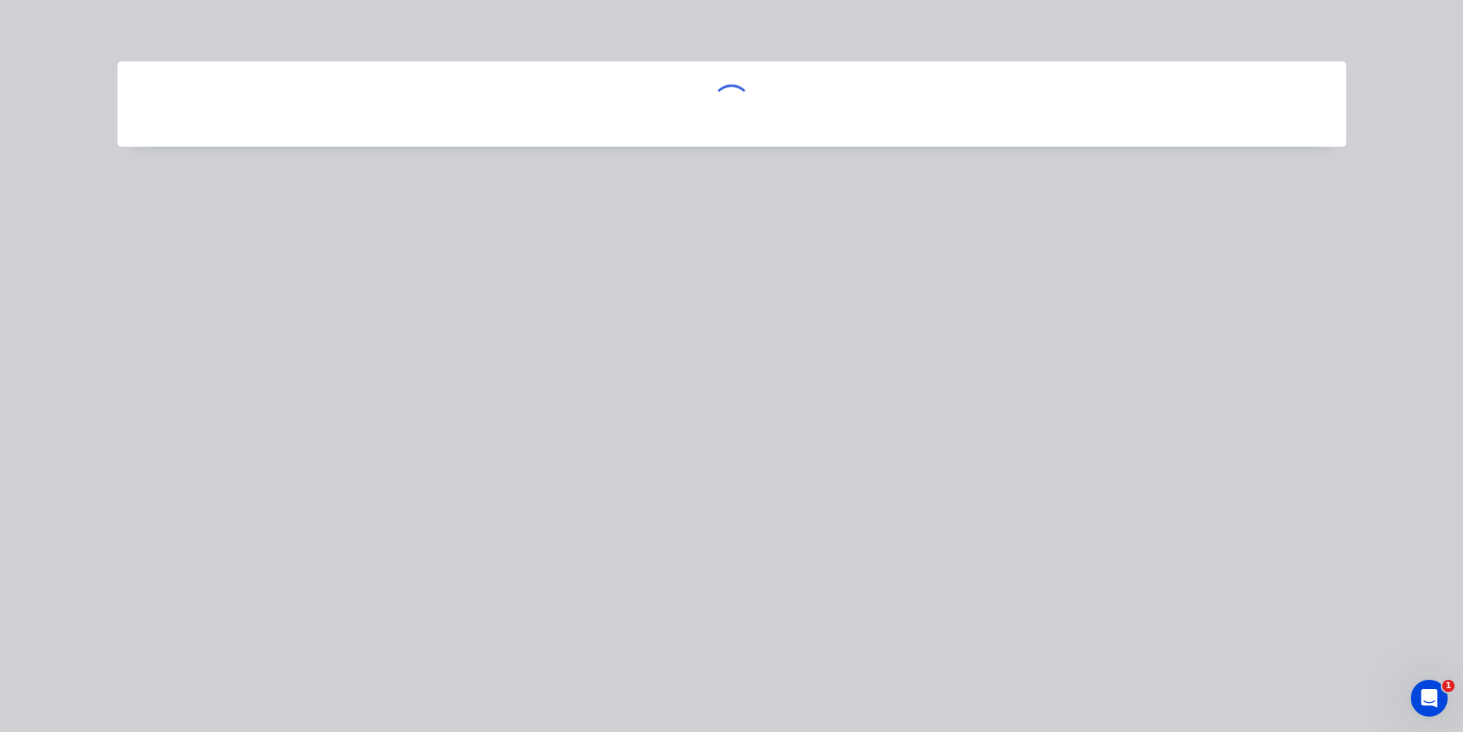
scroll to position [0, 0]
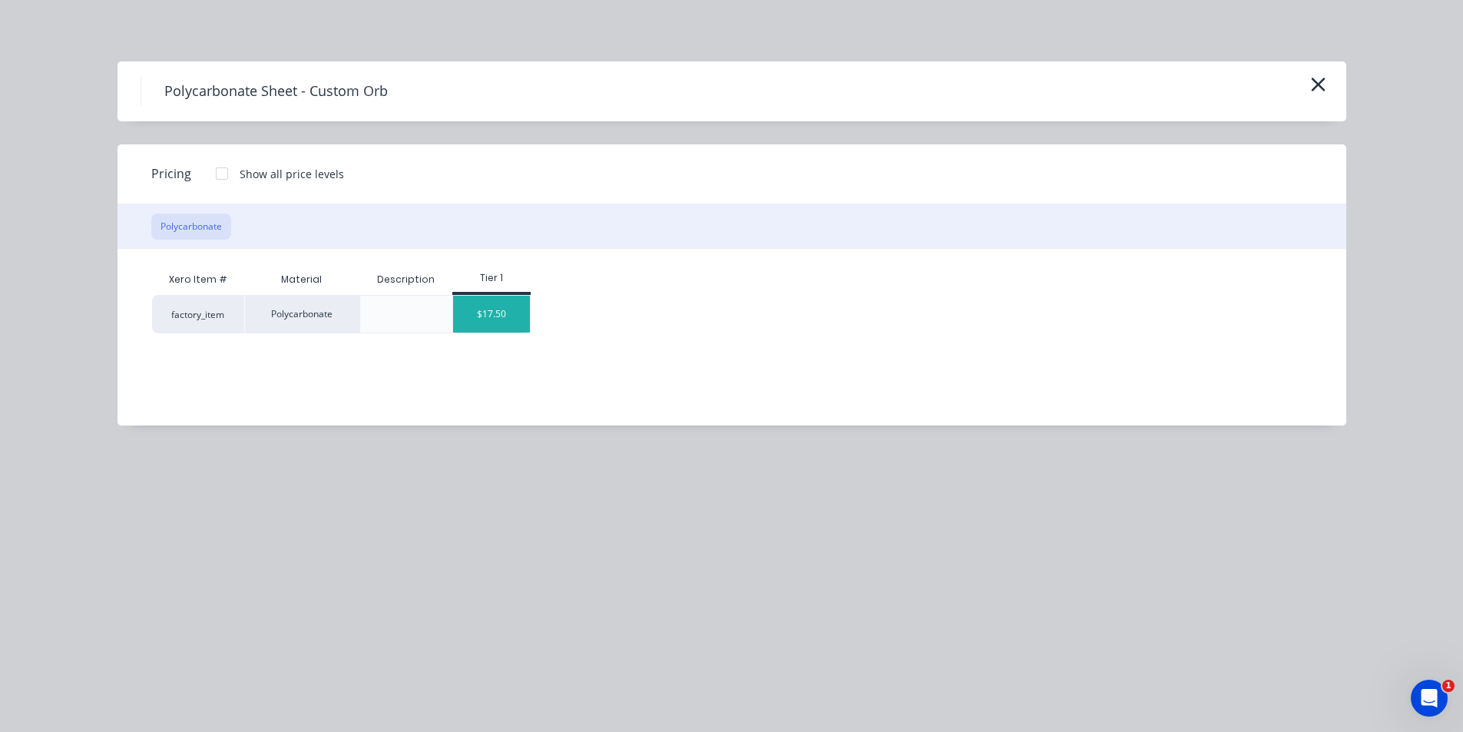
click at [476, 316] on div "$17.50" at bounding box center [491, 314] width 77 height 37
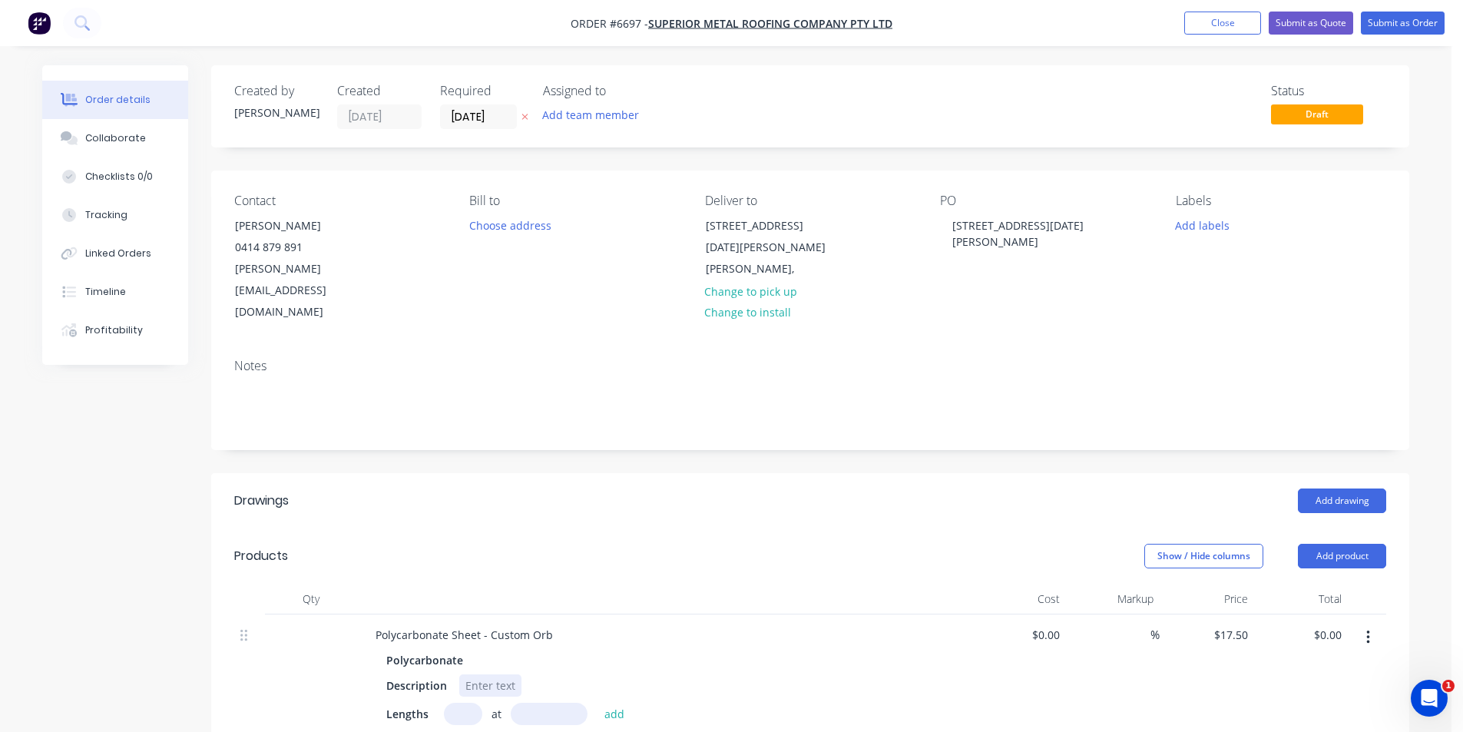
click at [485, 674] on div at bounding box center [490, 685] width 62 height 22
click at [451, 703] on input "text" at bounding box center [463, 714] width 38 height 22
drag, startPoint x: 525, startPoint y: 652, endPoint x: 508, endPoint y: 643, distance: 19.2
click at [523, 674] on div "Description" at bounding box center [661, 685] width 562 height 22
click at [471, 703] on input "text" at bounding box center [463, 714] width 38 height 22
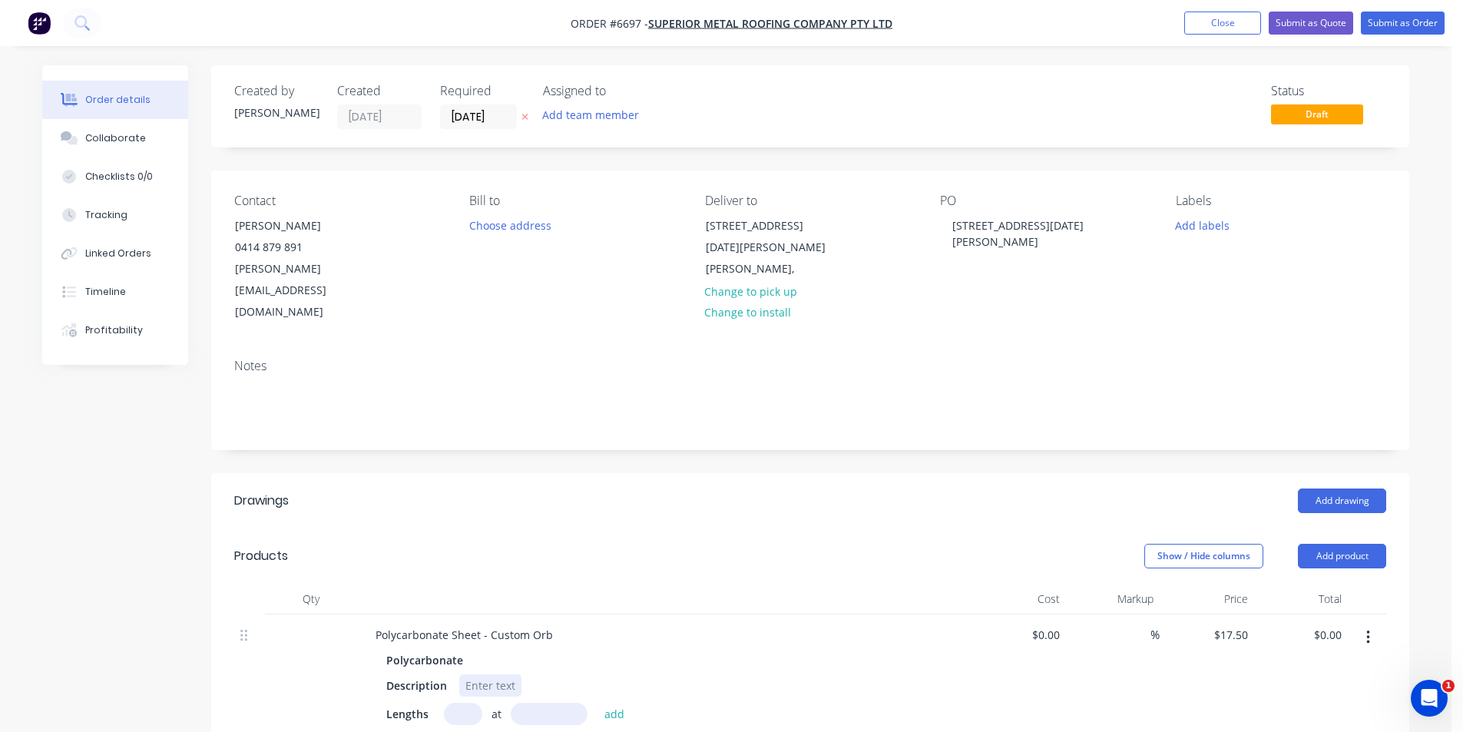
click at [474, 674] on div at bounding box center [490, 685] width 62 height 22
click at [455, 703] on input "text" at bounding box center [463, 714] width 38 height 22
click at [494, 674] on div at bounding box center [490, 685] width 62 height 22
click at [460, 703] on input "text" at bounding box center [463, 714] width 38 height 22
click at [597, 703] on button "add" at bounding box center [615, 713] width 36 height 21
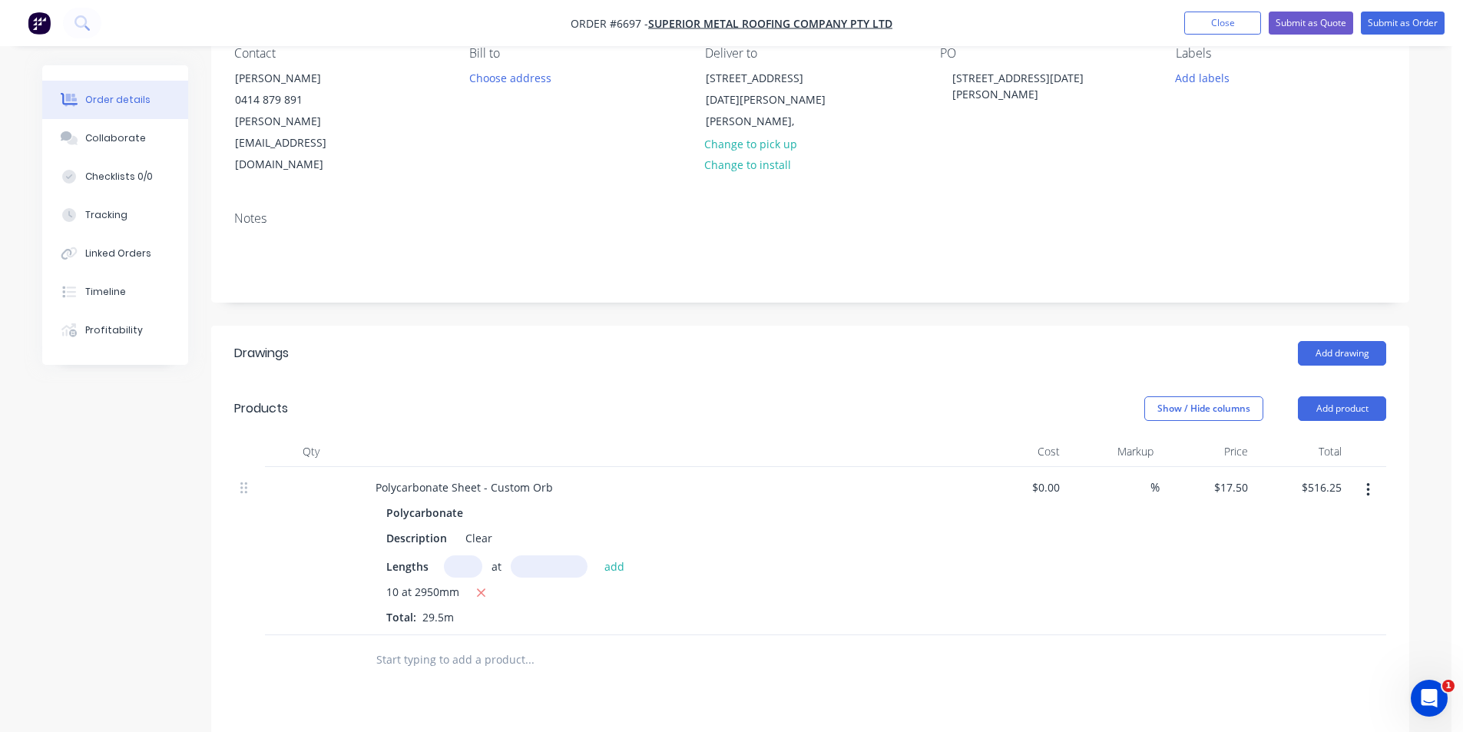
scroll to position [154, 0]
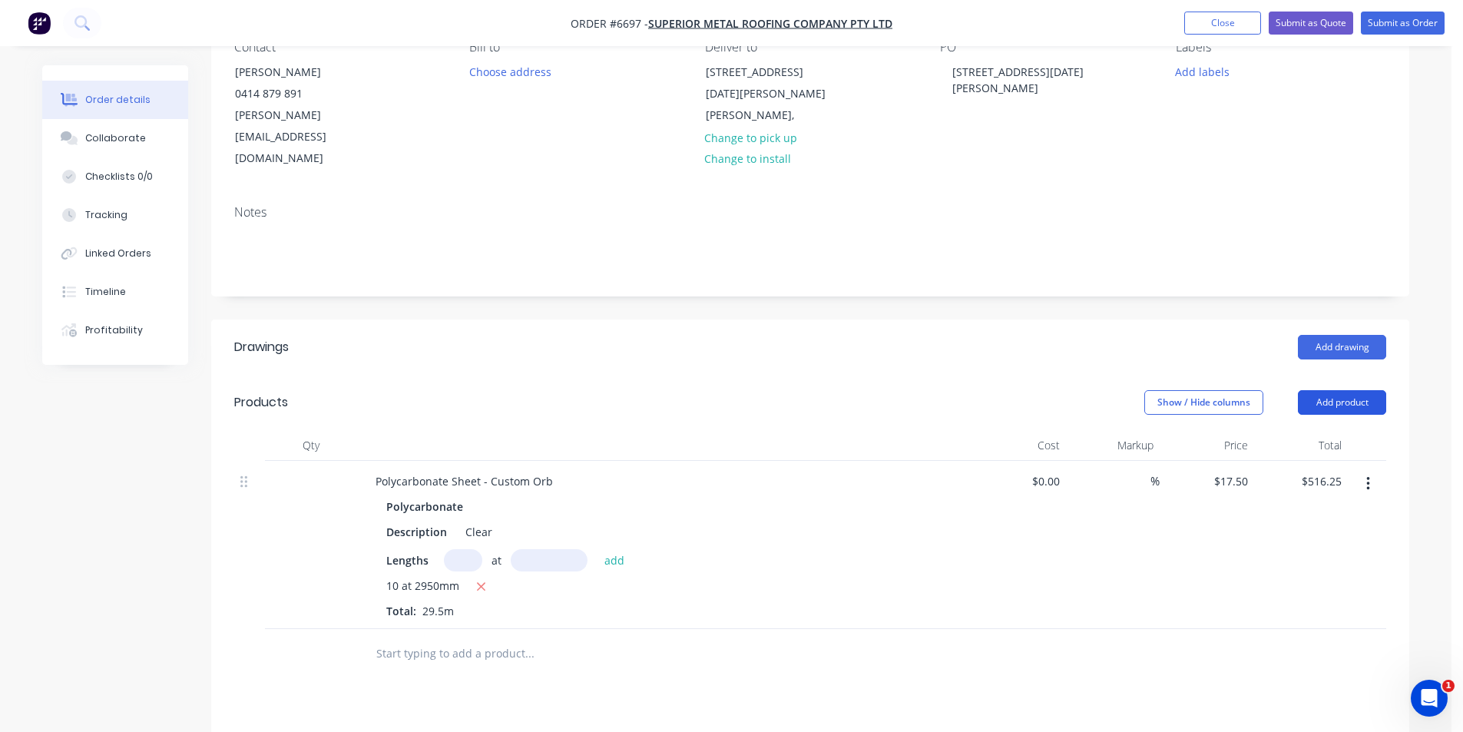
click at [1325, 390] on button "Add product" at bounding box center [1342, 402] width 88 height 25
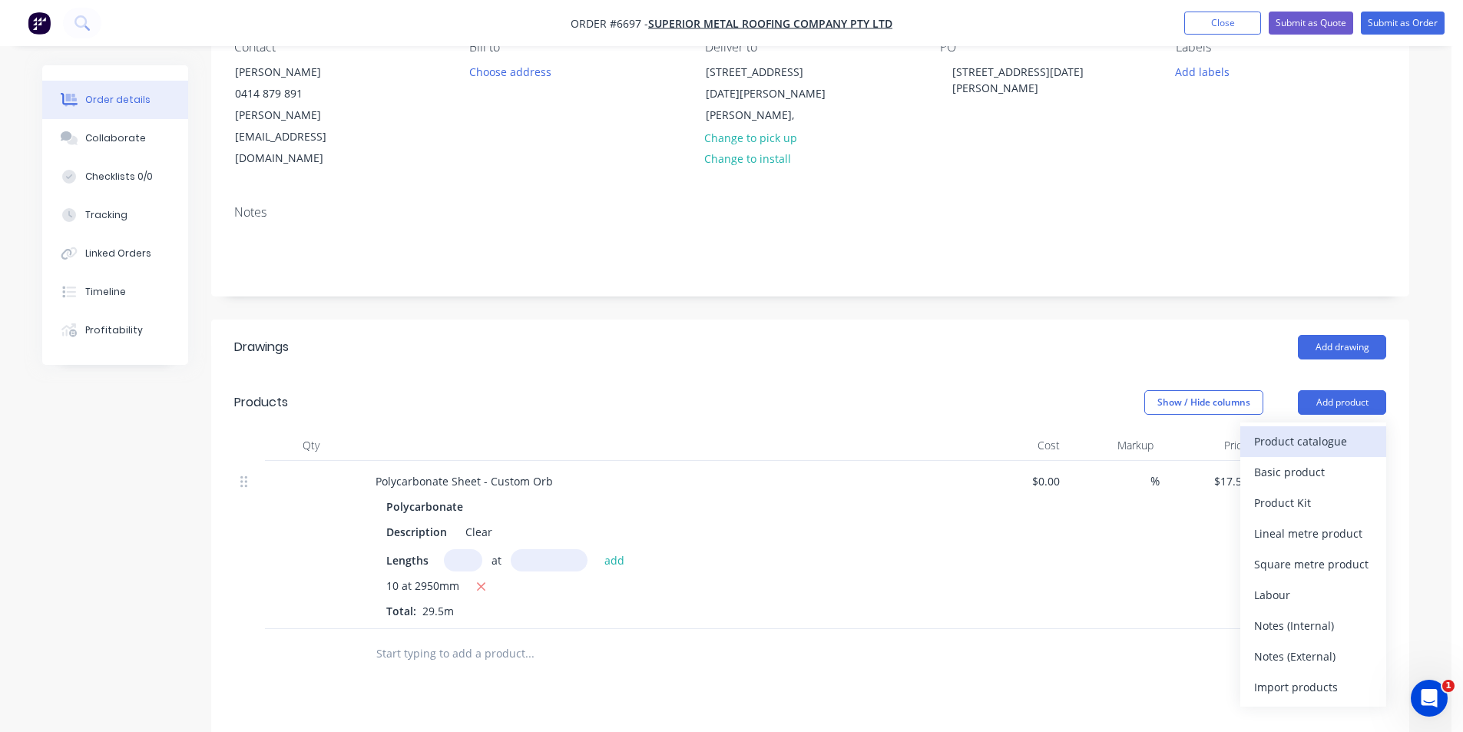
click at [1321, 430] on div "Product catalogue" at bounding box center [1313, 441] width 118 height 22
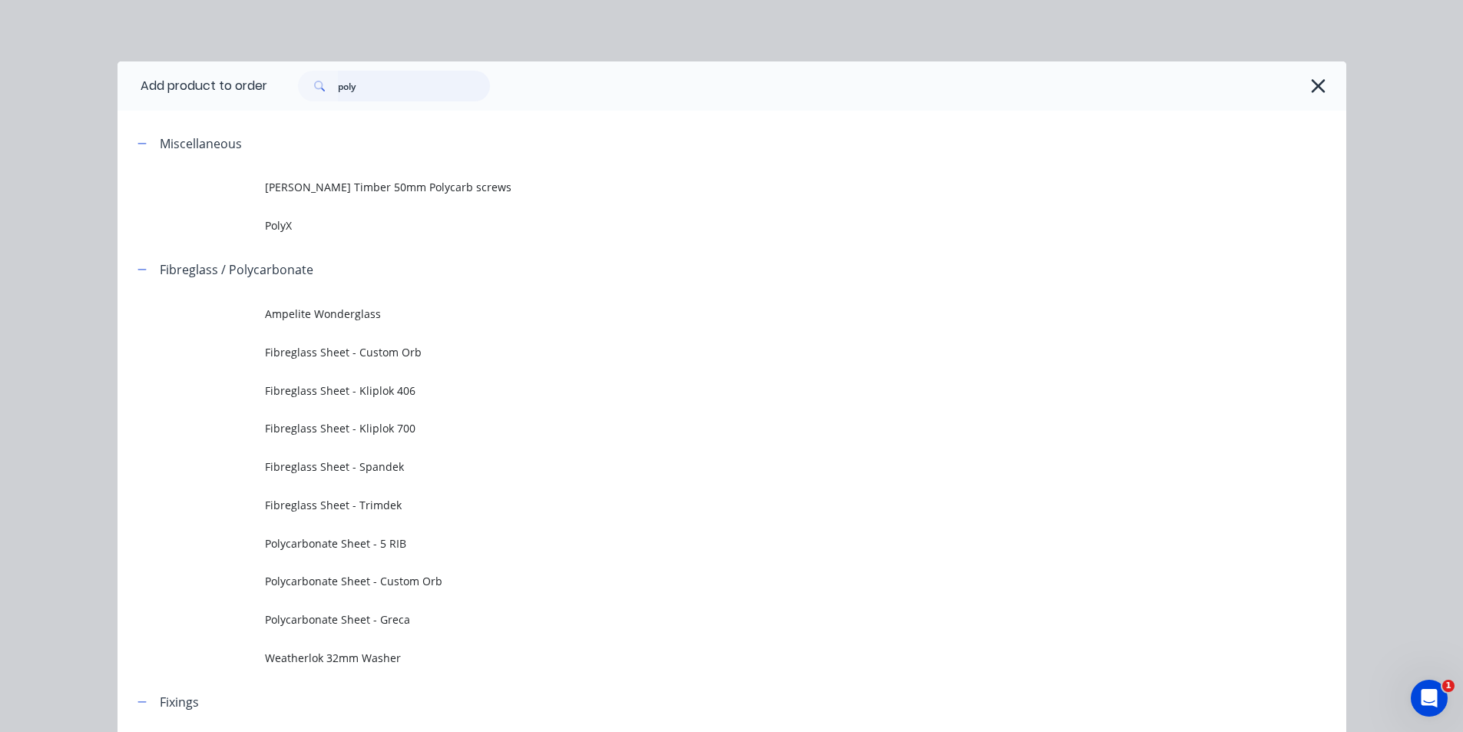
click at [379, 86] on input "poly" at bounding box center [414, 86] width 152 height 31
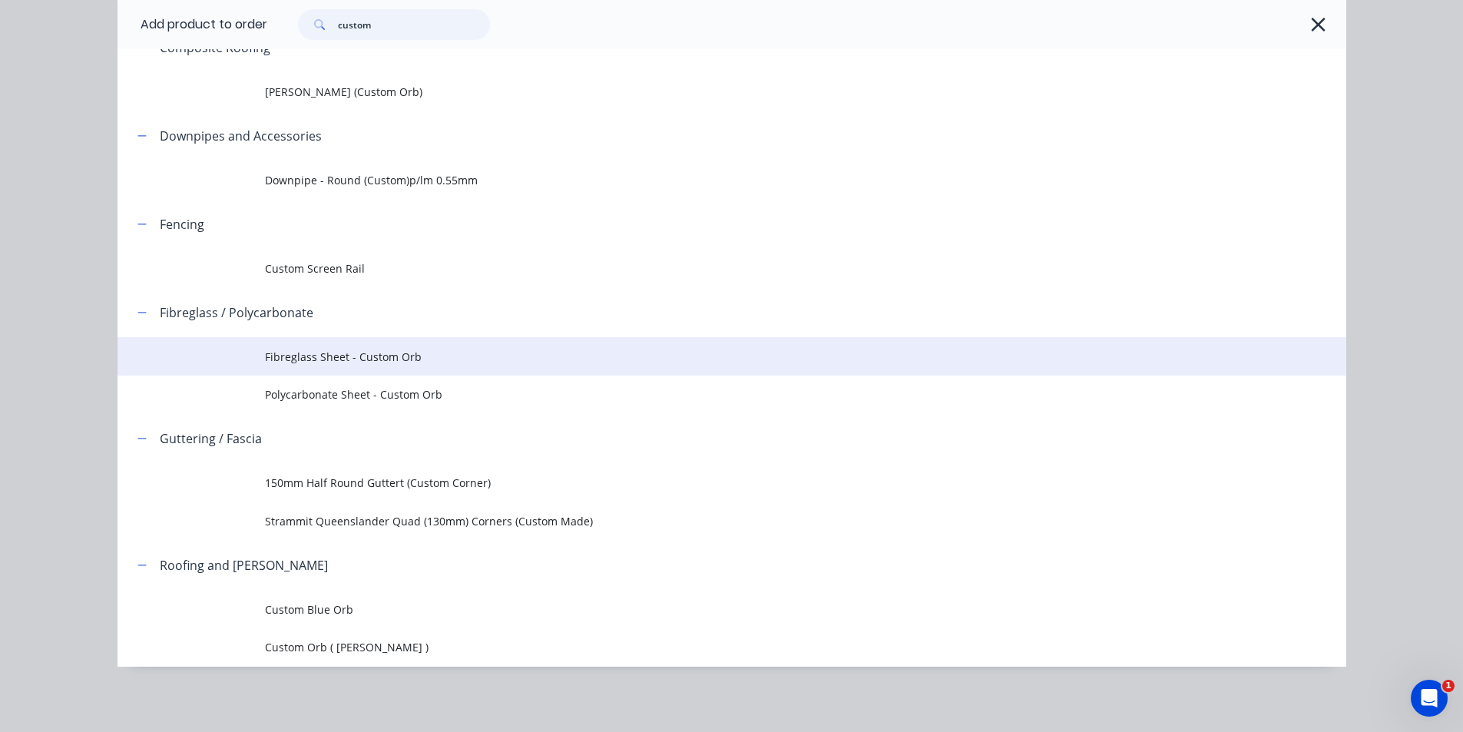
scroll to position [186, 0]
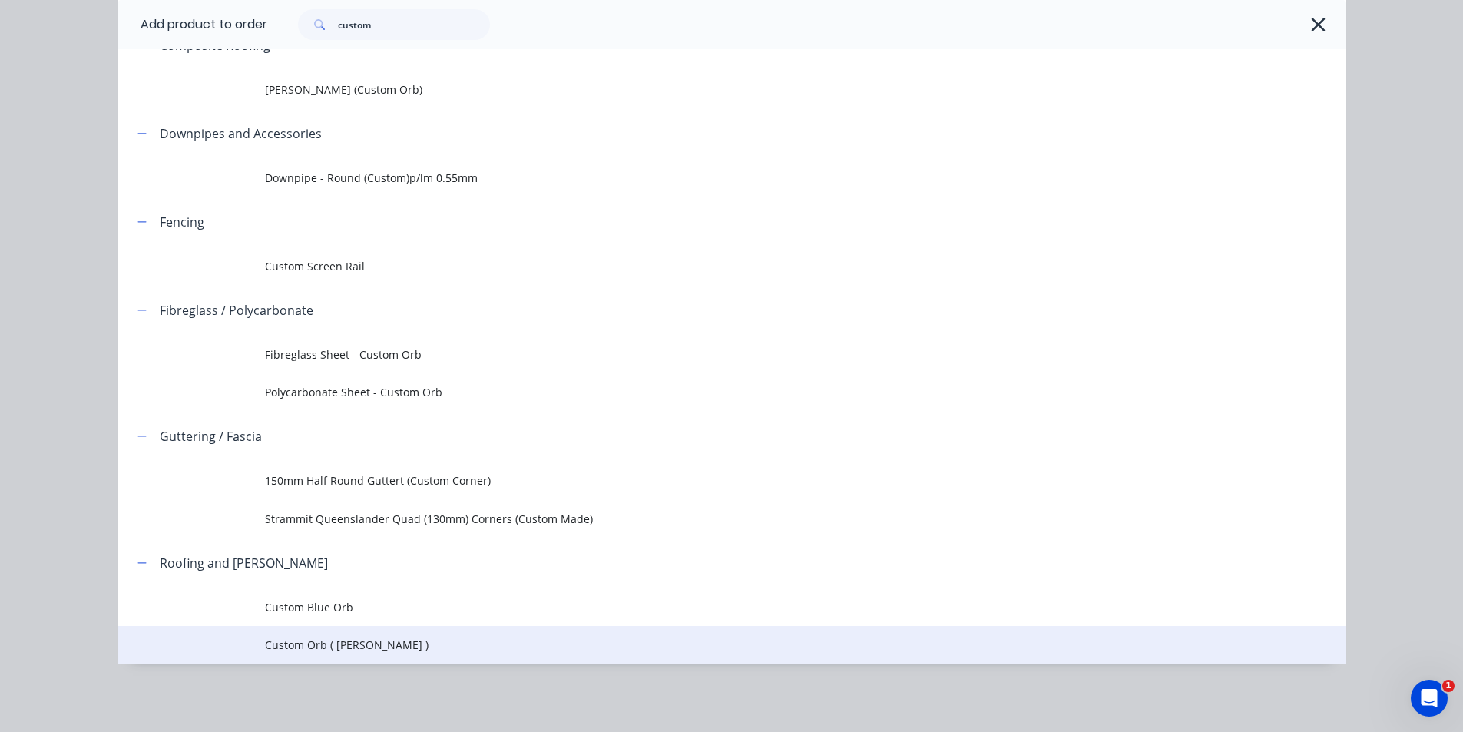
click at [367, 648] on span "Custom Orb ( [PERSON_NAME] )" at bounding box center [697, 645] width 865 height 16
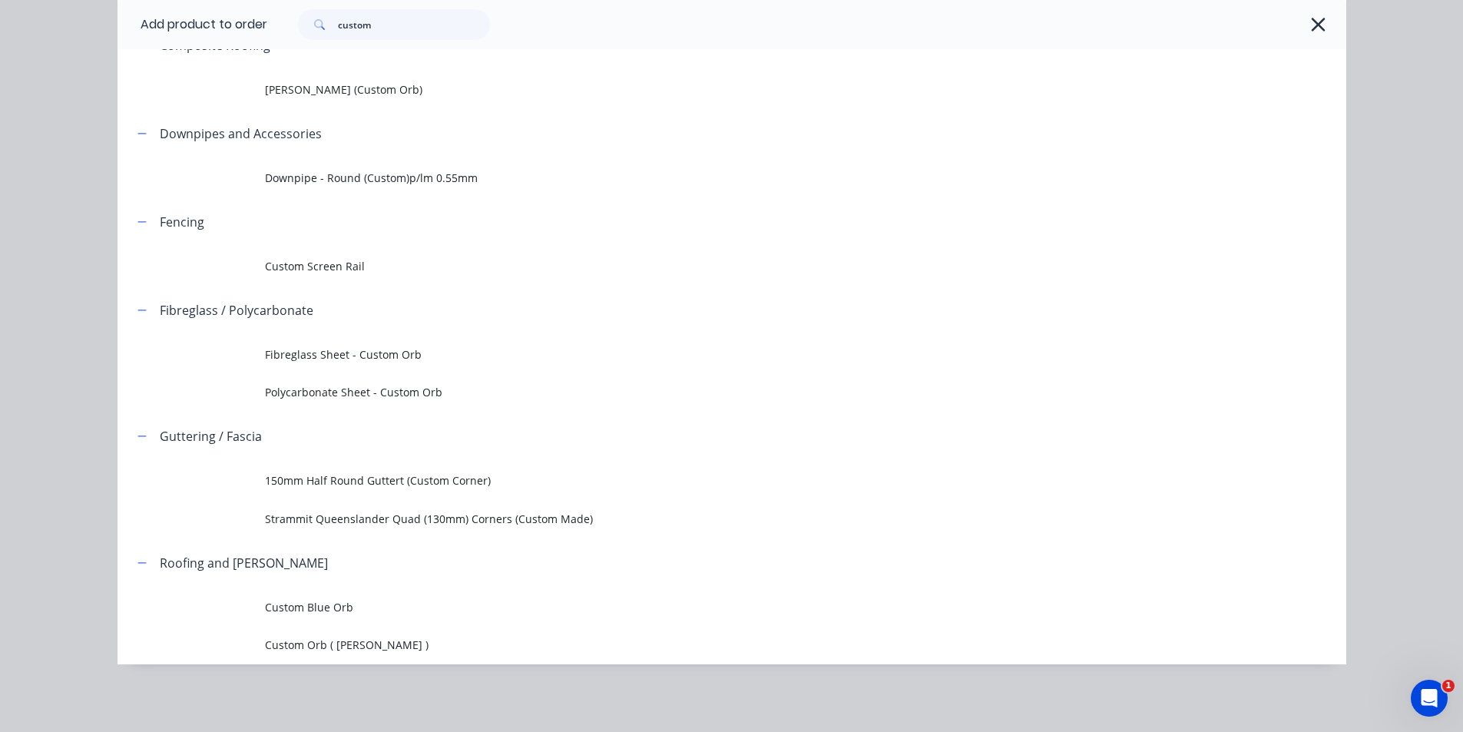
scroll to position [0, 0]
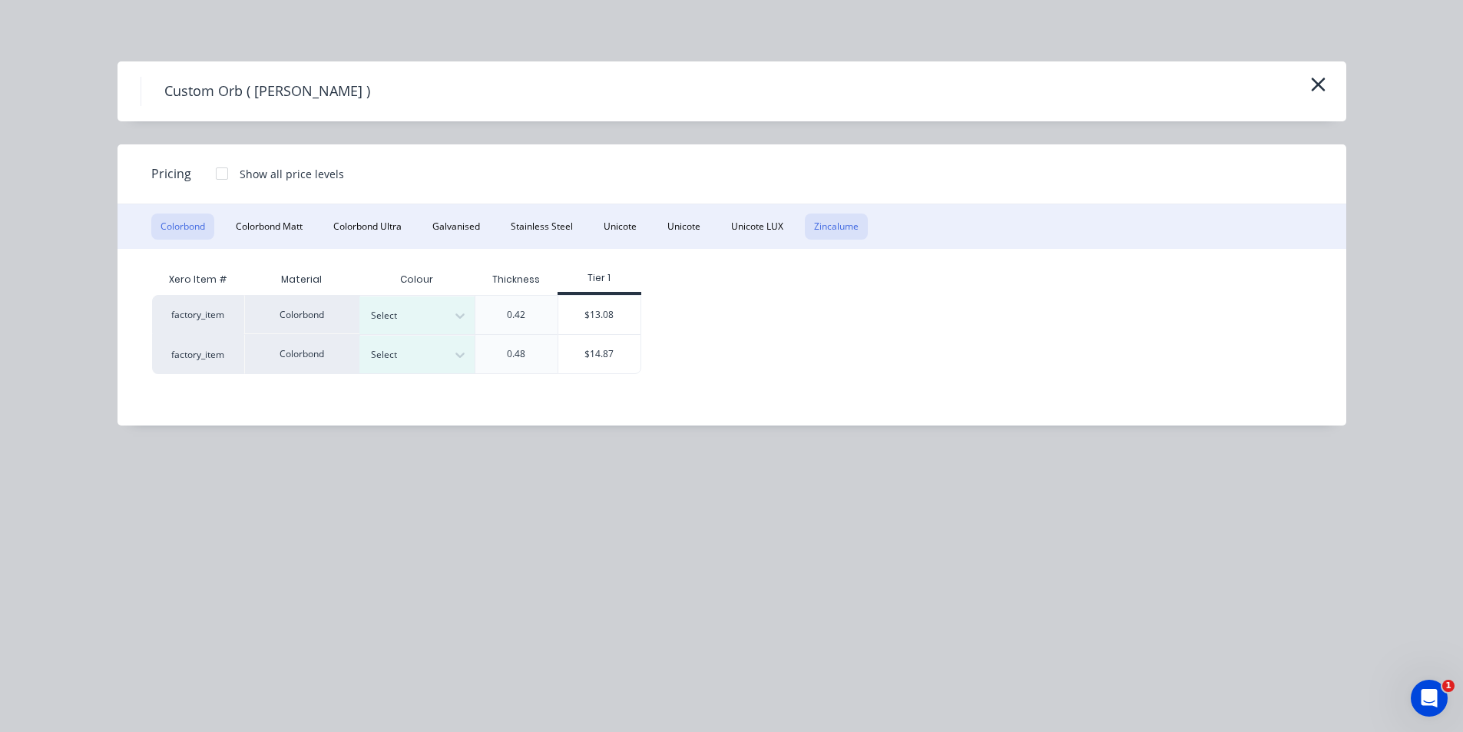
click at [825, 221] on button "Zincalume" at bounding box center [836, 226] width 63 height 26
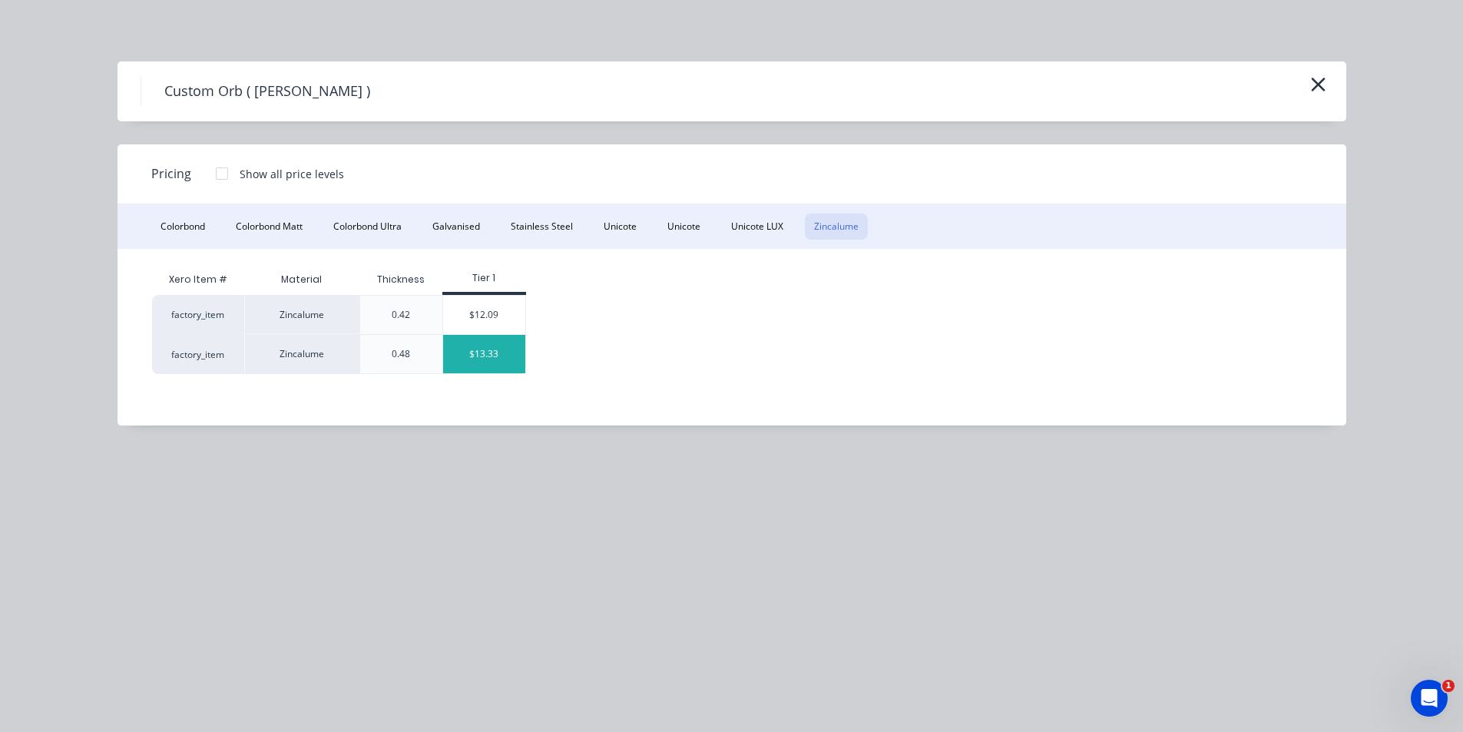
click at [470, 354] on div "$13.33" at bounding box center [484, 354] width 82 height 38
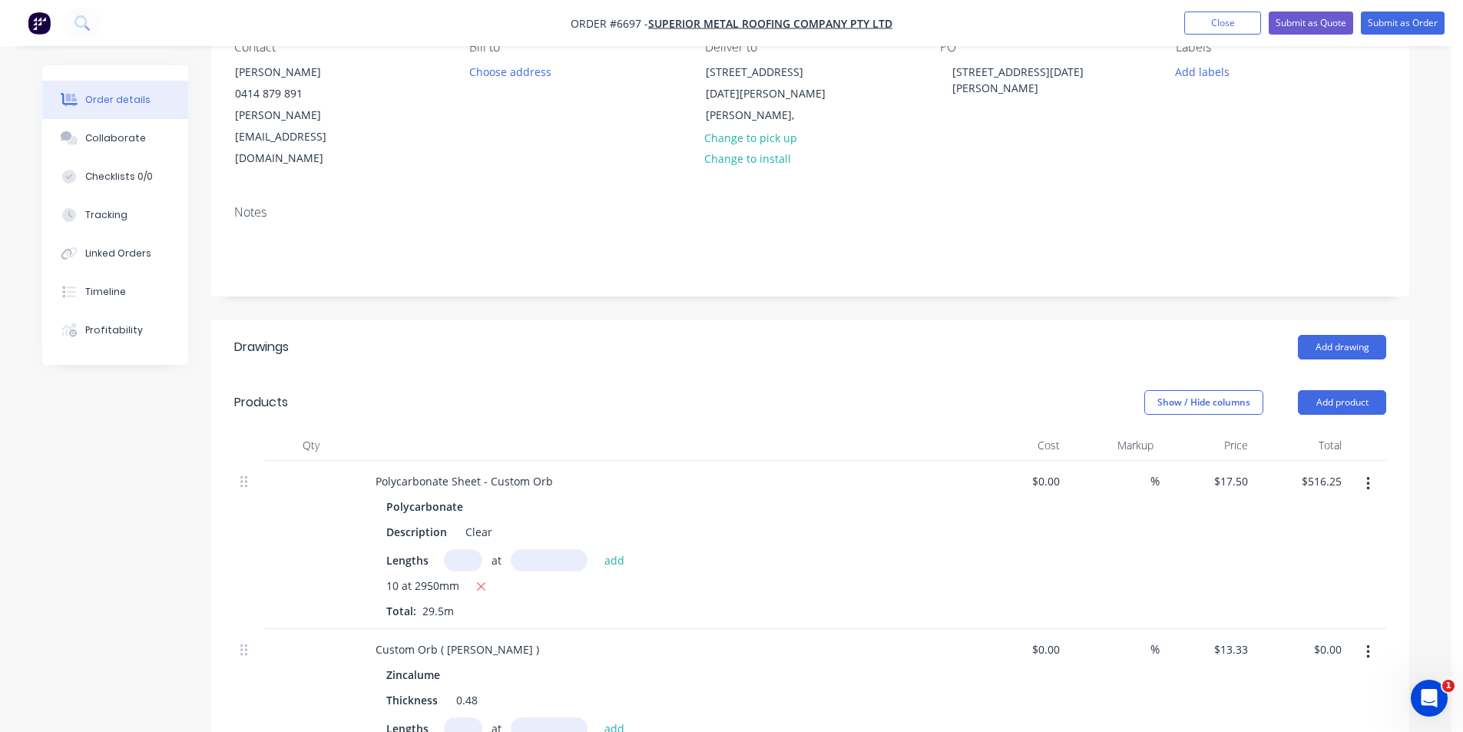
click at [466, 717] on input "text" at bounding box center [463, 728] width 38 height 22
click at [597, 717] on button "add" at bounding box center [615, 727] width 36 height 21
click at [1326, 390] on button "Add product" at bounding box center [1342, 402] width 88 height 25
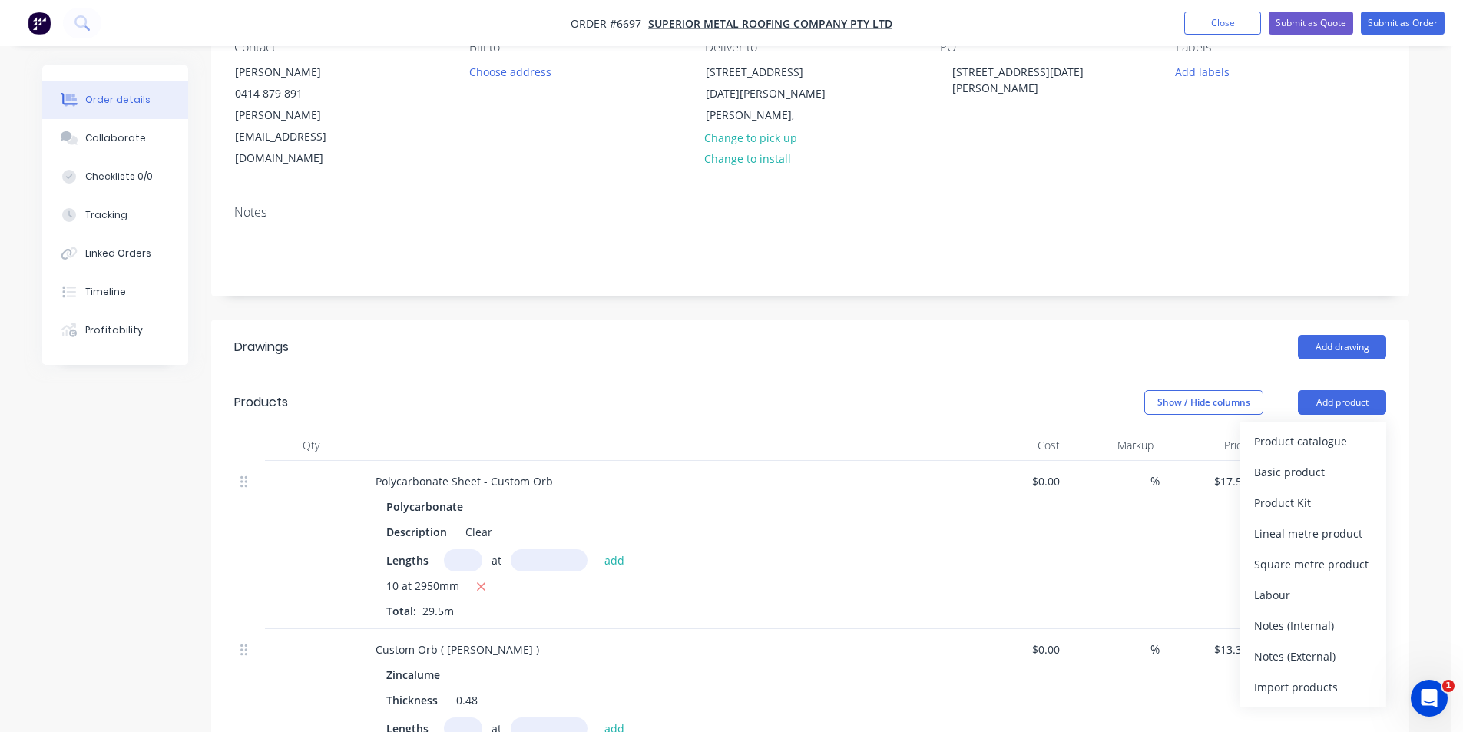
click at [1331, 430] on div "Product catalogue" at bounding box center [1313, 441] width 118 height 22
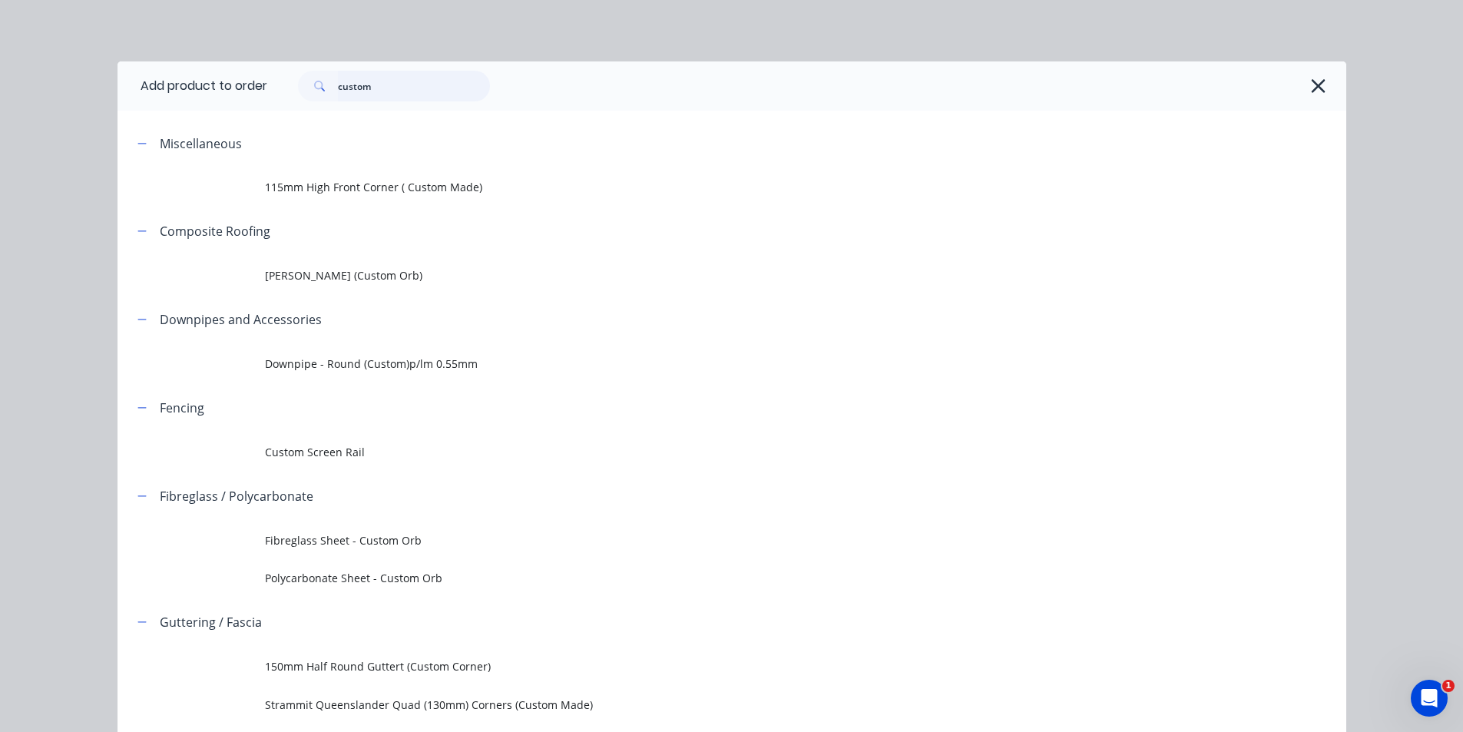
click at [432, 91] on input "custom" at bounding box center [414, 86] width 152 height 31
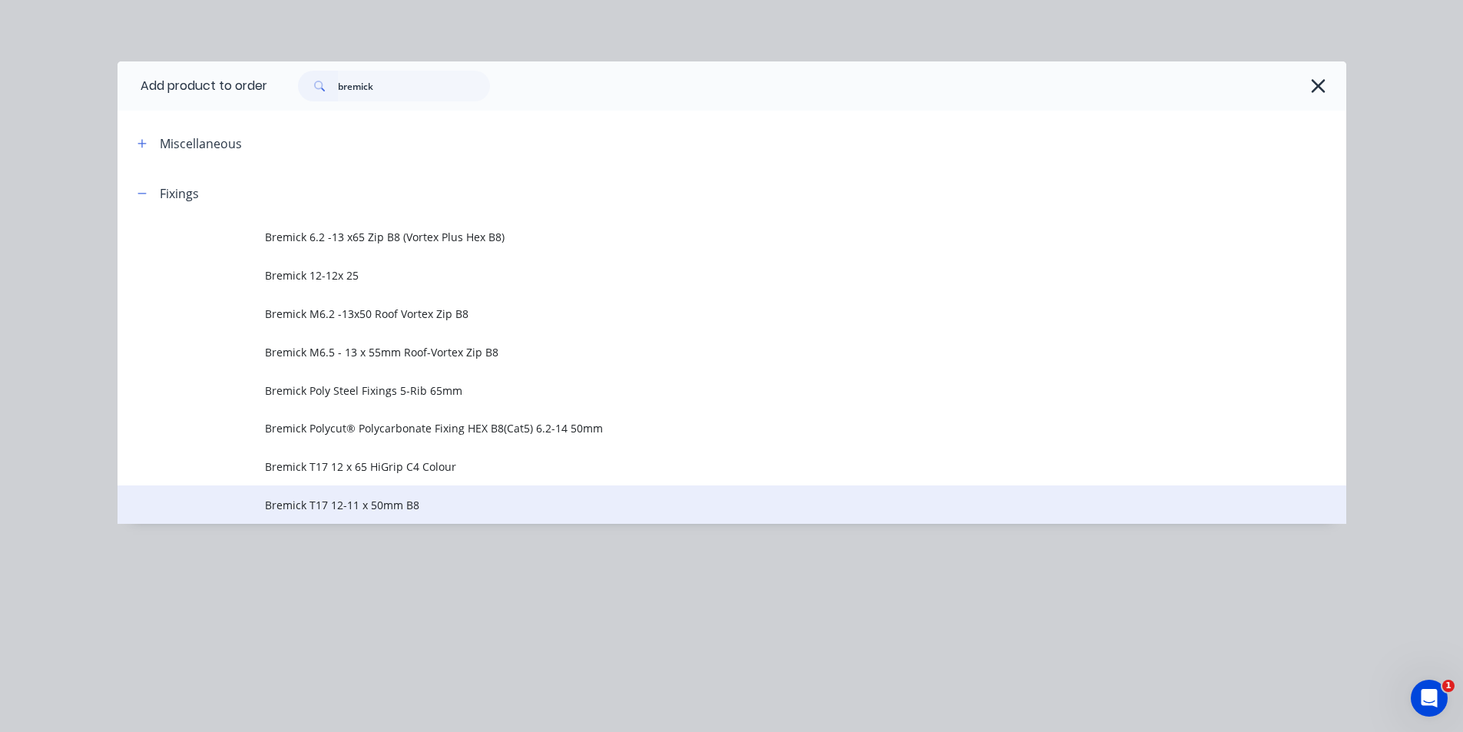
click at [430, 505] on span "Bremick T17 12-11 x 50mm B8" at bounding box center [697, 505] width 865 height 16
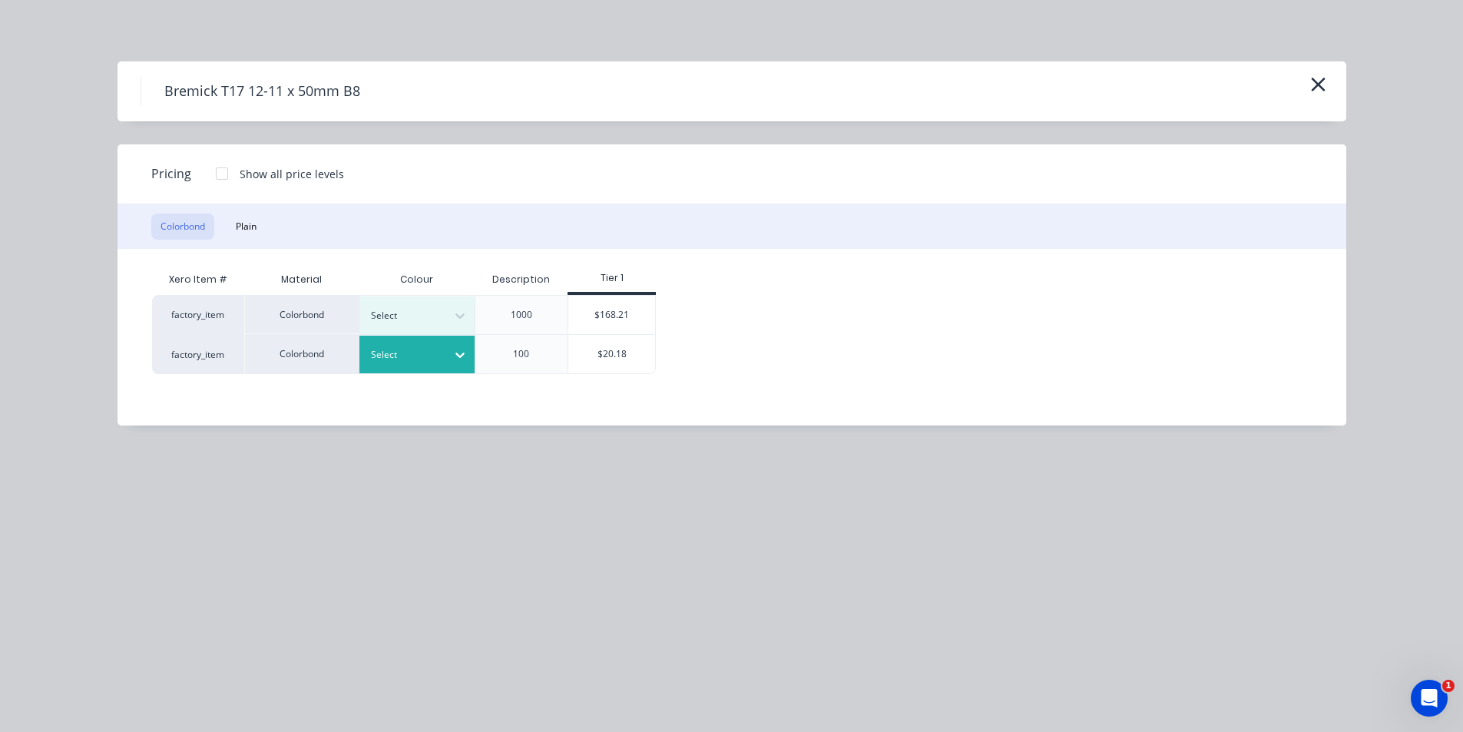
click at [465, 369] on div at bounding box center [460, 355] width 28 height 38
click at [258, 222] on button "Plain" at bounding box center [245, 226] width 39 height 26
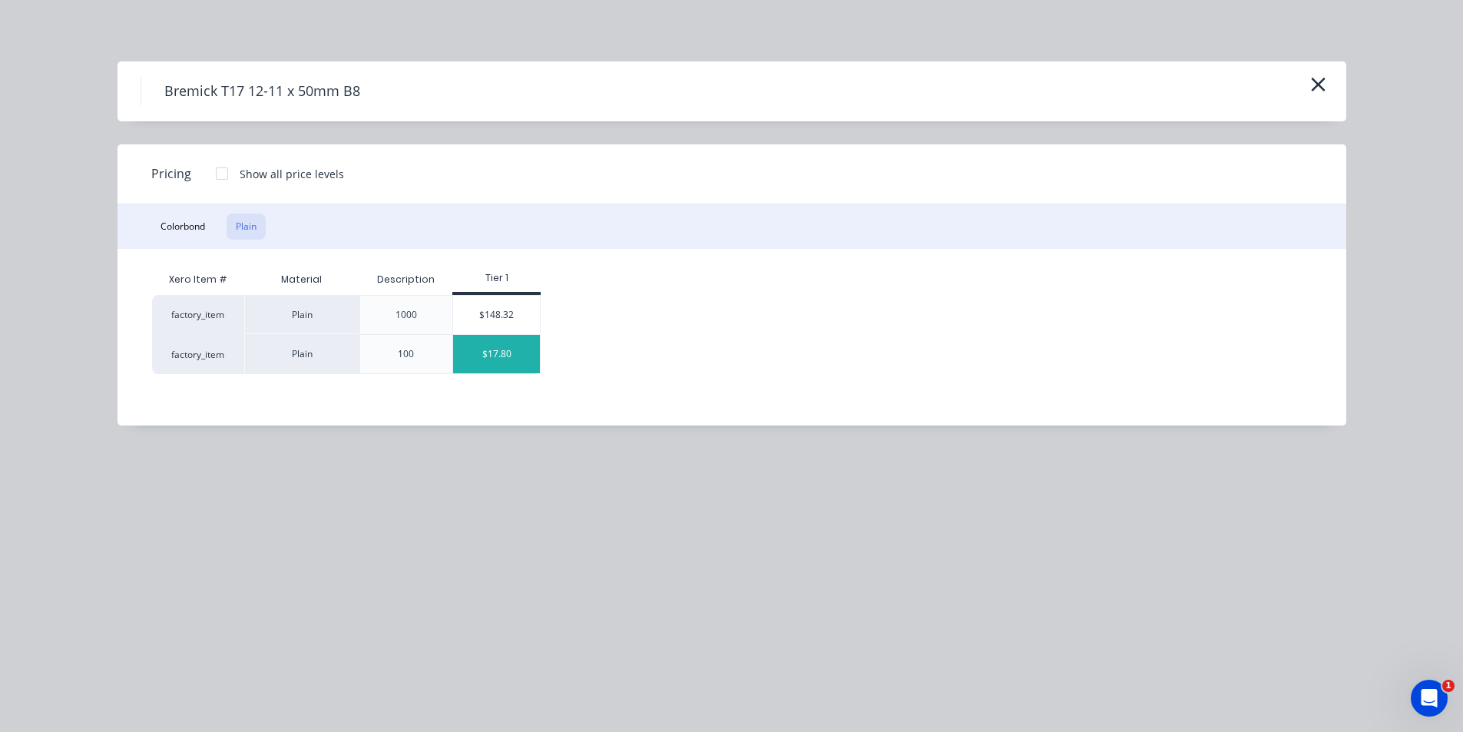
click at [486, 354] on div "$17.80" at bounding box center [496, 354] width 87 height 38
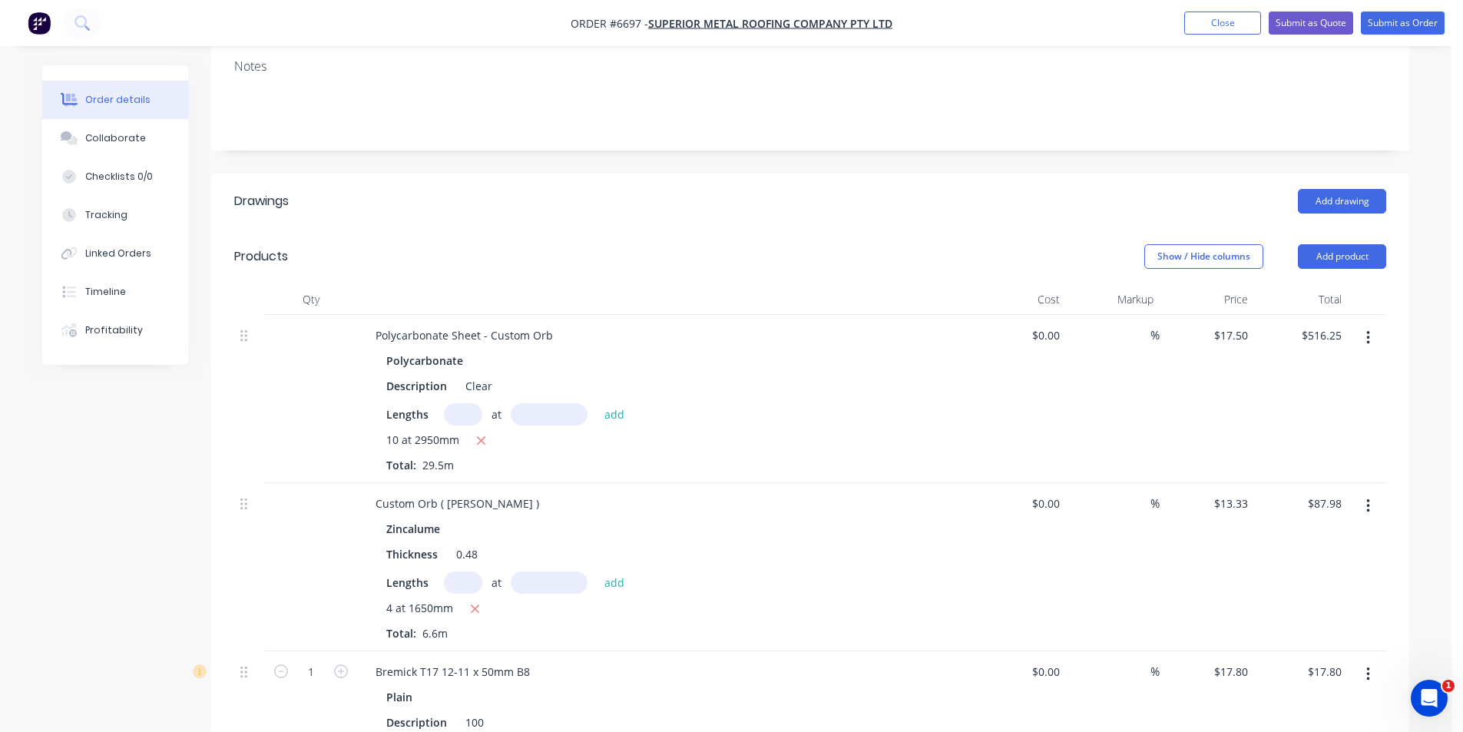
scroll to position [537, 0]
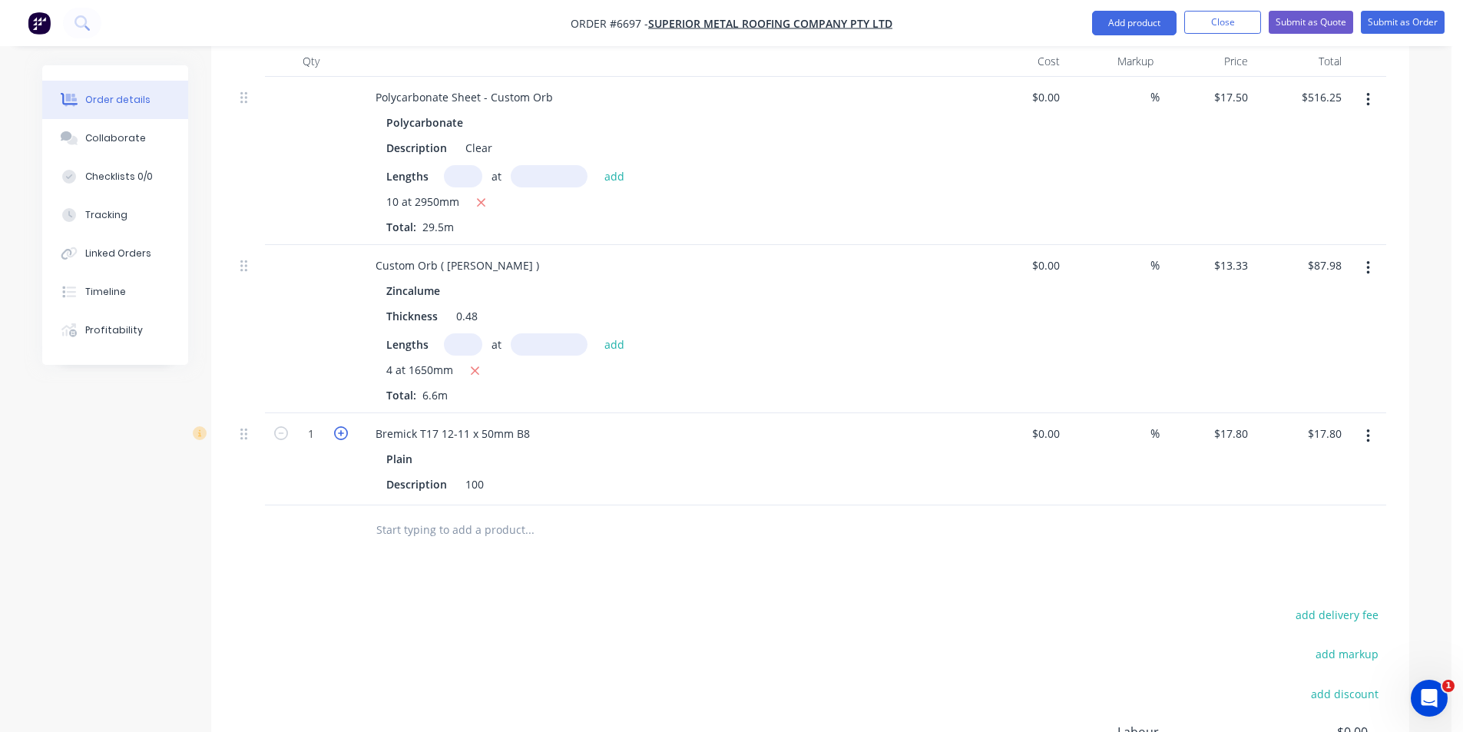
click at [342, 426] on icon "button" at bounding box center [341, 433] width 14 height 14
click at [1126, 31] on button "Add product" at bounding box center [1134, 23] width 84 height 25
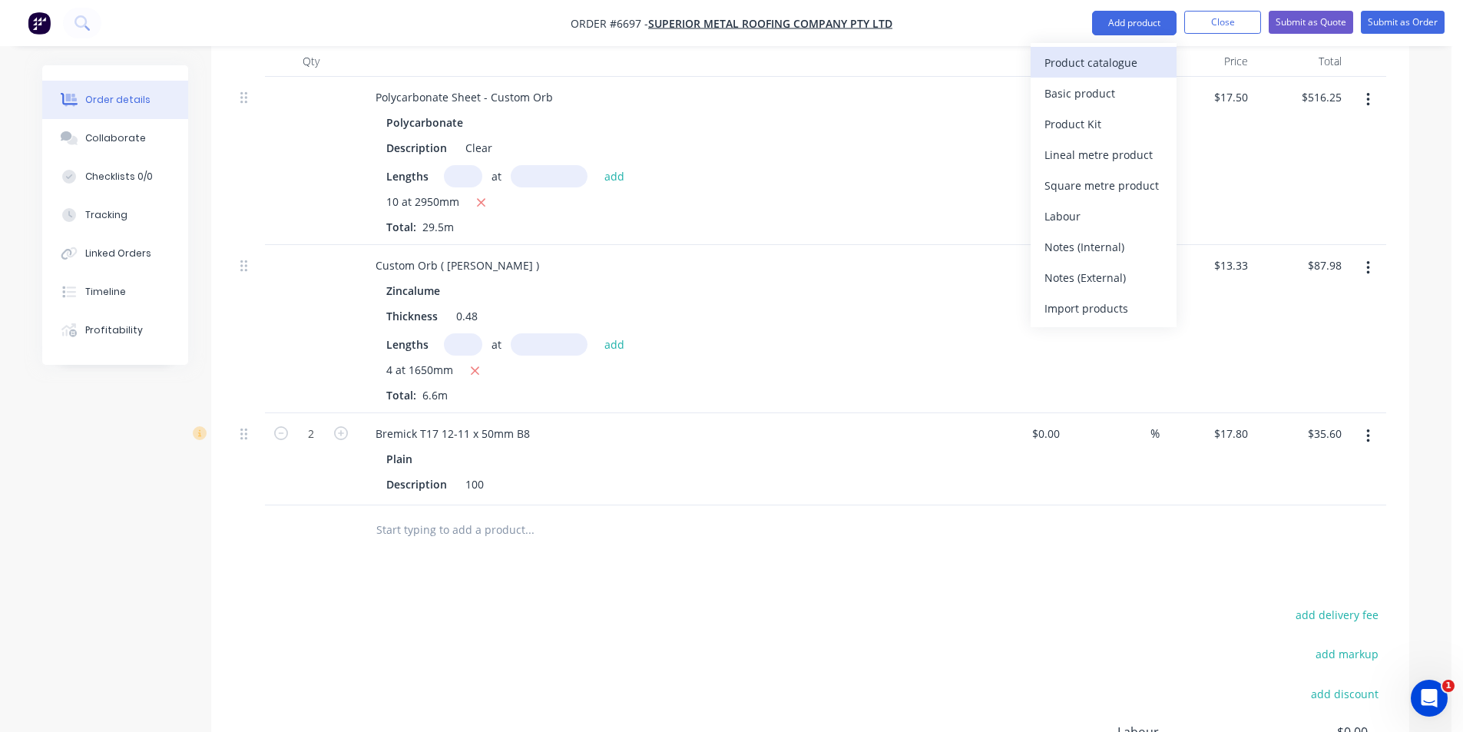
click at [1119, 57] on div "Product catalogue" at bounding box center [1103, 62] width 118 height 22
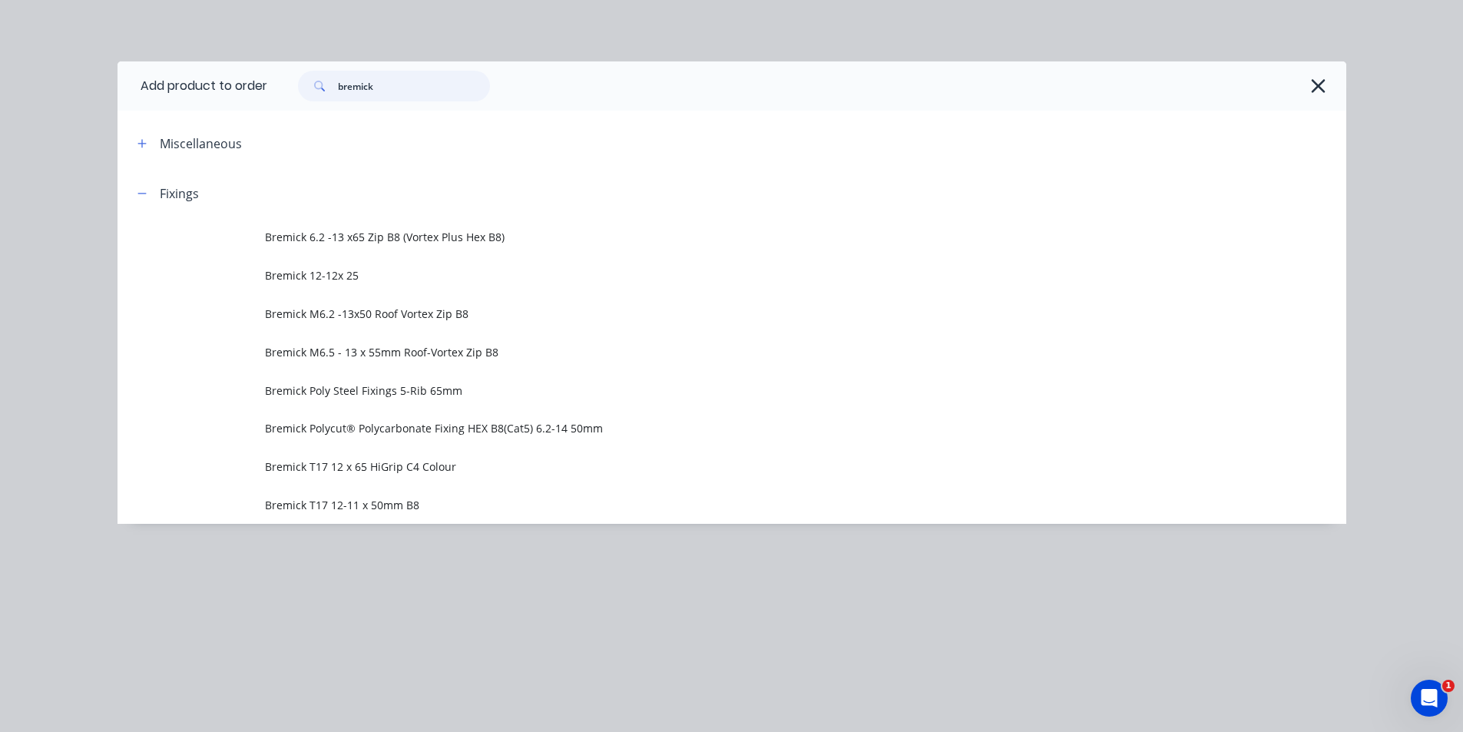
click at [448, 96] on input "bremick" at bounding box center [414, 86] width 152 height 31
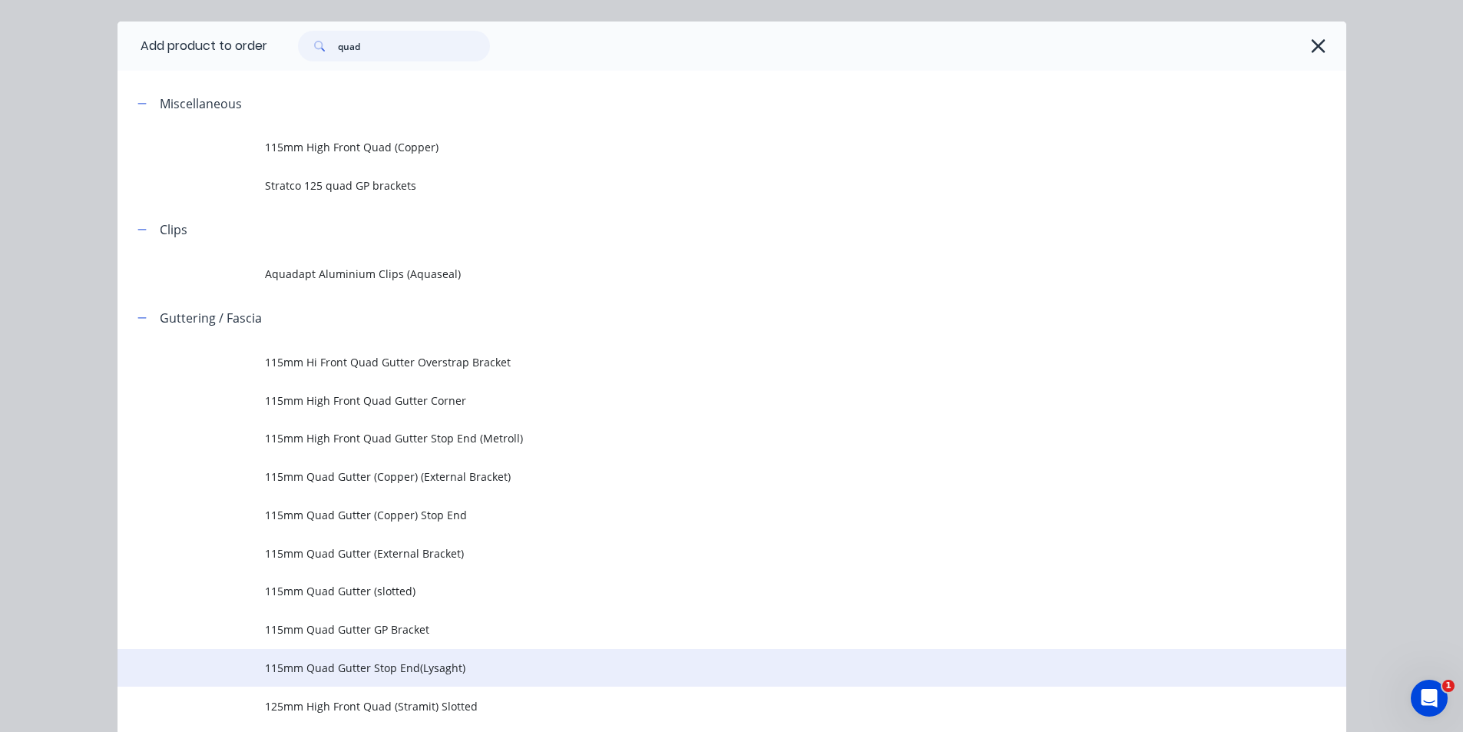
scroll to position [77, 0]
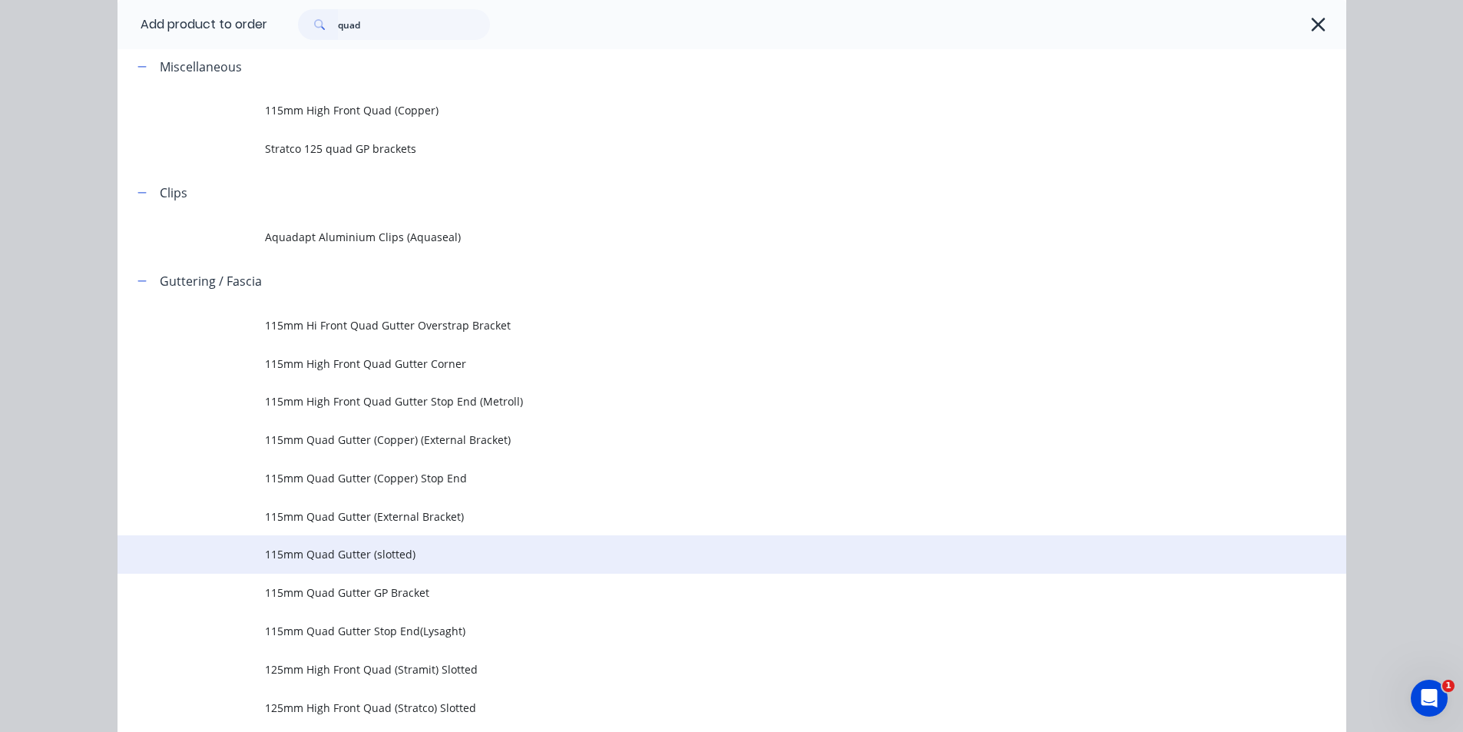
click at [363, 556] on span "115mm Quad Gutter (slotted)" at bounding box center [697, 554] width 865 height 16
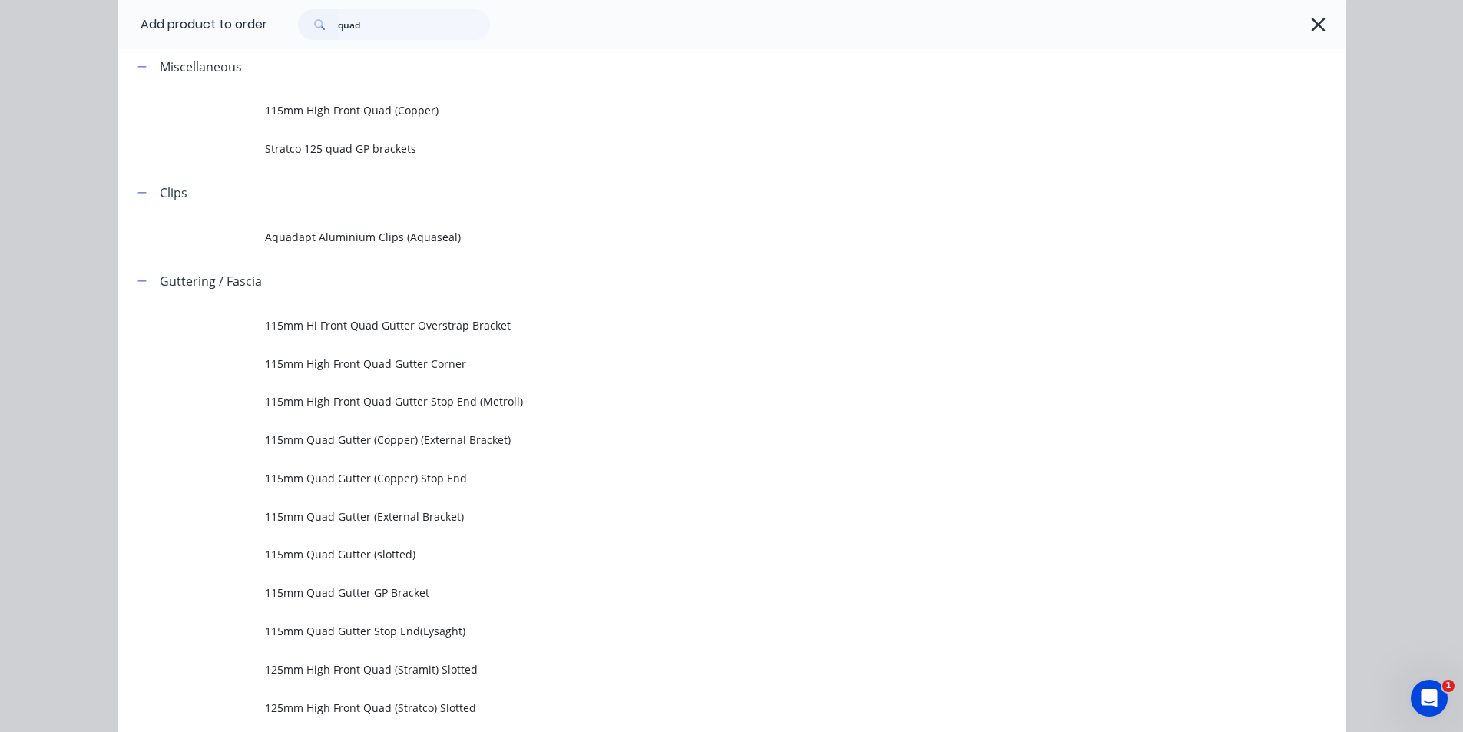
scroll to position [0, 0]
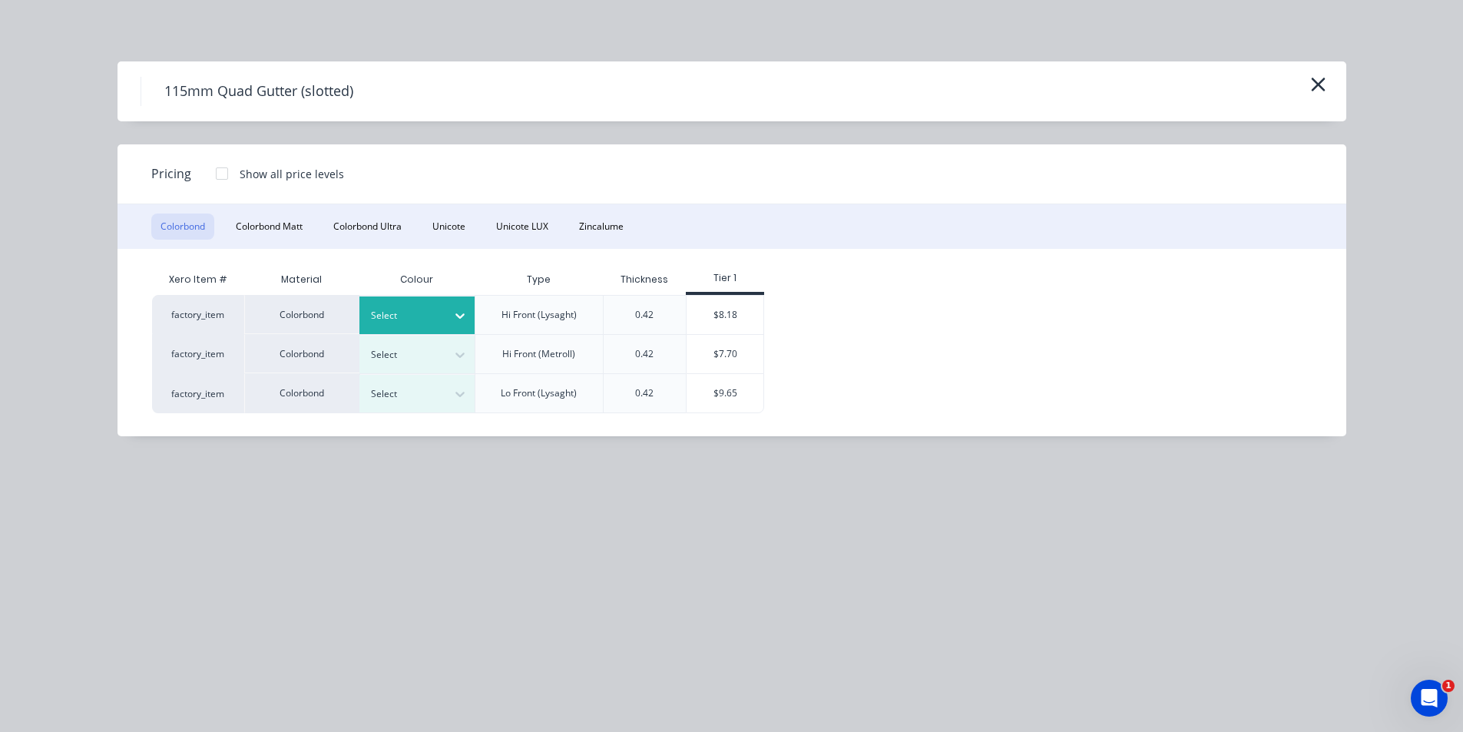
click at [426, 310] on div at bounding box center [405, 315] width 69 height 17
click at [593, 230] on button "Zincalume" at bounding box center [601, 226] width 63 height 26
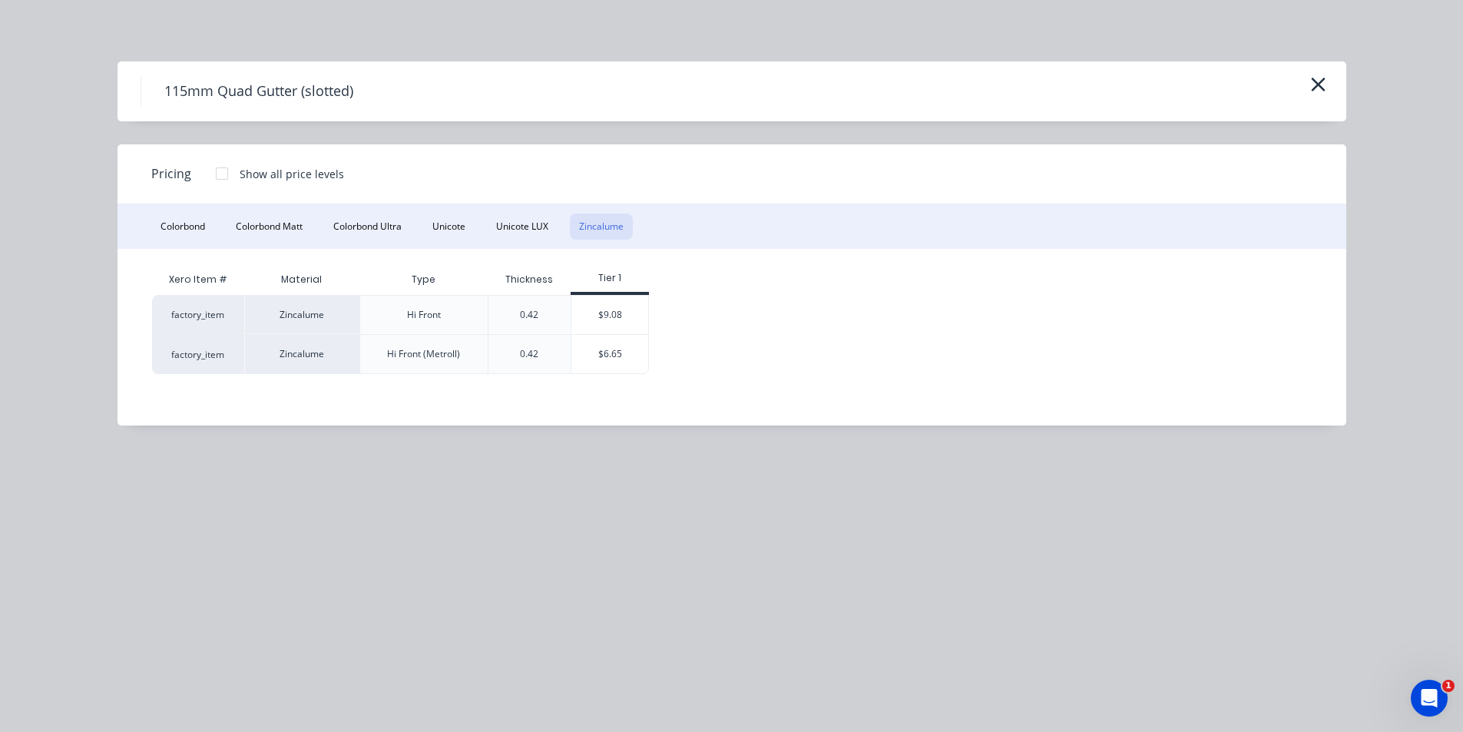
click at [637, 305] on div "$9.08" at bounding box center [609, 315] width 77 height 38
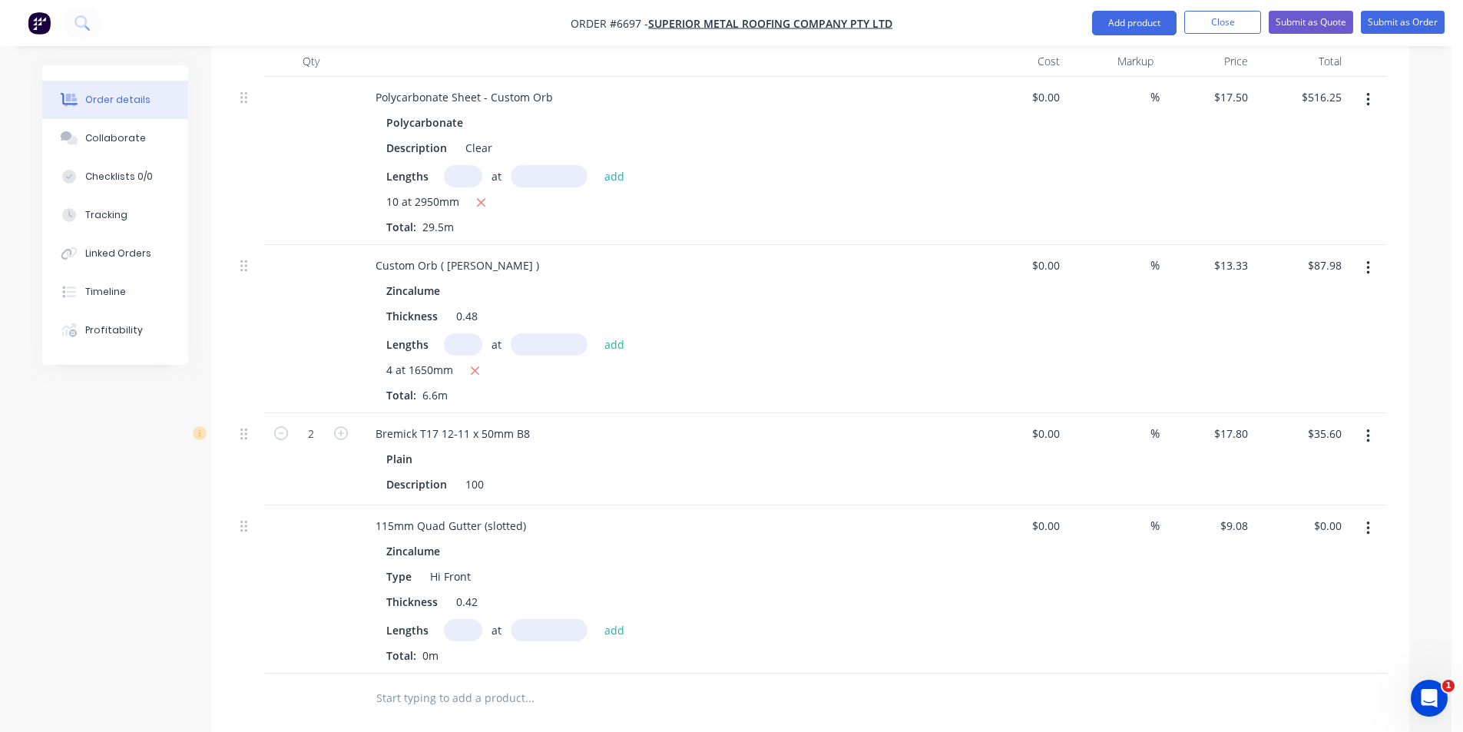
click at [461, 619] on input "text" at bounding box center [463, 630] width 38 height 22
click at [597, 619] on button "add" at bounding box center [615, 629] width 36 height 21
click at [1152, 35] on nav "Order #6697 - Superior Metal Roofing Company Pty Ltd Add product Close Submit a…" at bounding box center [731, 23] width 1463 height 46
click at [1142, 23] on button "Add product" at bounding box center [1134, 23] width 84 height 25
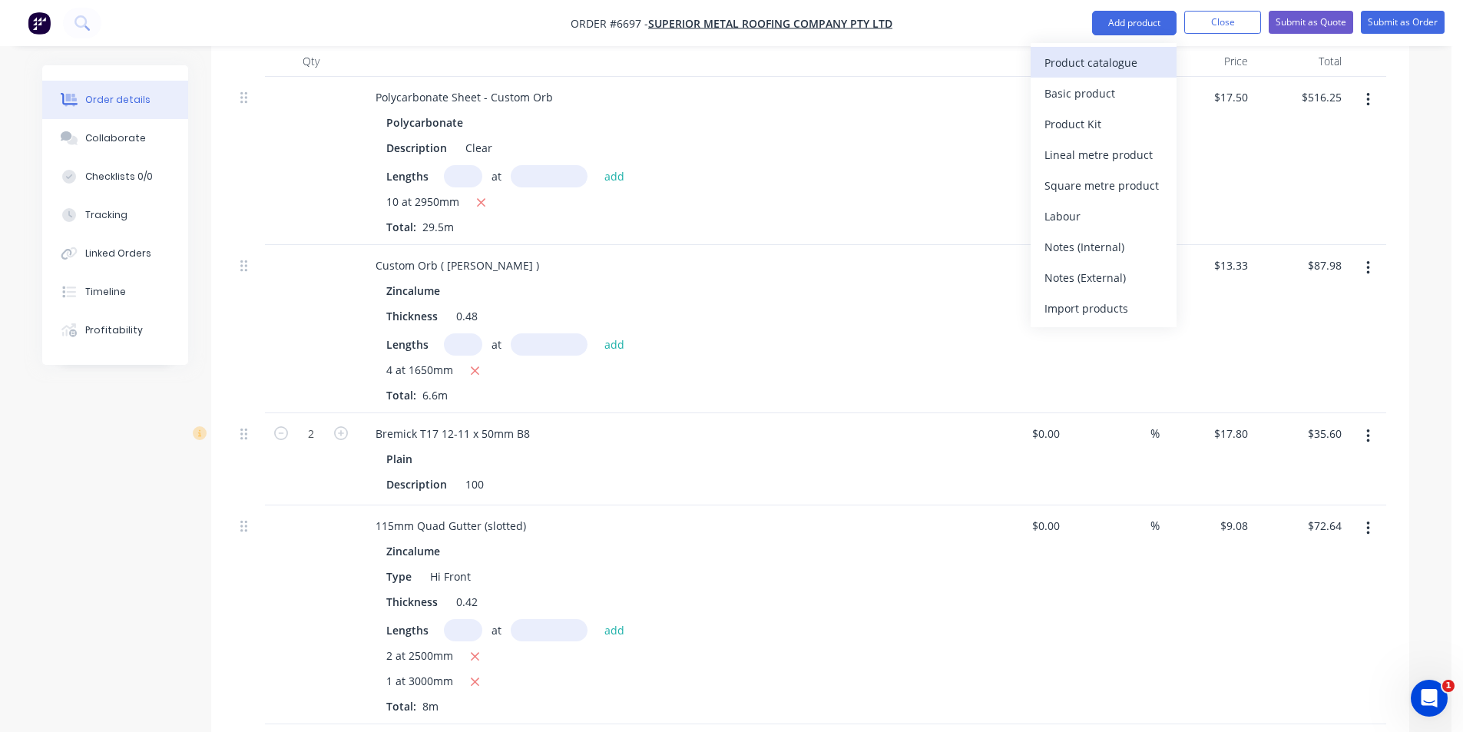
click at [1141, 51] on div "Product catalogue" at bounding box center [1103, 62] width 118 height 22
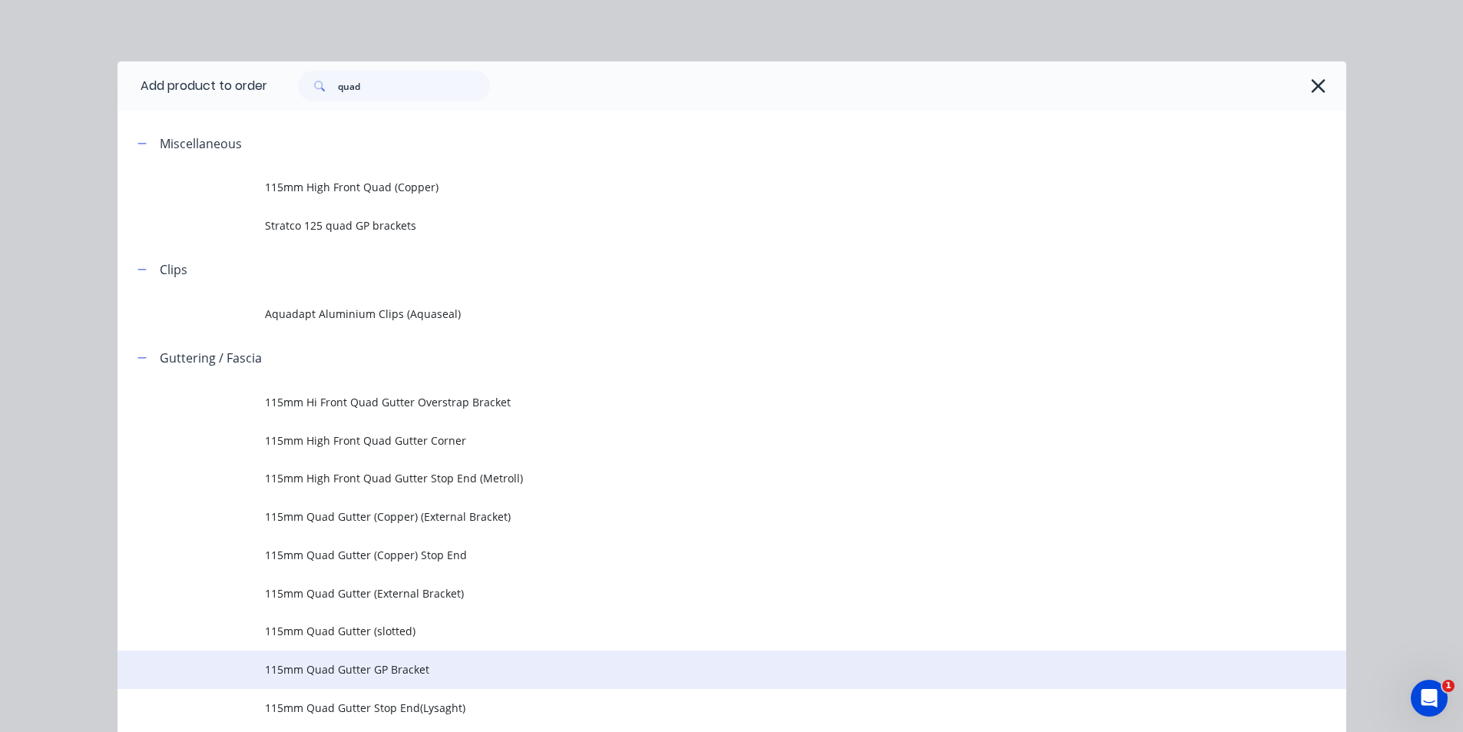
scroll to position [77, 0]
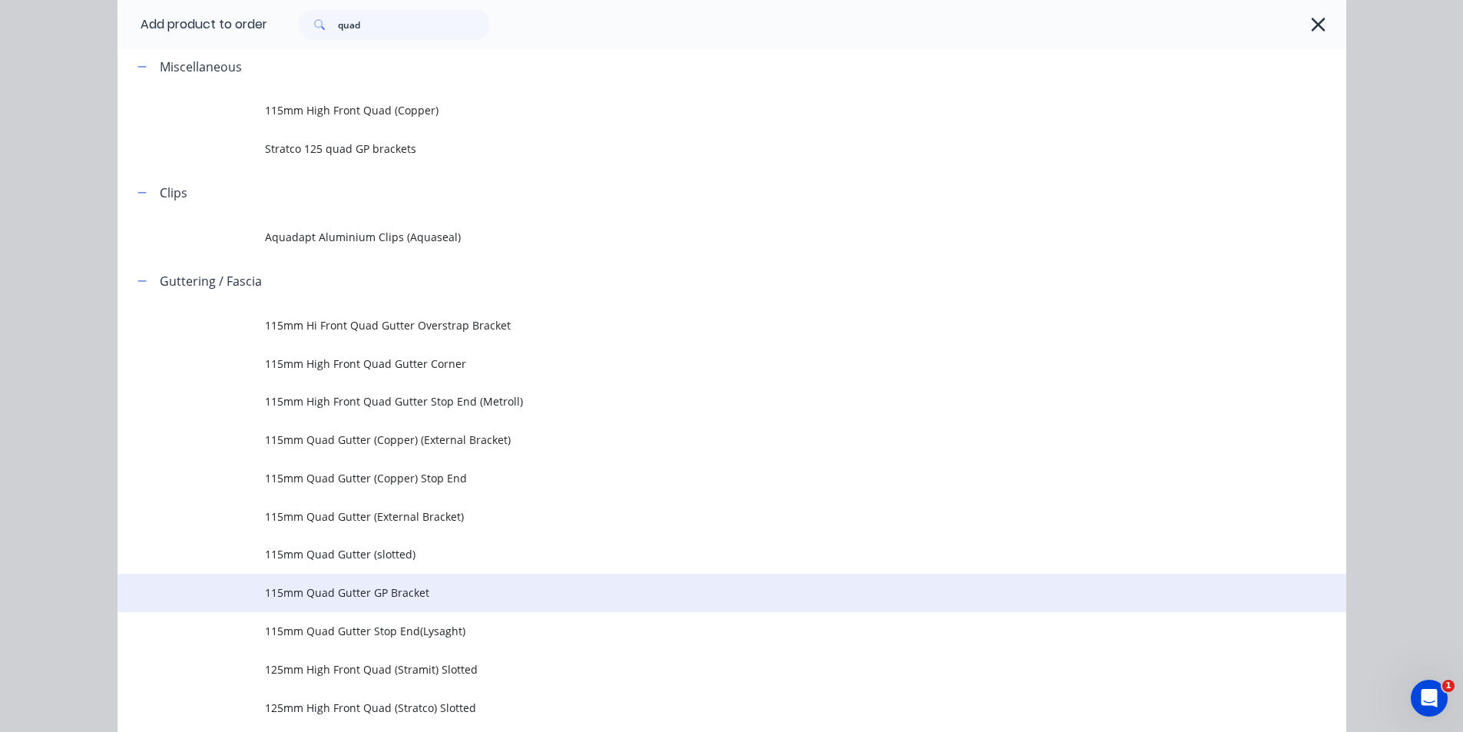
click at [469, 596] on span "115mm Quad Gutter GP Bracket" at bounding box center [697, 592] width 865 height 16
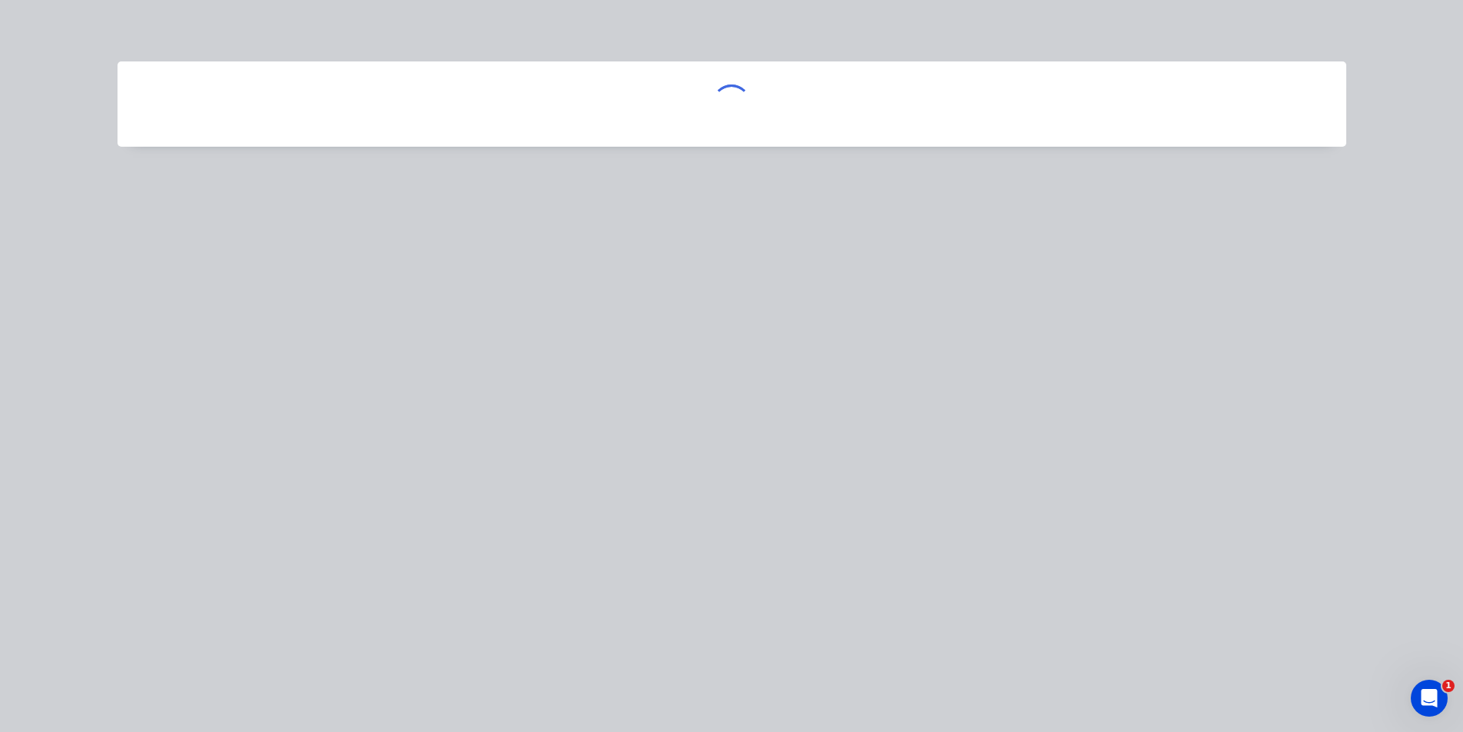
scroll to position [0, 0]
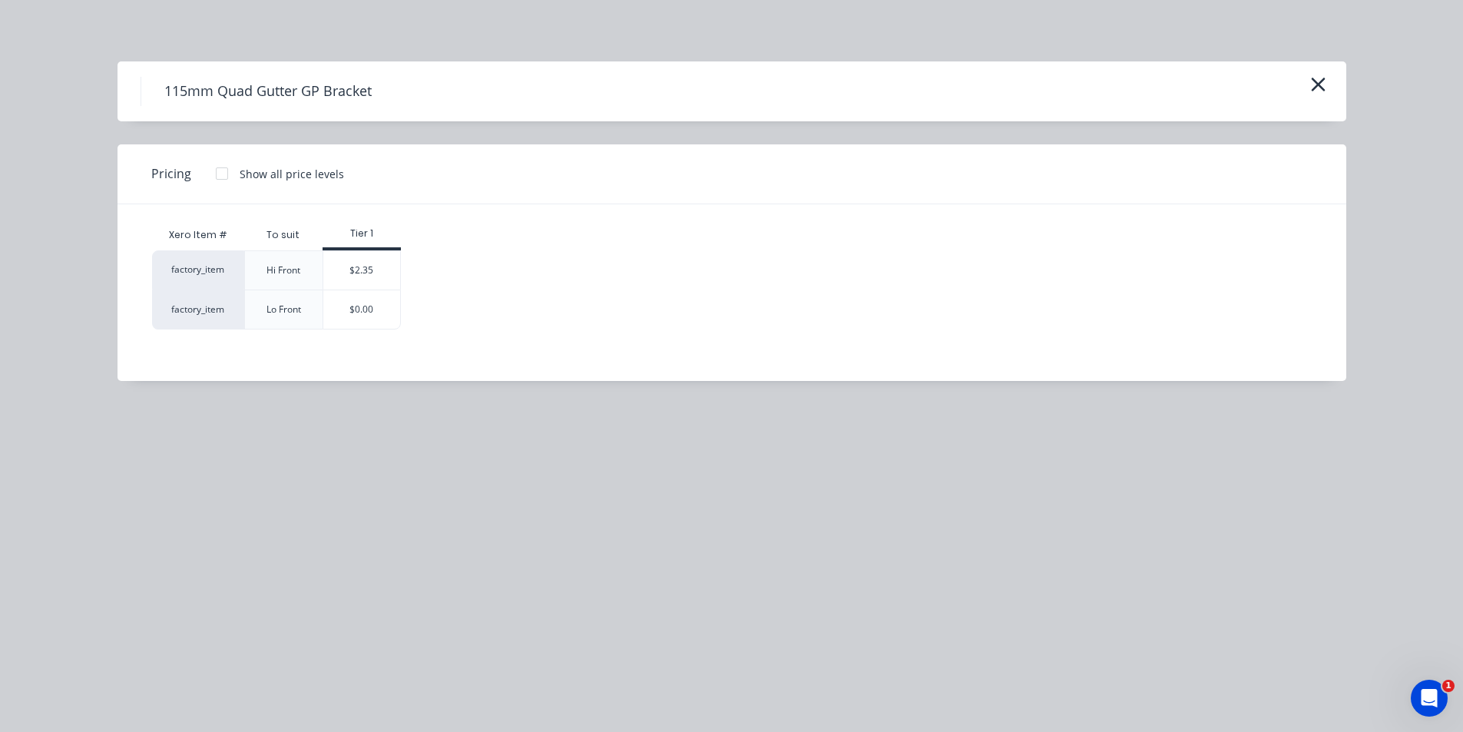
click at [378, 282] on div "$2.35" at bounding box center [361, 270] width 77 height 38
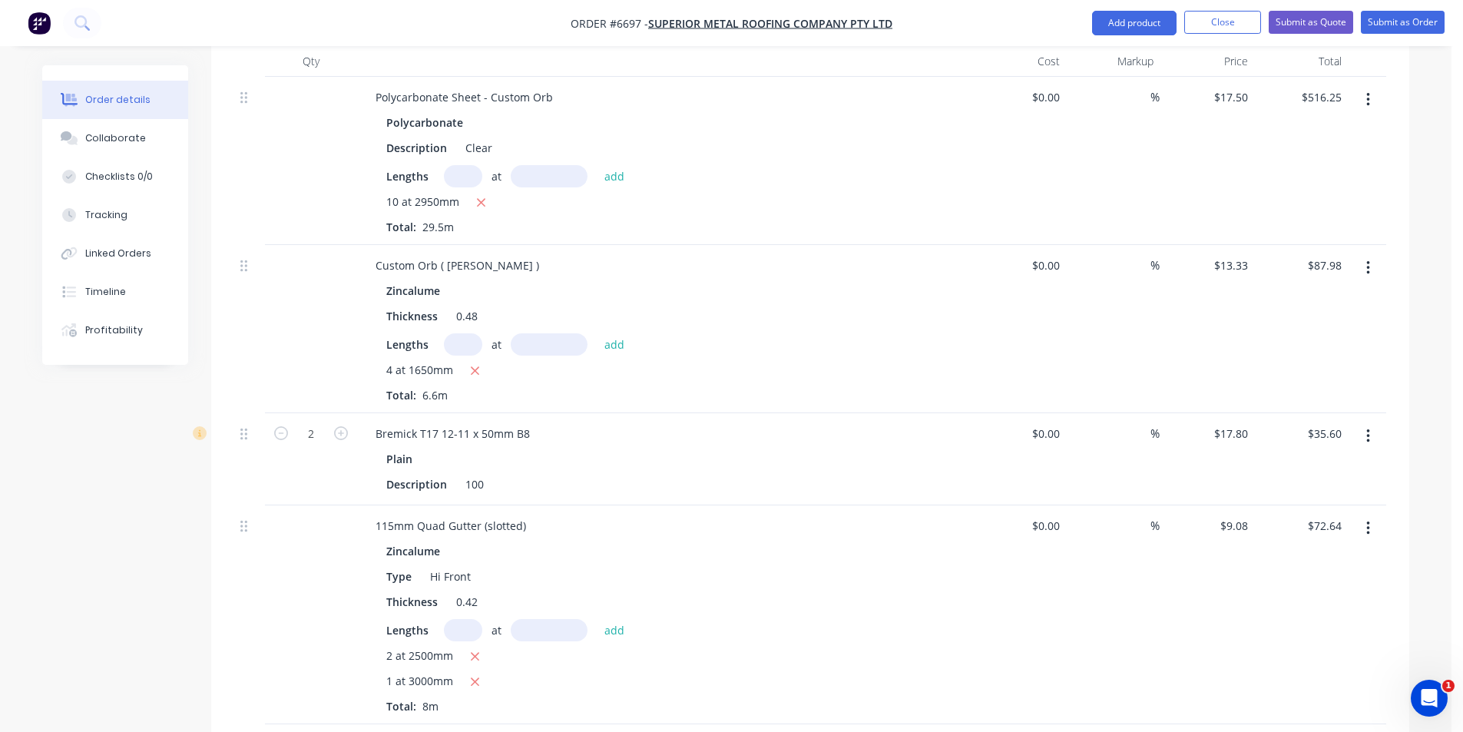
click at [312, 445] on input "1" at bounding box center [311, 433] width 40 height 23
click at [706, 565] on div "Type Hi Front" at bounding box center [661, 576] width 562 height 22
click at [1103, 36] on nav "Order #6697 - Superior Metal Roofing Company Pty Ltd Add product Close Submit a…" at bounding box center [731, 23] width 1463 height 46
click at [1119, 14] on button "Add product" at bounding box center [1134, 23] width 84 height 25
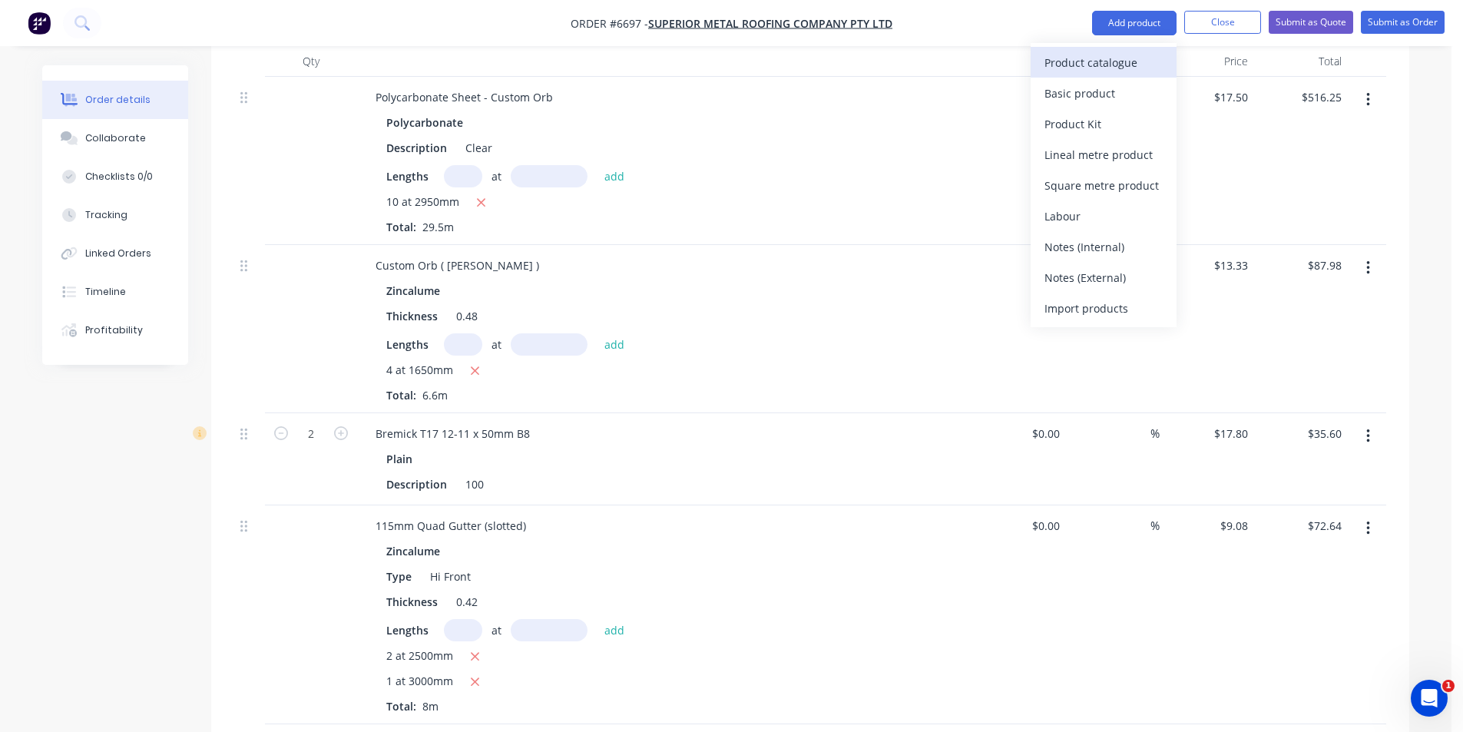
click at [1122, 69] on div "Product catalogue" at bounding box center [1103, 62] width 118 height 22
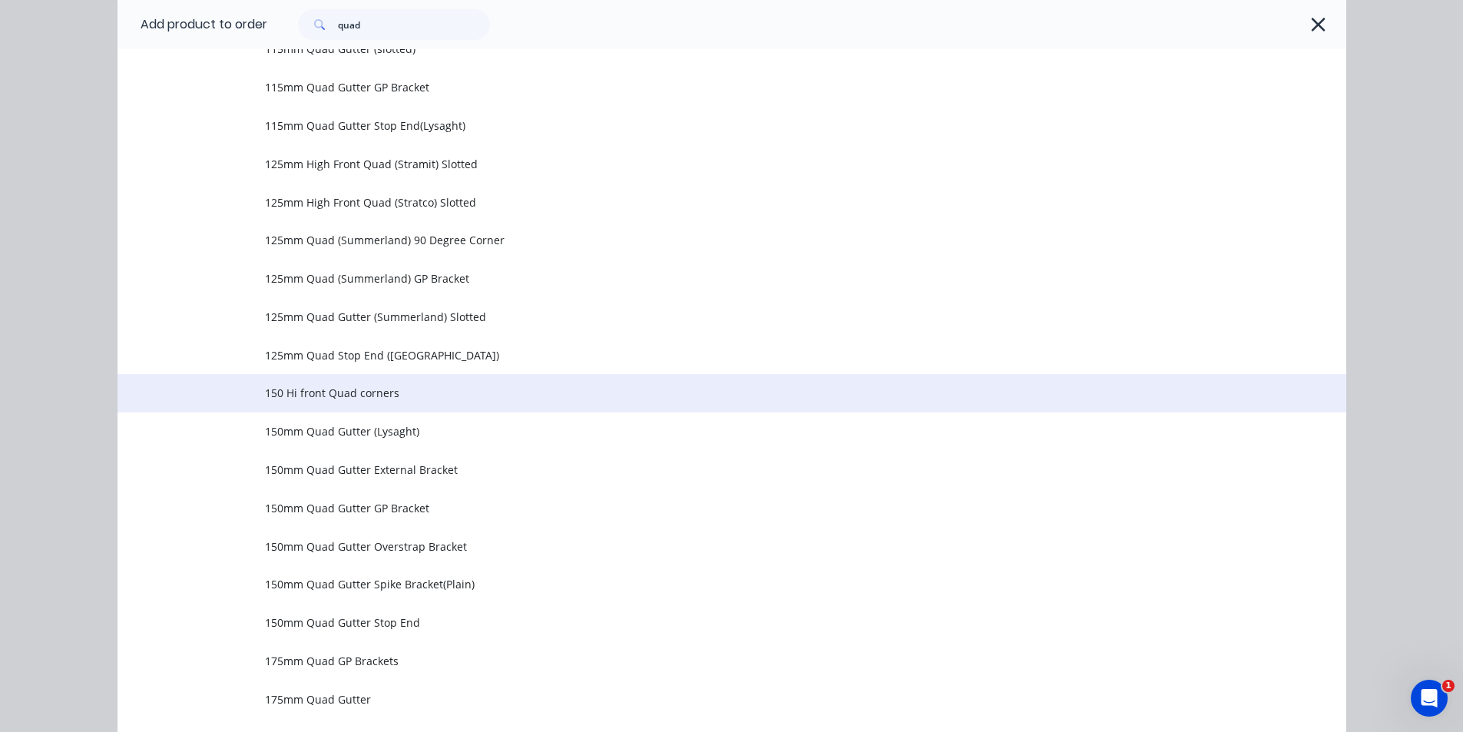
scroll to position [519, 0]
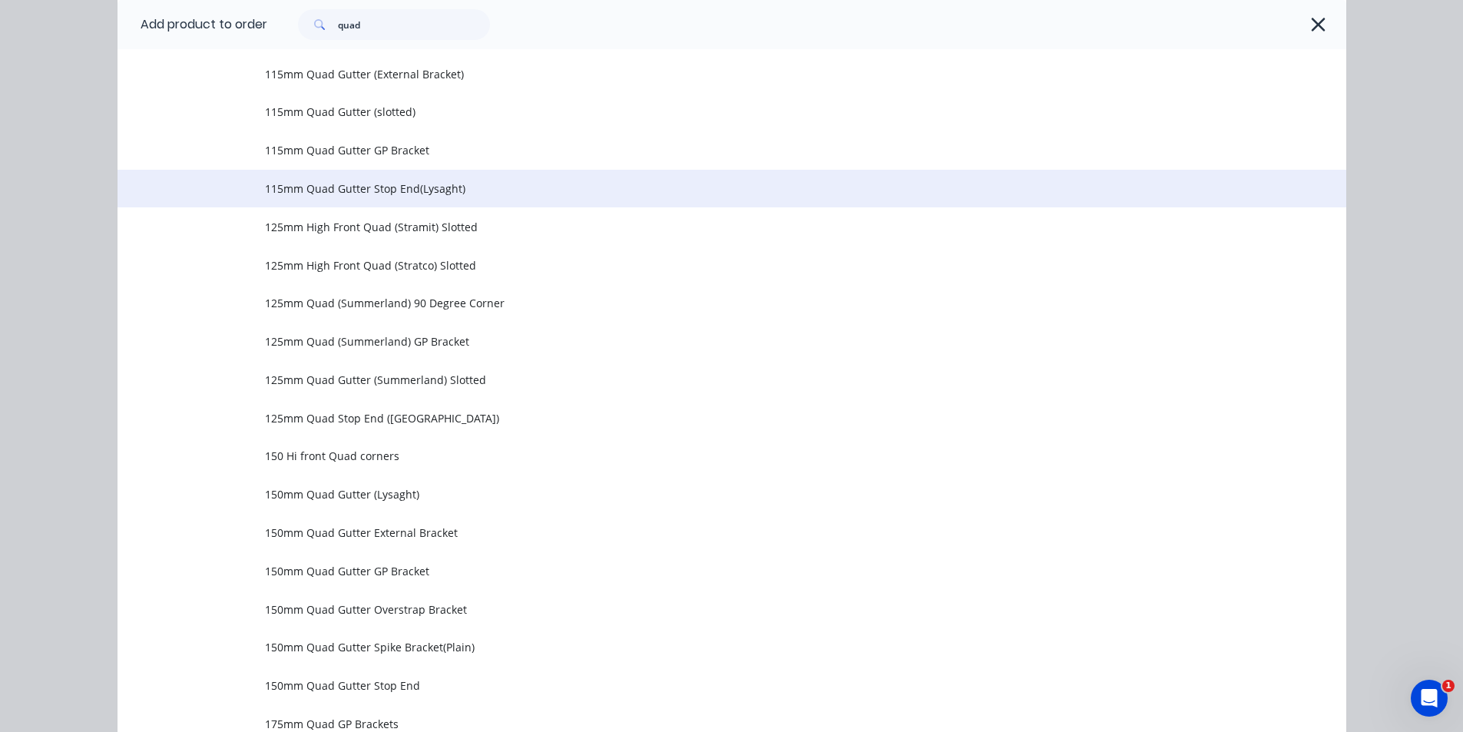
click at [447, 184] on span "115mm Quad Gutter Stop End(Lysaght)" at bounding box center [697, 188] width 865 height 16
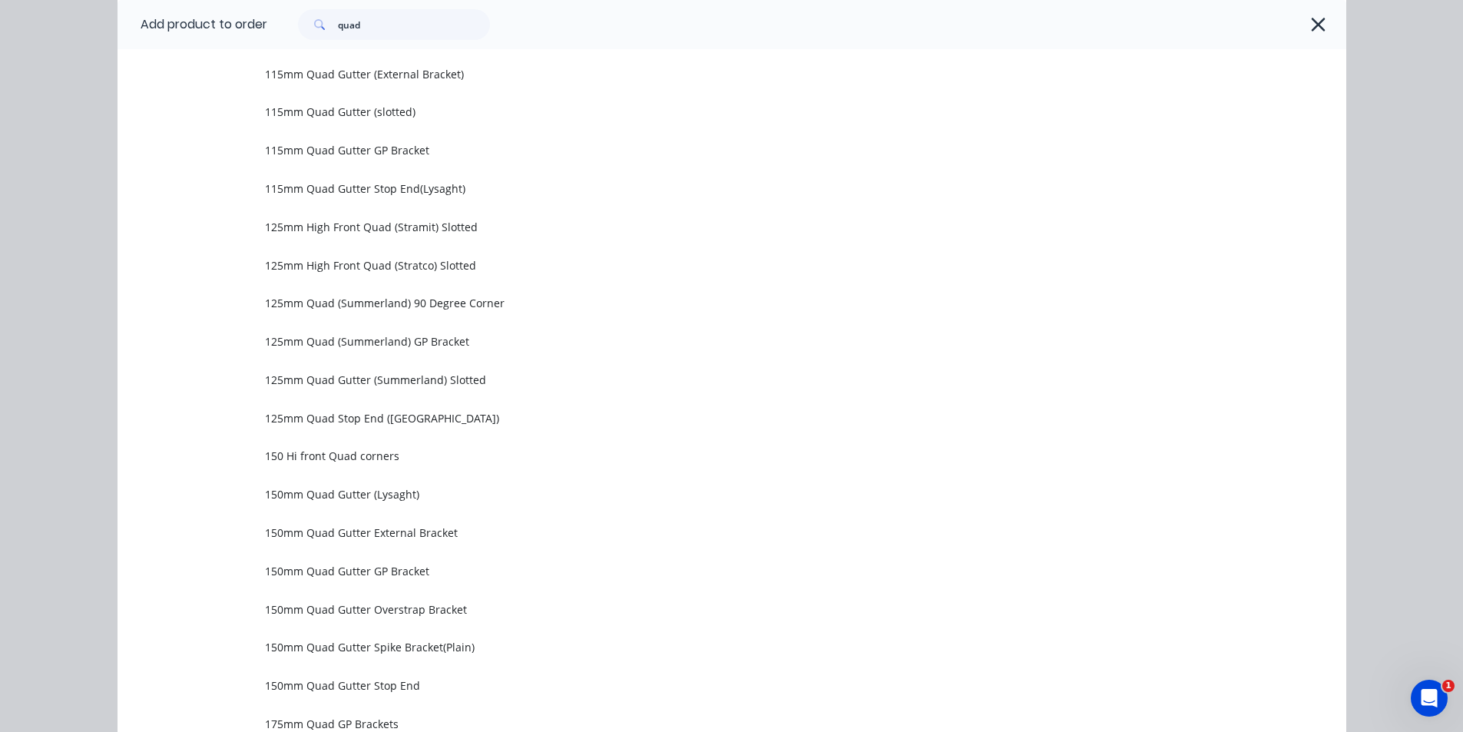
scroll to position [0, 0]
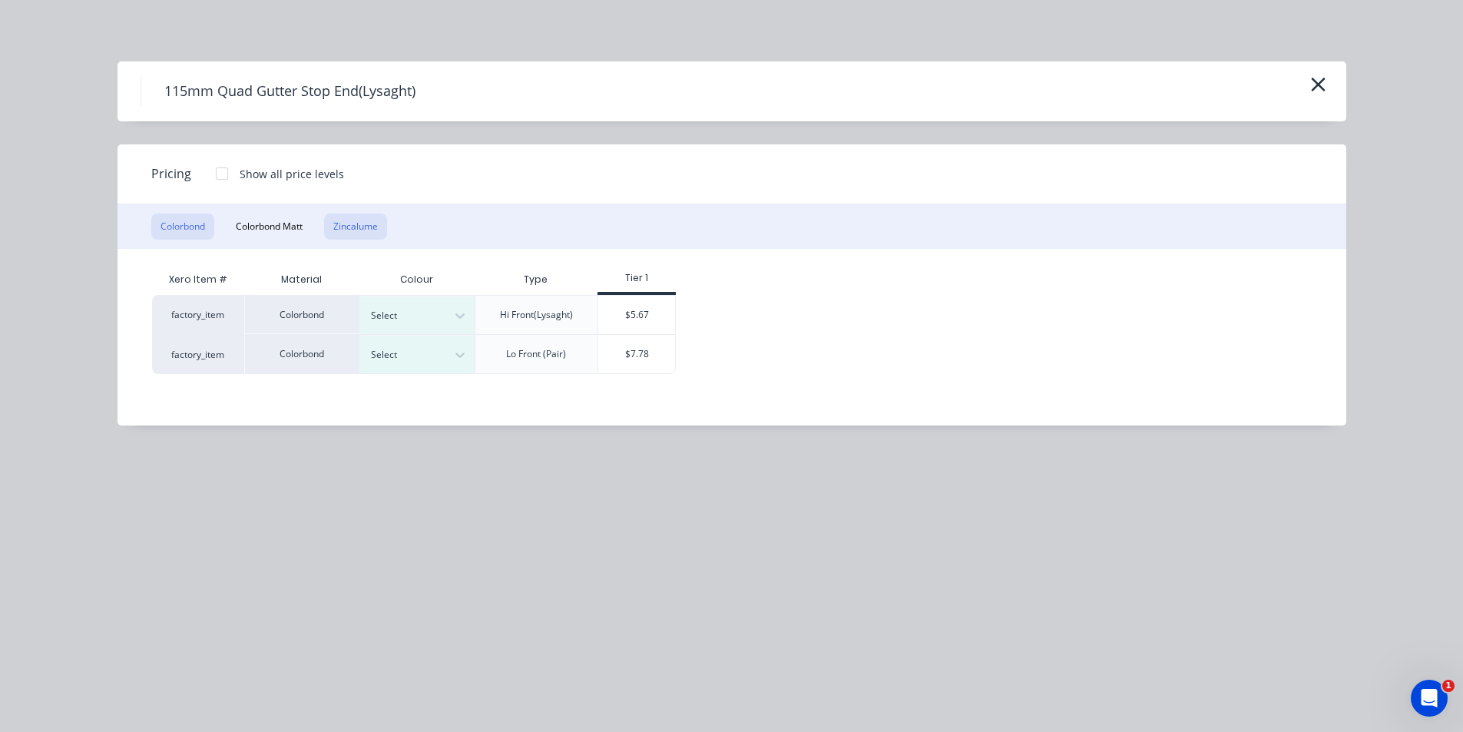
click at [365, 220] on button "Zincalume" at bounding box center [355, 226] width 63 height 26
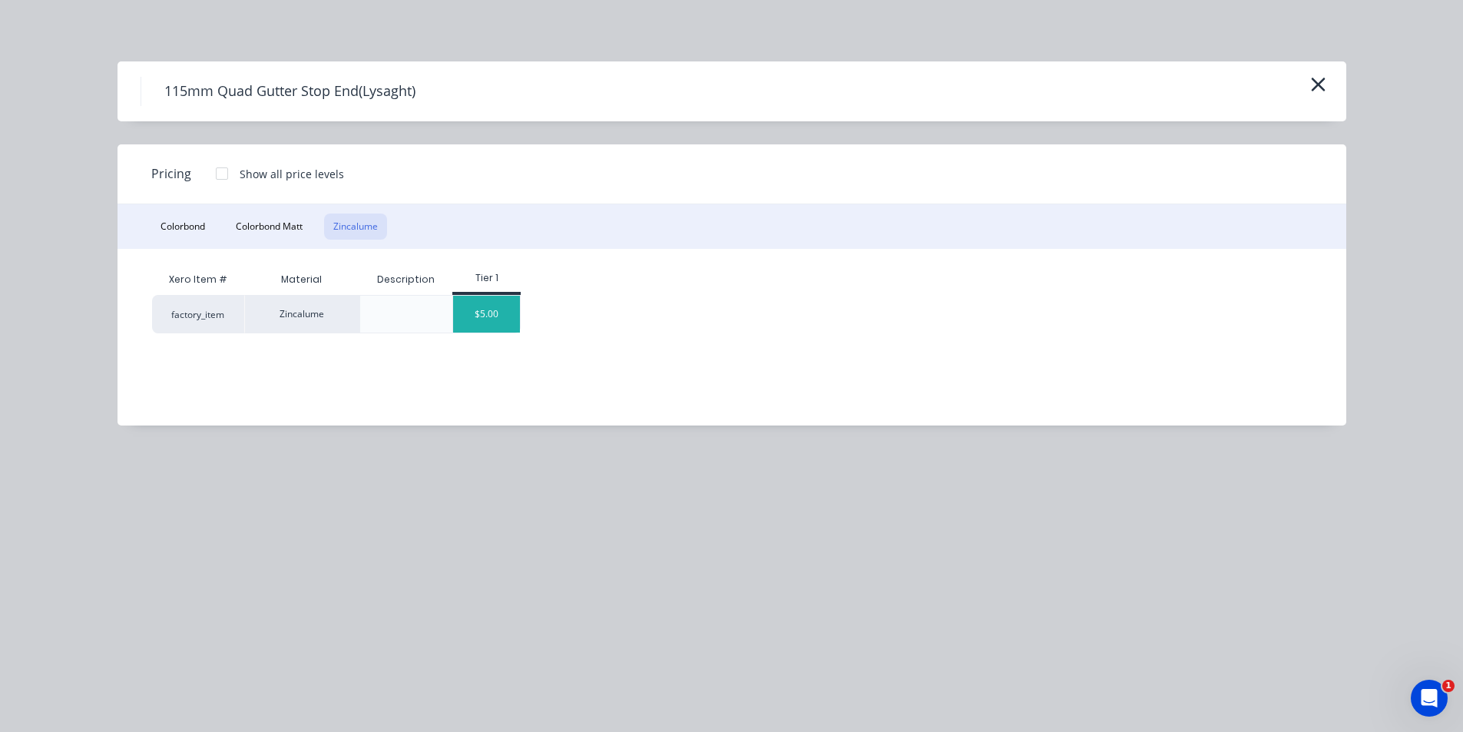
click at [482, 310] on div "$5.00" at bounding box center [486, 314] width 67 height 37
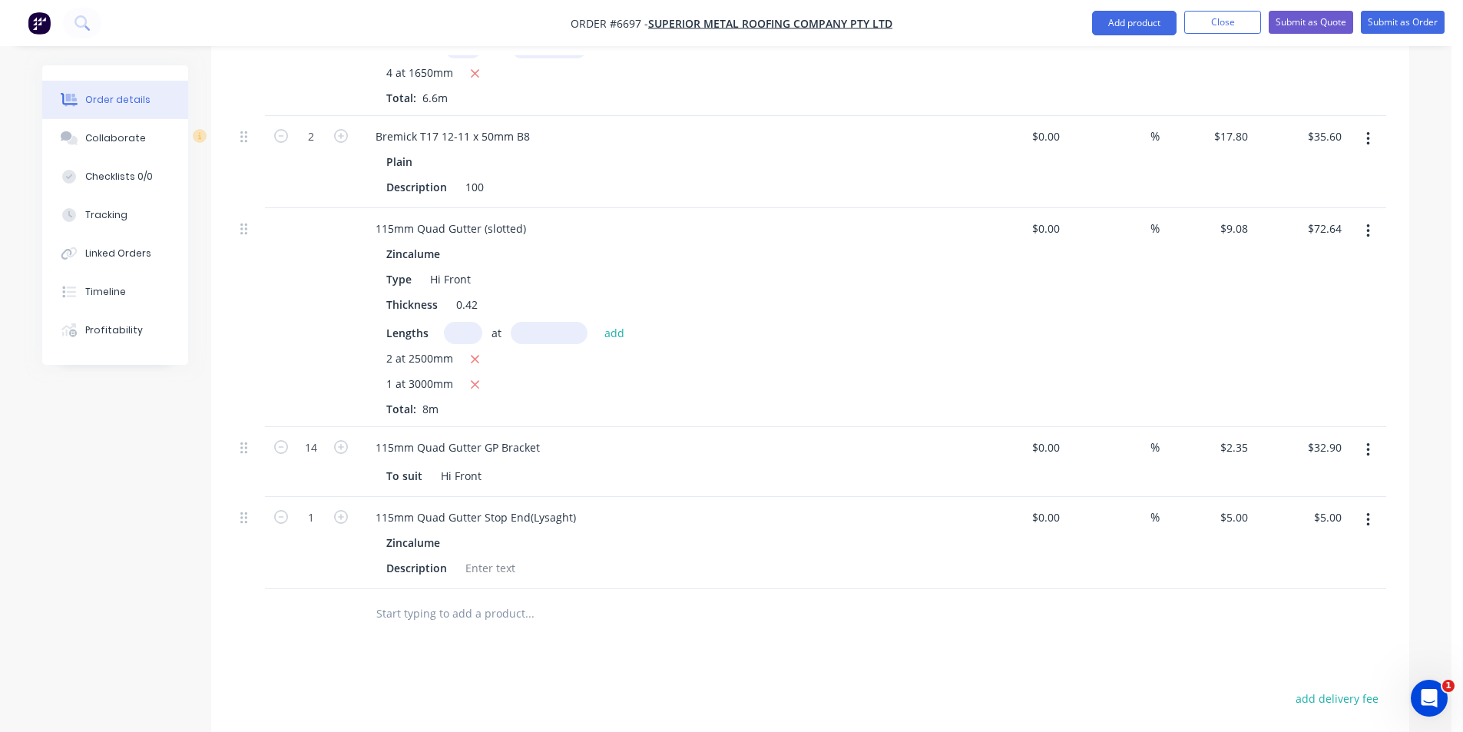
scroll to position [921, 0]
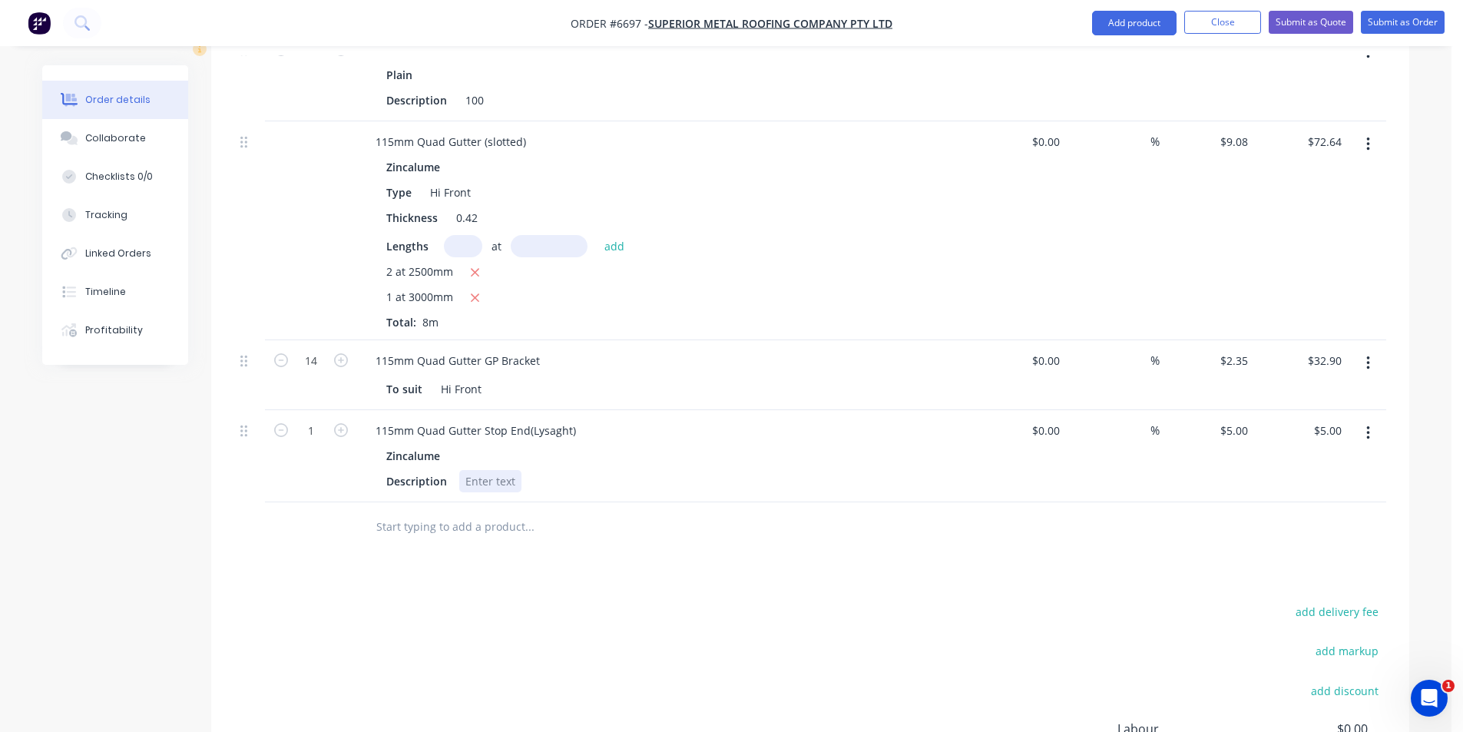
click at [487, 470] on div at bounding box center [490, 481] width 62 height 22
click at [326, 61] on input "1" at bounding box center [311, 49] width 40 height 23
click at [1132, 12] on button "Add product" at bounding box center [1134, 23] width 84 height 25
click at [1125, 35] on nav "Order #6697 - Superior Metal Roofing Company Pty Ltd Add product Product catalo…" at bounding box center [731, 23] width 1463 height 46
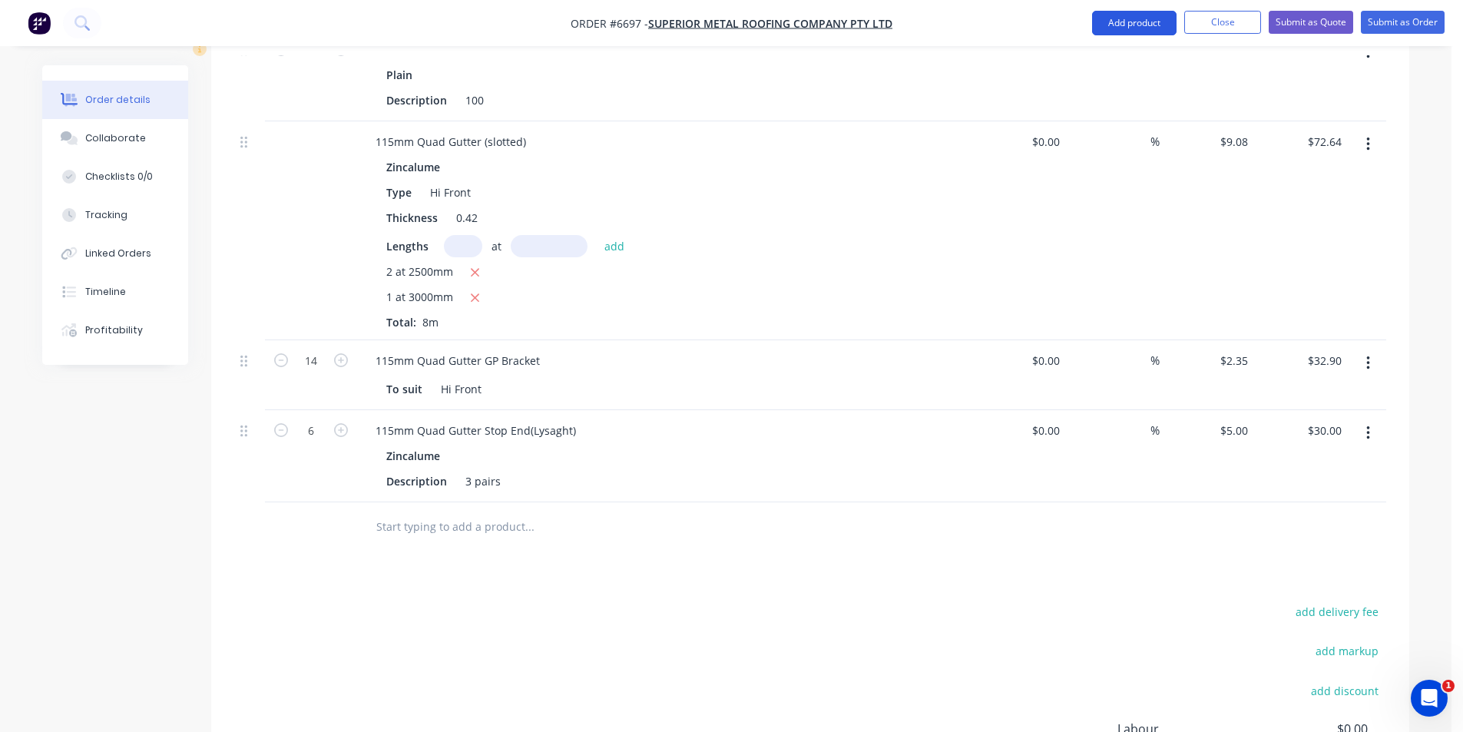
click at [1129, 16] on button "Add product" at bounding box center [1134, 23] width 84 height 25
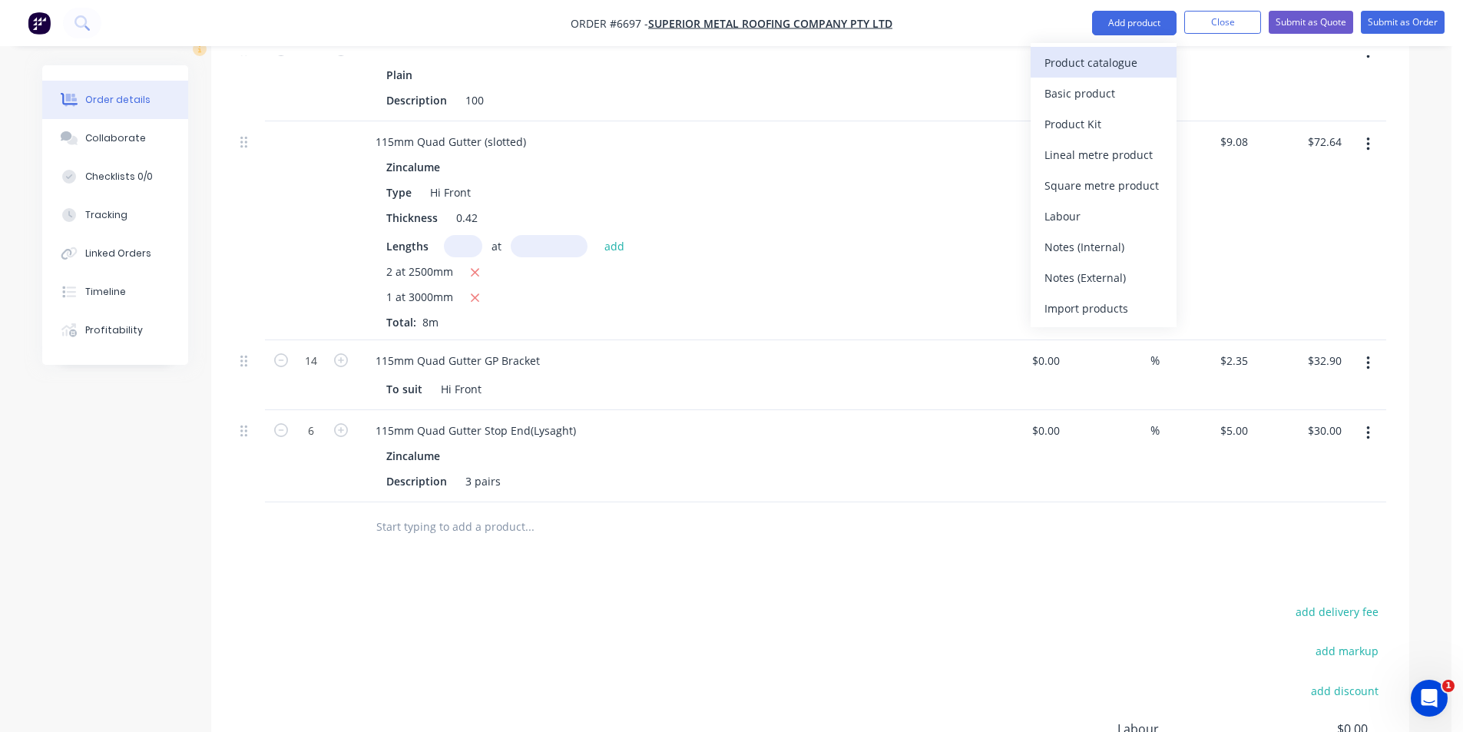
click at [1127, 56] on div "Product catalogue" at bounding box center [1103, 62] width 118 height 22
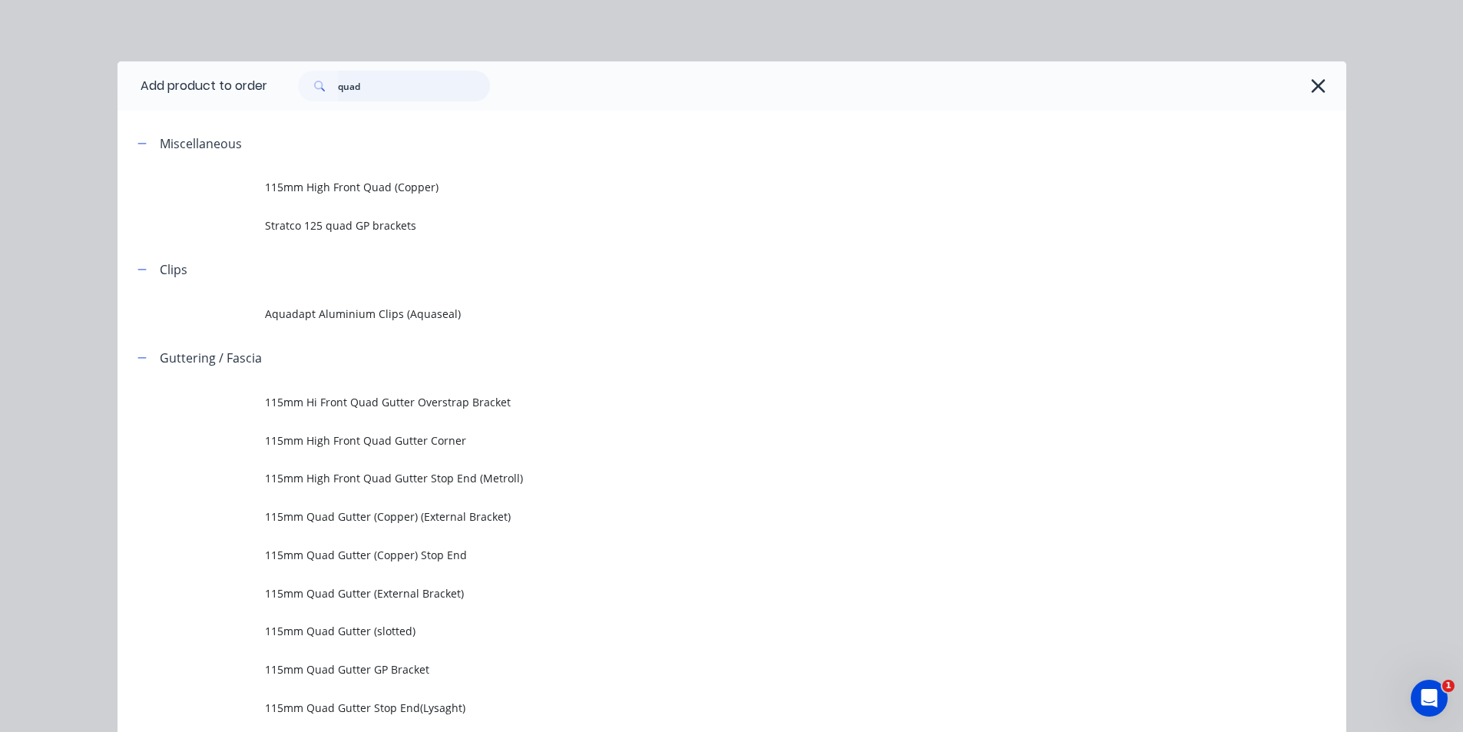
click at [426, 88] on input "quad" at bounding box center [414, 86] width 152 height 31
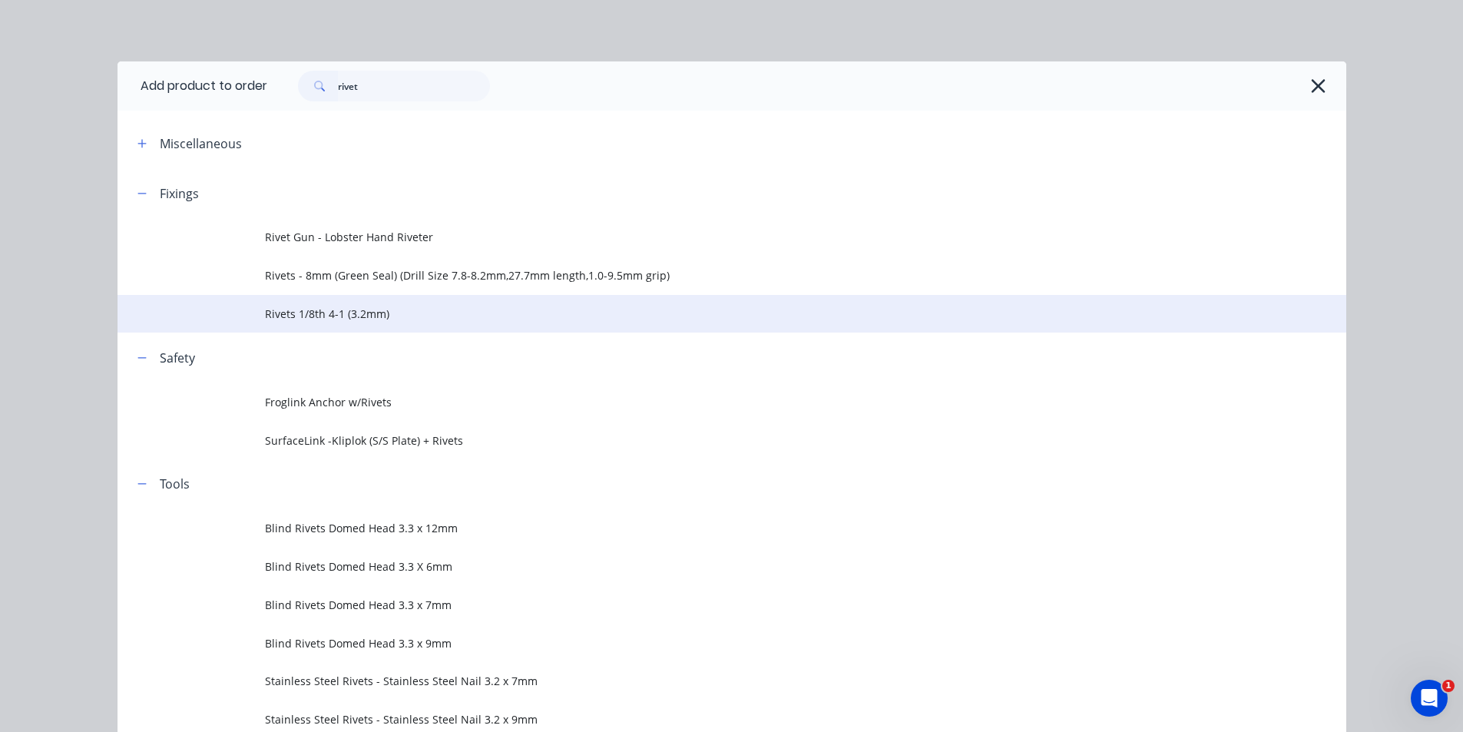
click at [306, 309] on span "Rivets 1/8th 4-1 (3.2mm)" at bounding box center [697, 314] width 865 height 16
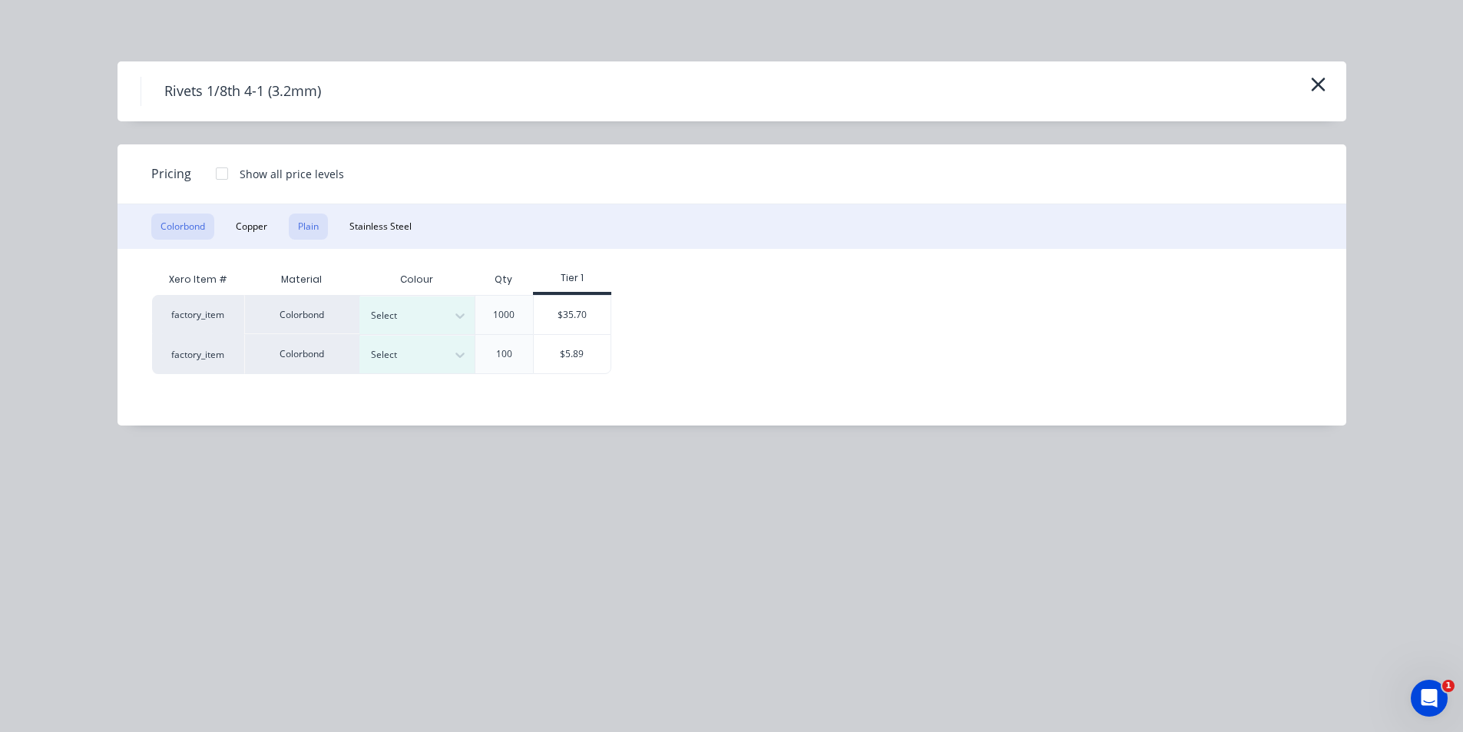
click at [317, 226] on button "Plain" at bounding box center [308, 226] width 39 height 26
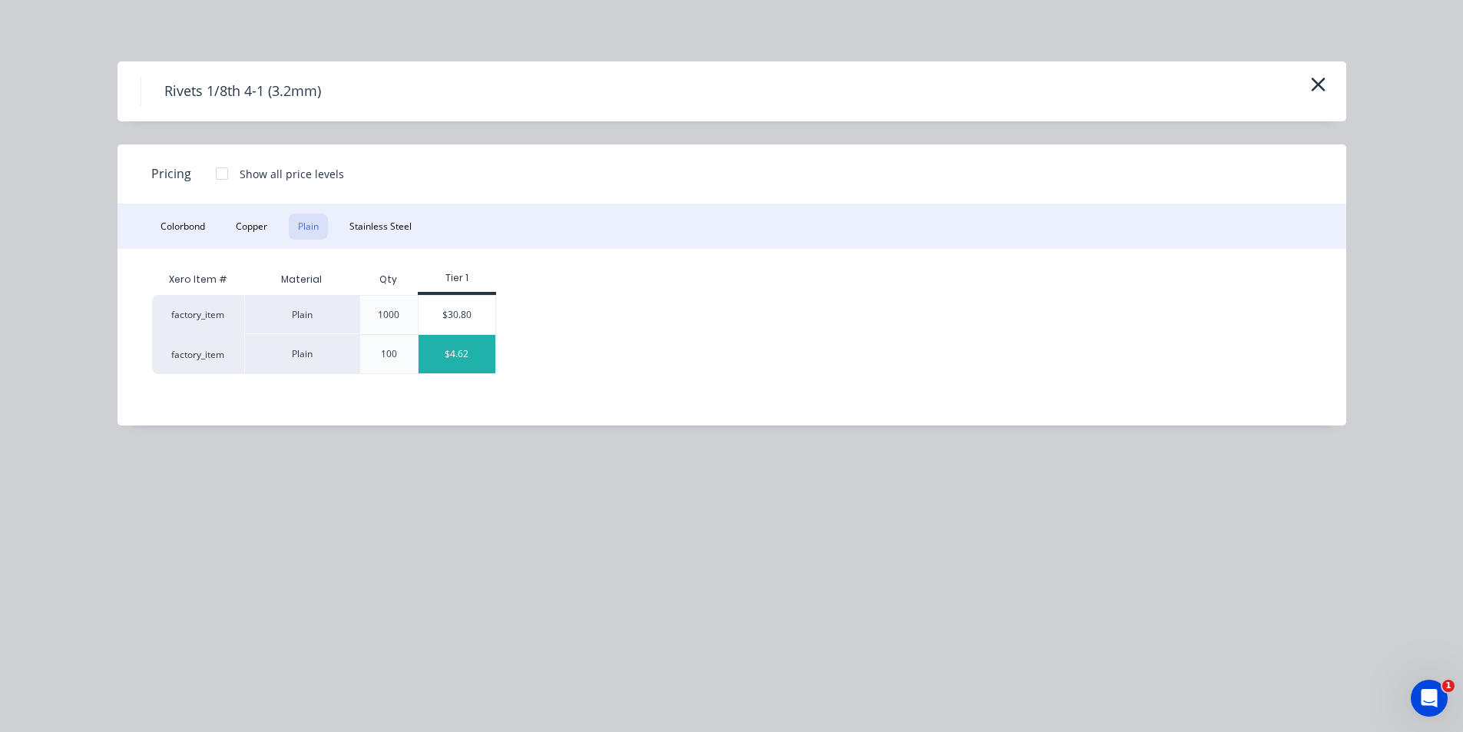
click at [443, 357] on div "$4.62" at bounding box center [456, 354] width 77 height 38
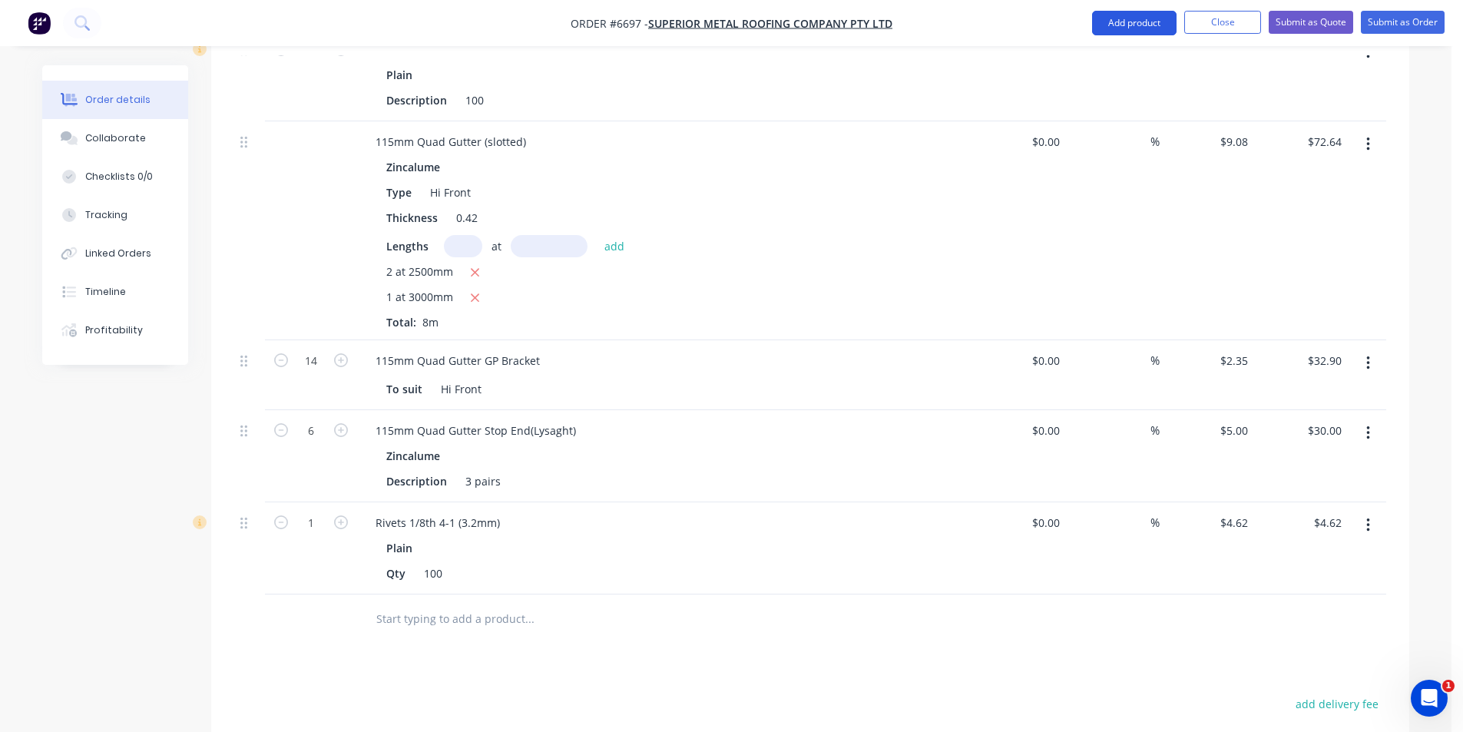
click at [1146, 30] on button "Add product" at bounding box center [1134, 23] width 84 height 25
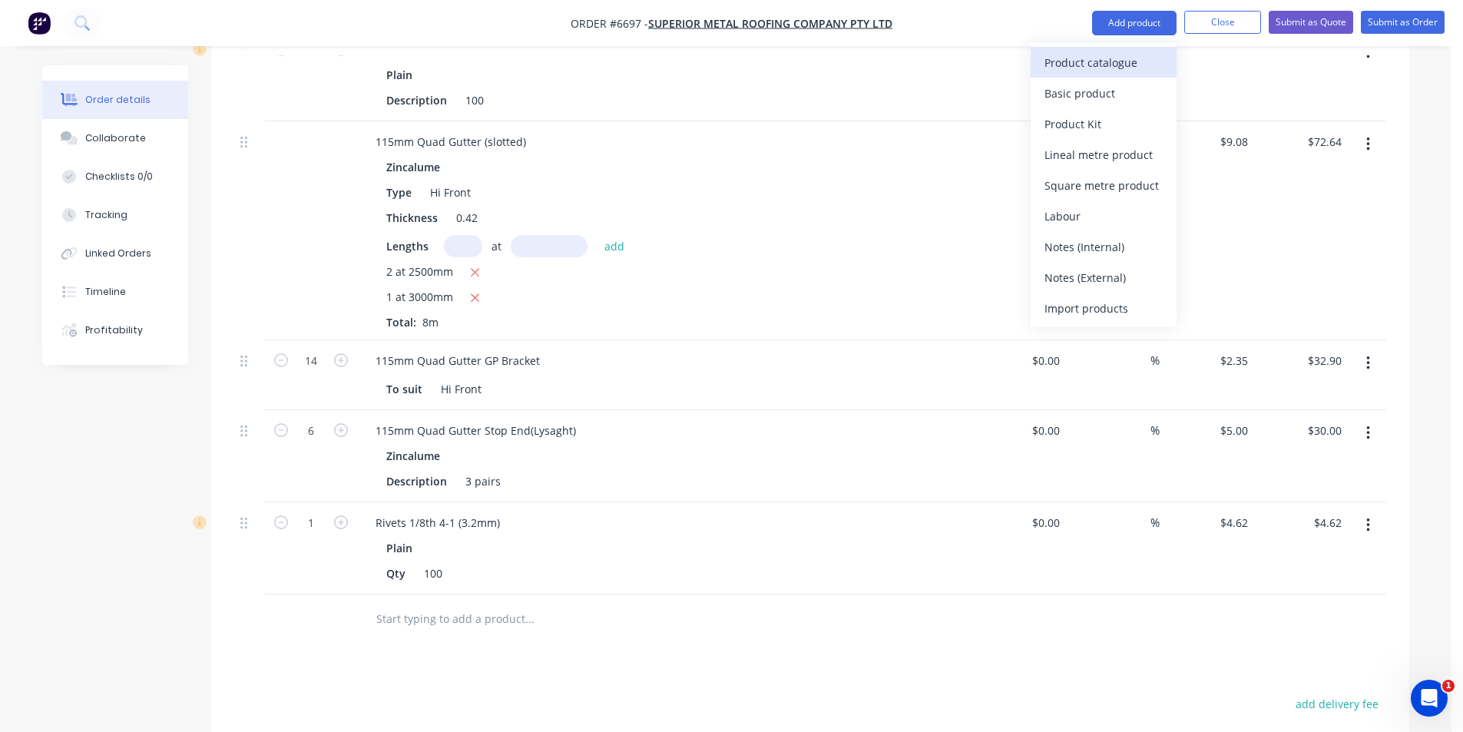
click at [1132, 68] on div "Product catalogue" at bounding box center [1103, 62] width 118 height 22
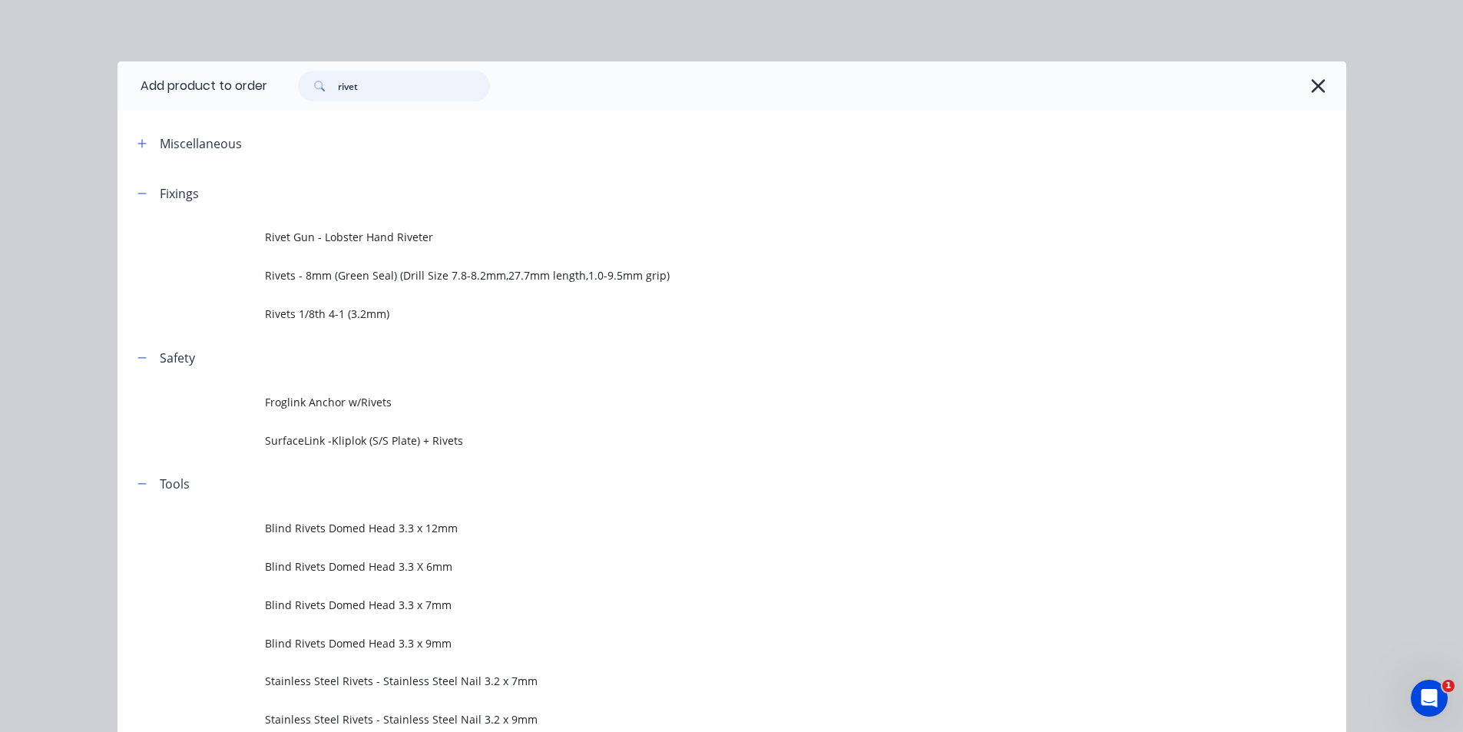
click at [399, 83] on input "rivet" at bounding box center [414, 86] width 152 height 31
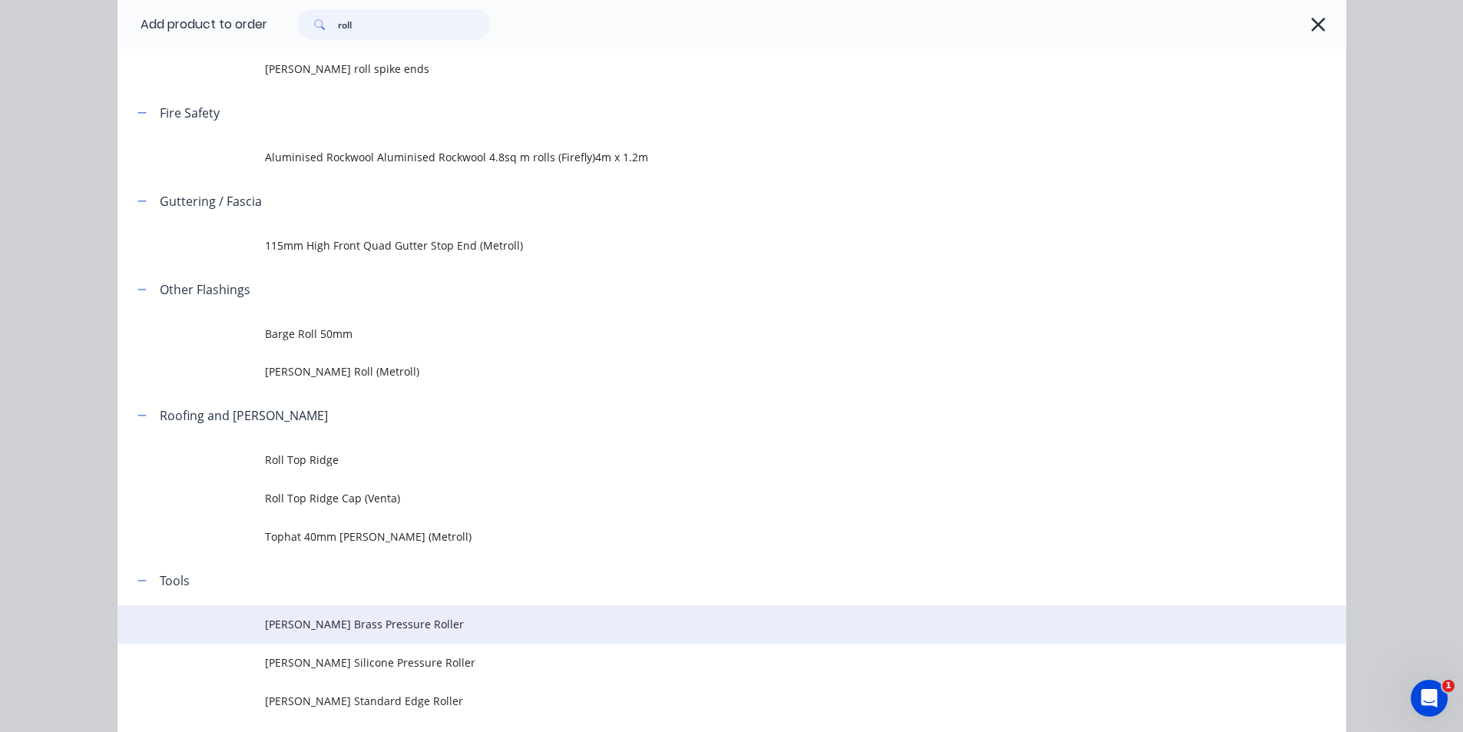
scroll to position [307, 0]
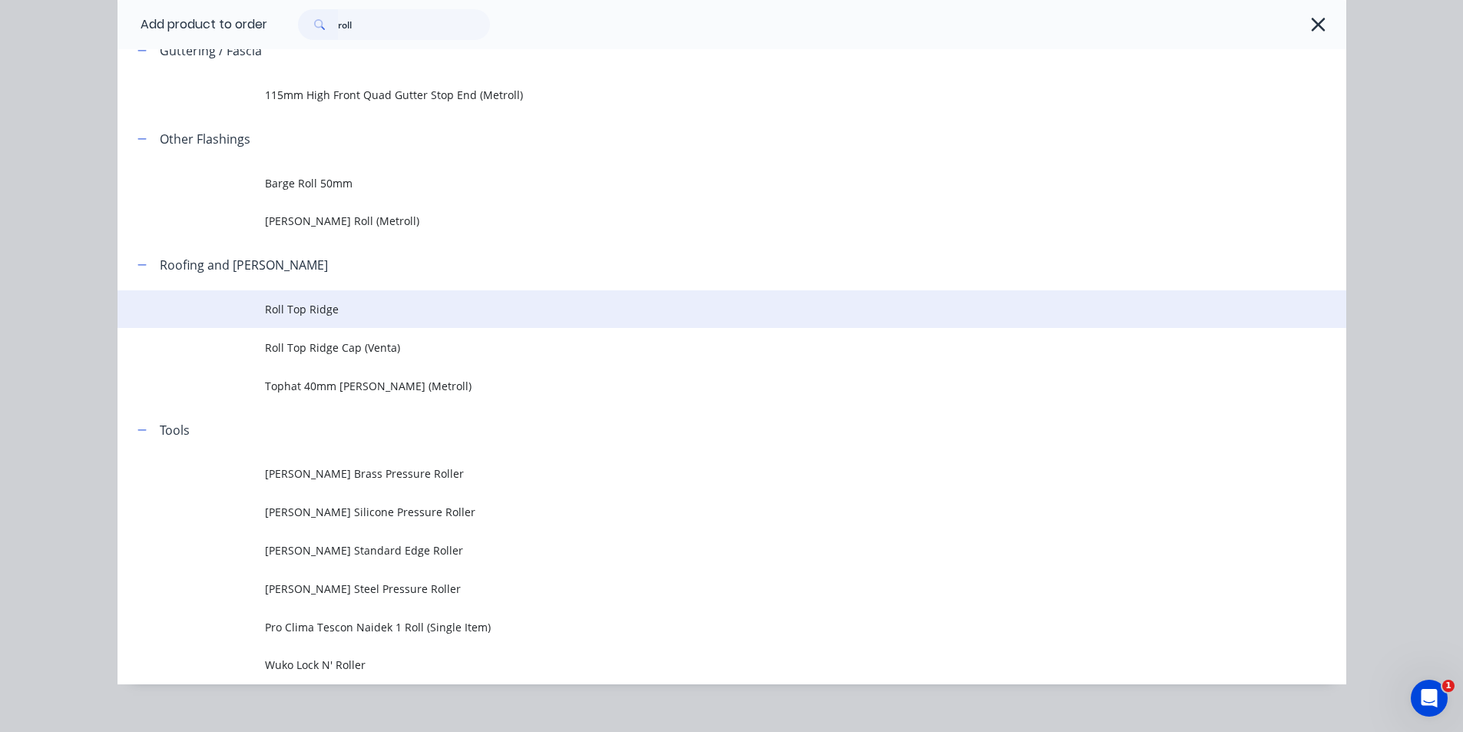
click at [389, 312] on span "Roll Top Ridge" at bounding box center [697, 309] width 865 height 16
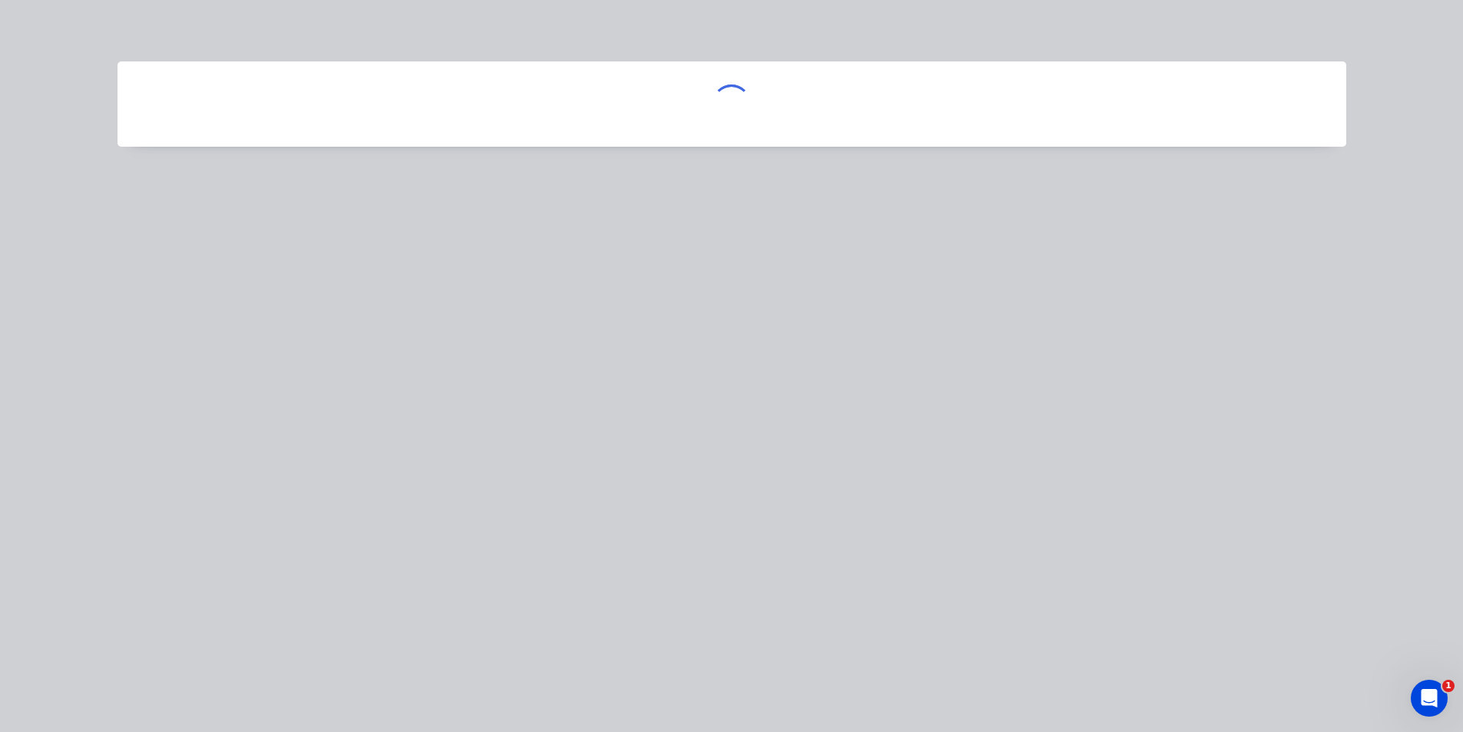
scroll to position [0, 0]
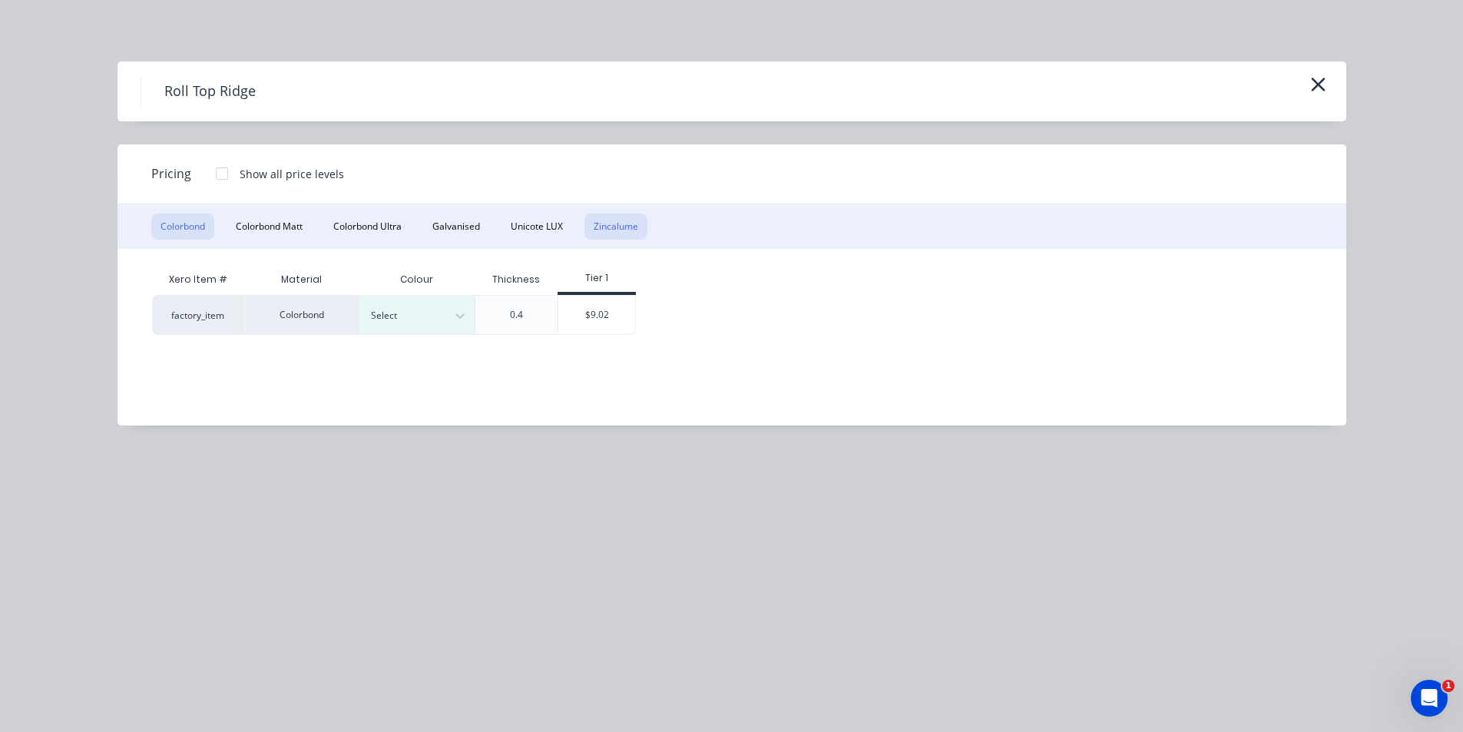
click at [620, 223] on button "Zincalume" at bounding box center [615, 226] width 63 height 26
click at [467, 312] on div "$11.48" at bounding box center [484, 315] width 82 height 38
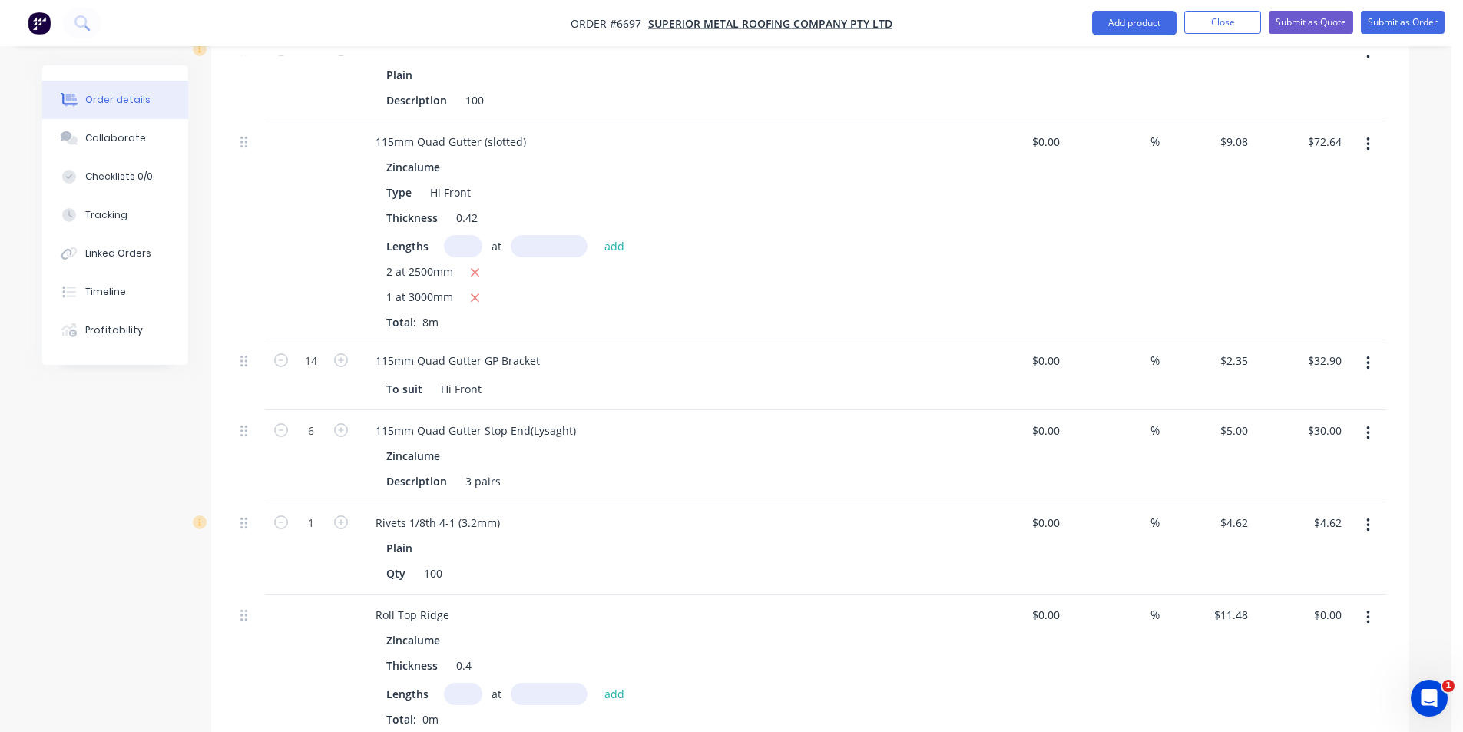
click at [477, 683] on input "text" at bounding box center [463, 694] width 38 height 22
click at [597, 683] on button "add" at bounding box center [615, 693] width 36 height 21
click at [1130, 24] on button "Add product" at bounding box center [1134, 23] width 84 height 25
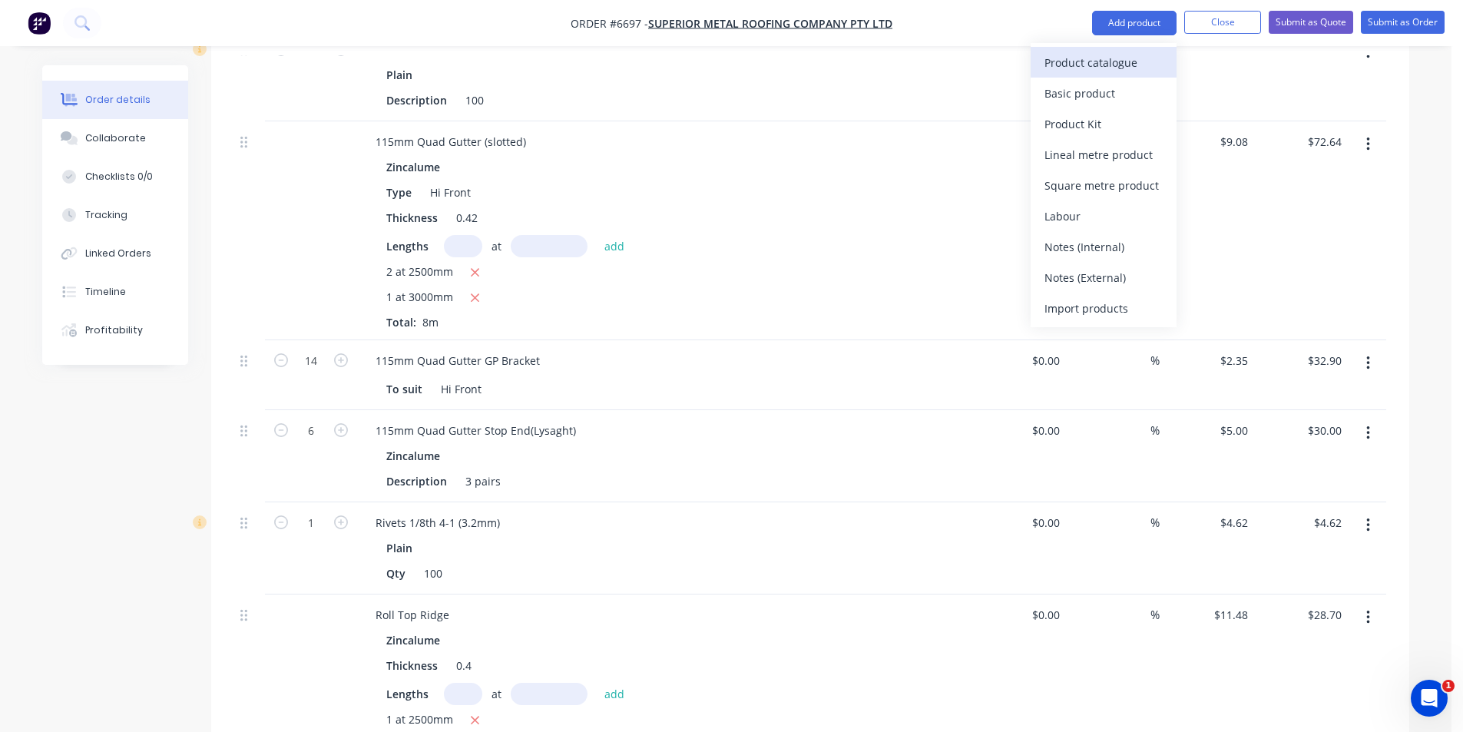
click at [1130, 51] on div "Product catalogue" at bounding box center [1103, 62] width 118 height 22
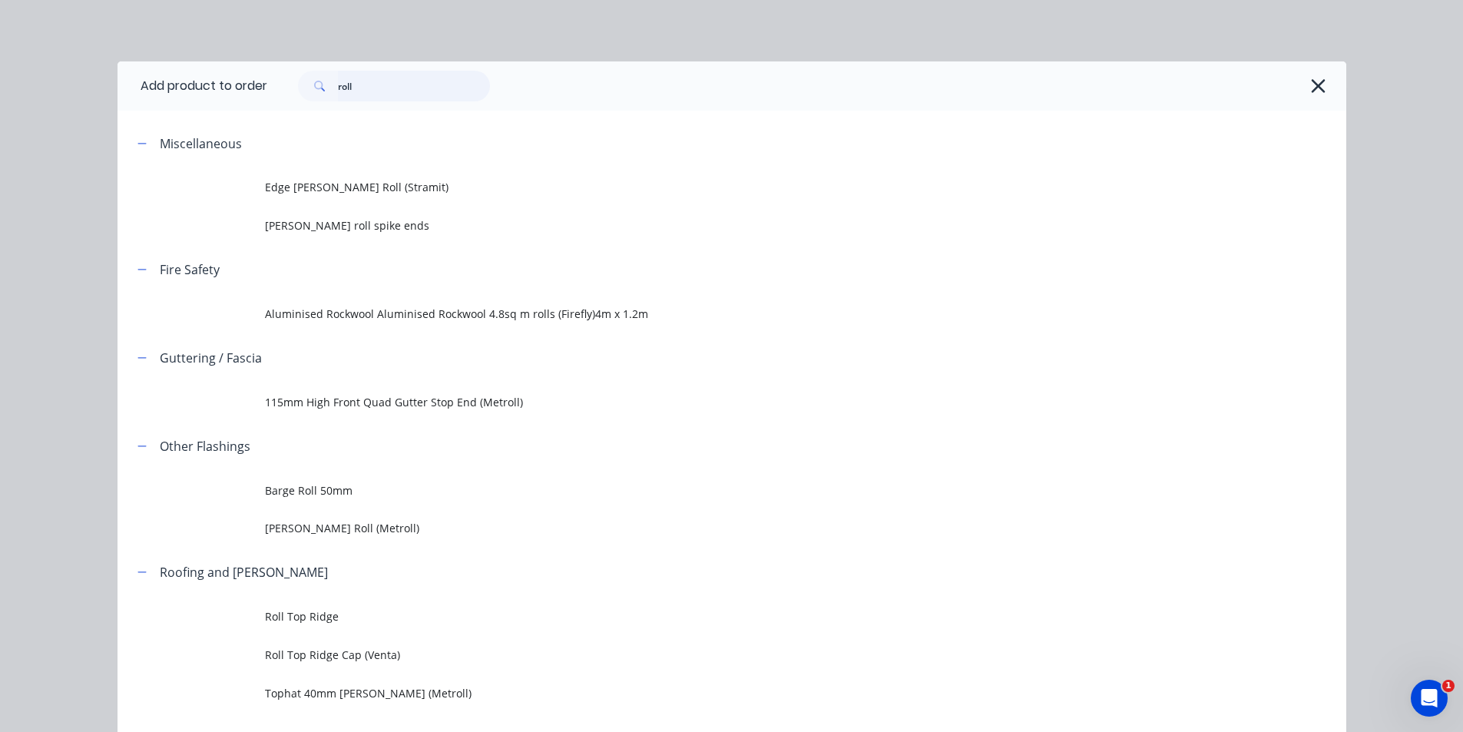
click at [428, 79] on input "roll" at bounding box center [414, 86] width 152 height 31
click at [424, 79] on input "roll" at bounding box center [414, 86] width 152 height 31
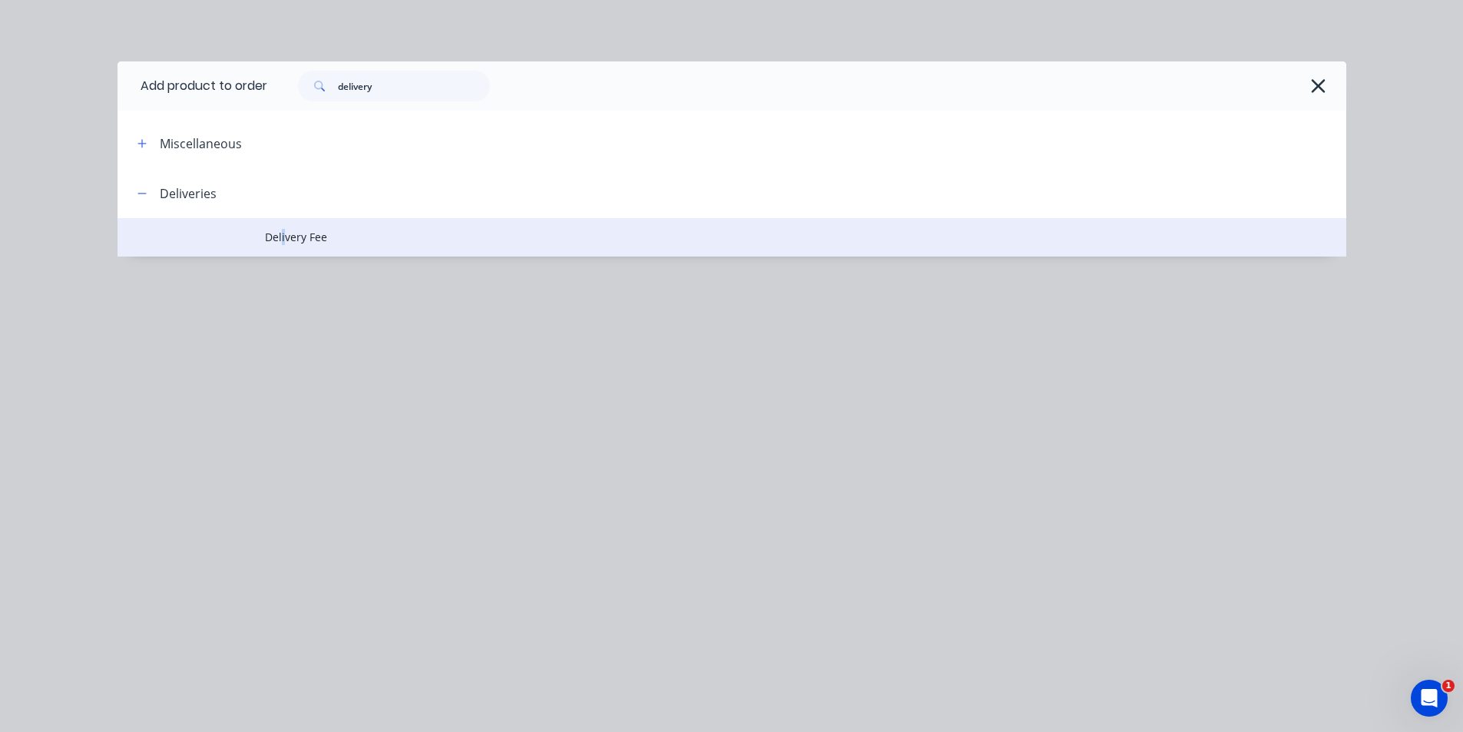
click at [283, 236] on span "Delivery Fee" at bounding box center [697, 237] width 865 height 16
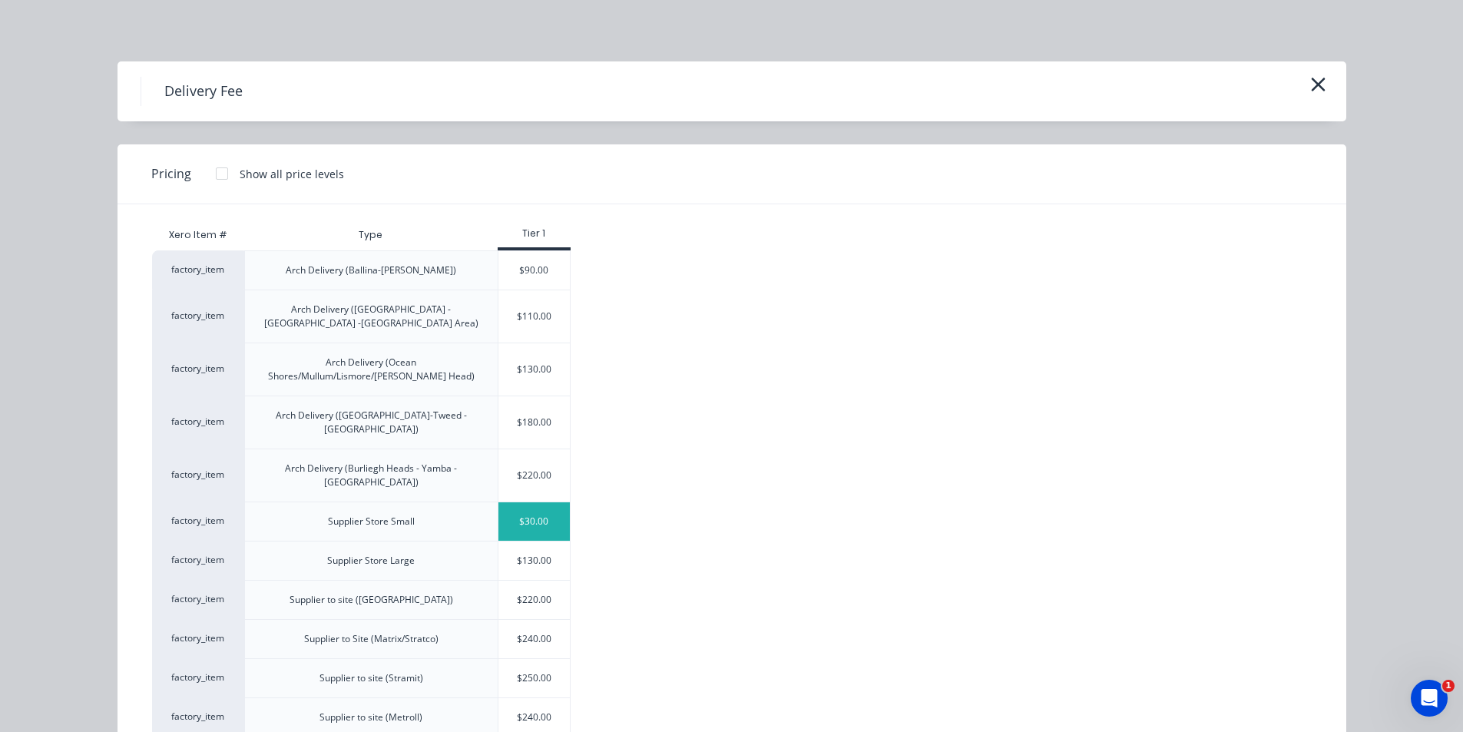
click at [532, 502] on div "$30.00" at bounding box center [534, 521] width 72 height 38
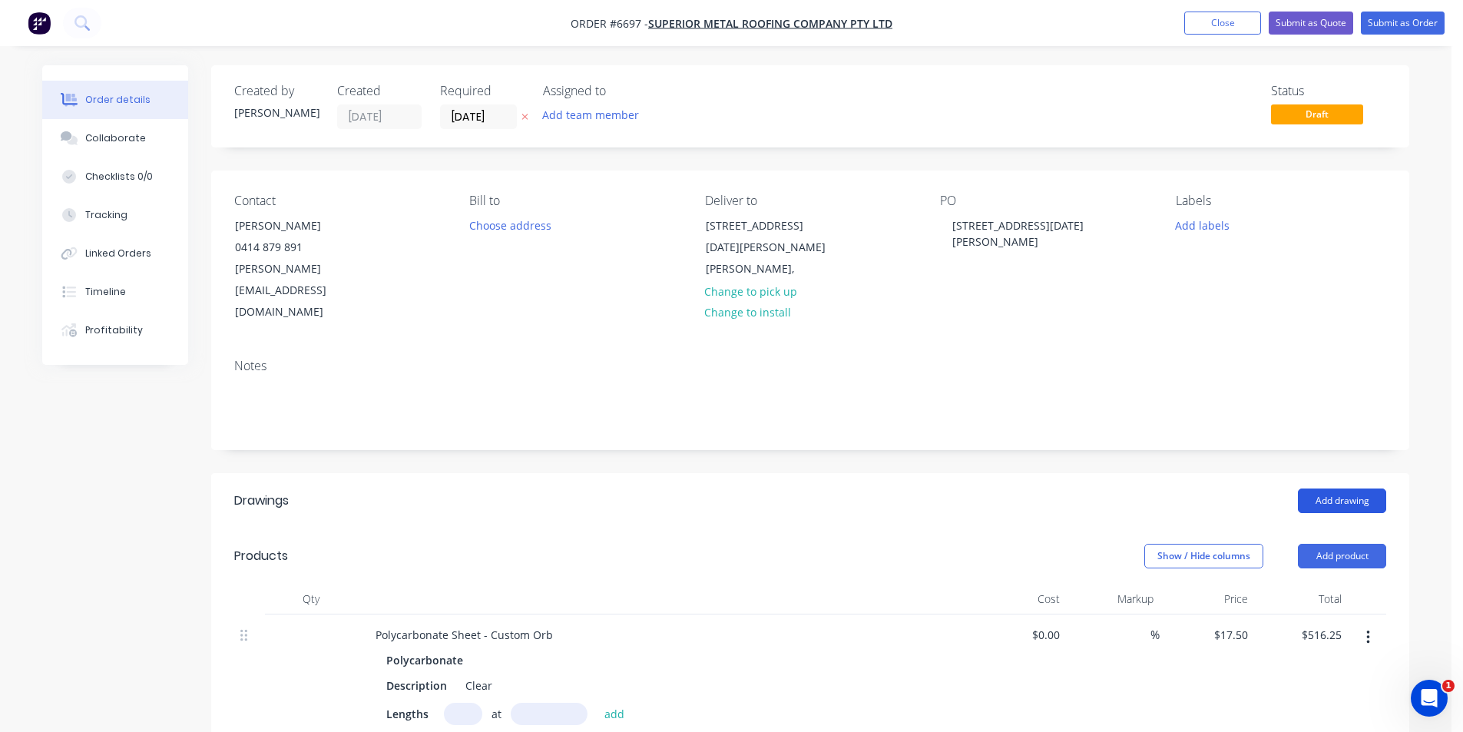
click at [1334, 488] on button "Add drawing" at bounding box center [1342, 500] width 88 height 25
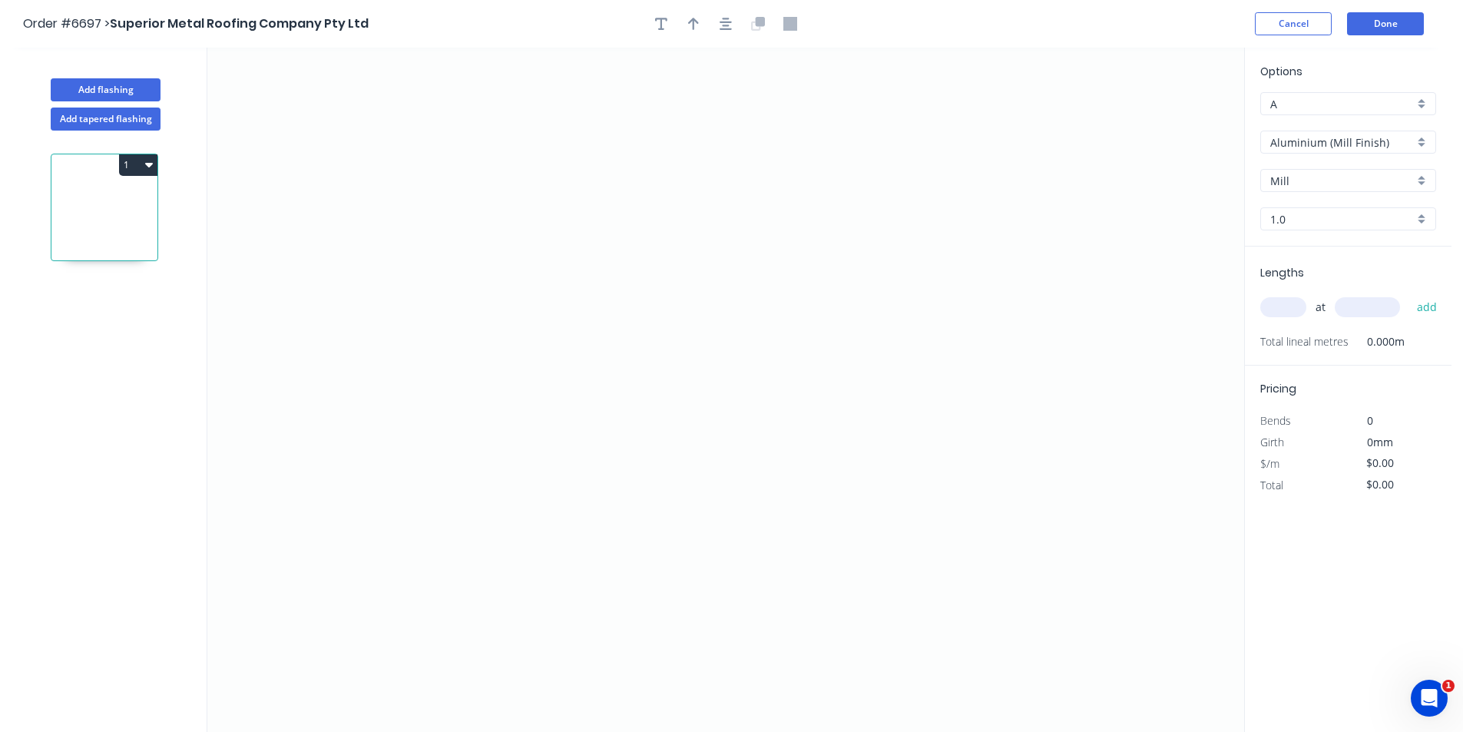
click at [1364, 145] on input "Aluminium (Mill Finish)" at bounding box center [1342, 142] width 144 height 16
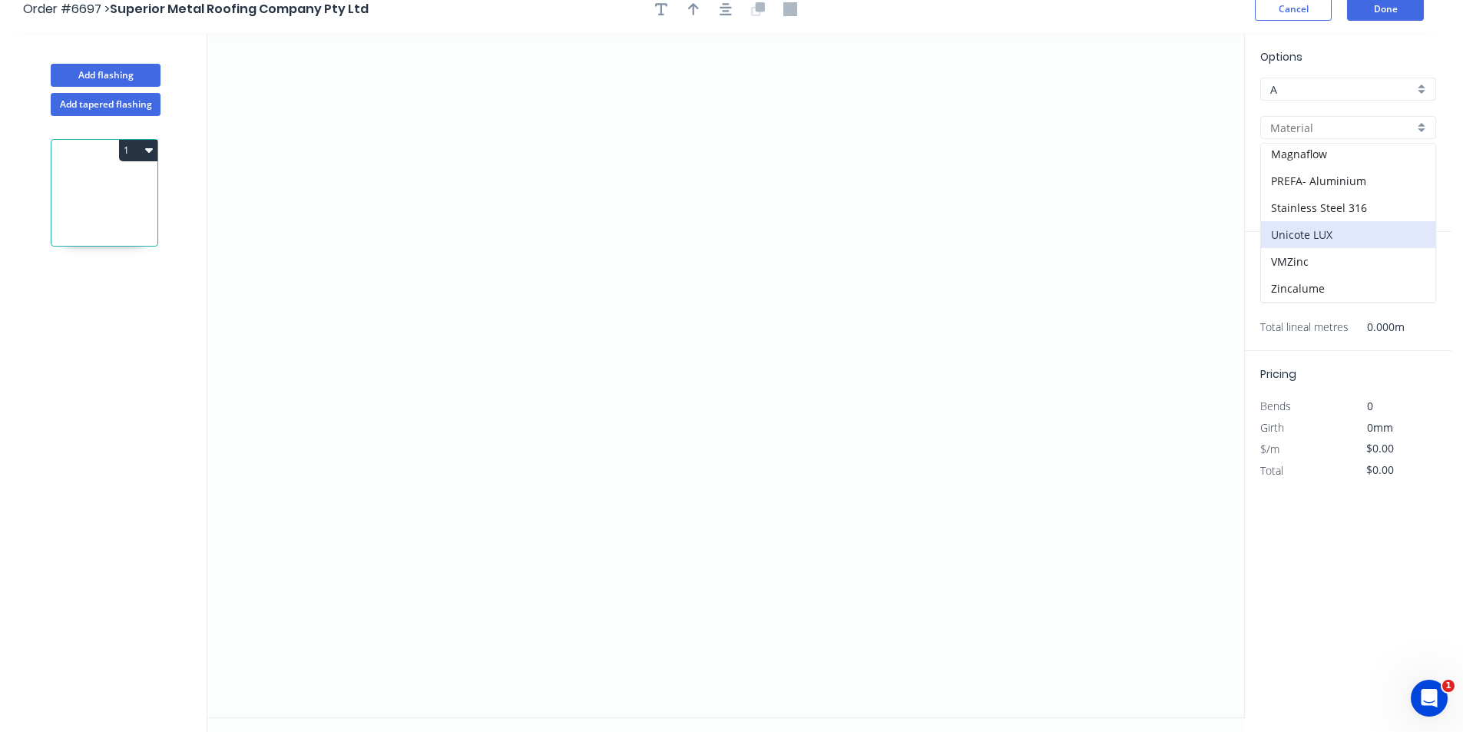
scroll to position [28, 0]
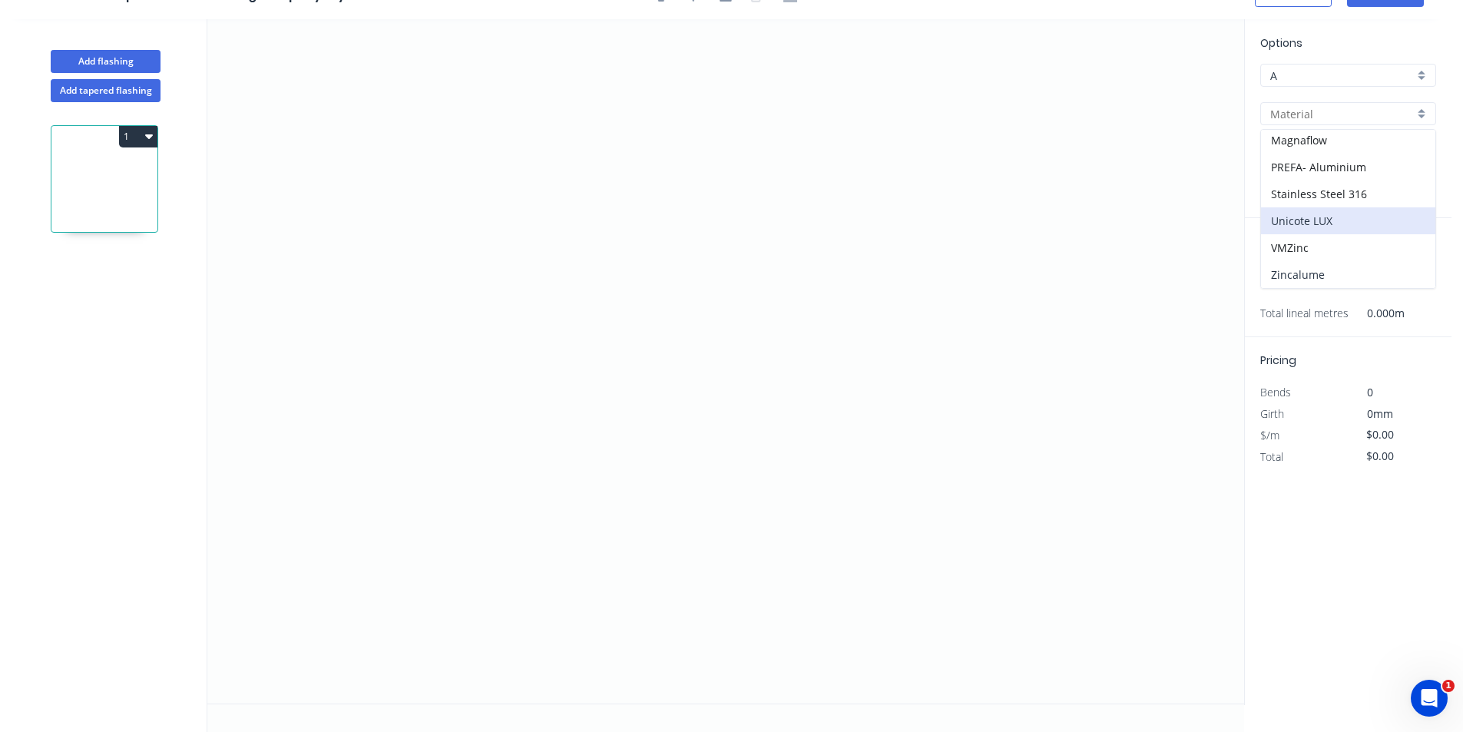
click at [1334, 266] on div "Zincalume" at bounding box center [1348, 274] width 174 height 27
click at [494, 281] on icon "0" at bounding box center [725, 361] width 1037 height 684
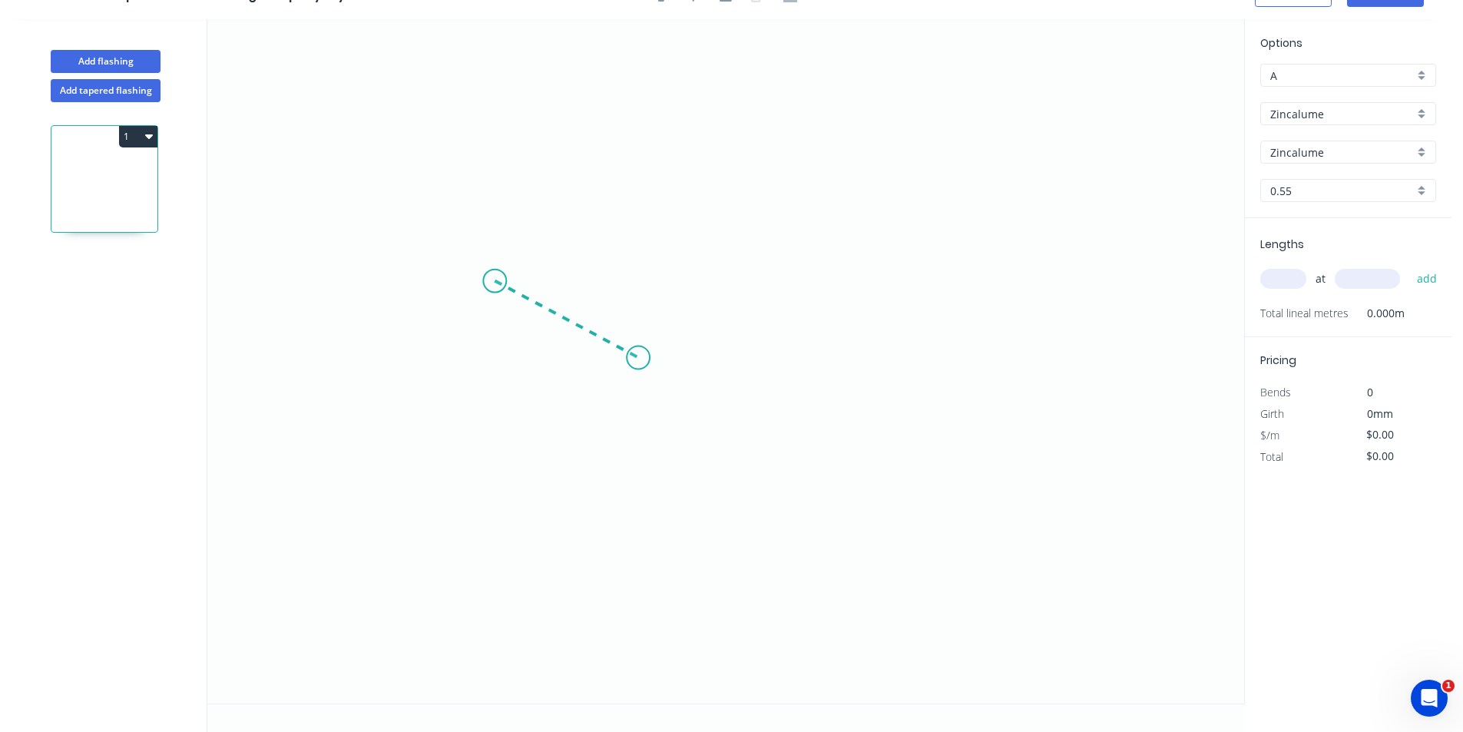
click at [638, 358] on icon "0" at bounding box center [725, 361] width 1037 height 684
click at [888, 358] on icon "0 ?" at bounding box center [725, 361] width 1037 height 684
click at [927, 422] on icon "0 ? ? ? º" at bounding box center [725, 361] width 1037 height 684
drag, startPoint x: 491, startPoint y: 287, endPoint x: 488, endPoint y: 280, distance: 7.9
click at [488, 282] on circle at bounding box center [494, 280] width 23 height 23
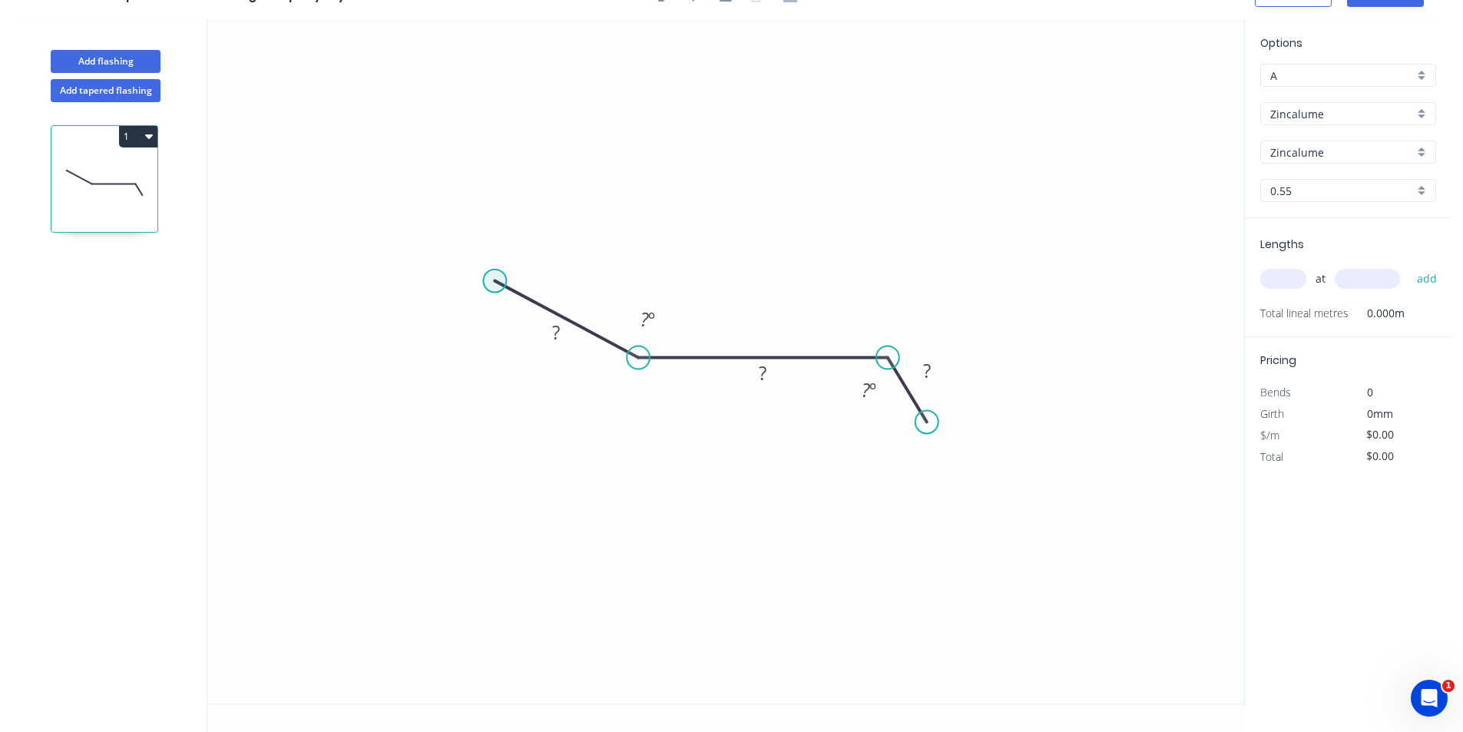
click at [483, 279] on circle at bounding box center [494, 280] width 23 height 23
drag, startPoint x: 477, startPoint y: 280, endPoint x: 410, endPoint y: 254, distance: 71.7
click at [410, 254] on circle at bounding box center [409, 254] width 23 height 23
click at [489, 334] on div "Open Hook" at bounding box center [487, 337] width 154 height 31
click at [458, 312] on div "Flip bend" at bounding box center [497, 306] width 154 height 31
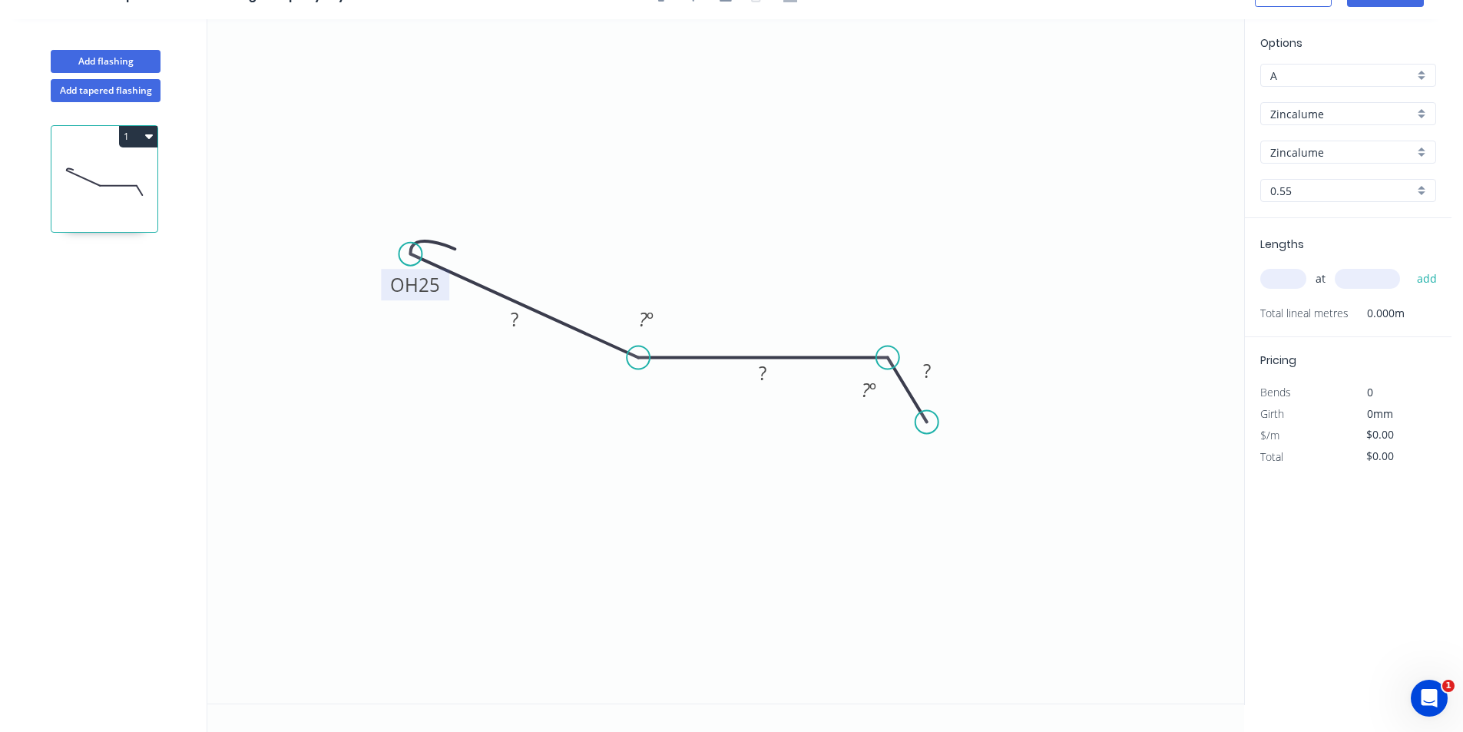
click at [428, 279] on tspan "25" at bounding box center [428, 284] width 21 height 25
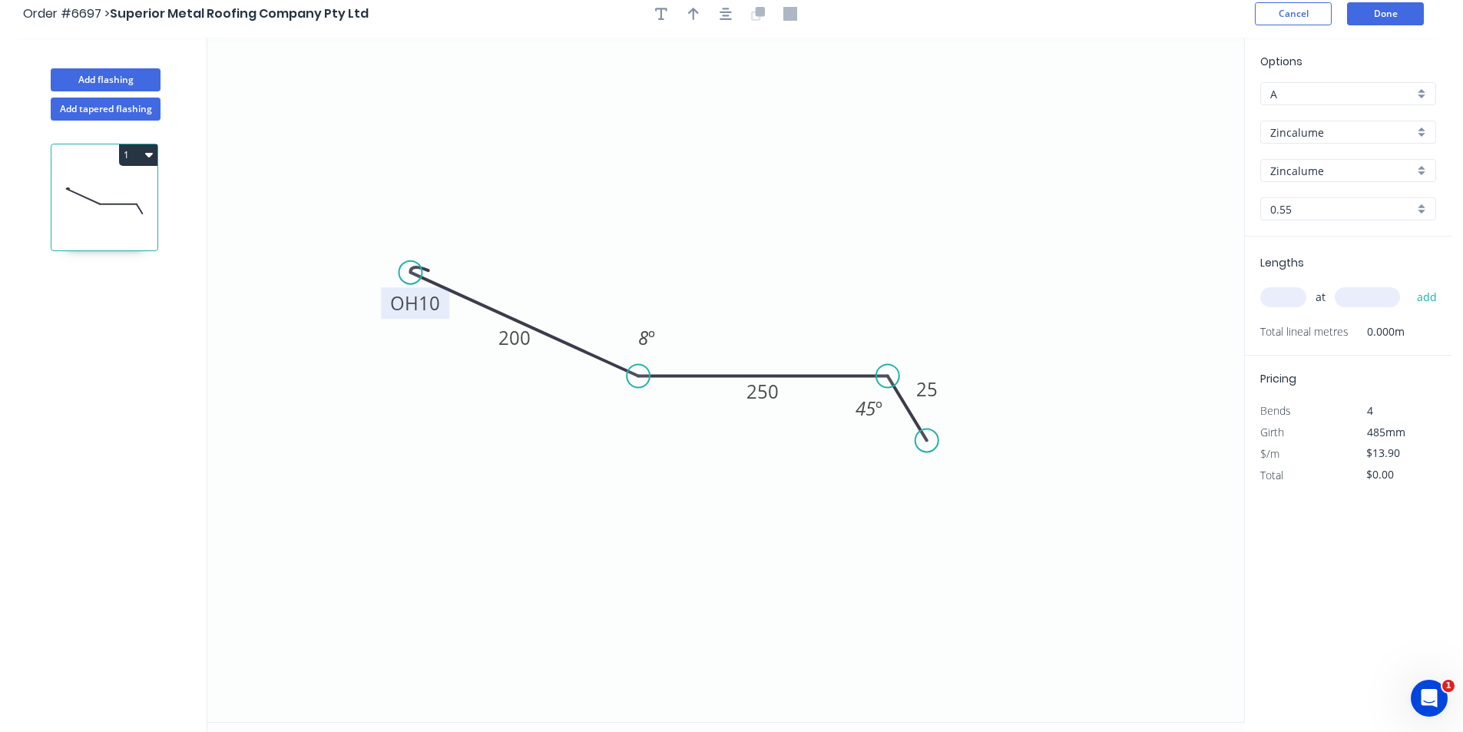
scroll to position [0, 0]
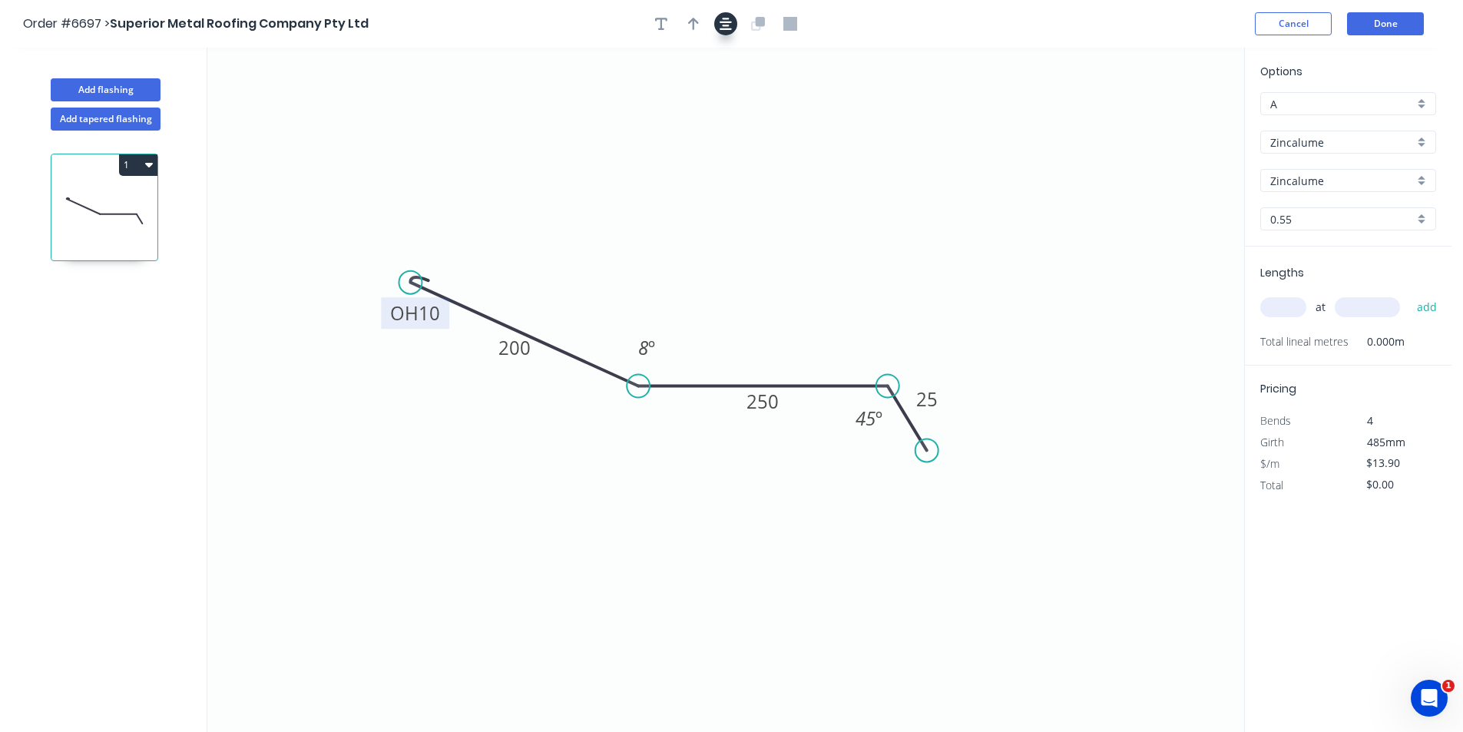
click at [719, 16] on button "button" at bounding box center [725, 23] width 23 height 23
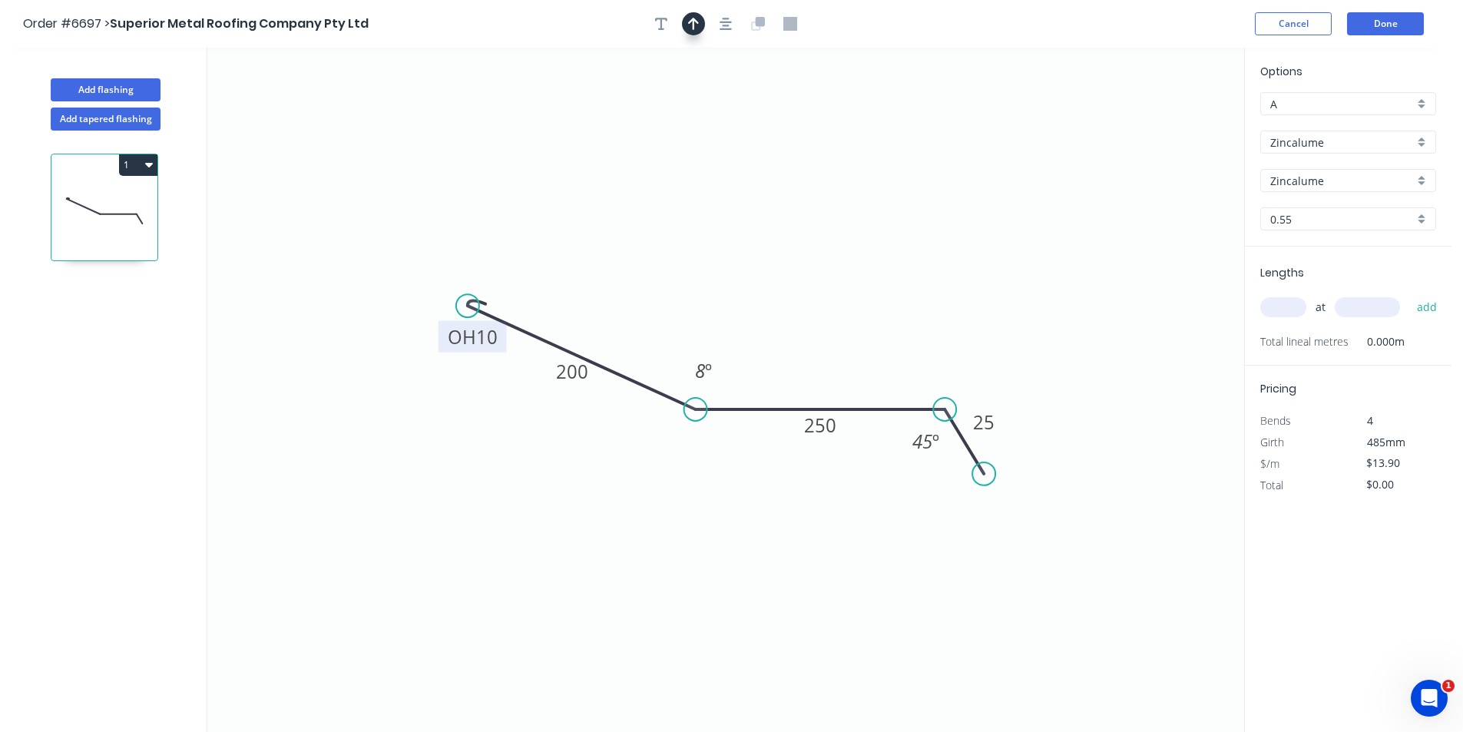
click at [697, 22] on icon "button" at bounding box center [693, 24] width 11 height 12
drag, startPoint x: 1167, startPoint y: 124, endPoint x: 802, endPoint y: 322, distance: 415.3
click at [720, 320] on icon at bounding box center [722, 298] width 14 height 49
drag, startPoint x: 1303, startPoint y: 289, endPoint x: 1287, endPoint y: 303, distance: 21.2
click at [1301, 291] on div "at add" at bounding box center [1349, 306] width 179 height 41
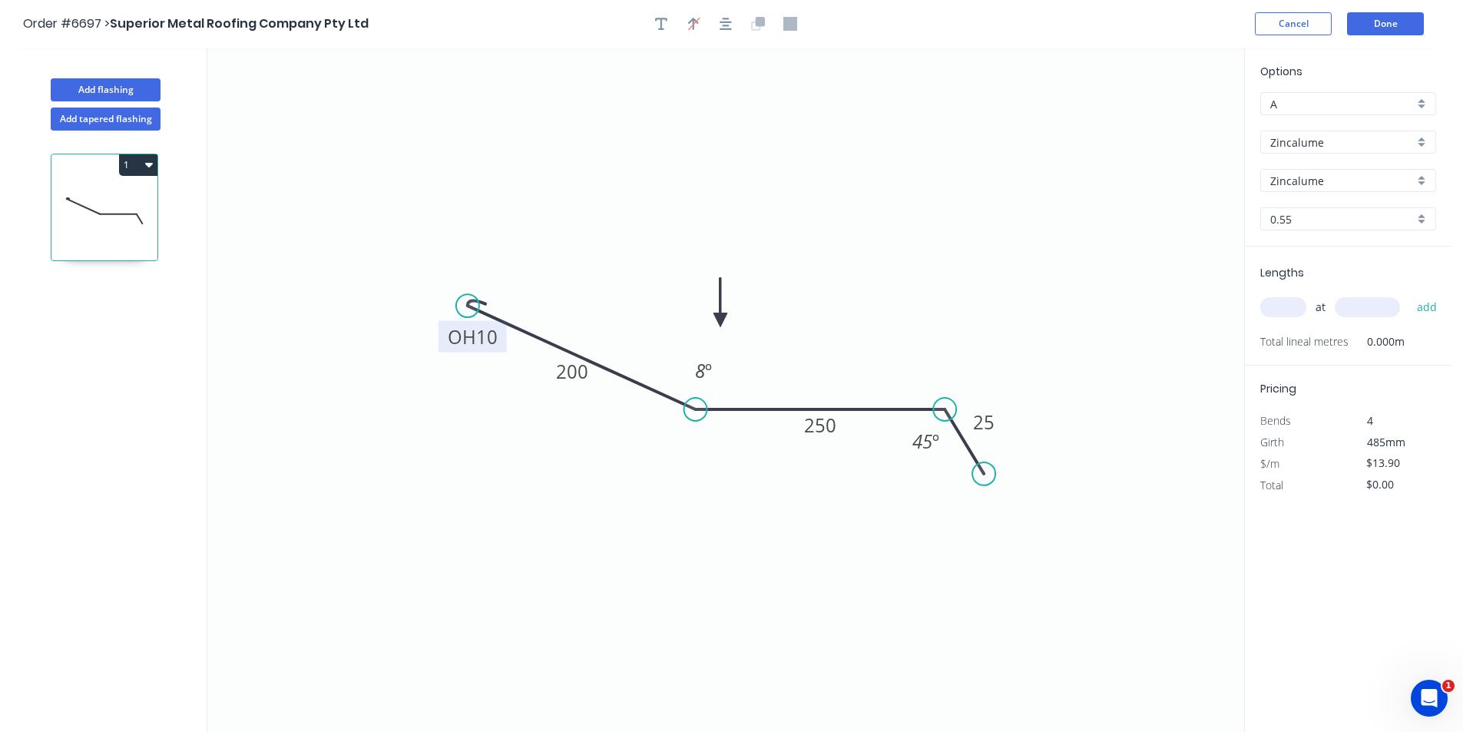
click at [1287, 303] on input "text" at bounding box center [1283, 307] width 46 height 20
click at [1409, 294] on button "add" at bounding box center [1427, 307] width 36 height 26
click at [1384, 25] on button "Done" at bounding box center [1385, 23] width 77 height 23
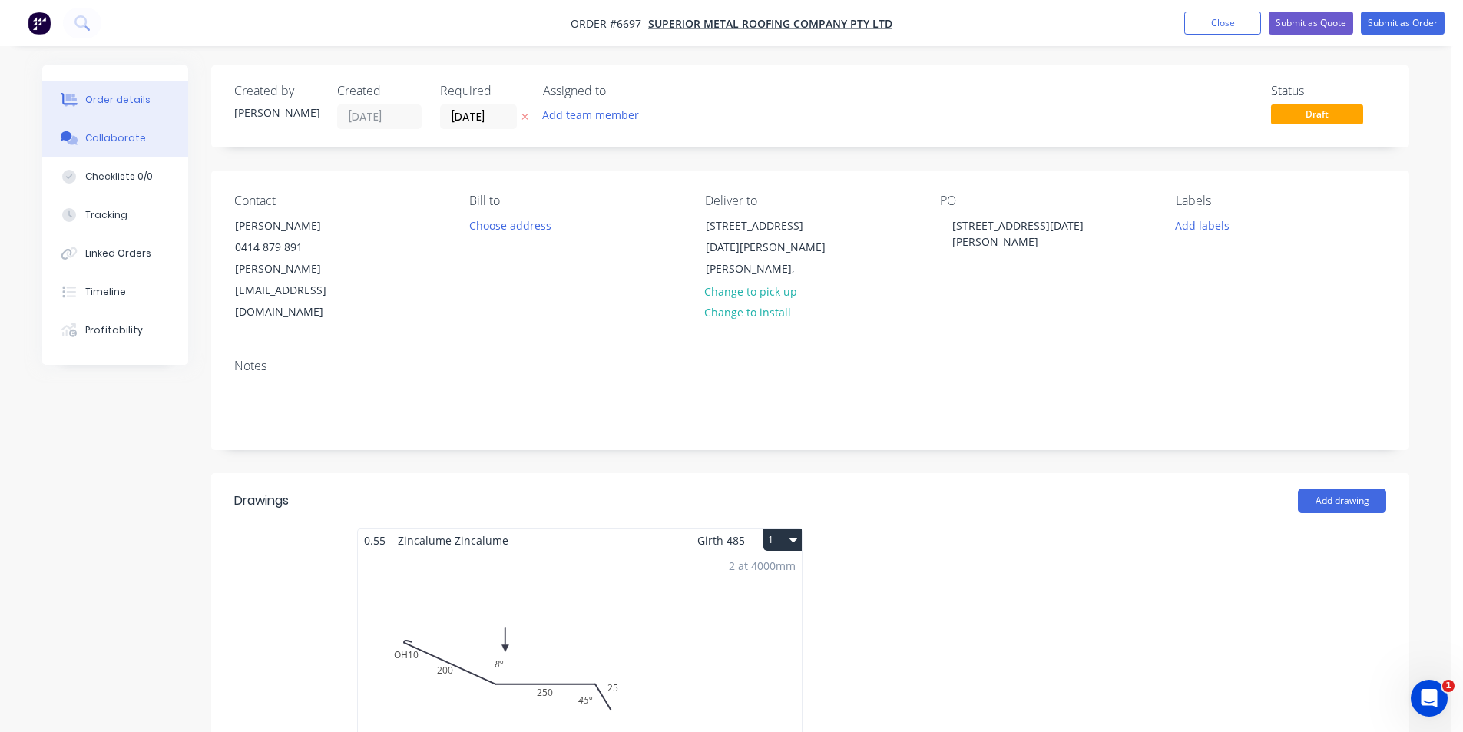
drag, startPoint x: 112, startPoint y: 144, endPoint x: 120, endPoint y: 143, distance: 7.8
click at [112, 144] on div "Collaborate" at bounding box center [115, 138] width 61 height 14
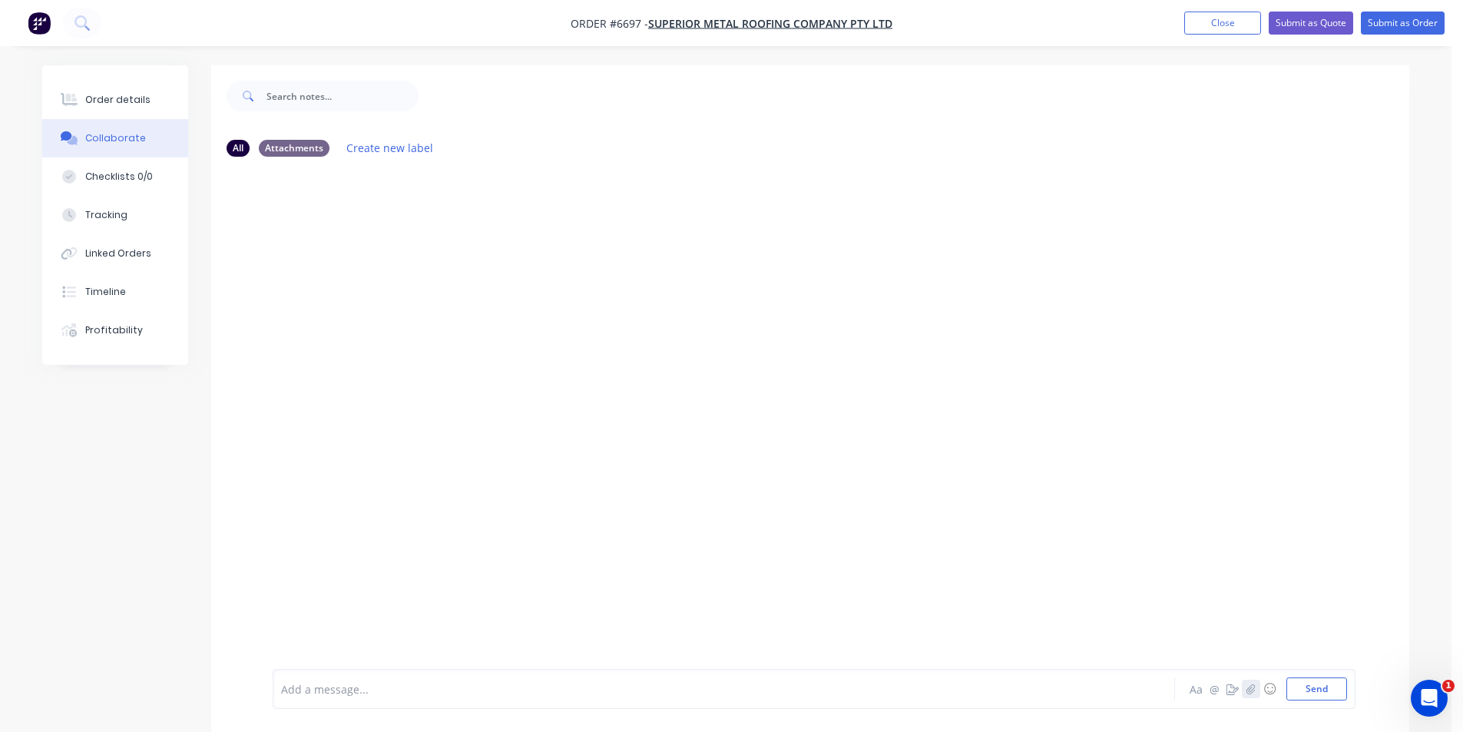
click at [1256, 693] on button "button" at bounding box center [1251, 688] width 18 height 18
click at [1331, 683] on button "Send" at bounding box center [1316, 688] width 61 height 23
drag, startPoint x: 129, startPoint y: 266, endPoint x: 142, endPoint y: 260, distance: 14.4
click at [130, 266] on button "Linked Orders" at bounding box center [115, 253] width 146 height 38
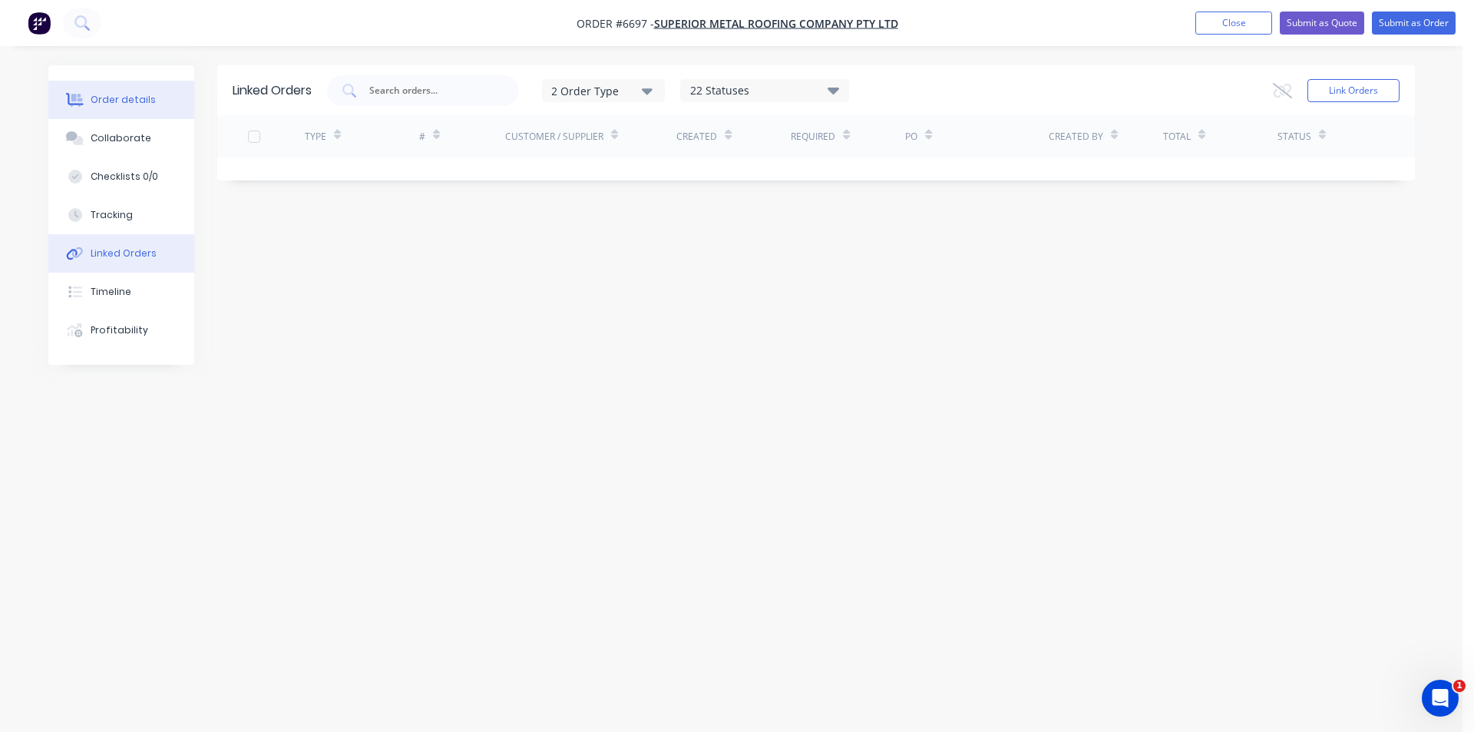
click at [117, 104] on div "Order details" at bounding box center [123, 100] width 65 height 14
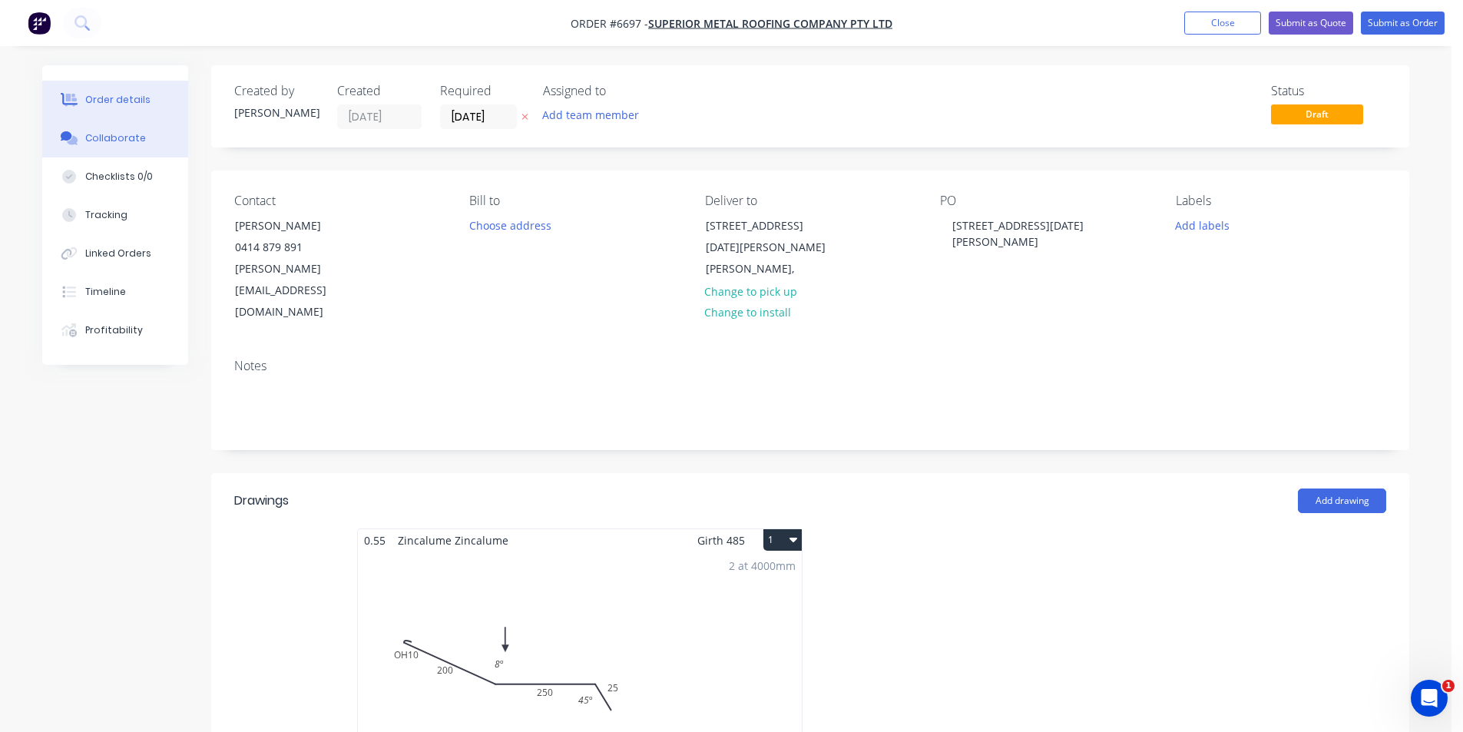
click at [112, 152] on button "Collaborate" at bounding box center [115, 138] width 146 height 38
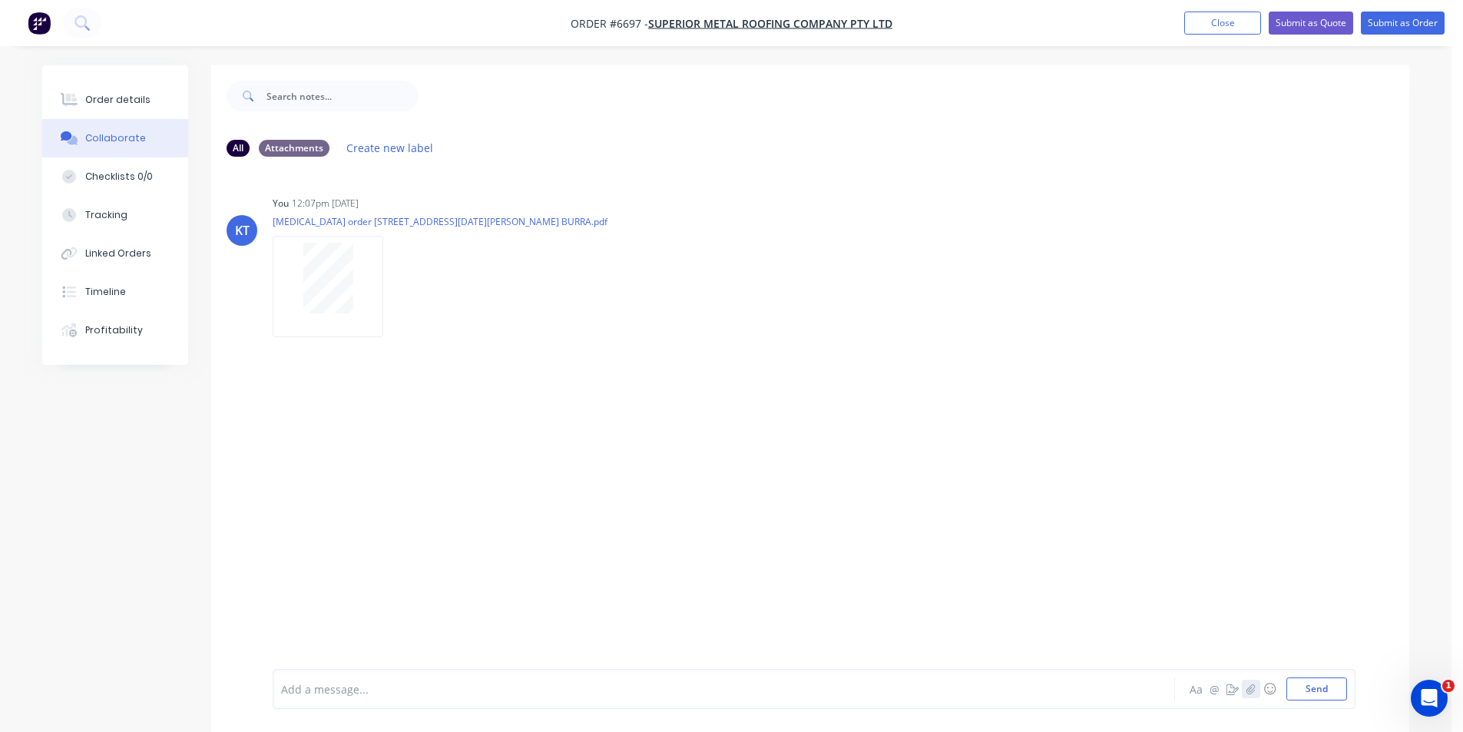
click at [1254, 692] on icon "button" at bounding box center [1250, 688] width 9 height 11
click at [1317, 683] on button "Send" at bounding box center [1316, 688] width 61 height 23
click at [151, 94] on button "Order details" at bounding box center [115, 100] width 146 height 38
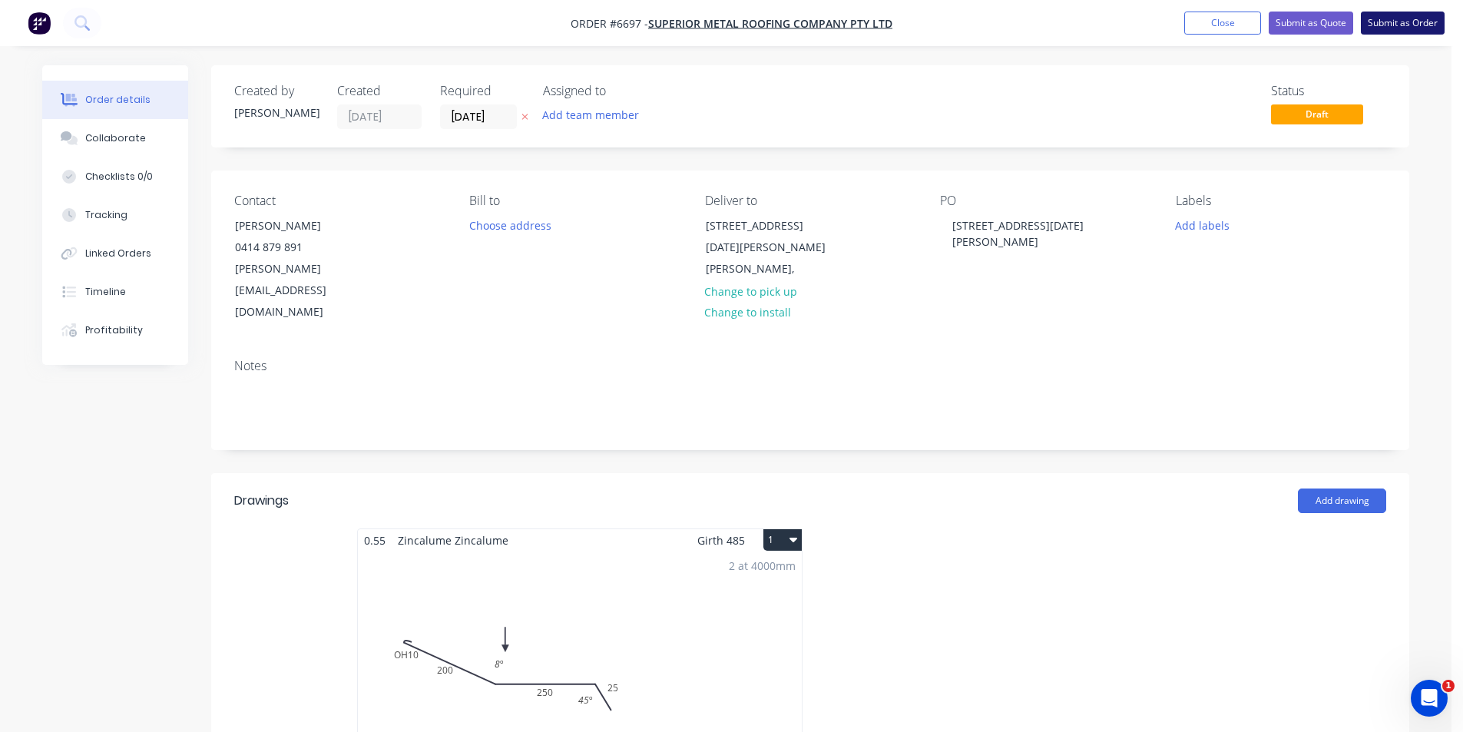
click at [1414, 24] on button "Submit as Order" at bounding box center [1403, 23] width 84 height 23
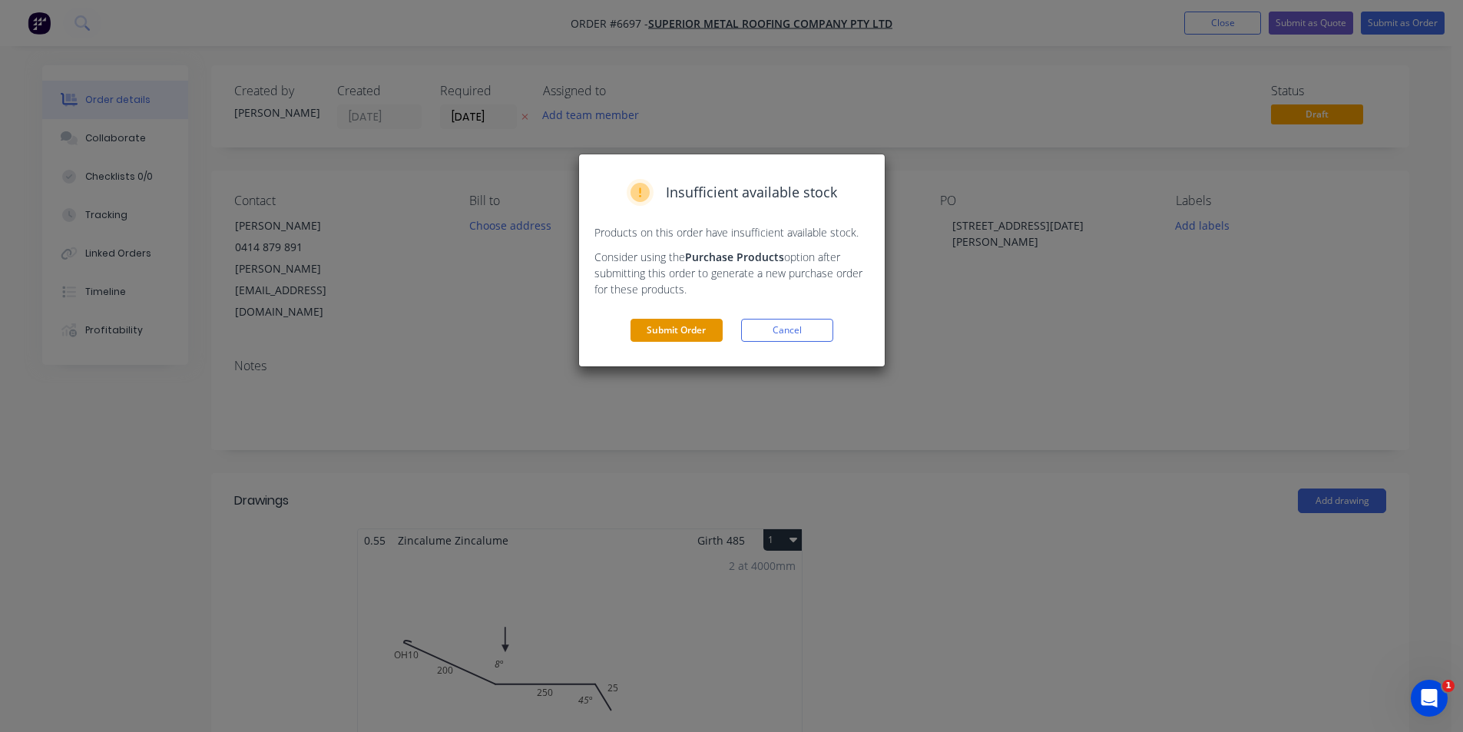
click at [660, 332] on button "Submit Order" at bounding box center [676, 330] width 92 height 23
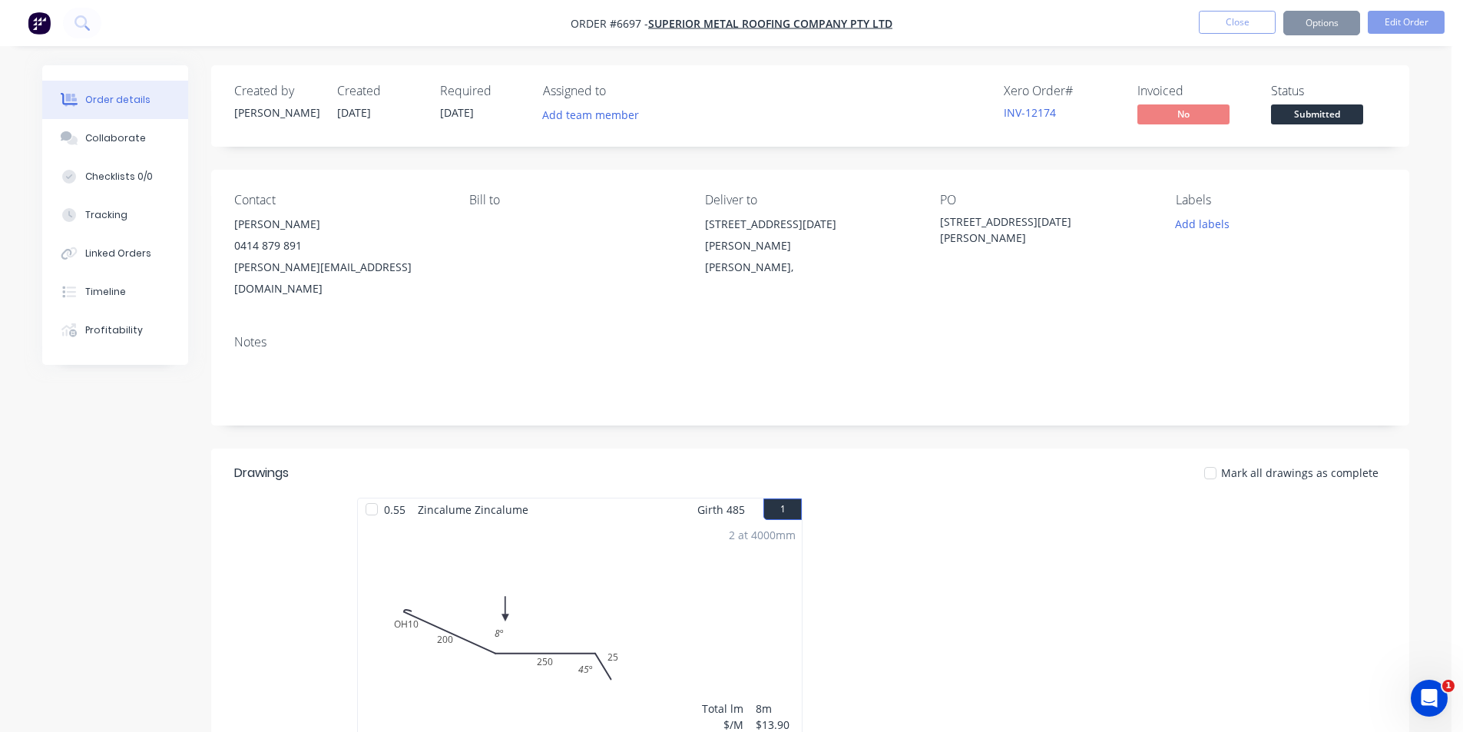
click at [1328, 111] on span "Submitted" at bounding box center [1317, 113] width 92 height 19
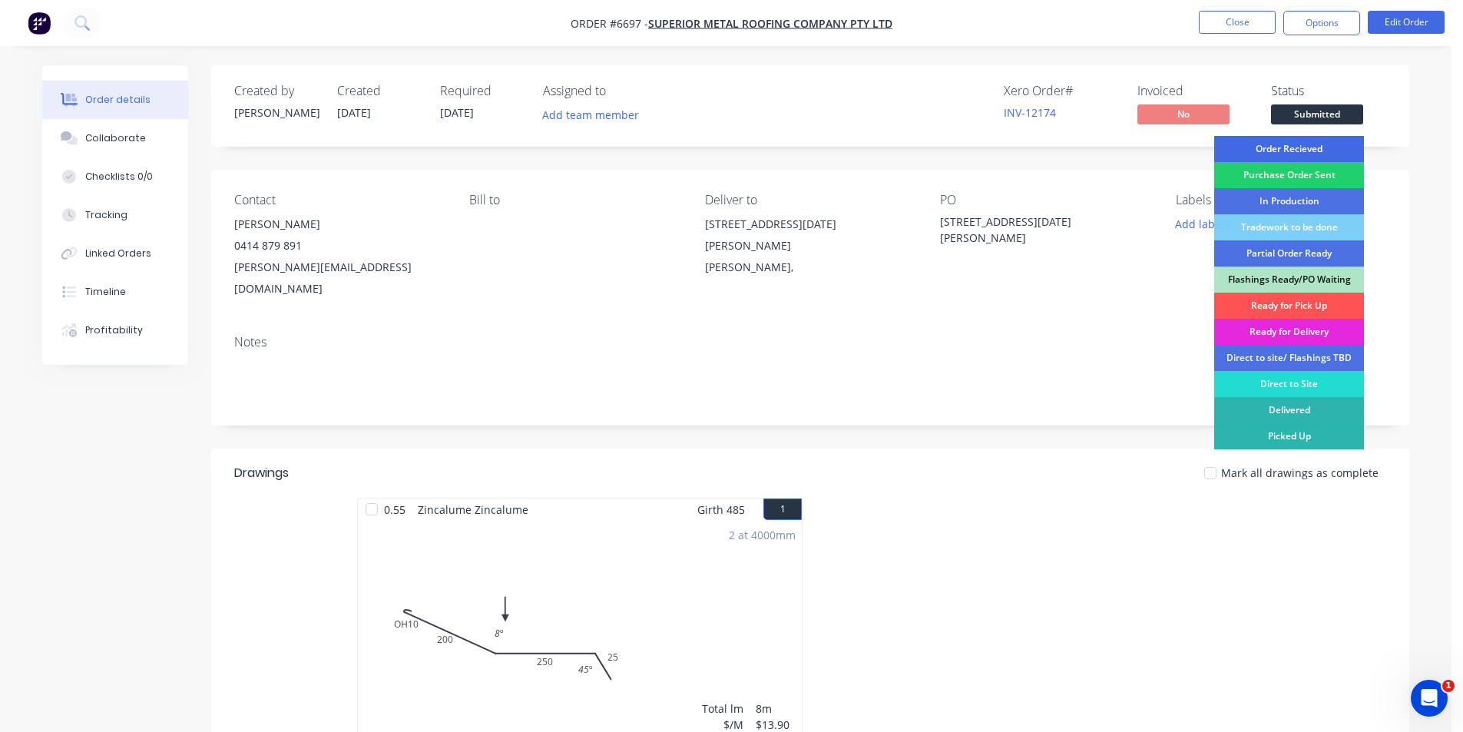
click at [1317, 151] on div "Order Recieved" at bounding box center [1289, 149] width 150 height 26
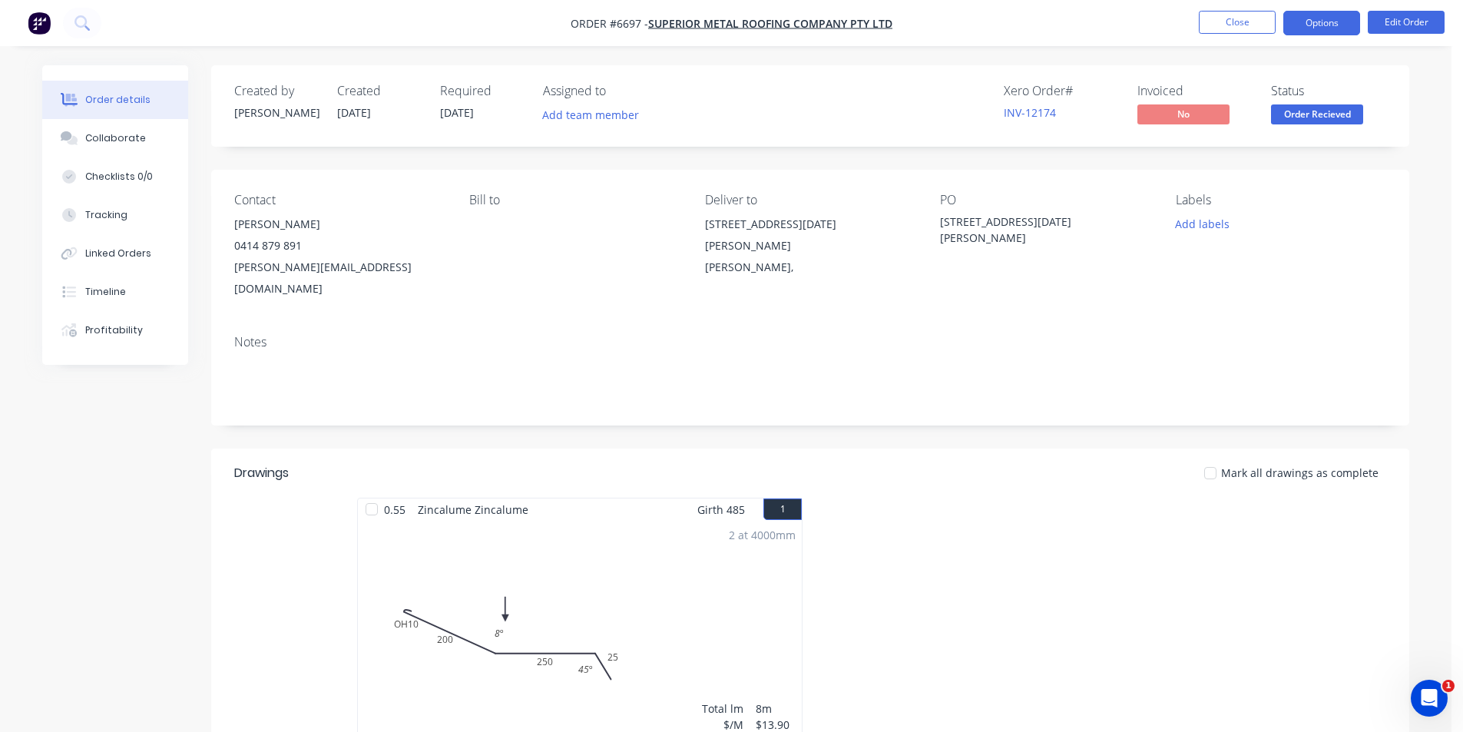
click at [1307, 19] on button "Options" at bounding box center [1321, 23] width 77 height 25
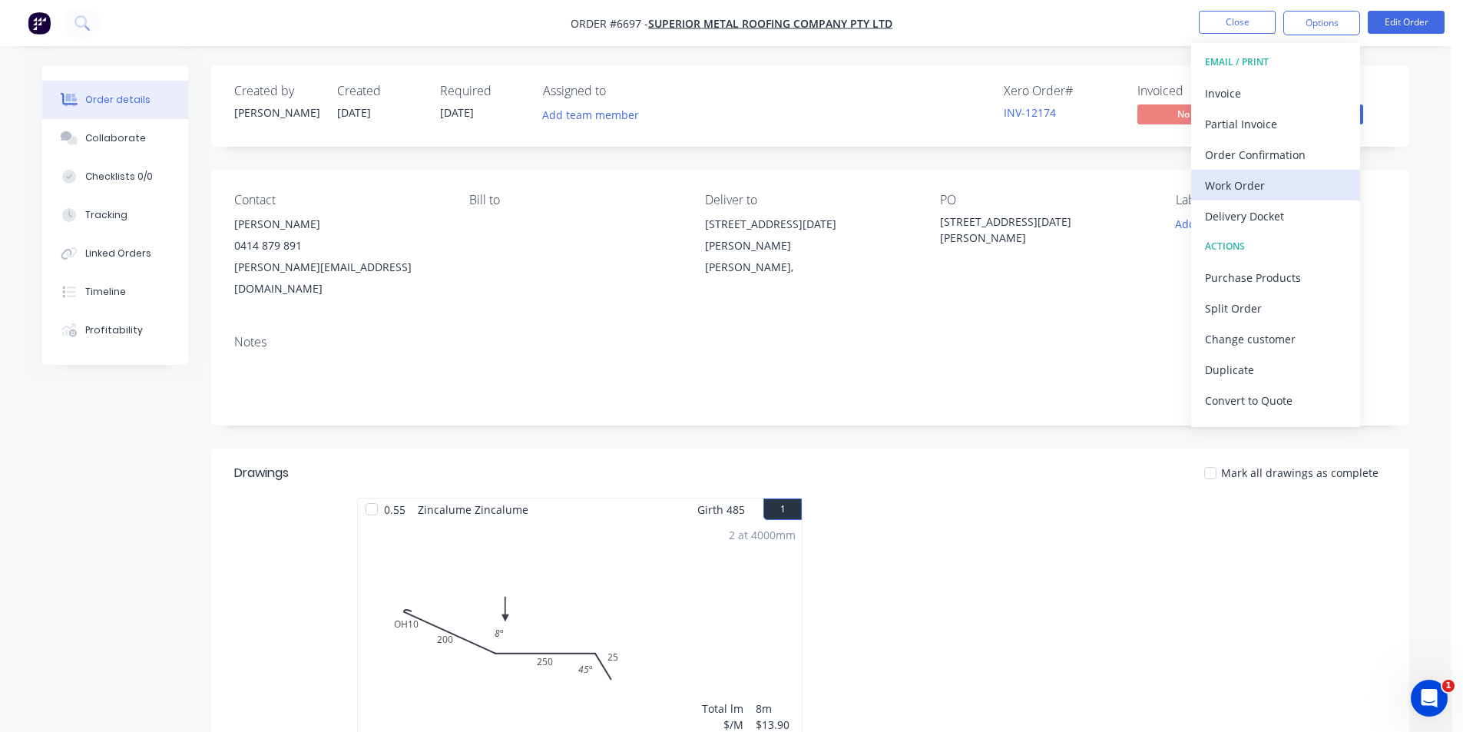
click at [1232, 191] on div "Work Order" at bounding box center [1275, 185] width 141 height 22
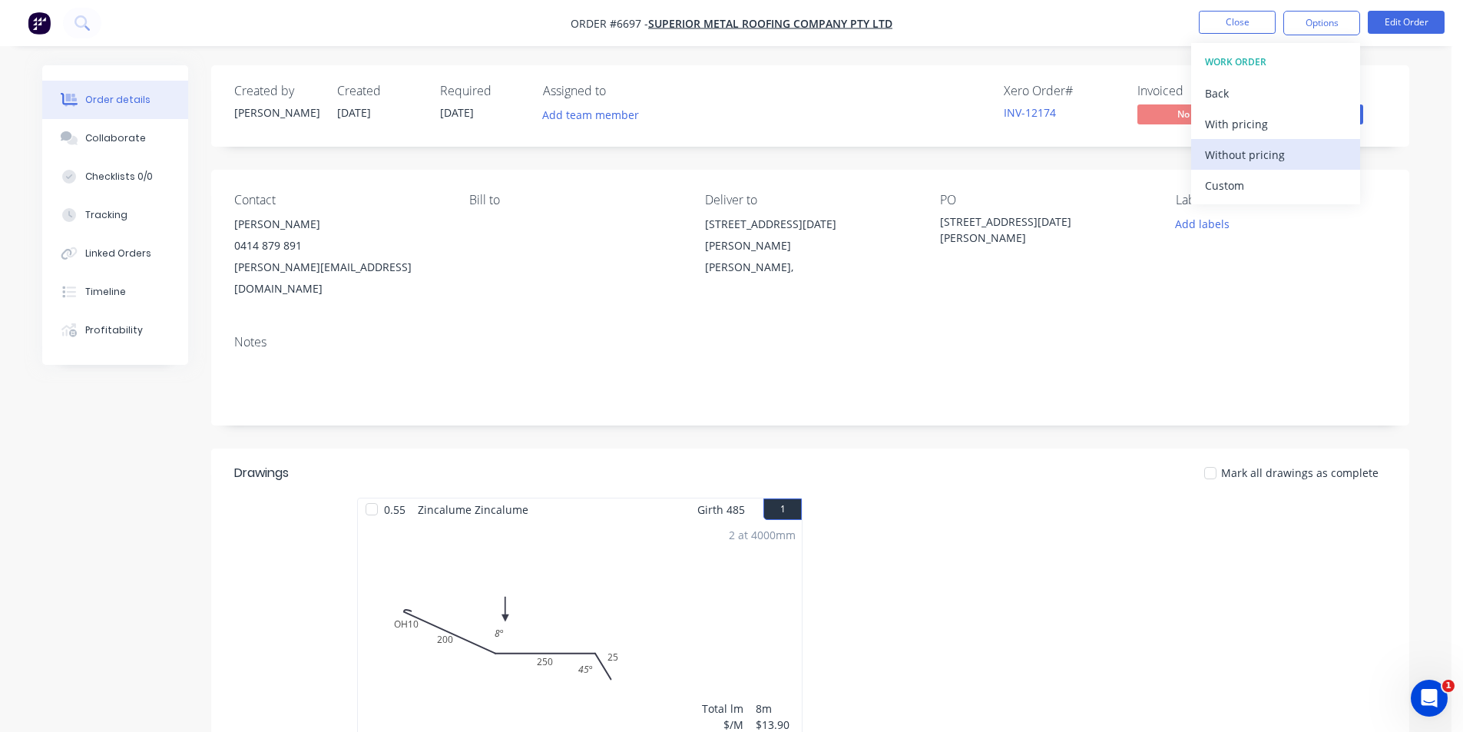
click at [1240, 164] on div "Without pricing" at bounding box center [1275, 155] width 141 height 22
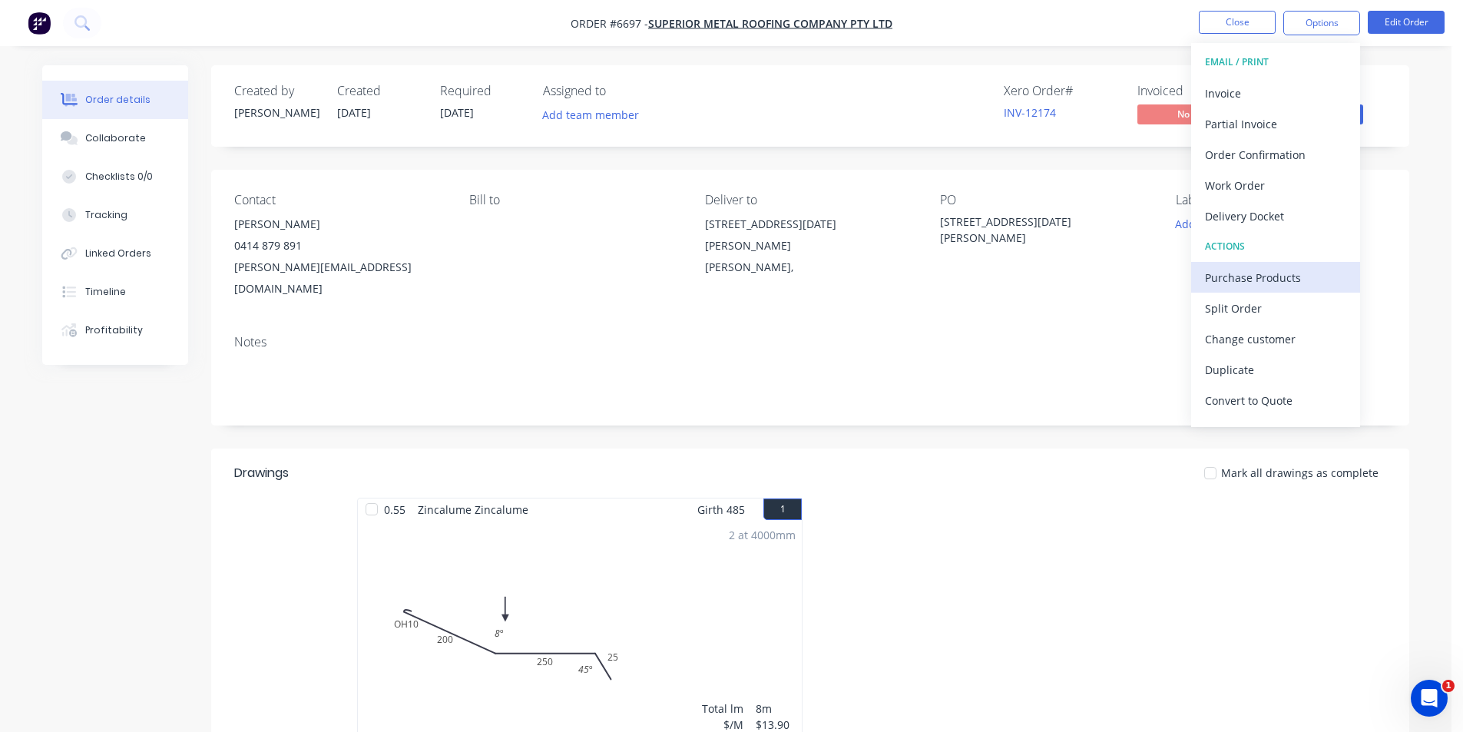
click at [1257, 269] on div "Purchase Products" at bounding box center [1275, 277] width 141 height 22
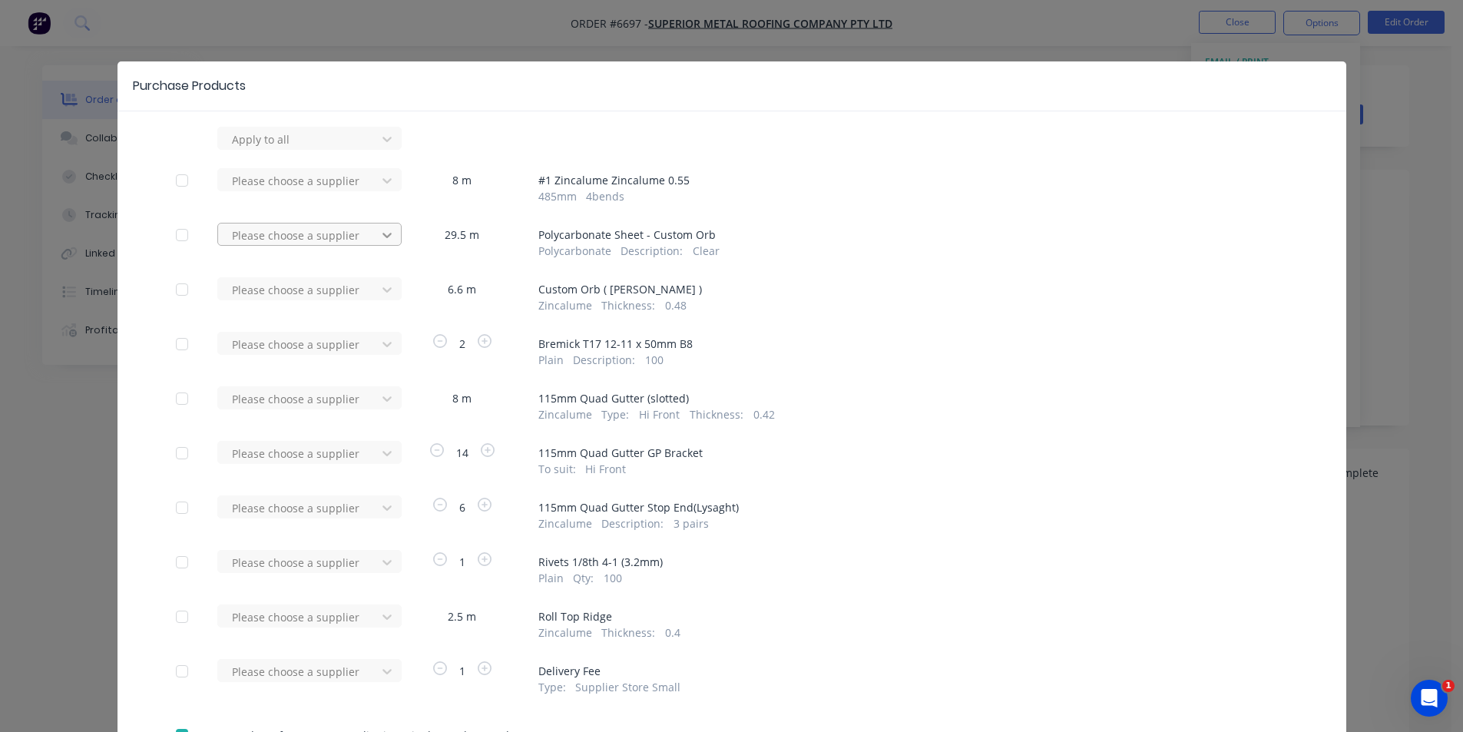
click at [385, 151] on div at bounding box center [387, 139] width 28 height 25
click at [366, 150] on div "Please choose a supplier" at bounding box center [299, 138] width 147 height 23
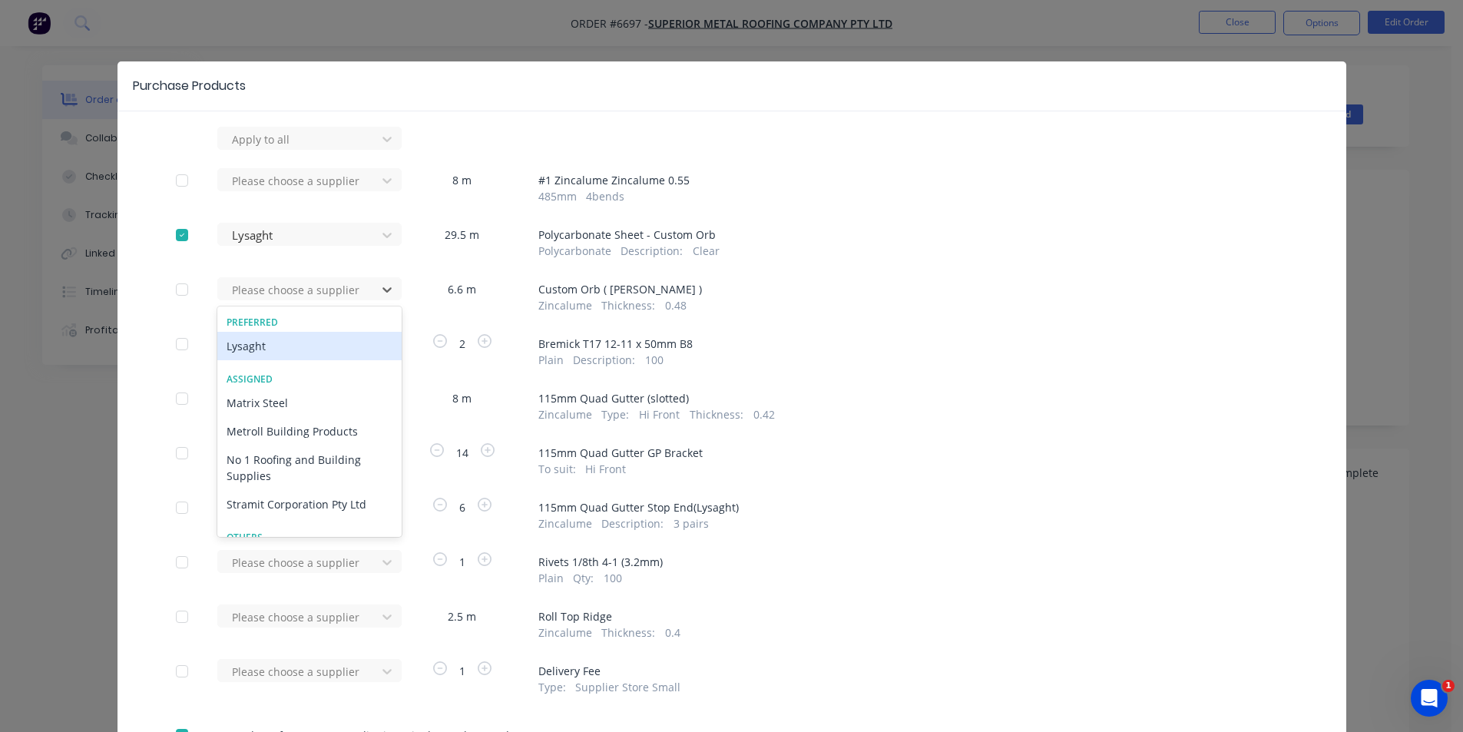
click at [281, 345] on div "Lysaght" at bounding box center [309, 346] width 184 height 28
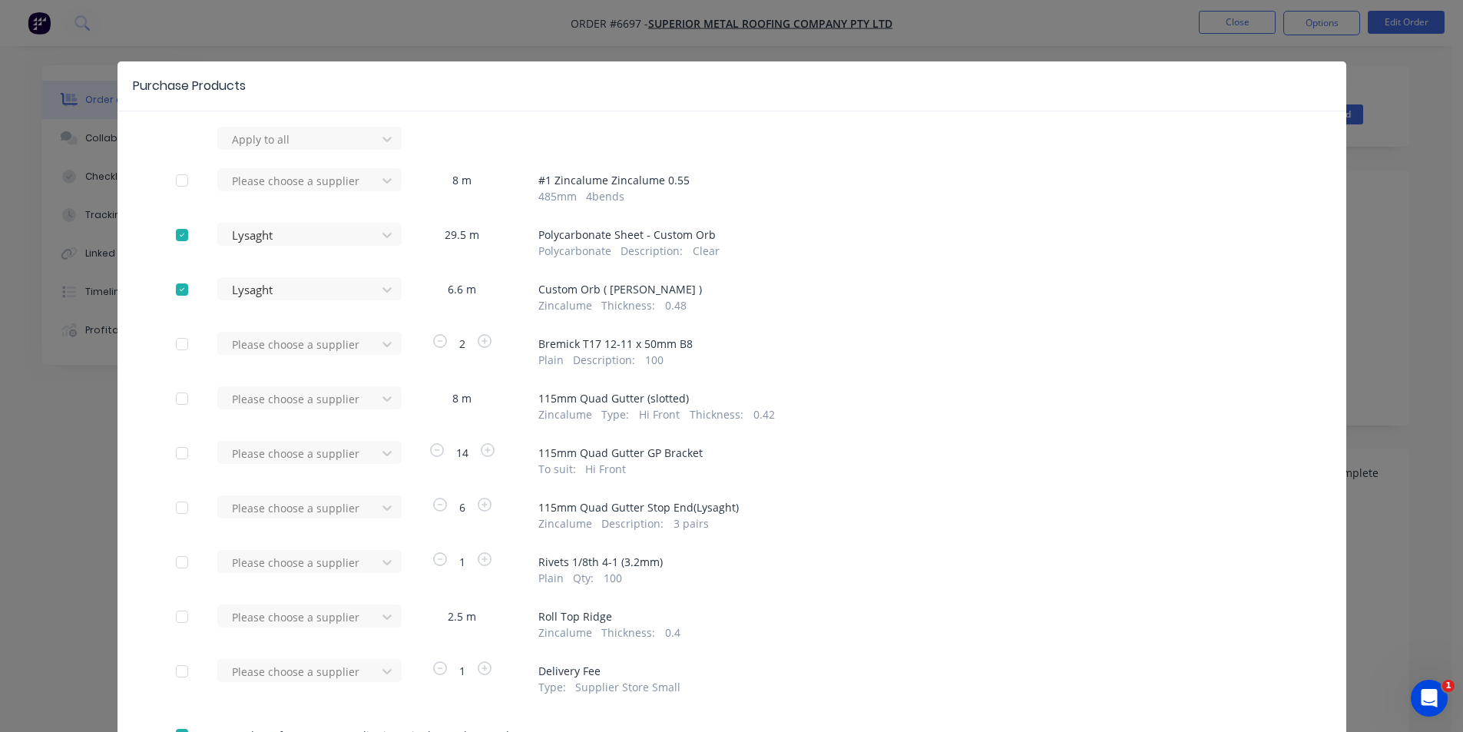
click at [405, 408] on div "8 m" at bounding box center [462, 406] width 115 height 34
click at [365, 150] on div "Please choose a supplier" at bounding box center [299, 138] width 147 height 23
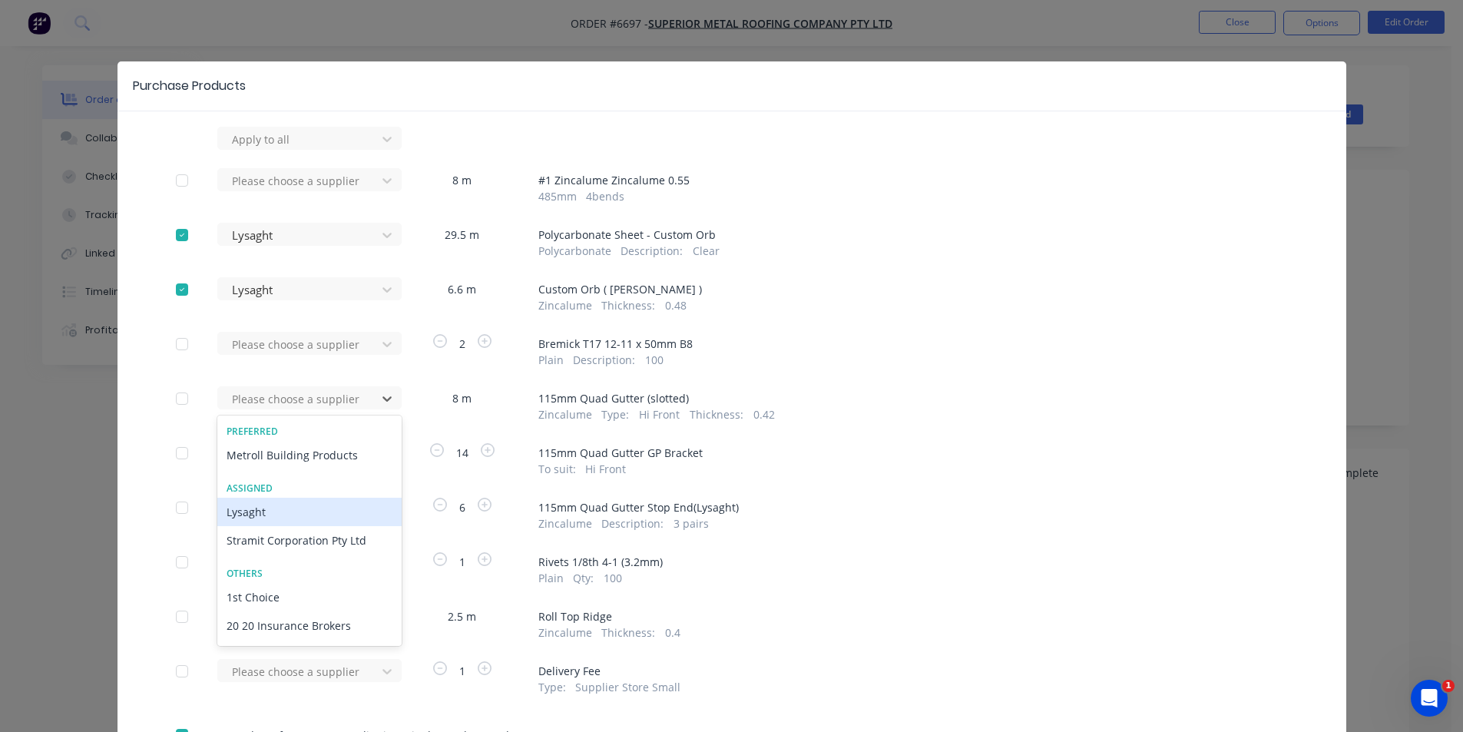
click at [273, 511] on div "Lysaght" at bounding box center [309, 512] width 184 height 28
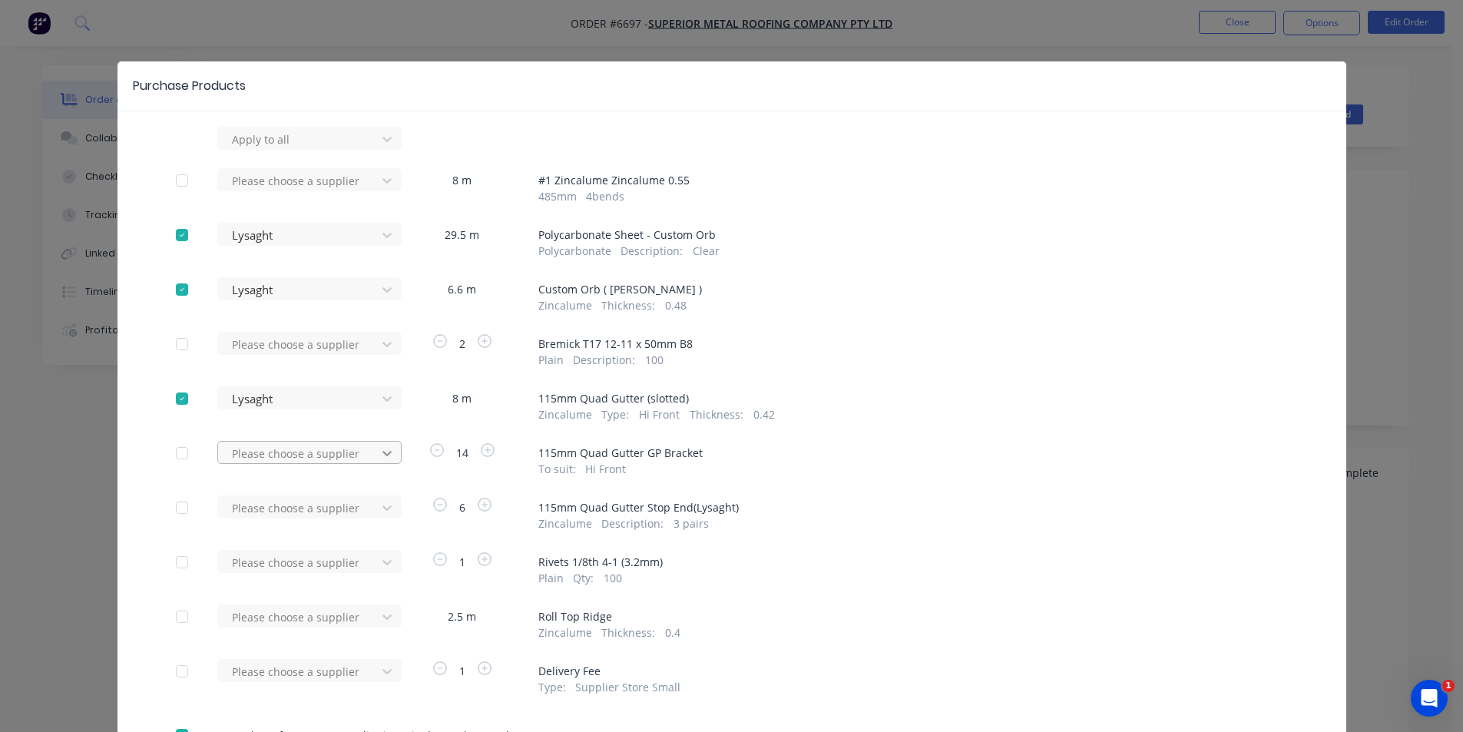
click at [379, 147] on icon at bounding box center [386, 138] width 15 height 15
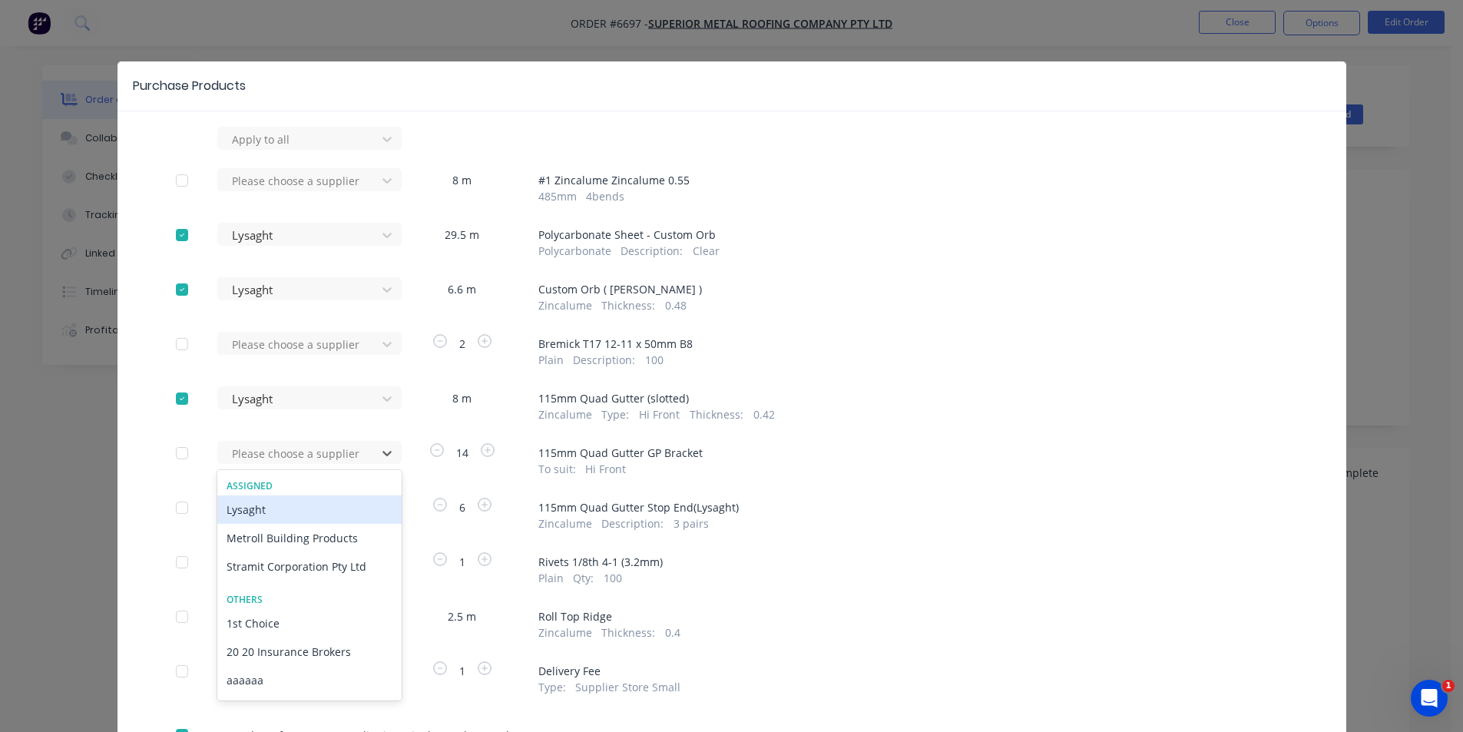
click at [303, 513] on div "Lysaght" at bounding box center [309, 509] width 184 height 28
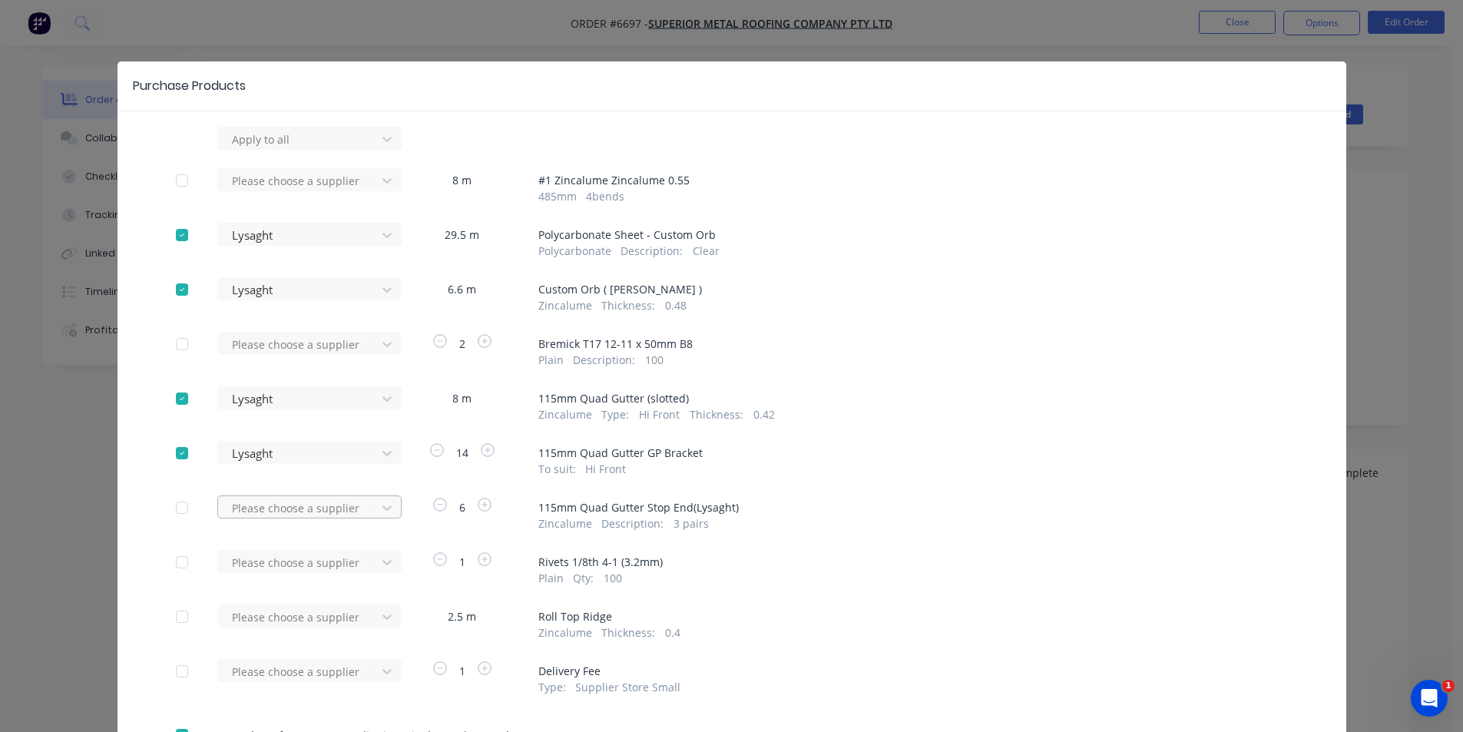
click at [315, 149] on div at bounding box center [299, 139] width 138 height 19
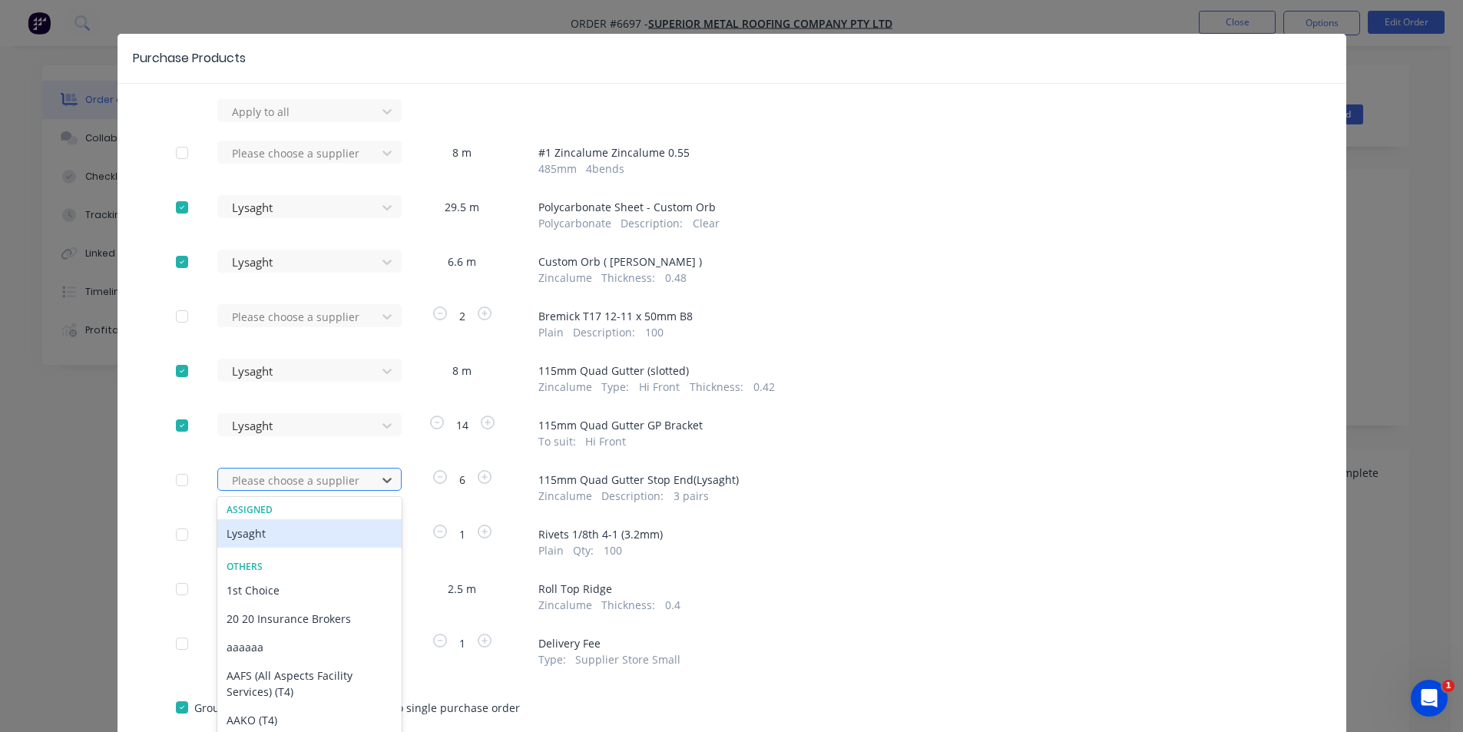
scroll to position [29, 0]
click at [283, 536] on div "Lysaght" at bounding box center [309, 531] width 184 height 28
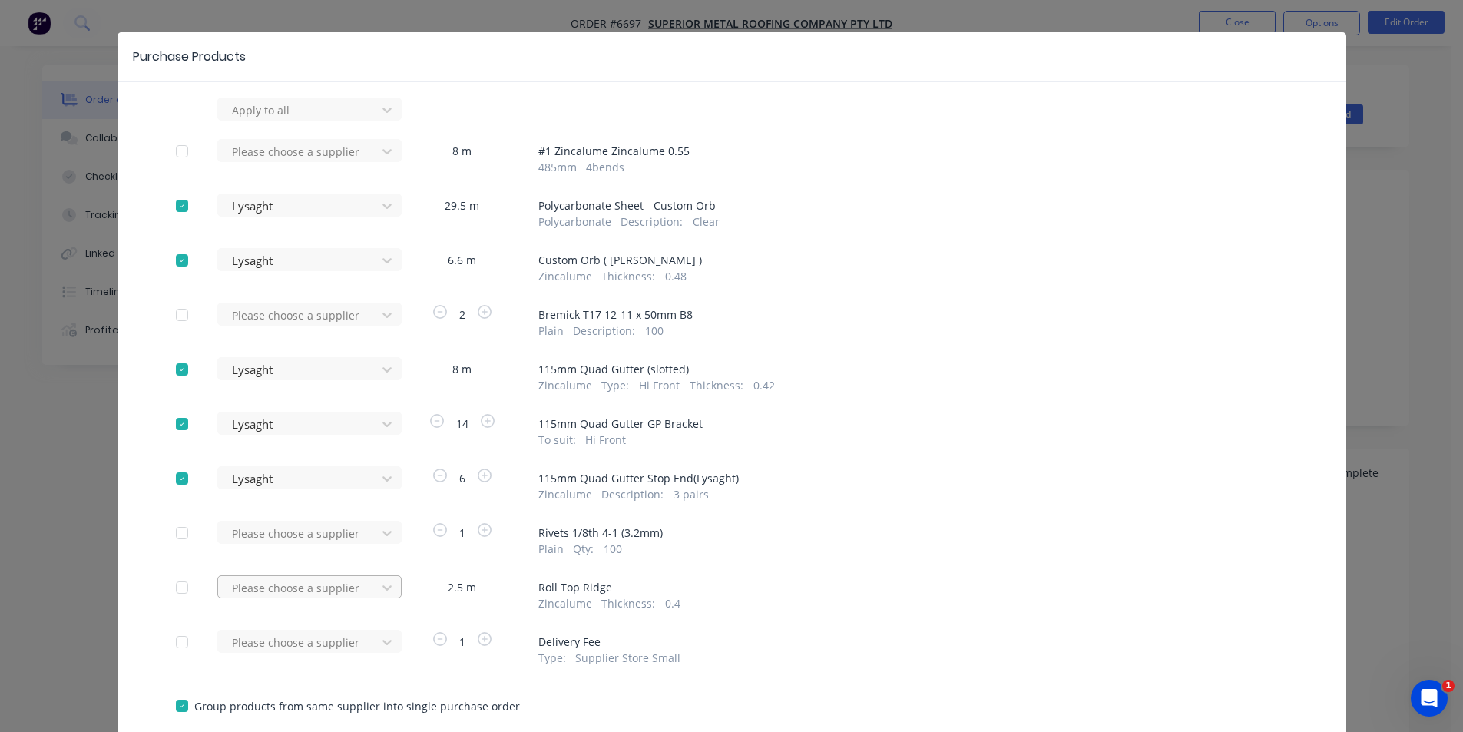
click at [365, 121] on div "Please choose a supplier" at bounding box center [301, 109] width 169 height 23
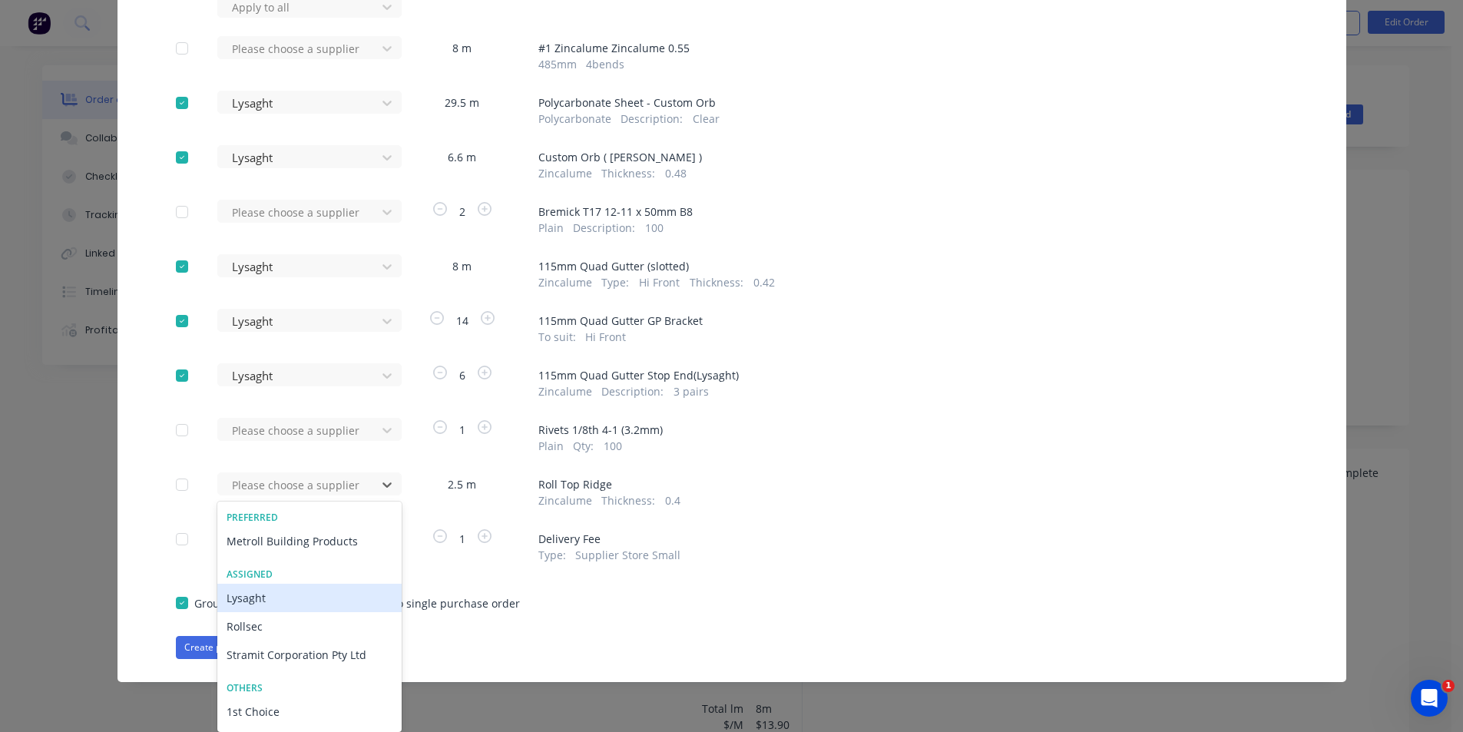
click at [269, 602] on div "Lysaght" at bounding box center [309, 598] width 184 height 28
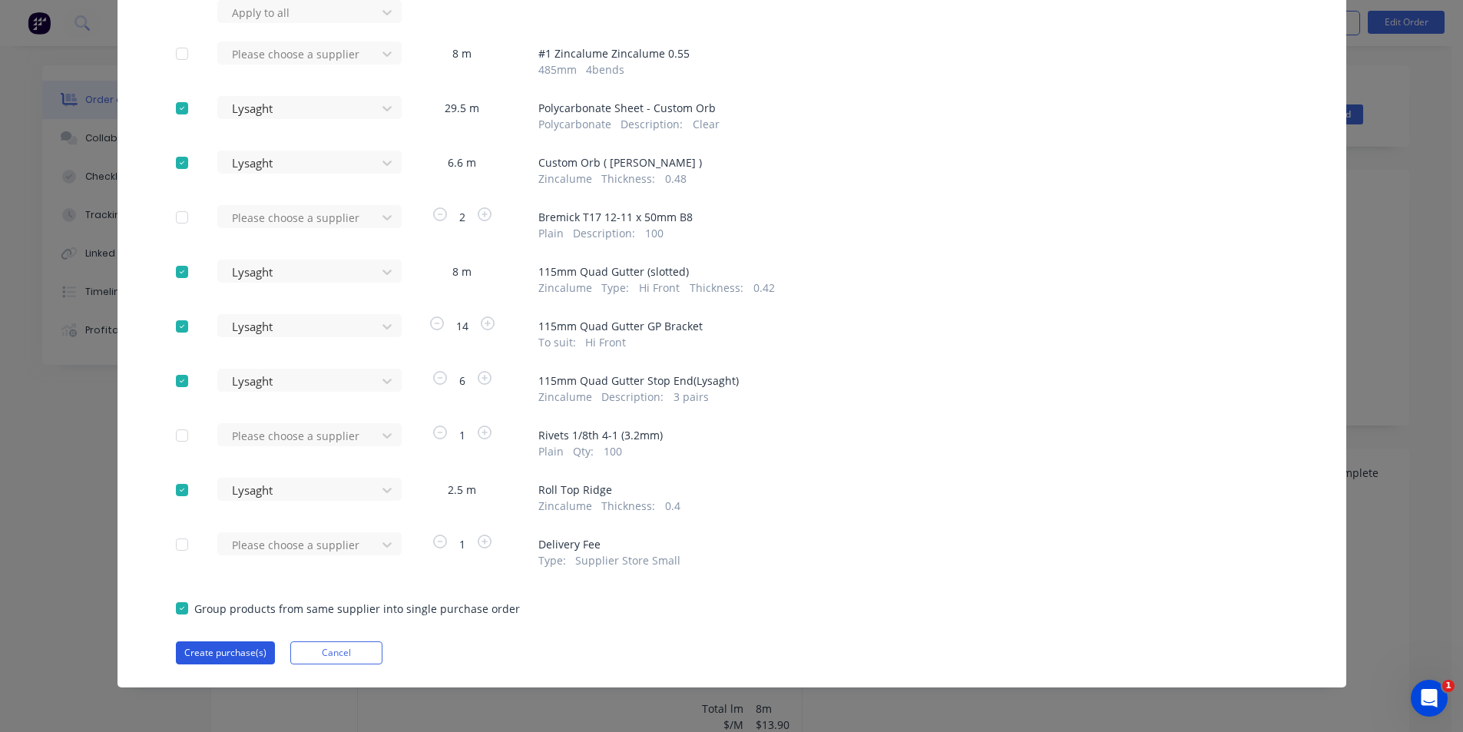
click at [237, 656] on button "Create purchase(s)" at bounding box center [225, 652] width 99 height 23
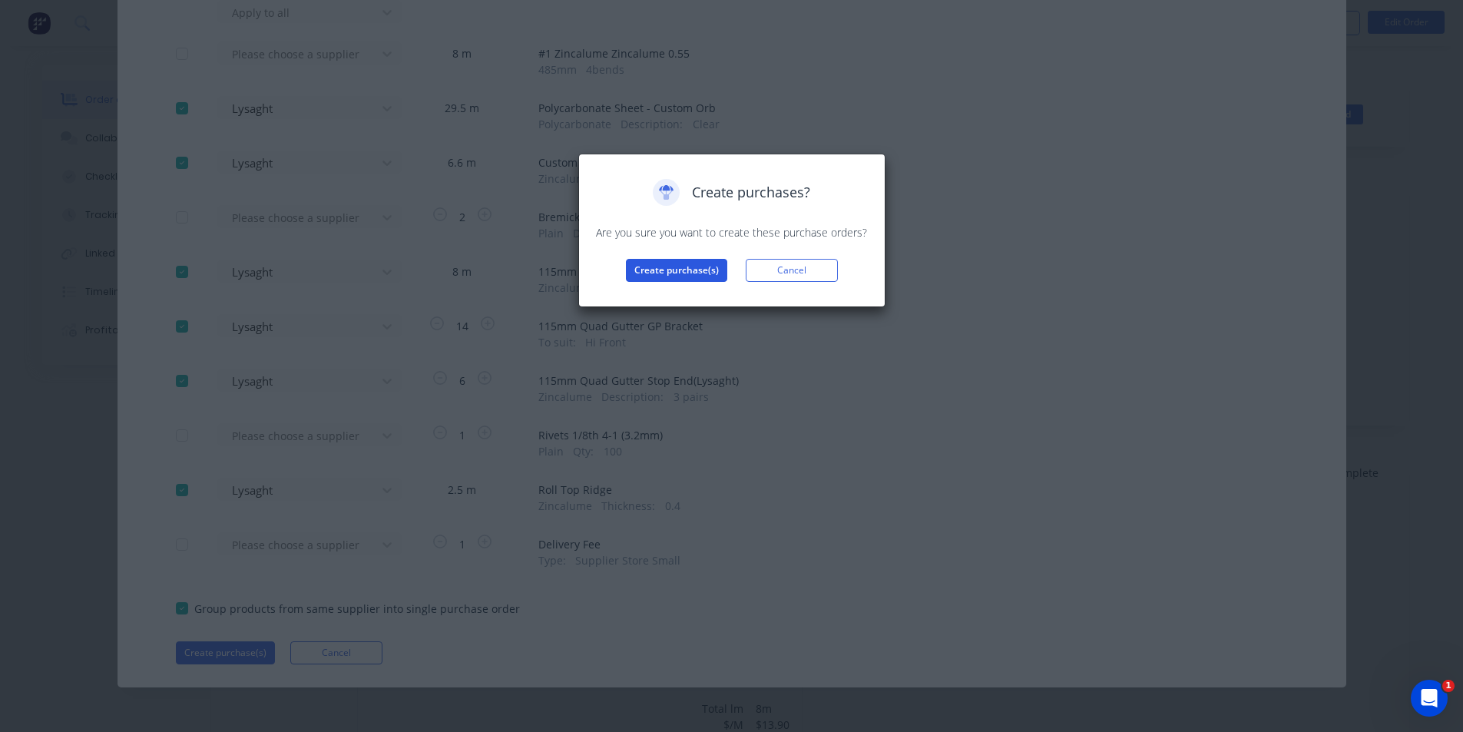
click at [672, 264] on button "Create purchase(s)" at bounding box center [676, 270] width 101 height 23
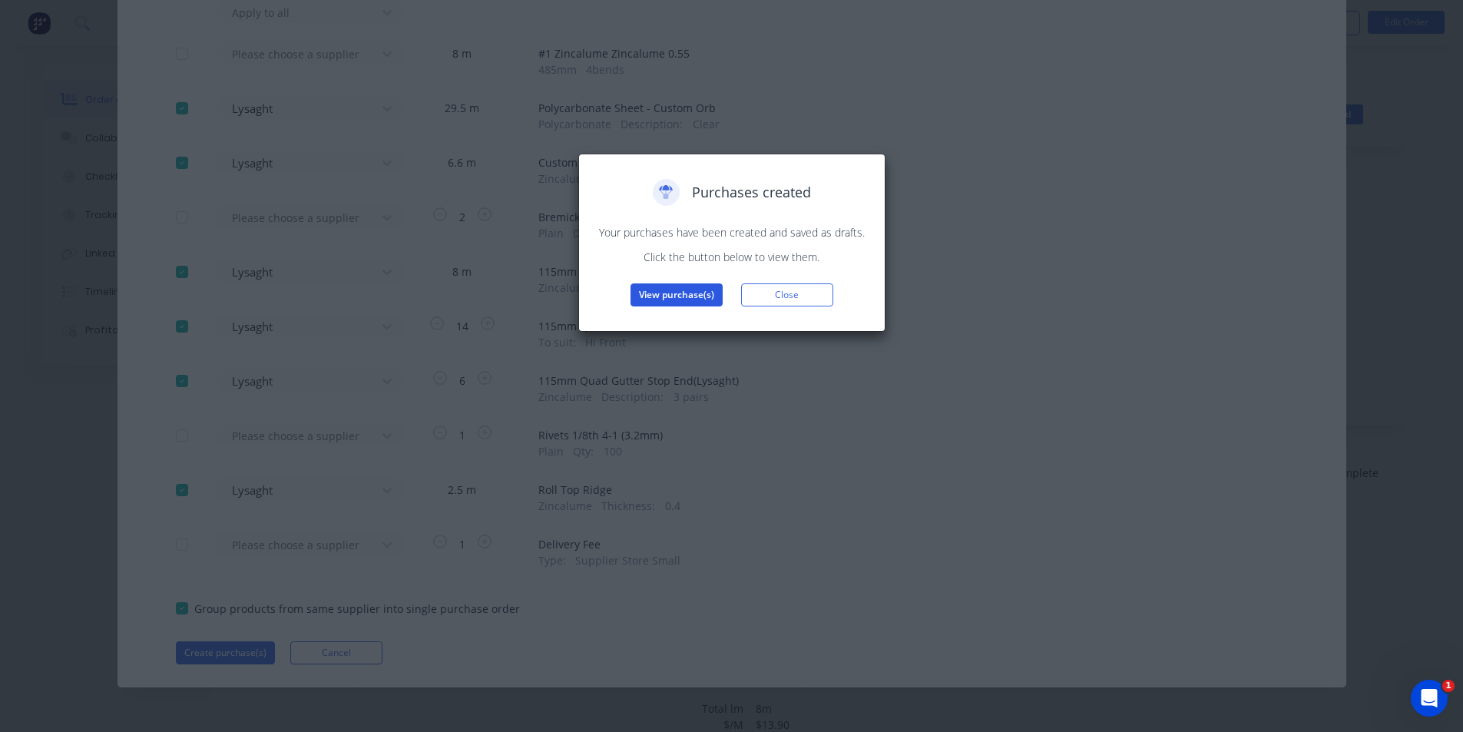
click at [703, 296] on button "View purchase(s)" at bounding box center [676, 294] width 92 height 23
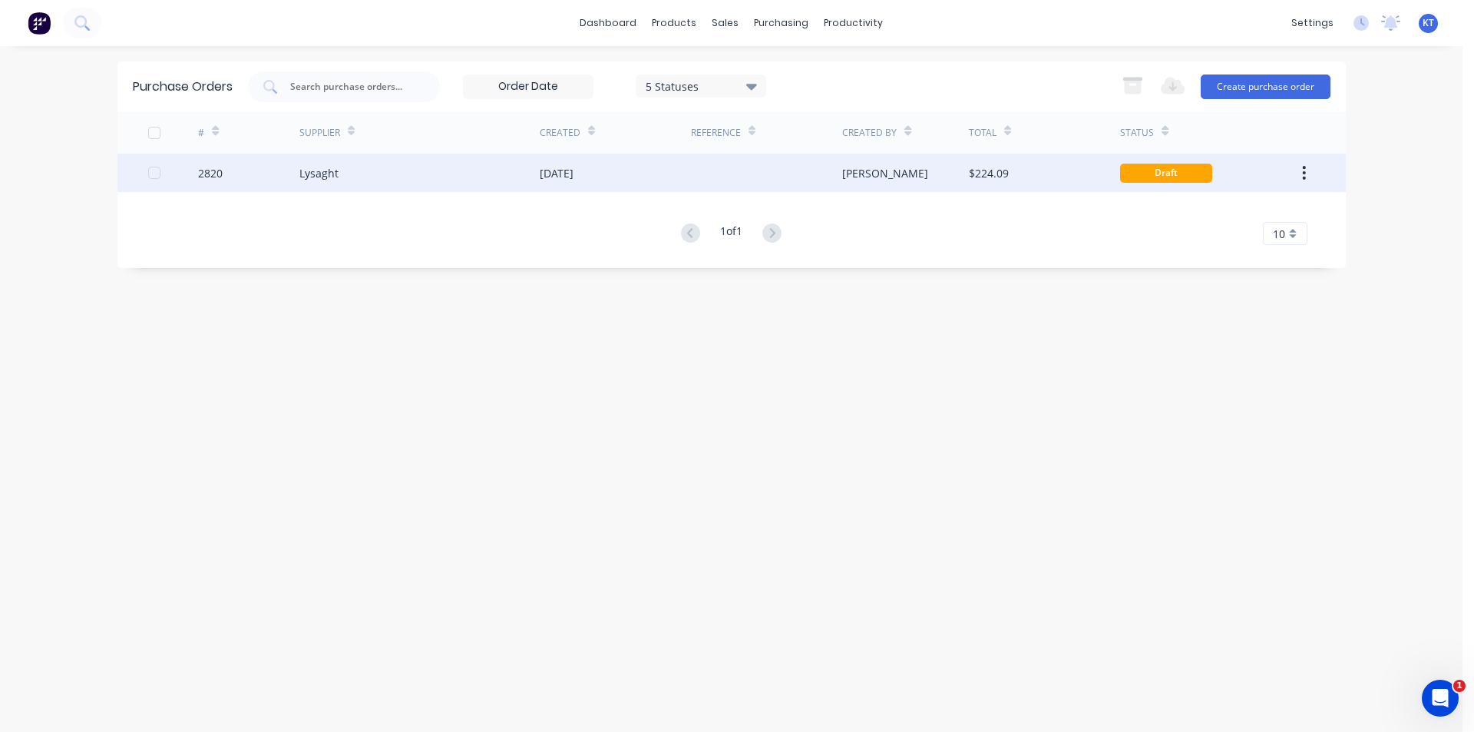
click at [855, 175] on div "[PERSON_NAME]" at bounding box center [885, 173] width 86 height 16
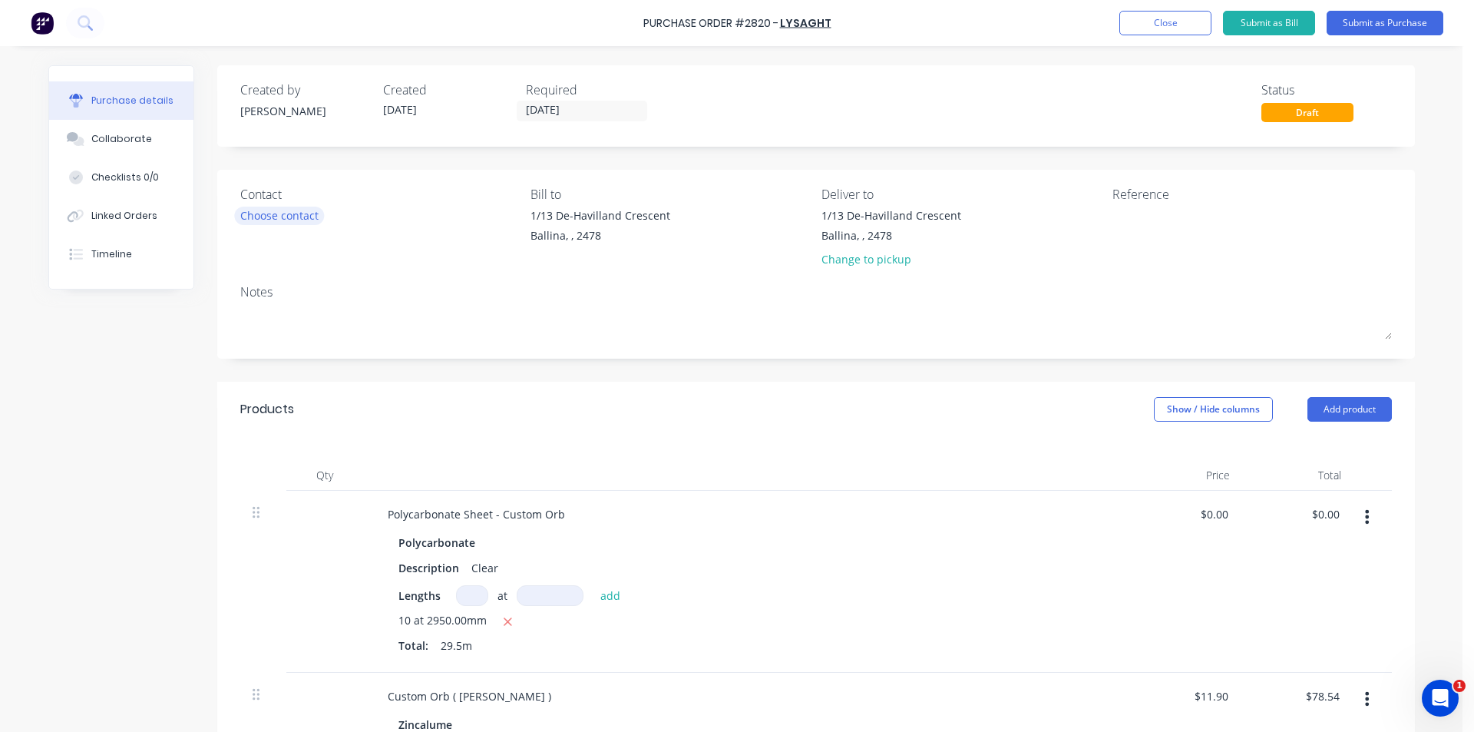
click at [273, 215] on div "Choose contact" at bounding box center [279, 215] width 78 height 16
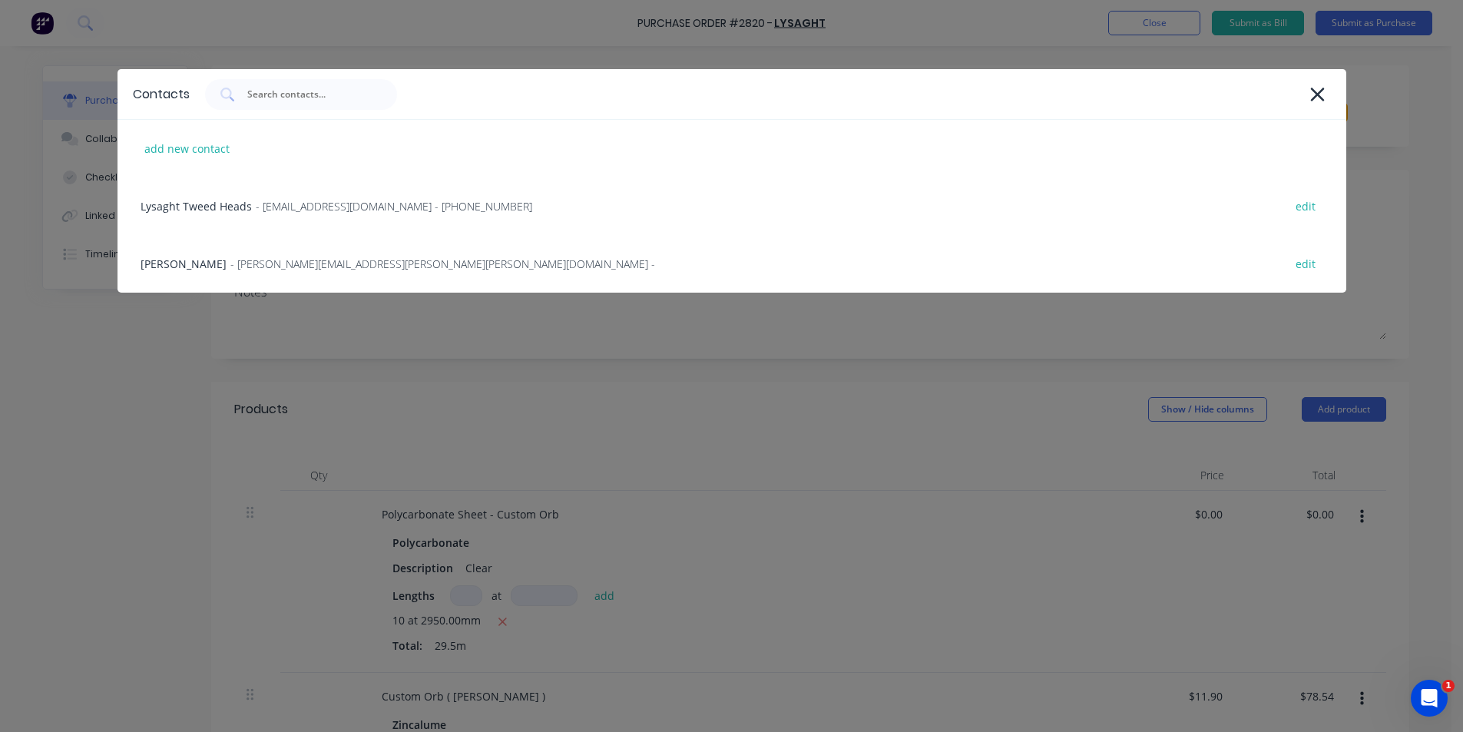
drag, startPoint x: 276, startPoint y: 204, endPoint x: 327, endPoint y: 204, distance: 51.4
click at [277, 204] on span "- [EMAIL_ADDRESS][DOMAIN_NAME] - [PHONE_NUMBER]" at bounding box center [394, 206] width 276 height 16
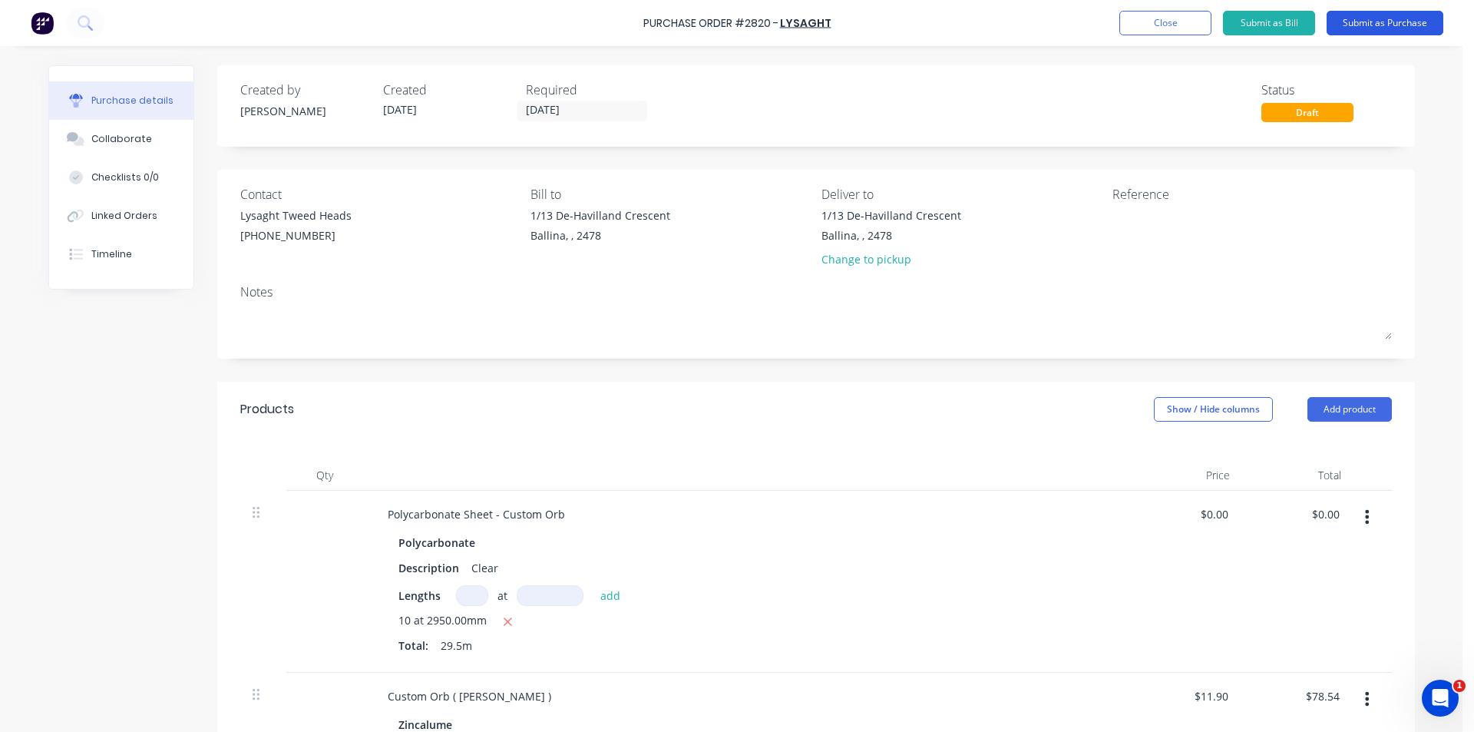
click at [1364, 25] on button "Submit as Purchase" at bounding box center [1385, 23] width 117 height 25
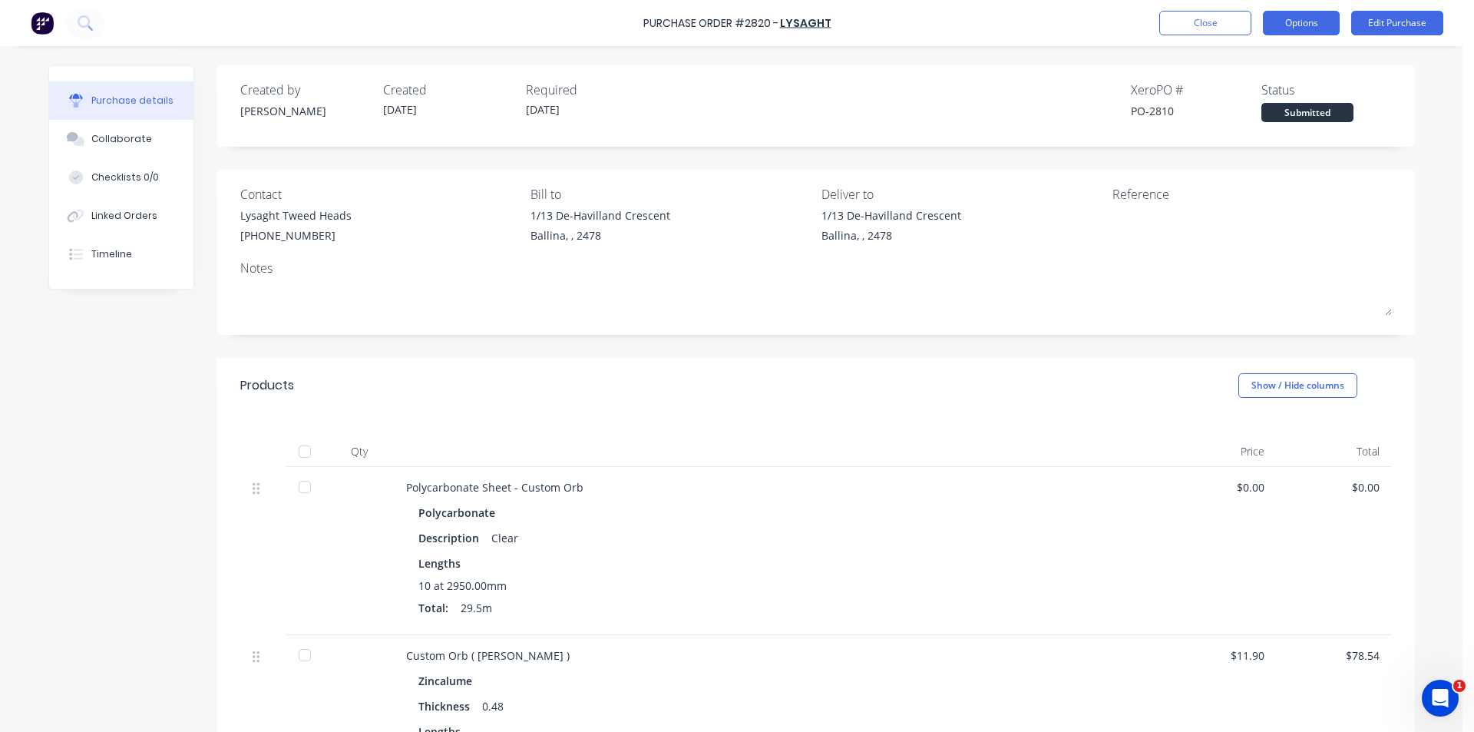
click at [1321, 31] on button "Options" at bounding box center [1301, 23] width 77 height 25
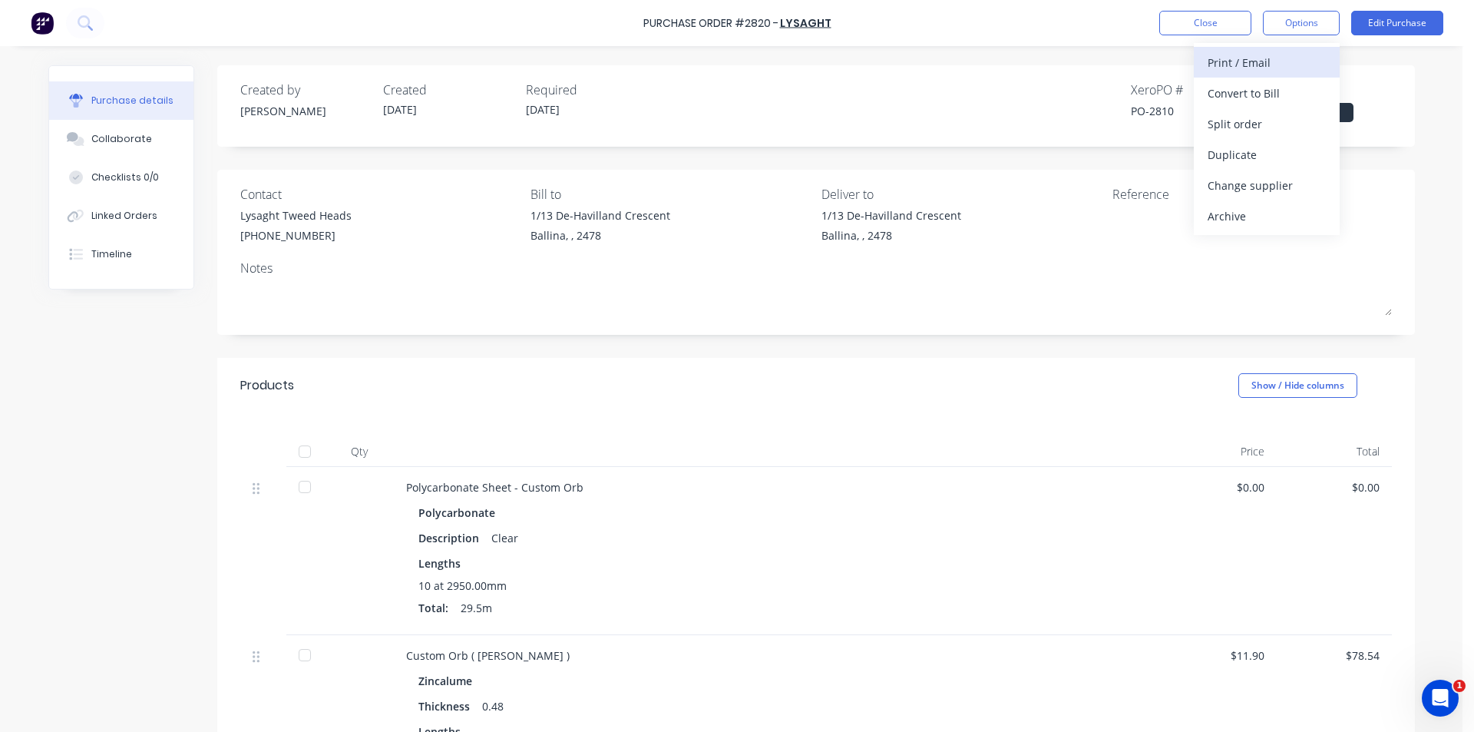
click at [1324, 62] on div "Print / Email" at bounding box center [1267, 62] width 118 height 22
click at [1290, 128] on div "Without pricing" at bounding box center [1267, 124] width 118 height 22
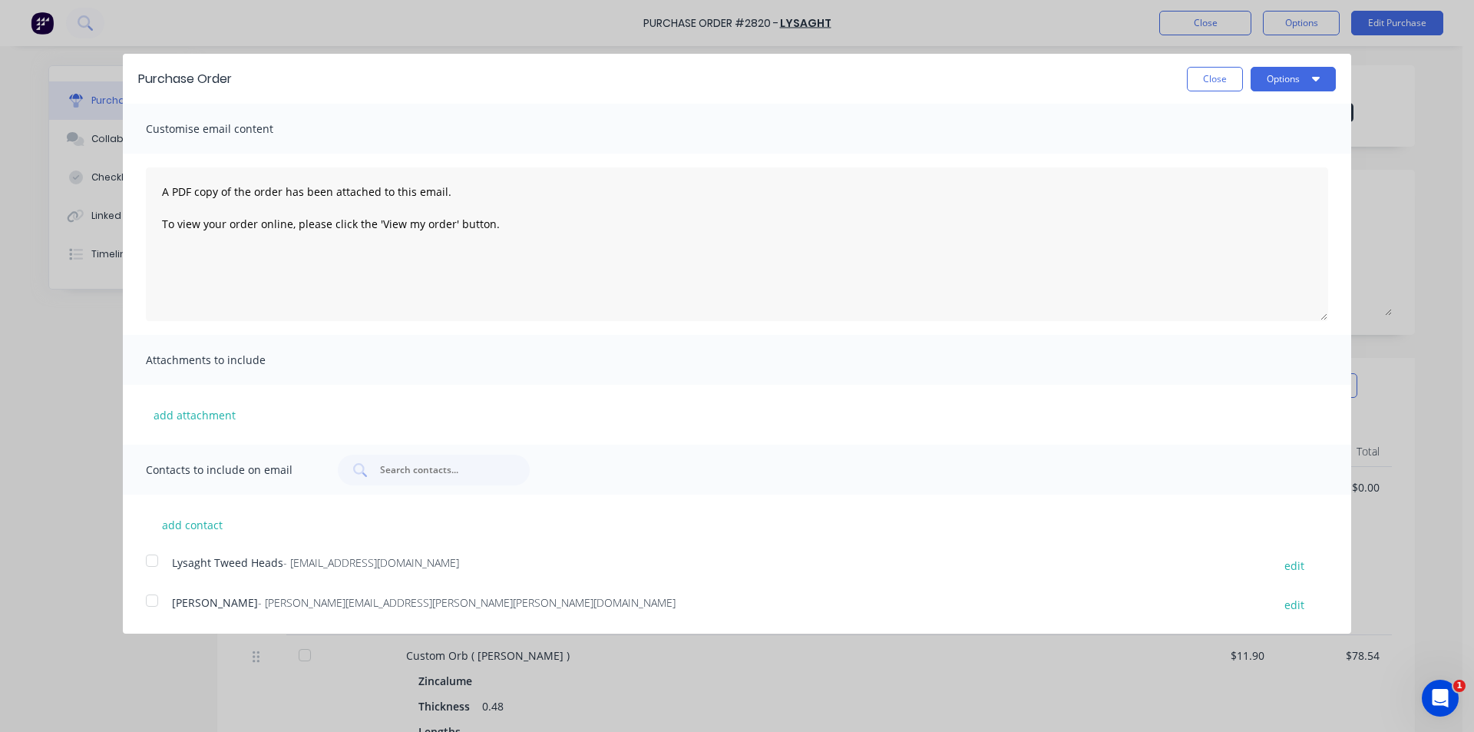
click at [148, 562] on div at bounding box center [152, 560] width 31 height 31
click at [1264, 72] on button "Options" at bounding box center [1293, 79] width 85 height 25
click at [1282, 142] on div "Email" at bounding box center [1263, 148] width 118 height 22
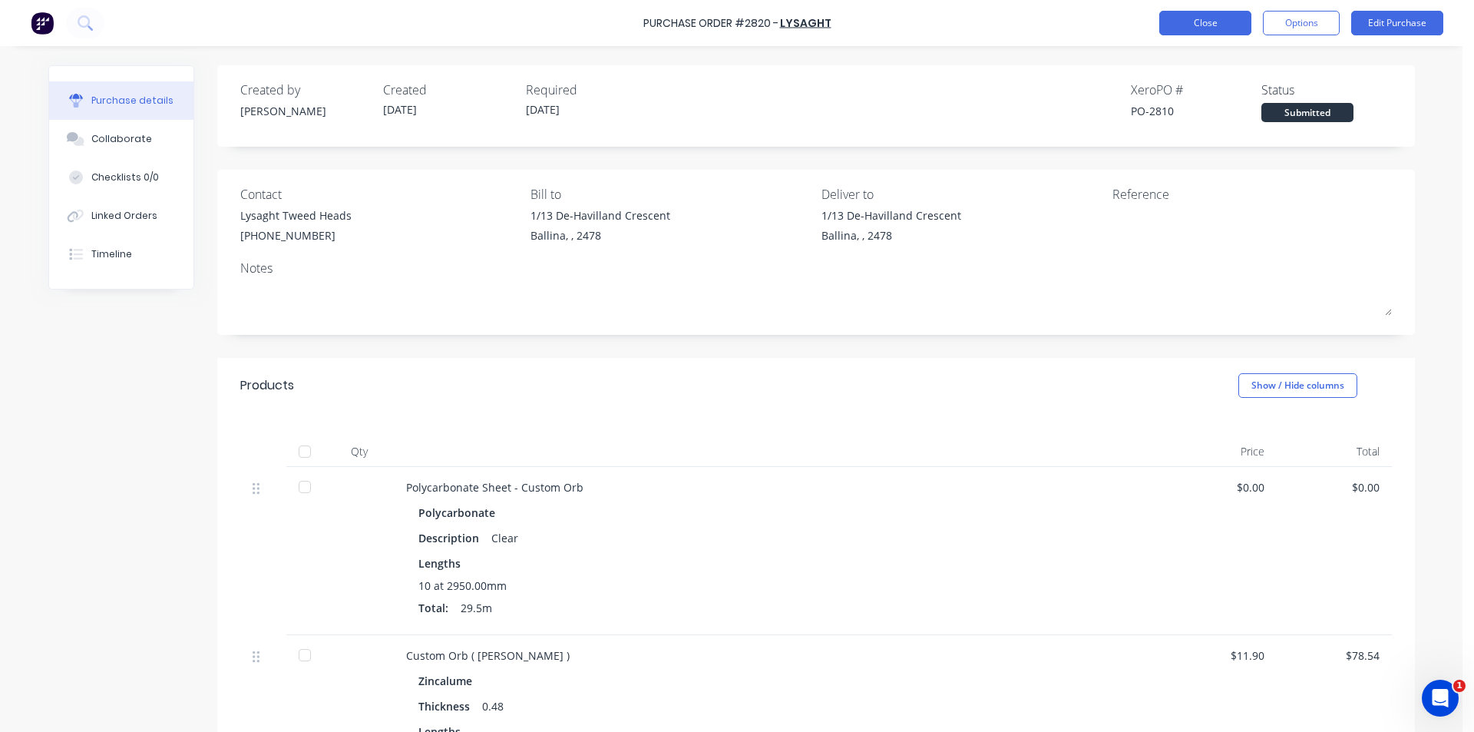
click at [1201, 28] on button "Close" at bounding box center [1205, 23] width 92 height 25
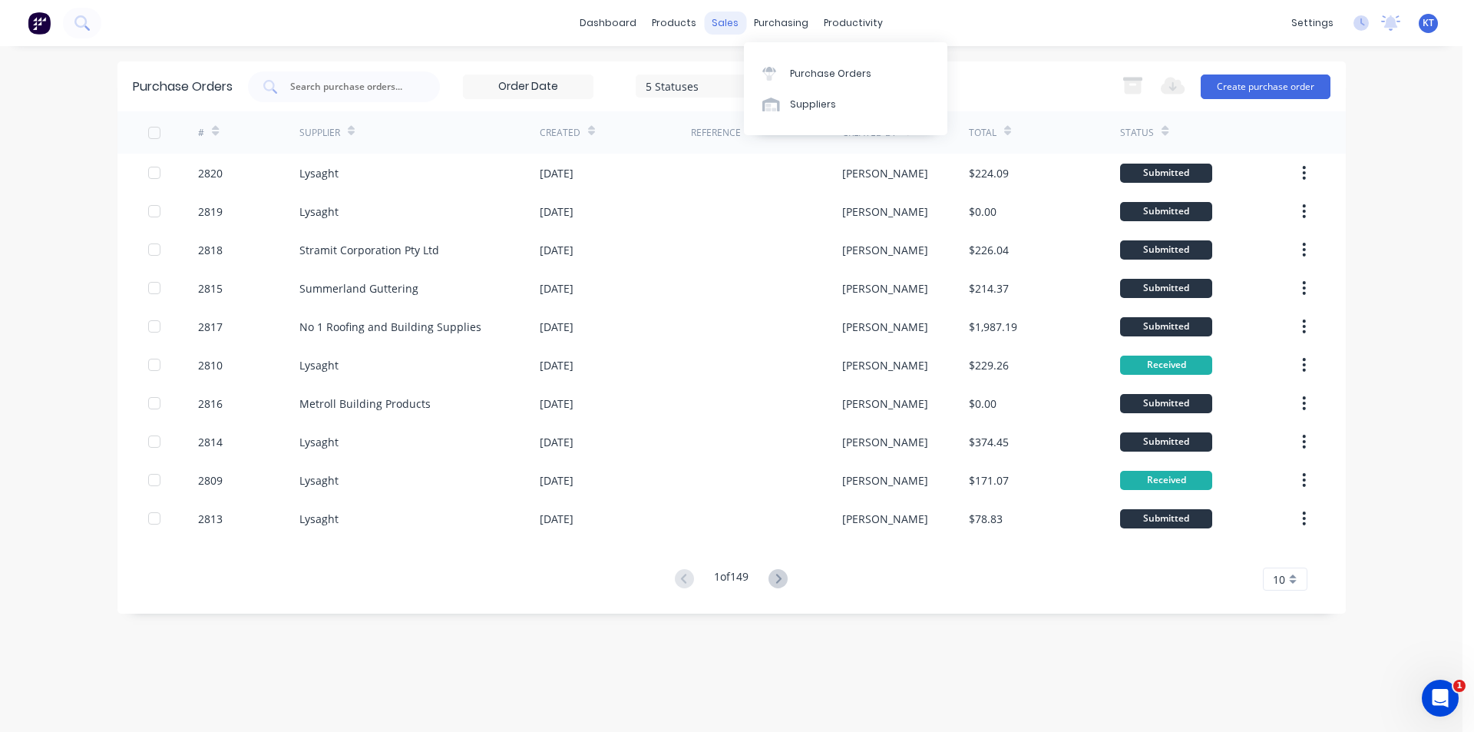
click at [729, 25] on div "sales" at bounding box center [725, 23] width 42 height 23
click at [764, 78] on div "Sales Orders" at bounding box center [782, 74] width 63 height 14
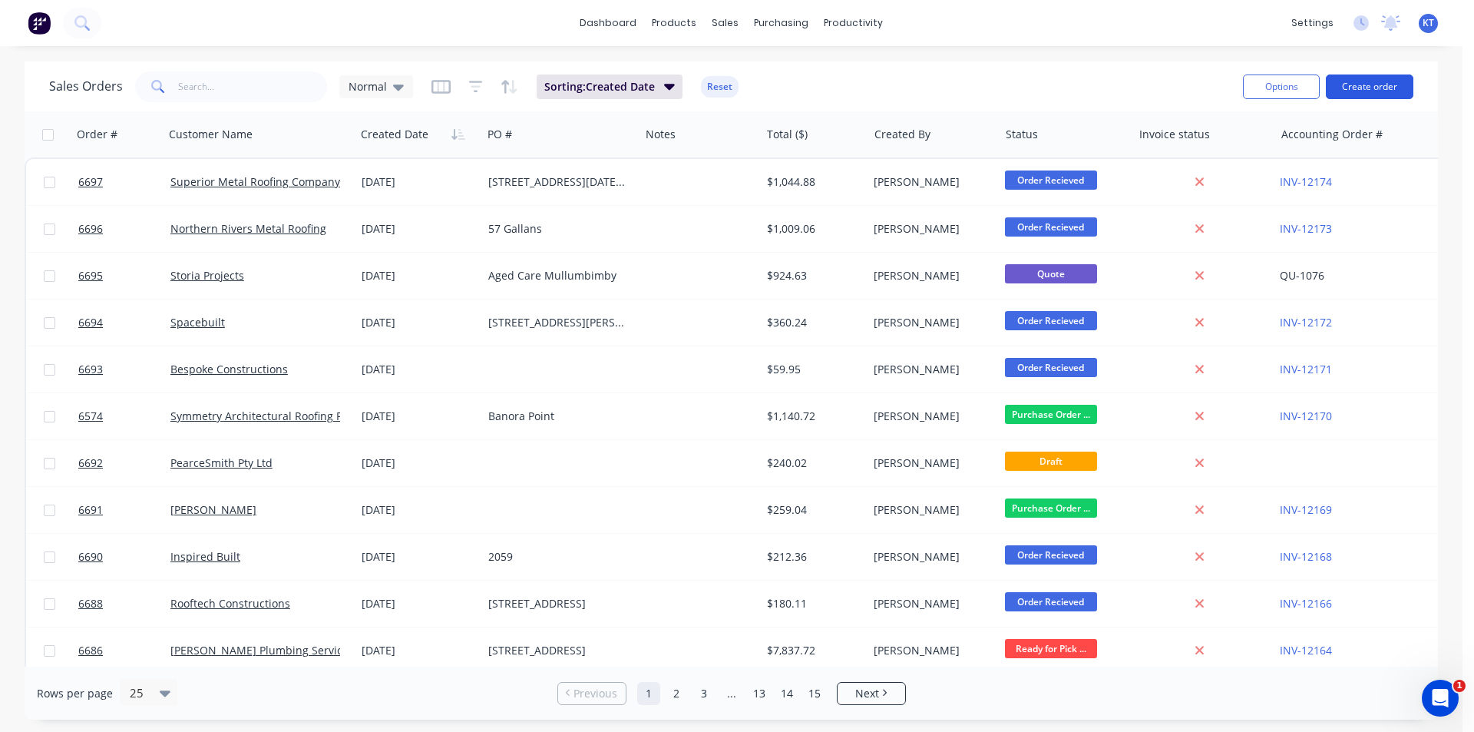
click at [1411, 85] on button "Create order" at bounding box center [1370, 86] width 88 height 25
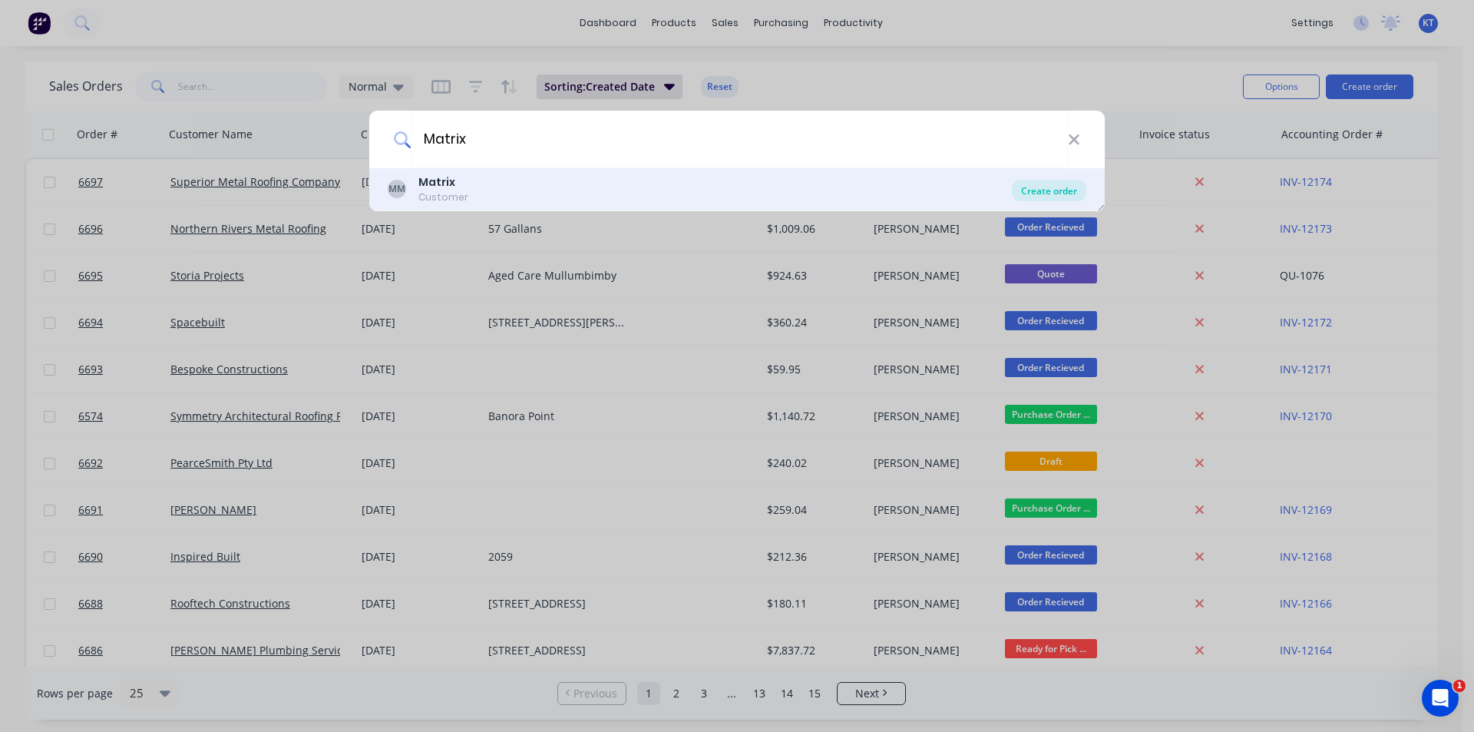
click at [1059, 199] on div "Create order" at bounding box center [1049, 190] width 74 height 21
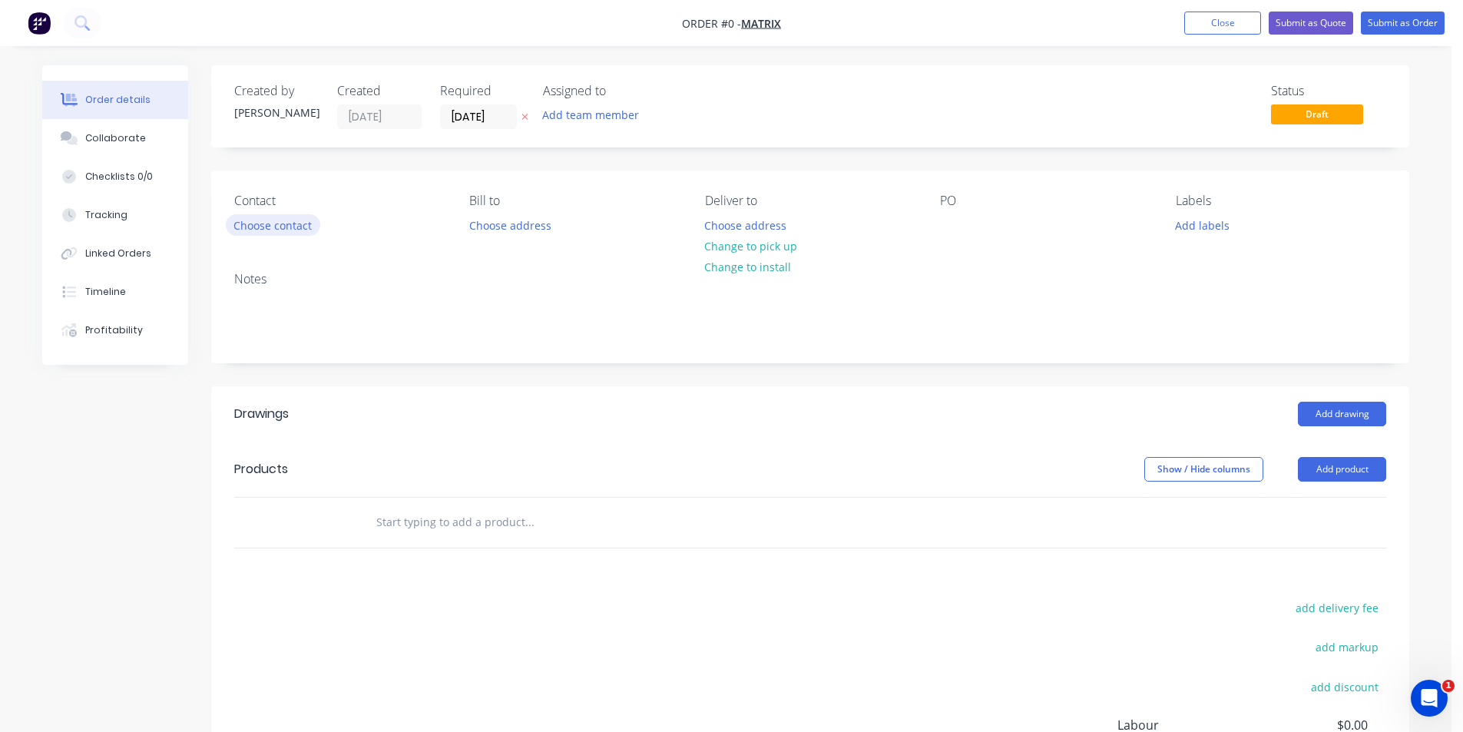
click at [302, 227] on button "Choose contact" at bounding box center [273, 224] width 94 height 21
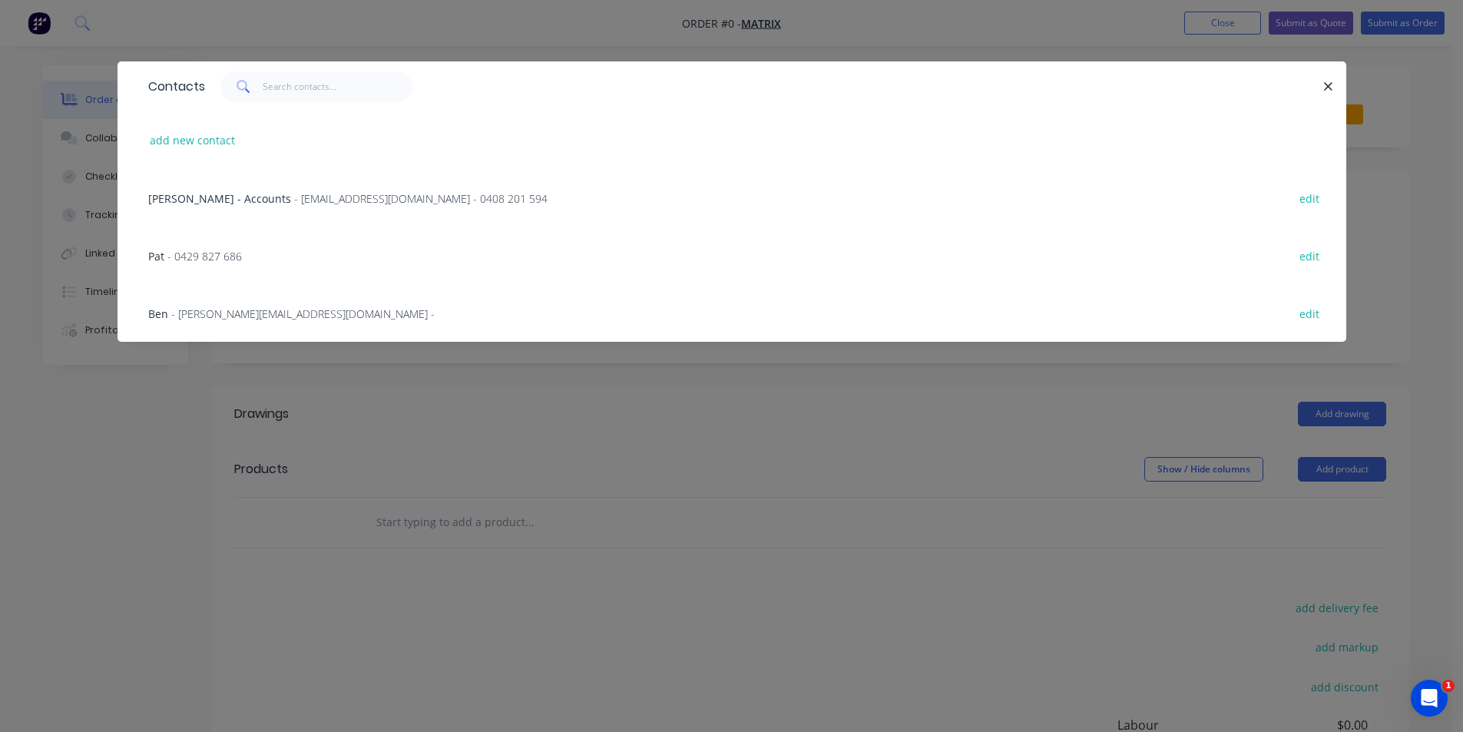
click at [240, 266] on div "Pat - 0429 827 686 edit" at bounding box center [732, 255] width 1182 height 58
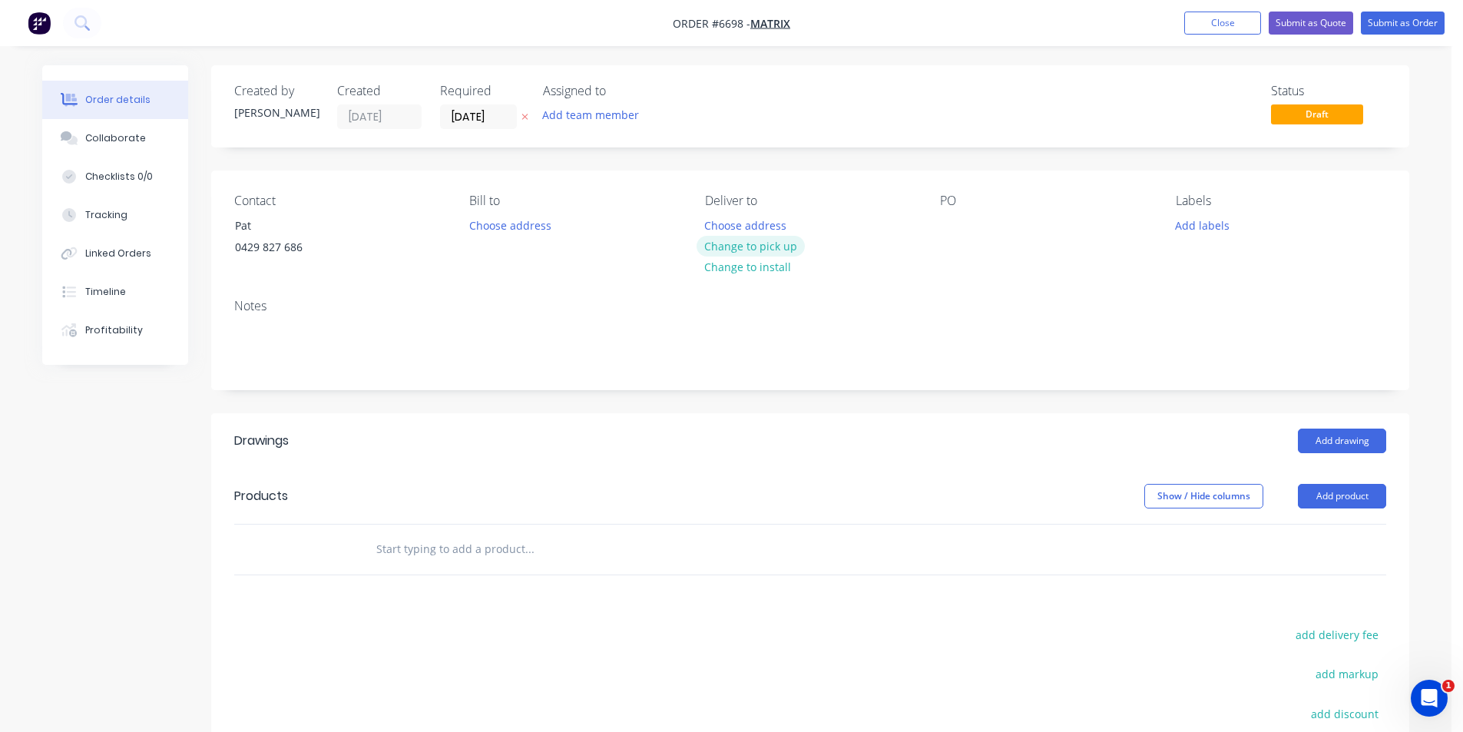
click at [777, 243] on button "Change to pick up" at bounding box center [750, 246] width 109 height 21
click at [964, 223] on div at bounding box center [952, 225] width 25 height 22
click at [1334, 505] on button "Add product" at bounding box center [1342, 496] width 88 height 25
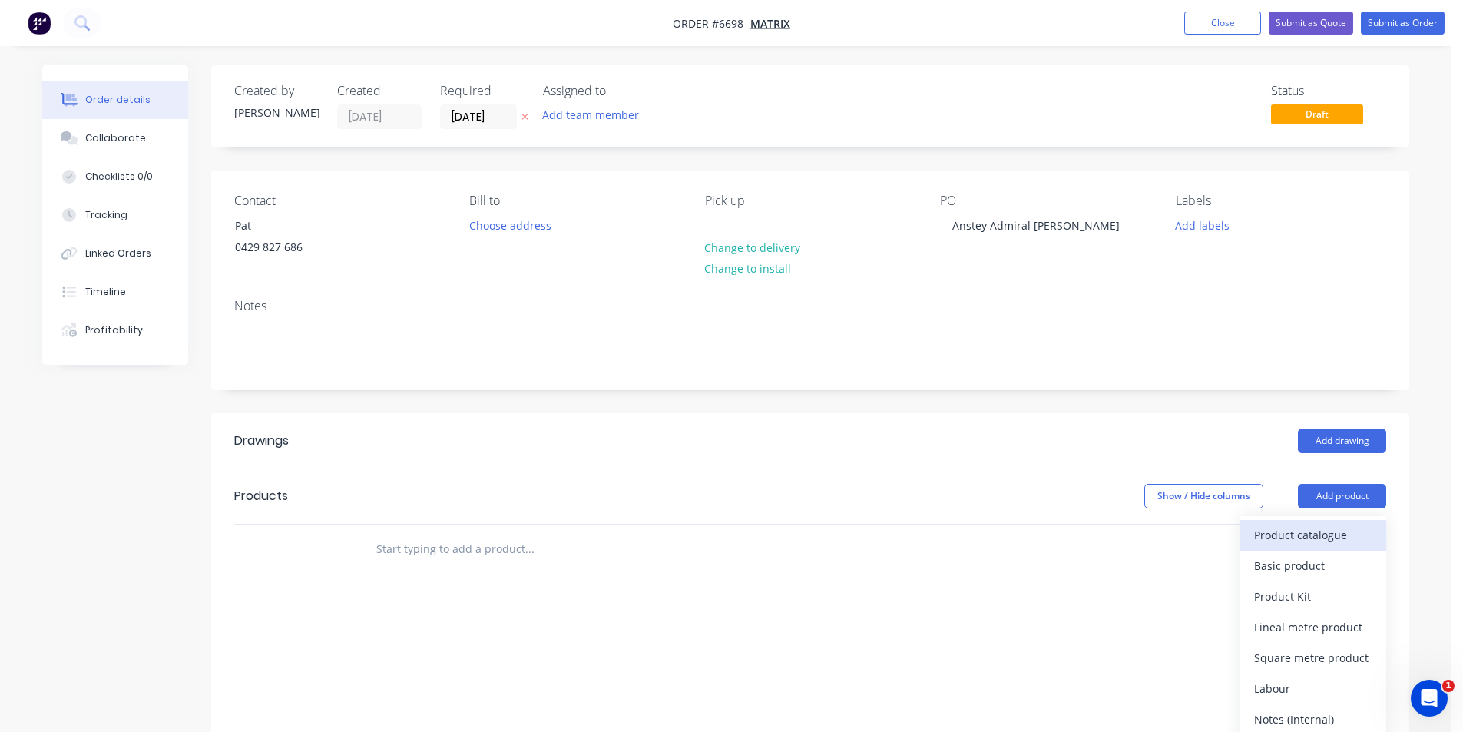
click at [1327, 535] on div "Product catalogue" at bounding box center [1313, 535] width 118 height 22
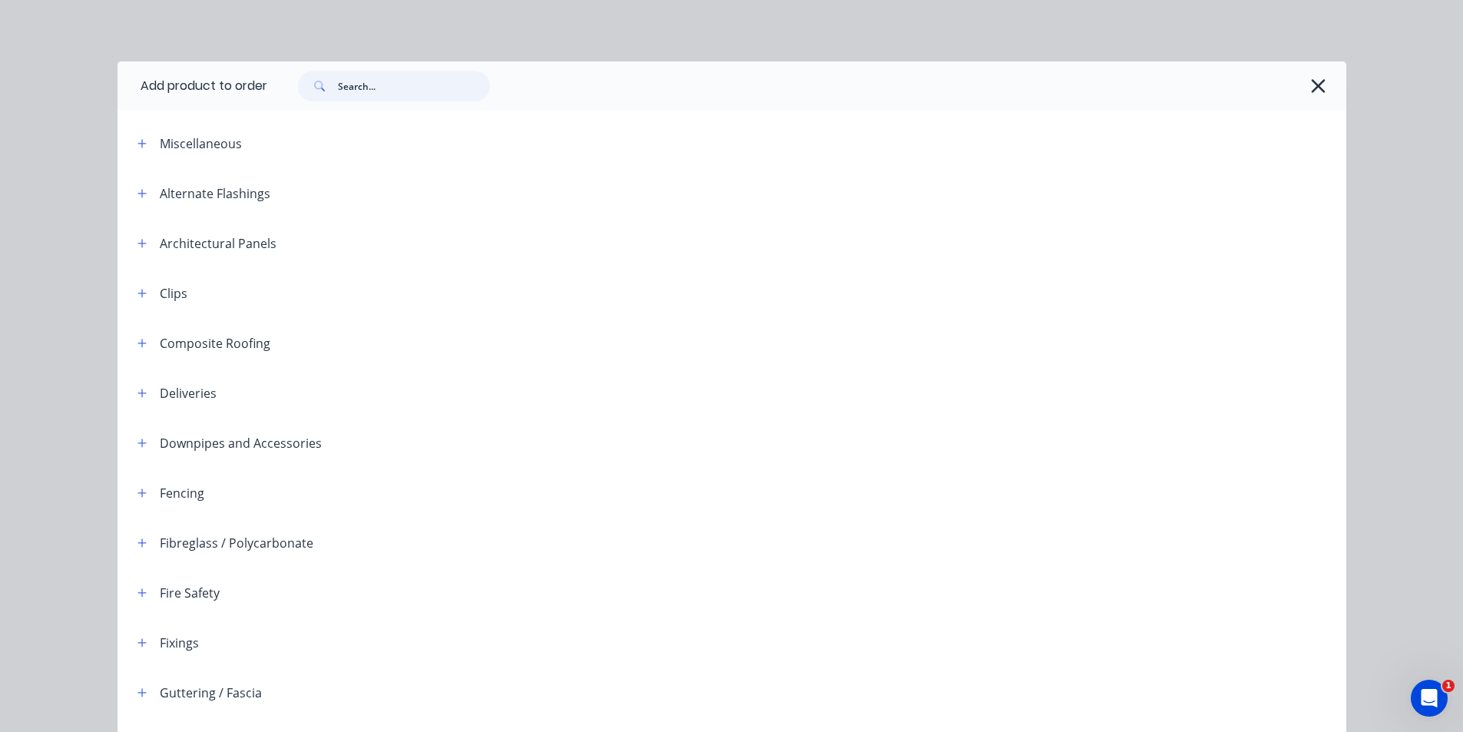
click at [375, 73] on input "text" at bounding box center [414, 86] width 152 height 31
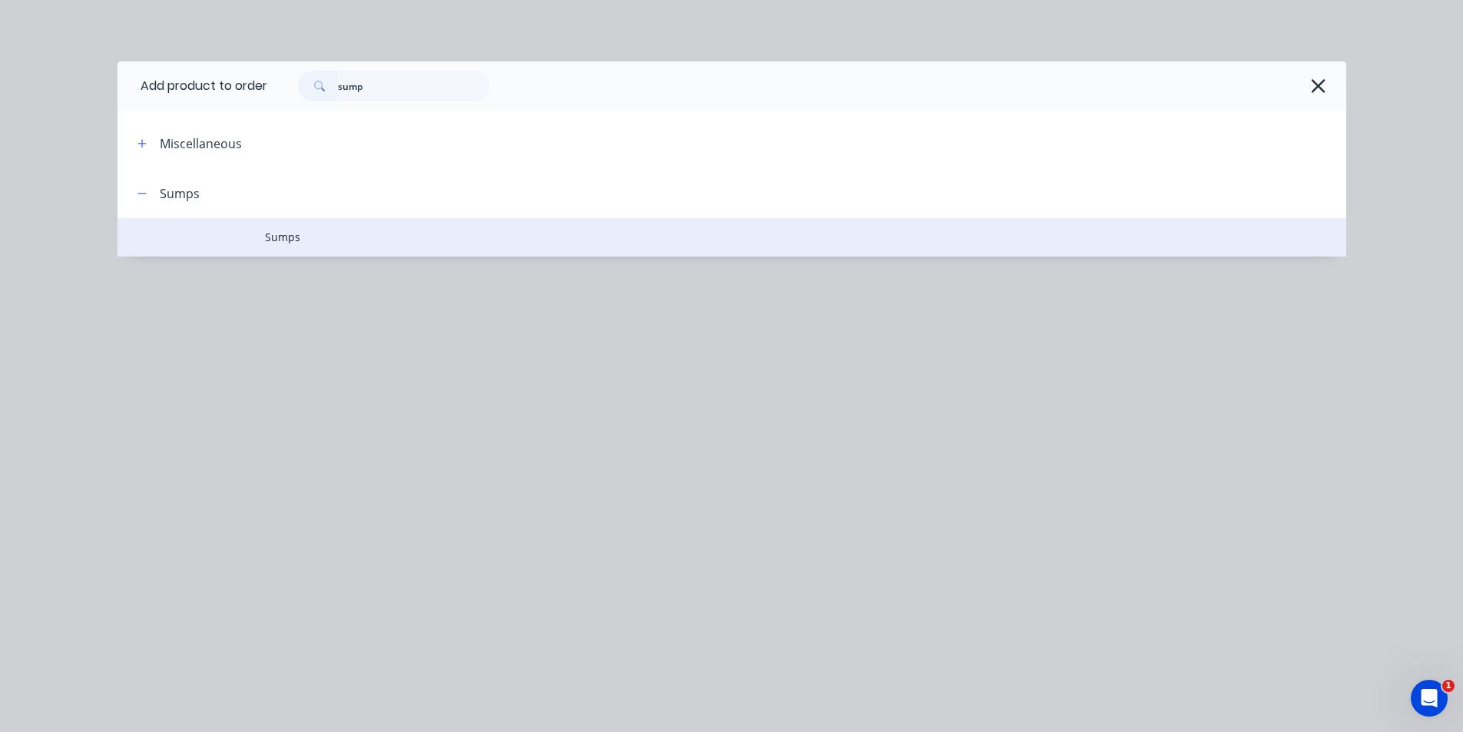
click at [365, 238] on span "Sumps" at bounding box center [697, 237] width 865 height 16
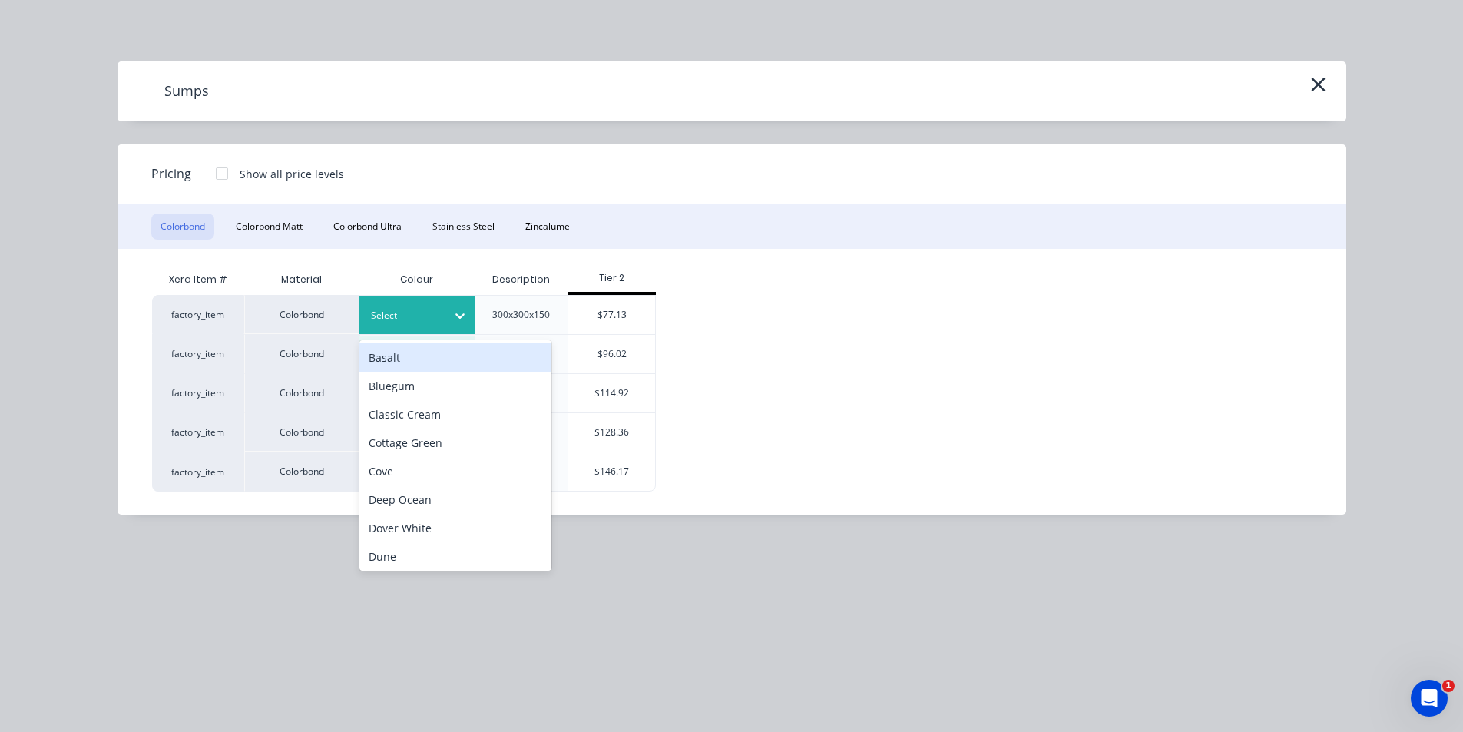
click at [461, 303] on div at bounding box center [460, 315] width 28 height 25
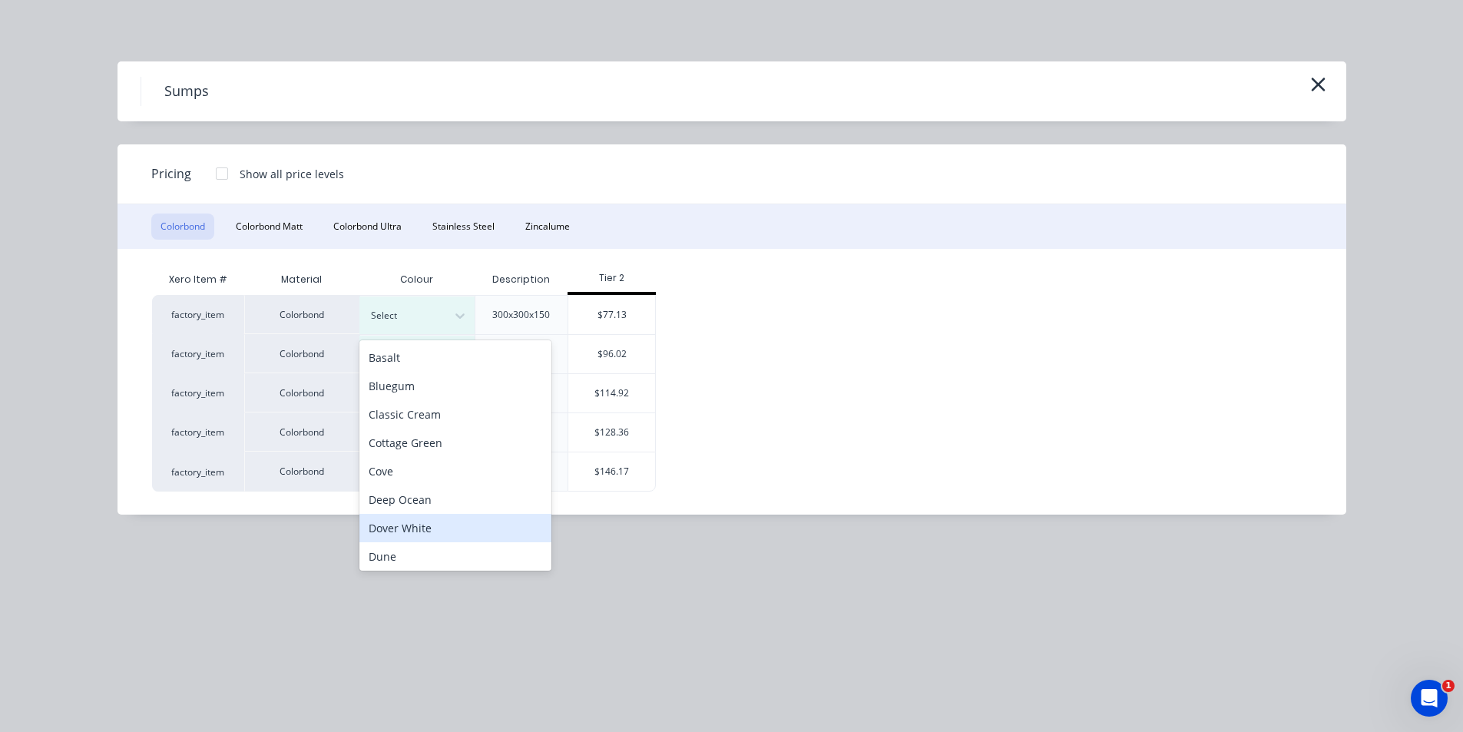
click at [457, 528] on div "Dover White" at bounding box center [455, 528] width 192 height 28
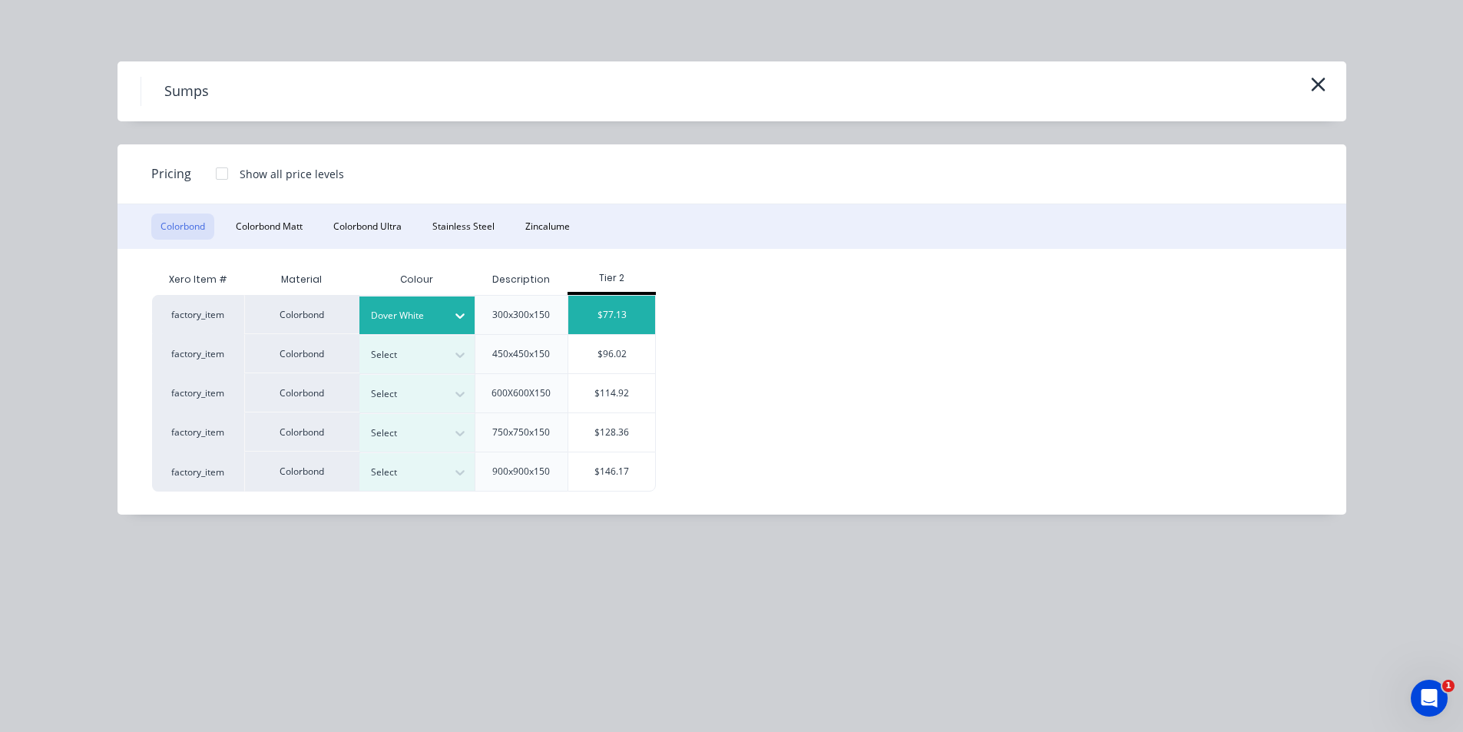
click at [600, 312] on div "$77.13" at bounding box center [611, 315] width 87 height 38
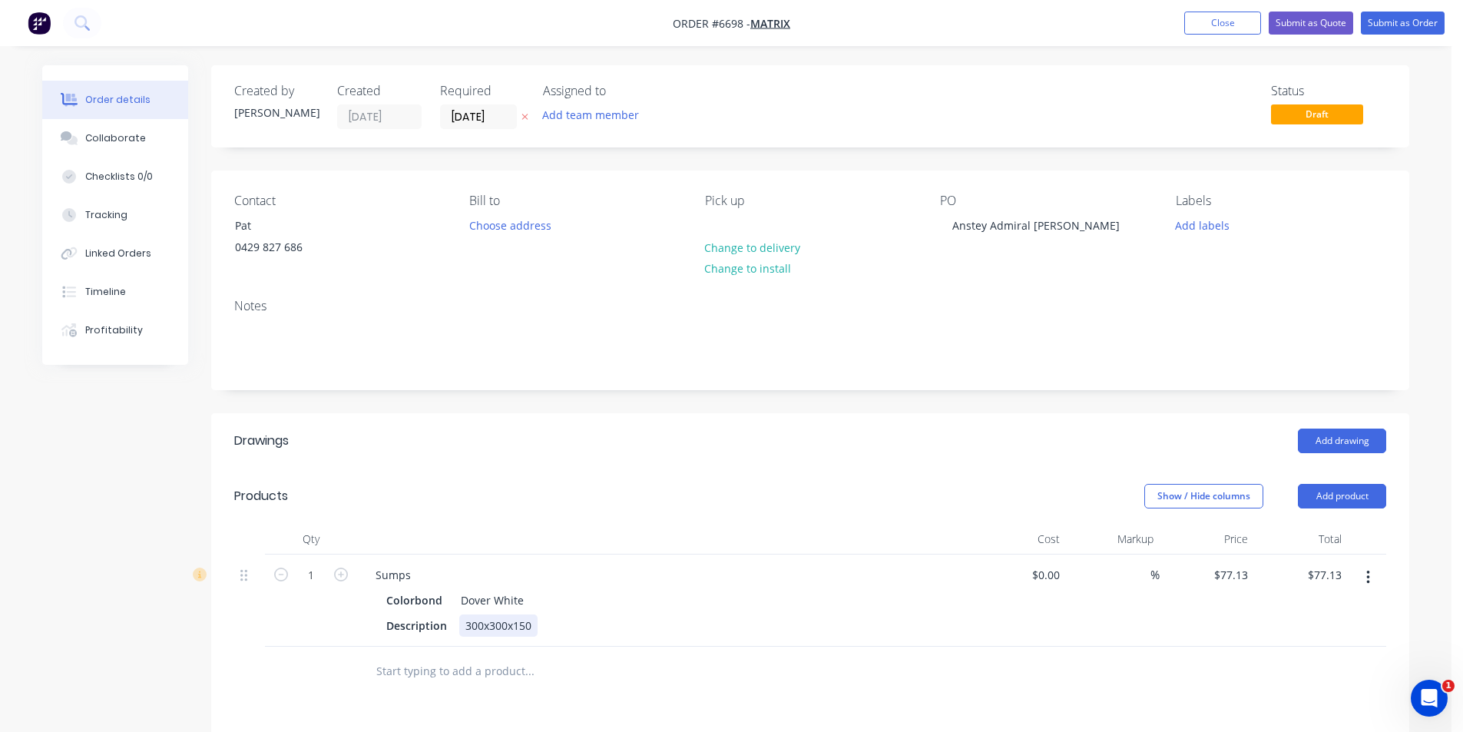
click at [483, 621] on div "300x300x150" at bounding box center [498, 625] width 78 height 22
click at [480, 623] on div "300x300x150" at bounding box center [498, 625] width 78 height 22
click at [504, 625] on div "300x300x150" at bounding box center [498, 625] width 78 height 22
click at [508, 628] on div "300x30x150" at bounding box center [501, 625] width 72 height 22
click at [1380, 640] on div at bounding box center [1366, 600] width 38 height 92
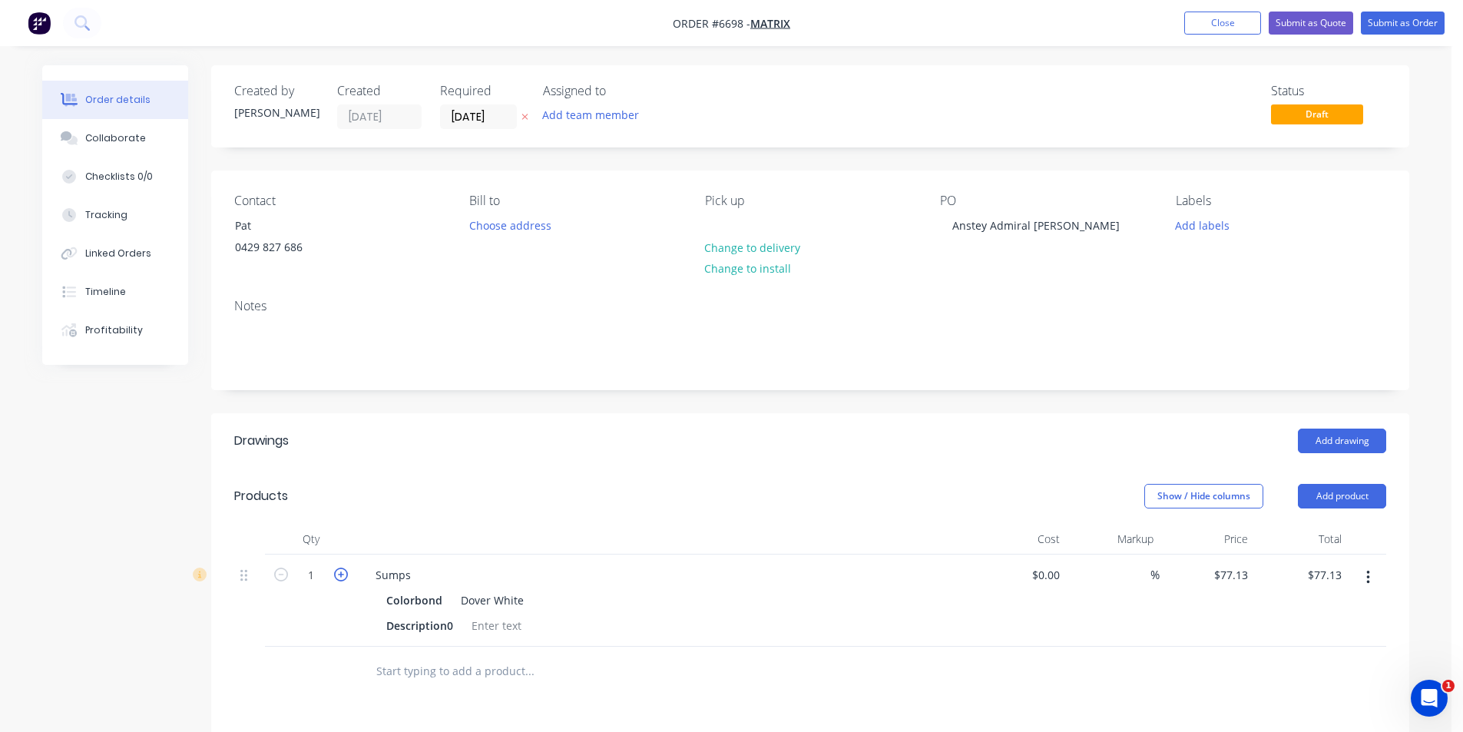
click at [337, 570] on icon "button" at bounding box center [341, 574] width 14 height 14
click at [1367, 577] on icon "button" at bounding box center [1367, 577] width 3 height 14
click at [1351, 663] on button "Exclude from tax" at bounding box center [1313, 678] width 146 height 31
click at [1367, 567] on button "button" at bounding box center [1368, 578] width 36 height 28
click at [1341, 681] on div "Include in tax" at bounding box center [1313, 679] width 118 height 22
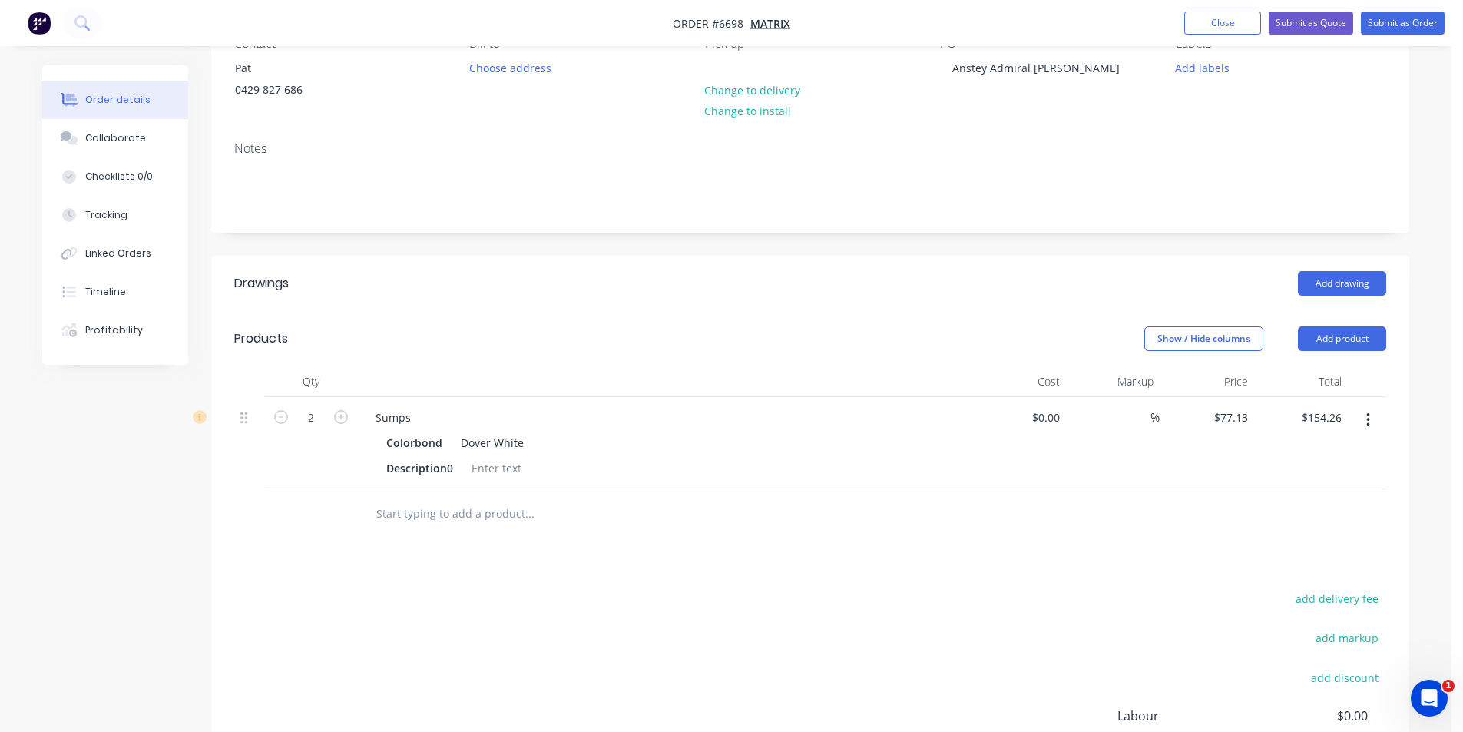
scroll to position [307, 0]
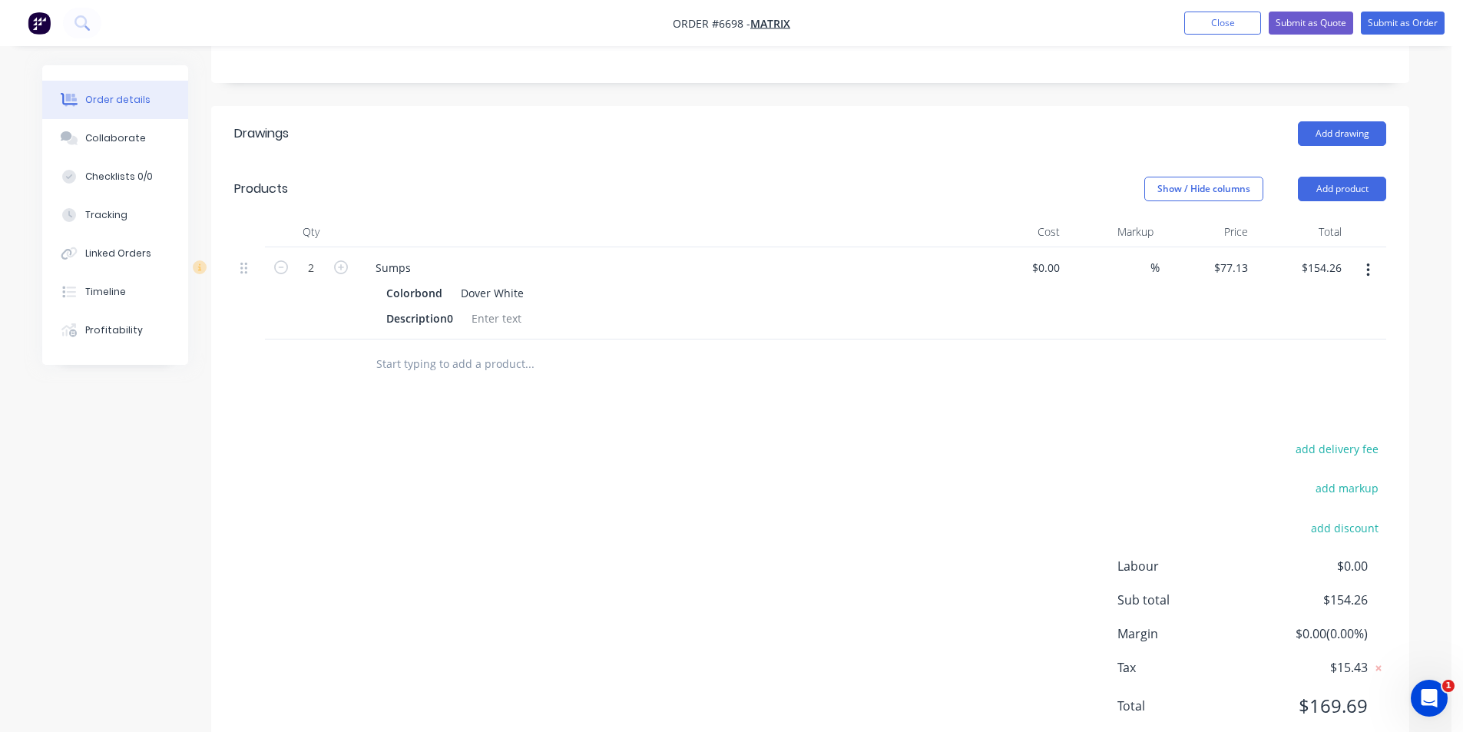
click at [1369, 271] on icon "button" at bounding box center [1368, 270] width 4 height 17
click at [1340, 339] on div "Duplicate" at bounding box center [1313, 341] width 118 height 22
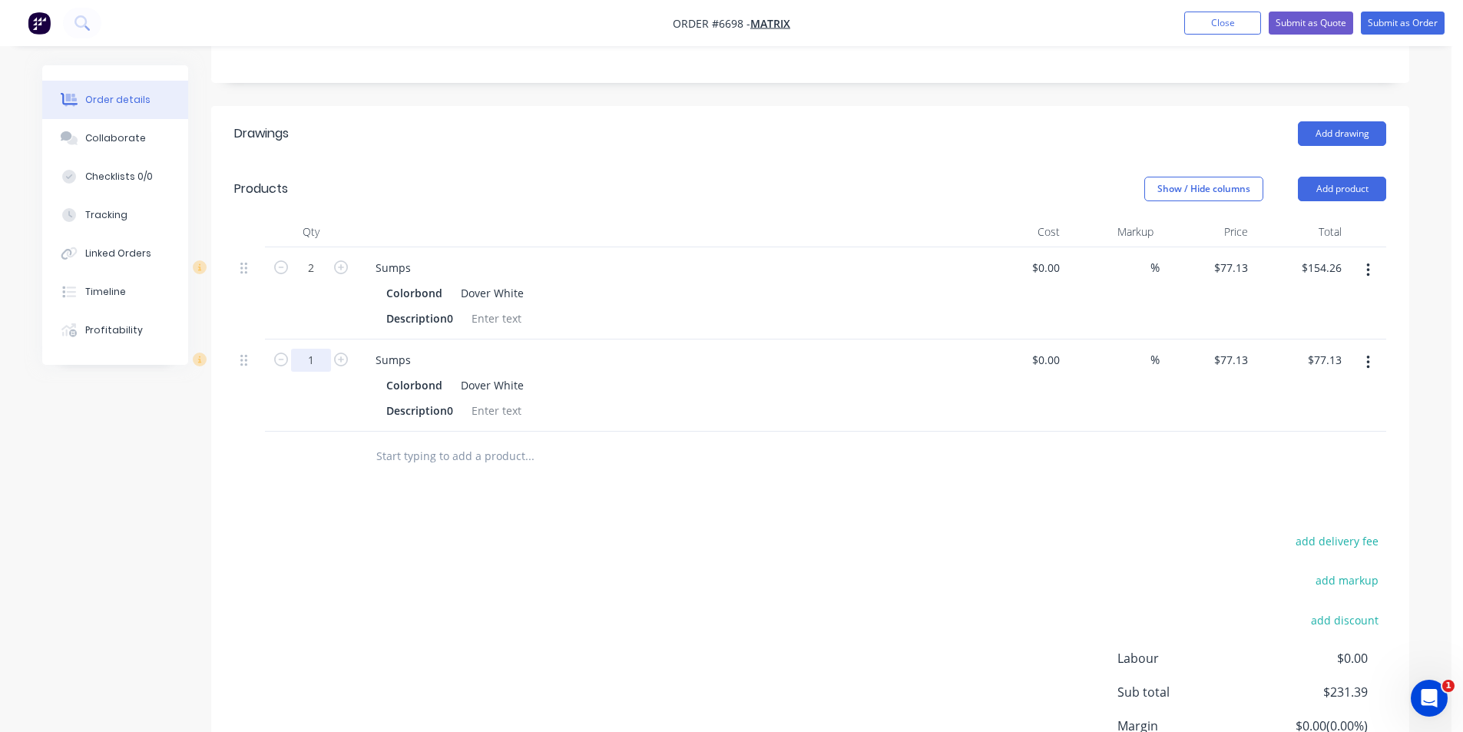
drag, startPoint x: 312, startPoint y: 360, endPoint x: 339, endPoint y: 369, distance: 27.7
click at [312, 279] on input "1" at bounding box center [311, 267] width 40 height 23
click at [972, 498] on div "Drawings Add drawing Products Show / Hide columns Add product Qty Cost Markup P…" at bounding box center [810, 478] width 1198 height 744
click at [1375, 190] on button "Add product" at bounding box center [1342, 189] width 88 height 25
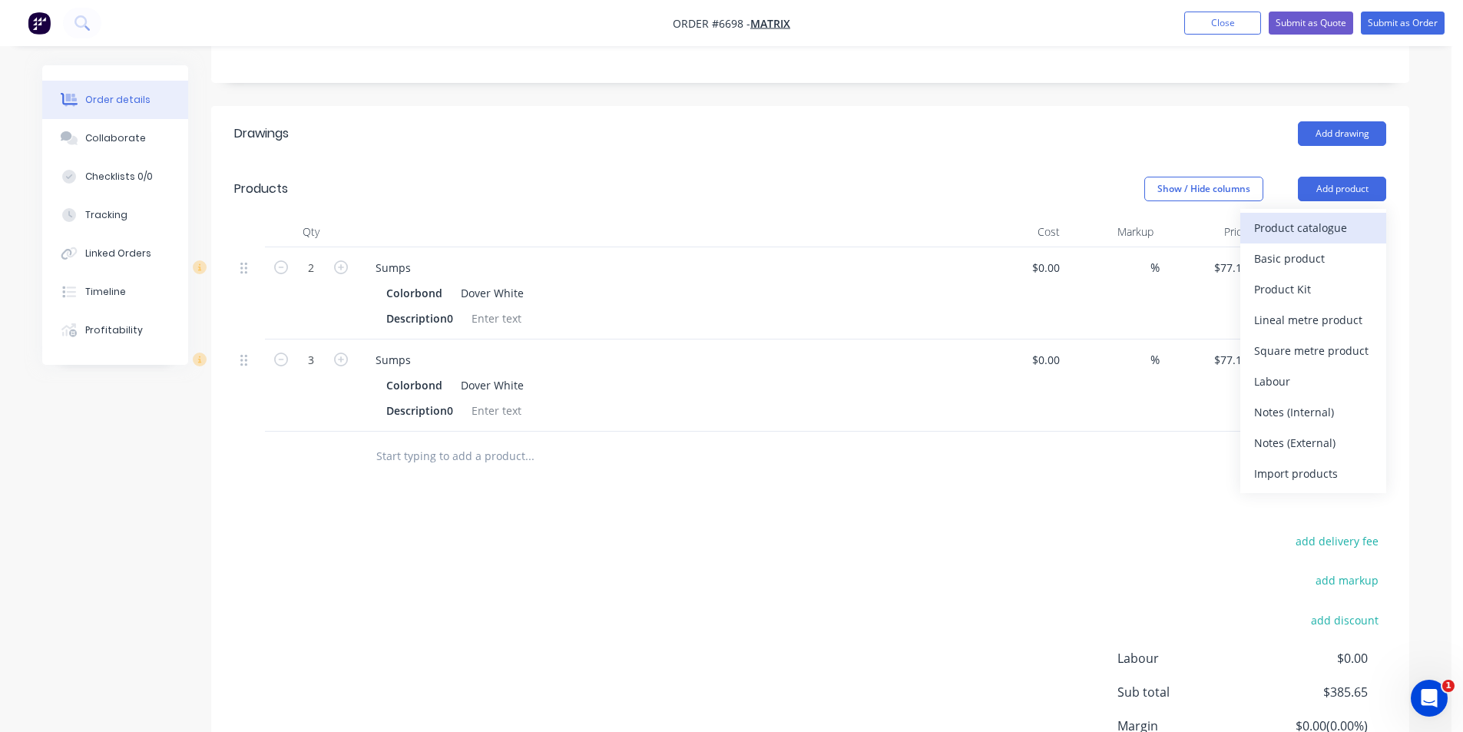
click at [1373, 224] on button "Product catalogue" at bounding box center [1313, 228] width 146 height 31
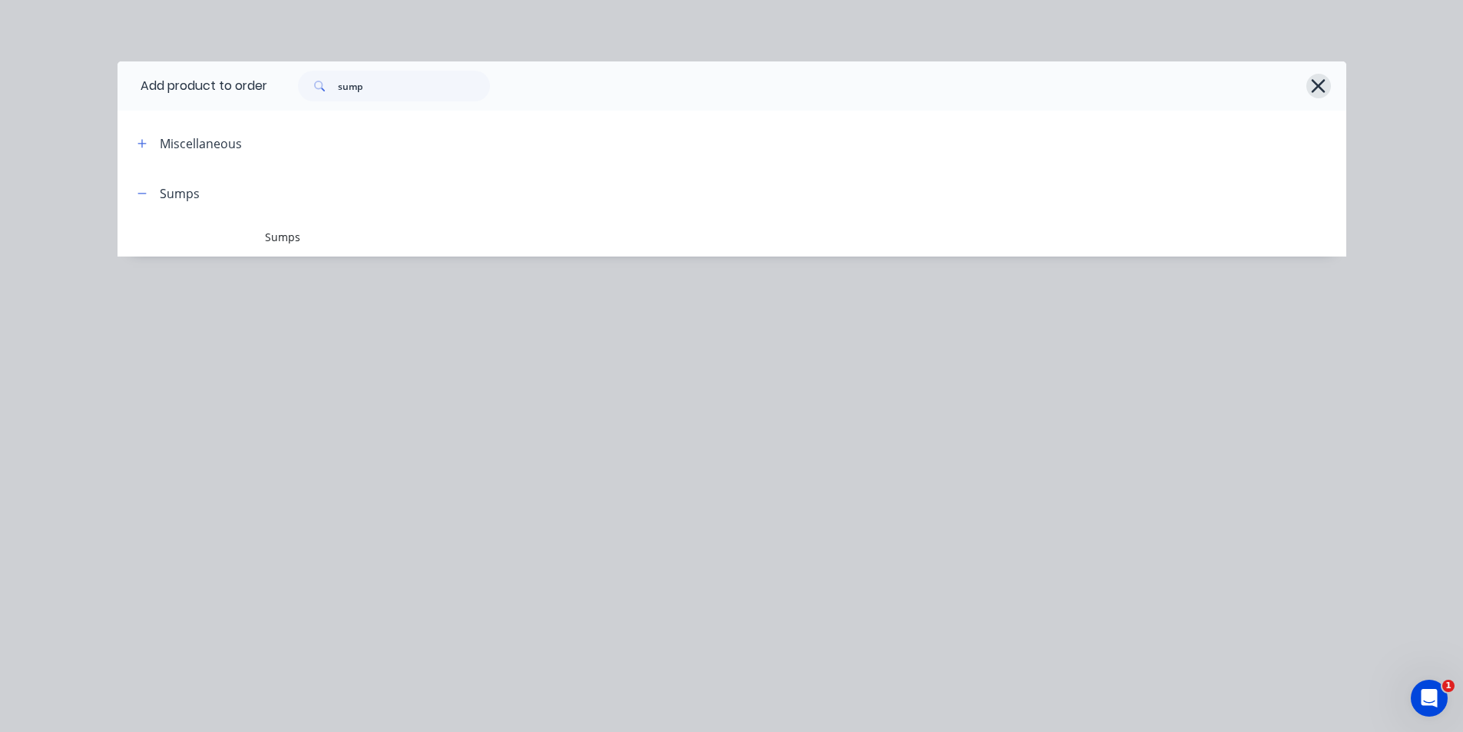
click at [1321, 84] on icon "button" at bounding box center [1318, 86] width 14 height 14
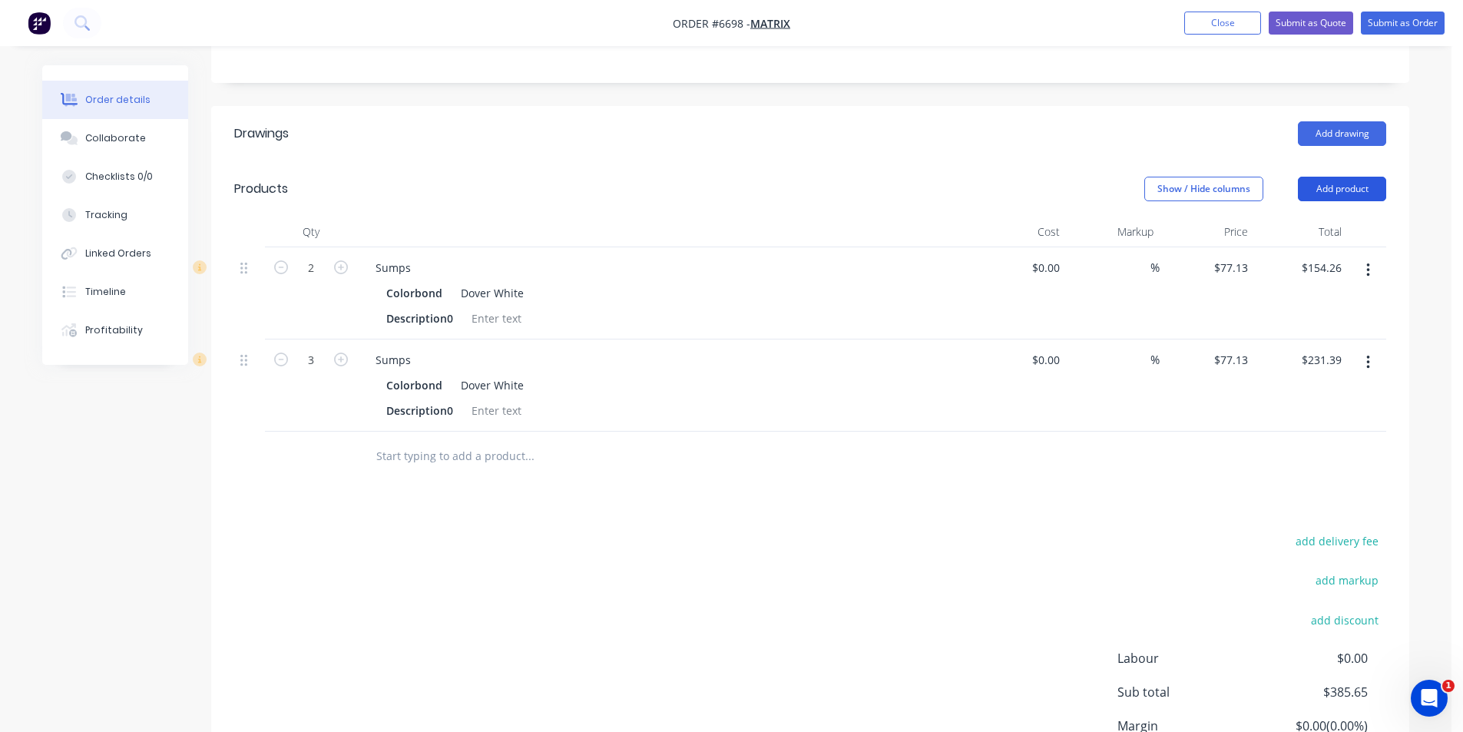
drag, startPoint x: 1380, startPoint y: 177, endPoint x: 1363, endPoint y: 190, distance: 21.8
click at [1370, 187] on button "Add product" at bounding box center [1342, 189] width 88 height 25
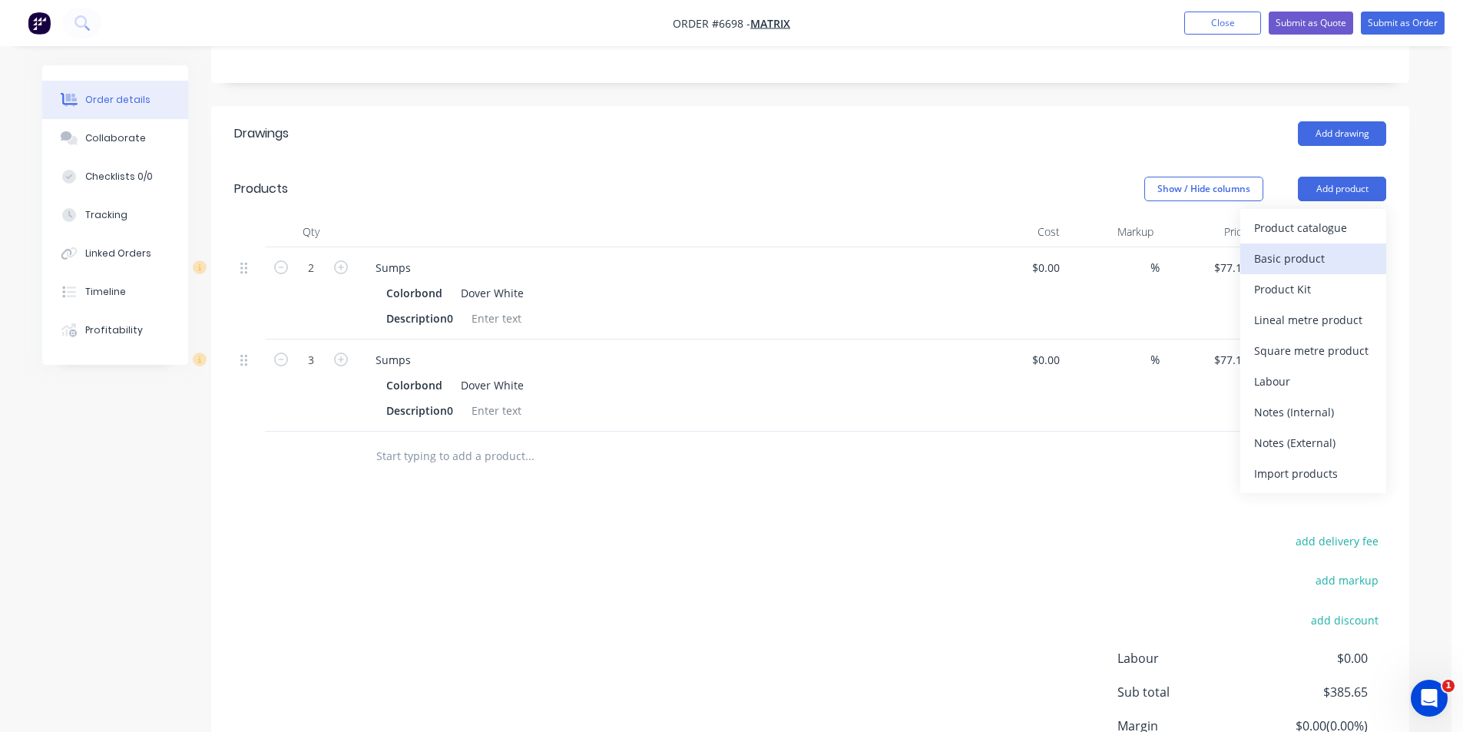
click at [1335, 260] on div "Basic product" at bounding box center [1313, 258] width 118 height 22
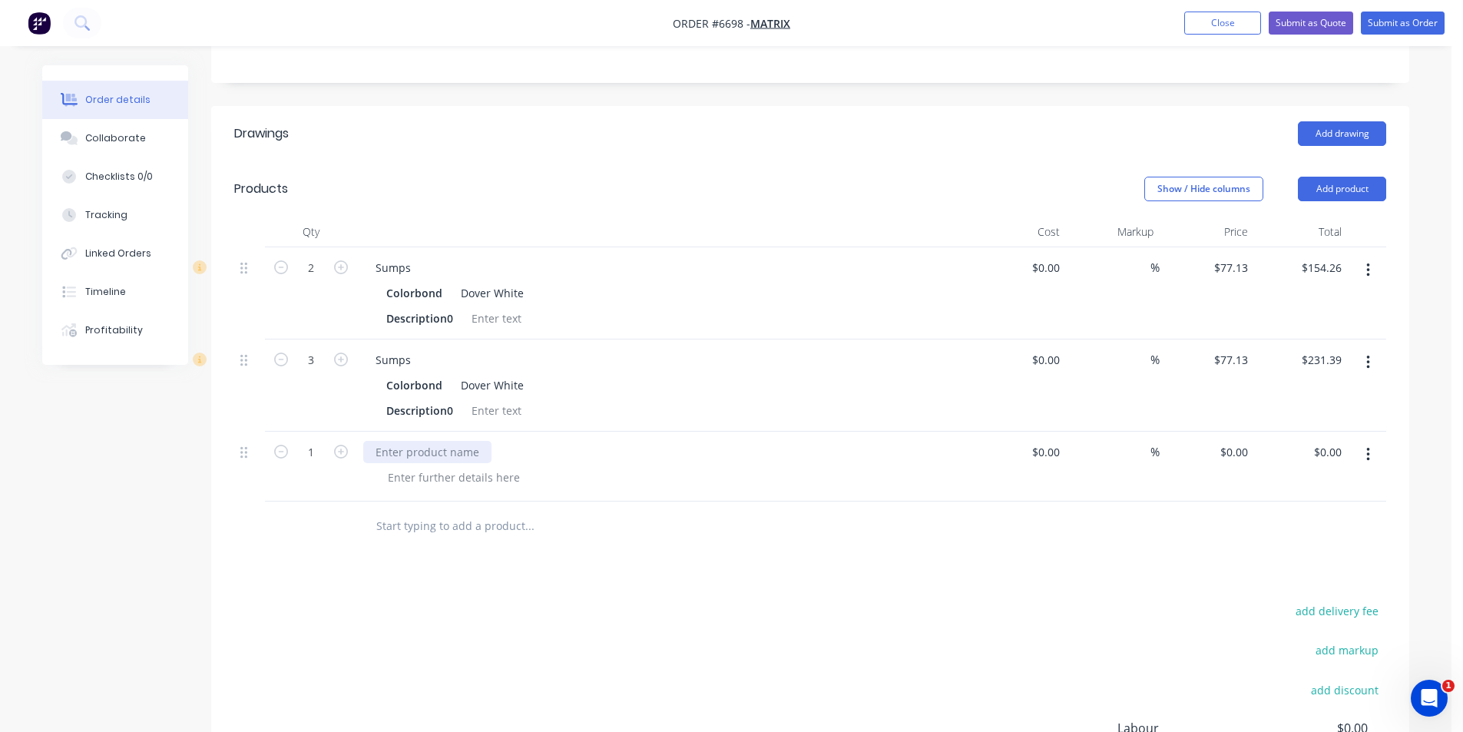
drag, startPoint x: 490, startPoint y: 457, endPoint x: 476, endPoint y: 449, distance: 15.8
click at [489, 457] on div at bounding box center [664, 452] width 602 height 22
click at [453, 441] on div at bounding box center [427, 452] width 128 height 22
click at [447, 481] on div at bounding box center [453, 477] width 157 height 22
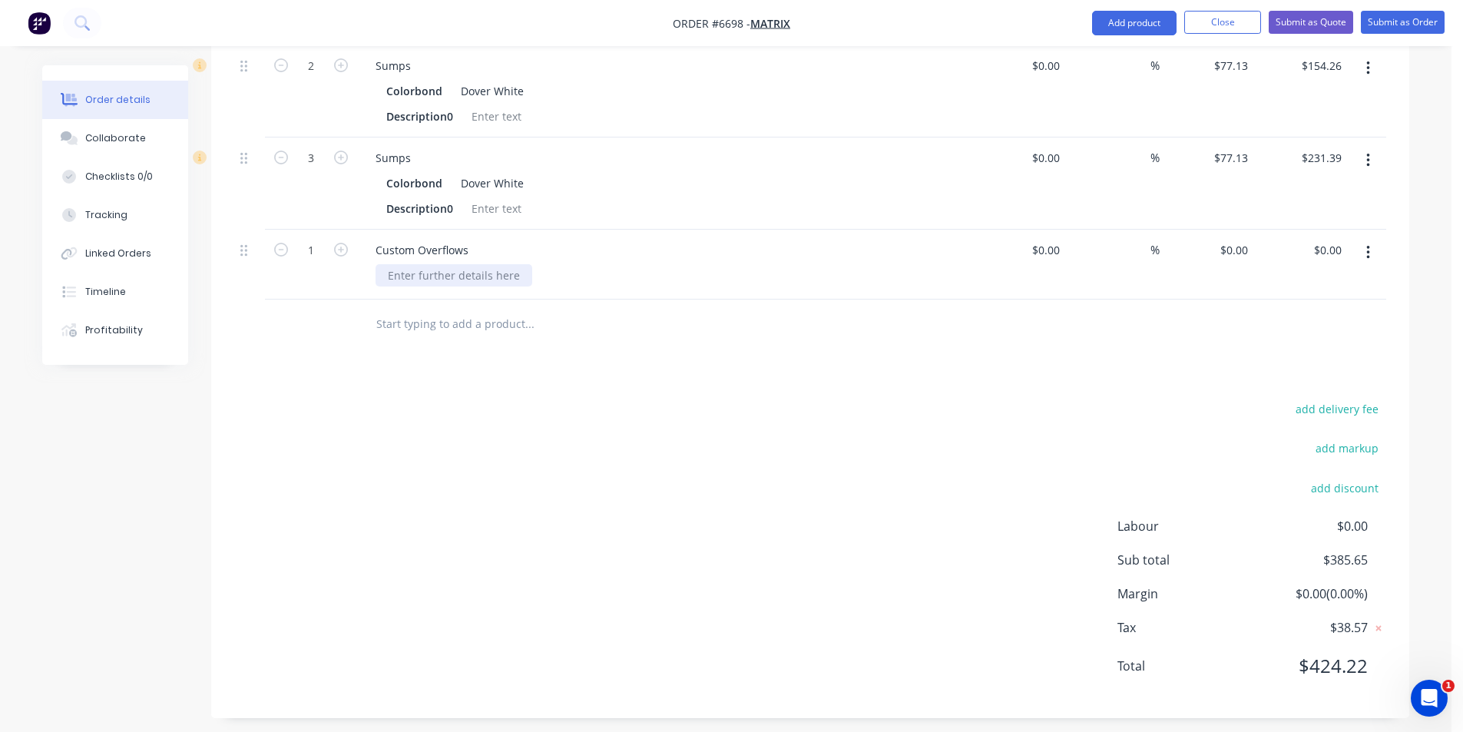
scroll to position [518, 0]
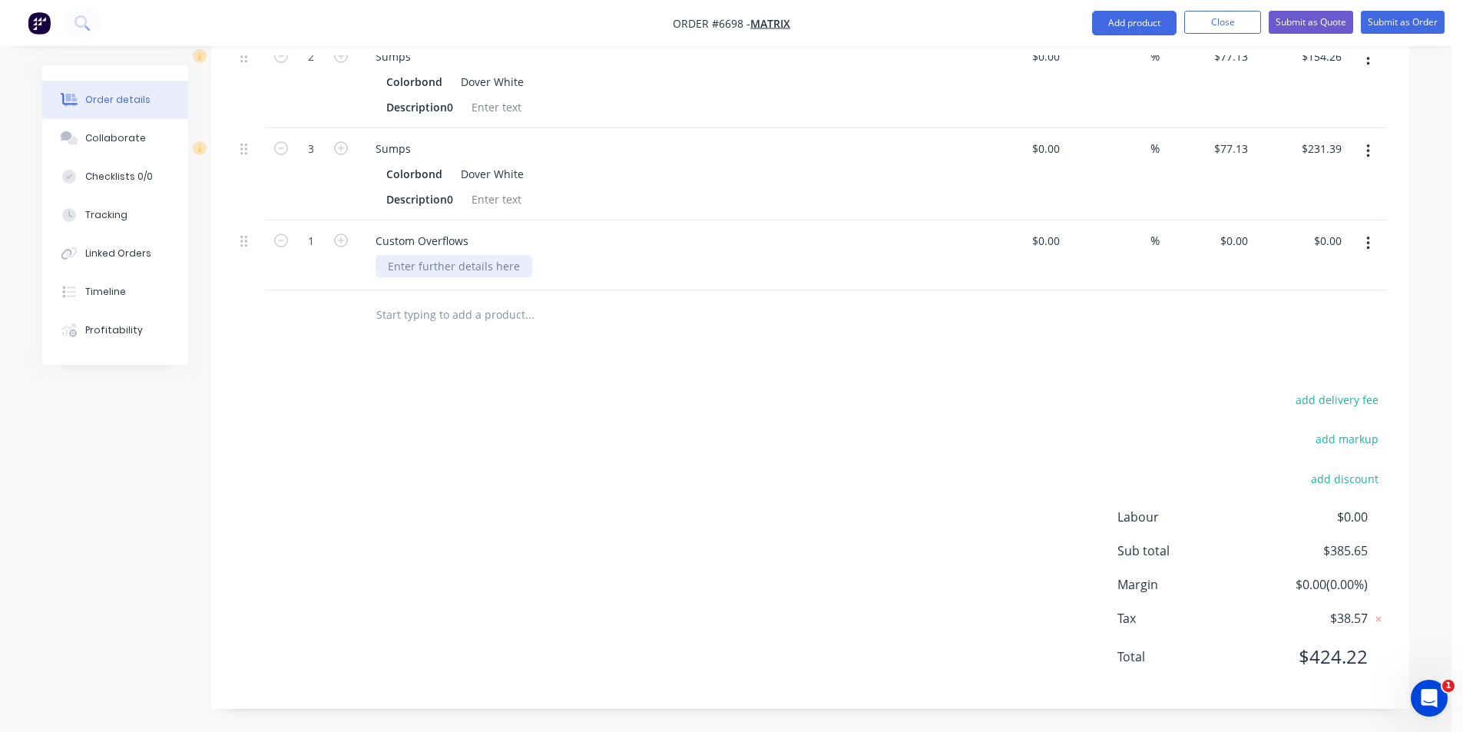
click at [451, 261] on div at bounding box center [453, 266] width 157 height 22
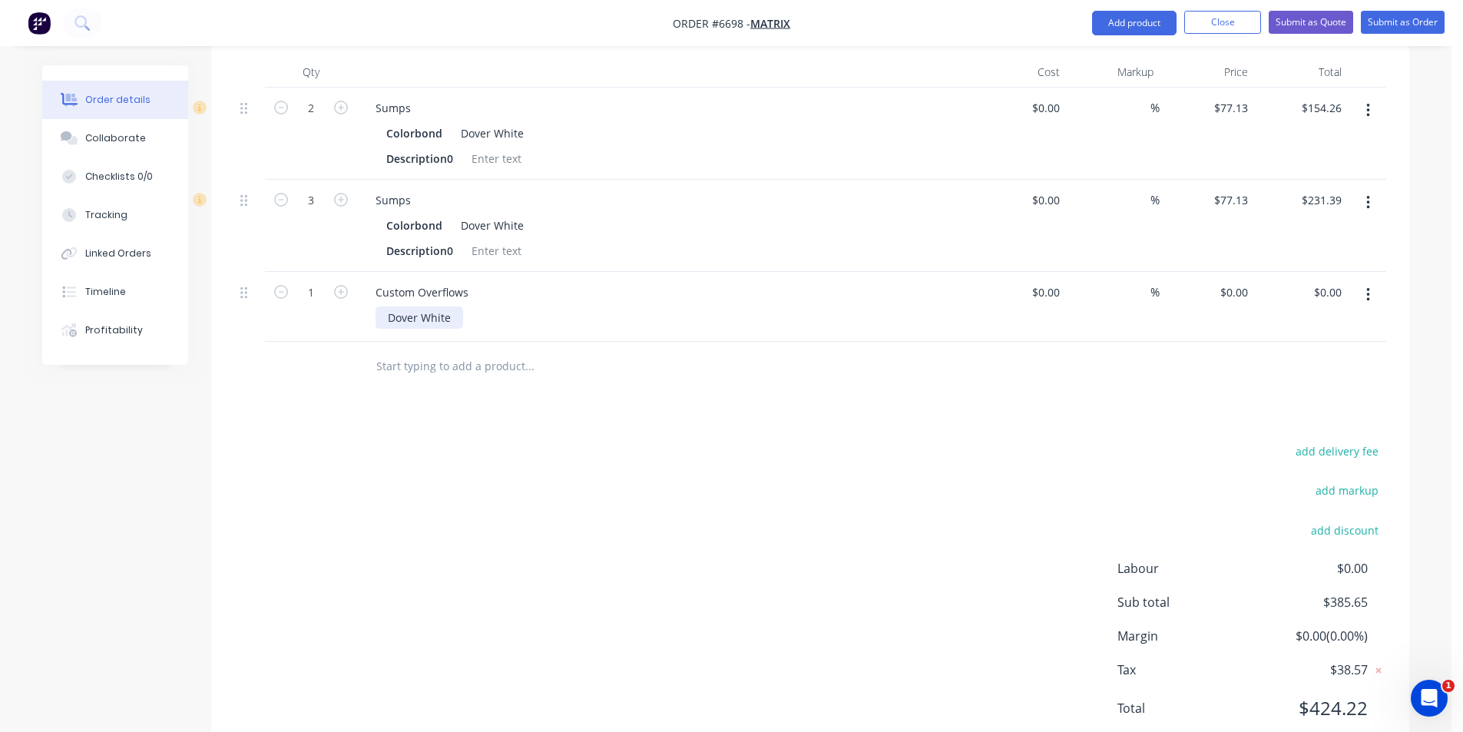
scroll to position [441, 0]
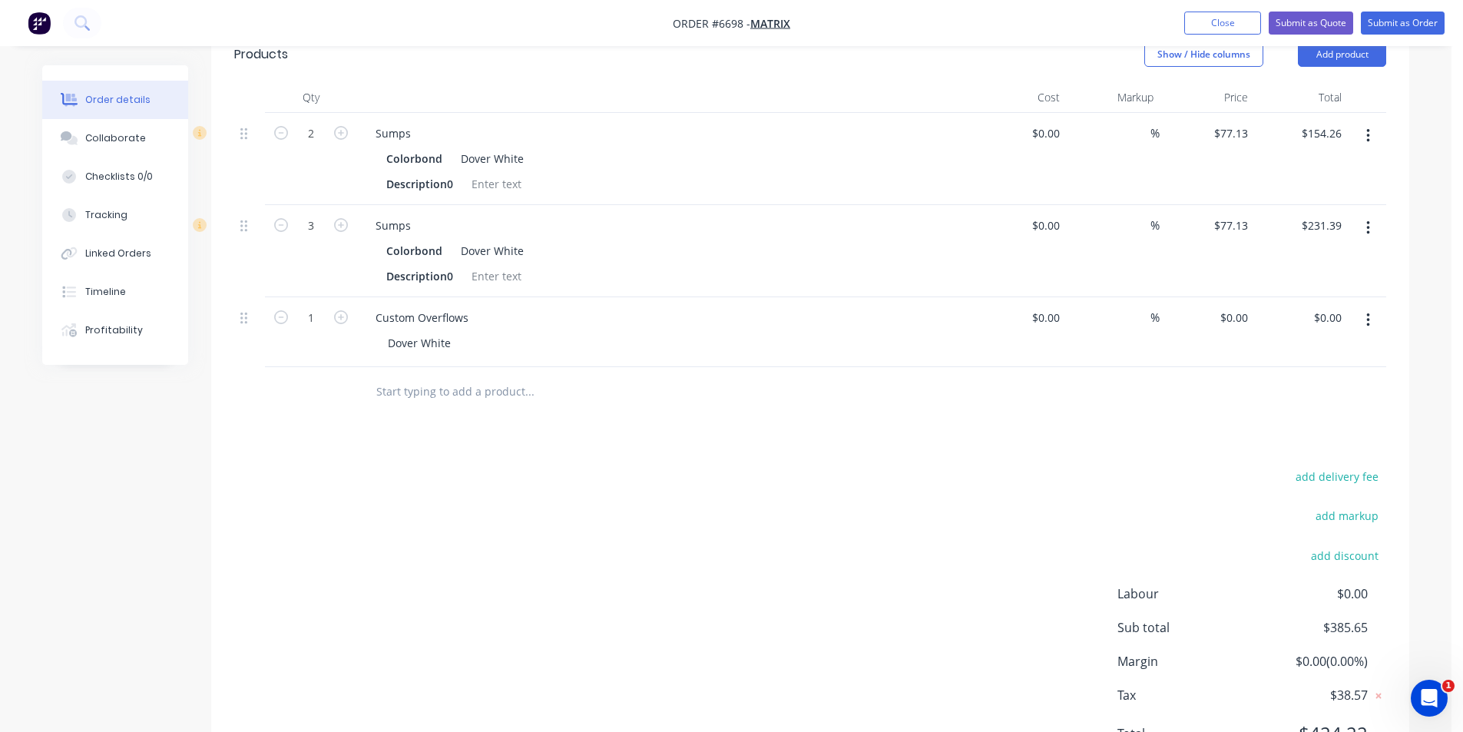
click at [931, 363] on div "Custom Overflows Dover White" at bounding box center [664, 332] width 614 height 70
click at [345, 312] on icon "button" at bounding box center [341, 317] width 14 height 14
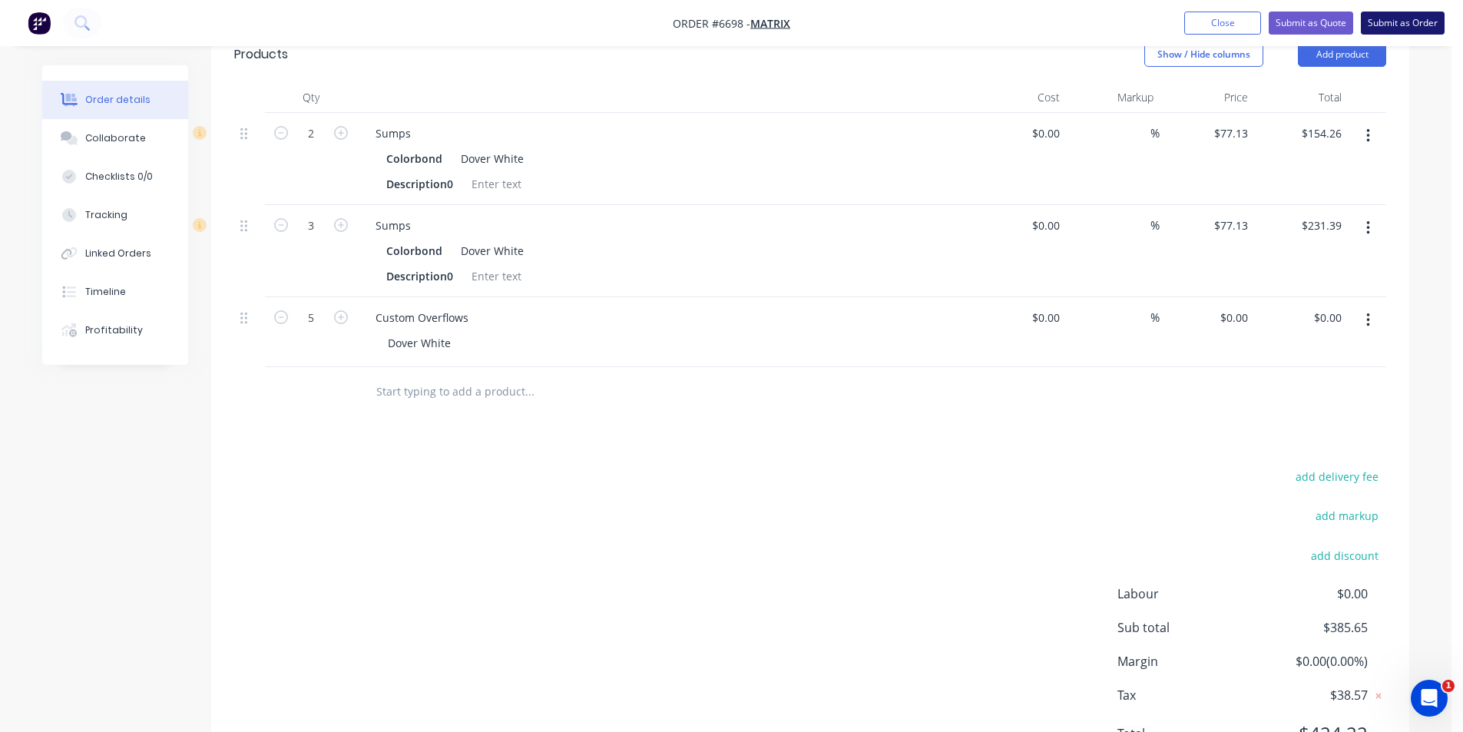
click at [1391, 22] on button "Submit as Order" at bounding box center [1403, 23] width 84 height 23
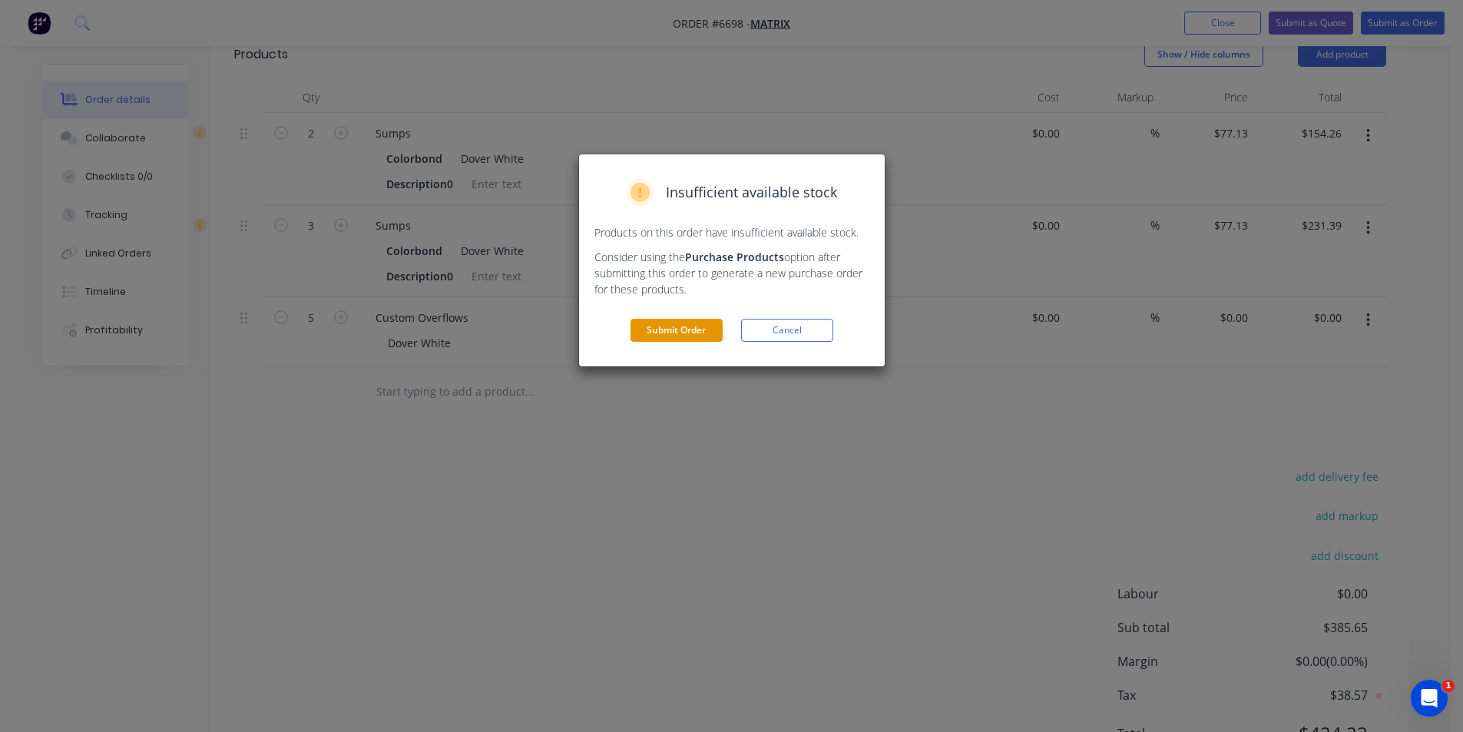
click at [670, 333] on button "Submit Order" at bounding box center [676, 330] width 92 height 23
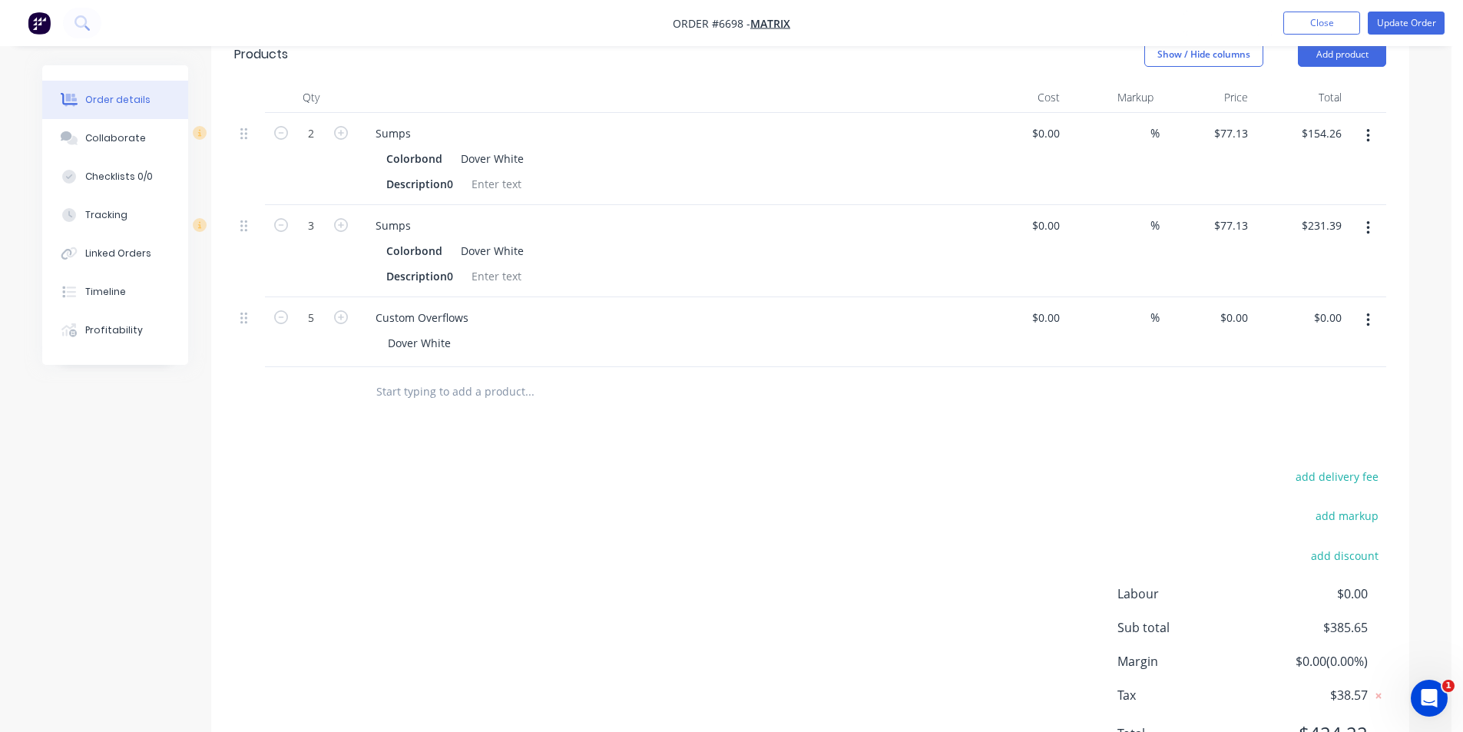
scroll to position [269, 0]
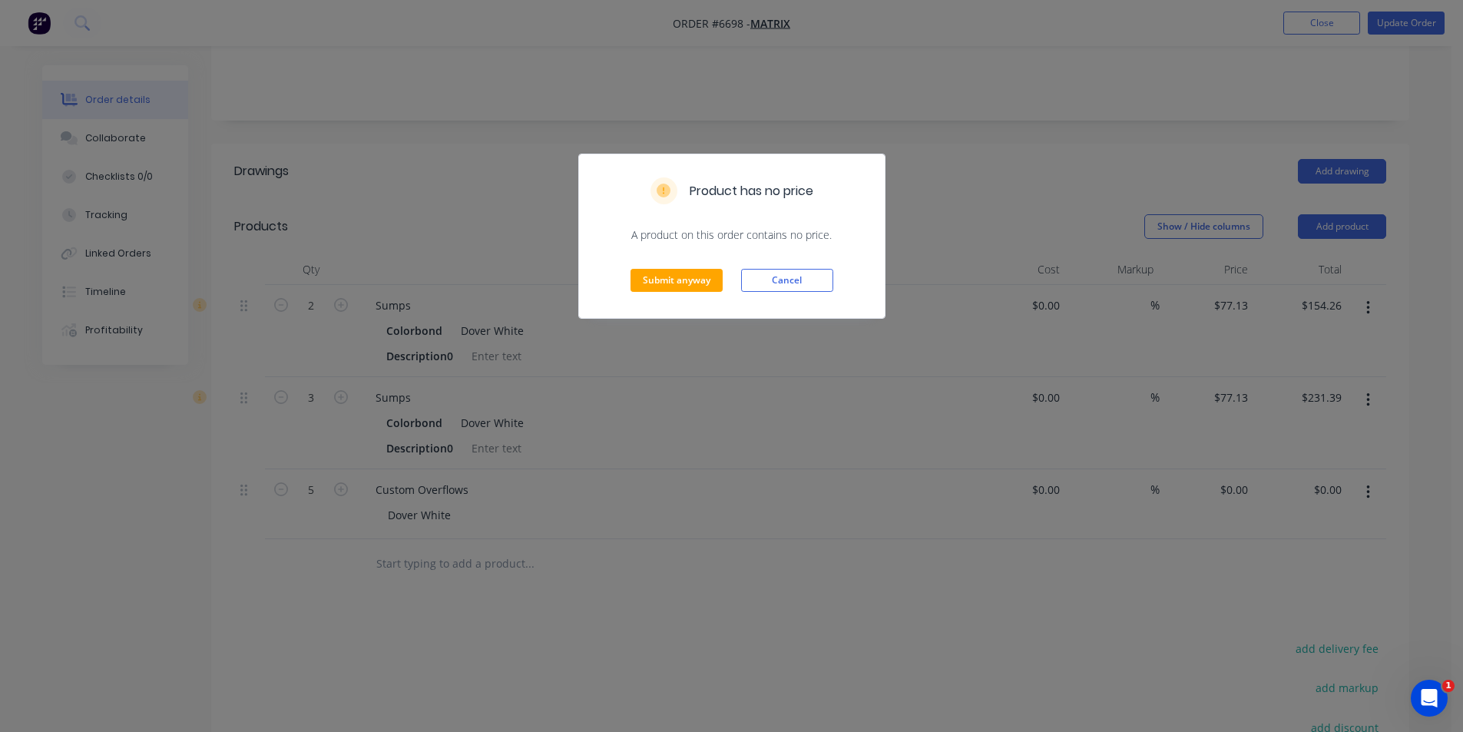
click at [622, 273] on div "Submit anyway Cancel" at bounding box center [732, 280] width 306 height 75
click at [677, 278] on button "Submit anyway" at bounding box center [676, 280] width 92 height 23
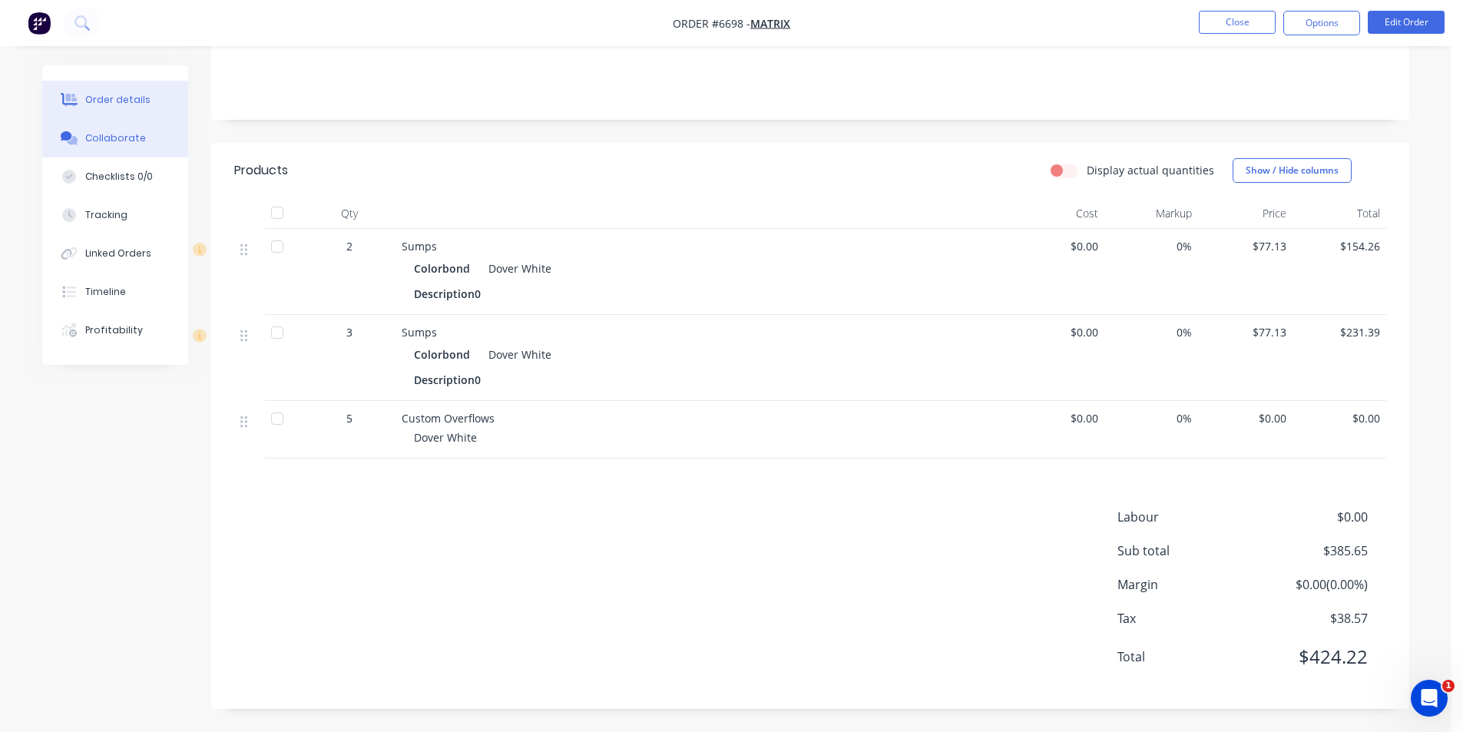
click at [162, 157] on button "Collaborate" at bounding box center [115, 138] width 146 height 38
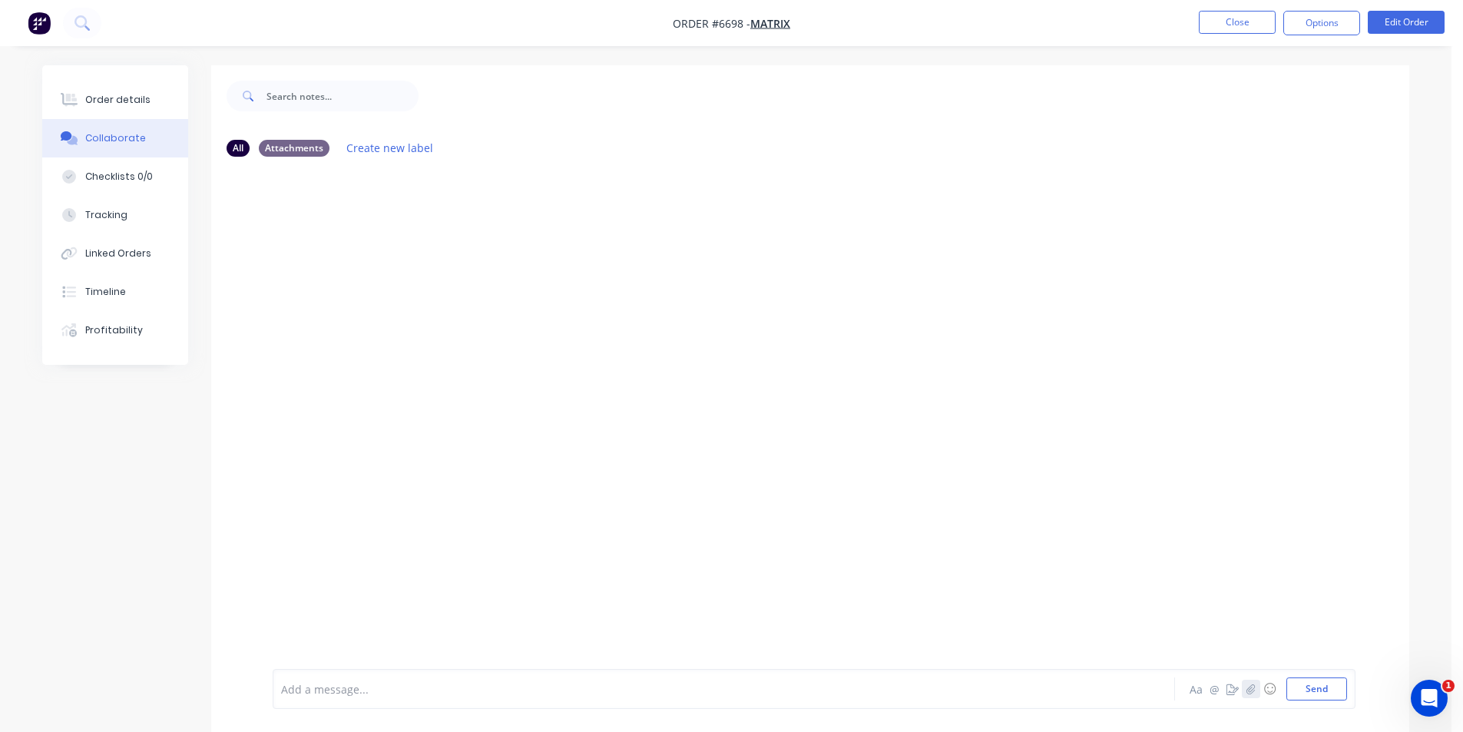
click at [1249, 687] on icon "button" at bounding box center [1250, 688] width 8 height 10
click at [1314, 693] on button "Send" at bounding box center [1316, 688] width 61 height 23
click at [118, 104] on div "Order details" at bounding box center [117, 100] width 65 height 14
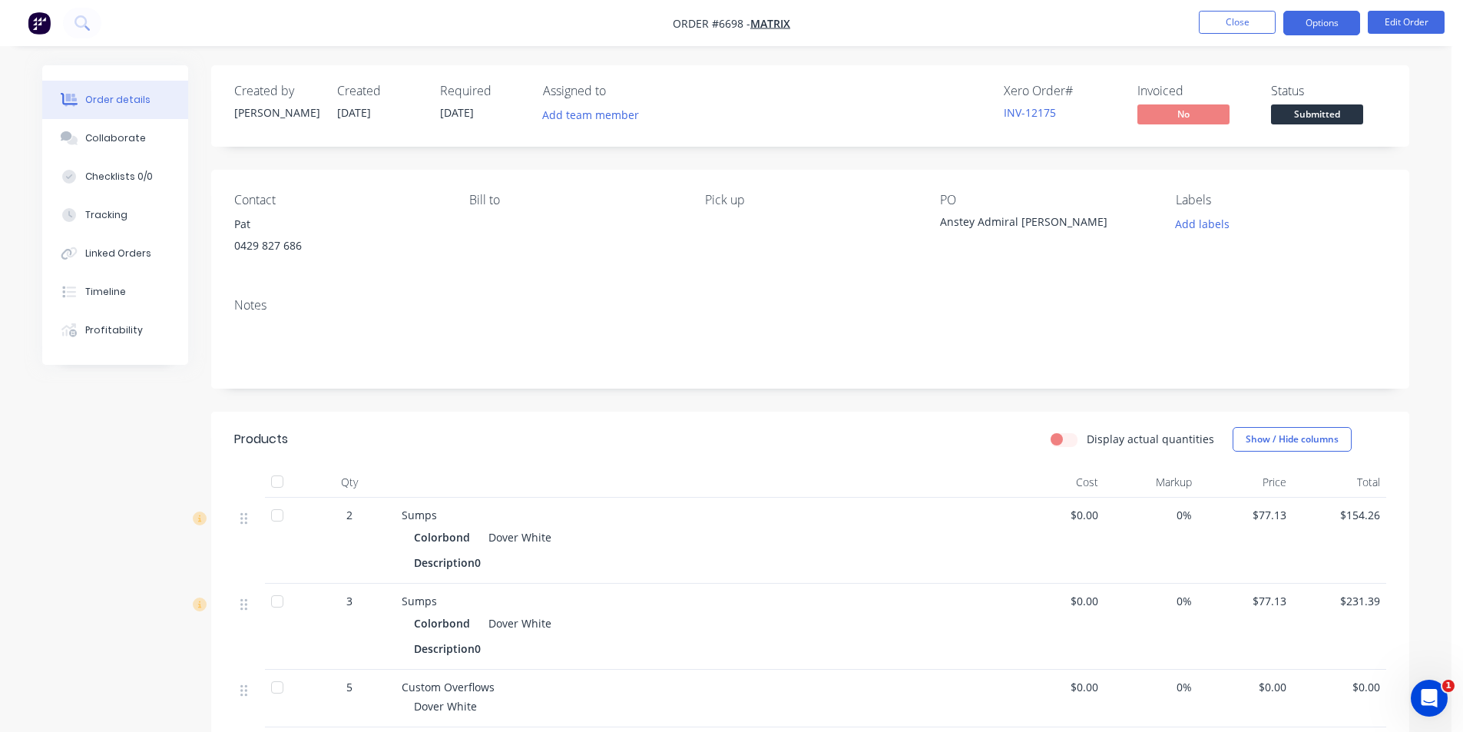
click at [1346, 18] on button "Options" at bounding box center [1321, 23] width 77 height 25
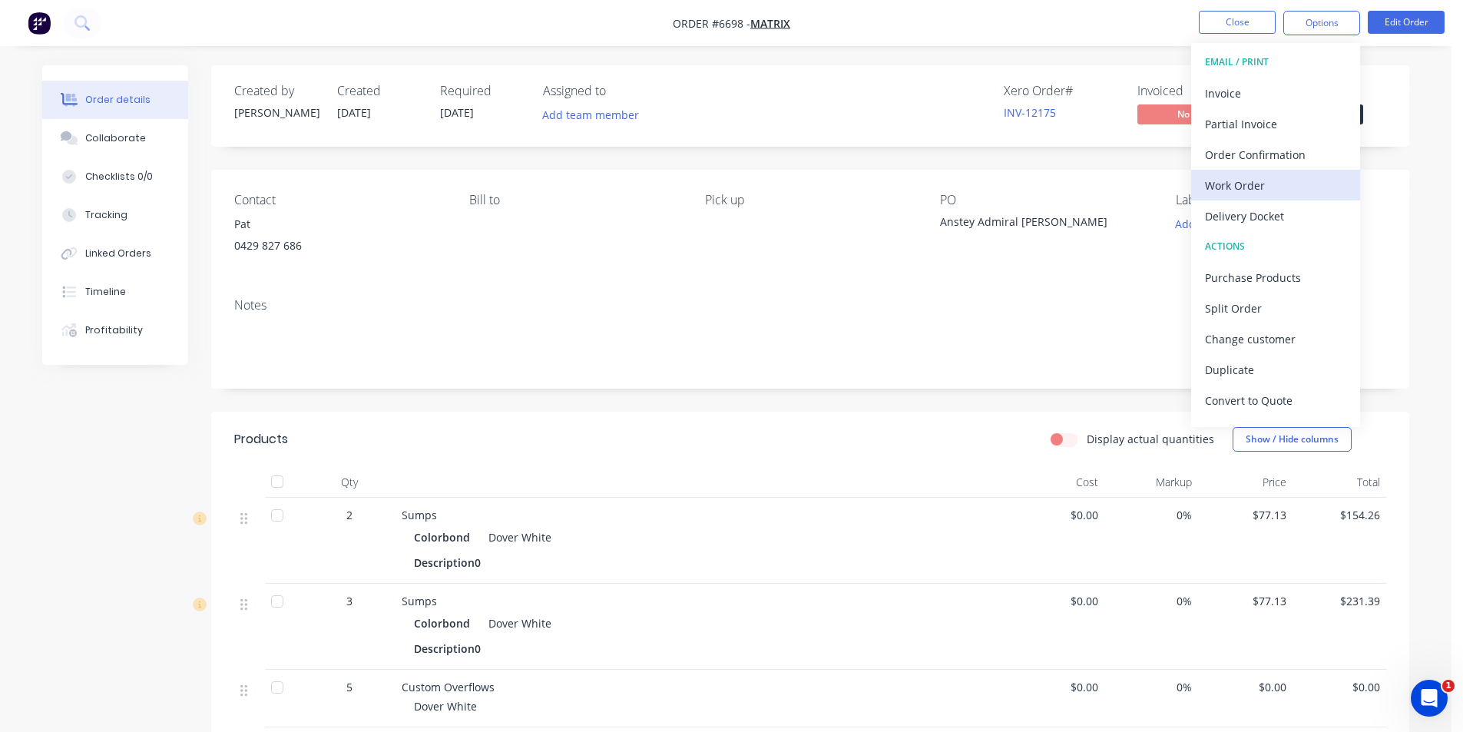
click at [1260, 176] on div "Work Order" at bounding box center [1275, 185] width 141 height 22
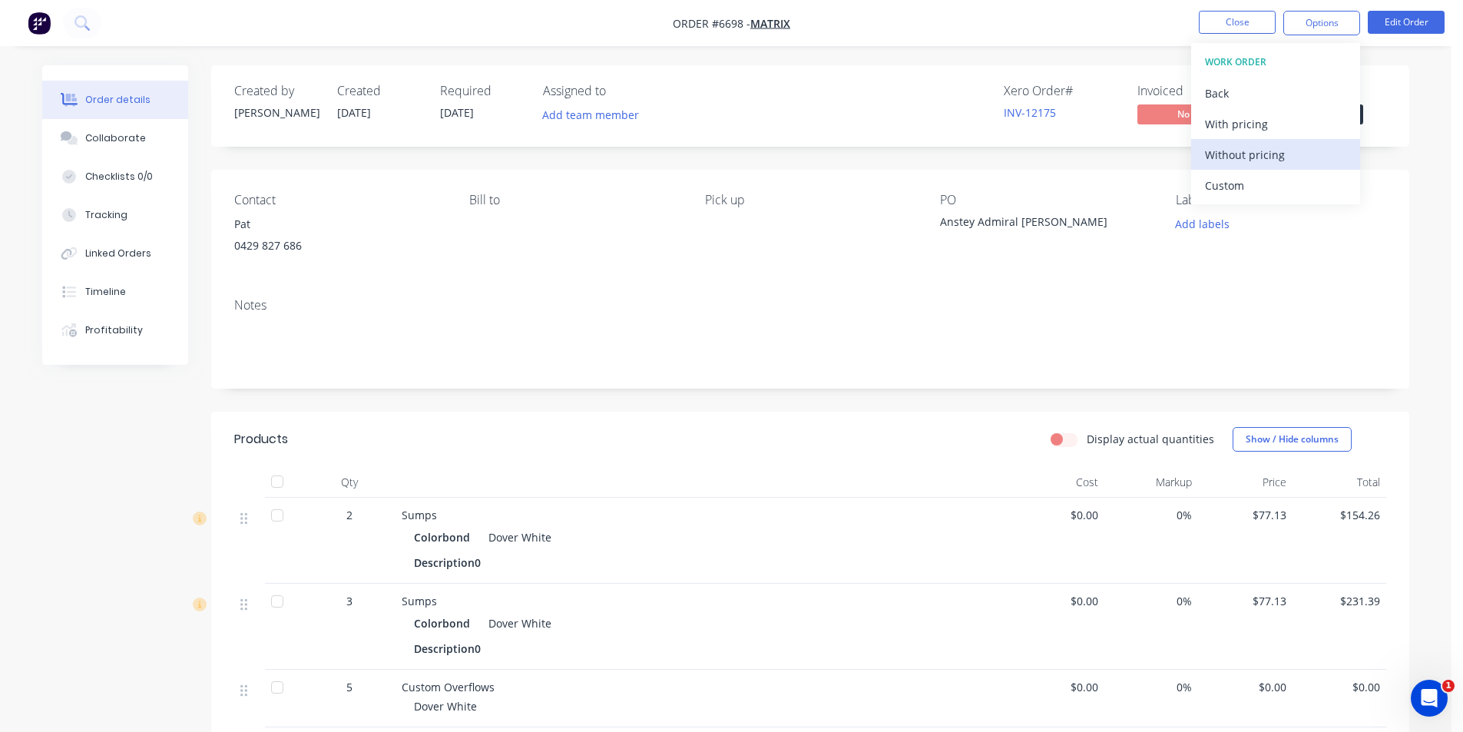
click at [1288, 161] on div "Without pricing" at bounding box center [1275, 155] width 141 height 22
click at [1400, 180] on div "Contact Pat [PHONE_NUMBER] Bill to Pick up PO Anstey Admiral Vista Labels Add l…" at bounding box center [810, 228] width 1198 height 116
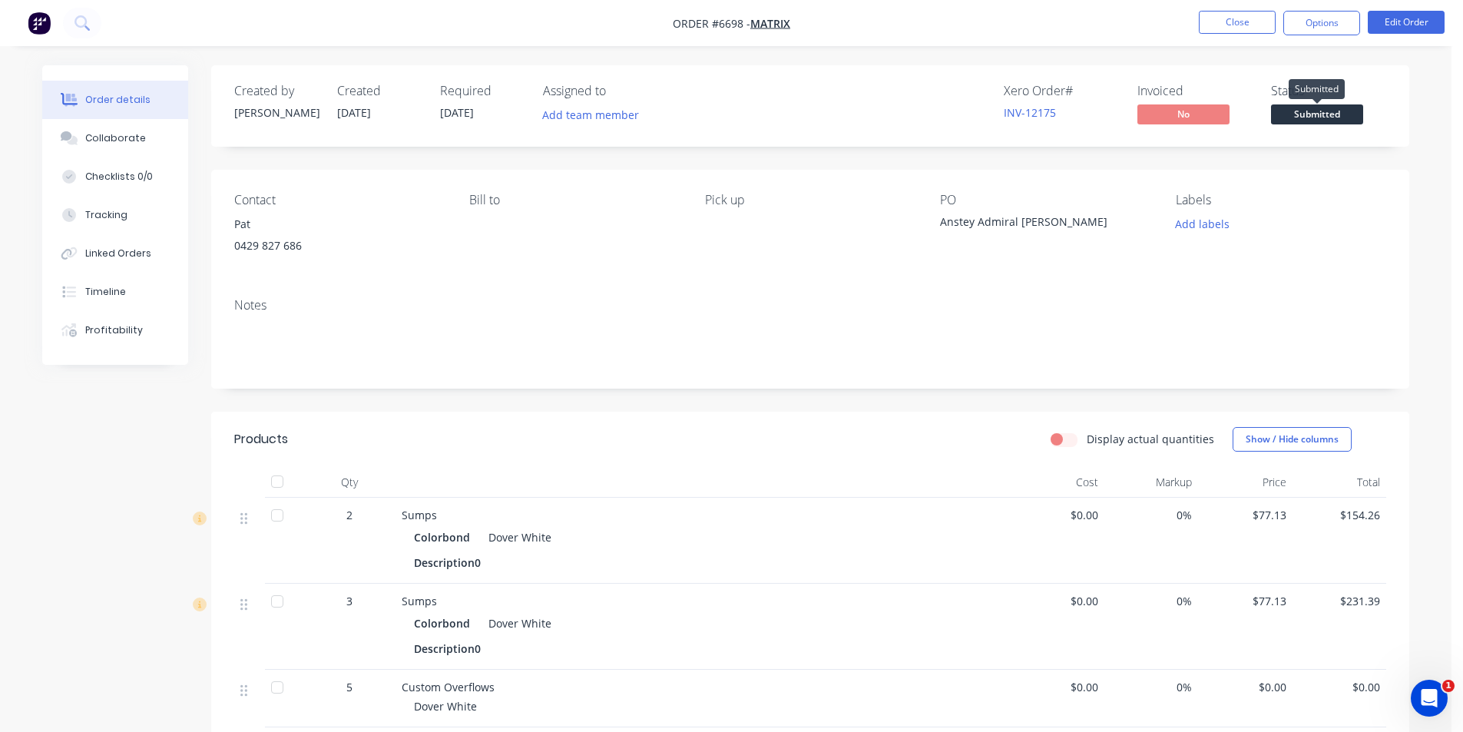
click at [1336, 107] on span "Submitted" at bounding box center [1317, 113] width 92 height 19
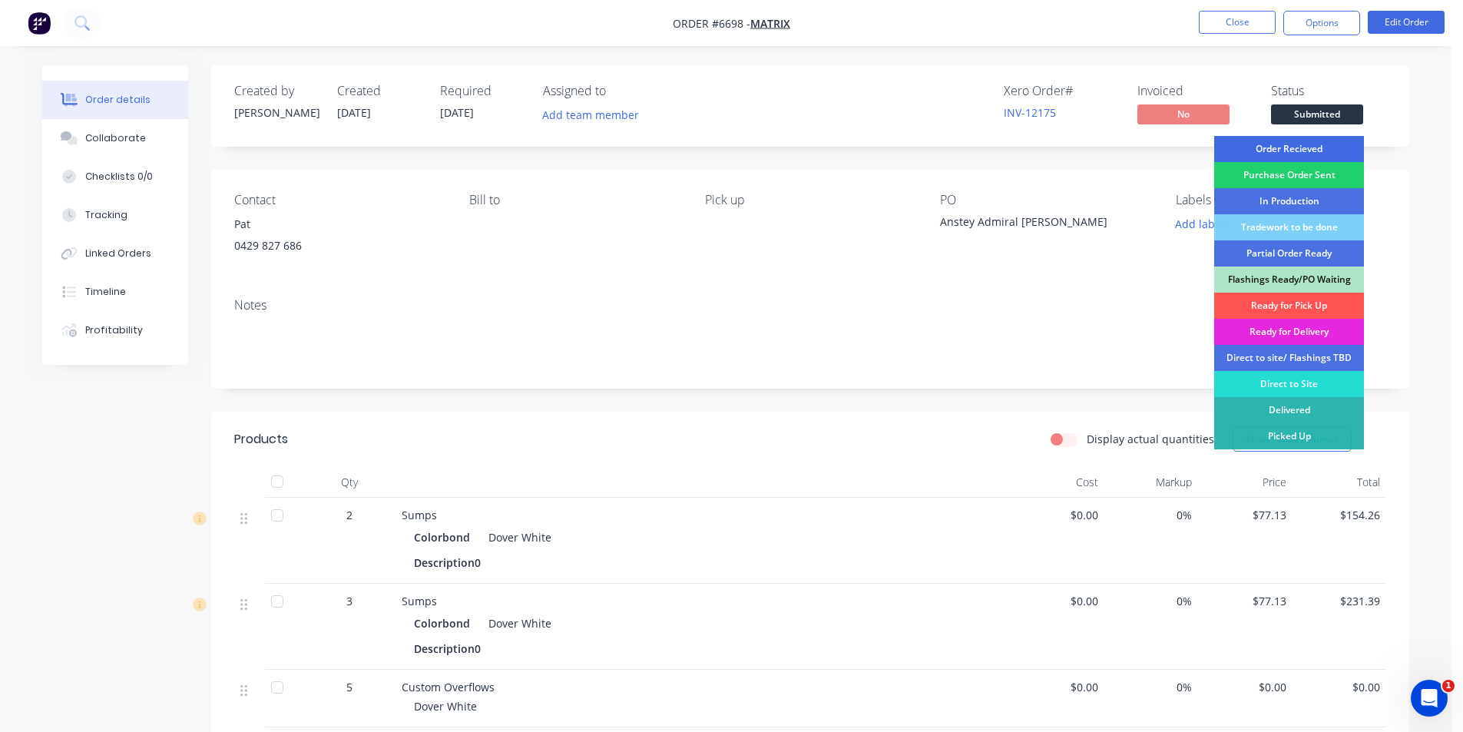
click at [1291, 150] on div "Order Recieved" at bounding box center [1289, 149] width 150 height 26
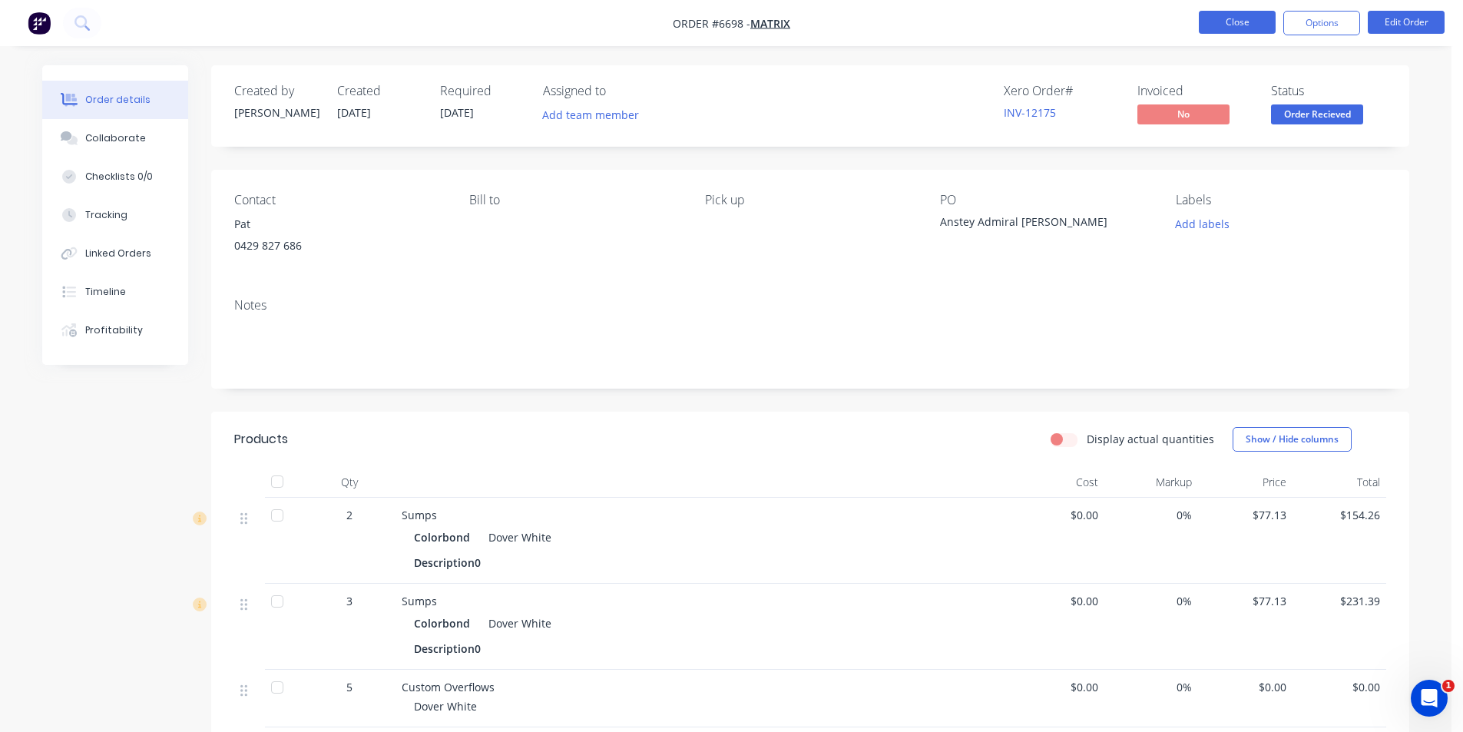
click at [1254, 18] on button "Close" at bounding box center [1237, 22] width 77 height 23
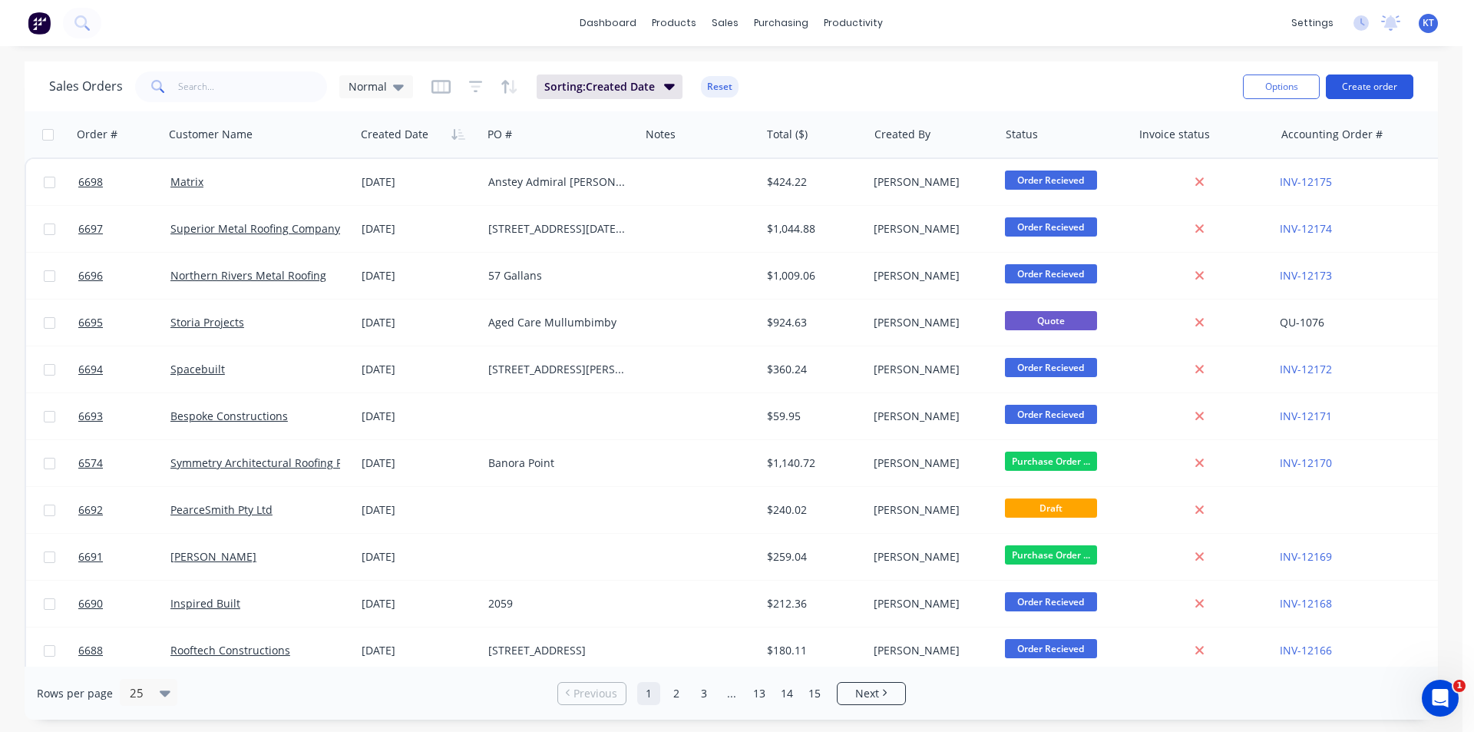
click at [1364, 85] on button "Create order" at bounding box center [1370, 86] width 88 height 25
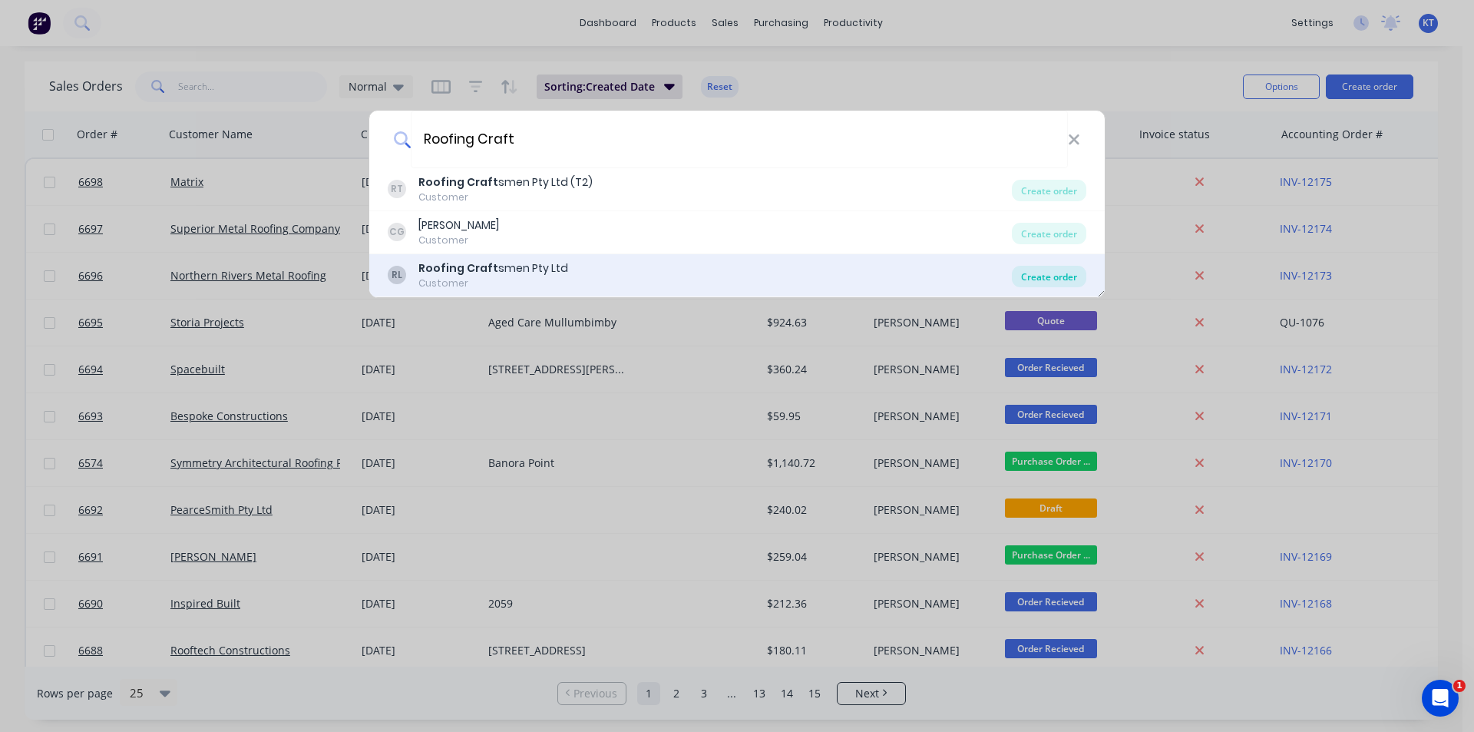
click at [1072, 271] on div "Create order" at bounding box center [1049, 276] width 74 height 21
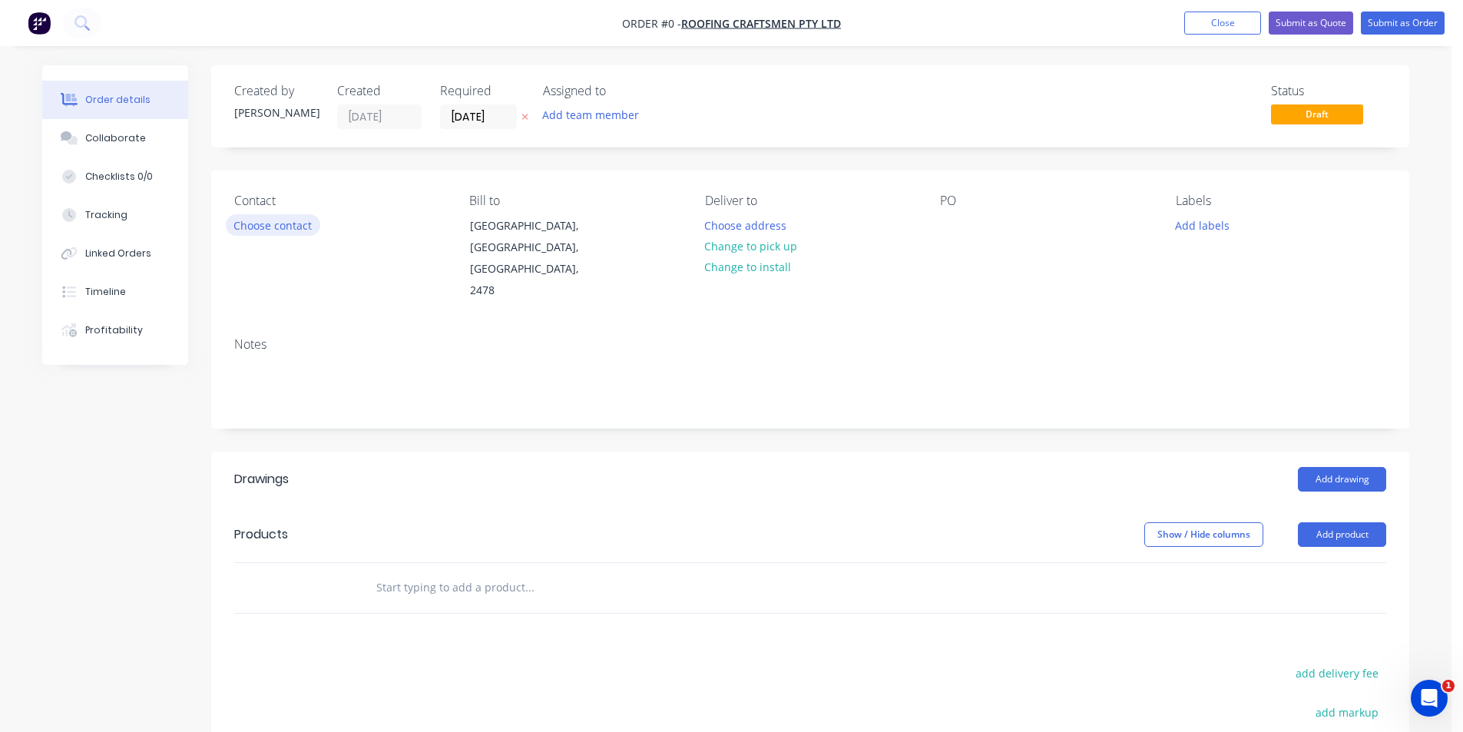
click at [274, 234] on button "Choose contact" at bounding box center [273, 224] width 94 height 21
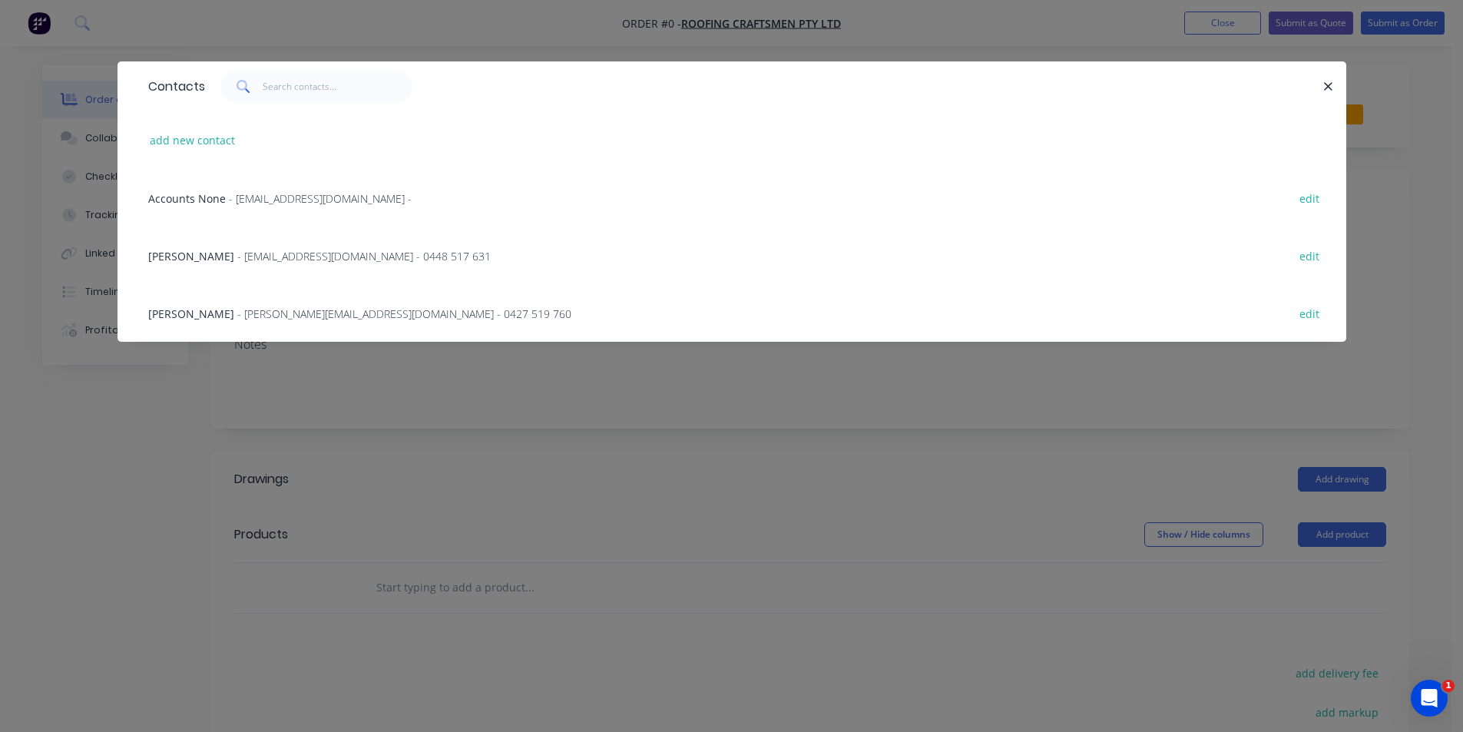
click at [266, 261] on span "- [EMAIL_ADDRESS][DOMAIN_NAME] - 0448 517 631" at bounding box center [363, 256] width 253 height 15
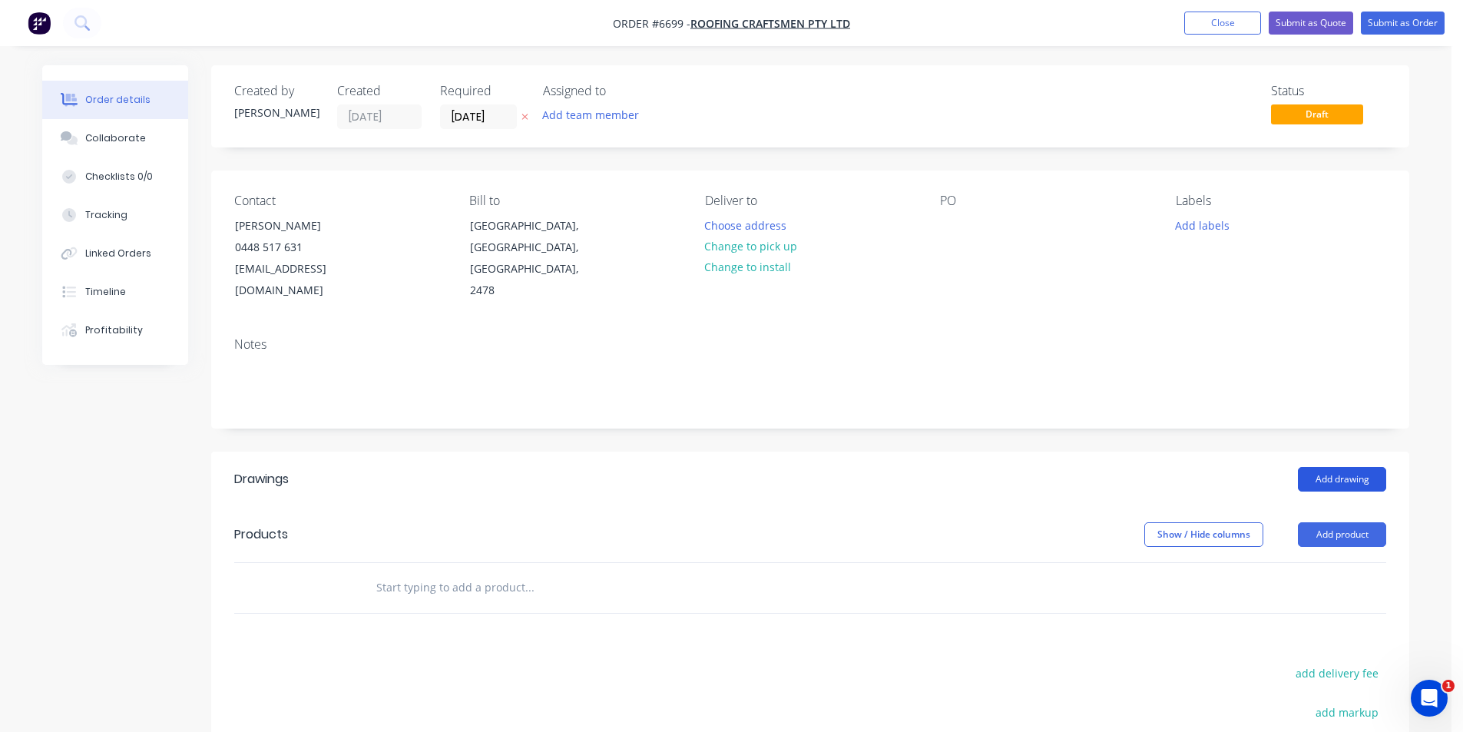
click at [1354, 467] on button "Add drawing" at bounding box center [1342, 479] width 88 height 25
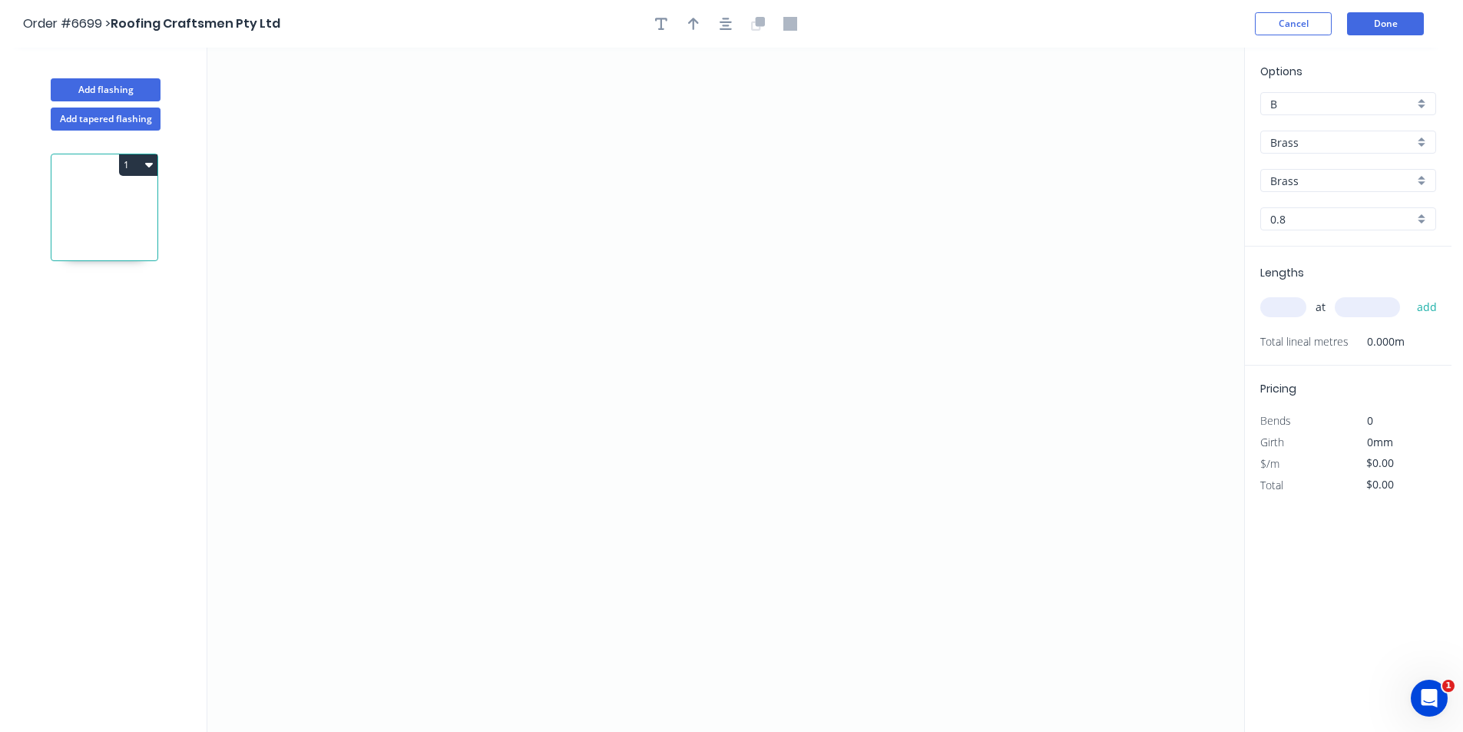
click at [1329, 131] on div "Brass" at bounding box center [1348, 142] width 176 height 23
click at [1306, 234] on div "Stainless Steel 316" at bounding box center [1348, 236] width 174 height 27
click at [516, 282] on icon "0" at bounding box center [725, 390] width 1037 height 684
click at [514, 401] on icon "0" at bounding box center [725, 390] width 1037 height 684
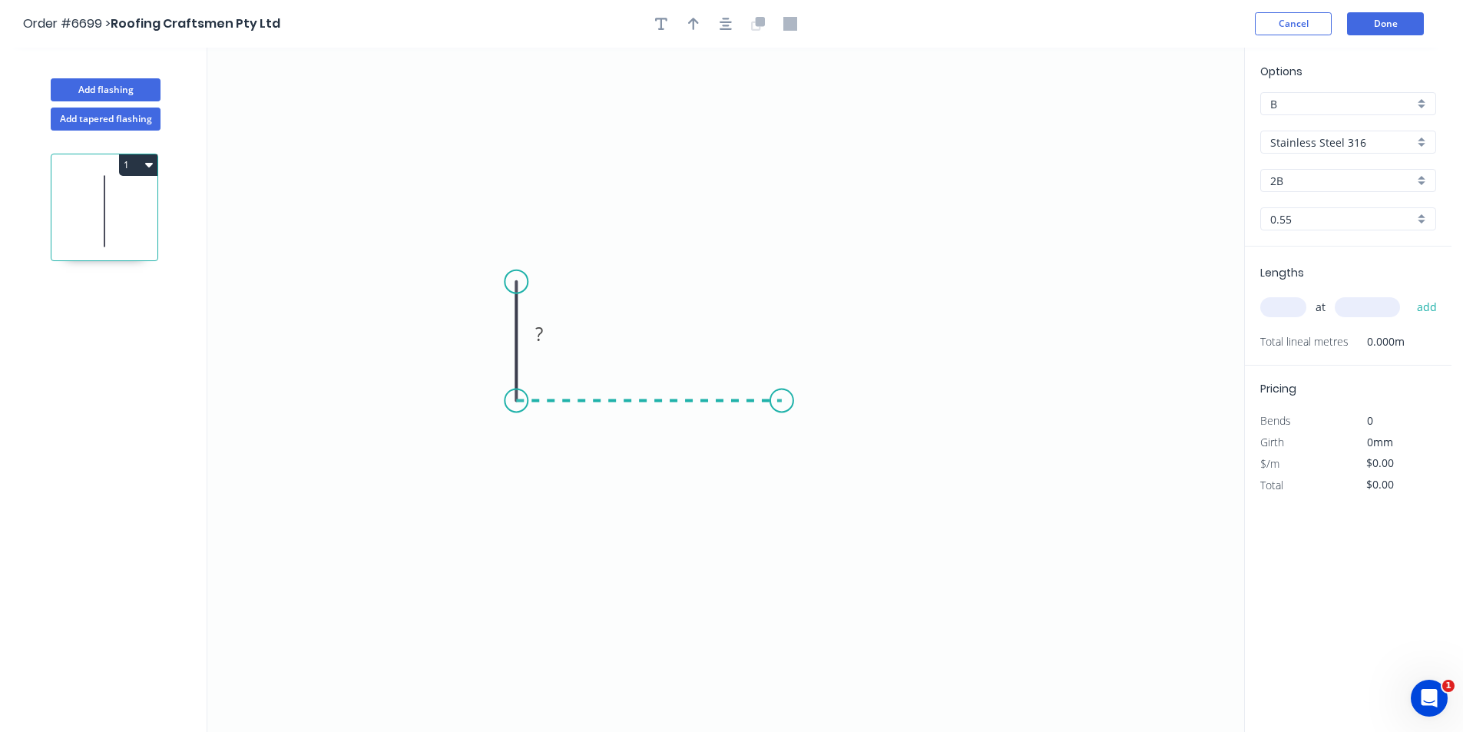
click at [782, 418] on icon "0 ?" at bounding box center [725, 390] width 1037 height 684
click at [798, 159] on icon "0 ? ?" at bounding box center [725, 390] width 1037 height 684
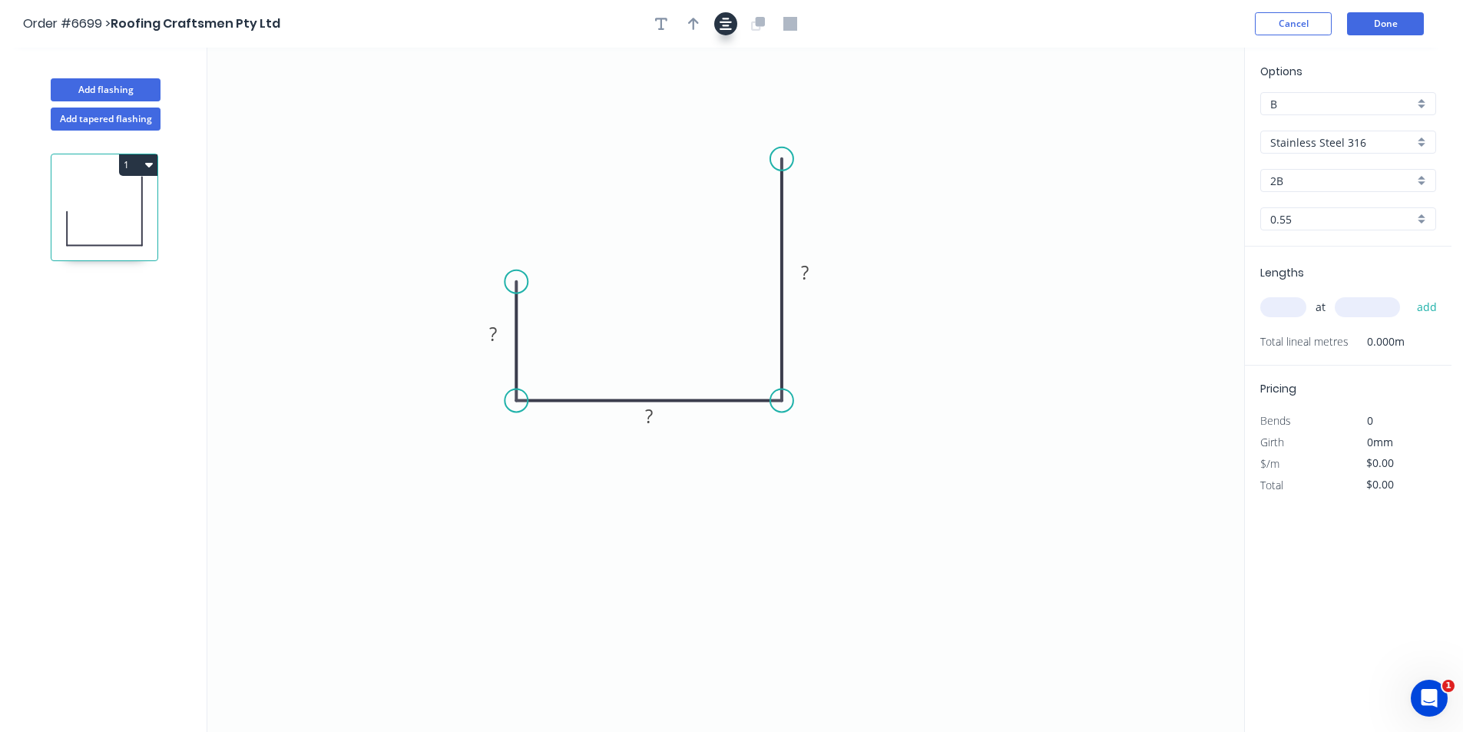
drag, startPoint x: 719, startPoint y: 13, endPoint x: 723, endPoint y: 24, distance: 11.4
click at [722, 20] on header "Order #6699 > Roofing Craftsmen Pty Ltd Cancel Done" at bounding box center [725, 24] width 1451 height 48
click at [726, 26] on icon "button" at bounding box center [725, 24] width 12 height 14
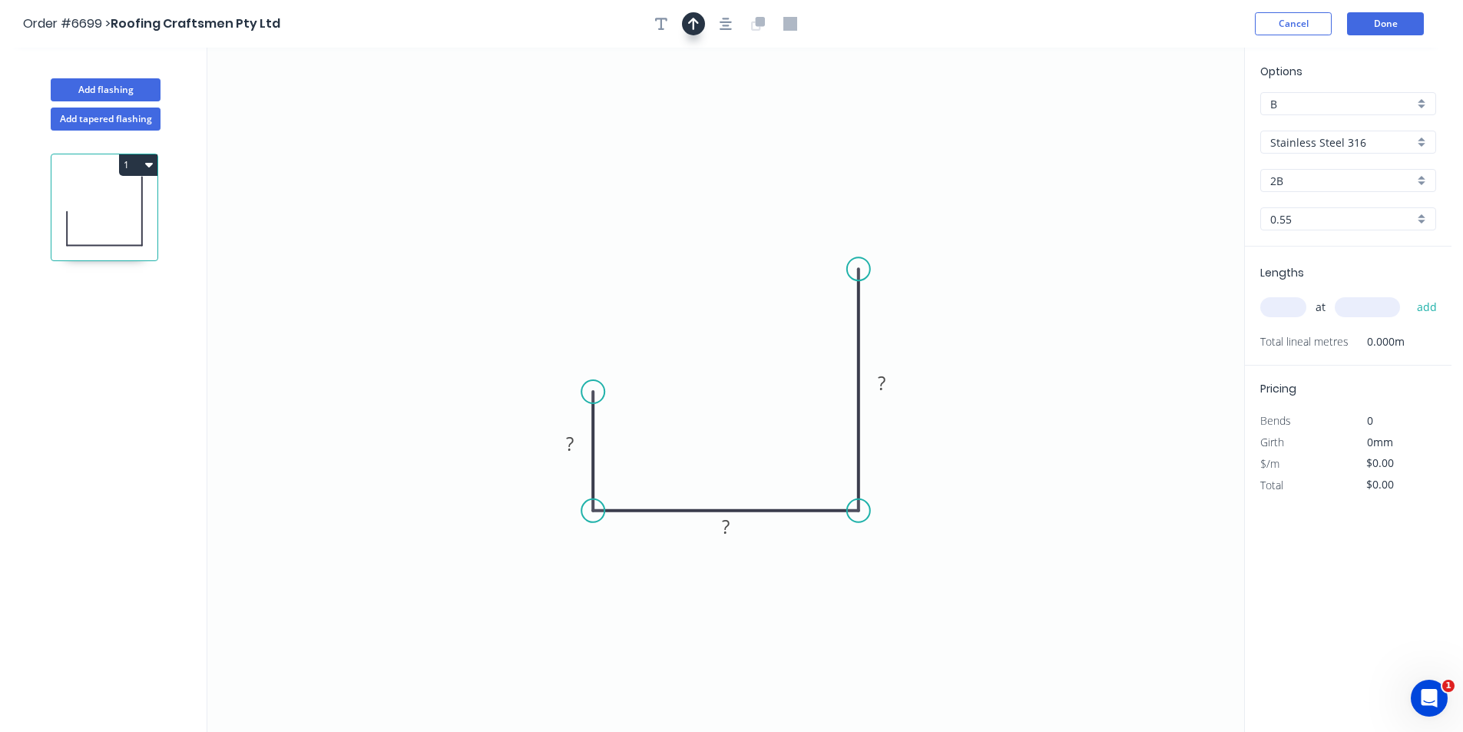
click at [689, 19] on icon "button" at bounding box center [693, 24] width 11 height 14
drag, startPoint x: 1169, startPoint y: 117, endPoint x: 724, endPoint y: 394, distance: 523.5
click at [735, 339] on icon at bounding box center [742, 313] width 14 height 49
click at [574, 445] on rect at bounding box center [569, 444] width 31 height 21
click at [1279, 311] on input "text" at bounding box center [1283, 307] width 46 height 20
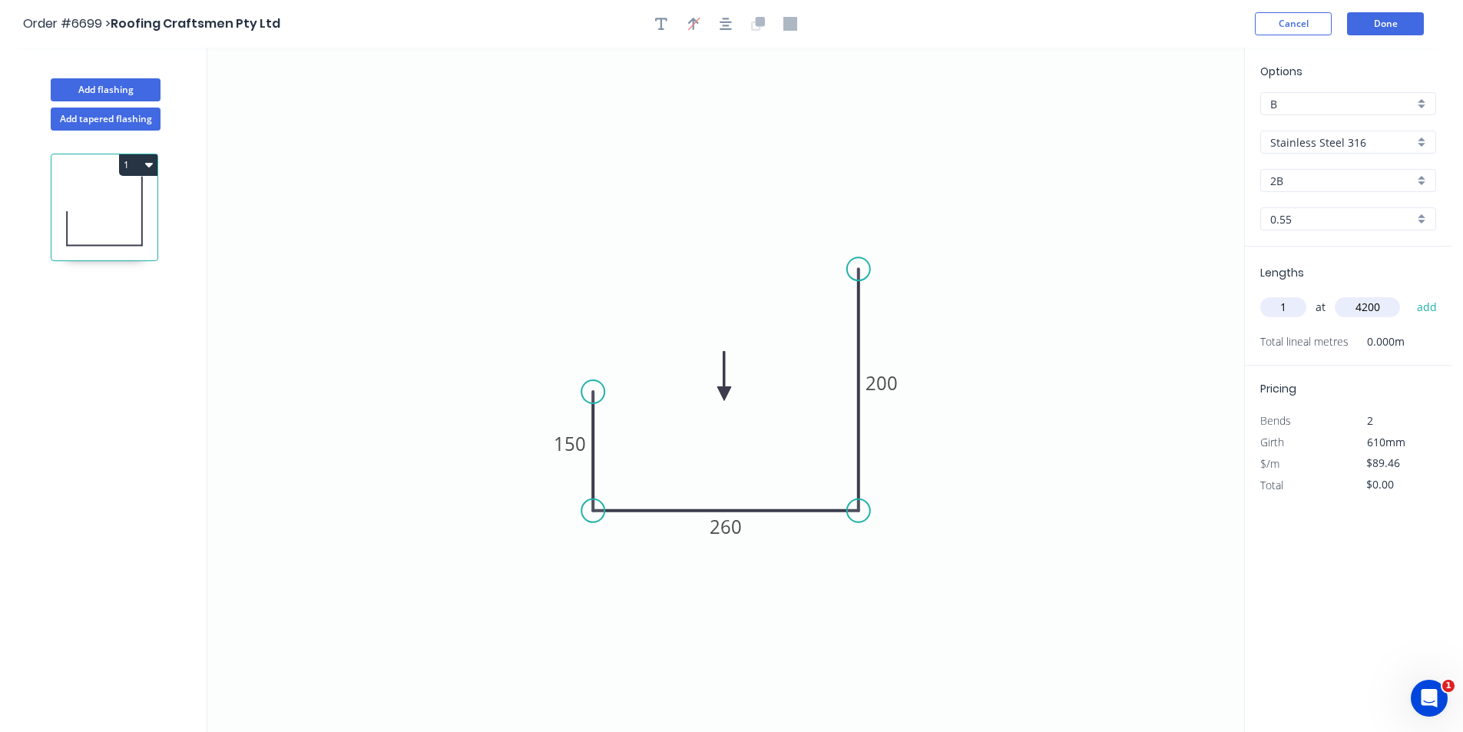
click at [1409, 294] on button "add" at bounding box center [1427, 307] width 36 height 26
click at [1367, 14] on button "Done" at bounding box center [1385, 23] width 77 height 23
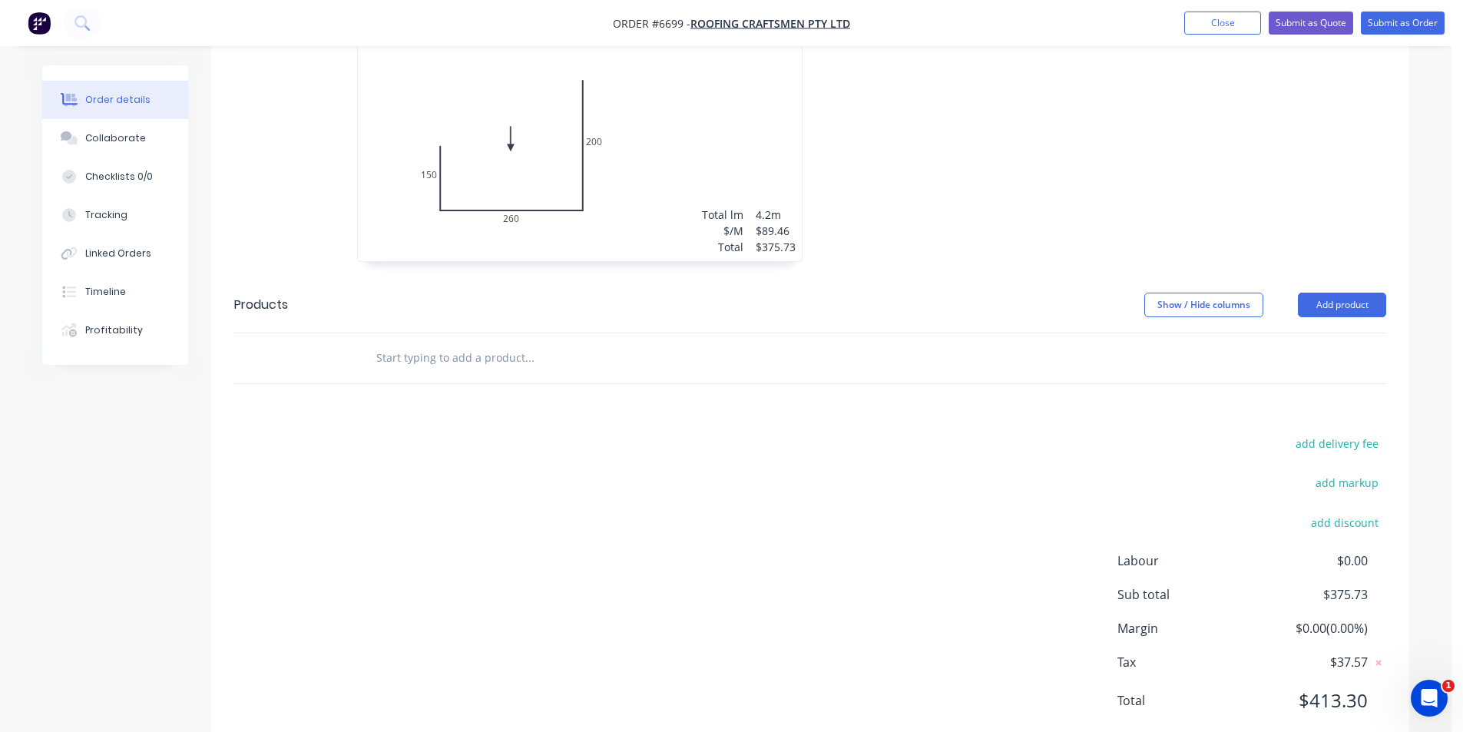
scroll to position [525, 0]
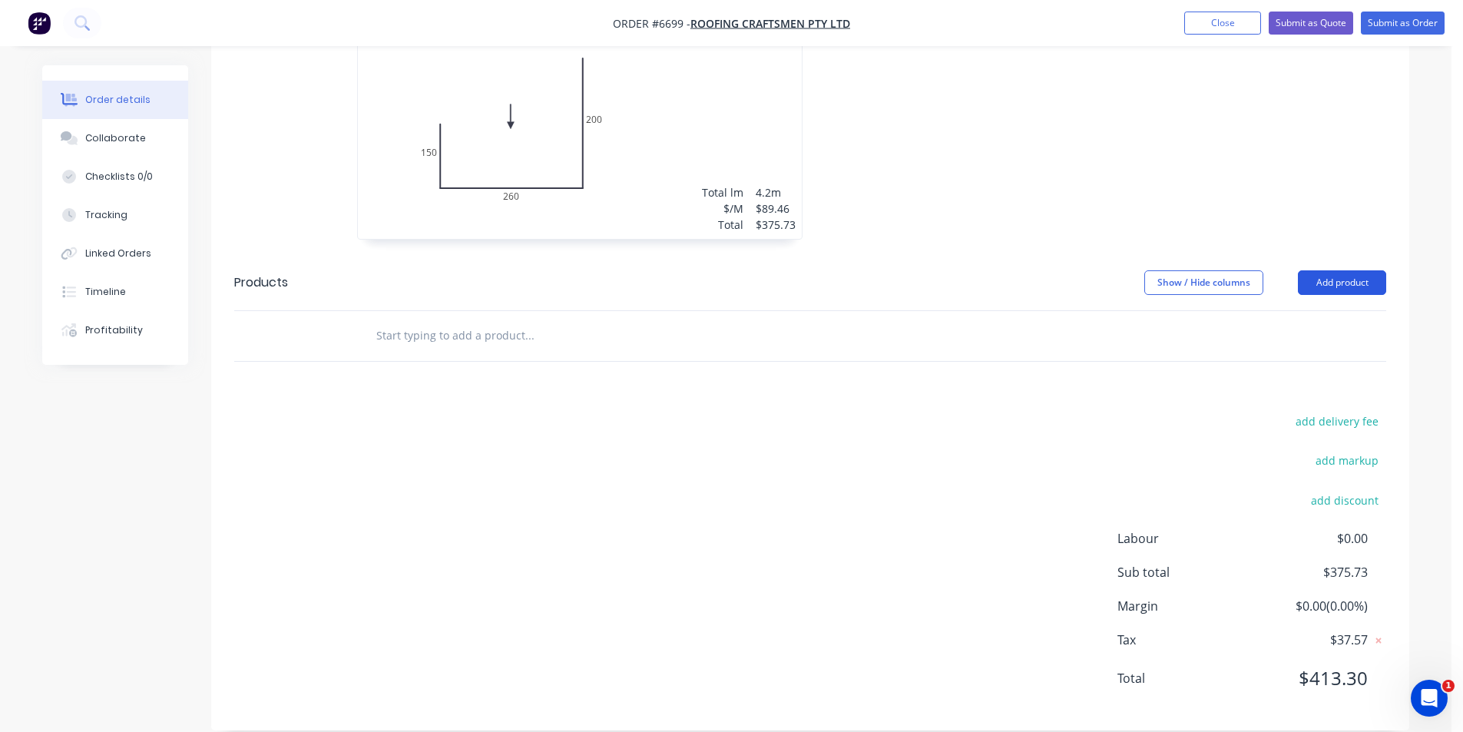
click at [1328, 270] on button "Add product" at bounding box center [1342, 282] width 88 height 25
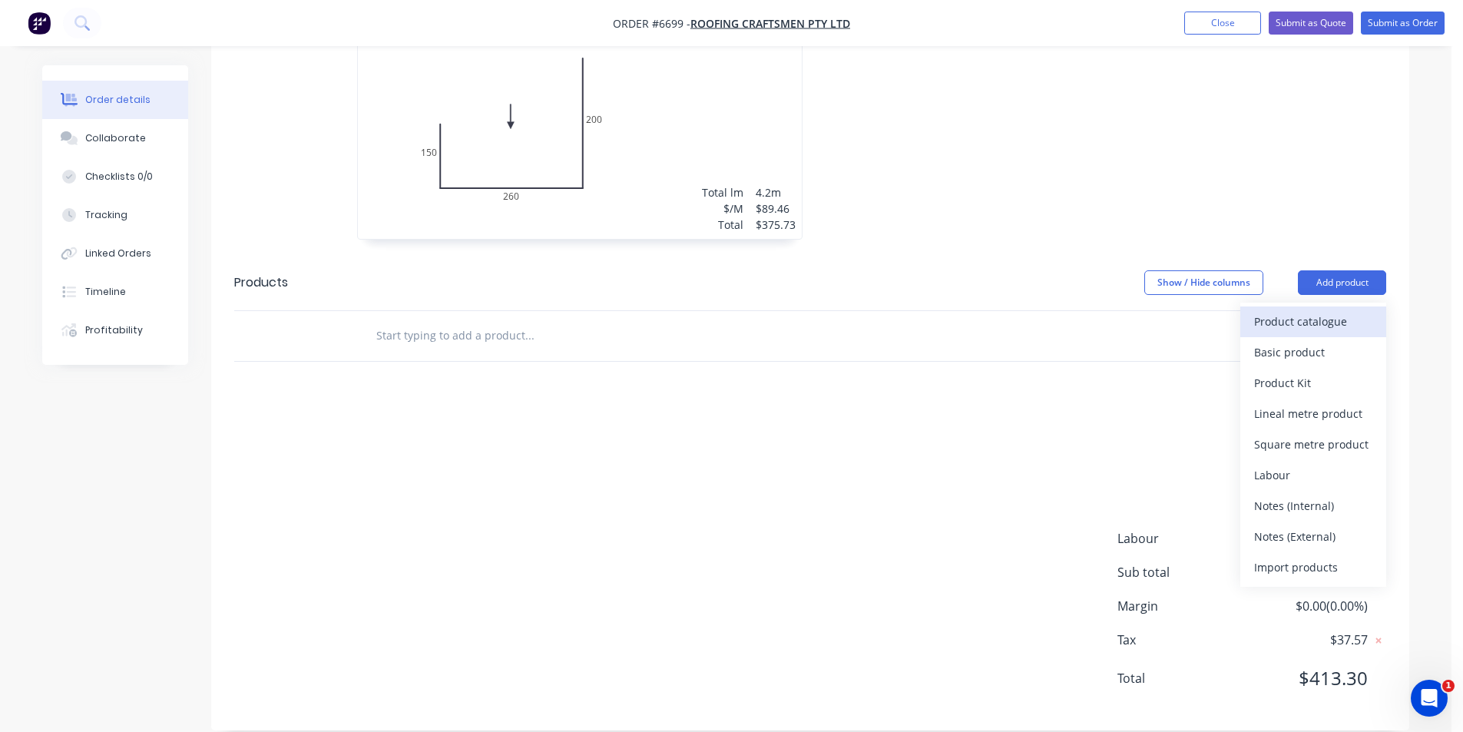
click at [1257, 310] on div "Product catalogue" at bounding box center [1313, 321] width 118 height 22
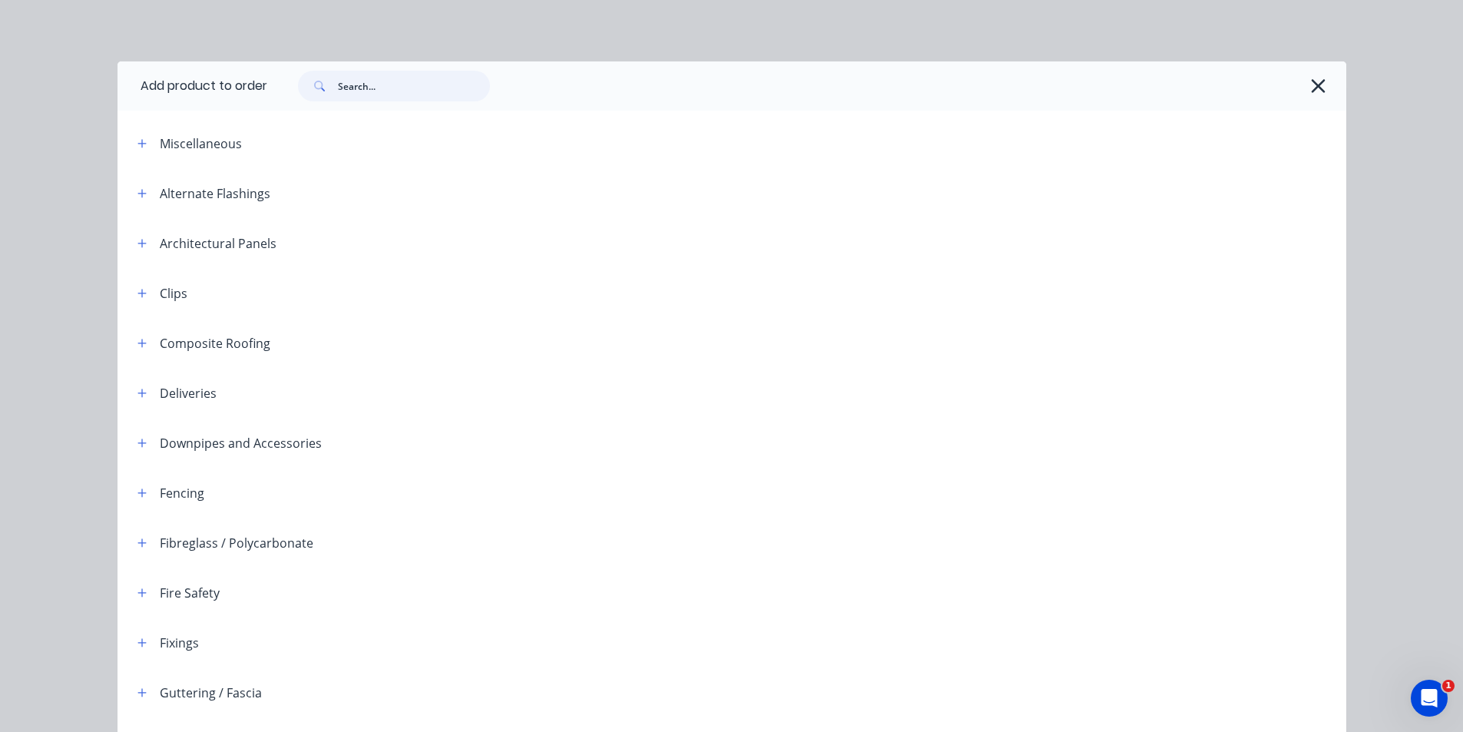
click at [361, 84] on input "text" at bounding box center [414, 86] width 152 height 31
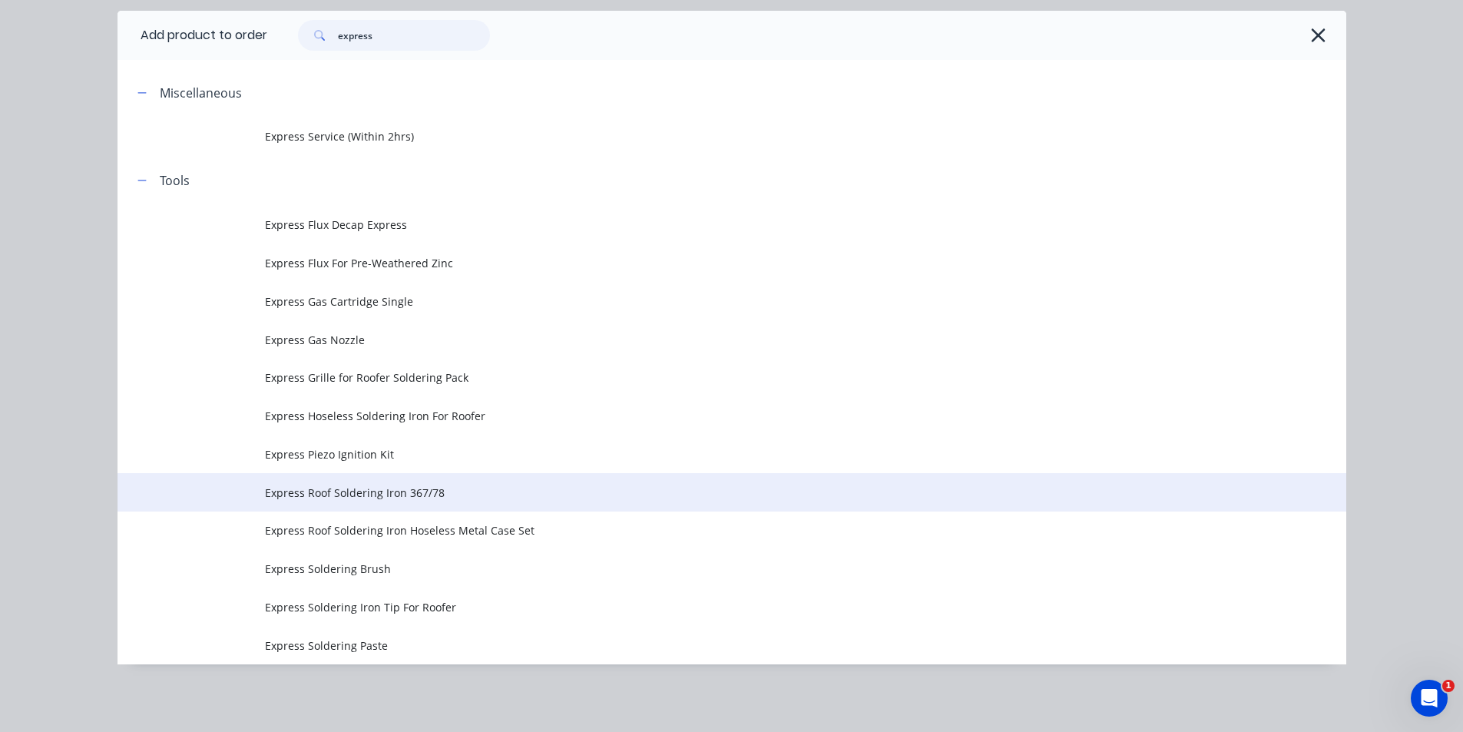
scroll to position [547, 0]
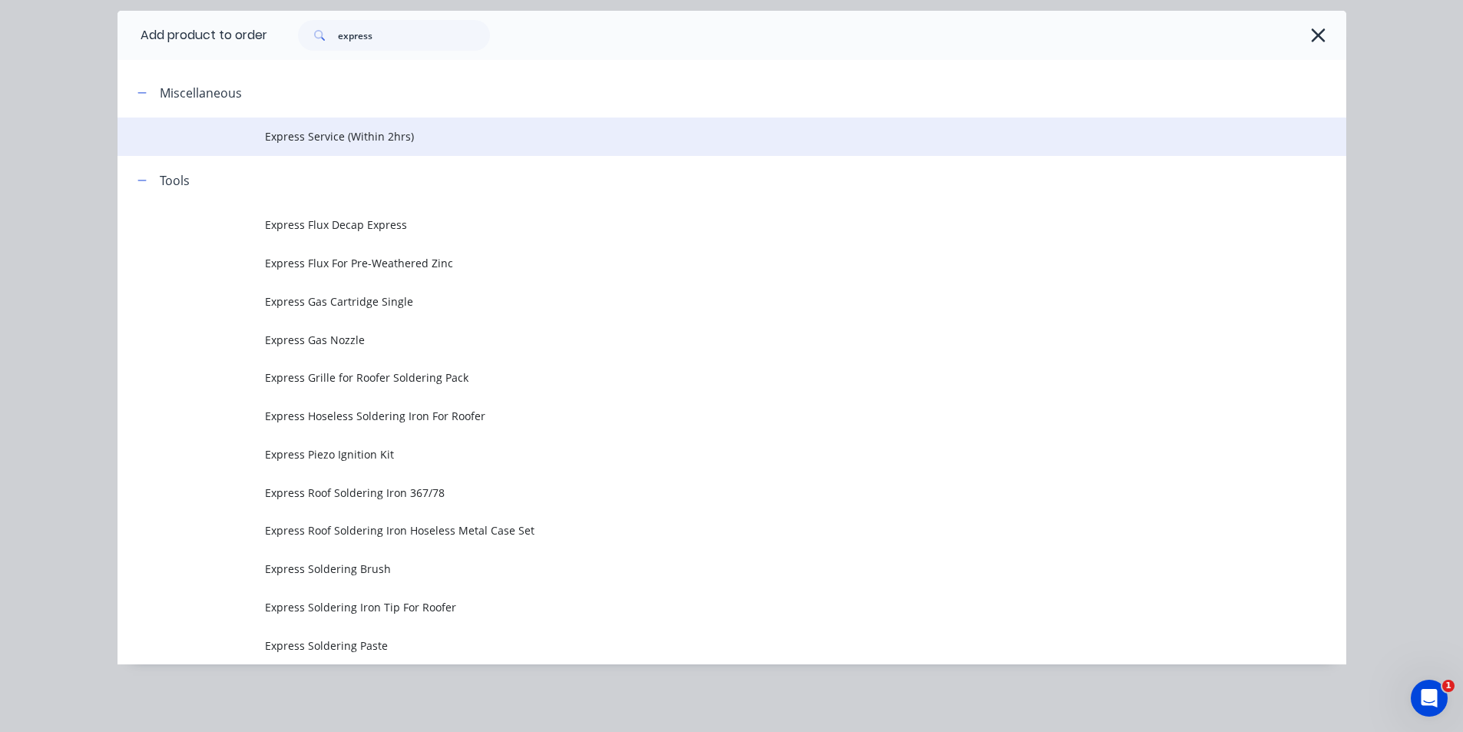
click at [358, 124] on td "Express Service (Within 2hrs)" at bounding box center [805, 136] width 1081 height 38
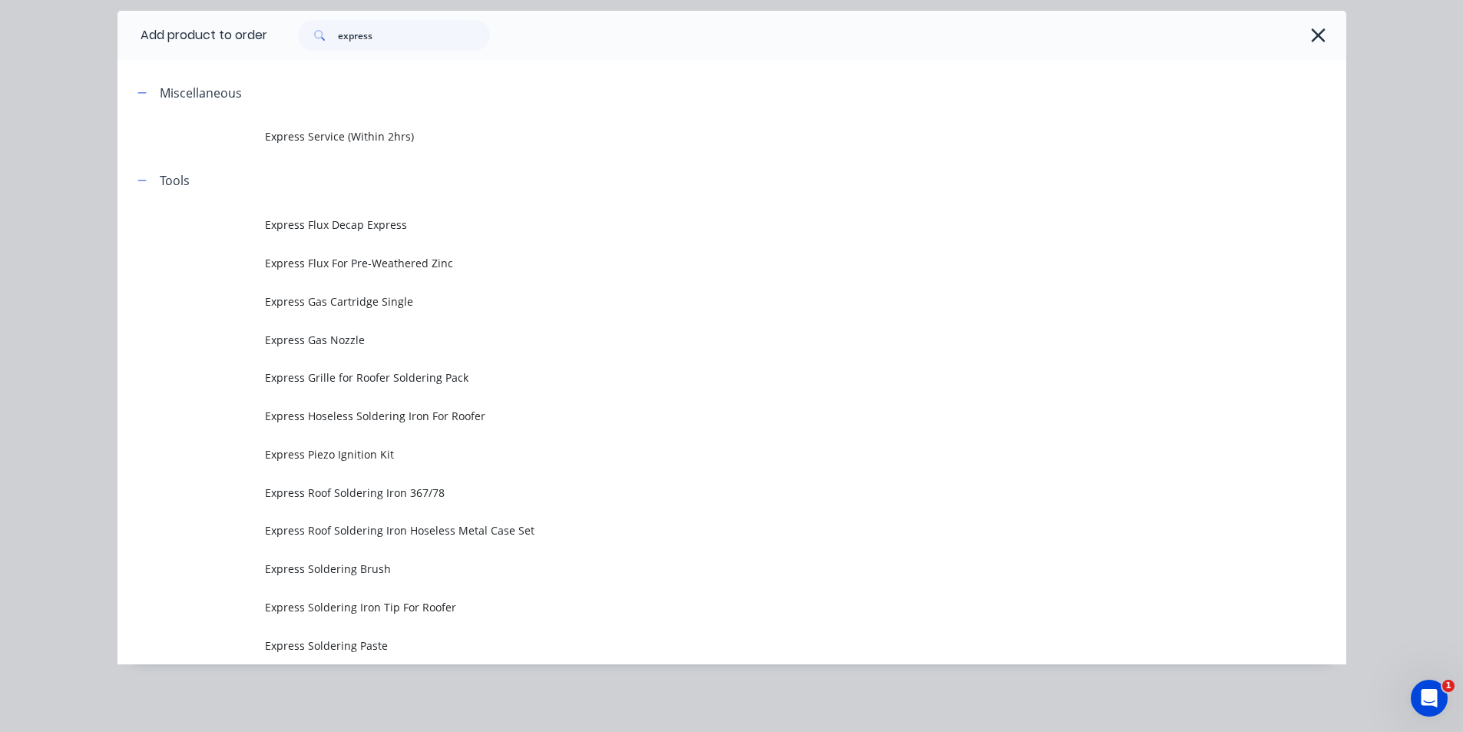
scroll to position [0, 0]
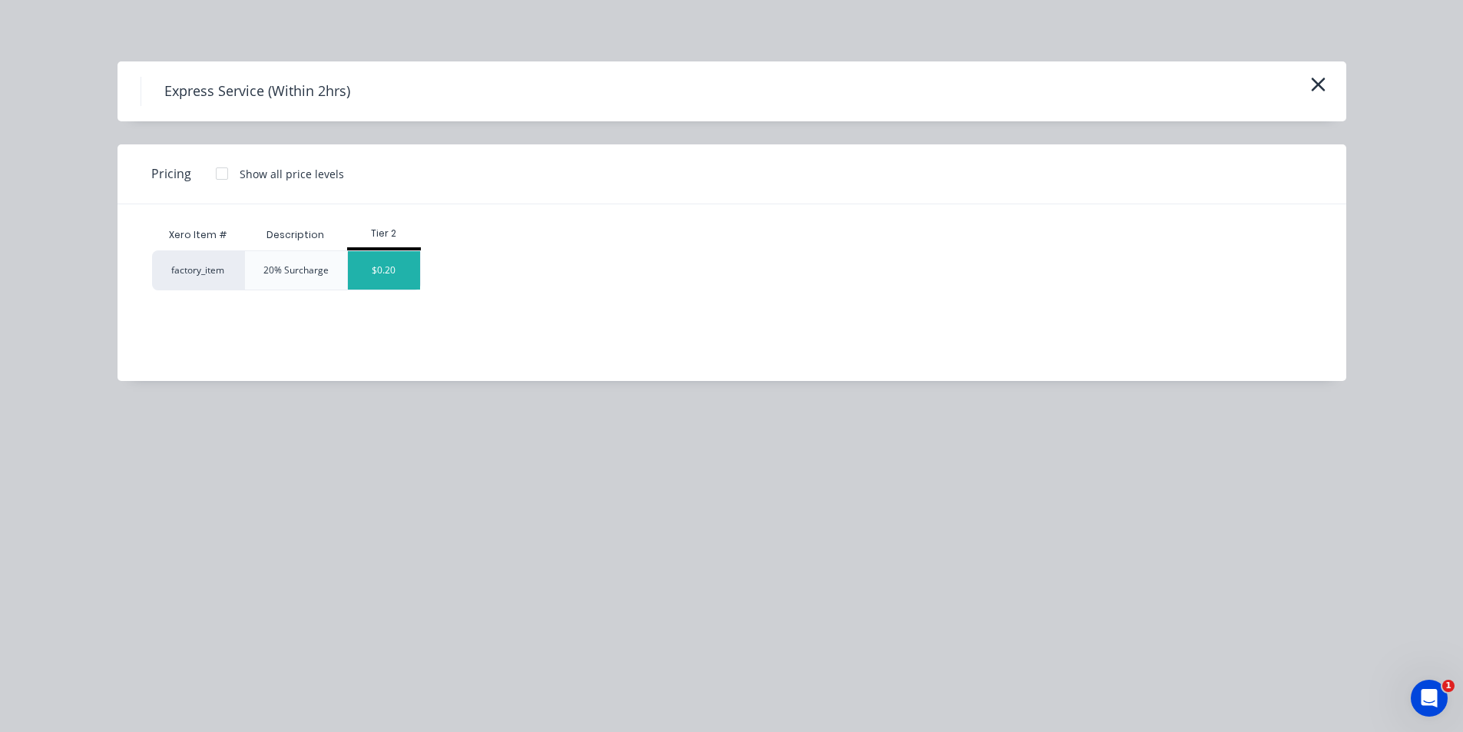
click at [380, 266] on div "$0.20" at bounding box center [384, 270] width 72 height 38
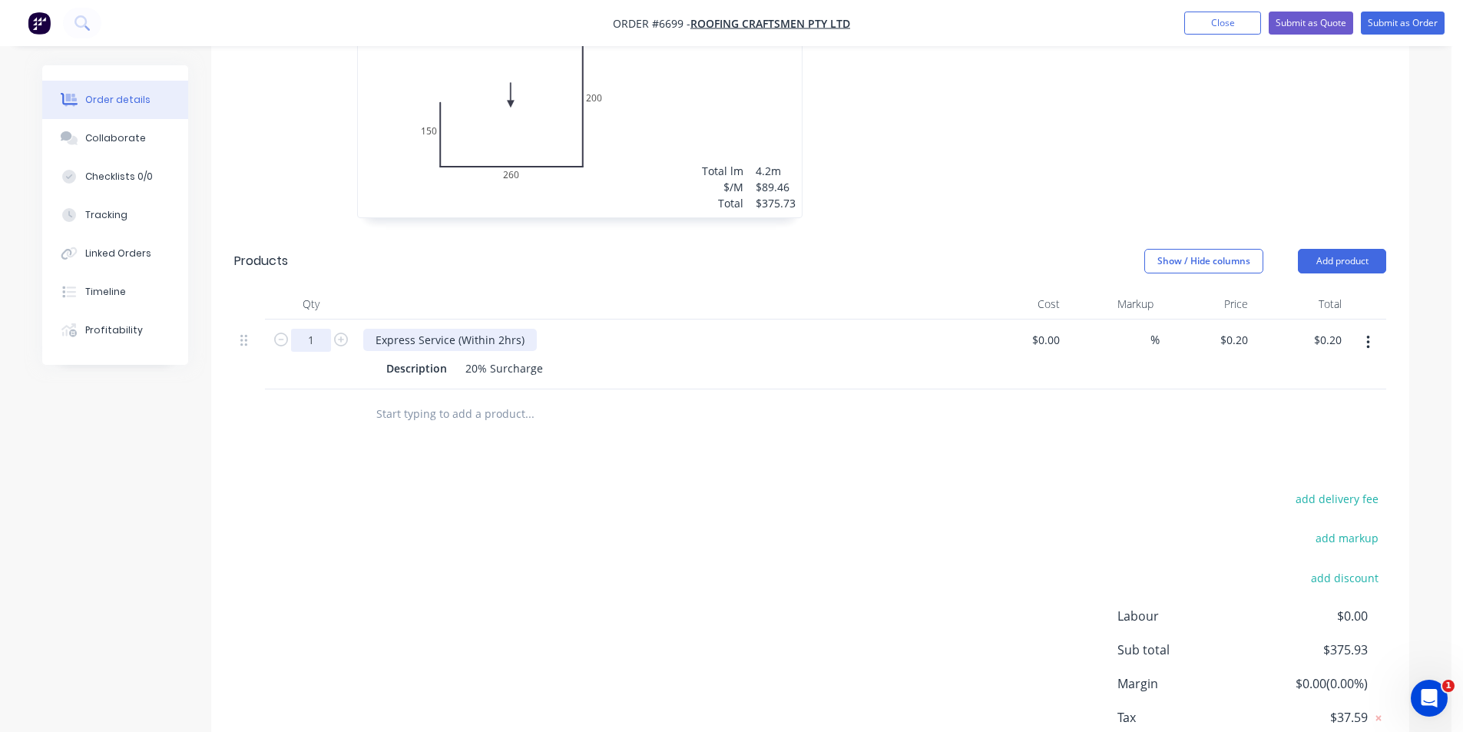
drag, startPoint x: 326, startPoint y: 318, endPoint x: 368, endPoint y: 325, distance: 42.0
click at [326, 329] on input "1" at bounding box center [311, 340] width 40 height 23
click at [1074, 561] on div "add delivery fee add markup add discount Labour $0.00 Sub total $375.93 Margin …" at bounding box center [810, 636] width 1152 height 296
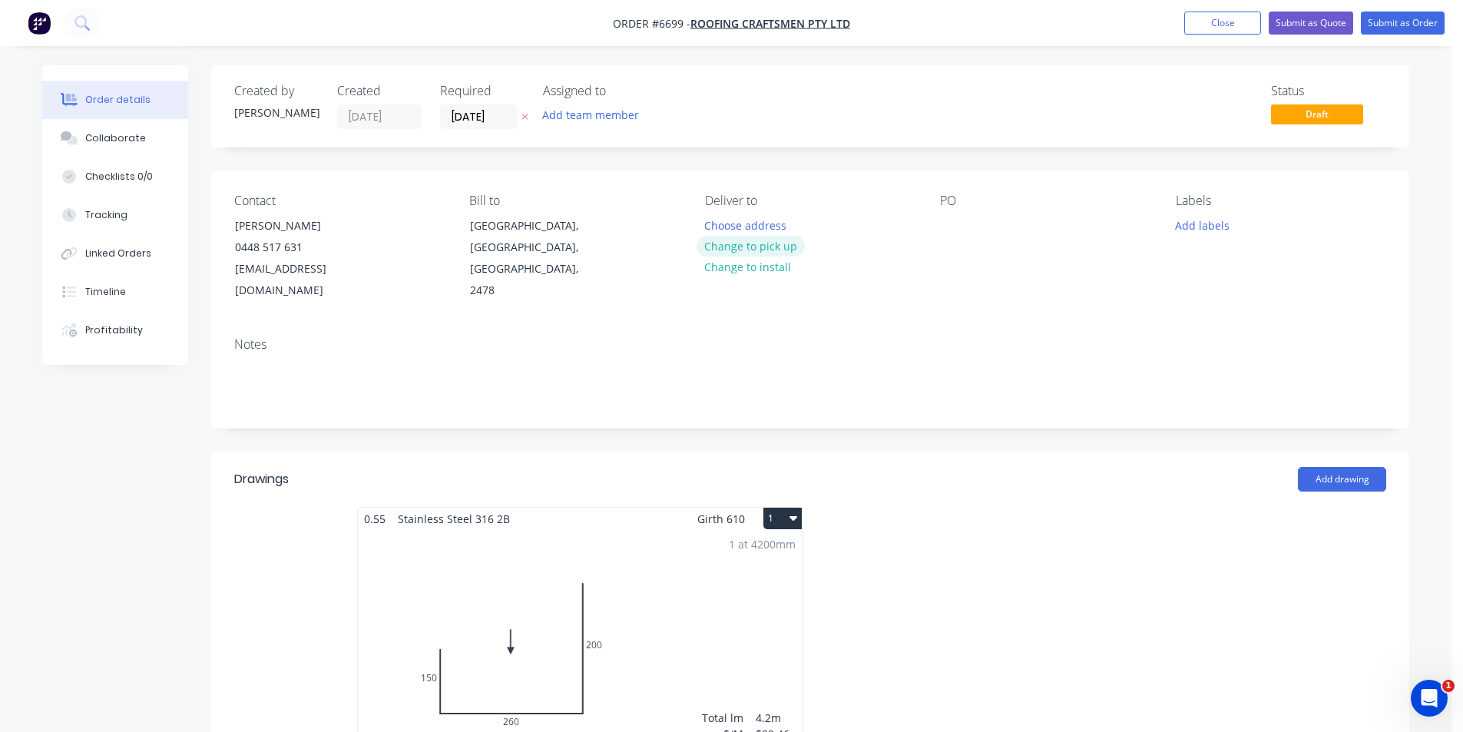
click at [796, 239] on button "Change to pick up" at bounding box center [750, 246] width 109 height 21
click at [1406, 19] on button "Submit as Order" at bounding box center [1403, 23] width 84 height 23
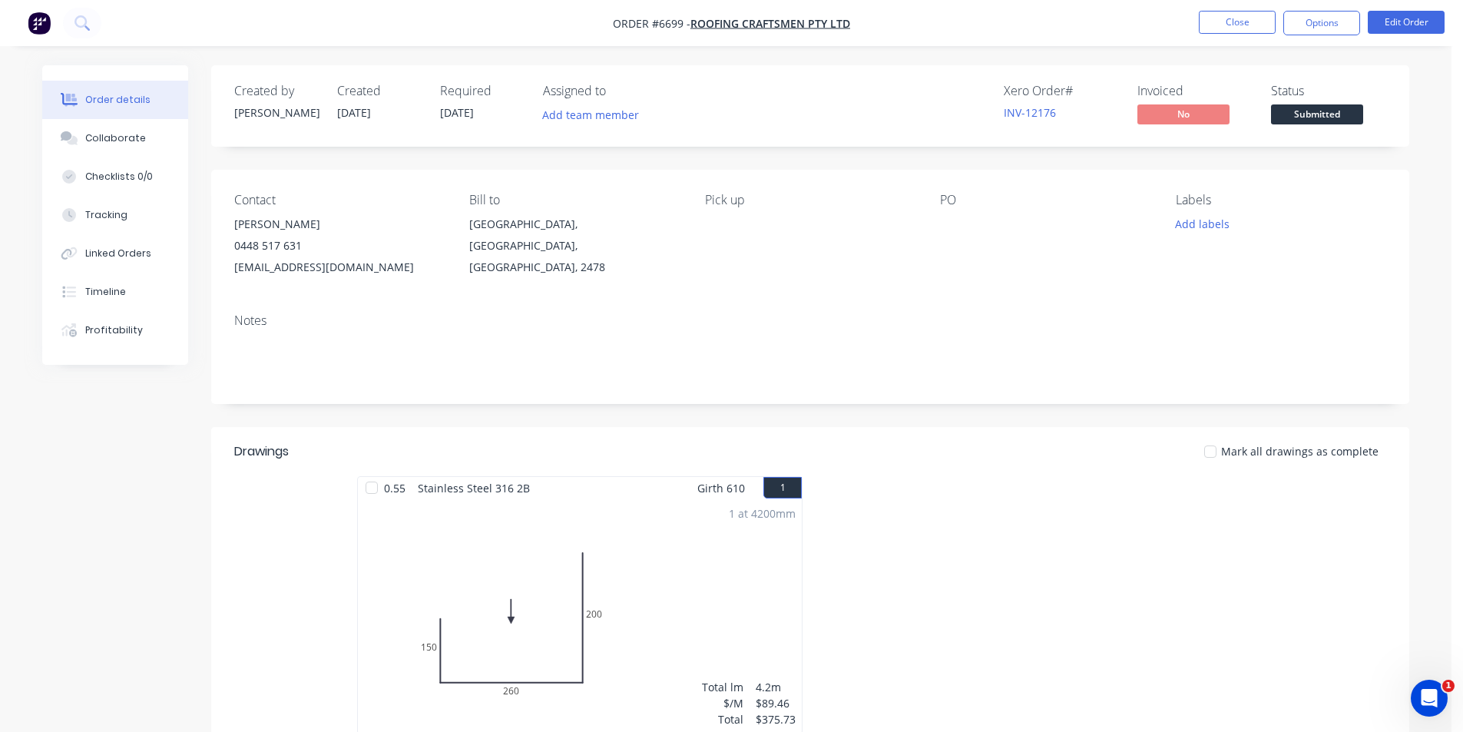
click at [1328, 115] on span "Submitted" at bounding box center [1317, 113] width 92 height 19
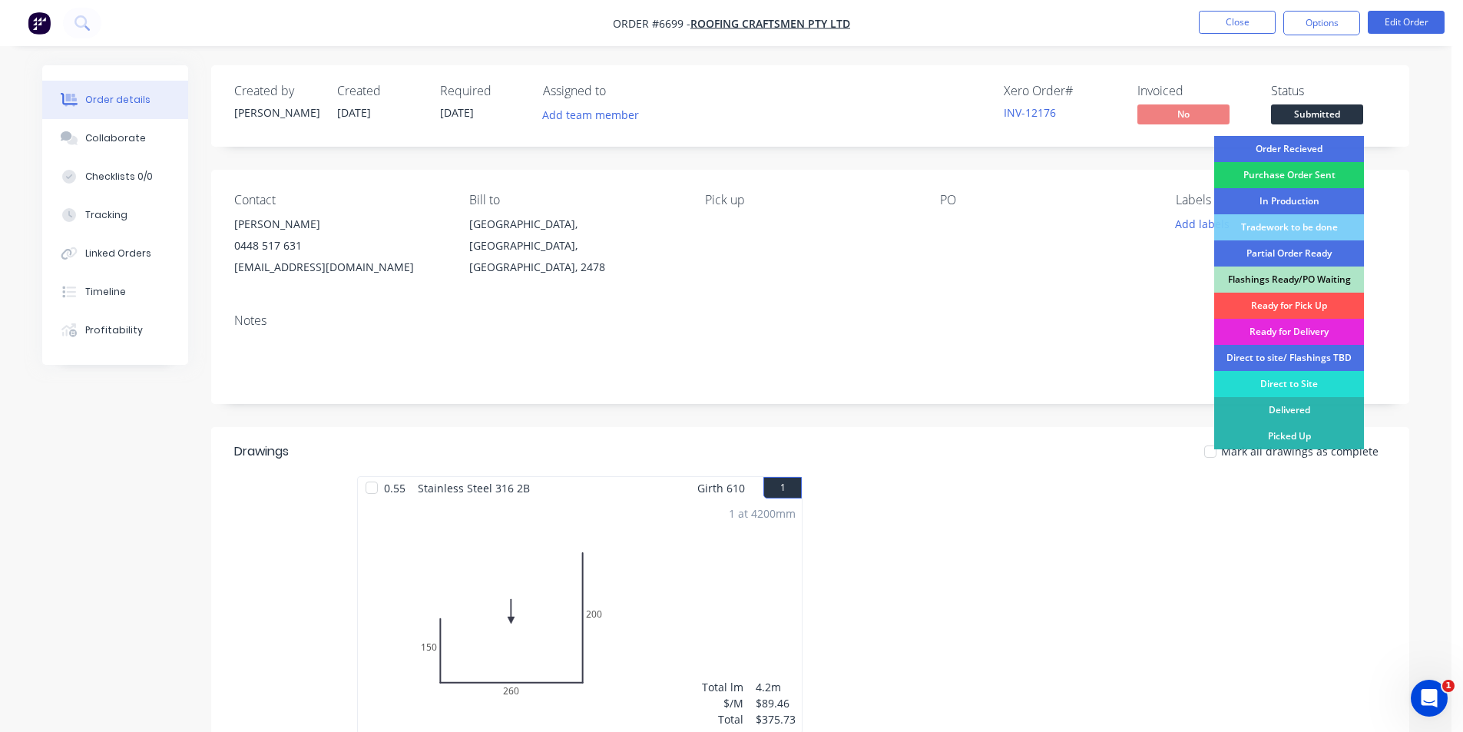
drag, startPoint x: 1329, startPoint y: 144, endPoint x: 1329, endPoint y: 154, distance: 9.2
click at [1329, 154] on div "Order Recieved" at bounding box center [1289, 149] width 150 height 26
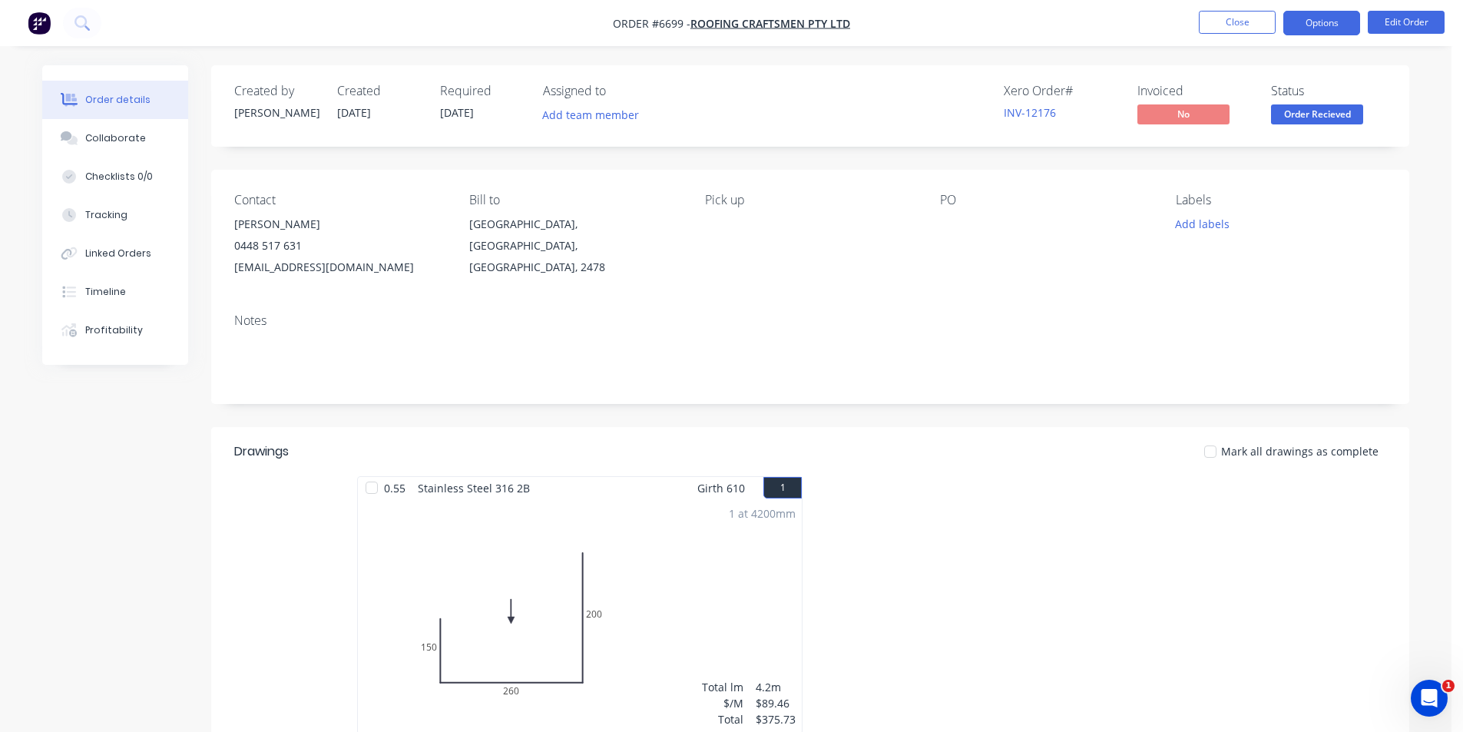
click at [1328, 21] on button "Options" at bounding box center [1321, 23] width 77 height 25
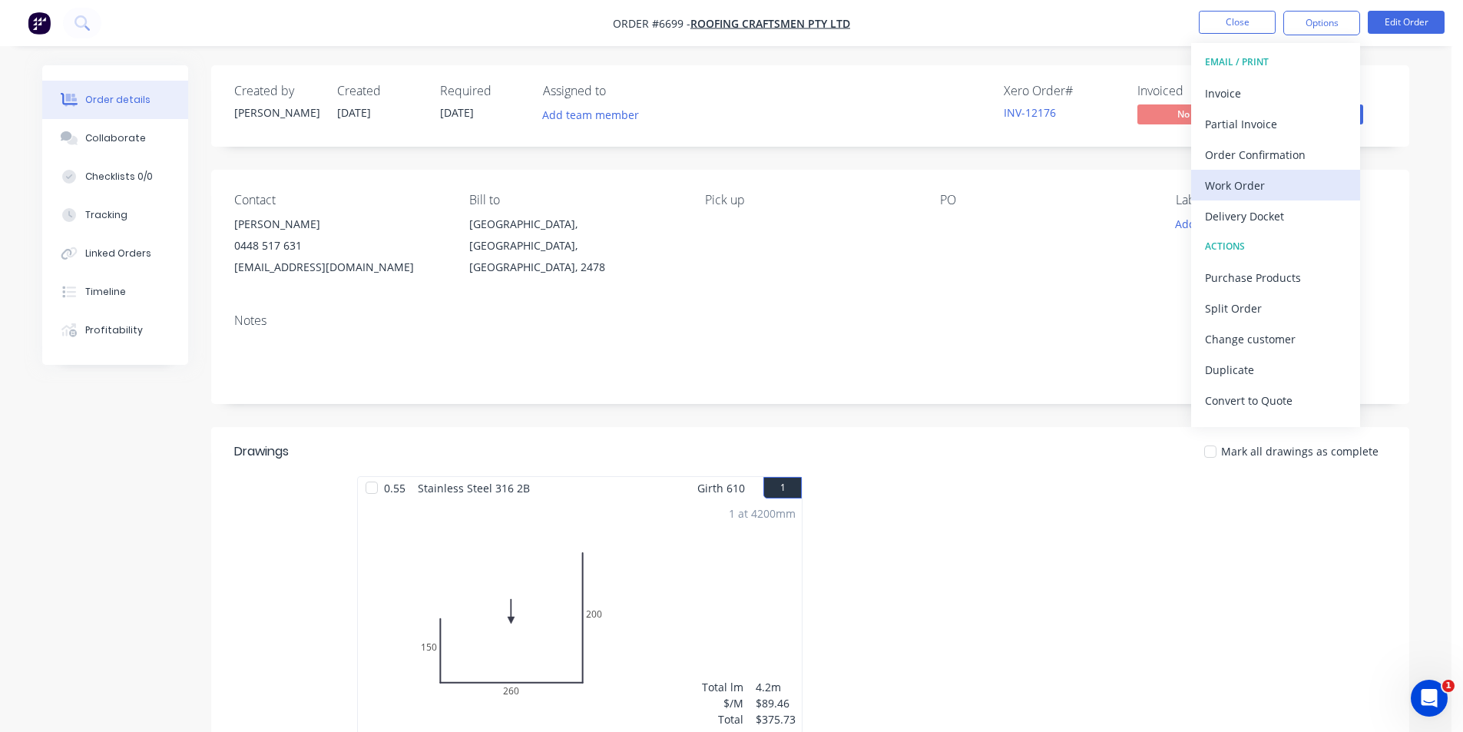
click at [1258, 180] on div "Work Order" at bounding box center [1275, 185] width 141 height 22
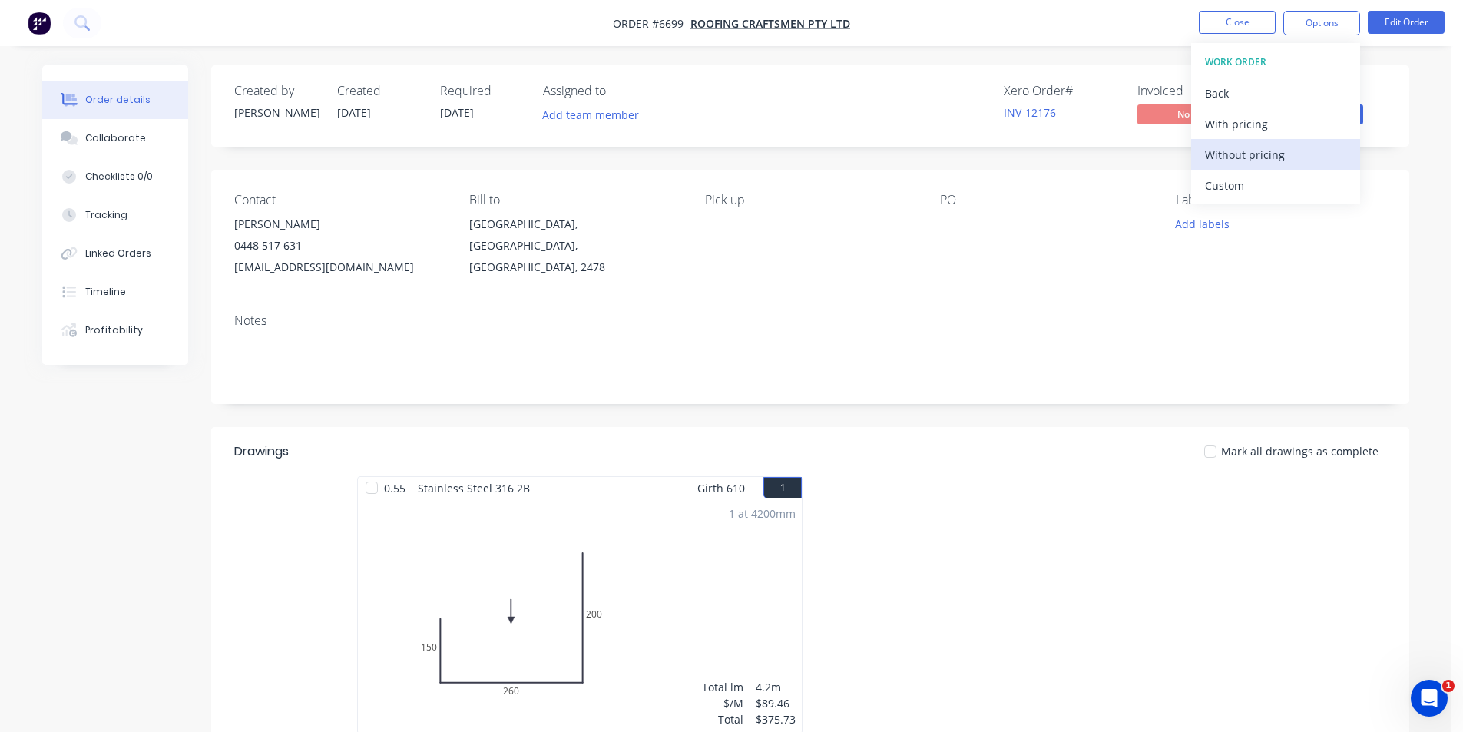
click at [1265, 144] on div "Without pricing" at bounding box center [1275, 155] width 141 height 22
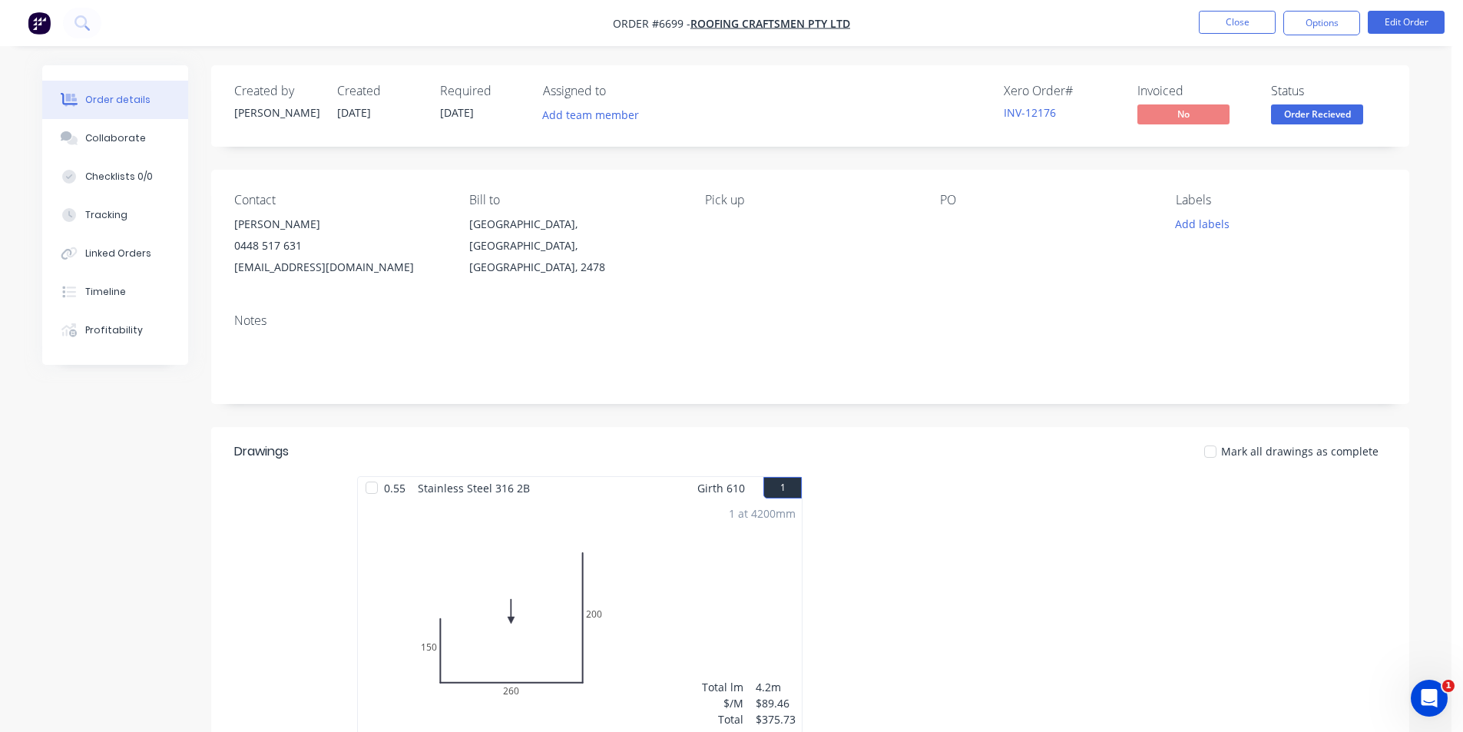
click at [1245, 4] on nav "Order #6699 - Roofing Craftsmen Pty Ltd Close Options Edit Order" at bounding box center [731, 23] width 1463 height 46
click at [1242, 19] on button "Close" at bounding box center [1237, 22] width 77 height 23
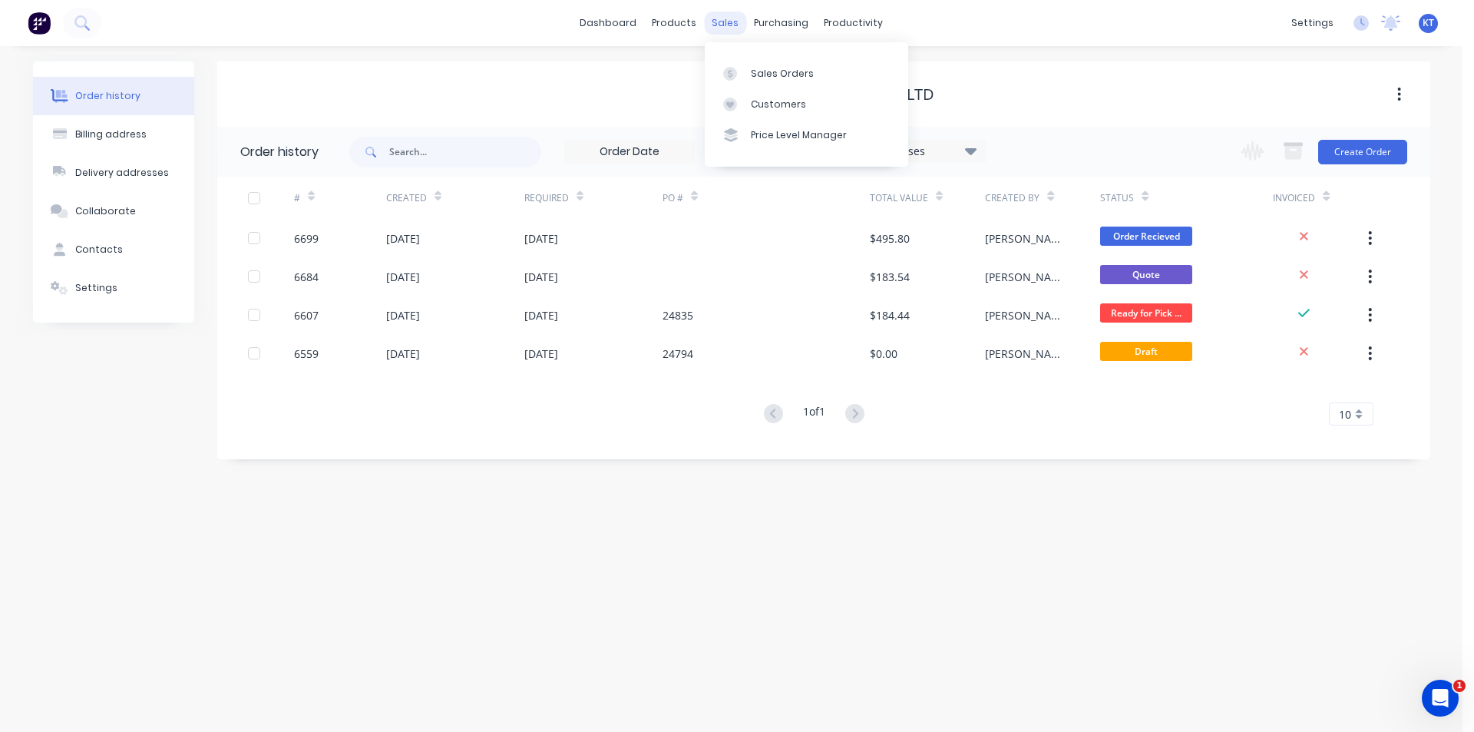
click at [757, 70] on div "Sales Orders" at bounding box center [782, 74] width 63 height 14
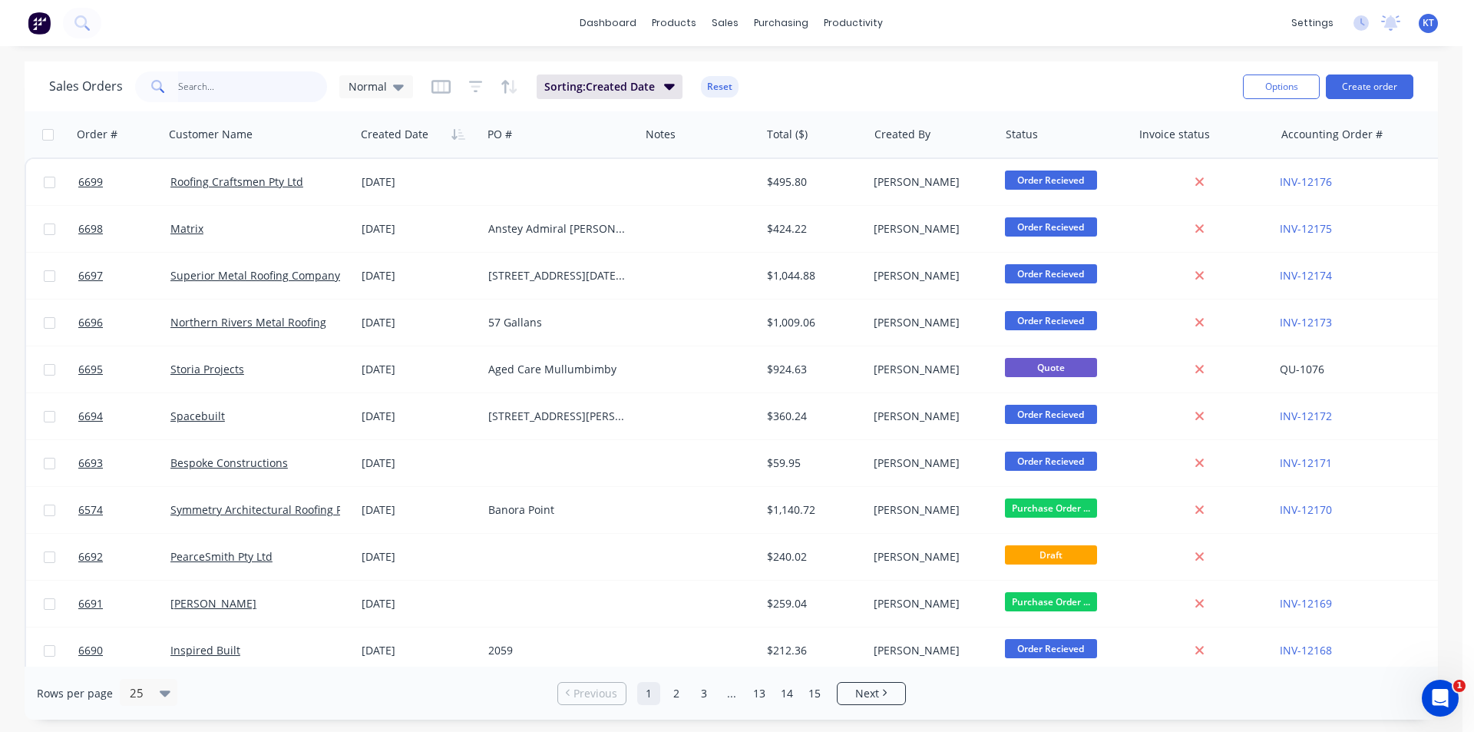
click at [213, 84] on input "text" at bounding box center [253, 86] width 150 height 31
